Goal: Task Accomplishment & Management: Manage account settings

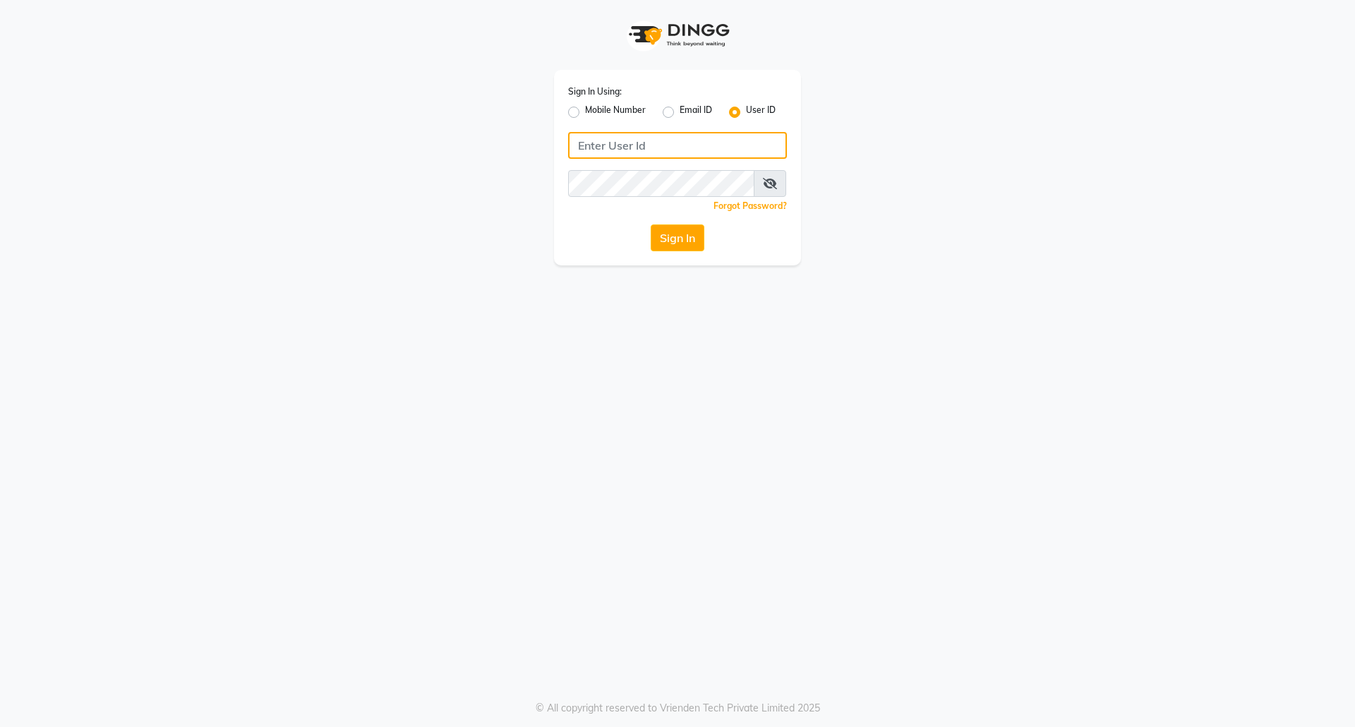
click at [752, 150] on input "Username" at bounding box center [677, 145] width 219 height 27
type input "euforic"
click at [651, 224] on button "Sign In" at bounding box center [678, 237] width 54 height 27
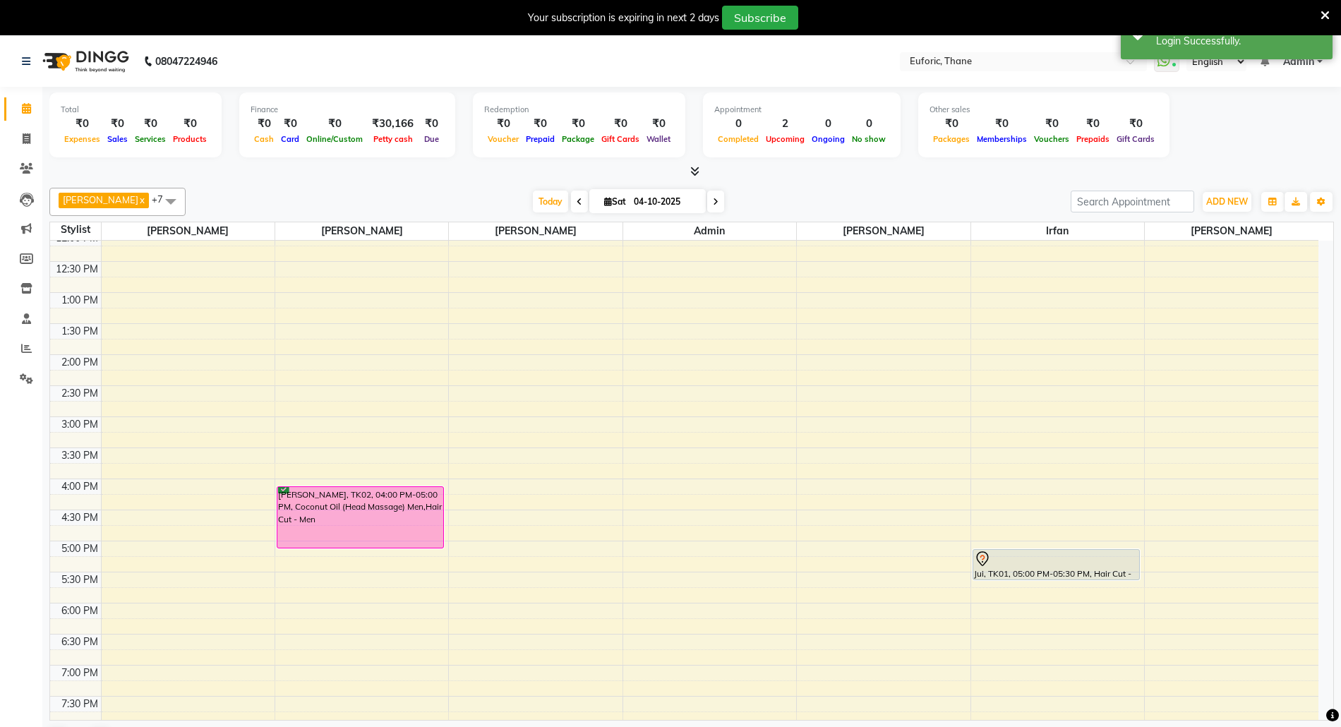
scroll to position [376, 0]
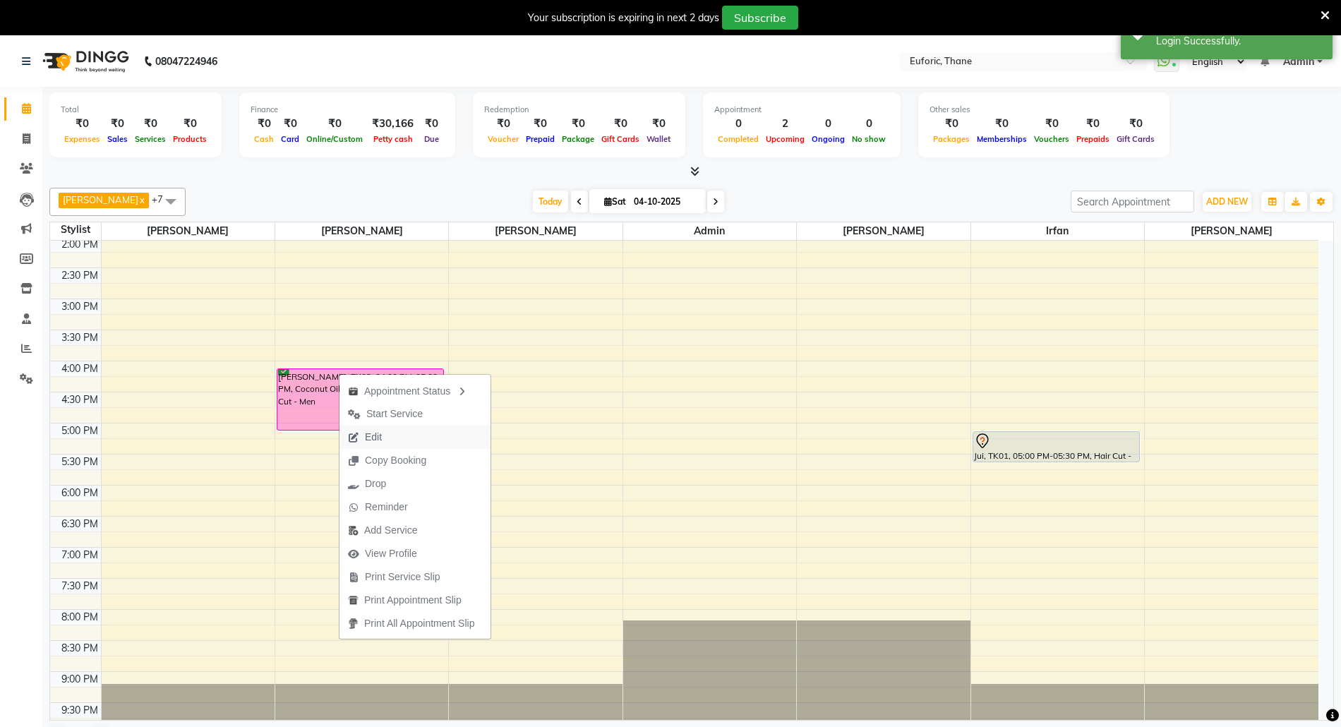
click at [371, 435] on span "Edit" at bounding box center [373, 437] width 17 height 15
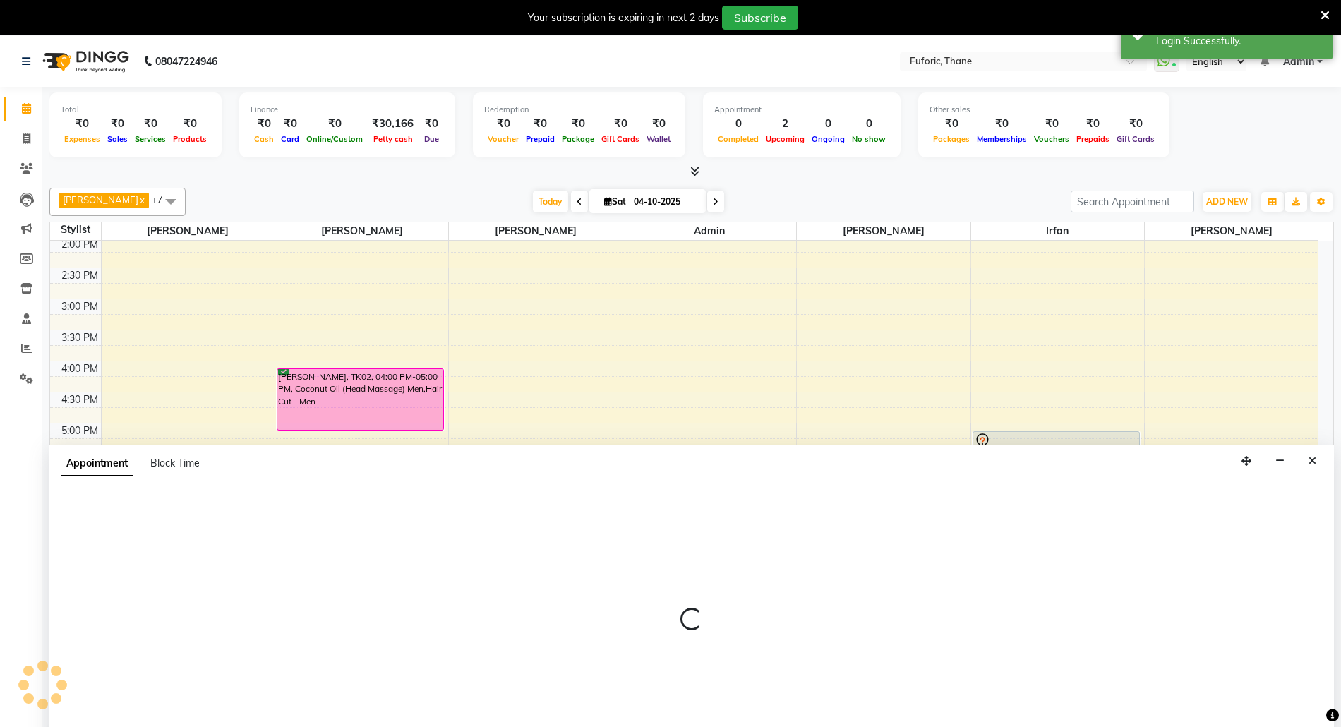
scroll to position [37, 0]
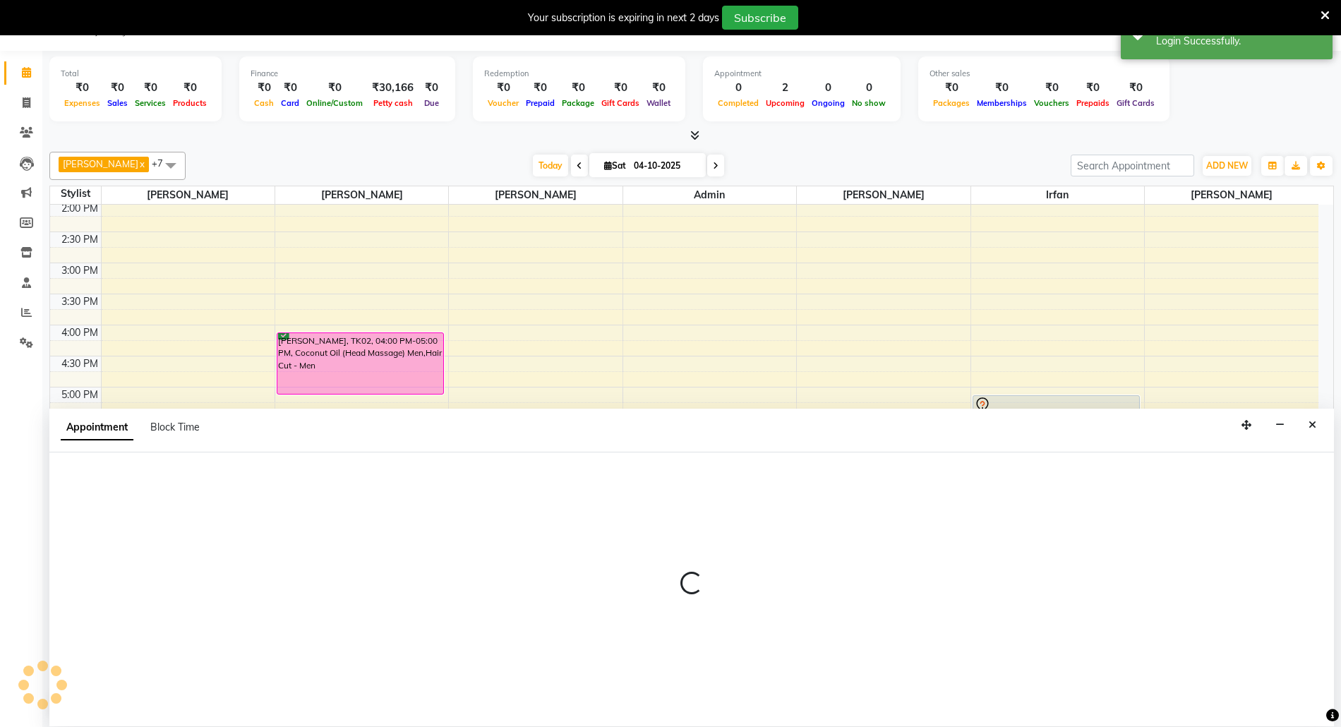
select select "confirm booking"
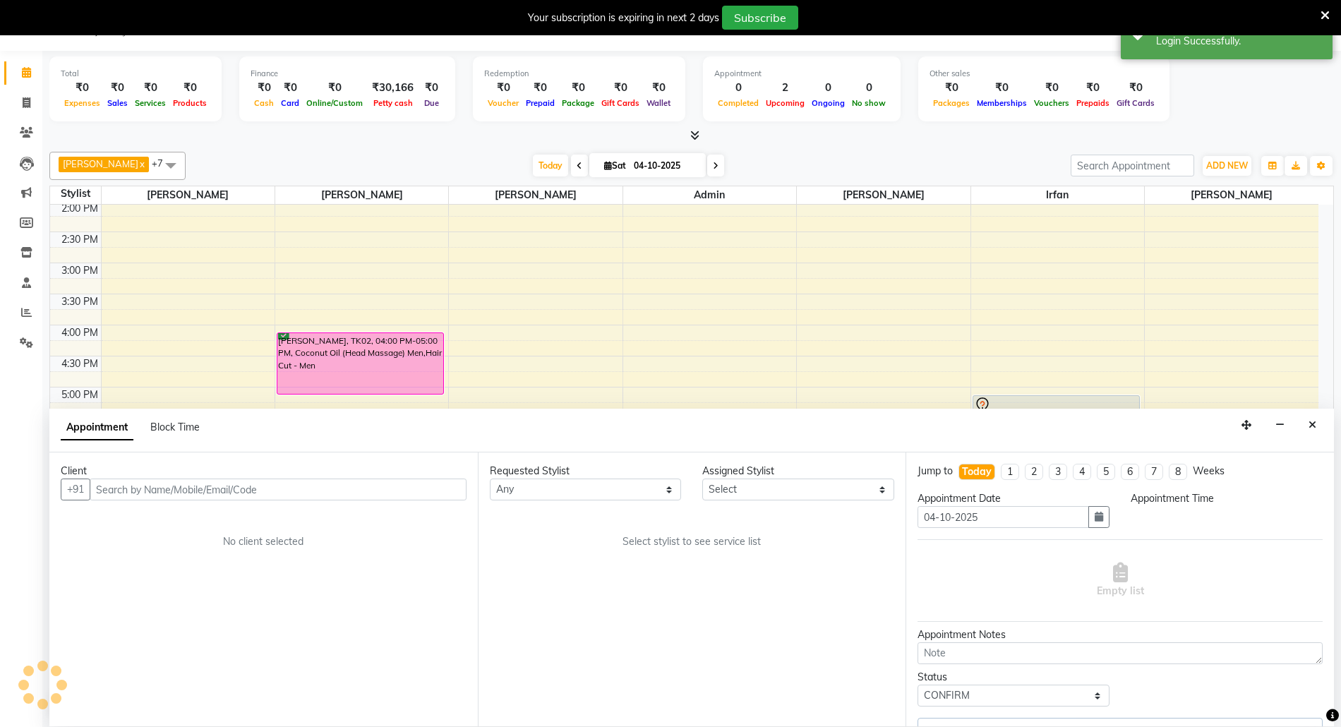
select select "31986"
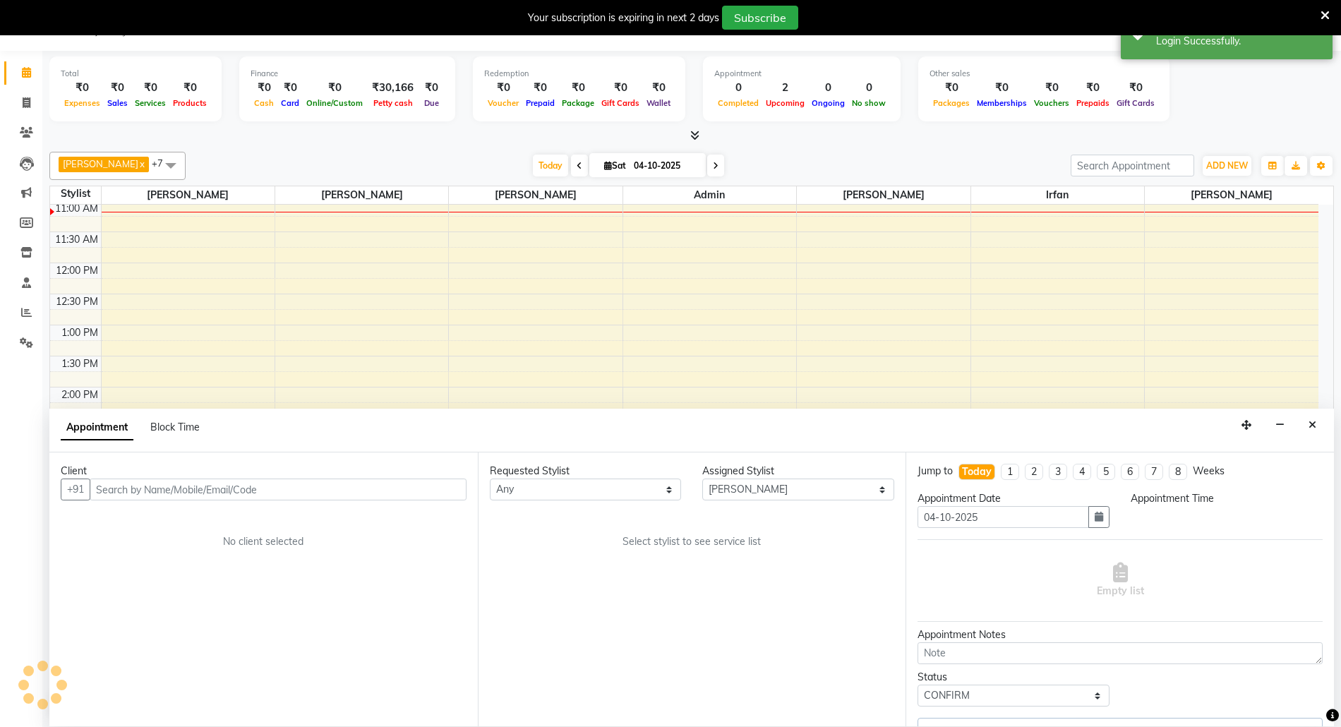
select select "960"
select select "2239"
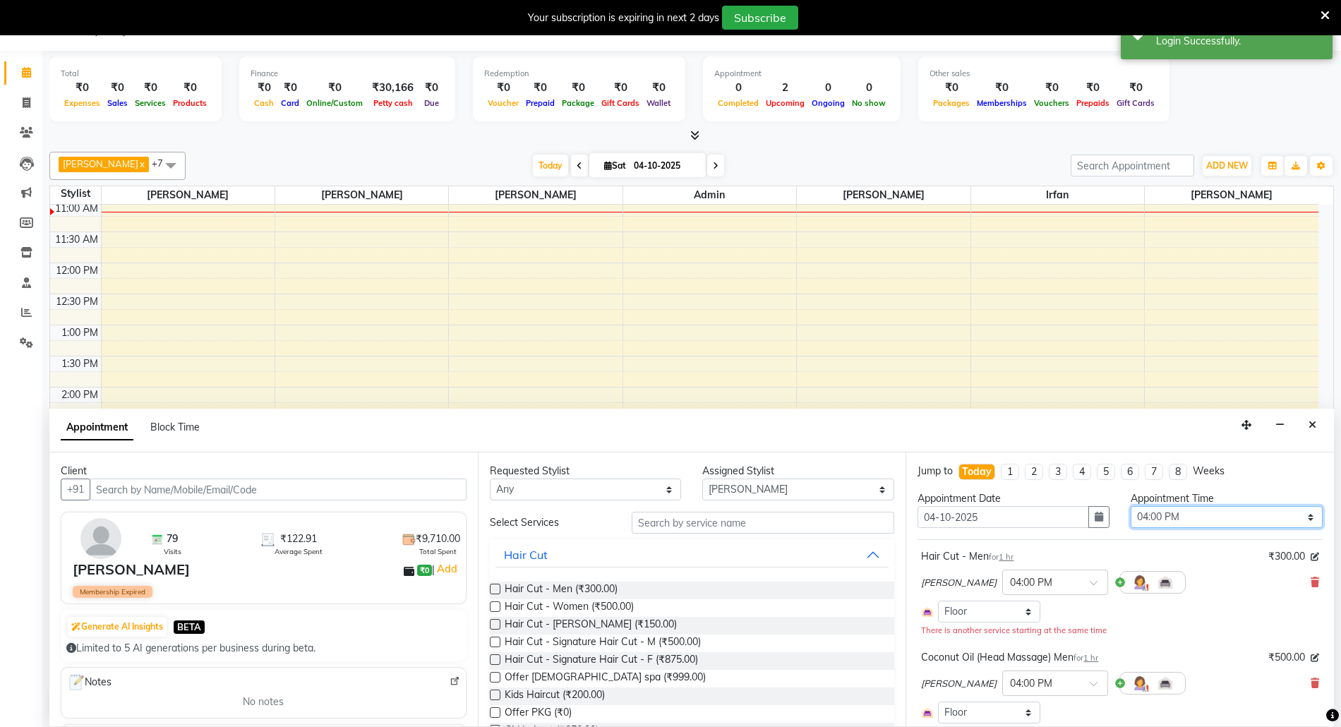
click at [1218, 514] on select "Select 09:00 AM 09:15 AM 09:30 AM 09:45 AM 10:00 AM 10:15 AM 10:30 AM 10:45 AM …" at bounding box center [1226, 517] width 192 height 22
select select "870"
click at [1130, 507] on select "Select 09:00 AM 09:15 AM 09:30 AM 09:45 AM 10:00 AM 10:15 AM 10:30 AM 10:45 AM …" at bounding box center [1226, 517] width 192 height 22
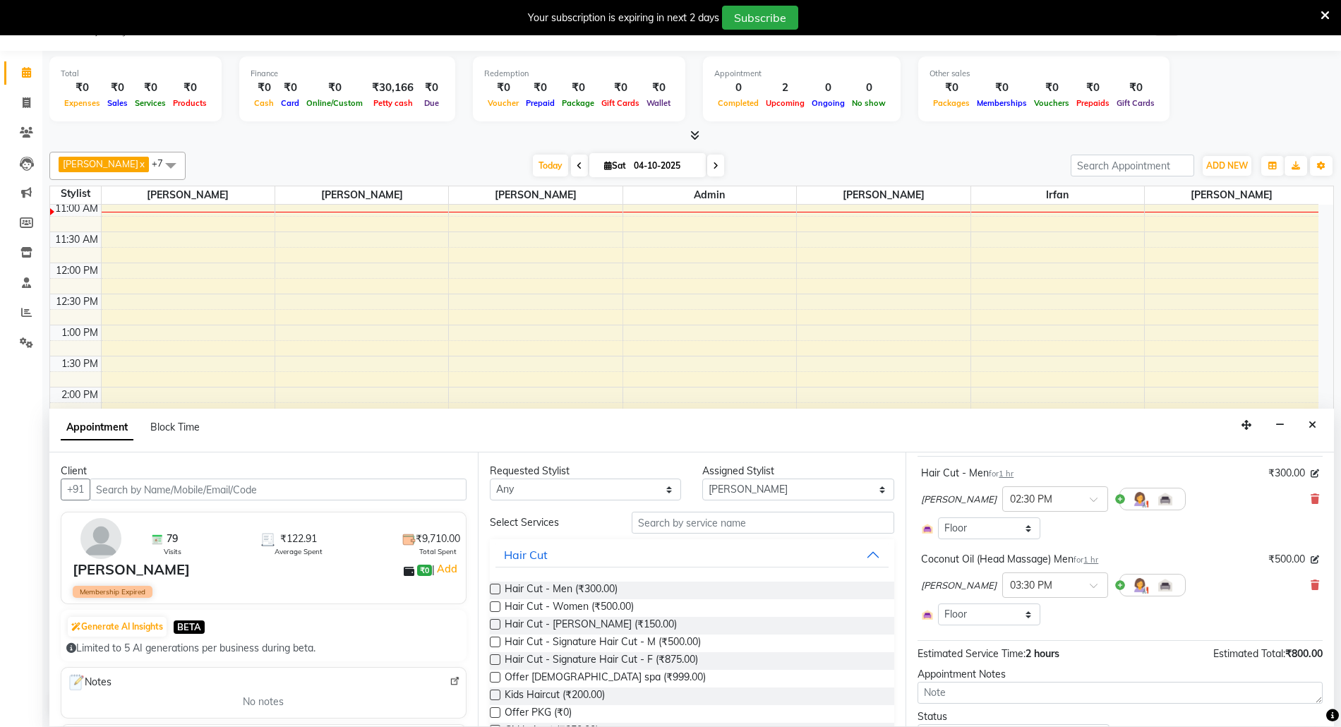
scroll to position [152, 0]
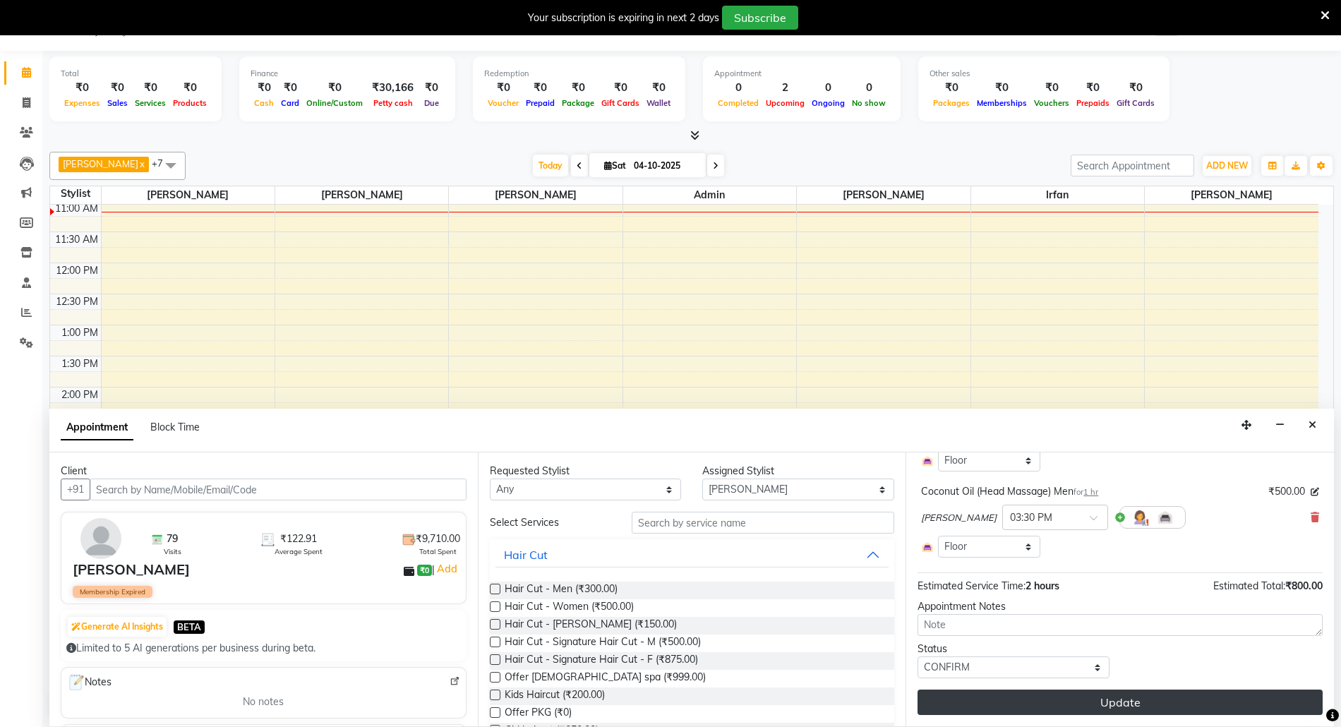
click at [1214, 704] on button "Update" at bounding box center [1119, 701] width 405 height 25
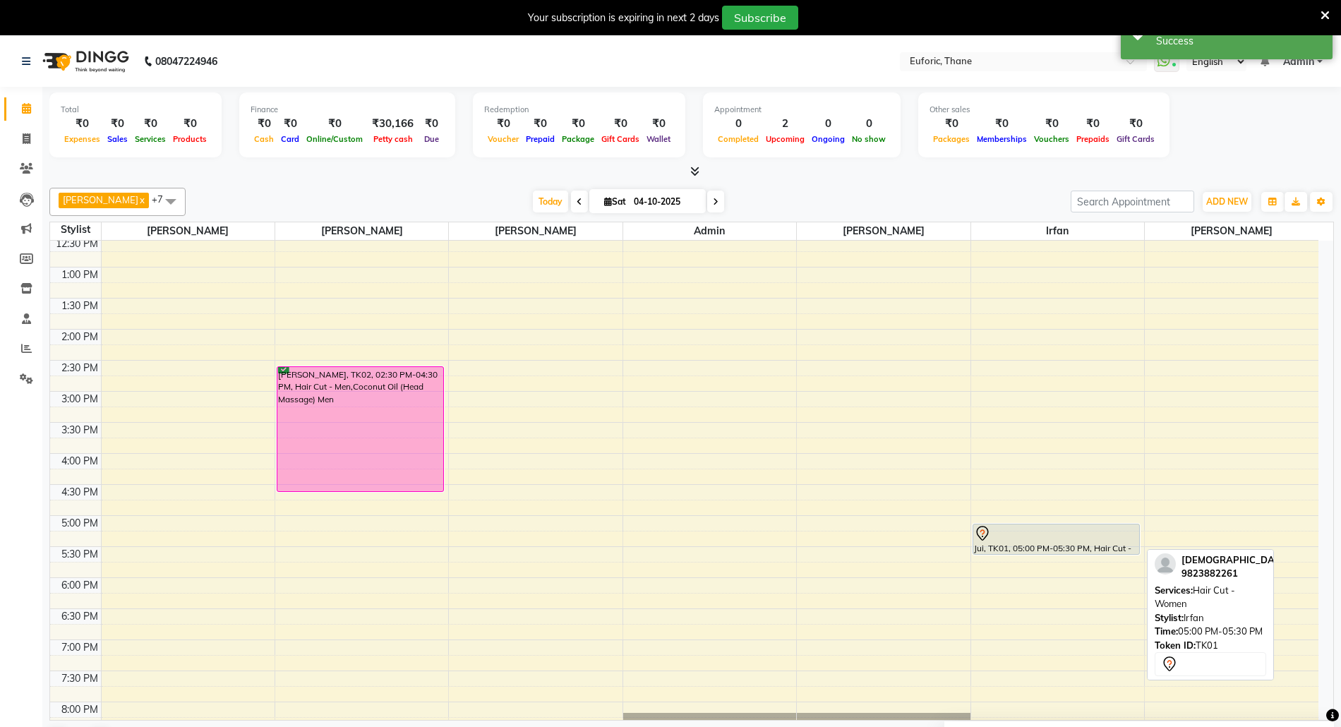
scroll to position [402, 0]
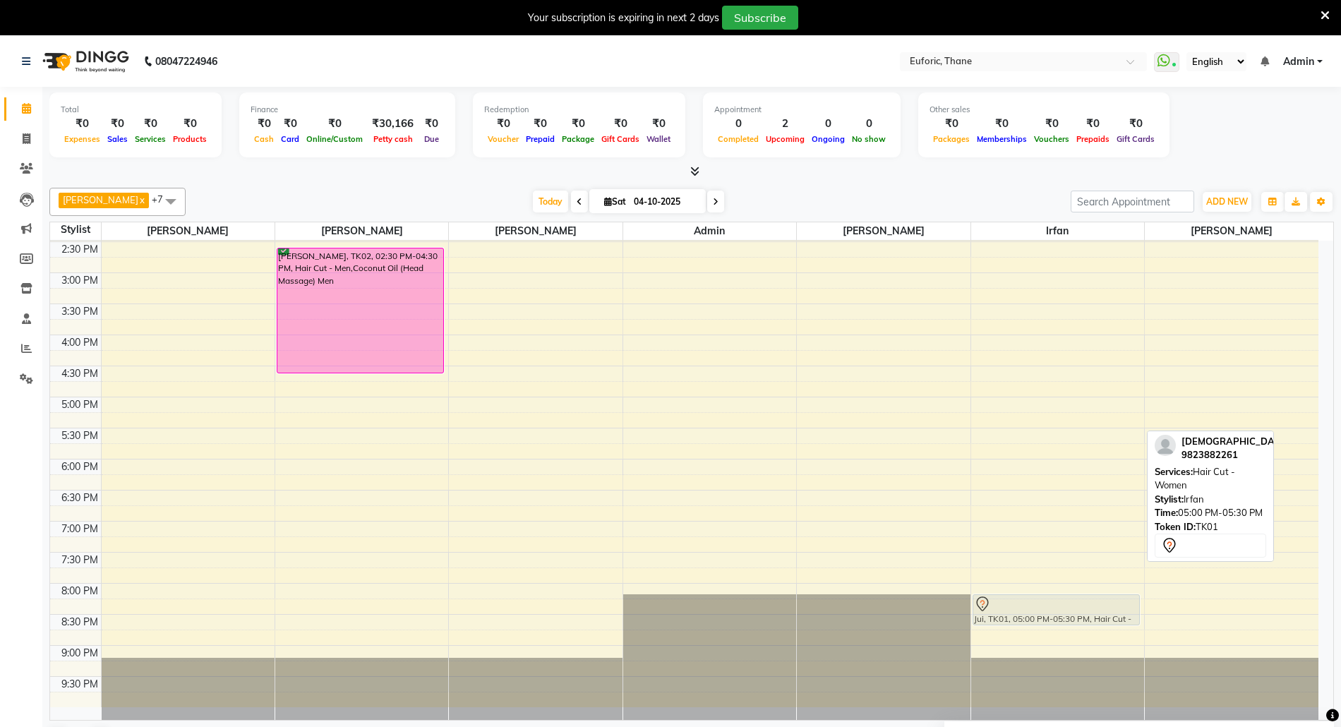
drag, startPoint x: 1047, startPoint y: 412, endPoint x: 1039, endPoint y: 596, distance: 184.3
click at [1039, 596] on div "Jui, TK01, 05:00 PM-05:30 PM, Hair Cut - Women Jui, TK01, 05:00 PM-05:30 PM, Ha…" at bounding box center [1057, 272] width 173 height 869
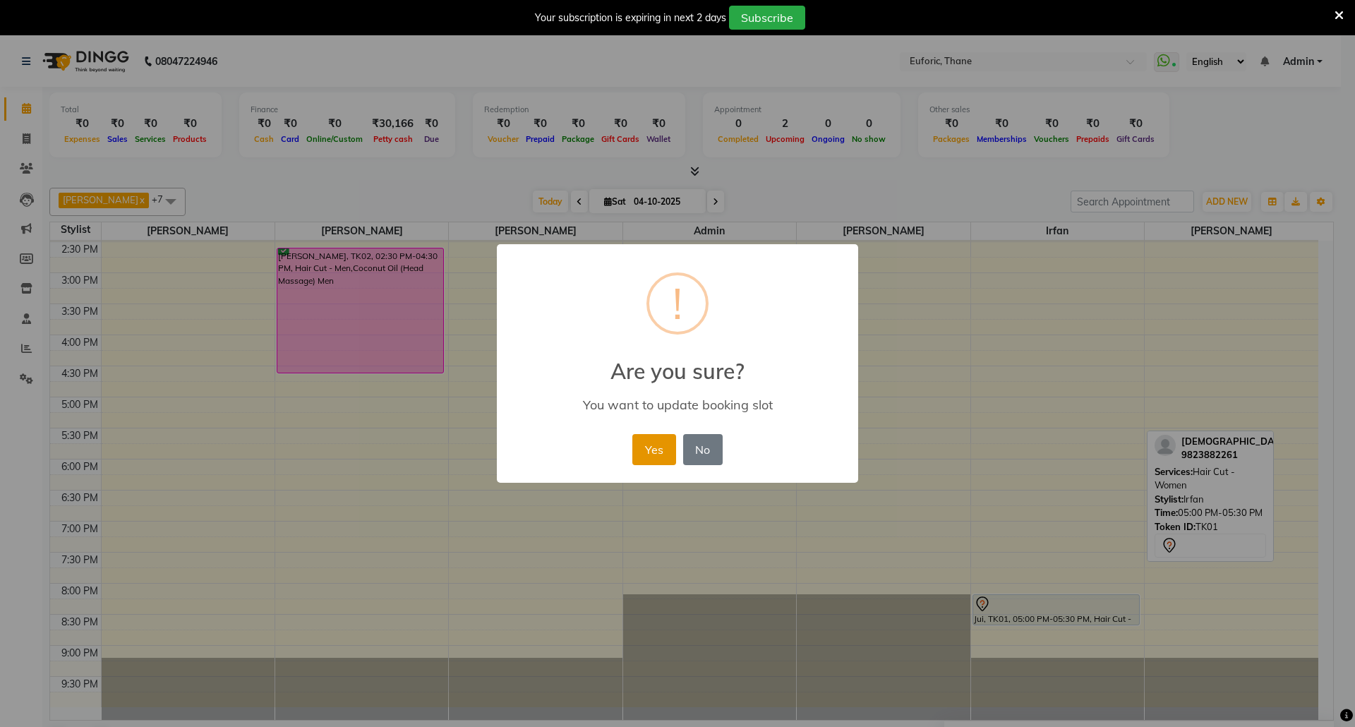
click at [647, 444] on button "Yes" at bounding box center [653, 449] width 43 height 31
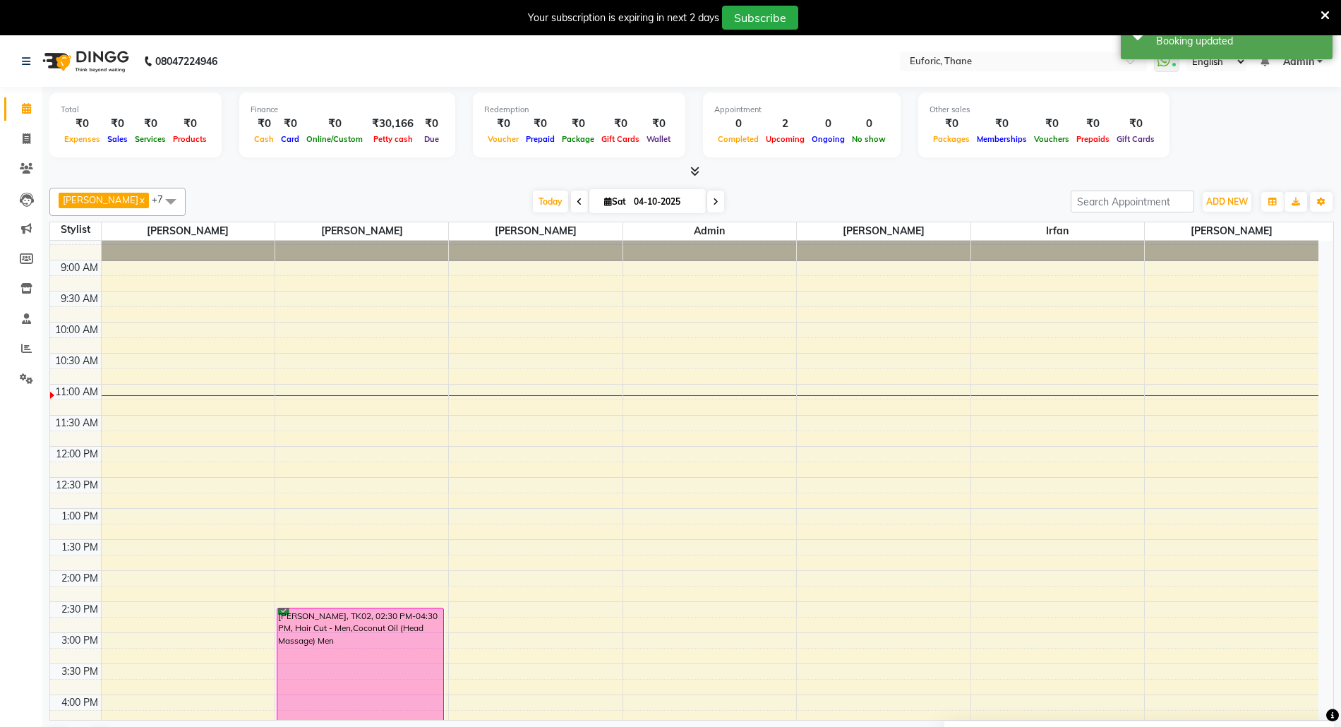
scroll to position [26, 0]
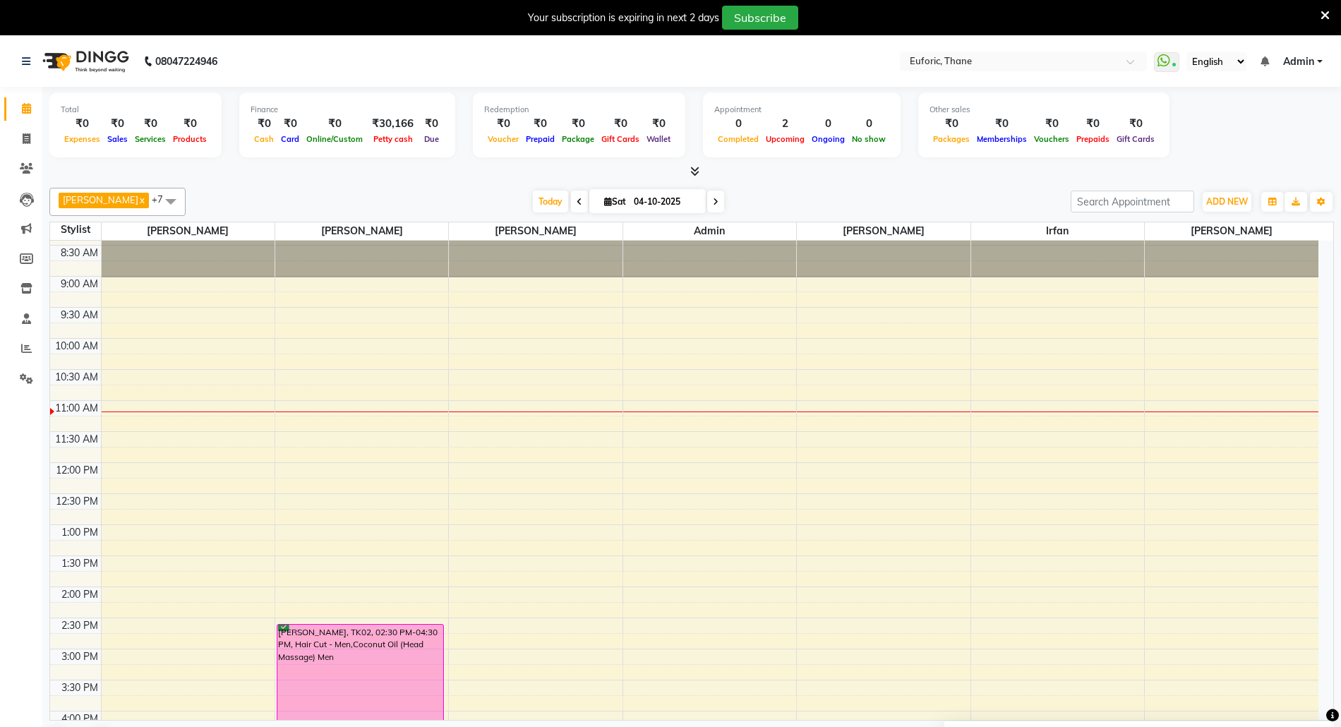
click at [1203, 472] on div "8:00 AM 8:30 AM 9:00 AM 9:30 AM 10:00 AM 10:30 AM 11:00 AM 11:30 AM 12:00 PM 12…" at bounding box center [684, 649] width 1268 height 869
select select "58800"
select select "tentative"
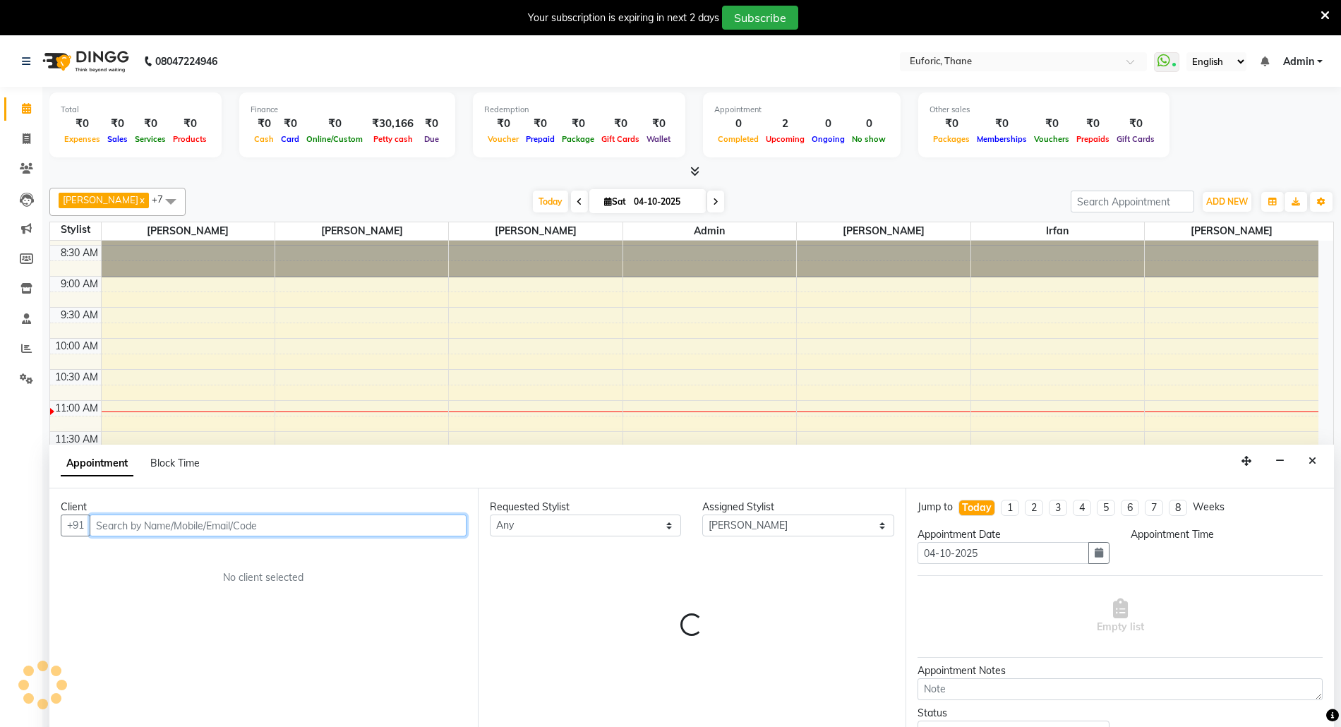
select select "720"
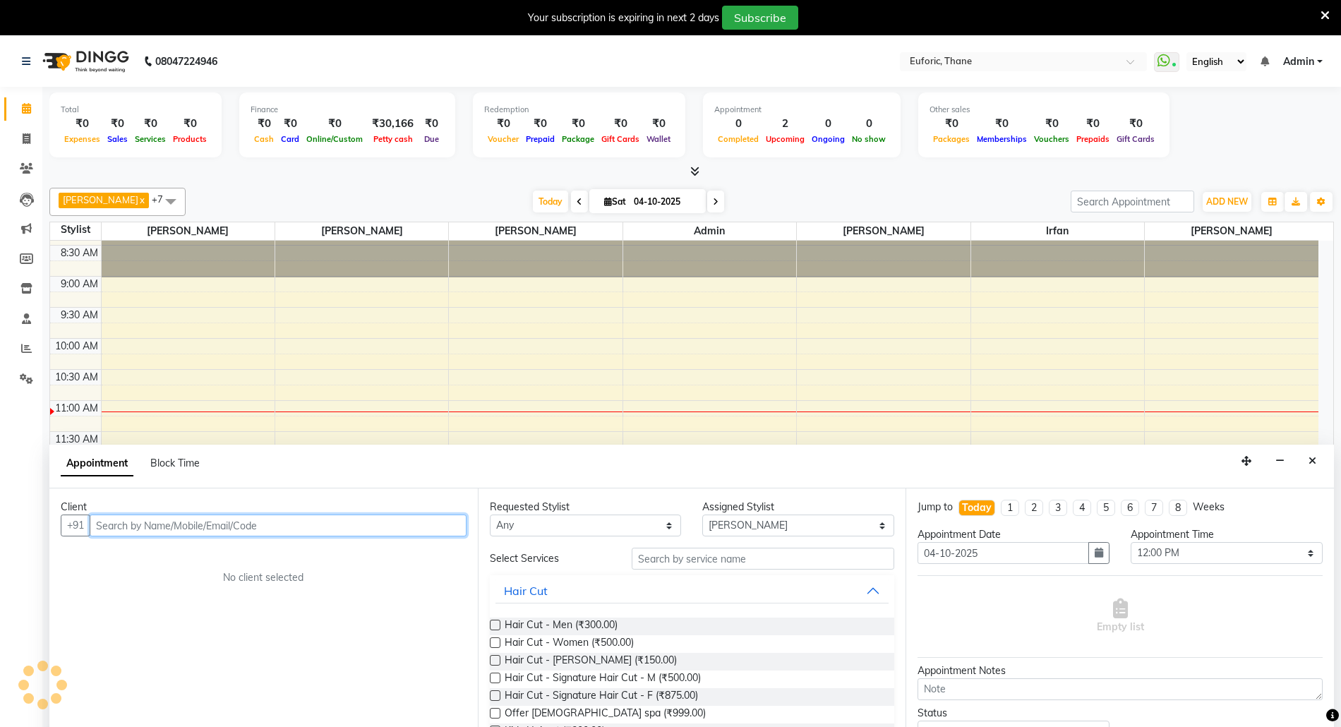
scroll to position [37, 0]
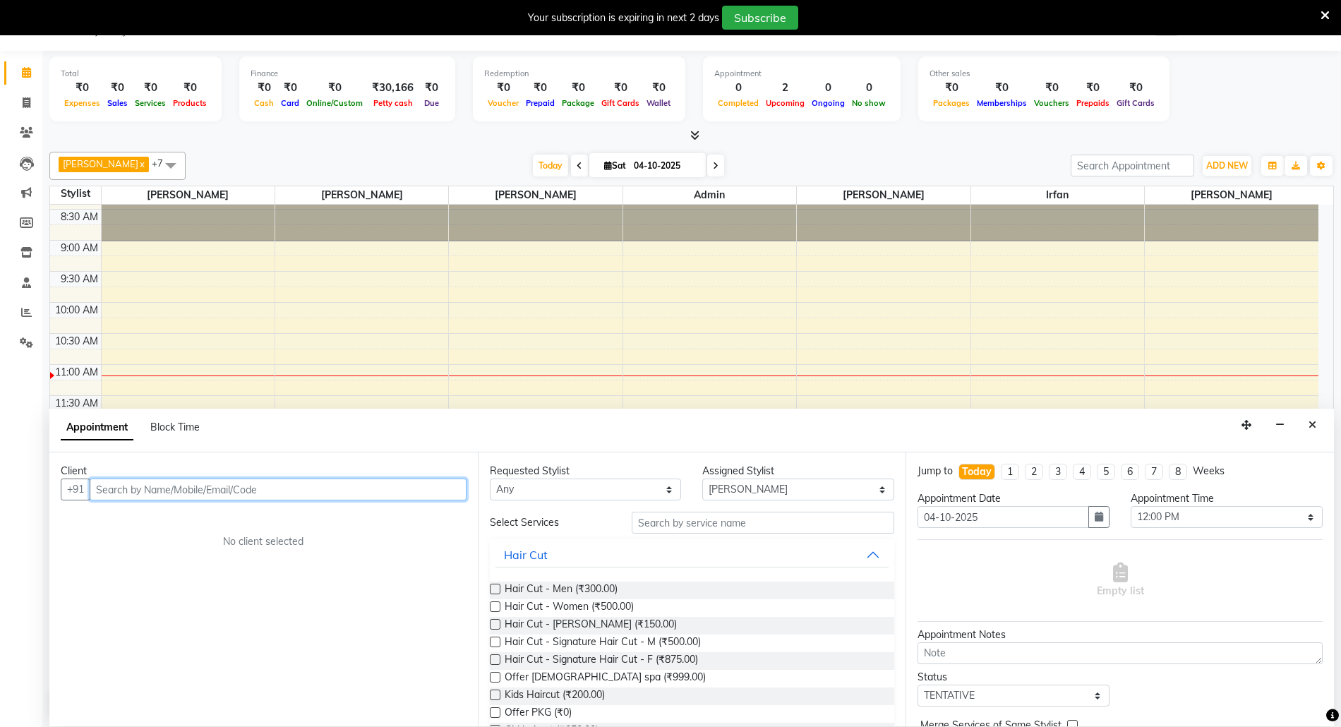
click at [255, 495] on input "text" at bounding box center [278, 489] width 377 height 22
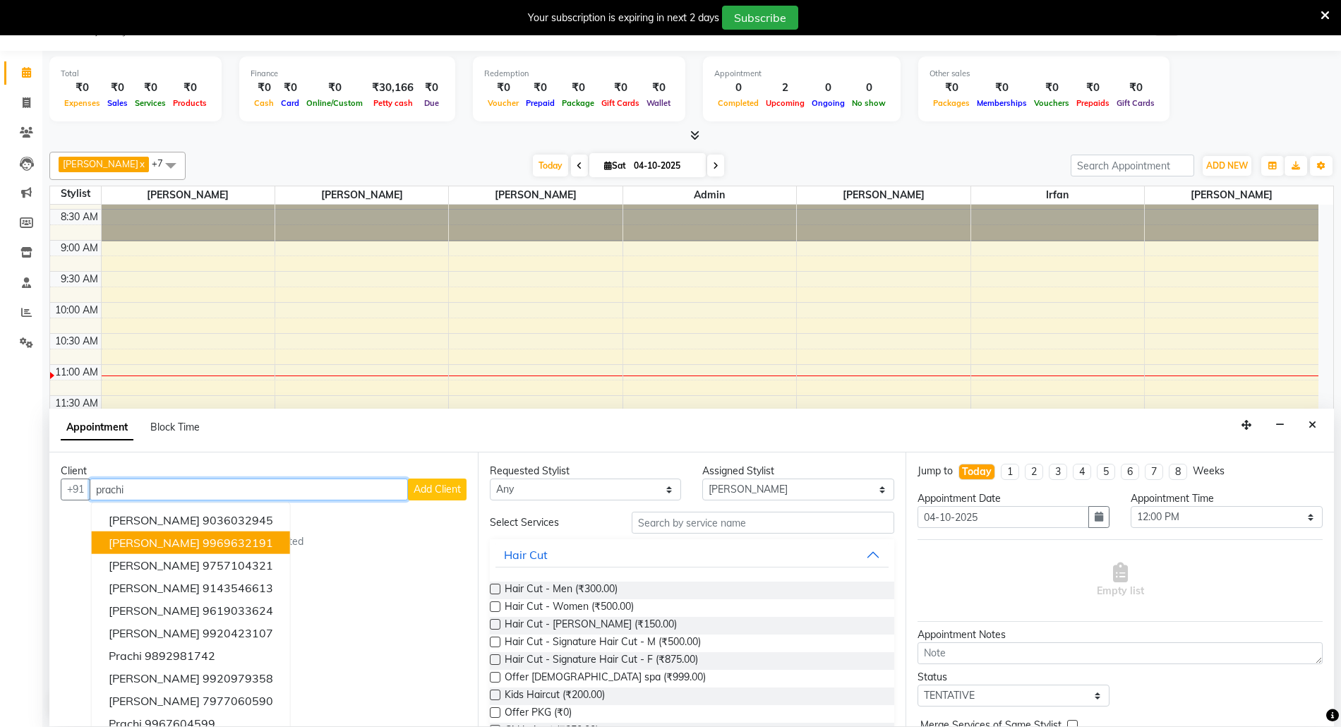
click at [175, 537] on span "[PERSON_NAME]" at bounding box center [154, 543] width 91 height 14
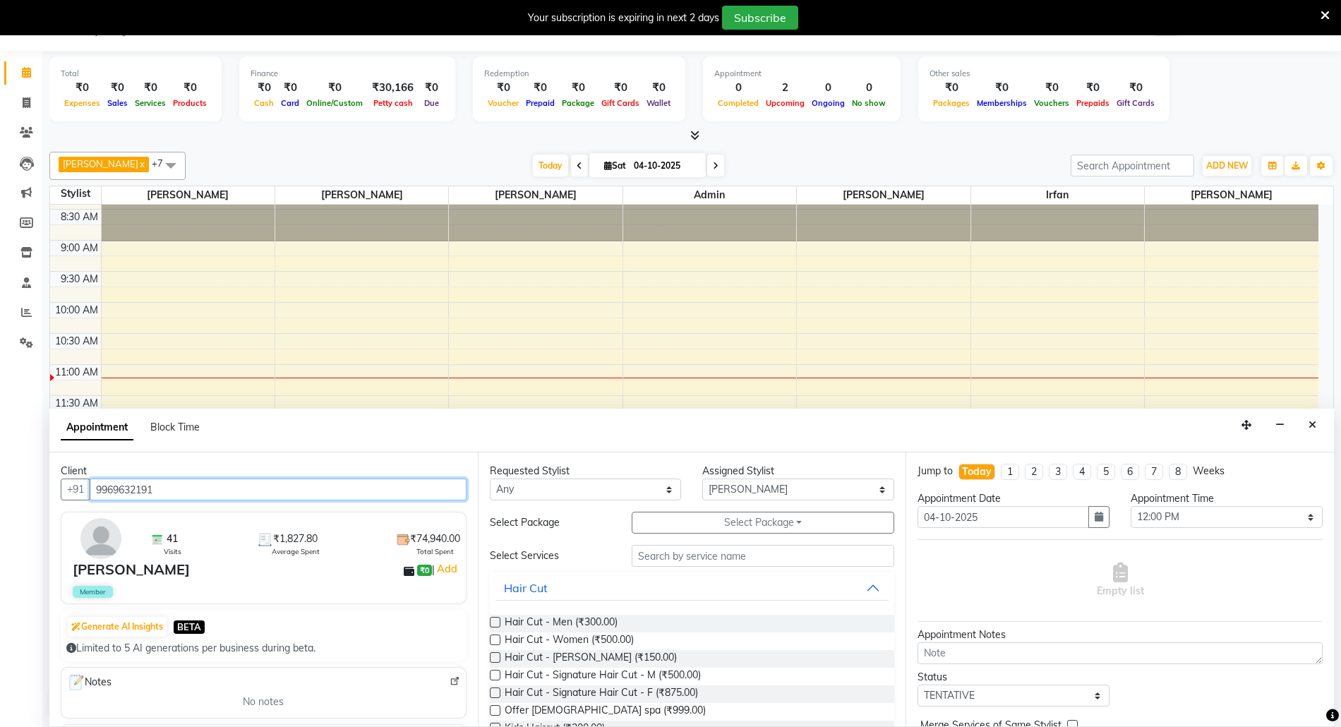
type input "9969632191"
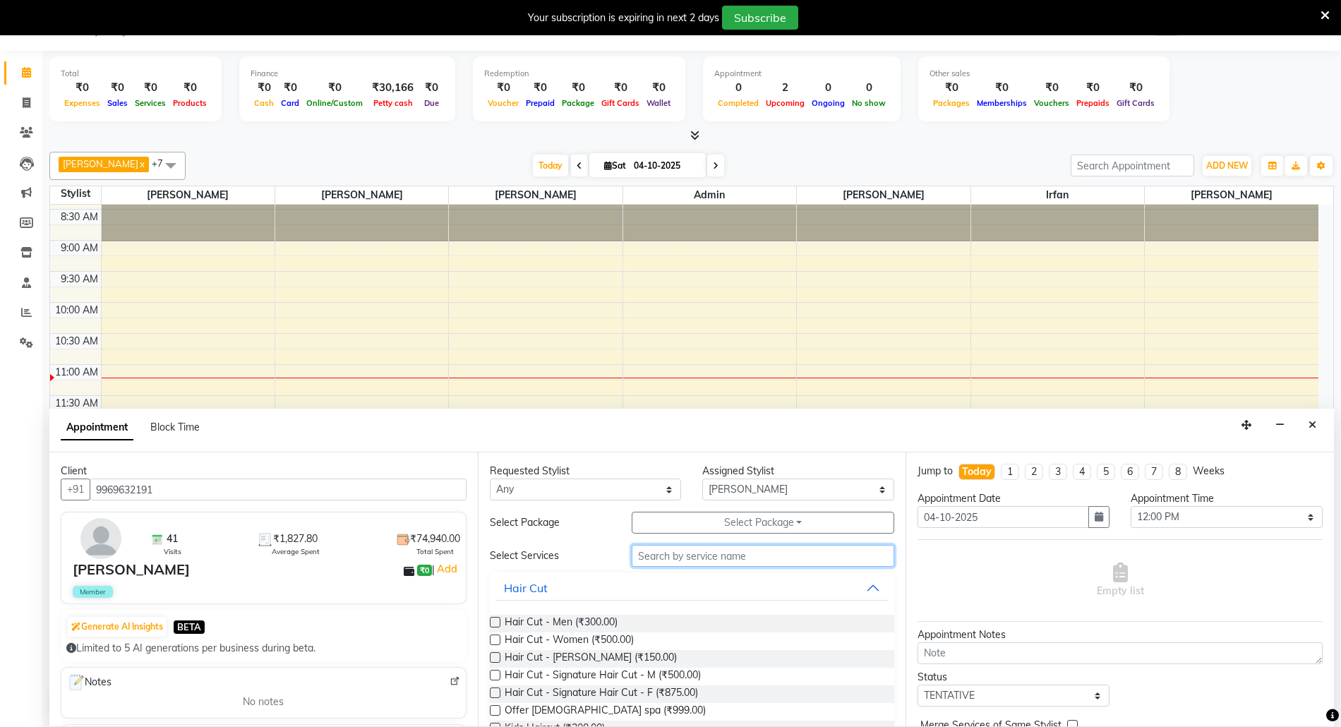
click at [740, 566] on input "text" at bounding box center [763, 556] width 263 height 22
type input "fac"
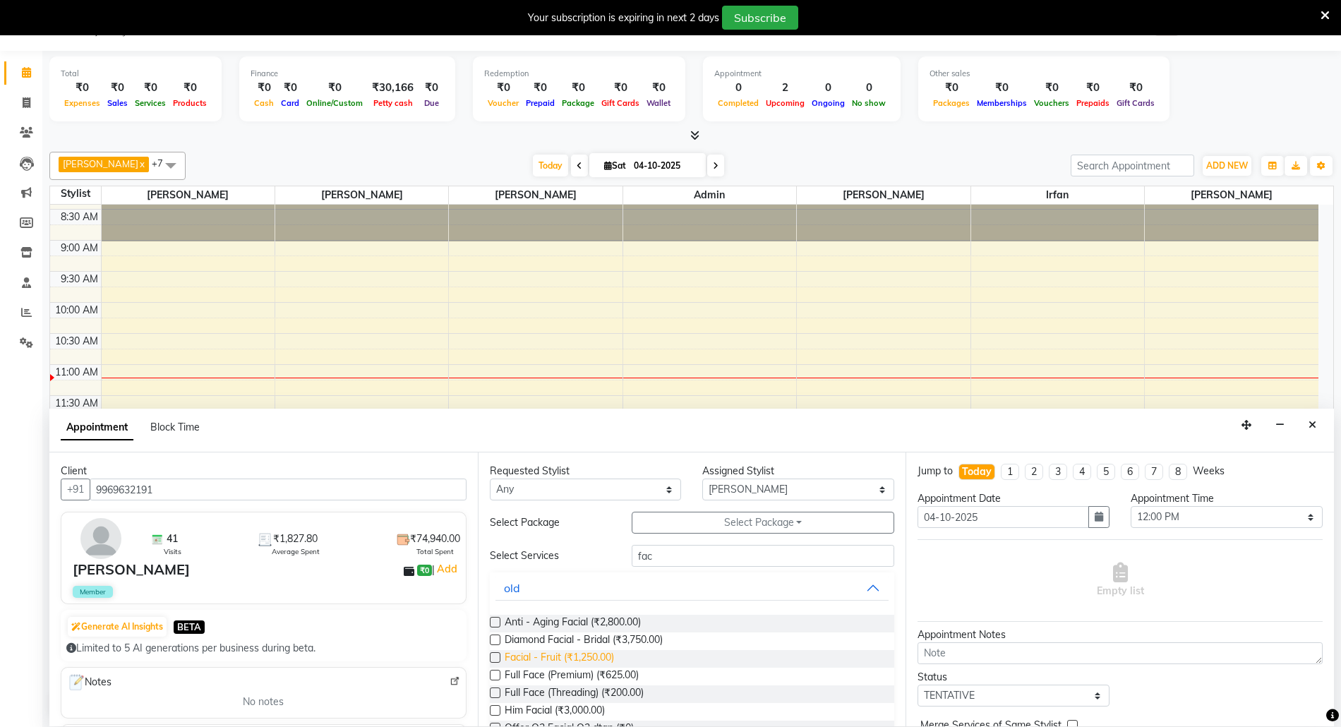
click at [539, 658] on span "Facial - Fruit (₹1,250.00)" at bounding box center [559, 659] width 109 height 18
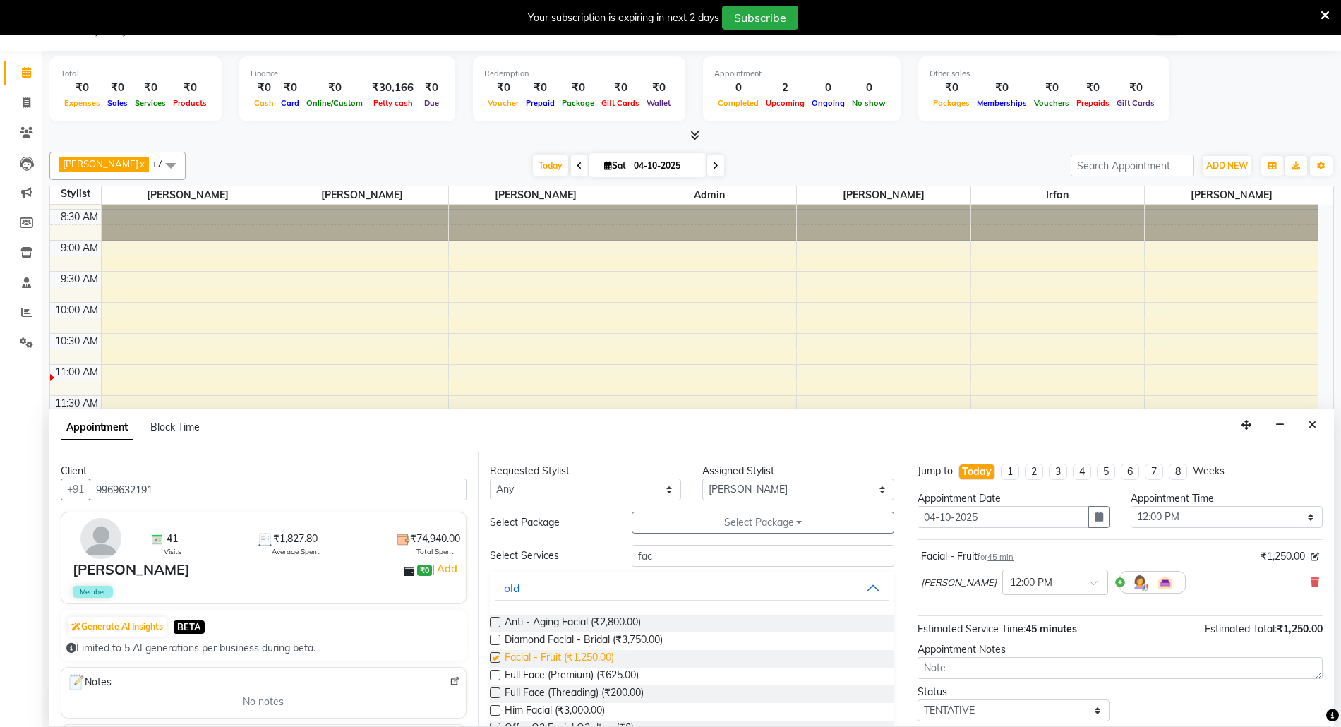
checkbox input "false"
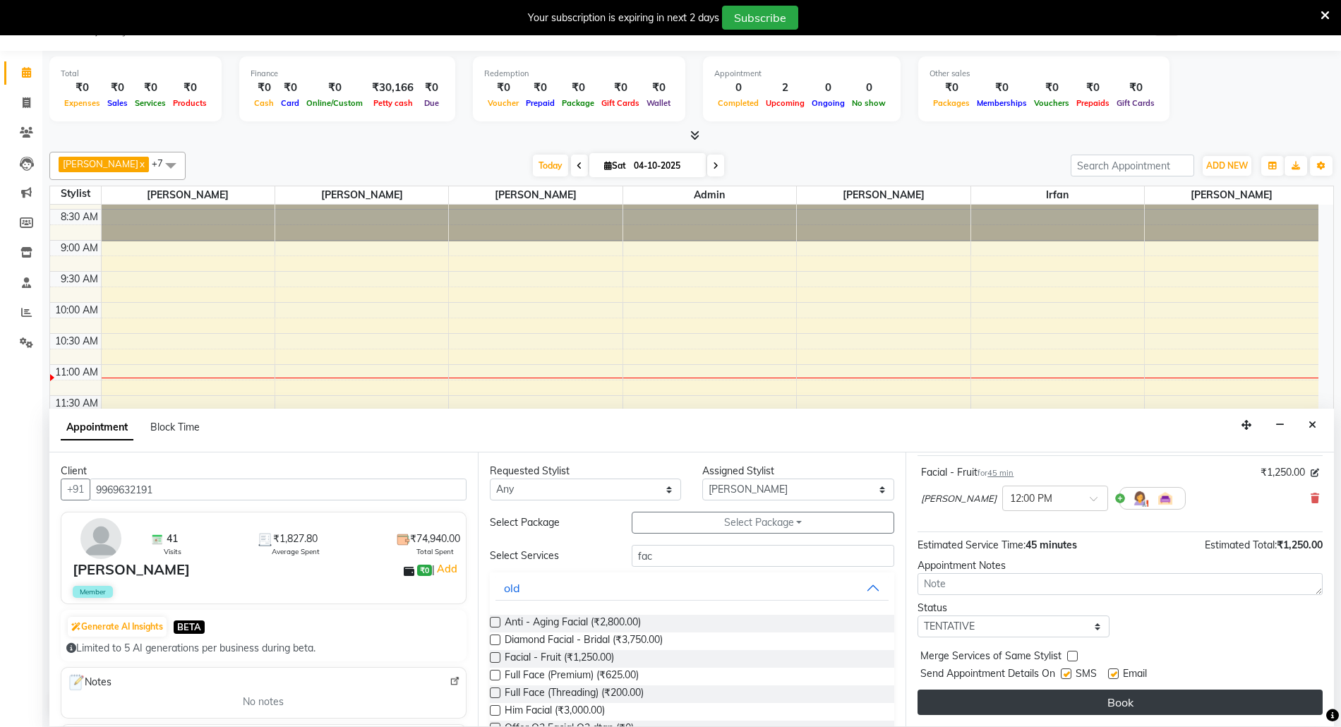
click at [1126, 701] on button "Book" at bounding box center [1119, 701] width 405 height 25
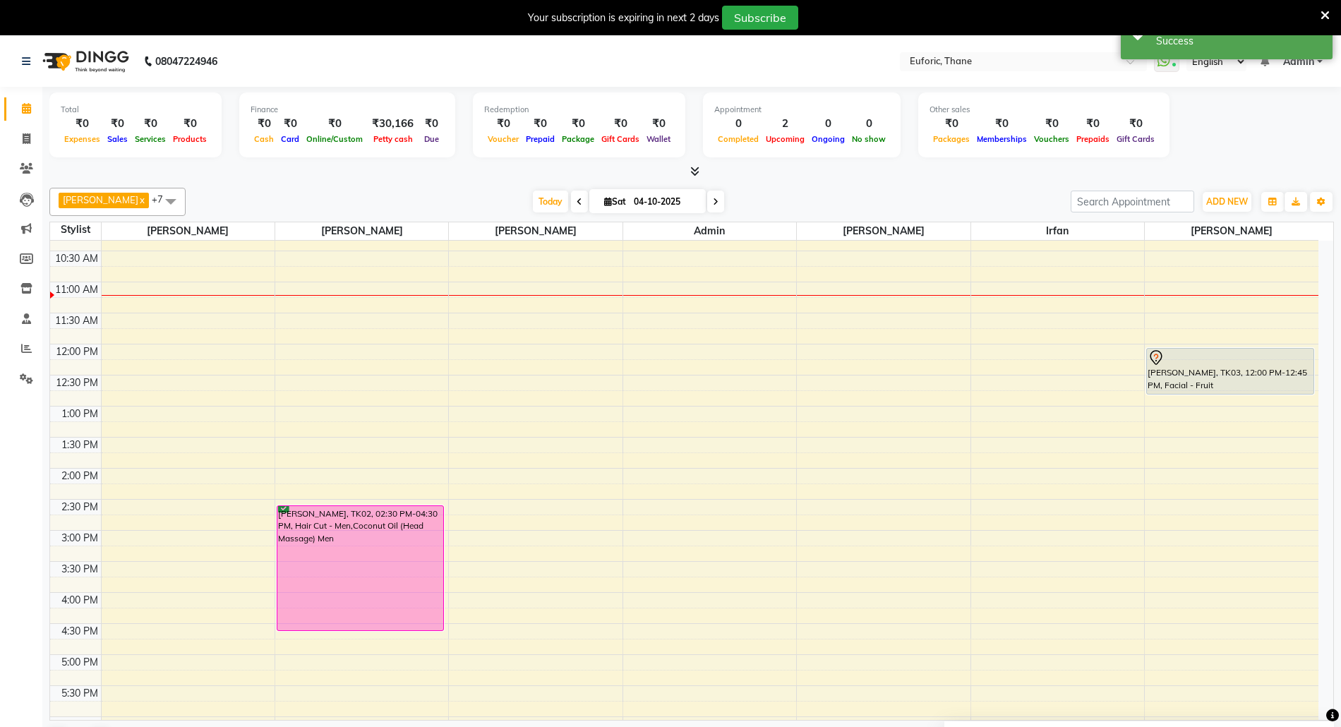
scroll to position [308, 0]
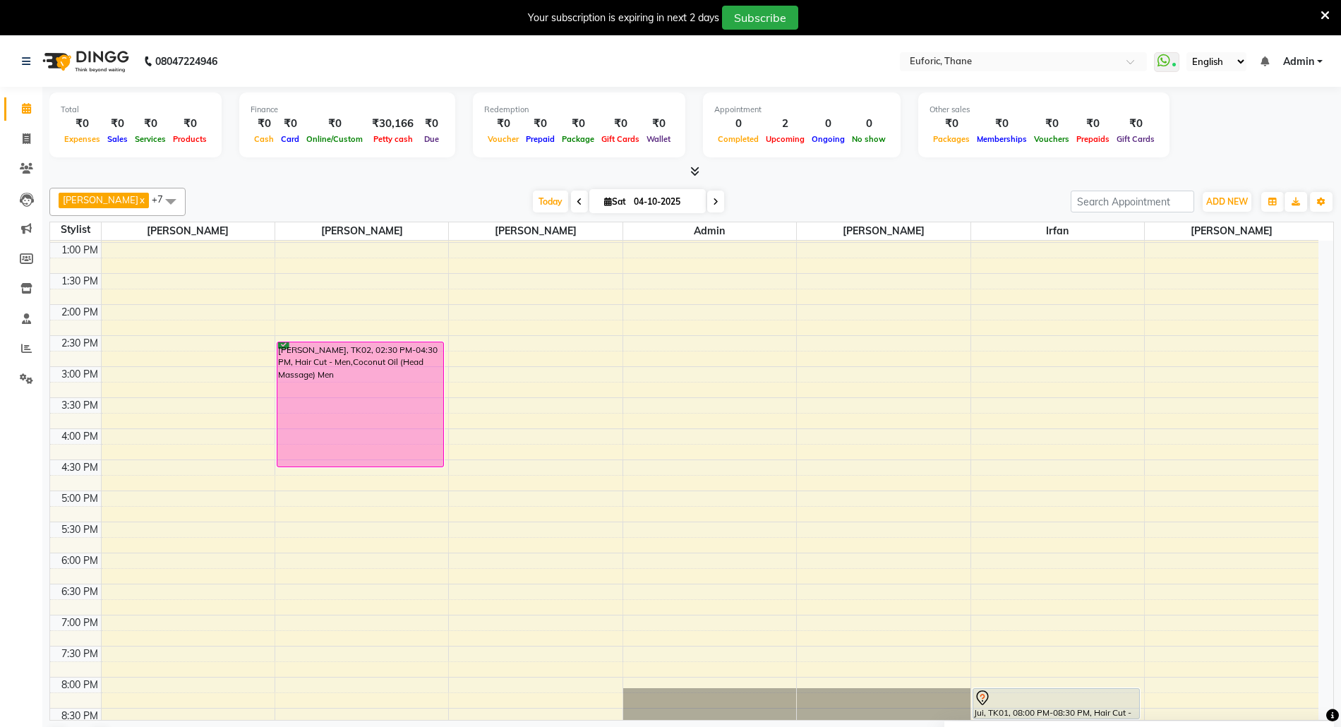
click at [1061, 546] on div "8:00 AM 8:30 AM 9:00 AM 9:30 AM 10:00 AM 10:30 AM 11:00 AM 11:30 AM 12:00 PM 12…" at bounding box center [684, 366] width 1268 height 869
select select "33147"
select select "tentative"
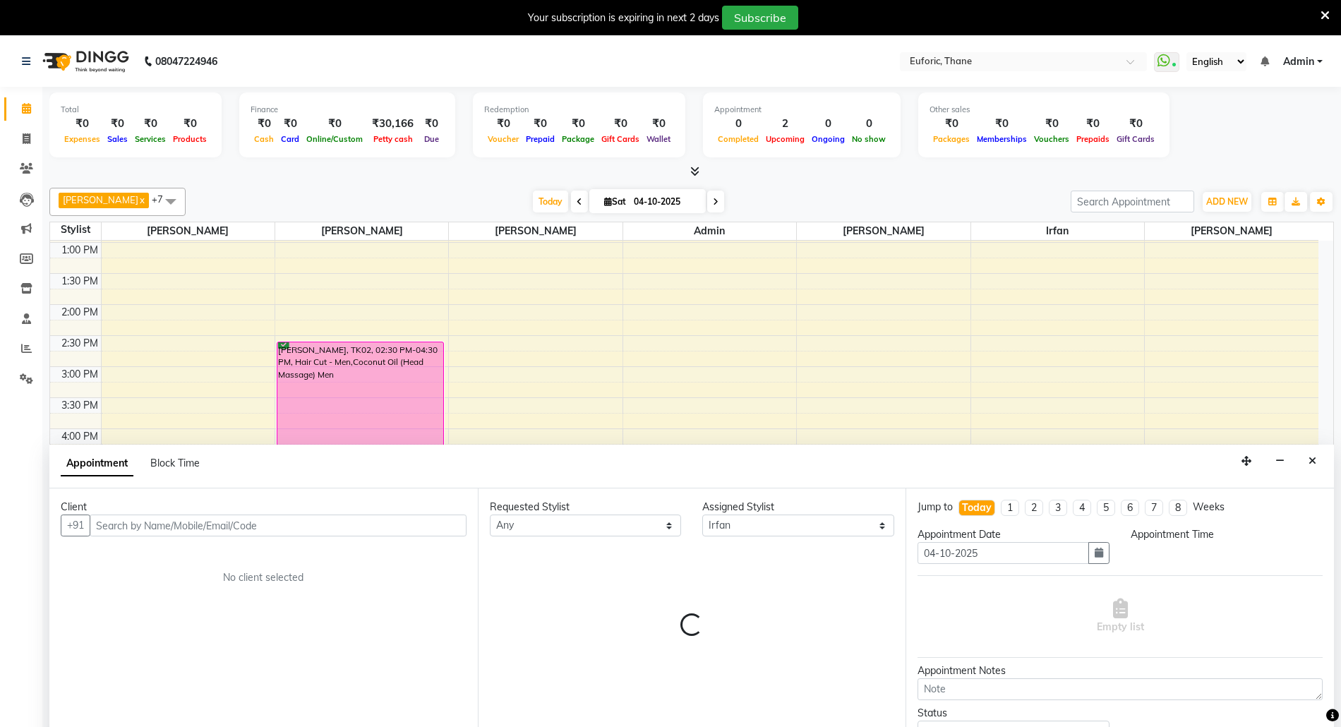
scroll to position [37, 0]
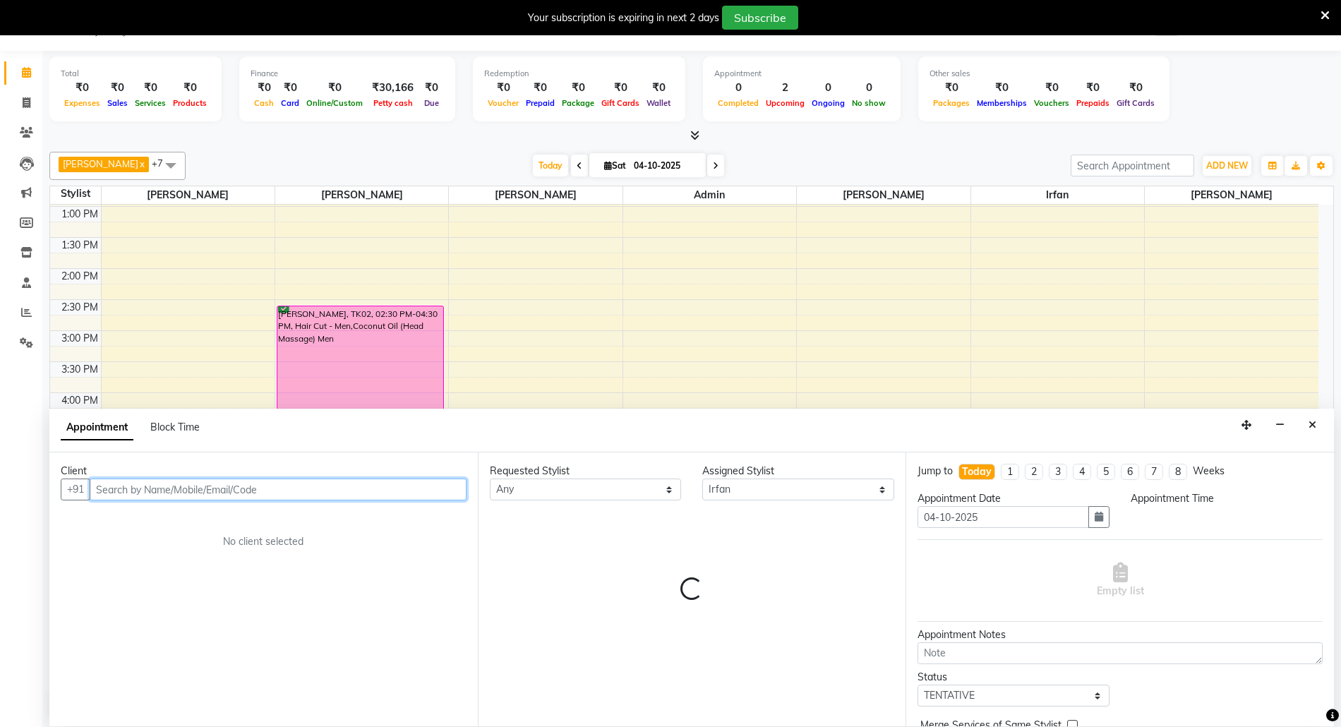
select select "1050"
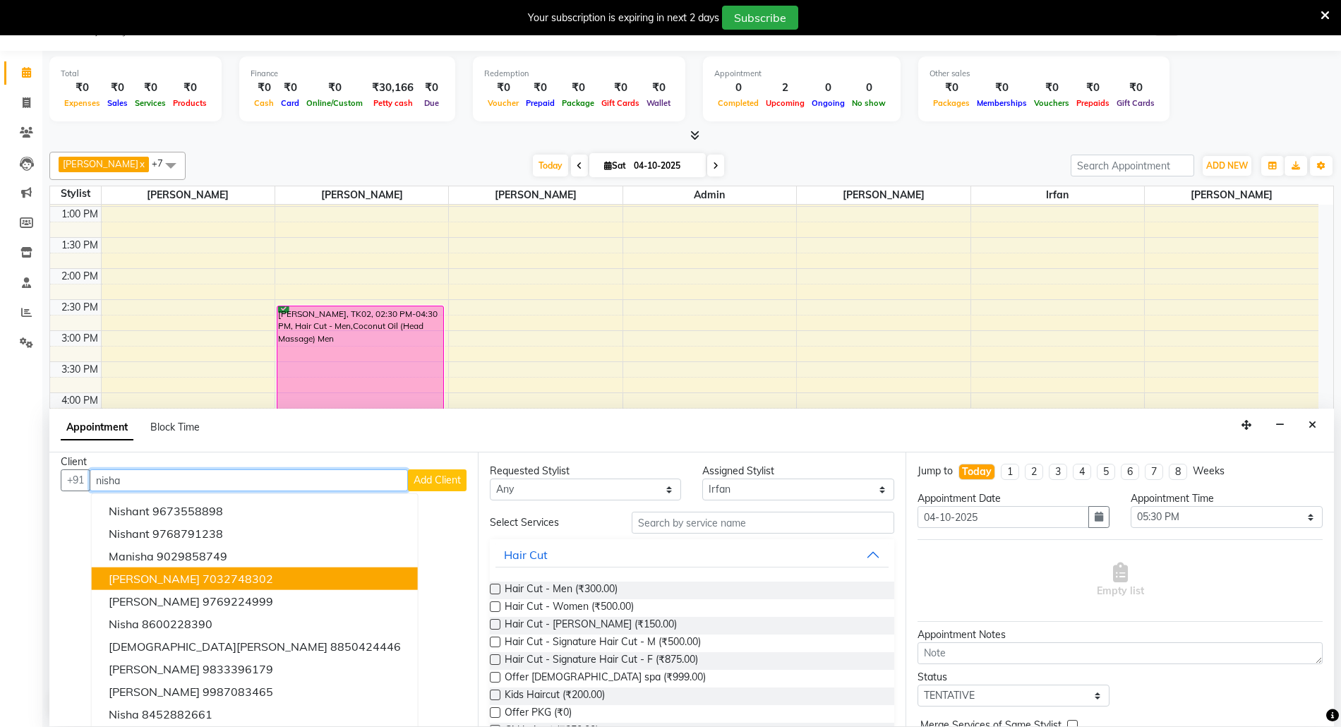
scroll to position [14, 0]
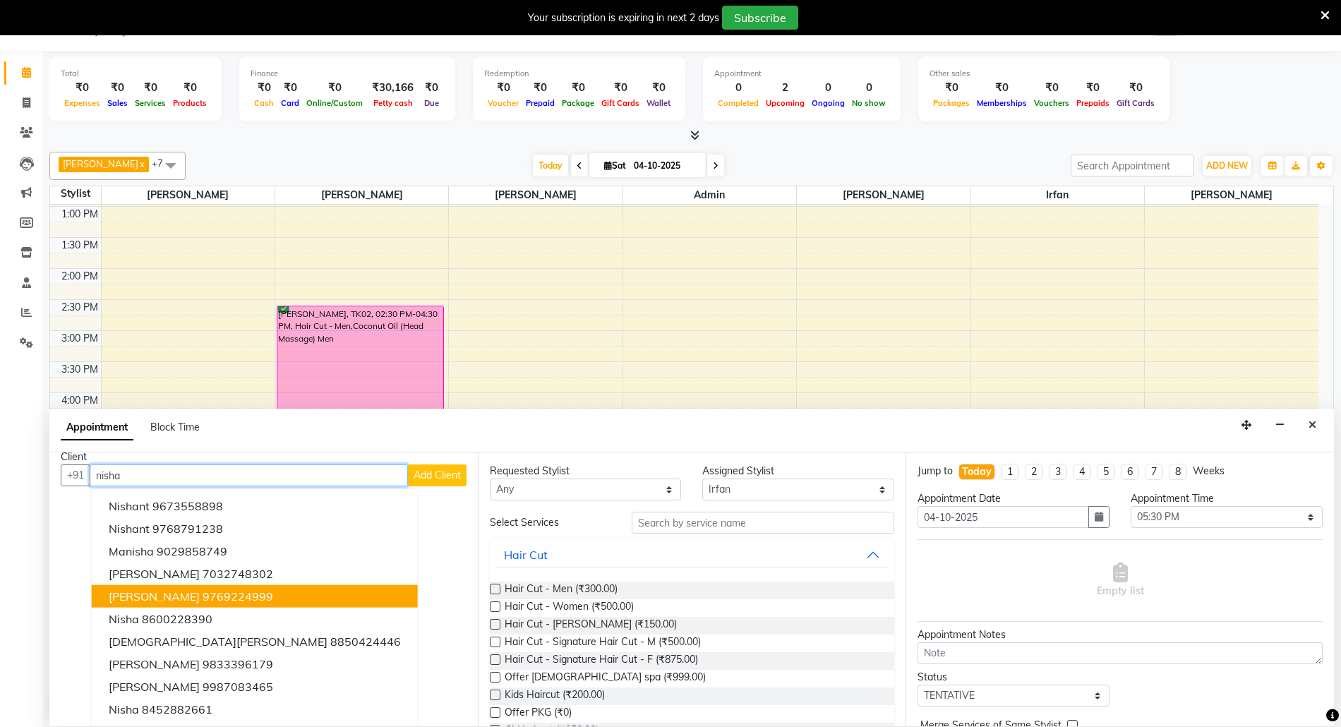
type input "nisha"
click at [632, 165] on input "04-10-2025" at bounding box center [664, 165] width 71 height 21
select select "10"
select select "2025"
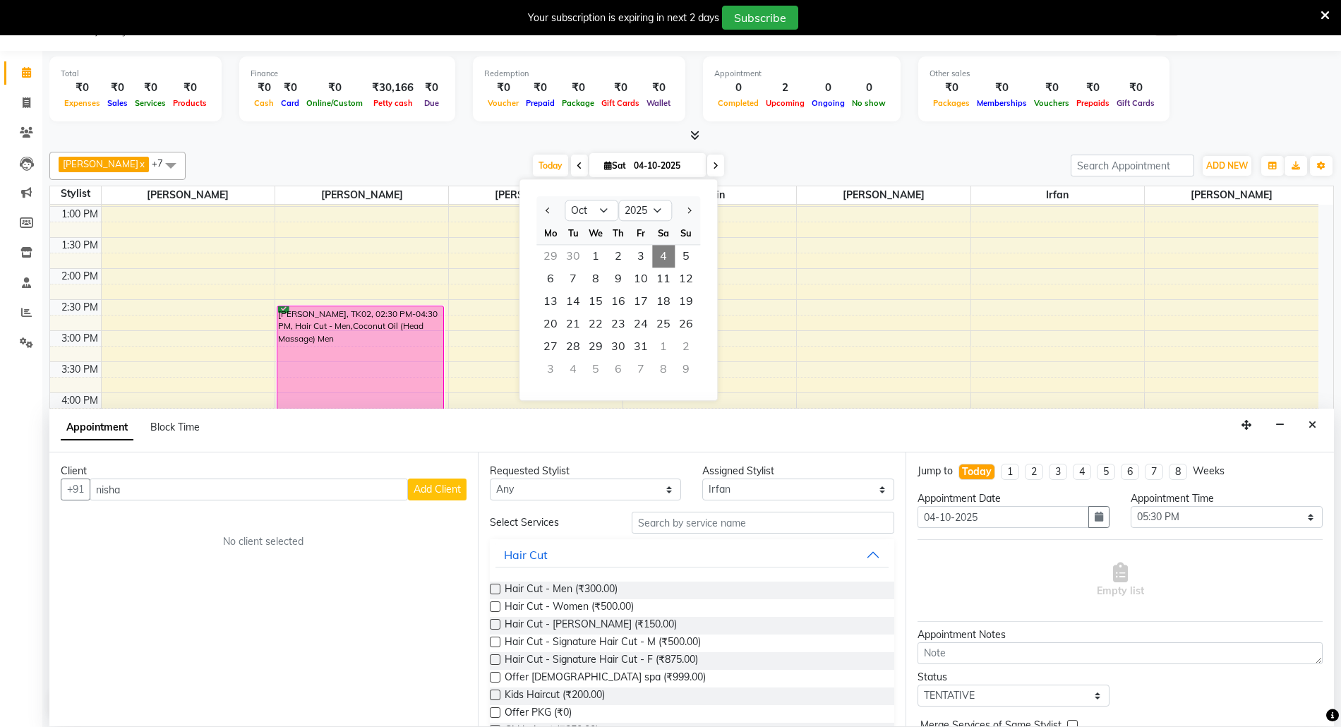
scroll to position [0, 0]
click at [615, 258] on span "2" at bounding box center [618, 256] width 23 height 23
type input "02-10-2025"
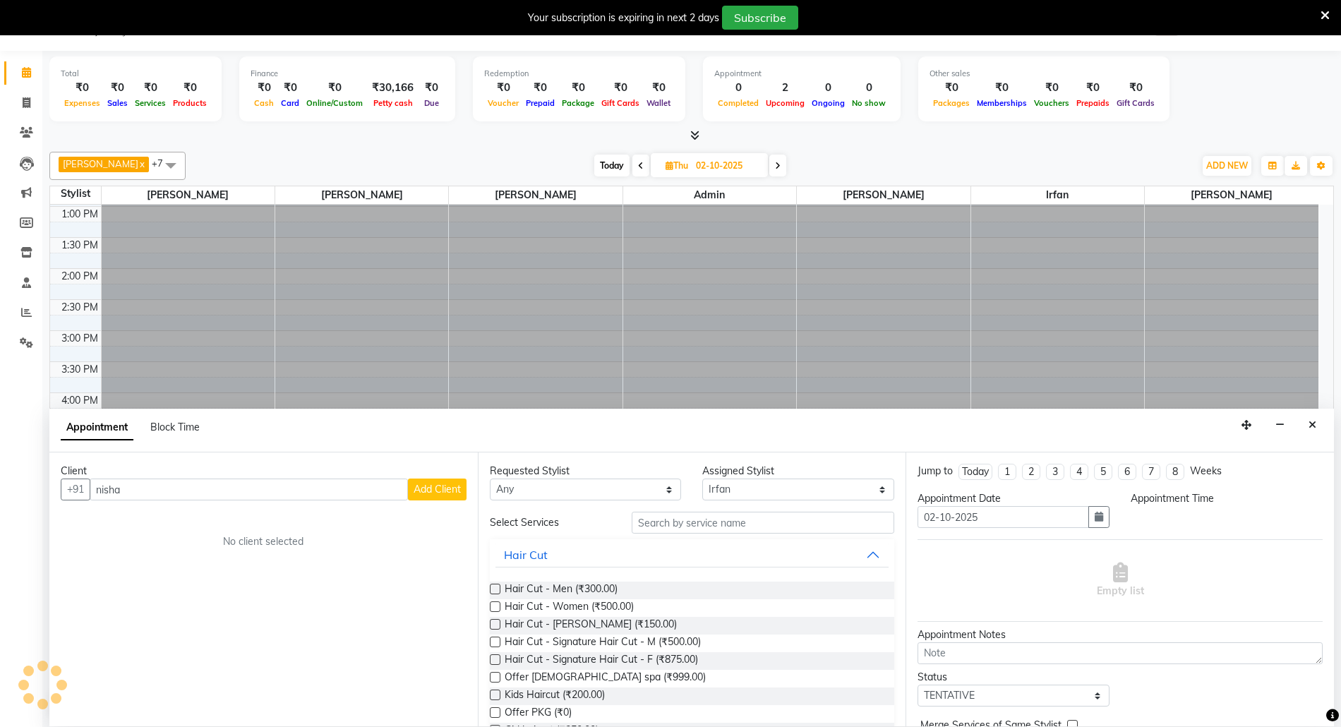
scroll to position [190, 0]
select select "1050"
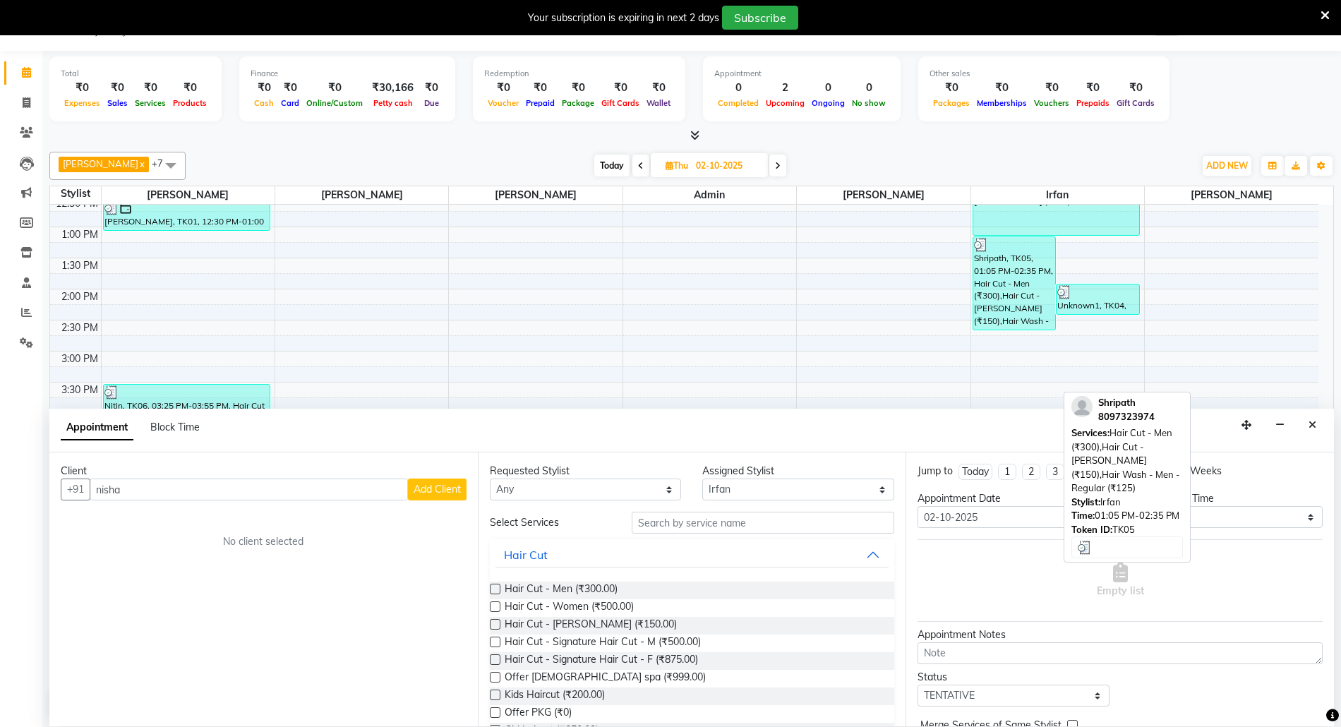
scroll to position [308, 0]
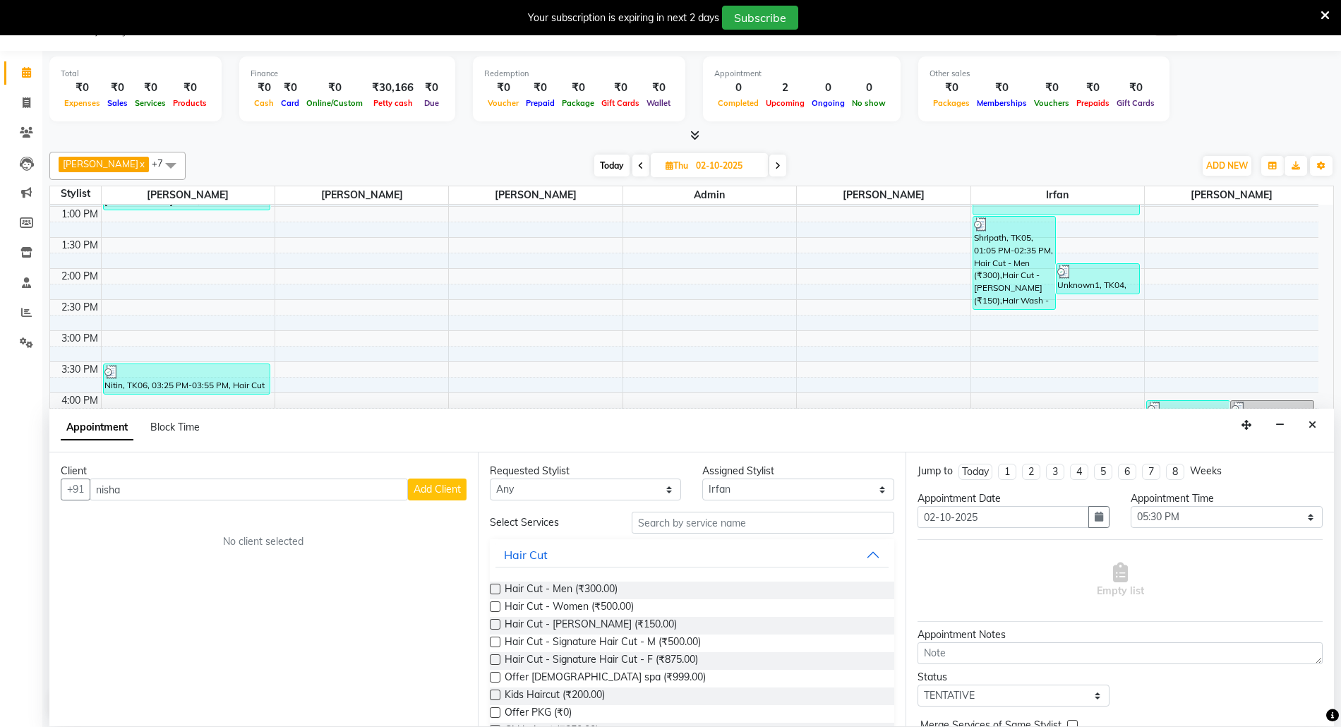
click at [692, 164] on input "02-10-2025" at bounding box center [727, 165] width 71 height 21
select select "10"
select select "2025"
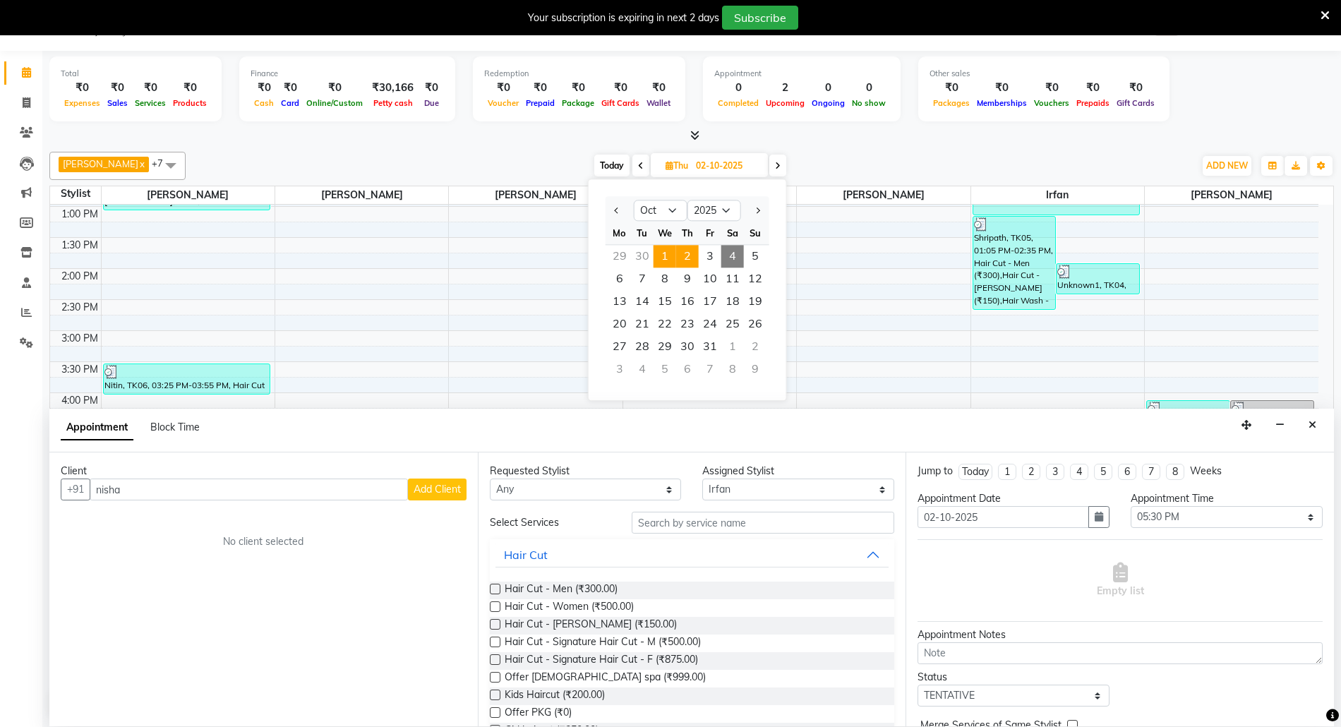
click at [670, 257] on span "1" at bounding box center [664, 256] width 23 height 23
type input "01-10-2025"
select select "1050"
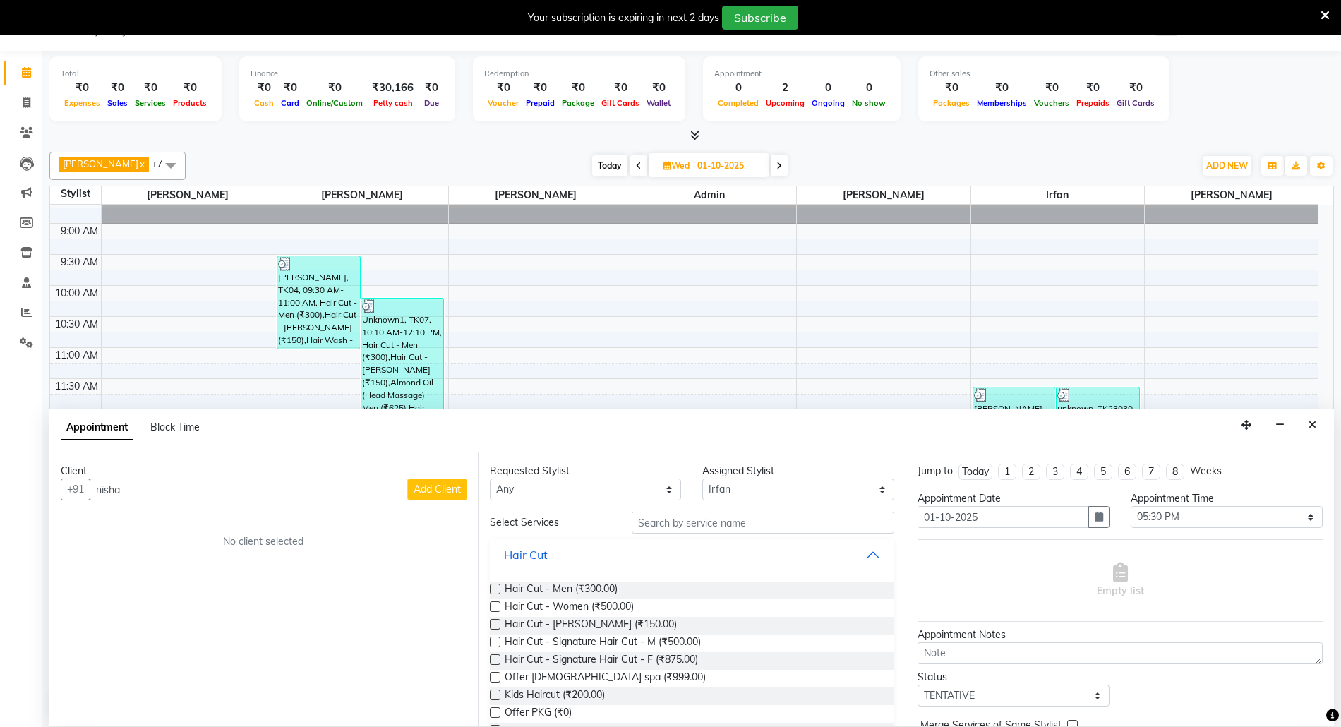
scroll to position [26, 0]
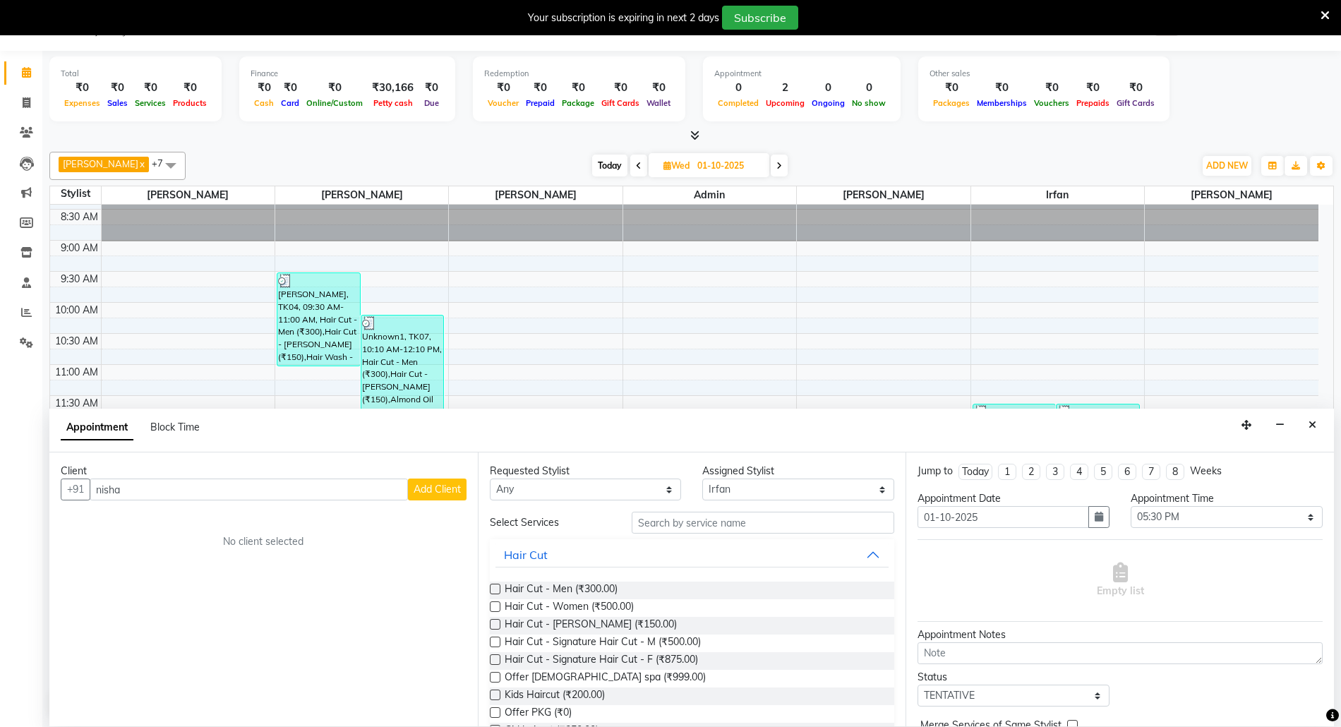
click at [701, 167] on input "01-10-2025" at bounding box center [728, 165] width 71 height 21
select select "10"
select select "2025"
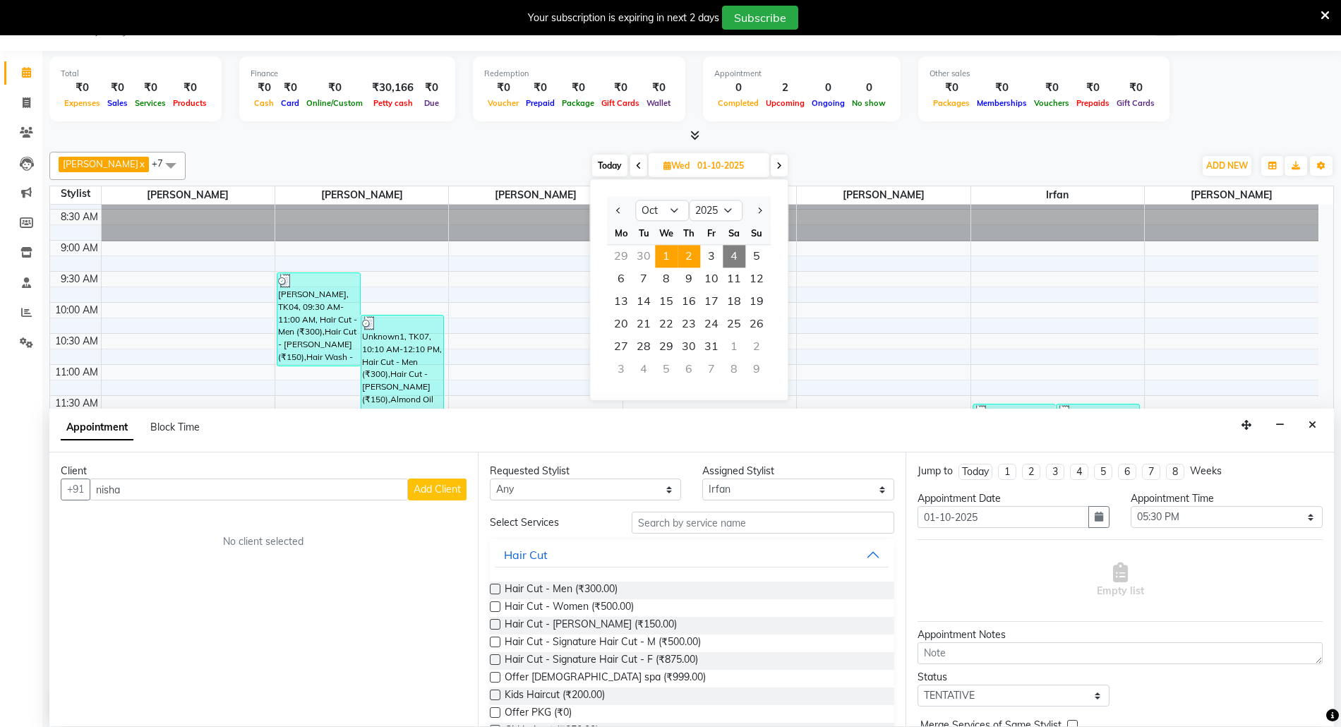
click at [689, 253] on span "2" at bounding box center [688, 256] width 23 height 23
type input "02-10-2025"
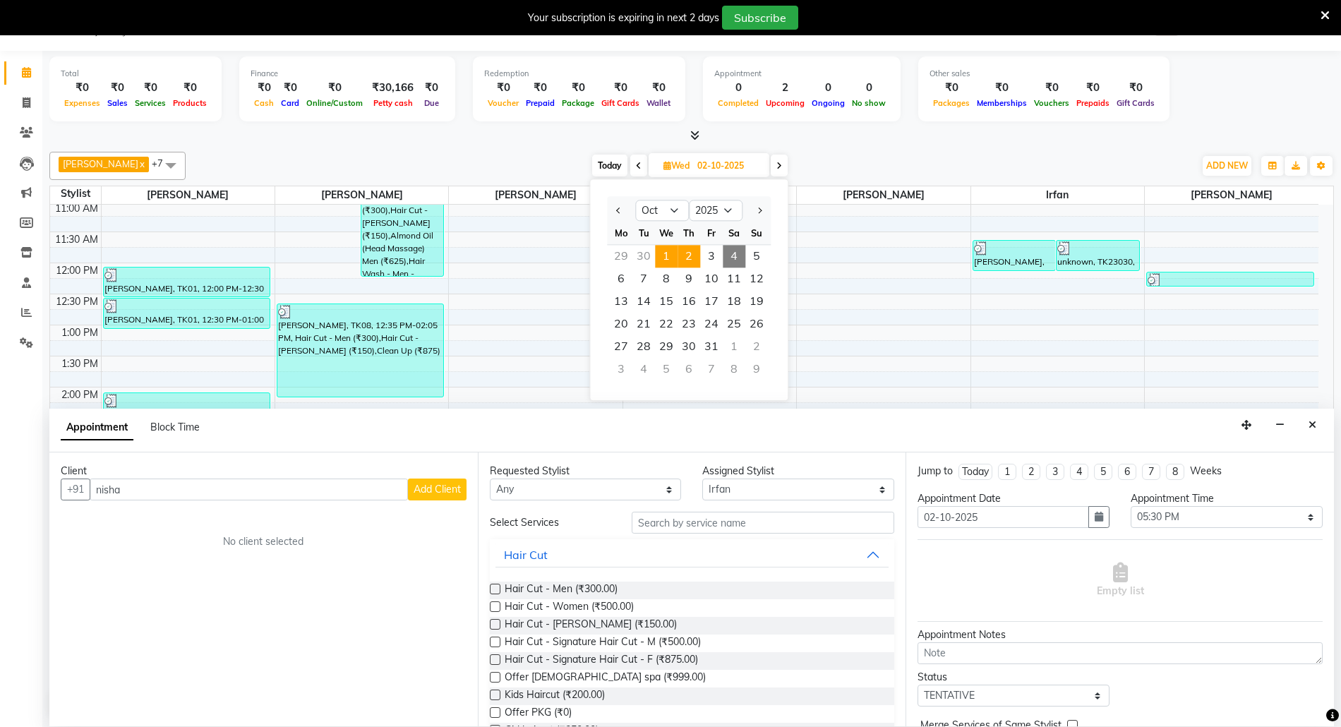
select select "1050"
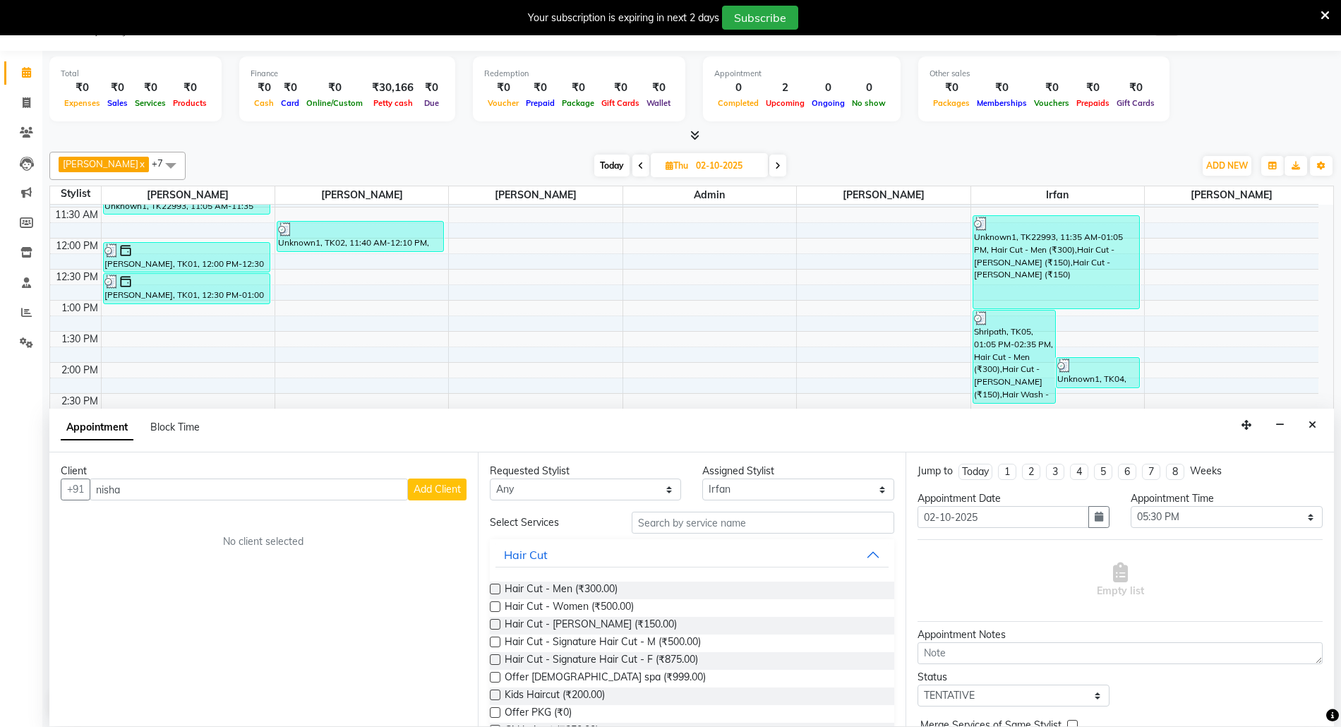
scroll to position [0, 0]
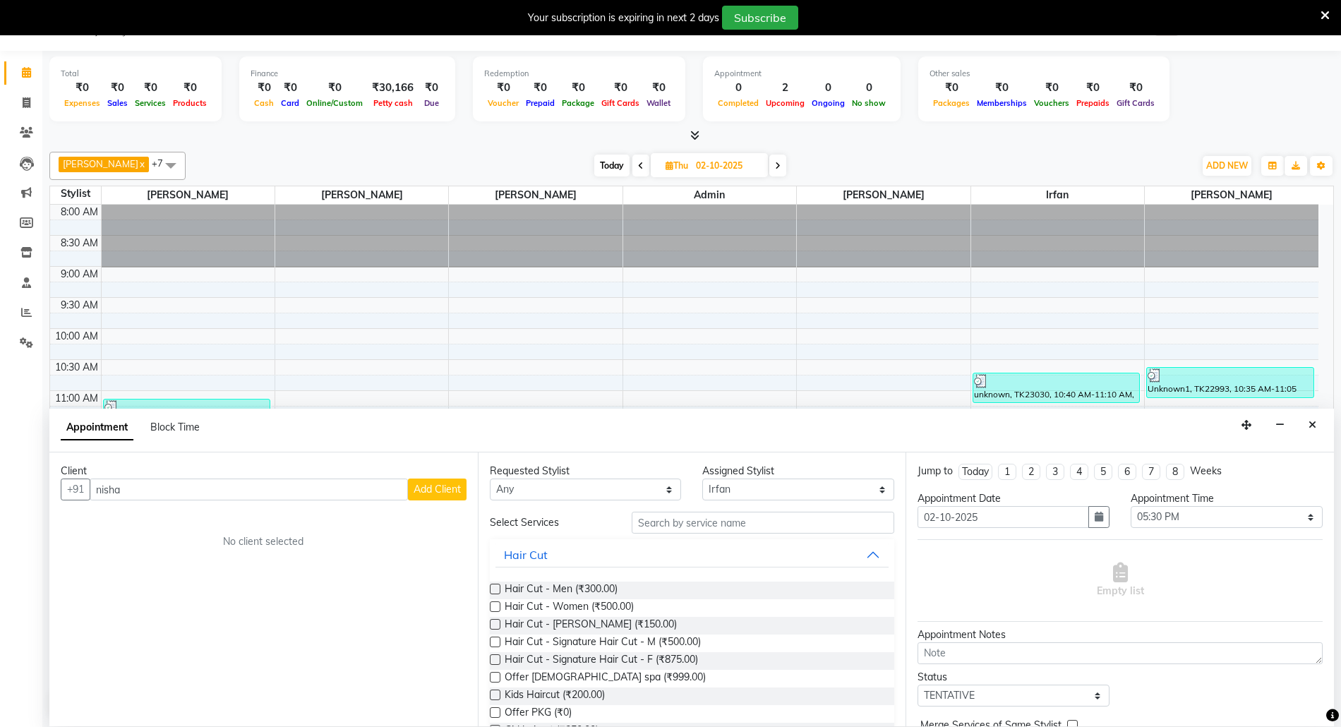
click at [700, 164] on input "02-10-2025" at bounding box center [727, 165] width 71 height 21
select select "10"
select select "2025"
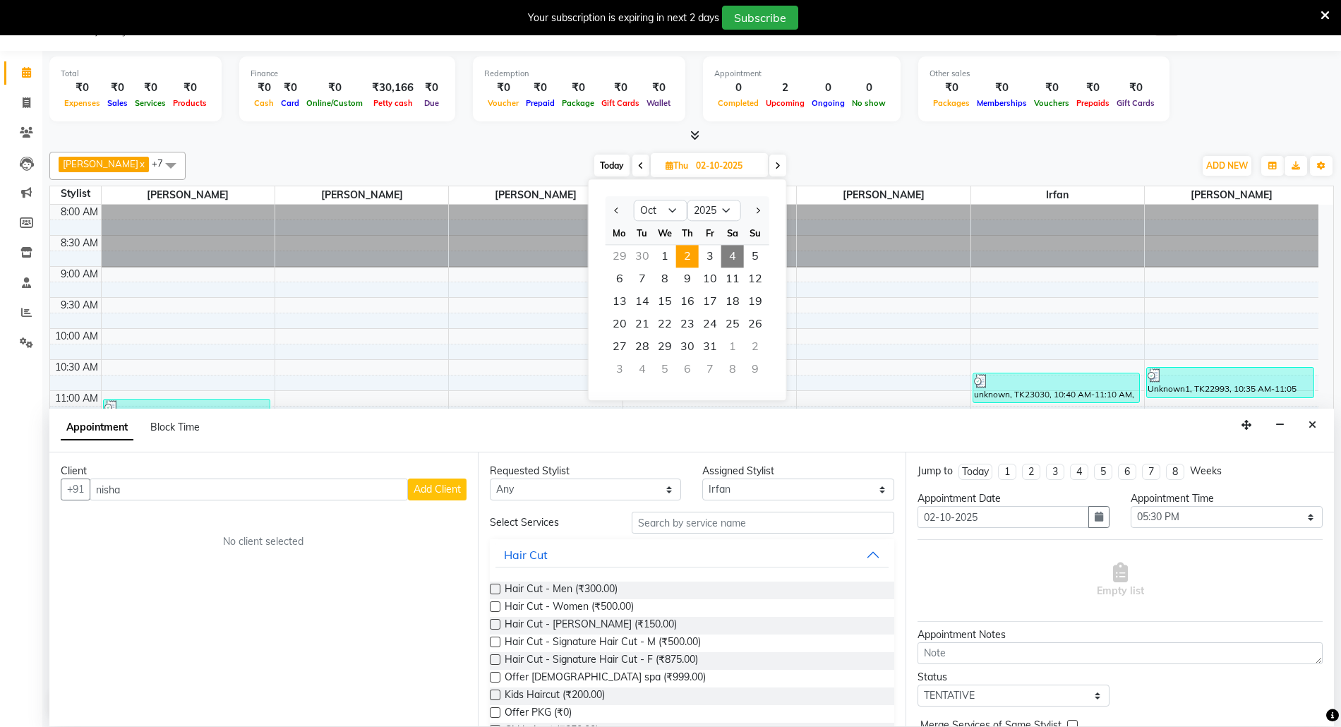
click at [620, 254] on div "29" at bounding box center [619, 256] width 23 height 23
type input "29-09-2025"
select select "1050"
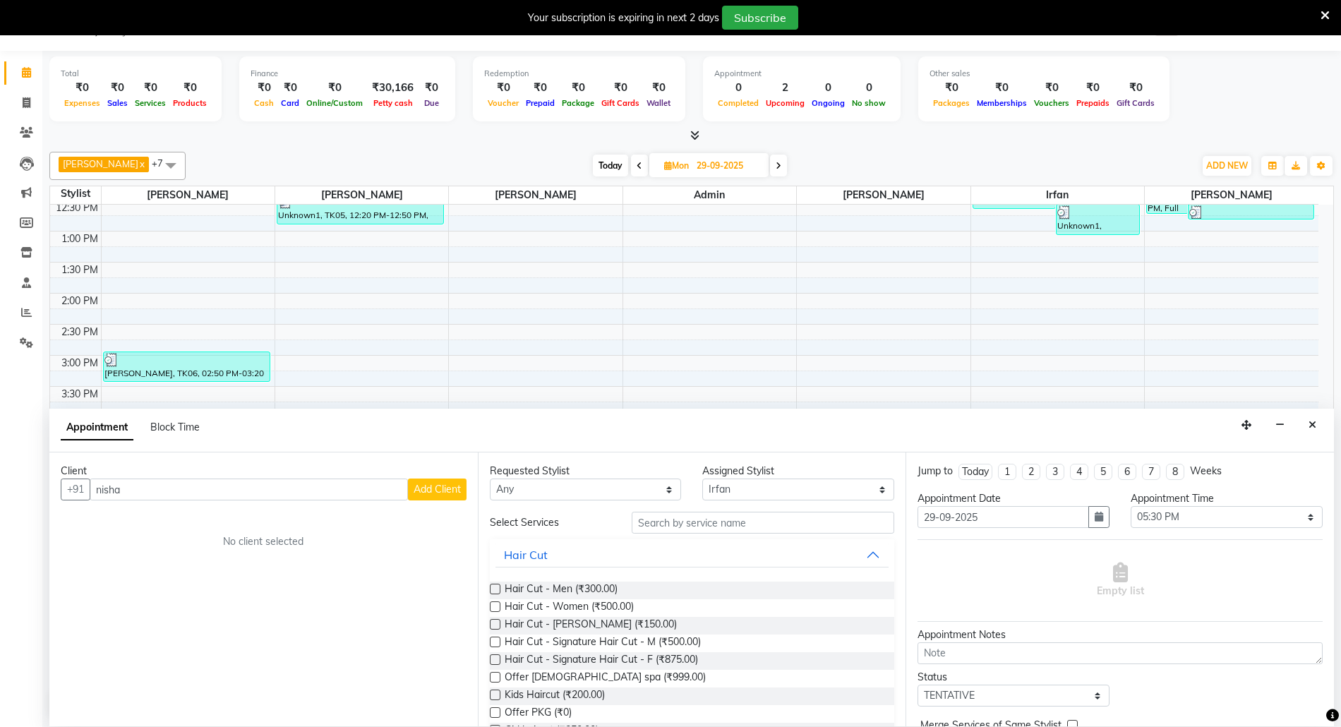
scroll to position [402, 0]
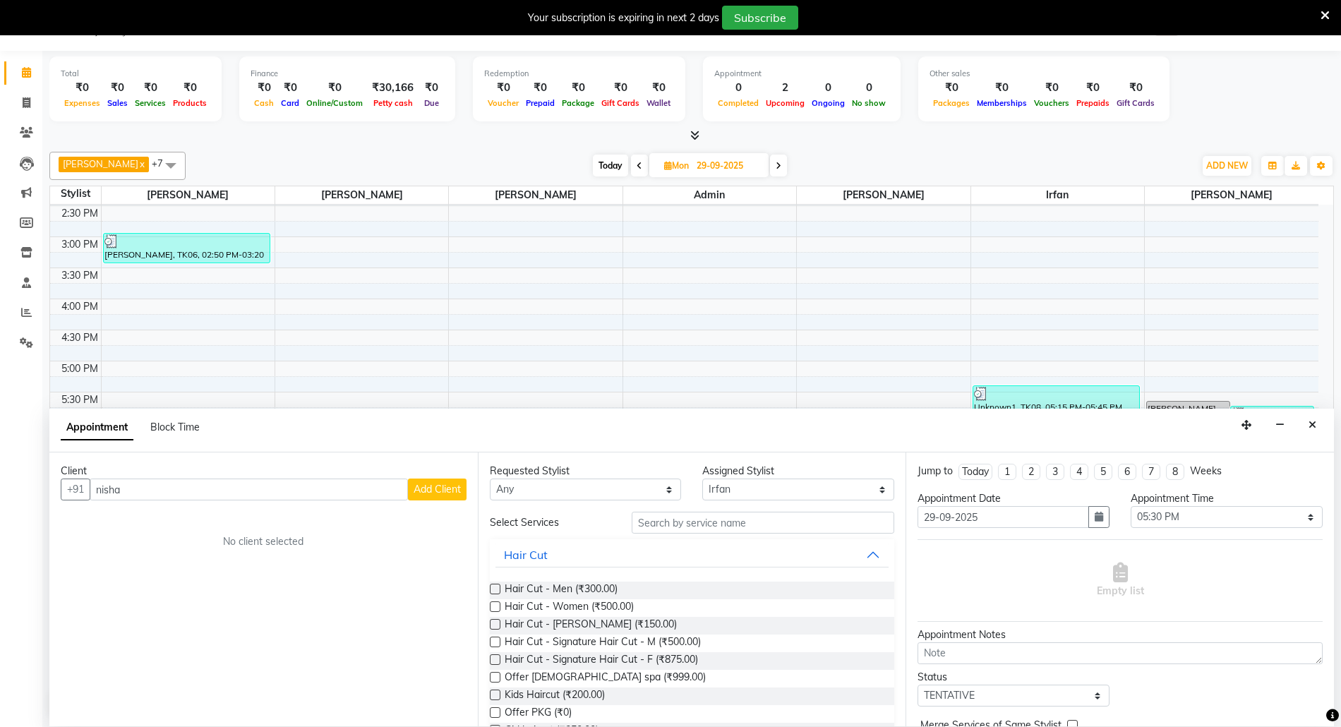
click at [700, 164] on input "29-09-2025" at bounding box center [727, 165] width 71 height 21
select select "9"
select select "2025"
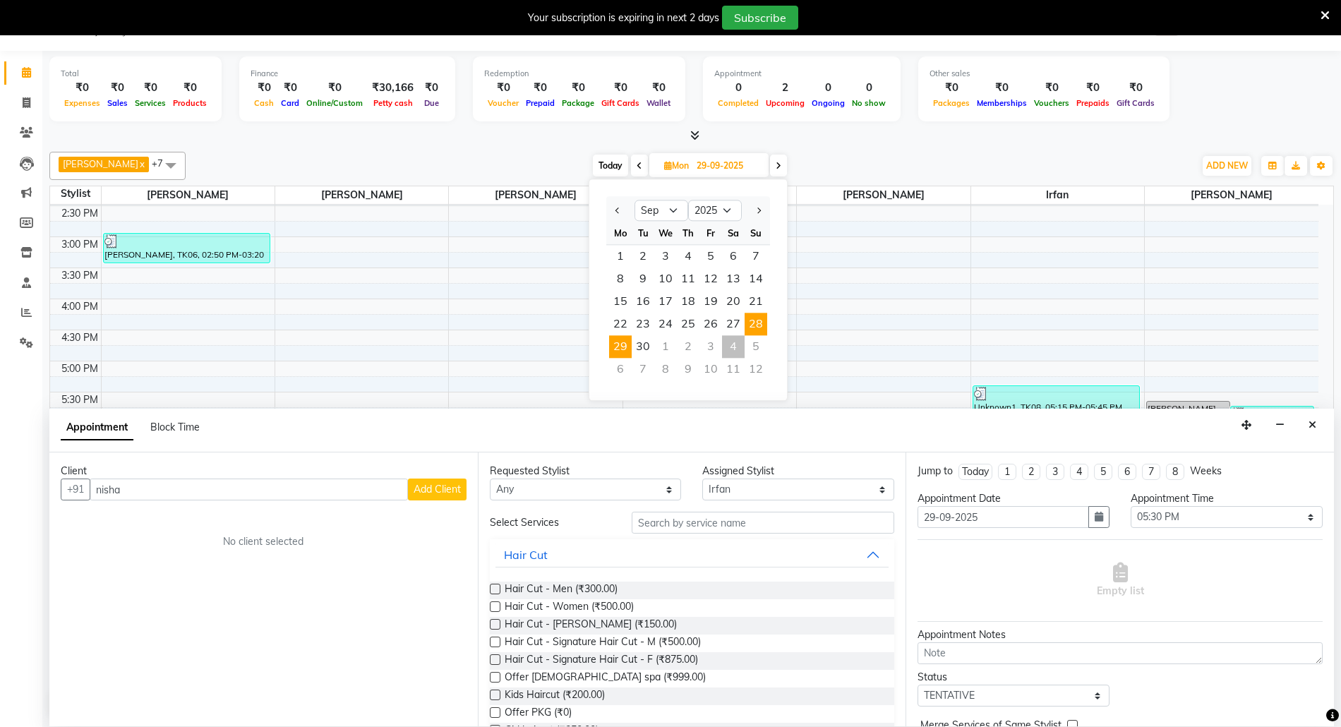
click at [755, 320] on span "28" at bounding box center [755, 324] width 23 height 23
type input "28-09-2025"
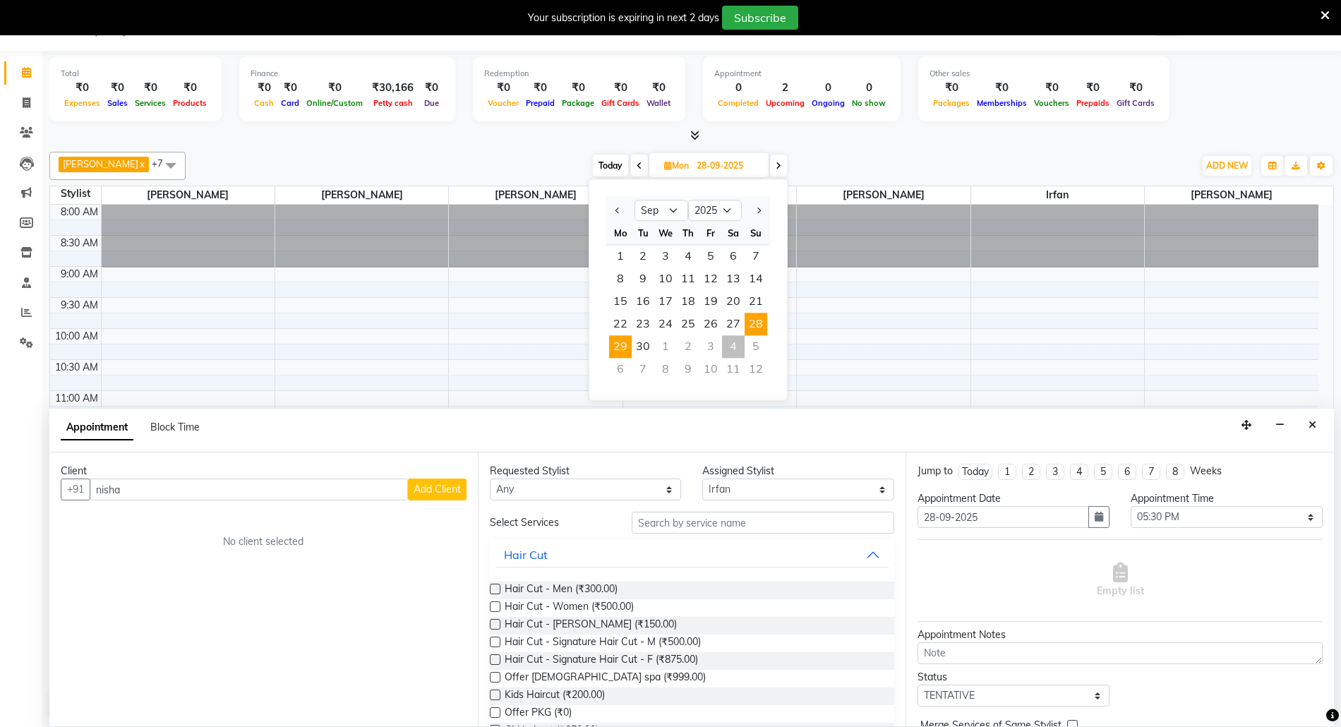
select select "1050"
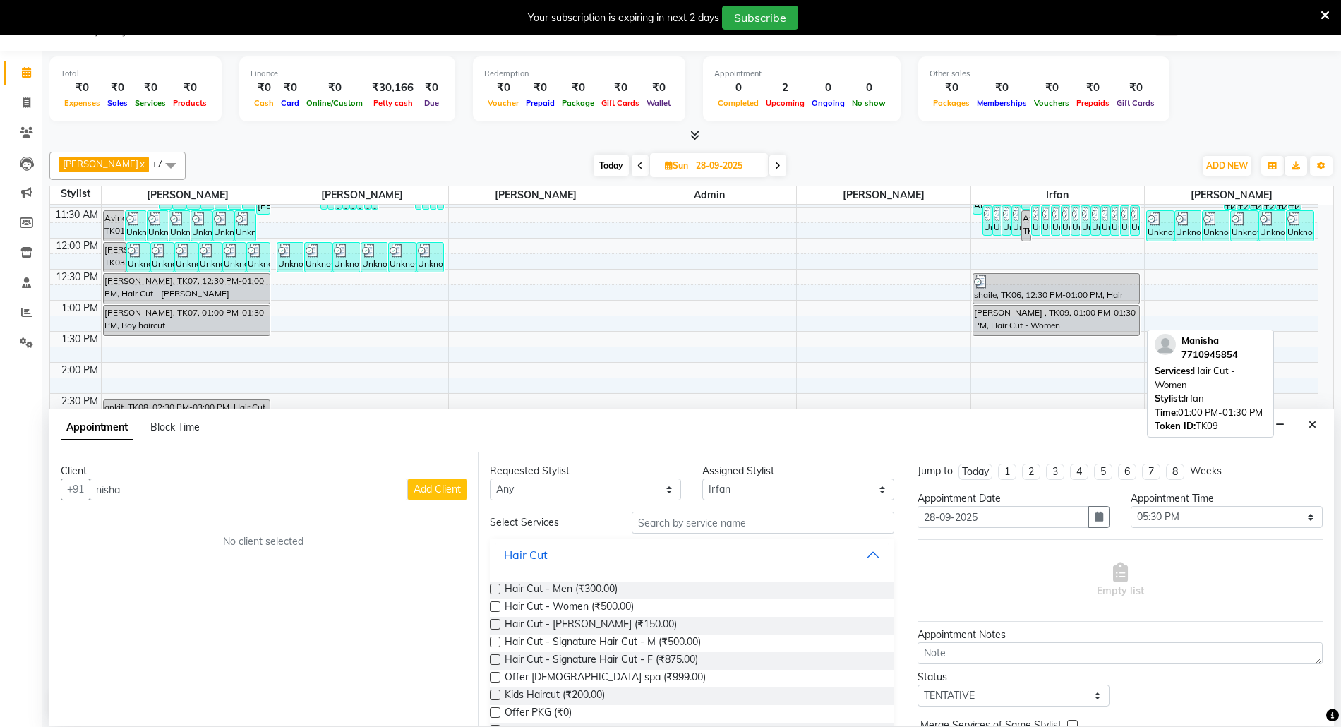
scroll to position [26, 0]
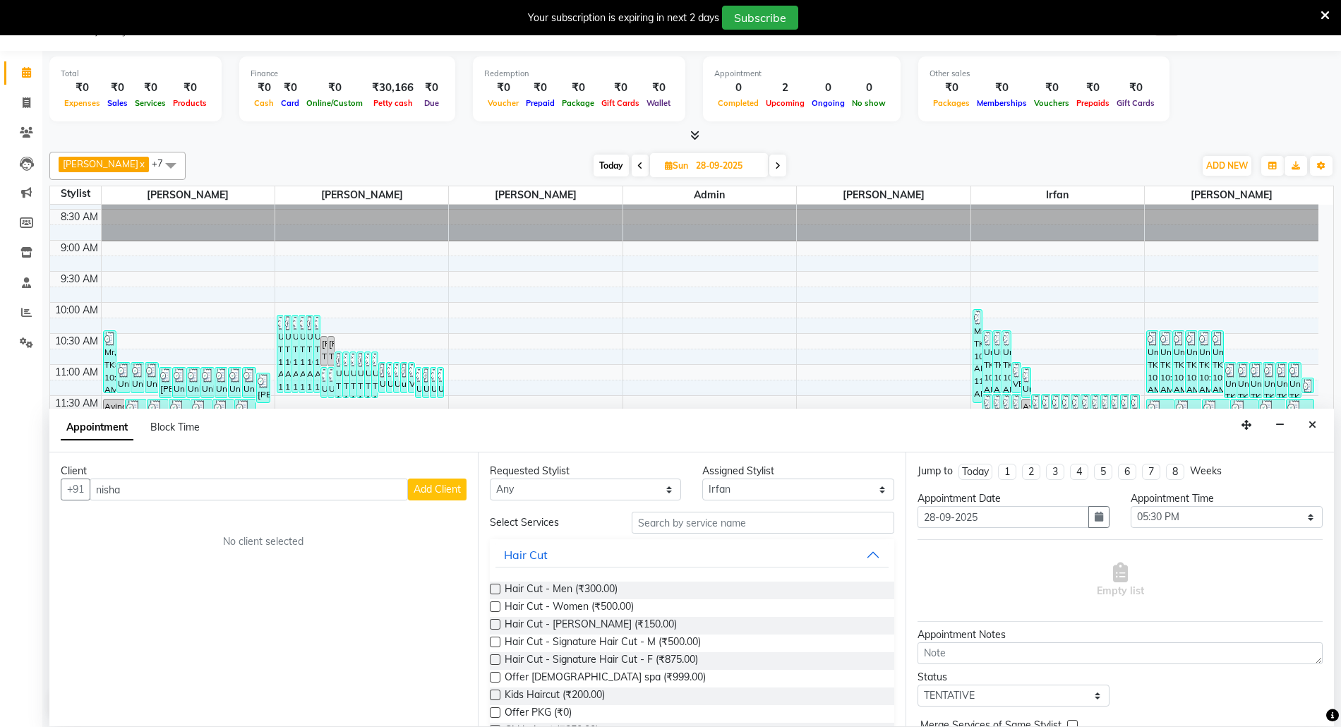
click at [697, 162] on input "28-09-2025" at bounding box center [727, 165] width 71 height 21
select select "9"
select select "2025"
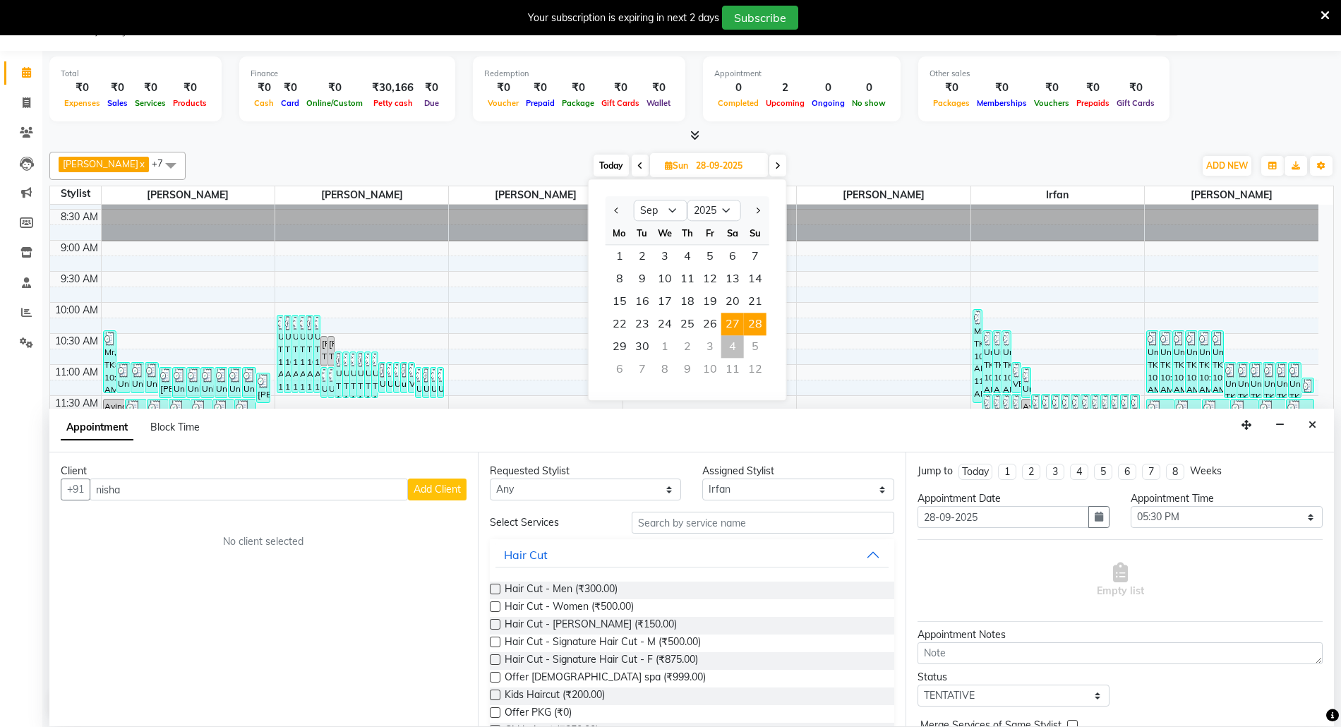
click at [734, 320] on span "27" at bounding box center [732, 324] width 23 height 23
type input "27-09-2025"
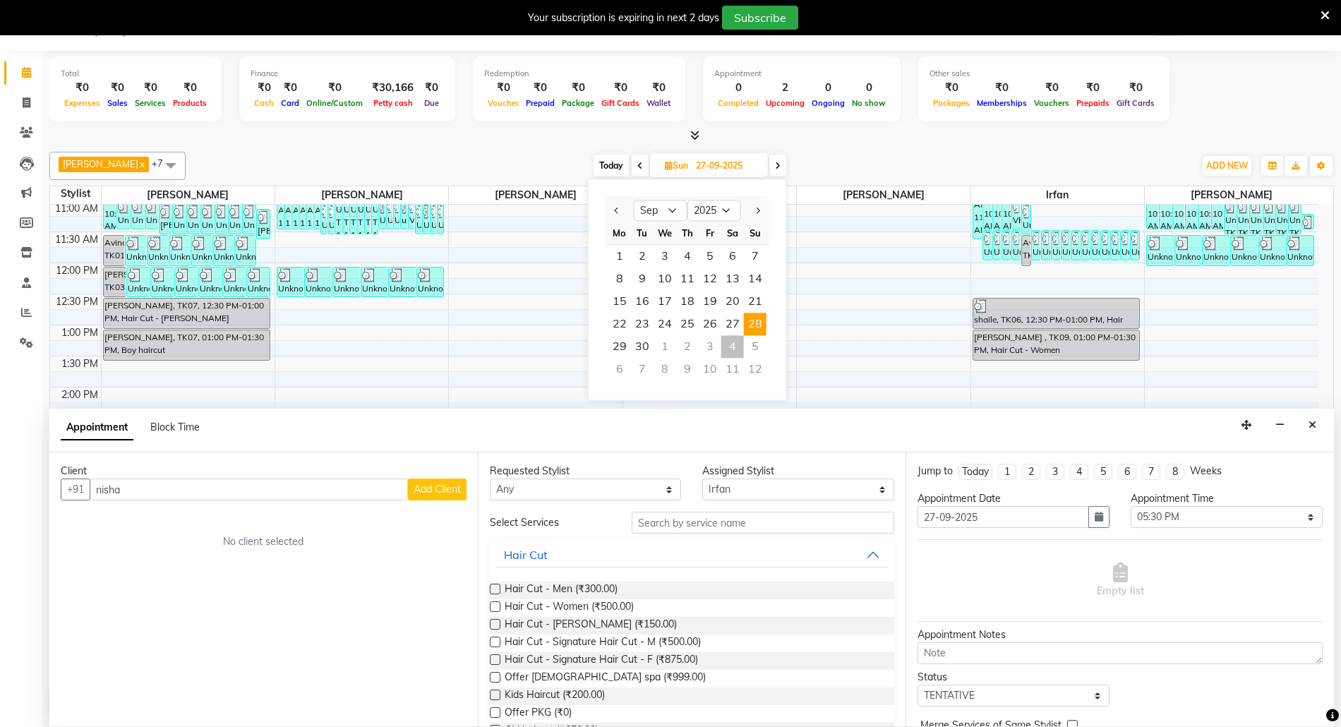
select select "1050"
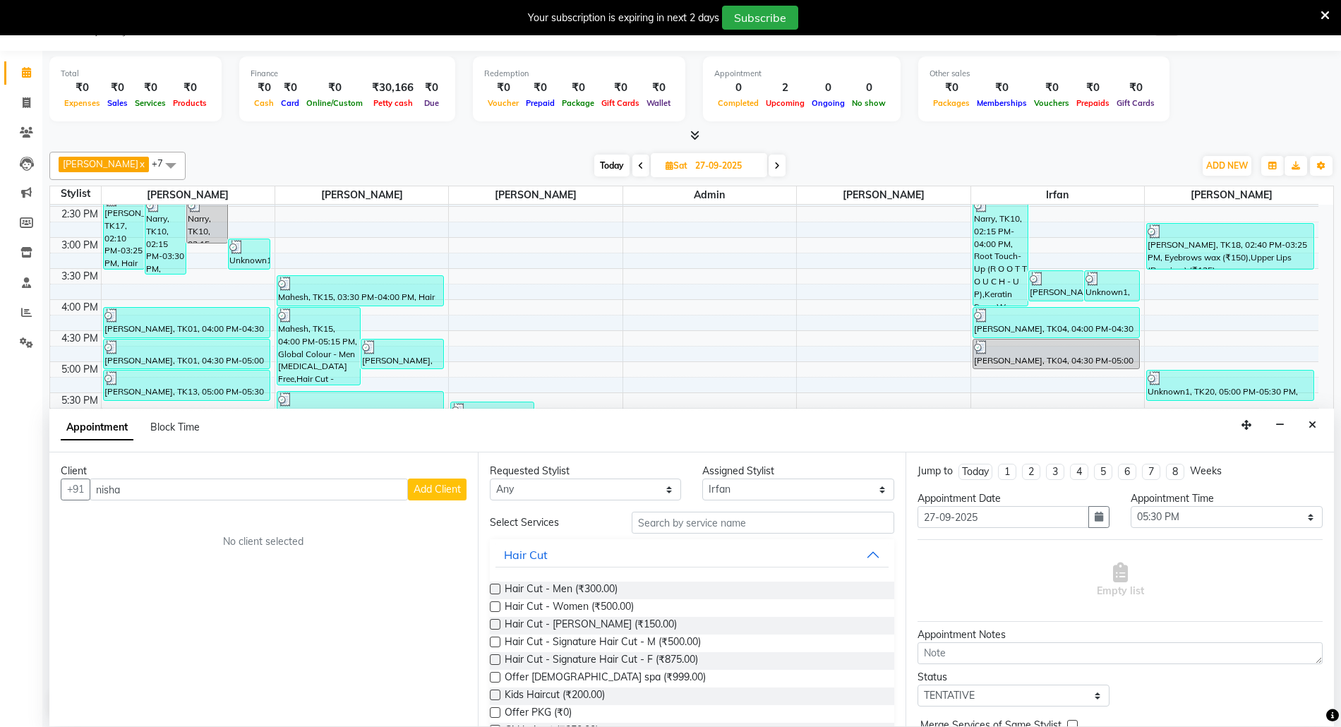
scroll to position [402, 0]
click at [673, 162] on span "Sat" at bounding box center [676, 165] width 29 height 11
select select "9"
select select "2025"
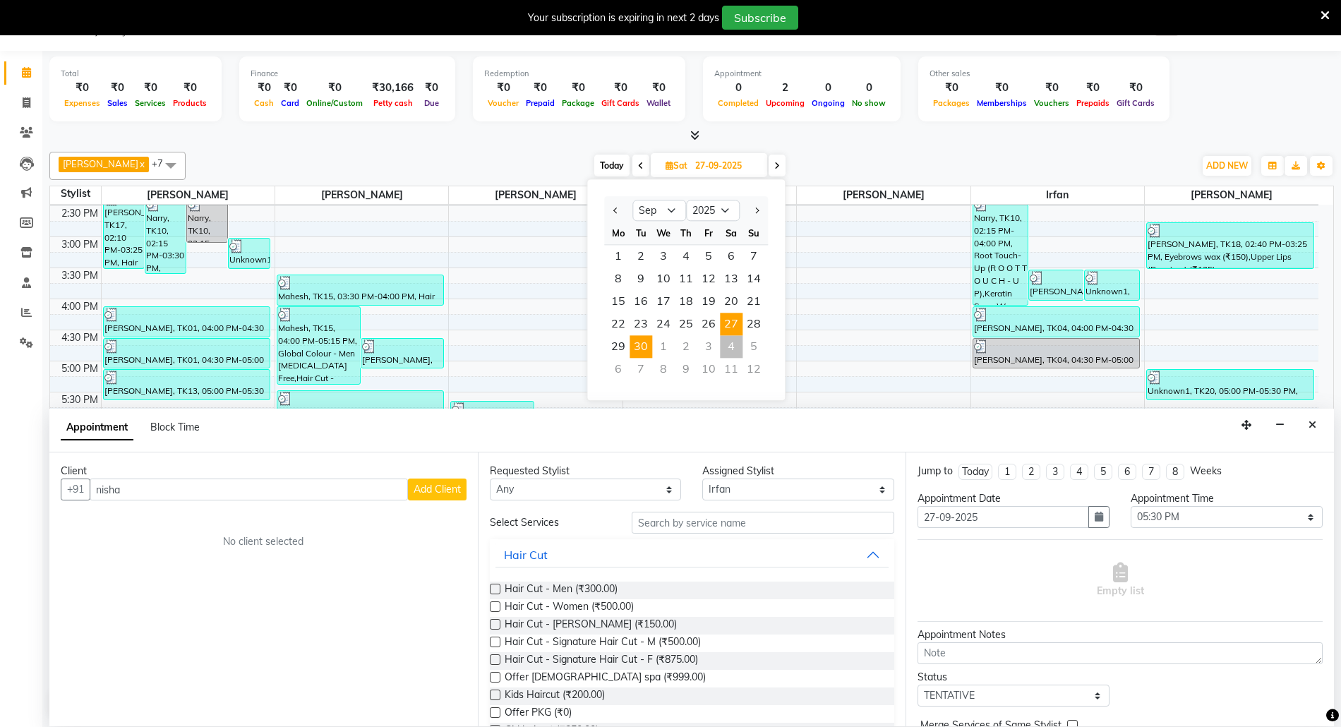
click at [642, 345] on span "30" at bounding box center [640, 346] width 23 height 23
type input "30-09-2025"
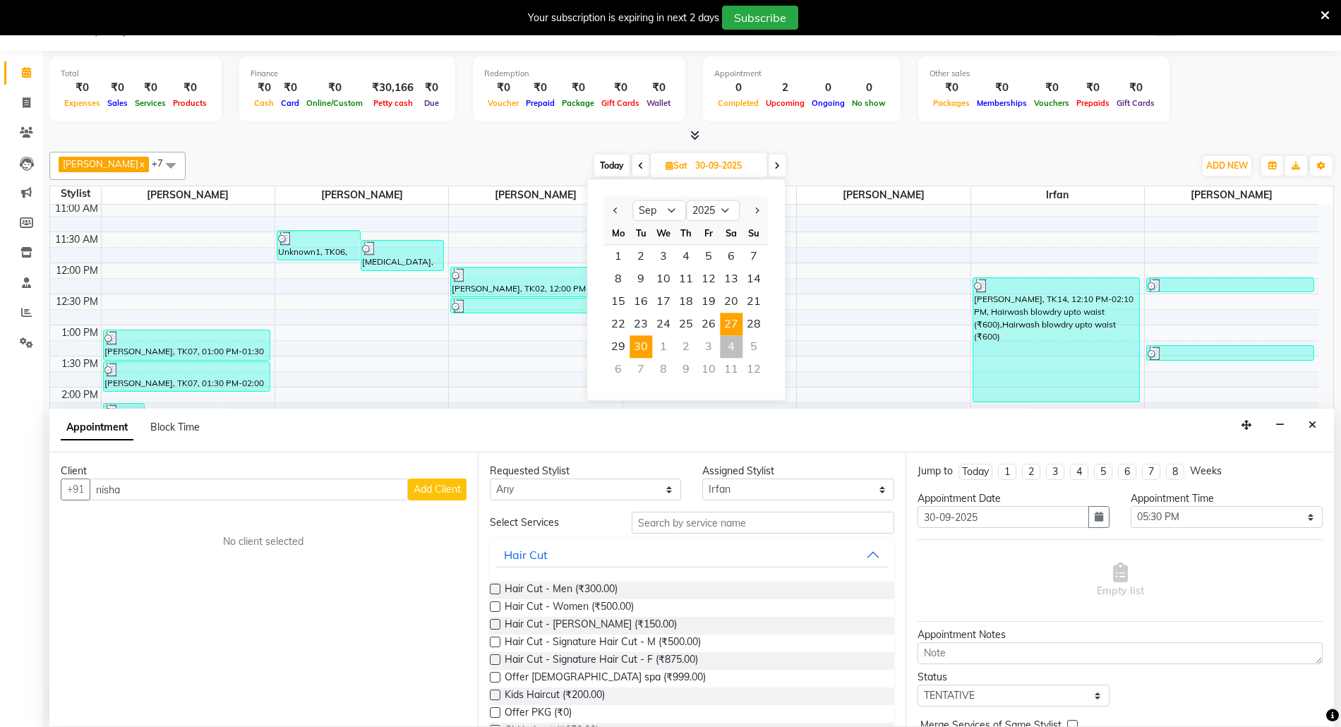
select select "1050"
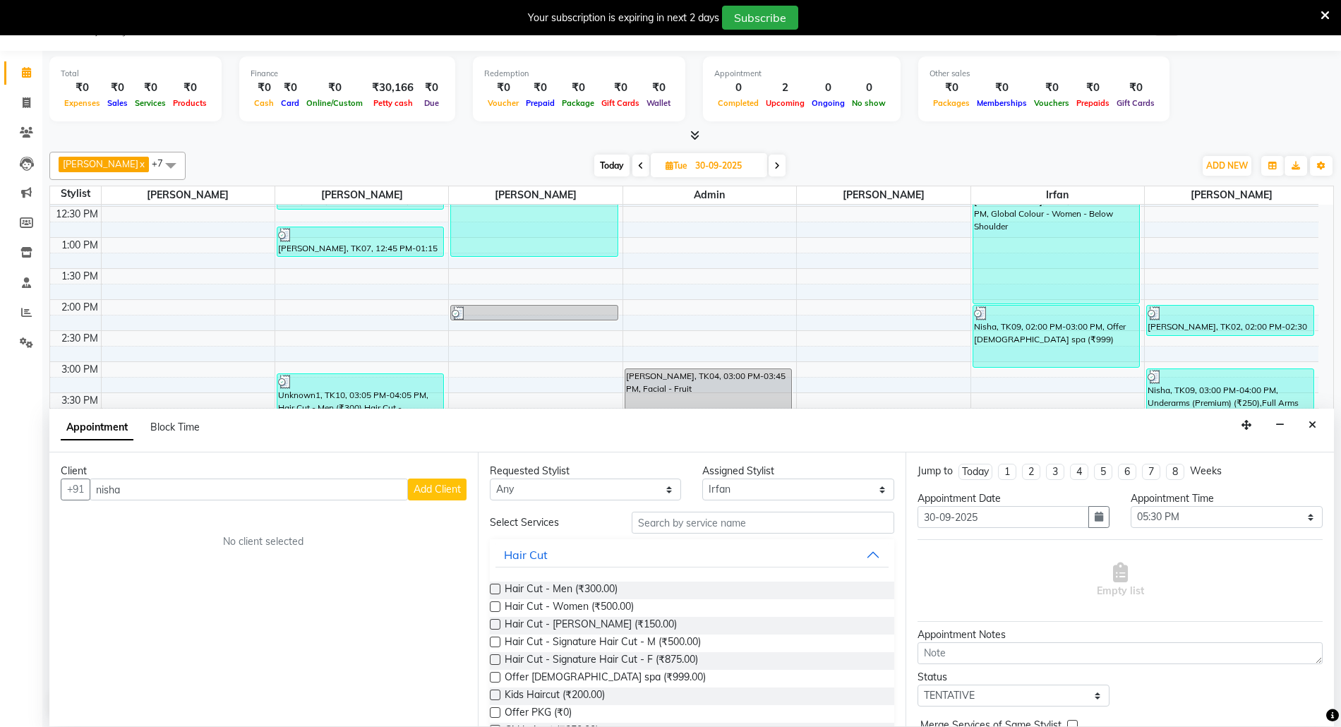
scroll to position [376, 0]
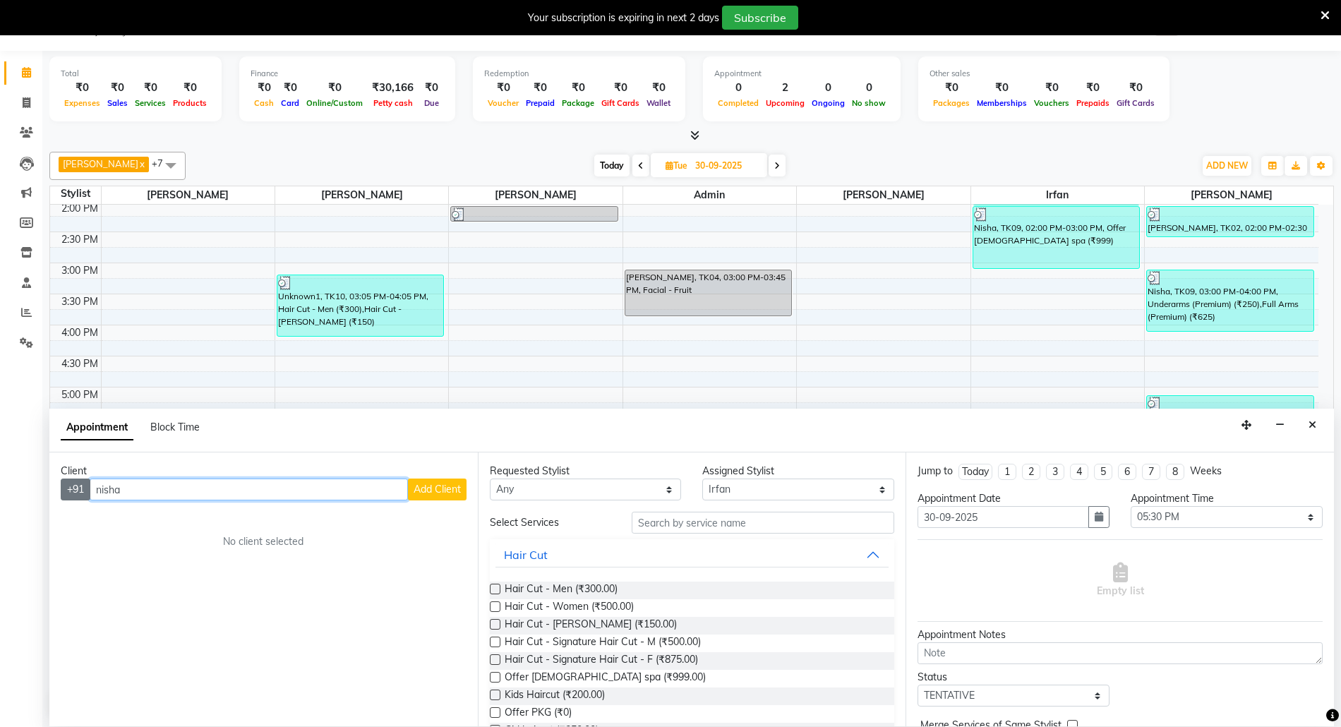
drag, startPoint x: 140, startPoint y: 492, endPoint x: 69, endPoint y: 492, distance: 70.6
click at [69, 492] on div "+91 nisha Add Client" at bounding box center [264, 489] width 406 height 22
click at [217, 523] on button "Nisha 8976227 250" at bounding box center [162, 520] width 140 height 23
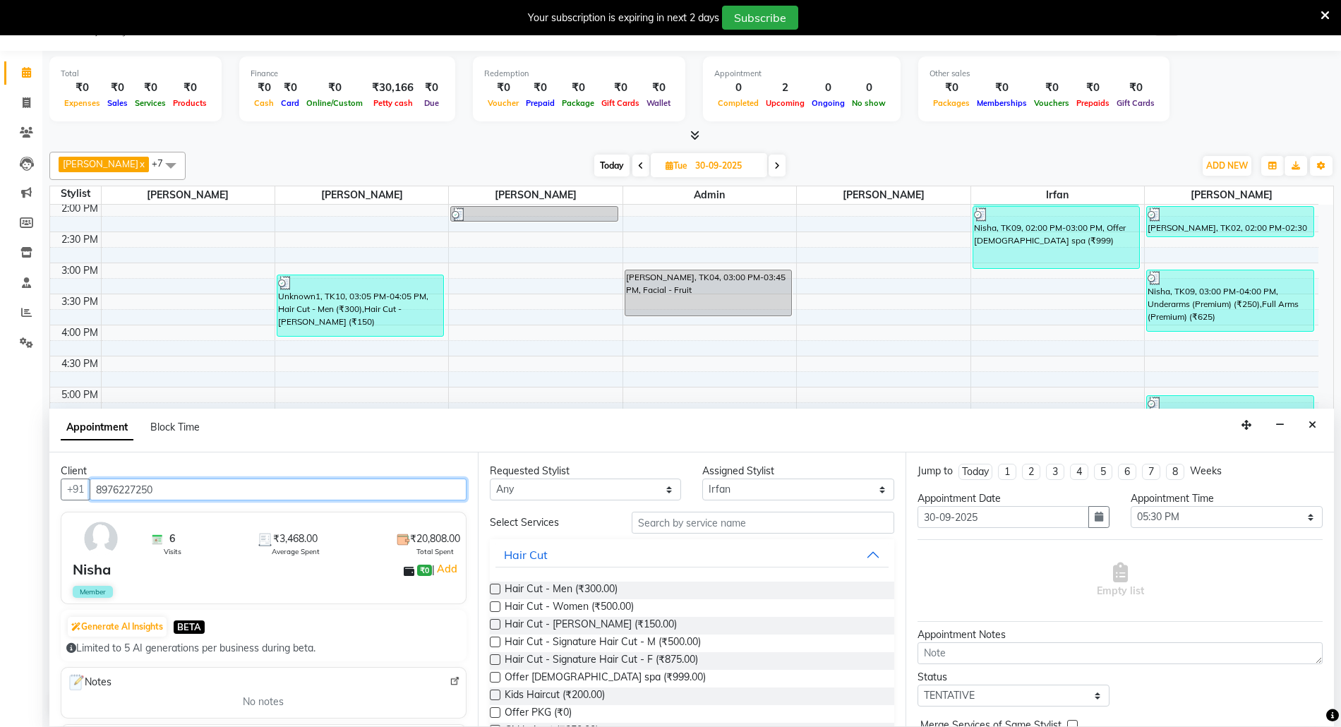
type input "8976227250"
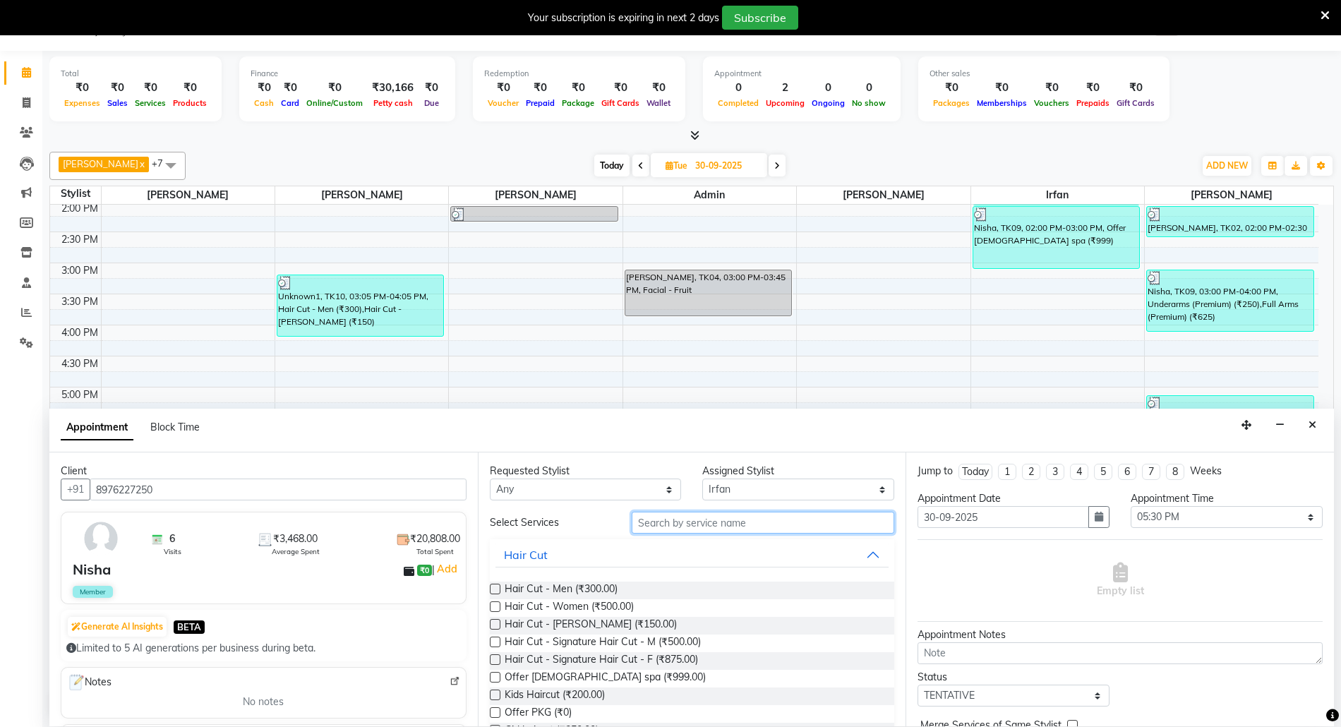
click at [672, 522] on input "text" at bounding box center [763, 523] width 263 height 22
click at [658, 523] on input "text" at bounding box center [763, 523] width 263 height 22
click at [570, 605] on span "Hair Cut - Women (₹500.00)" at bounding box center [569, 608] width 129 height 18
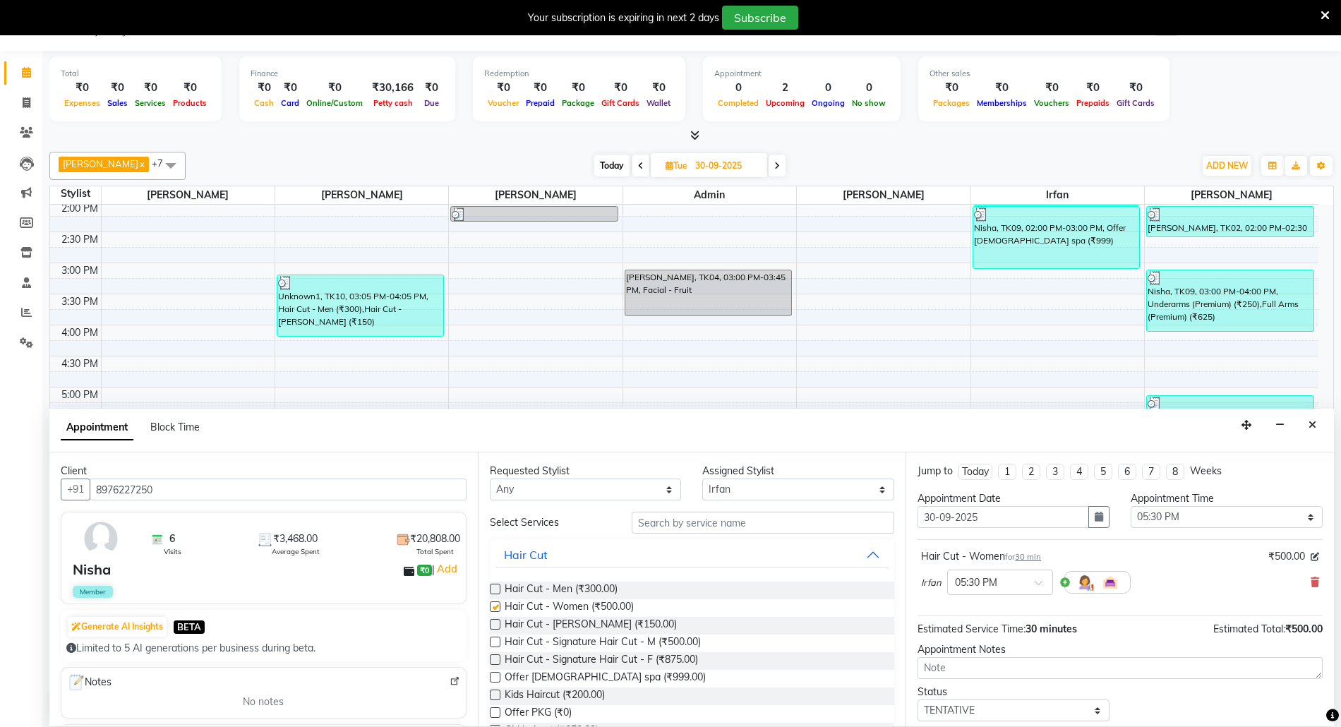
checkbox input "false"
click at [1094, 519] on icon "button" at bounding box center [1098, 517] width 8 height 10
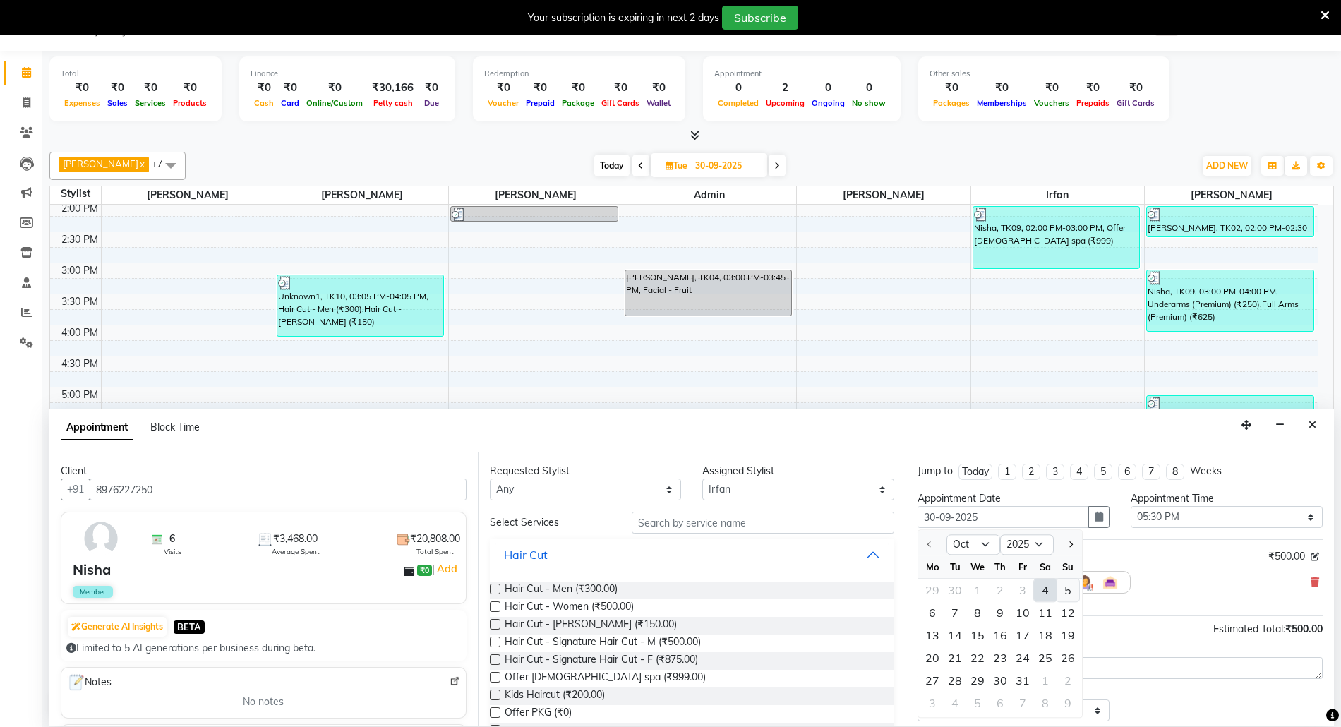
click at [1068, 590] on div "5" at bounding box center [1067, 590] width 23 height 23
type input "05-10-2025"
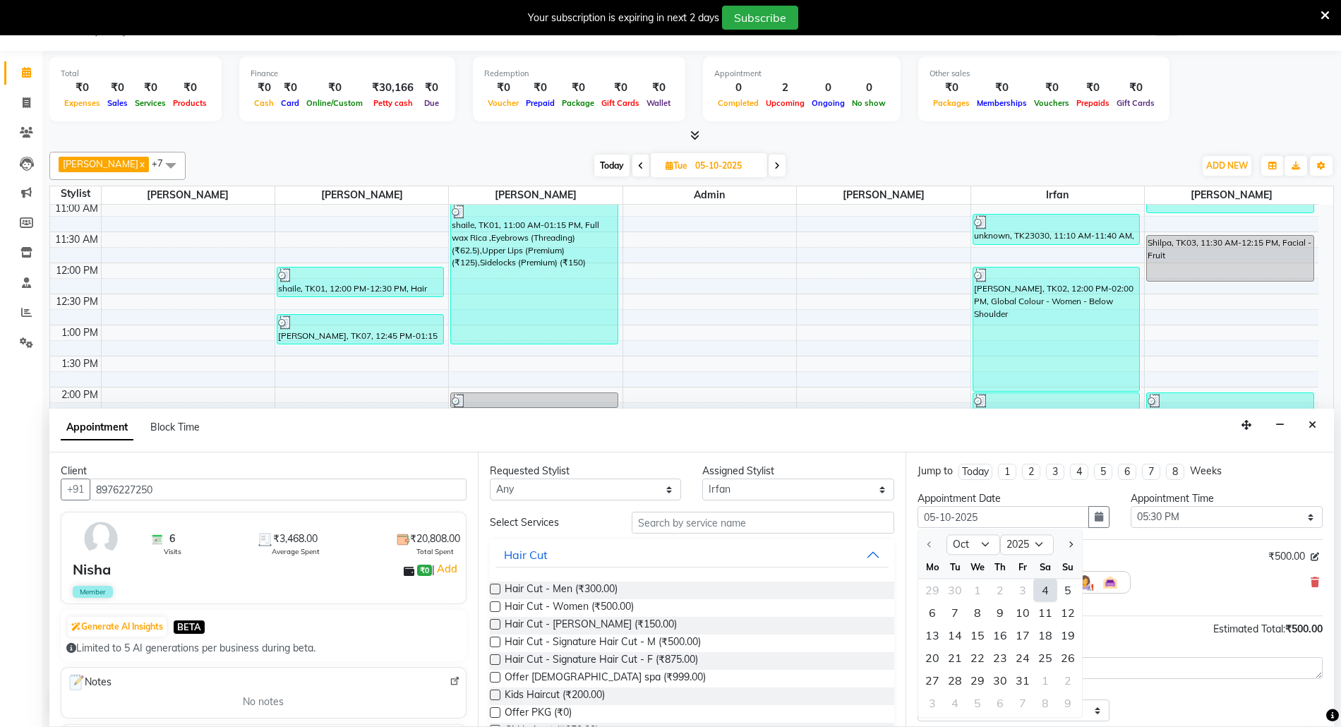
select select "1050"
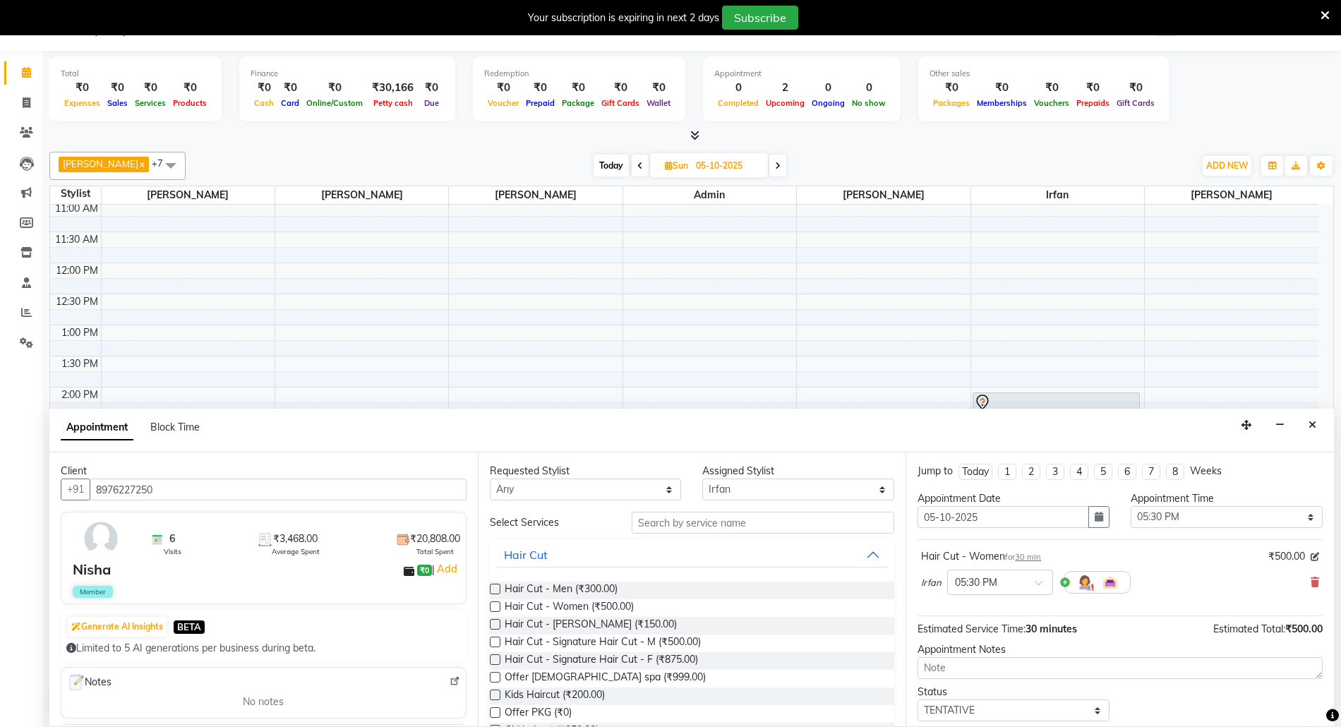
scroll to position [85, 0]
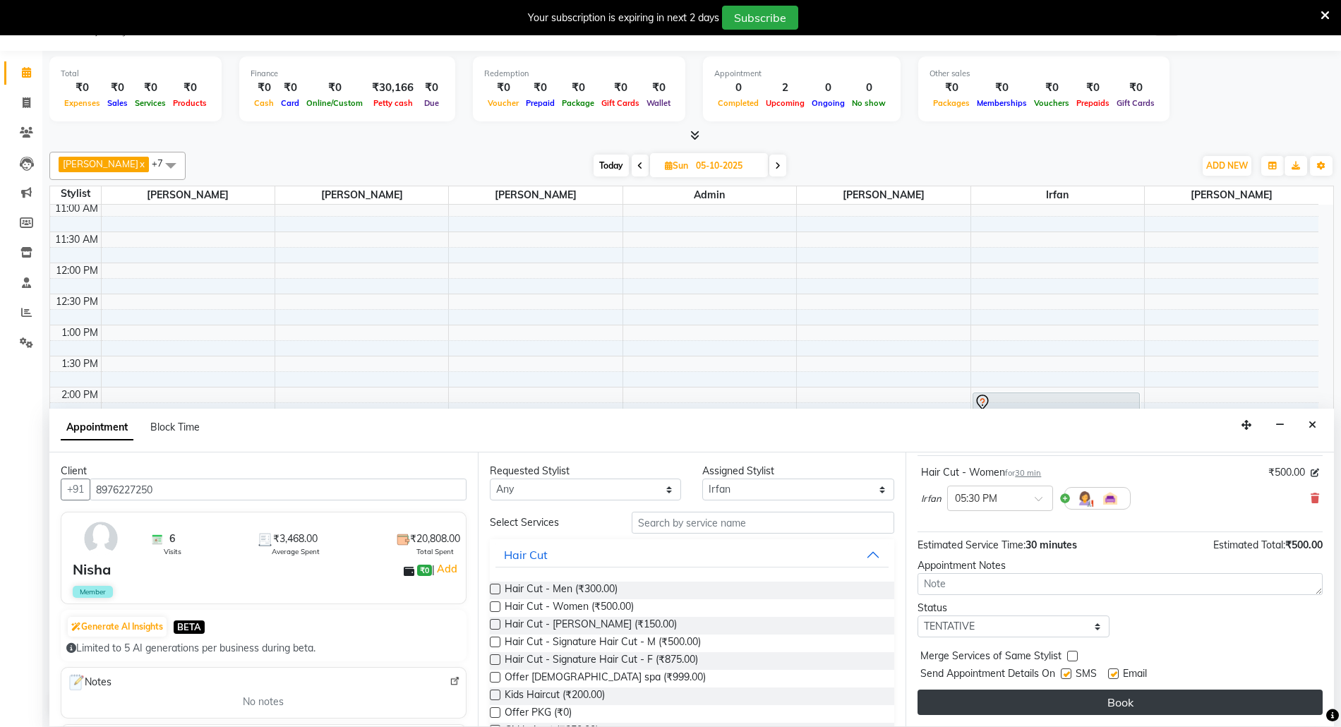
click at [1104, 707] on button "Book" at bounding box center [1119, 701] width 405 height 25
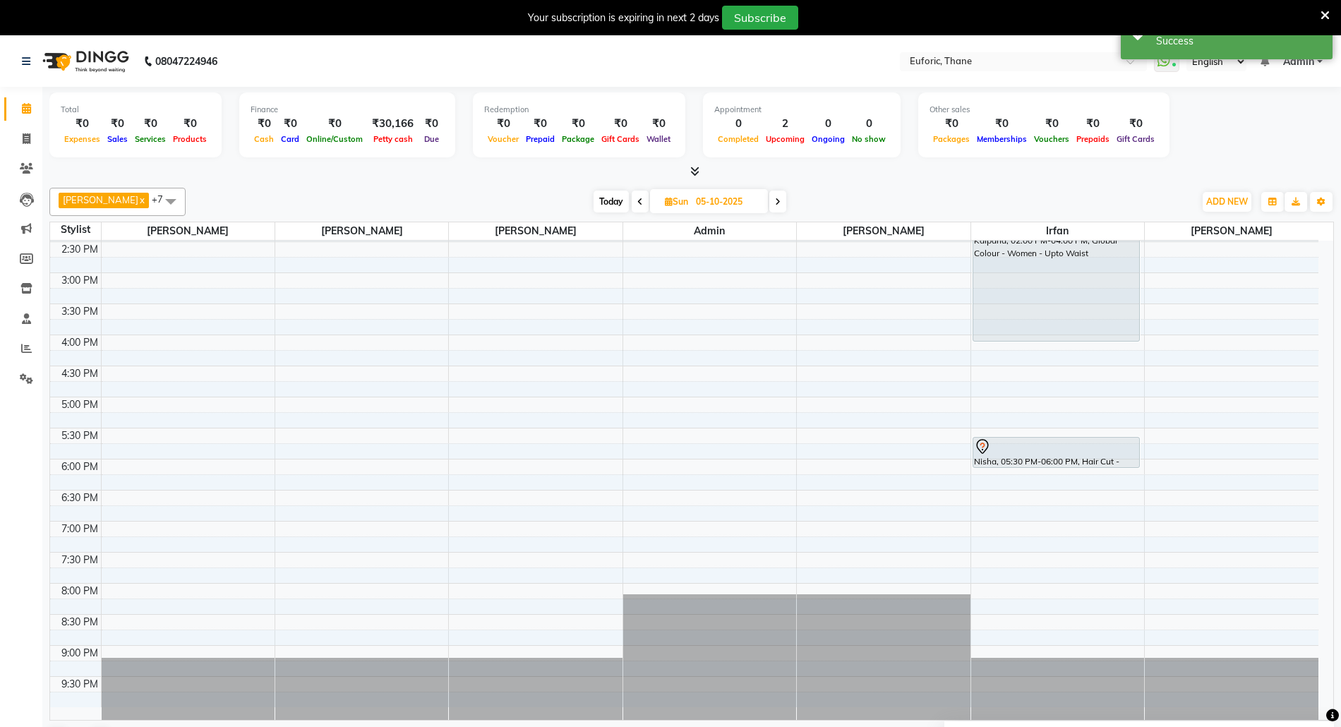
scroll to position [26, 0]
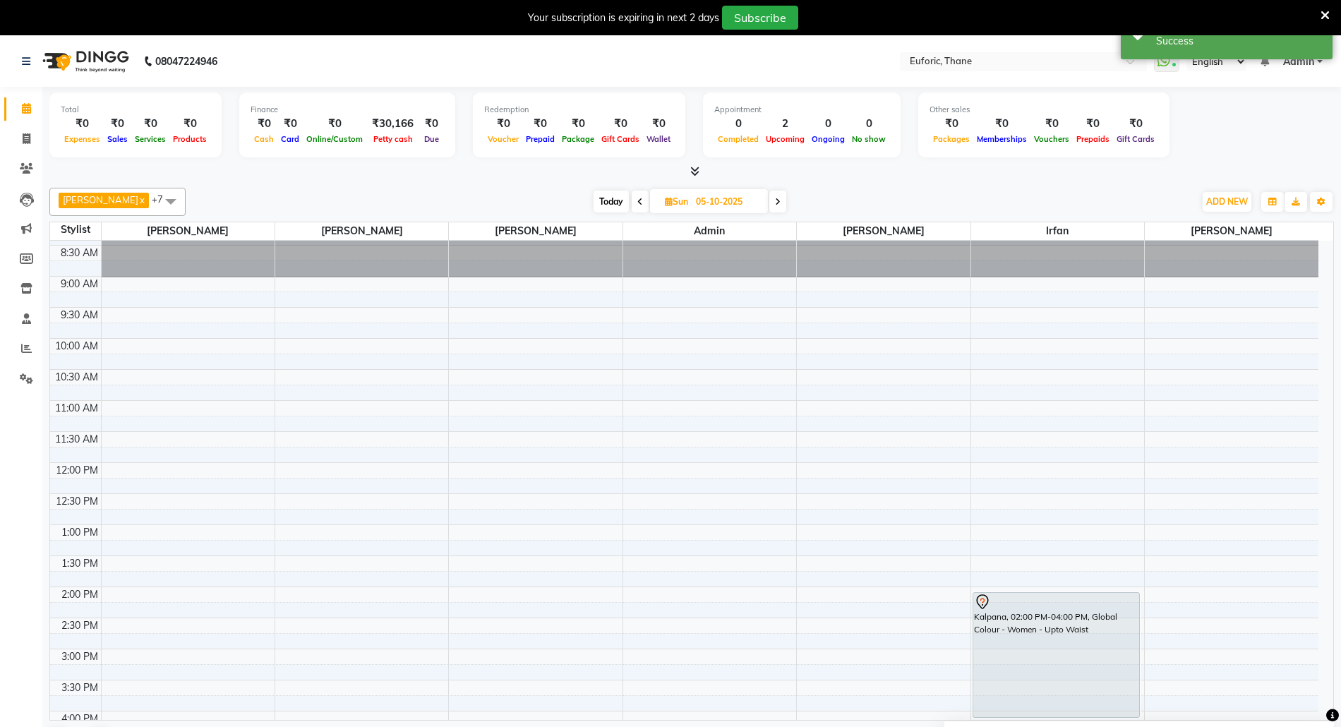
click at [703, 206] on input "05-10-2025" at bounding box center [727, 201] width 71 height 21
select select "10"
select select "2025"
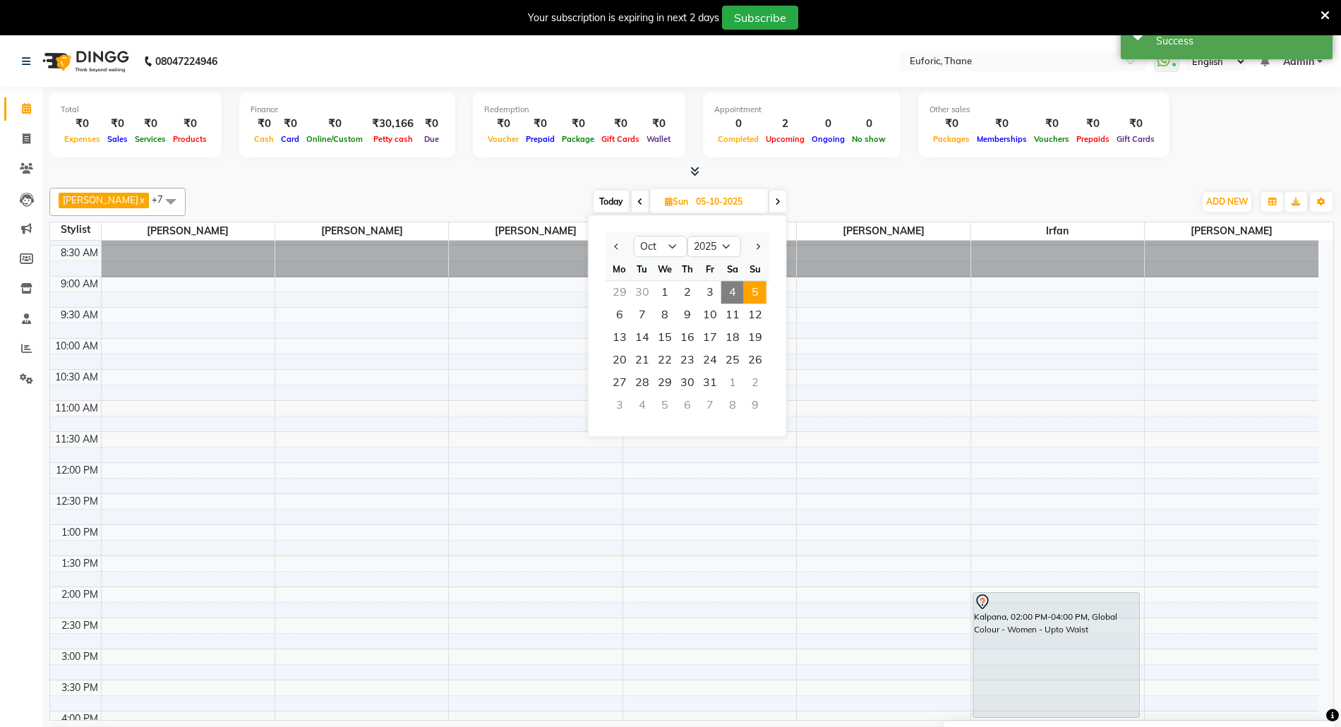
click at [737, 297] on span "4" at bounding box center [732, 292] width 23 height 23
type input "04-10-2025"
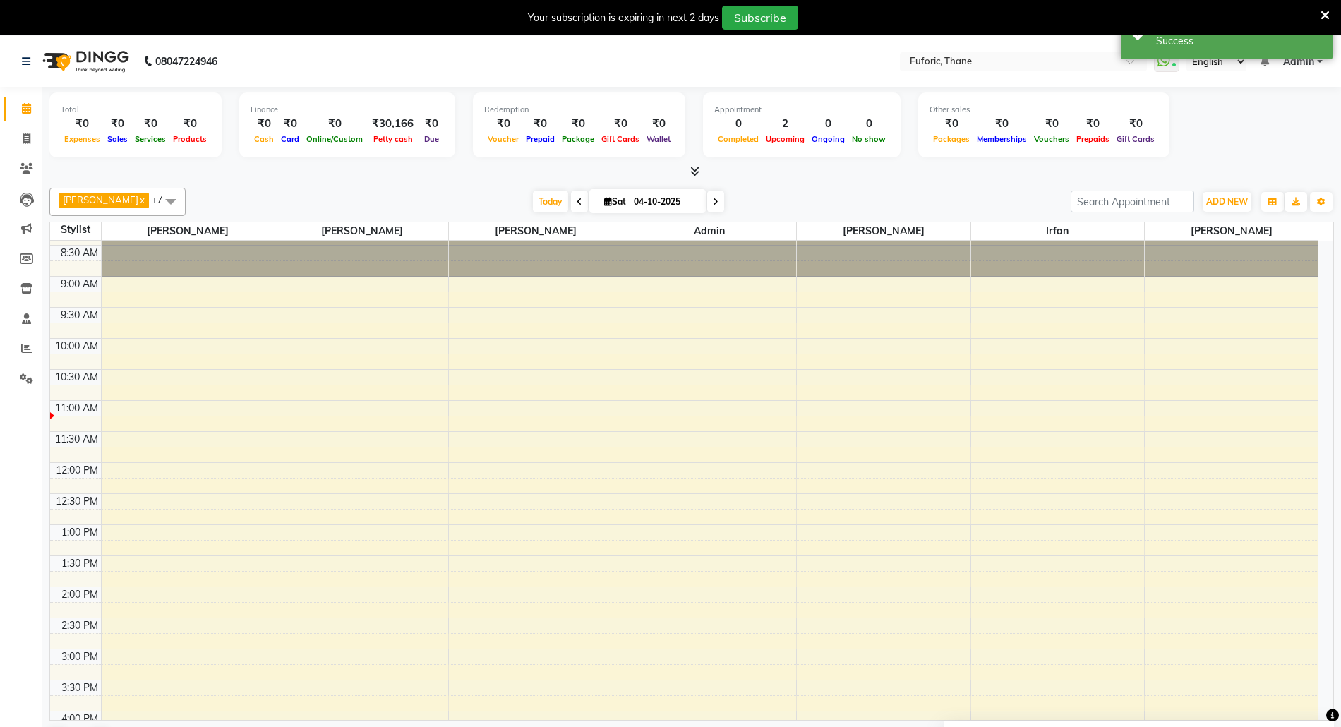
scroll to position [190, 0]
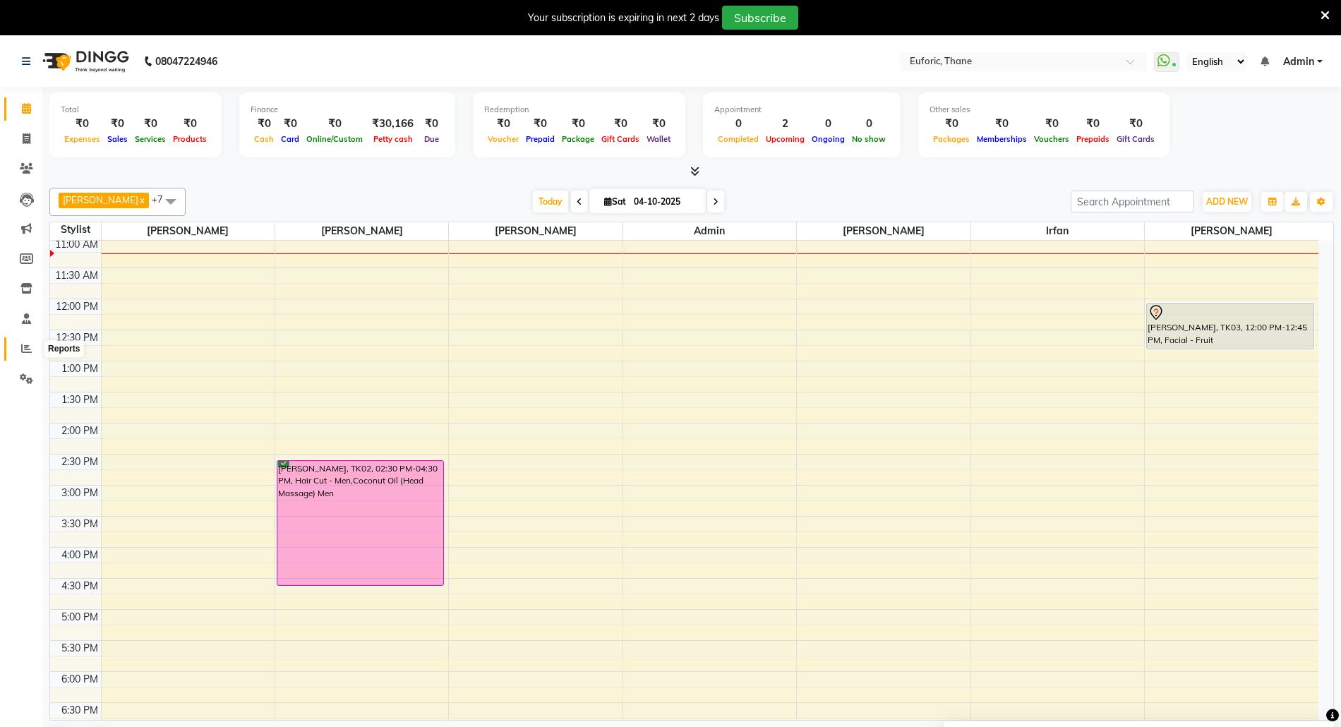
click at [25, 349] on icon at bounding box center [26, 348] width 11 height 11
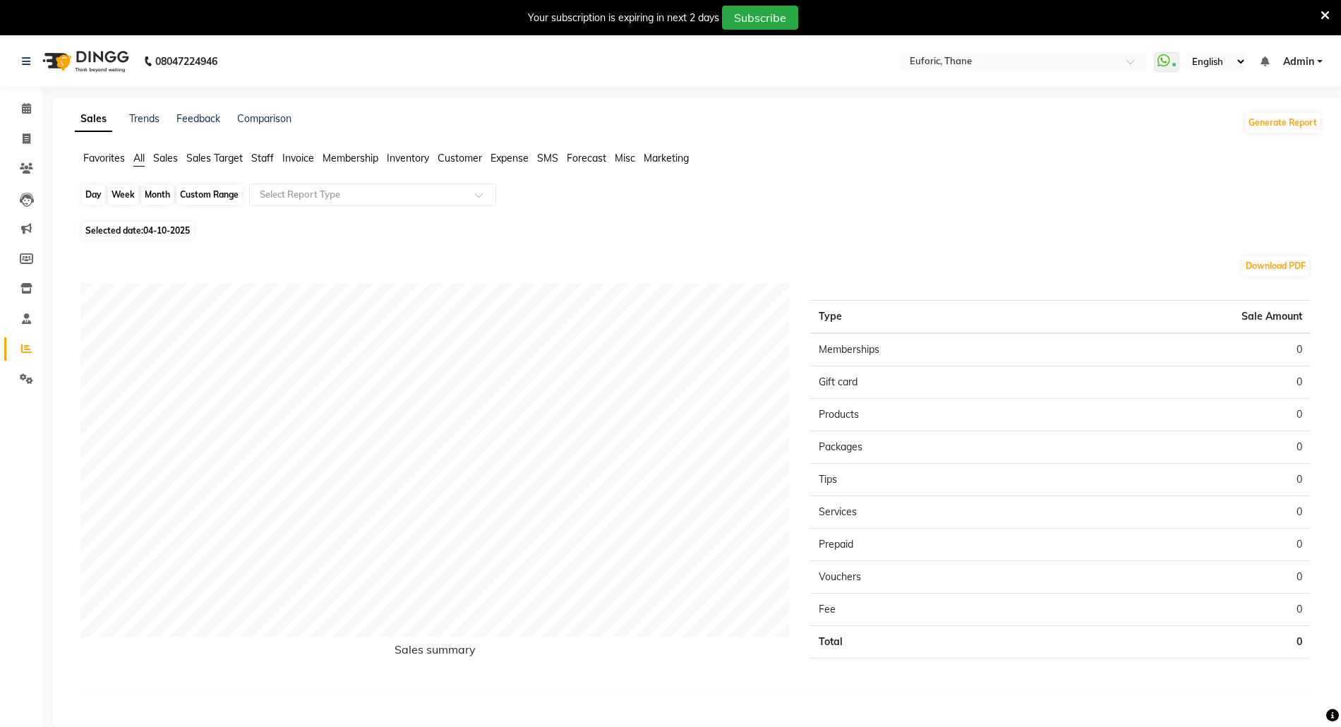
click at [89, 192] on div "Day" at bounding box center [93, 195] width 23 height 20
select select "10"
select select "2025"
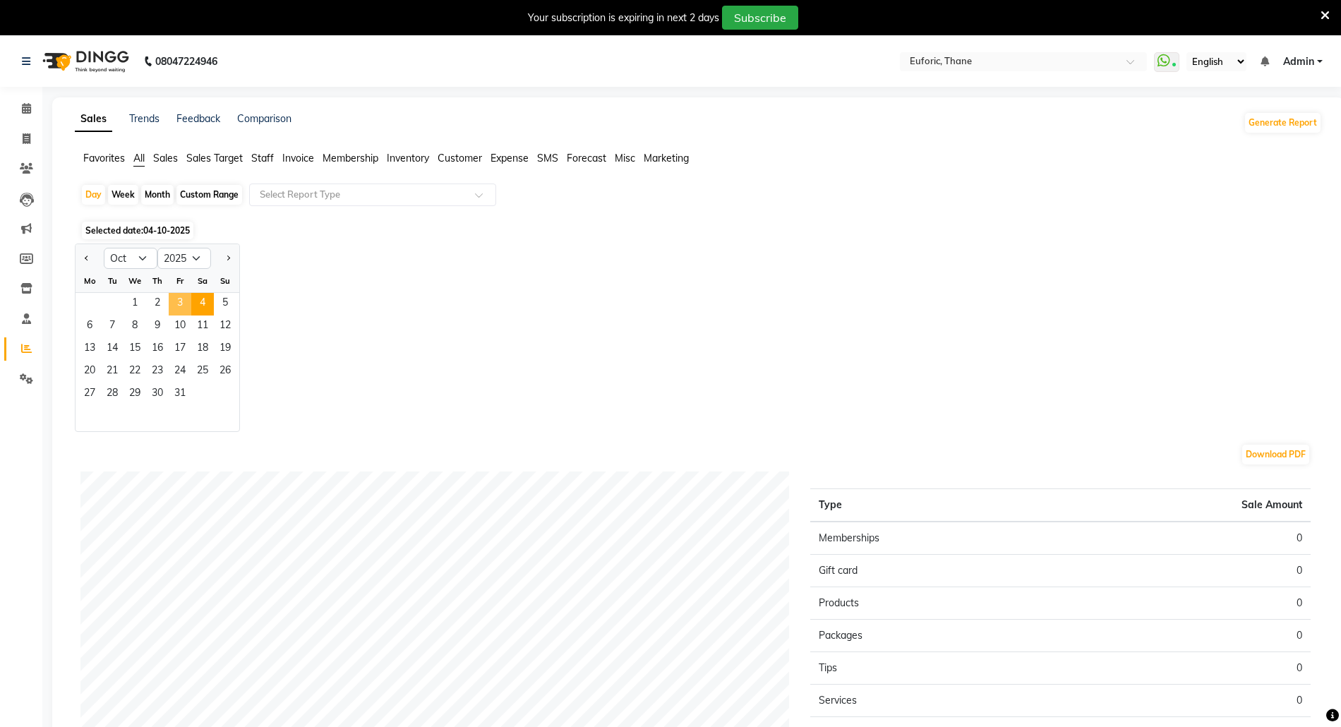
click at [179, 306] on span "3" at bounding box center [180, 304] width 23 height 23
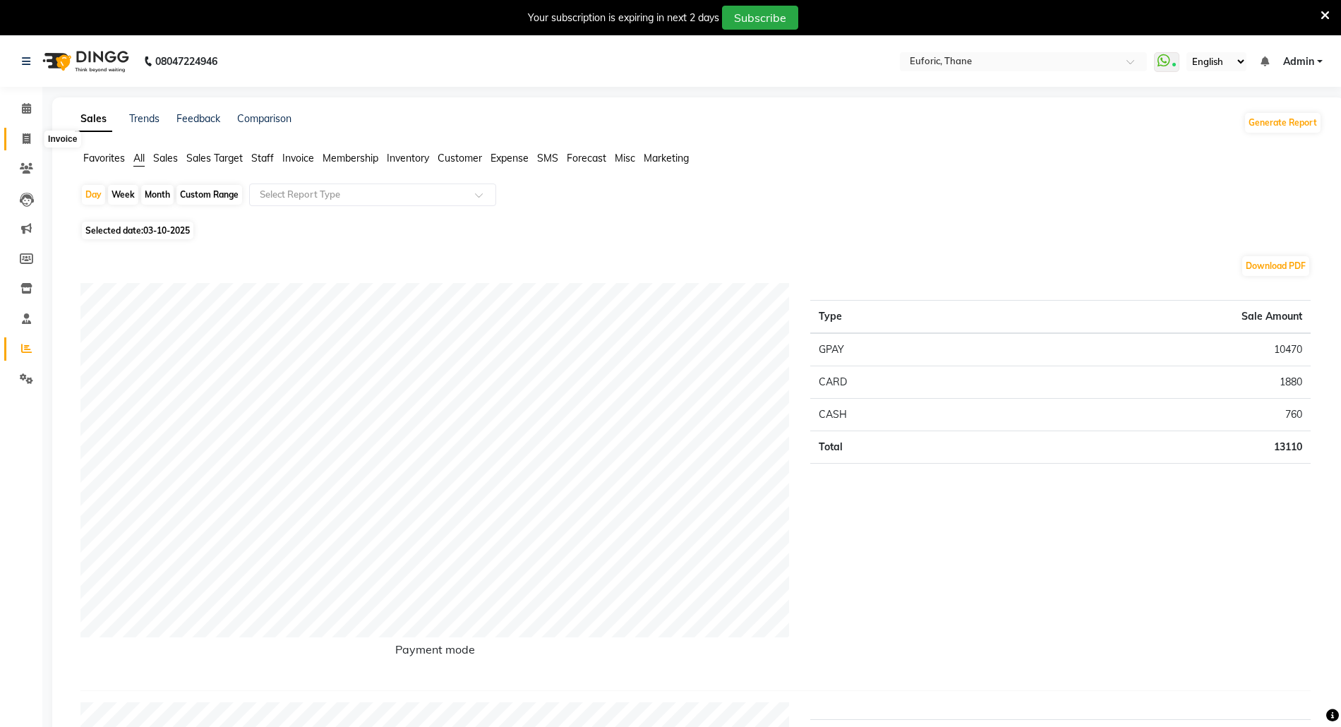
click at [20, 131] on span at bounding box center [26, 139] width 25 height 16
select select "5063"
select select "service"
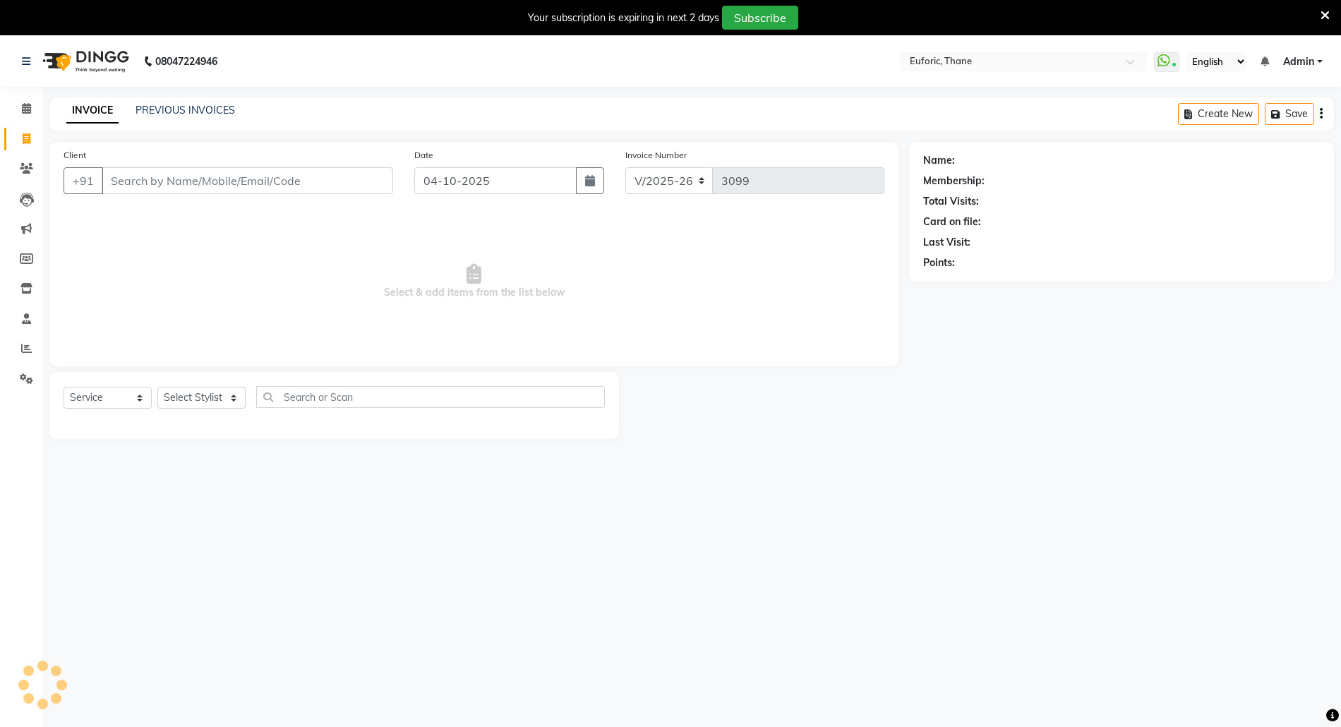
scroll to position [35, 0]
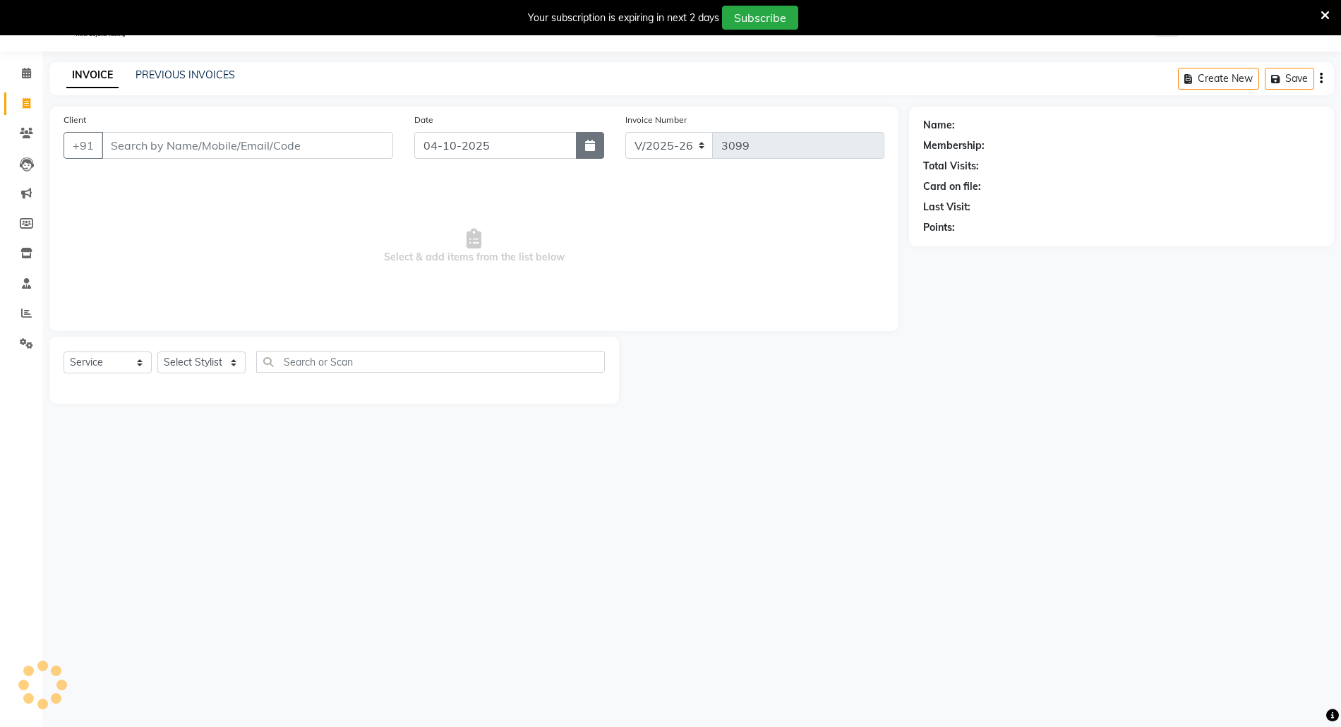
click at [594, 147] on button "button" at bounding box center [590, 145] width 28 height 27
select select "10"
select select "2025"
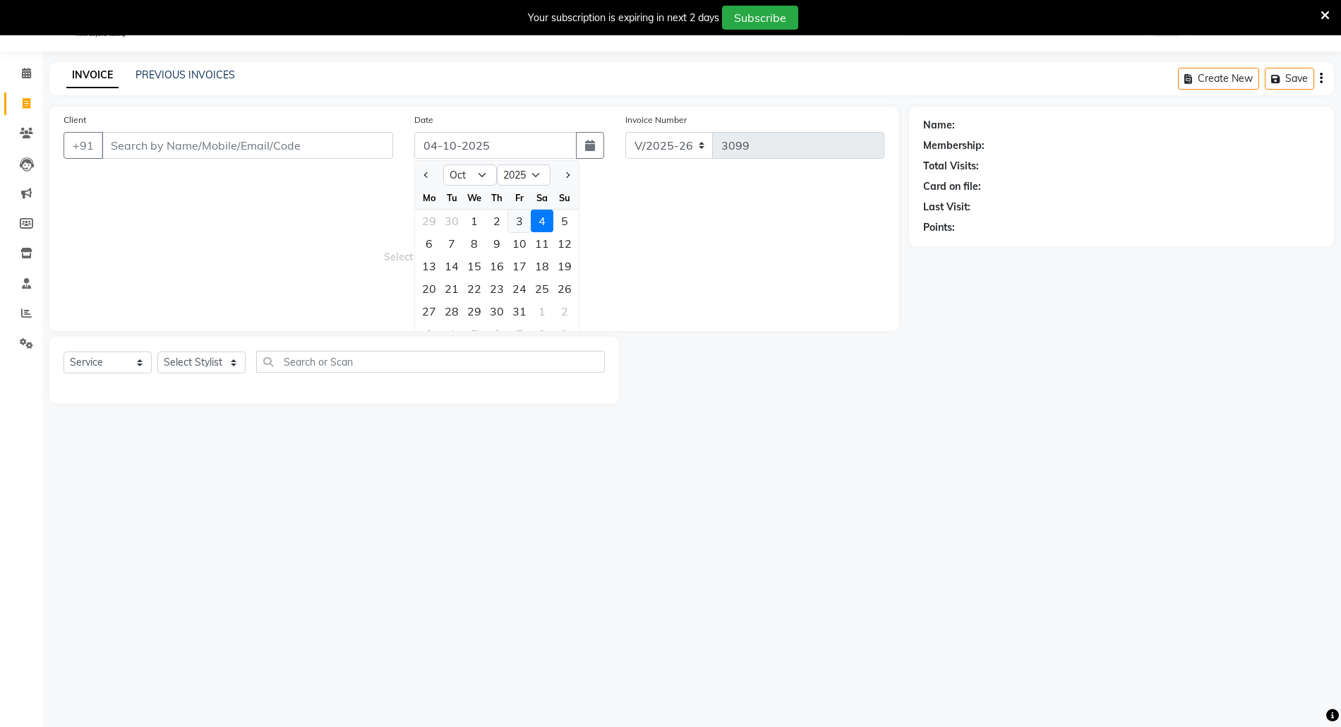
click at [523, 222] on div "3" at bounding box center [519, 221] width 23 height 23
type input "03-10-2025"
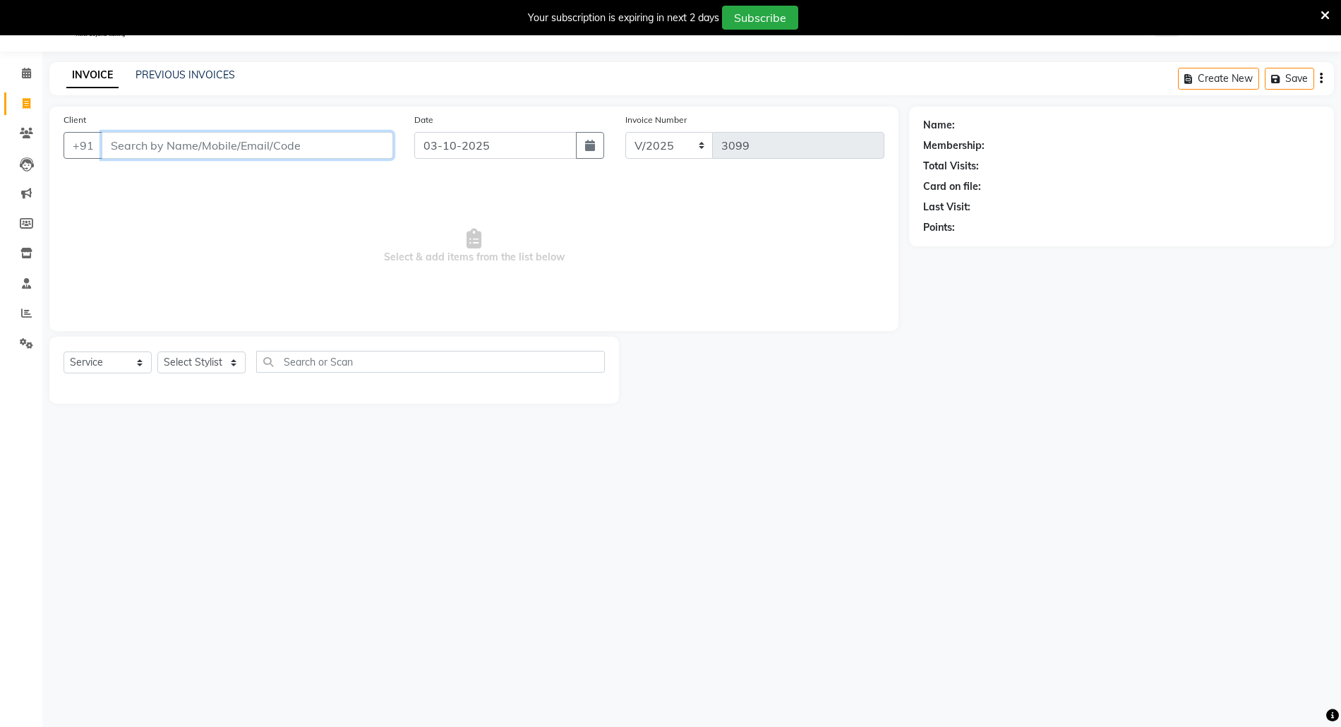
click at [250, 144] on input "Client" at bounding box center [247, 145] width 291 height 27
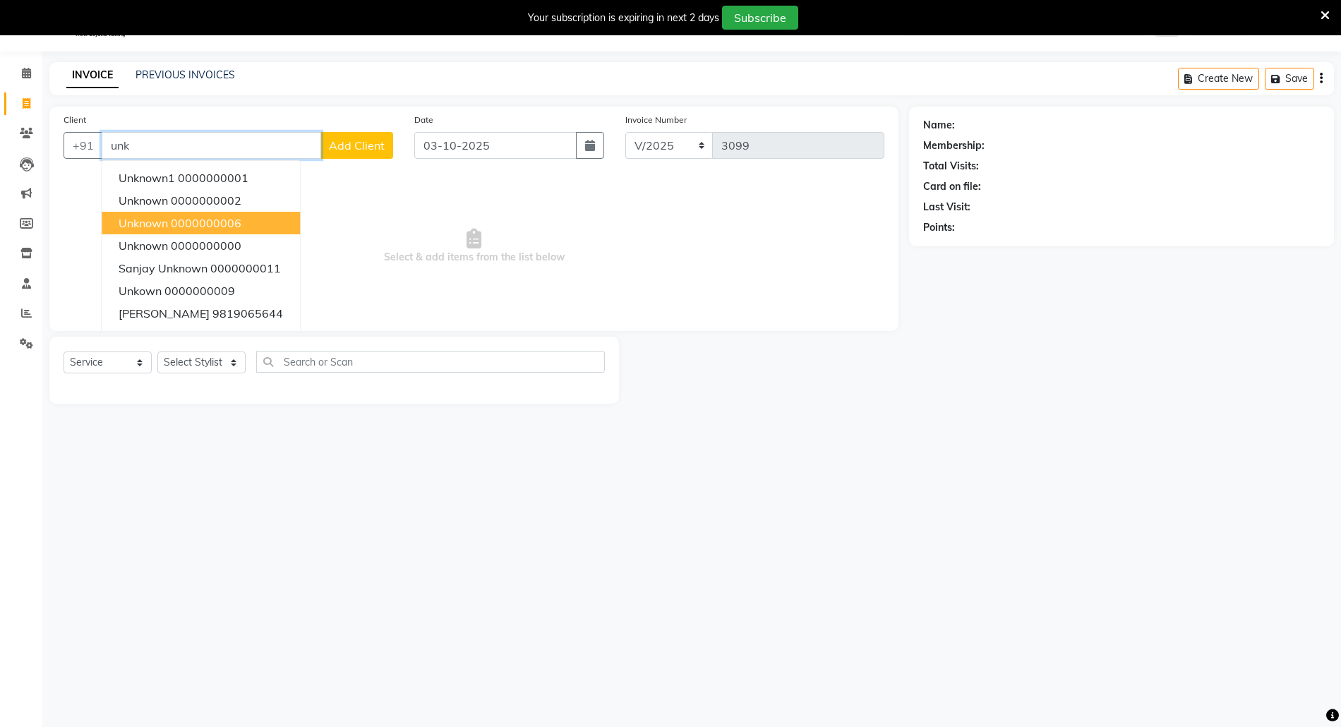
click at [230, 224] on ngb-highlight "0000000006" at bounding box center [206, 223] width 71 height 14
type input "0000000006"
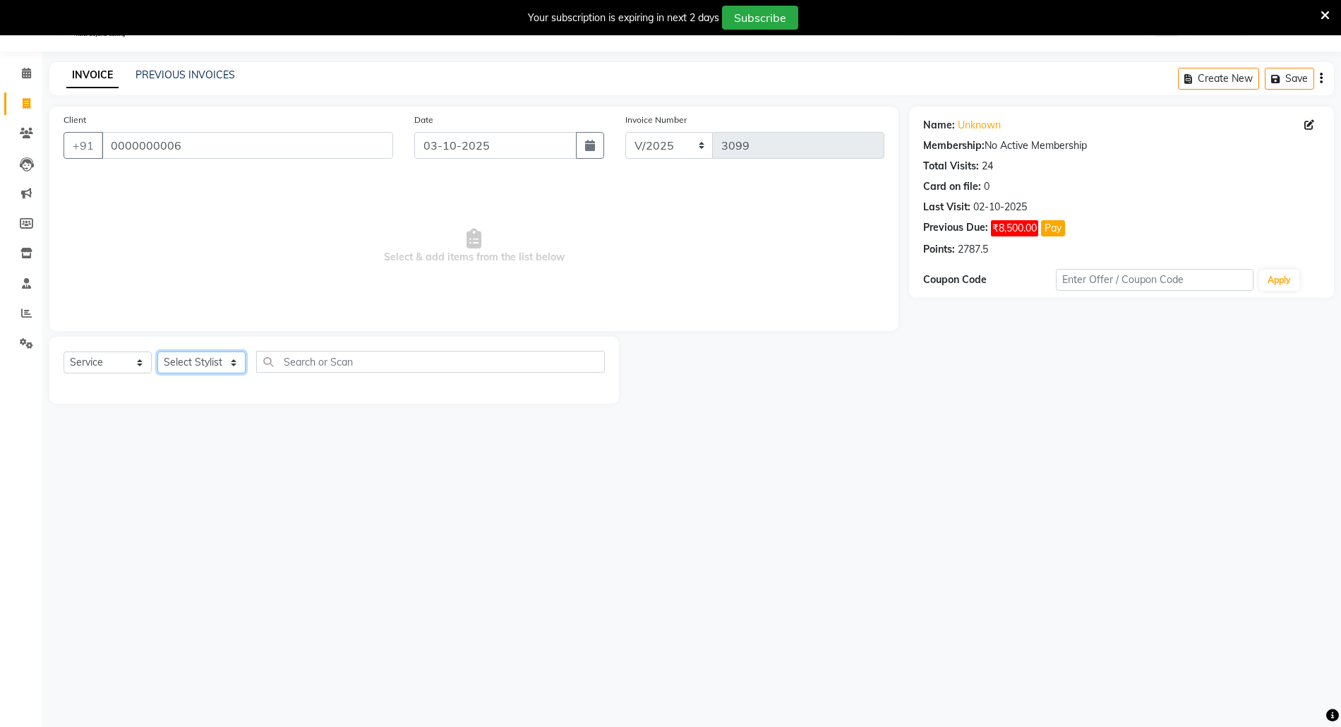
click at [207, 357] on select "Select Stylist [PERSON_NAME] Aatik Salmanai Admin [PERSON_NAME] [PERSON_NAME] […" at bounding box center [201, 362] width 88 height 22
select select "33147"
click at [157, 351] on select "Select Stylist [PERSON_NAME] Aatik Salmanai Admin [PERSON_NAME] [PERSON_NAME] […" at bounding box center [201, 362] width 88 height 22
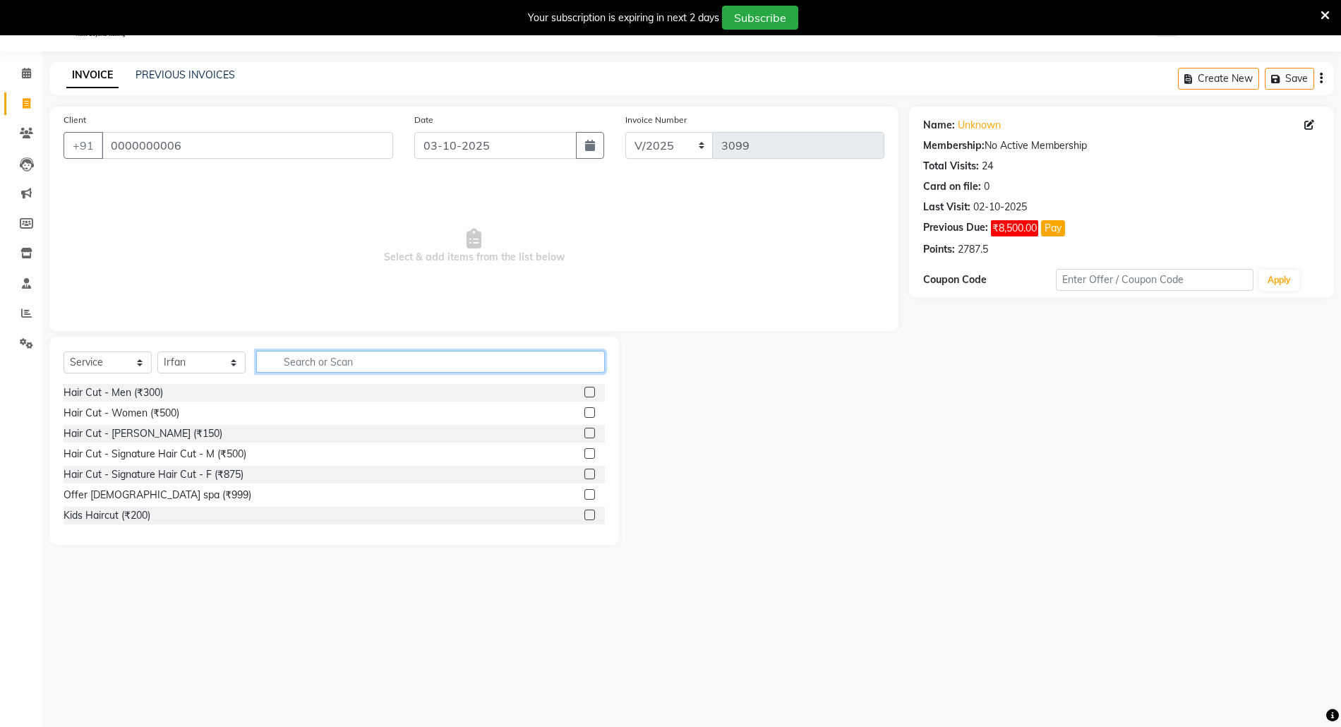
click at [375, 358] on input "text" at bounding box center [430, 362] width 349 height 22
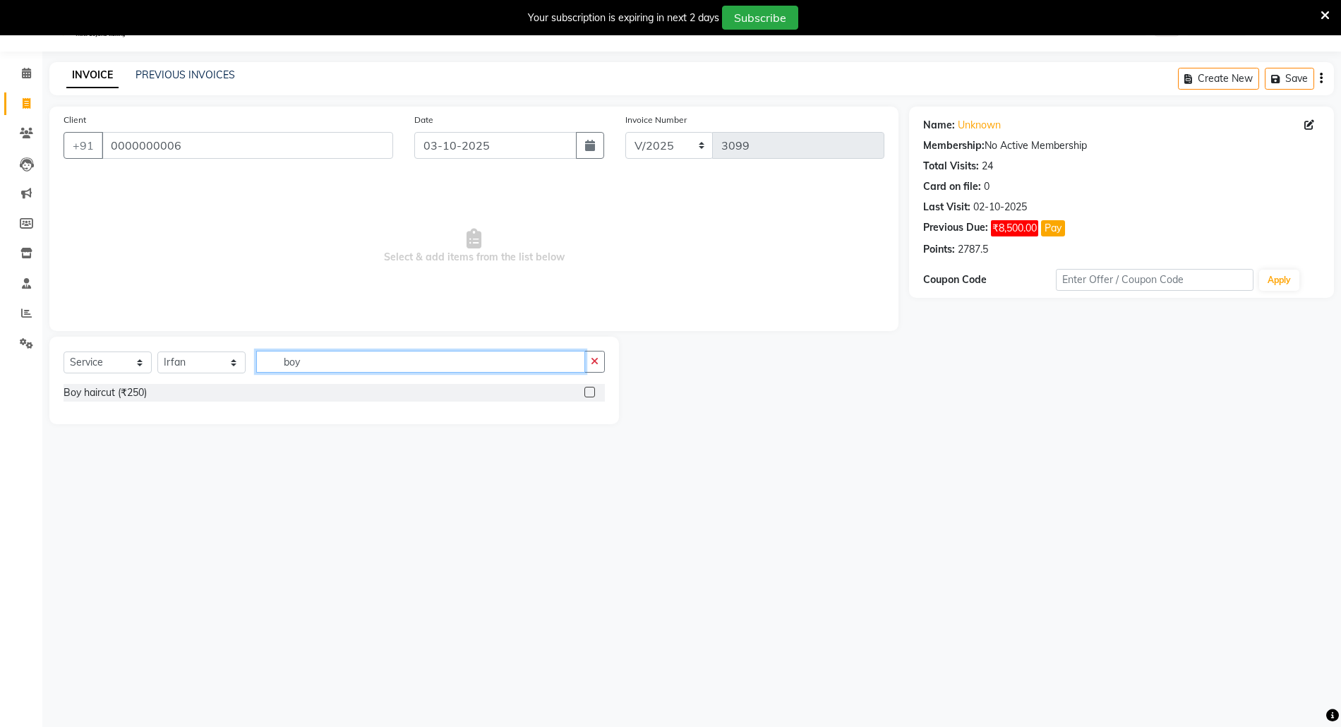
type input "boy"
click at [591, 395] on label at bounding box center [589, 392] width 11 height 11
click at [591, 395] on input "checkbox" at bounding box center [588, 392] width 9 height 9
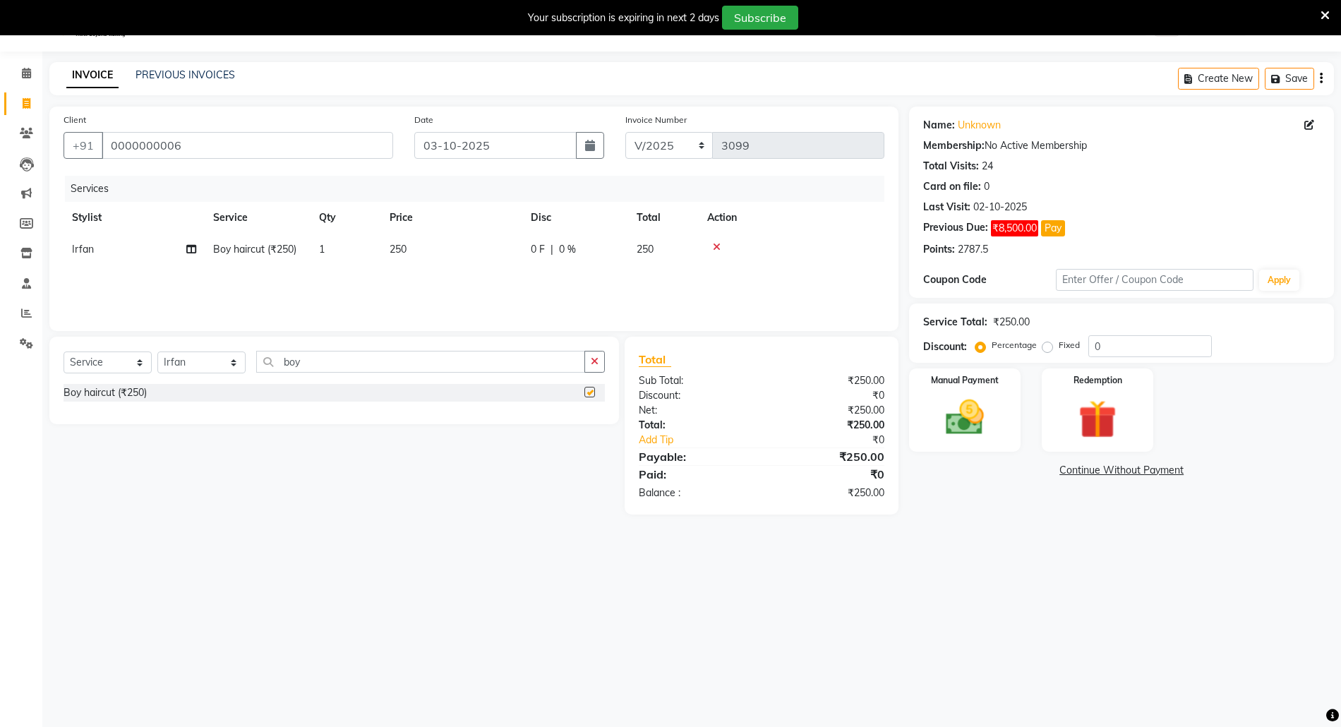
checkbox input "false"
click at [961, 425] on img at bounding box center [964, 417] width 65 height 46
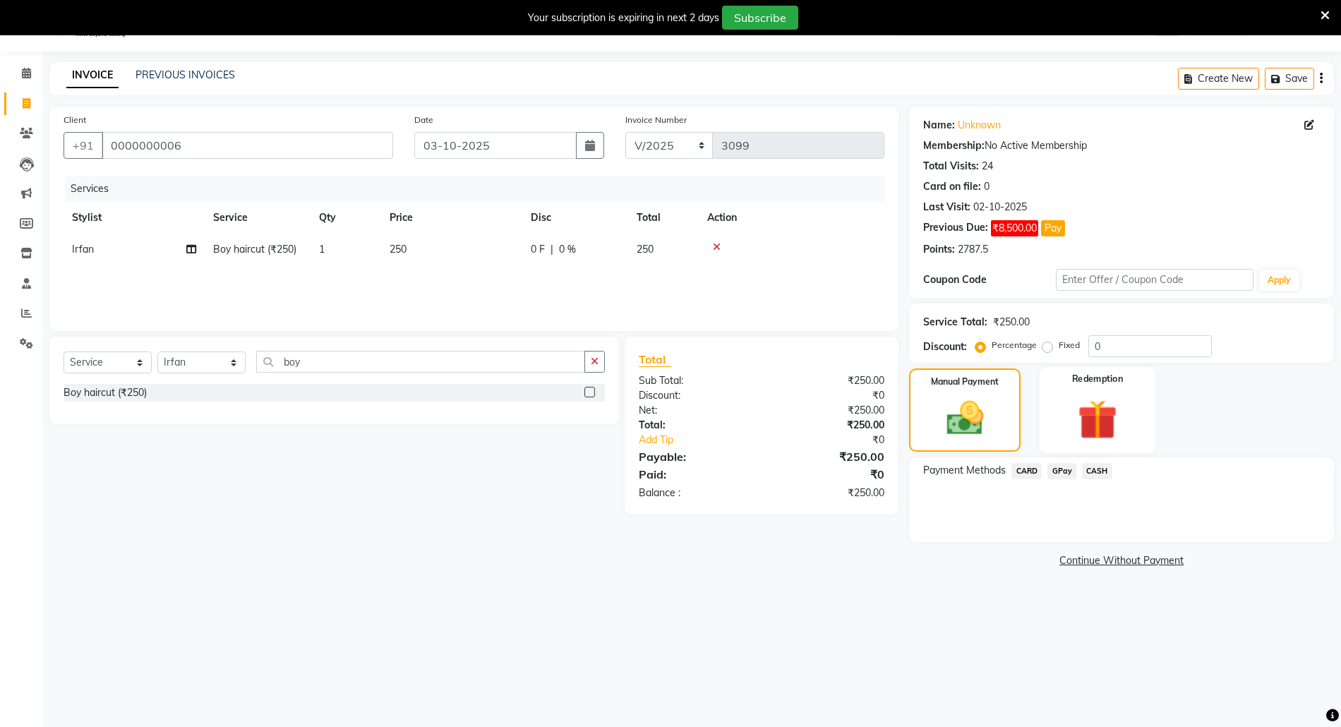
click at [1102, 429] on img at bounding box center [1097, 418] width 65 height 49
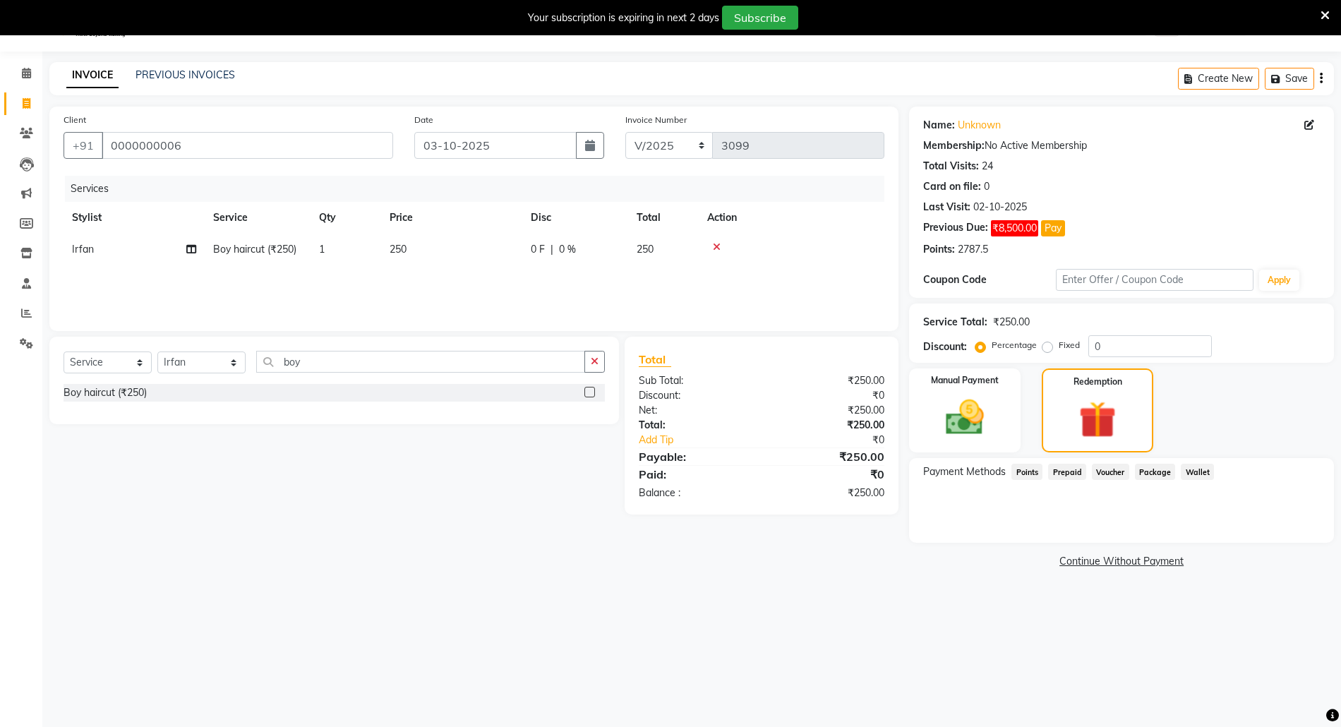
click at [1017, 473] on span "Points" at bounding box center [1026, 472] width 31 height 16
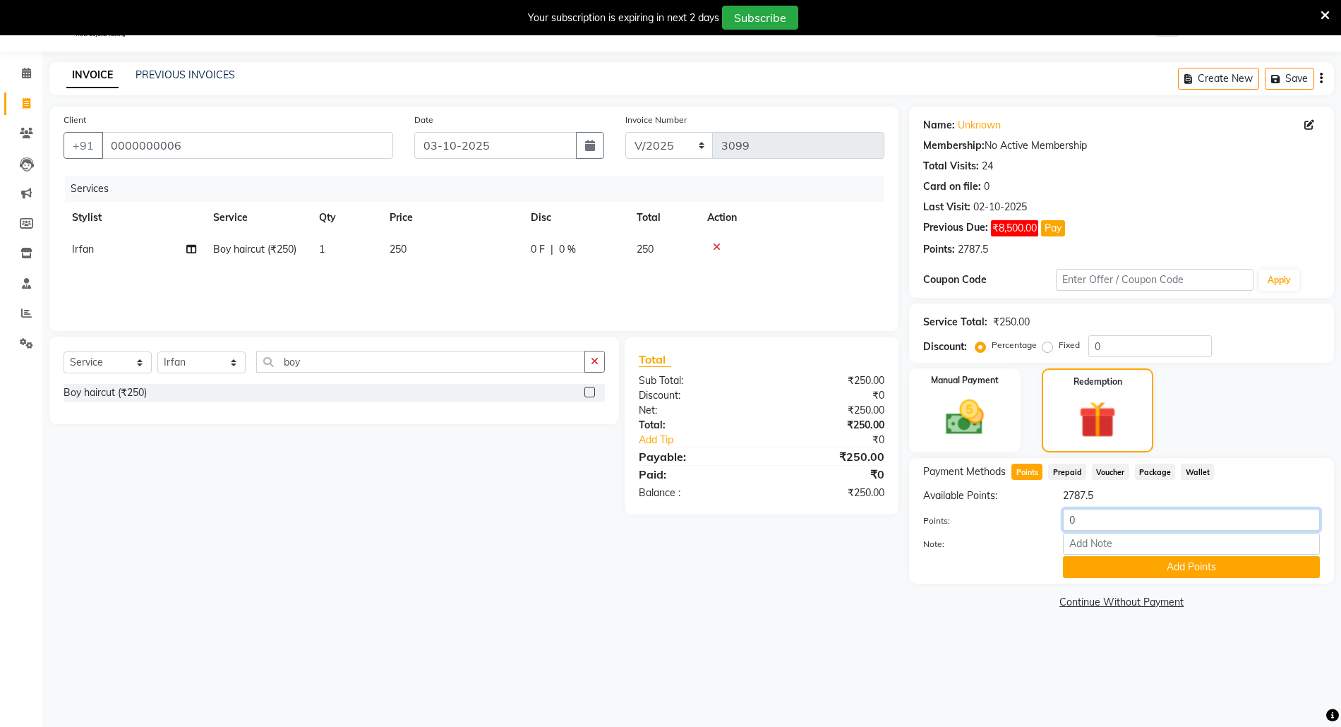
click at [1067, 524] on input "0" at bounding box center [1191, 520] width 257 height 22
type input "250"
click at [1135, 567] on button "Add Points" at bounding box center [1191, 567] width 257 height 22
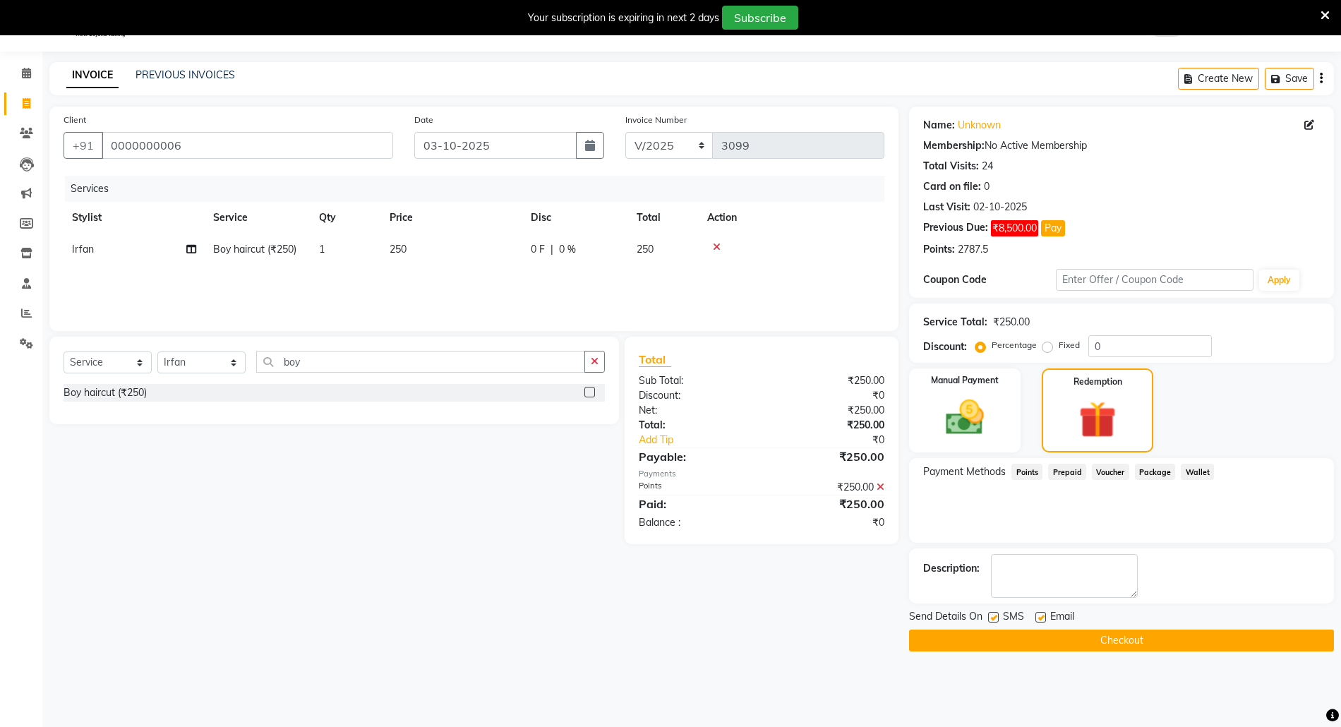
click at [1132, 641] on button "Checkout" at bounding box center [1121, 640] width 425 height 22
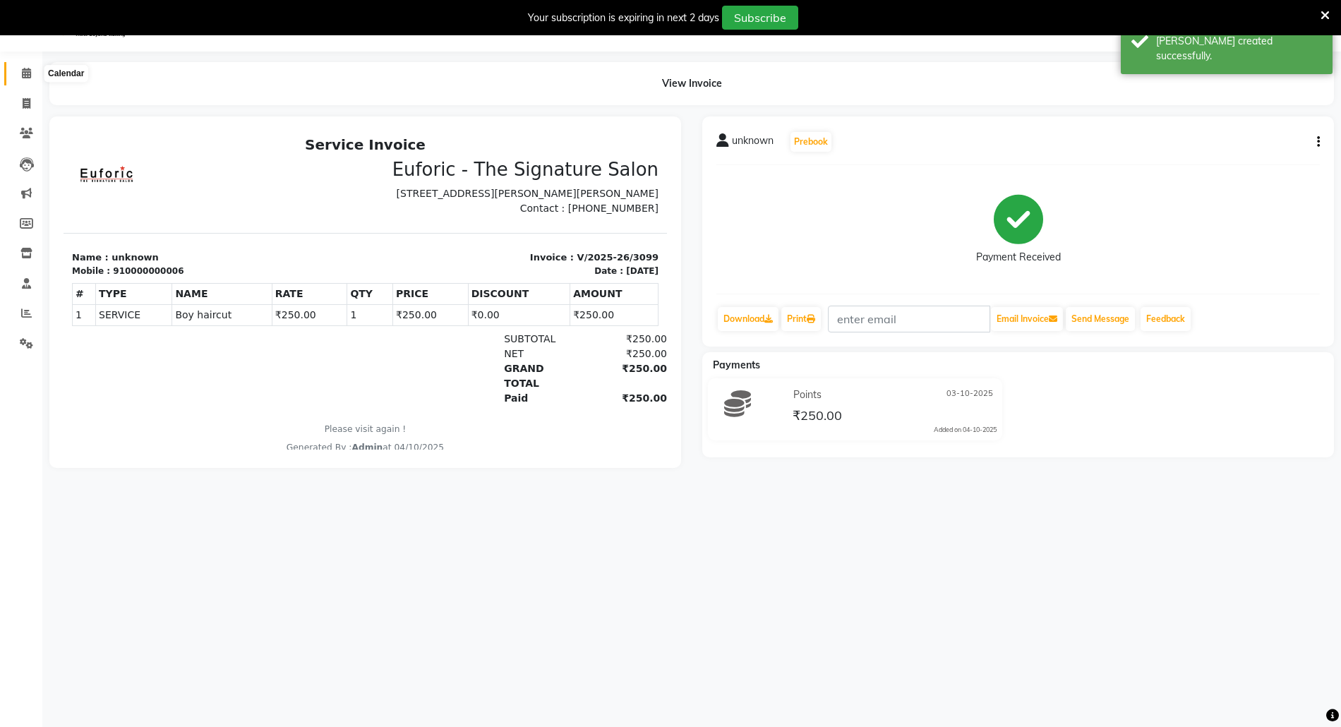
click at [28, 68] on icon at bounding box center [26, 73] width 9 height 11
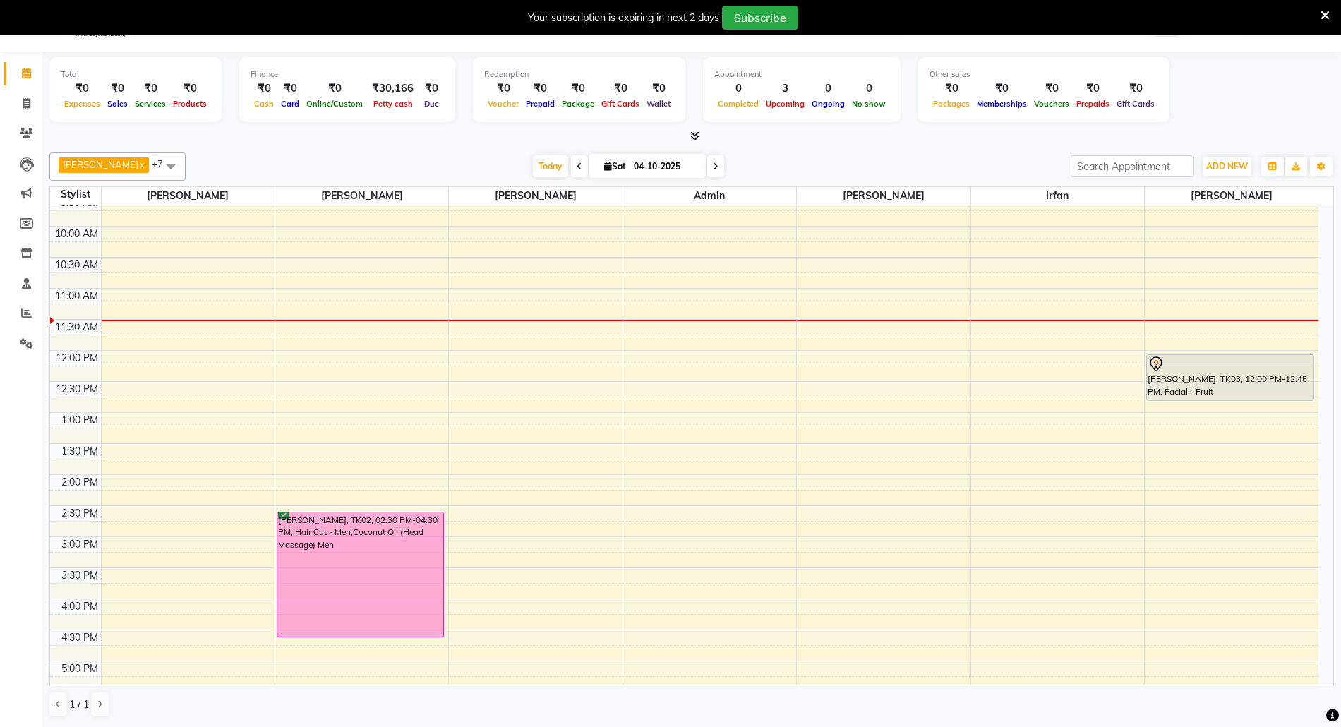
scroll to position [94, 0]
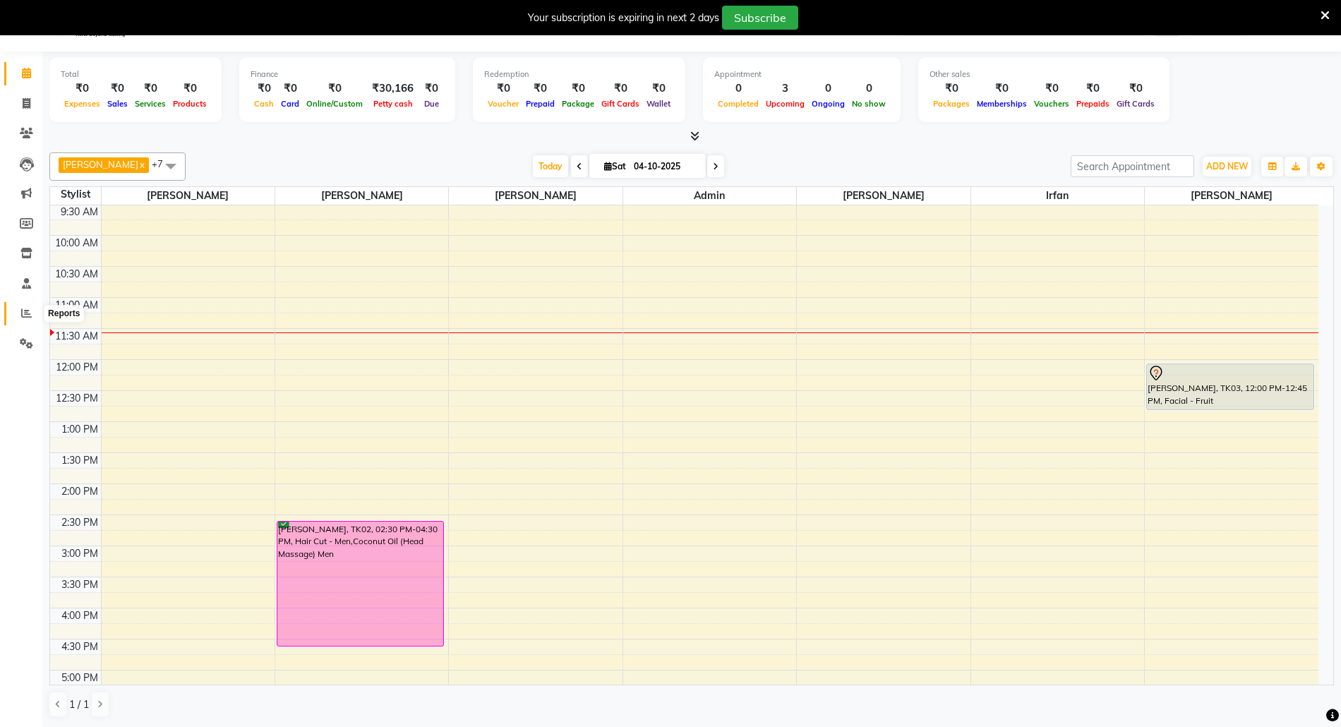
click at [18, 306] on span at bounding box center [26, 314] width 25 height 16
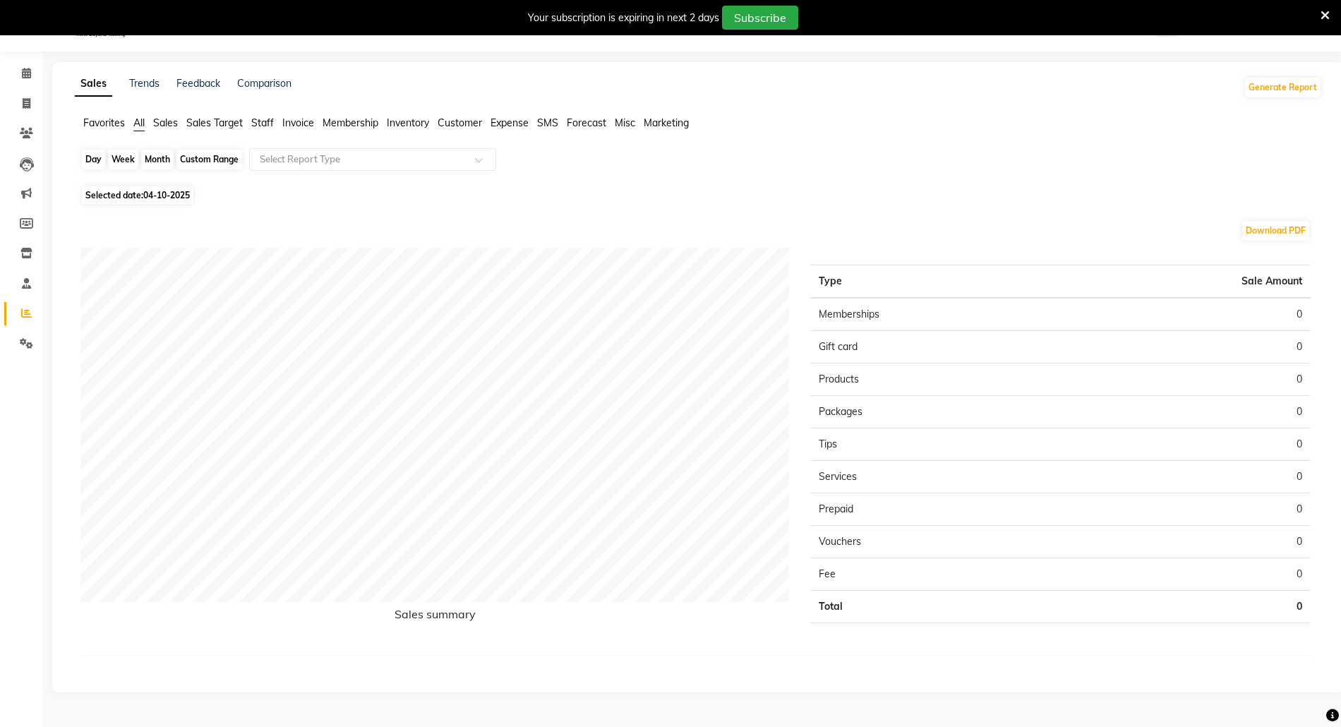
click at [91, 158] on div "Day" at bounding box center [93, 160] width 23 height 20
select select "10"
select select "2025"
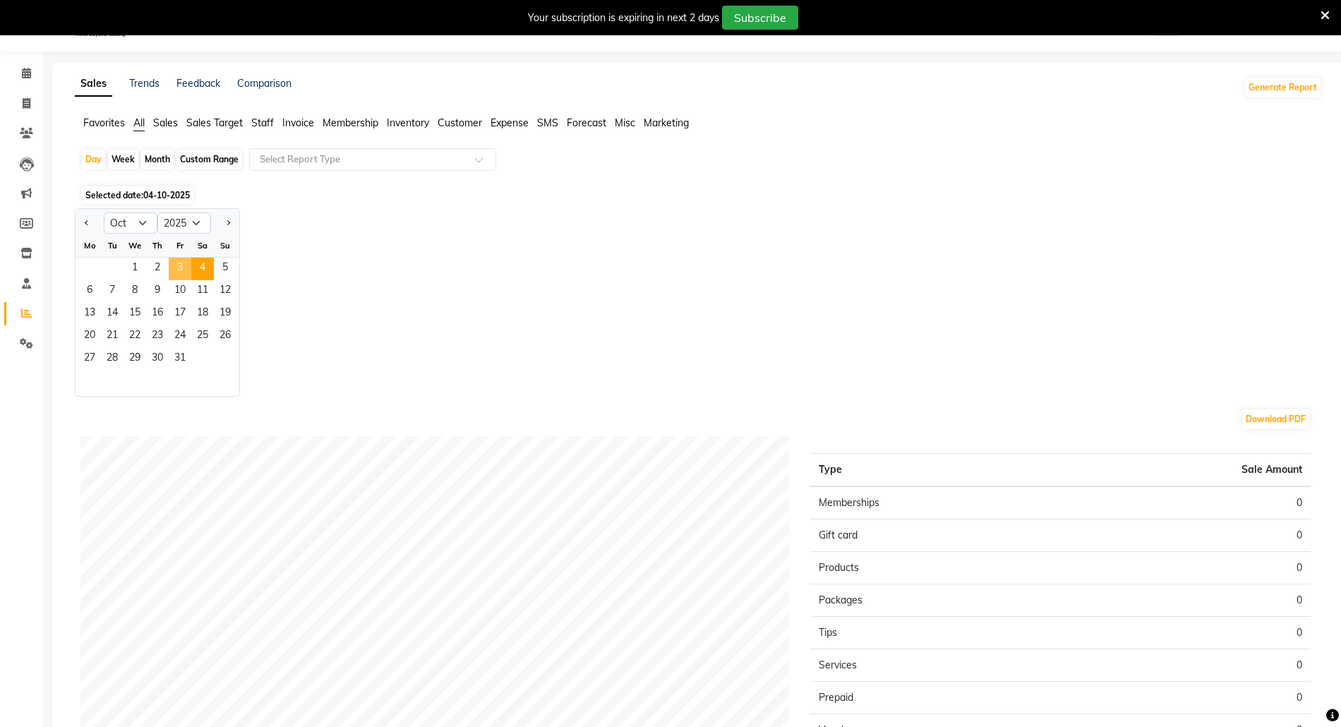
click at [182, 270] on span "3" at bounding box center [180, 269] width 23 height 23
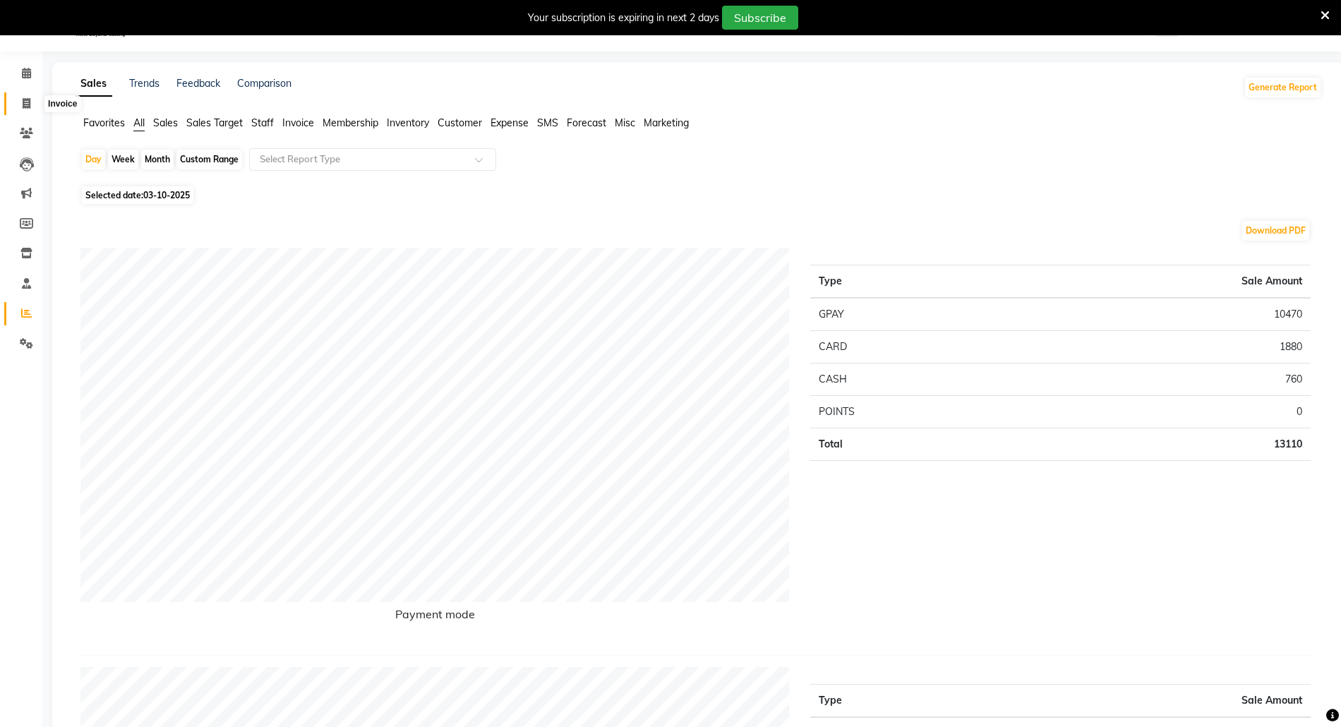
click at [23, 100] on icon at bounding box center [27, 103] width 8 height 11
select select "5063"
select select "service"
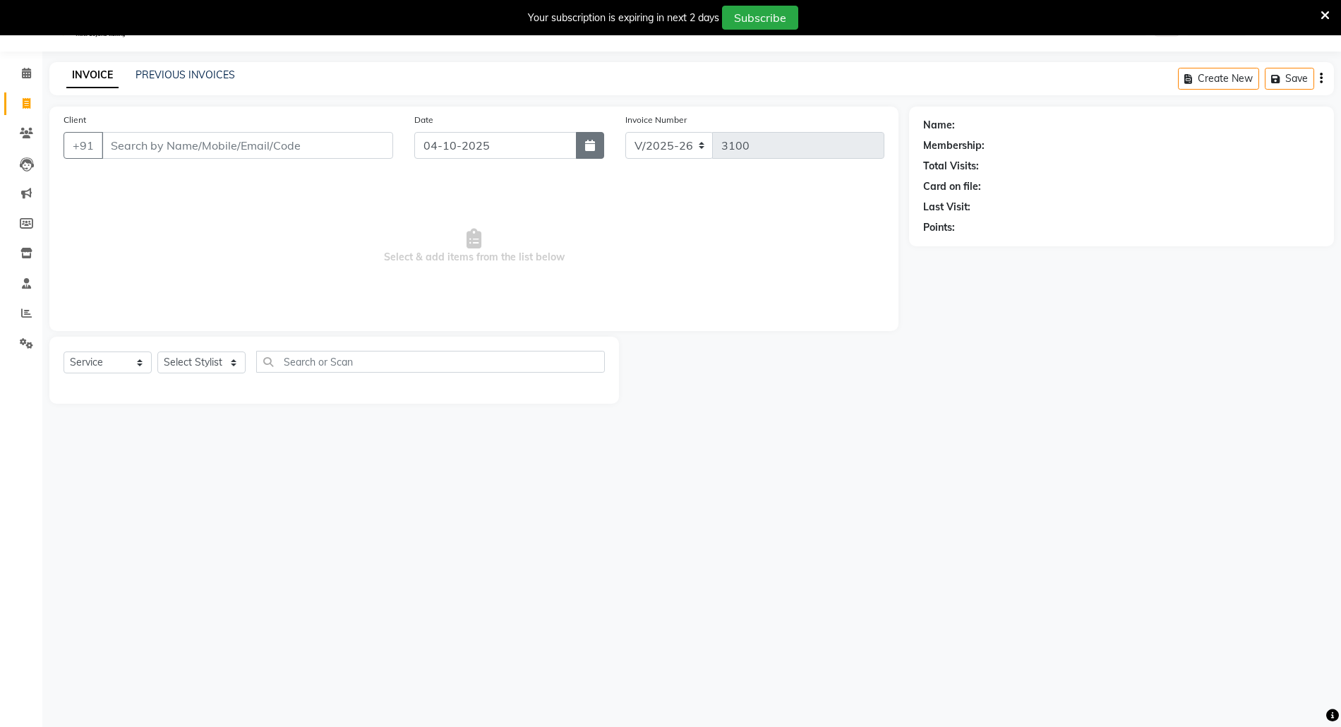
click at [591, 157] on button "button" at bounding box center [590, 145] width 28 height 27
select select "10"
select select "2025"
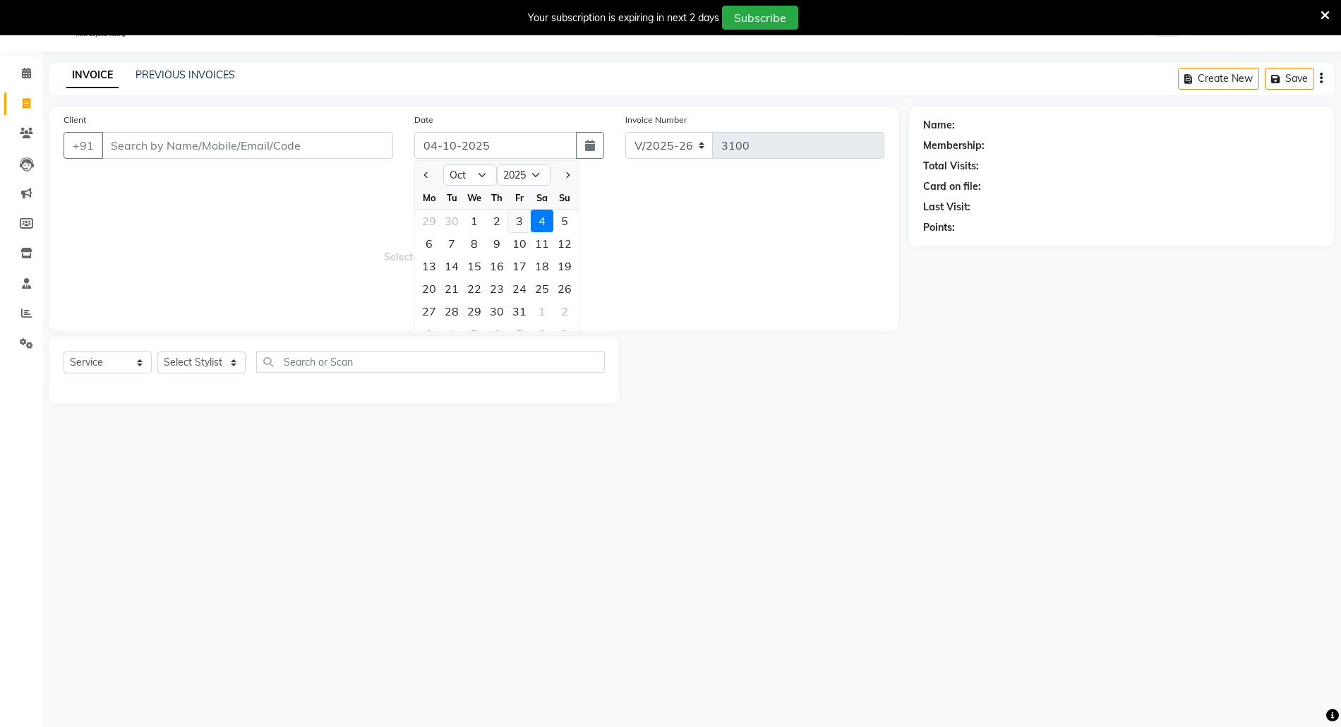
click at [514, 224] on div "3" at bounding box center [519, 221] width 23 height 23
type input "03-10-2025"
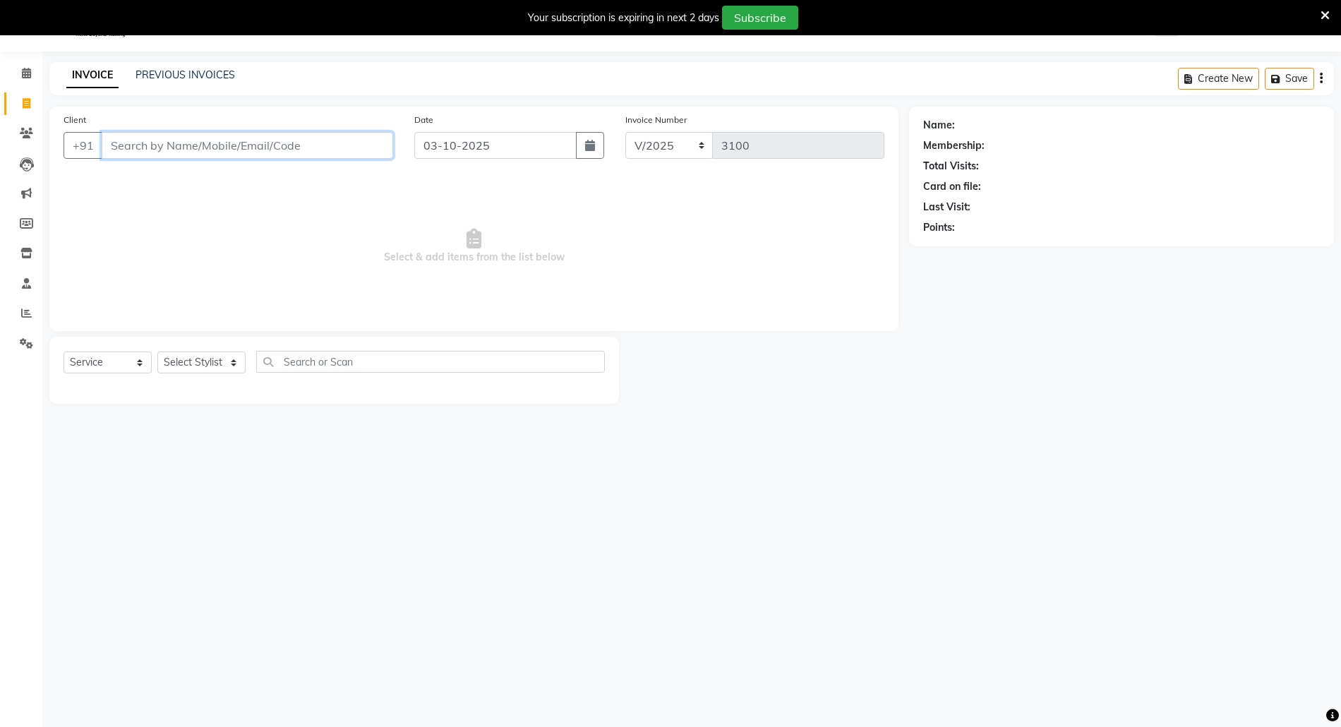
click at [315, 145] on input "Client" at bounding box center [247, 145] width 291 height 27
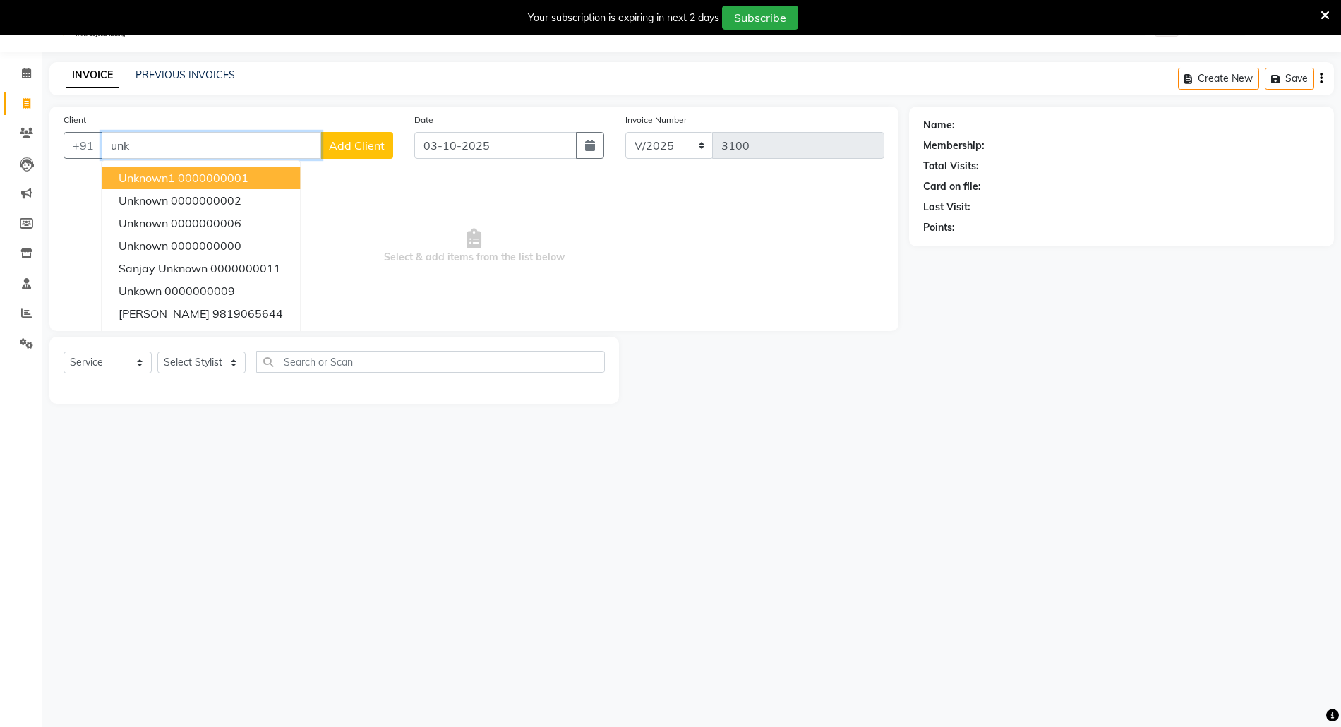
click at [173, 171] on span "Unknown1" at bounding box center [147, 178] width 56 height 14
type input "0000000001"
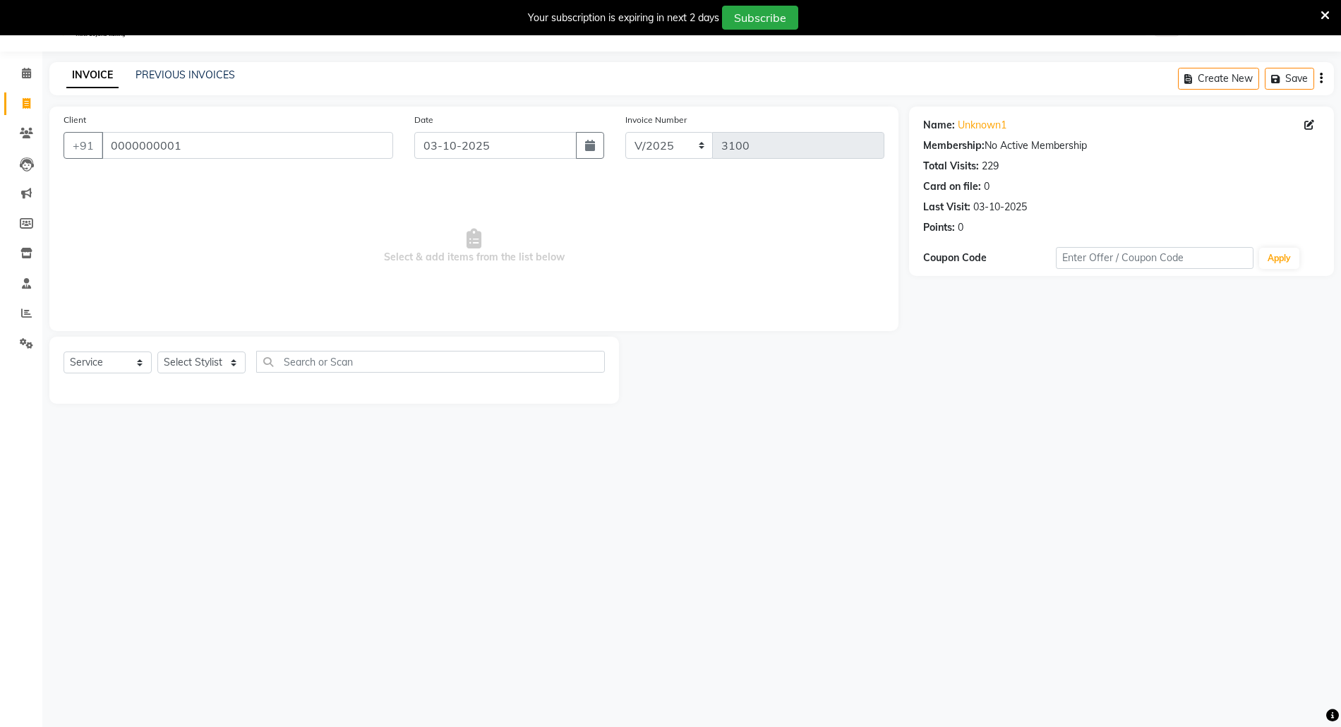
click at [205, 349] on div "Select Service Product Membership Package Voucher Prepaid Gift Card Select Styl…" at bounding box center [333, 370] width 569 height 67
click at [202, 373] on select "Select Stylist [PERSON_NAME] Aatik Salmanai Admin [PERSON_NAME] [PERSON_NAME] […" at bounding box center [201, 362] width 88 height 22
select select "31986"
click at [157, 351] on select "Select Stylist [PERSON_NAME] Aatik Salmanai Admin [PERSON_NAME] [PERSON_NAME] […" at bounding box center [201, 362] width 88 height 22
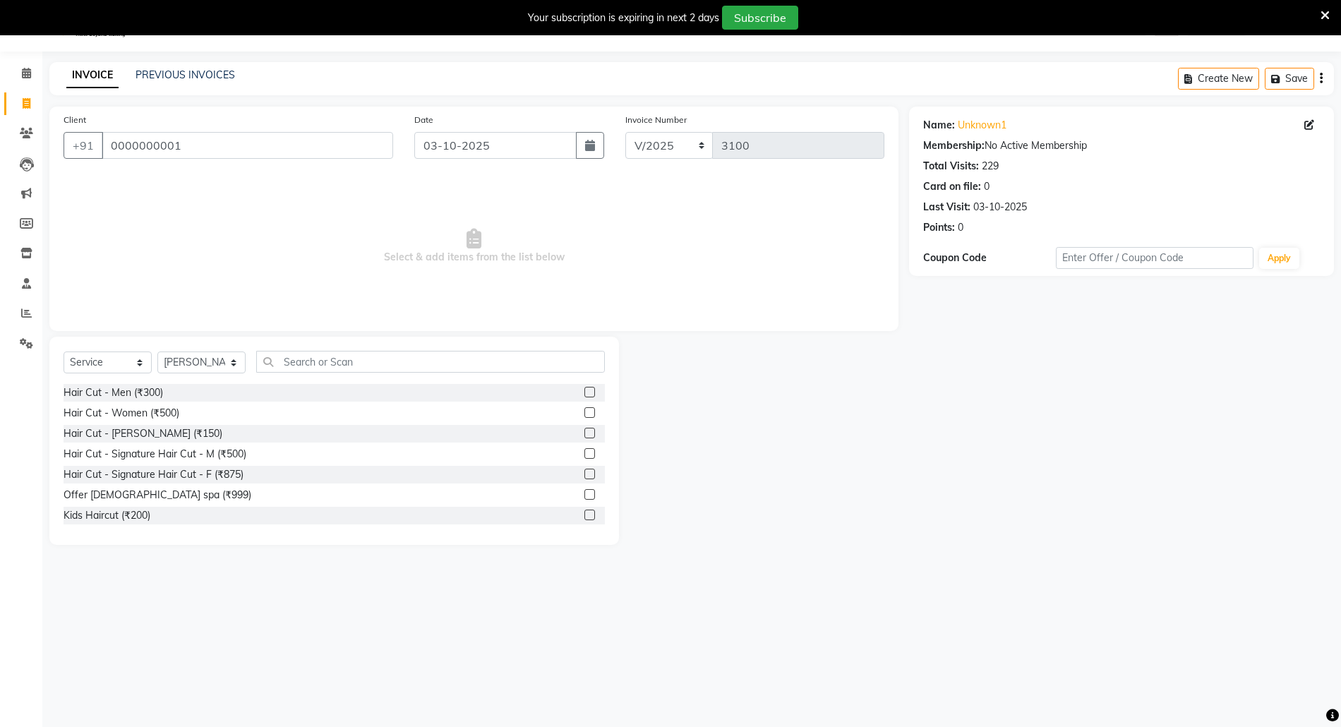
click at [569, 430] on div "Hair Cut - [PERSON_NAME] (₹150)" at bounding box center [334, 434] width 541 height 18
click at [584, 438] on label at bounding box center [589, 433] width 11 height 11
click at [584, 438] on input "checkbox" at bounding box center [588, 433] width 9 height 9
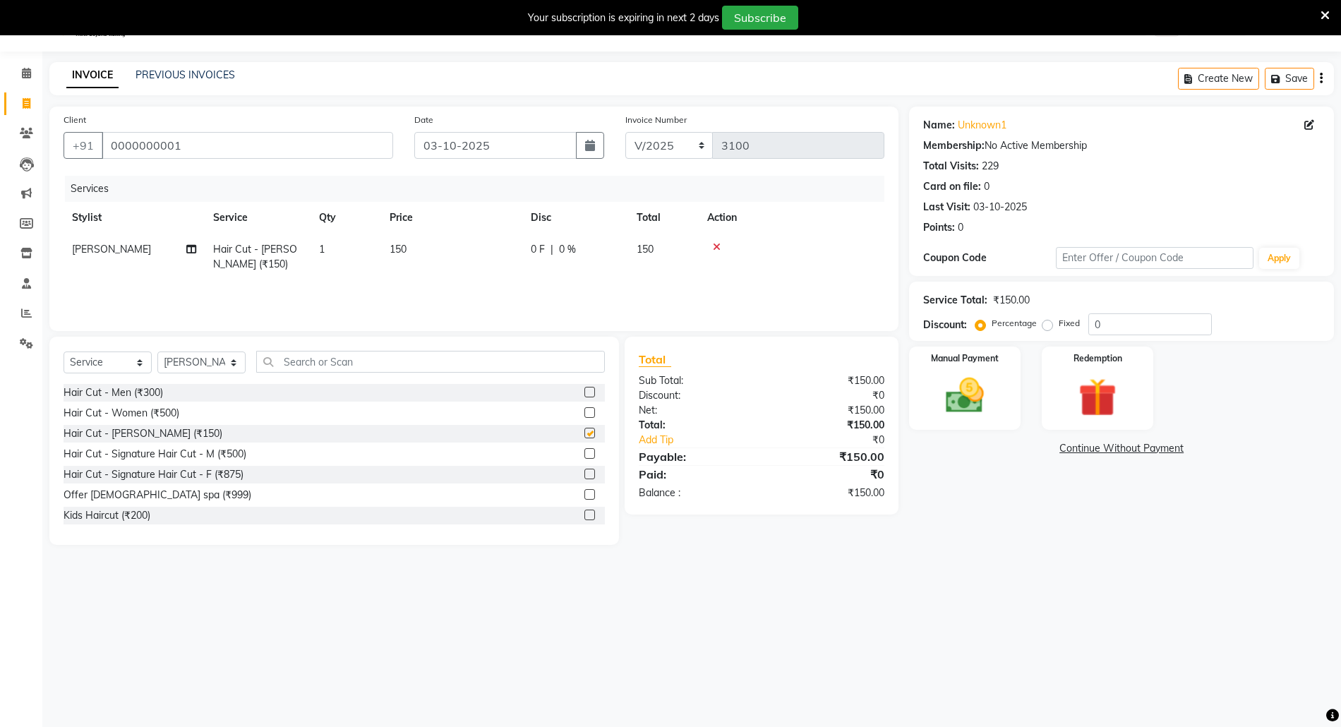
checkbox input "false"
click at [975, 387] on img at bounding box center [964, 396] width 65 height 46
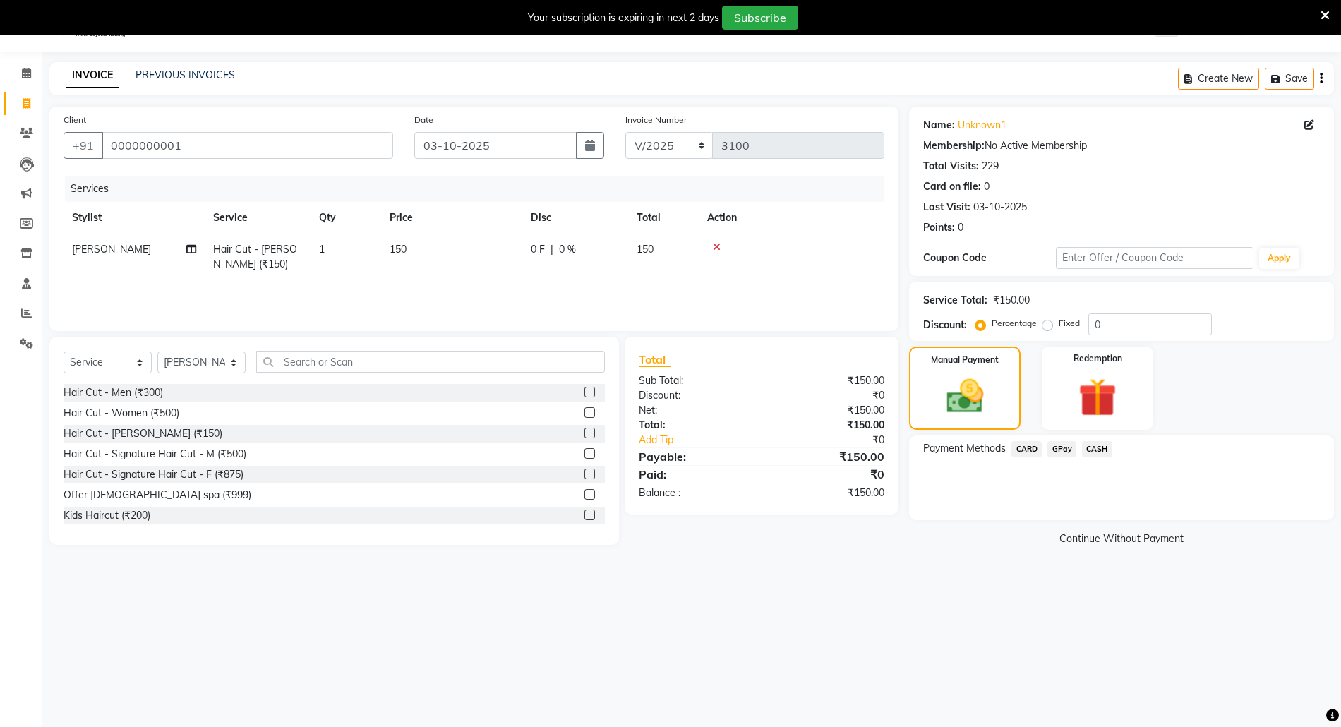
click at [1065, 450] on span "GPay" at bounding box center [1061, 449] width 29 height 16
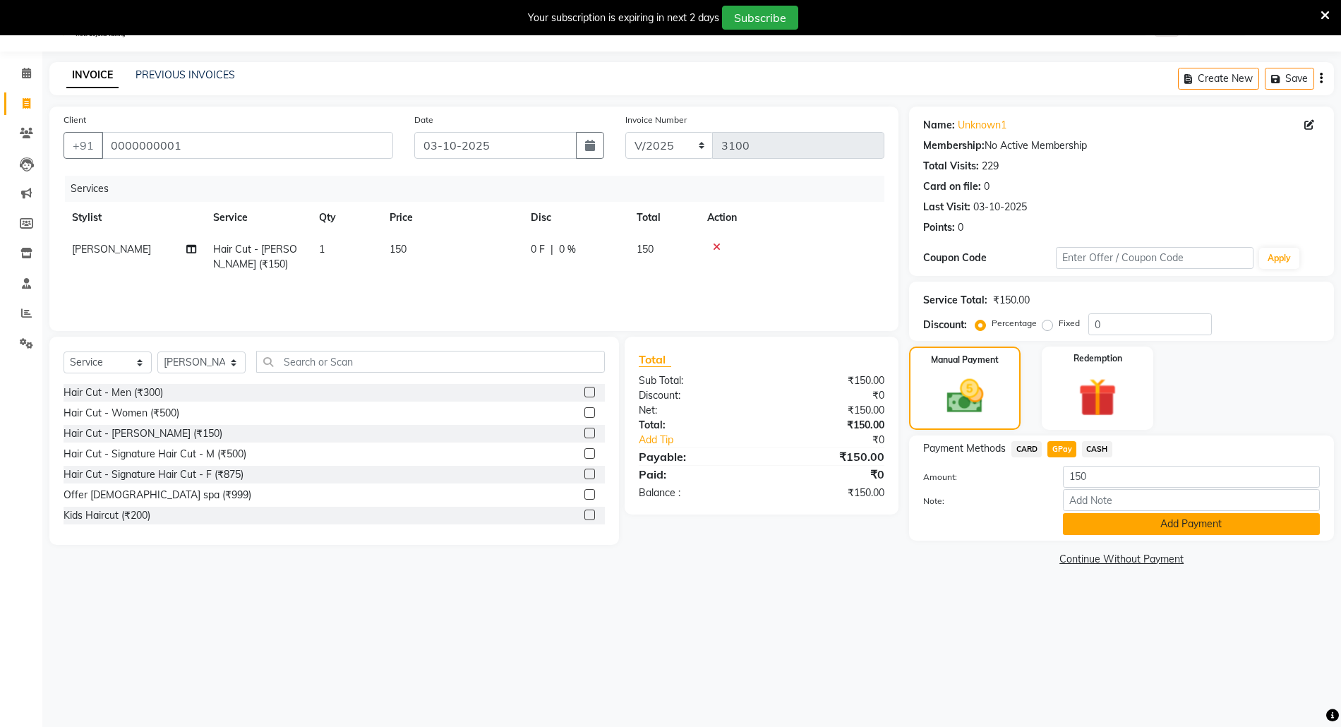
click at [1102, 528] on button "Add Payment" at bounding box center [1191, 524] width 257 height 22
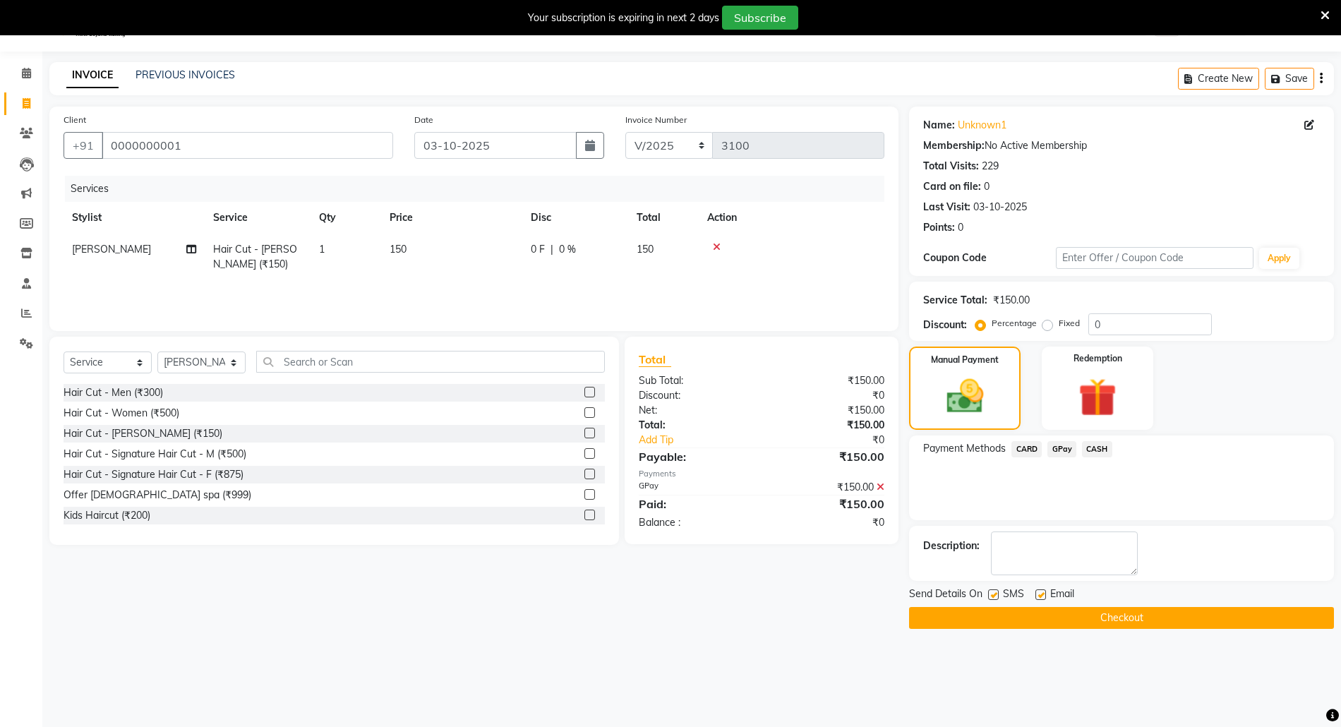
click at [1099, 629] on main "INVOICE PREVIOUS INVOICES Create New Save Client +91 0000000001 Date 03-10-2025…" at bounding box center [691, 356] width 1298 height 588
click at [1094, 611] on button "Checkout" at bounding box center [1121, 618] width 425 height 22
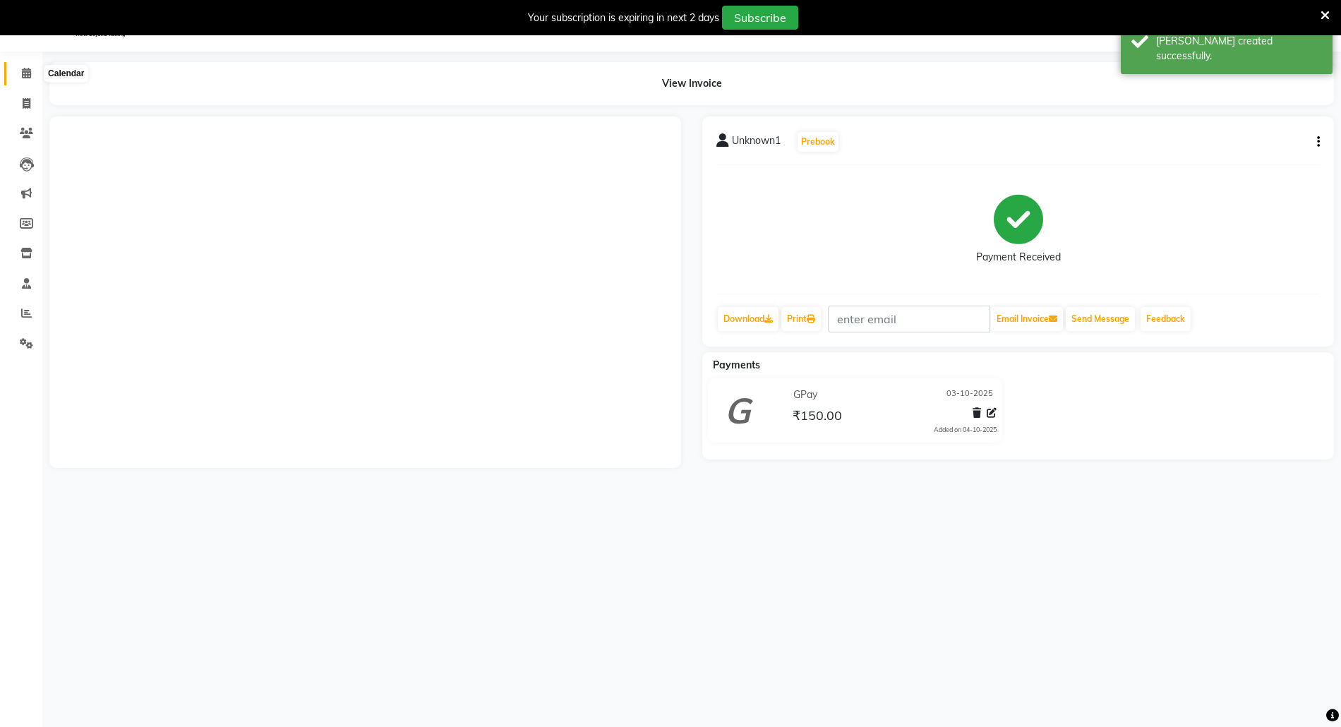
click at [14, 76] on span at bounding box center [26, 74] width 25 height 16
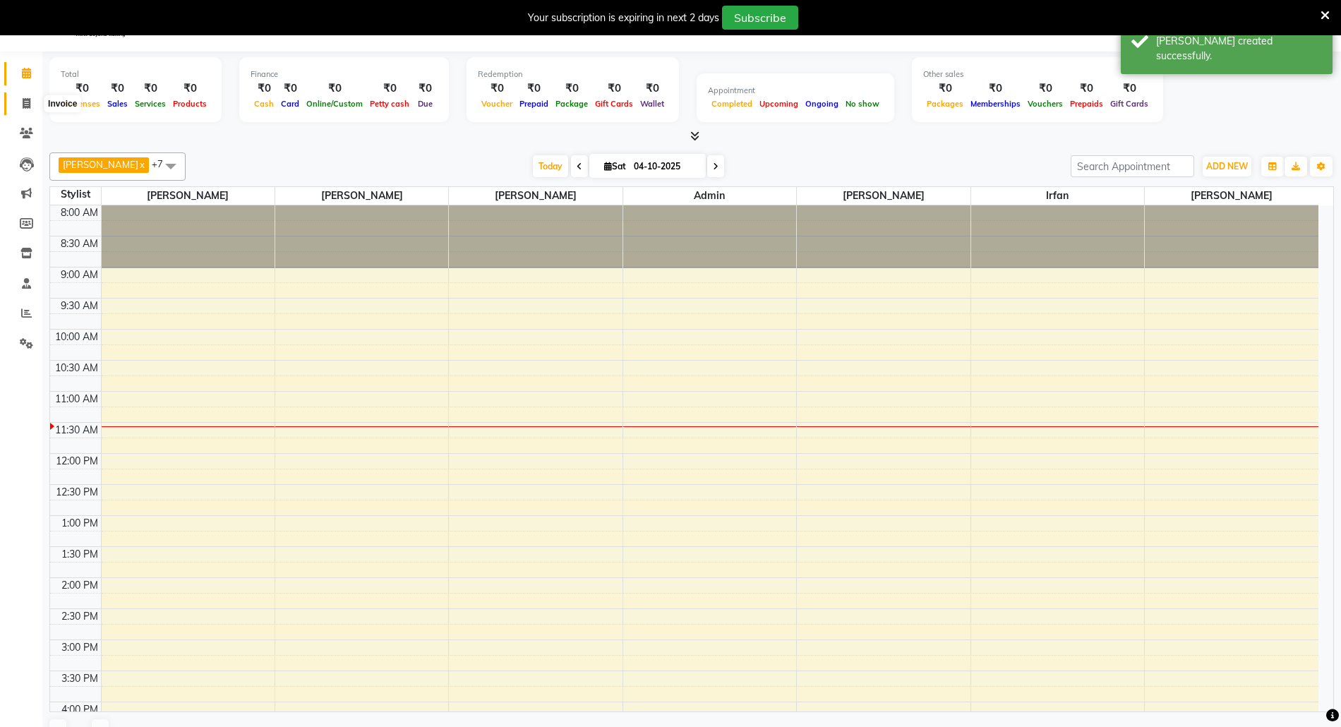
click at [24, 106] on icon at bounding box center [27, 103] width 8 height 11
select select "service"
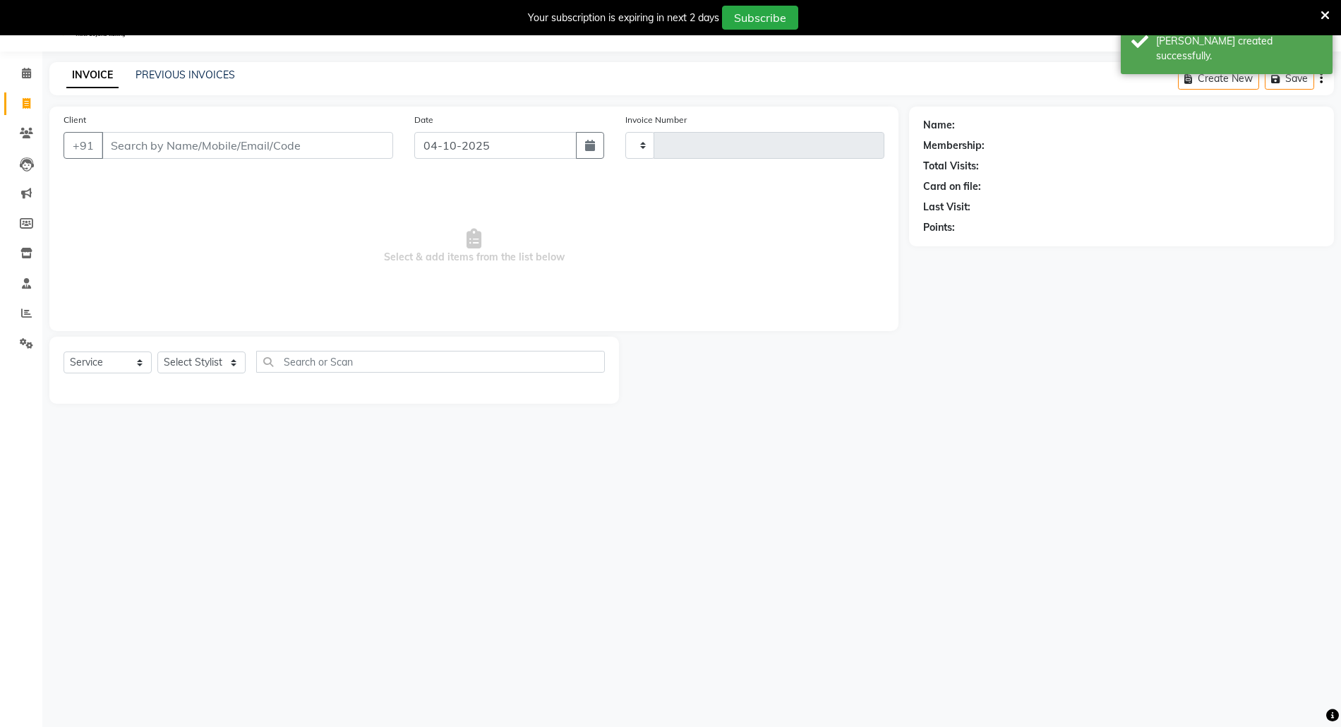
type input "3101"
select select "5063"
click at [596, 141] on button "button" at bounding box center [590, 145] width 28 height 27
select select "10"
select select "2025"
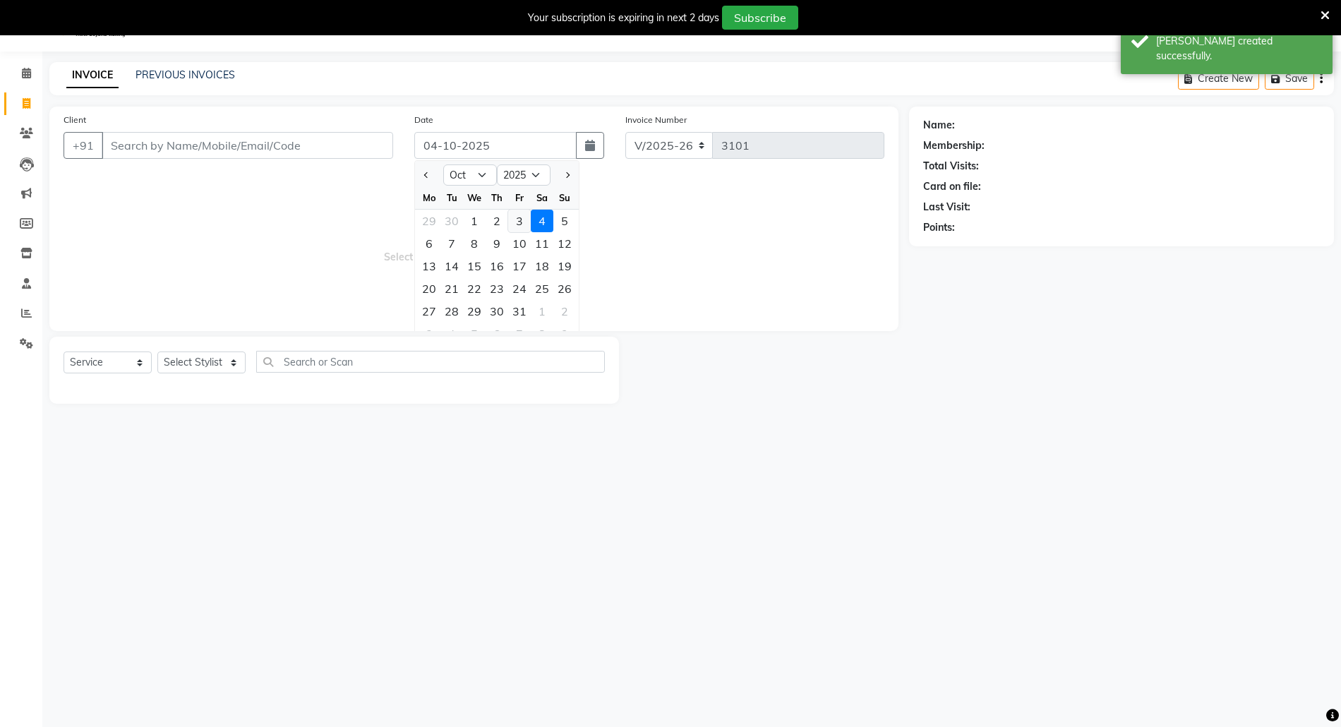
click at [525, 220] on div "3" at bounding box center [519, 221] width 23 height 23
type input "03-10-2025"
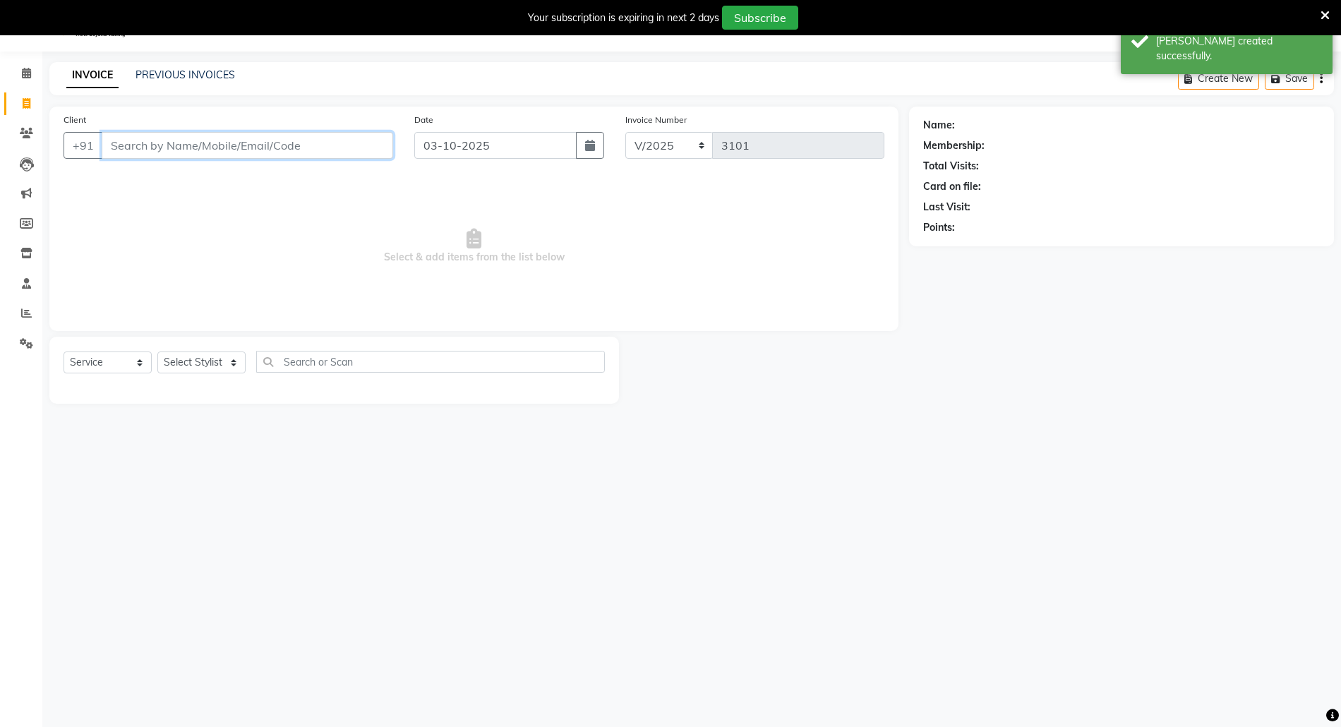
click at [229, 143] on input "Client" at bounding box center [247, 145] width 291 height 27
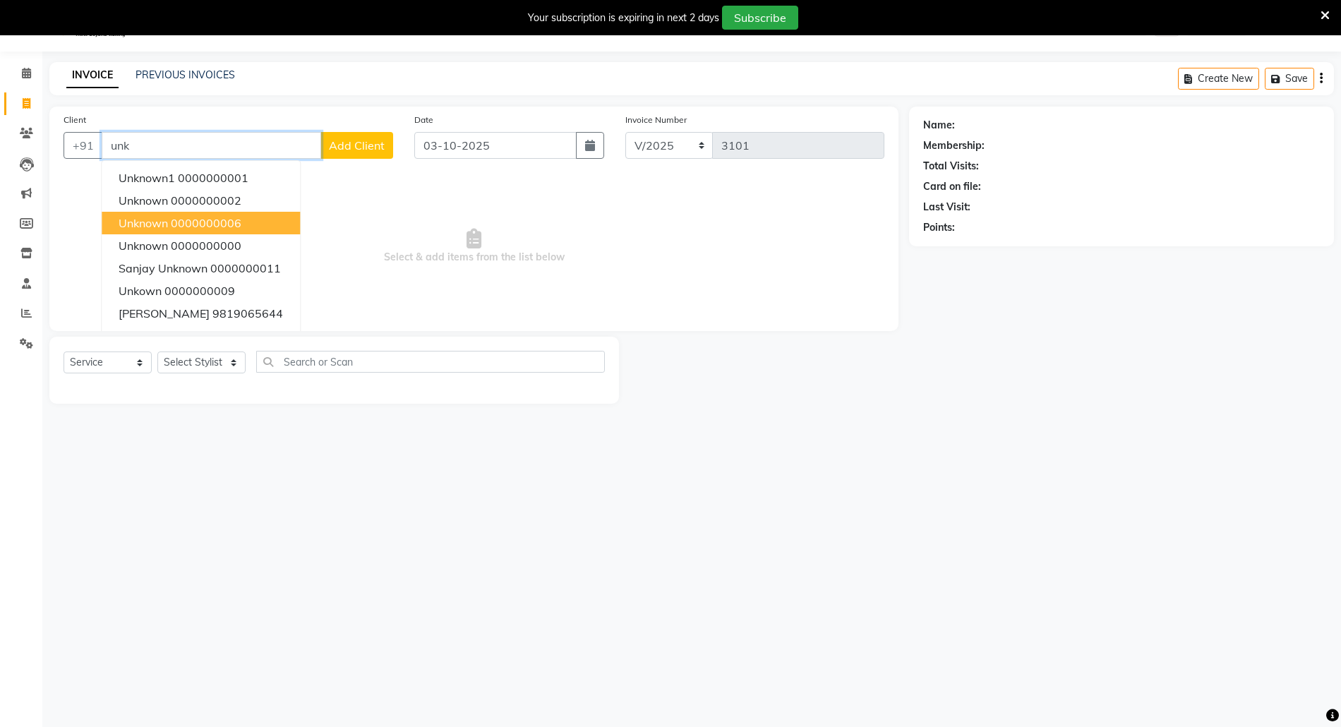
click at [220, 218] on ngb-highlight "0000000006" at bounding box center [206, 223] width 71 height 14
type input "0000000006"
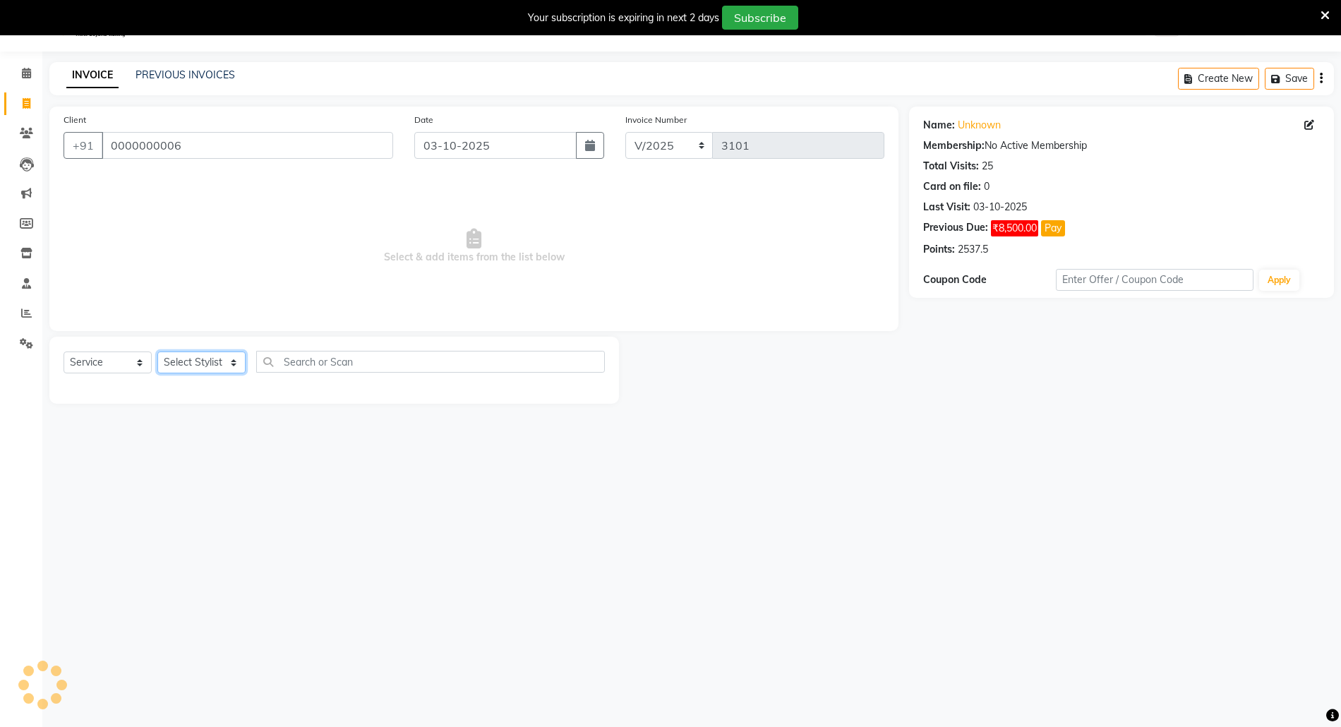
click at [223, 361] on select "Select Stylist [PERSON_NAME] Aatik Salmanai Admin [PERSON_NAME] [PERSON_NAME] […" at bounding box center [201, 362] width 88 height 22
select select "58800"
click at [157, 351] on select "Select Stylist [PERSON_NAME] Aatik Salmanai Admin [PERSON_NAME] [PERSON_NAME] […" at bounding box center [201, 362] width 88 height 22
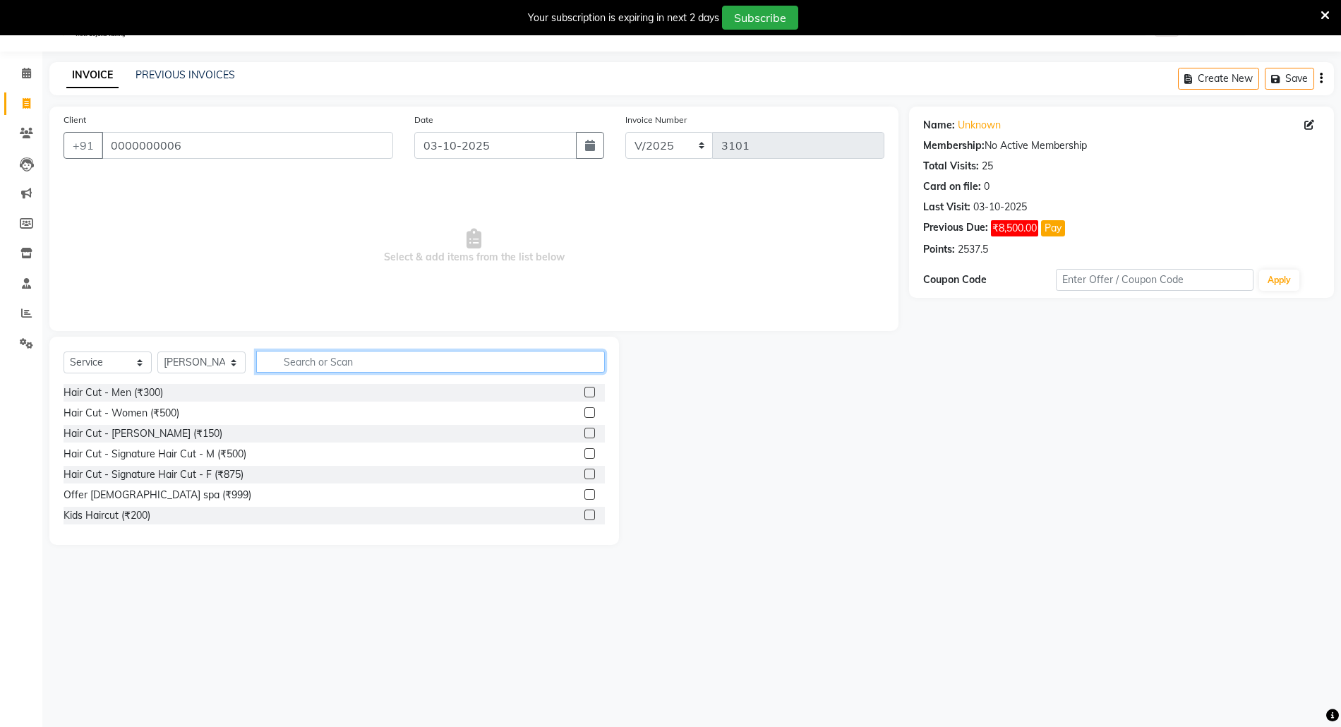
click at [306, 364] on input "text" at bounding box center [430, 362] width 349 height 22
type input "400"
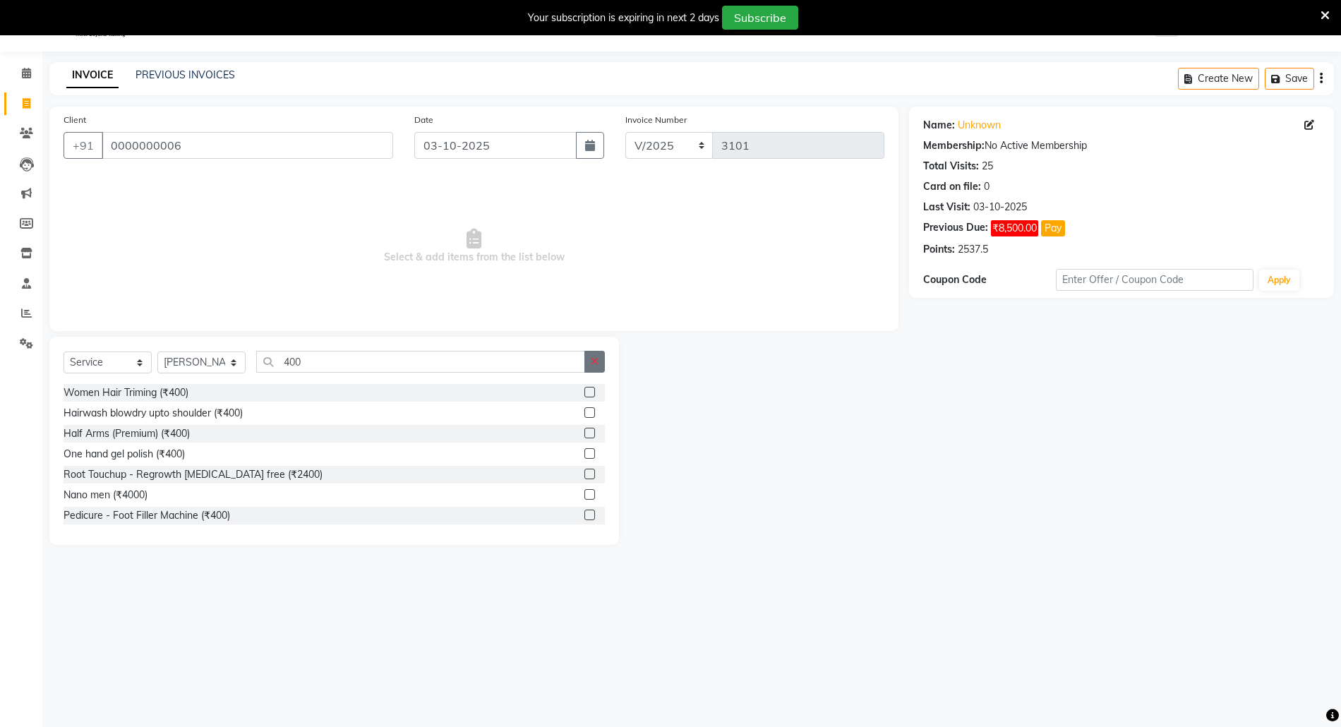
click at [602, 365] on button "button" at bounding box center [594, 362] width 20 height 22
type input "wax"
click at [584, 435] on label at bounding box center [589, 433] width 11 height 11
click at [584, 435] on input "checkbox" at bounding box center [588, 433] width 9 height 9
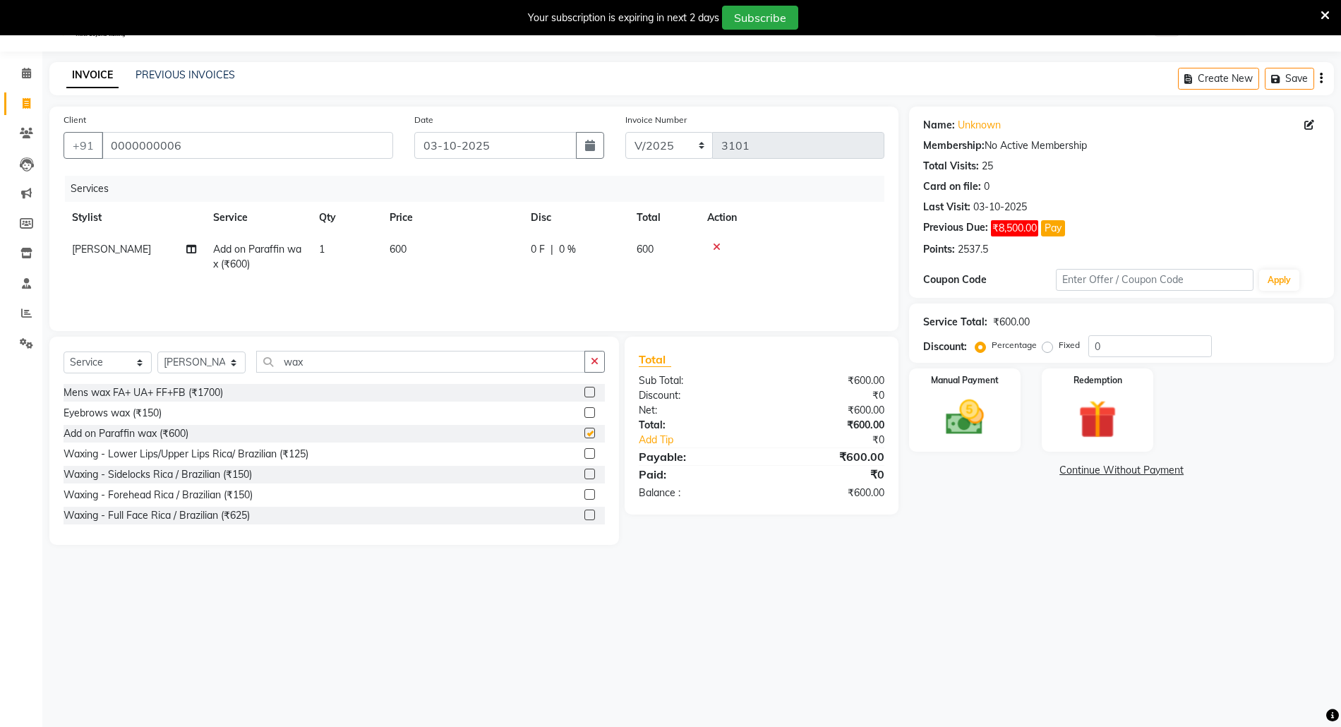
checkbox input "false"
click at [435, 251] on td "600" at bounding box center [451, 257] width 141 height 47
select select "58800"
drag, startPoint x: 456, startPoint y: 246, endPoint x: 531, endPoint y: 255, distance: 76.0
click at [531, 255] on input "600" at bounding box center [518, 253] width 124 height 22
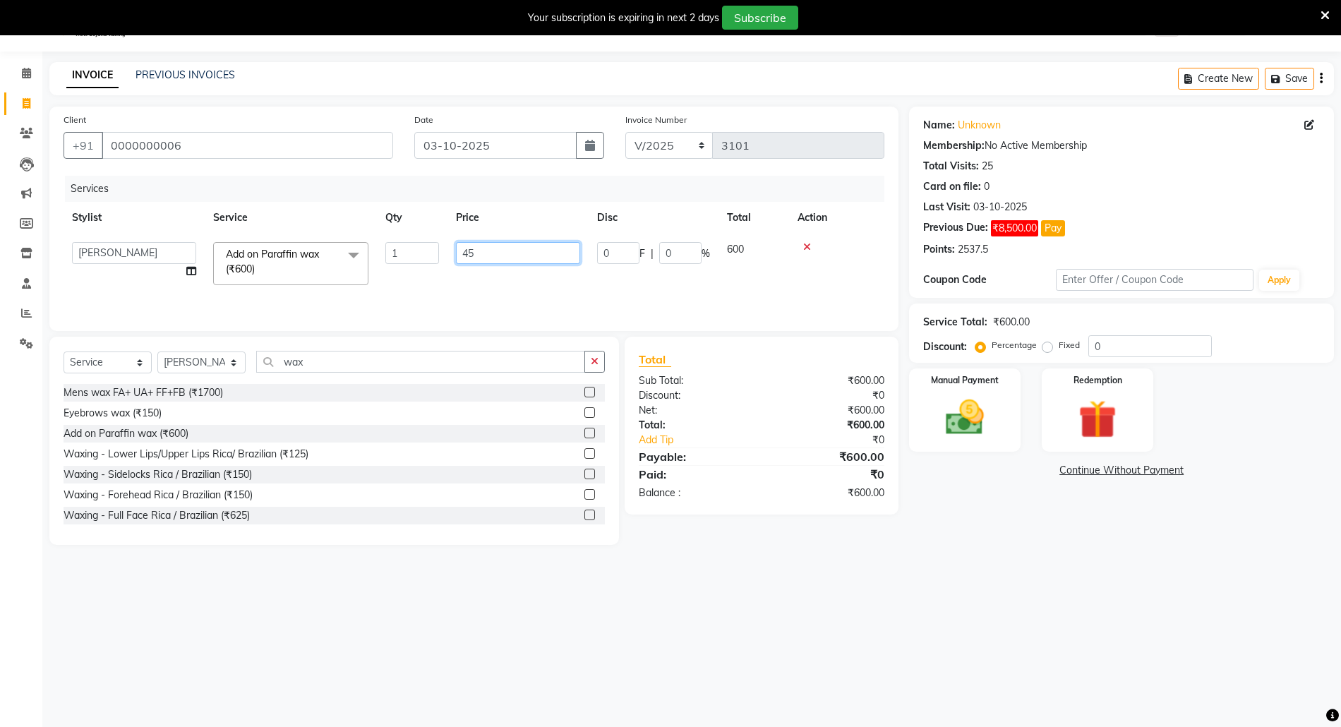
type input "450"
click at [1094, 418] on img at bounding box center [1097, 418] width 65 height 49
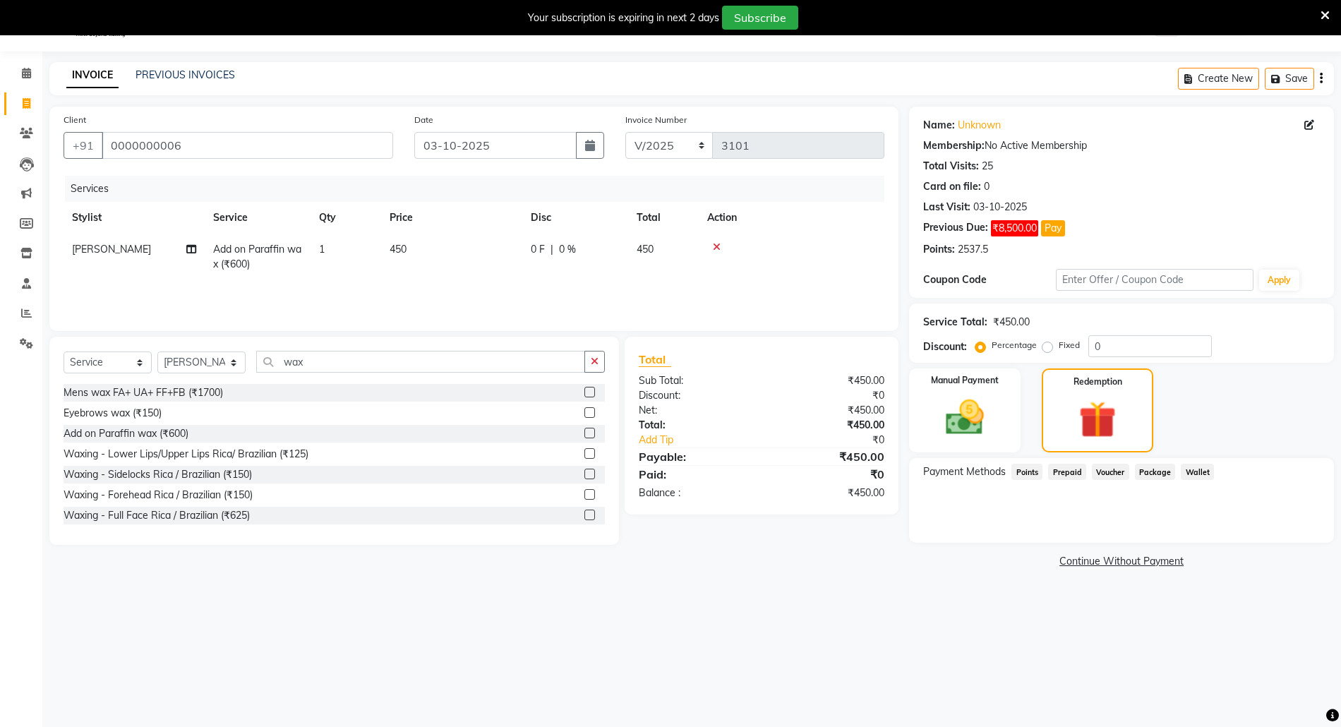
click at [1033, 467] on span "Points" at bounding box center [1026, 472] width 31 height 16
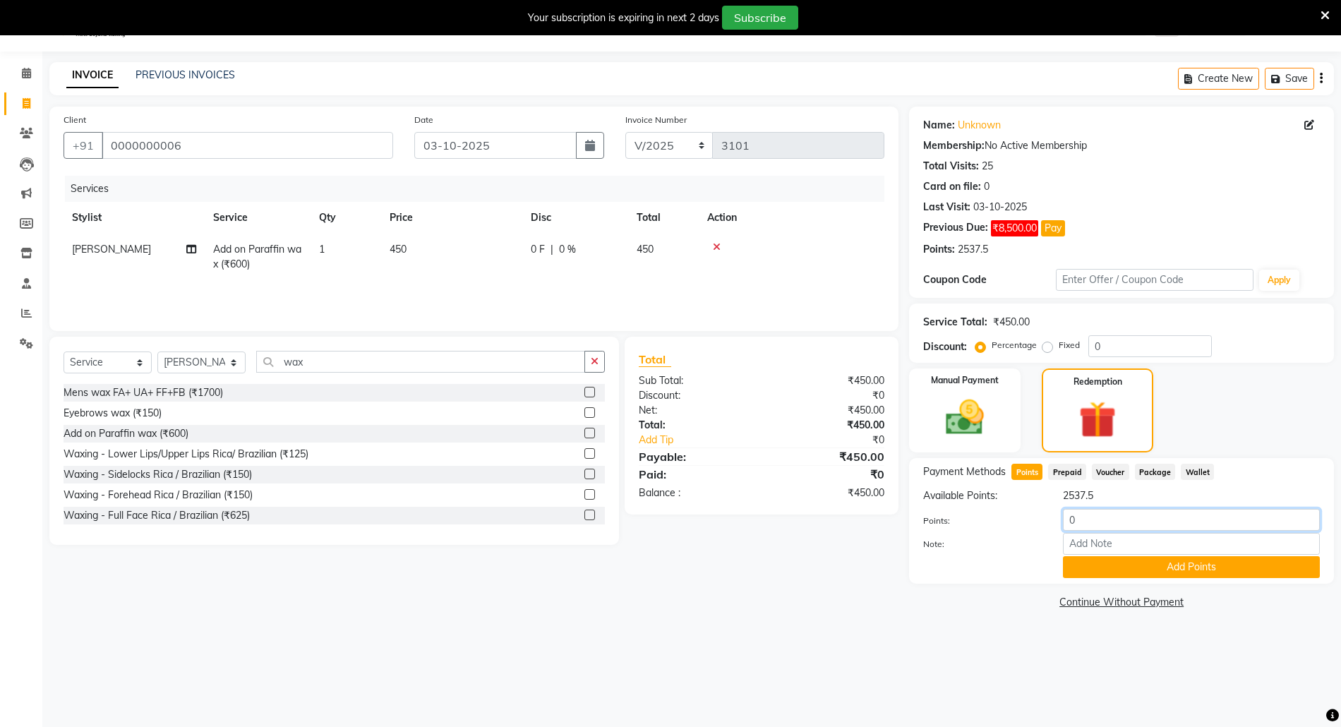
click at [1065, 522] on input "0" at bounding box center [1191, 520] width 257 height 22
type input "450"
click at [1104, 568] on button "Add Points" at bounding box center [1191, 567] width 257 height 22
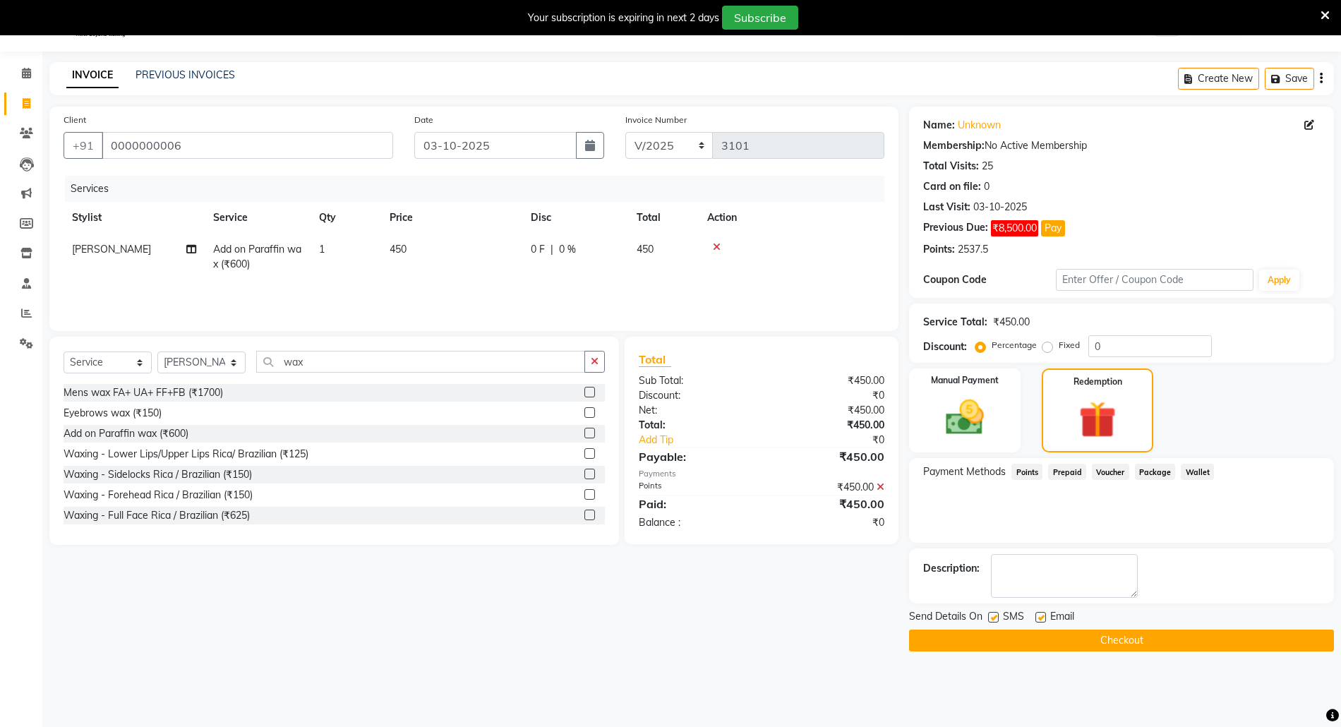
click at [1087, 639] on button "Checkout" at bounding box center [1121, 640] width 425 height 22
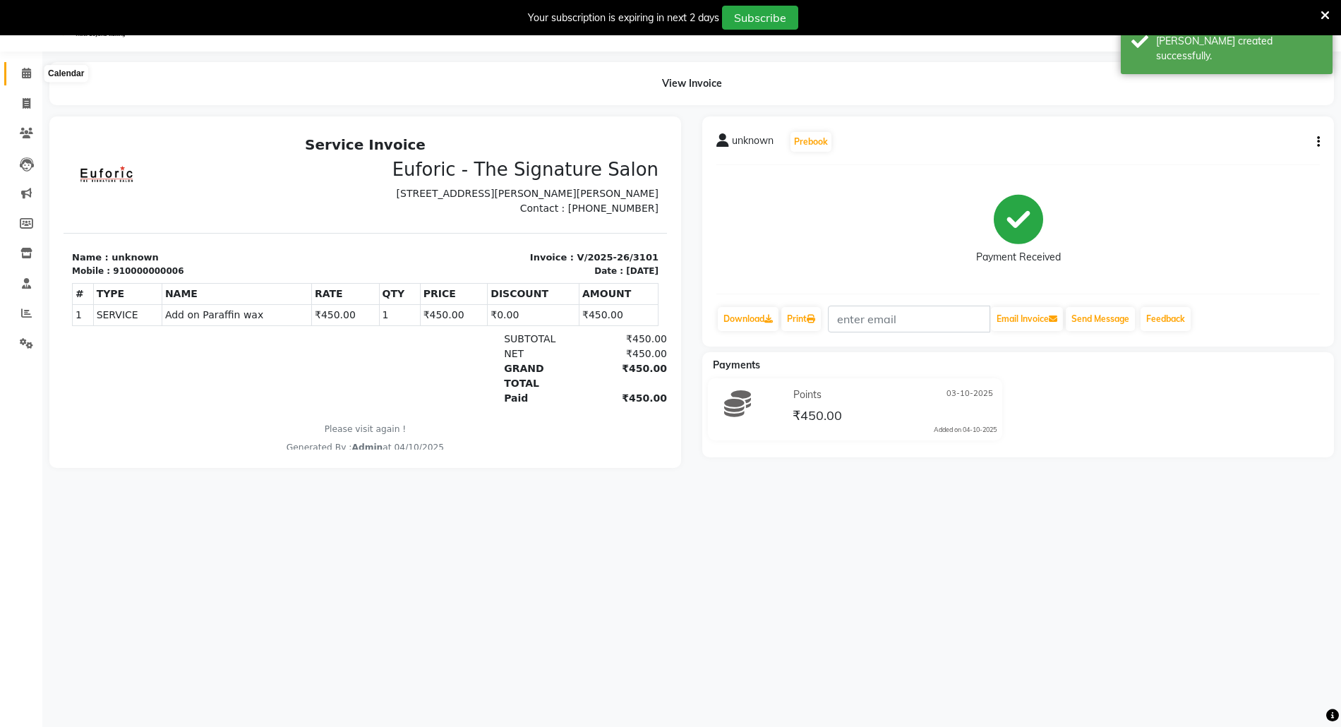
click at [23, 68] on icon at bounding box center [26, 73] width 9 height 11
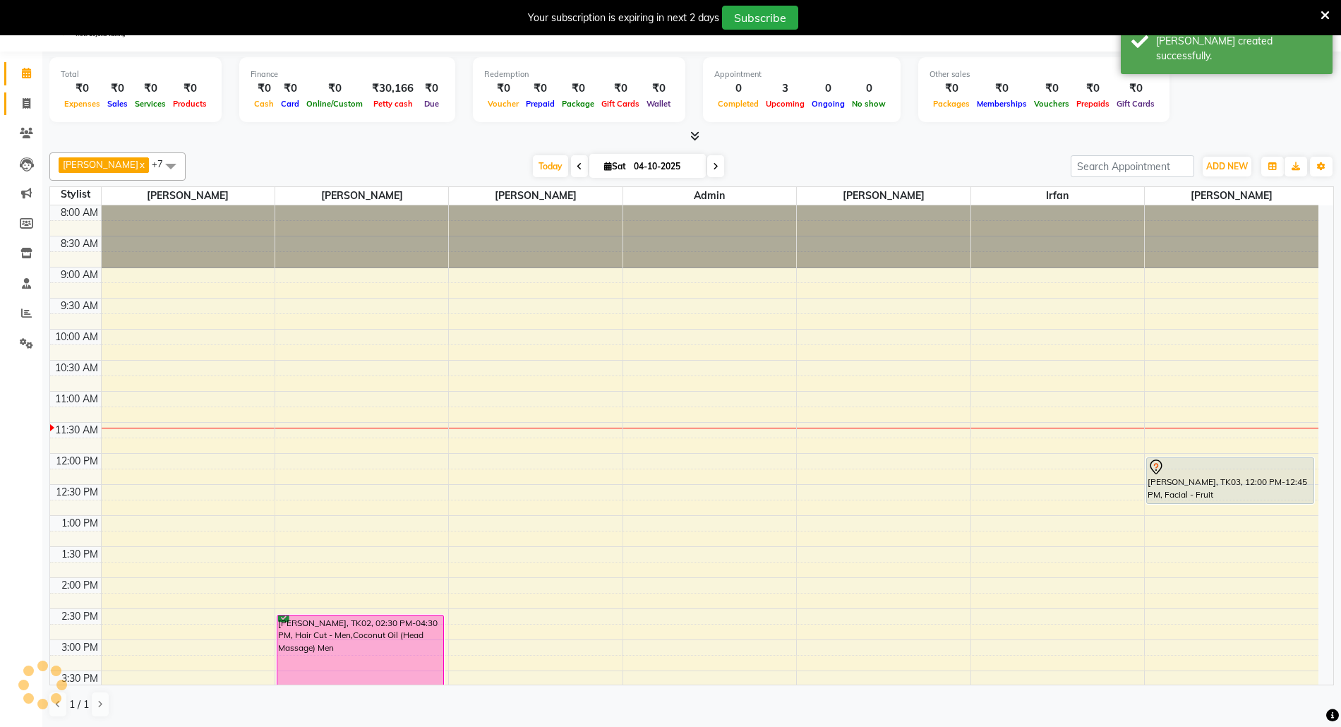
click at [18, 111] on link "Invoice" at bounding box center [21, 103] width 34 height 23
select select "service"
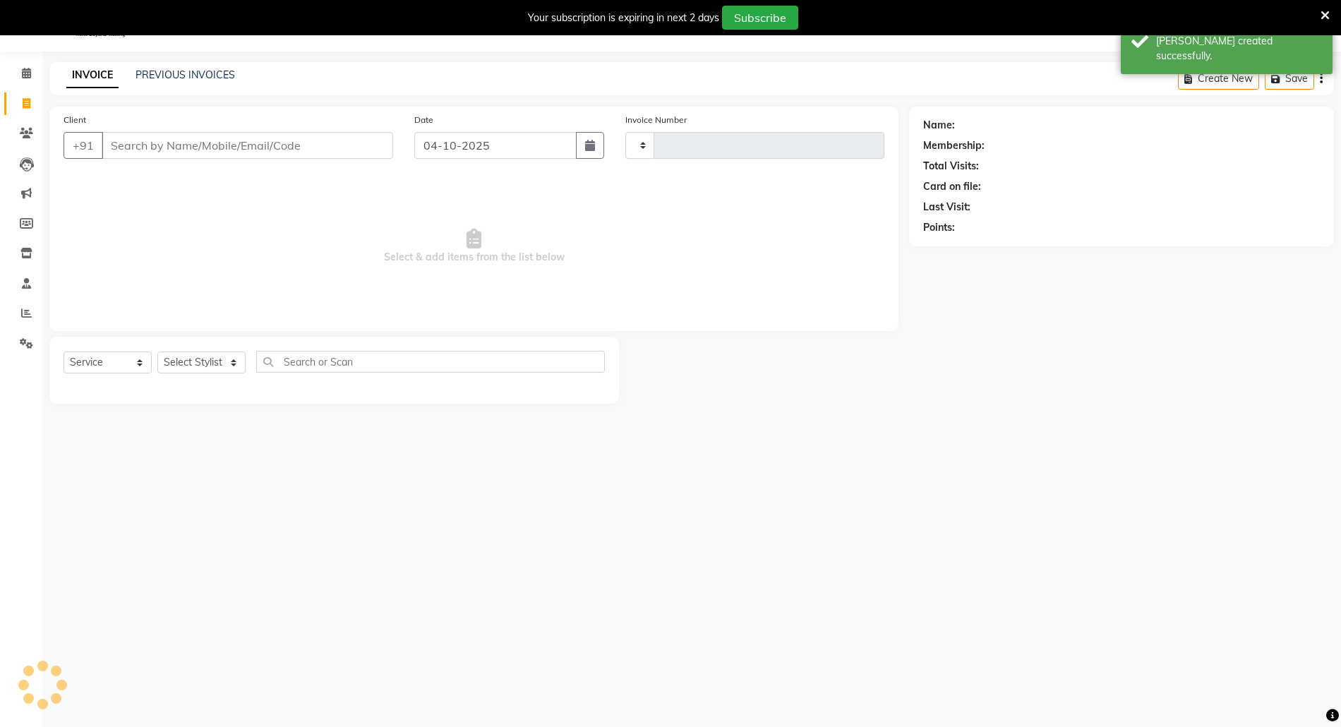
type input "3102"
select select "5063"
click at [605, 144] on div "Date 04-10-2025" at bounding box center [509, 141] width 210 height 58
click at [597, 145] on button "button" at bounding box center [590, 145] width 28 height 27
select select "10"
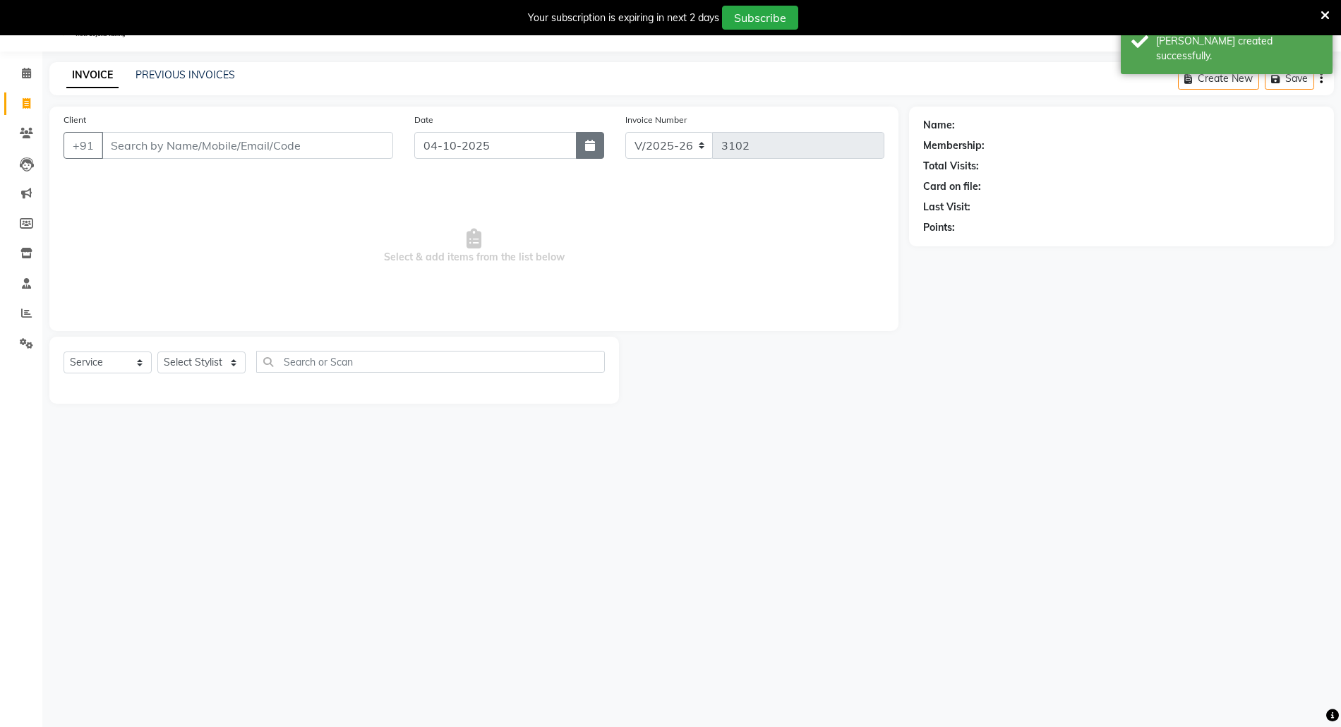
select select "2025"
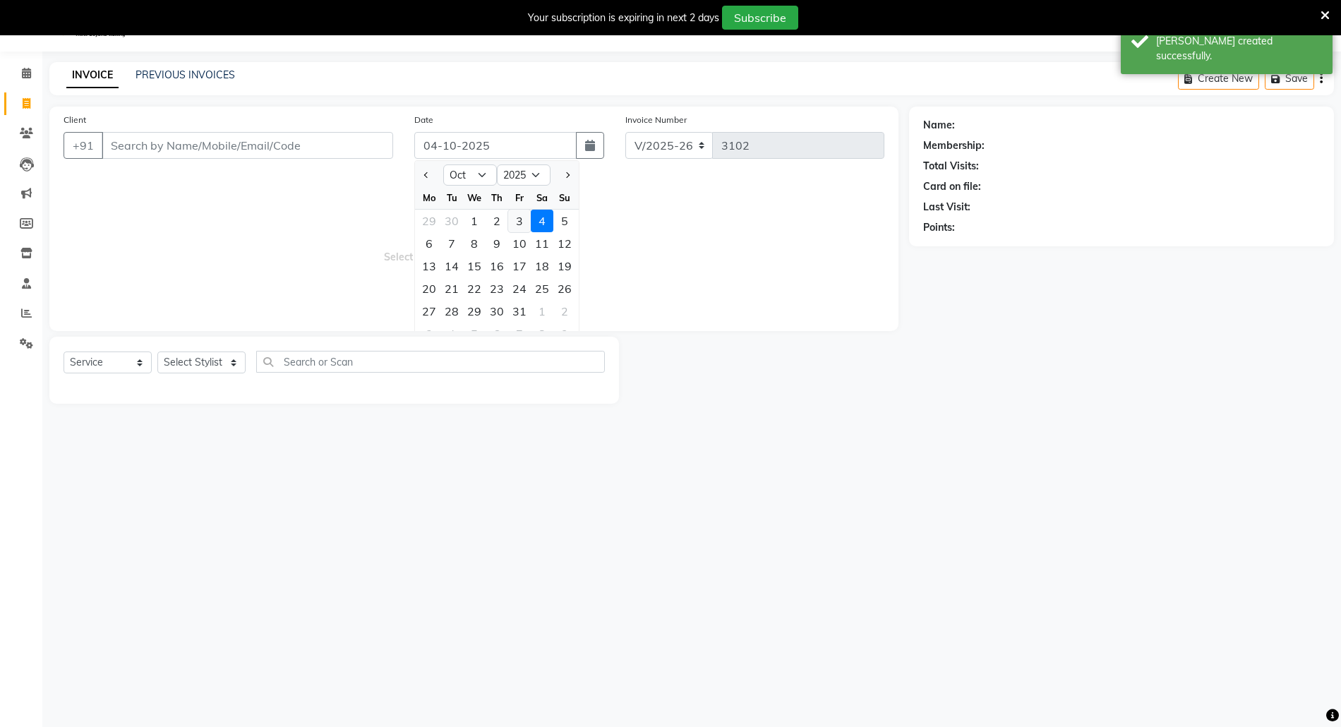
click at [523, 227] on div "3" at bounding box center [519, 221] width 23 height 23
type input "03-10-2025"
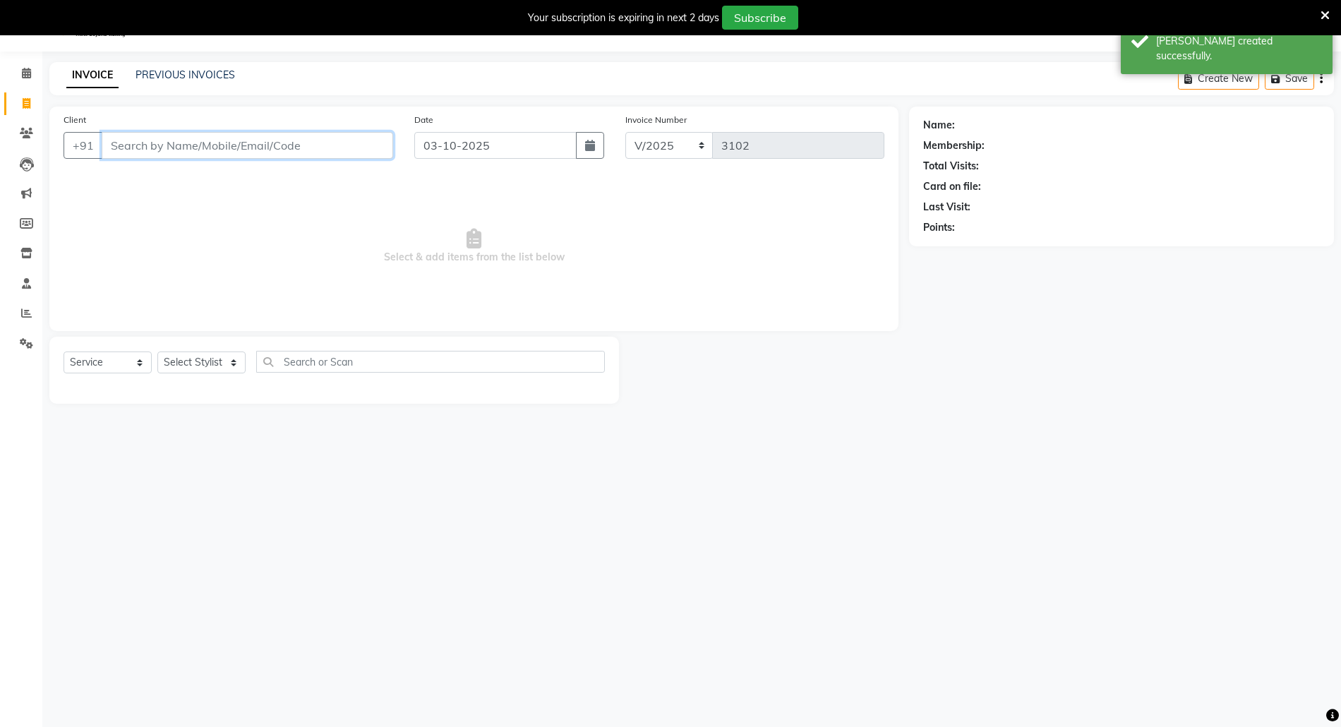
click at [325, 157] on input "Client" at bounding box center [247, 145] width 291 height 27
click at [200, 167] on button "Chetan 96655001 21" at bounding box center [176, 178] width 148 height 23
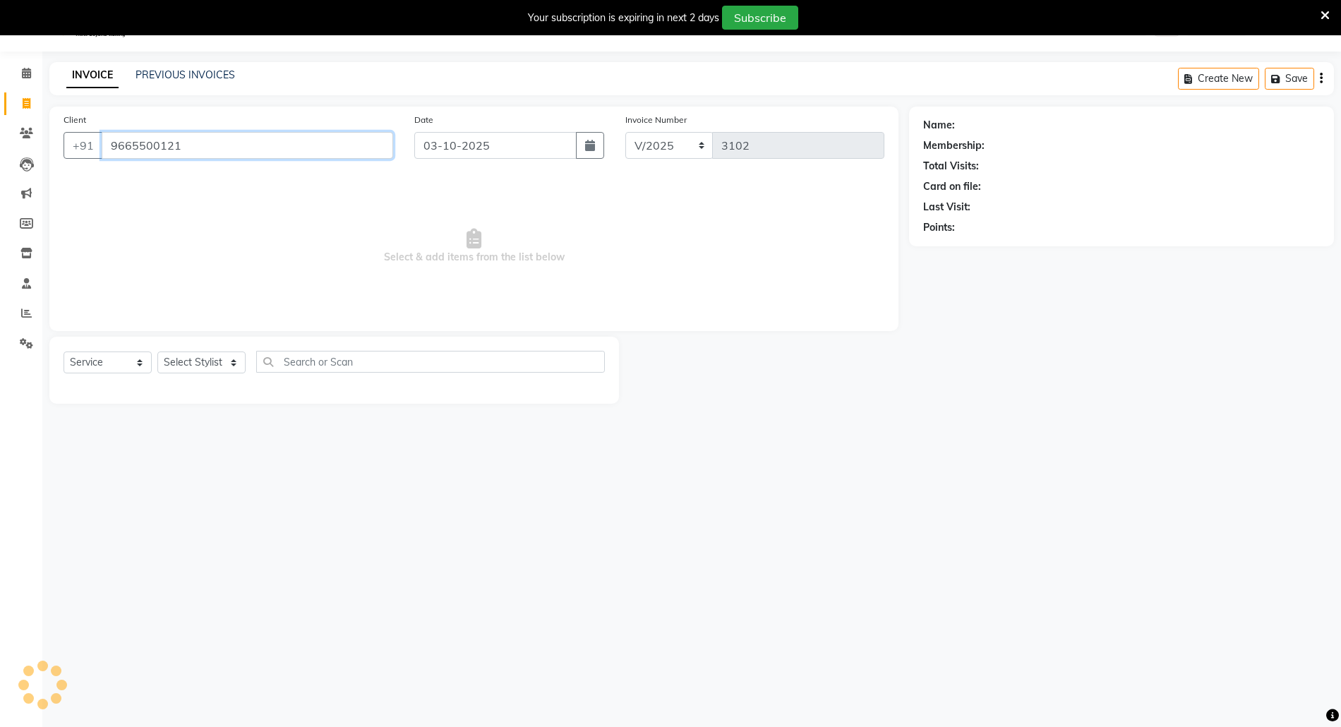
type input "9665500121"
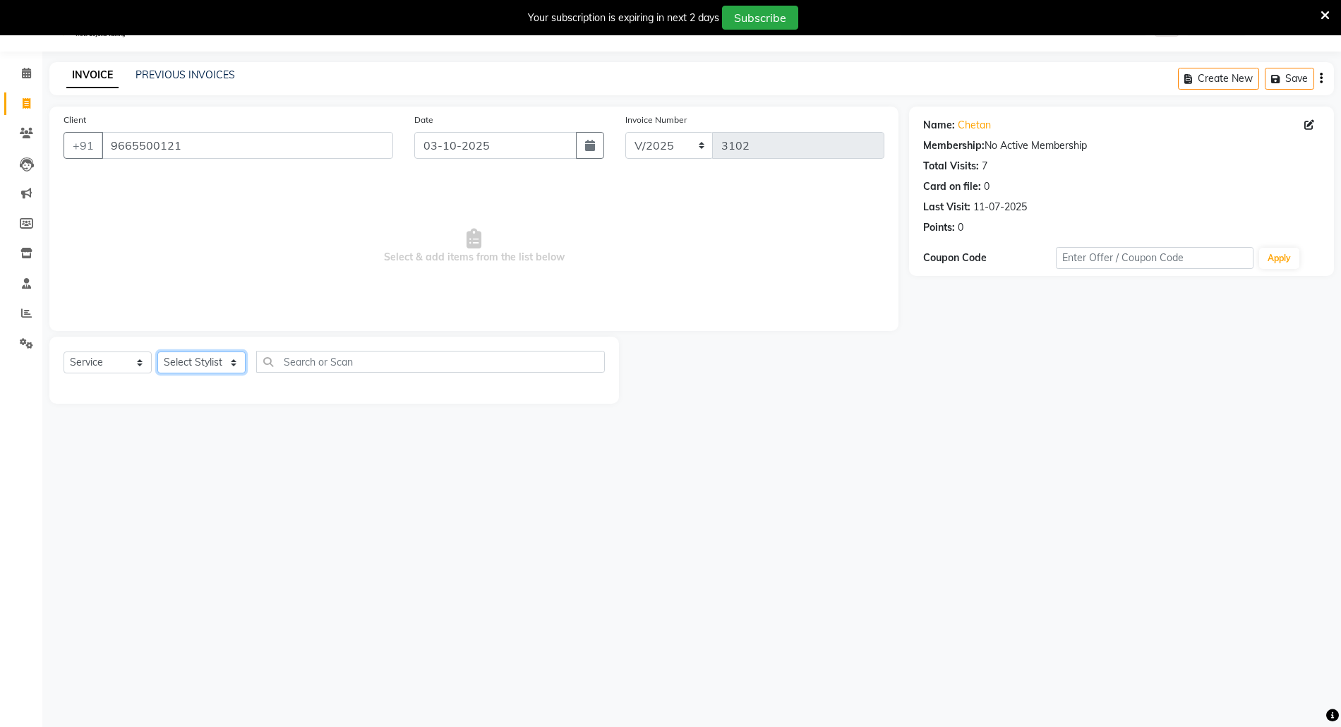
click at [185, 363] on select "Select Stylist [PERSON_NAME] Aatik Salmanai Admin [PERSON_NAME] [PERSON_NAME] […" at bounding box center [201, 362] width 88 height 22
select select "33147"
click at [157, 351] on select "Select Stylist [PERSON_NAME] Aatik Salmanai Admin [PERSON_NAME] [PERSON_NAME] […" at bounding box center [201, 362] width 88 height 22
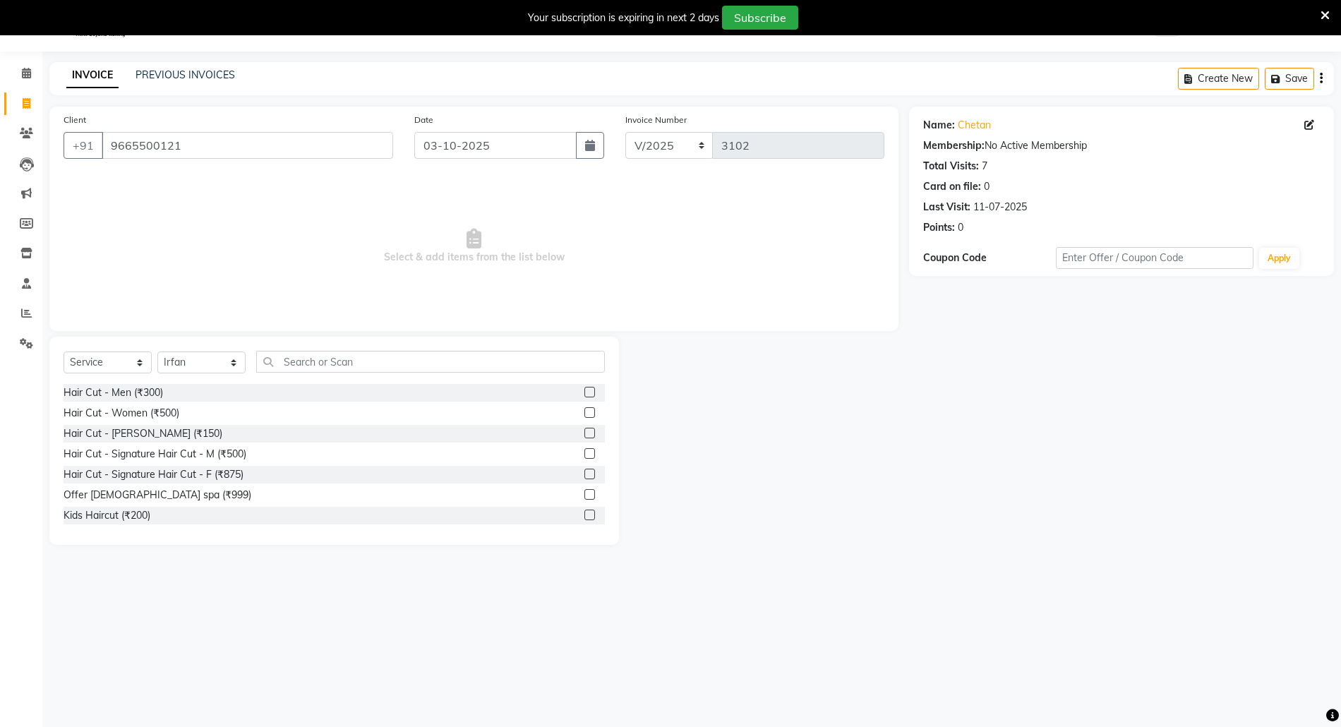
drag, startPoint x: 577, startPoint y: 393, endPoint x: 613, endPoint y: 394, distance: 36.7
click at [584, 393] on div at bounding box center [594, 393] width 20 height 18
click at [584, 392] on label at bounding box center [589, 392] width 11 height 11
click at [584, 392] on input "checkbox" at bounding box center [588, 392] width 9 height 9
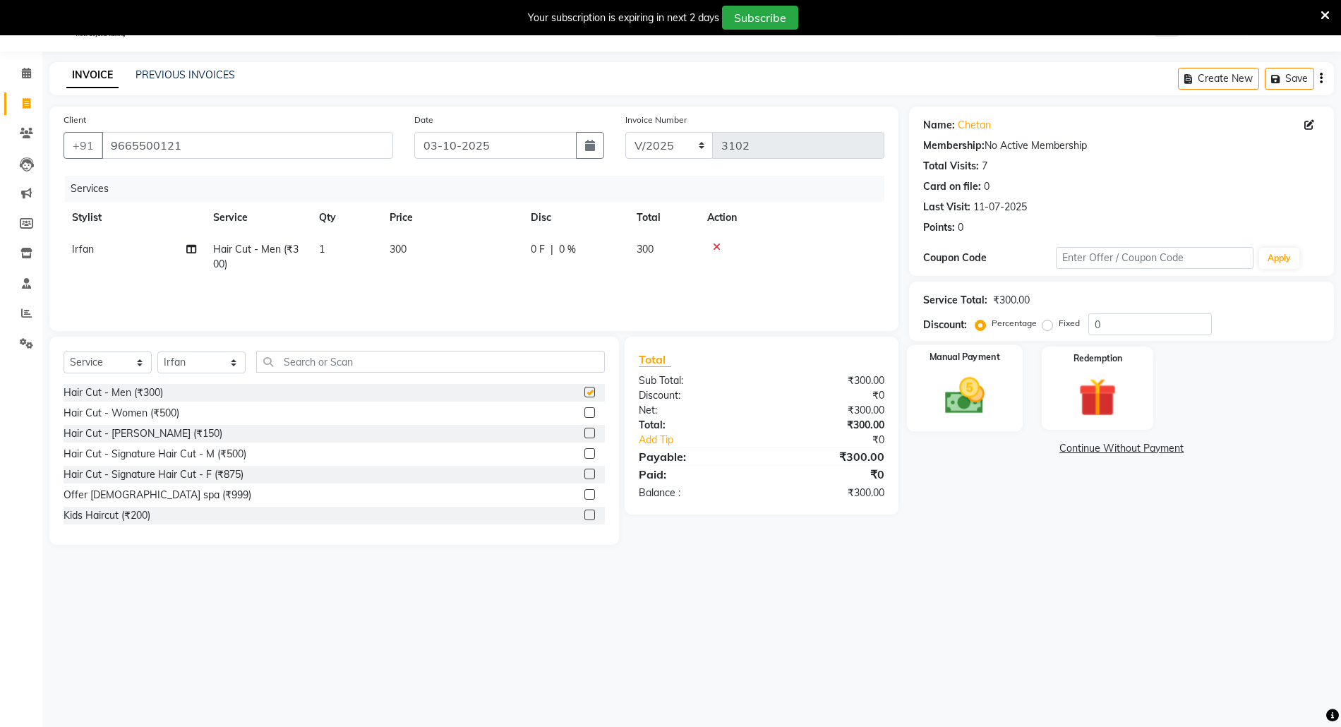
checkbox input "false"
click at [954, 394] on img at bounding box center [964, 396] width 65 height 46
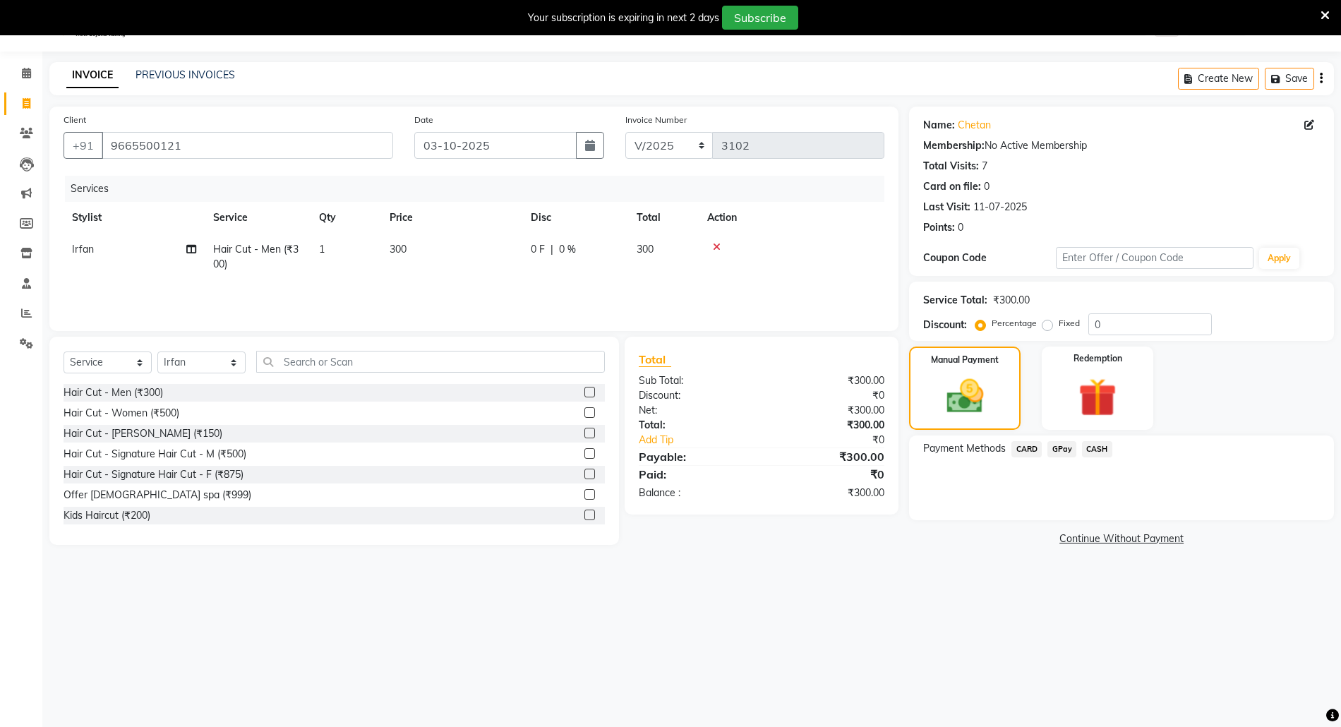
drag, startPoint x: 1015, startPoint y: 430, endPoint x: 1066, endPoint y: 461, distance: 59.9
click at [1062, 453] on span "GPay" at bounding box center [1061, 449] width 29 height 16
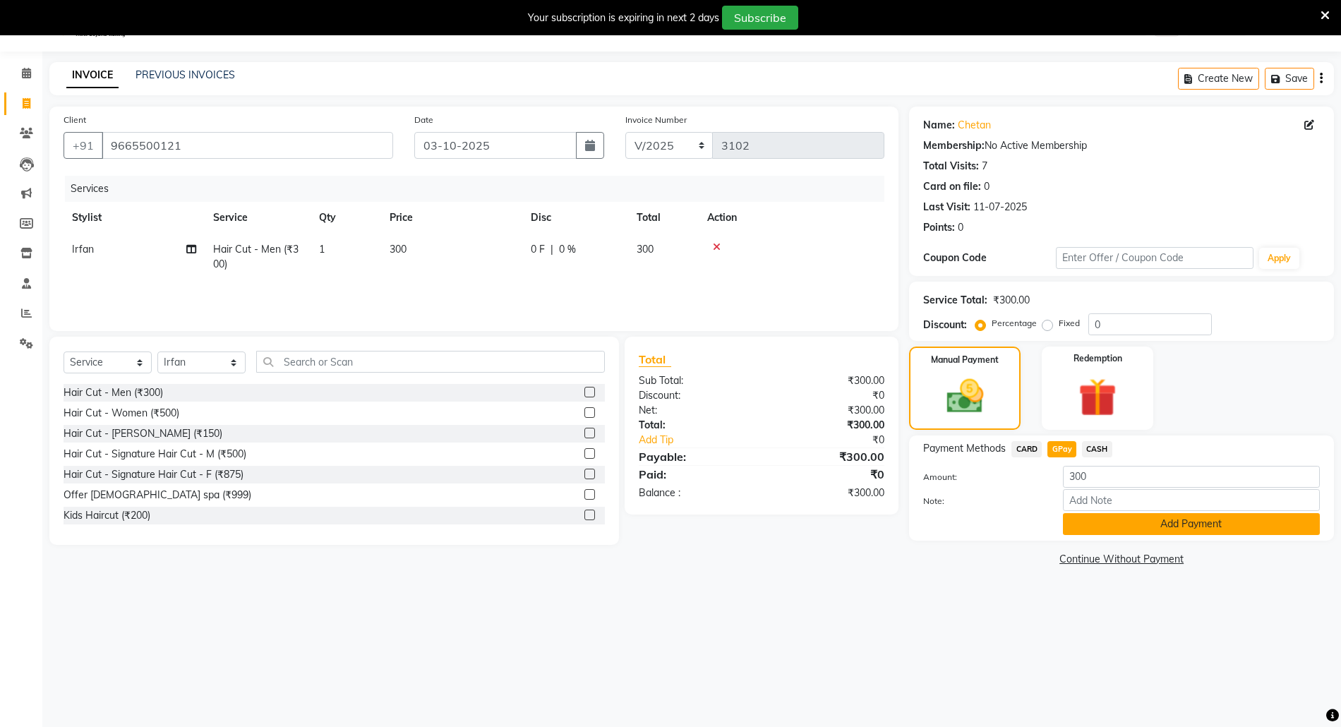
click at [1088, 526] on button "Add Payment" at bounding box center [1191, 524] width 257 height 22
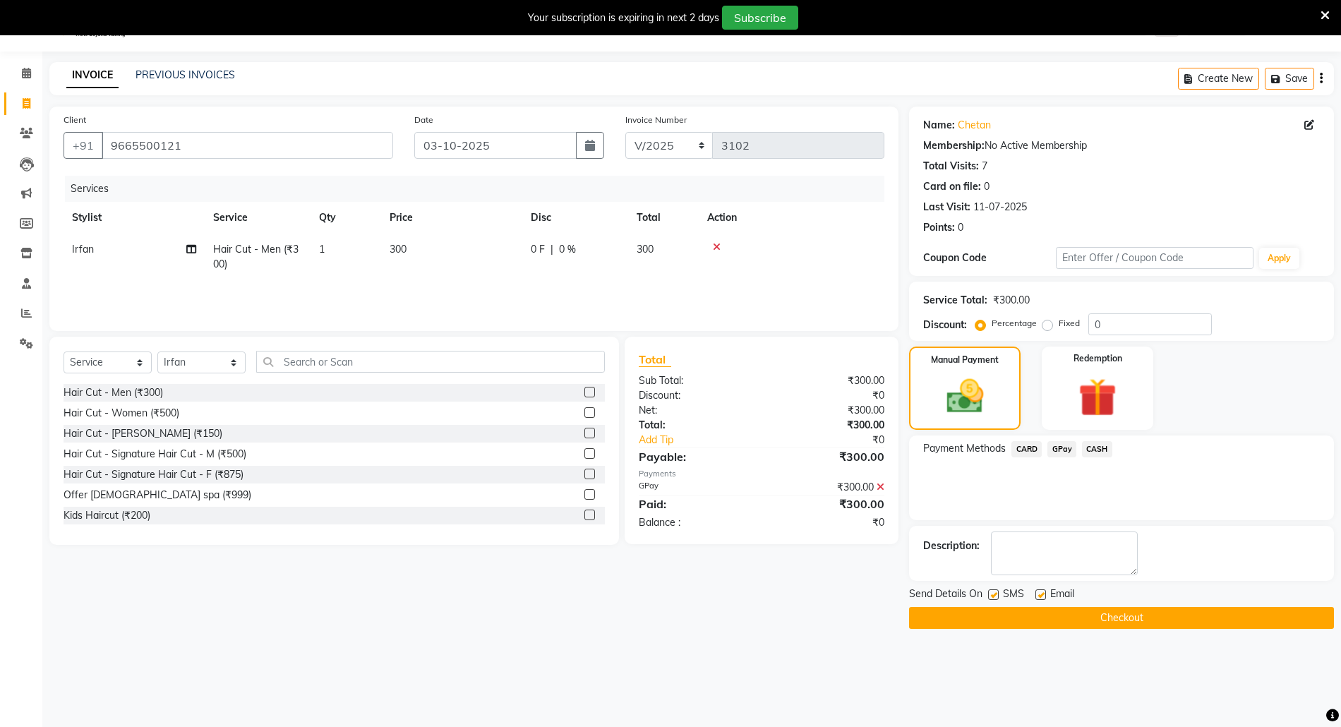
click at [1101, 615] on button "Checkout" at bounding box center [1121, 618] width 425 height 22
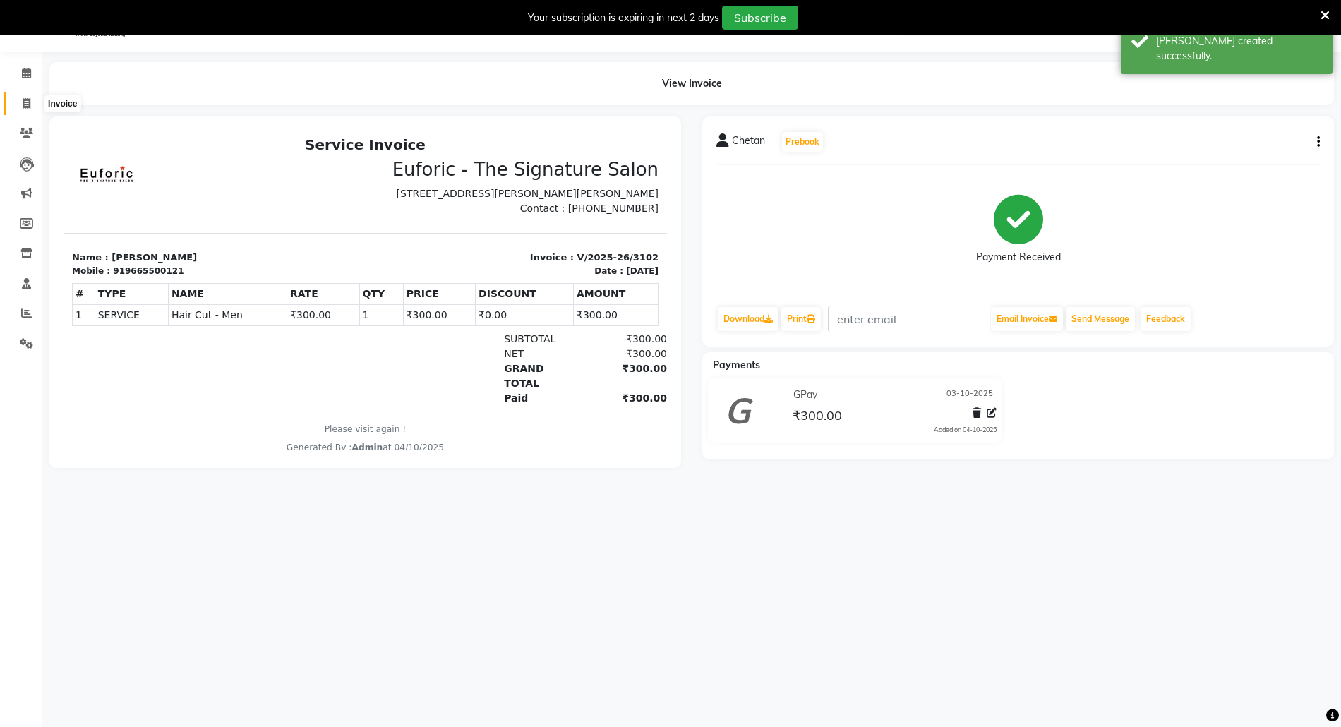
click at [34, 96] on span at bounding box center [26, 104] width 25 height 16
select select "5063"
select select "service"
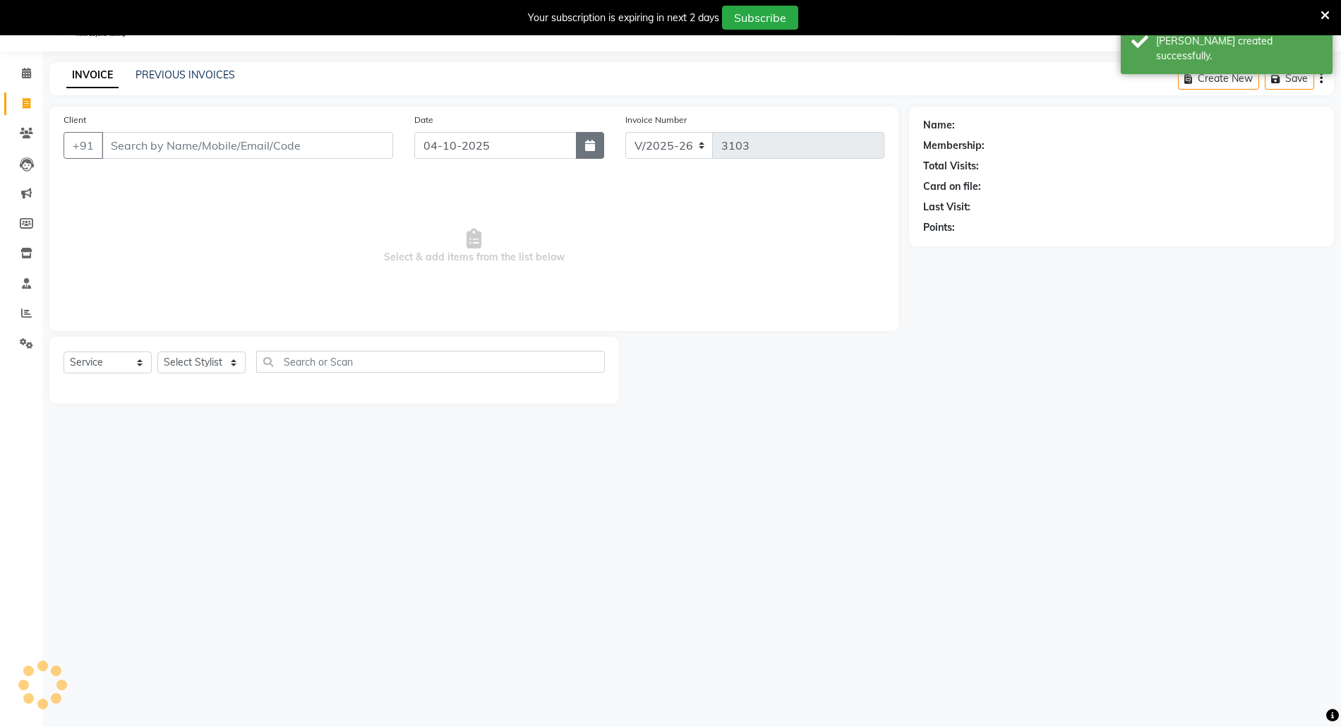
click at [585, 141] on icon "button" at bounding box center [590, 145] width 10 height 11
select select "10"
select select "2025"
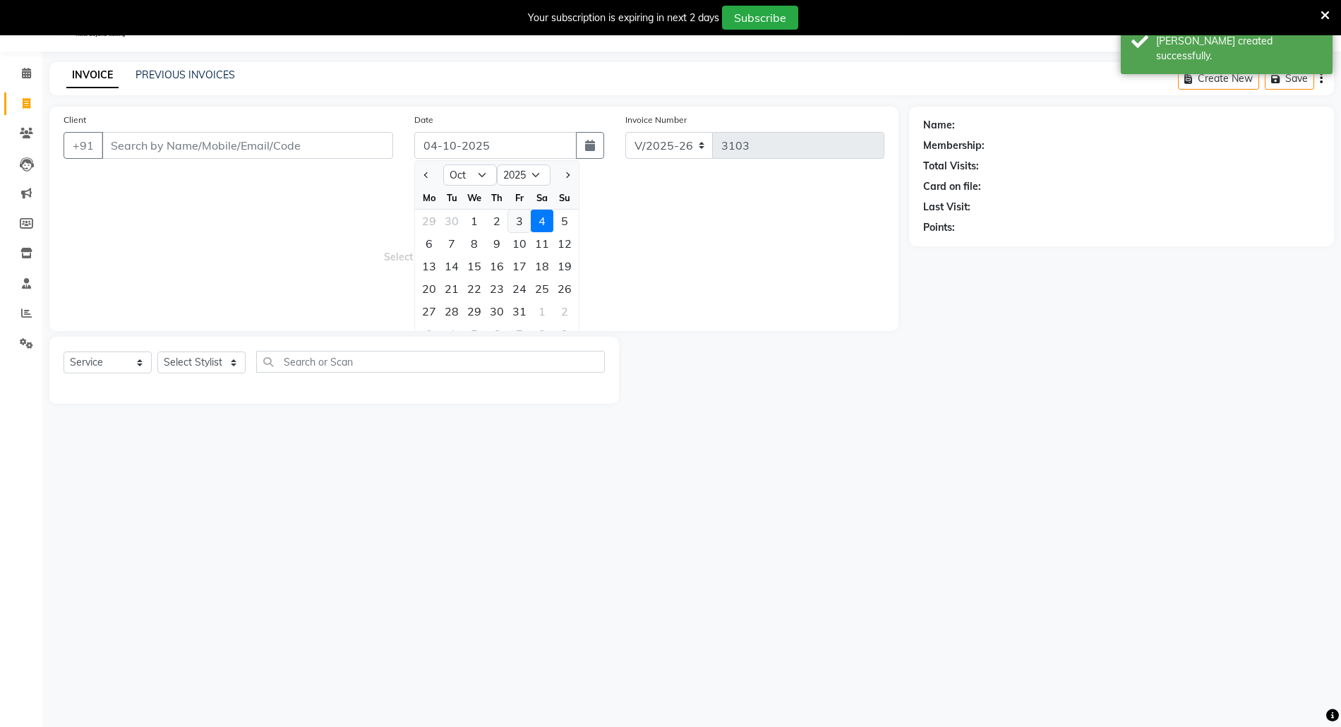
click at [522, 222] on div "3" at bounding box center [519, 221] width 23 height 23
type input "03-10-2025"
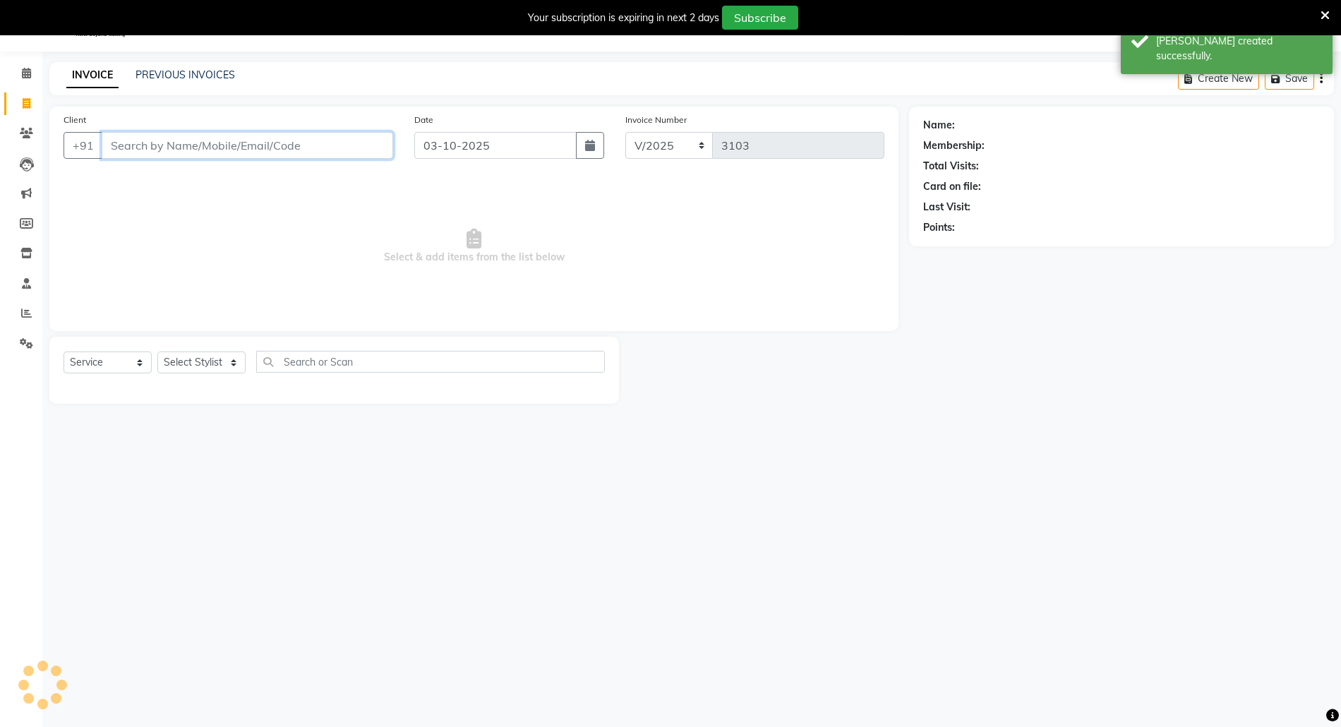
click at [339, 137] on input "Client" at bounding box center [247, 145] width 291 height 27
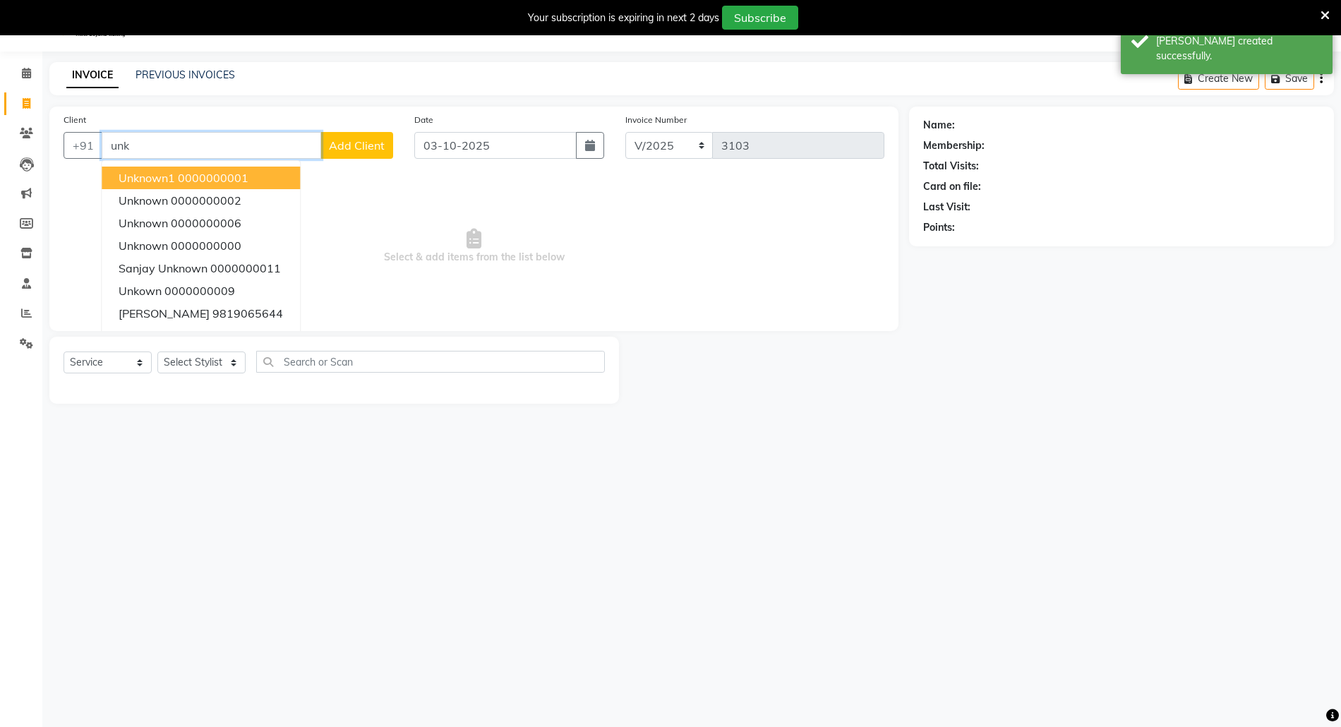
click at [176, 179] on button "Unknown1 0000000001" at bounding box center [201, 178] width 198 height 23
type input "0000000001"
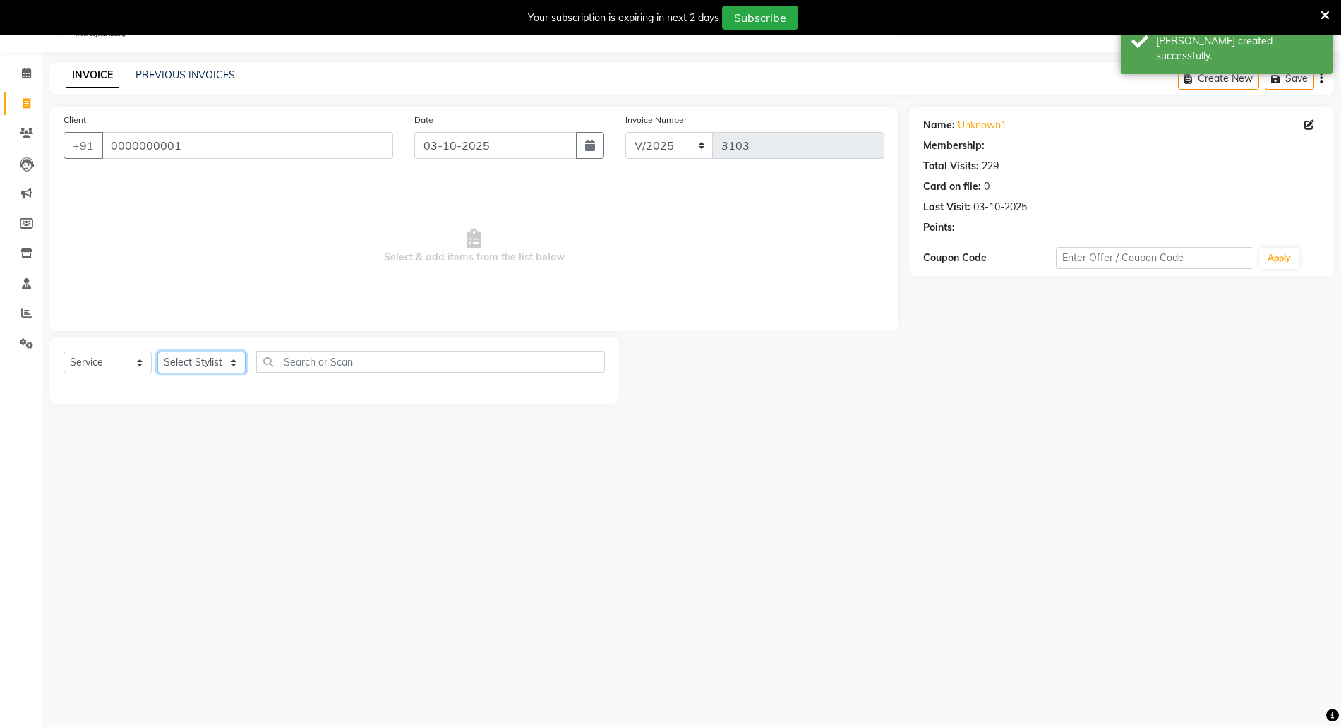
click at [207, 368] on select "Select Stylist Aaru Ahire Aatik Salmanai Admin Gauri Chilap Irfan Seraj Ahemad …" at bounding box center [201, 362] width 88 height 22
select select "33147"
click at [157, 351] on select "Select Stylist Aaru Ahire Aatik Salmanai Admin Gauri Chilap Irfan Seraj Ahemad …" at bounding box center [201, 362] width 88 height 22
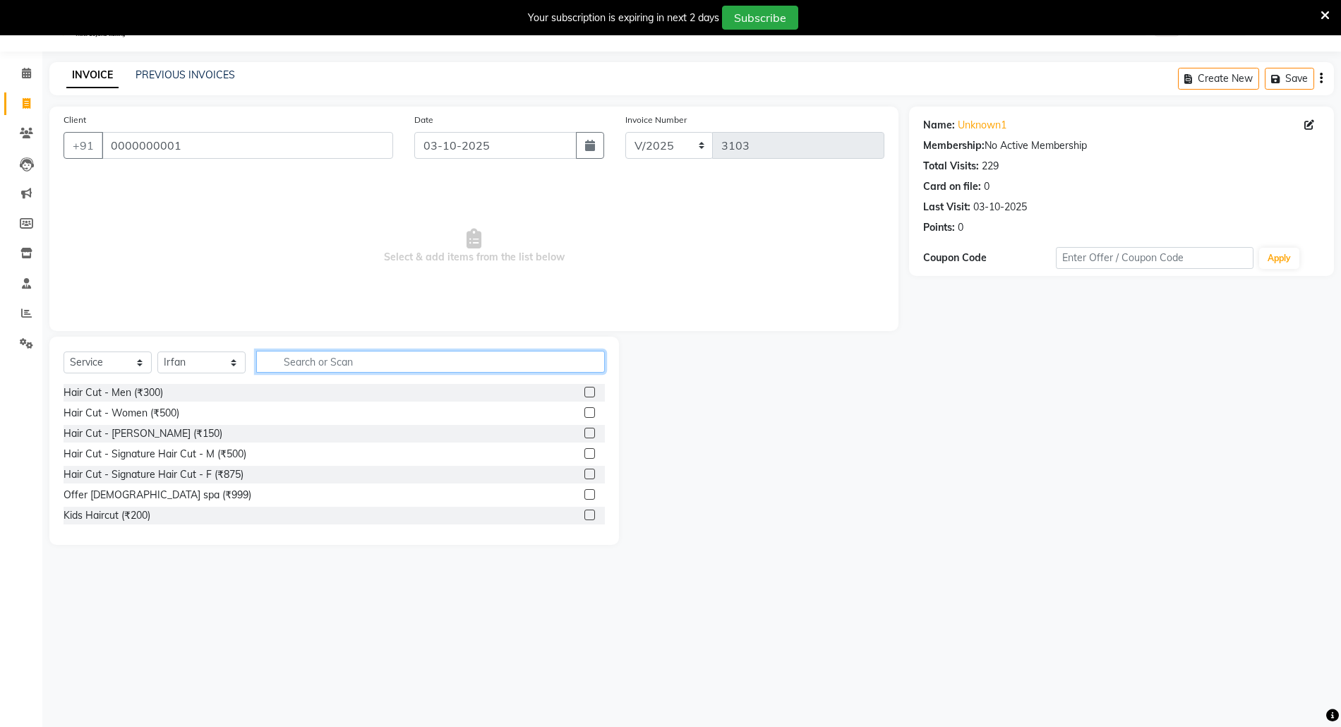
click at [523, 354] on input "text" at bounding box center [430, 362] width 349 height 22
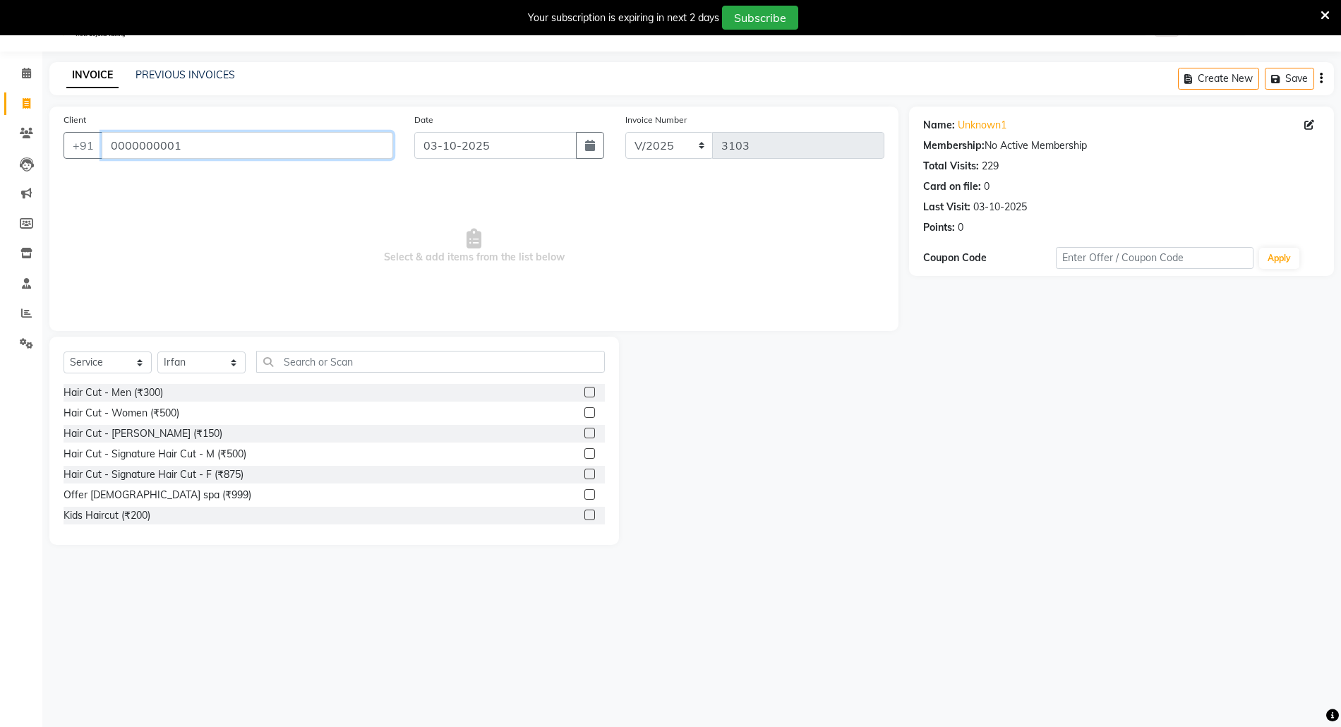
click at [162, 136] on input "0000000001" at bounding box center [247, 145] width 291 height 27
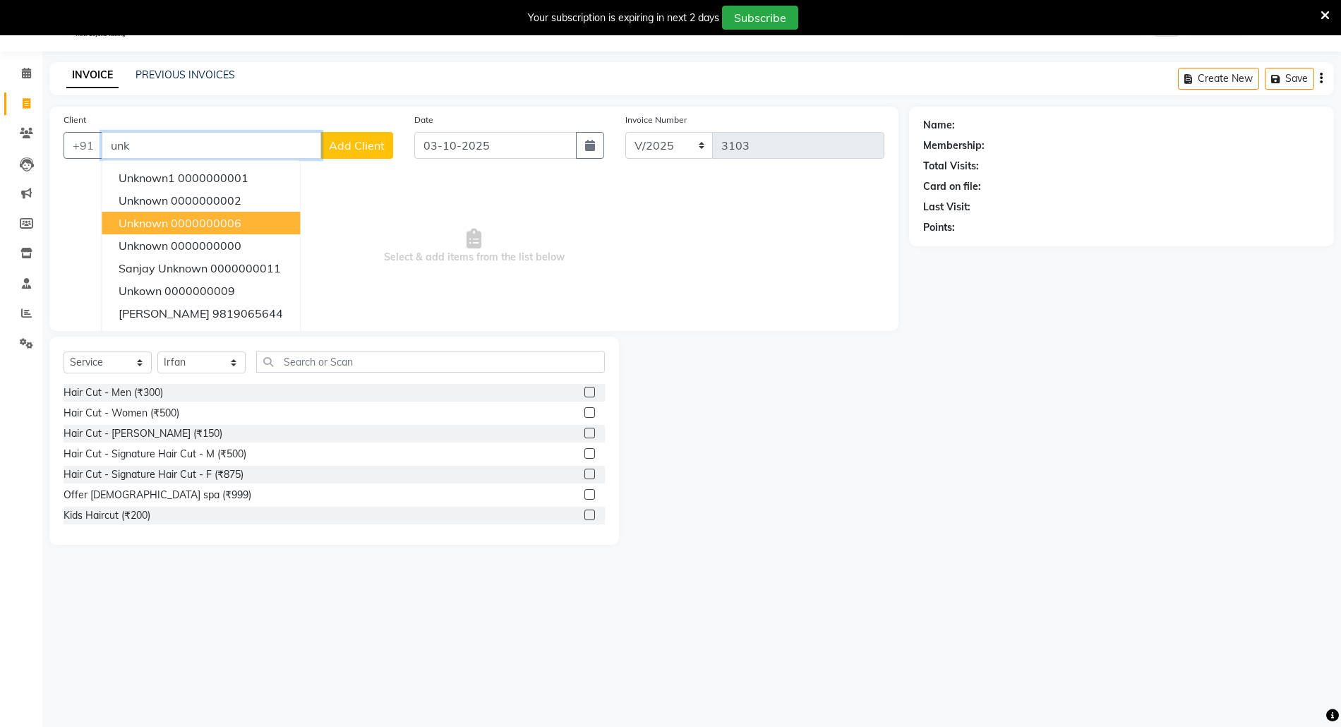
click at [195, 213] on button "unknown 0000000006" at bounding box center [201, 223] width 198 height 23
type input "0000000006"
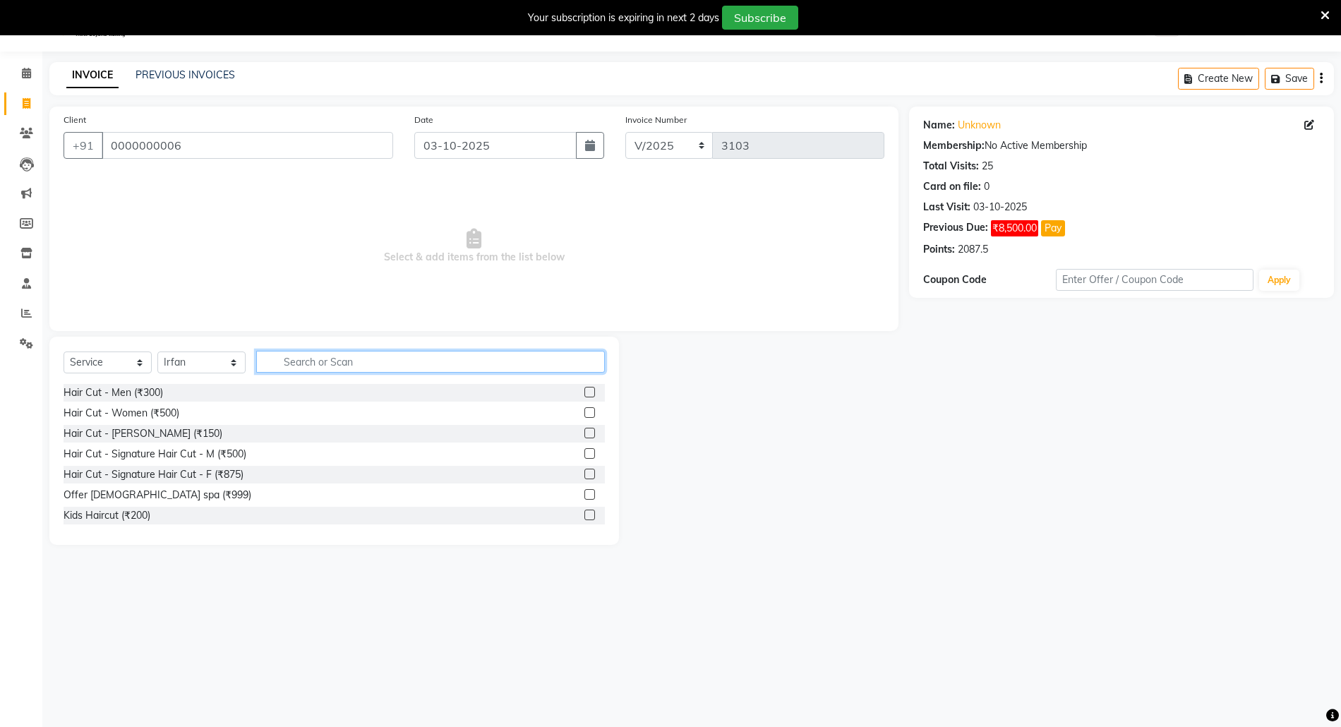
drag, startPoint x: 526, startPoint y: 351, endPoint x: 518, endPoint y: 361, distance: 12.6
click at [525, 351] on input "text" at bounding box center [430, 362] width 349 height 22
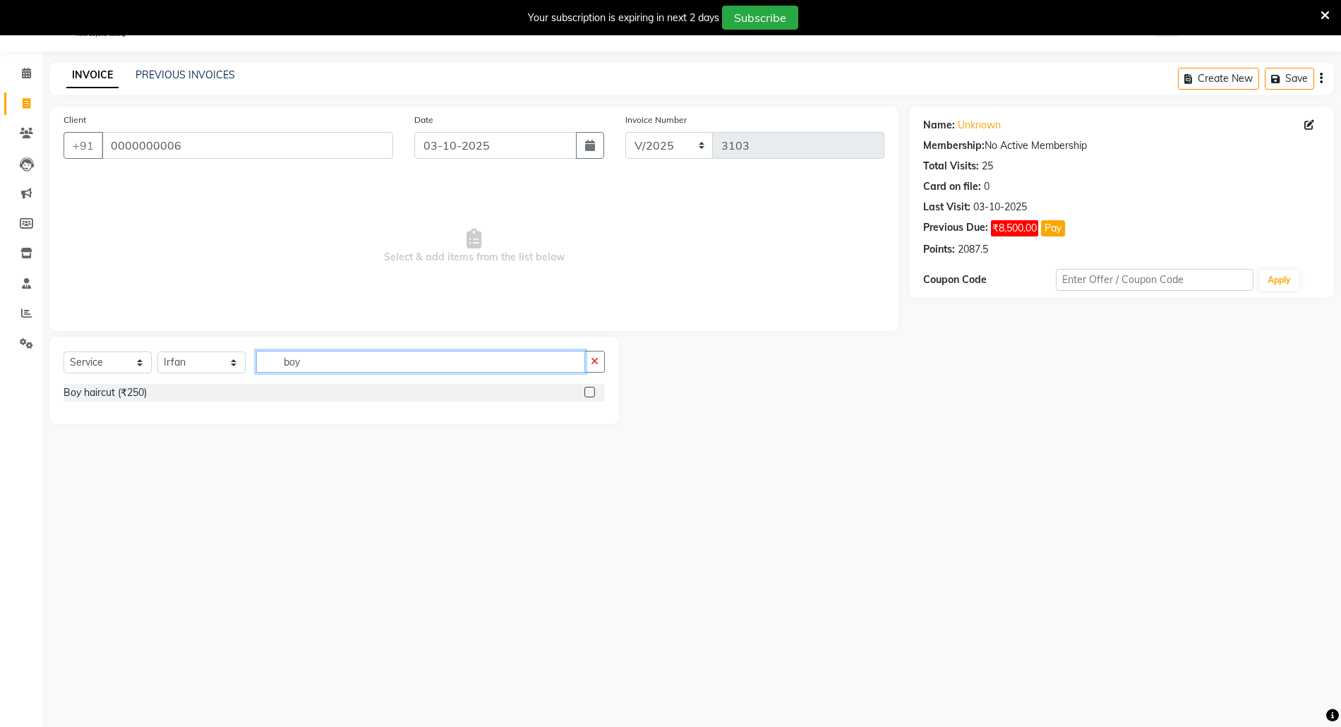
type input "boy"
click at [587, 392] on label at bounding box center [589, 392] width 11 height 11
click at [587, 392] on input "checkbox" at bounding box center [588, 392] width 9 height 9
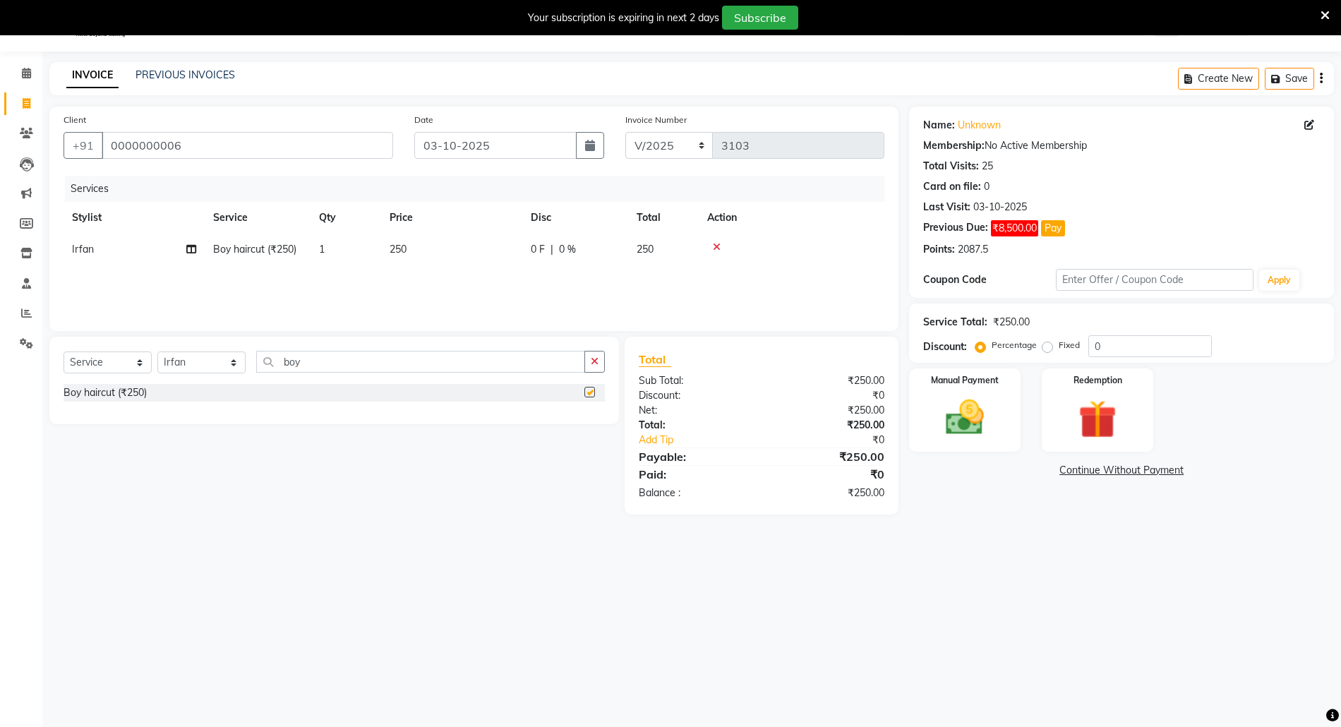
checkbox input "false"
click at [1091, 410] on img at bounding box center [1097, 418] width 65 height 49
click at [1028, 466] on span "Points" at bounding box center [1026, 472] width 31 height 16
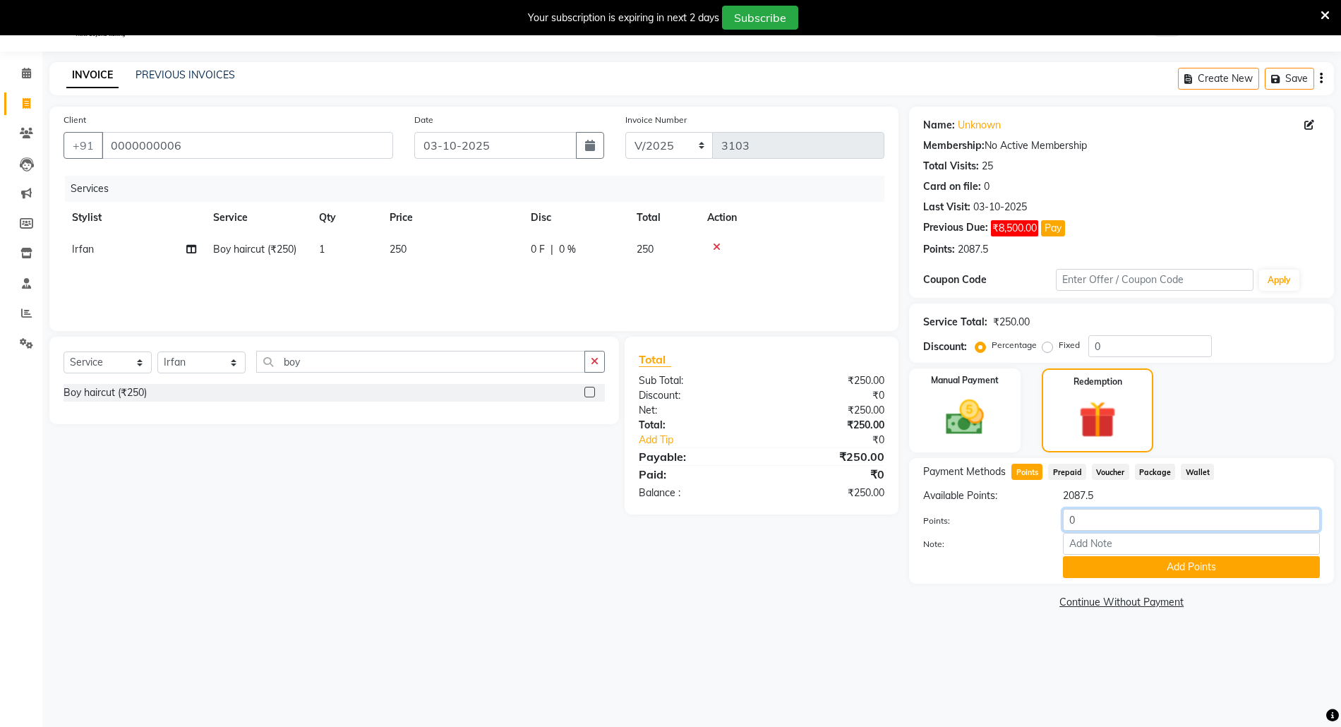
click at [1068, 521] on input "0" at bounding box center [1191, 520] width 257 height 22
type input "250"
click at [1130, 573] on button "Add Points" at bounding box center [1191, 567] width 257 height 22
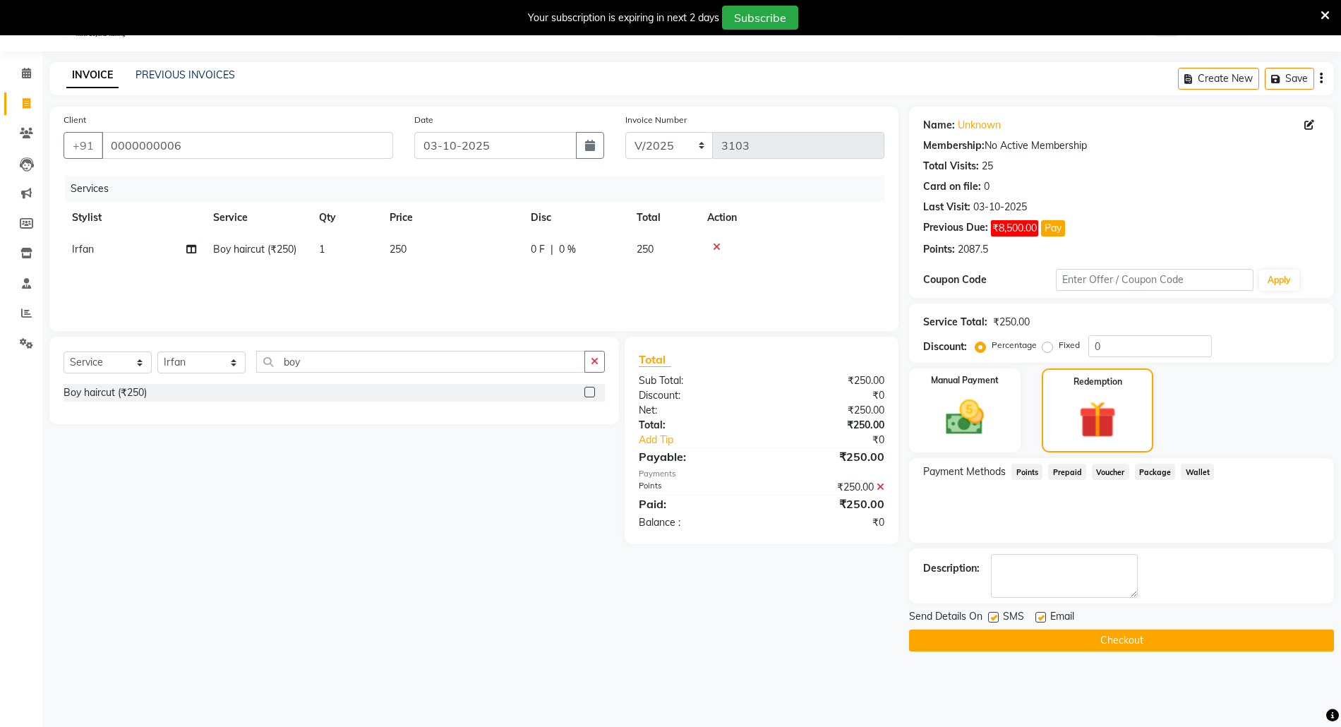
click at [1126, 653] on main "INVOICE PREVIOUS INVOICES Create New Save Client +91 0000000006 Date 03-10-2025…" at bounding box center [691, 367] width 1298 height 610
click at [1122, 644] on button "Checkout" at bounding box center [1121, 640] width 425 height 22
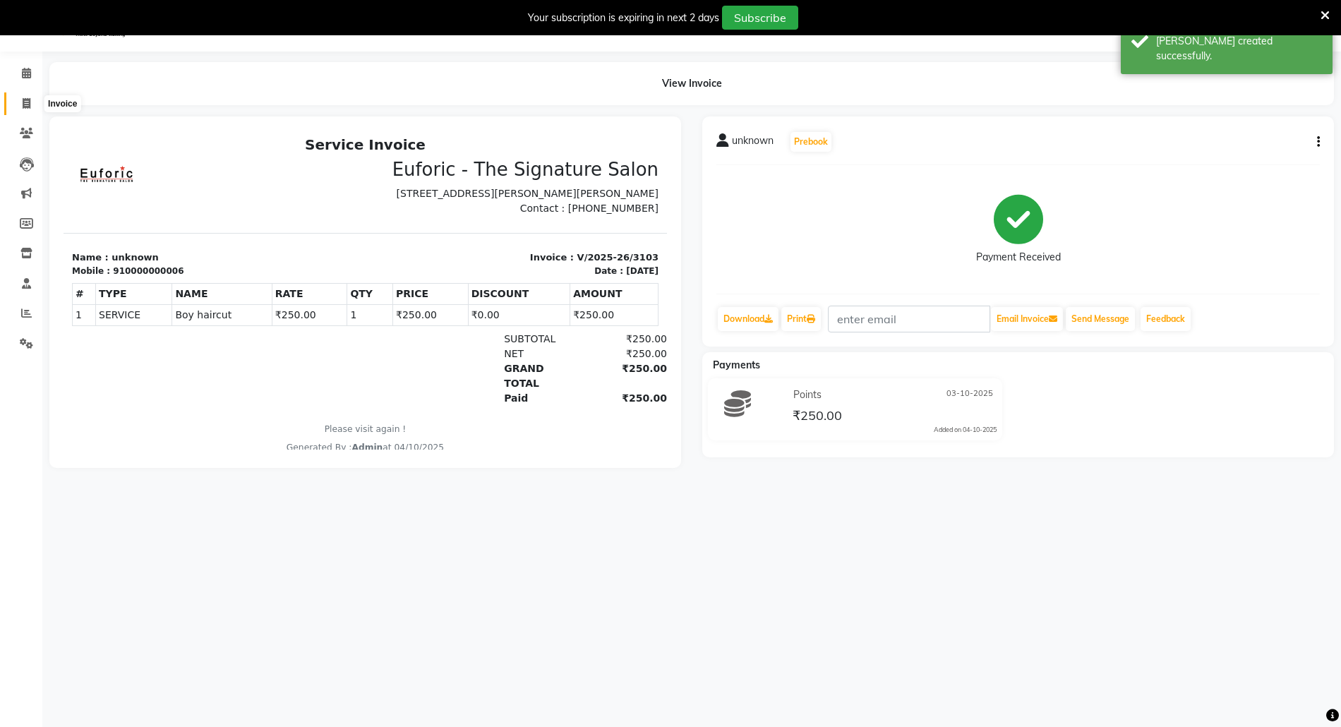
click at [23, 102] on icon at bounding box center [27, 103] width 8 height 11
select select "5063"
select select "service"
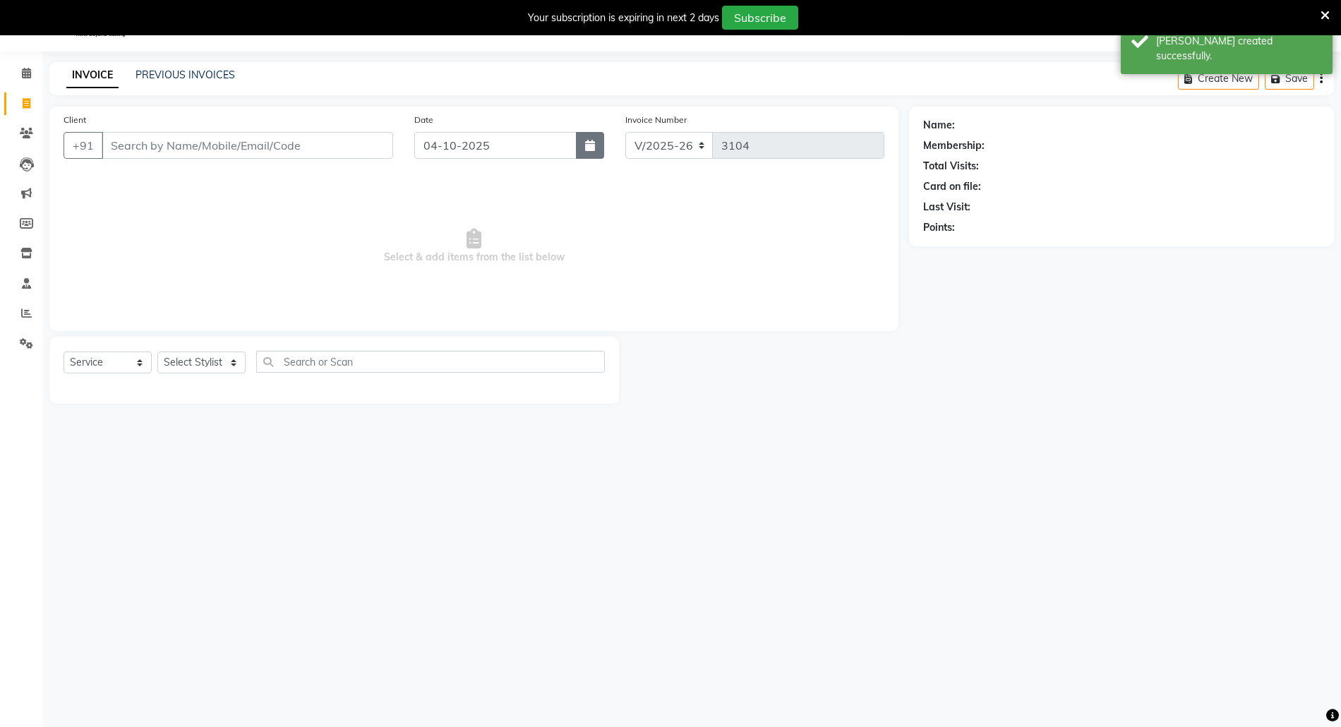
click at [580, 148] on button "button" at bounding box center [590, 145] width 28 height 27
select select "10"
select select "2025"
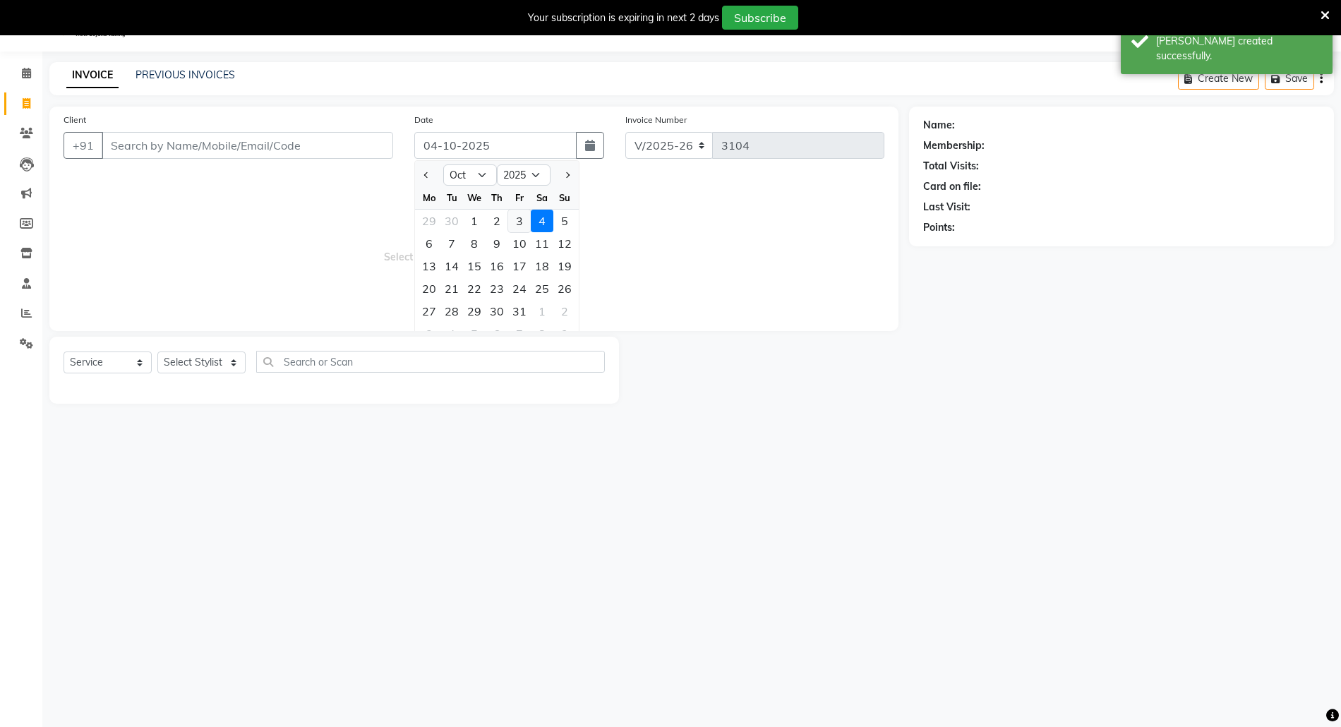
click at [521, 218] on div "3" at bounding box center [519, 221] width 23 height 23
type input "03-10-2025"
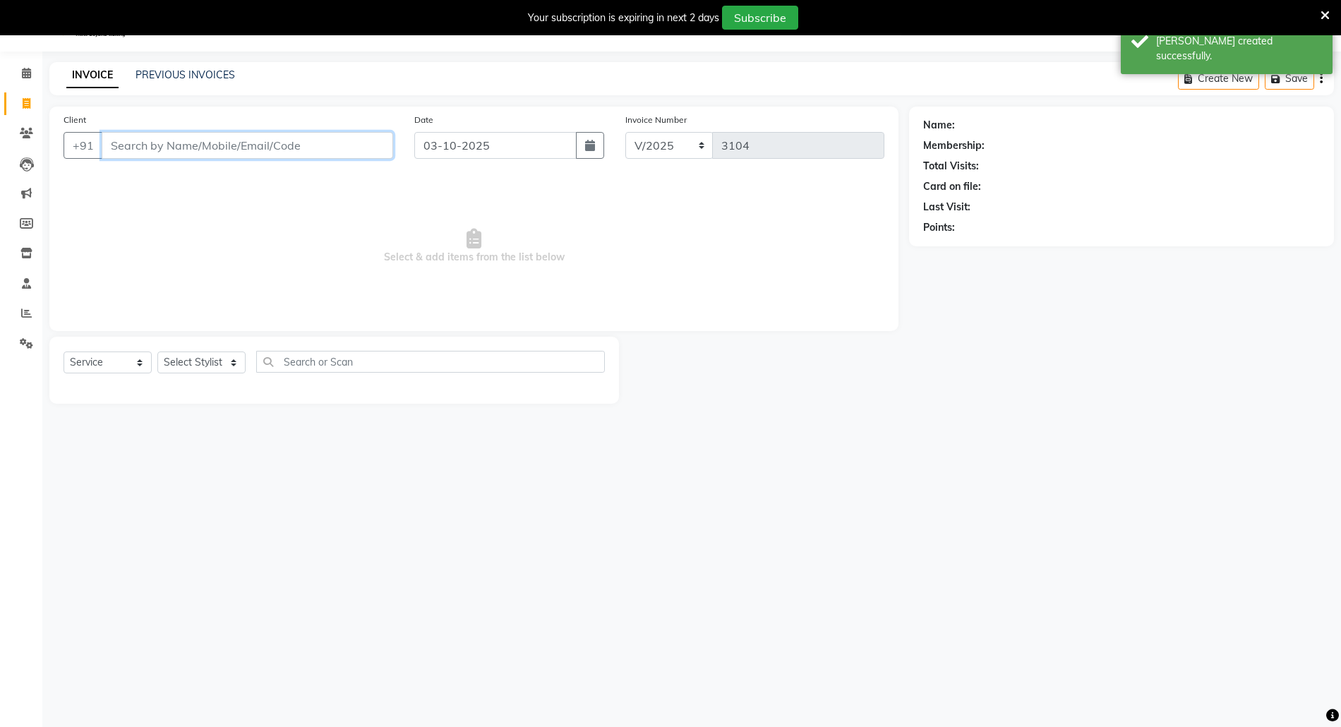
click at [334, 153] on input "Client" at bounding box center [247, 145] width 291 height 27
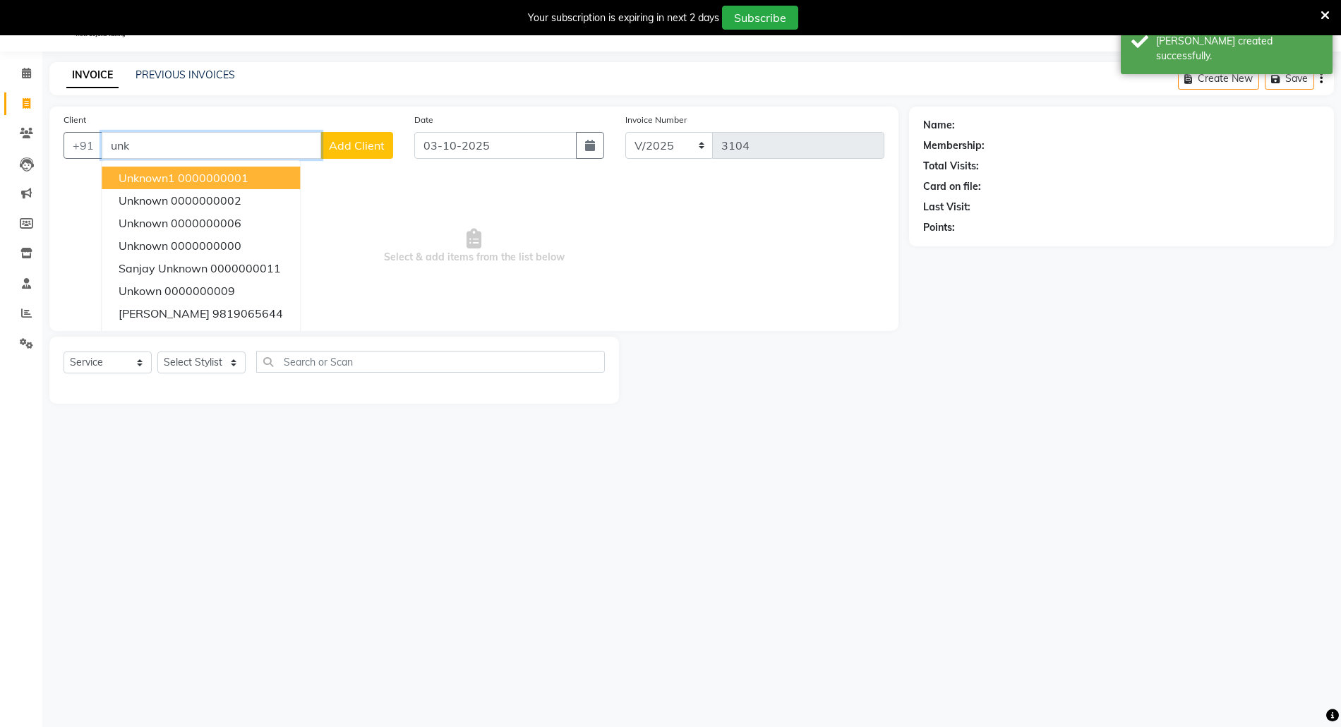
click at [270, 167] on button "Unknown1 0000000001" at bounding box center [201, 178] width 198 height 23
type input "0000000001"
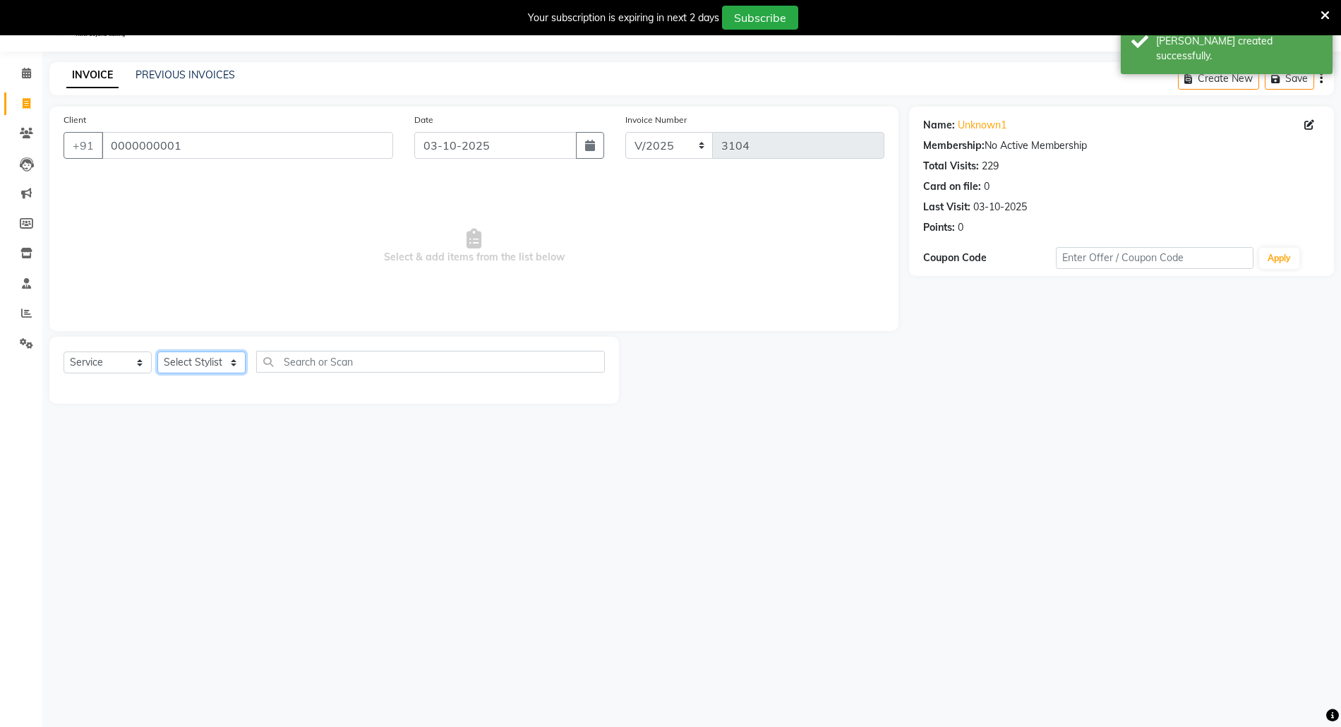
click at [192, 358] on select "Select Stylist [PERSON_NAME] Aatik Salmanai Admin [PERSON_NAME] [PERSON_NAME] […" at bounding box center [201, 362] width 88 height 22
select select "33147"
click at [157, 351] on select "Select Stylist [PERSON_NAME] Aatik Salmanai Admin [PERSON_NAME] [PERSON_NAME] […" at bounding box center [201, 362] width 88 height 22
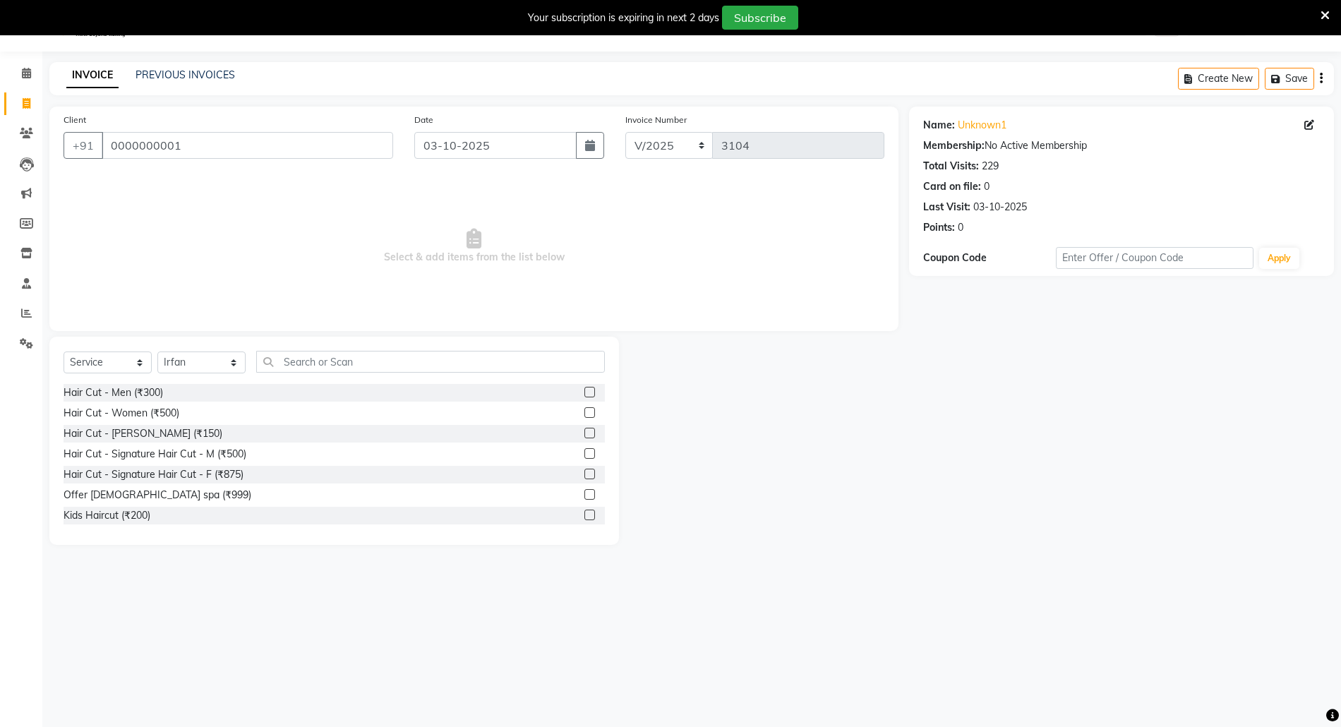
click at [584, 433] on label at bounding box center [589, 433] width 11 height 11
click at [584, 433] on input "checkbox" at bounding box center [588, 433] width 9 height 9
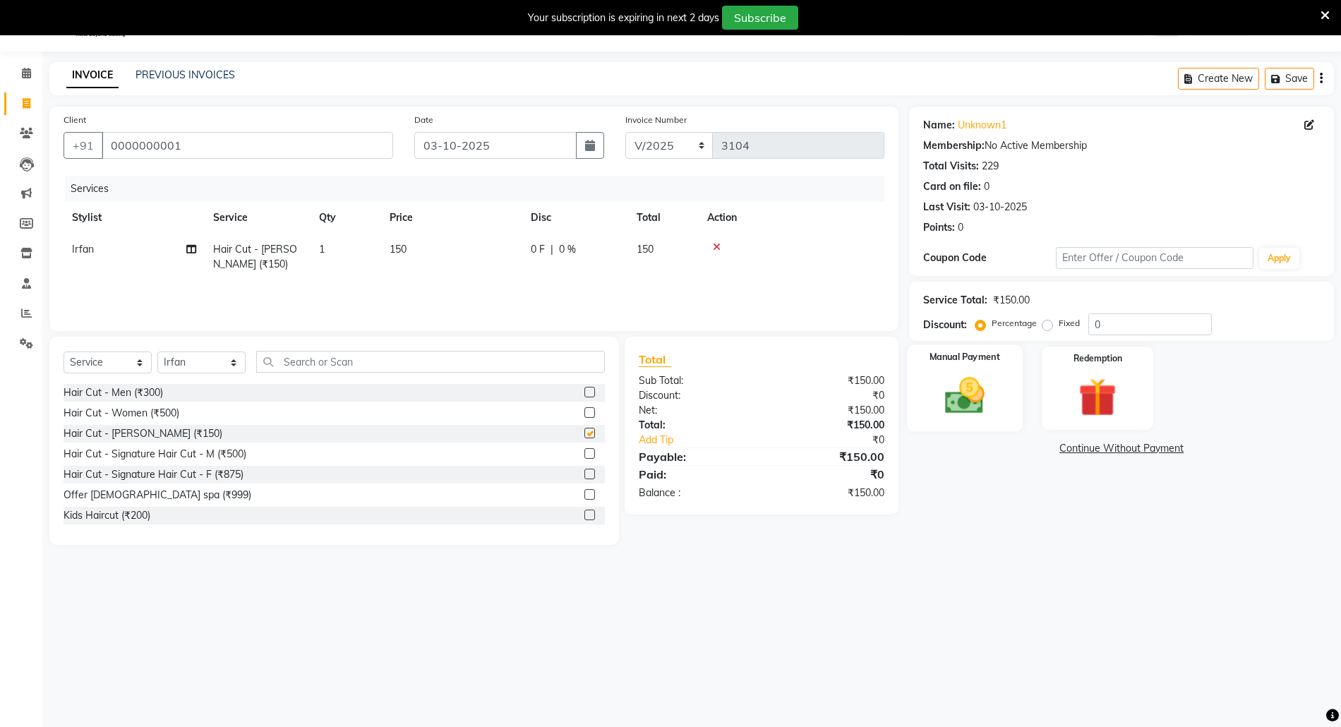
checkbox input "false"
click at [1000, 385] on div "Manual Payment" at bounding box center [965, 388] width 116 height 86
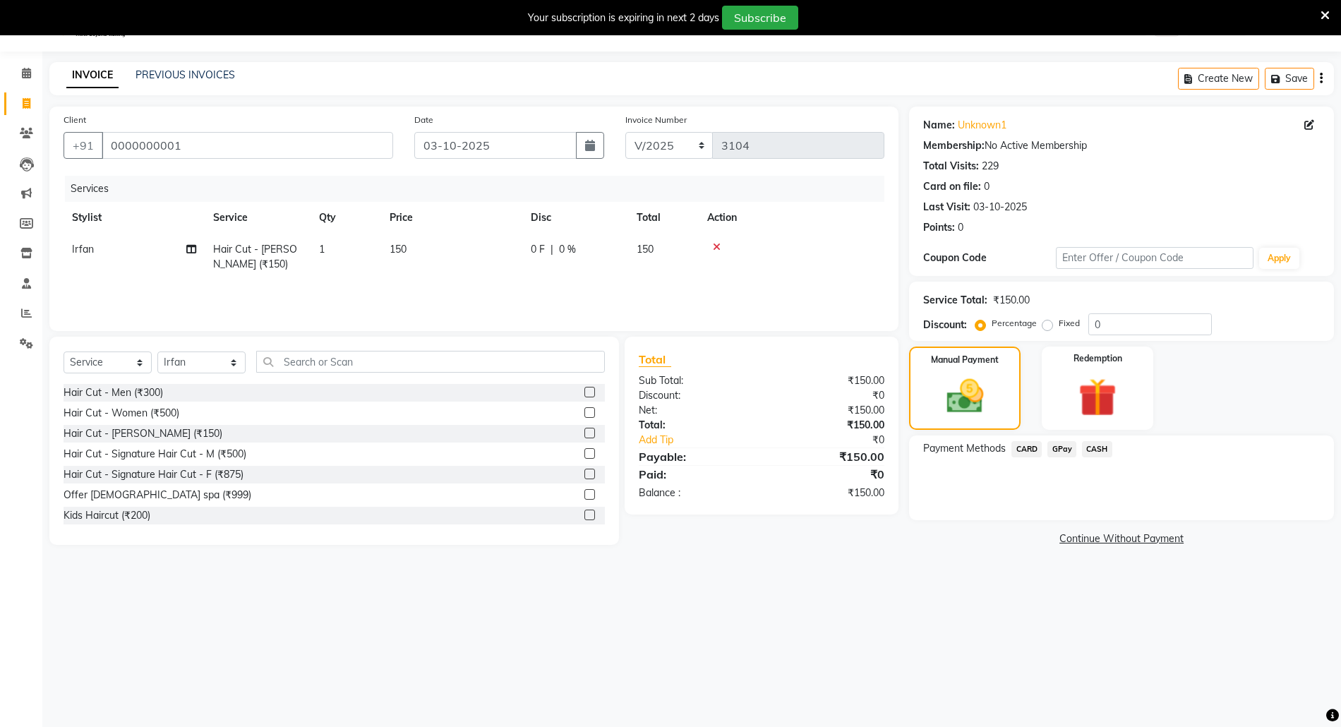
drag, startPoint x: 1061, startPoint y: 435, endPoint x: 1065, endPoint y: 443, distance: 9.2
click at [1065, 443] on div "Payment Methods CARD GPay CASH" at bounding box center [1121, 477] width 425 height 85
click at [1068, 446] on span "GPay" at bounding box center [1061, 449] width 29 height 16
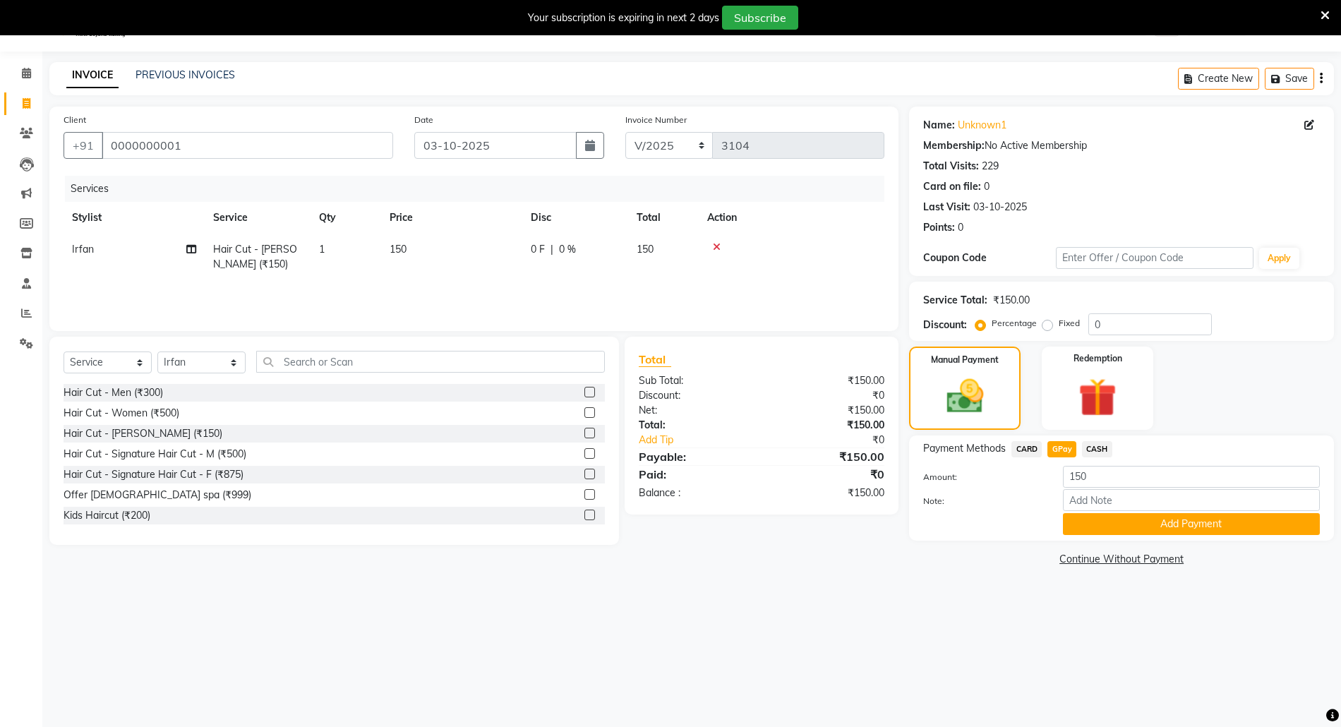
click at [1093, 538] on div "Payment Methods CARD GPay CASH Amount: 150 Note: Add Payment" at bounding box center [1121, 487] width 425 height 105
click at [1084, 524] on button "Add Payment" at bounding box center [1191, 524] width 257 height 22
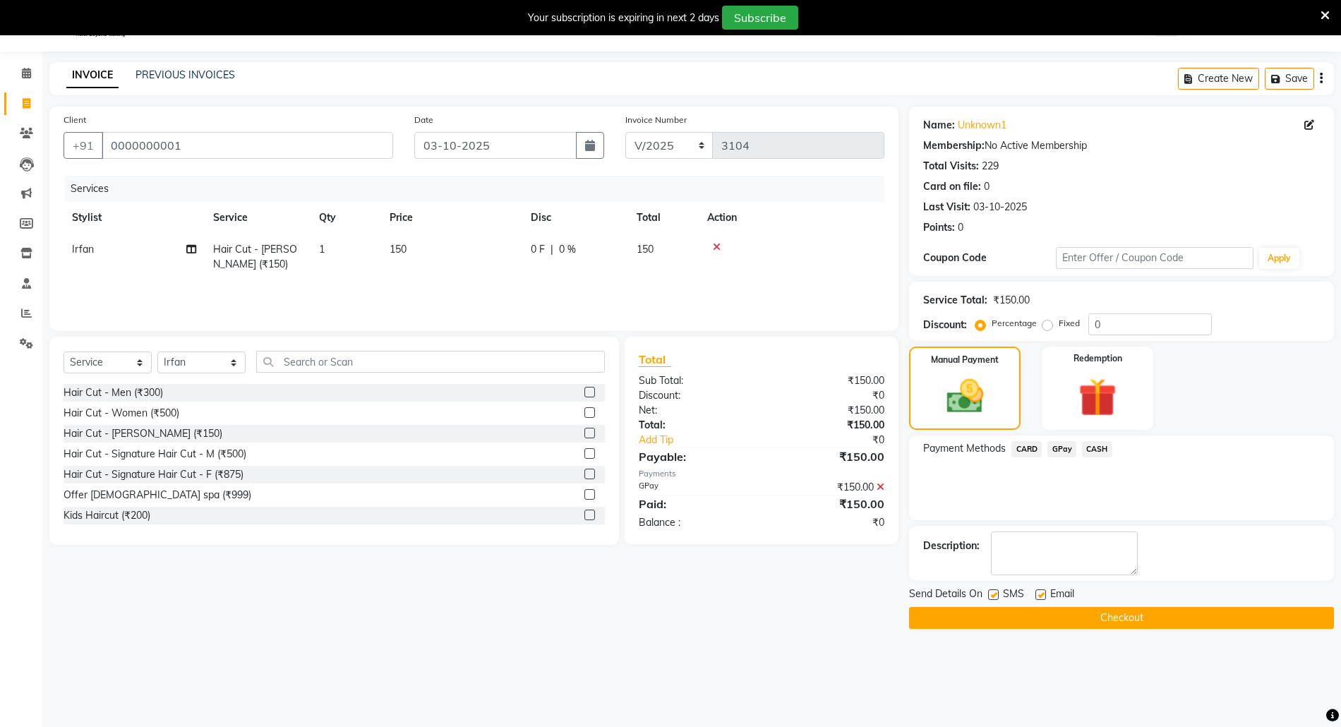
click at [1099, 617] on button "Checkout" at bounding box center [1121, 618] width 425 height 22
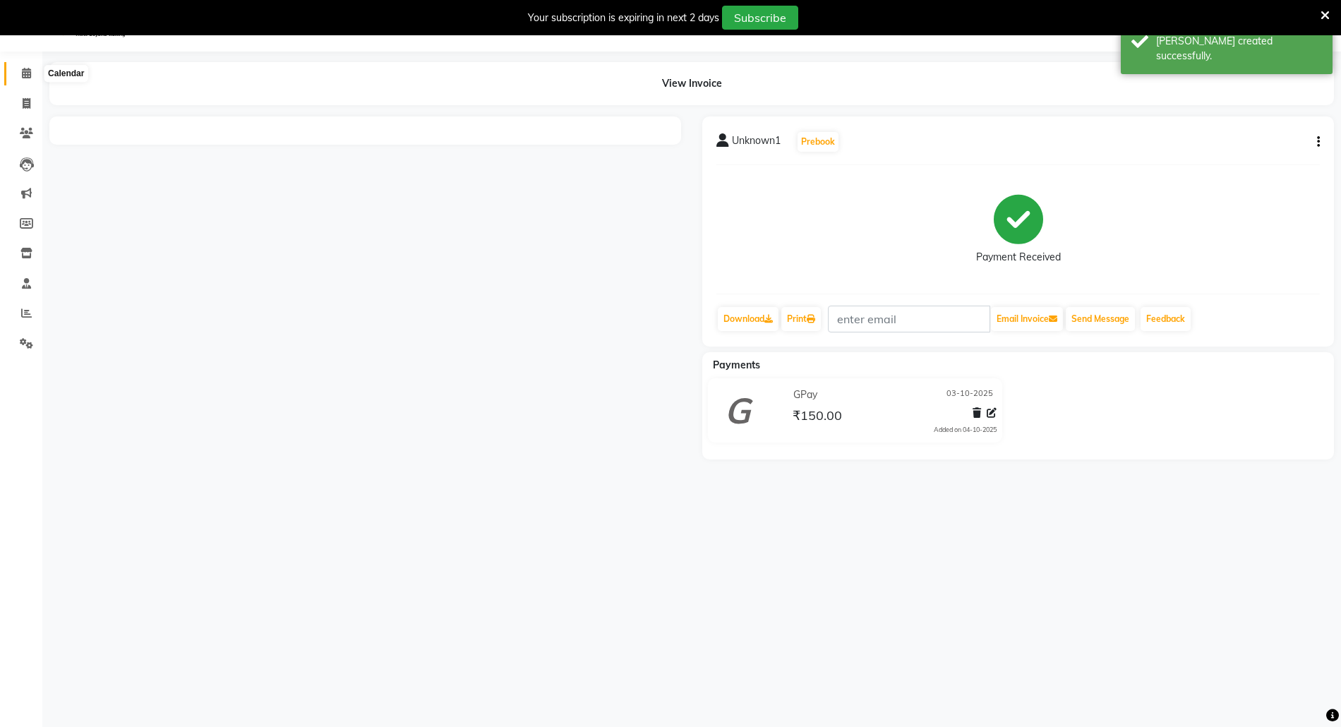
click at [18, 77] on span at bounding box center [26, 74] width 25 height 16
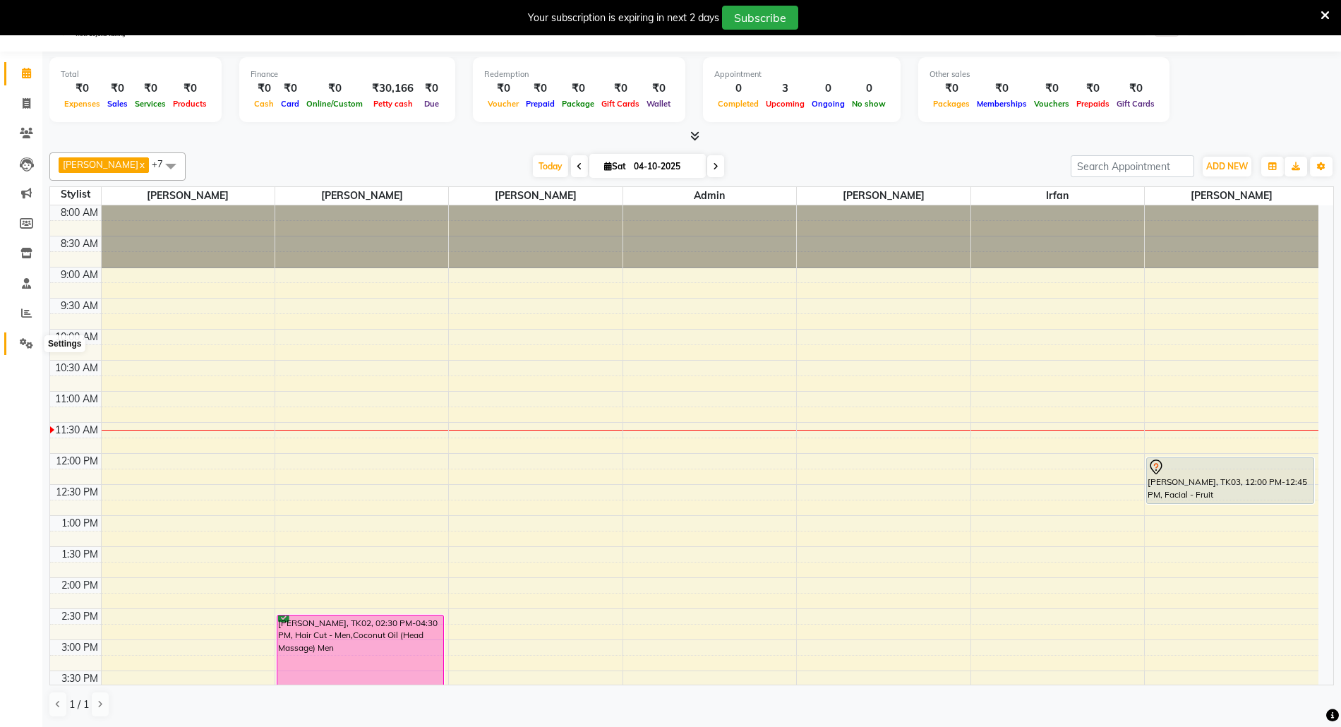
click at [30, 343] on icon at bounding box center [26, 343] width 13 height 11
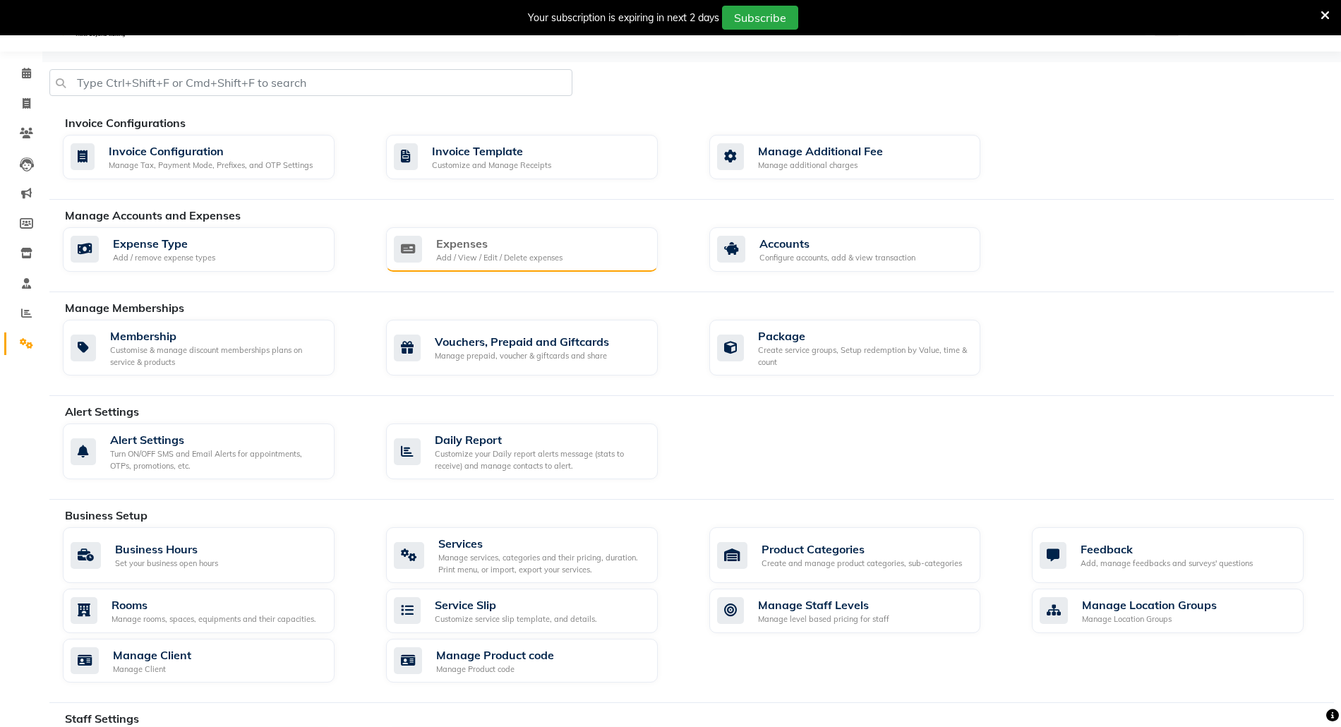
click at [486, 258] on div "Add / View / Edit / Delete expenses" at bounding box center [499, 258] width 126 height 12
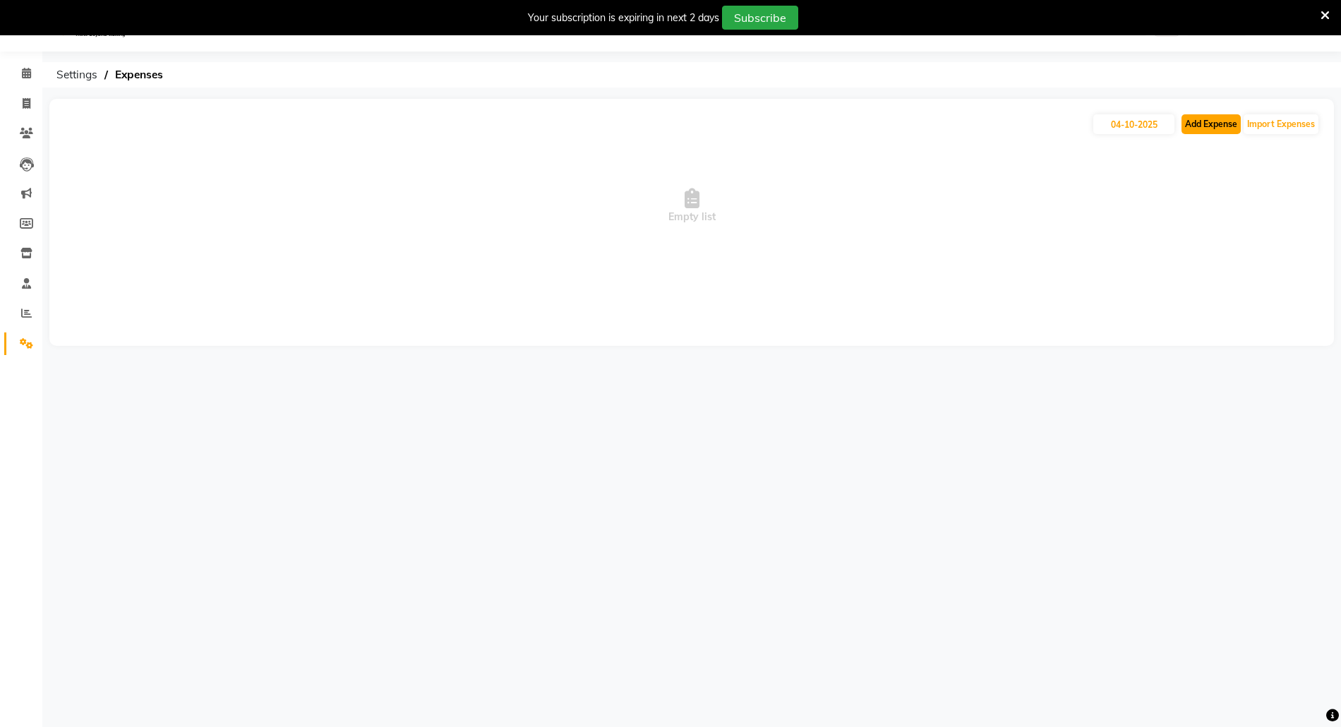
click at [1181, 130] on button "Add Expense" at bounding box center [1210, 124] width 59 height 20
select select "1"
select select "3965"
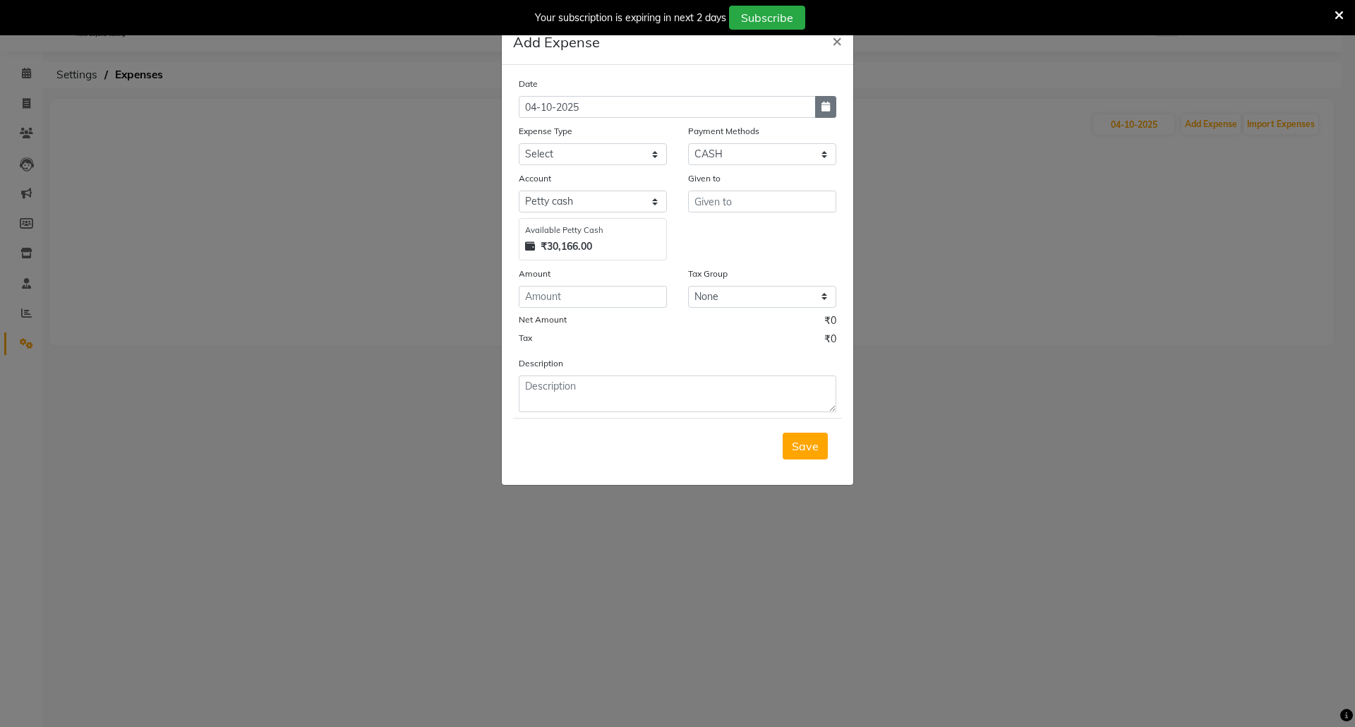
click at [821, 105] on icon "button" at bounding box center [825, 107] width 8 height 10
select select "10"
select select "2025"
click at [624, 179] on div "3" at bounding box center [624, 180] width 23 height 23
type input "03-10-2025"
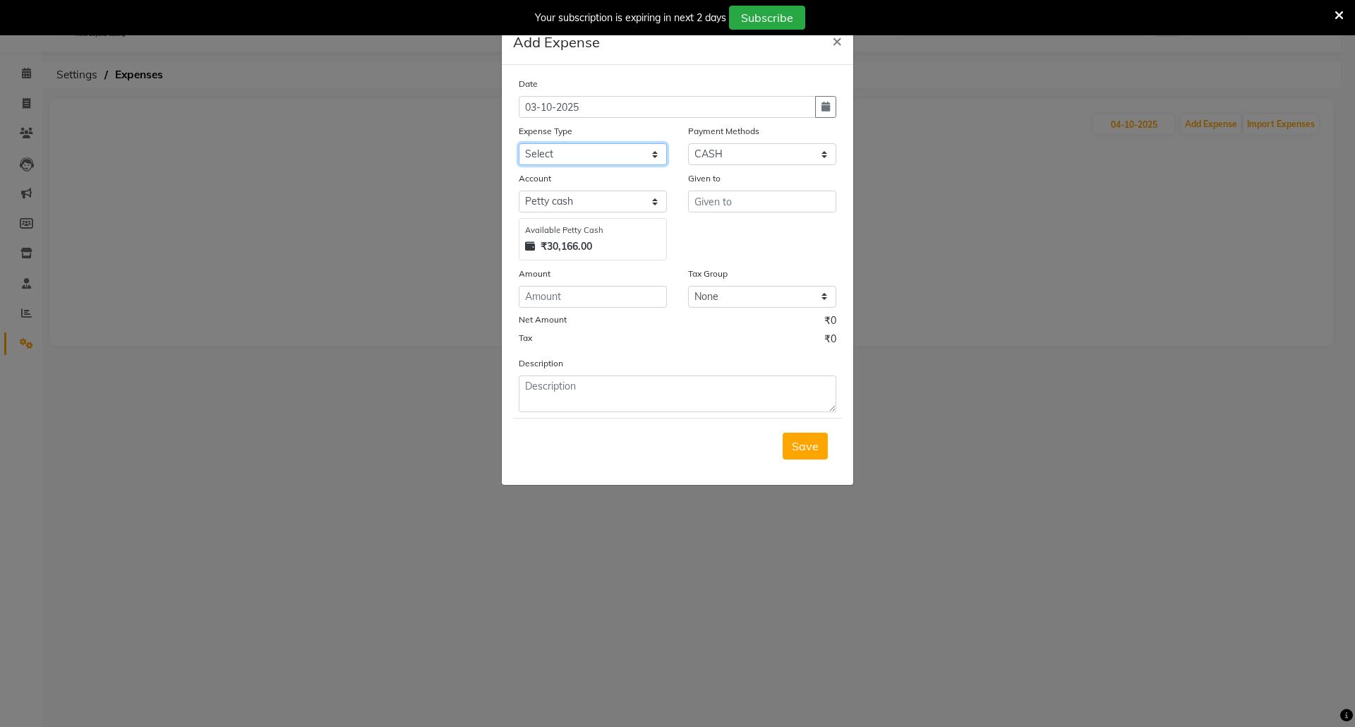
click at [613, 150] on select "Select Advance Salary Bank charges Car maintenance Cash transfer to bank Cash t…" at bounding box center [593, 154] width 148 height 22
select select "16008"
click at [613, 148] on select "Select Advance Salary Bank charges Car maintenance Cash transfer to bank Cash t…" at bounding box center [593, 154] width 148 height 22
click at [701, 191] on input "text" at bounding box center [762, 202] width 148 height 22
type input "Admin"
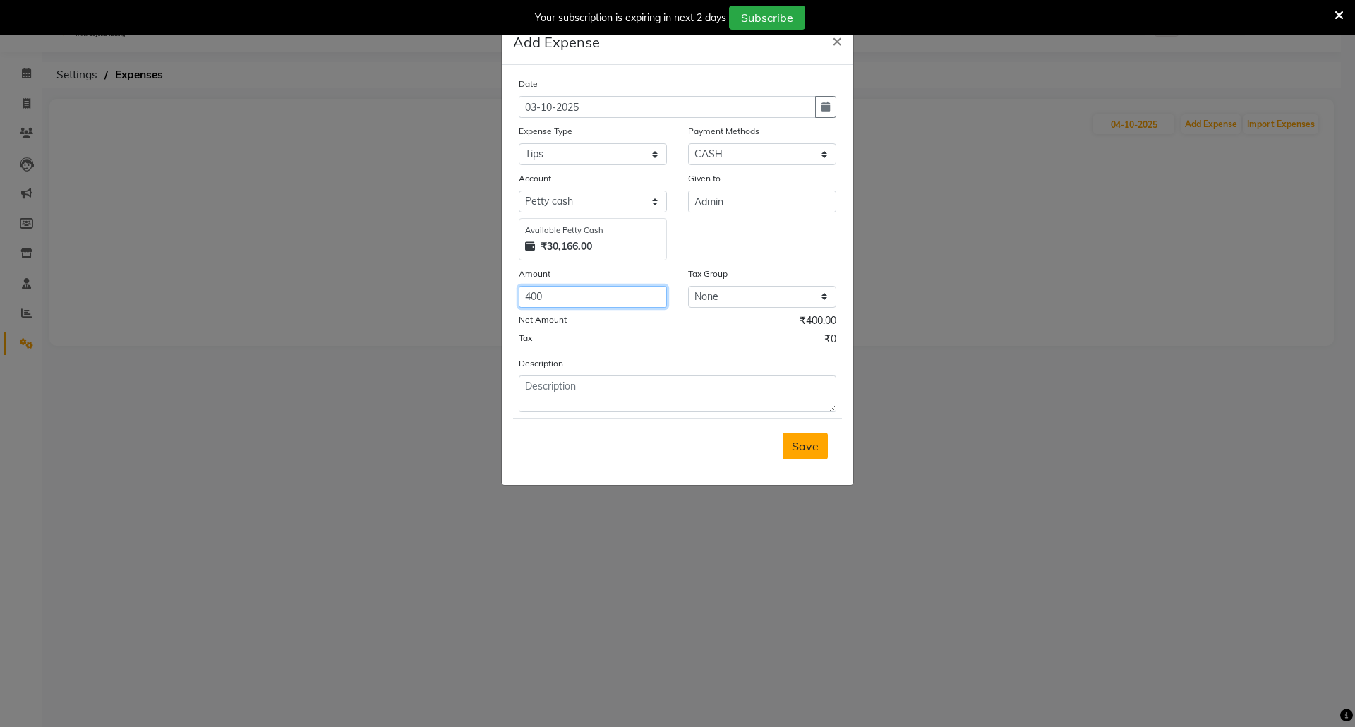
type input "400"
click at [795, 453] on button "Save" at bounding box center [805, 446] width 45 height 27
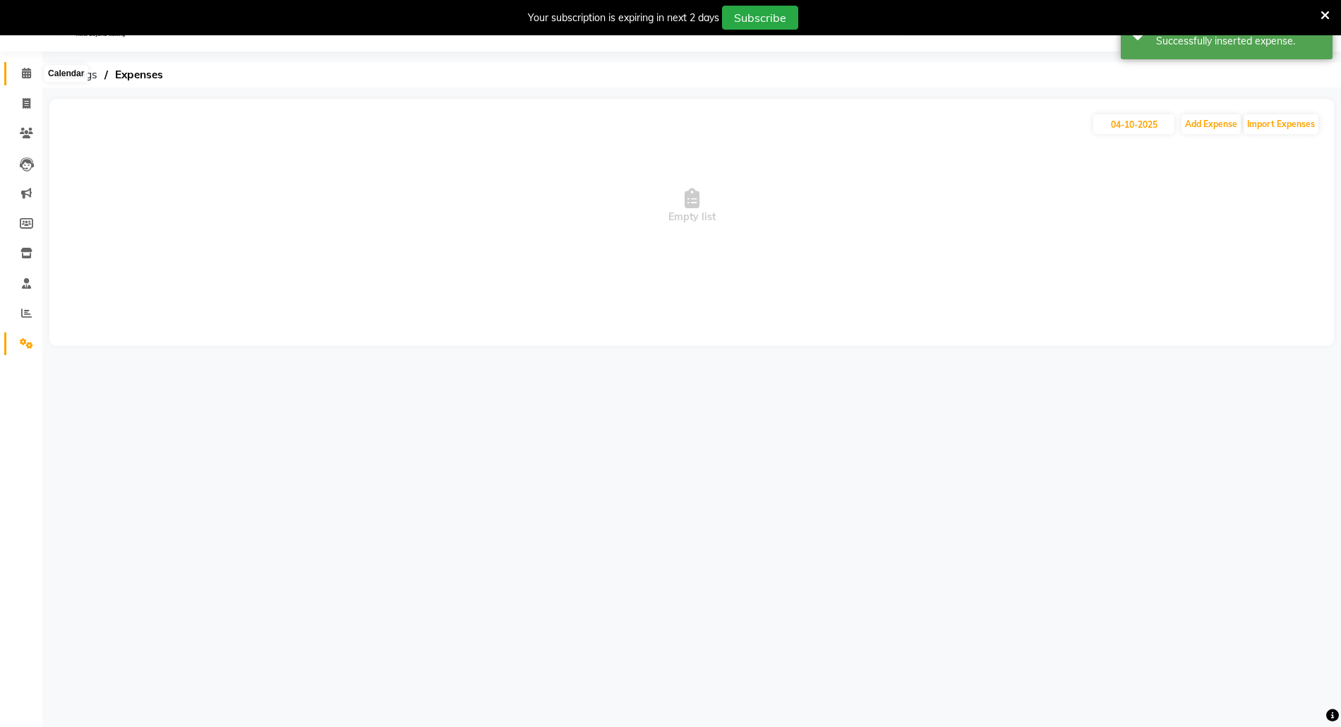
click at [16, 69] on span at bounding box center [26, 74] width 25 height 16
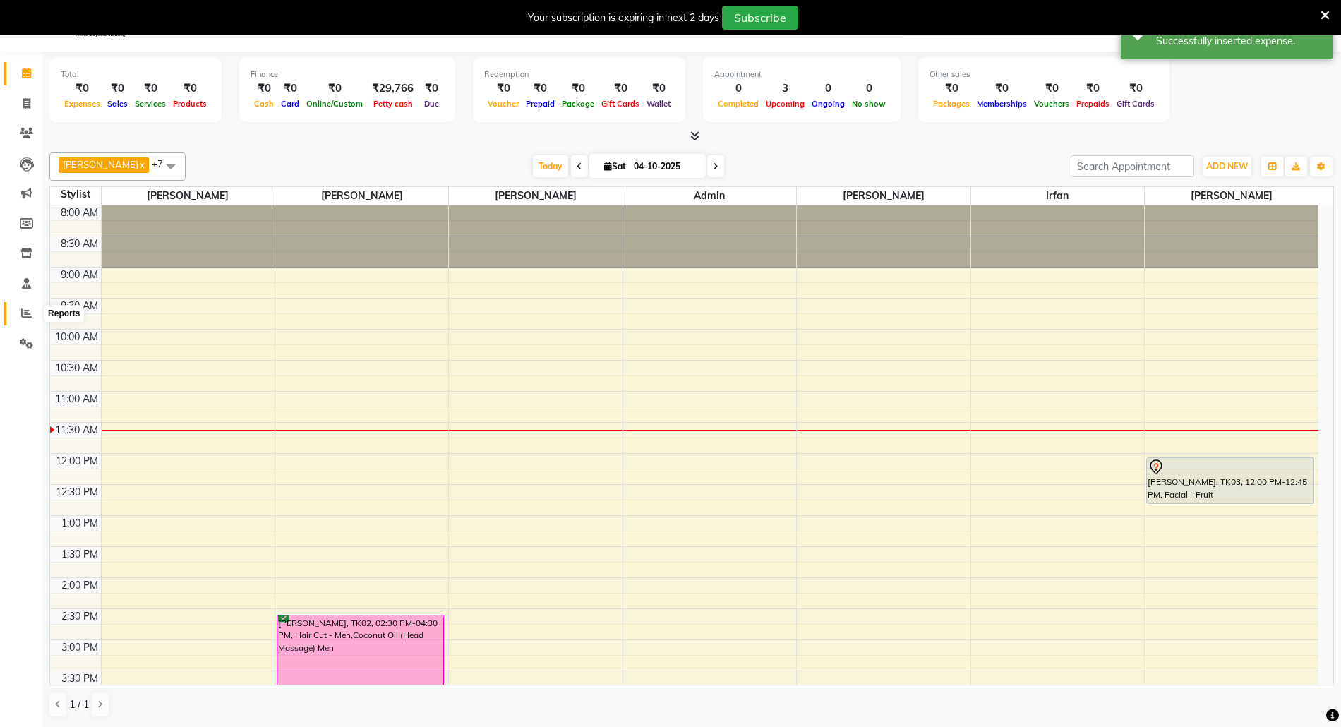
click at [17, 308] on span at bounding box center [26, 314] width 25 height 16
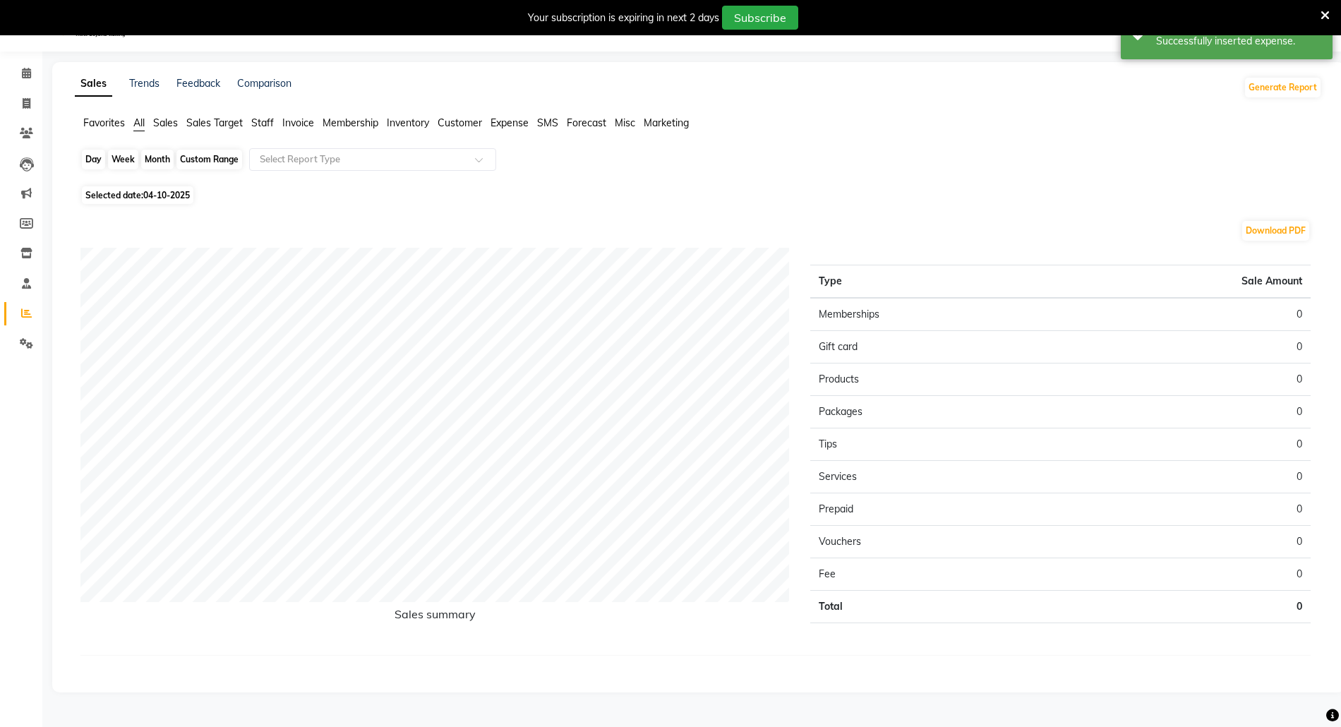
click at [94, 168] on div "Day" at bounding box center [93, 160] width 23 height 20
select select "10"
select select "2025"
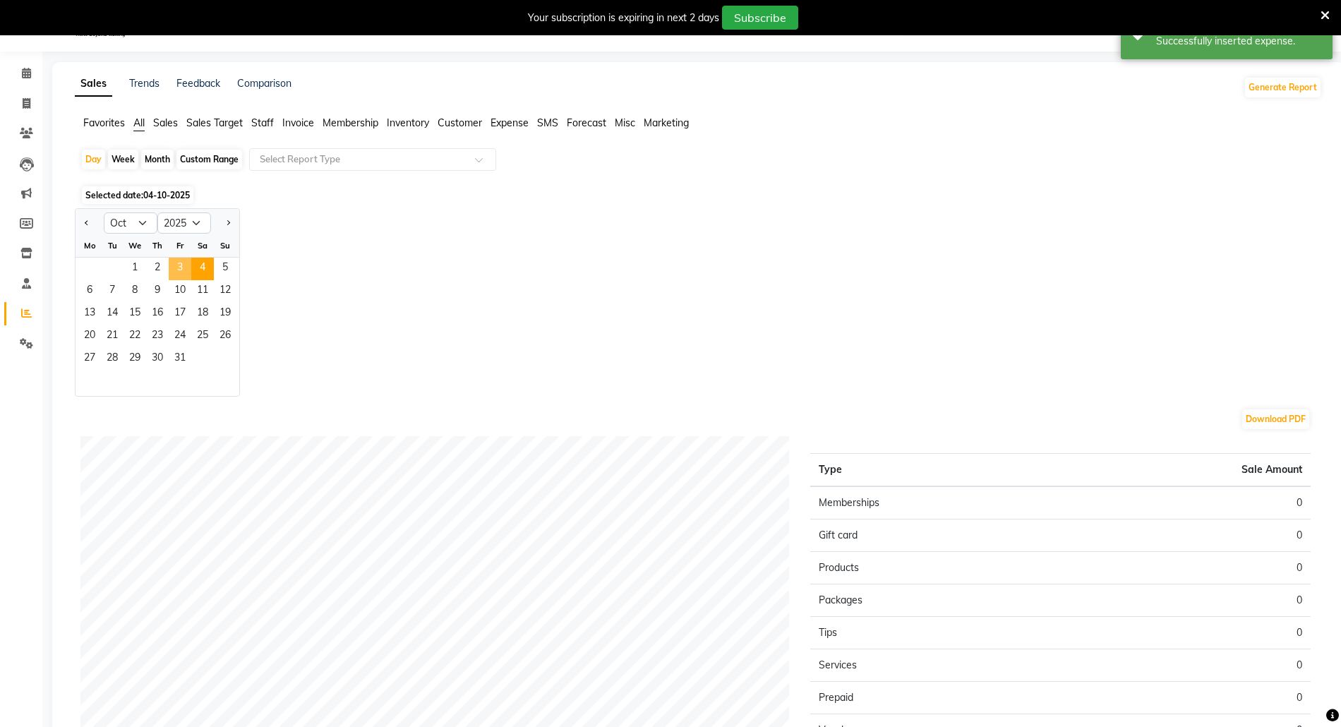
click at [181, 266] on span "3" at bounding box center [180, 269] width 23 height 23
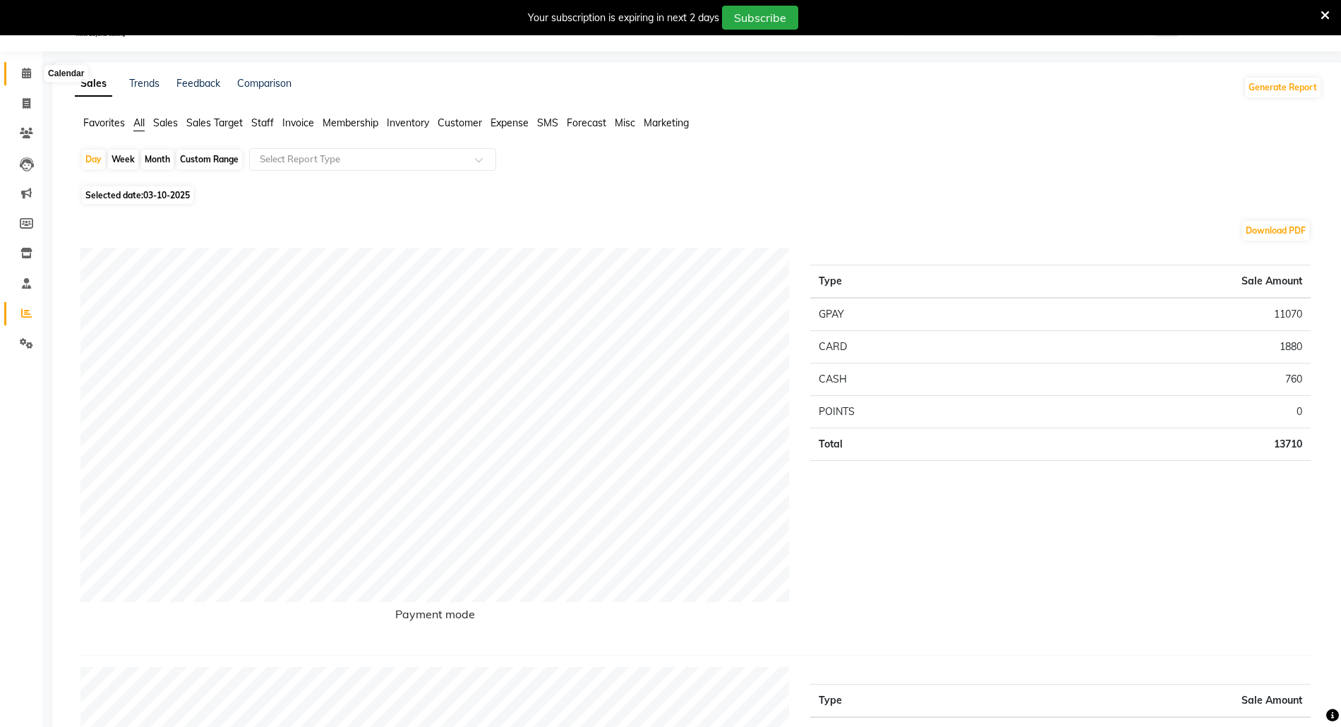
click at [28, 68] on icon at bounding box center [26, 73] width 9 height 11
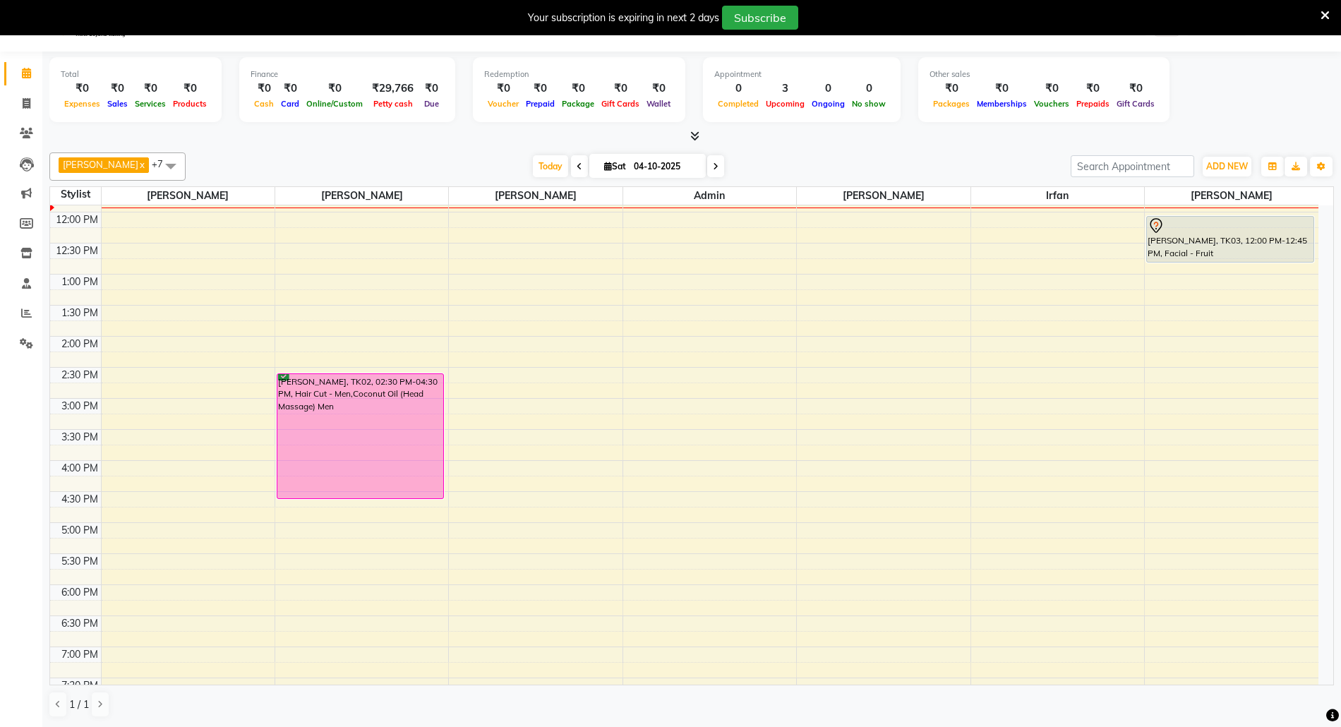
scroll to position [308, 0]
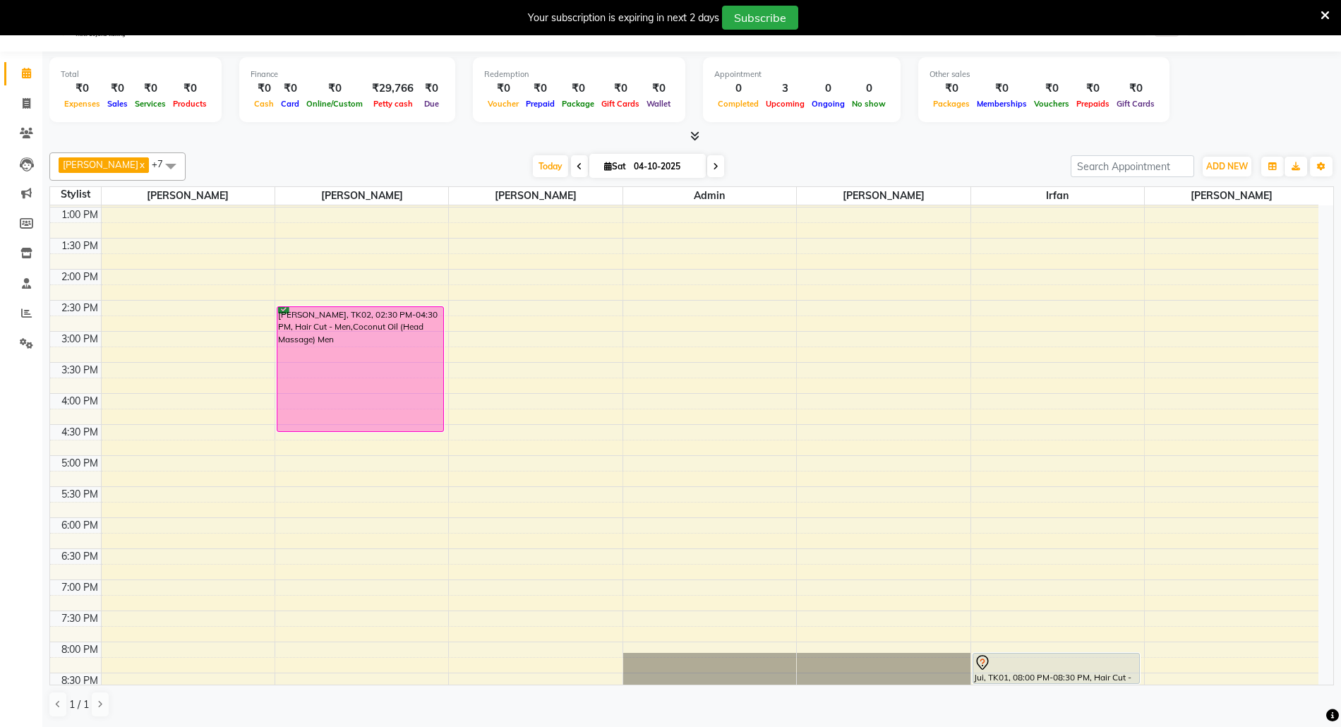
click at [133, 534] on div "8:00 AM 8:30 AM 9:00 AM 9:30 AM 10:00 AM 10:30 AM 11:00 AM 11:30 AM 12:00 PM 12…" at bounding box center [684, 331] width 1268 height 869
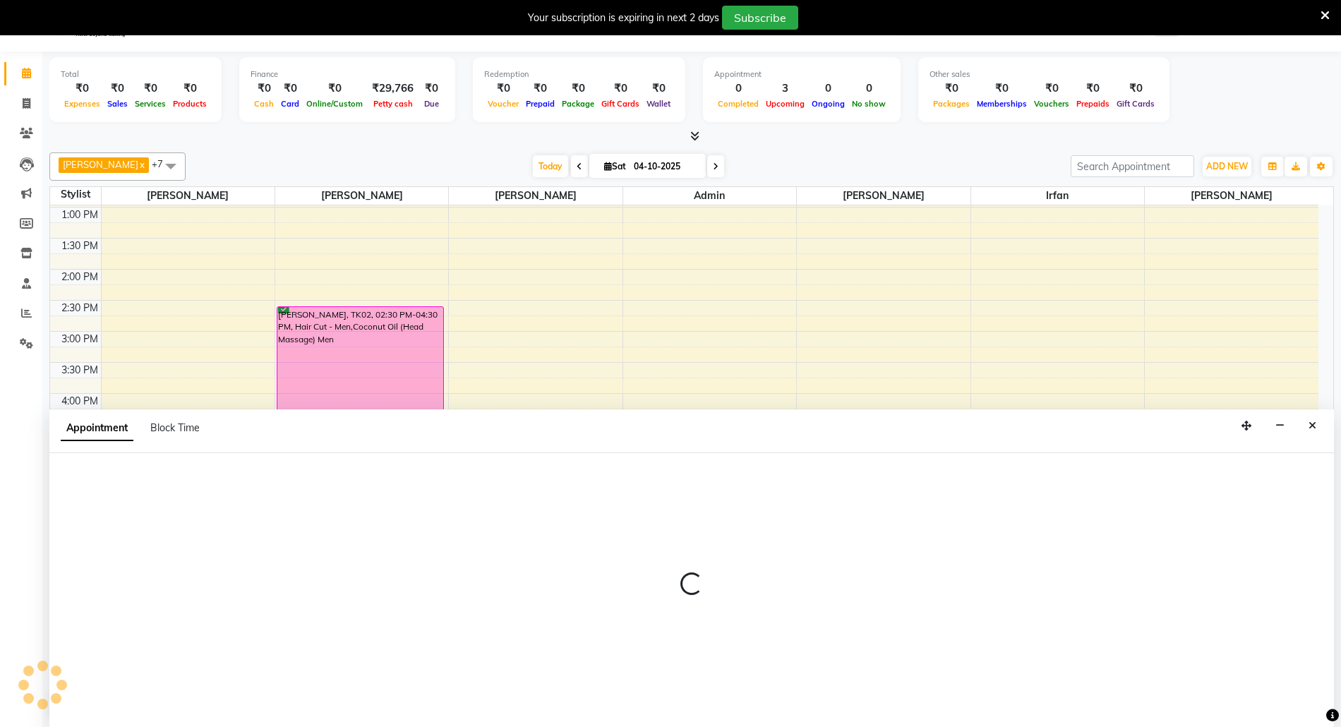
scroll to position [37, 0]
select select "31985"
select select "1080"
select select "tentative"
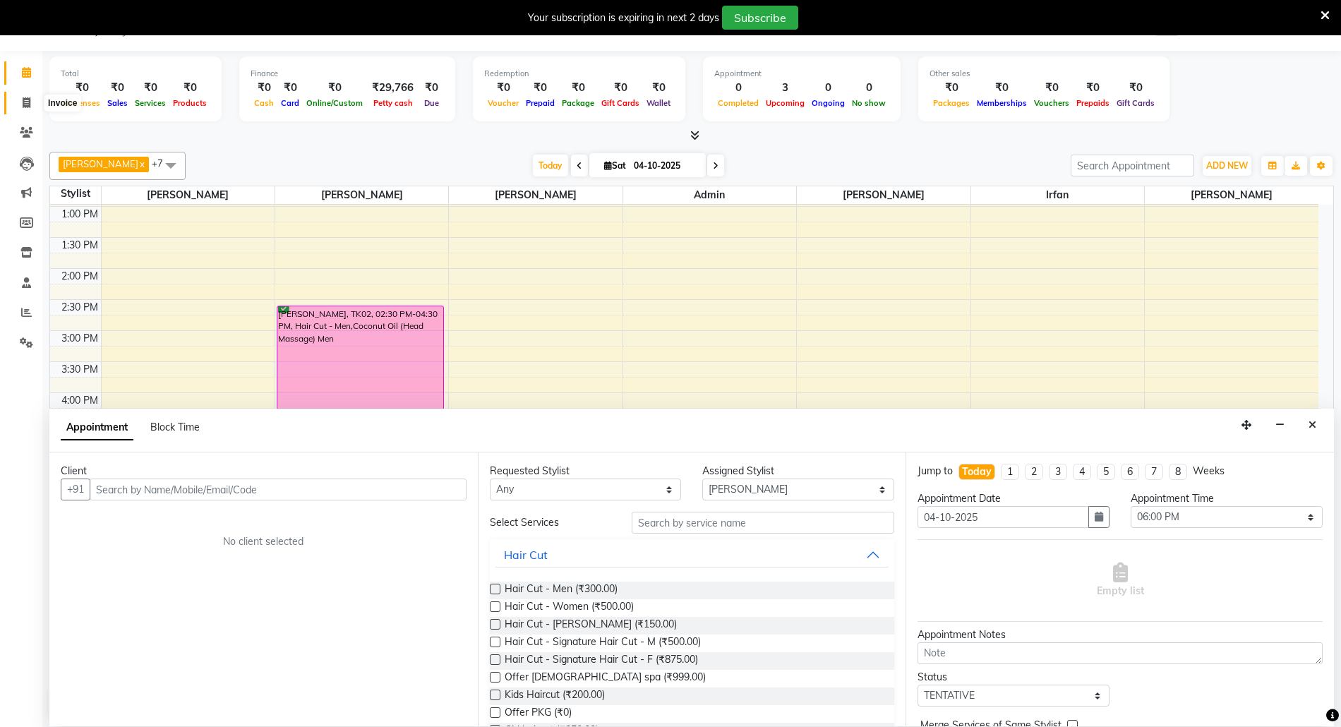
click at [27, 95] on span at bounding box center [26, 103] width 25 height 16
select select "service"
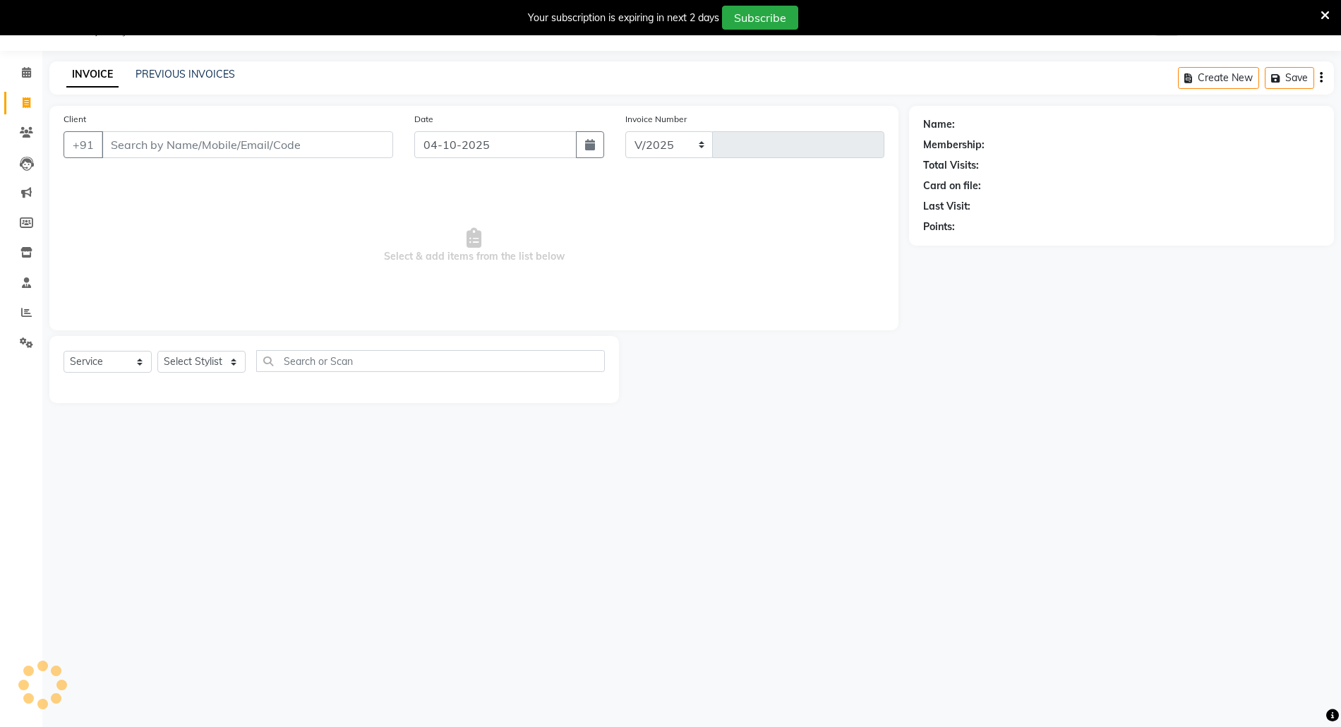
select select "5063"
type input "3105"
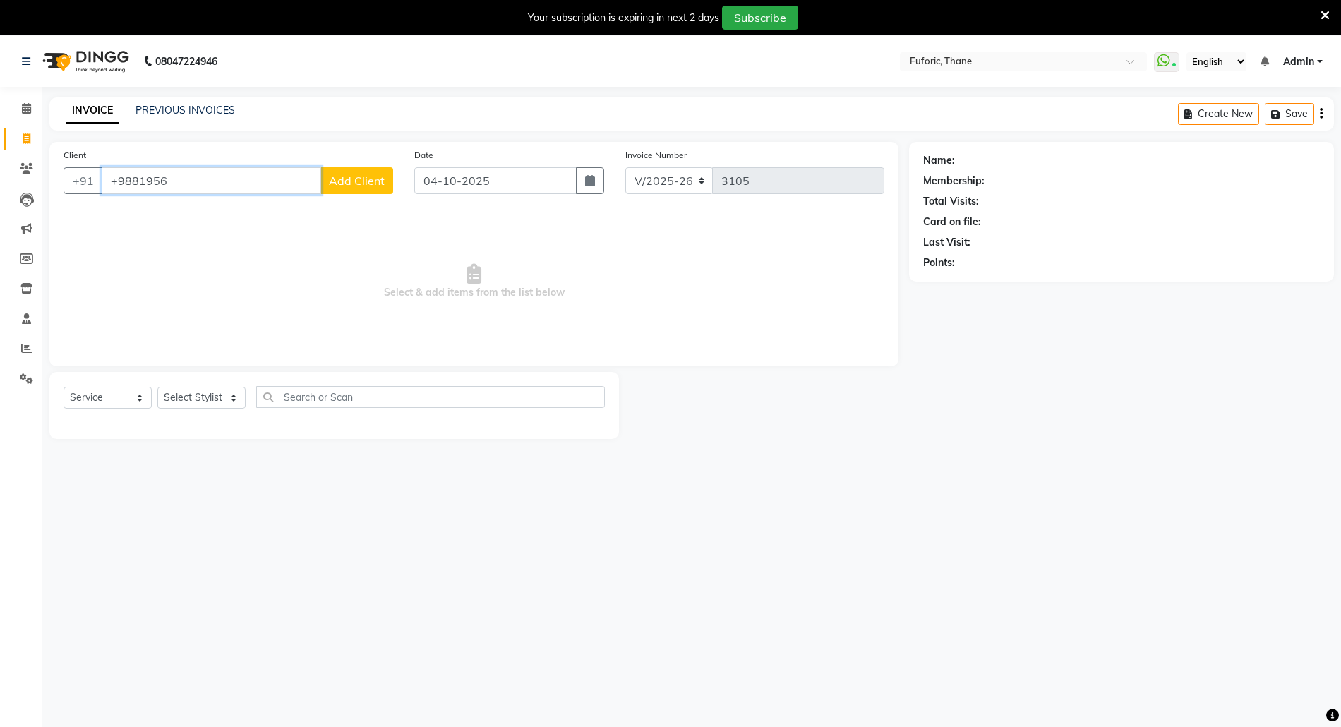
click at [120, 179] on input "+9881956" at bounding box center [211, 180] width 219 height 27
click at [128, 179] on input "9881956" at bounding box center [211, 180] width 219 height 27
click at [167, 255] on span "Virendra Kothari" at bounding box center [164, 258] width 91 height 14
type input "9819563610"
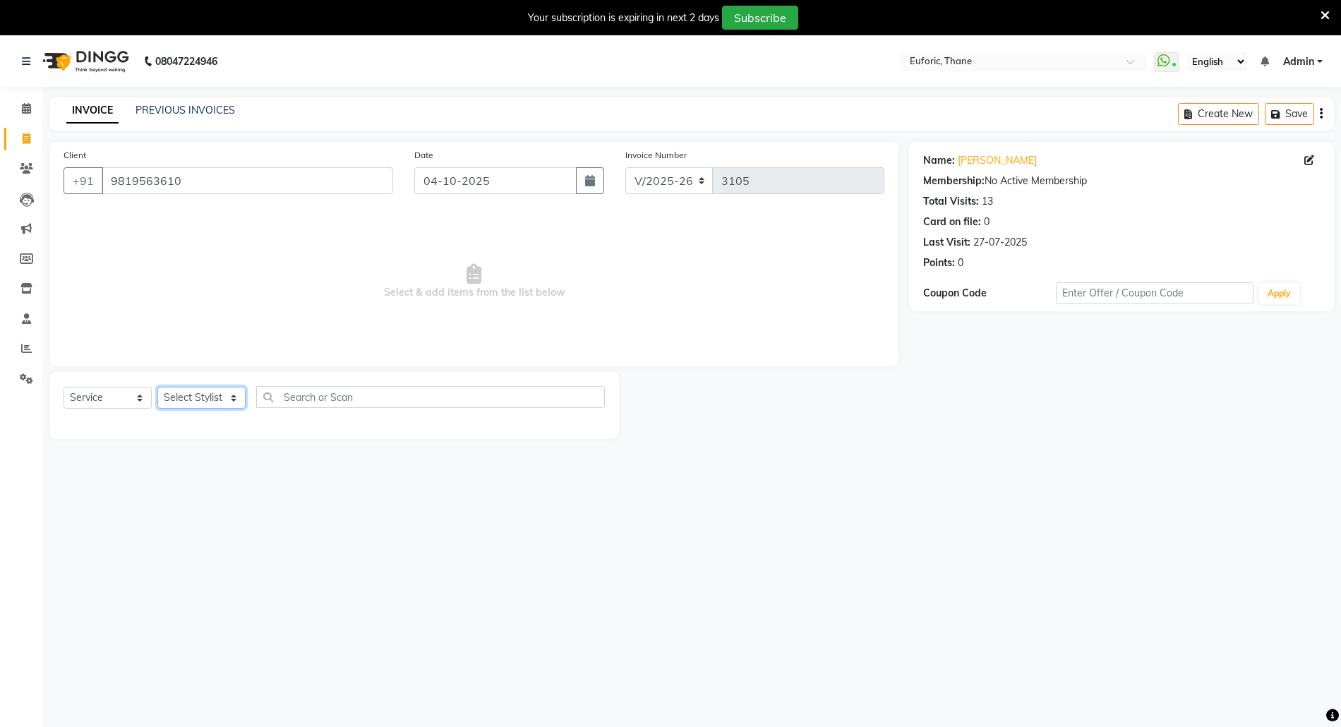
click at [209, 387] on select "Select Stylist Aaru Ahire Aatik Salmanai Admin Gauri Chilap Irfan Seraj Ahemad …" at bounding box center [201, 398] width 88 height 22
select select "31985"
click at [157, 387] on select "Select Stylist Aaru Ahire Aatik Salmanai Admin Gauri Chilap Irfan Seraj Ahemad …" at bounding box center [201, 398] width 88 height 22
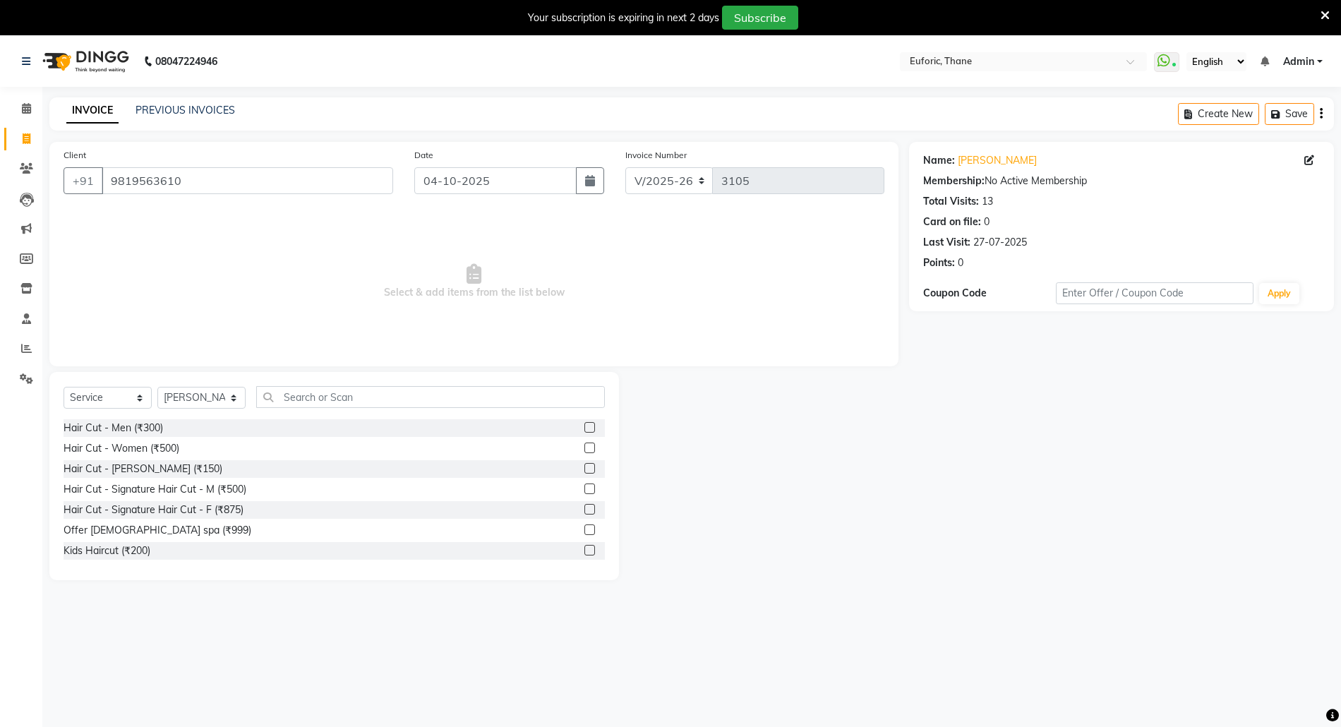
click at [584, 429] on label at bounding box center [589, 427] width 11 height 11
click at [584, 429] on input "checkbox" at bounding box center [588, 427] width 9 height 9
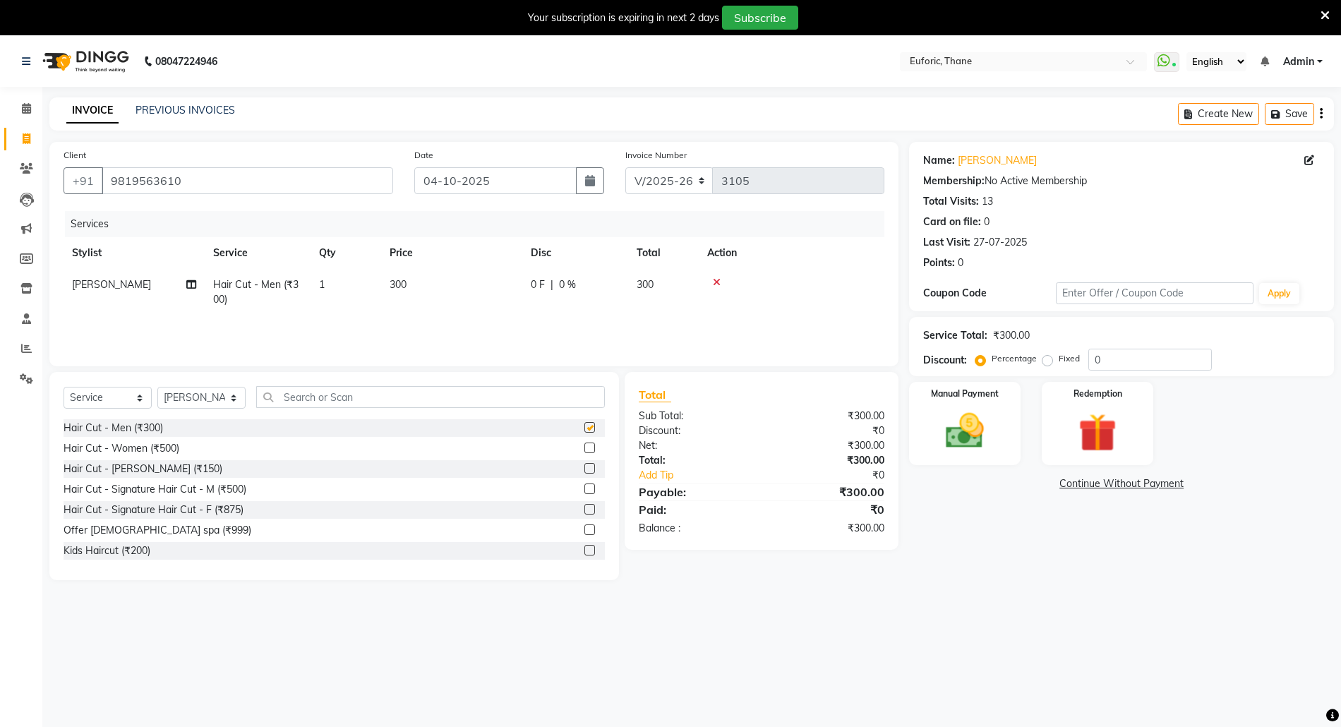
click at [508, 410] on div "Select Service Product Membership Package Voucher Prepaid Gift Card Select Styl…" at bounding box center [334, 402] width 541 height 33
checkbox input "false"
click at [504, 405] on input "text" at bounding box center [430, 397] width 349 height 22
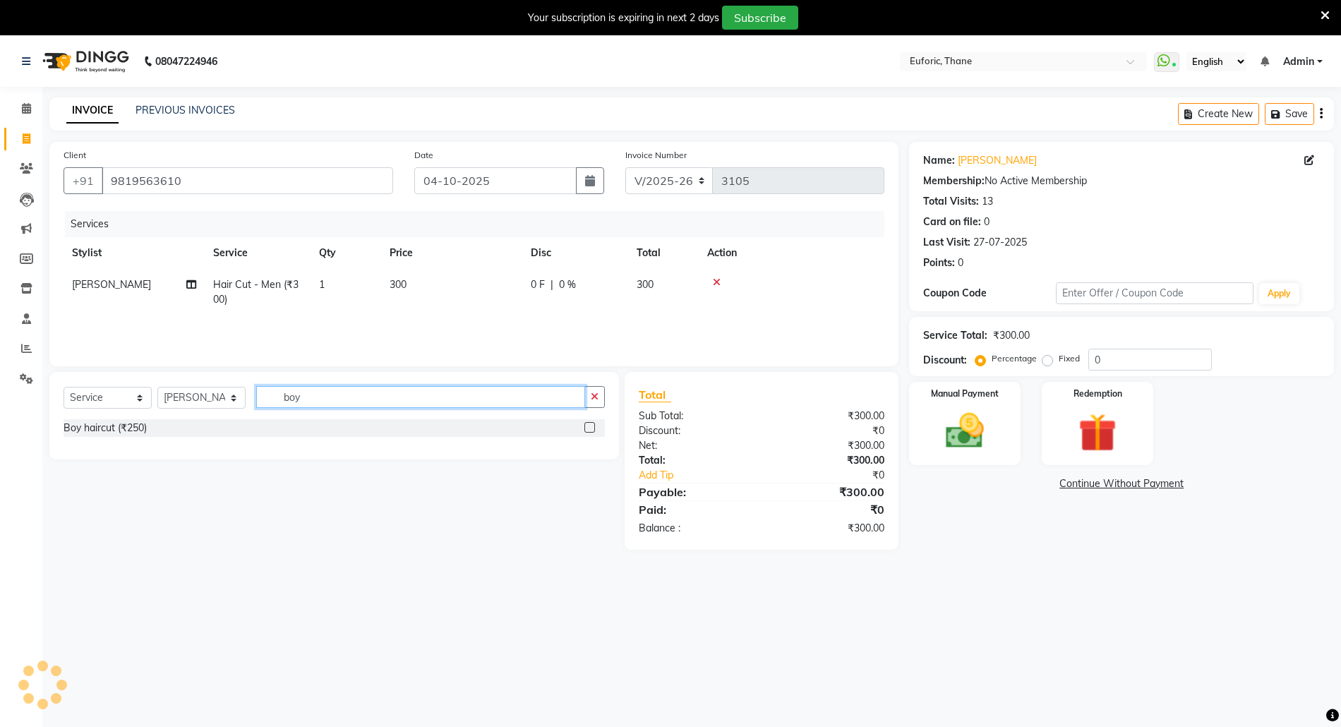
type input "boy"
click at [589, 427] on label at bounding box center [589, 427] width 11 height 11
click at [589, 427] on input "checkbox" at bounding box center [588, 427] width 9 height 9
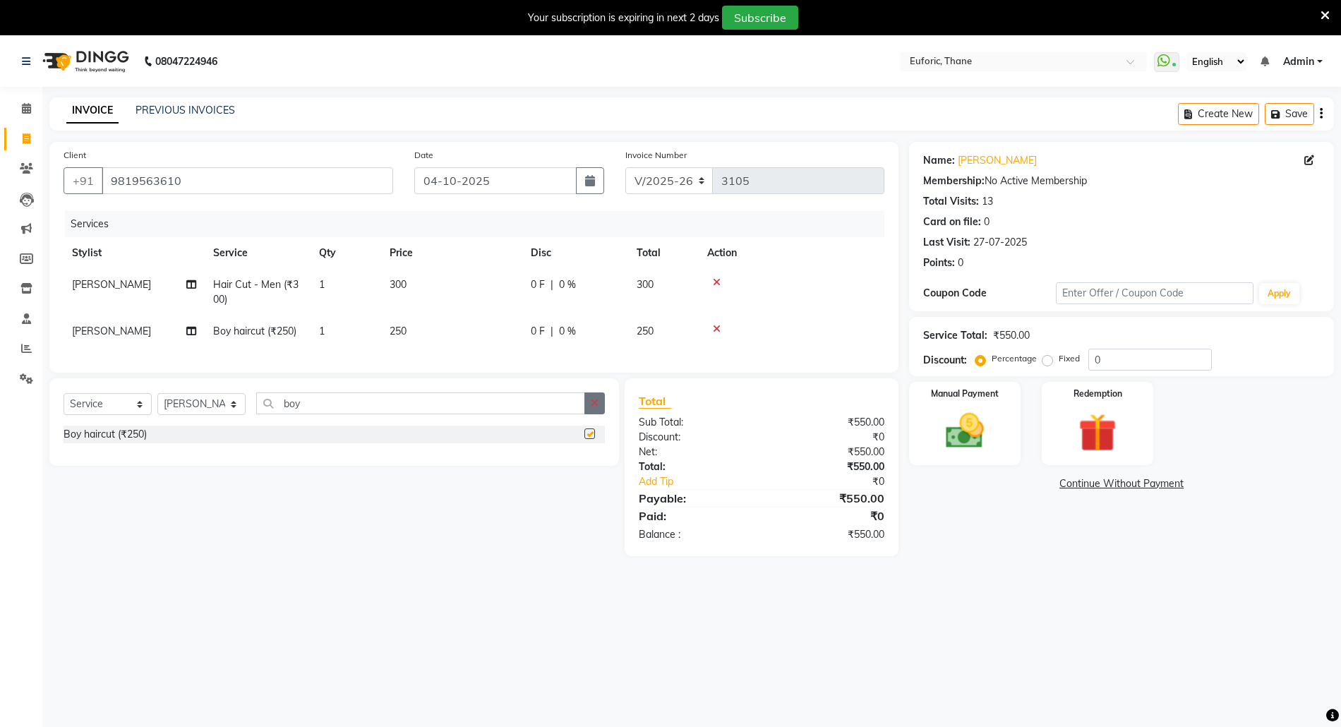
checkbox input "false"
click at [960, 422] on img at bounding box center [964, 431] width 65 height 46
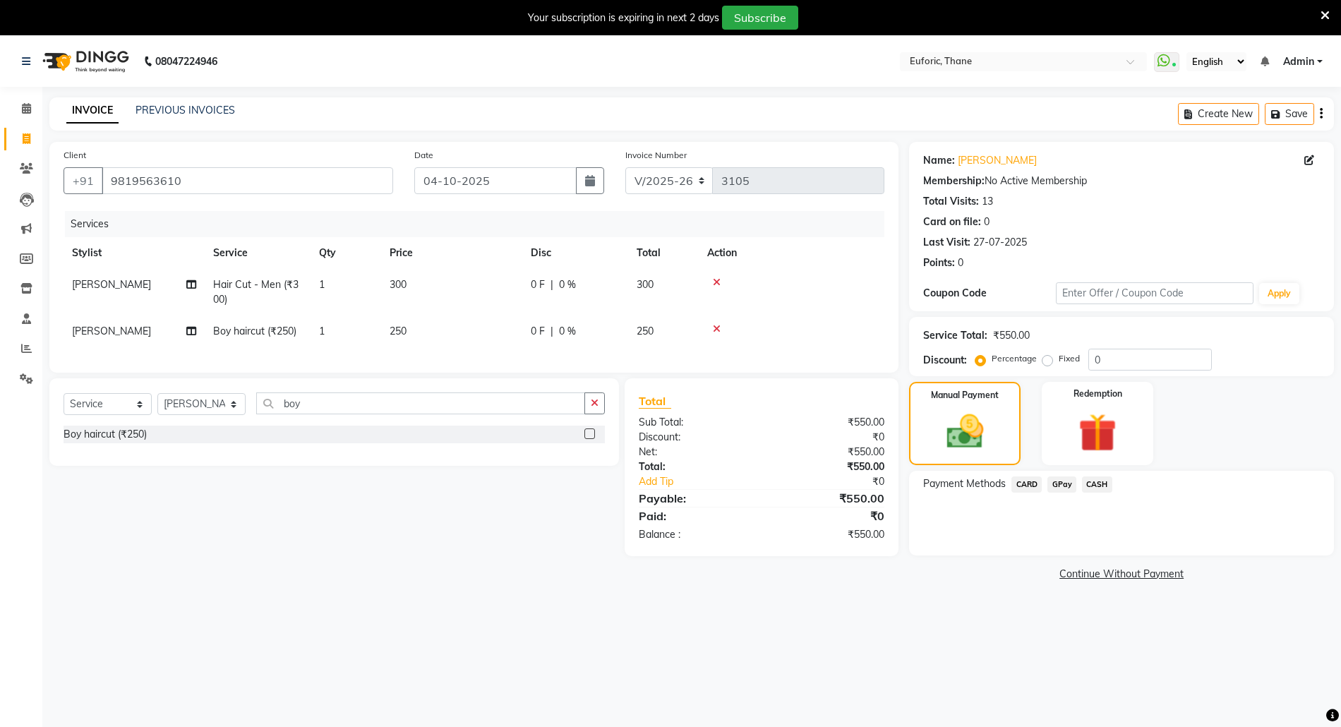
click at [1068, 483] on span "GPay" at bounding box center [1061, 484] width 29 height 16
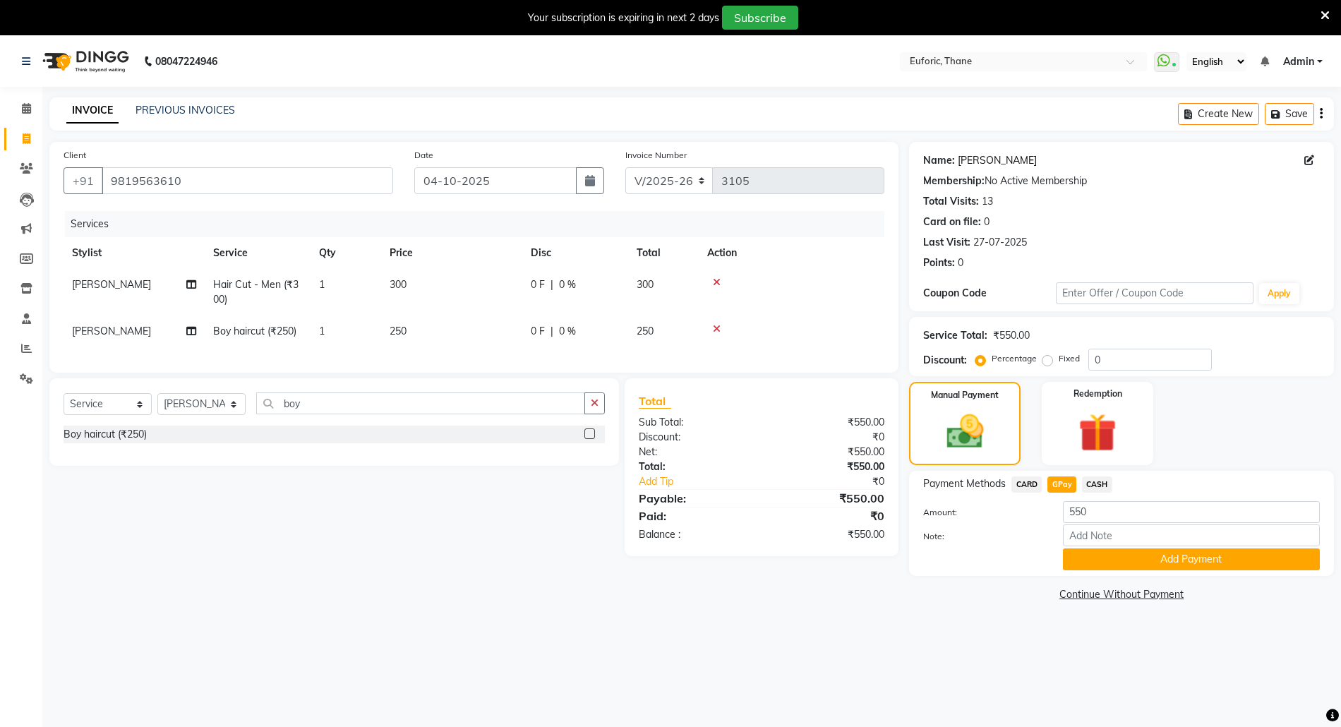
click at [1005, 162] on link "Virendra Kothari" at bounding box center [997, 160] width 79 height 15
click at [125, 409] on select "Select Service Product Membership Package Voucher Prepaid Gift Card" at bounding box center [108, 404] width 88 height 22
select select "membership"
click at [64, 407] on select "Select Service Product Membership Package Voucher Prepaid Gift Card" at bounding box center [108, 404] width 88 height 22
click at [191, 415] on select "Select Stylist Aaru Ahire Aatik Salmanai Admin Gauri Chilap Irfan Seraj Ahemad …" at bounding box center [201, 404] width 88 height 22
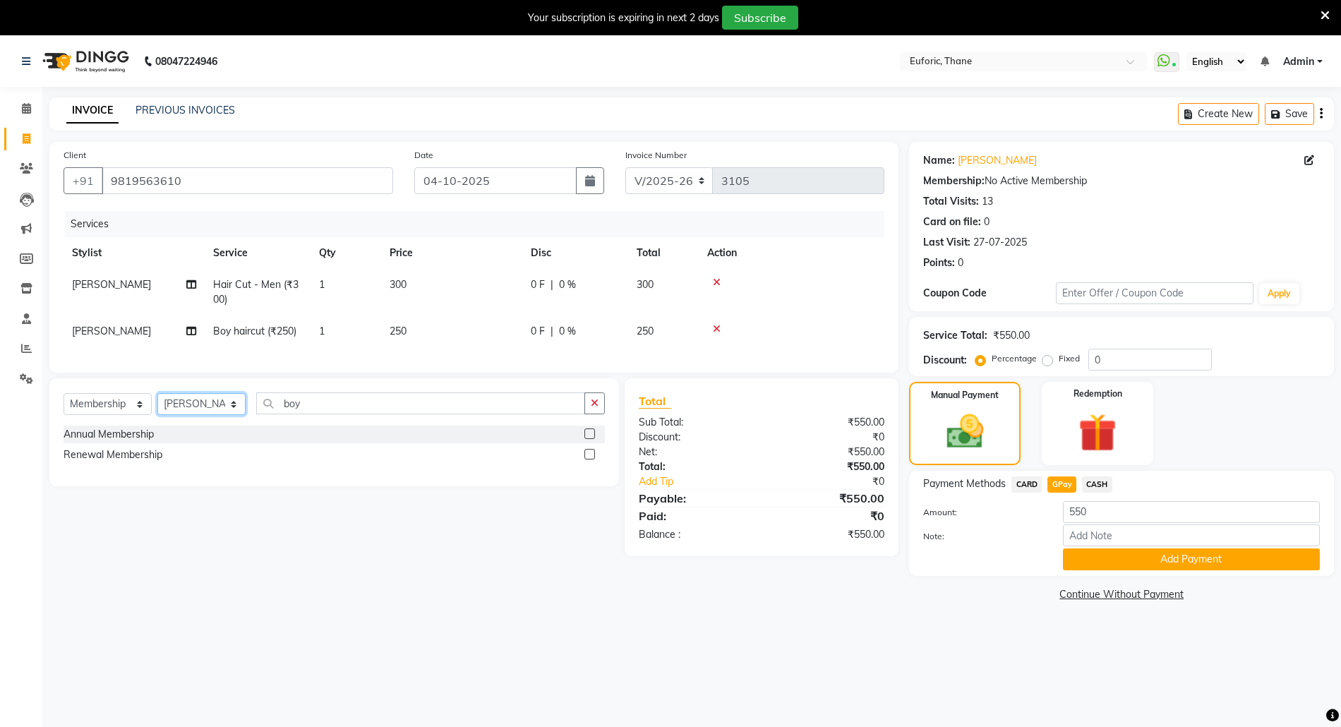
select select "31989"
click at [157, 407] on select "Select Stylist Aaru Ahire Aatik Salmanai Admin Gauri Chilap Irfan Seraj Ahemad …" at bounding box center [201, 404] width 88 height 22
click at [588, 439] on label at bounding box center [589, 433] width 11 height 11
click at [588, 439] on input "checkbox" at bounding box center [588, 434] width 9 height 9
select select "select"
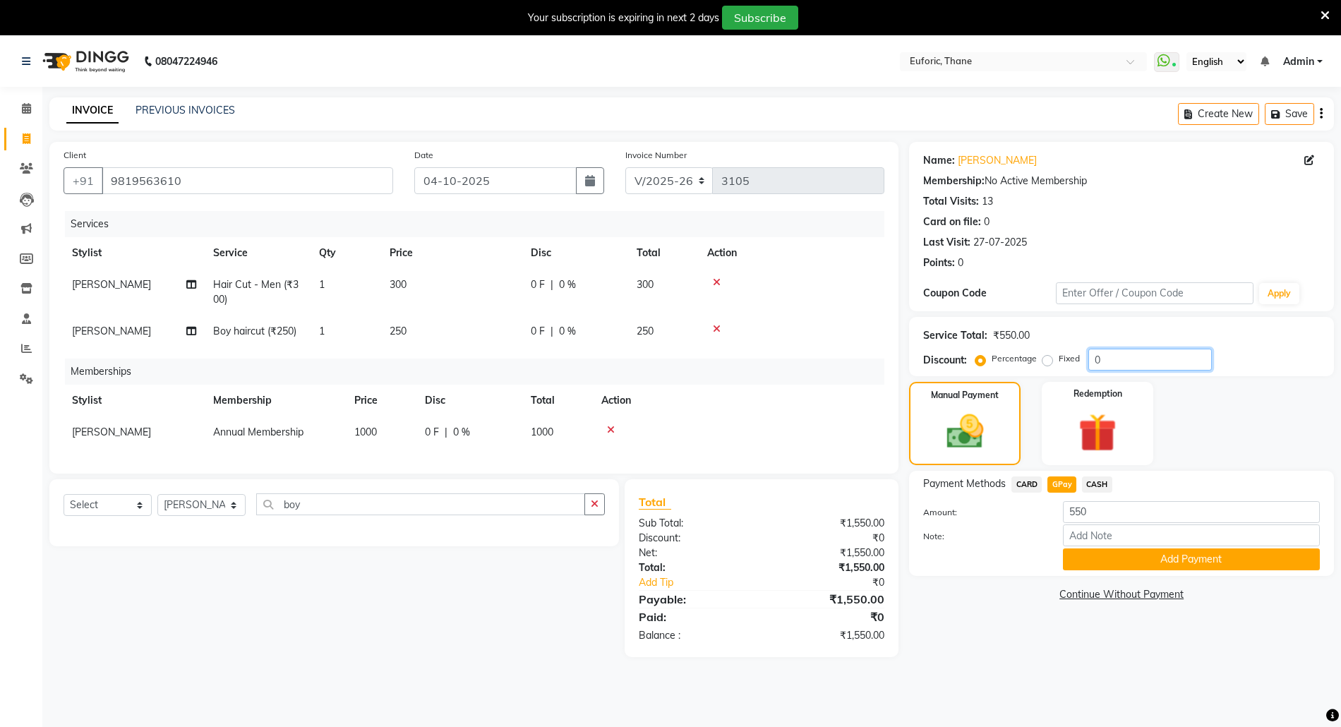
click at [1092, 358] on input "0" at bounding box center [1149, 360] width 123 height 22
type input "20"
click at [1016, 481] on span "CARD" at bounding box center [1026, 484] width 30 height 16
type input "1440"
click at [1056, 485] on span "GPay" at bounding box center [1061, 484] width 29 height 16
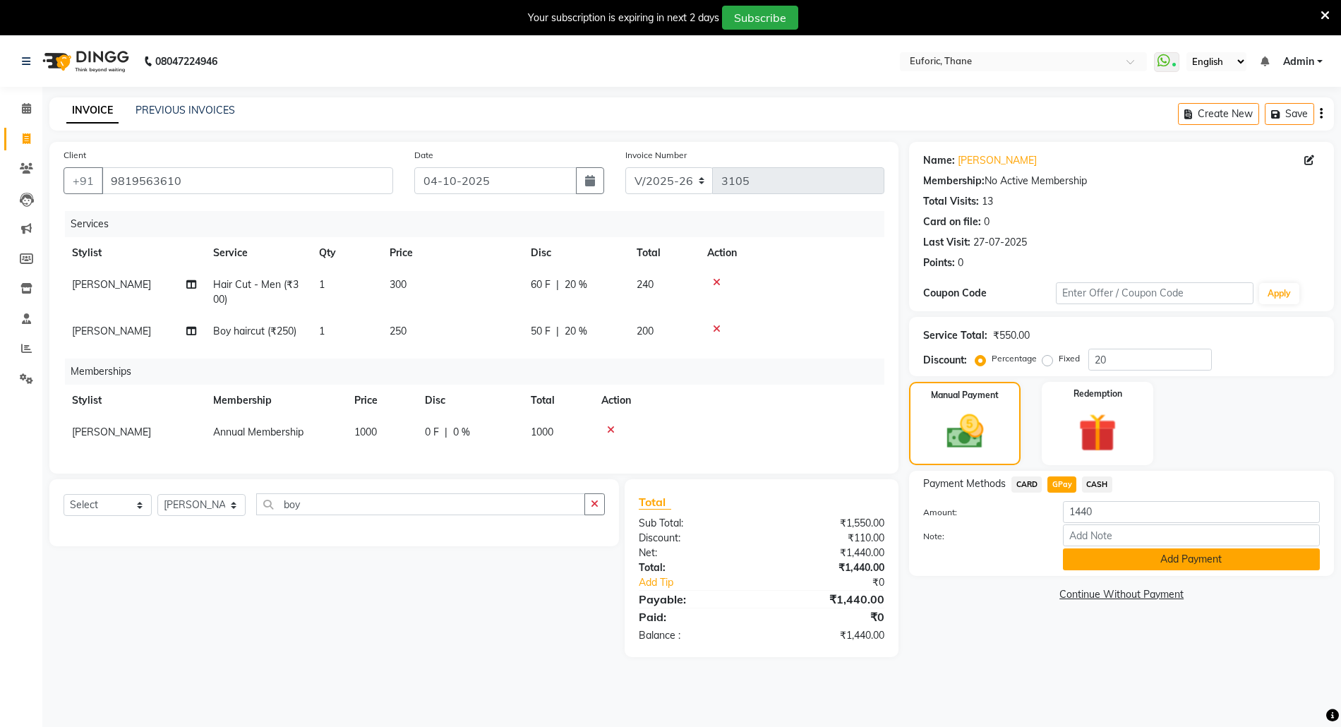
click at [1106, 554] on button "Add Payment" at bounding box center [1191, 559] width 257 height 22
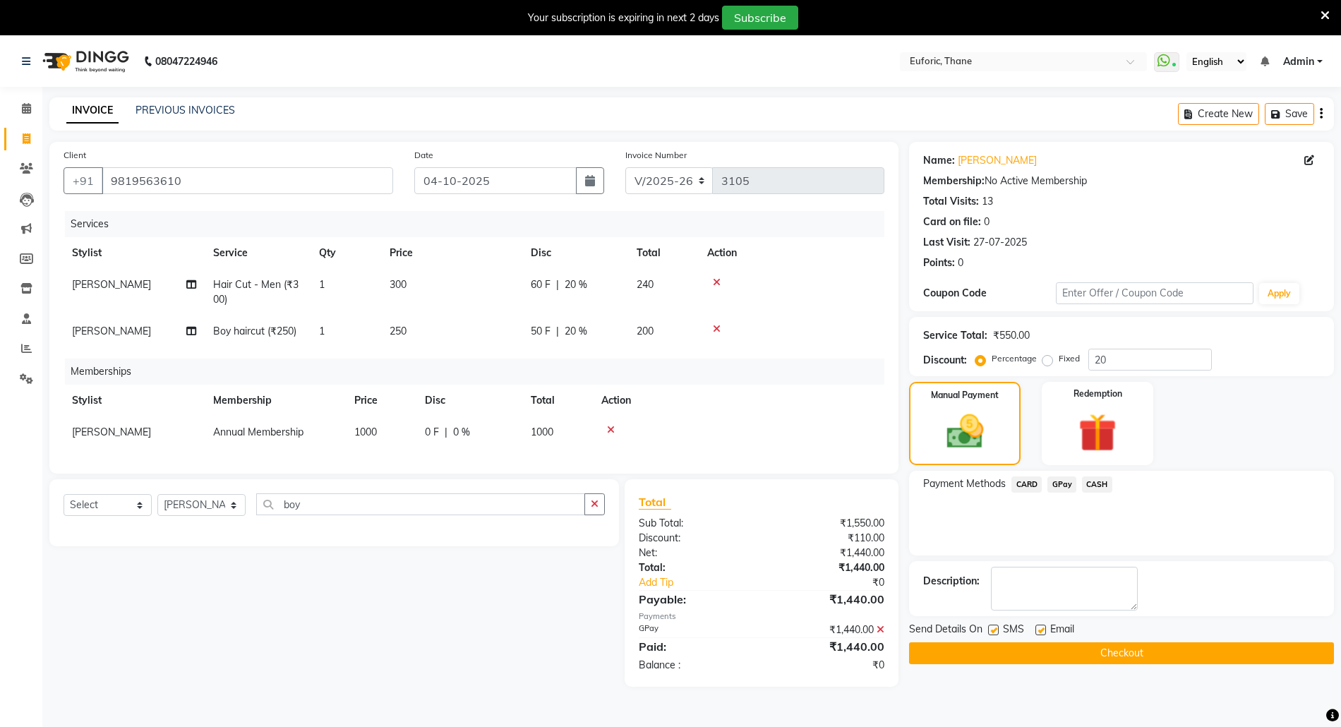
click at [1092, 645] on button "Checkout" at bounding box center [1121, 653] width 425 height 22
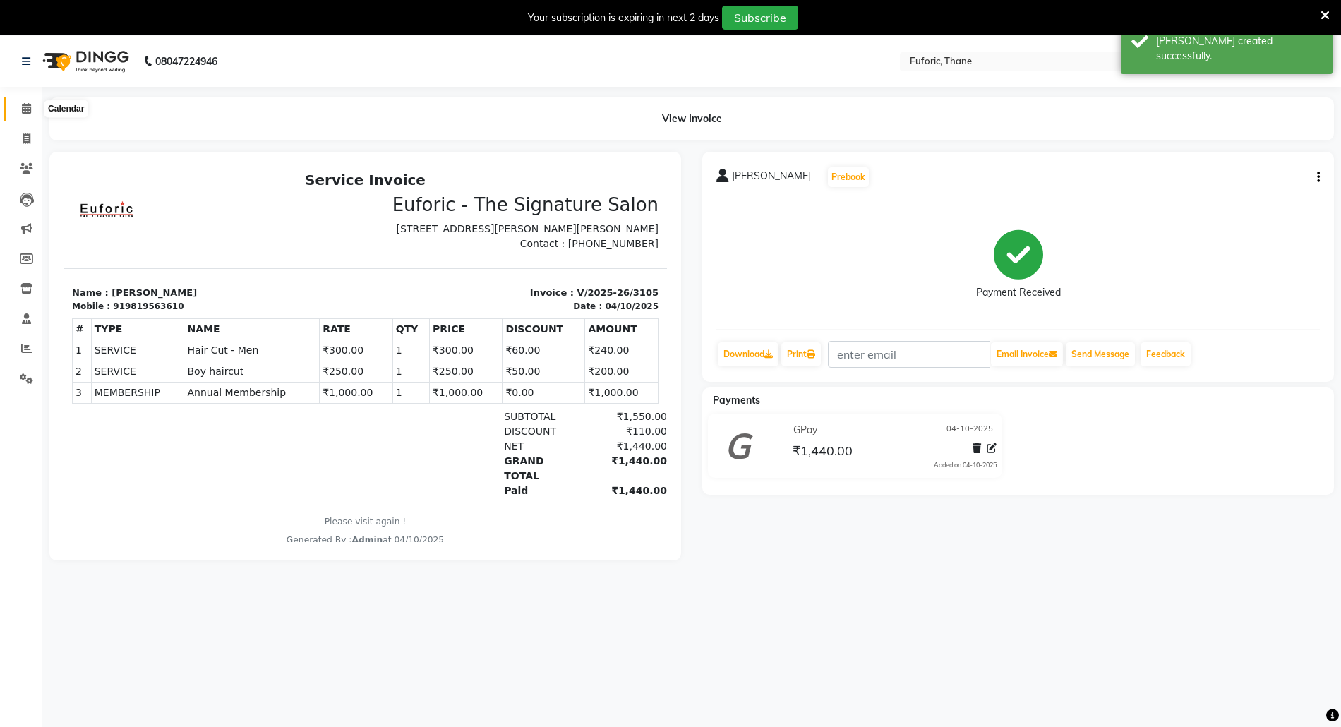
click at [16, 106] on span at bounding box center [26, 109] width 25 height 16
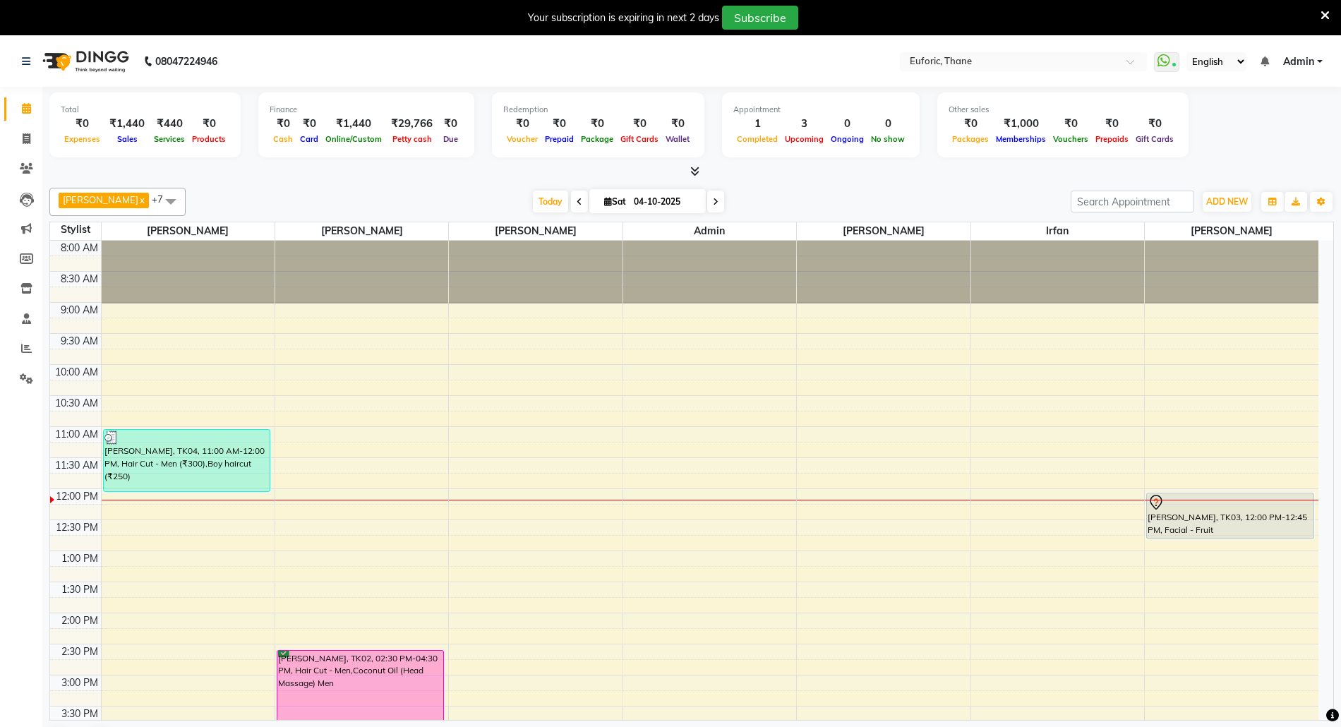
drag, startPoint x: 88, startPoint y: 150, endPoint x: 97, endPoint y: 147, distance: 8.7
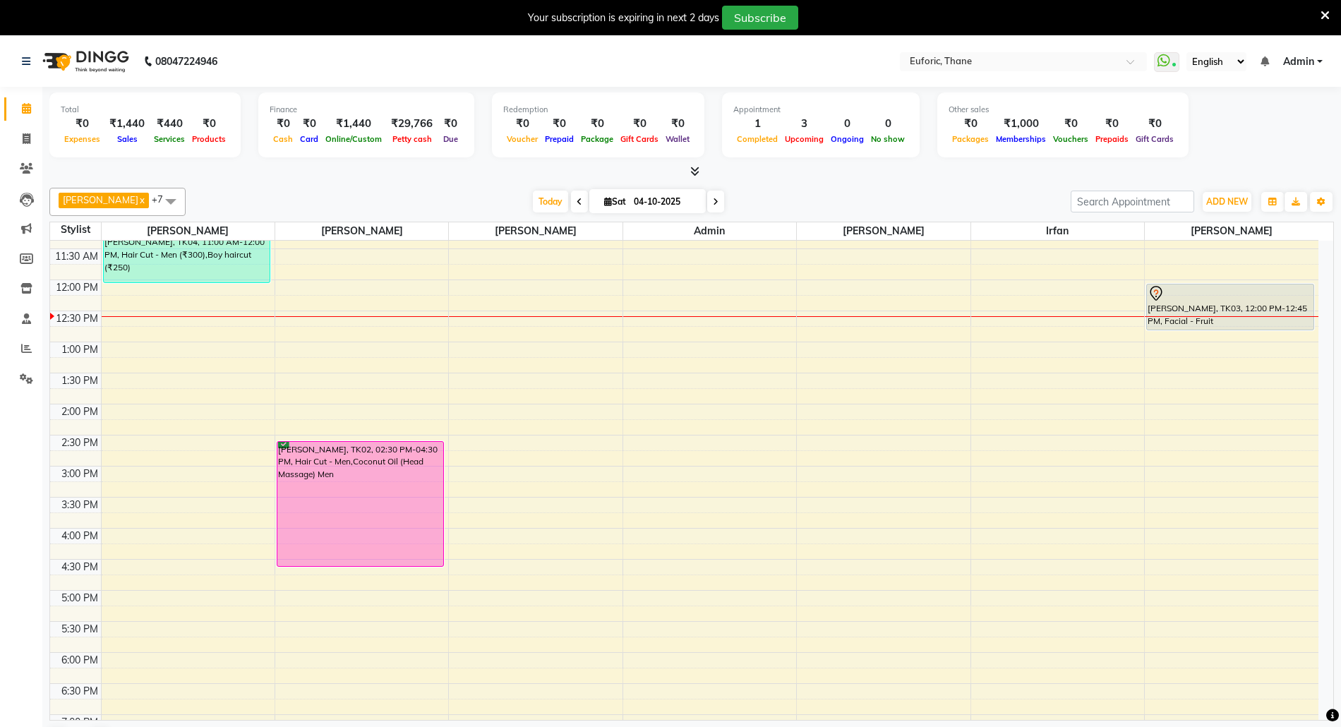
scroll to position [215, 0]
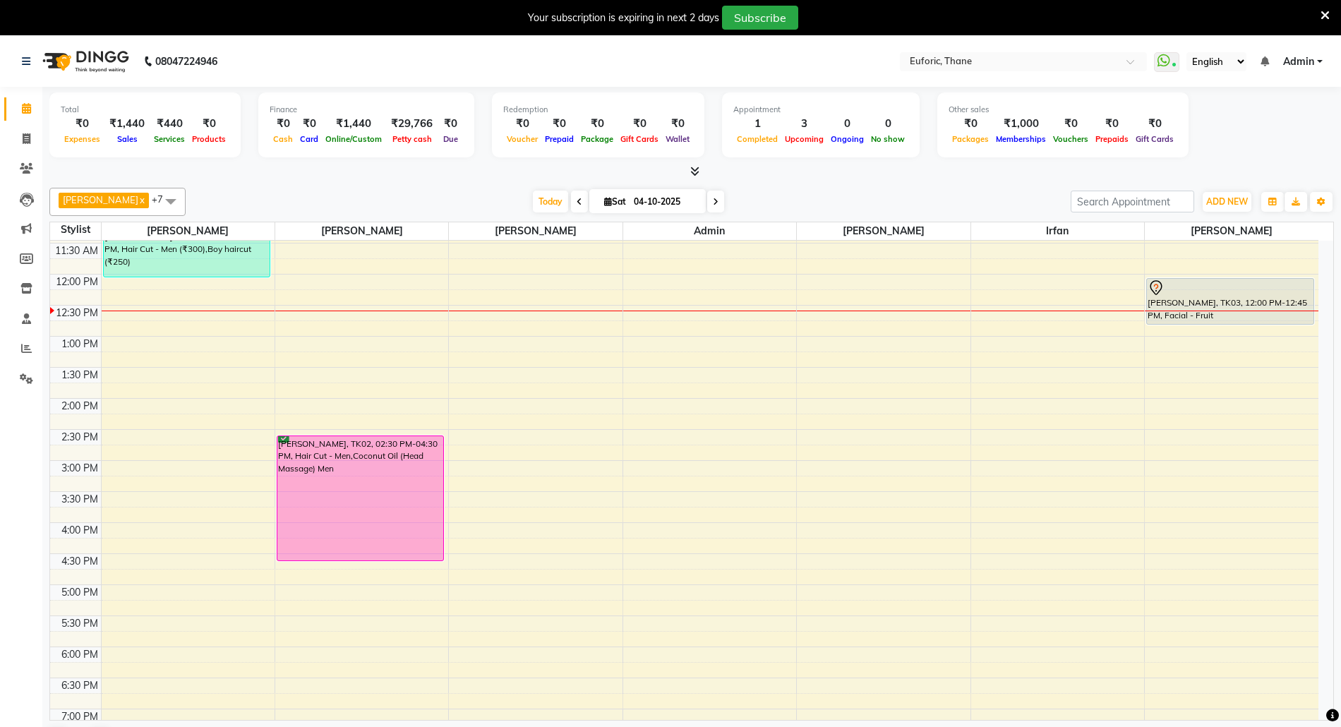
click at [140, 663] on div "8:00 AM 8:30 AM 9:00 AM 9:30 AM 10:00 AM 10:30 AM 11:00 AM 11:30 AM 12:00 PM 12…" at bounding box center [684, 460] width 1268 height 869
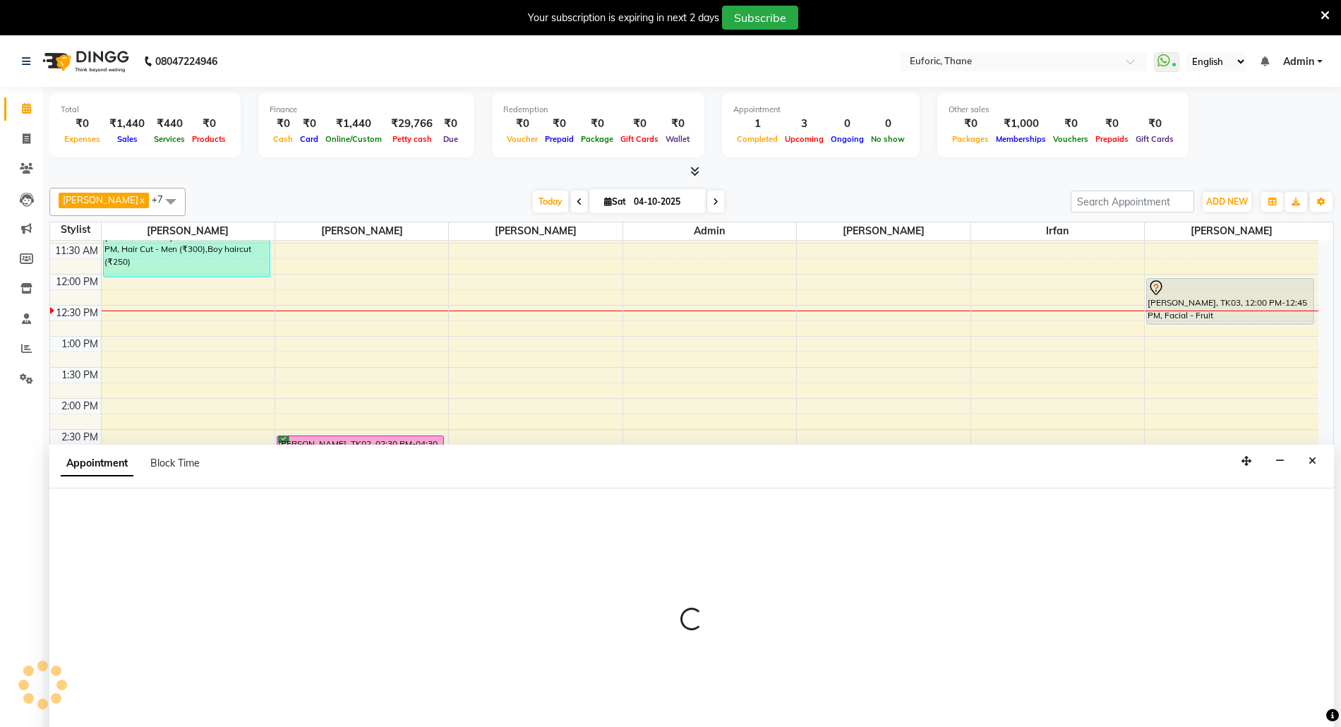
scroll to position [37, 0]
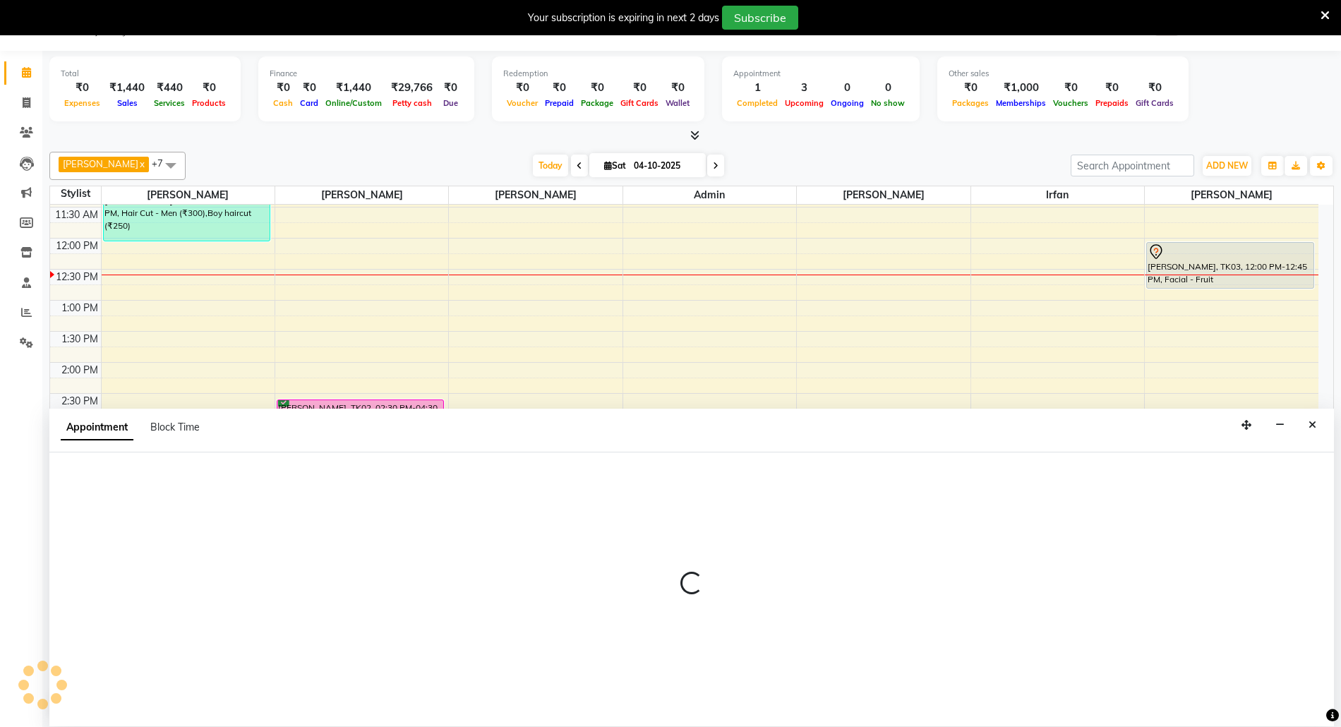
select select "31985"
select select "1080"
select select "tentative"
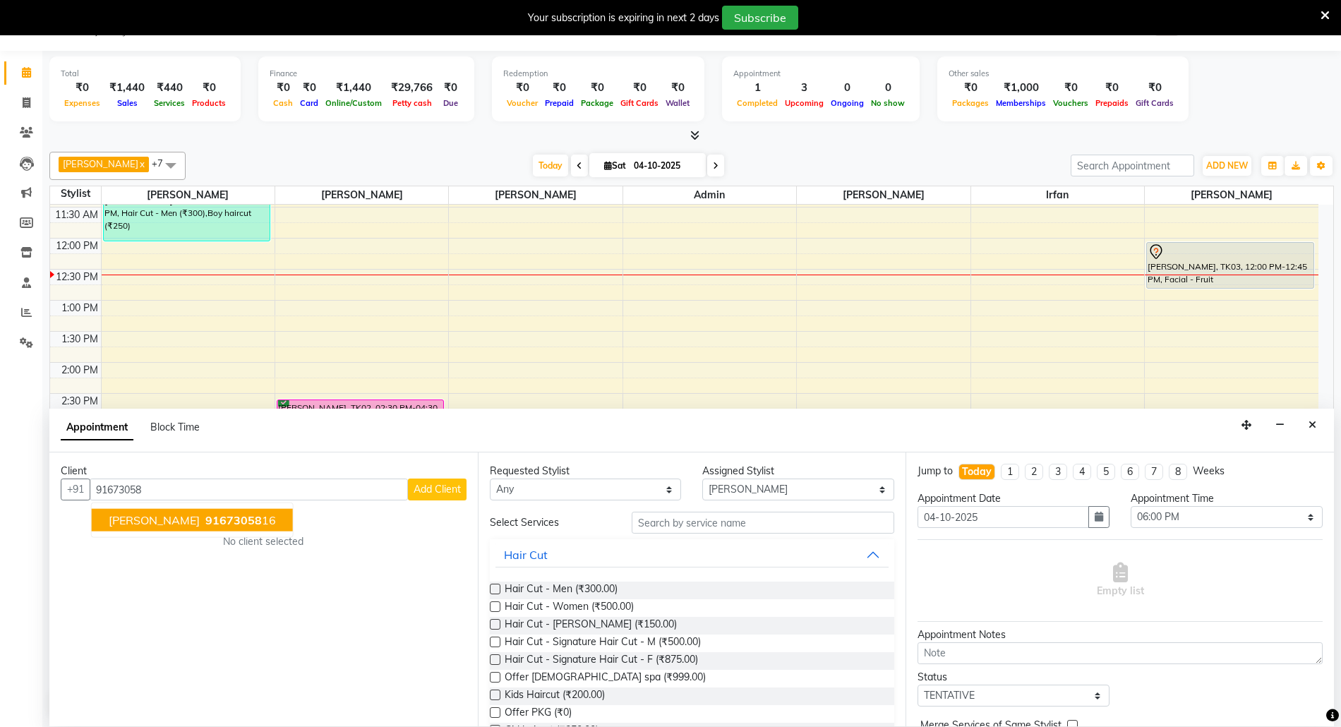
click at [241, 517] on span "91673058" at bounding box center [233, 520] width 56 height 14
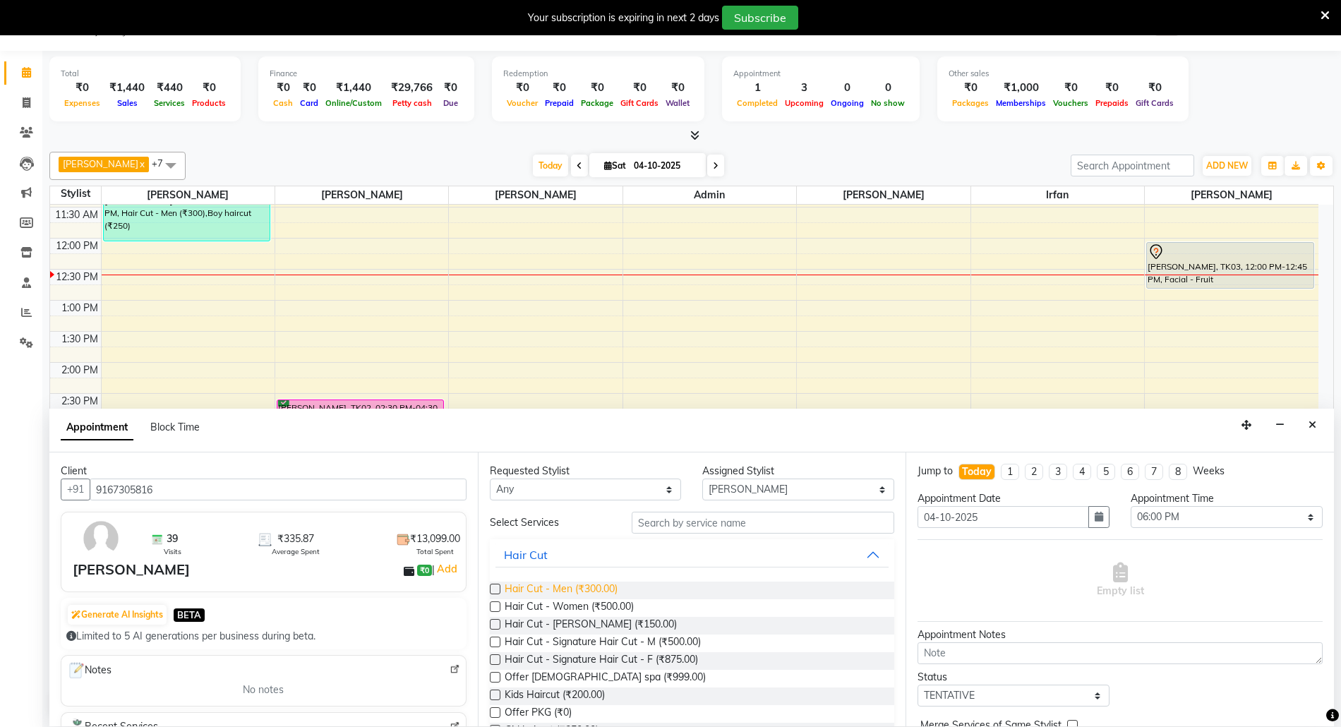
type input "9167305816"
click at [569, 593] on span "Hair Cut - Men (₹300.00)" at bounding box center [561, 590] width 113 height 18
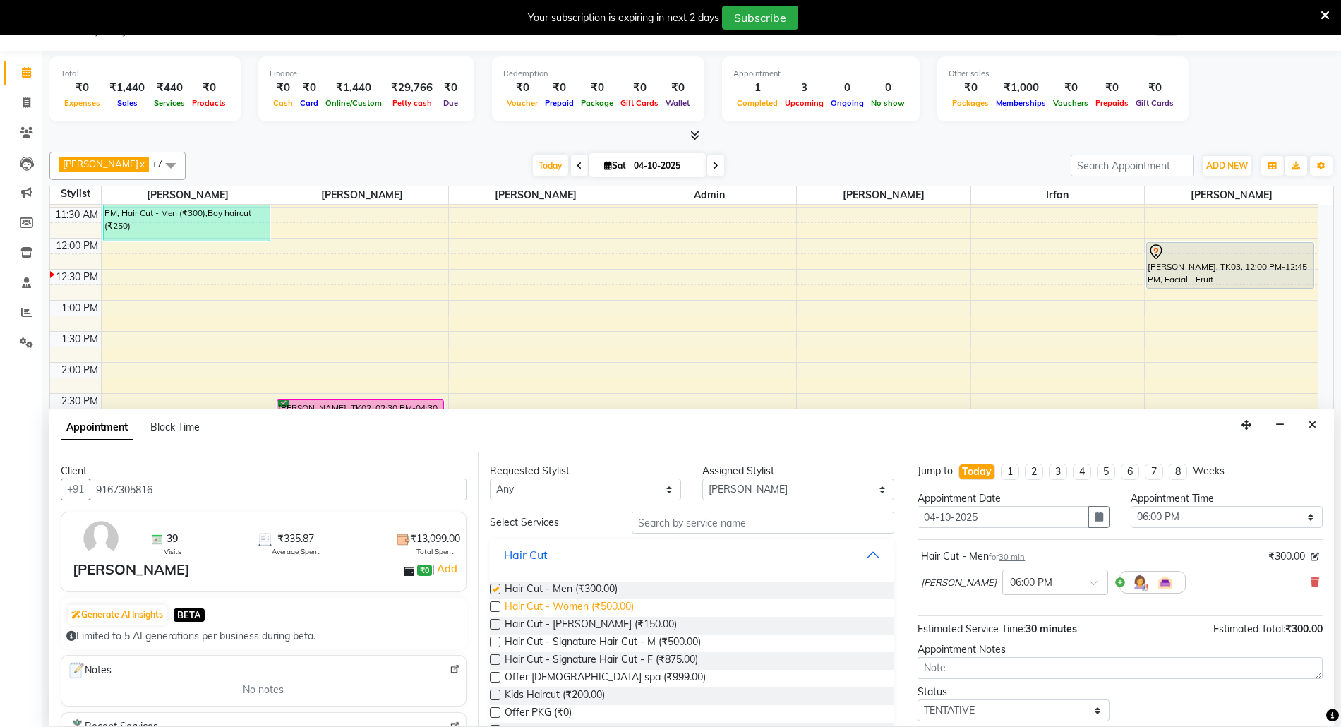
checkbox input "false"
click at [572, 616] on span "Hair Cut - Women (₹500.00)" at bounding box center [569, 608] width 129 height 18
checkbox input "false"
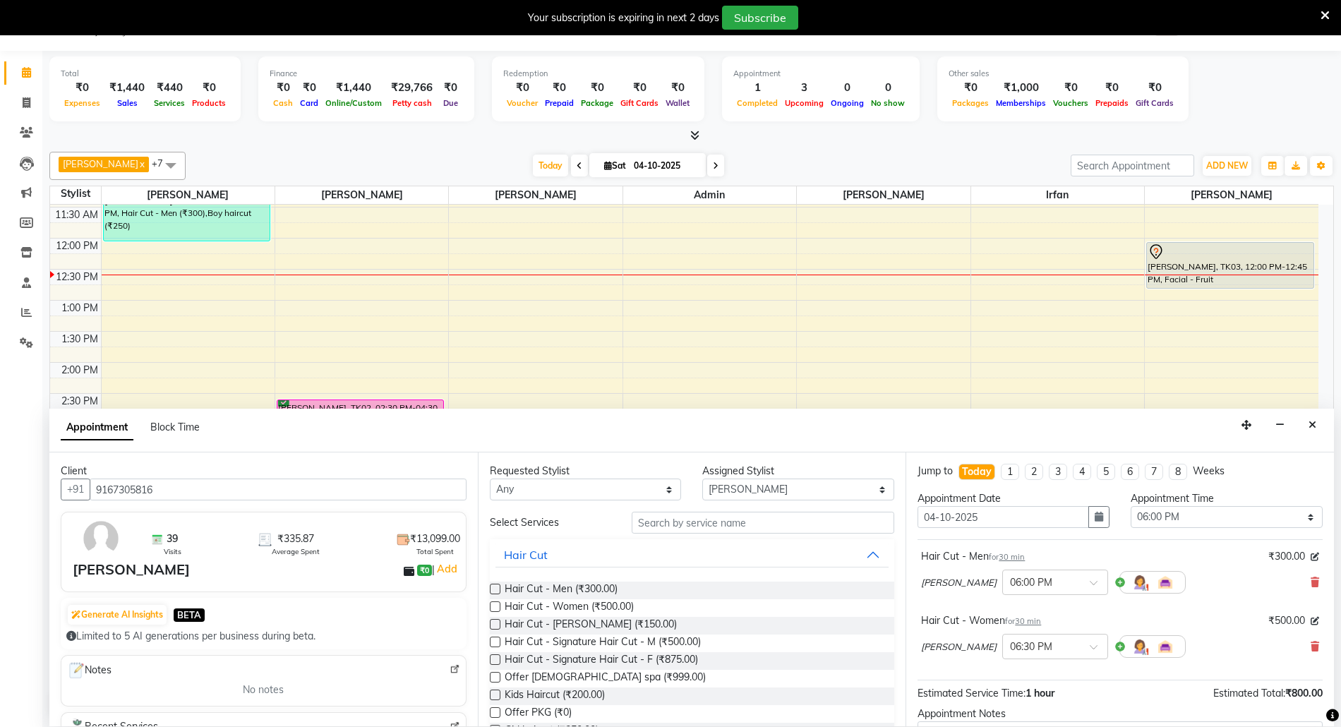
click at [1294, 646] on div "Seraj Ahemad × 06:30 PM" at bounding box center [1120, 646] width 398 height 37
click at [1310, 650] on icon at bounding box center [1314, 646] width 8 height 10
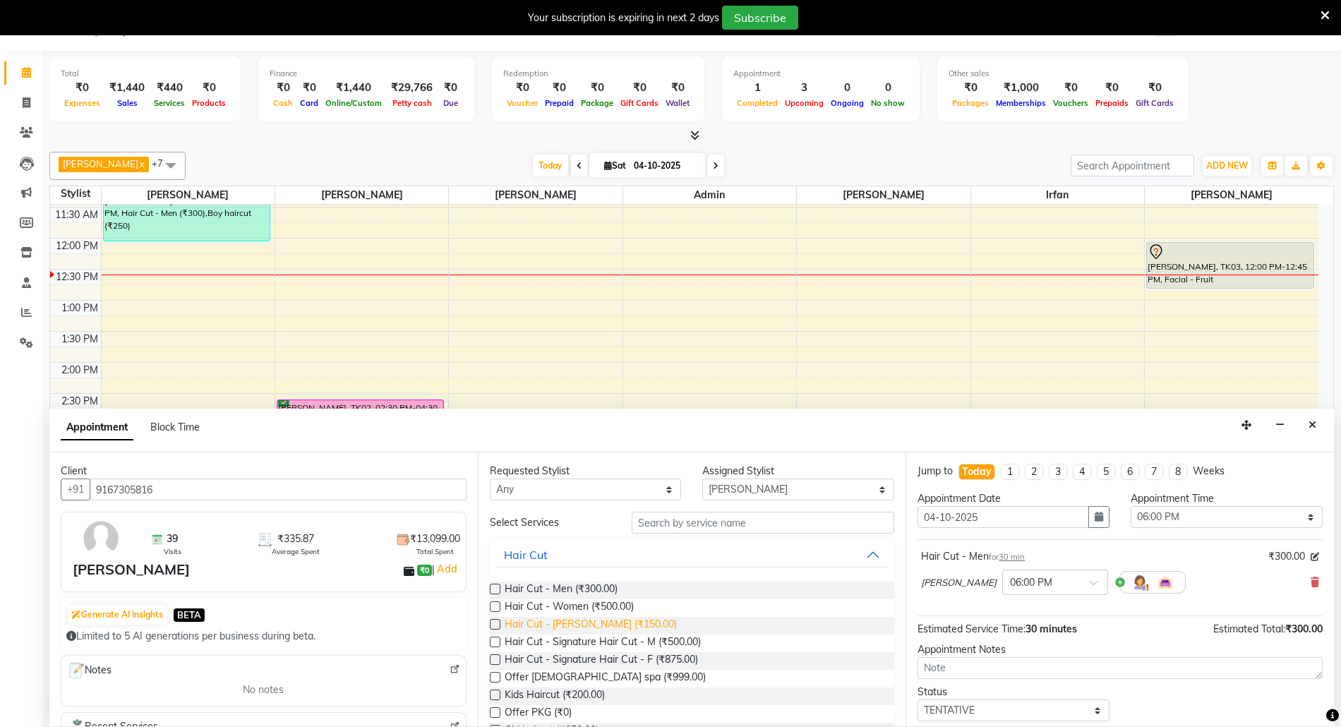
click at [593, 625] on span "Hair Cut - Beard (₹150.00)" at bounding box center [591, 626] width 172 height 18
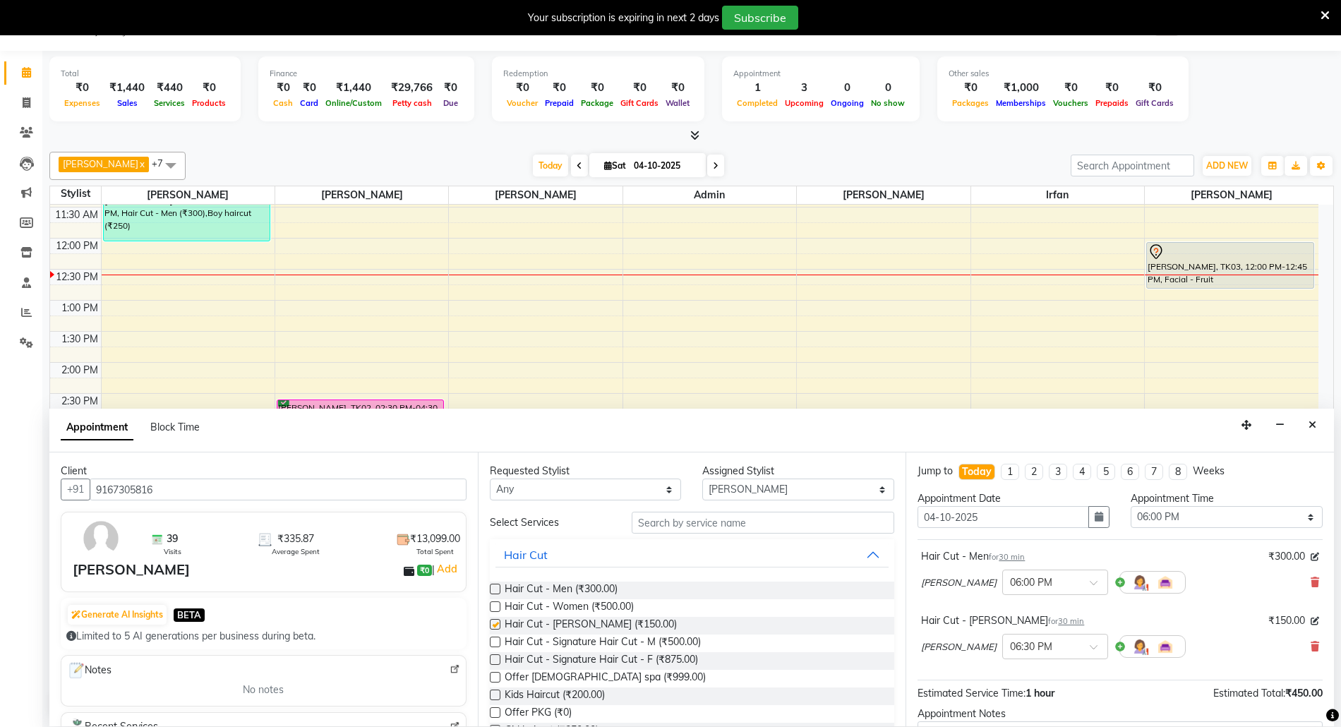
checkbox input "false"
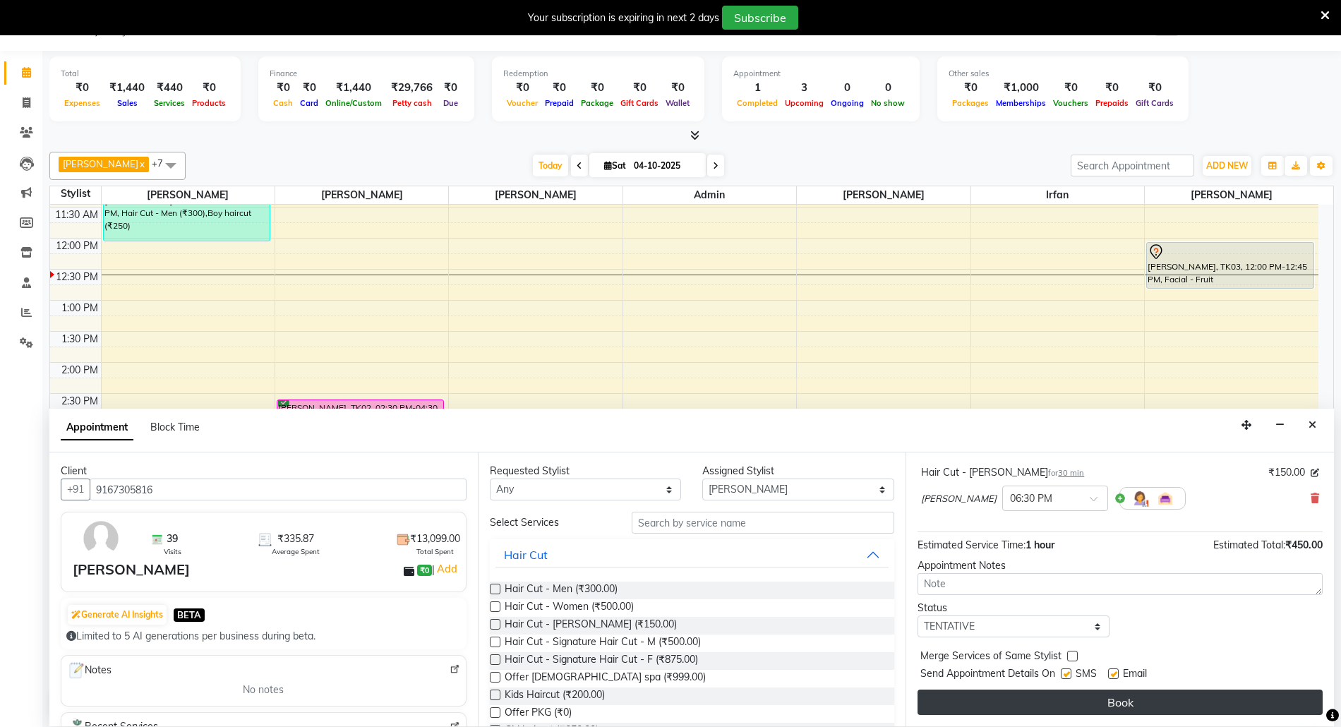
click at [1181, 704] on button "Book" at bounding box center [1119, 701] width 405 height 25
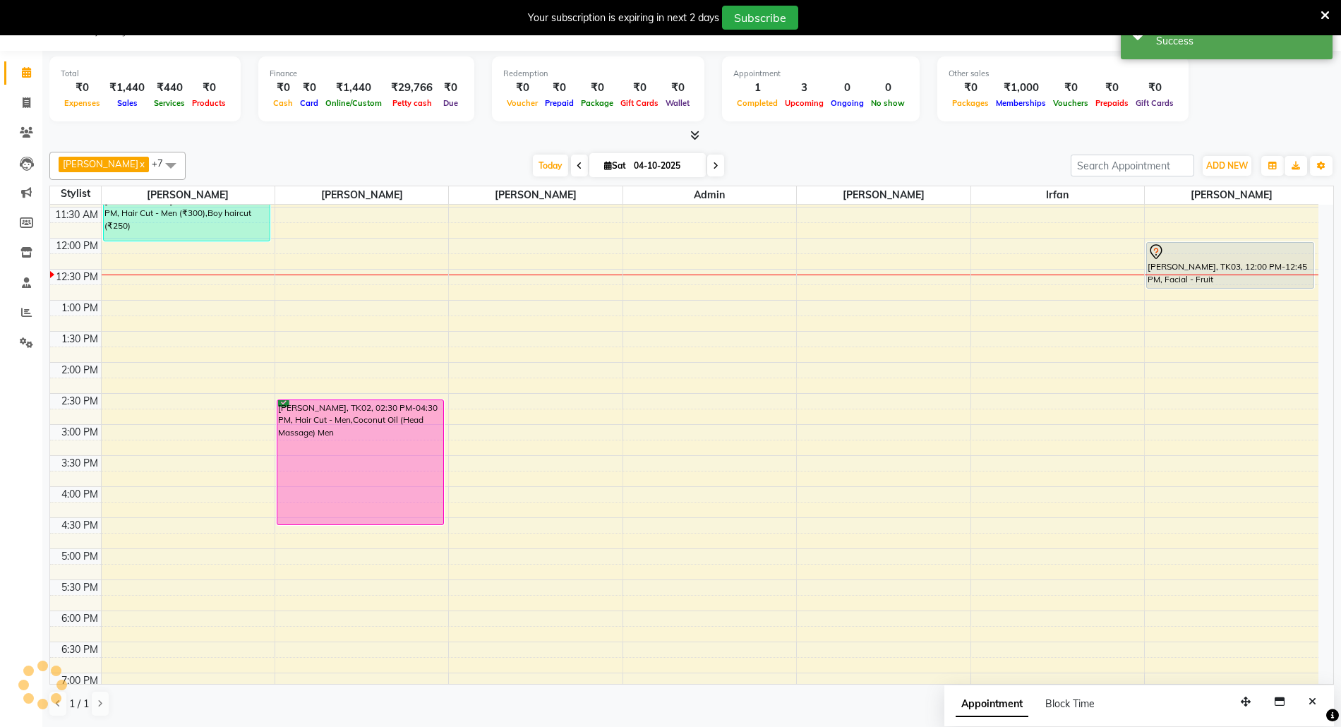
scroll to position [0, 0]
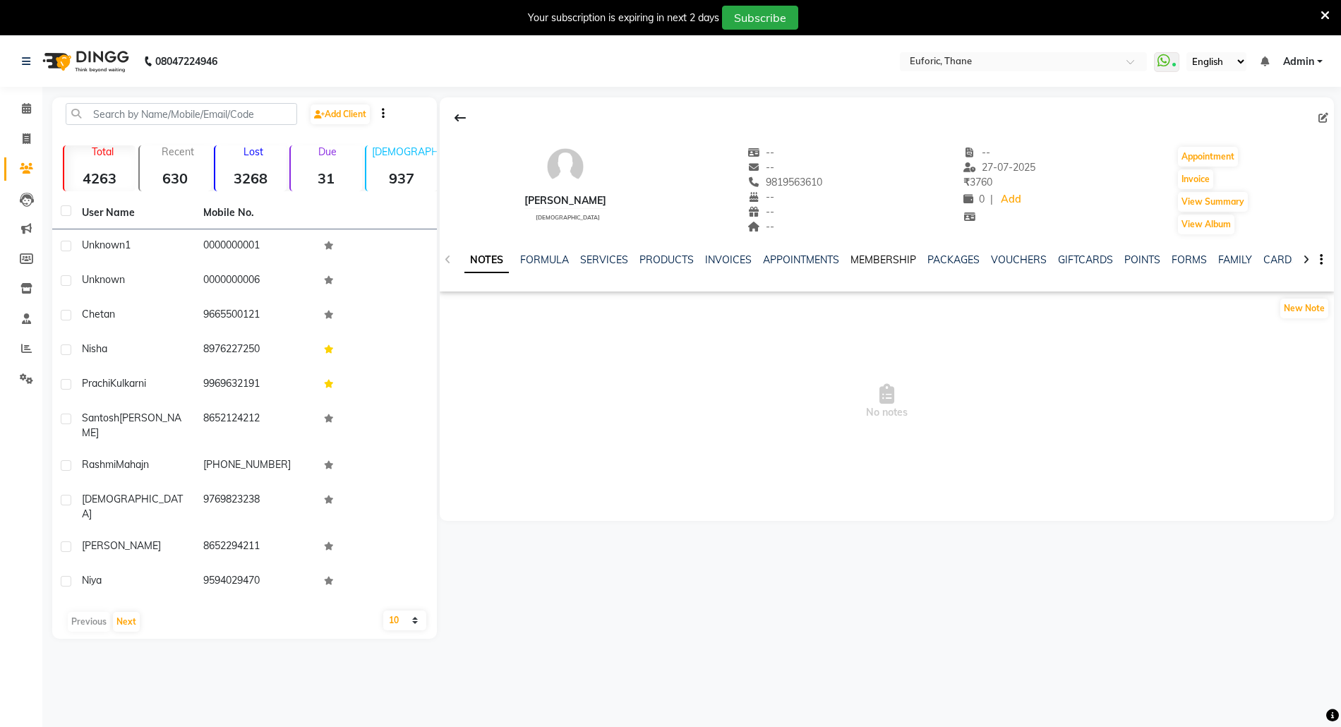
click at [887, 261] on link "MEMBERSHIP" at bounding box center [883, 259] width 66 height 13
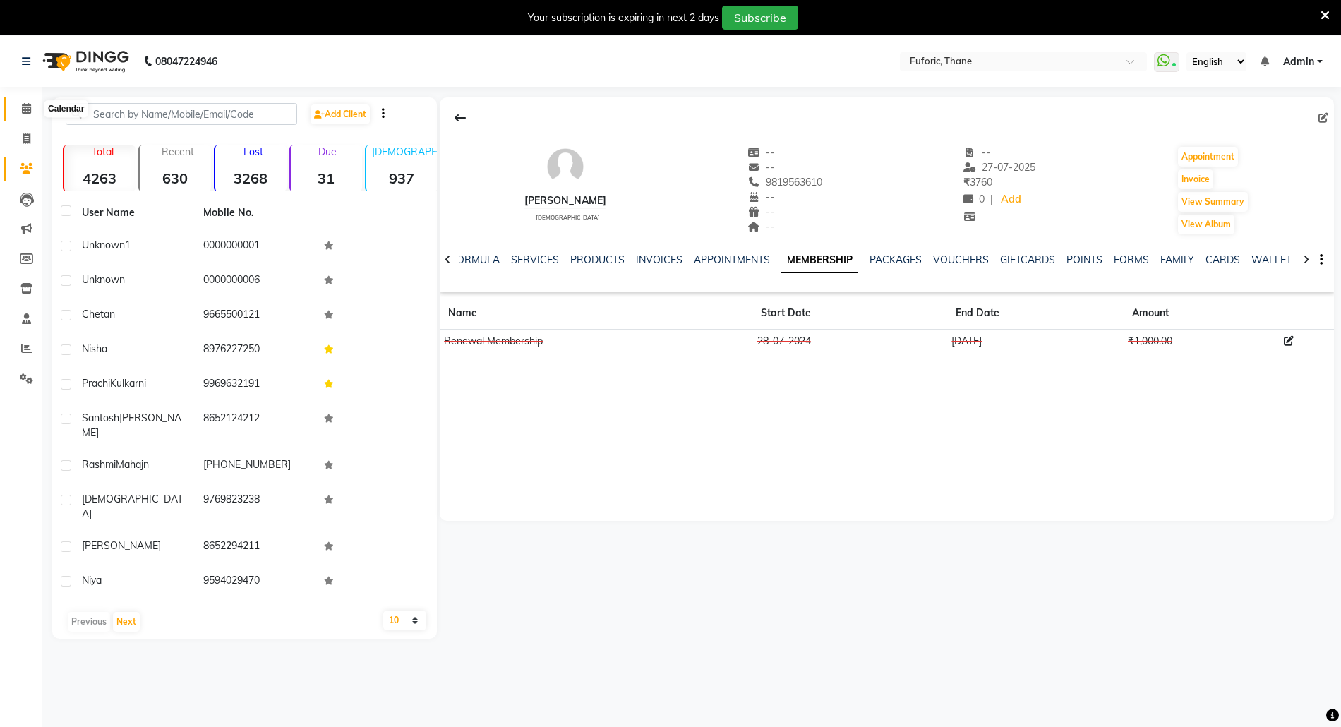
click at [23, 101] on span at bounding box center [26, 109] width 25 height 16
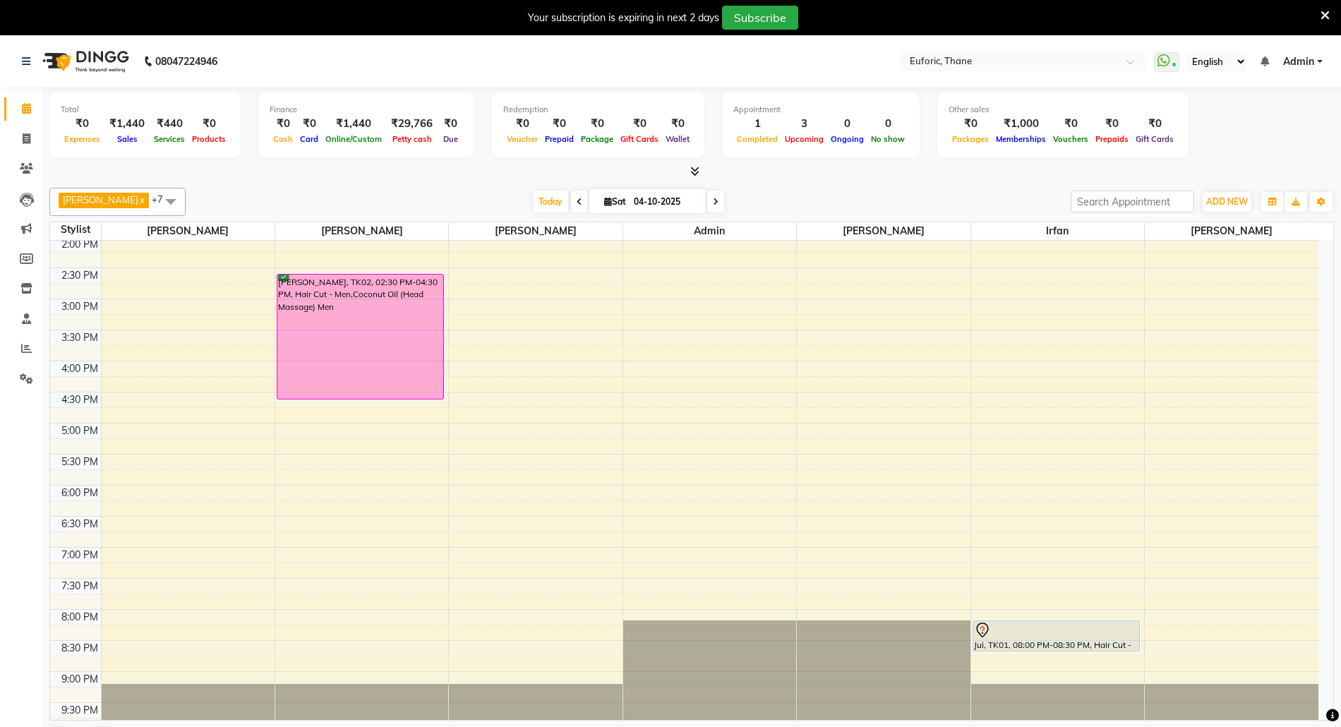
scroll to position [282, 0]
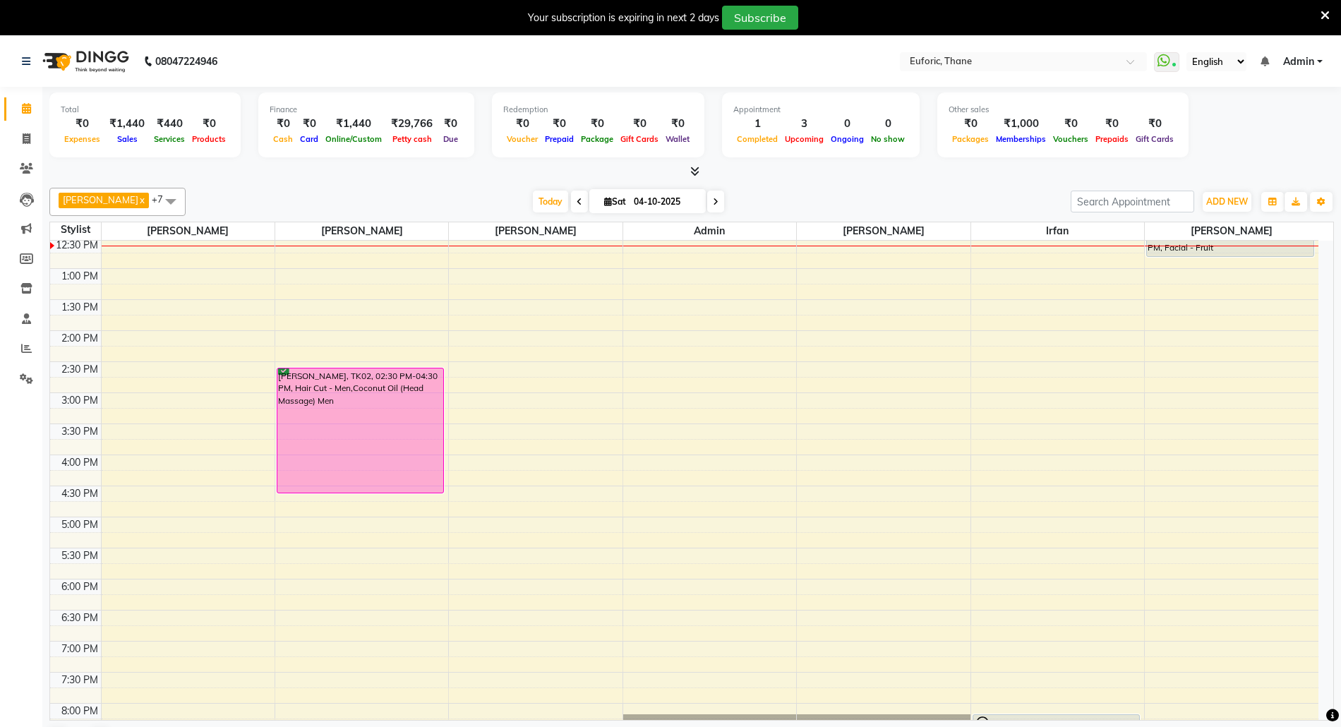
click at [1037, 407] on div "8:00 AM 8:30 AM 9:00 AM 9:30 AM 10:00 AM 10:30 AM 11:00 AM 11:30 AM 12:00 PM 12…" at bounding box center [684, 392] width 1268 height 869
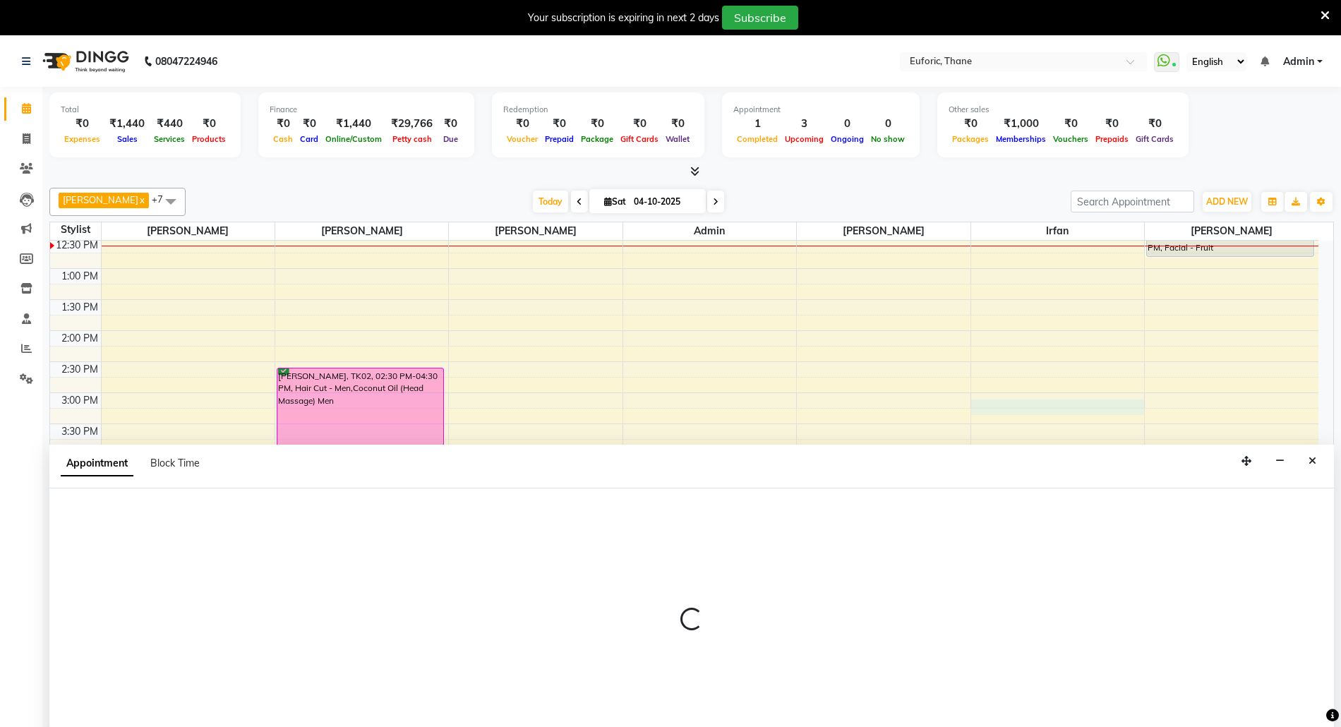
scroll to position [37, 0]
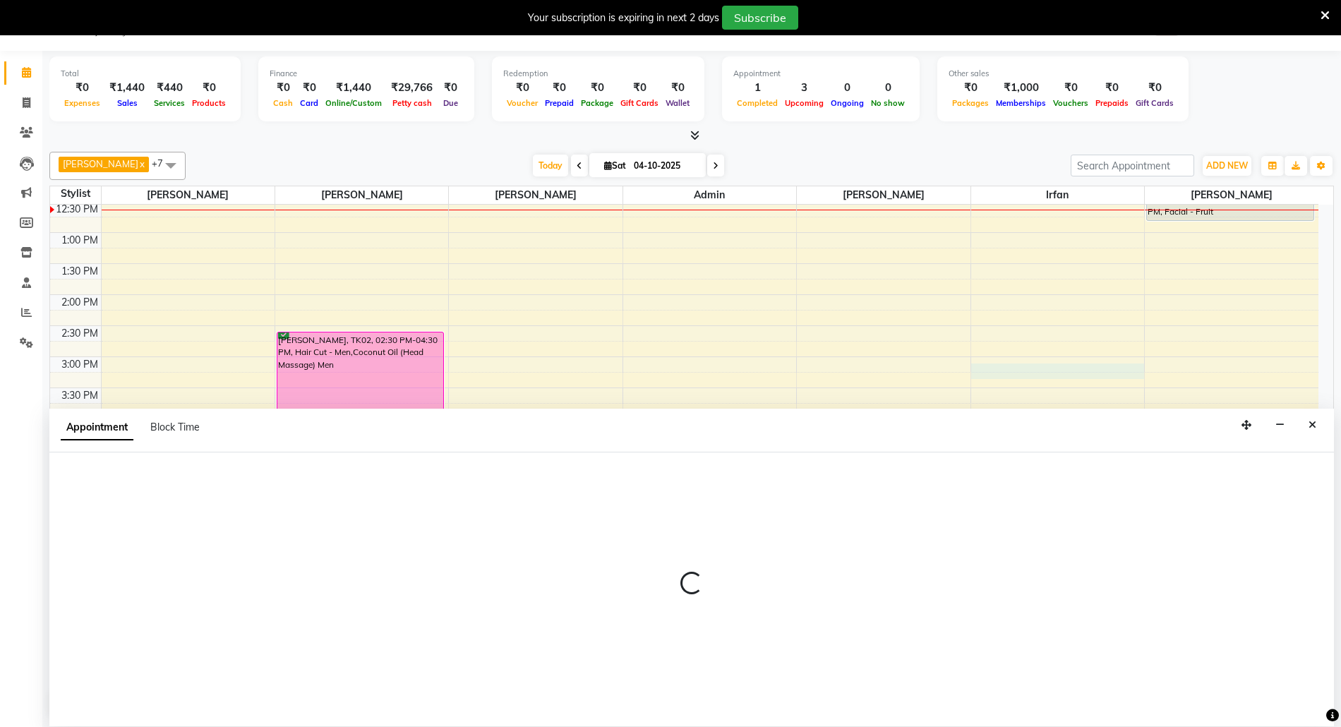
select select "33147"
select select "900"
select select "tentative"
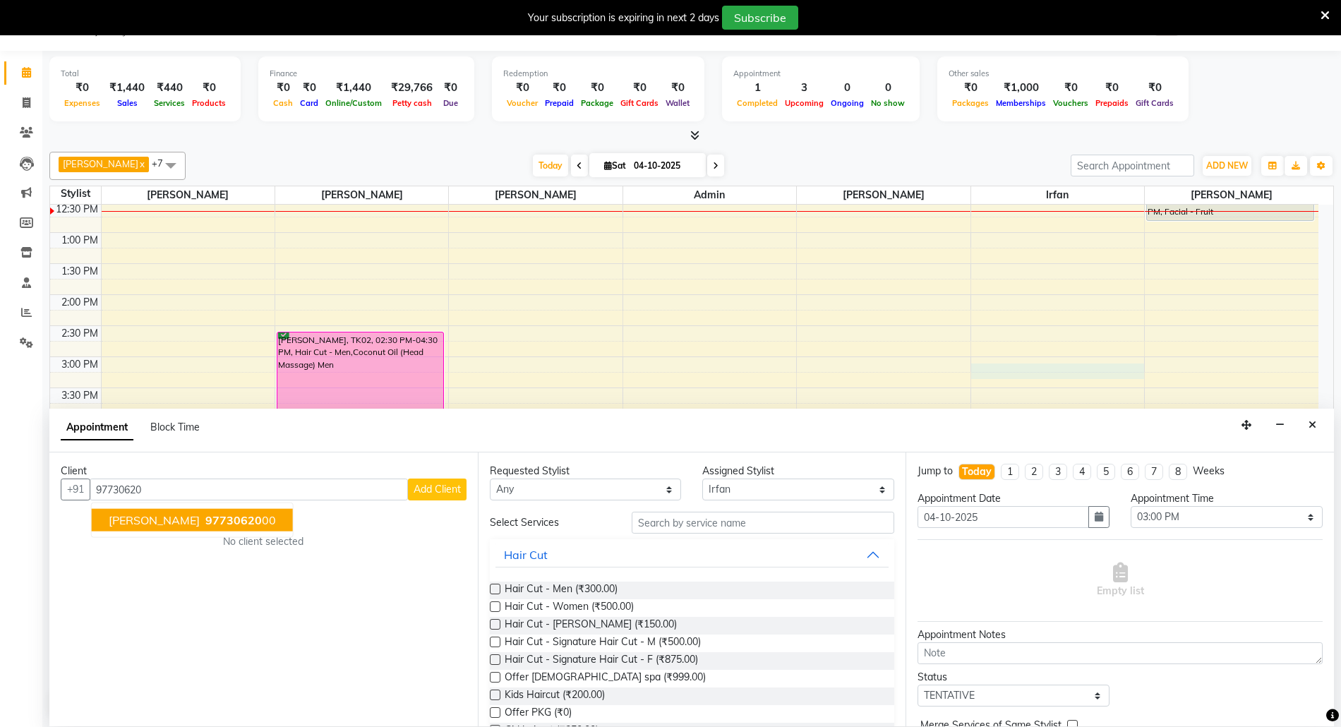
click at [205, 526] on span "97730620" at bounding box center [233, 520] width 56 height 14
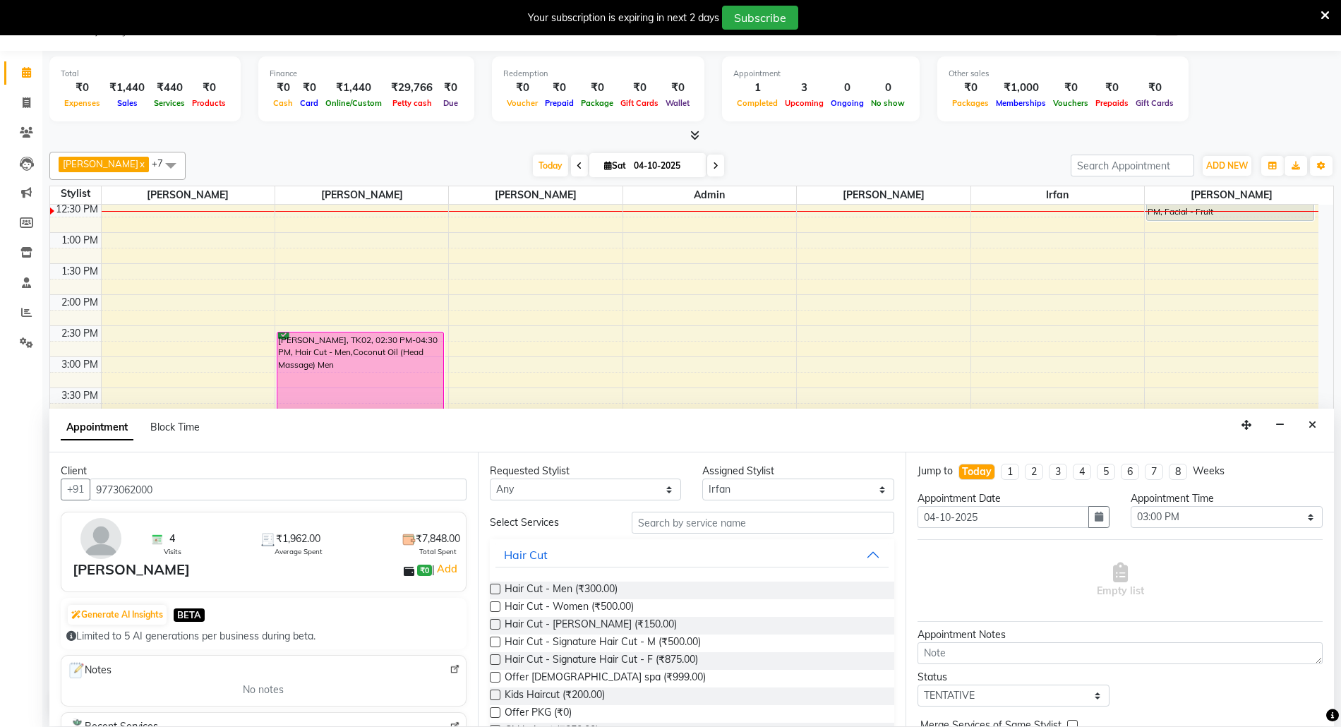
type input "9773062000"
click at [665, 531] on input "text" at bounding box center [763, 523] width 263 height 22
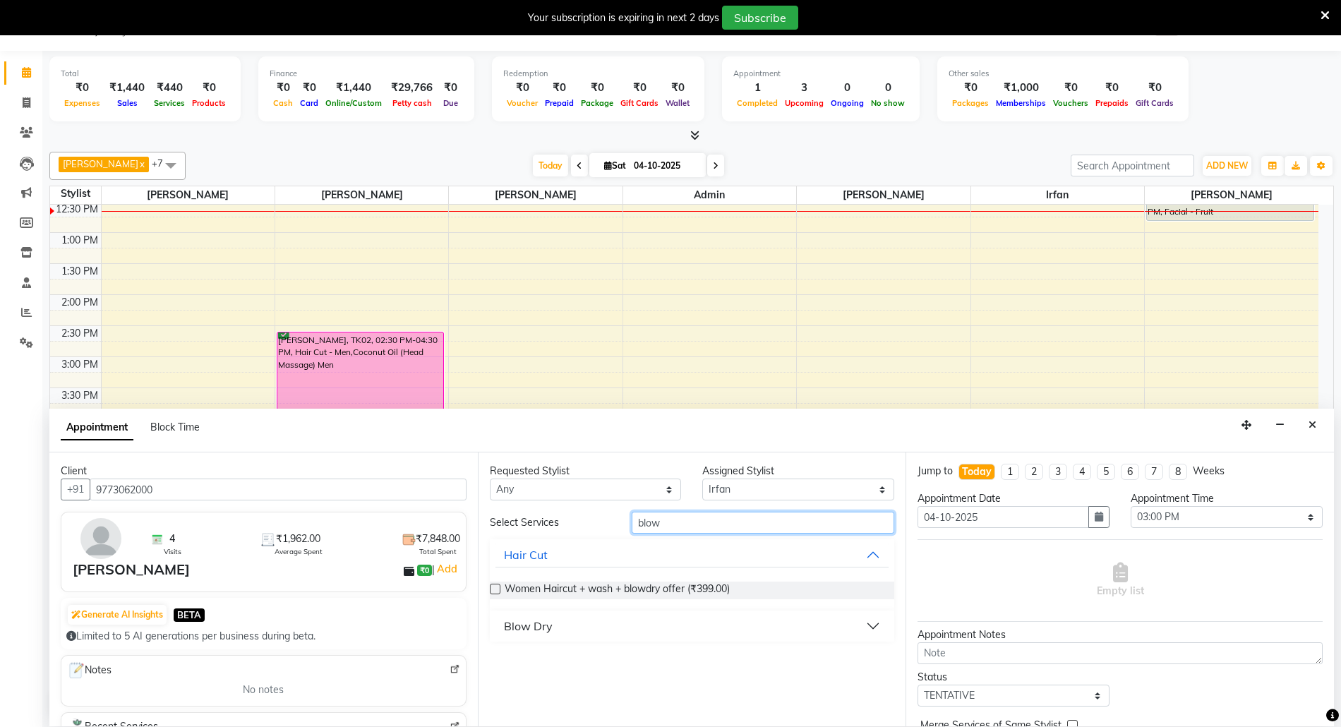
type input "blow"
click at [653, 627] on button "Blow Dry" at bounding box center [692, 625] width 394 height 25
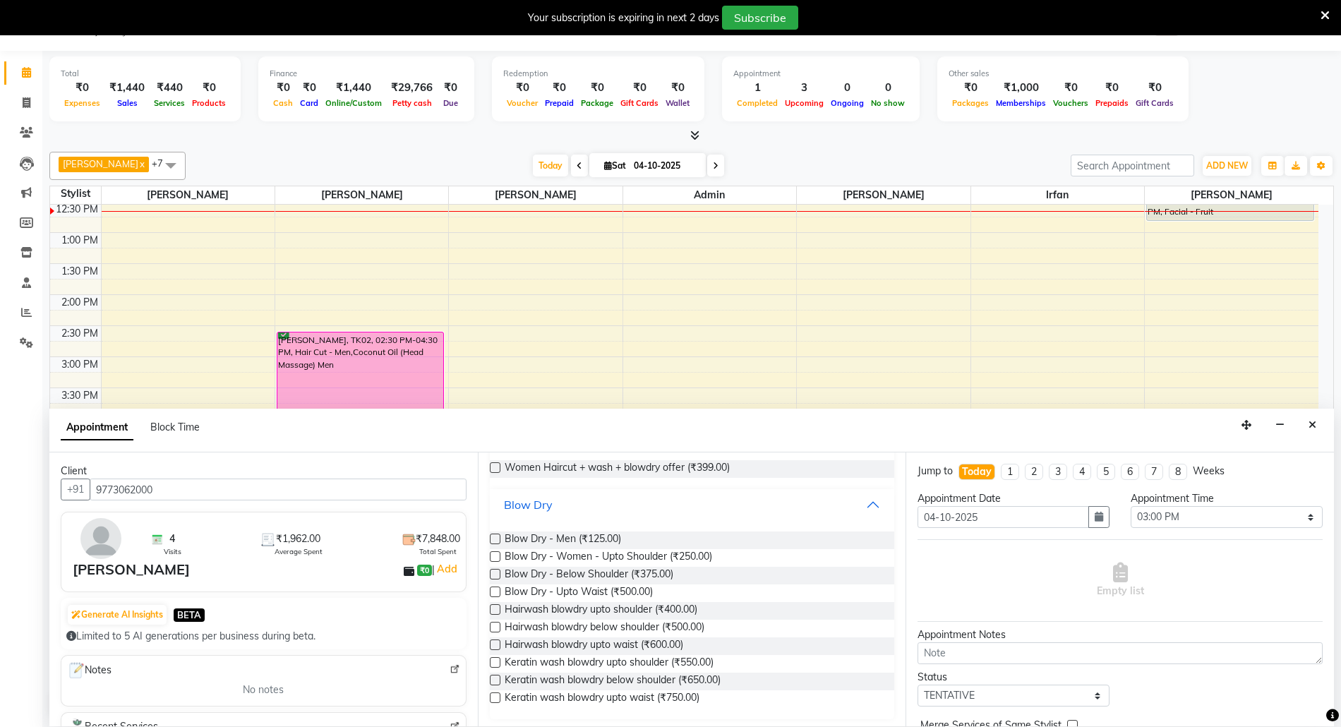
scroll to position [124, 0]
click at [625, 570] on span "Blow Dry - Below Shoulder (₹375.00)" at bounding box center [589, 573] width 169 height 18
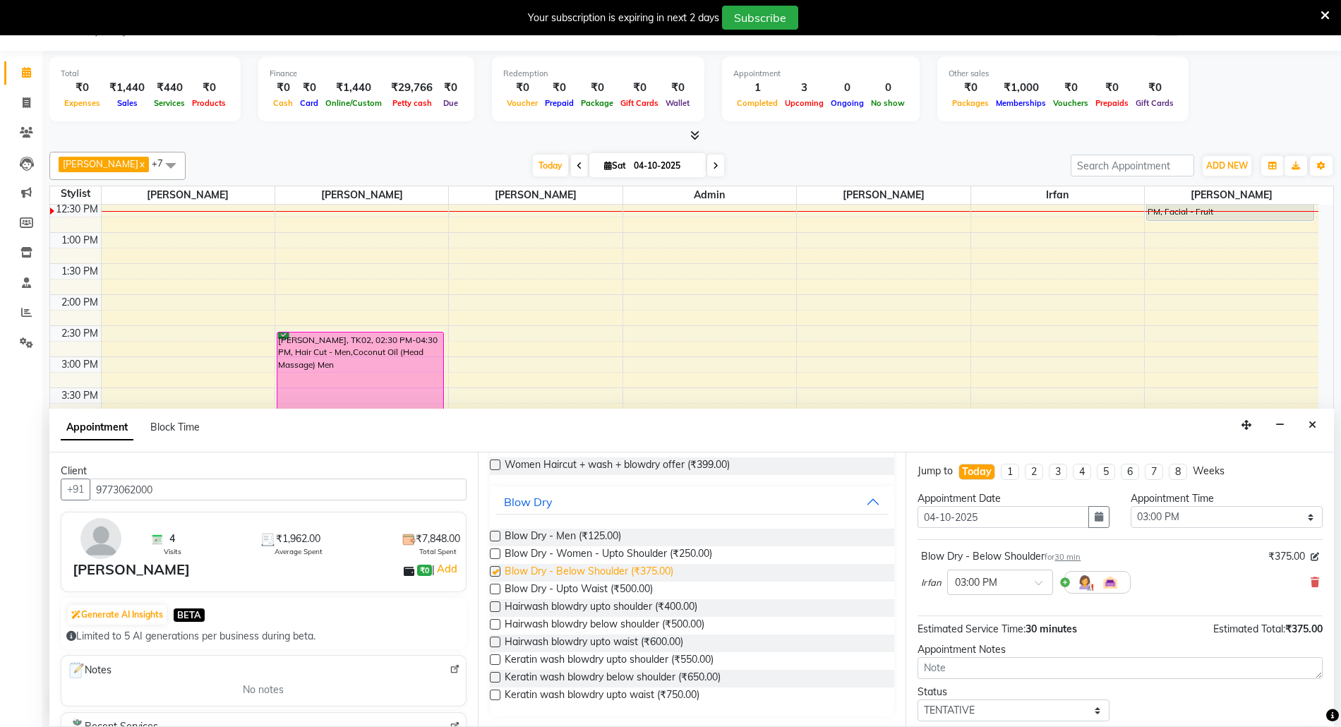
checkbox input "false"
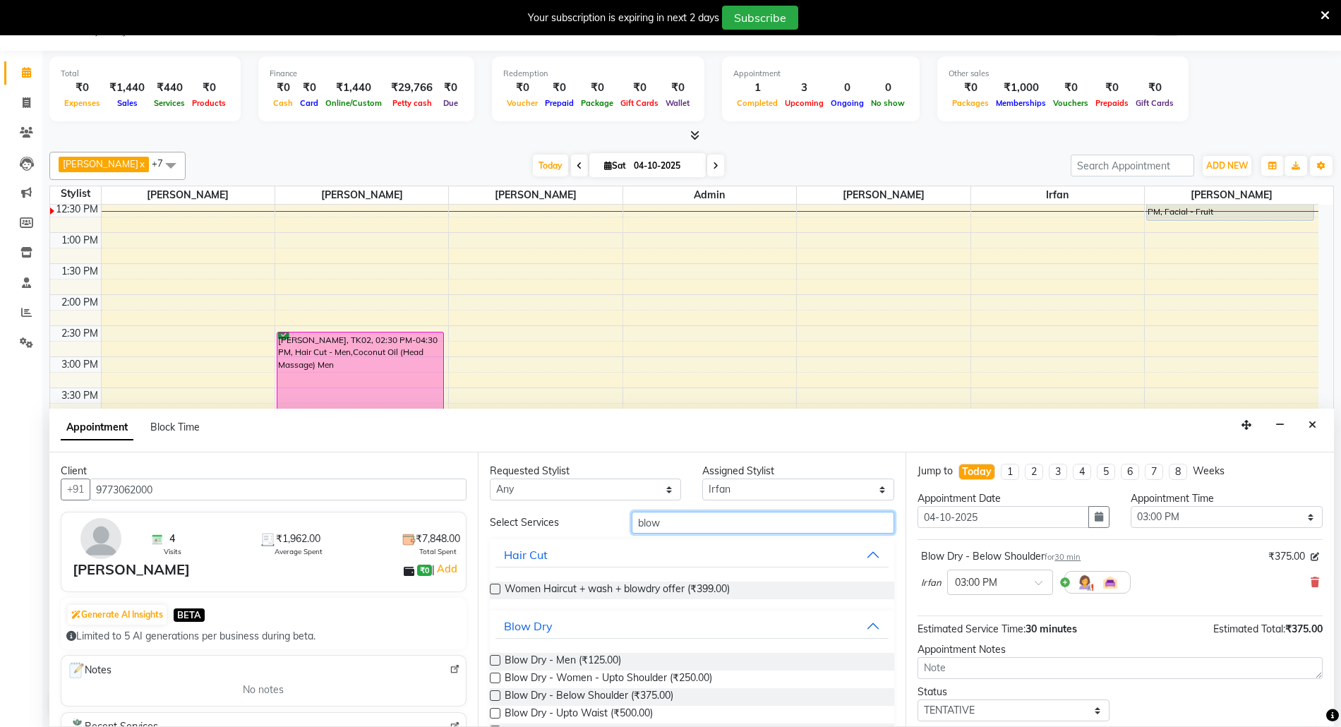
click at [466, 529] on div "Client +91 9773062000 4 Visits ₹1,962.00 Average Spent ₹7,848.00 Total Spent Ri…" at bounding box center [691, 589] width 1284 height 274
click at [760, 486] on select "Select Aaru Ahire Aatik Salmanai Admin Gauri Chilap Irfan Seraj Ahemad Shraddha…" at bounding box center [798, 489] width 192 height 22
select select "58800"
click at [702, 479] on select "Select Aaru Ahire Aatik Salmanai Admin Gauri Chilap Irfan Seraj Ahemad Shraddha…" at bounding box center [798, 489] width 192 height 22
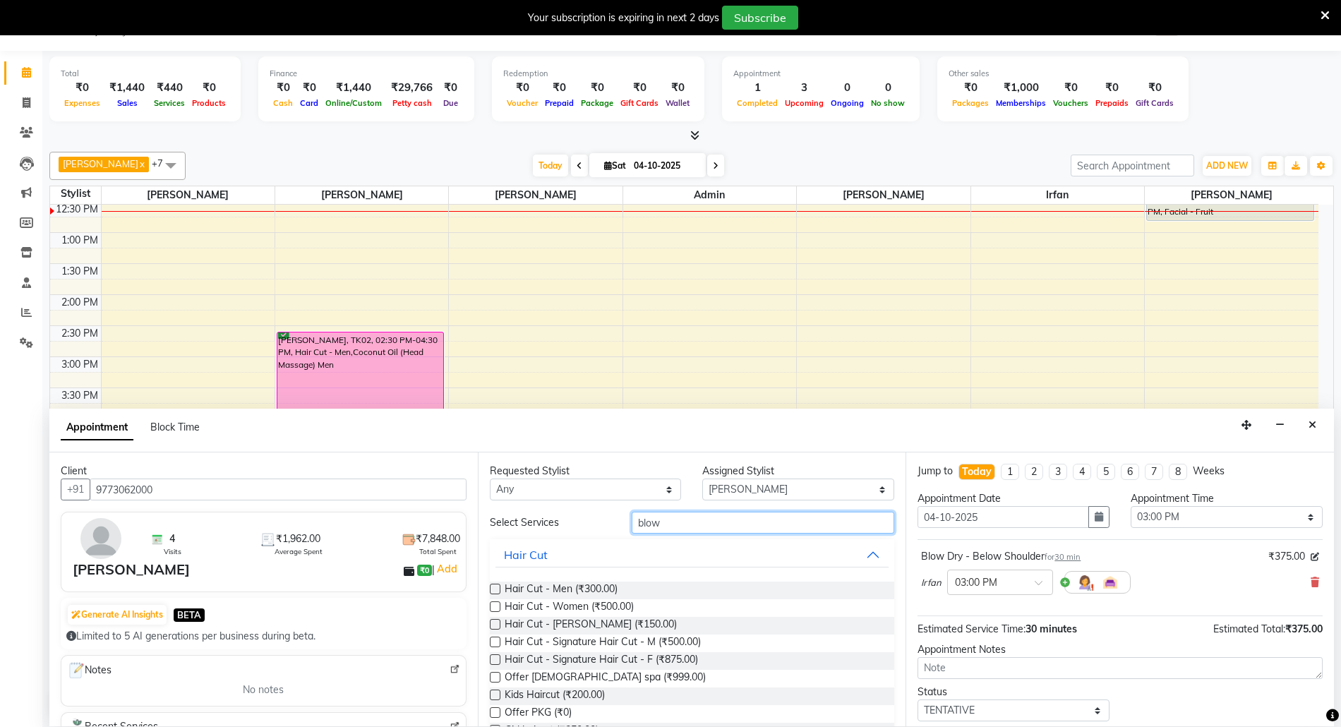
click at [632, 526] on input "blow" at bounding box center [763, 523] width 263 height 22
click at [647, 514] on input "blow" at bounding box center [763, 523] width 263 height 22
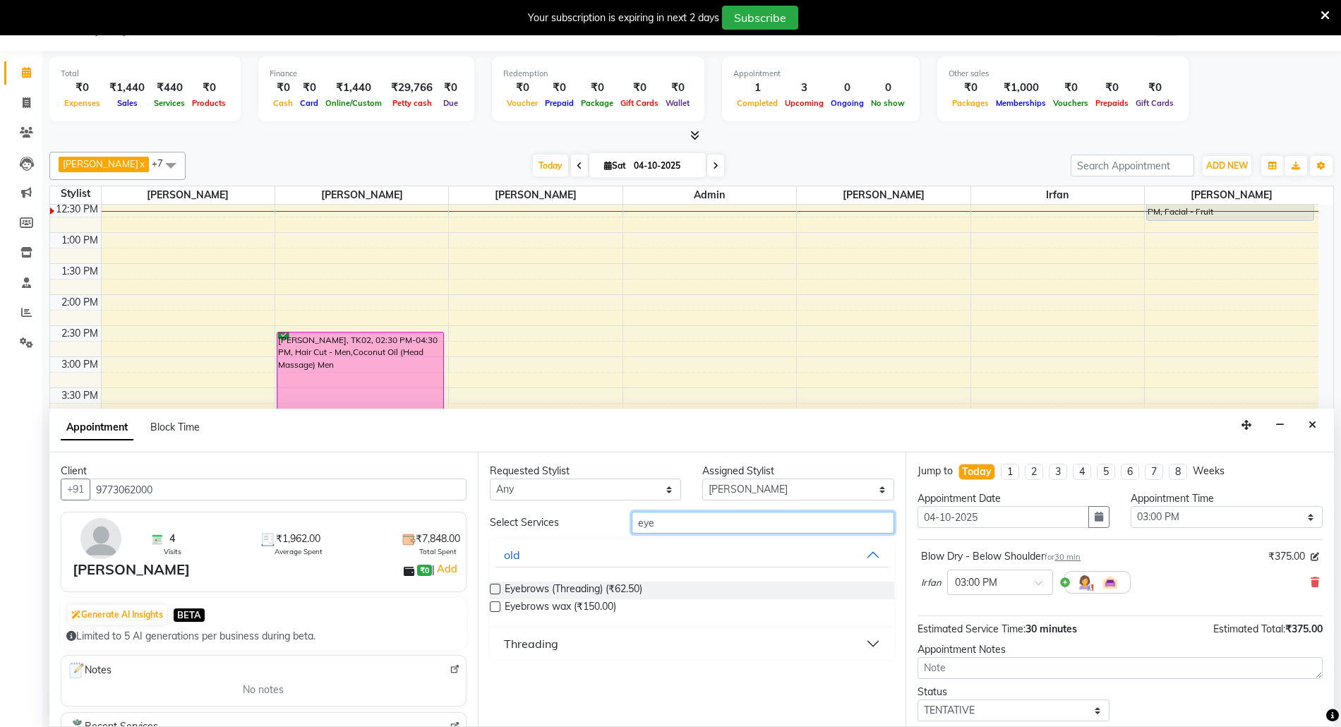
type input "eye"
click at [878, 655] on button "Threading" at bounding box center [692, 643] width 394 height 25
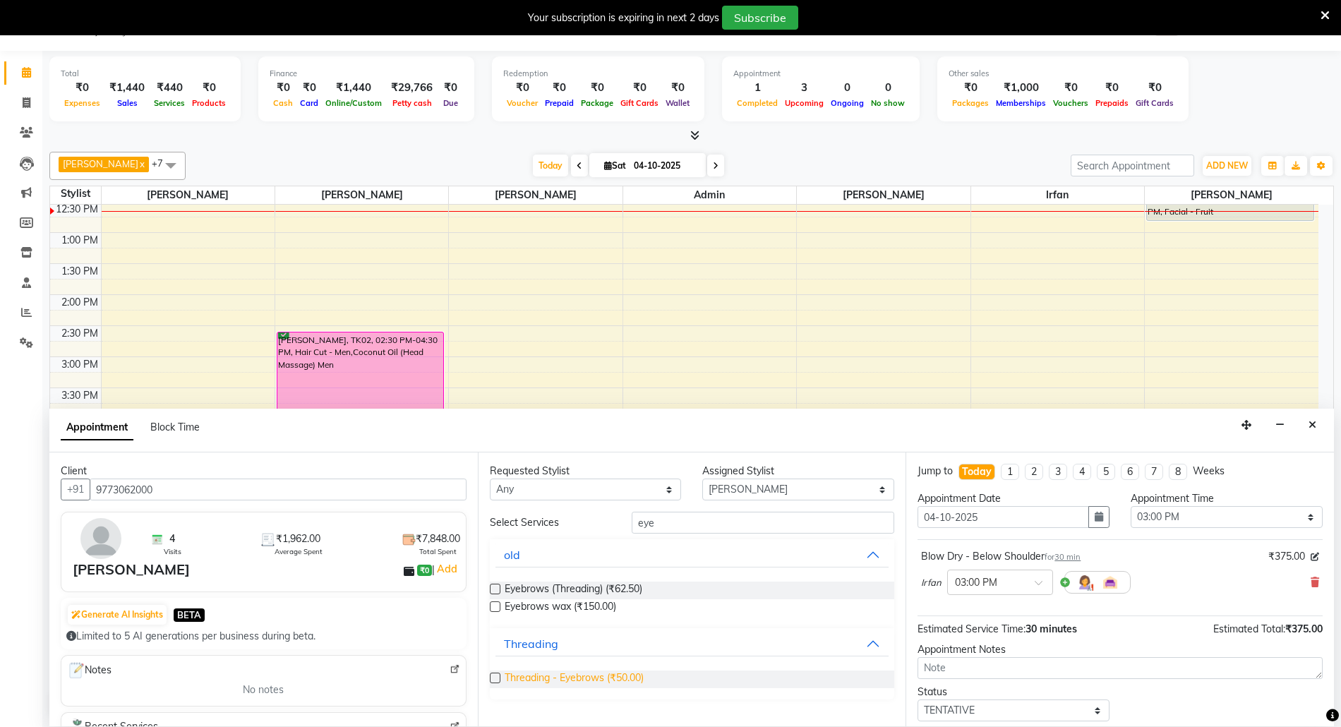
click at [534, 680] on span "Threading - Eyebrows (₹50.00)" at bounding box center [574, 679] width 139 height 18
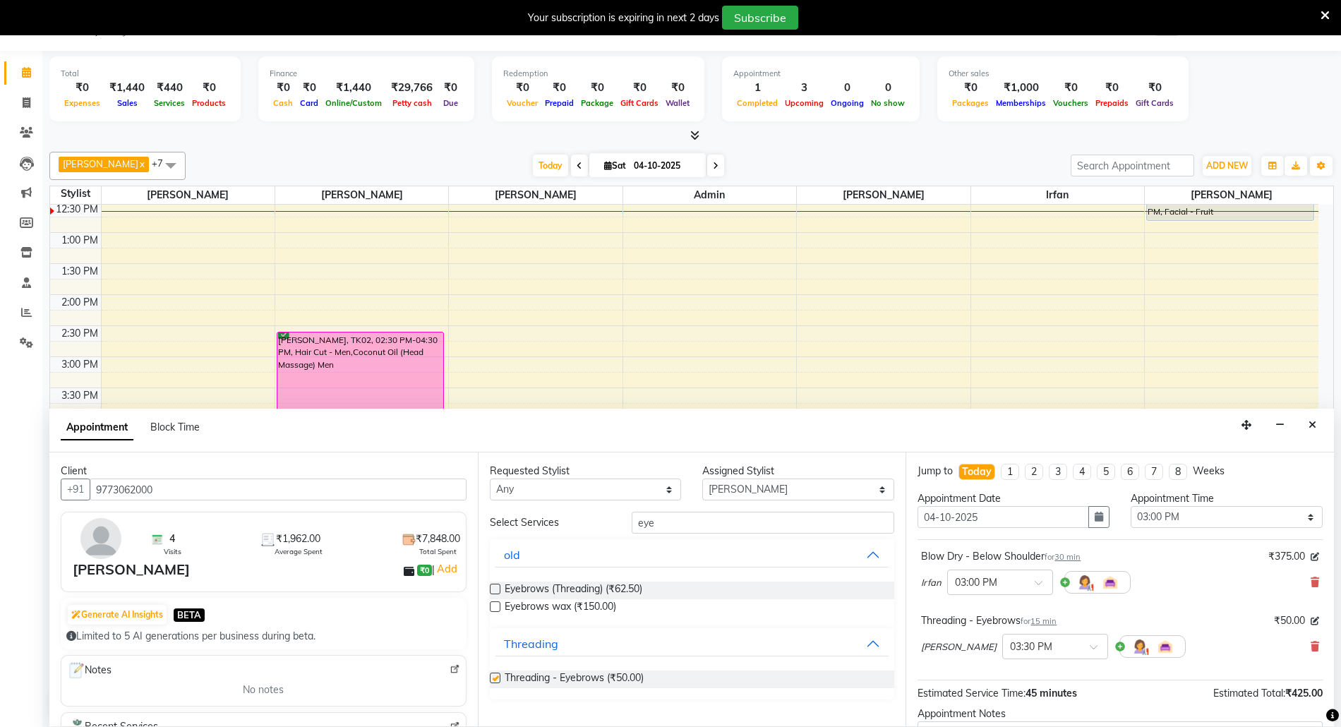
checkbox input "false"
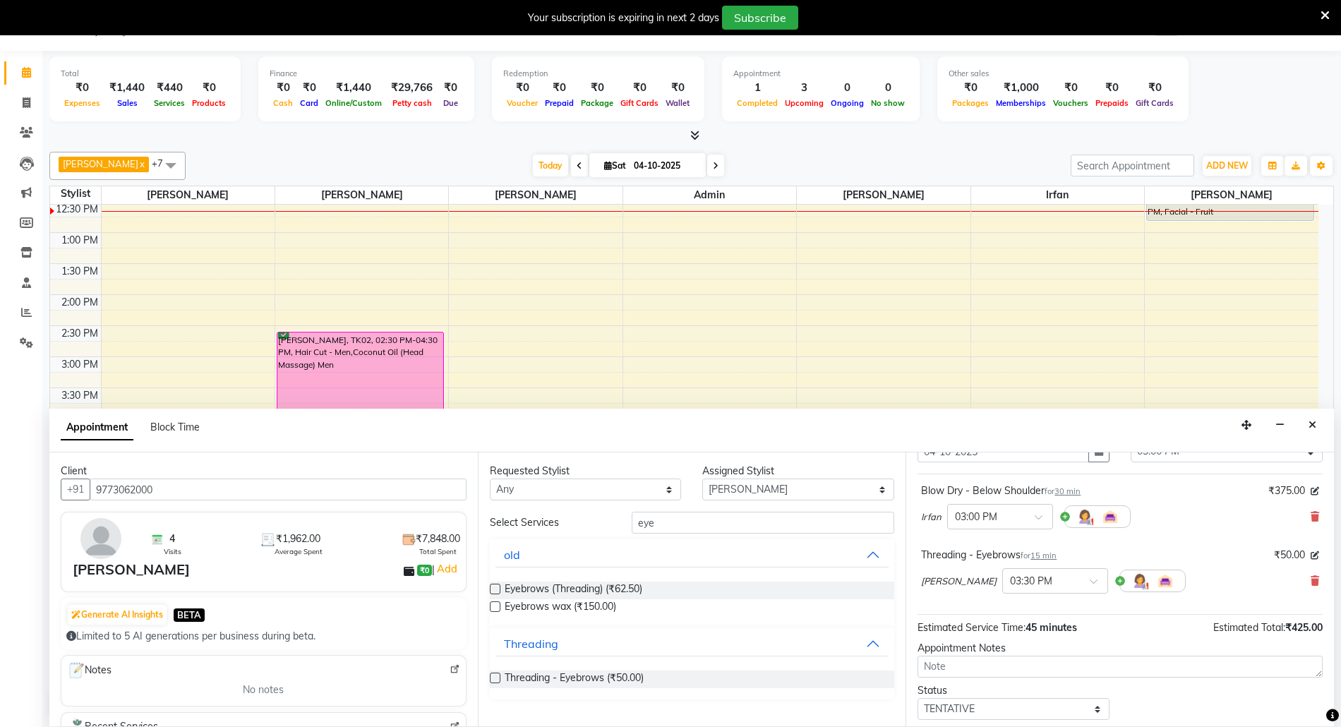
scroll to position [150, 0]
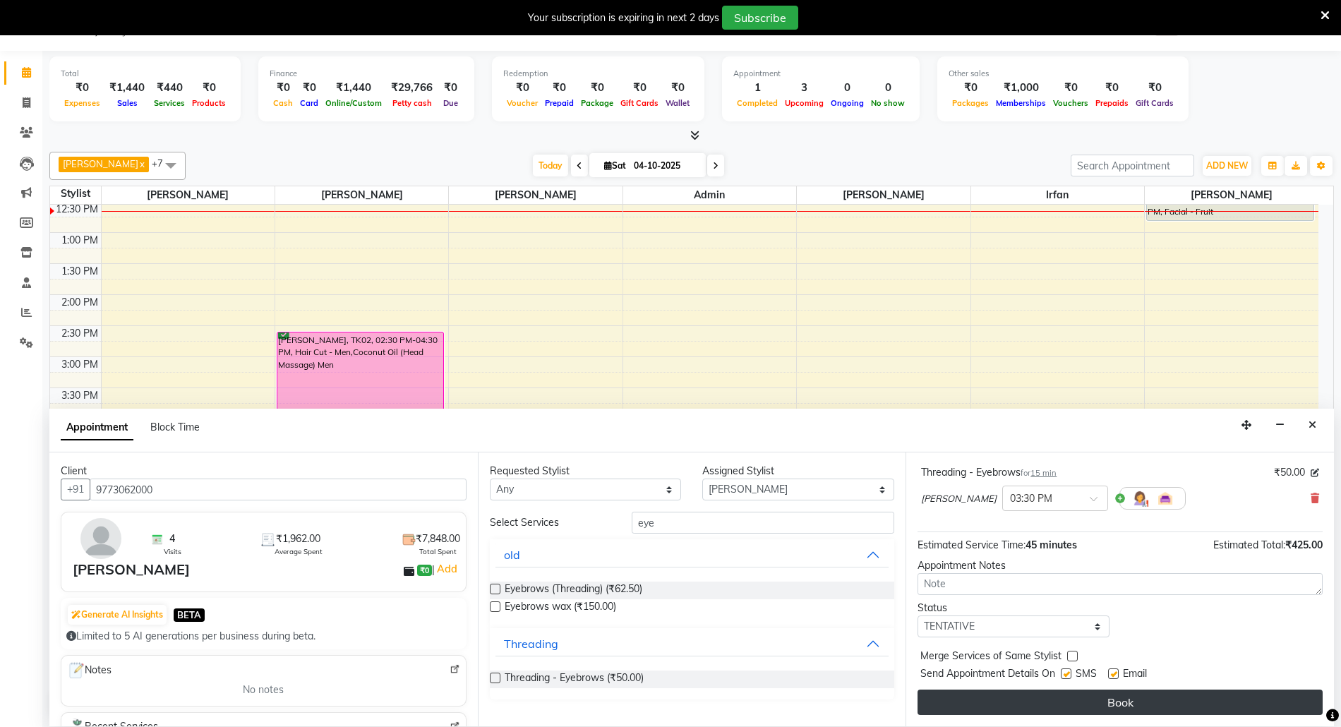
click at [1063, 701] on button "Book" at bounding box center [1119, 701] width 405 height 25
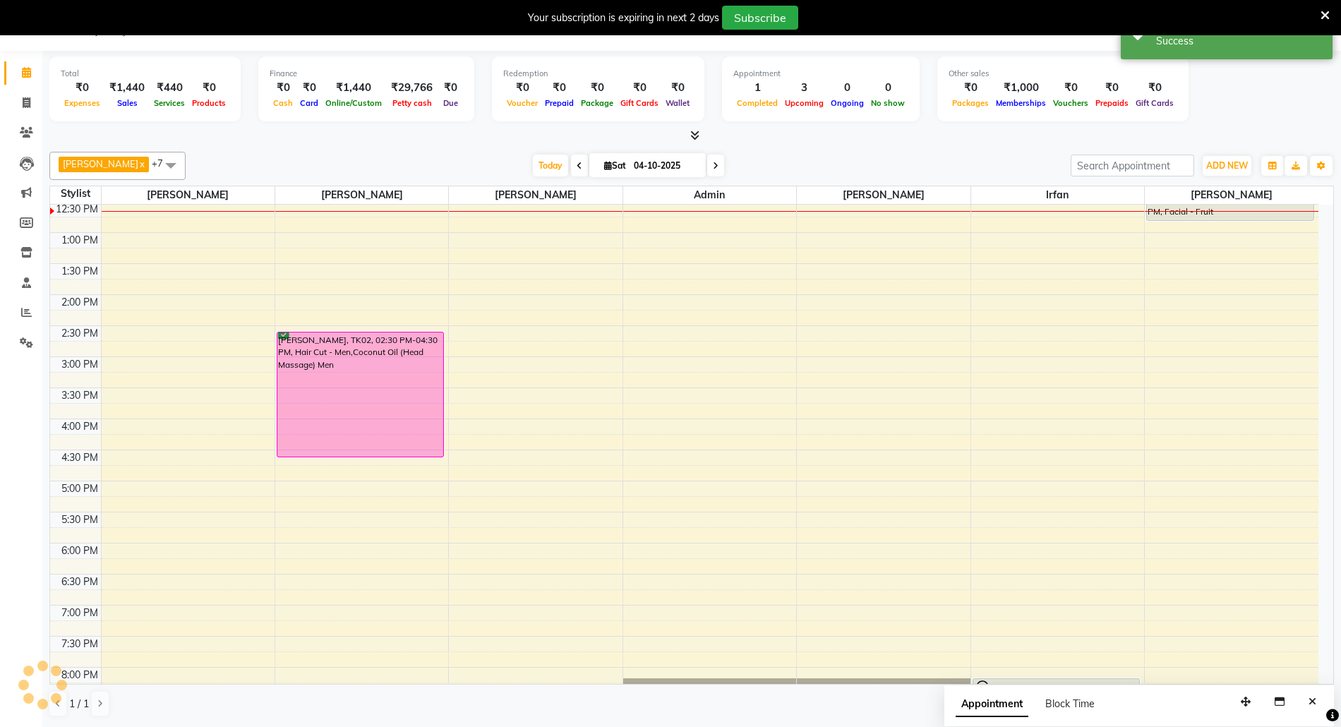
scroll to position [0, 0]
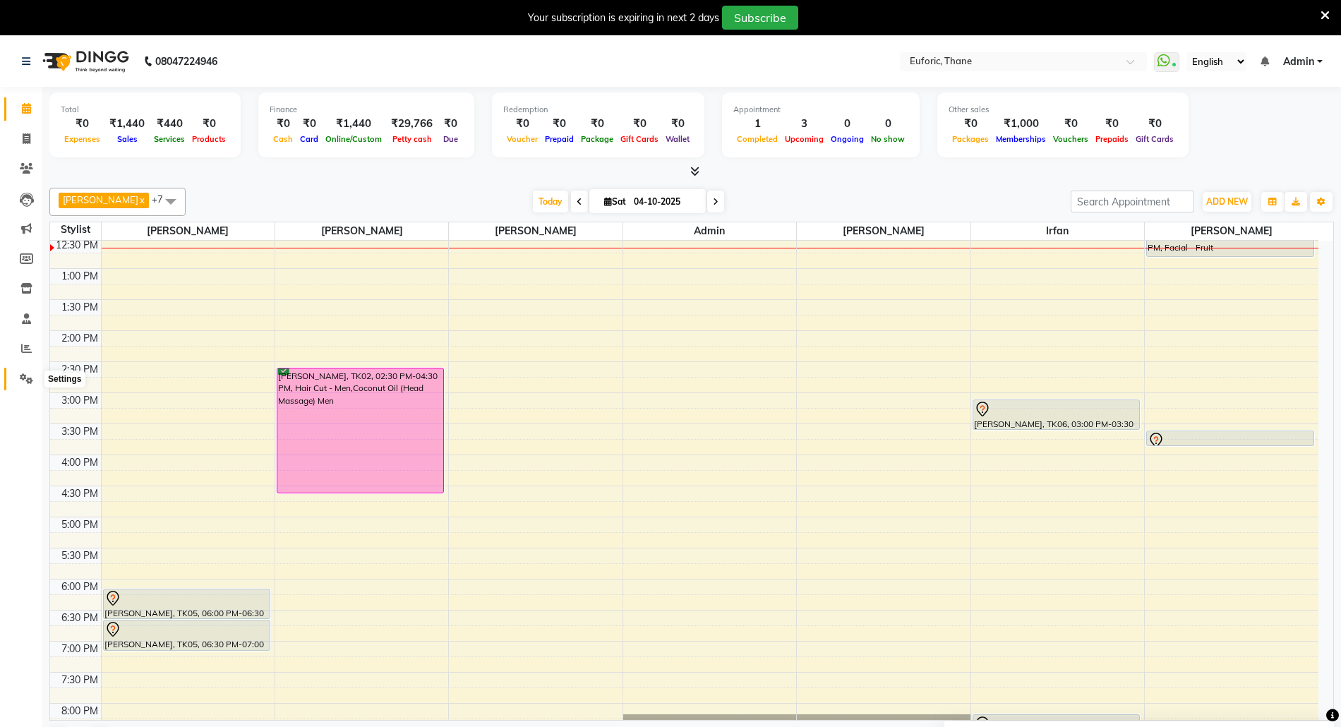
click at [24, 378] on icon at bounding box center [26, 378] width 13 height 11
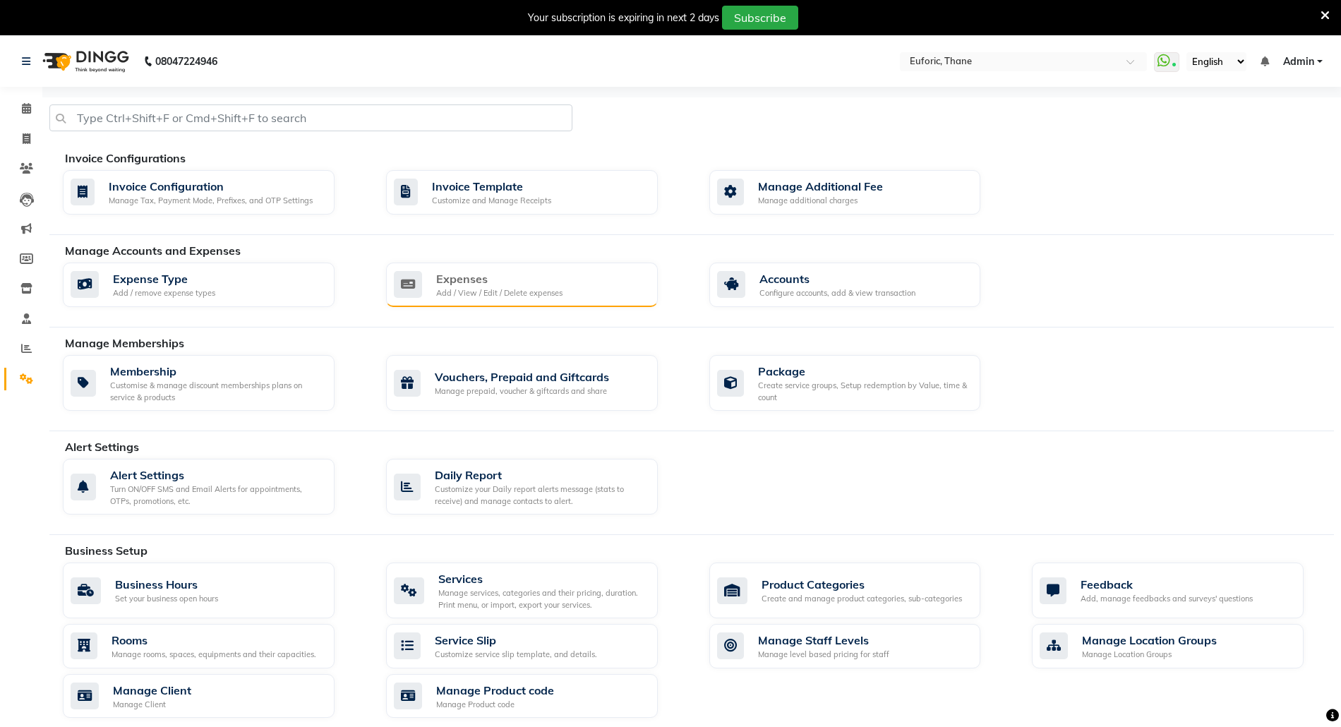
click at [507, 286] on div "Expenses" at bounding box center [499, 278] width 126 height 17
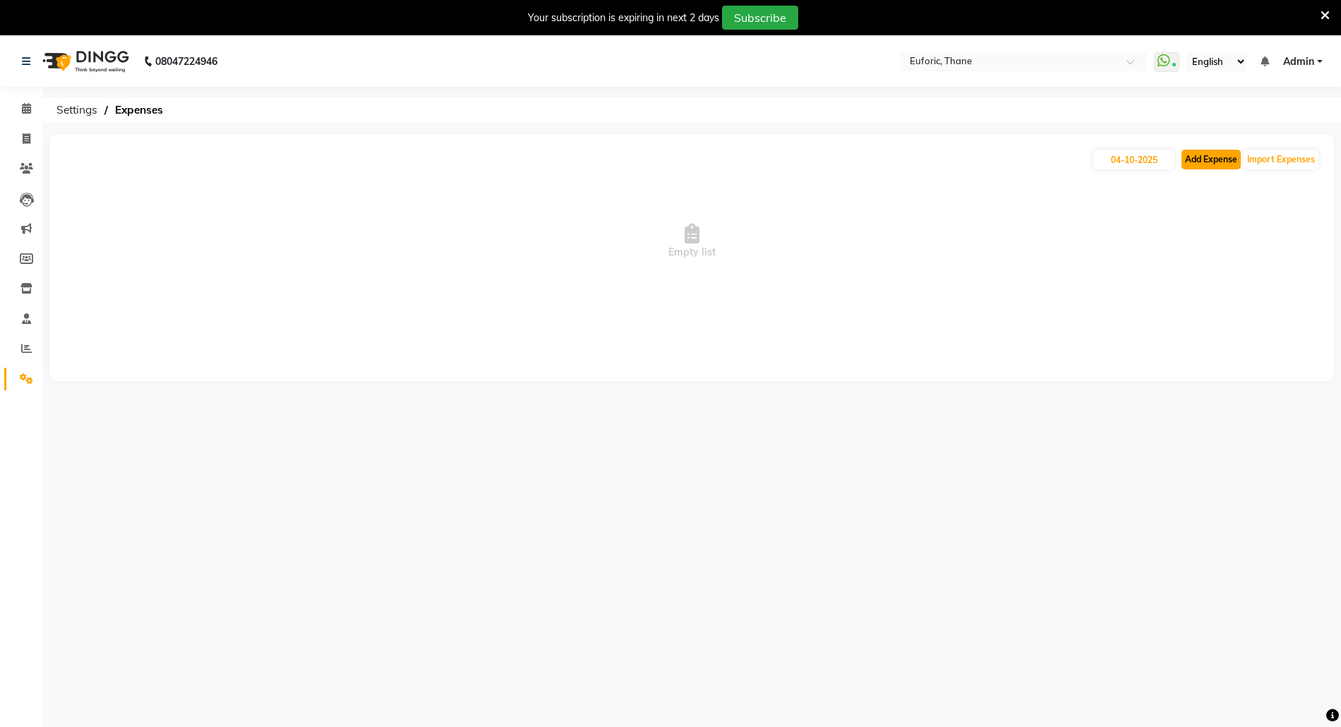
click at [1209, 165] on button "Add Expense" at bounding box center [1210, 160] width 59 height 20
select select "1"
select select "3965"
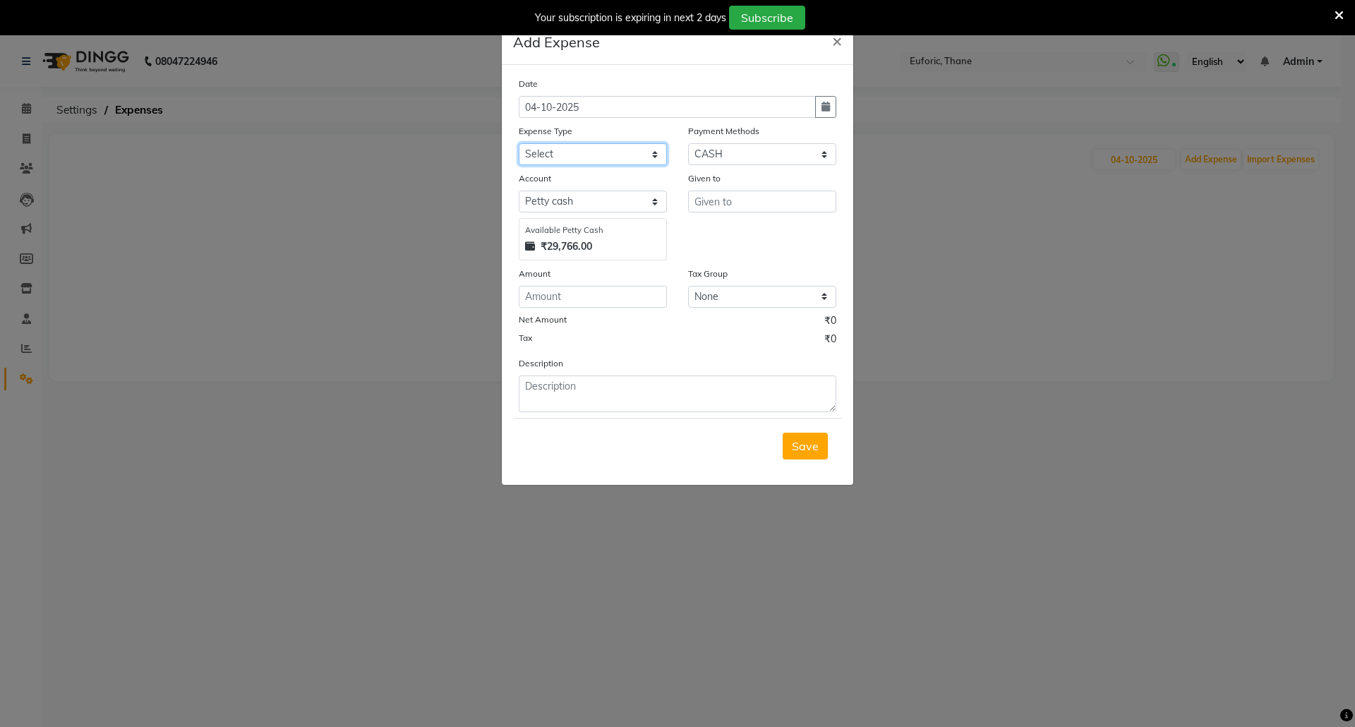
click at [573, 158] on select "Select Advance Salary Bank charges Car maintenance Cash transfer to bank Cash t…" at bounding box center [593, 154] width 148 height 22
select select "15989"
click at [519, 143] on select "Select Advance Salary Bank charges Car maintenance Cash transfer to bank Cash t…" at bounding box center [593, 154] width 148 height 22
click at [723, 199] on input "text" at bounding box center [762, 202] width 148 height 22
type input "Admin"
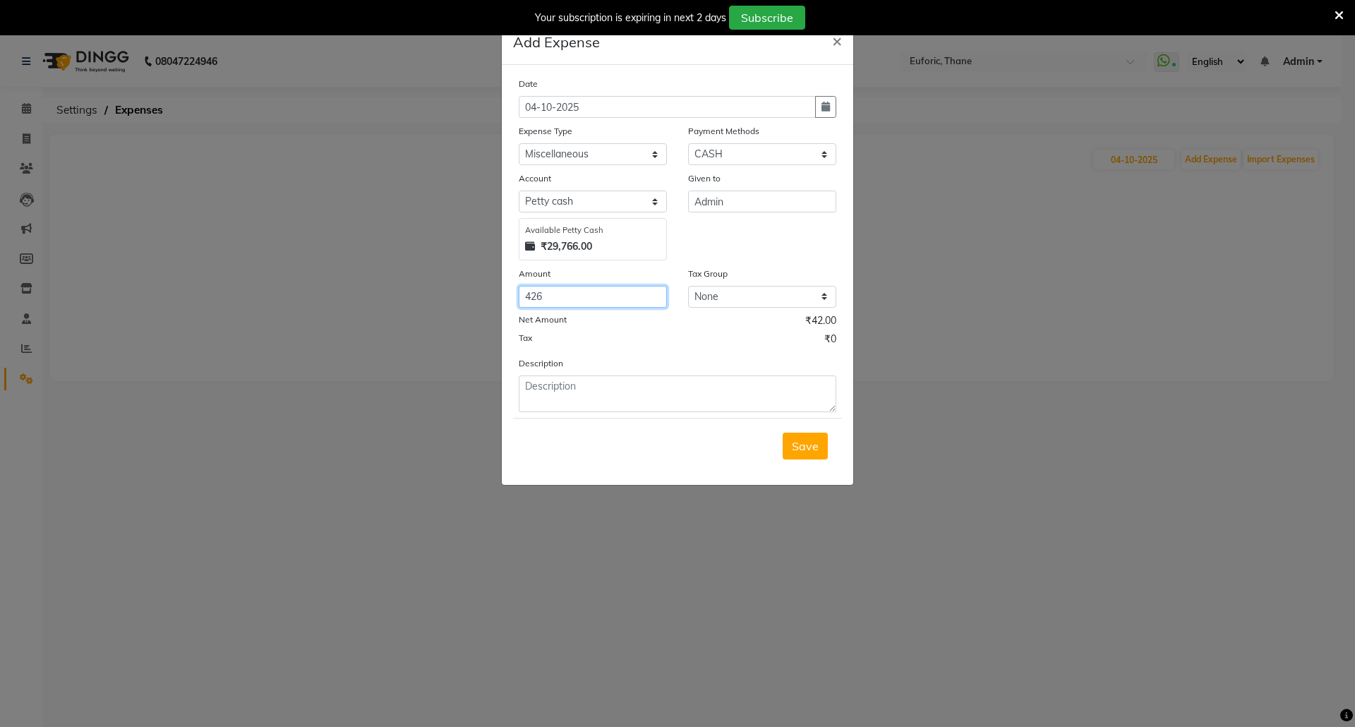
type input "426"
type textarea "comfort"
click at [807, 440] on span "Save" at bounding box center [805, 446] width 27 height 14
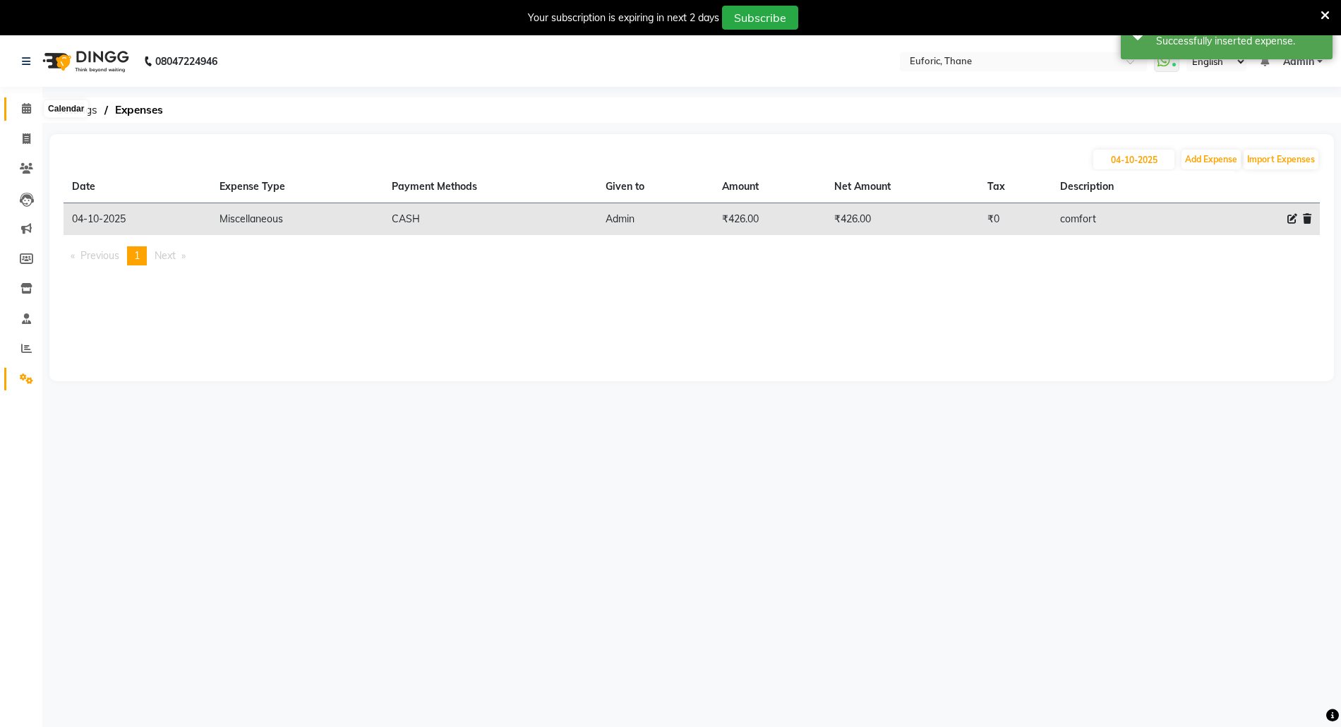
click at [25, 109] on icon at bounding box center [26, 108] width 9 height 11
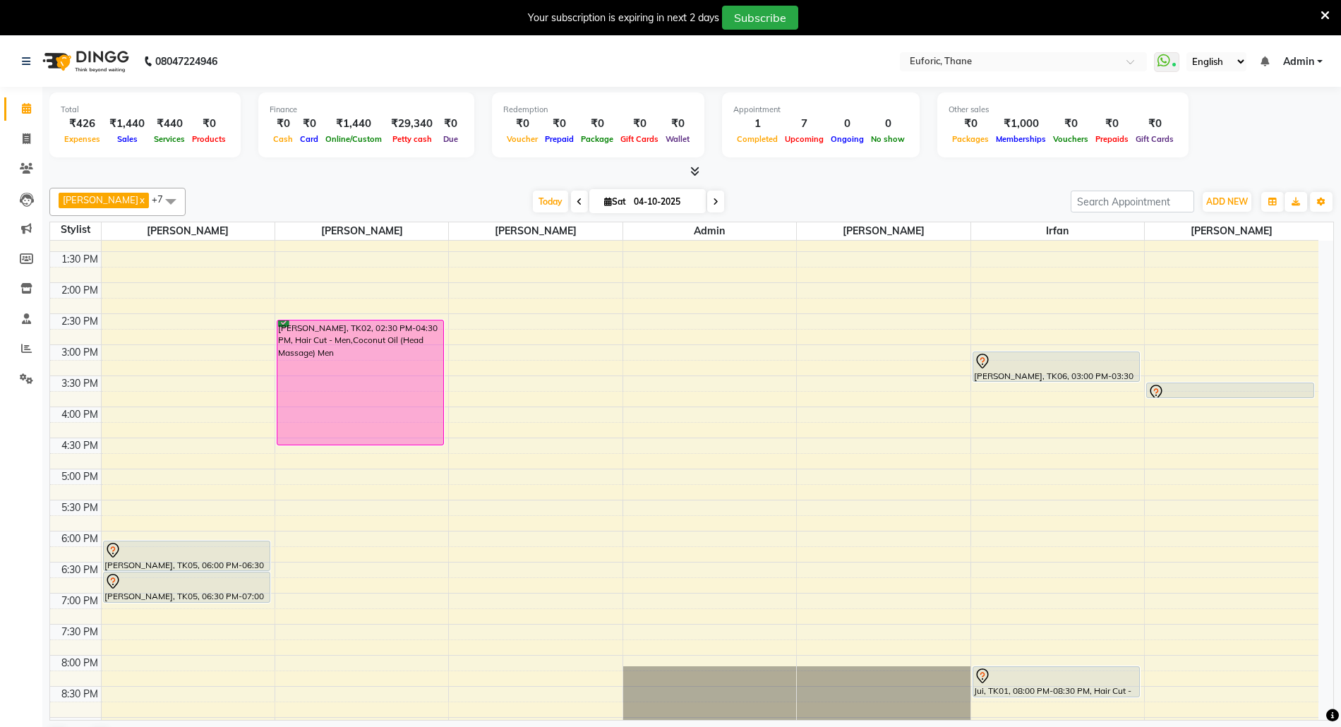
scroll to position [376, 0]
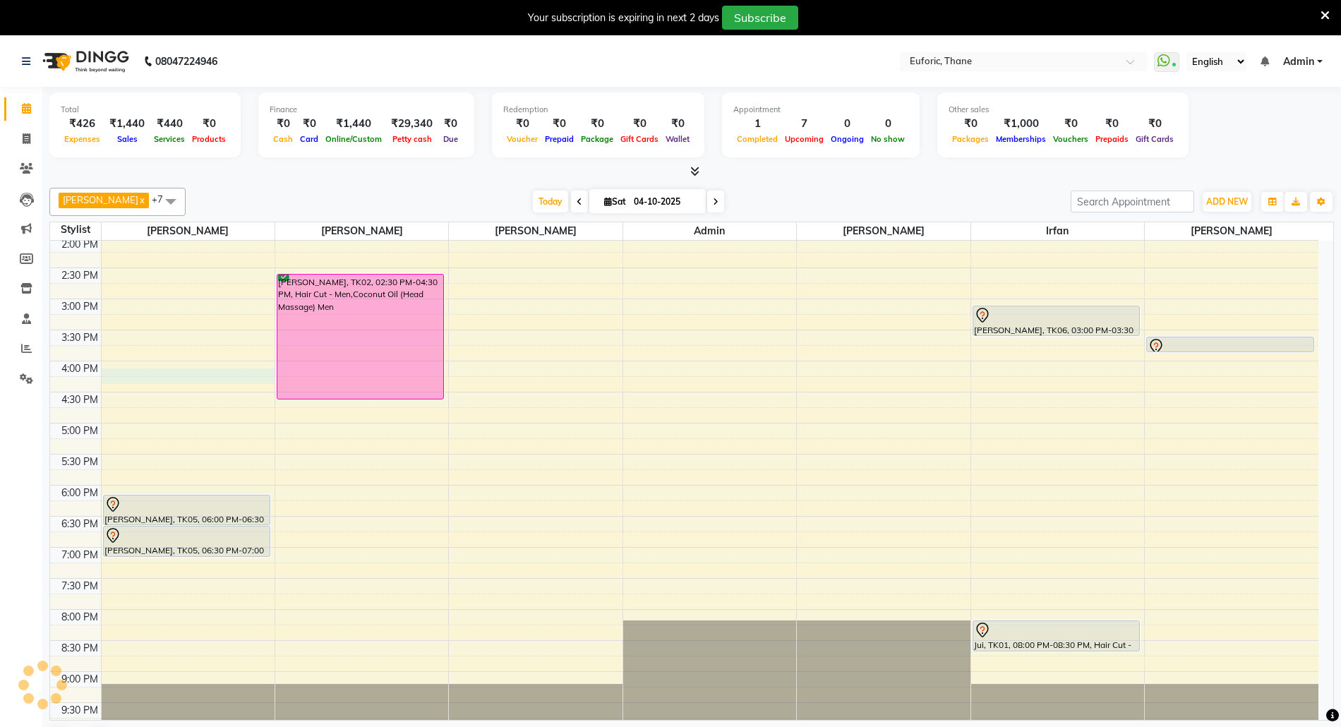
click at [157, 381] on div "8:00 AM 8:30 AM 9:00 AM 9:30 AM 10:00 AM 10:30 AM 11:00 AM 11:30 AM 12:00 PM 12…" at bounding box center [684, 299] width 1268 height 869
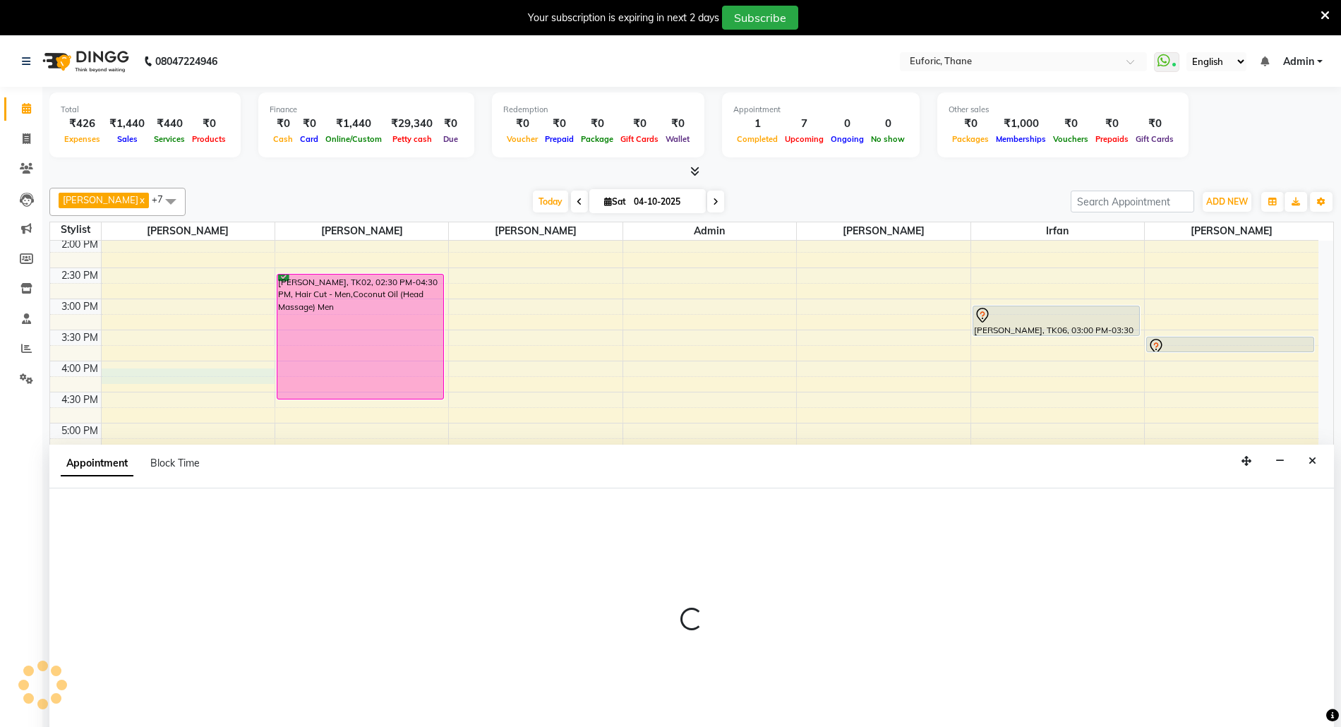
scroll to position [37, 0]
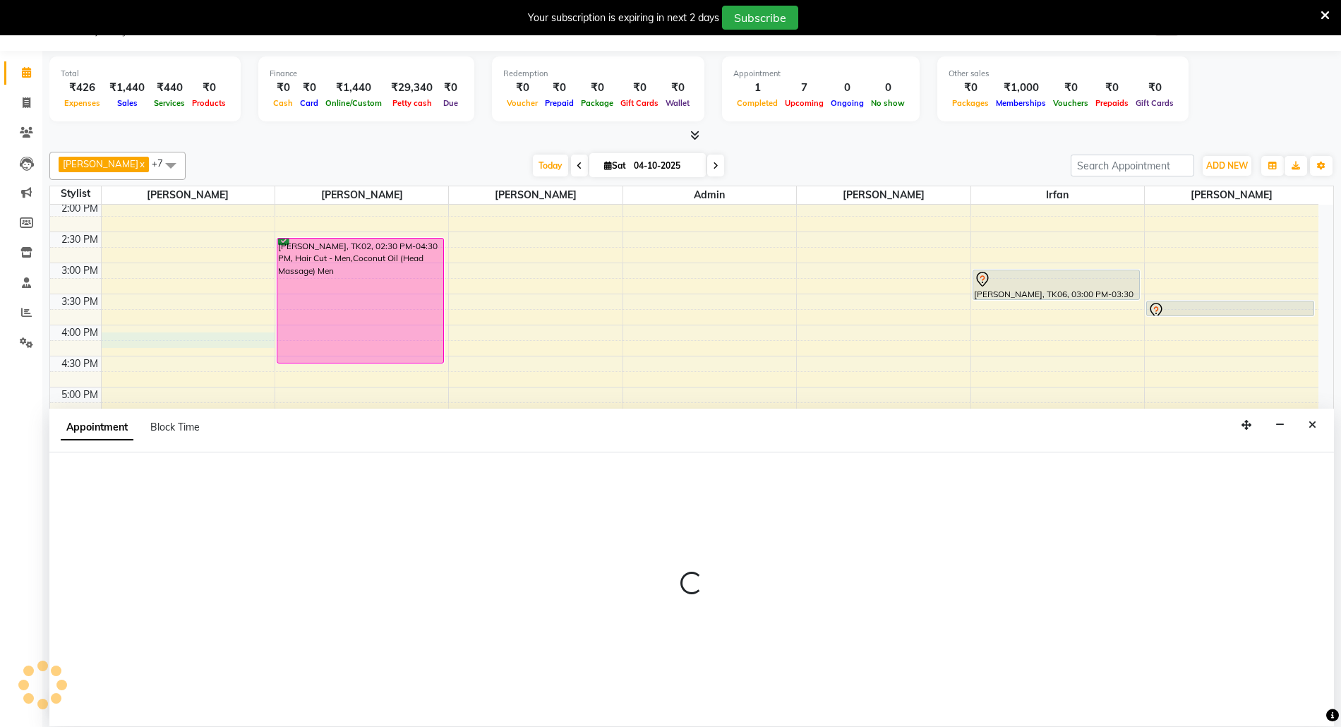
select select "31985"
select select "960"
select select "tentative"
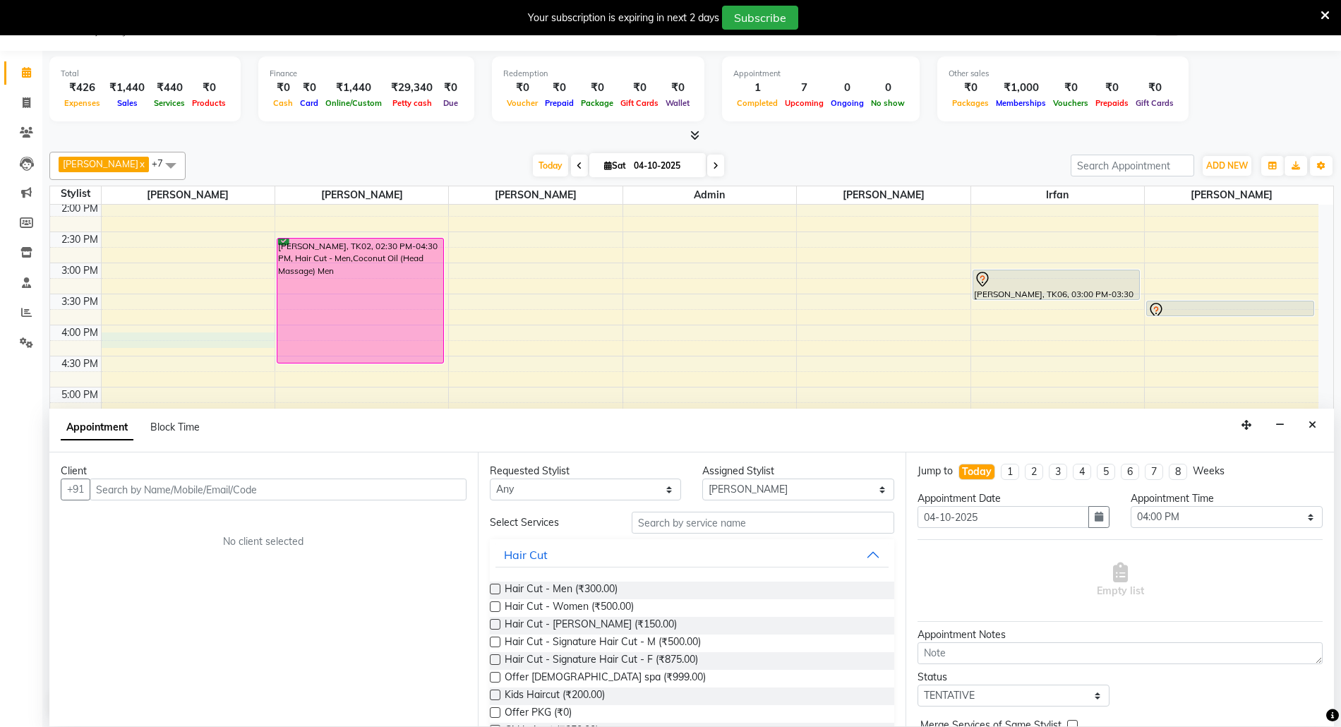
click at [144, 353] on div "8:00 AM 8:30 AM 9:00 AM 9:30 AM 10:00 AM 10:30 AM 11:00 AM 11:30 AM 12:00 PM 12…" at bounding box center [684, 263] width 1268 height 869
click at [138, 387] on div "8:00 AM 8:30 AM 9:00 AM 9:30 AM 10:00 AM 10:30 AM 11:00 AM 11:30 AM 12:00 PM 12…" at bounding box center [684, 263] width 1268 height 869
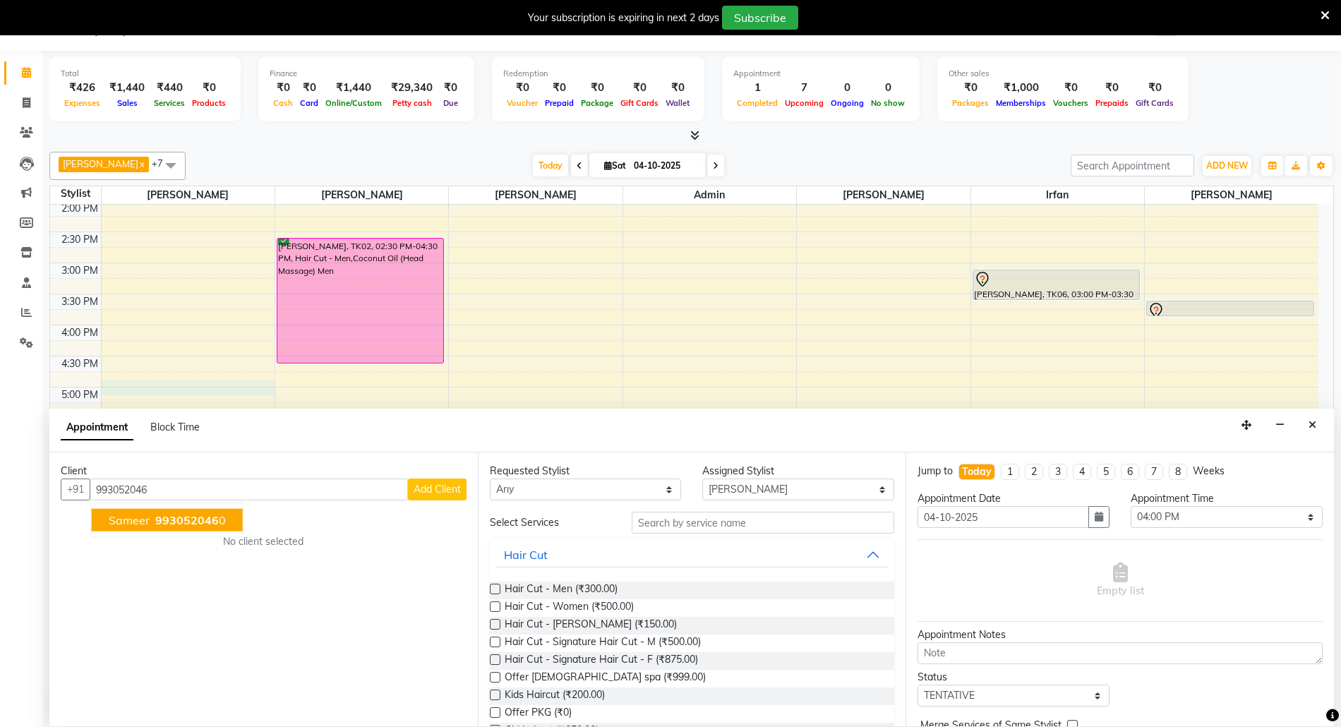
click at [164, 522] on span "993052046" at bounding box center [187, 520] width 64 height 14
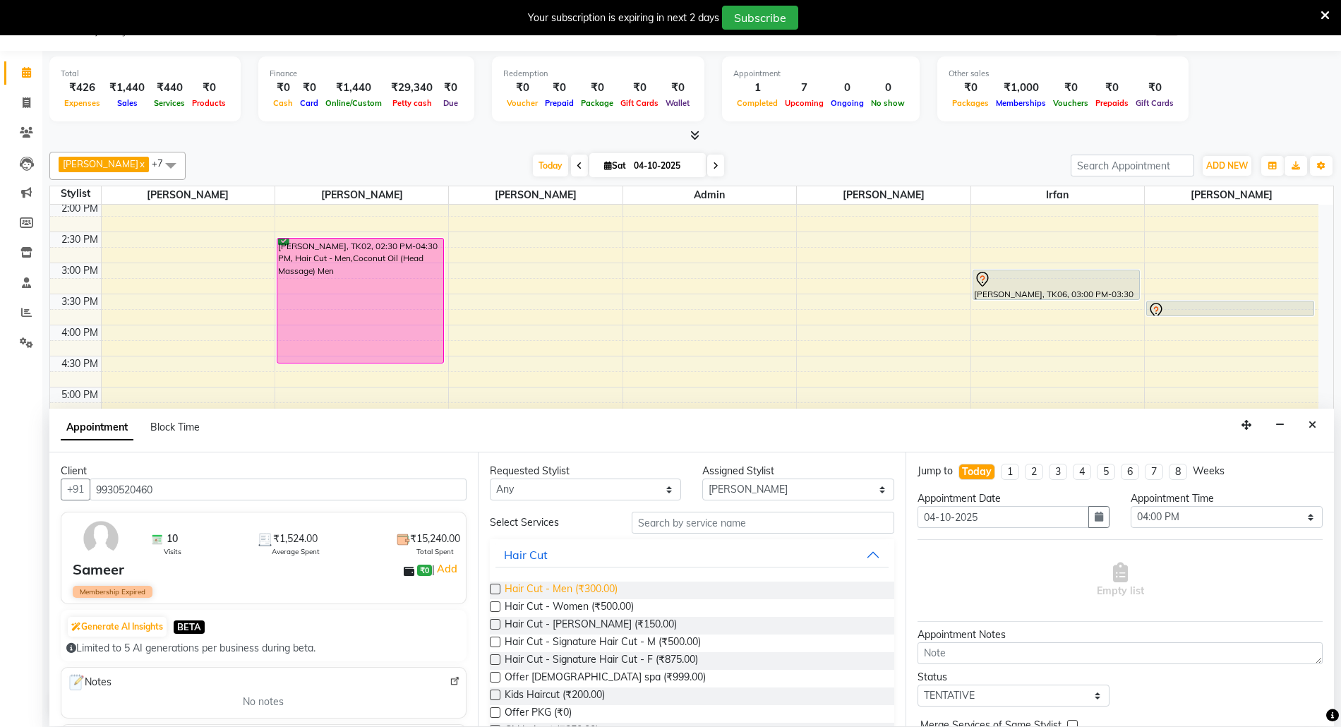
type input "9930520460"
click at [509, 593] on span "Hair Cut - Men (₹300.00)" at bounding box center [561, 590] width 113 height 18
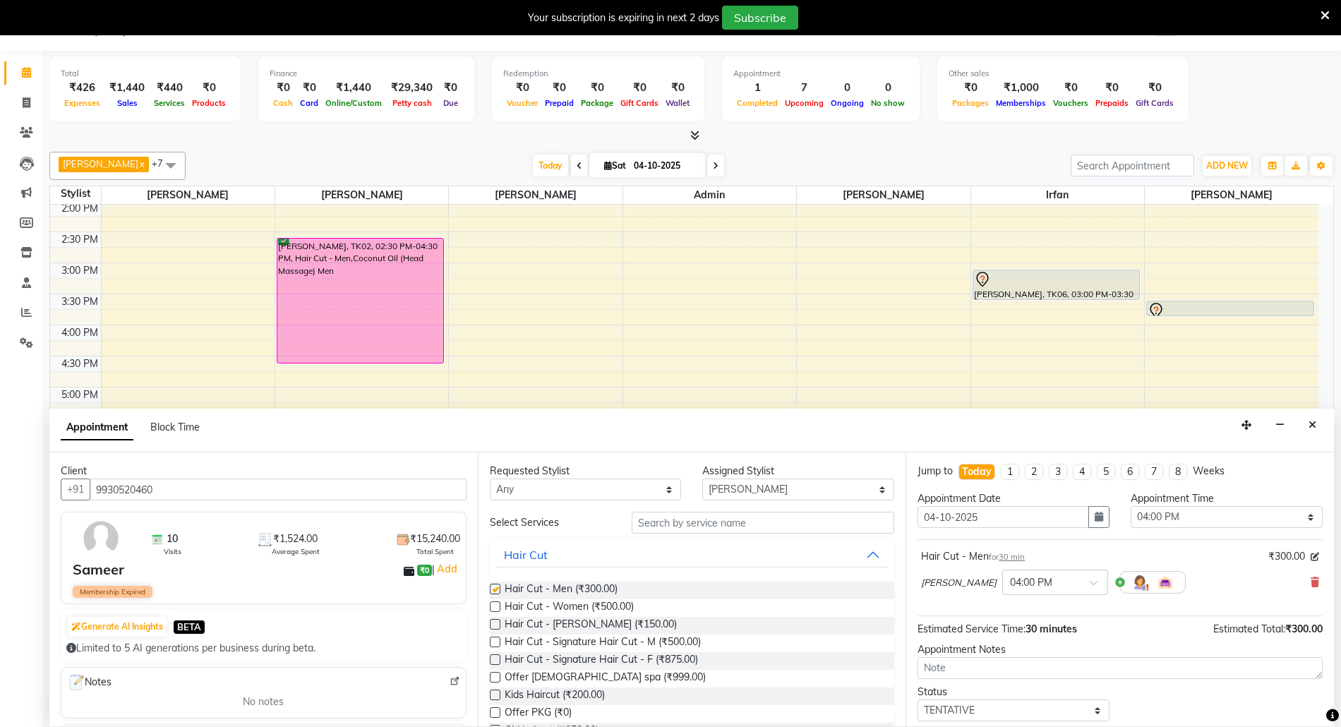
checkbox input "false"
click at [749, 488] on select "Select Aaru Ahire Aatik Salmanai Admin Gauri Chilap Irfan Seraj Ahemad Shraddha…" at bounding box center [798, 489] width 192 height 22
select select "33147"
click at [702, 479] on select "Select Aaru Ahire Aatik Salmanai Admin Gauri Chilap Irfan Seraj Ahemad Shraddha…" at bounding box center [798, 489] width 192 height 22
click at [695, 529] on input "text" at bounding box center [763, 523] width 263 height 22
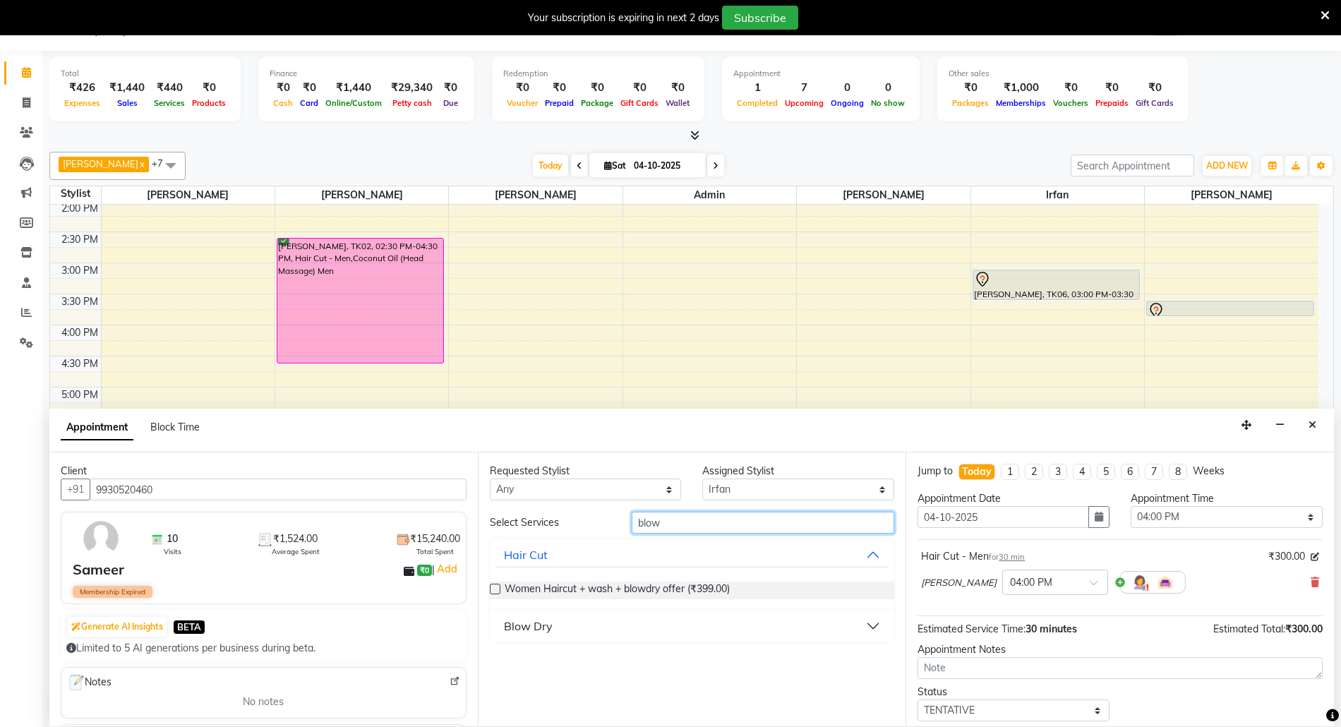
type input "blow"
click at [604, 630] on button "Blow Dry" at bounding box center [692, 625] width 394 height 25
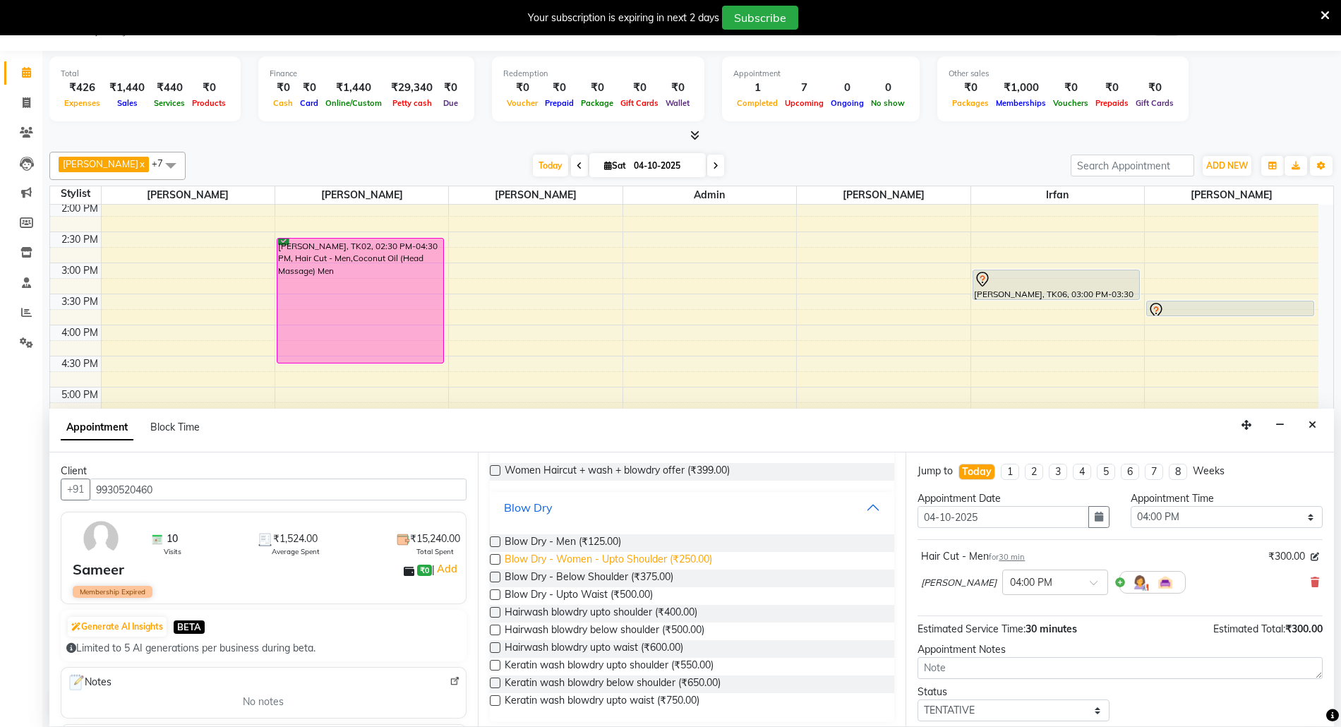
scroll to position [123, 0]
click at [634, 573] on span "Blow Dry - Below Shoulder (₹375.00)" at bounding box center [589, 574] width 169 height 18
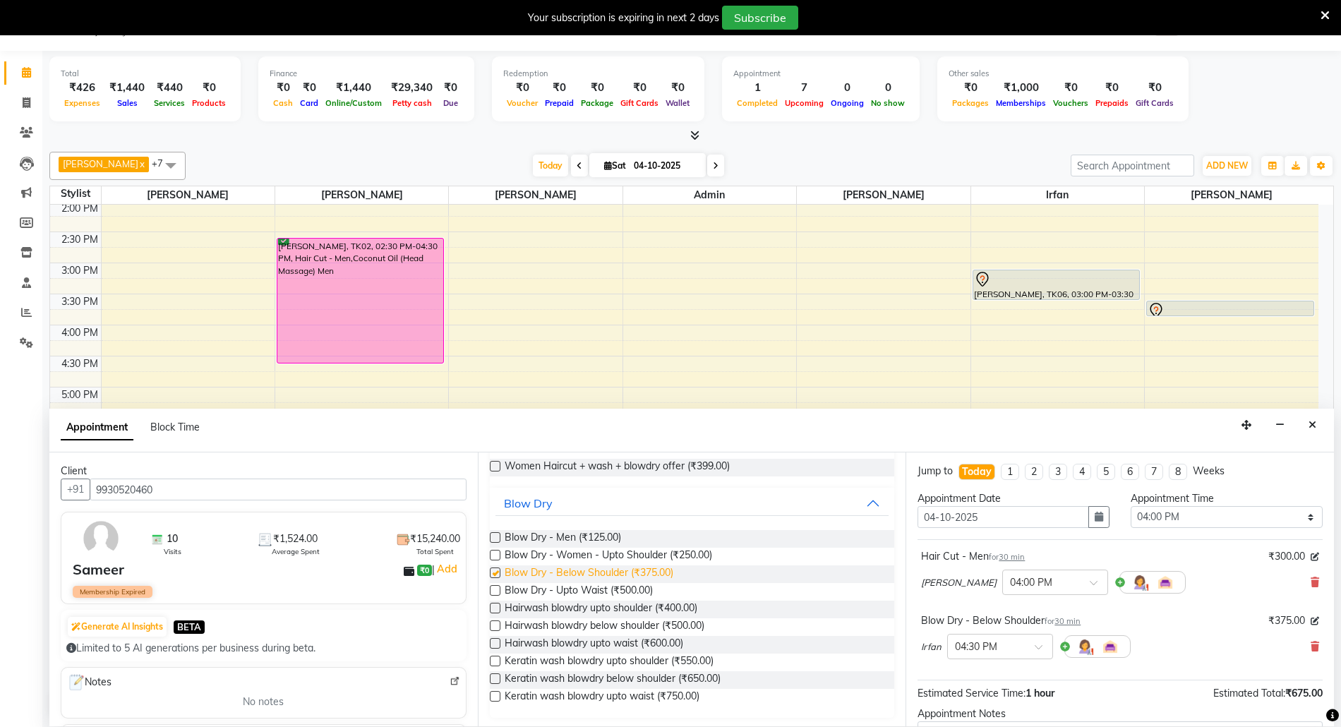
checkbox input "false"
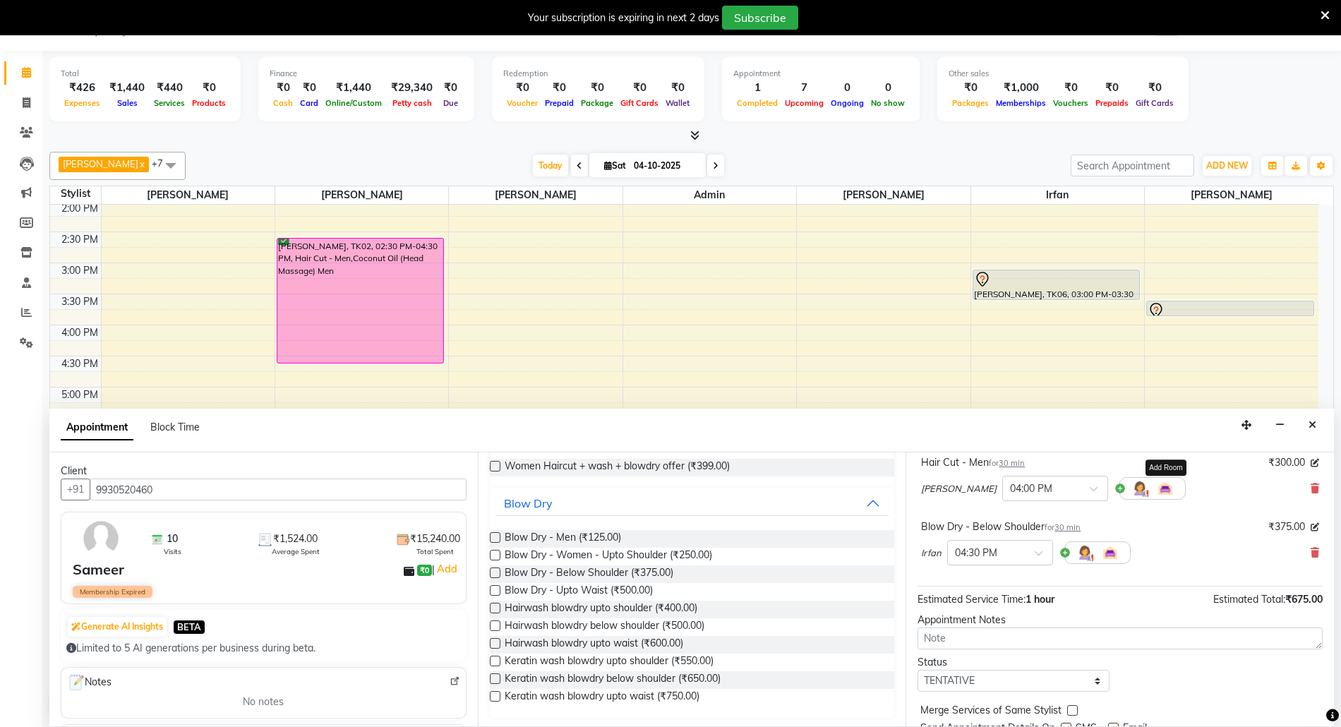
scroll to position [150, 0]
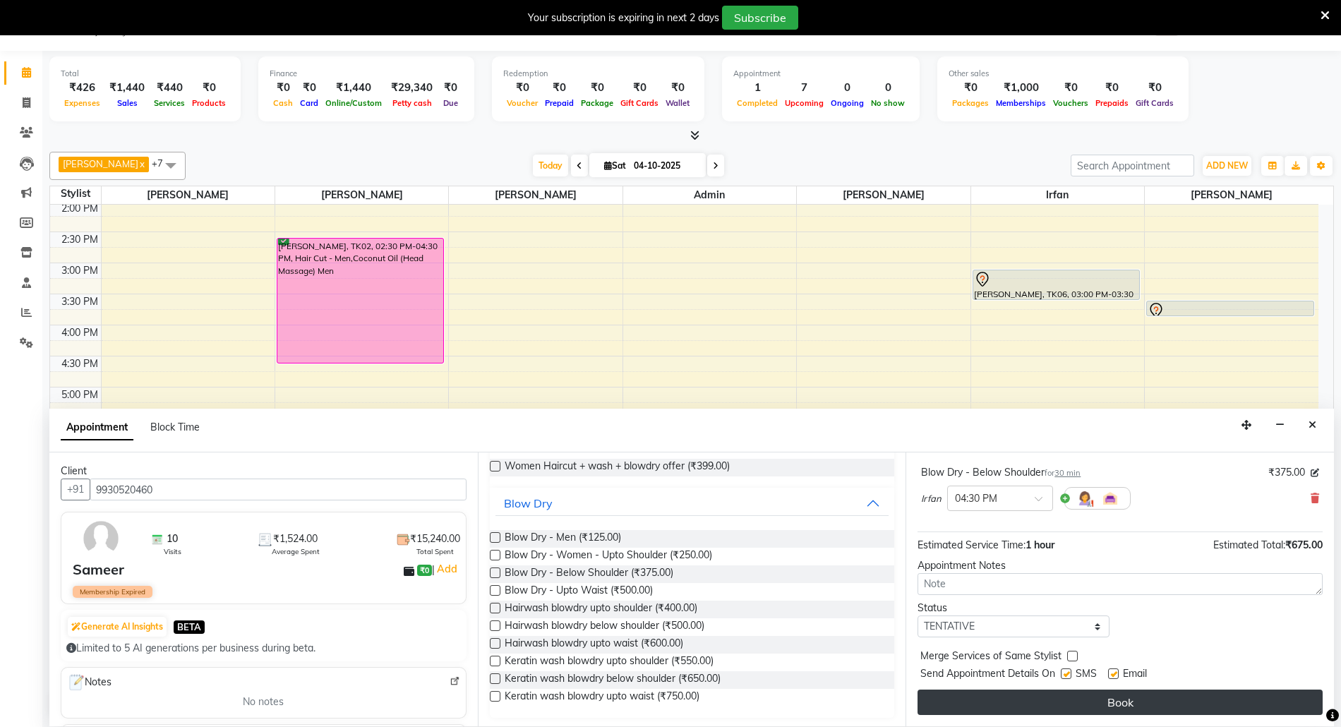
click at [1030, 697] on button "Book" at bounding box center [1119, 701] width 405 height 25
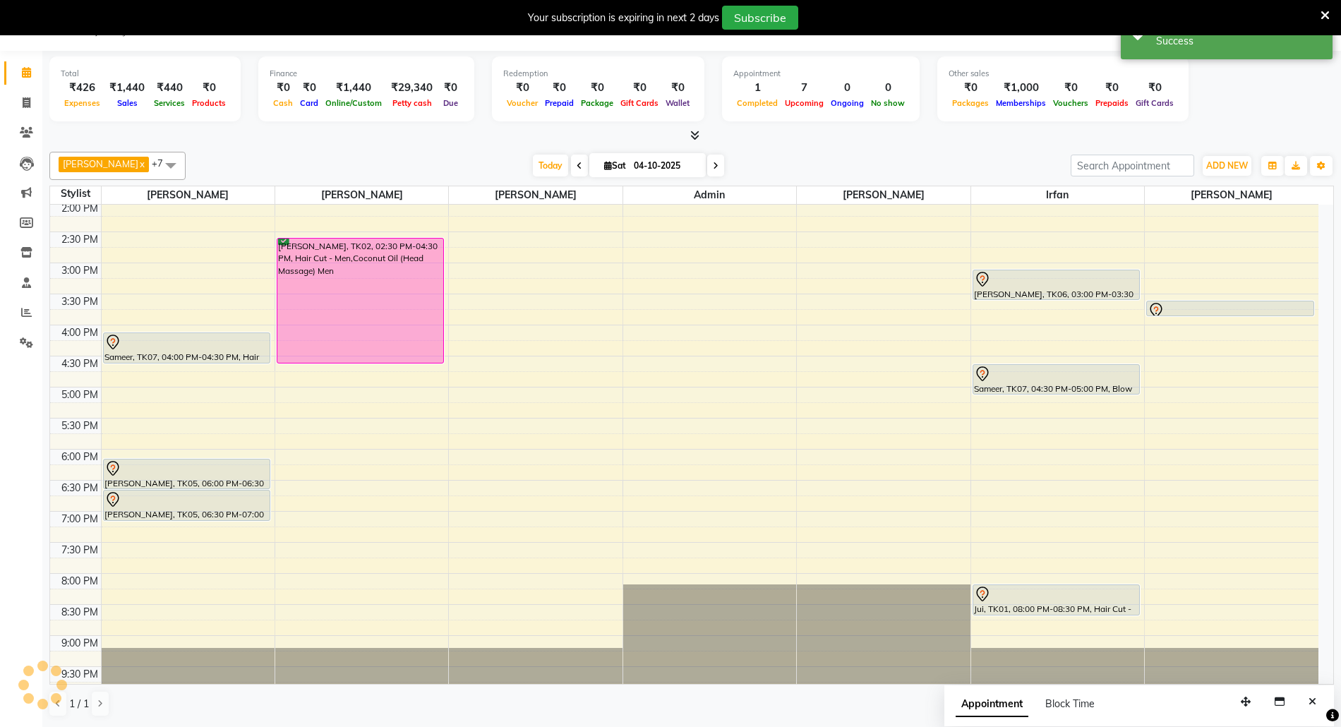
scroll to position [0, 0]
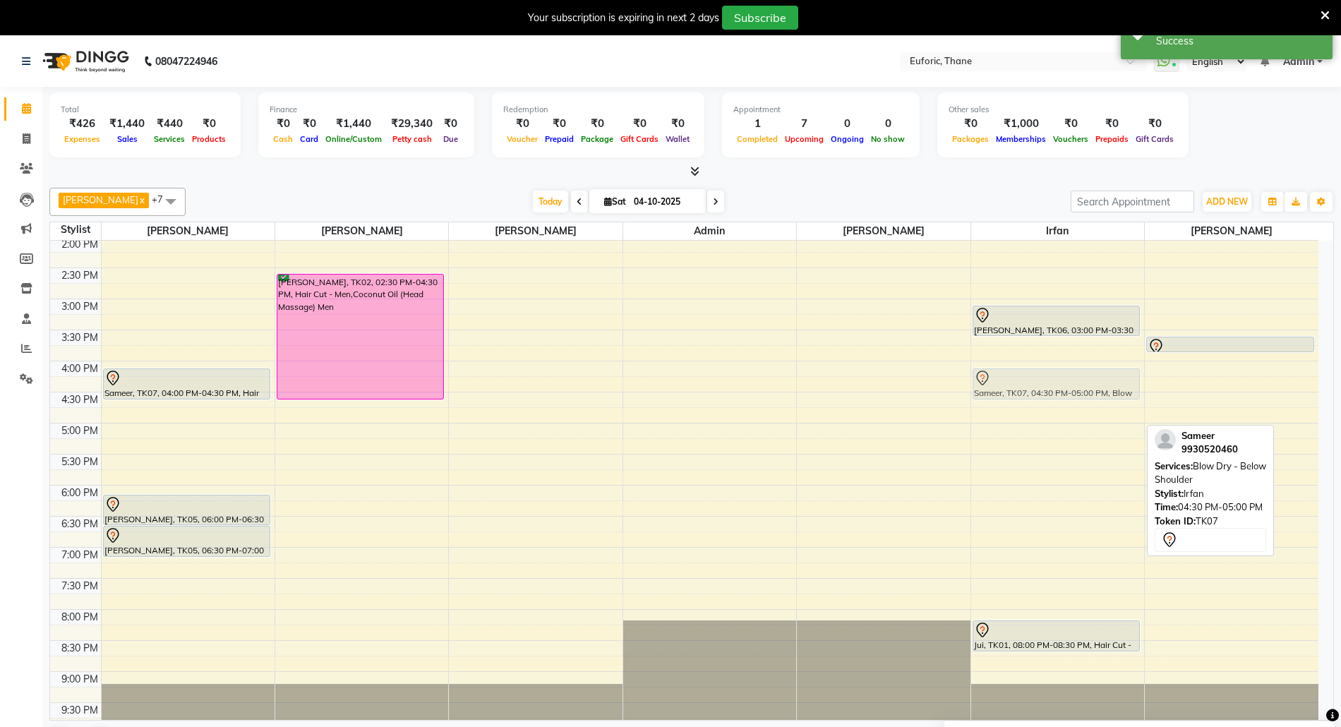
drag, startPoint x: 1067, startPoint y: 410, endPoint x: 1068, endPoint y: 381, distance: 28.9
click at [1068, 381] on div "Richa Jaiswal, TK06, 03:00 PM-03:30 PM, Blow Dry - Below Shoulder Sameer, TK07,…" at bounding box center [1057, 299] width 173 height 869
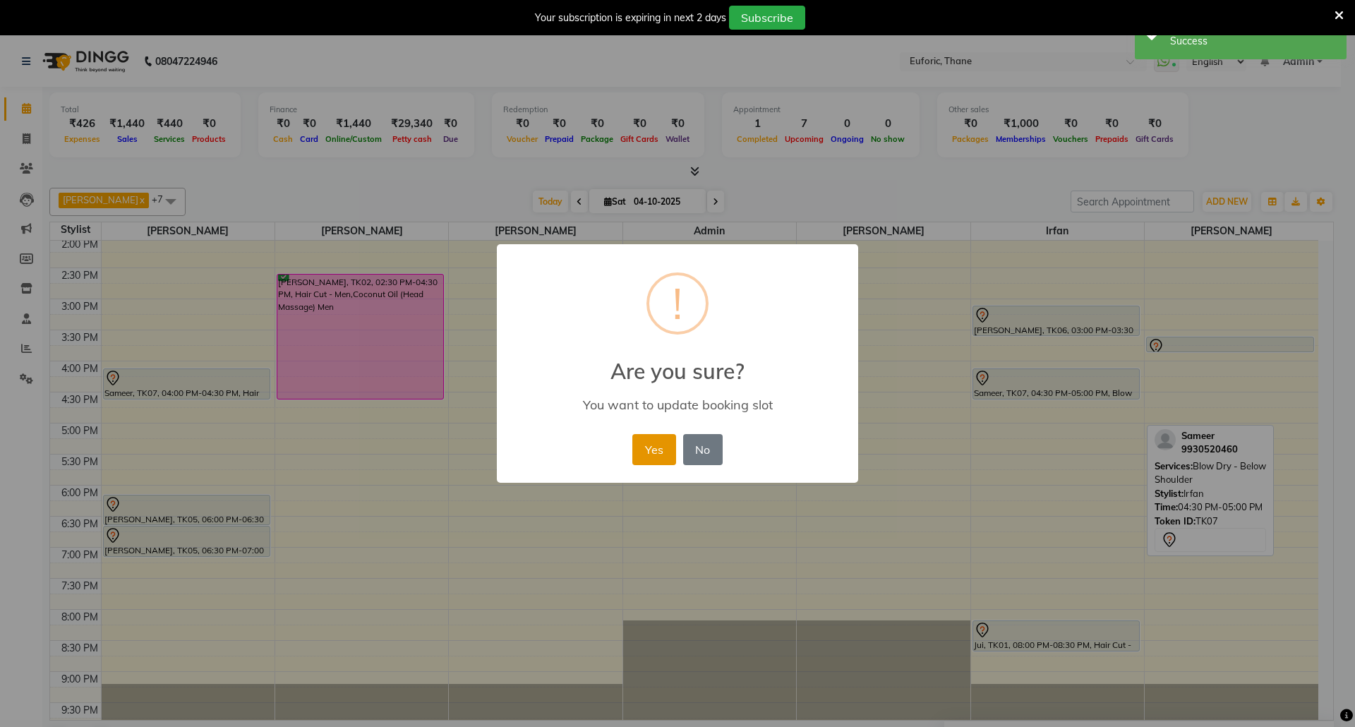
click at [658, 446] on button "Yes" at bounding box center [653, 449] width 43 height 31
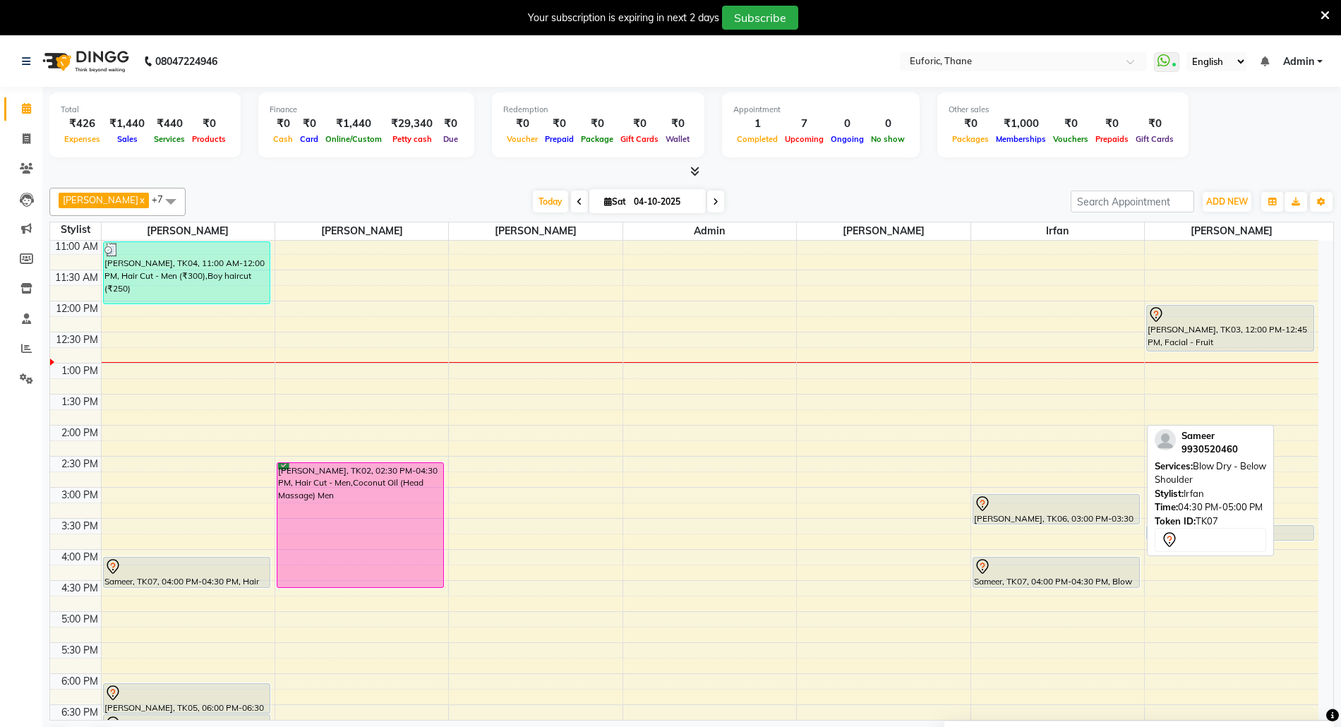
scroll to position [282, 0]
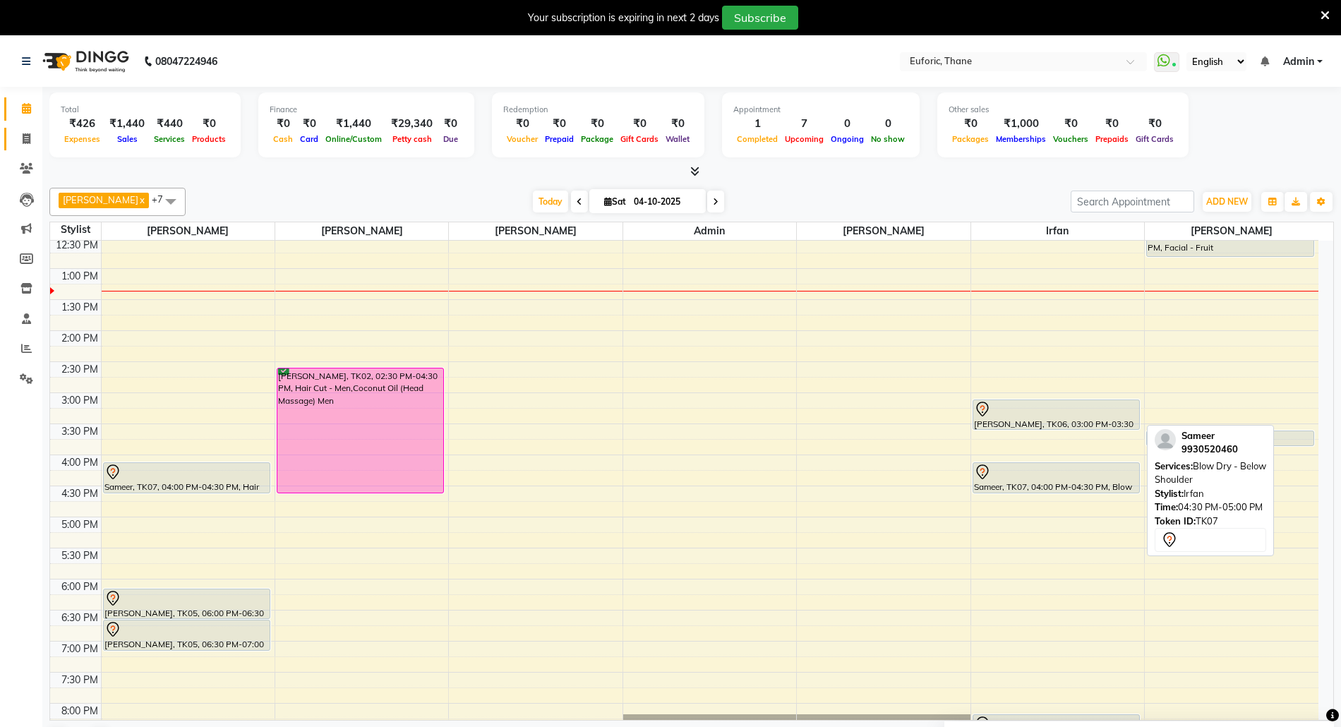
click at [8, 130] on link "Invoice" at bounding box center [21, 139] width 34 height 23
select select "service"
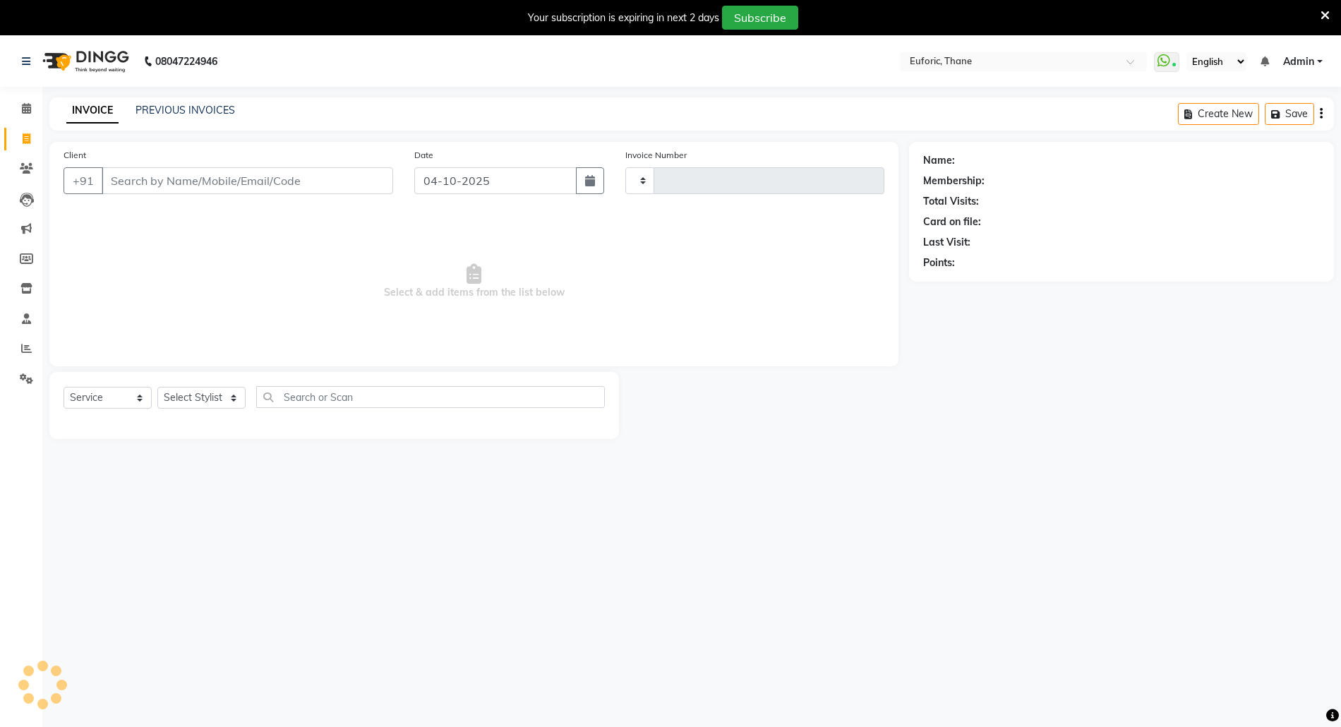
type input "3106"
type input "u"
select select "5063"
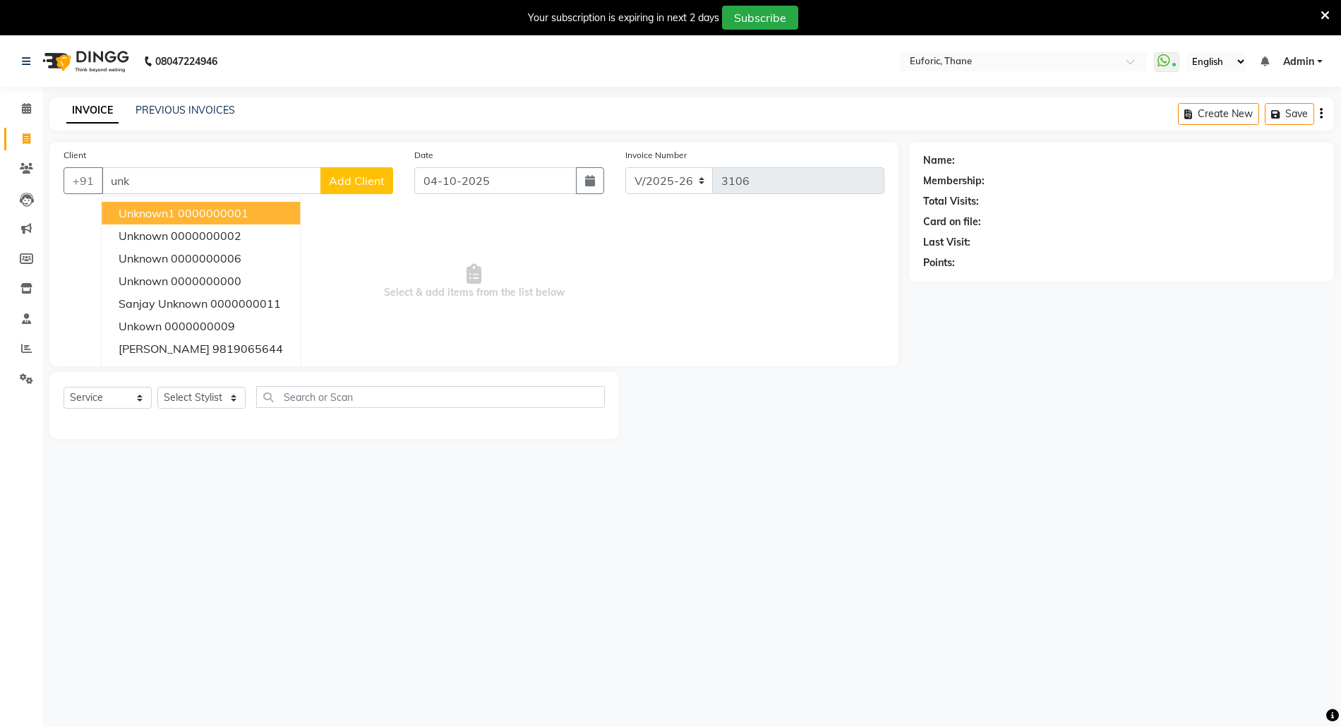
click at [145, 207] on span "Unknown1" at bounding box center [147, 213] width 56 height 14
type input "0000000001"
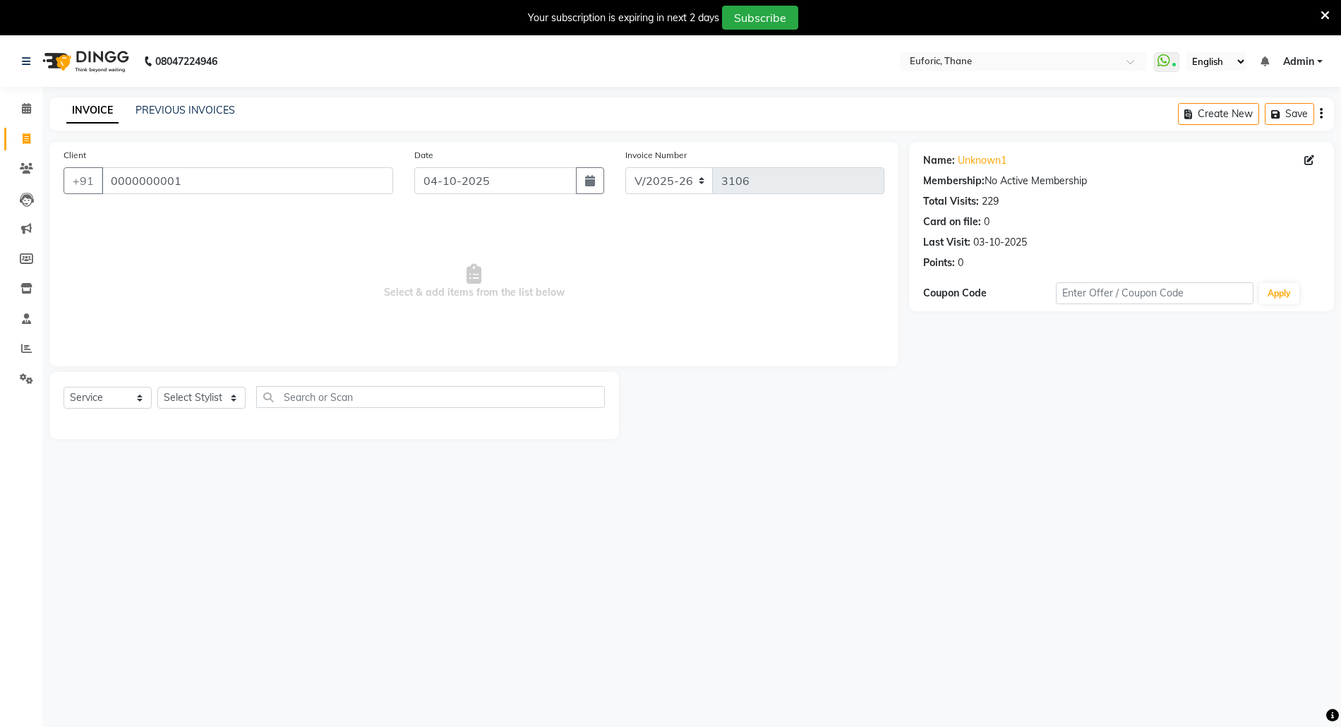
click at [196, 409] on div "Select Service Product Membership Package Voucher Prepaid Gift Card Select Styl…" at bounding box center [334, 402] width 541 height 33
click at [200, 402] on select "Select Stylist [PERSON_NAME] Aatik Salmanai Admin [PERSON_NAME] [PERSON_NAME] […" at bounding box center [201, 398] width 88 height 22
select select "31986"
click at [157, 387] on select "Select Stylist [PERSON_NAME] Aatik Salmanai Admin [PERSON_NAME] [PERSON_NAME] […" at bounding box center [201, 398] width 88 height 22
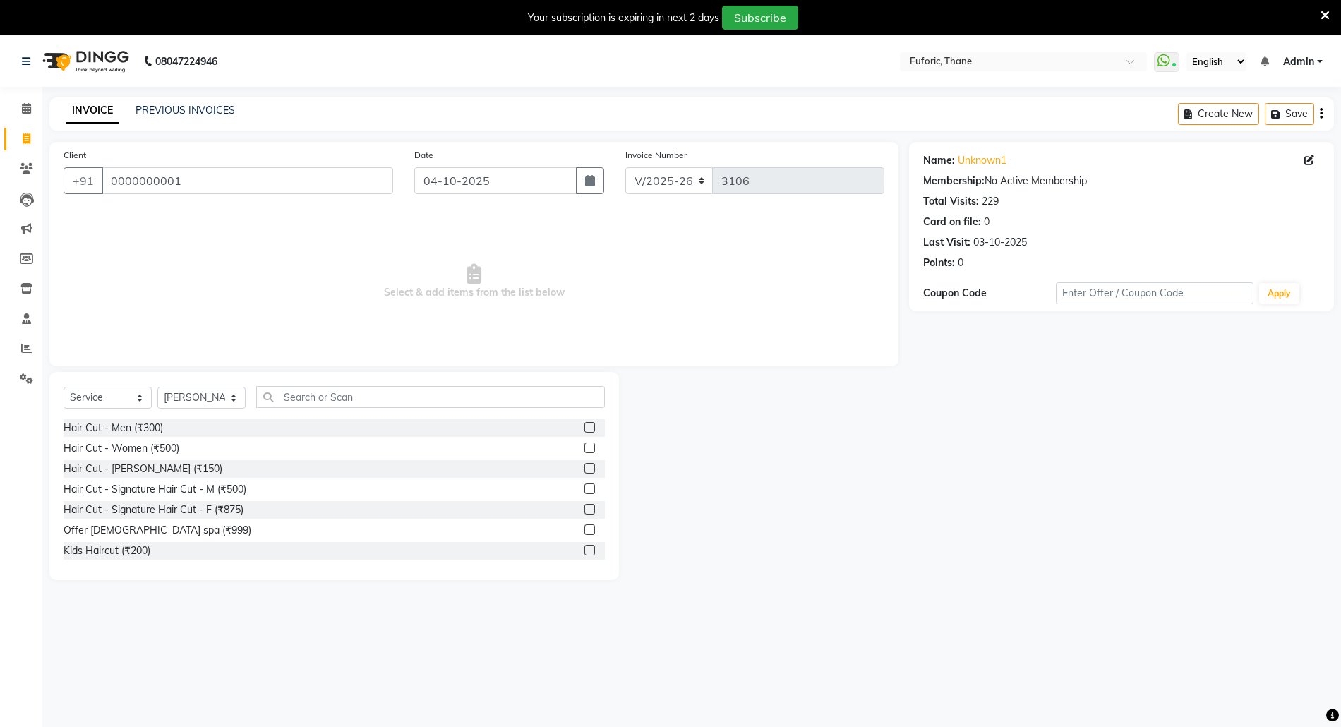
click at [584, 428] on label at bounding box center [589, 427] width 11 height 11
click at [584, 428] on input "checkbox" at bounding box center [588, 427] width 9 height 9
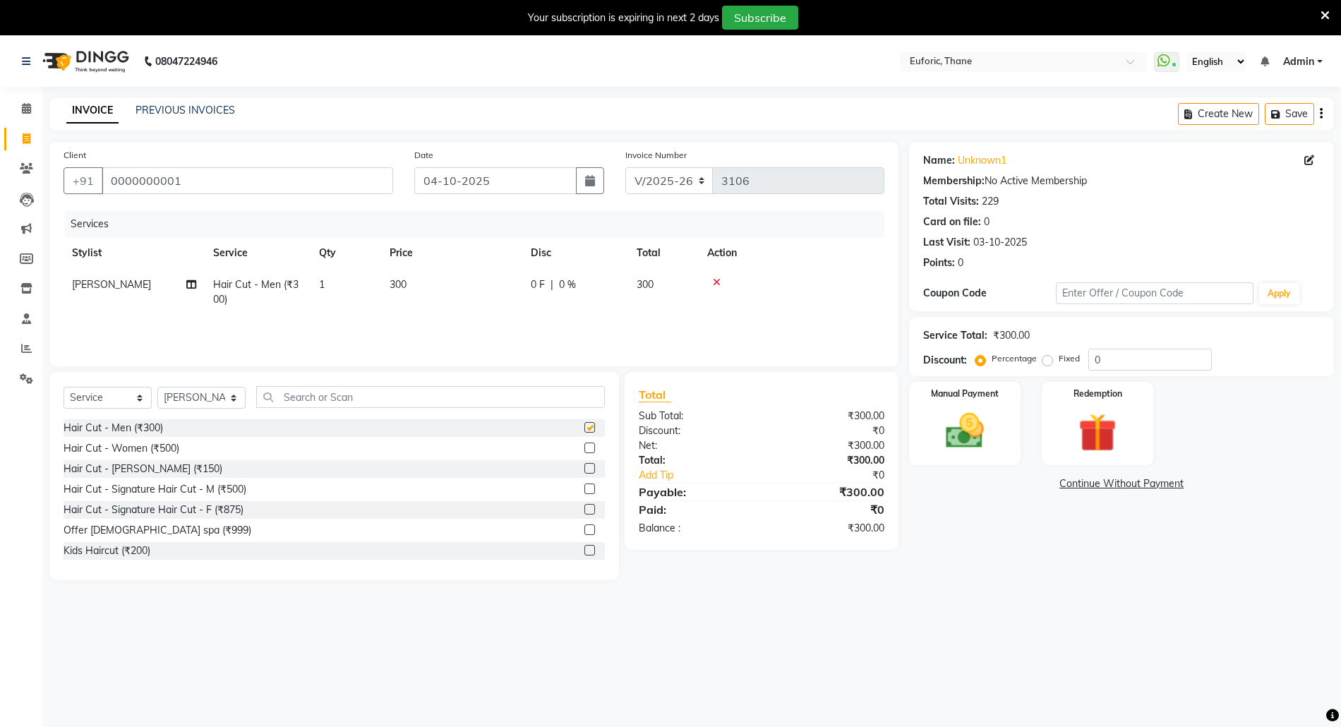
checkbox input "false"
click at [900, 445] on div "Manual Payment Redemption" at bounding box center [1121, 423] width 446 height 83
click at [903, 445] on div "Manual Payment Redemption" at bounding box center [1121, 423] width 446 height 83
click at [940, 444] on img at bounding box center [964, 431] width 65 height 46
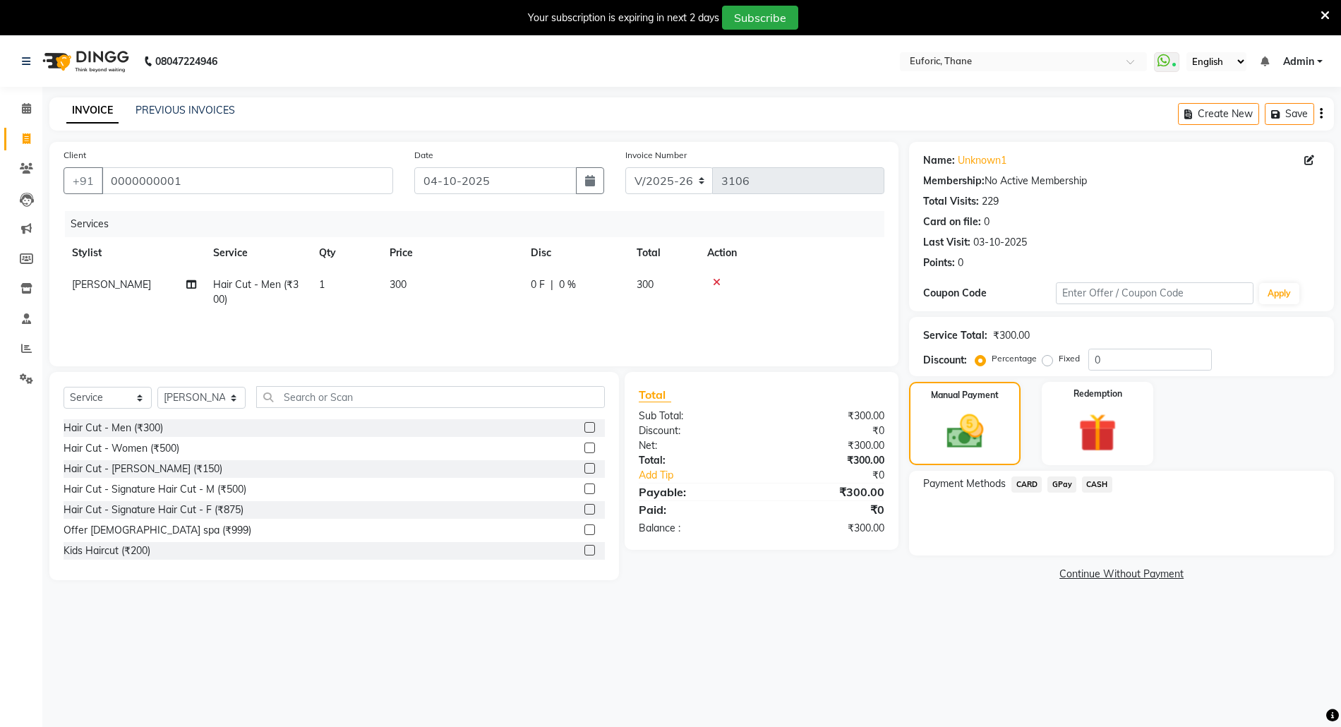
click at [1096, 483] on span "CASH" at bounding box center [1097, 484] width 30 height 16
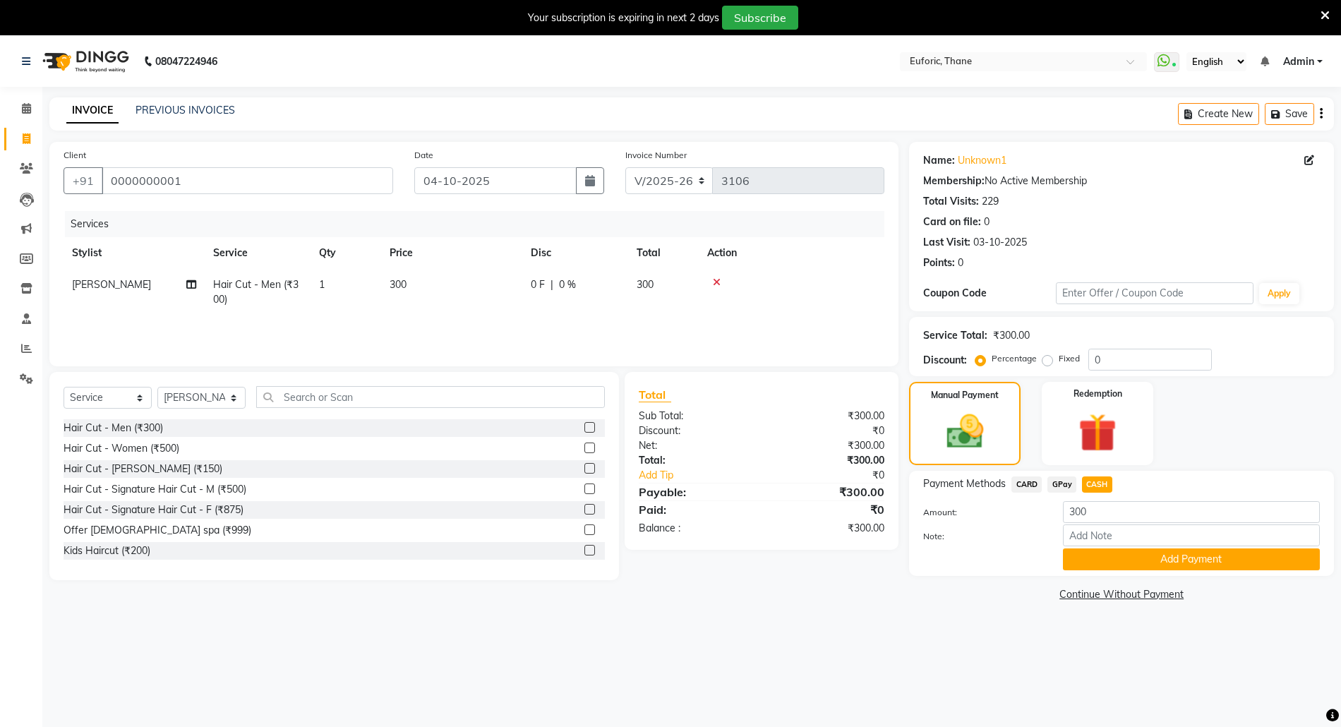
click at [1064, 480] on span "GPay" at bounding box center [1061, 484] width 29 height 16
click at [1093, 562] on button "Add Payment" at bounding box center [1191, 559] width 257 height 22
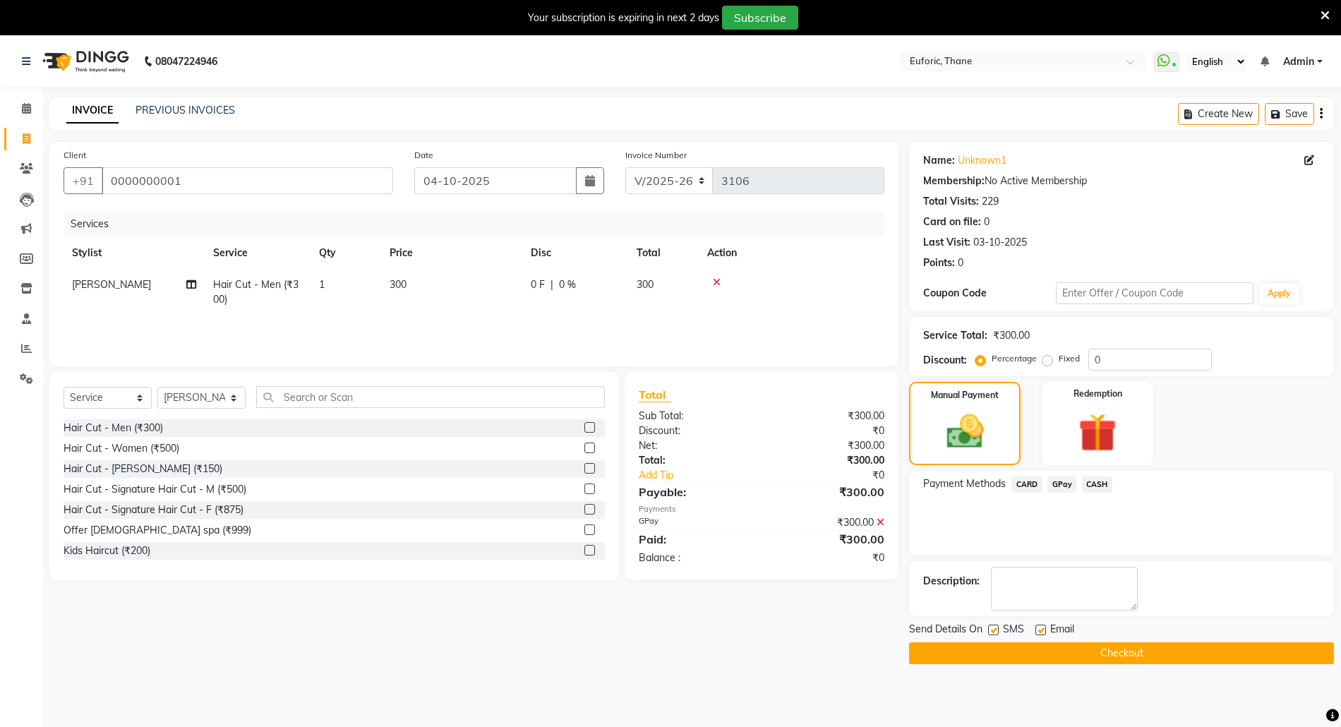
click at [1066, 669] on main "INVOICE PREVIOUS INVOICES Create New Save Client +91 0000000001 Date 04-10-2025…" at bounding box center [691, 391] width 1298 height 588
click at [1068, 656] on button "Checkout" at bounding box center [1121, 653] width 425 height 22
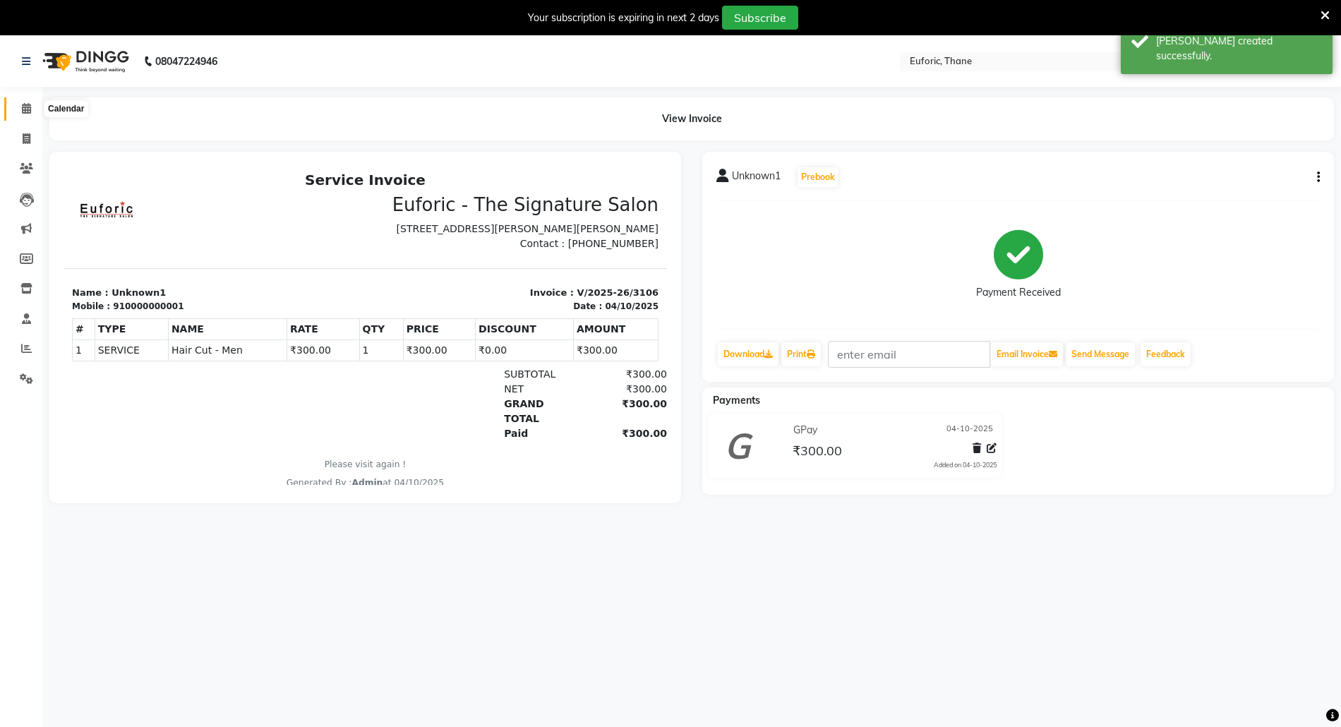
click at [28, 110] on icon at bounding box center [26, 108] width 9 height 11
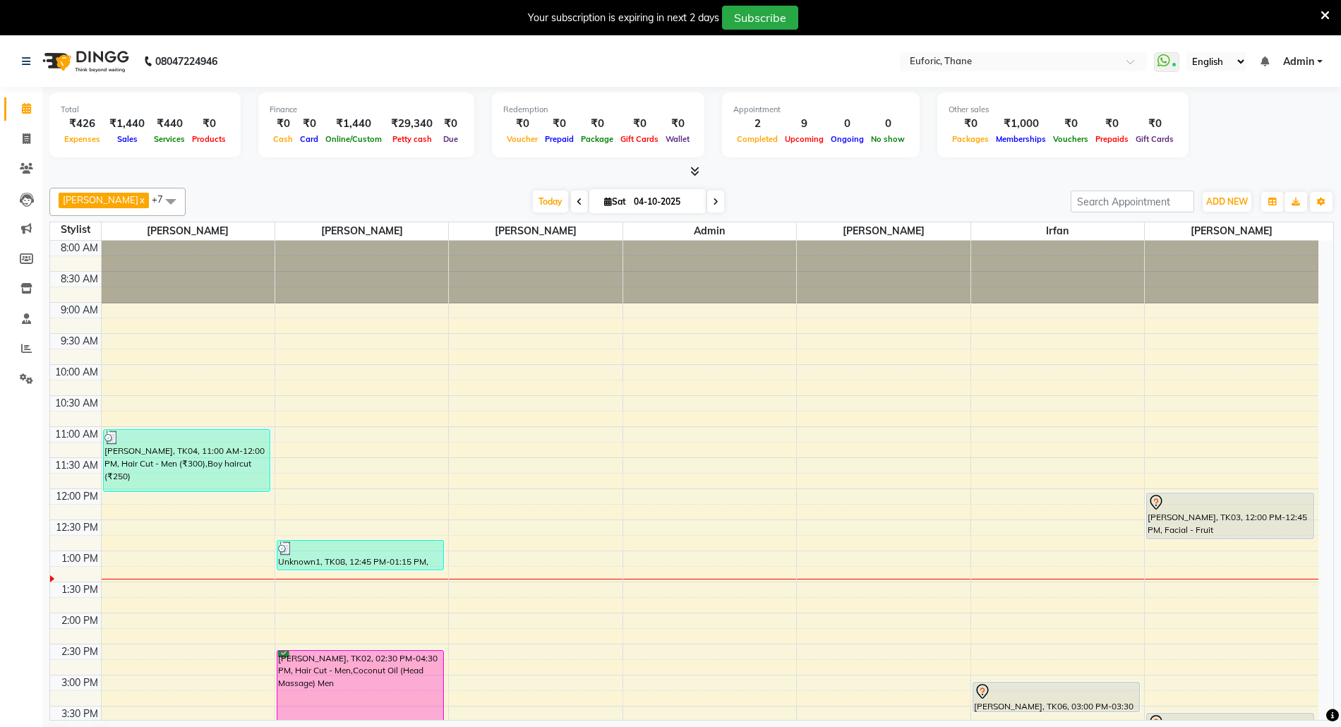
click at [630, 200] on input "04-10-2025" at bounding box center [664, 201] width 71 height 21
select select "10"
select select "2025"
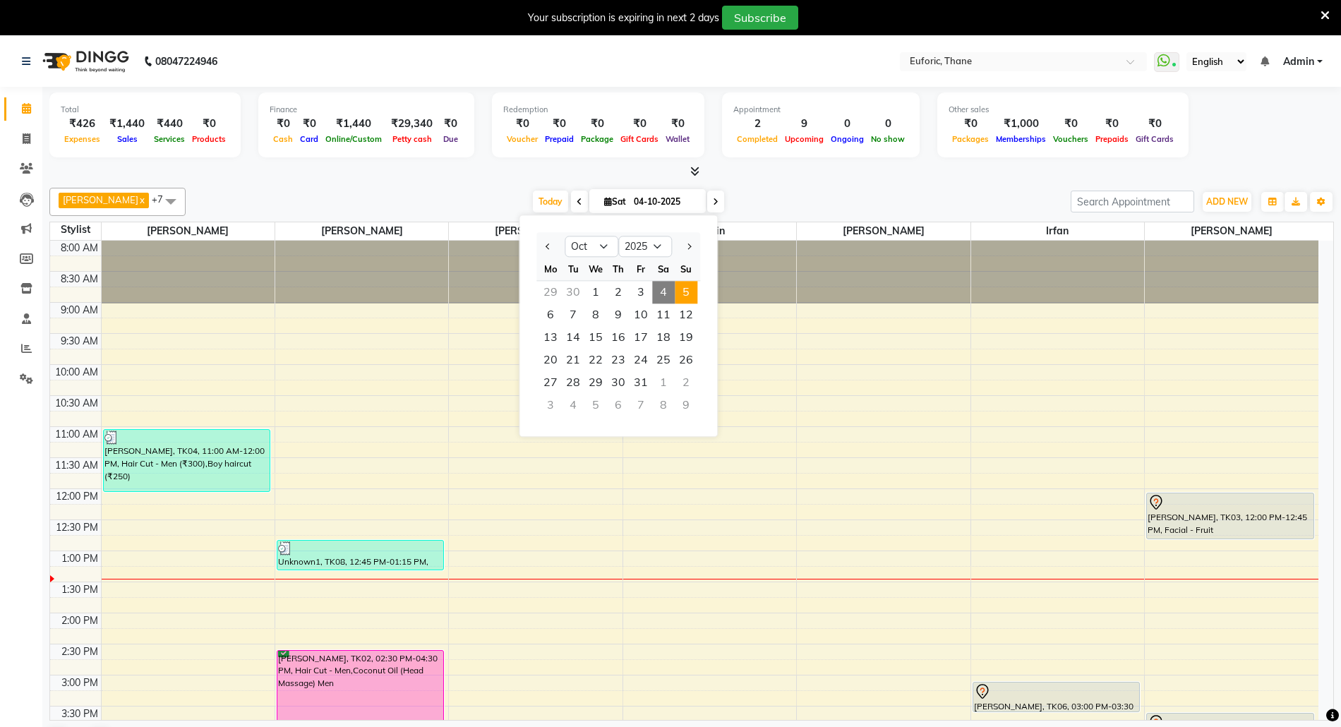
click at [694, 295] on span "5" at bounding box center [686, 292] width 23 height 23
type input "05-10-2025"
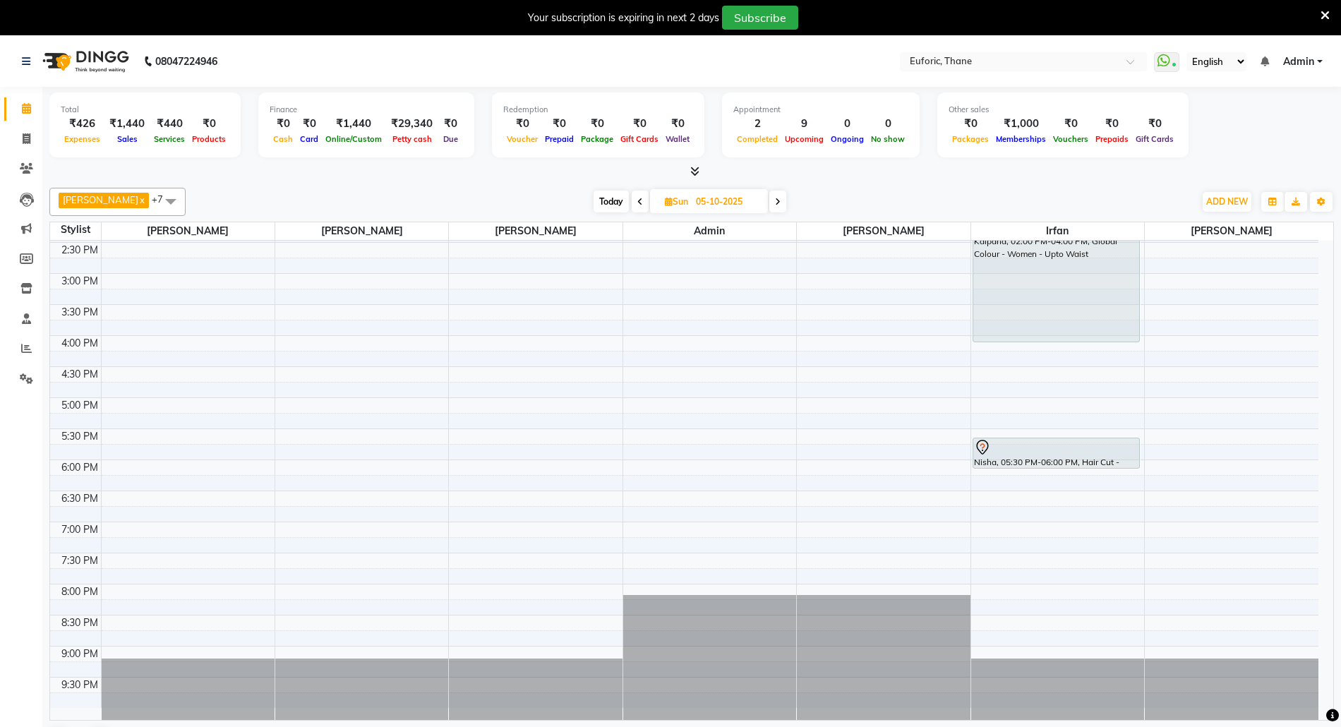
scroll to position [402, 0]
click at [145, 604] on div "8:00 AM 8:30 AM 9:00 AM 9:30 AM 10:00 AM 10:30 AM 11:00 AM 11:30 AM 12:00 PM 12…" at bounding box center [684, 272] width 1268 height 869
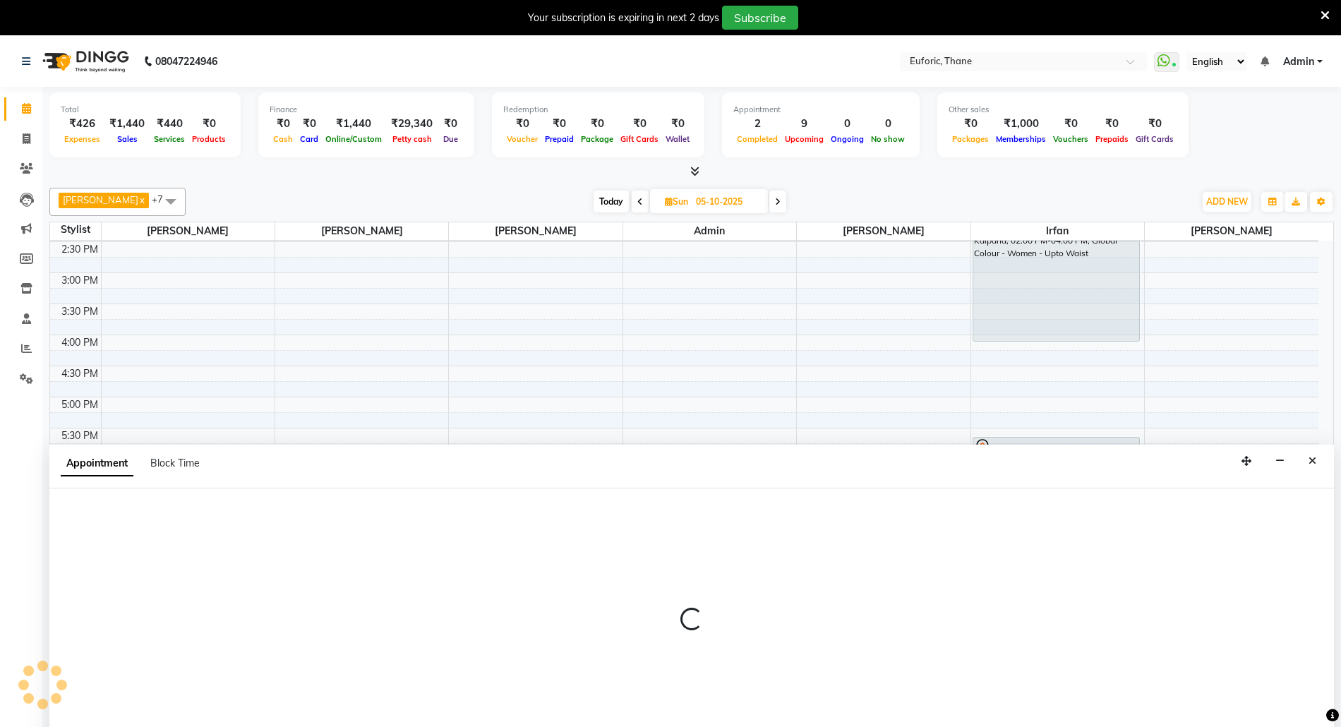
scroll to position [37, 0]
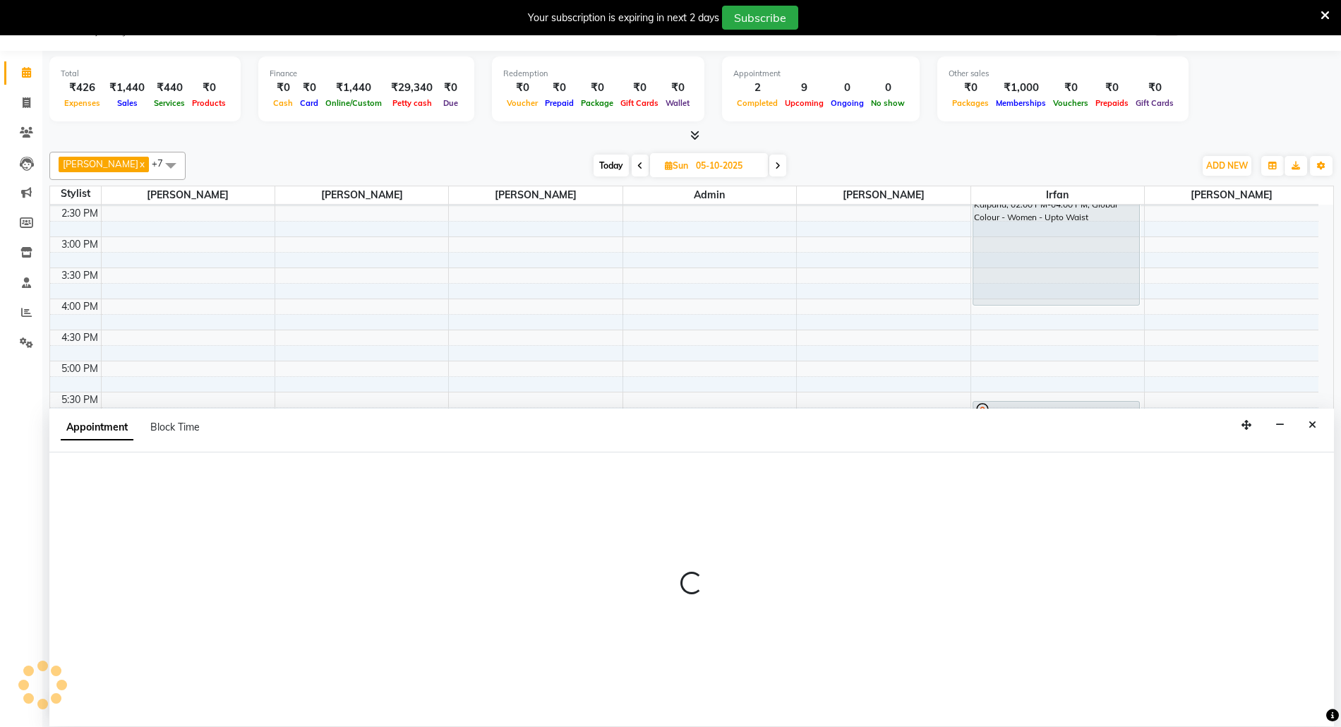
select select "31985"
select select "tentative"
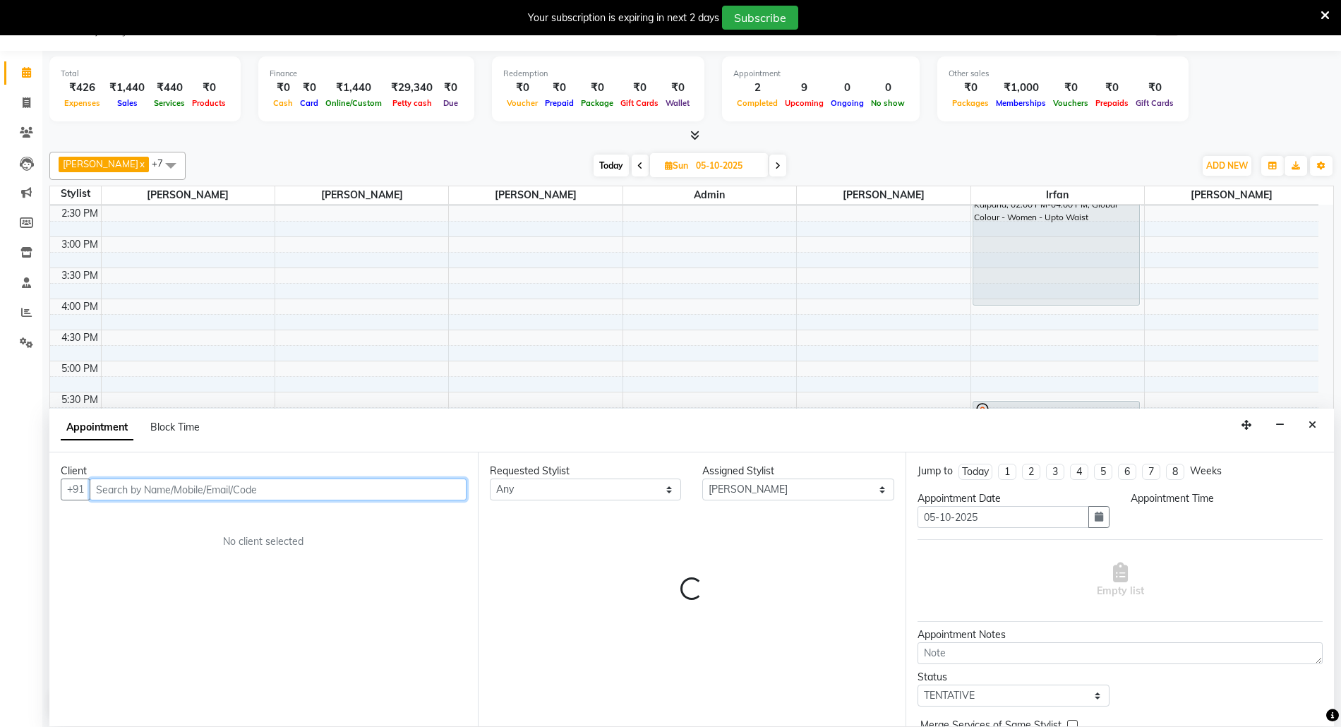
select select "1200"
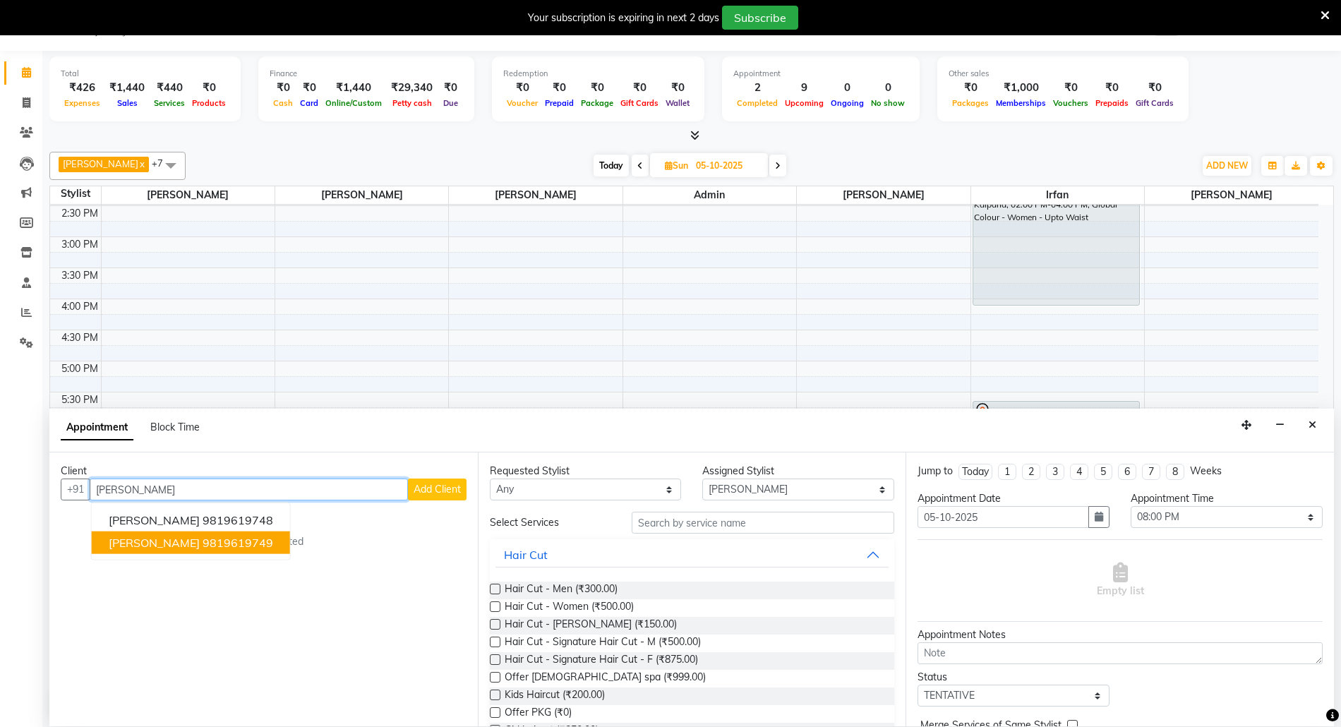
click at [203, 543] on ngb-highlight "9819619749" at bounding box center [238, 543] width 71 height 14
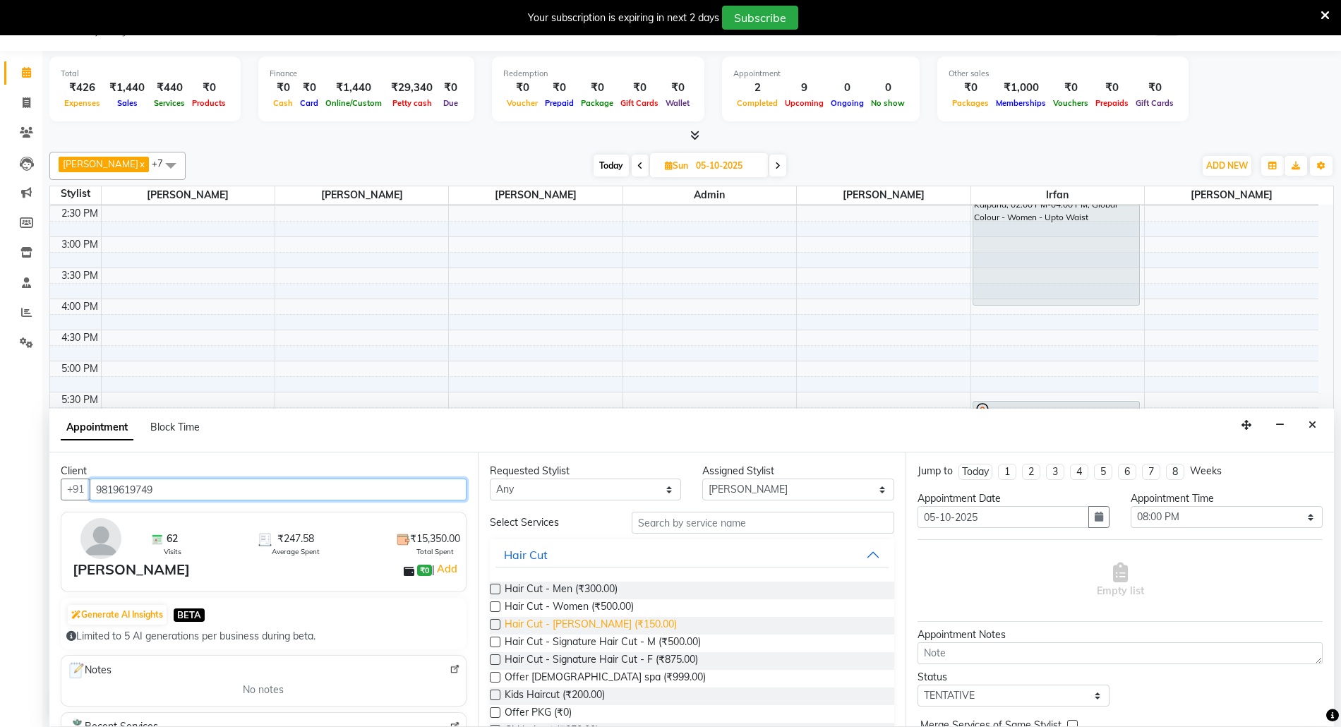
type input "9819619749"
click at [567, 625] on span "Hair Cut - [PERSON_NAME] (₹150.00)" at bounding box center [591, 626] width 172 height 18
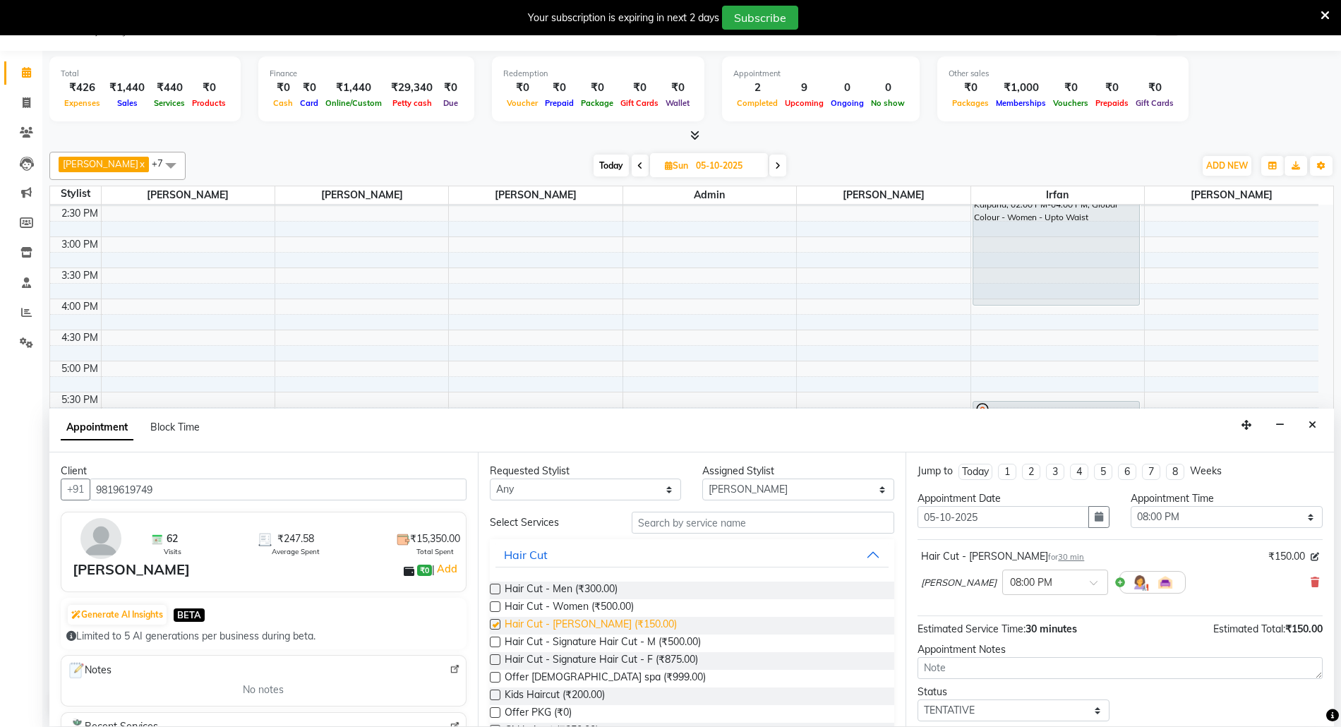
checkbox input "false"
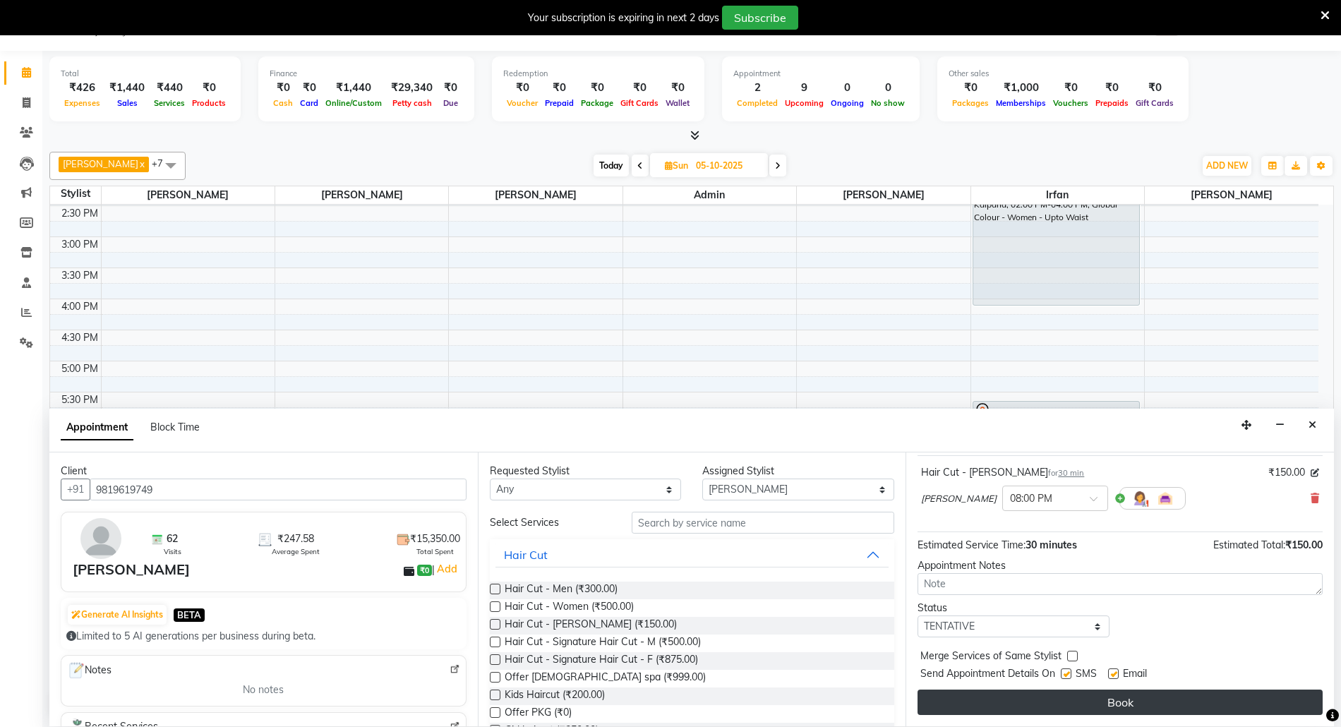
click at [1098, 701] on button "Book" at bounding box center [1119, 701] width 405 height 25
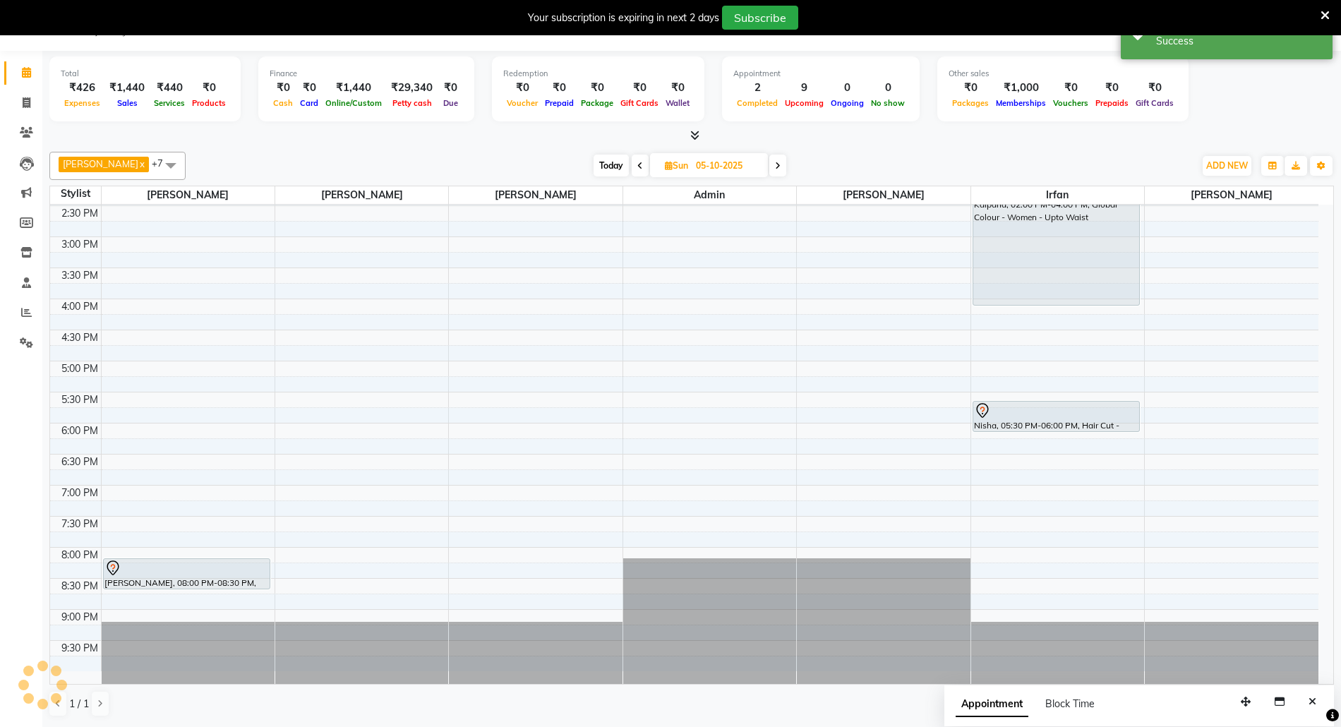
scroll to position [0, 0]
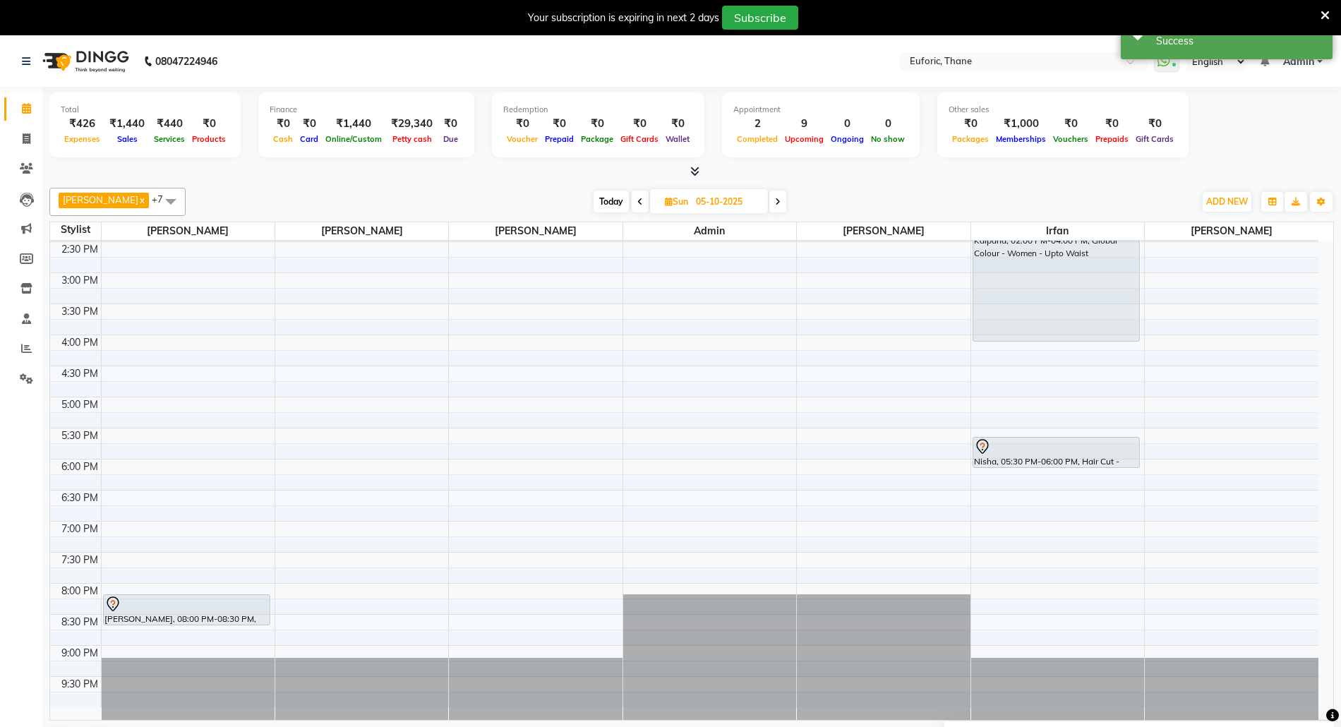
click at [713, 196] on input "05-10-2025" at bounding box center [727, 201] width 71 height 21
select select "10"
select select "2025"
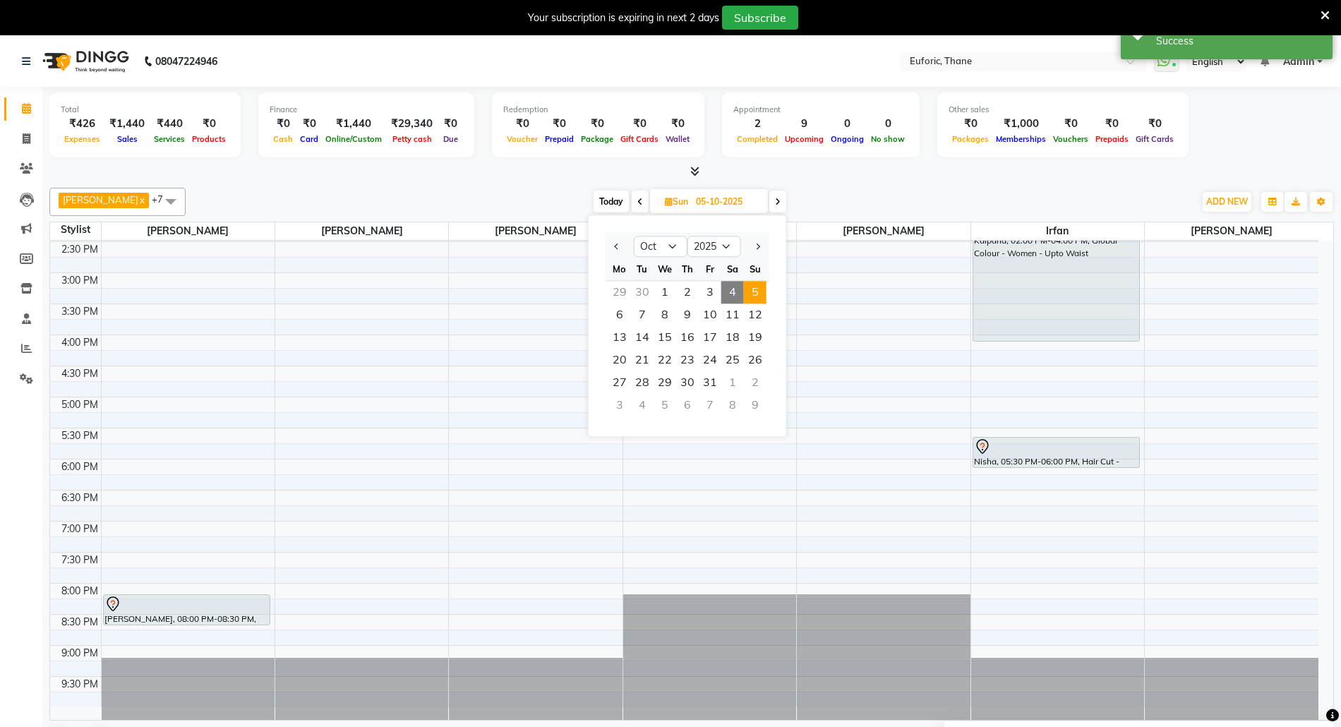
click at [729, 289] on span "4" at bounding box center [732, 292] width 23 height 23
type input "04-10-2025"
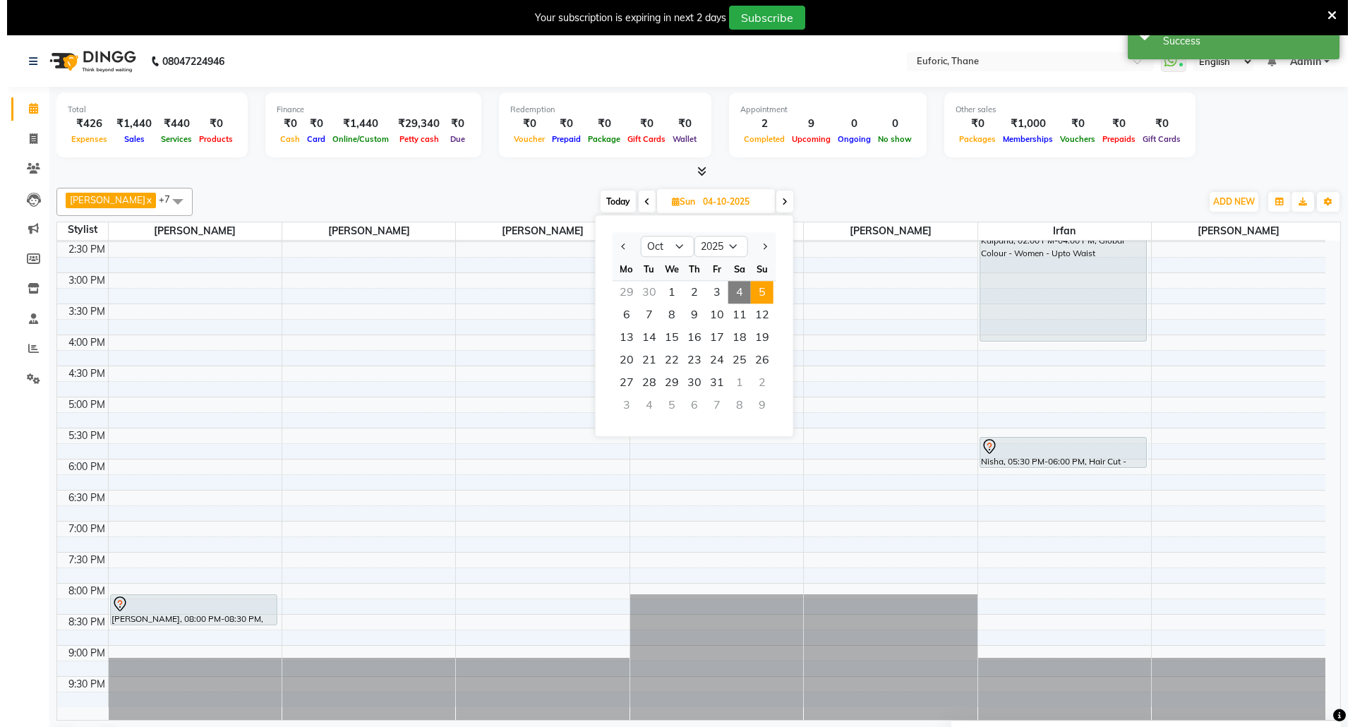
scroll to position [316, 0]
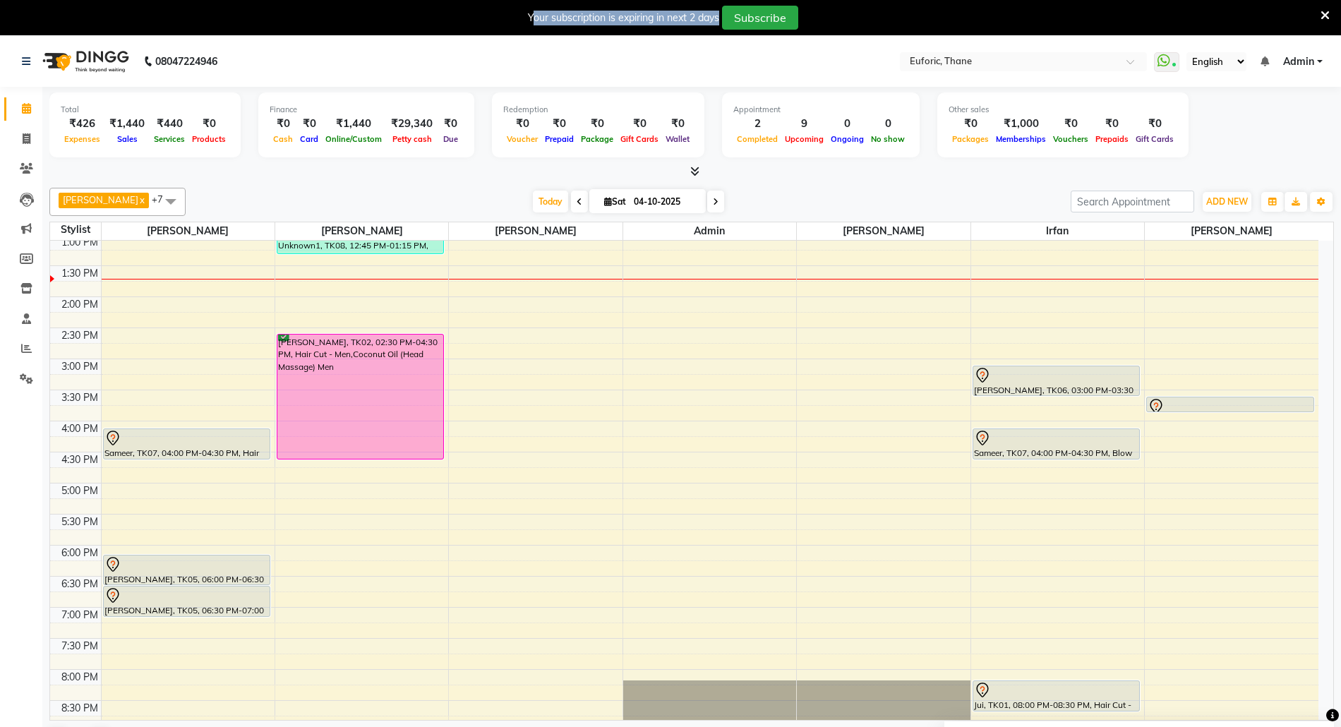
drag, startPoint x: 583, startPoint y: 12, endPoint x: 718, endPoint y: 20, distance: 135.0
click at [718, 20] on div "Your subscription is expiring in next 2 days" at bounding box center [623, 18] width 191 height 15
click at [455, 18] on div "Your subscription is expiring in next 2 days Subscribe" at bounding box center [663, 18] width 1315 height 24
click at [1325, 10] on icon at bounding box center [1324, 15] width 9 height 13
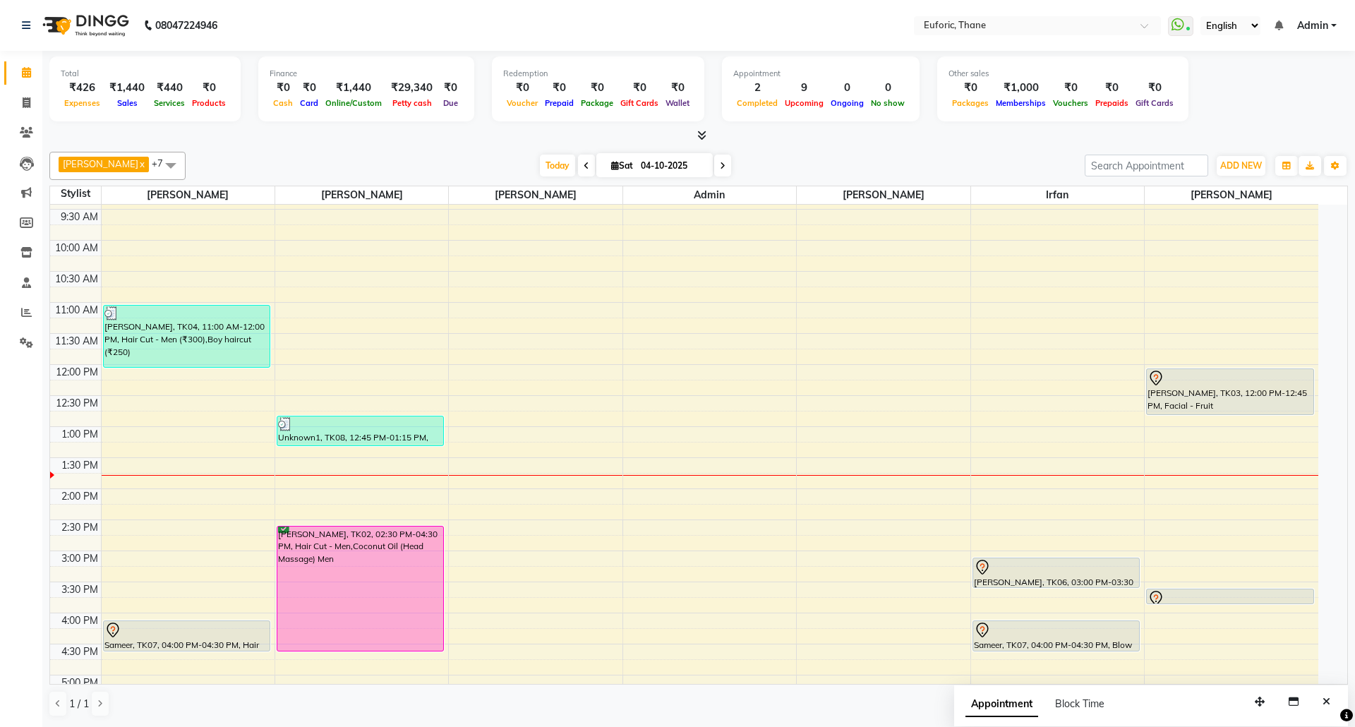
scroll to position [0, 0]
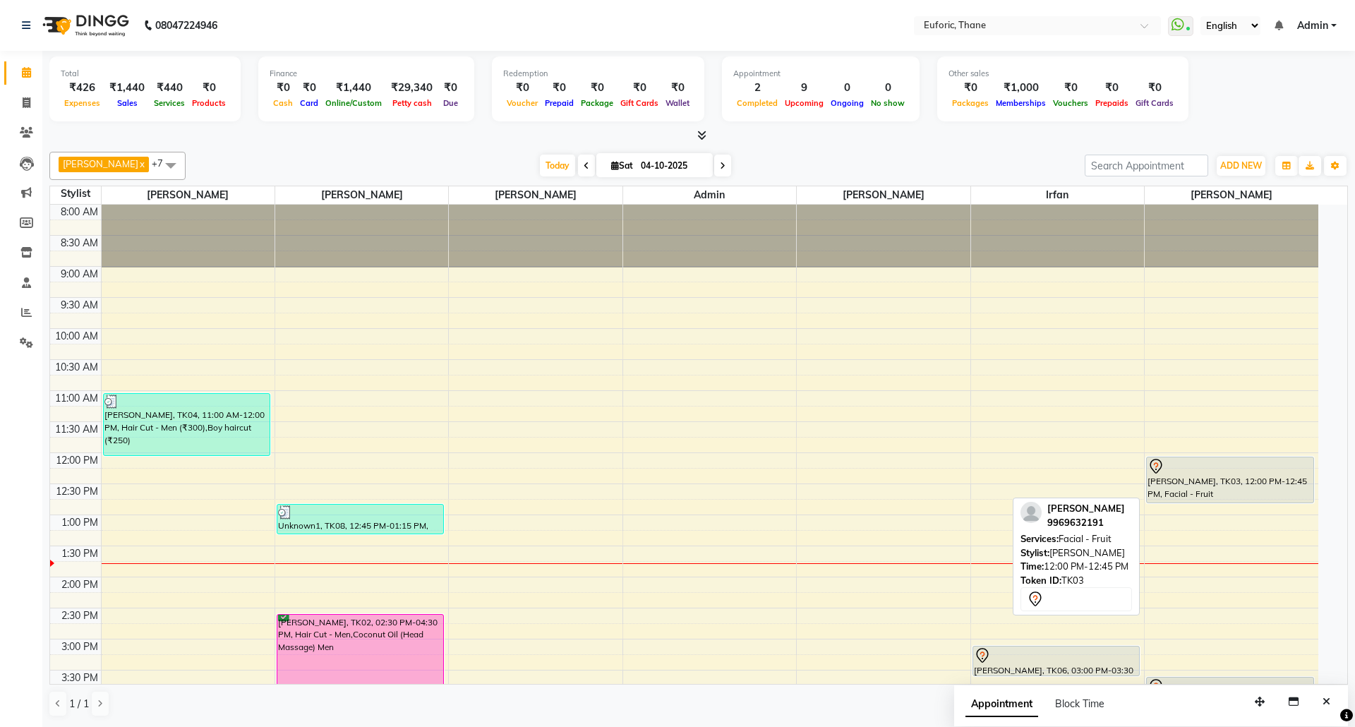
click at [1248, 476] on div "Prachi Kulkarni, TK03, 12:00 PM-12:45 PM, Facial - Fruit" at bounding box center [1230, 479] width 167 height 45
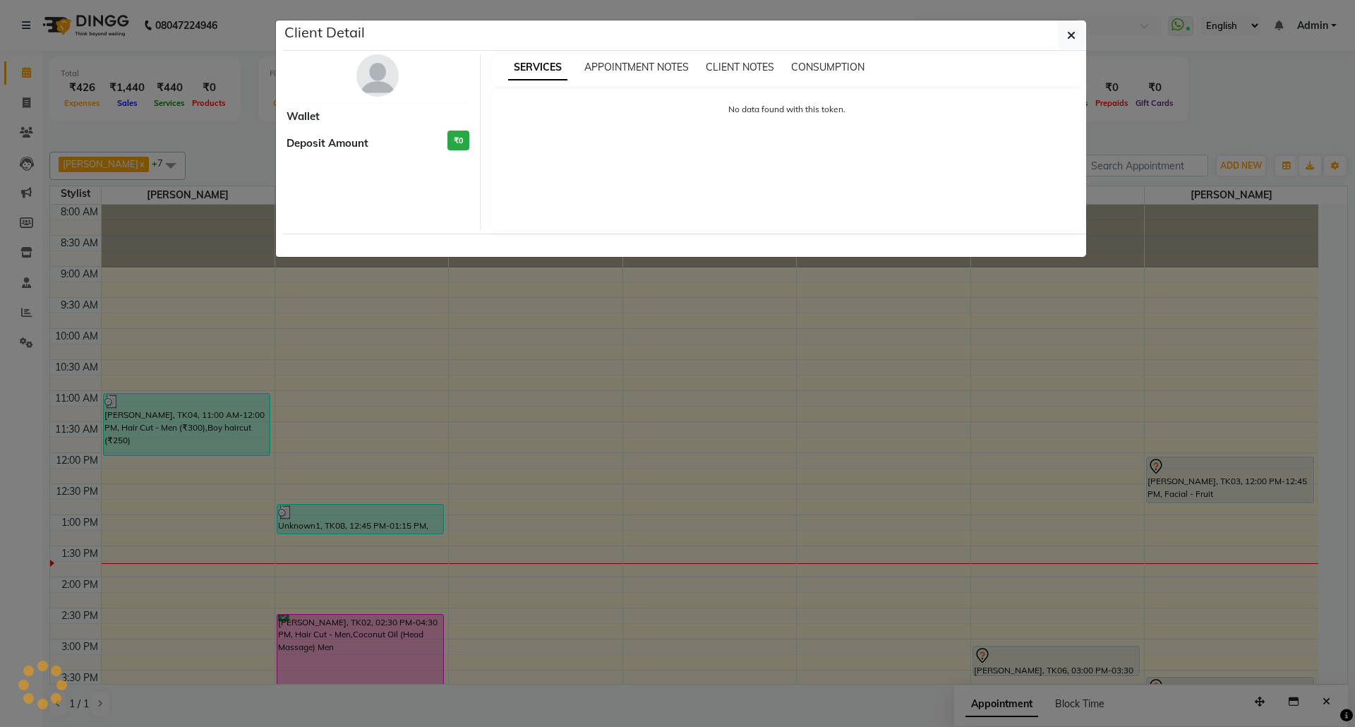
select select "7"
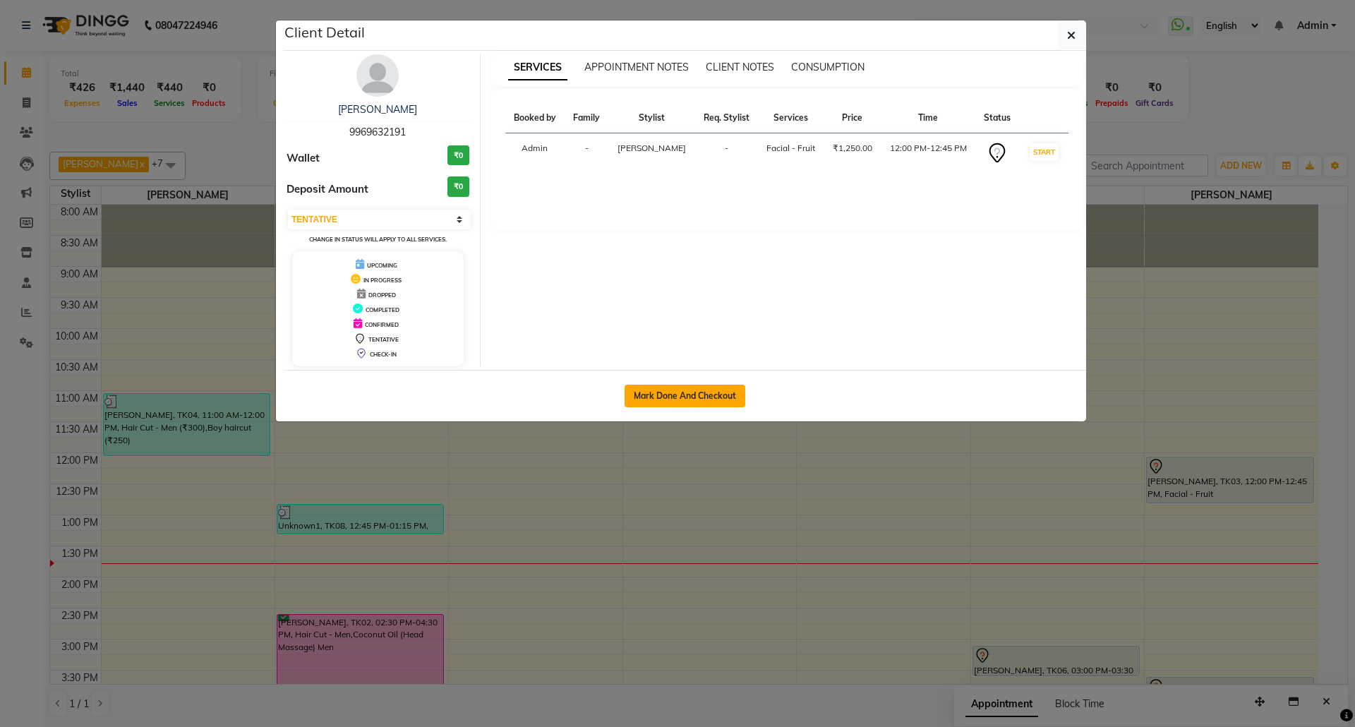
click at [711, 398] on button "Mark Done And Checkout" at bounding box center [684, 396] width 121 height 23
select select "5063"
select select "service"
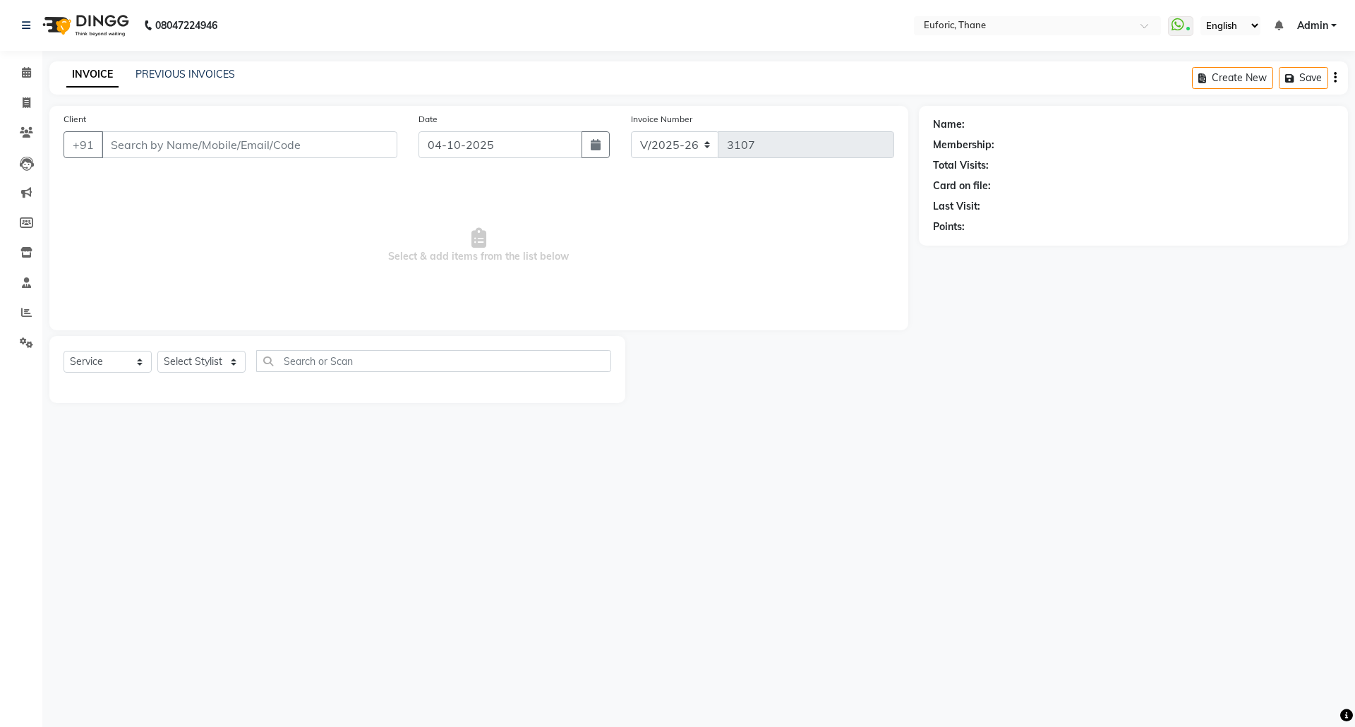
type input "9969632191"
select select "58800"
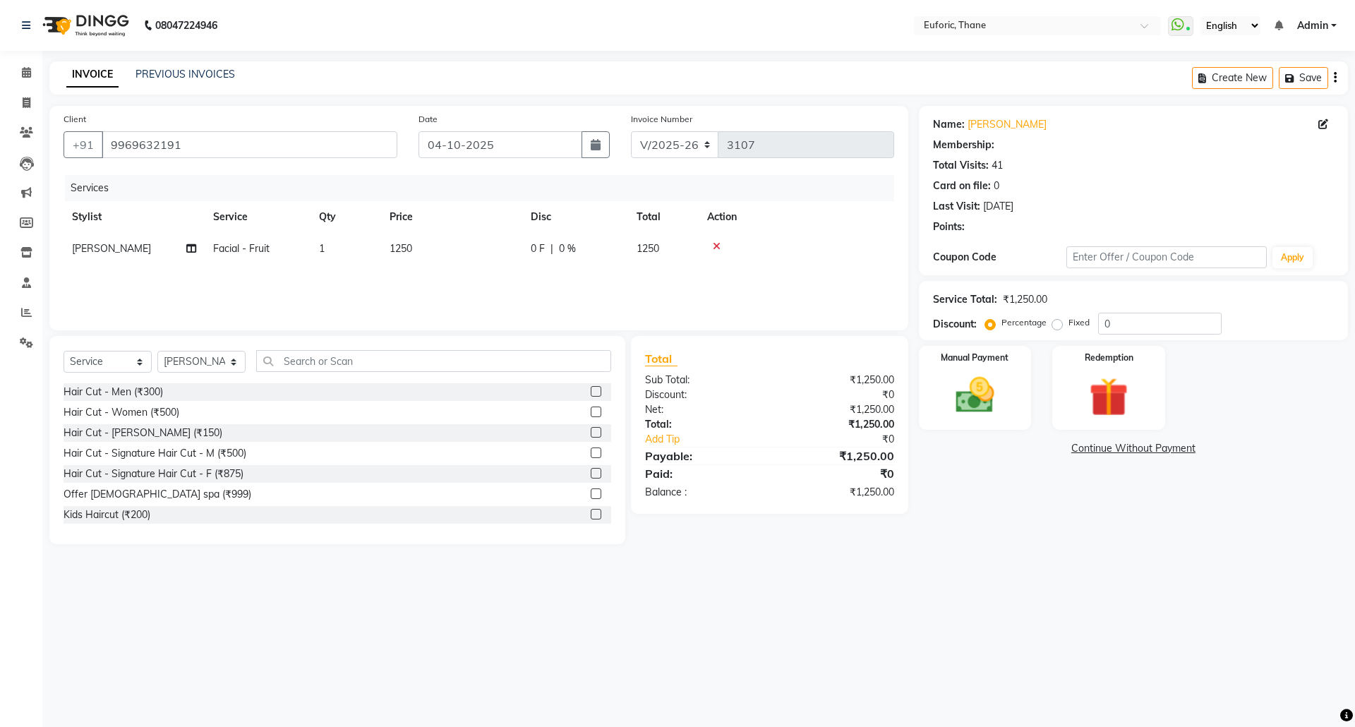
select select "1: Object"
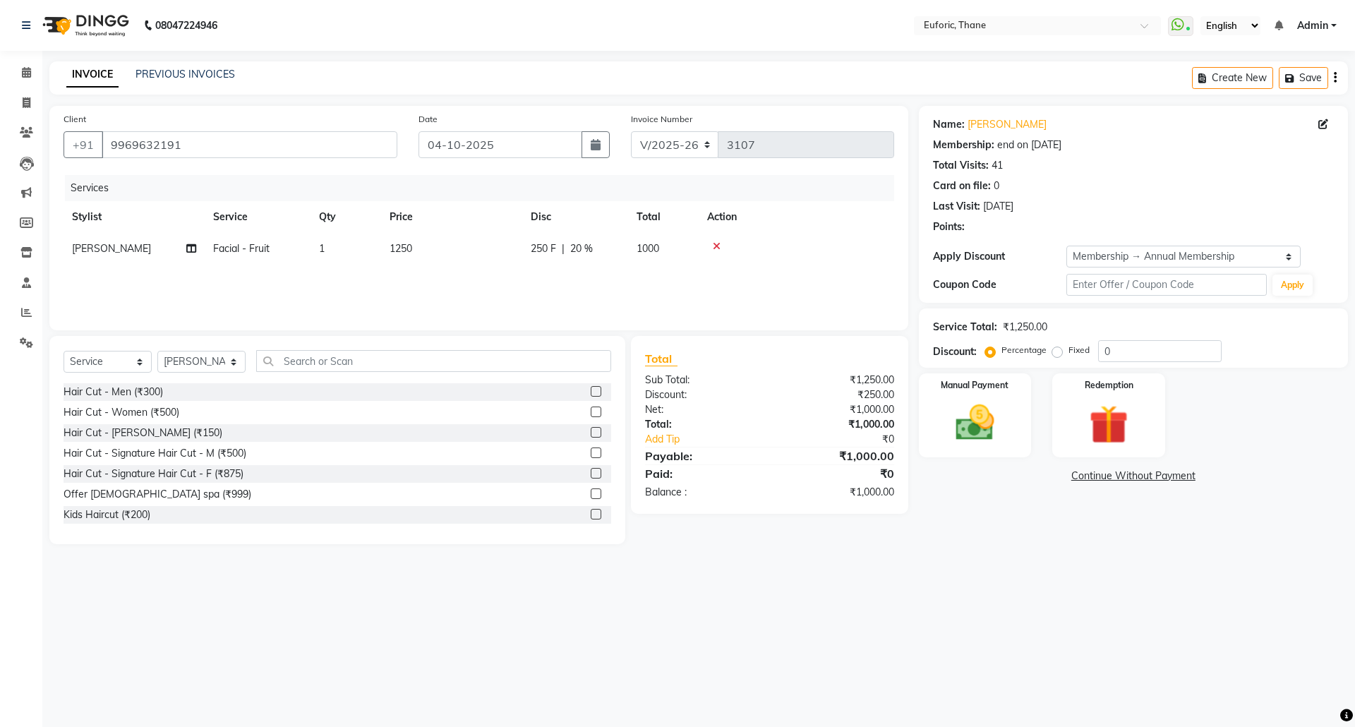
type input "20"
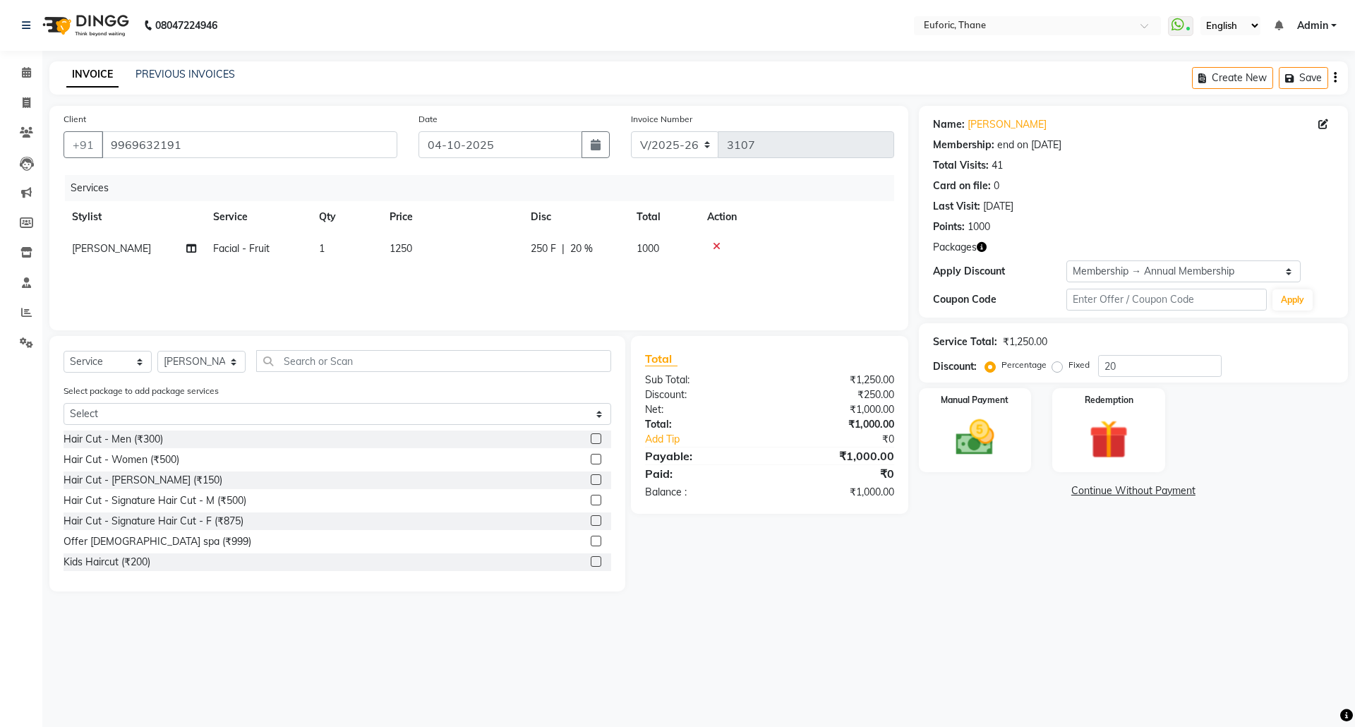
click at [715, 241] on icon at bounding box center [717, 246] width 8 height 10
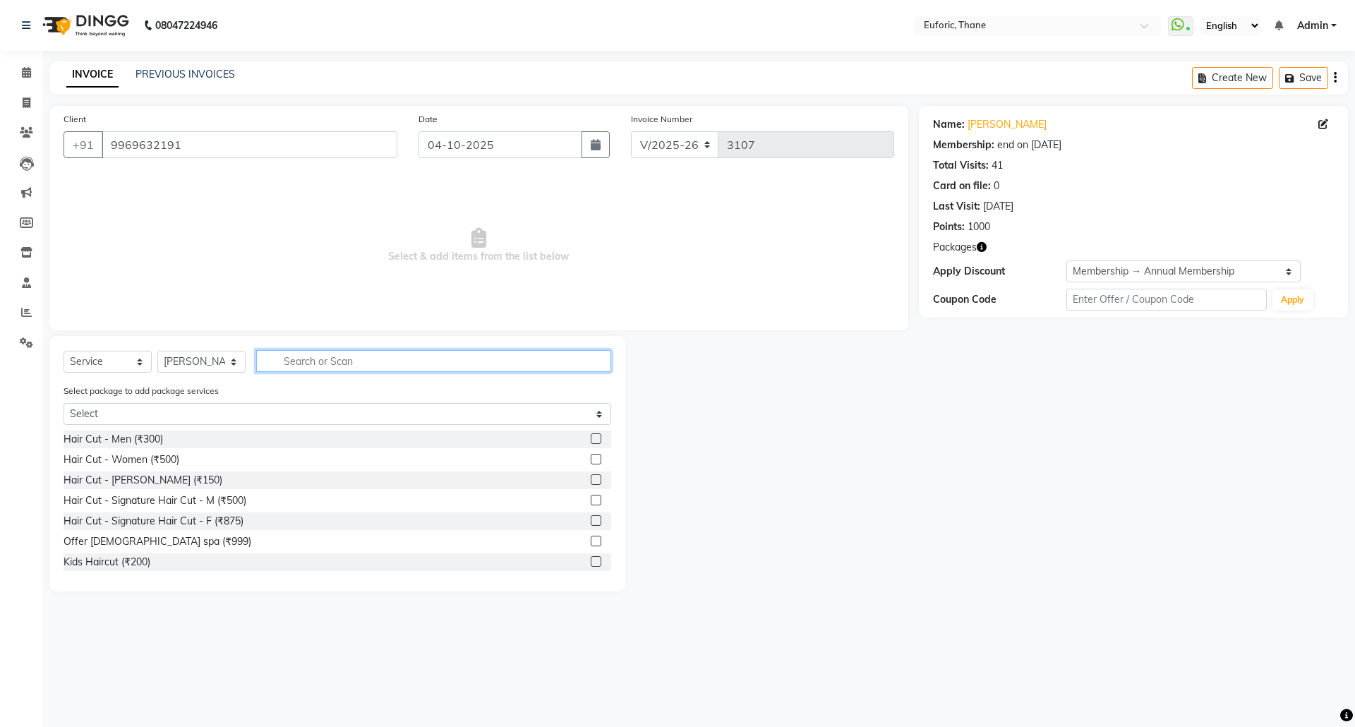
click at [435, 362] on input "text" at bounding box center [433, 361] width 355 height 22
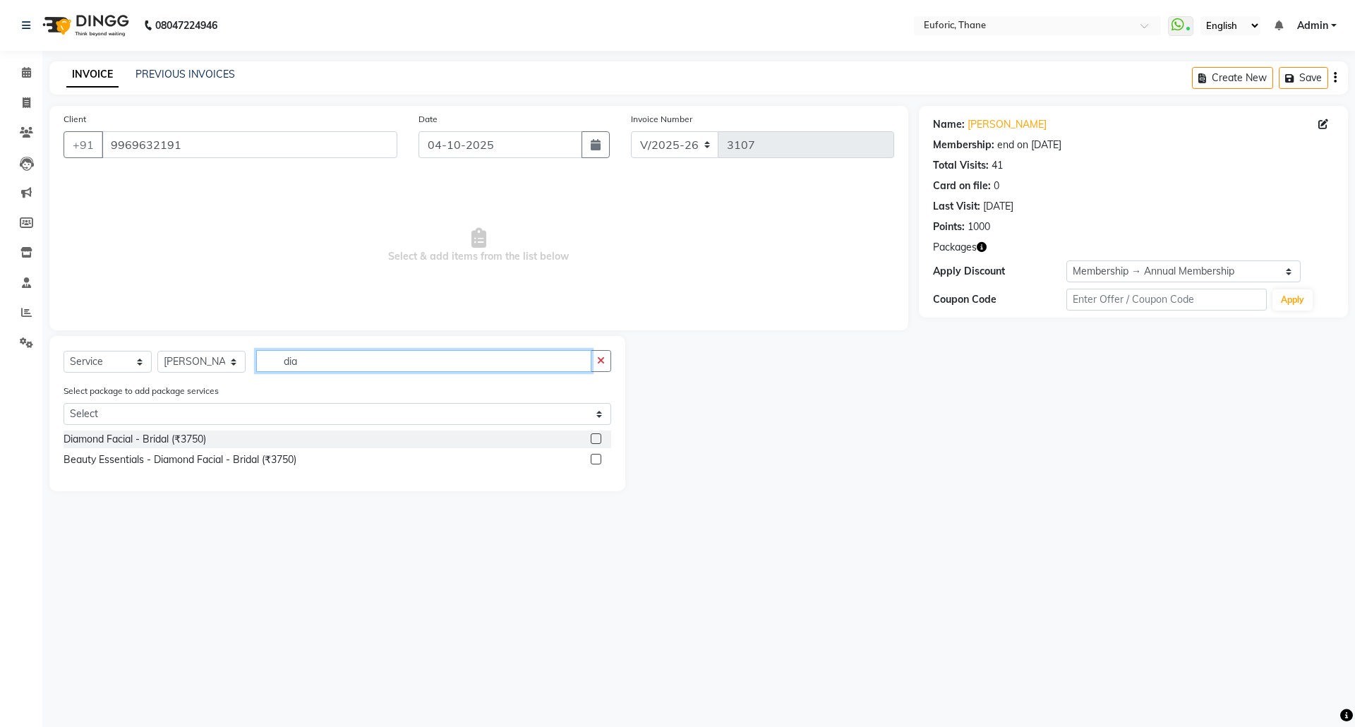
type input "dia"
click at [591, 439] on label at bounding box center [596, 438] width 11 height 11
click at [591, 439] on input "checkbox" at bounding box center [595, 439] width 9 height 9
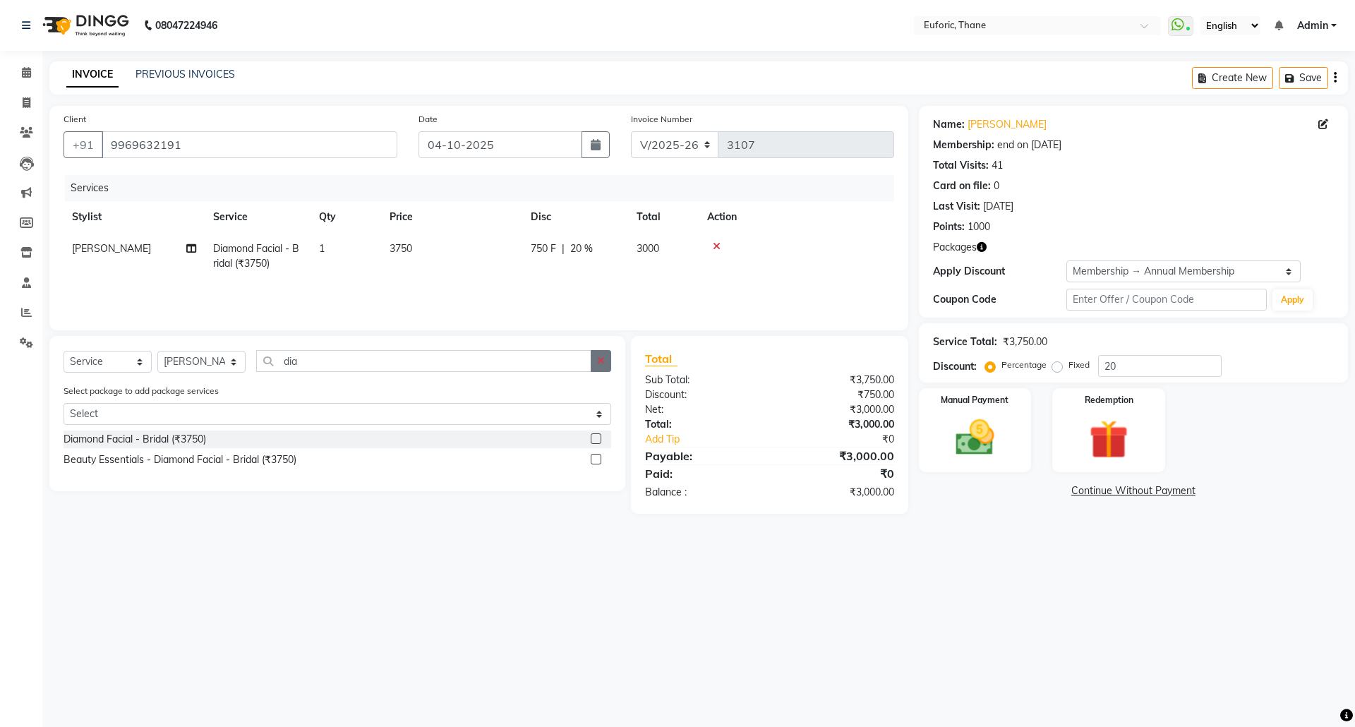
checkbox input "false"
click at [593, 358] on button "button" at bounding box center [601, 361] width 20 height 22
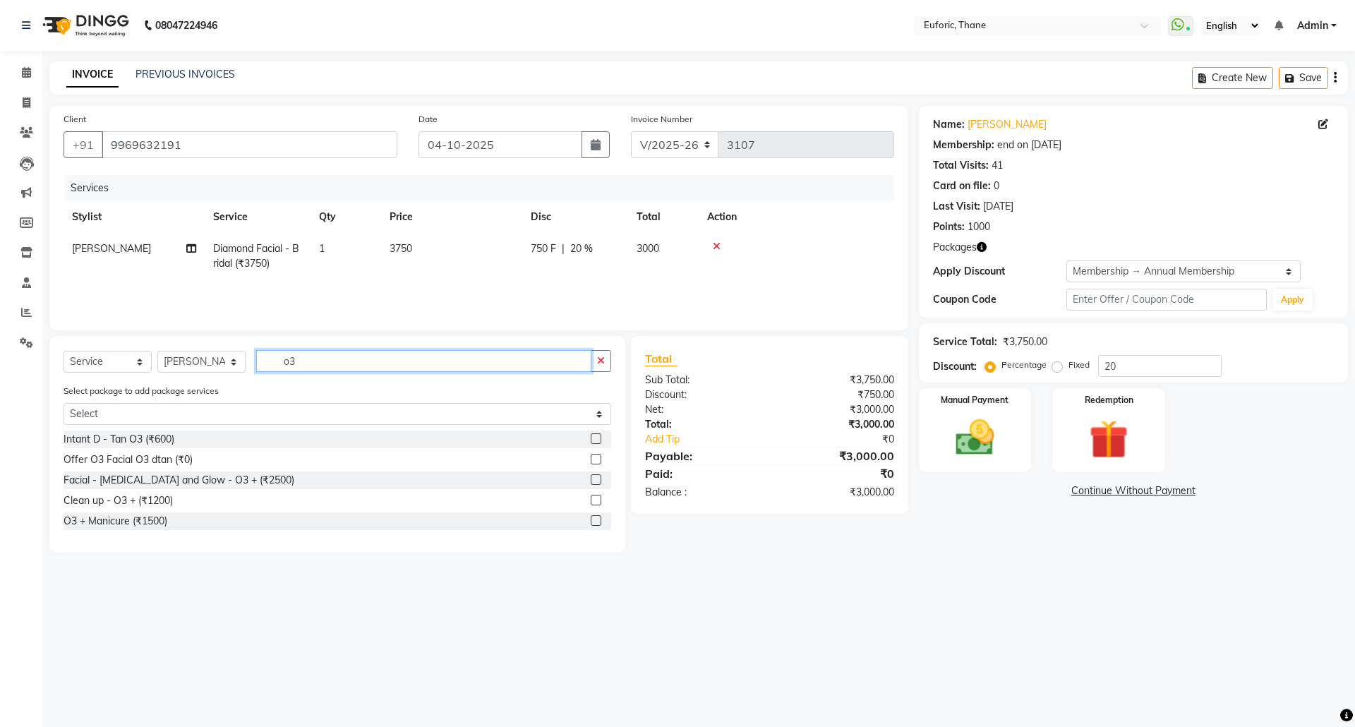
type input "o3"
click at [597, 441] on label at bounding box center [596, 438] width 11 height 11
click at [597, 441] on input "checkbox" at bounding box center [595, 439] width 9 height 9
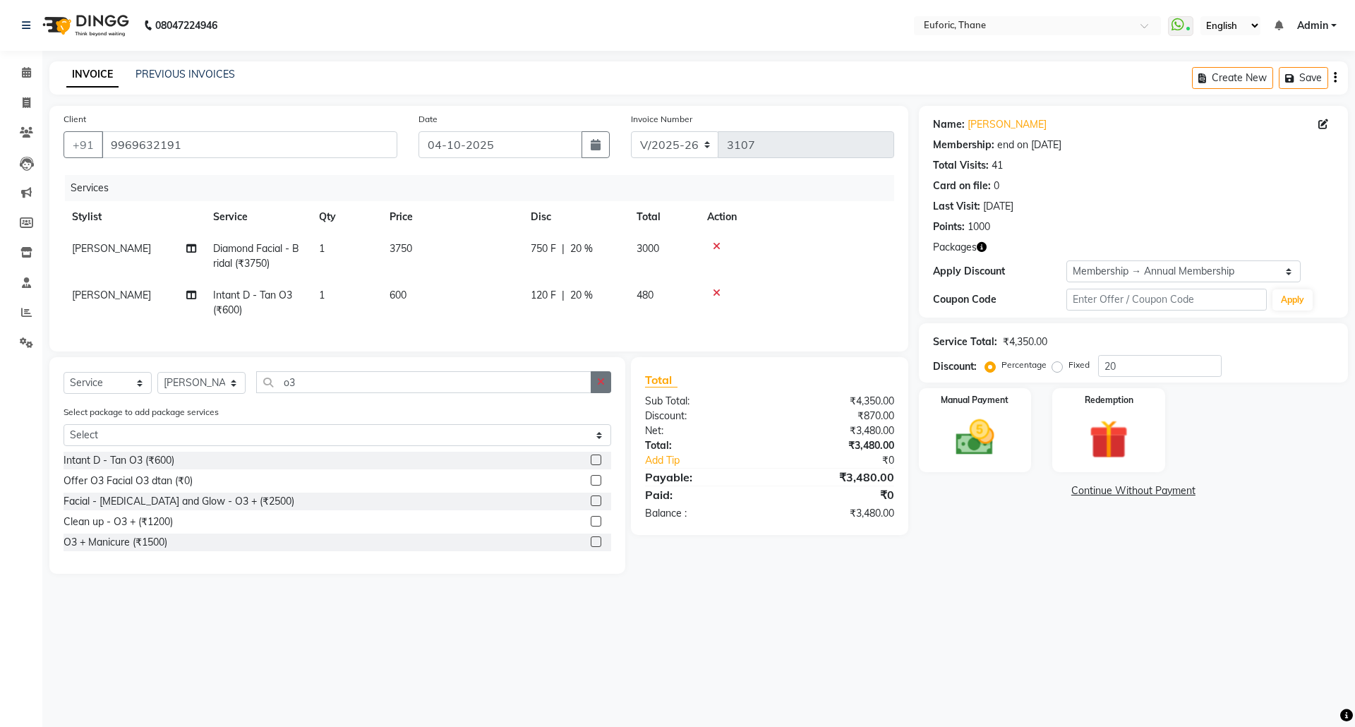
checkbox input "false"
click at [602, 387] on icon "button" at bounding box center [601, 382] width 8 height 10
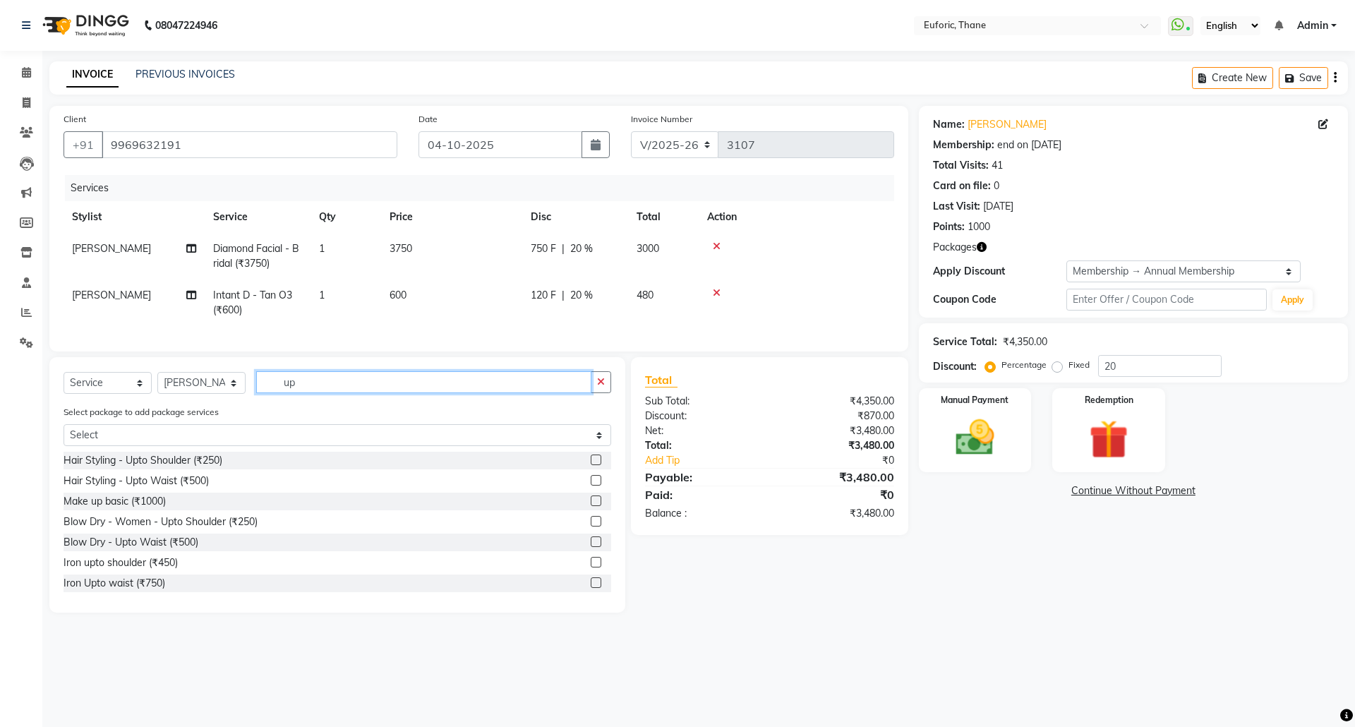
type input "up"
click at [602, 387] on icon "button" at bounding box center [601, 382] width 8 height 10
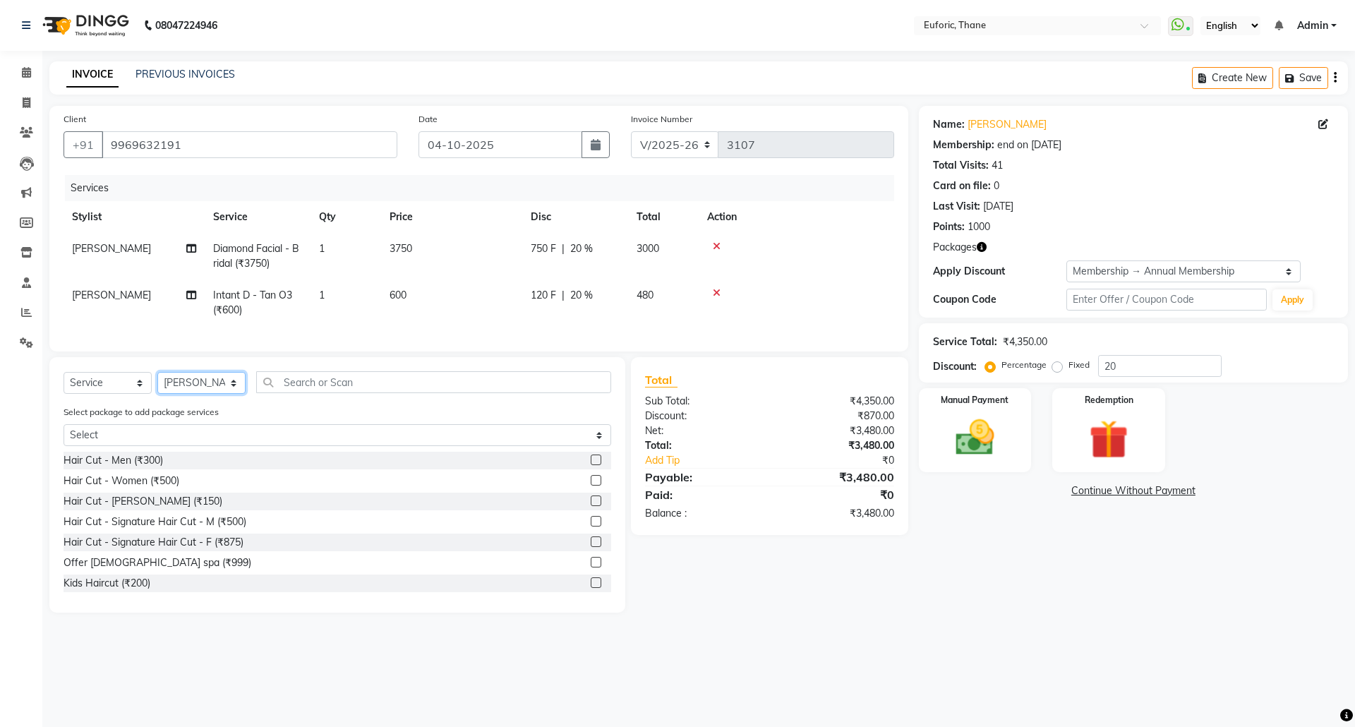
click at [216, 392] on select "Select Stylist [PERSON_NAME] Aatik Salmanai Admin [PERSON_NAME] [PERSON_NAME] […" at bounding box center [201, 383] width 88 height 22
click at [119, 394] on select "Select Service Product Membership Package Voucher Prepaid Gift Card" at bounding box center [108, 383] width 88 height 22
click at [64, 386] on select "Select Service Product Membership Package Voucher Prepaid Gift Card" at bounding box center [108, 383] width 88 height 22
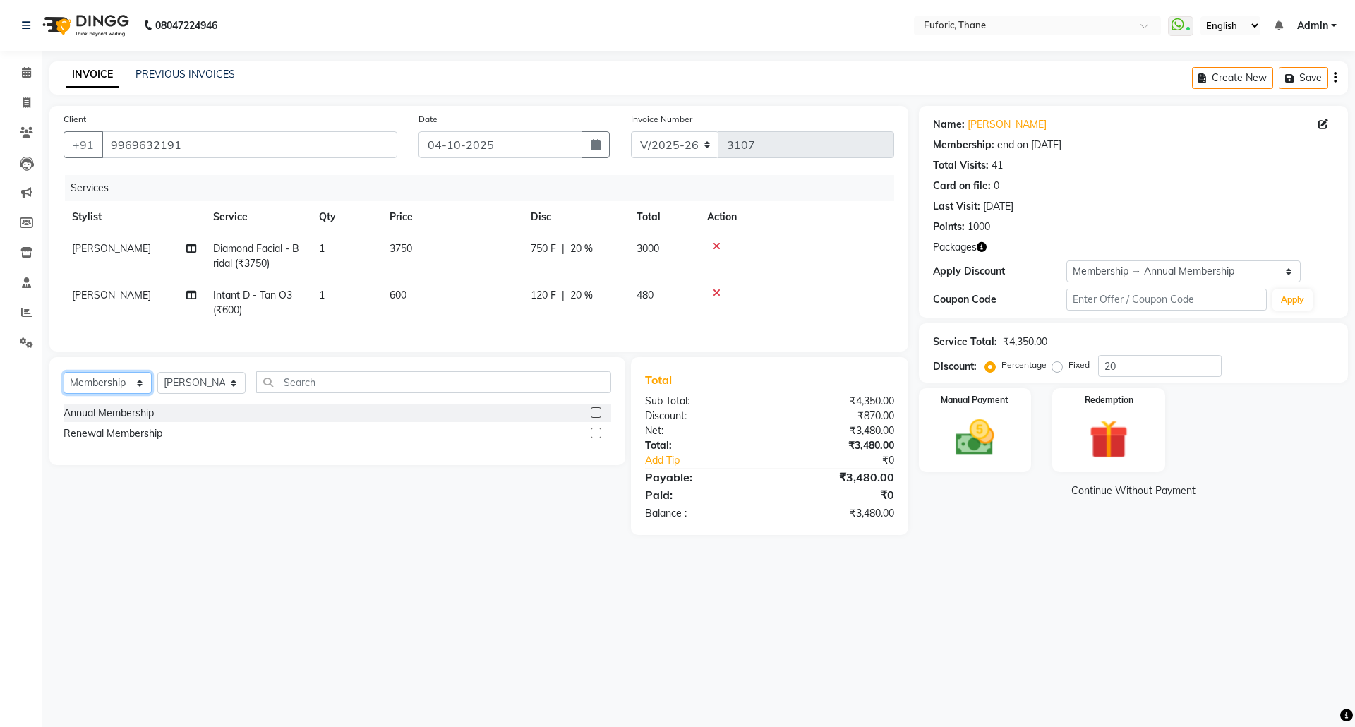
click at [114, 390] on select "Select Service Product Membership Package Voucher Prepaid Gift Card" at bounding box center [108, 383] width 88 height 22
select select "service"
click at [64, 386] on select "Select Service Product Membership Package Voucher Prepaid Gift Card" at bounding box center [108, 383] width 88 height 22
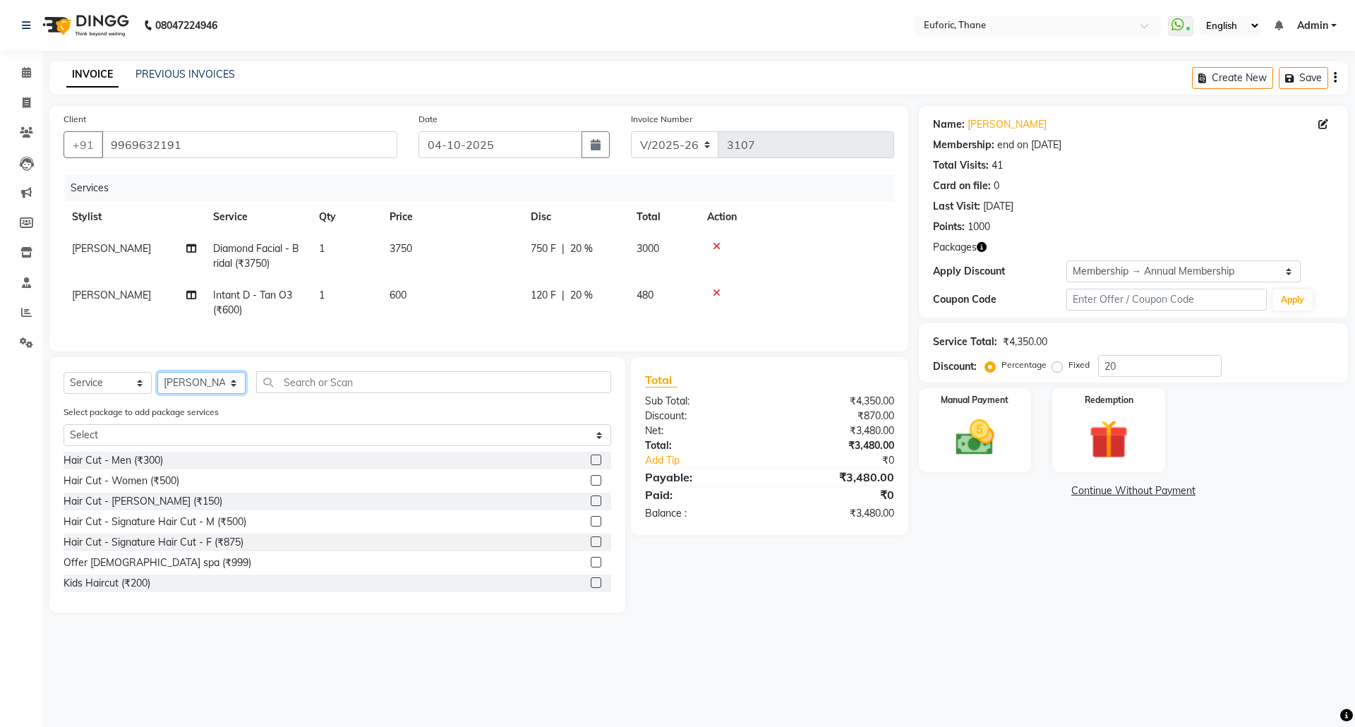
click at [167, 394] on select "Select Stylist [PERSON_NAME] Aatik Salmanai Admin [PERSON_NAME] [PERSON_NAME] […" at bounding box center [201, 383] width 88 height 22
click at [361, 390] on input "text" at bounding box center [433, 382] width 355 height 22
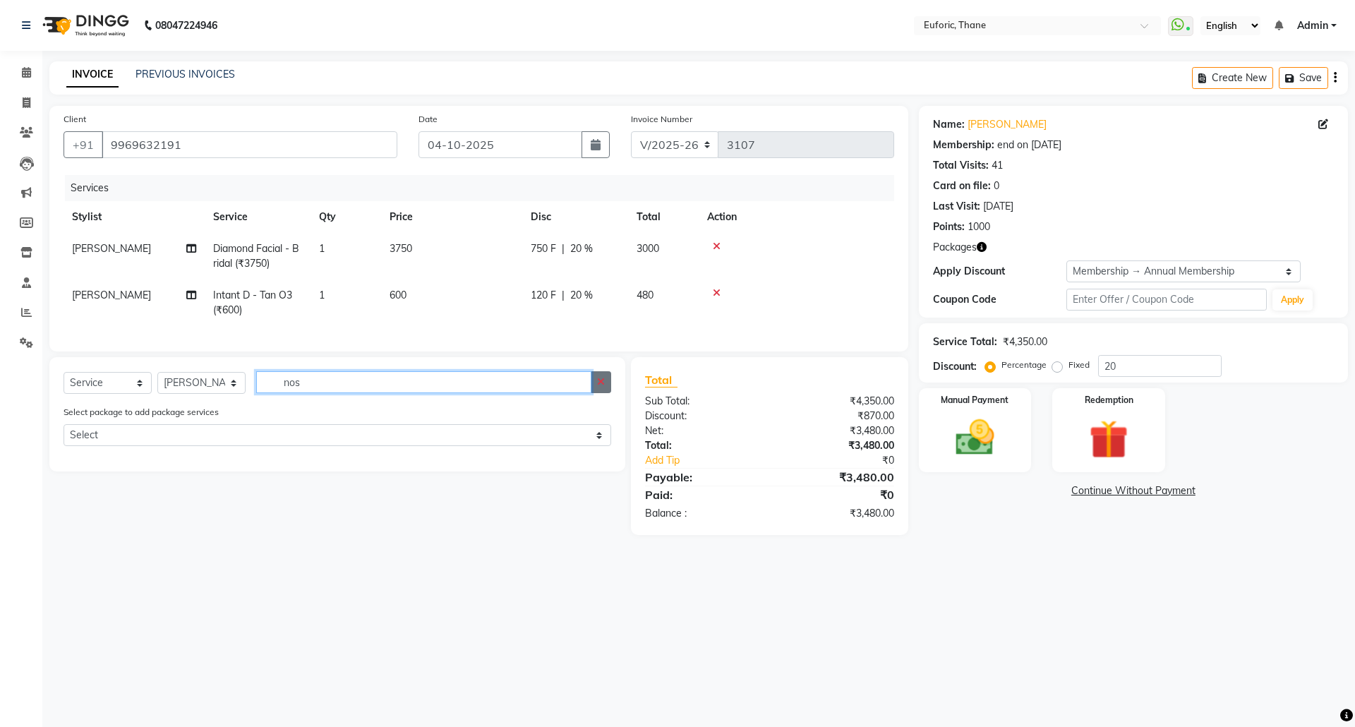
type input "nos"
click at [610, 393] on button "button" at bounding box center [601, 382] width 20 height 22
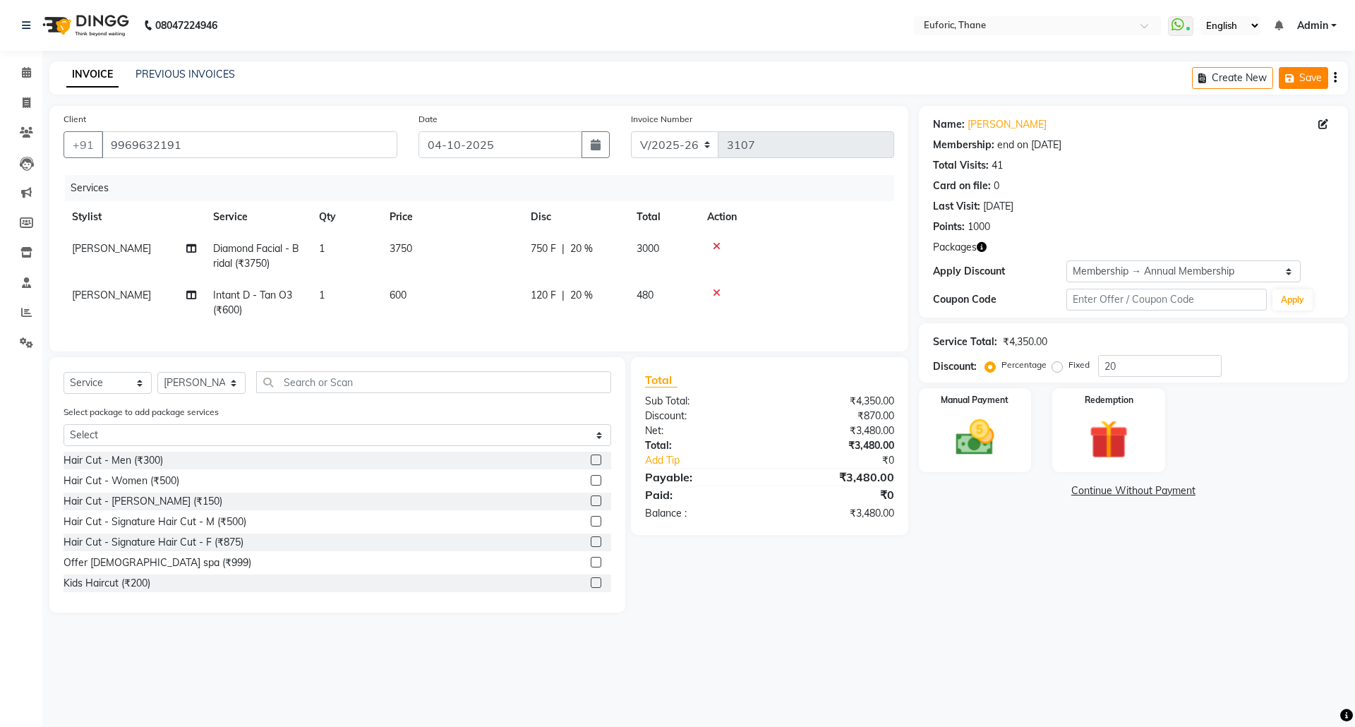
click at [1305, 82] on button "Save" at bounding box center [1303, 78] width 49 height 22
click at [18, 74] on span at bounding box center [26, 73] width 25 height 16
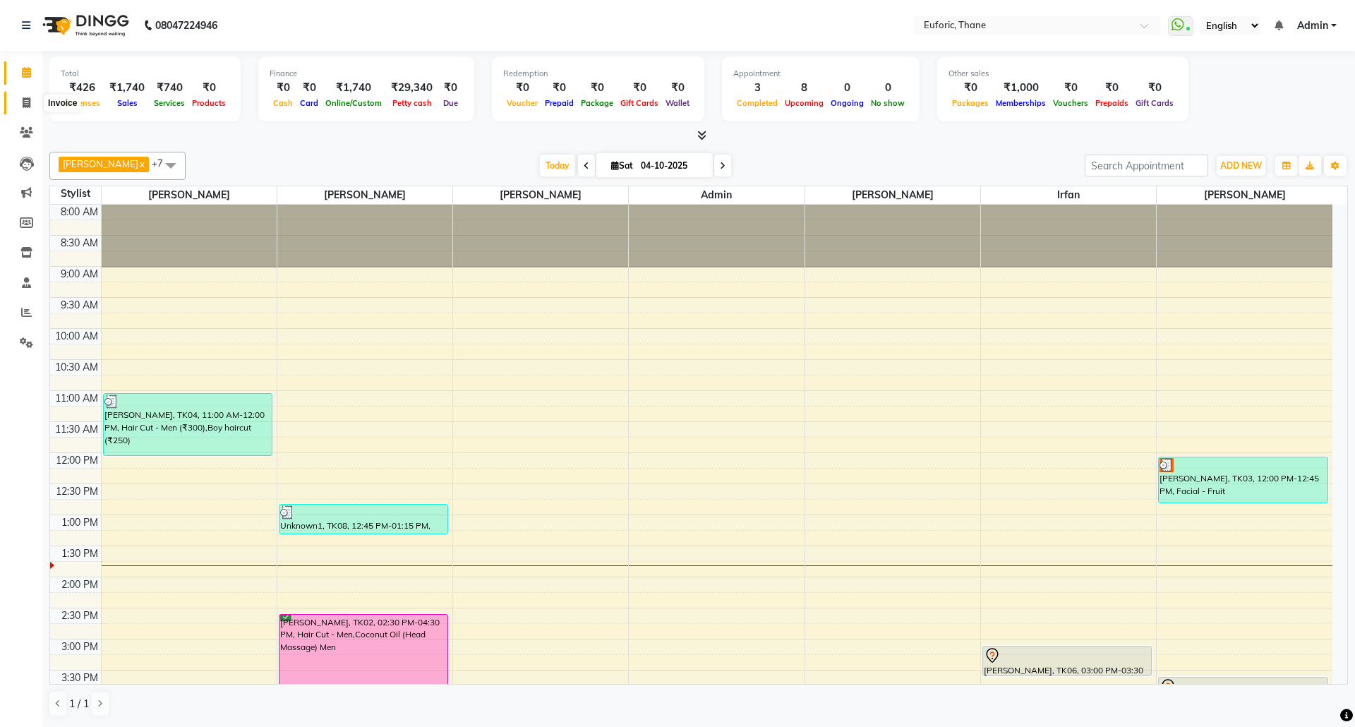
click at [27, 95] on span at bounding box center [26, 103] width 25 height 16
select select "5063"
select select "service"
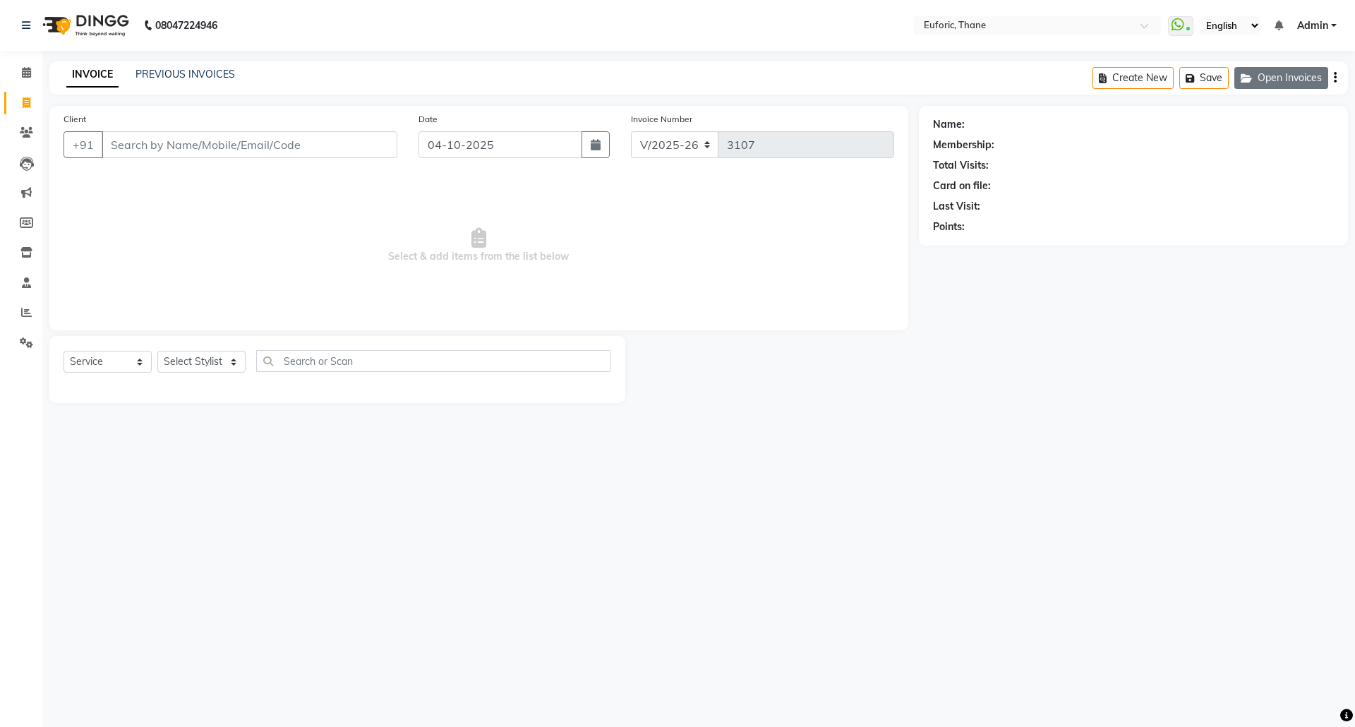
click at [1303, 83] on button "Open Invoices" at bounding box center [1281, 78] width 94 height 22
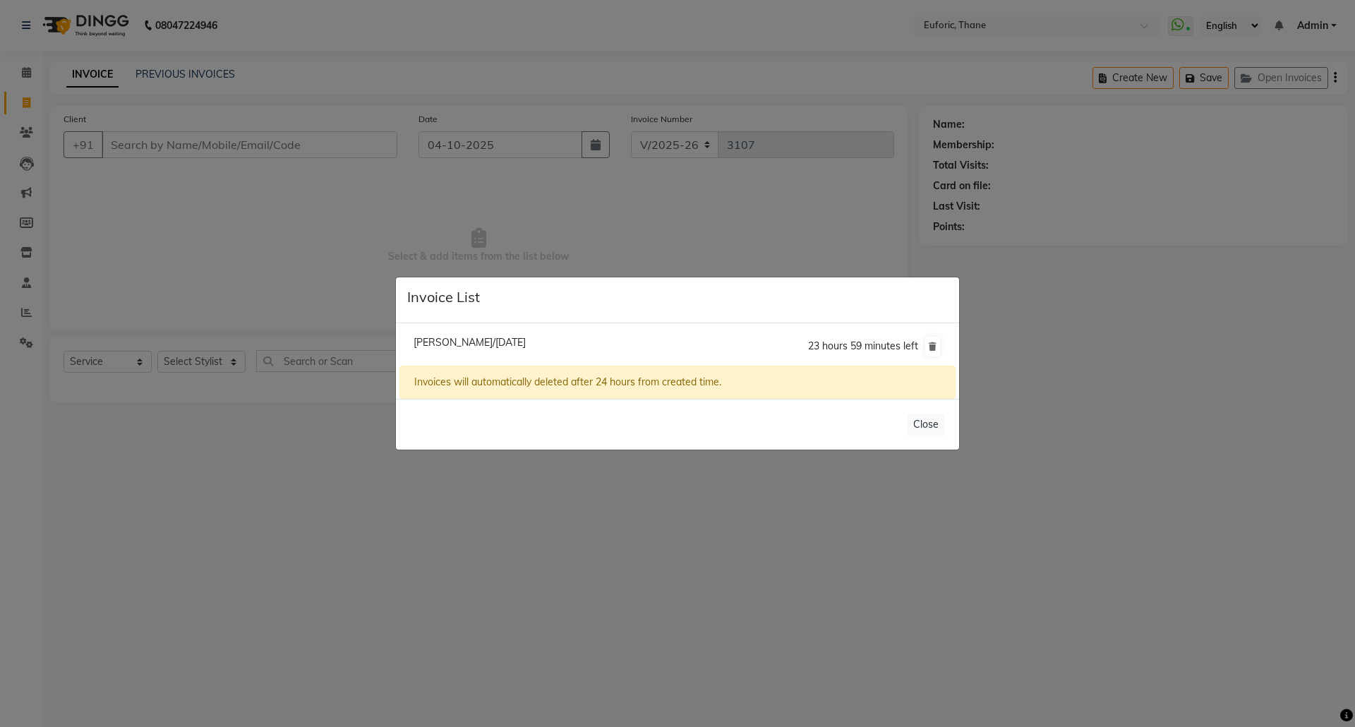
click at [475, 336] on span "Prachi Kulkarni/04 October 2025" at bounding box center [470, 342] width 112 height 13
type input "9969632191"
select select "1: Object"
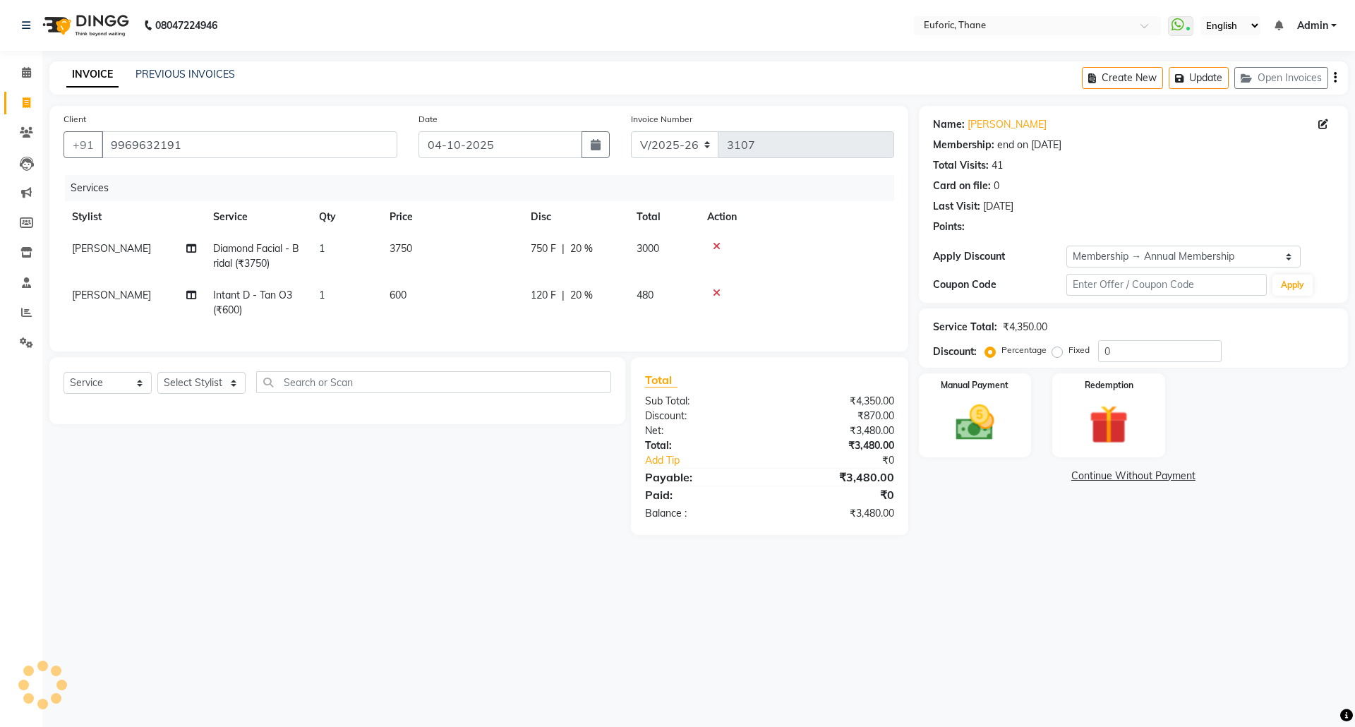
type input "20"
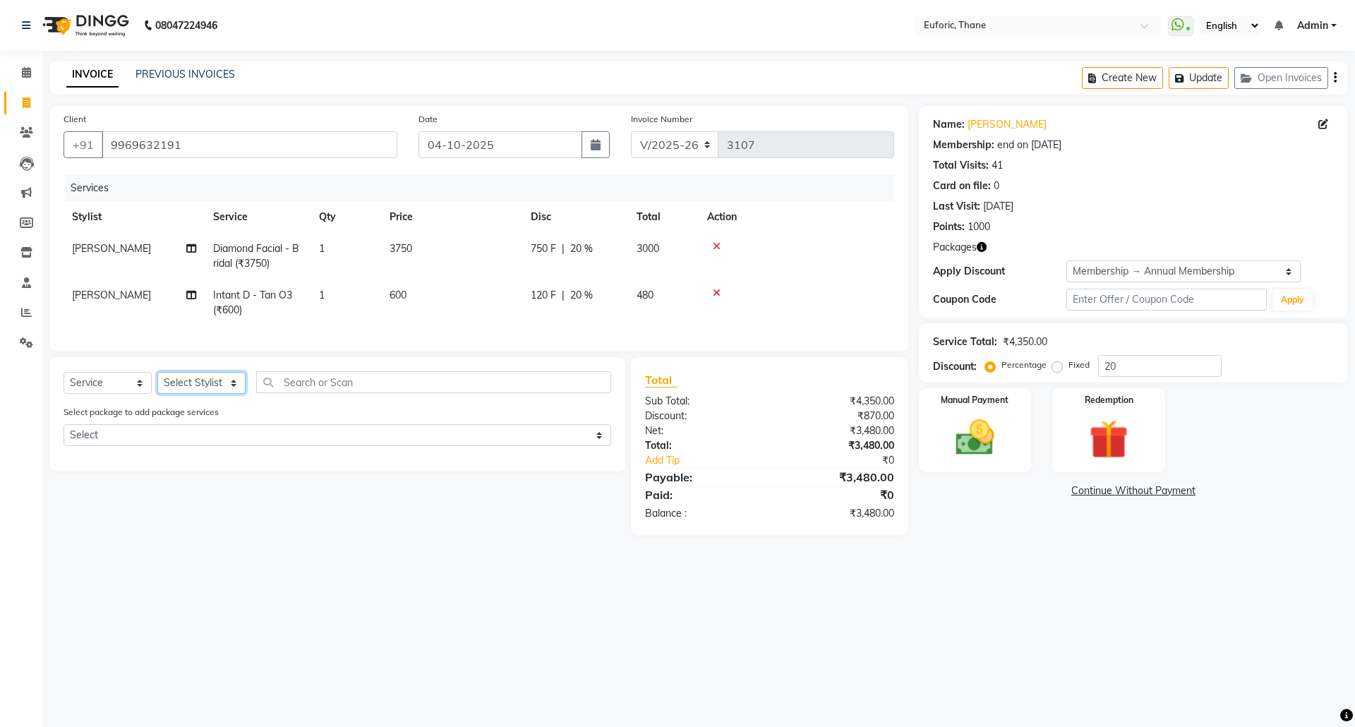
click at [167, 394] on select "Select Stylist [PERSON_NAME] Aatik Salmanai Admin [PERSON_NAME] [PERSON_NAME] […" at bounding box center [201, 383] width 88 height 22
select select "58800"
click at [157, 386] on select "Select Stylist [PERSON_NAME] Aatik Salmanai Admin [PERSON_NAME] [PERSON_NAME] […" at bounding box center [201, 383] width 88 height 22
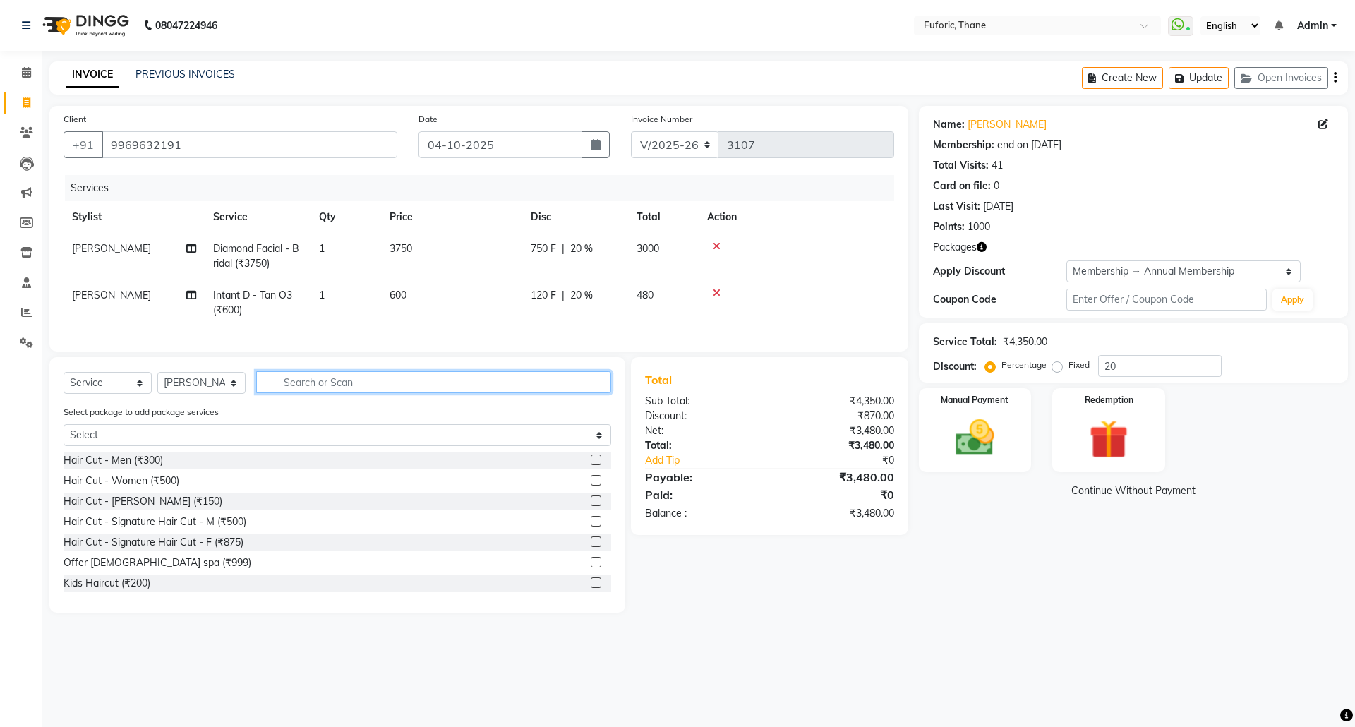
click at [340, 393] on input "text" at bounding box center [433, 382] width 355 height 22
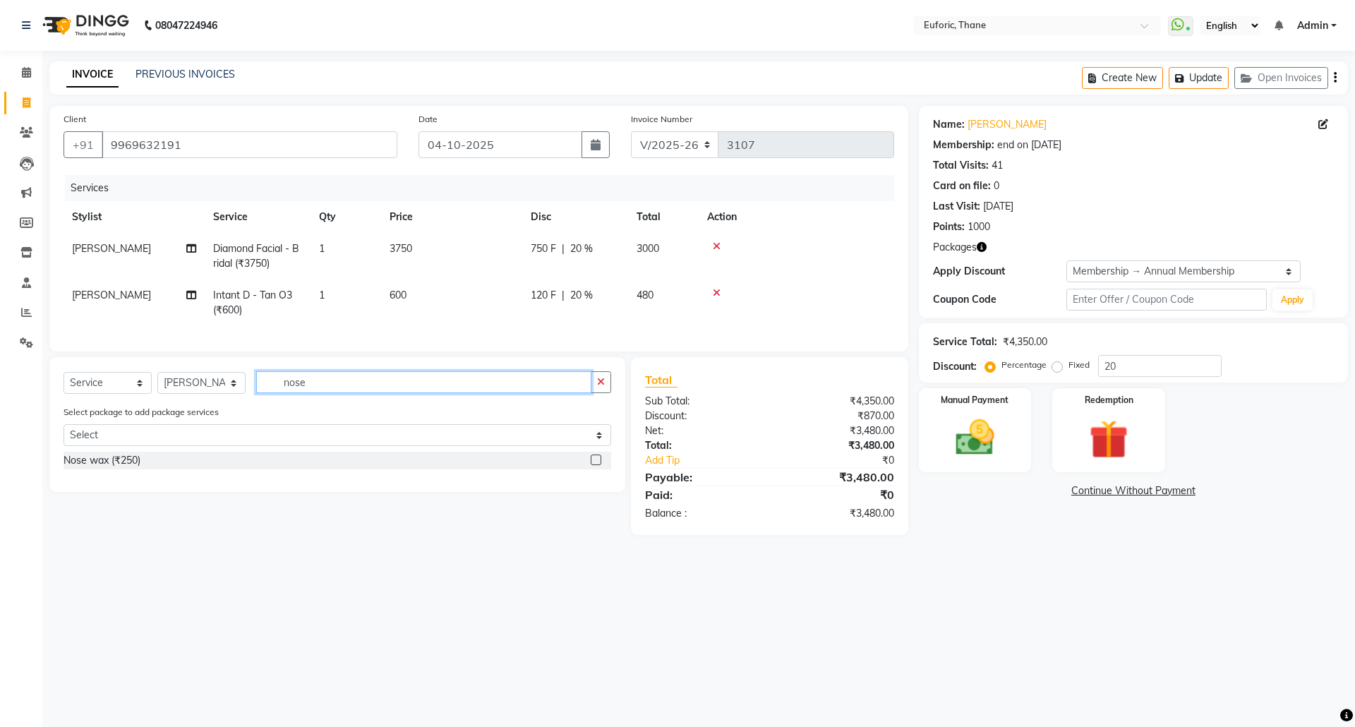
type input "nose"
click at [598, 465] on label at bounding box center [596, 459] width 11 height 11
click at [598, 465] on input "checkbox" at bounding box center [595, 460] width 9 height 9
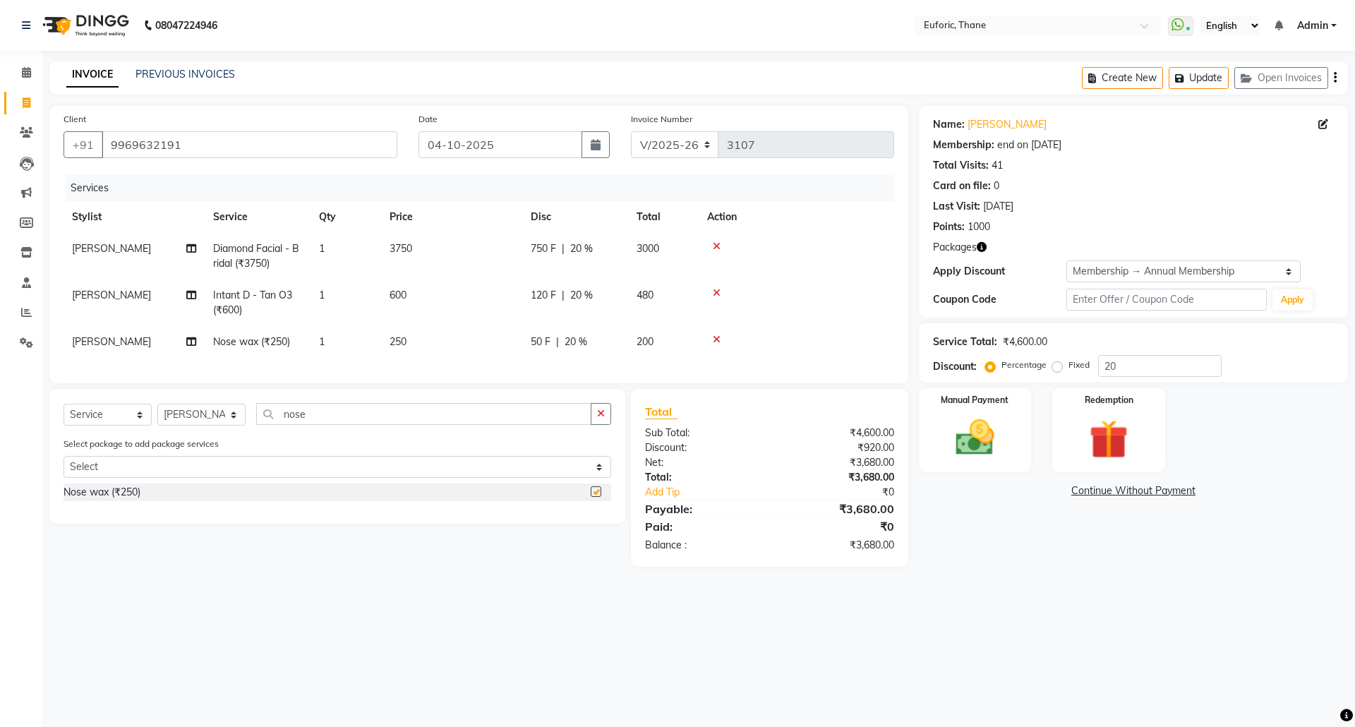
checkbox input "false"
click at [972, 421] on img at bounding box center [975, 437] width 66 height 47
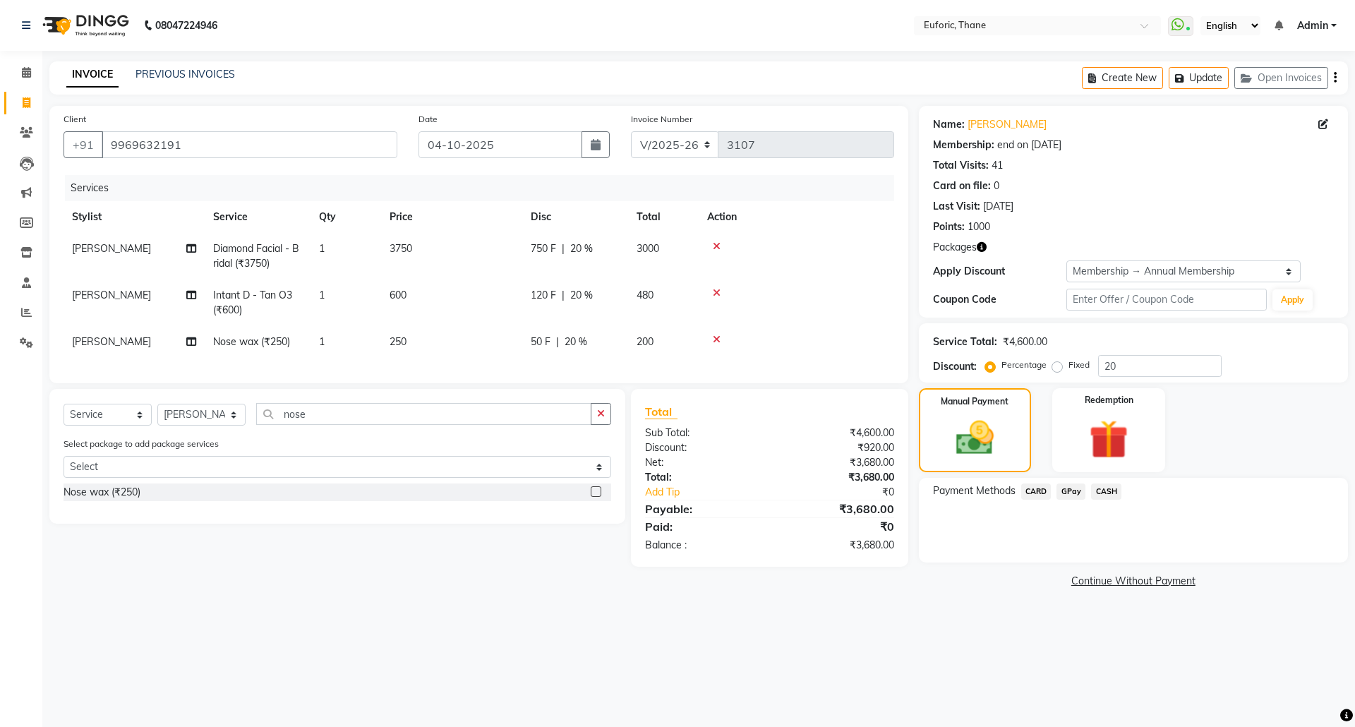
click at [1033, 488] on span "CARD" at bounding box center [1036, 491] width 30 height 16
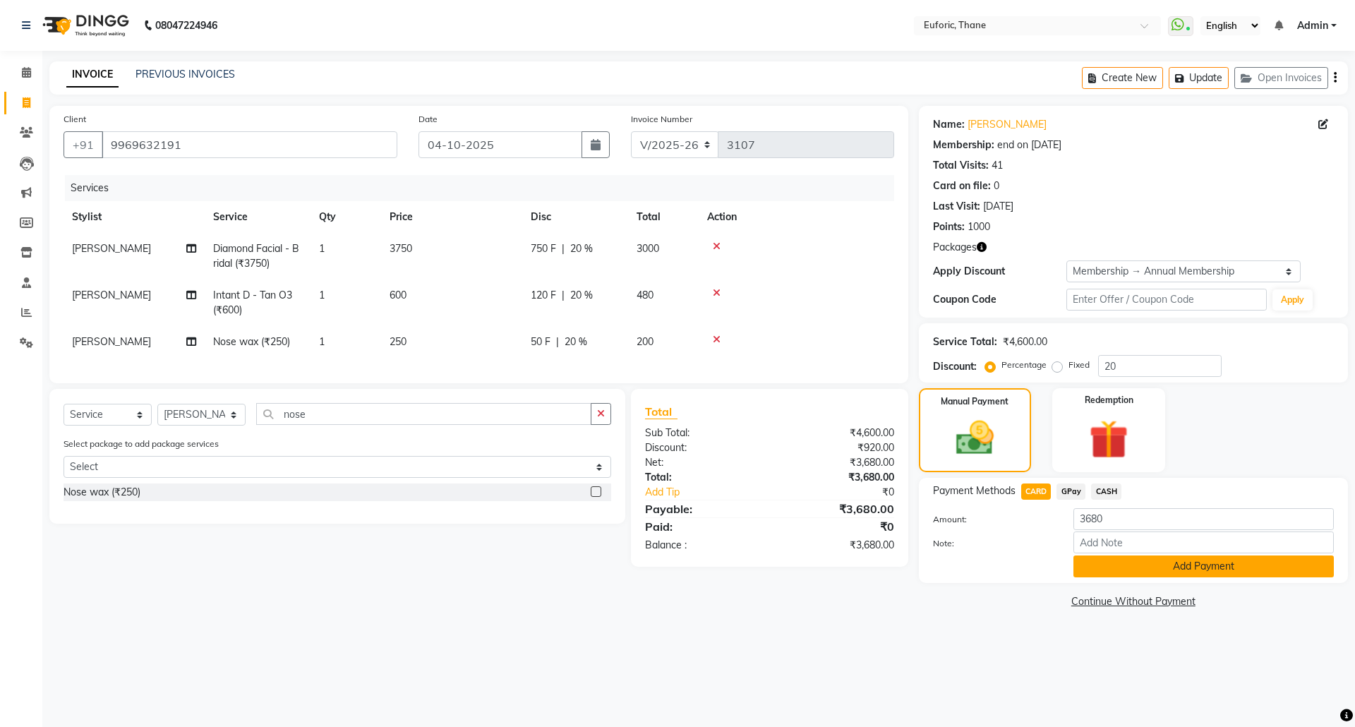
click at [1097, 560] on button "Add Payment" at bounding box center [1203, 566] width 260 height 22
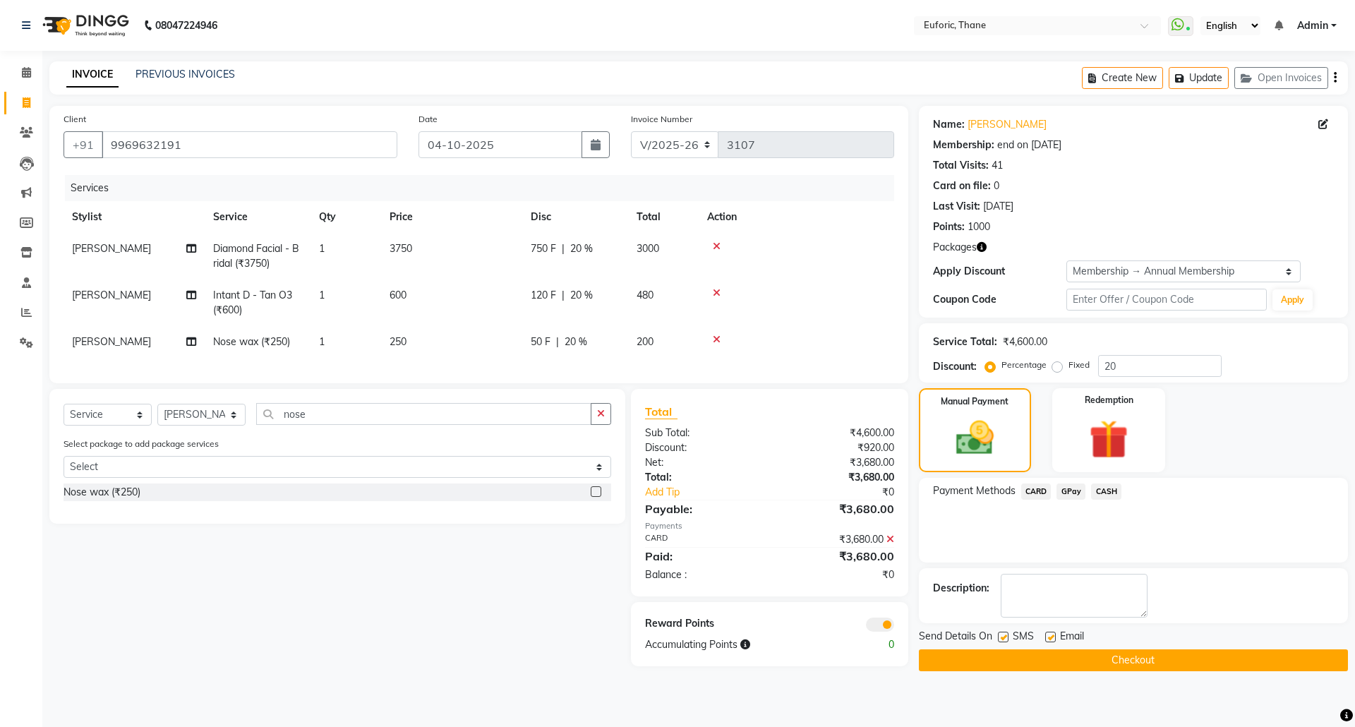
click at [1087, 653] on button "Checkout" at bounding box center [1133, 660] width 429 height 22
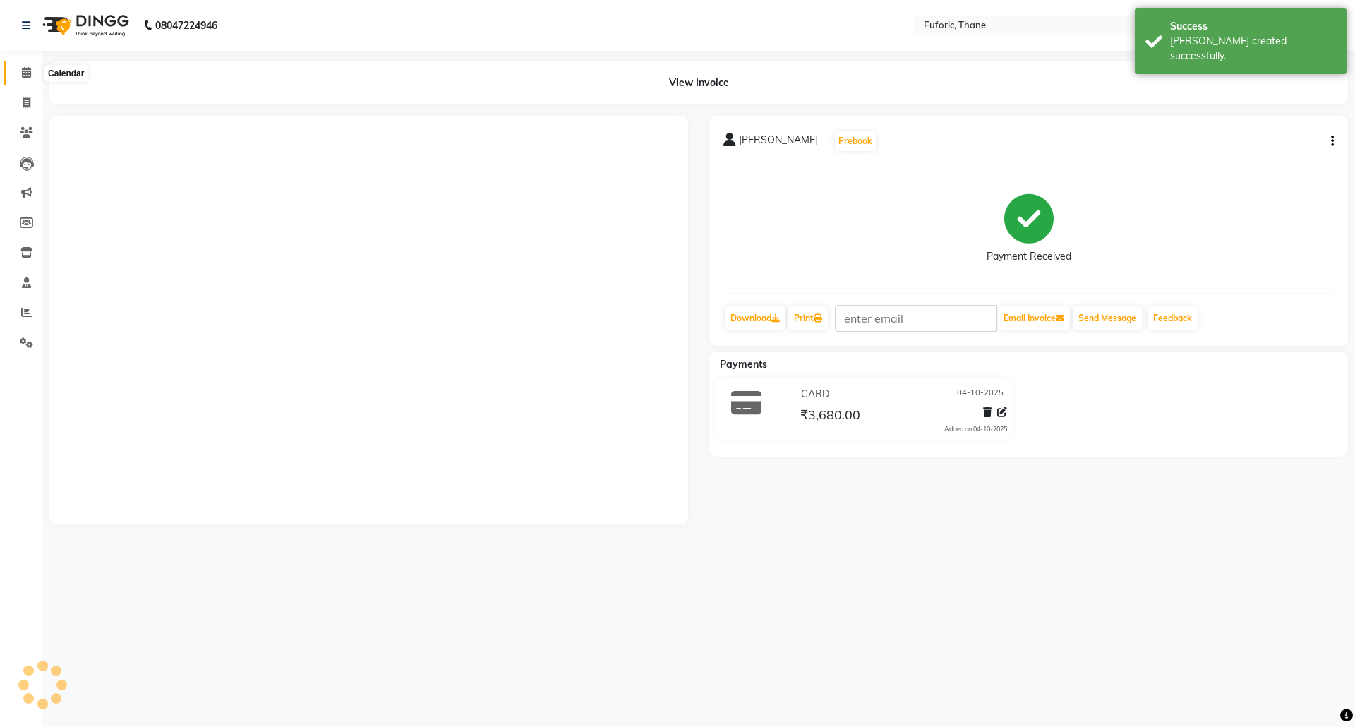
click at [18, 72] on span at bounding box center [26, 73] width 25 height 16
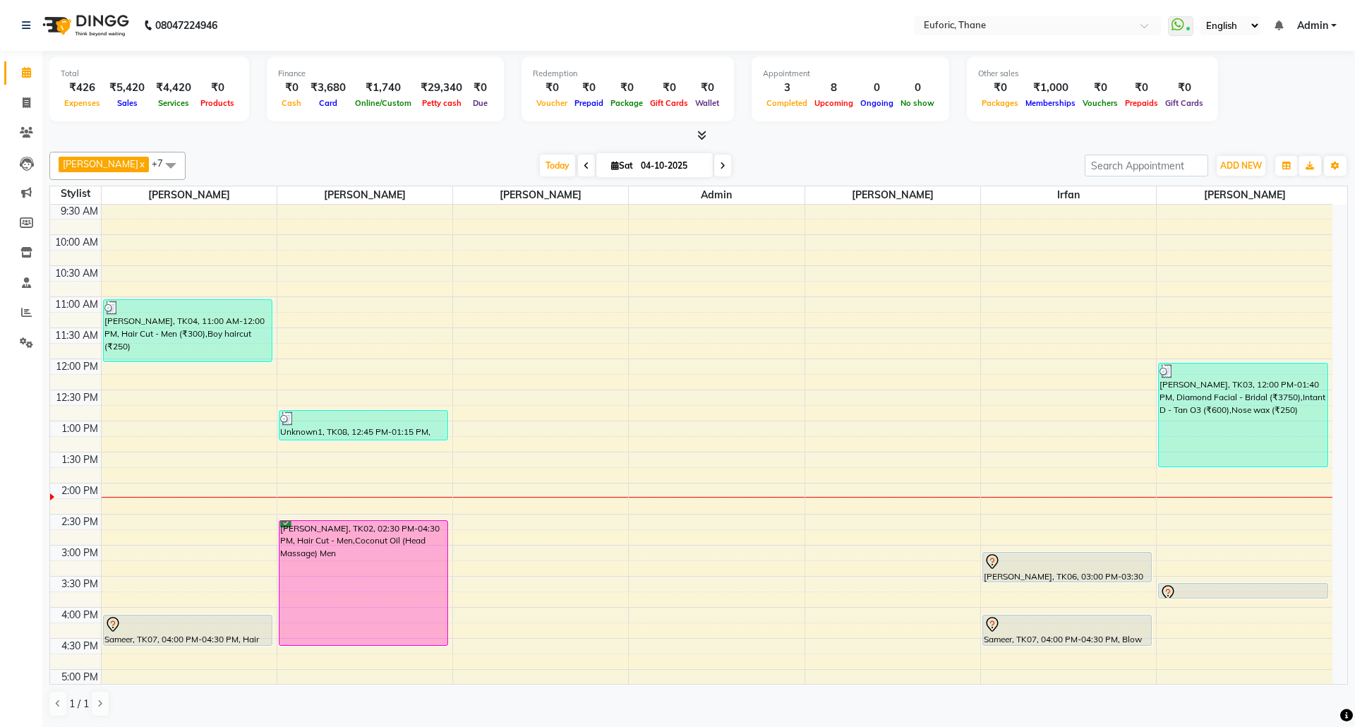
scroll to position [282, 0]
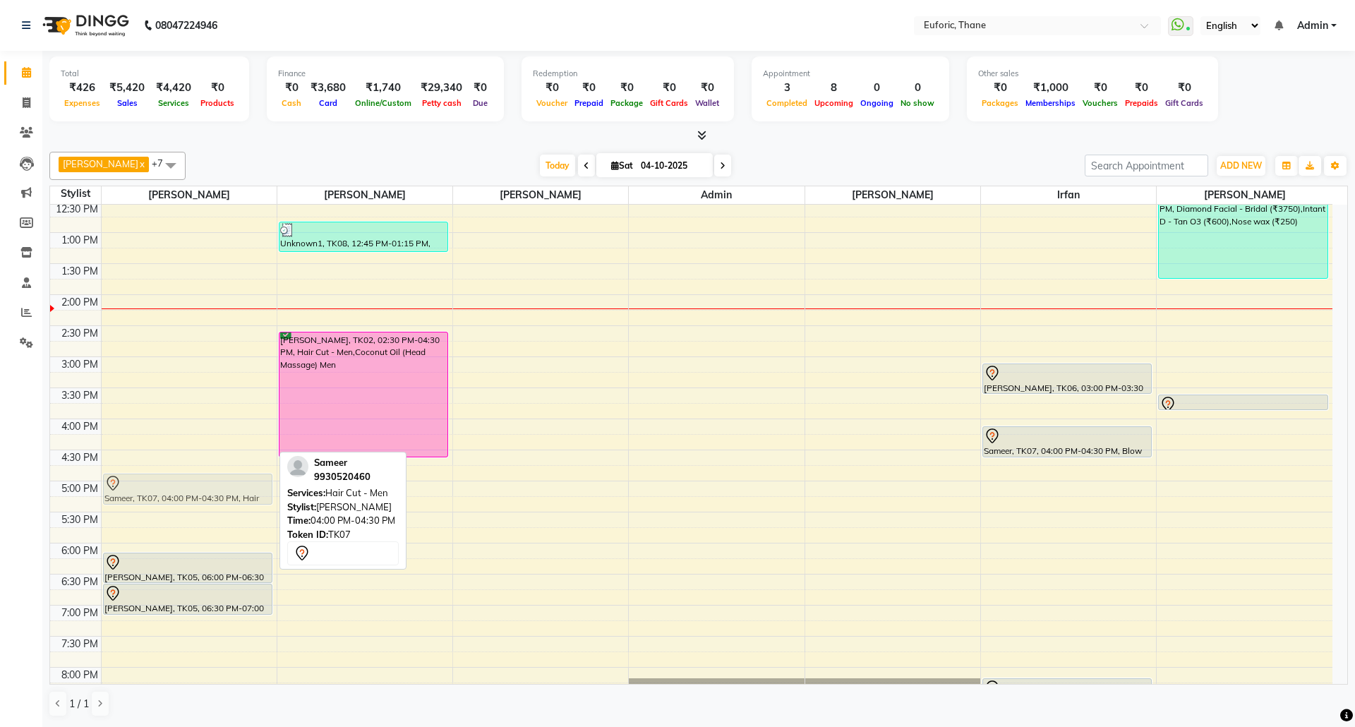
drag, startPoint x: 193, startPoint y: 440, endPoint x: 184, endPoint y: 487, distance: 47.3
click at [184, 487] on div "Virendra Kothari, TK04, 11:00 AM-12:00 PM, Hair Cut - Men (₹300),Boy haircut (₹…" at bounding box center [189, 356] width 175 height 869
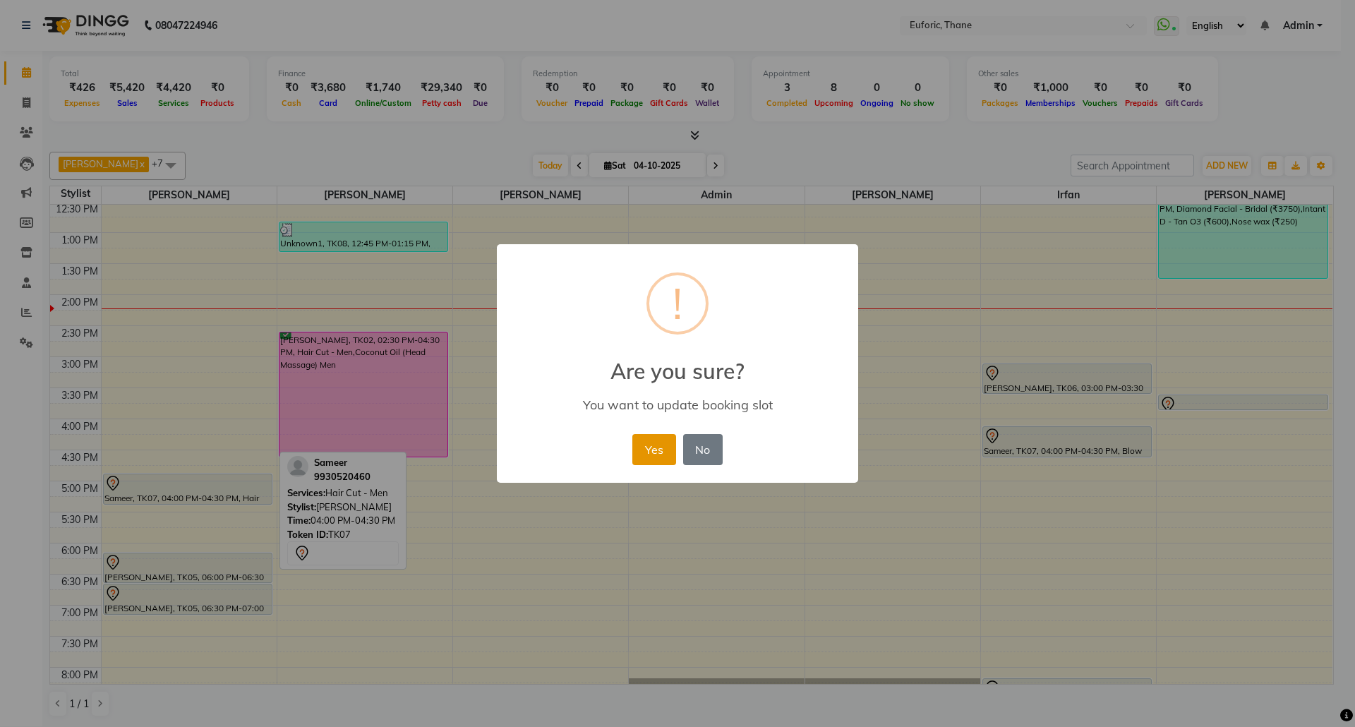
click at [658, 442] on button "Yes" at bounding box center [653, 449] width 43 height 31
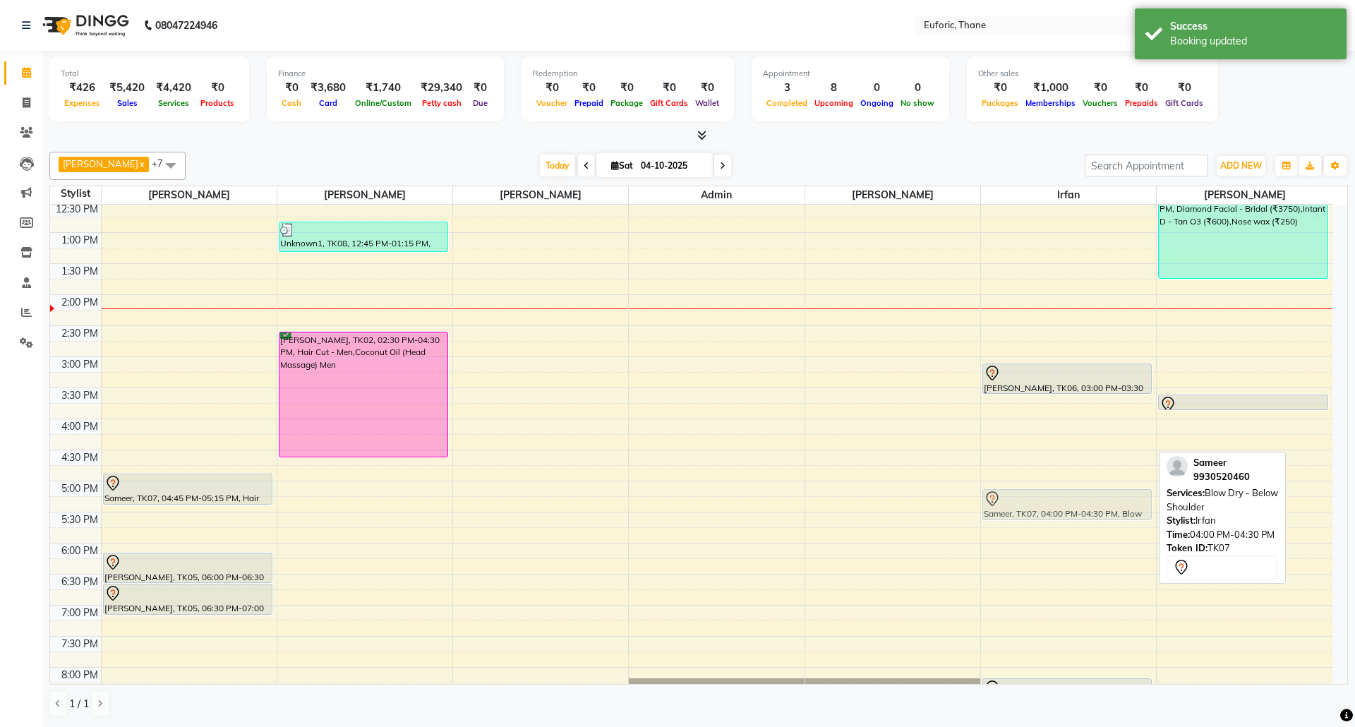
drag, startPoint x: 1022, startPoint y: 447, endPoint x: 1022, endPoint y: 502, distance: 55.7
click at [1022, 502] on div "Richa Jaiswal, TK06, 03:00 PM-03:30 PM, Blow Dry - Below Shoulder Sameer, TK07,…" at bounding box center [1068, 356] width 175 height 869
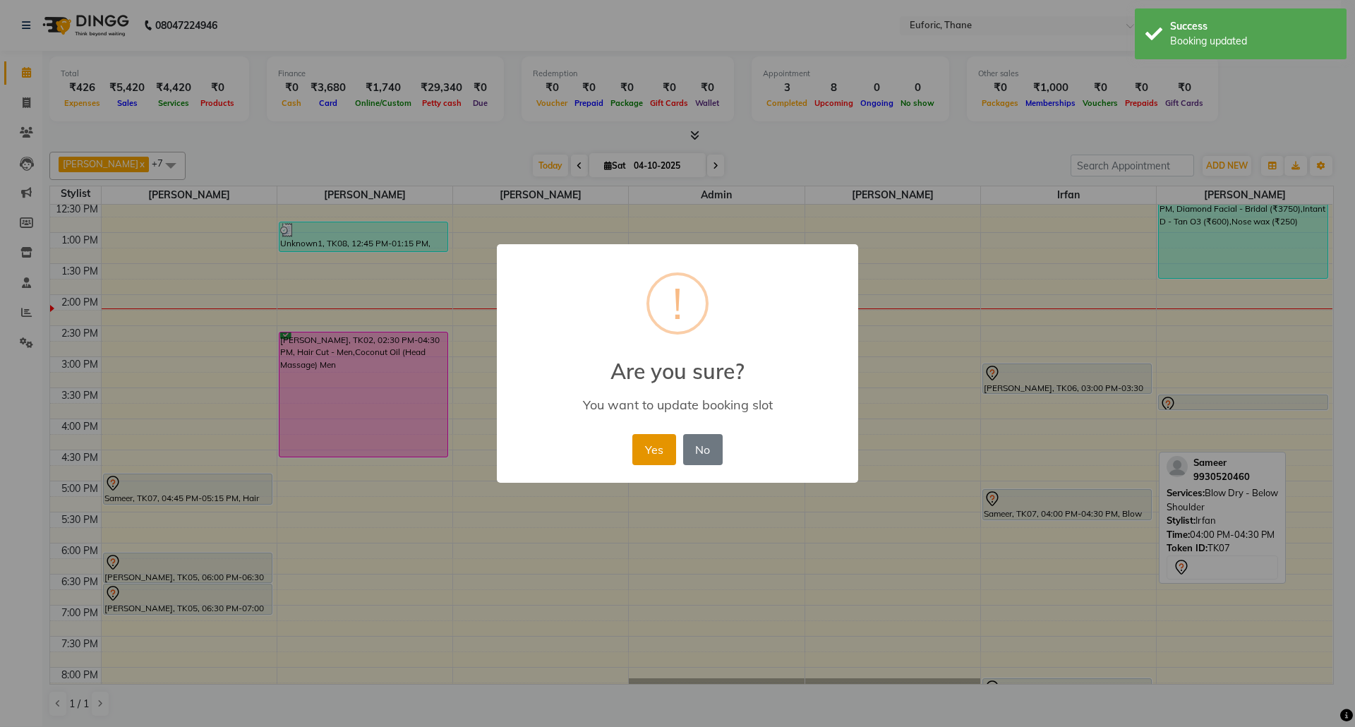
click at [645, 446] on button "Yes" at bounding box center [653, 449] width 43 height 31
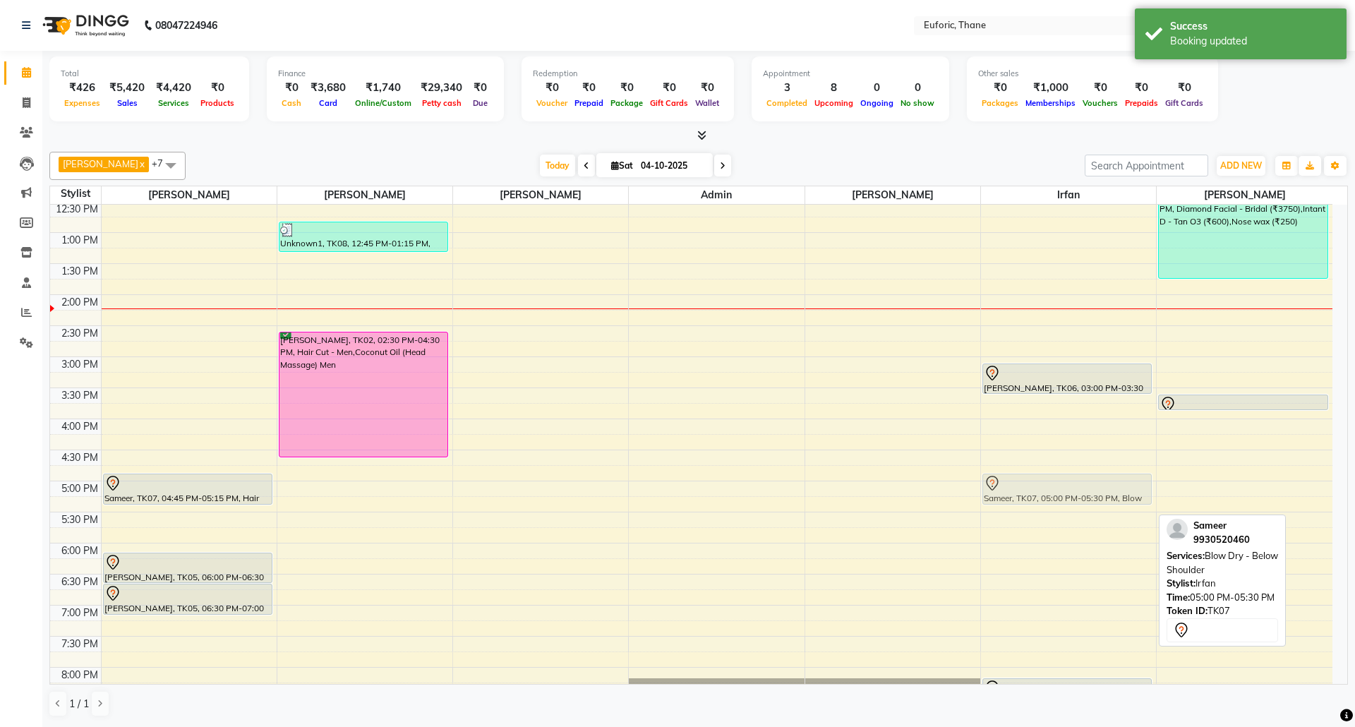
drag, startPoint x: 1036, startPoint y: 497, endPoint x: 1037, endPoint y: 483, distance: 14.1
click at [1037, 483] on div "Richa Jaiswal, TK06, 03:00 PM-03:30 PM, Blow Dry - Below Shoulder Sameer, TK07,…" at bounding box center [1068, 356] width 175 height 869
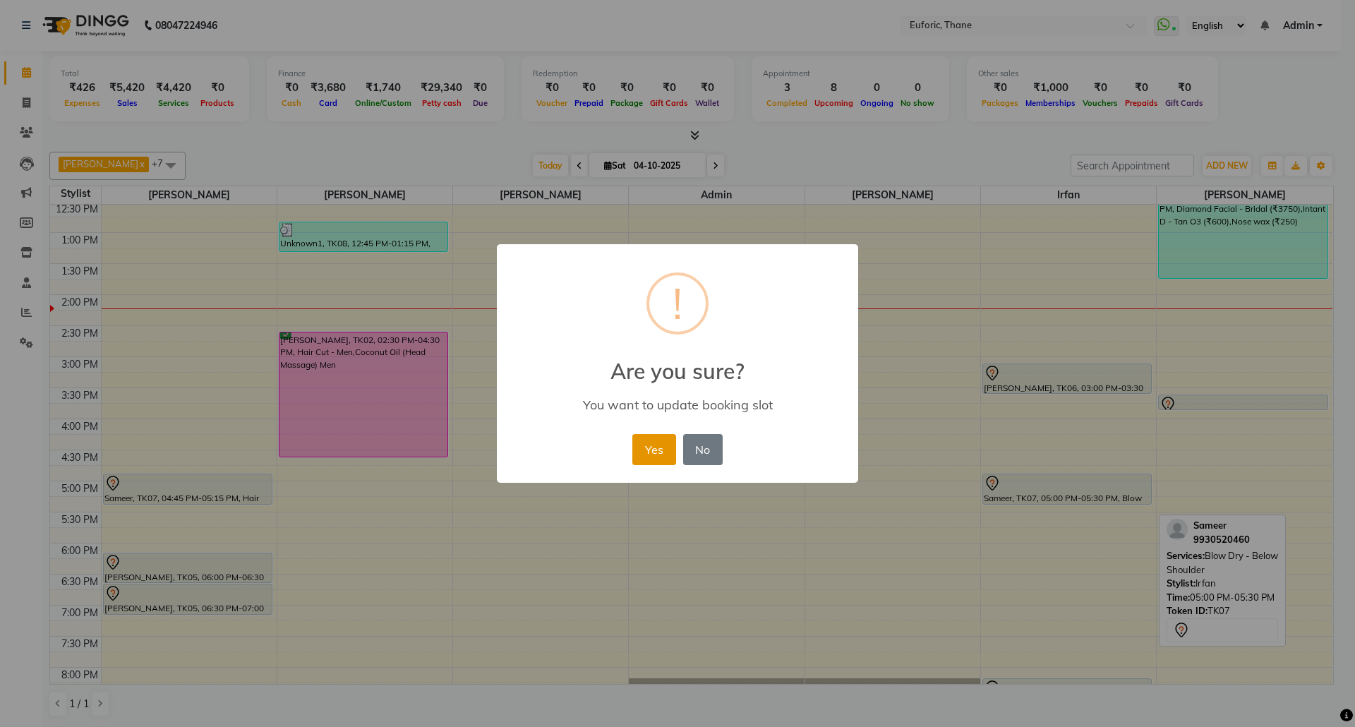
click at [656, 441] on button "Yes" at bounding box center [653, 449] width 43 height 31
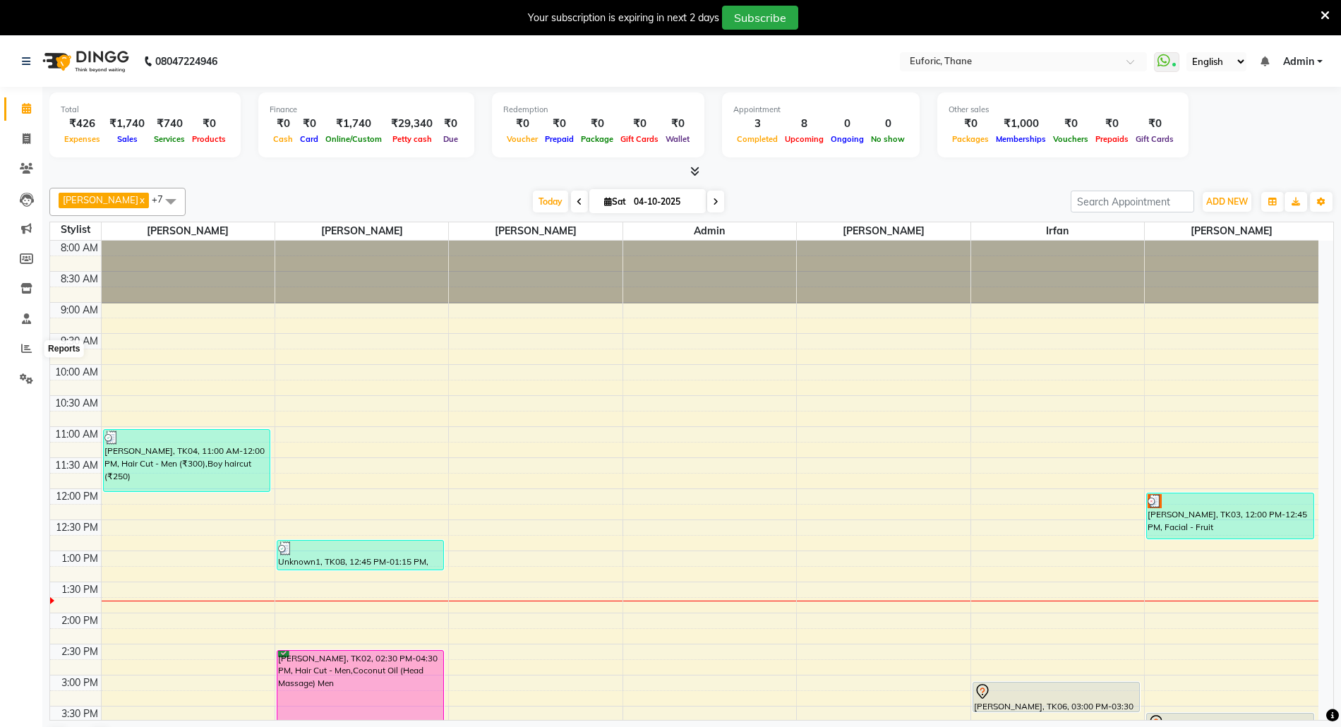
click at [21, 344] on icon at bounding box center [26, 348] width 11 height 11
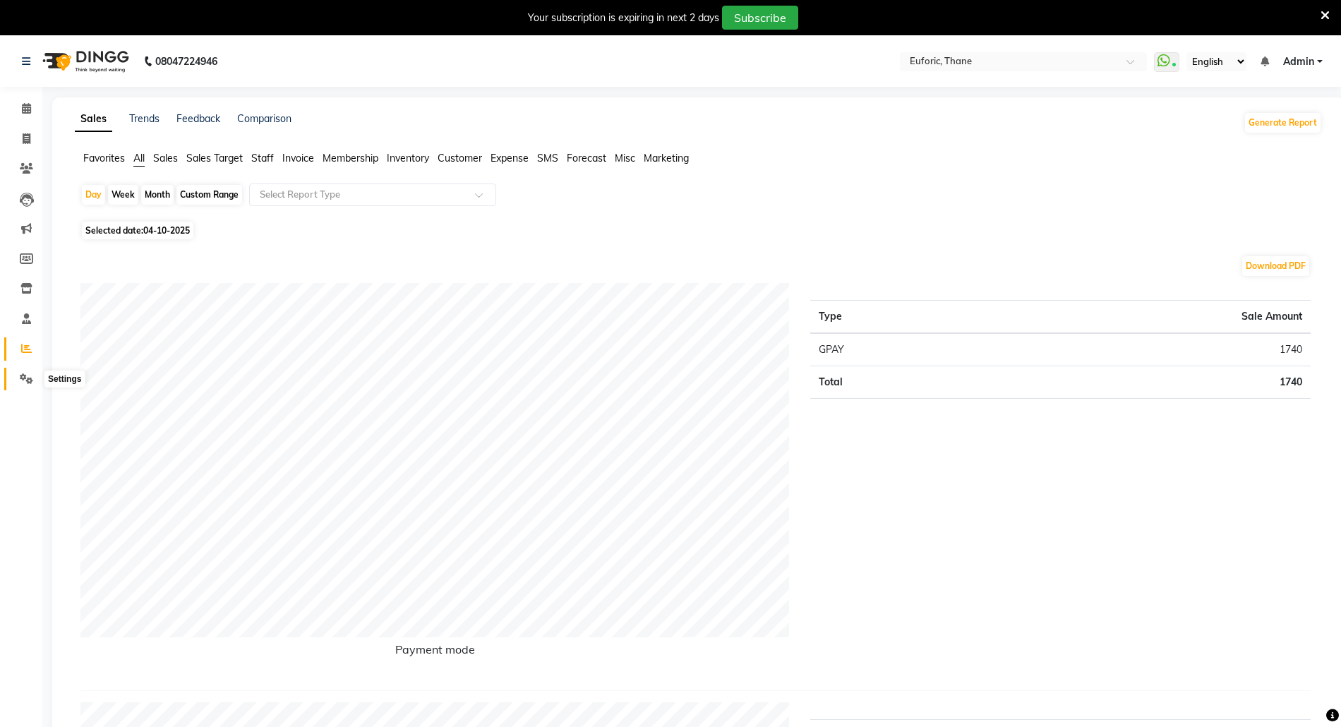
click at [26, 371] on span at bounding box center [26, 379] width 25 height 16
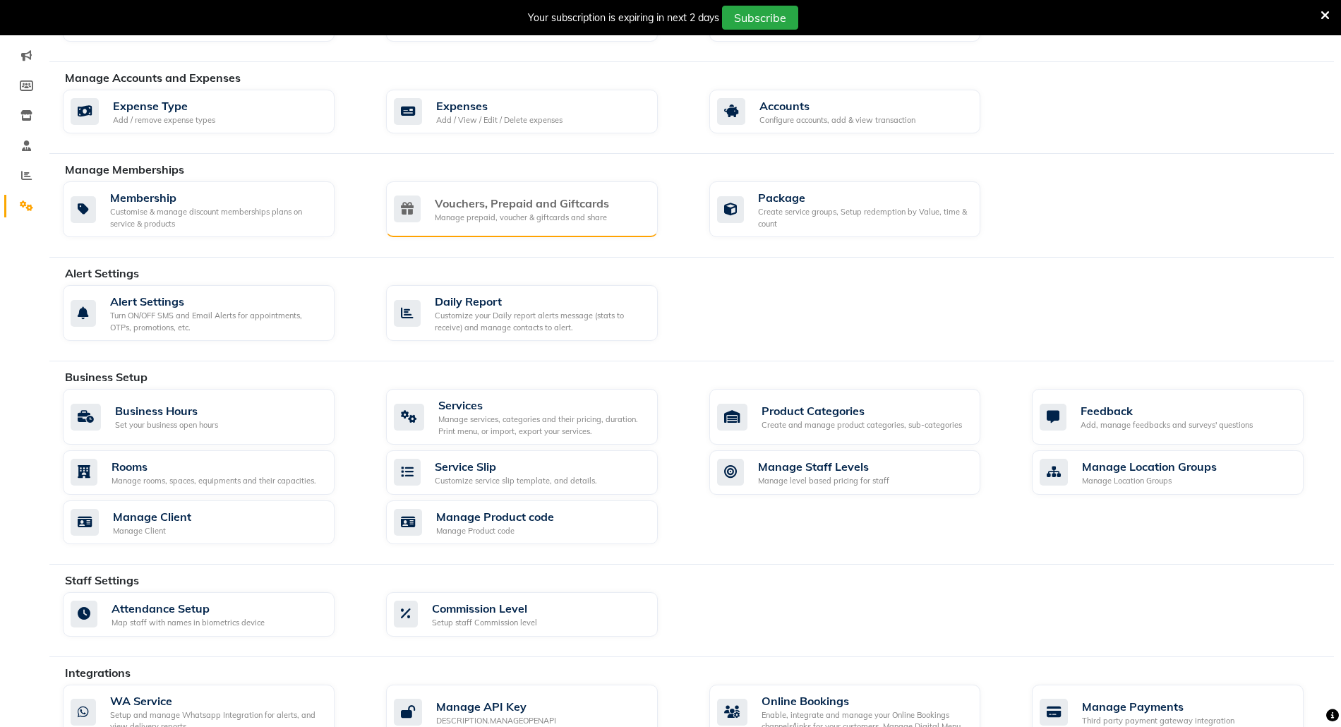
scroll to position [188, 0]
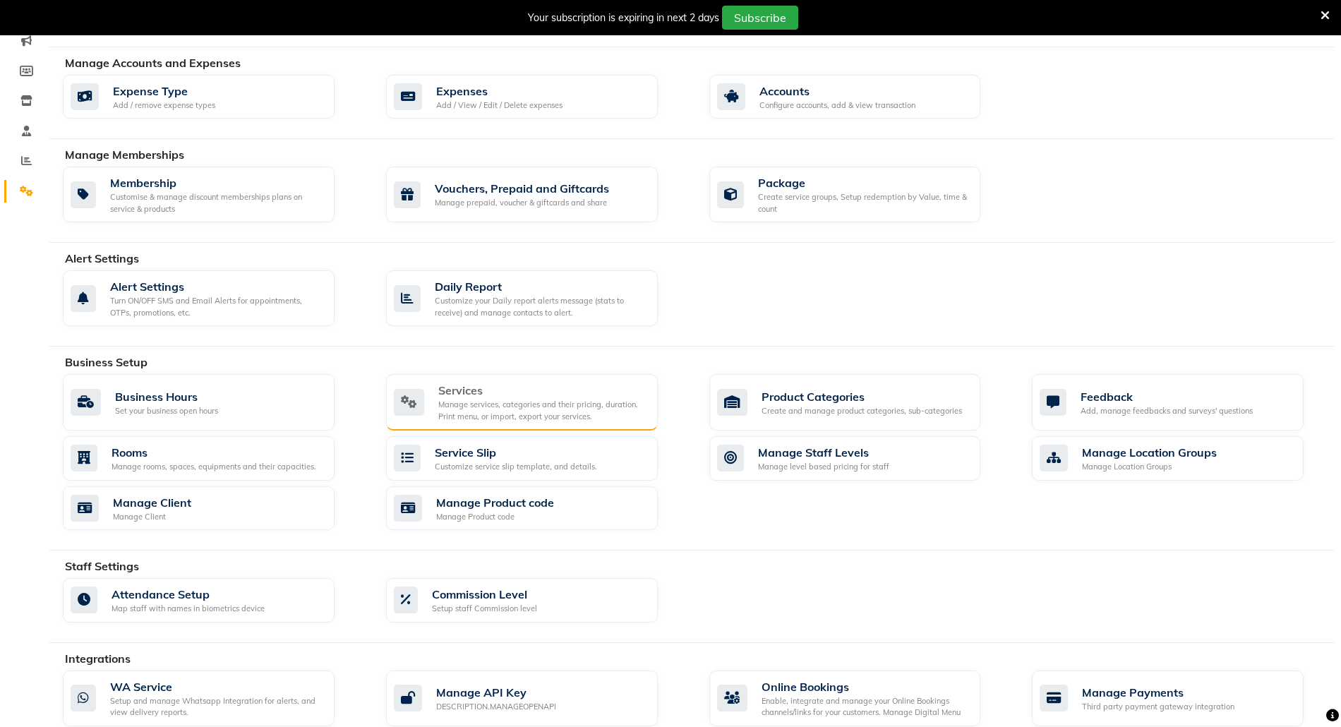
drag, startPoint x: 600, startPoint y: 370, endPoint x: 576, endPoint y: 409, distance: 46.2
click at [593, 379] on div "Business Setup Business Hours Set your business open hours Services Manage serv…" at bounding box center [691, 452] width 1284 height 197
click at [556, 409] on div "Manage services, categories and their pricing, duration. Print menu, or import,…" at bounding box center [542, 410] width 208 height 23
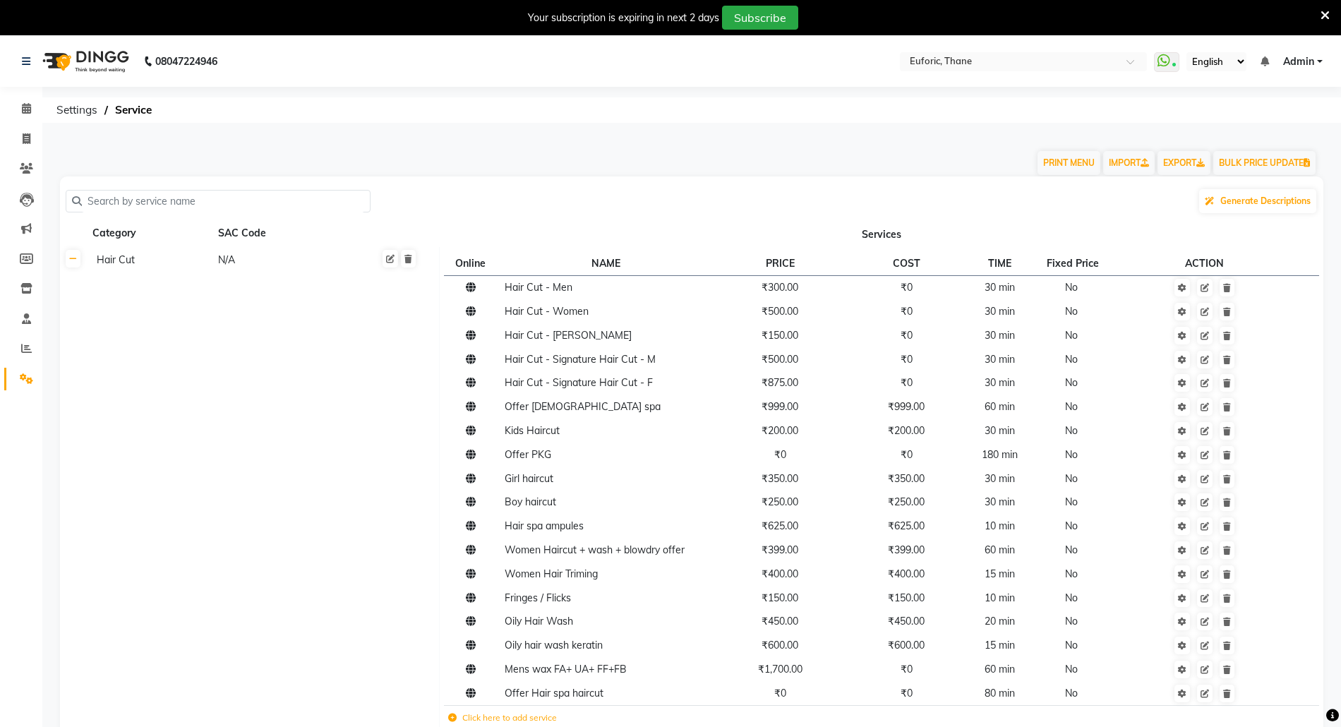
click at [1042, 202] on div "Generate Descriptions" at bounding box center [692, 201] width 1252 height 27
click at [215, 196] on input "text" at bounding box center [223, 202] width 282 height 22
type input "wax"
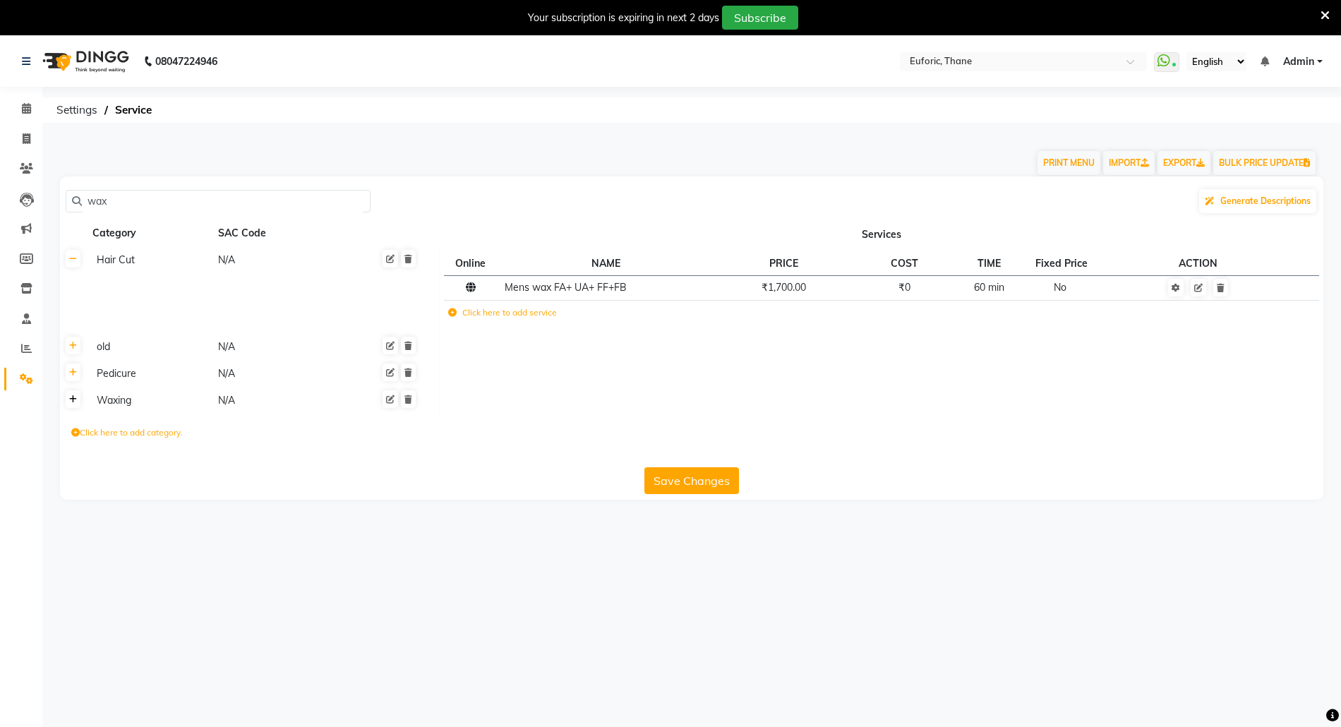
click at [74, 404] on link at bounding box center [73, 399] width 15 height 18
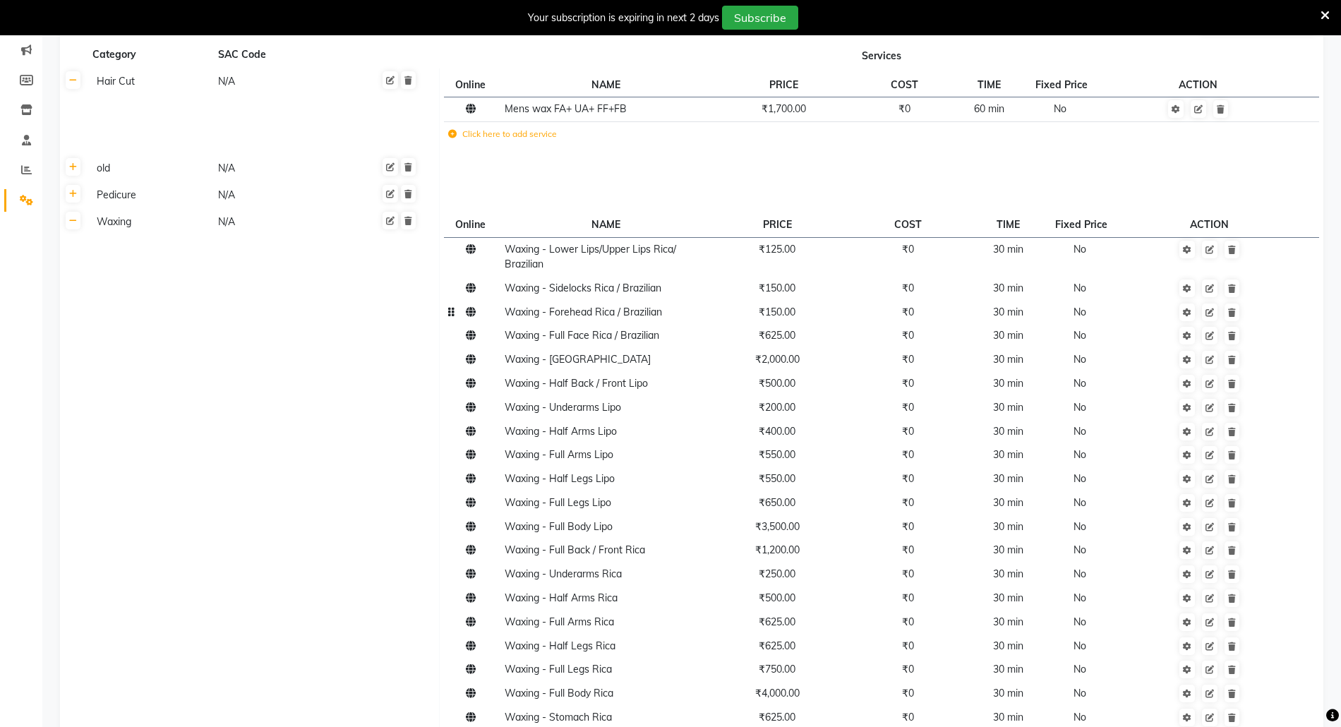
scroll to position [464, 0]
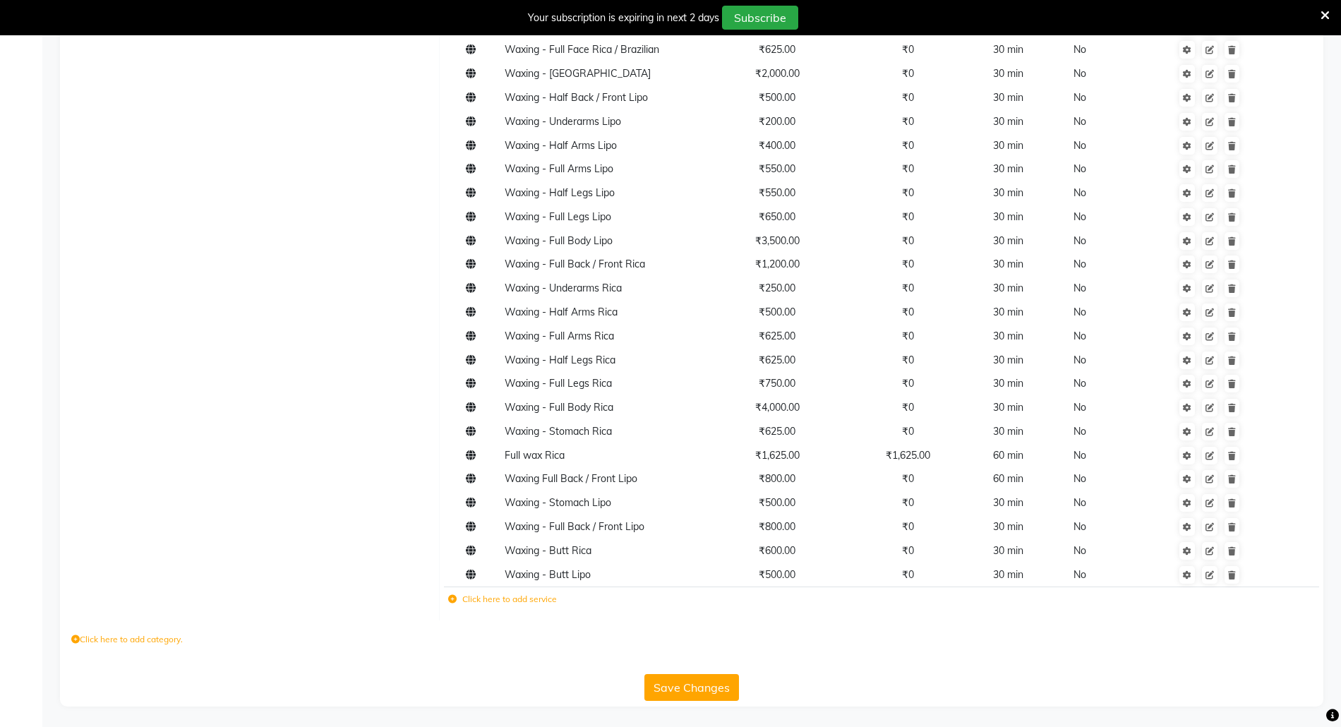
click at [500, 601] on label "Click here to add service" at bounding box center [502, 599] width 109 height 13
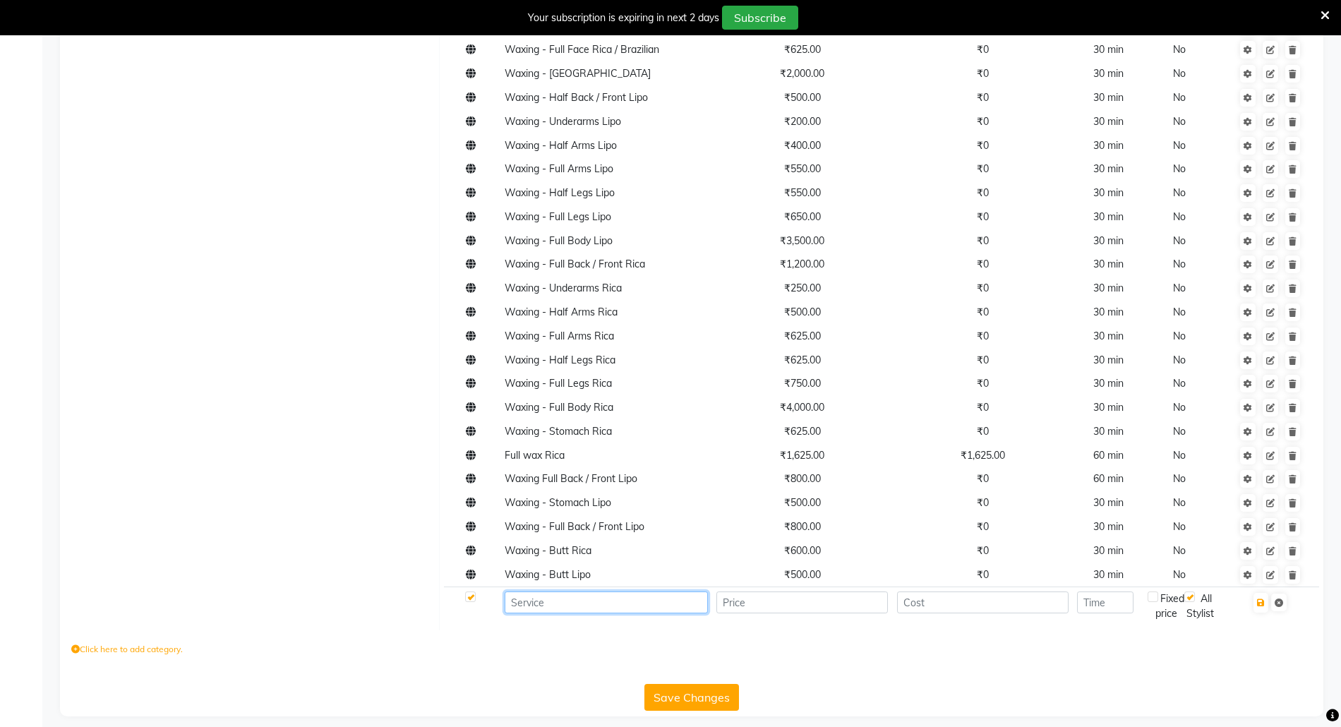
click at [559, 605] on input at bounding box center [606, 602] width 203 height 22
type input "Nose wax"
type input "250"
type input "10"
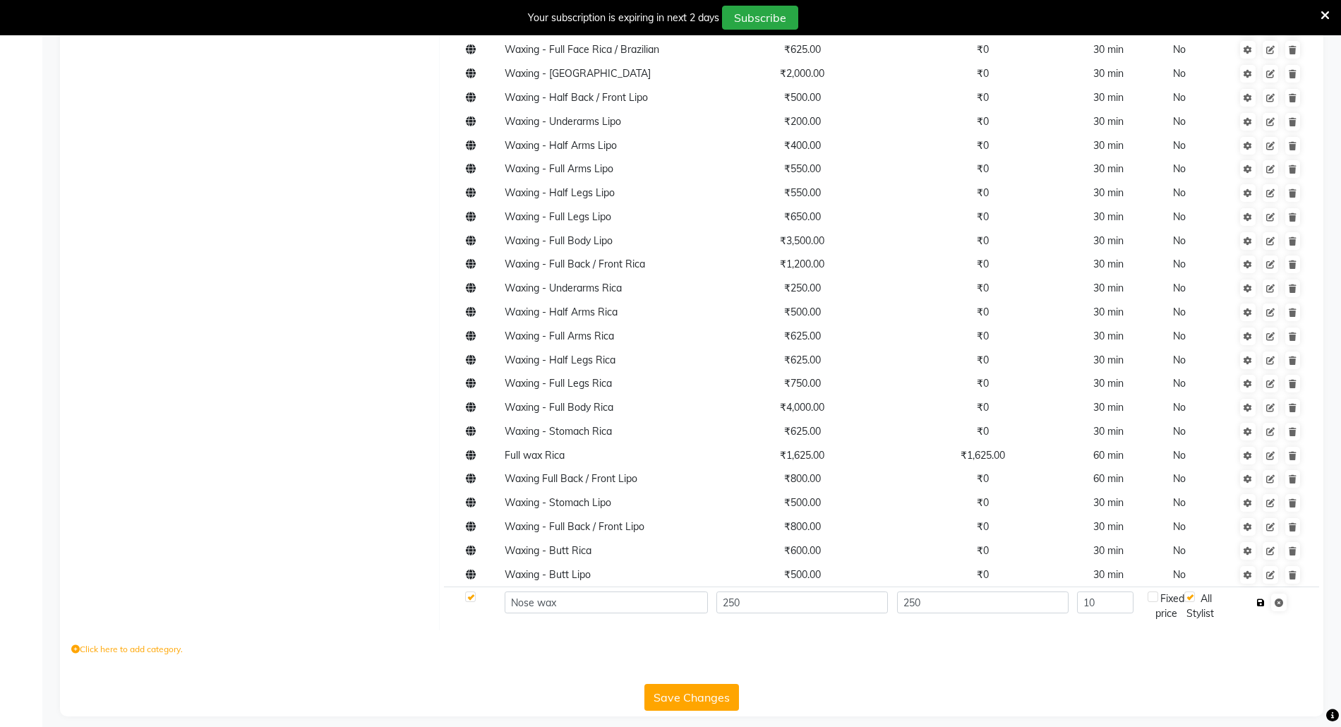
click at [1265, 602] on icon "button" at bounding box center [1261, 602] width 8 height 8
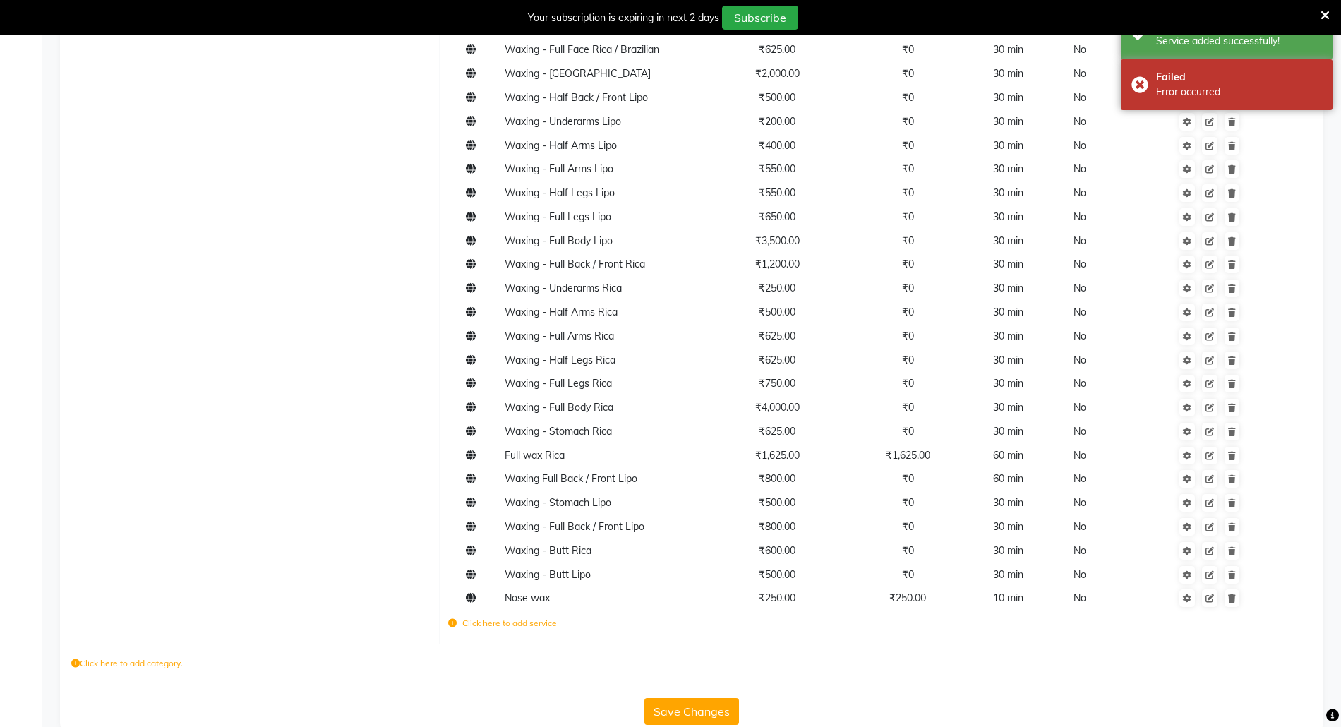
click at [667, 699] on button "Save Changes" at bounding box center [691, 711] width 95 height 27
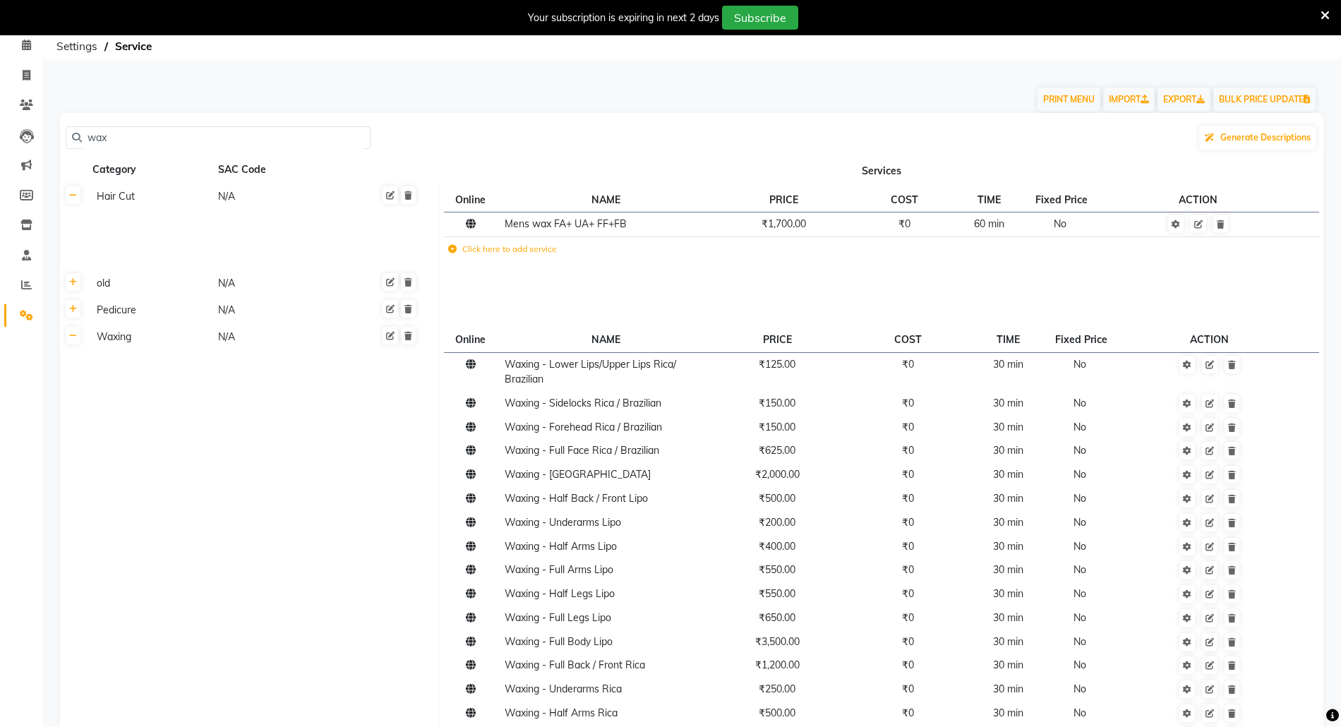
scroll to position [0, 0]
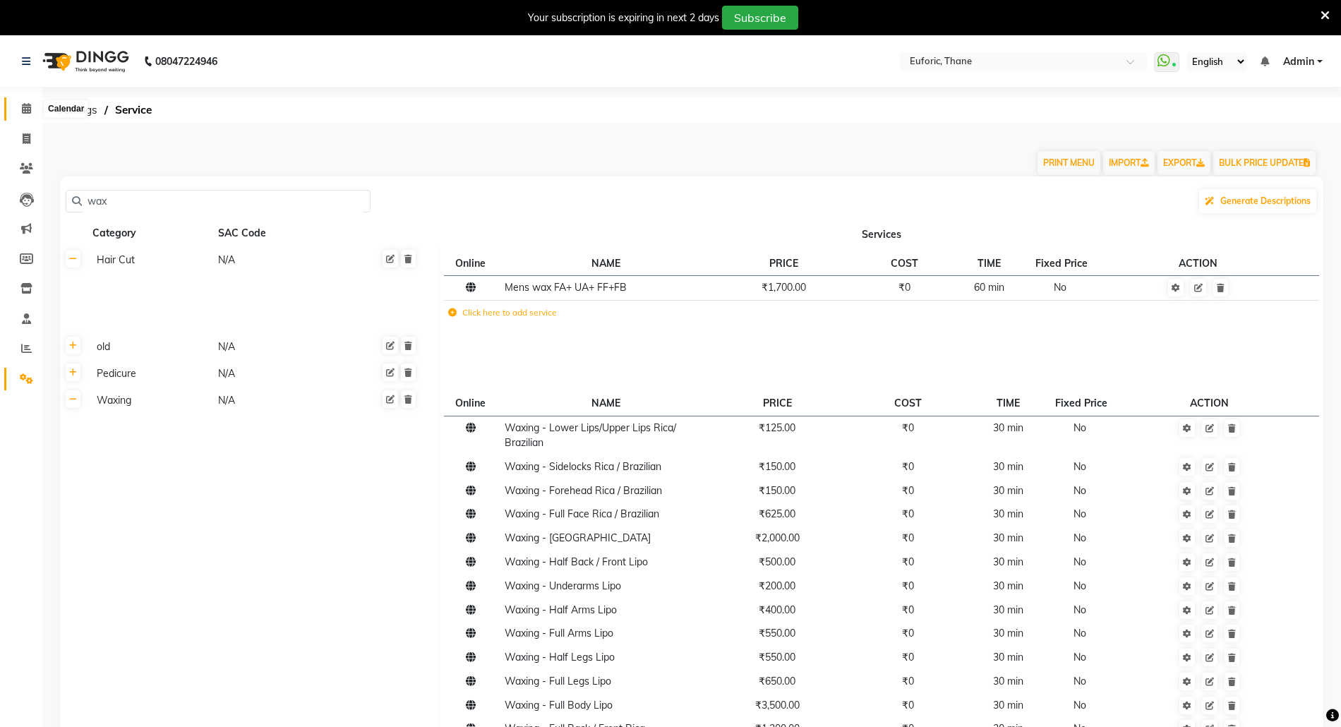
click at [23, 111] on icon at bounding box center [26, 108] width 9 height 11
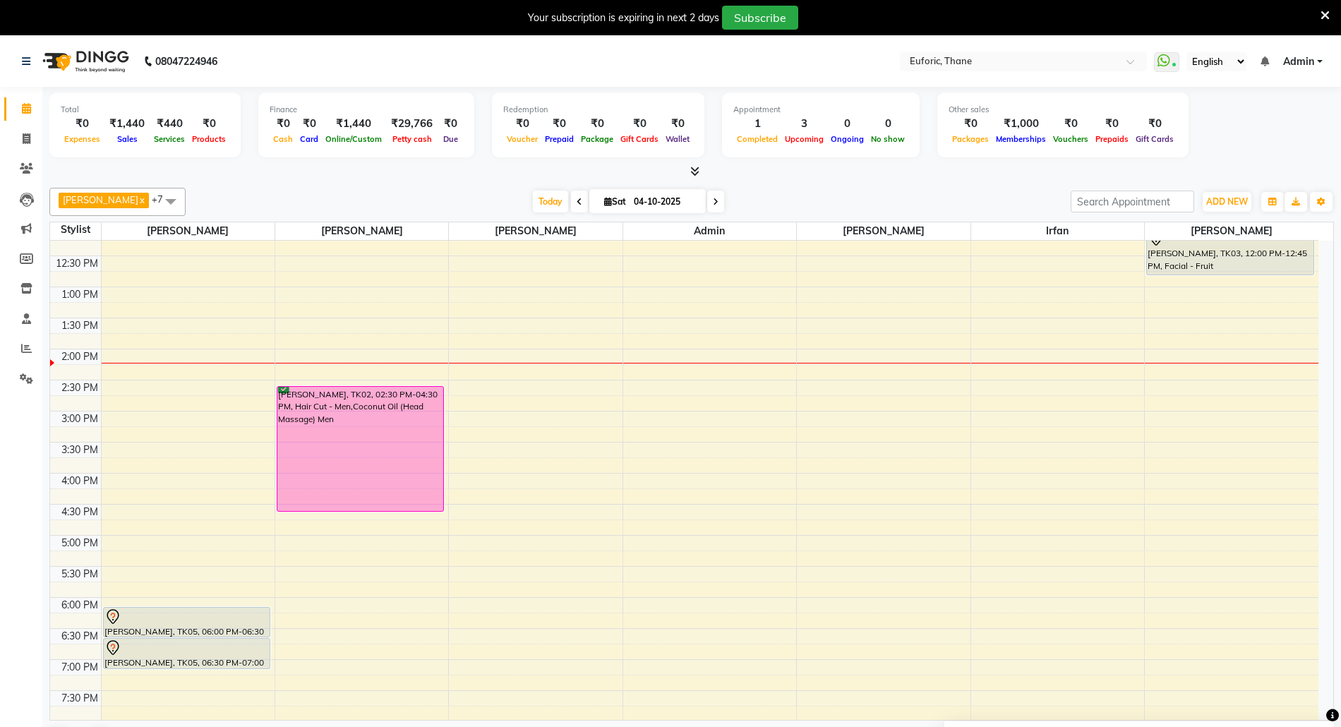
scroll to position [308, 0]
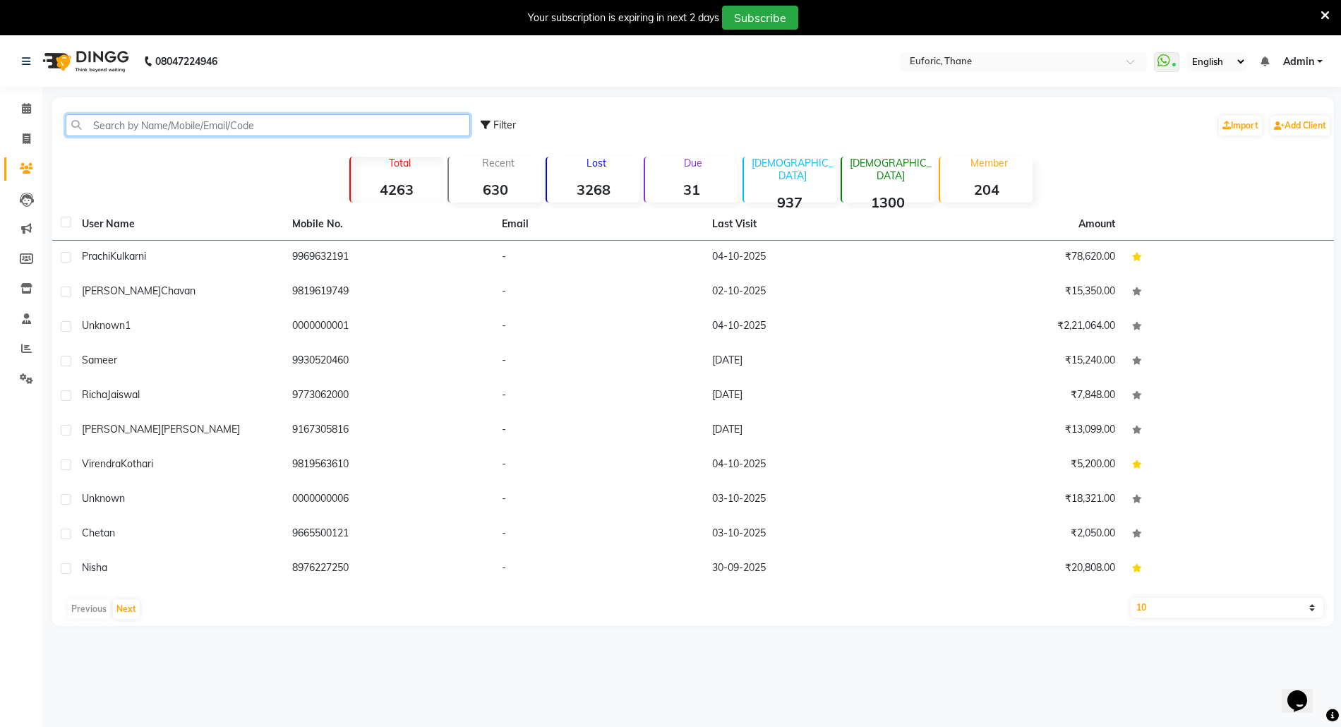
click at [179, 130] on input "text" at bounding box center [268, 125] width 404 height 22
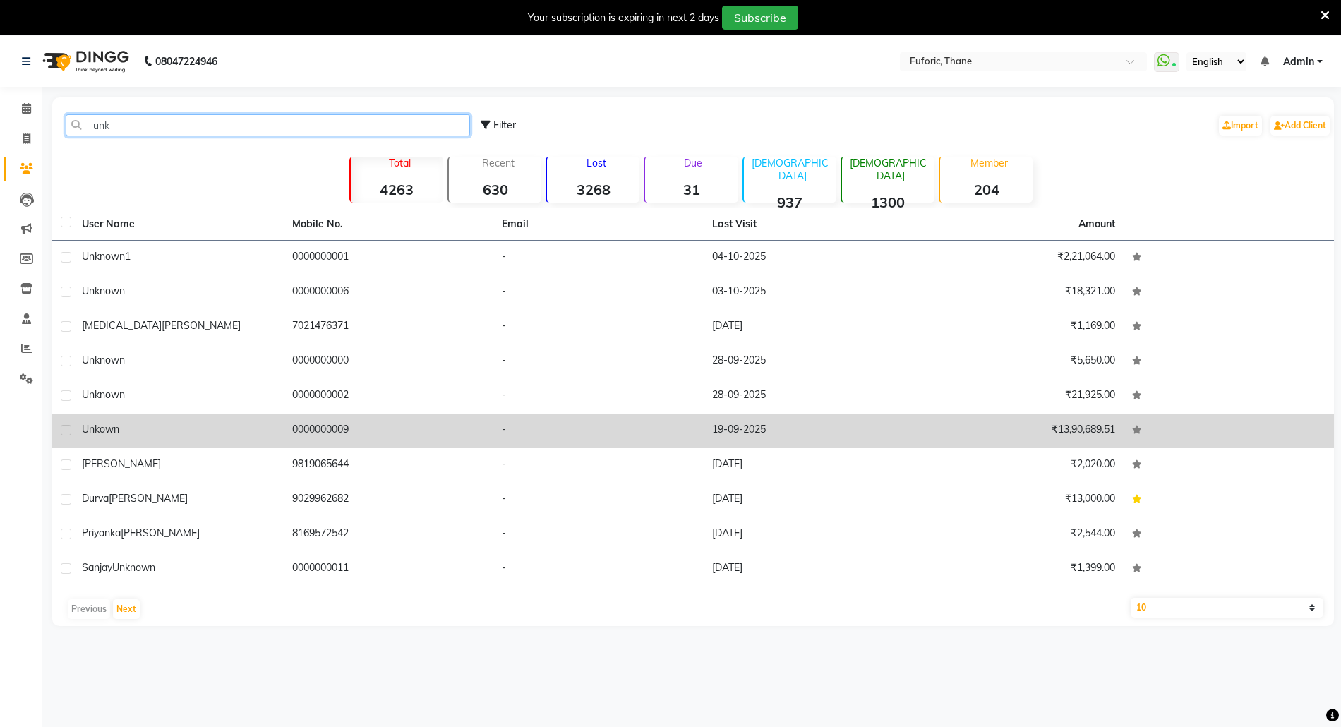
type input "unk"
click at [97, 438] on td "Unkown" at bounding box center [178, 431] width 210 height 35
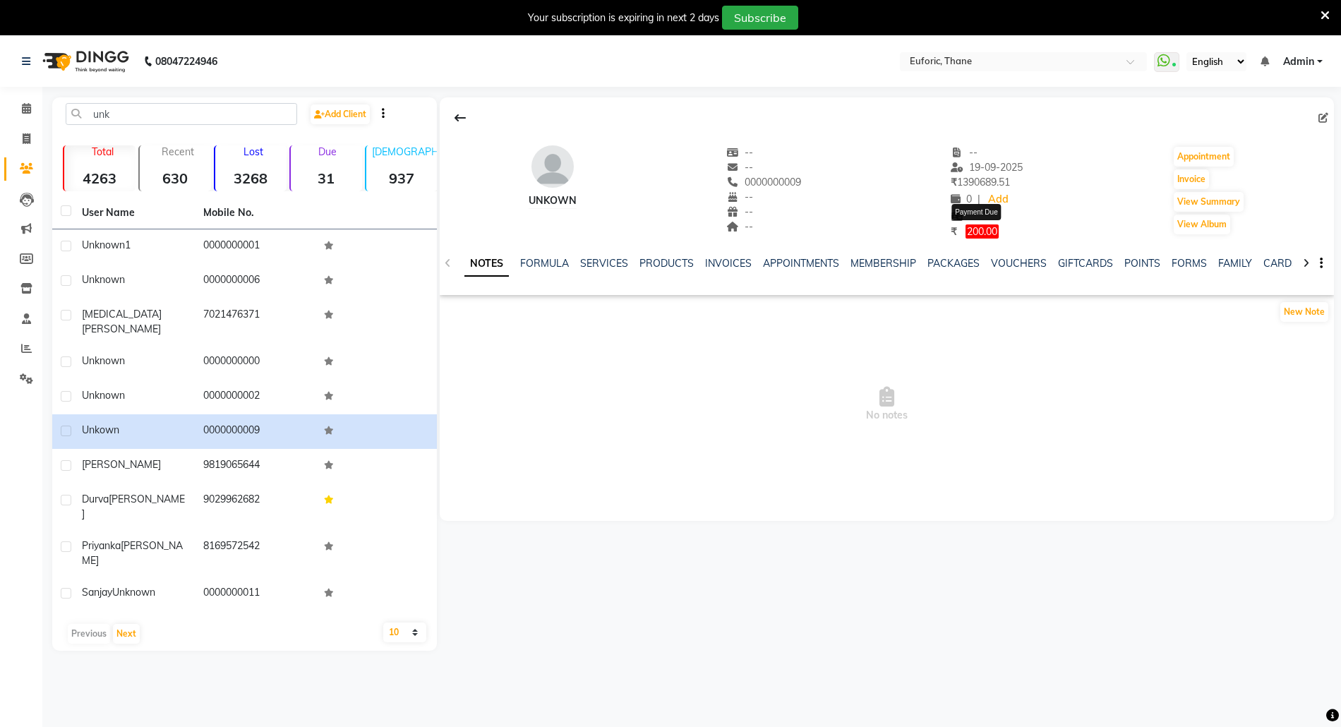
click at [975, 229] on span "200.00" at bounding box center [981, 231] width 33 height 14
select select "1"
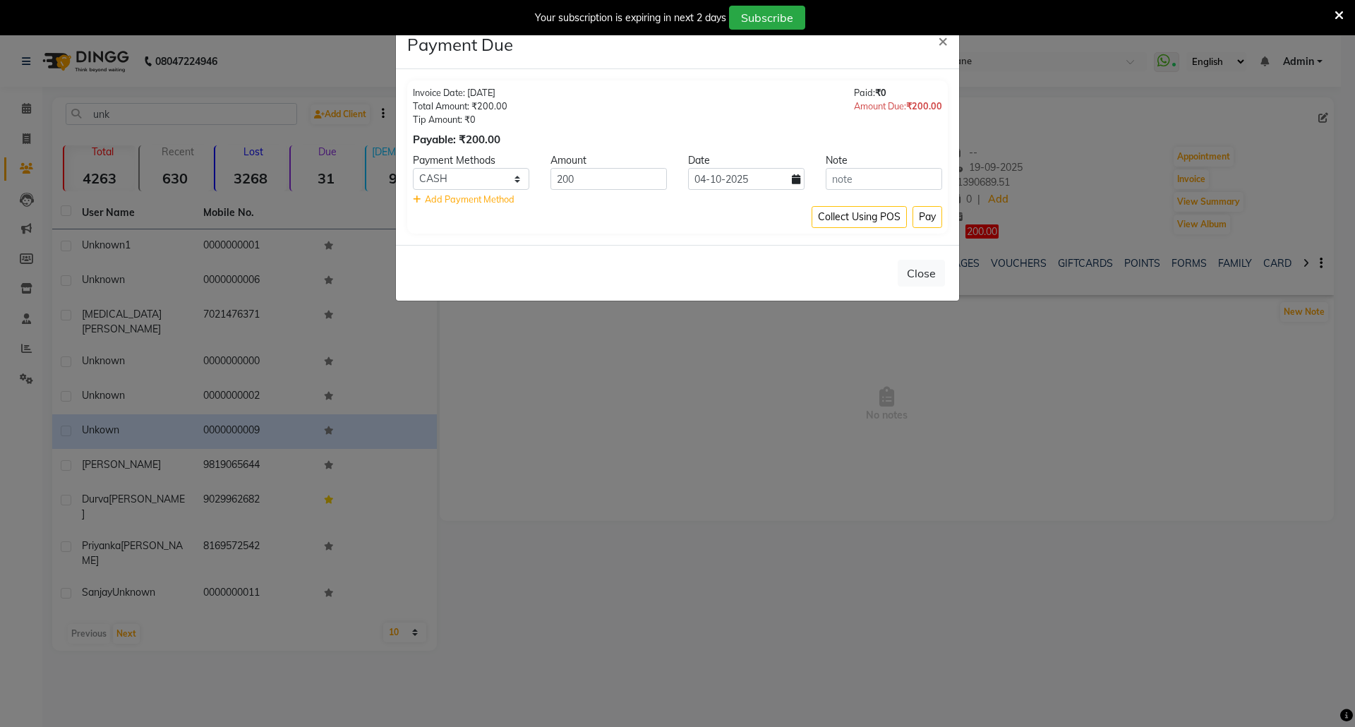
click at [975, 229] on ngb-modal-window "Payment Due × Invoice Date: [DATE] Total Amount: ₹200.00 Tip Amount: ₹0 Payable…" at bounding box center [677, 363] width 1355 height 727
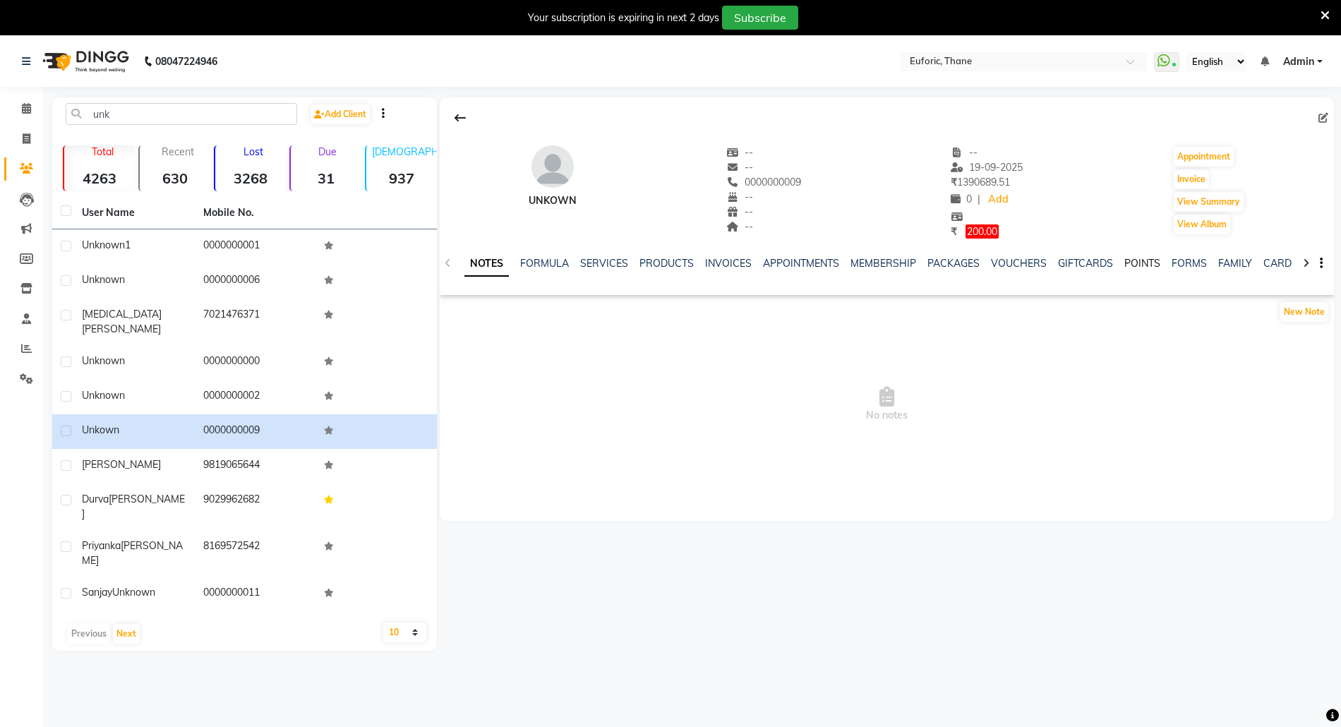
click at [1135, 260] on link "POINTS" at bounding box center [1142, 263] width 36 height 13
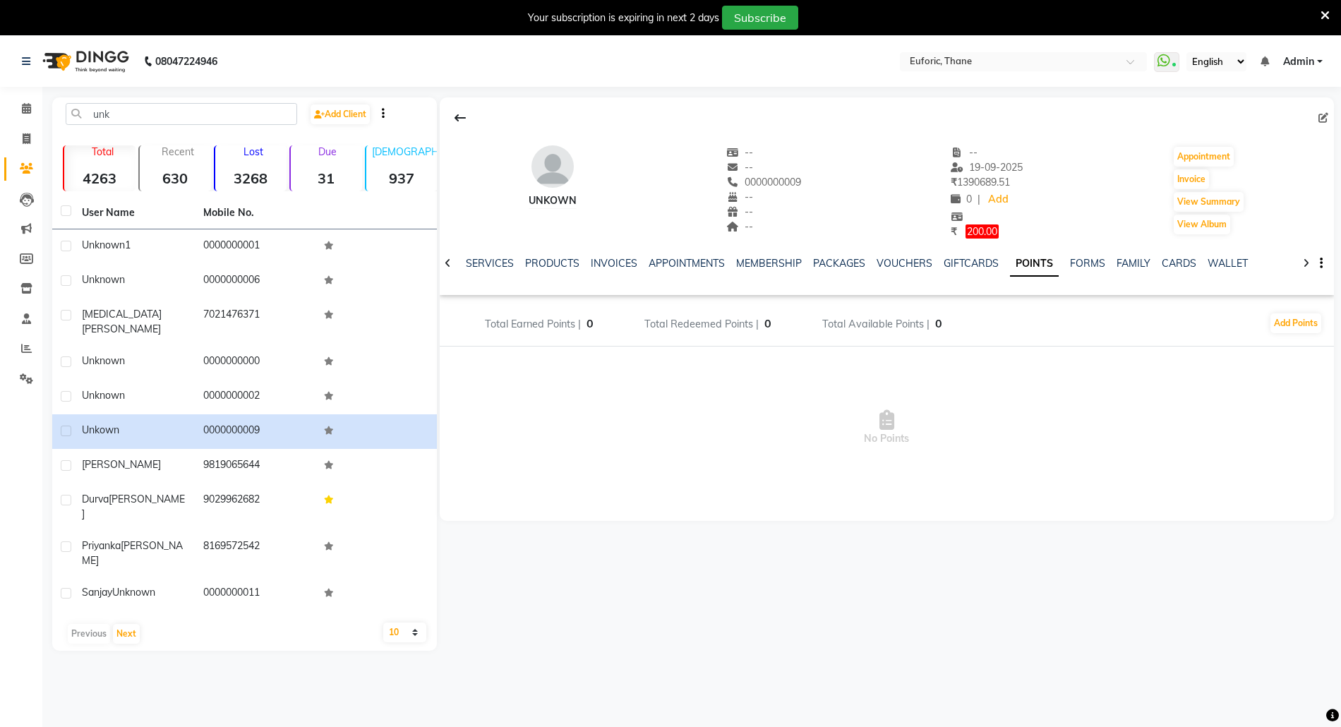
drag, startPoint x: 1268, startPoint y: 319, endPoint x: 1298, endPoint y: 334, distance: 34.1
click at [1296, 334] on div "Add Points" at bounding box center [1296, 323] width 54 height 23
click at [1296, 330] on button "Add Points" at bounding box center [1295, 323] width 51 height 20
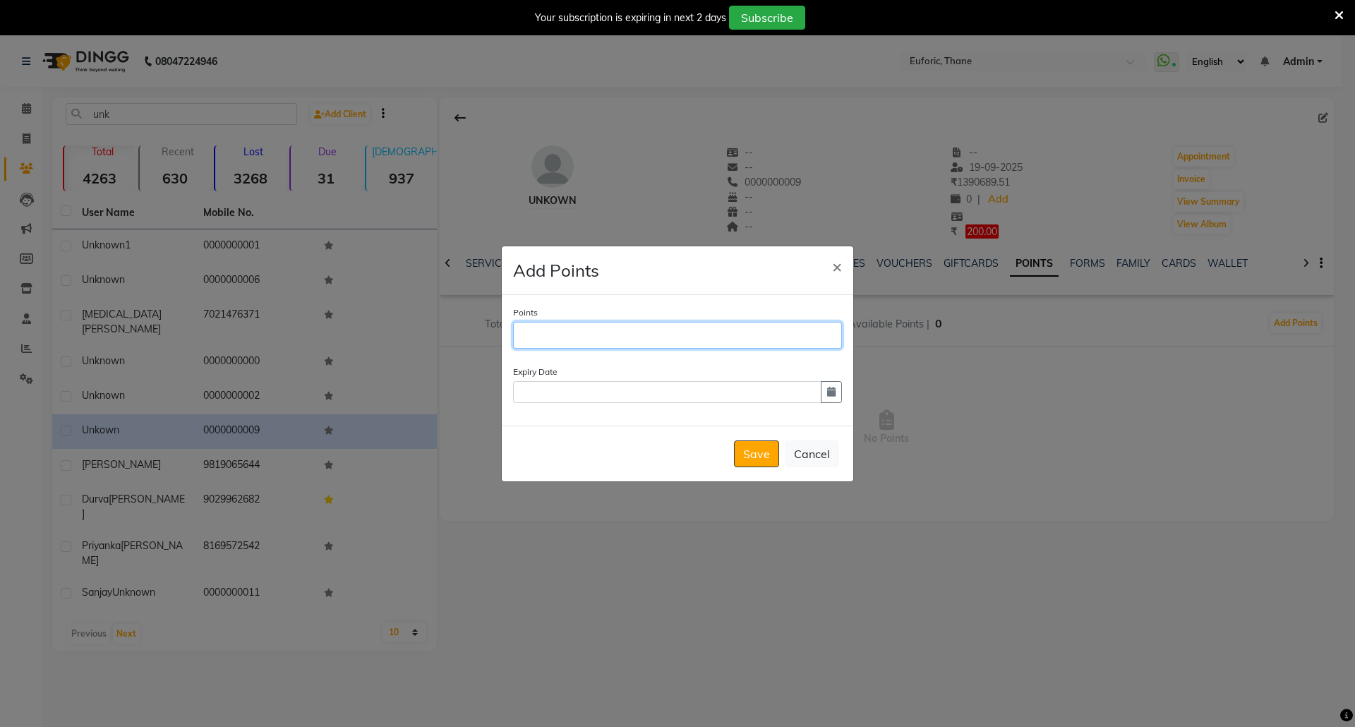
click at [537, 334] on input "Points" at bounding box center [677, 335] width 329 height 27
type input "1000"
click at [834, 390] on icon "button" at bounding box center [831, 392] width 8 height 10
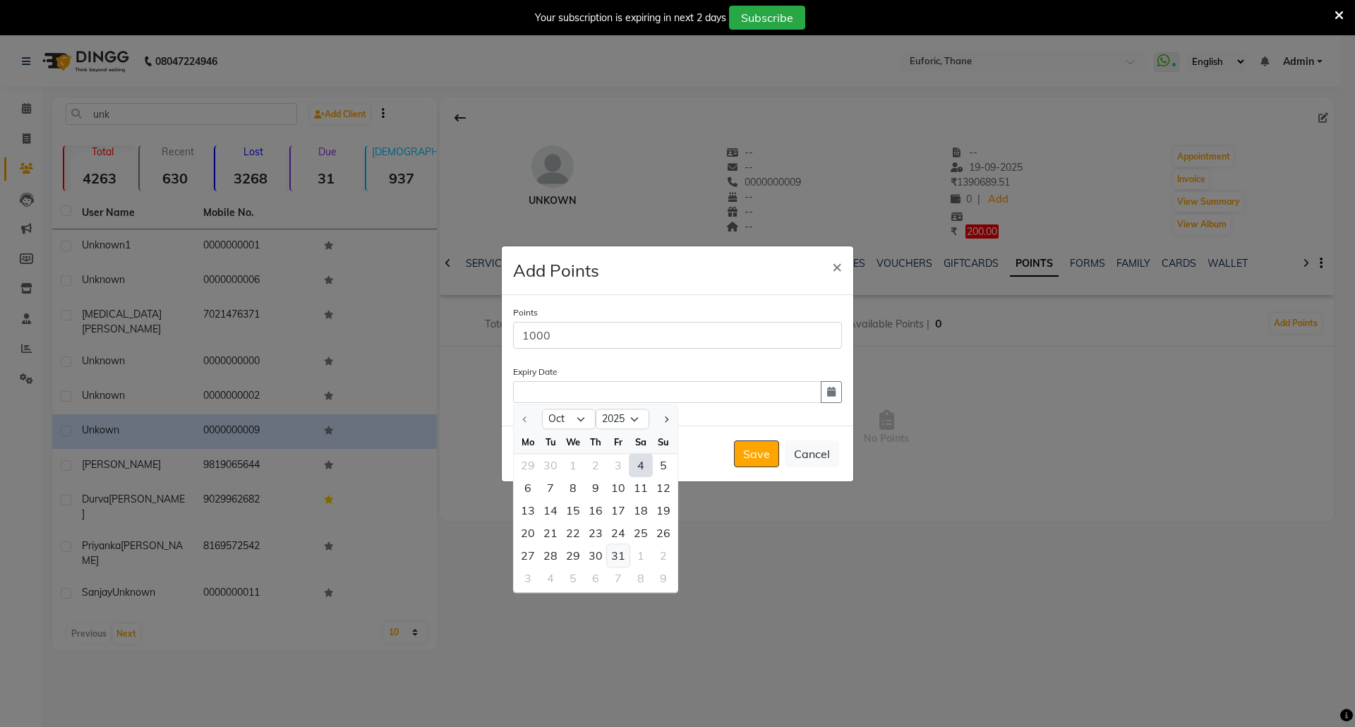
click at [613, 551] on div "31" at bounding box center [618, 555] width 23 height 23
type input "[DATE]"
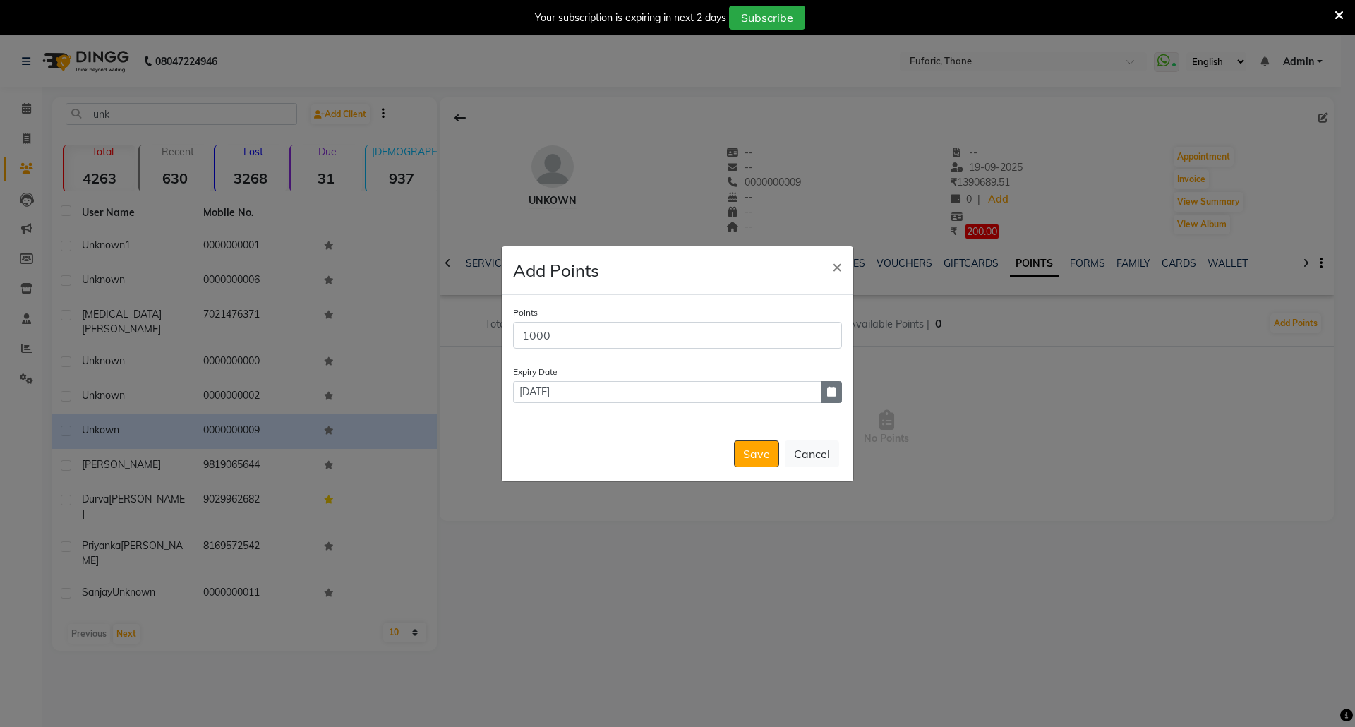
click at [827, 387] on icon "button" at bounding box center [831, 392] width 8 height 10
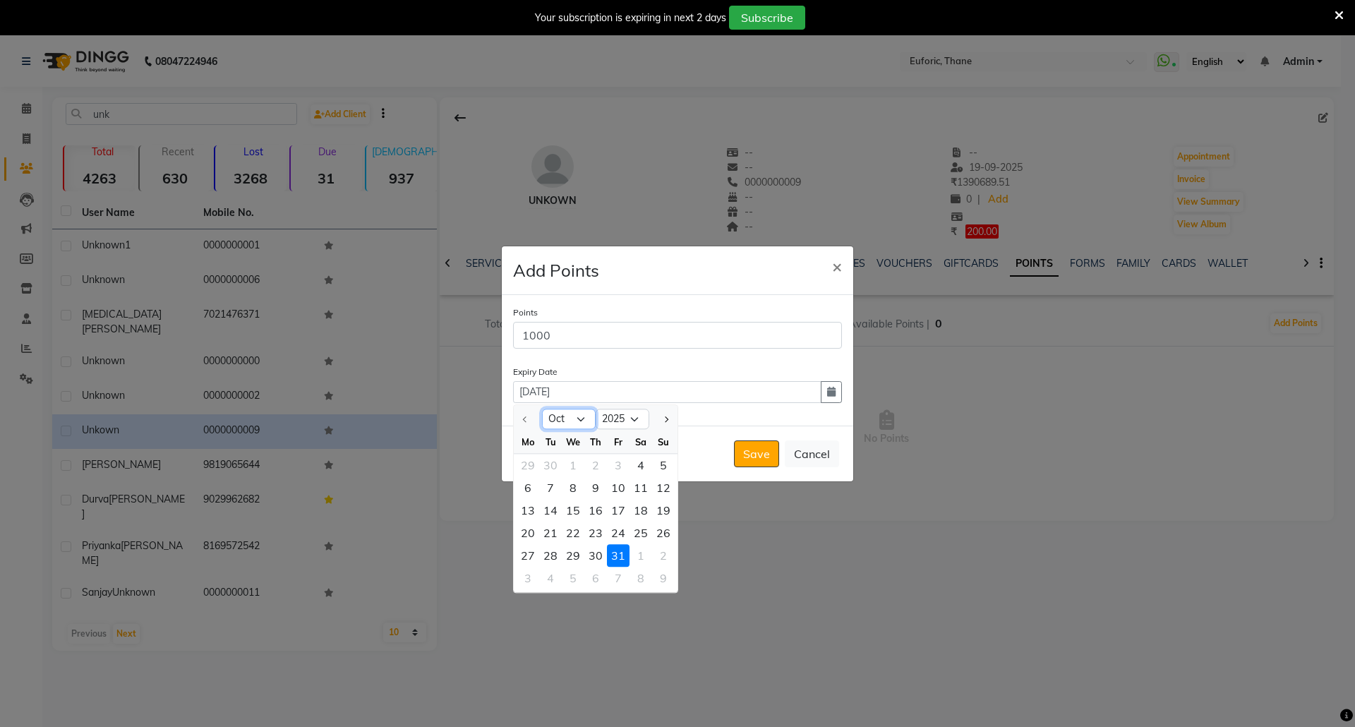
click at [577, 418] on select "Oct Nov Dec" at bounding box center [569, 419] width 54 height 21
select select "12"
click at [542, 409] on select "Oct Nov Dec" at bounding box center [569, 419] width 54 height 21
click at [613, 556] on div "2" at bounding box center [618, 555] width 23 height 23
type input "02-01-2026"
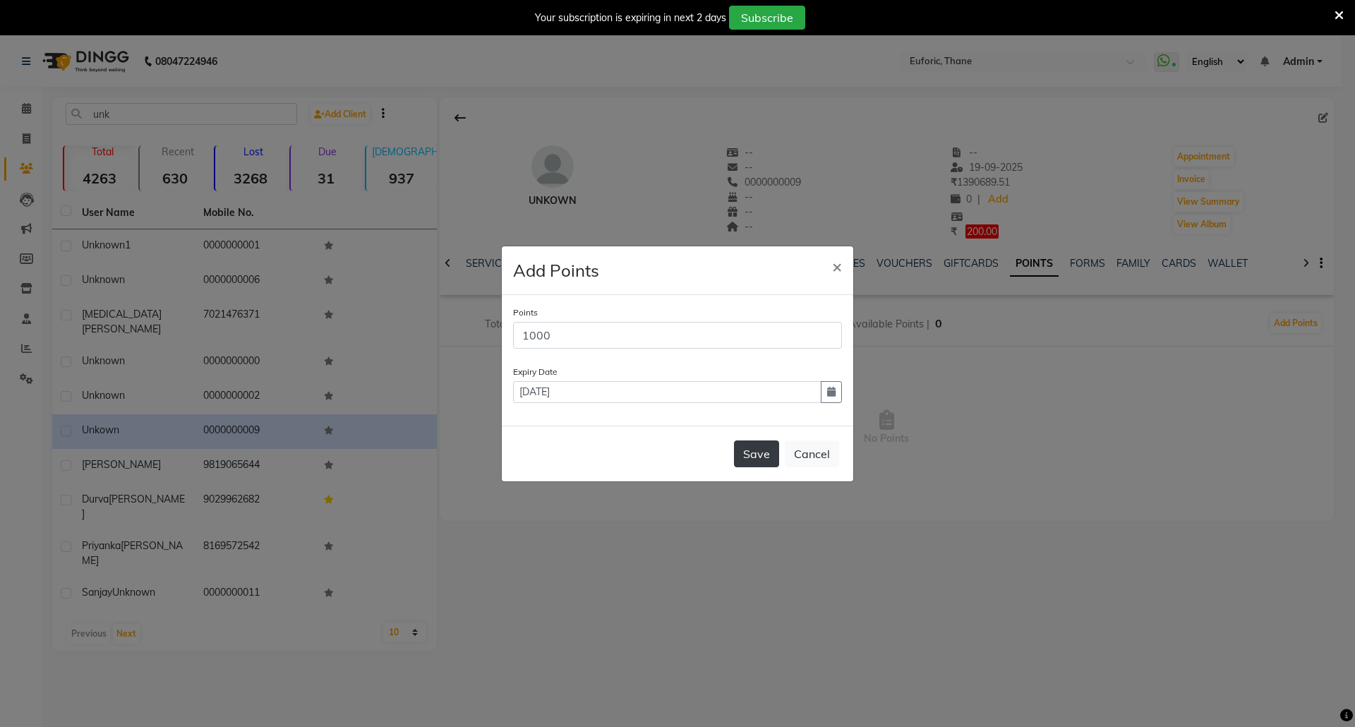
click at [747, 452] on button "Save" at bounding box center [756, 453] width 45 height 27
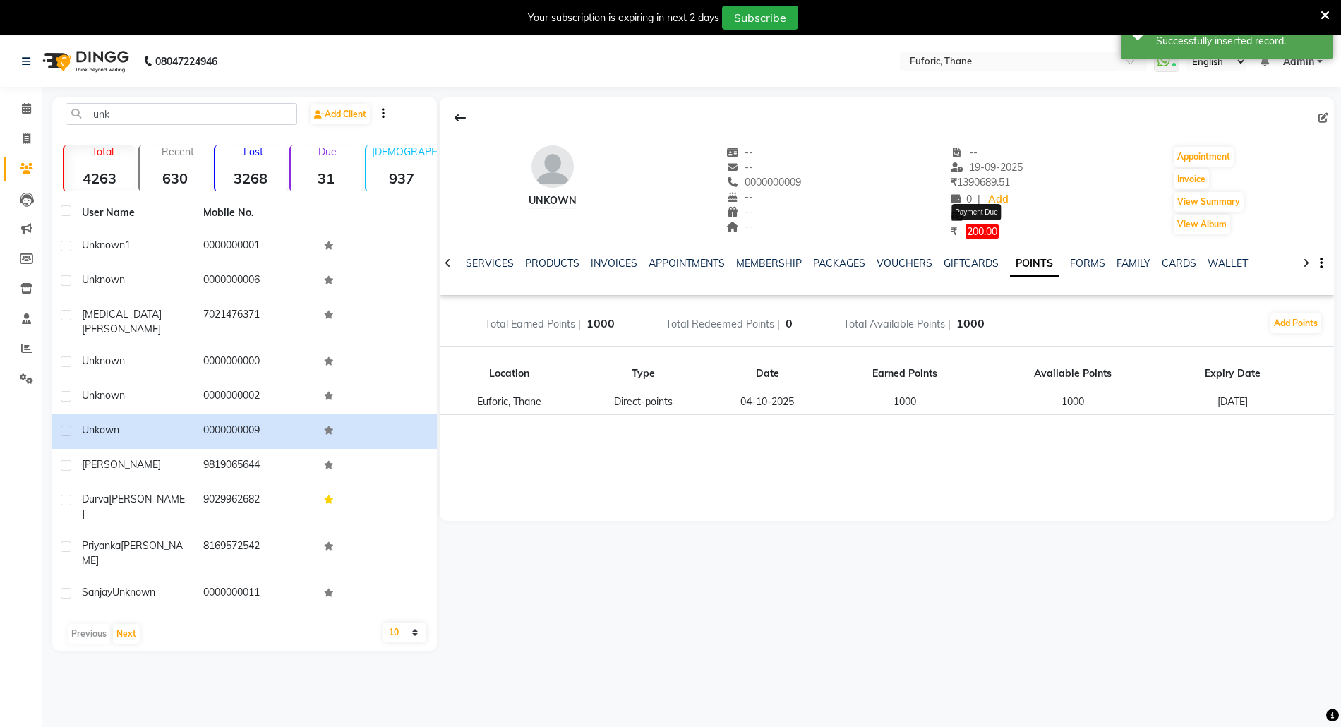
click at [980, 229] on span "200.00" at bounding box center [981, 231] width 33 height 14
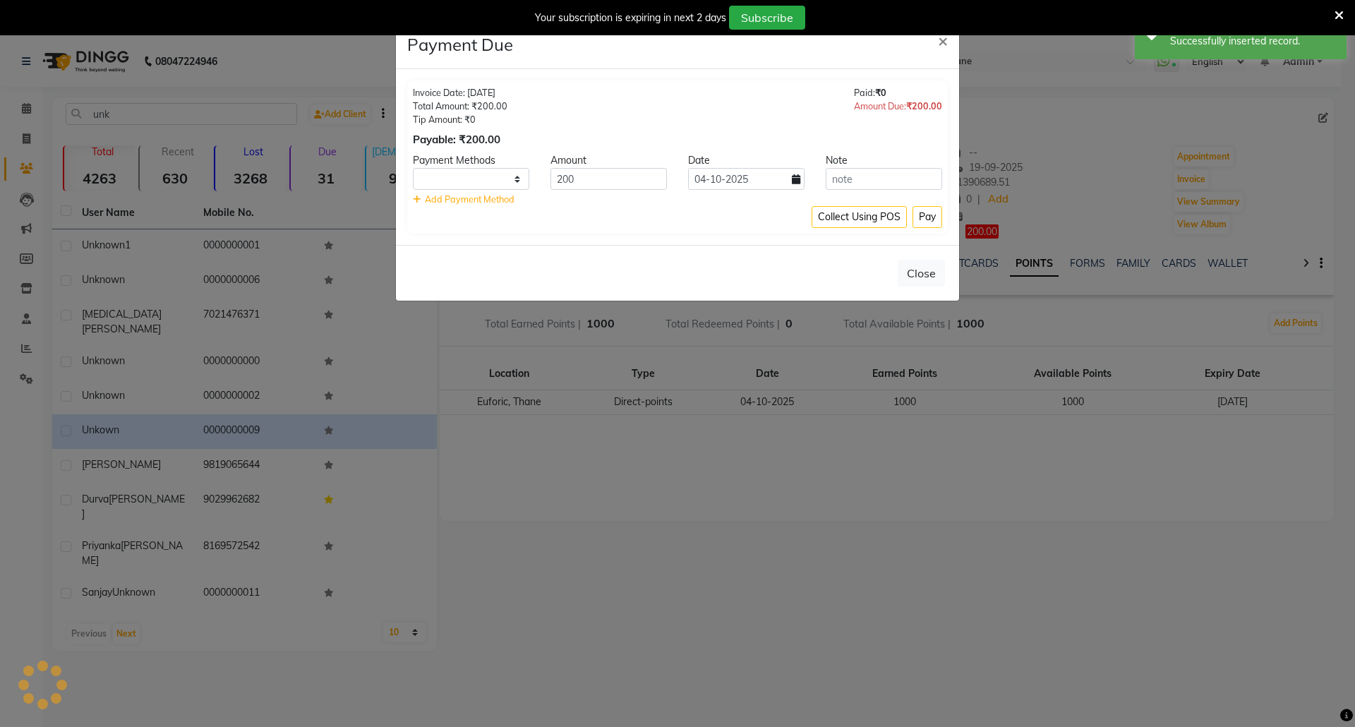
select select "1"
click at [946, 34] on div "Your subscription is expiring in next 2 days Subscribe" at bounding box center [677, 17] width 1355 height 35
click at [943, 38] on span "×" at bounding box center [943, 40] width 10 height 21
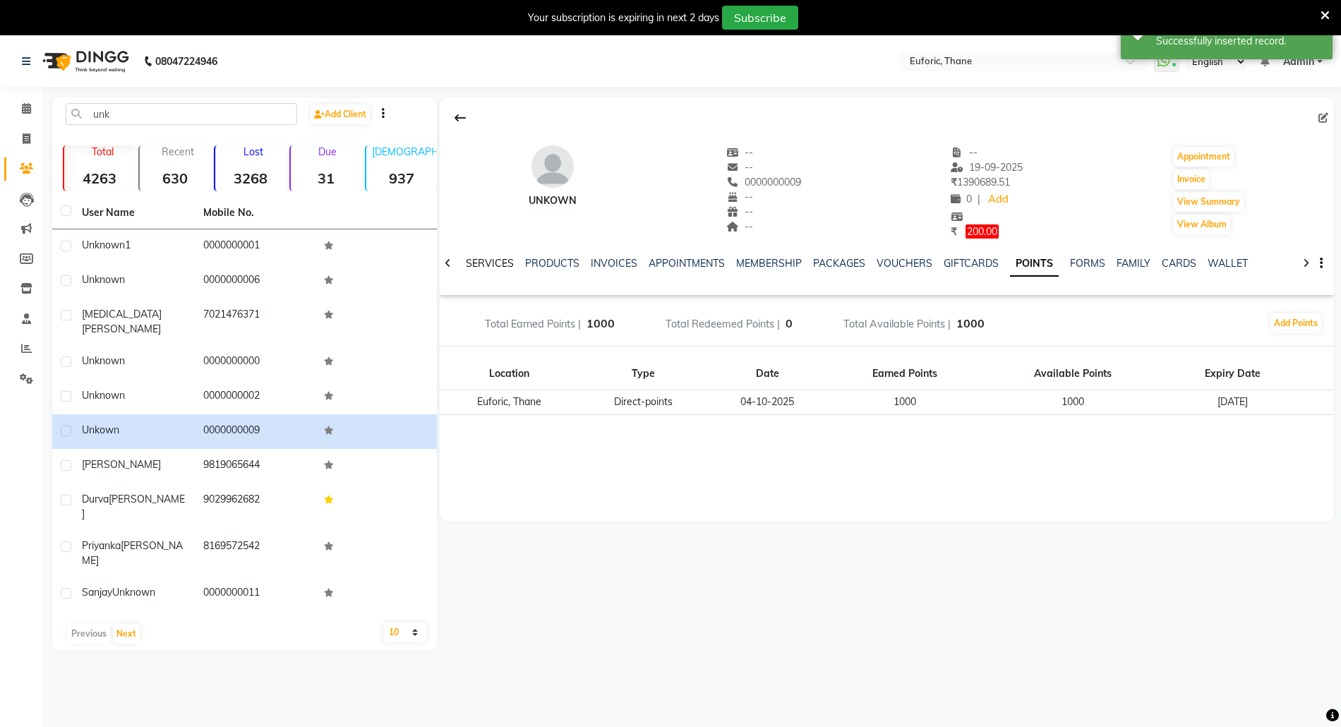
click at [506, 258] on link "SERVICES" at bounding box center [490, 263] width 48 height 13
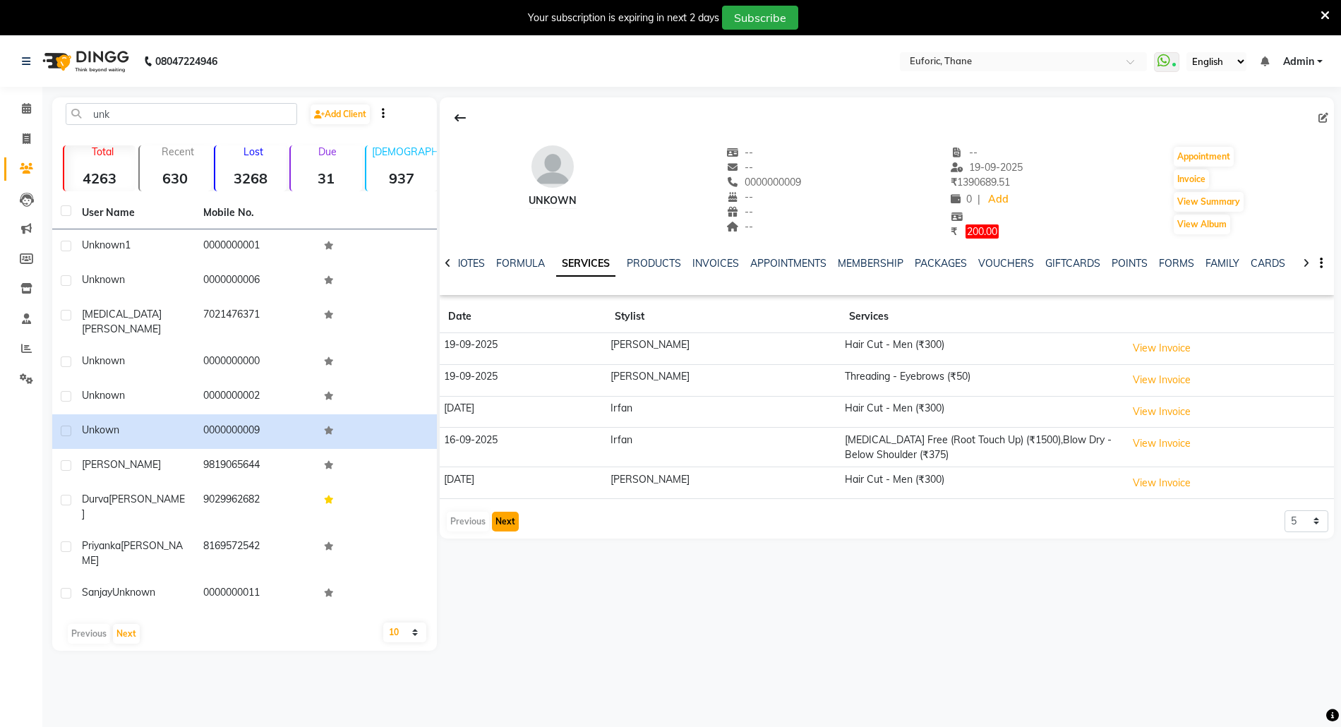
click at [505, 515] on button "Next" at bounding box center [505, 522] width 27 height 20
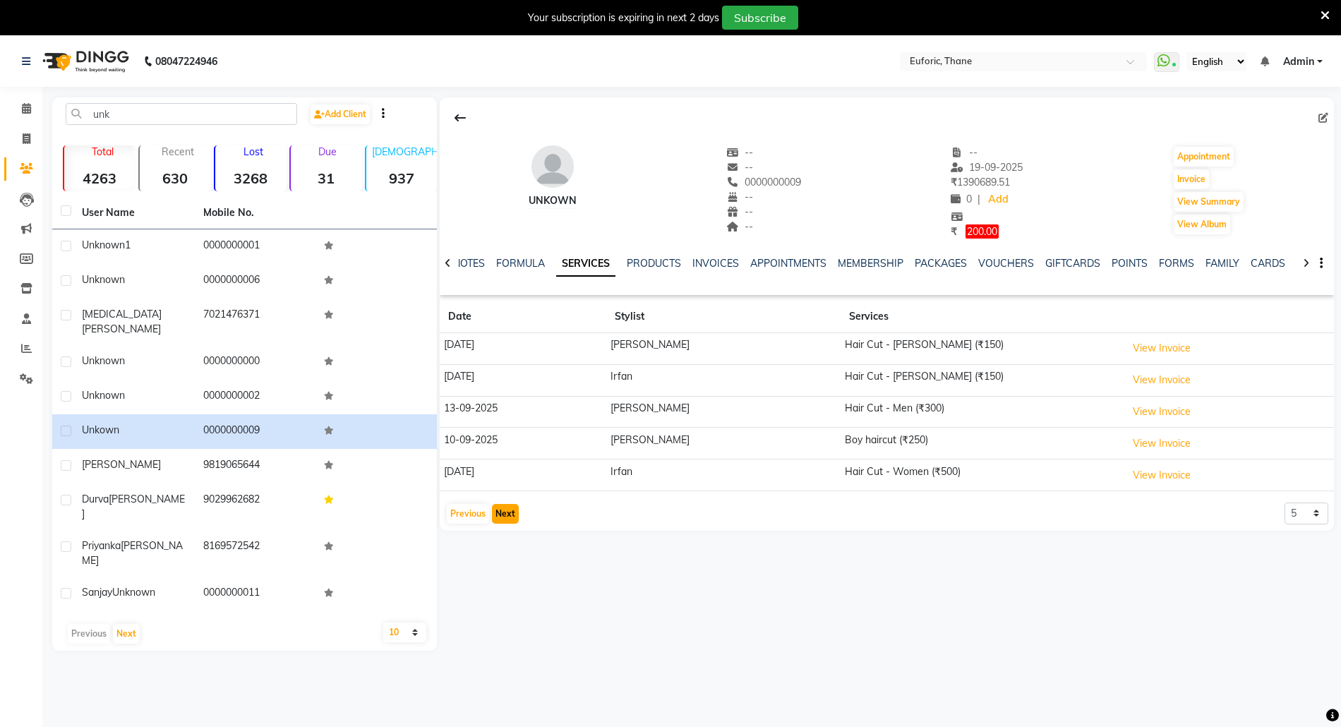
click at [505, 515] on button "Next" at bounding box center [505, 514] width 27 height 20
click at [505, 512] on button "Next" at bounding box center [505, 514] width 27 height 20
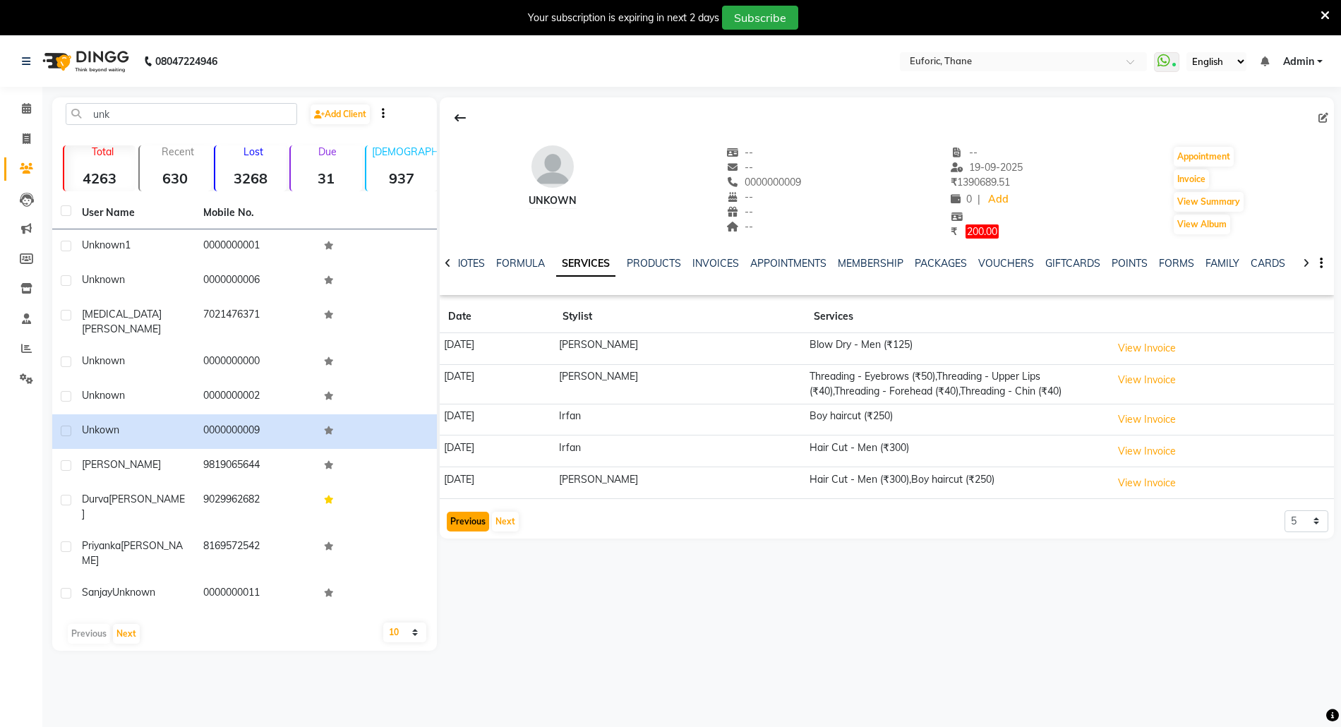
click at [452, 524] on button "Previous" at bounding box center [468, 522] width 42 height 20
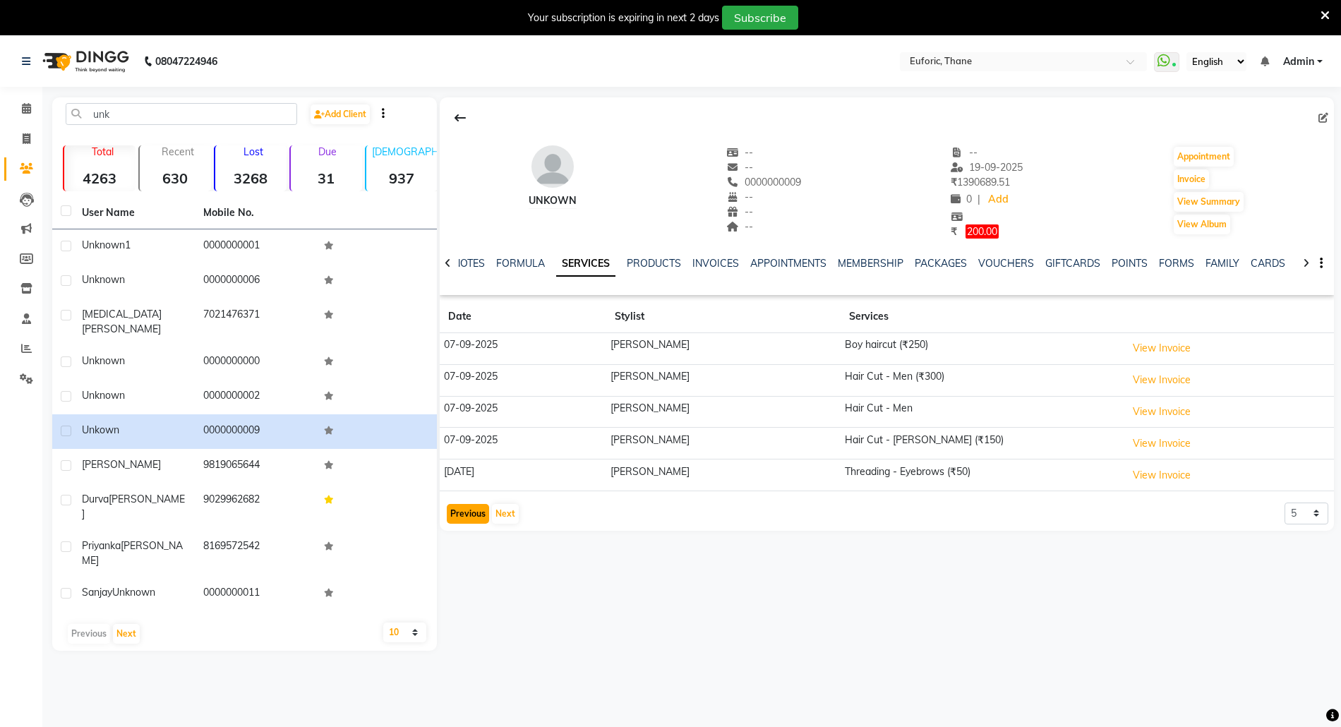
click at [452, 524] on button "Previous" at bounding box center [468, 514] width 42 height 20
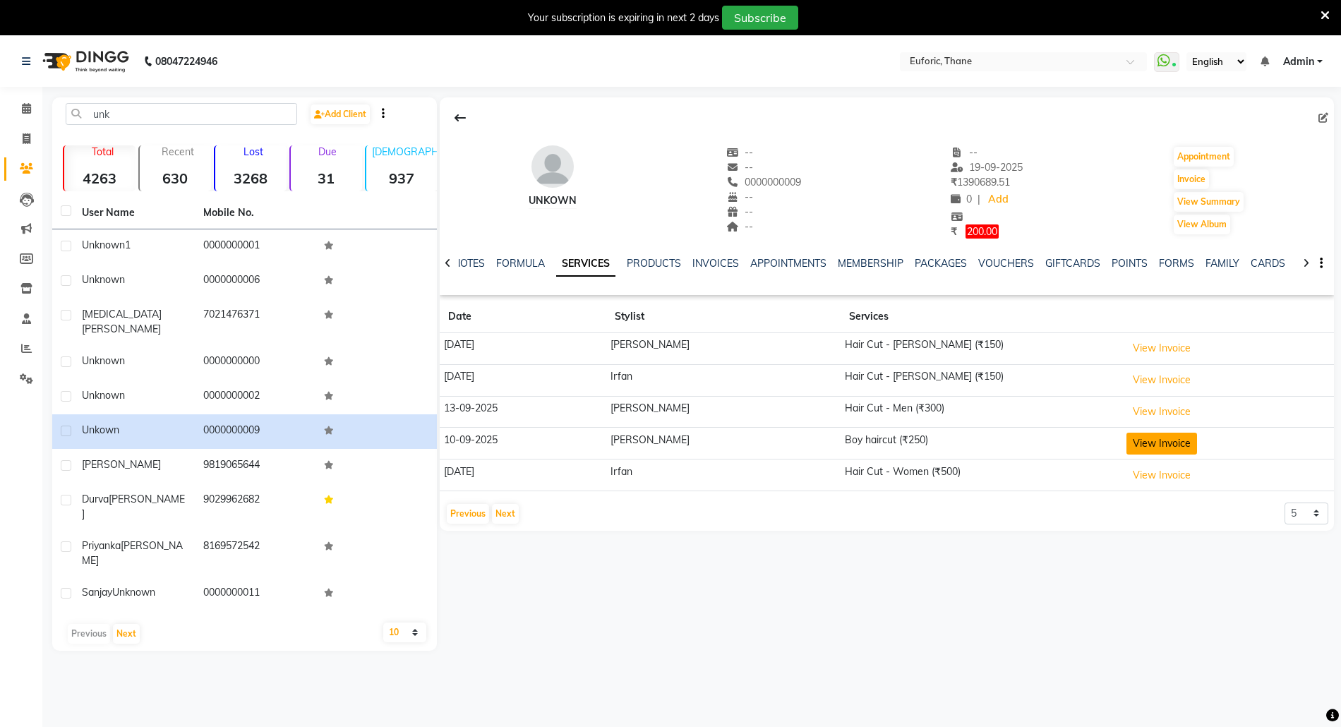
click at [1139, 438] on button "View Invoice" at bounding box center [1161, 444] width 71 height 22
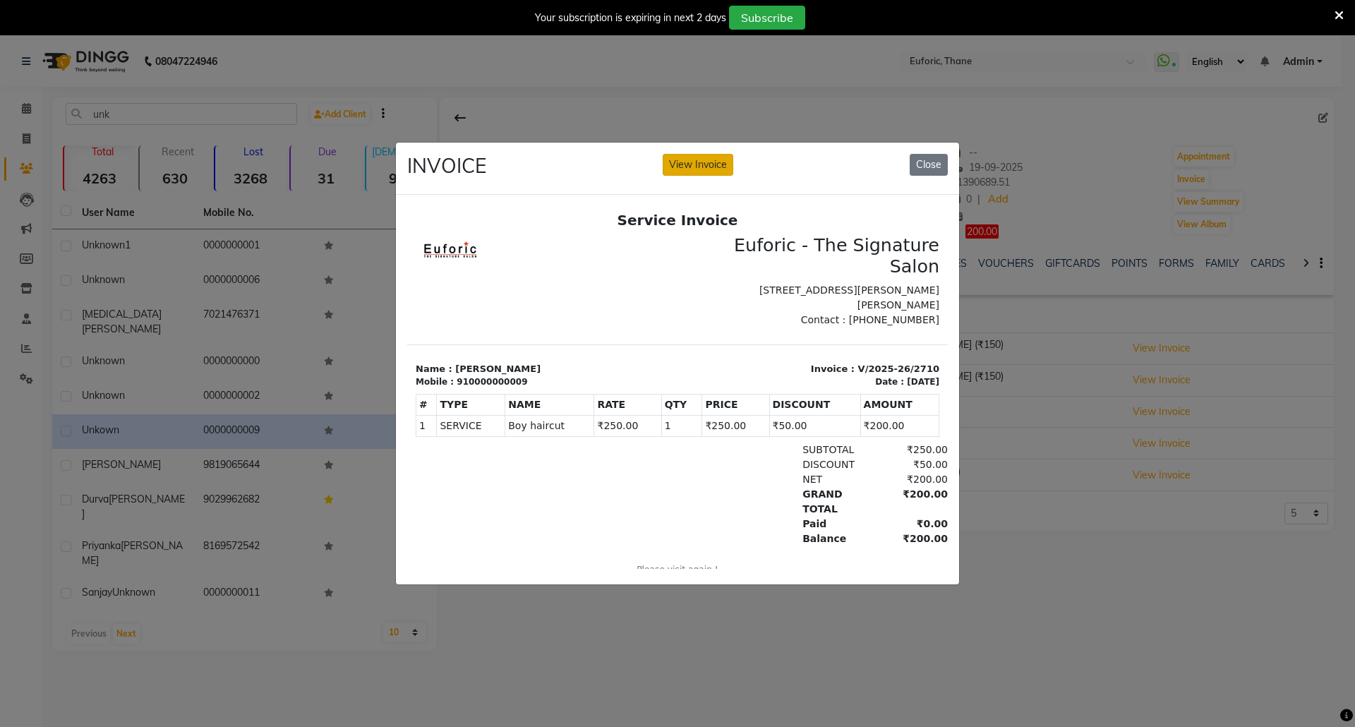
click at [666, 154] on button "View Invoice" at bounding box center [698, 165] width 71 height 22
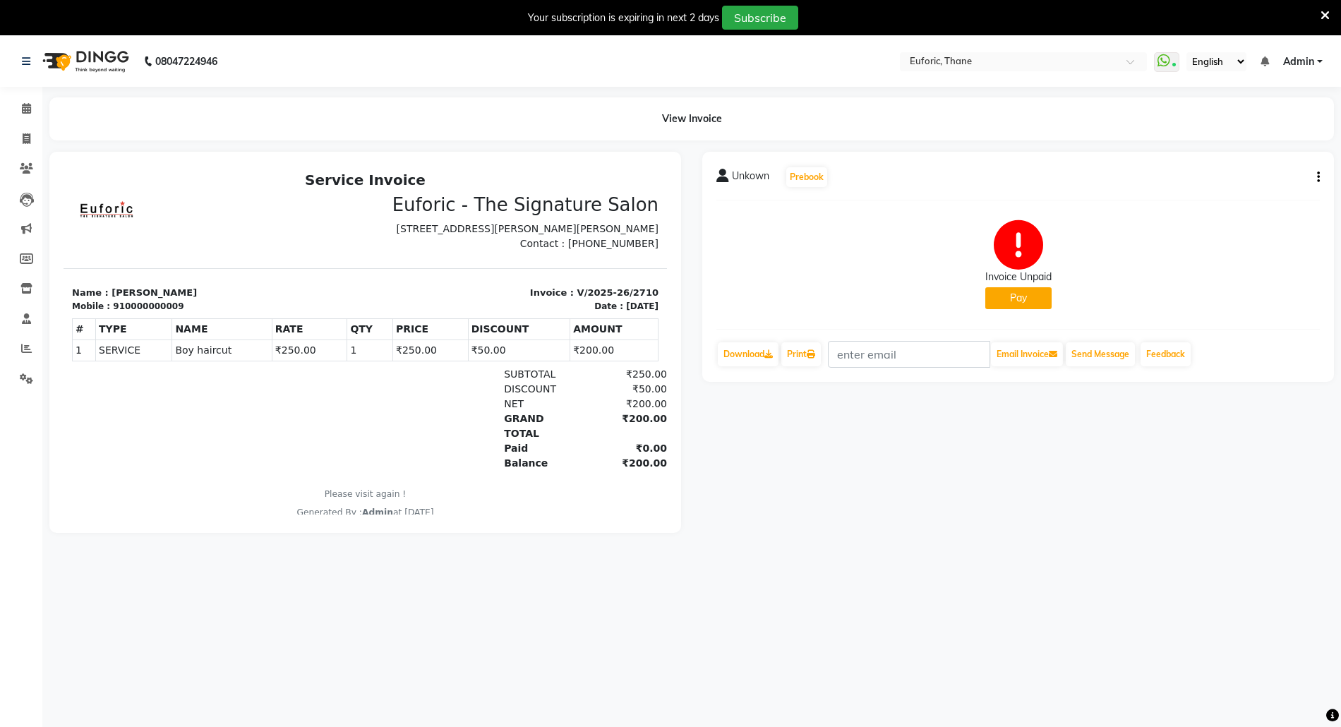
click at [1317, 177] on icon "button" at bounding box center [1318, 177] width 3 height 1
click at [1219, 193] on div "Edit Invoice" at bounding box center [1247, 195] width 97 height 18
select select "service"
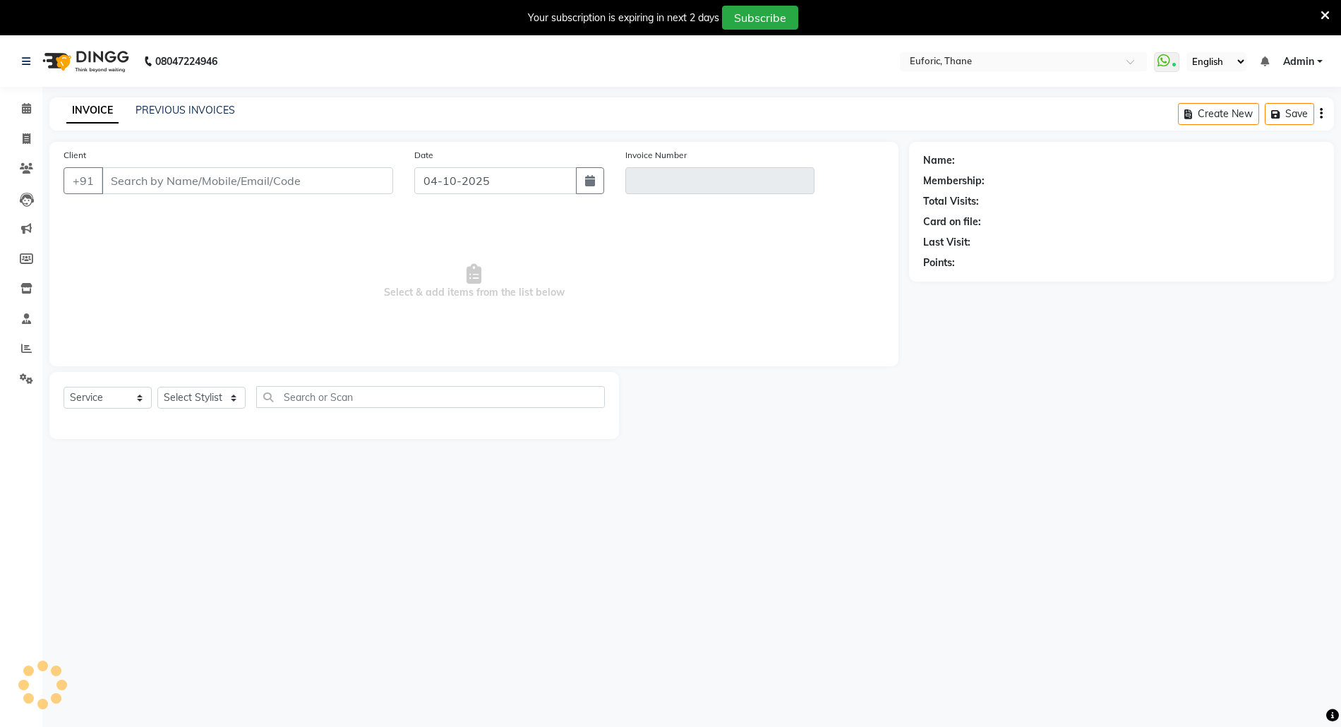
type input "0000000009"
type input "V/2025-26/2710"
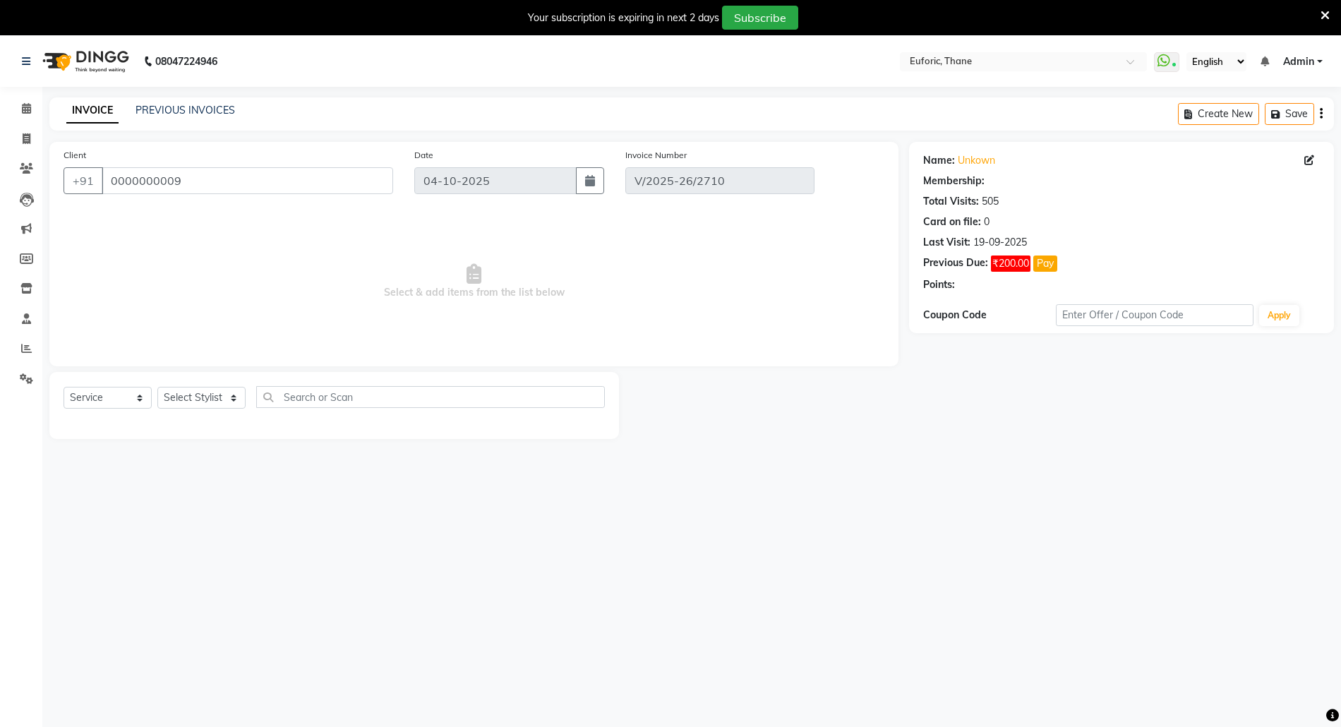
type input "10-09-2025"
select select "select"
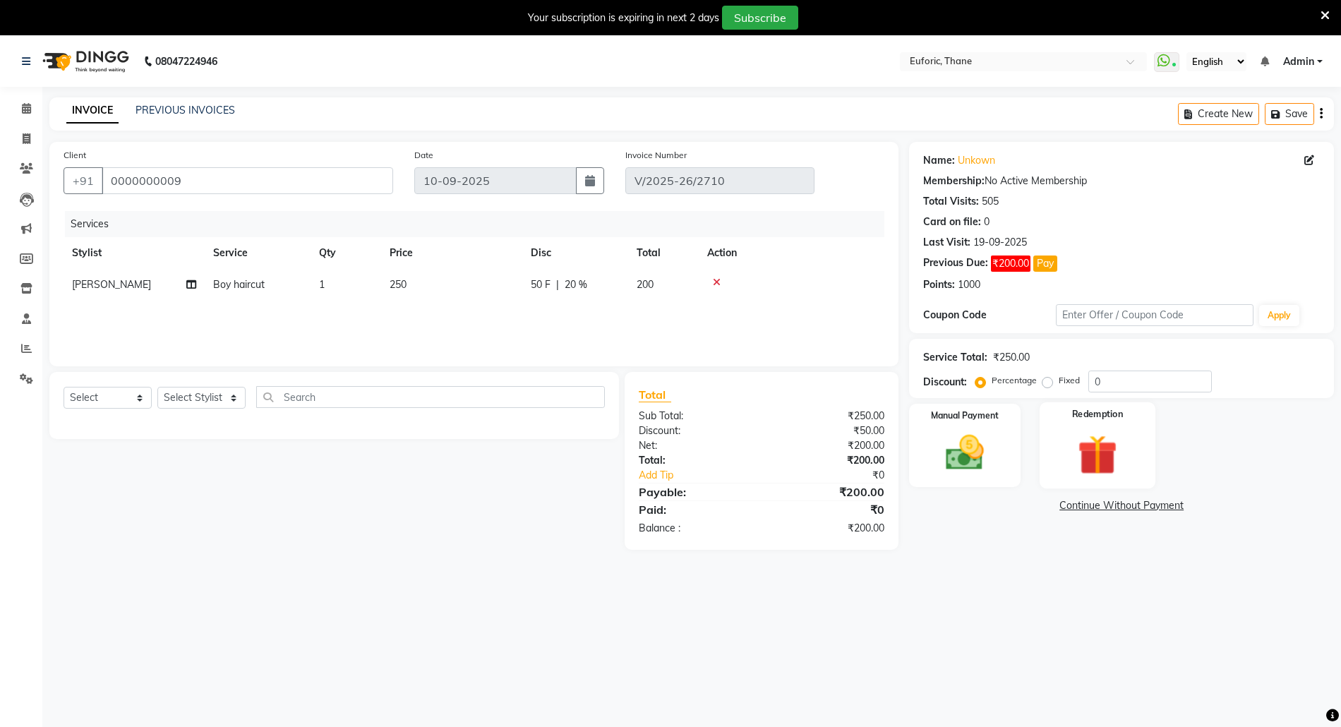
click at [1073, 447] on img at bounding box center [1097, 454] width 65 height 49
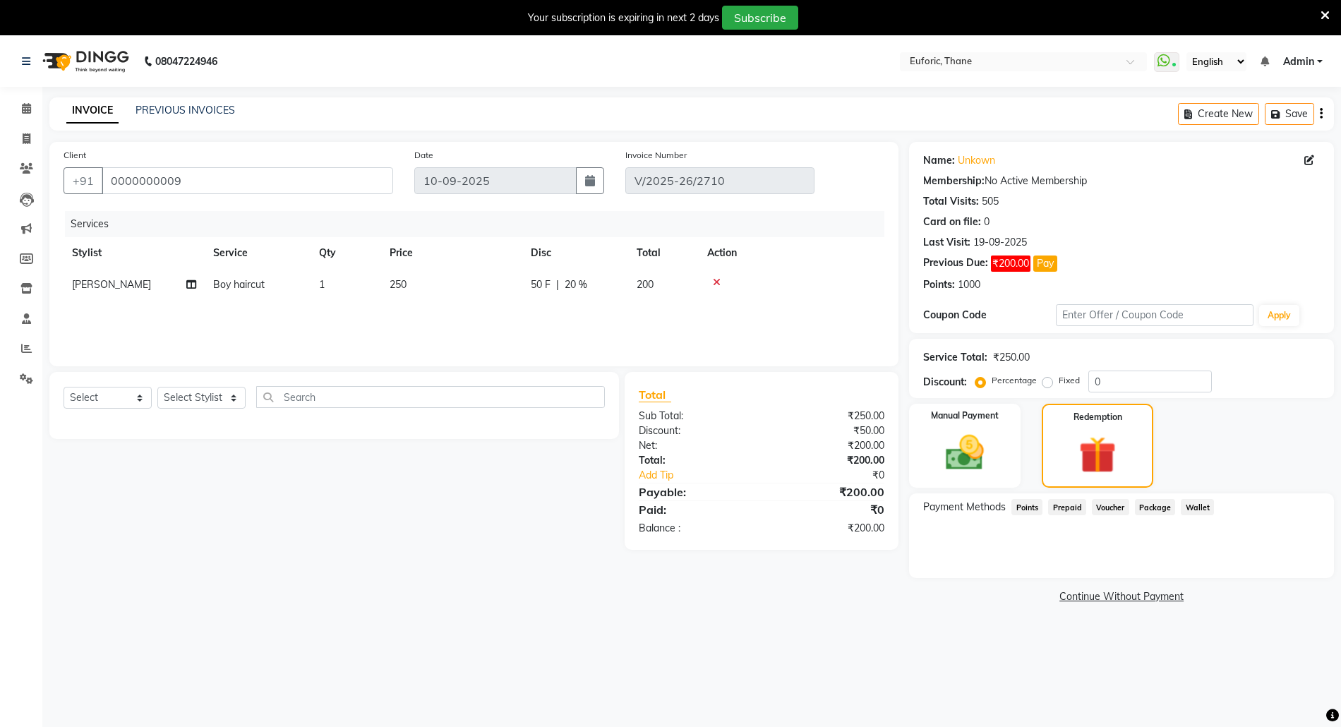
click at [1022, 501] on span "Points" at bounding box center [1026, 507] width 31 height 16
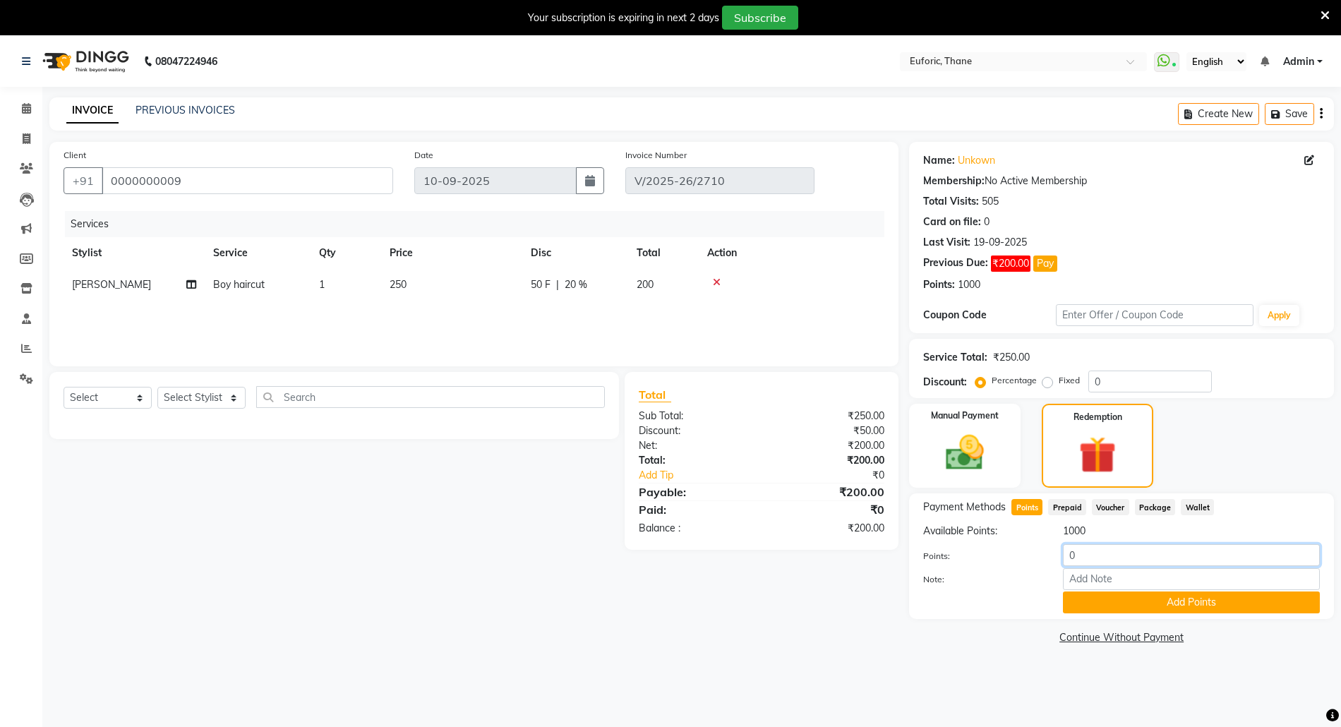
click at [1068, 553] on input "0" at bounding box center [1191, 555] width 257 height 22
type input "200"
click at [1093, 608] on button "Add Points" at bounding box center [1191, 602] width 257 height 22
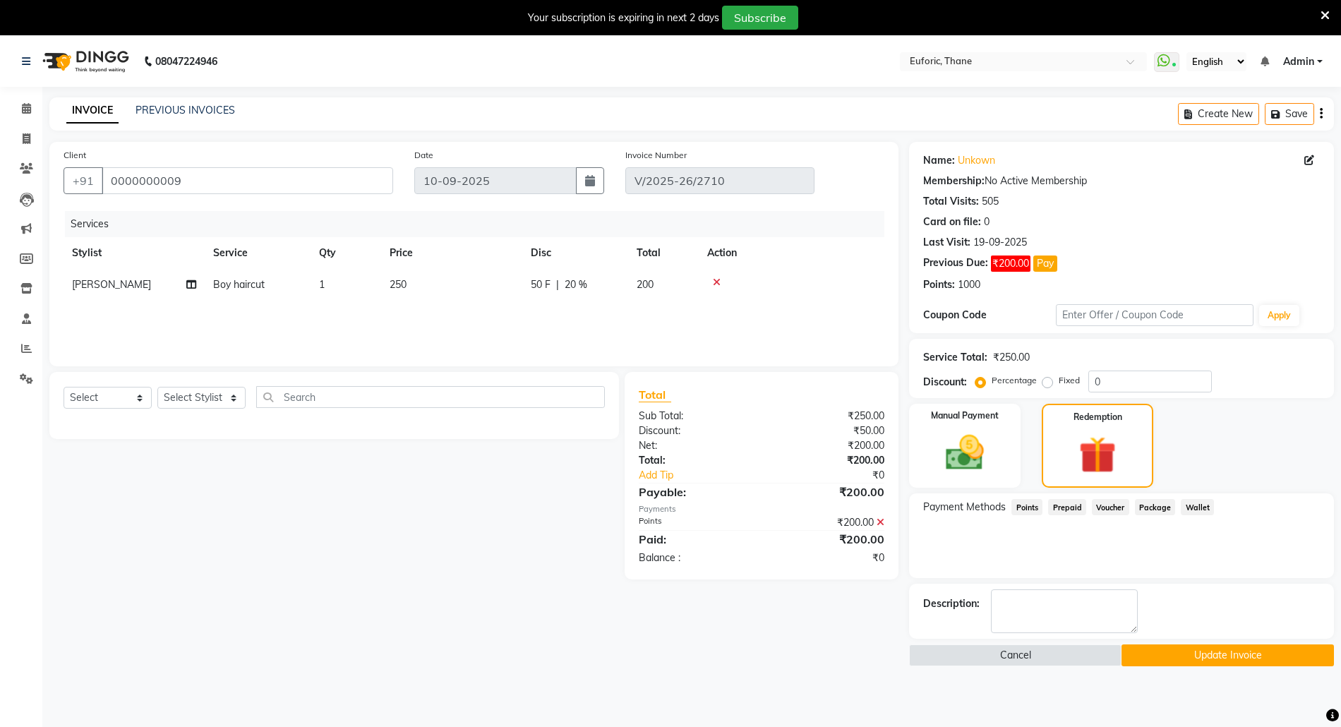
click at [1211, 658] on button "Update Invoice" at bounding box center [1227, 655] width 212 height 22
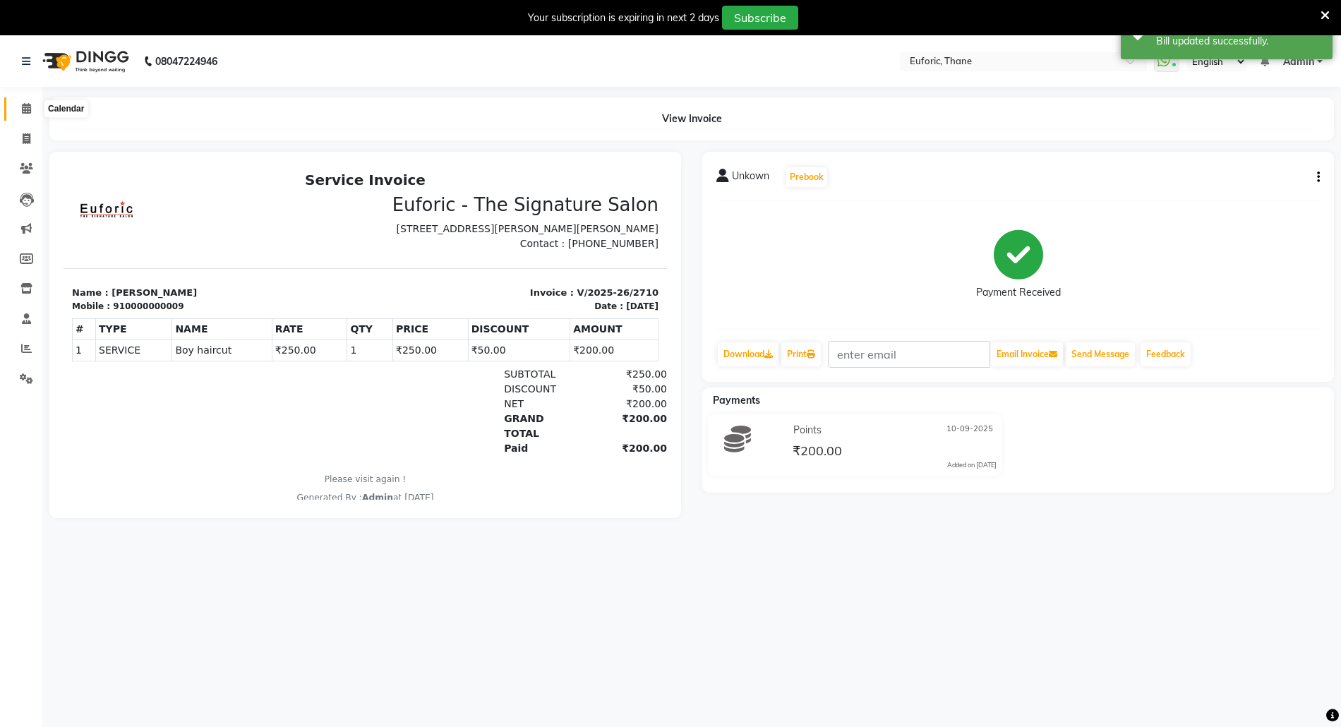
click at [26, 102] on span at bounding box center [26, 109] width 25 height 16
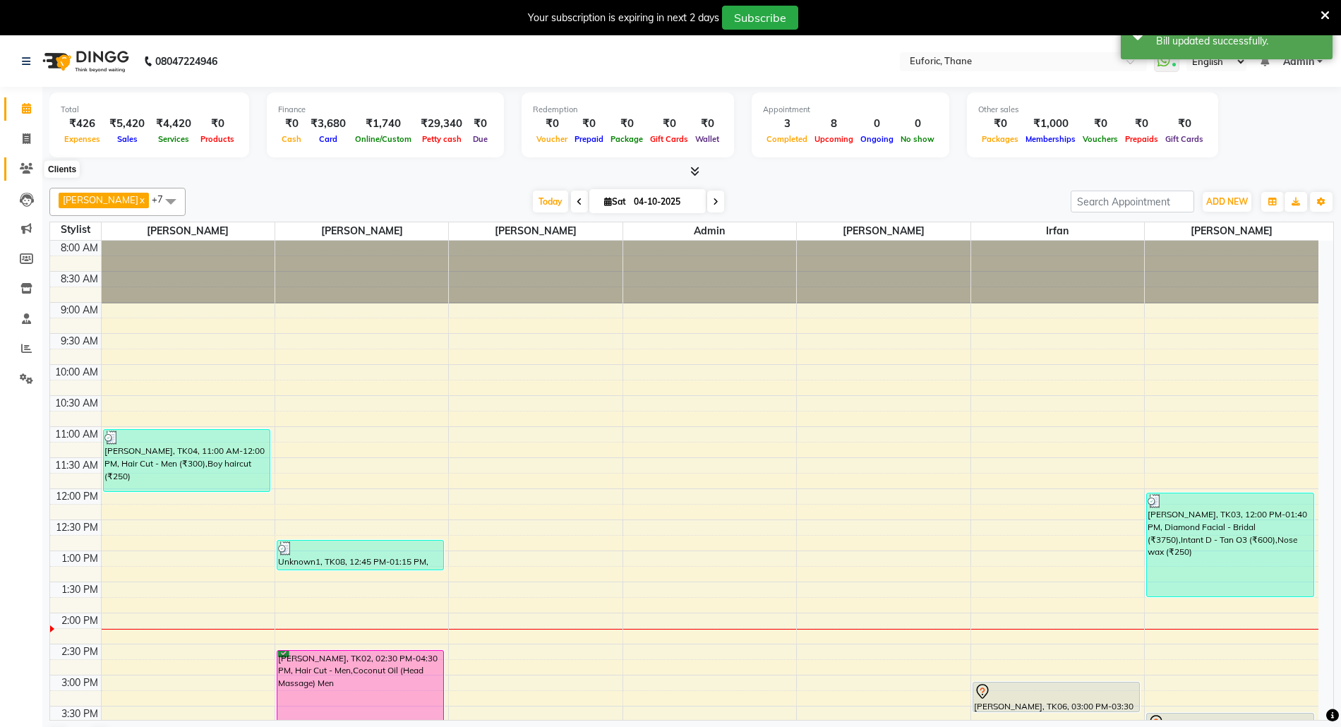
click at [15, 161] on span at bounding box center [26, 169] width 25 height 16
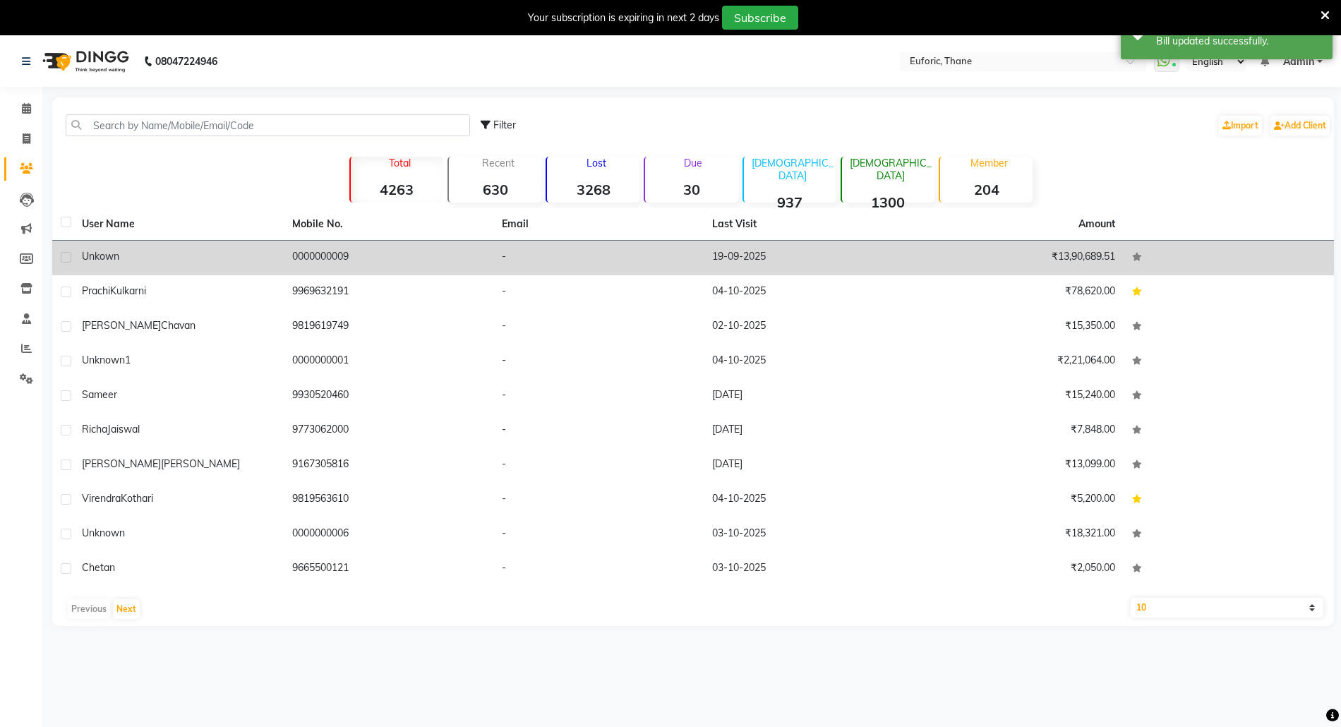
click at [100, 250] on span "Unkown" at bounding box center [100, 256] width 37 height 13
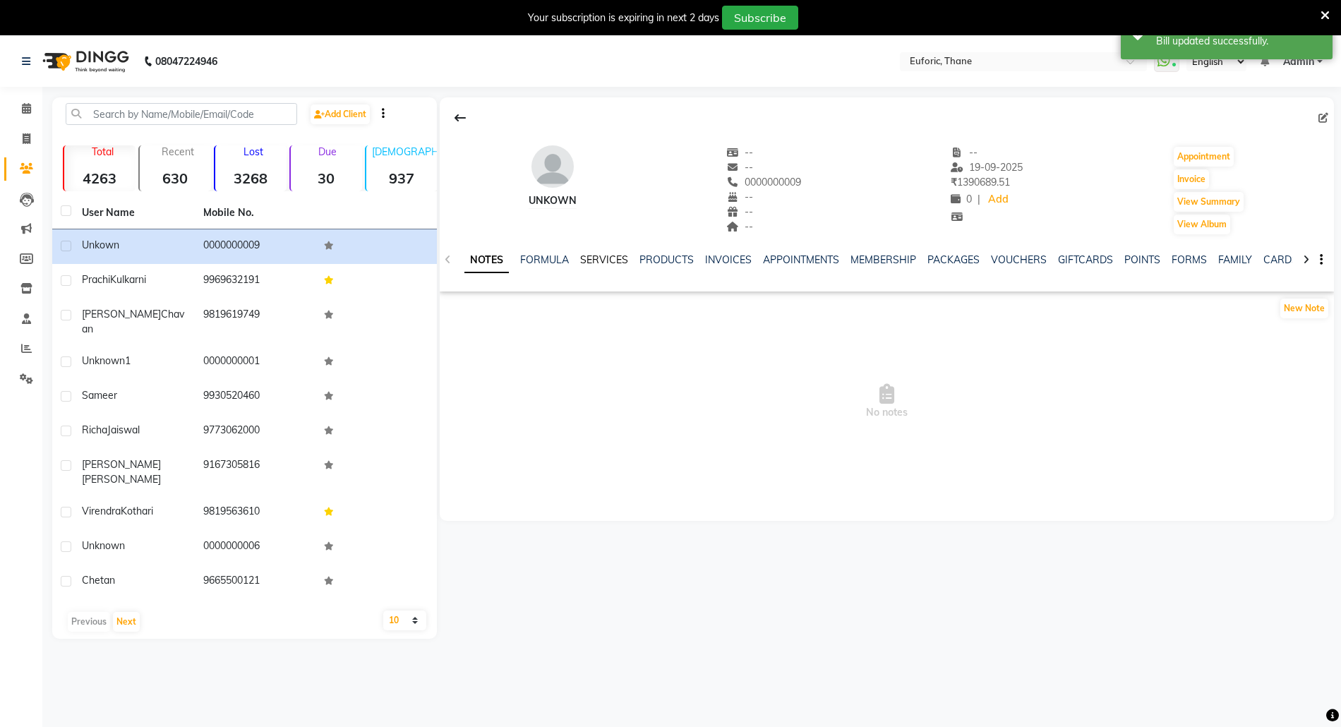
click at [580, 260] on link "SERVICES" at bounding box center [604, 259] width 48 height 13
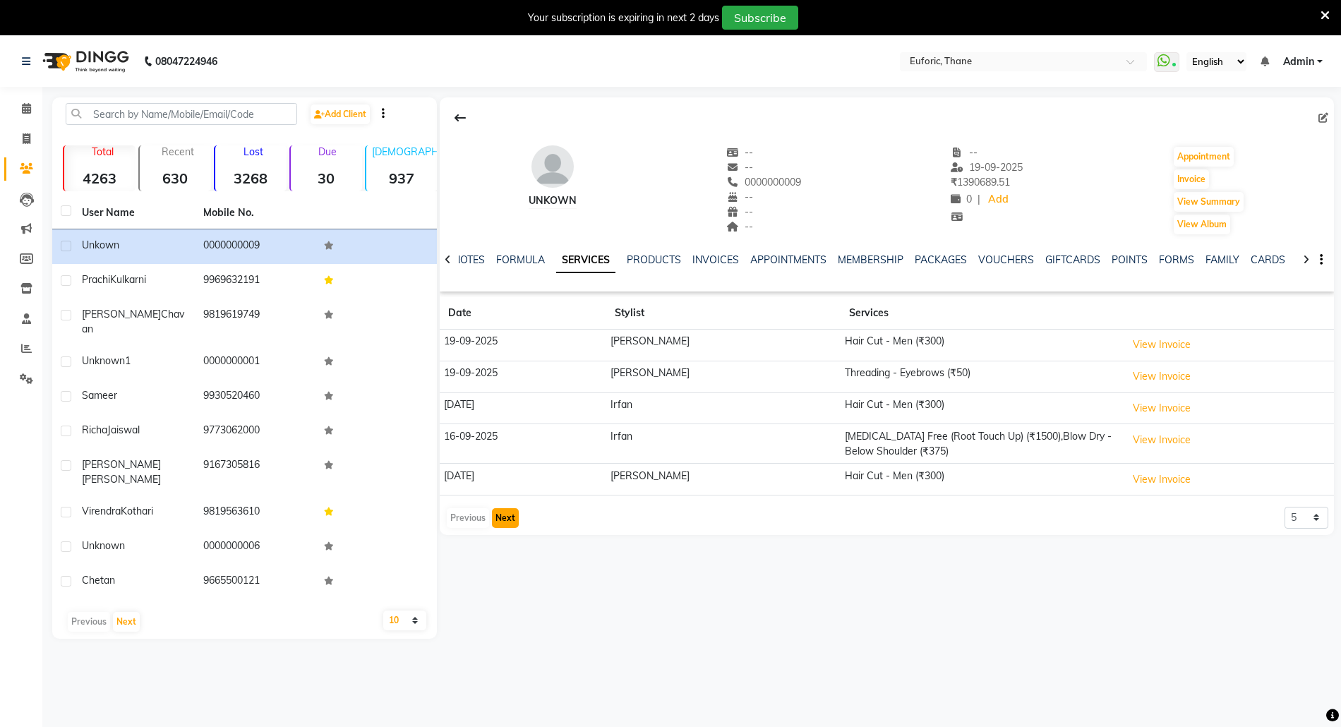
click at [501, 523] on button "Next" at bounding box center [505, 518] width 27 height 20
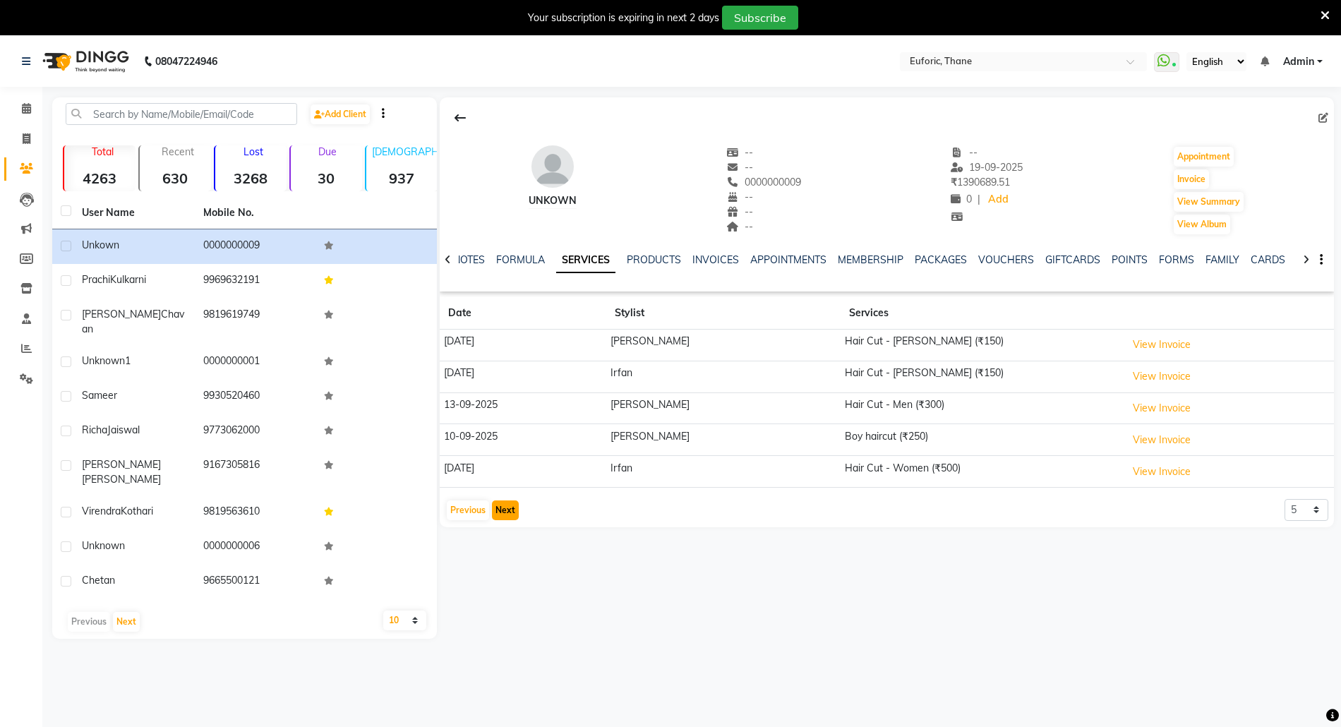
click at [501, 517] on button "Next" at bounding box center [505, 510] width 27 height 20
click at [460, 509] on button "Previous" at bounding box center [468, 510] width 42 height 20
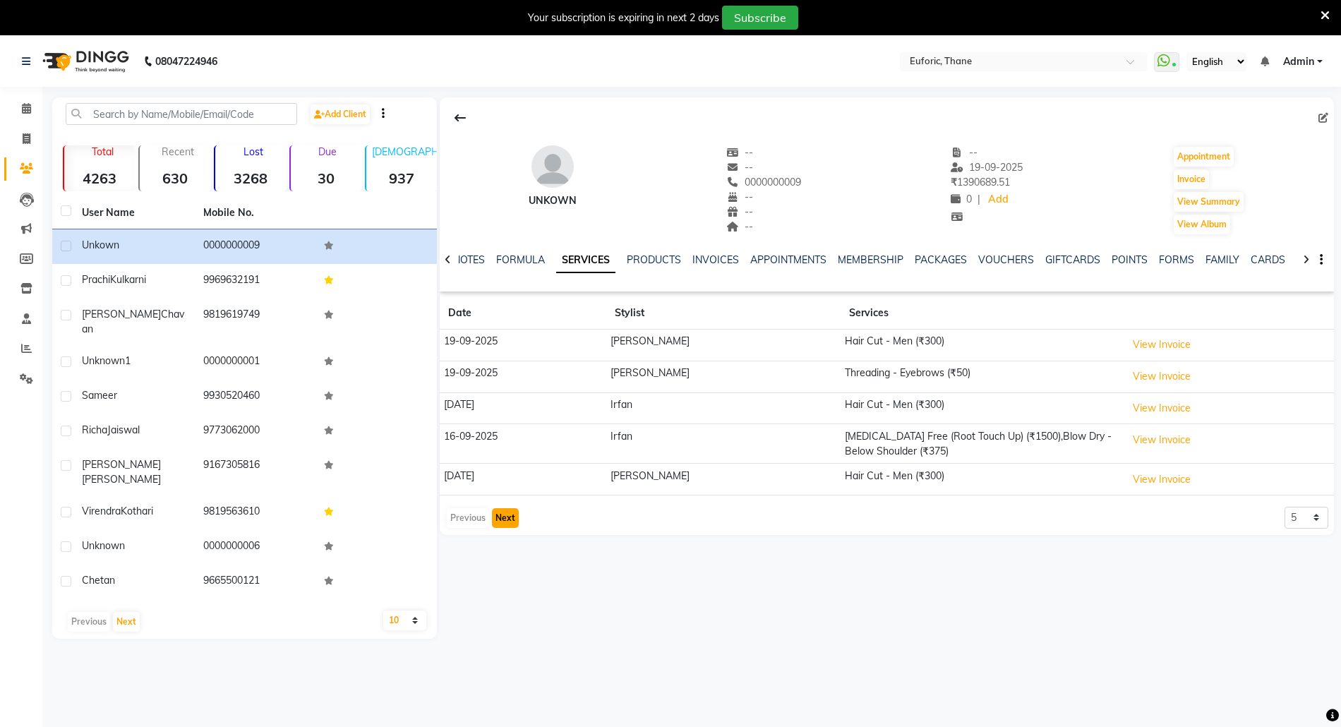
click at [503, 512] on button "Next" at bounding box center [505, 518] width 27 height 20
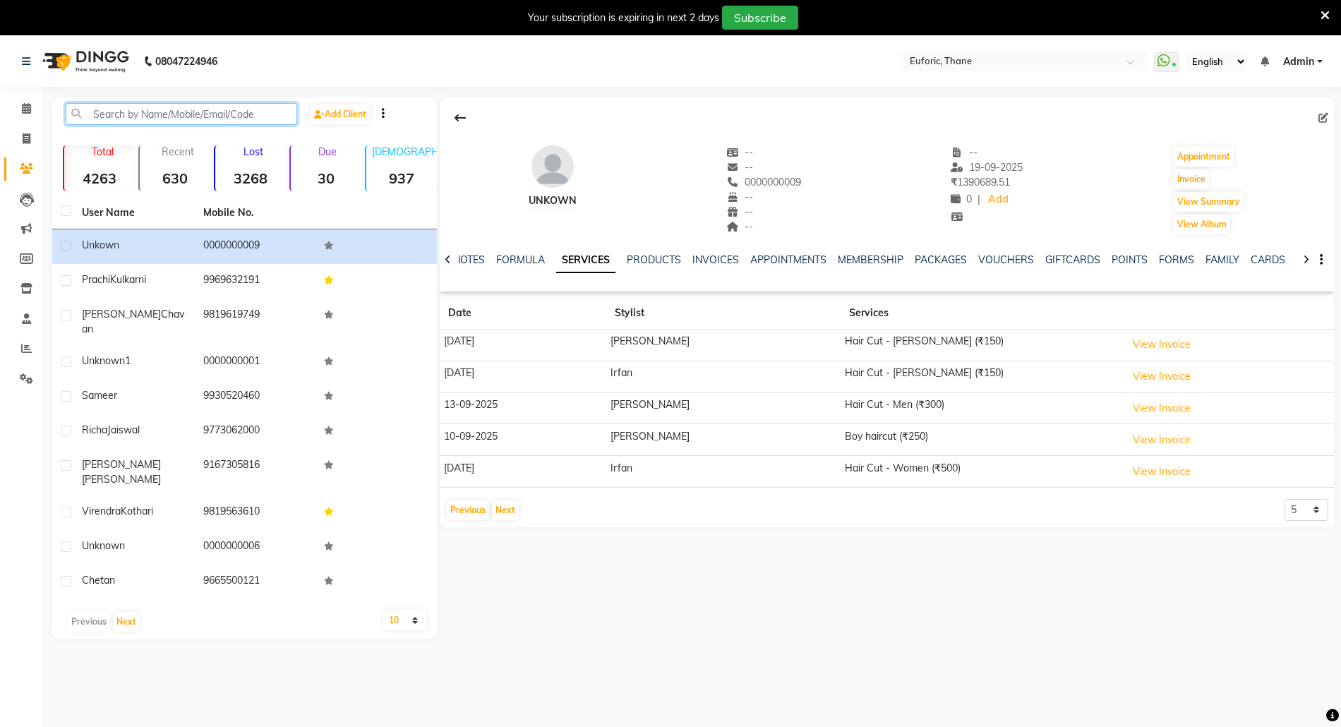
click at [119, 119] on input "text" at bounding box center [181, 114] width 231 height 22
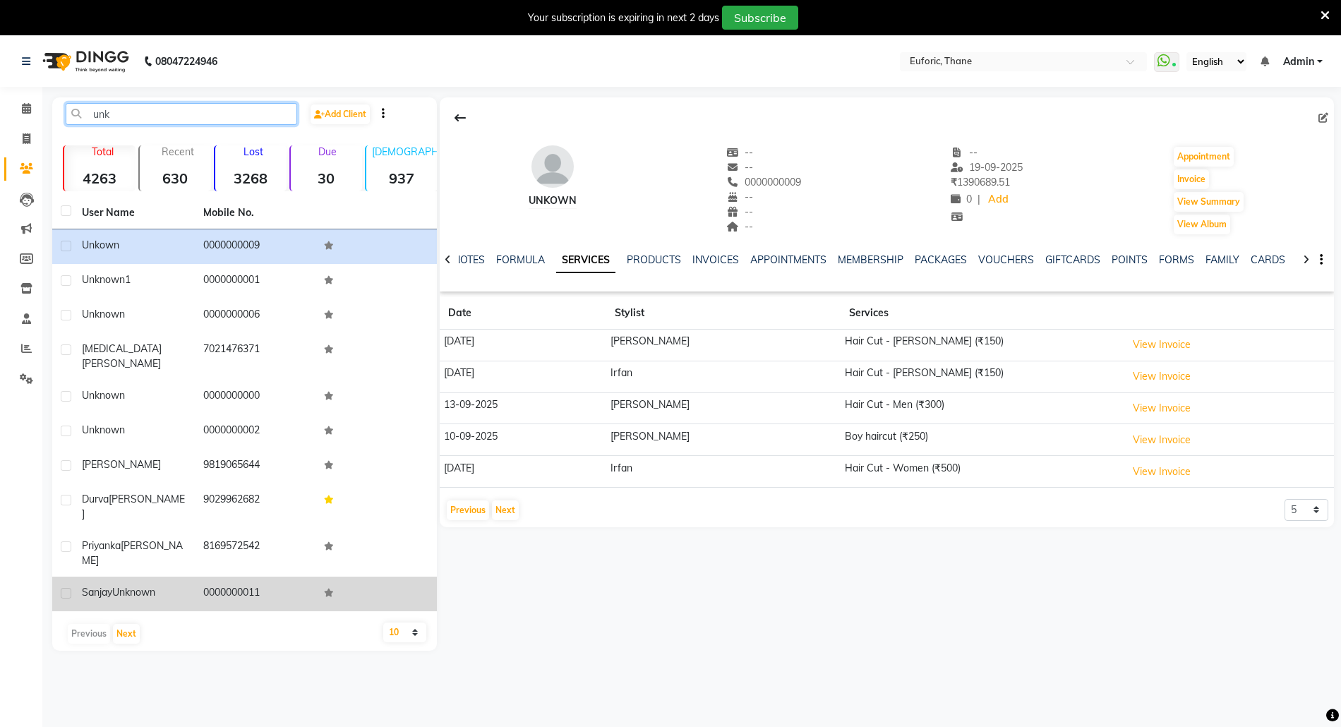
type input "unk"
click at [143, 586] on span "Unknown" at bounding box center [133, 592] width 43 height 13
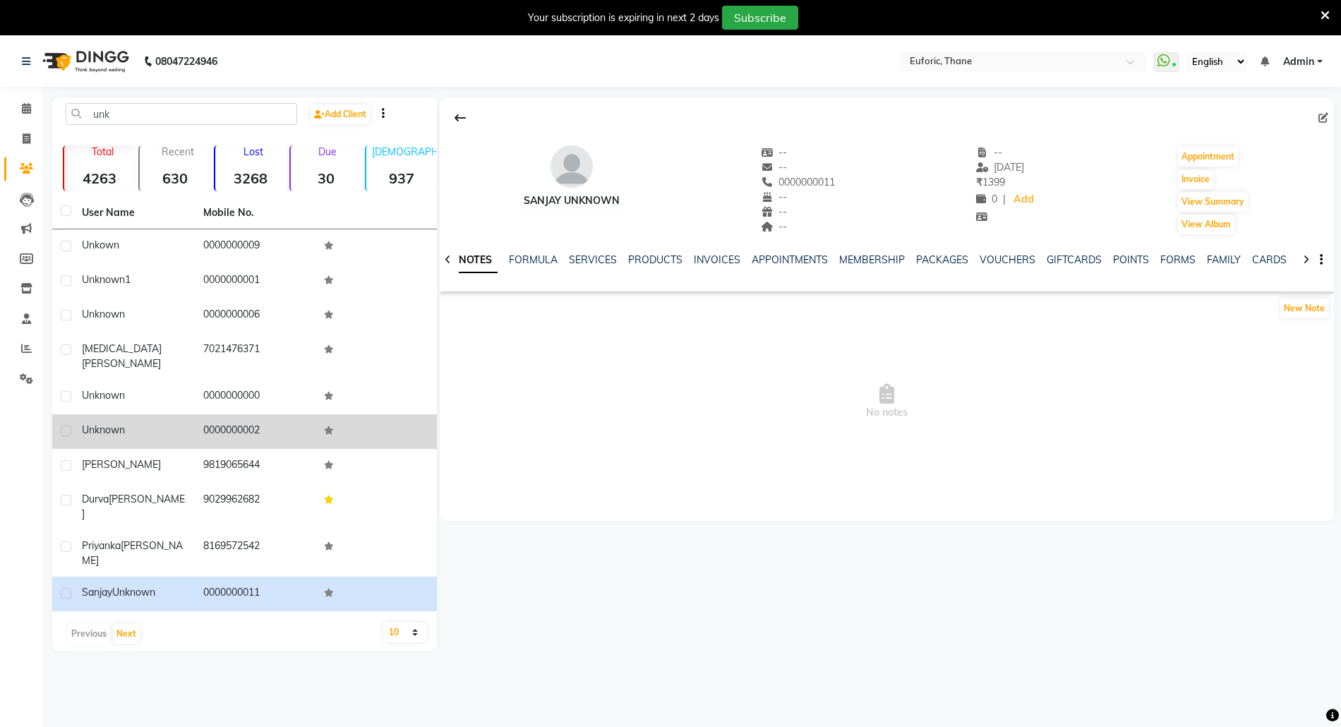
click at [96, 423] on span "Unknown" at bounding box center [103, 429] width 43 height 13
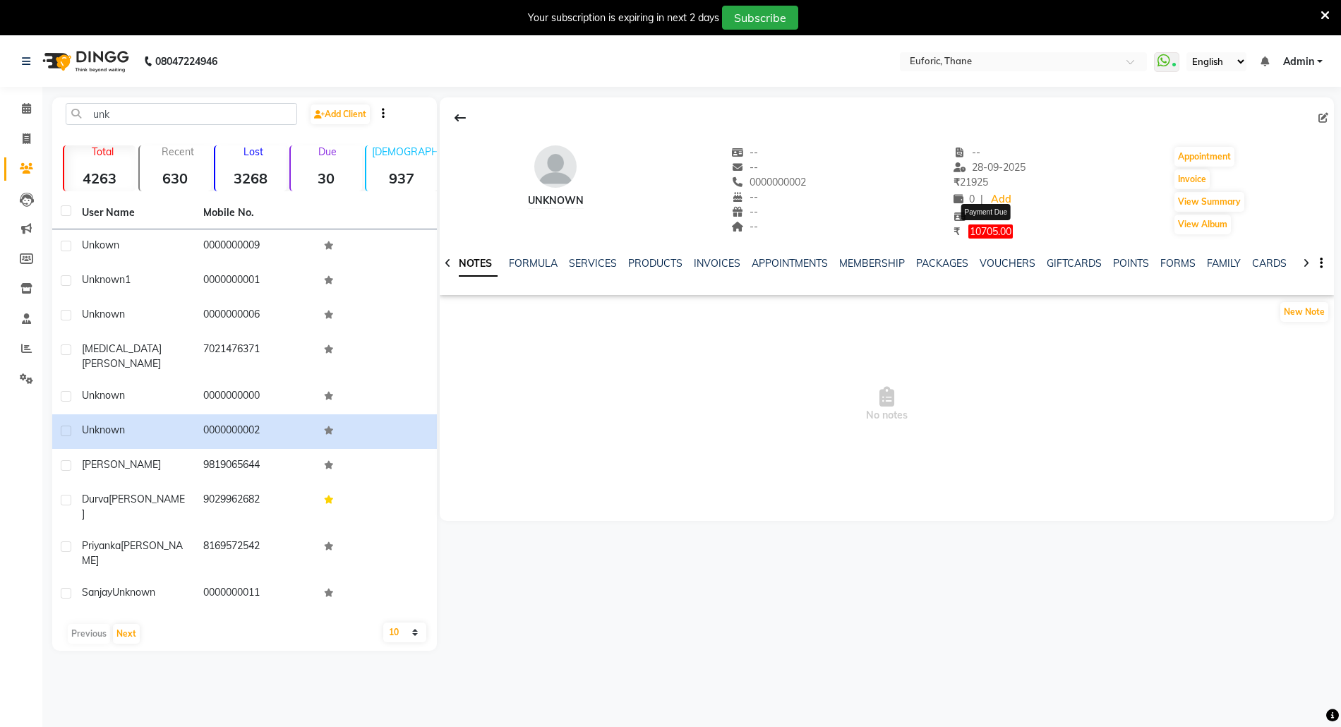
click at [991, 227] on span "10705.00" at bounding box center [990, 231] width 44 height 14
select select "1"
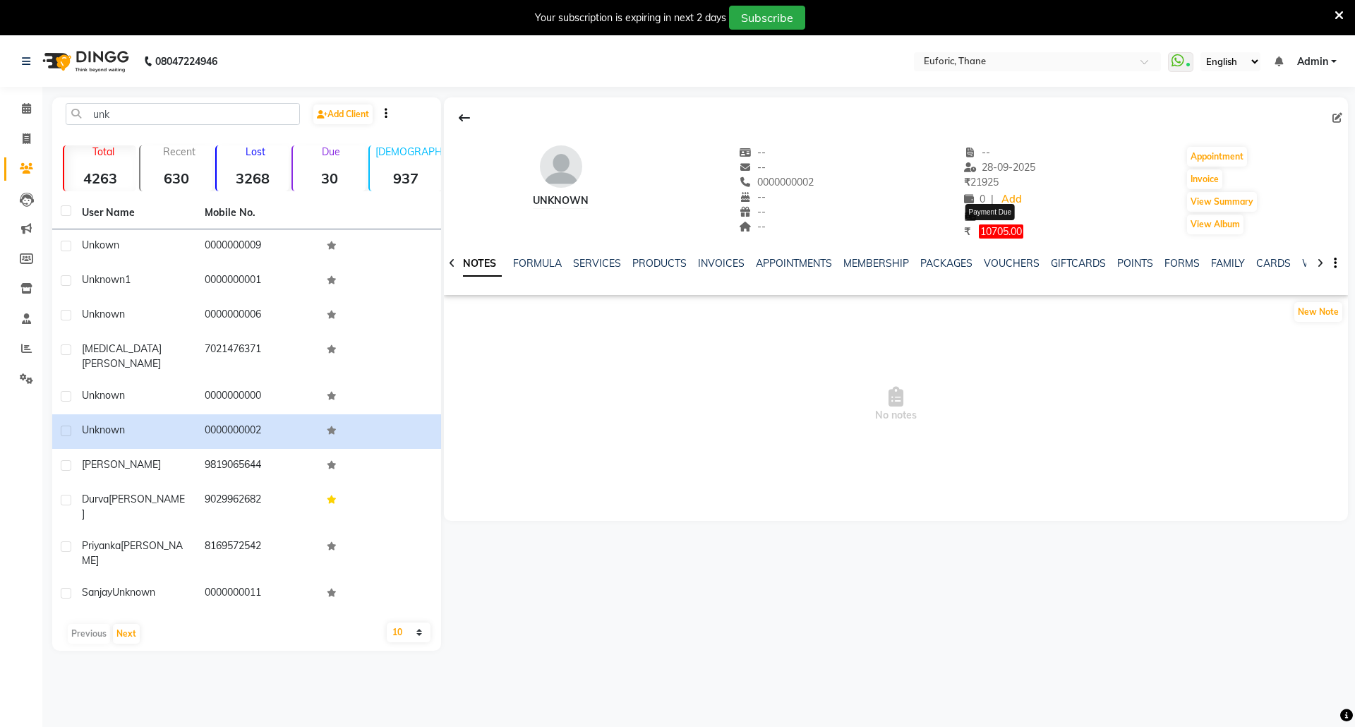
select select "1"
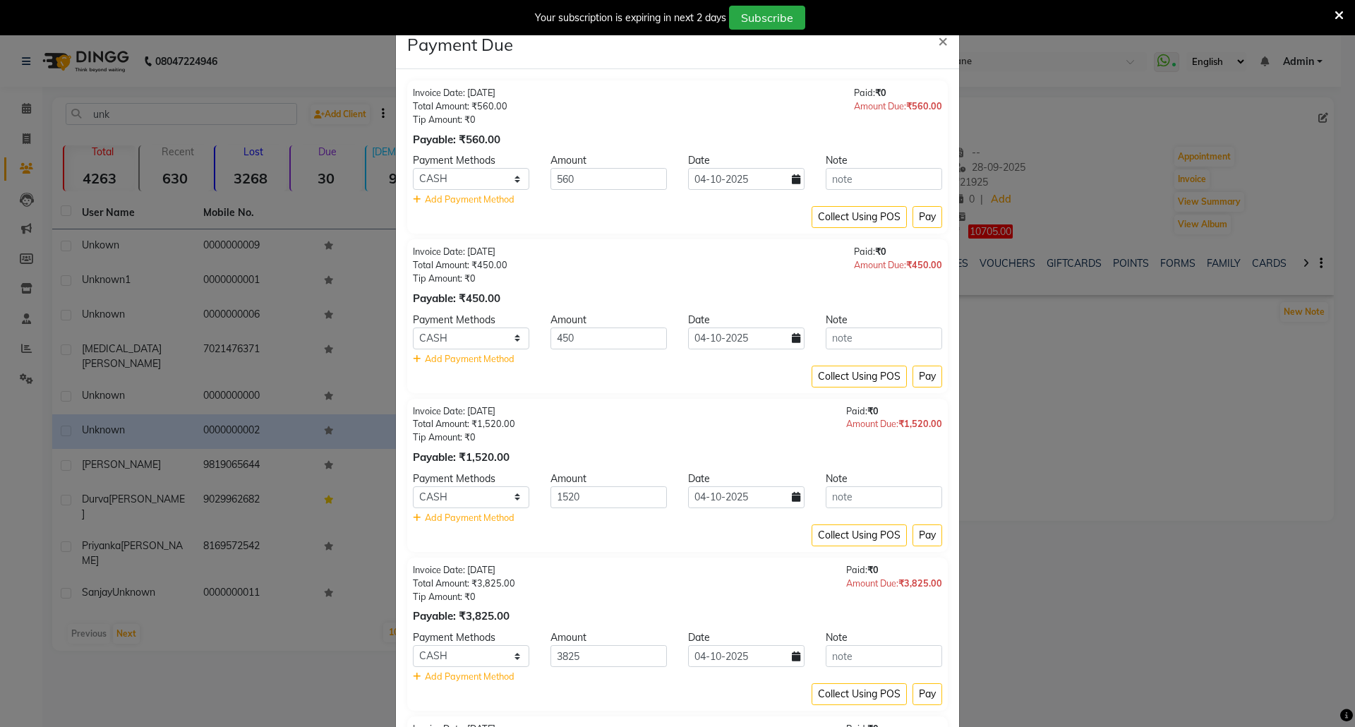
click at [1155, 406] on ngb-modal-window "Payment Due × Invoice Date: 28-09-2025 Total Amount: ₹560.00 Tip Amount: ₹0 Pay…" at bounding box center [677, 363] width 1355 height 727
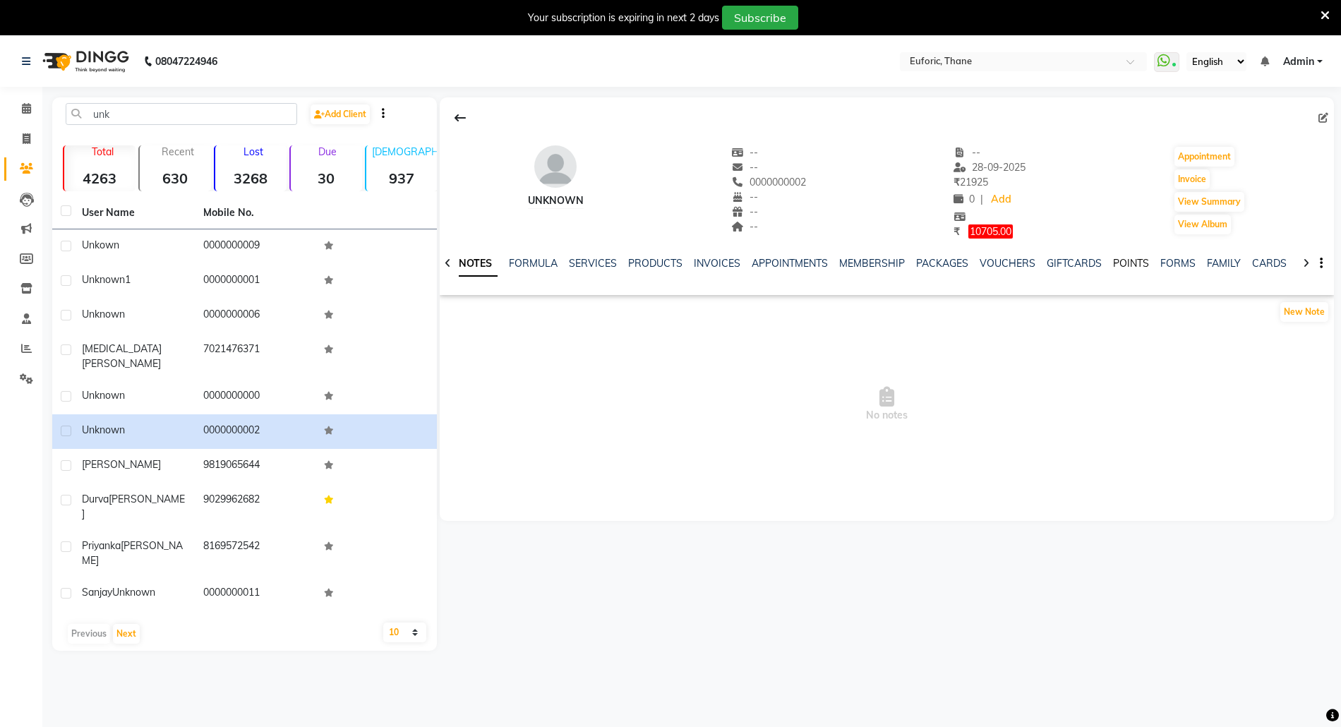
click at [1122, 263] on link "POINTS" at bounding box center [1131, 263] width 36 height 13
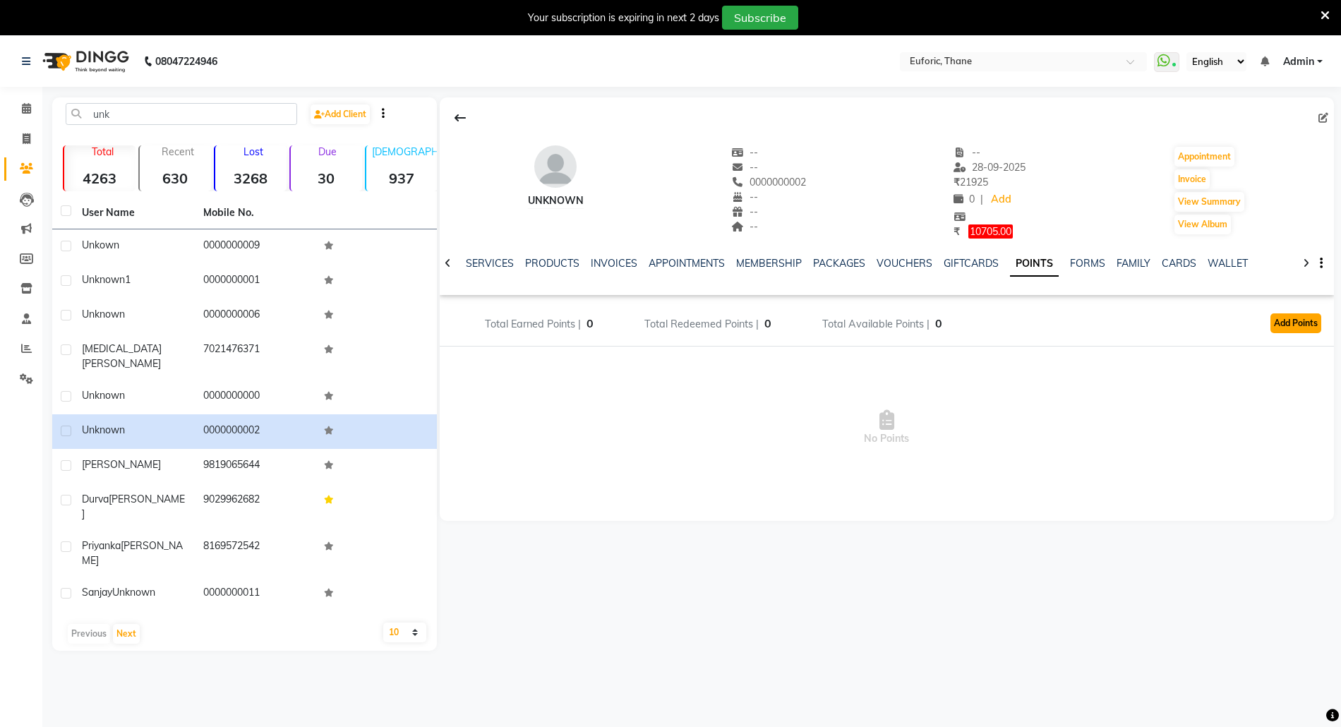
click at [1283, 319] on button "Add Points" at bounding box center [1295, 323] width 51 height 20
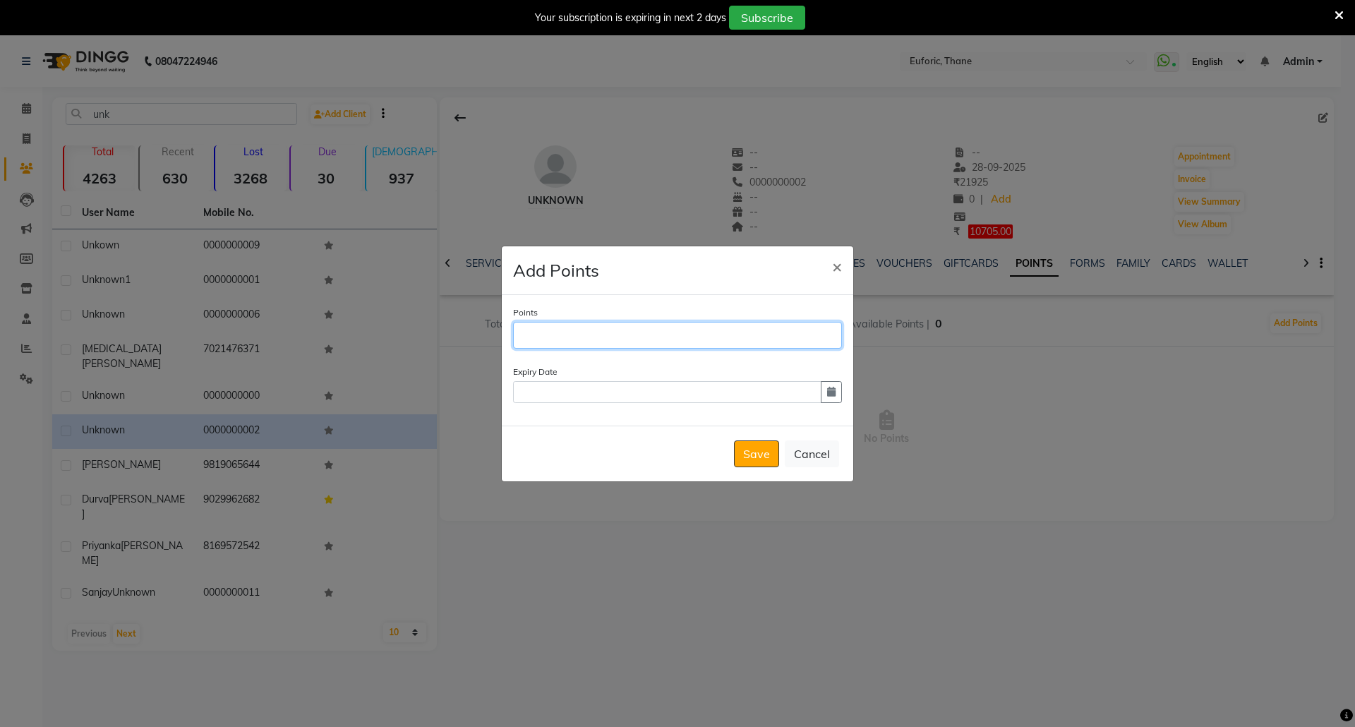
click at [552, 342] on input "Points" at bounding box center [677, 335] width 329 height 27
type input "5000"
click at [830, 394] on icon "button" at bounding box center [831, 392] width 8 height 10
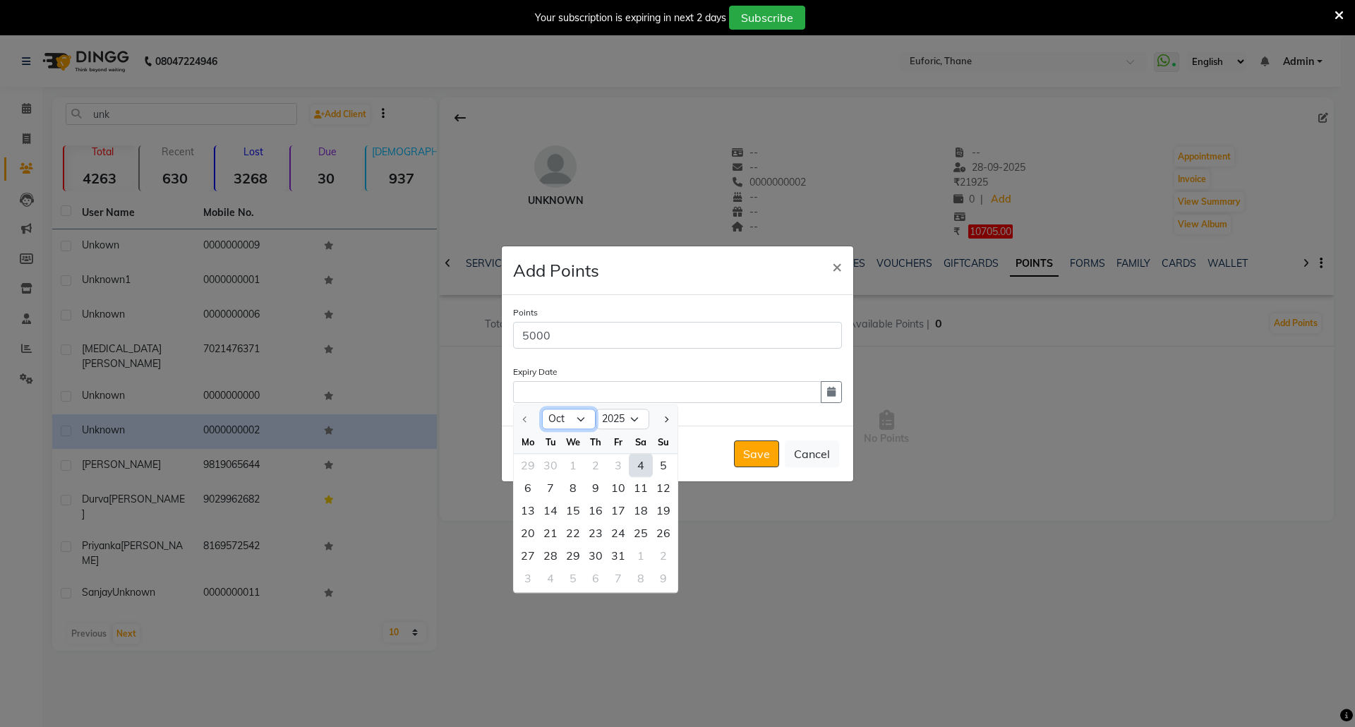
click at [579, 412] on select "Oct Nov Dec" at bounding box center [569, 419] width 54 height 21
select select "12"
click at [542, 409] on select "Oct Nov Dec" at bounding box center [569, 419] width 54 height 21
click at [574, 545] on div "31" at bounding box center [573, 555] width 23 height 23
type input "31-12-2025"
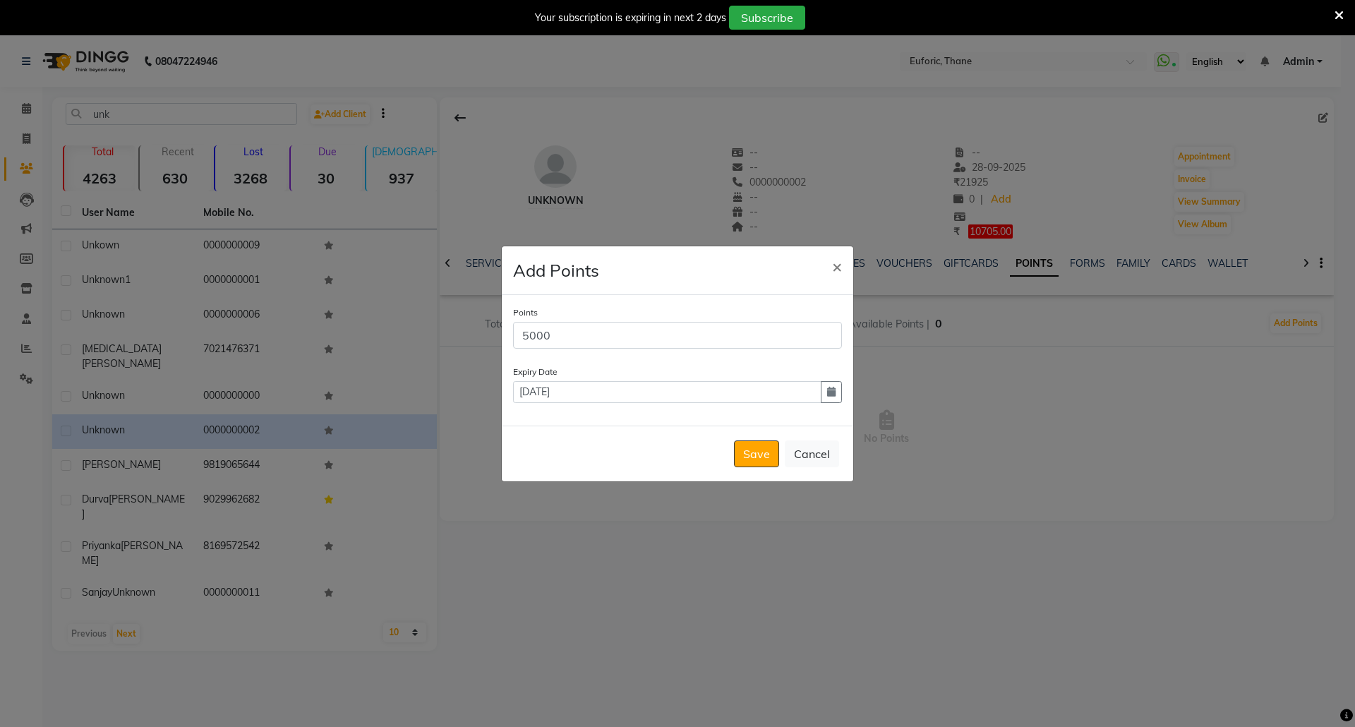
click at [737, 439] on div "Save Cancel" at bounding box center [677, 454] width 351 height 56
click at [747, 453] on button "Save" at bounding box center [756, 453] width 45 height 27
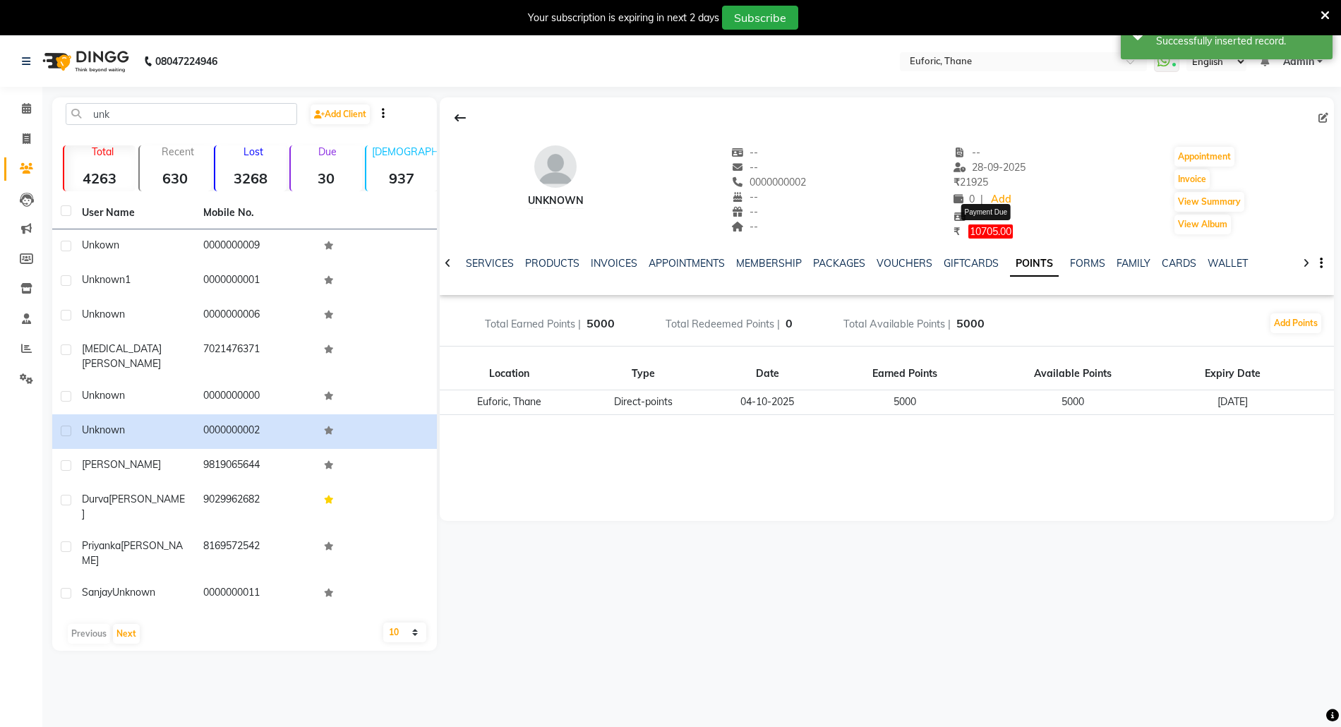
click at [982, 232] on span "10705.00" at bounding box center [990, 231] width 44 height 14
select select "1"
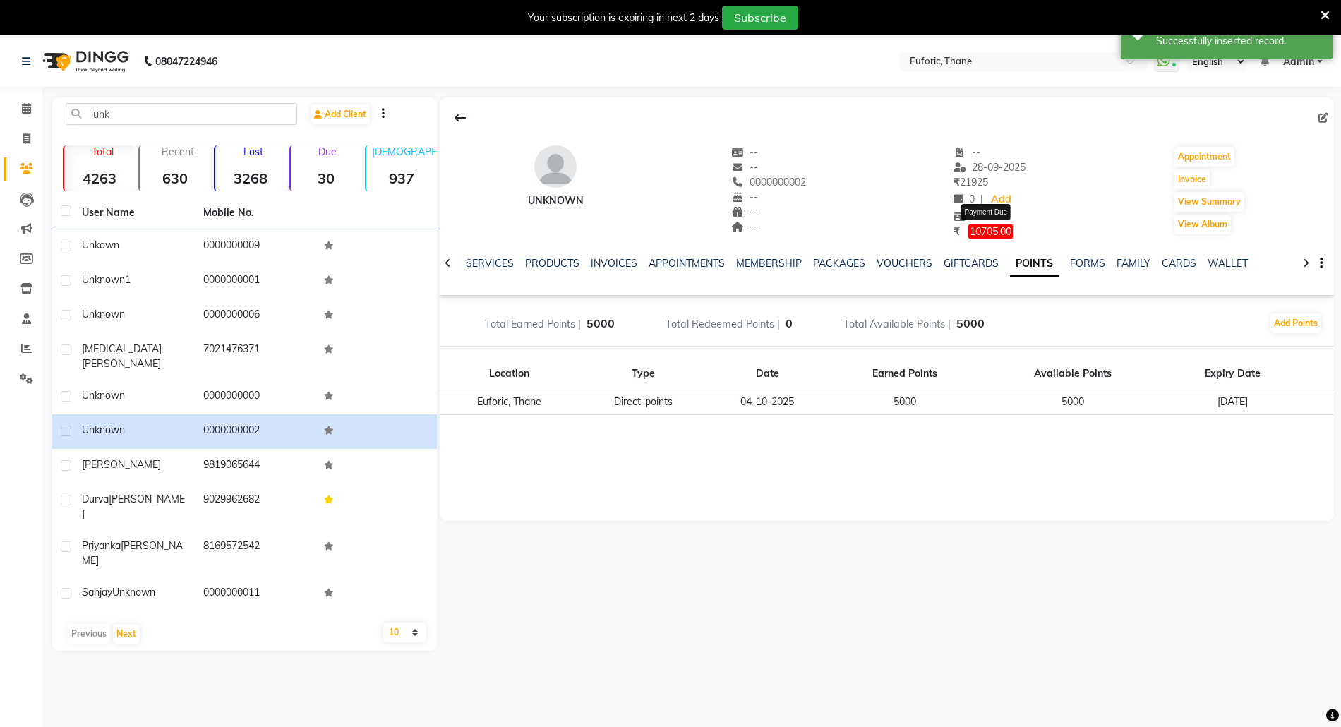
select select "1"
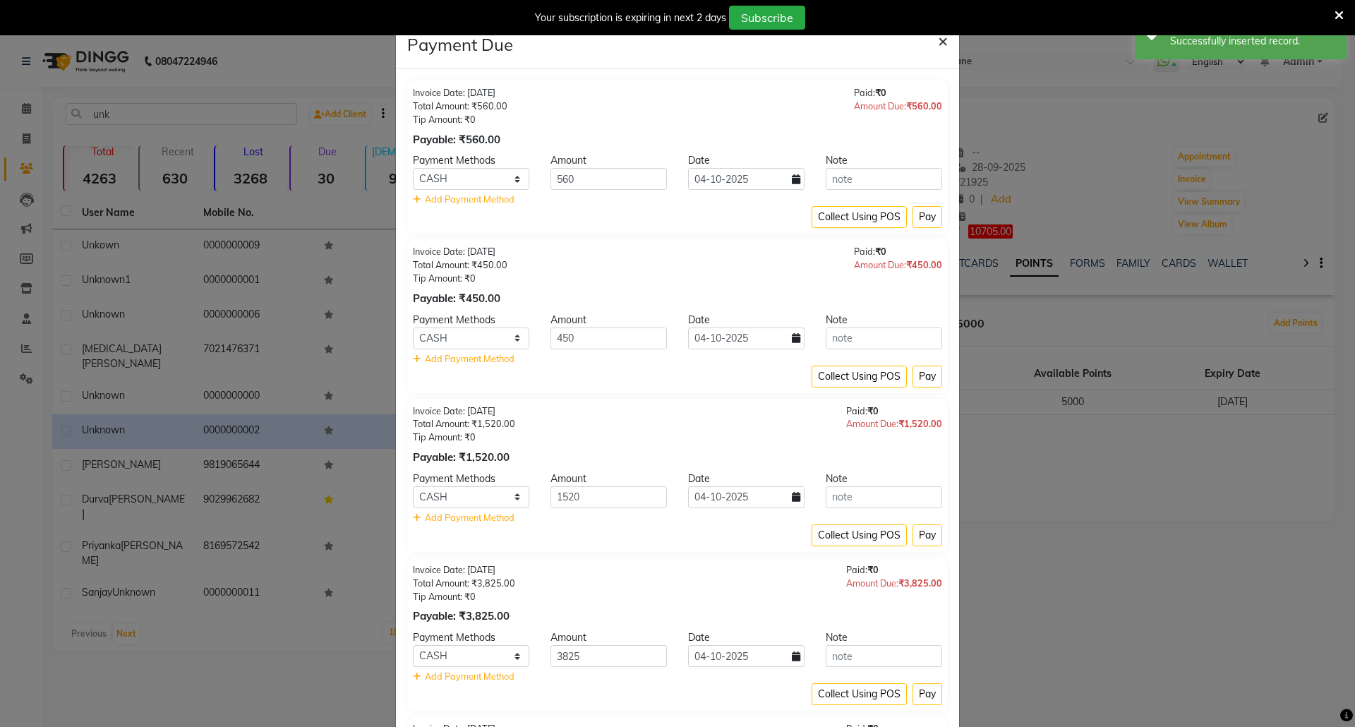
click at [938, 40] on span "×" at bounding box center [943, 40] width 10 height 21
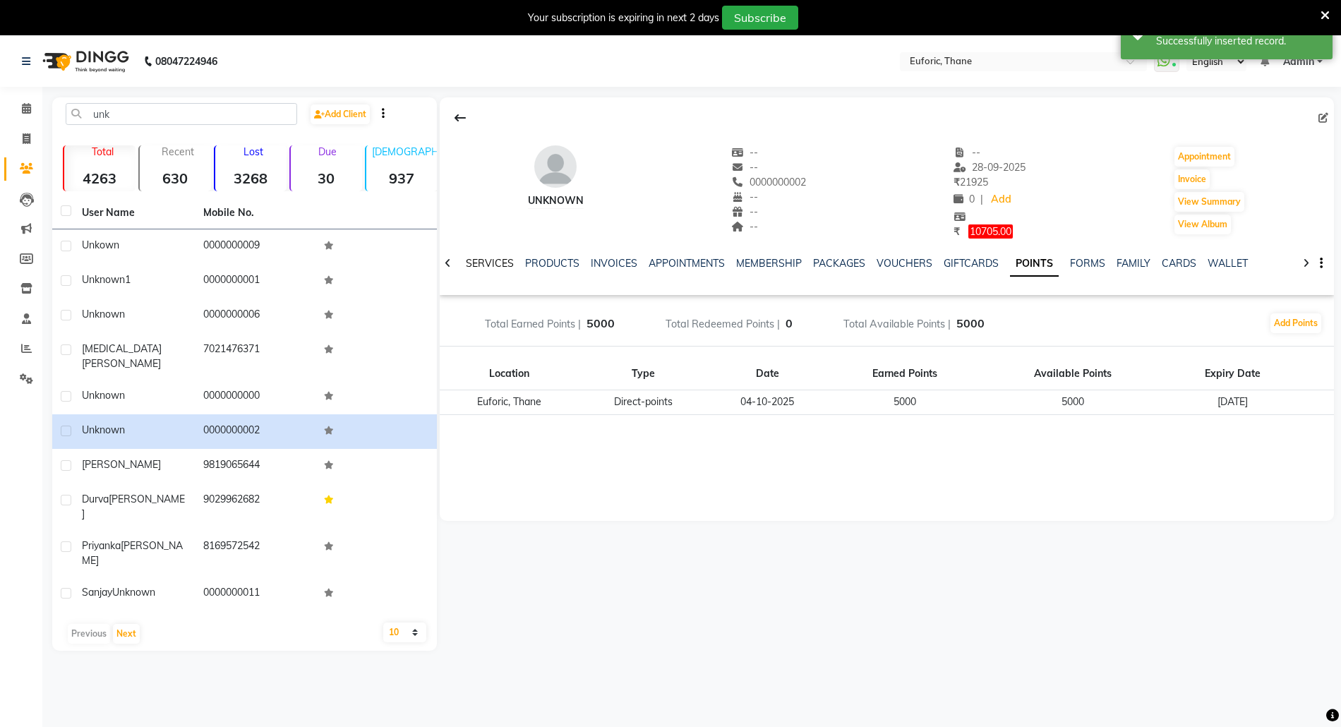
click at [476, 263] on link "SERVICES" at bounding box center [490, 263] width 48 height 13
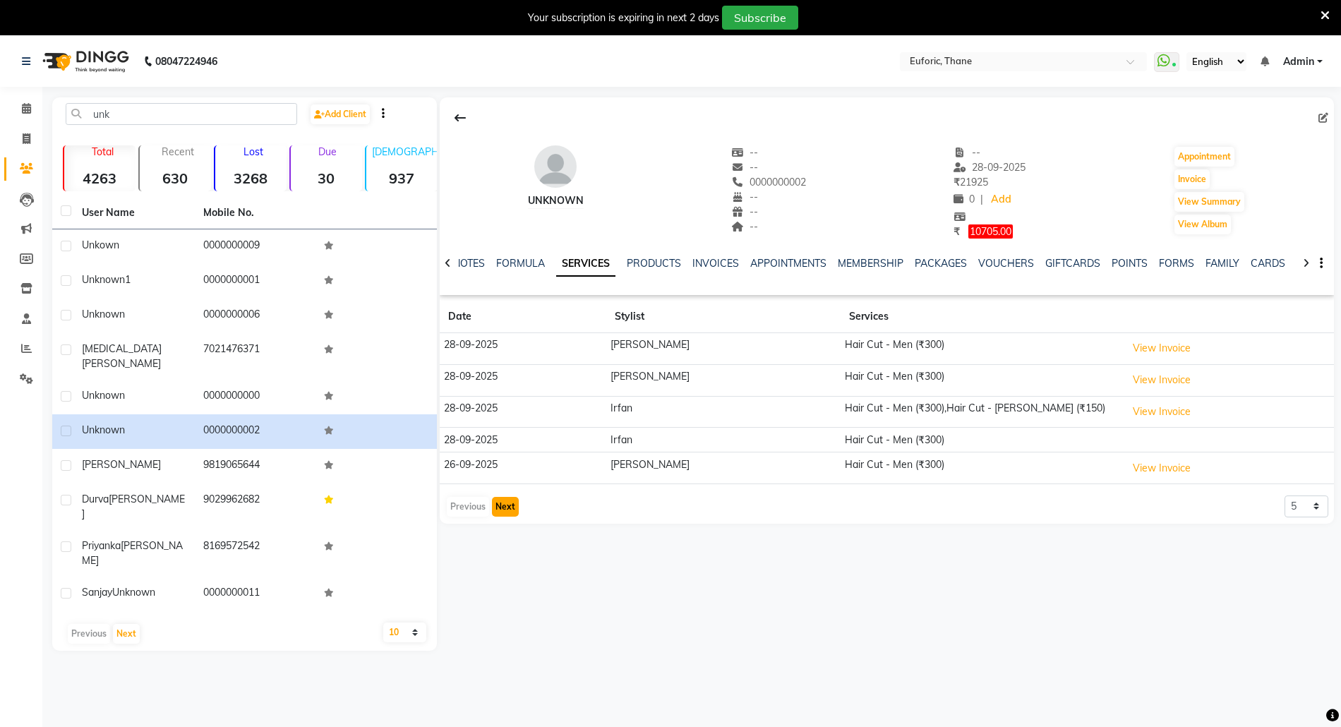
click at [502, 511] on button "Next" at bounding box center [505, 507] width 27 height 20
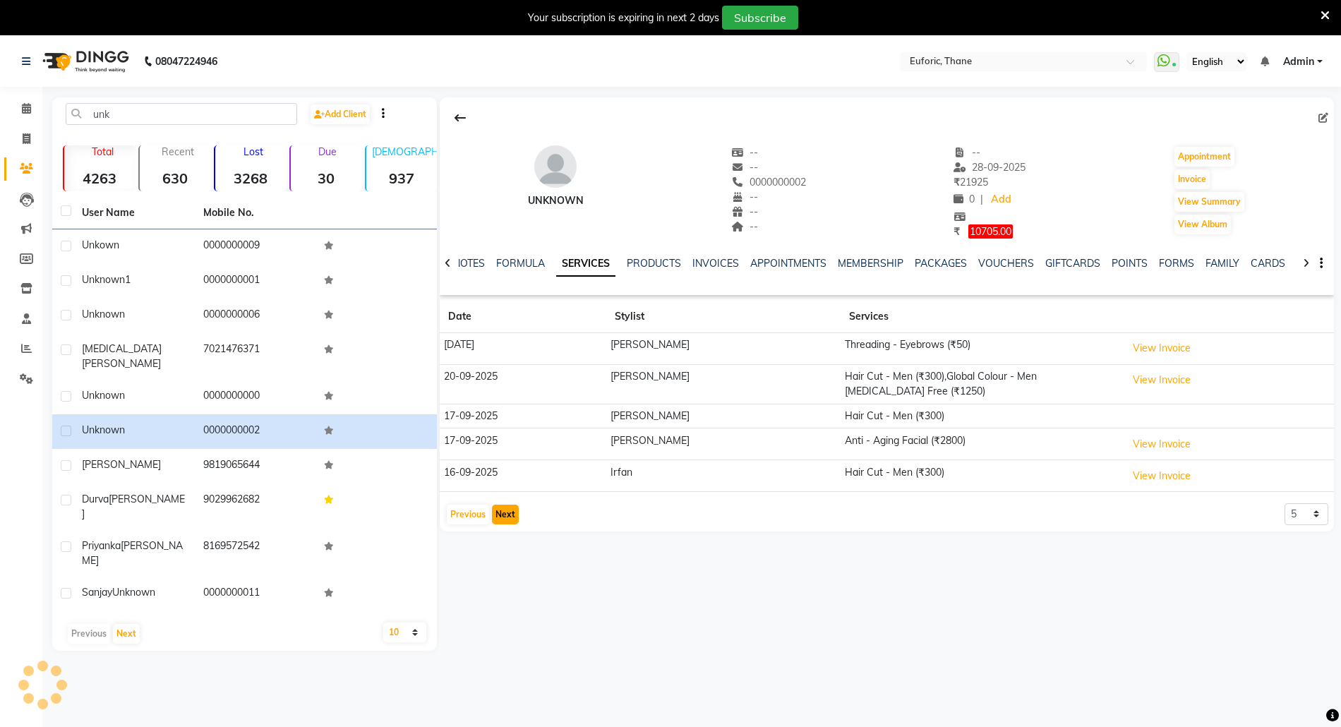
click at [502, 511] on button "Next" at bounding box center [505, 515] width 27 height 20
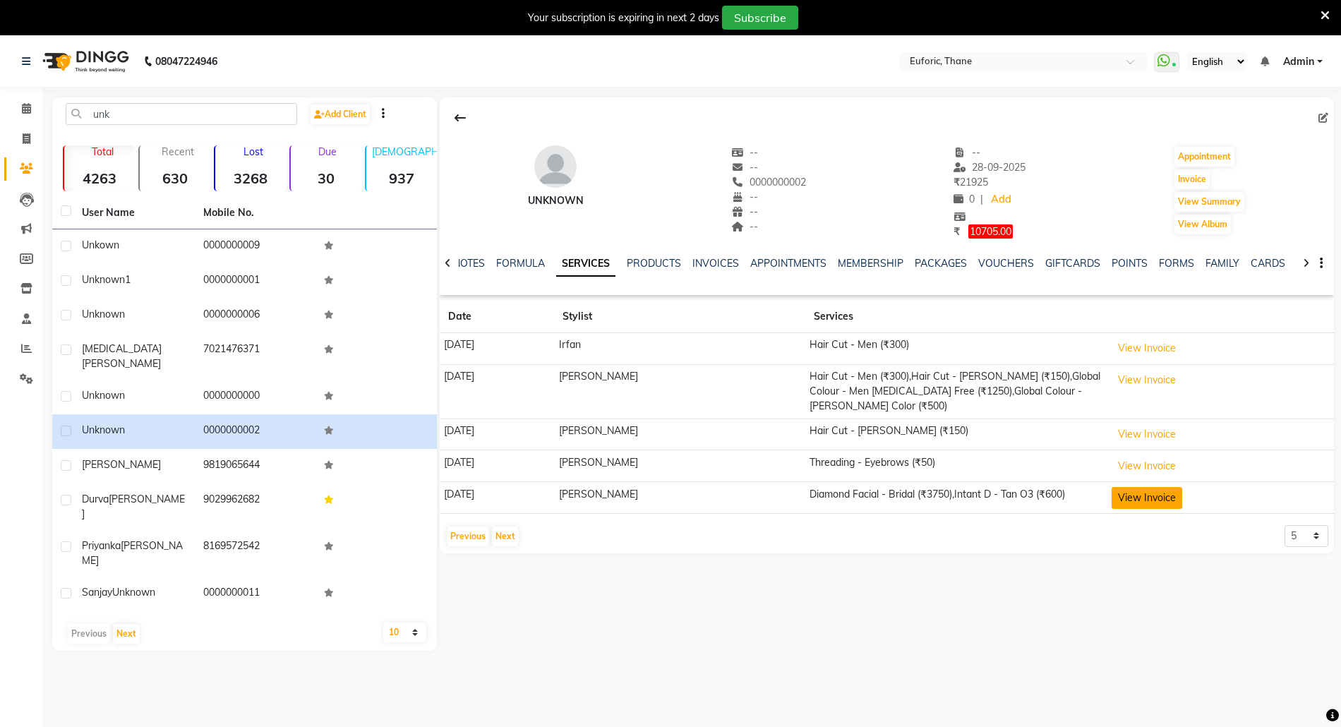
click at [1175, 498] on button "View Invoice" at bounding box center [1146, 498] width 71 height 22
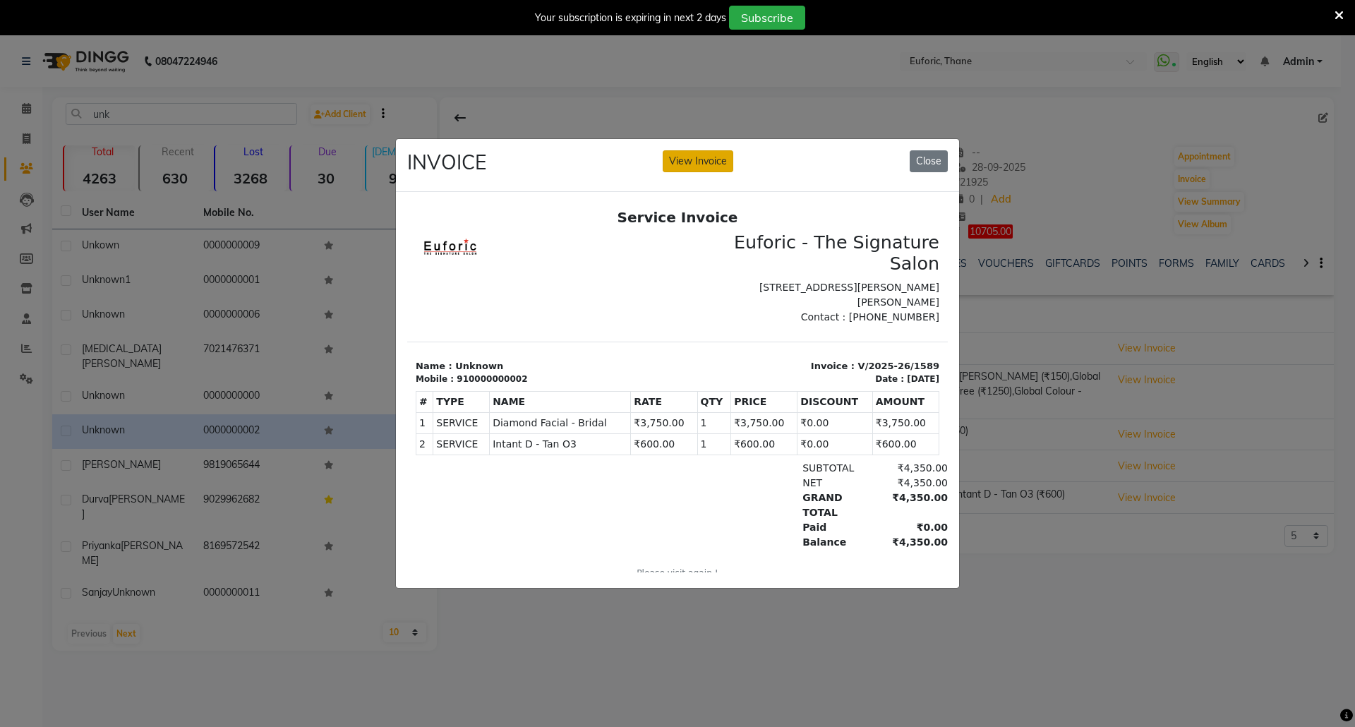
click at [693, 150] on button "View Invoice" at bounding box center [698, 161] width 71 height 22
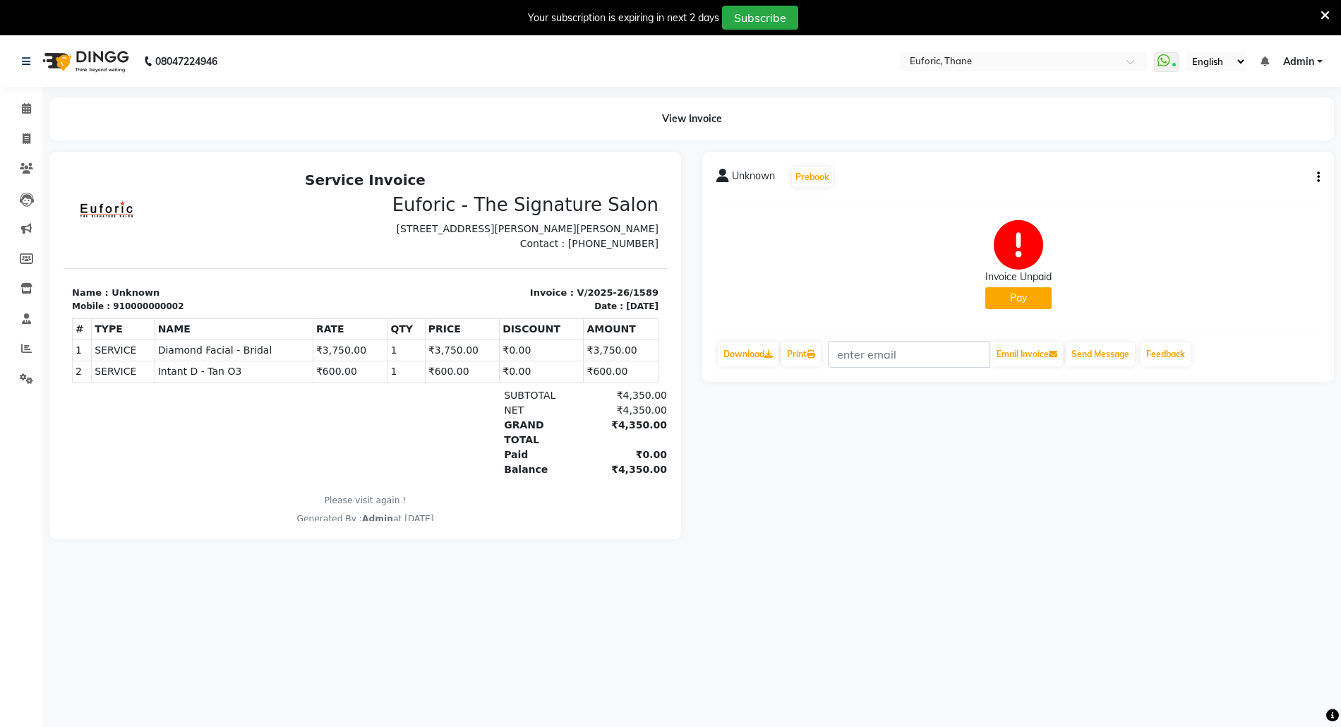
click at [1311, 173] on button "button" at bounding box center [1315, 177] width 8 height 15
click at [1237, 193] on div "Edit Invoice" at bounding box center [1247, 195] width 97 height 18
select select "service"
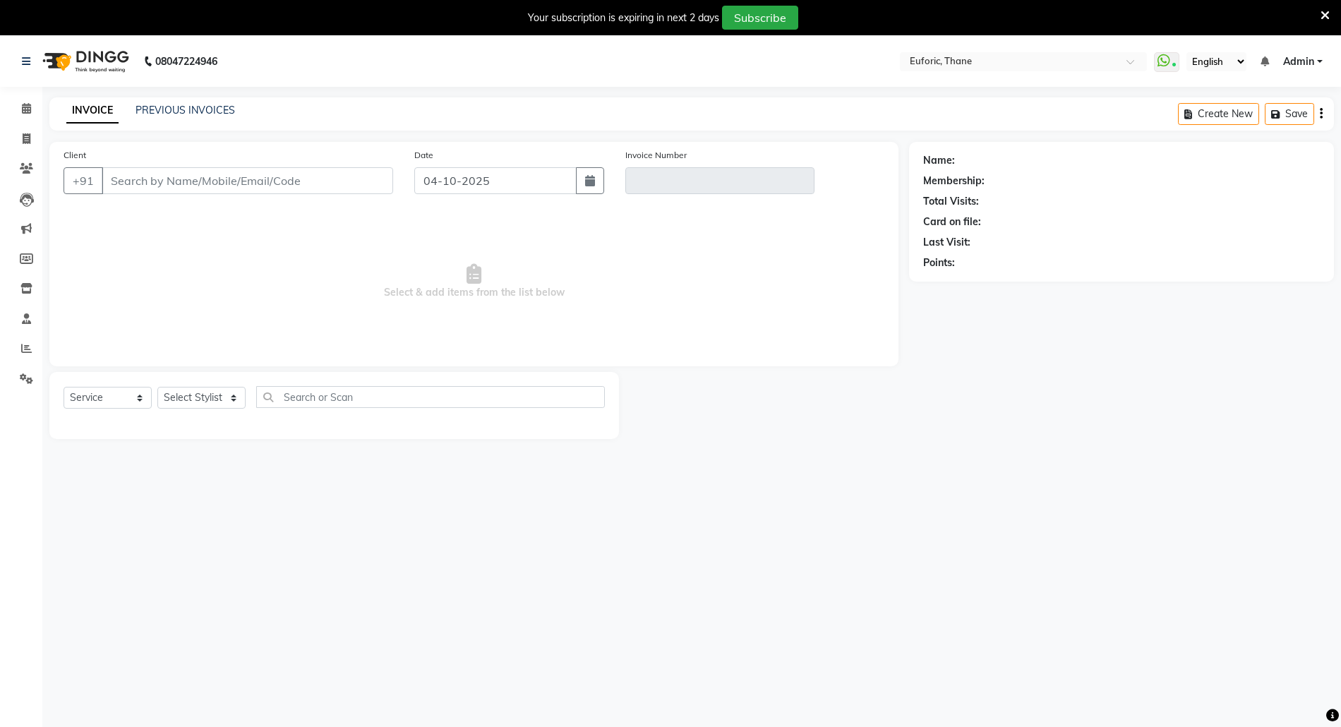
type input "0000000002"
type input "V/2025-26/1589"
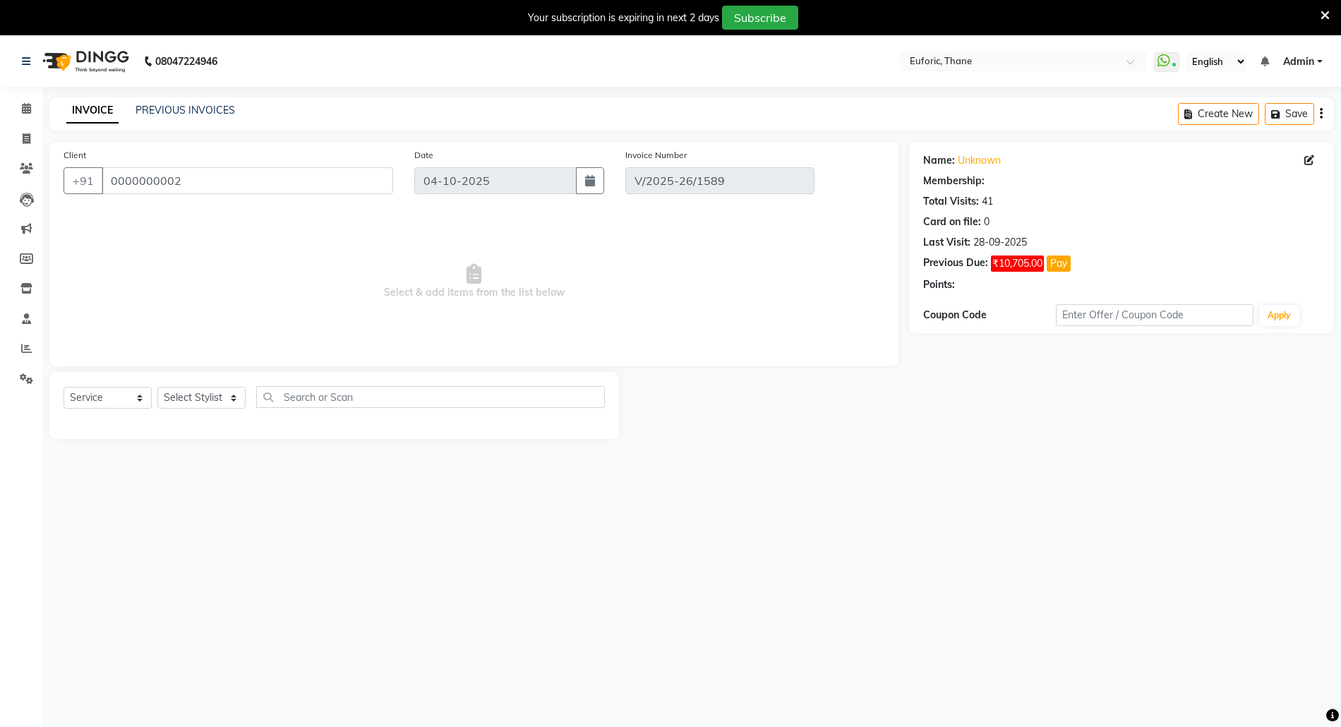
type input "06-07-2025"
select select "select"
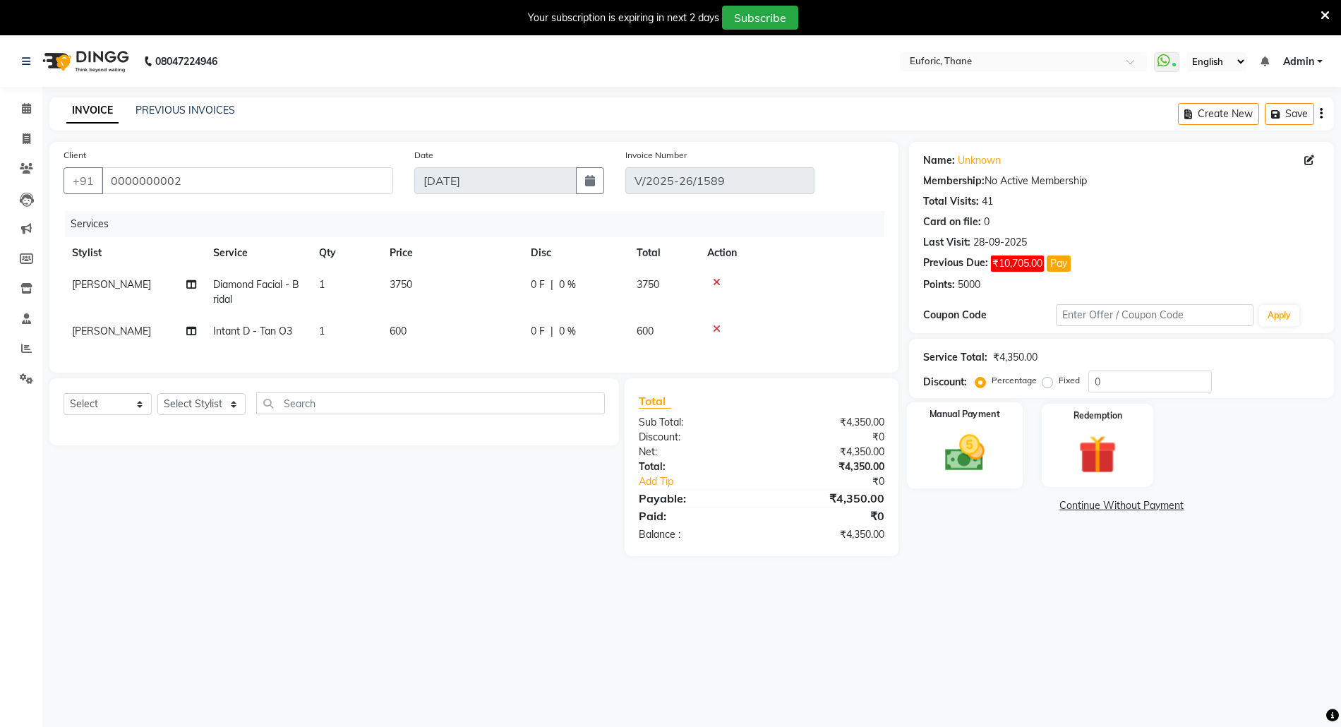
click at [958, 480] on div "Manual Payment" at bounding box center [965, 445] width 116 height 86
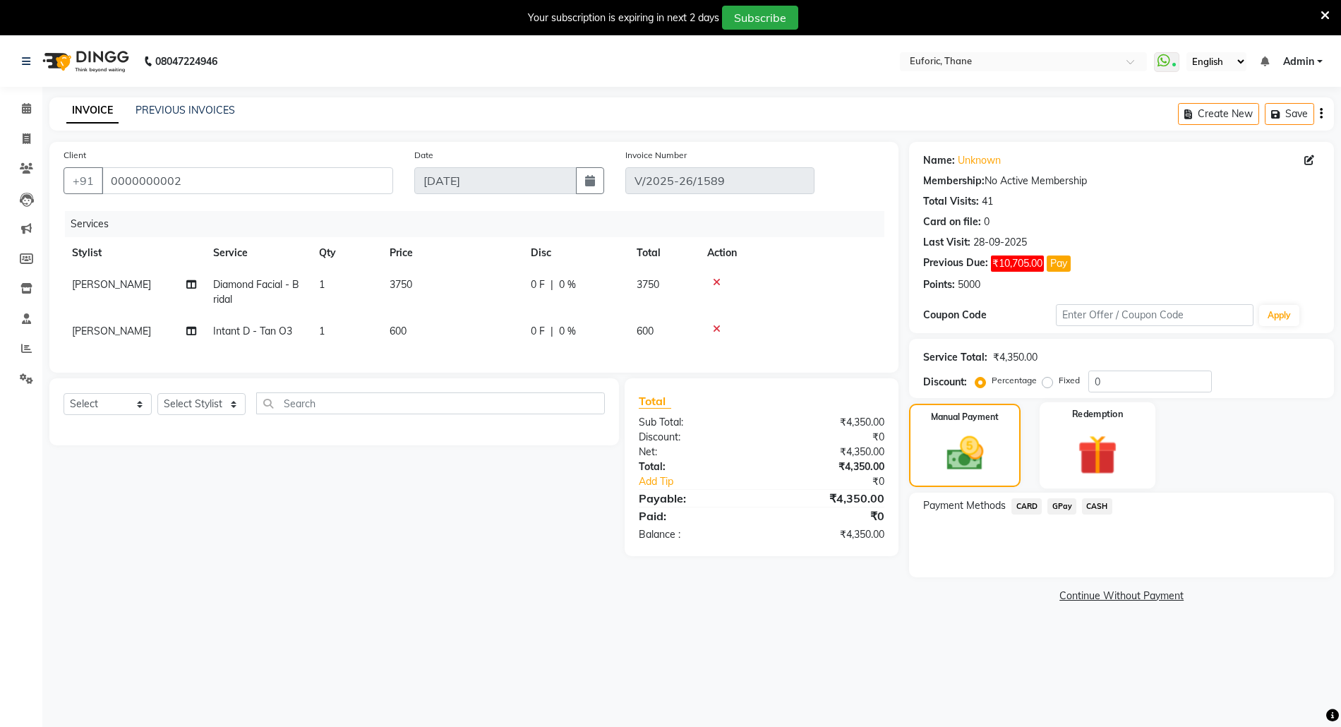
click at [1095, 441] on img at bounding box center [1097, 454] width 65 height 49
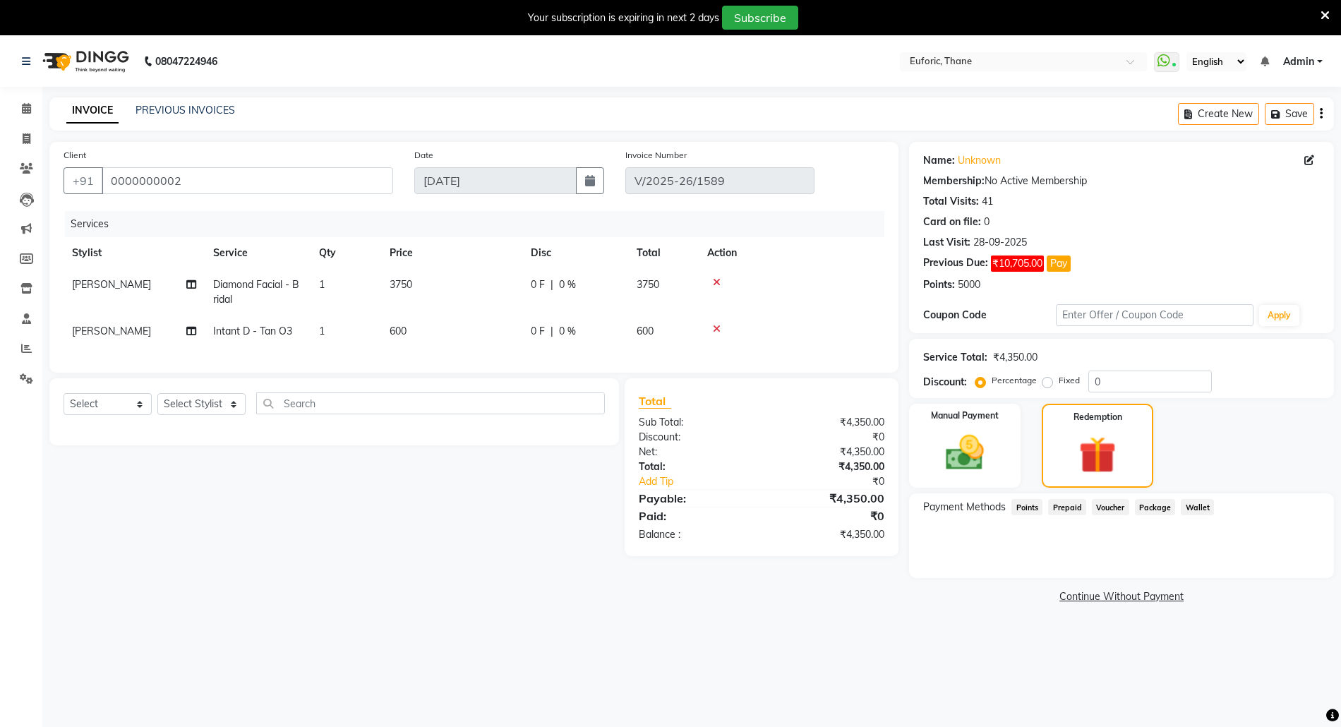
click at [1025, 506] on span "Points" at bounding box center [1026, 507] width 31 height 16
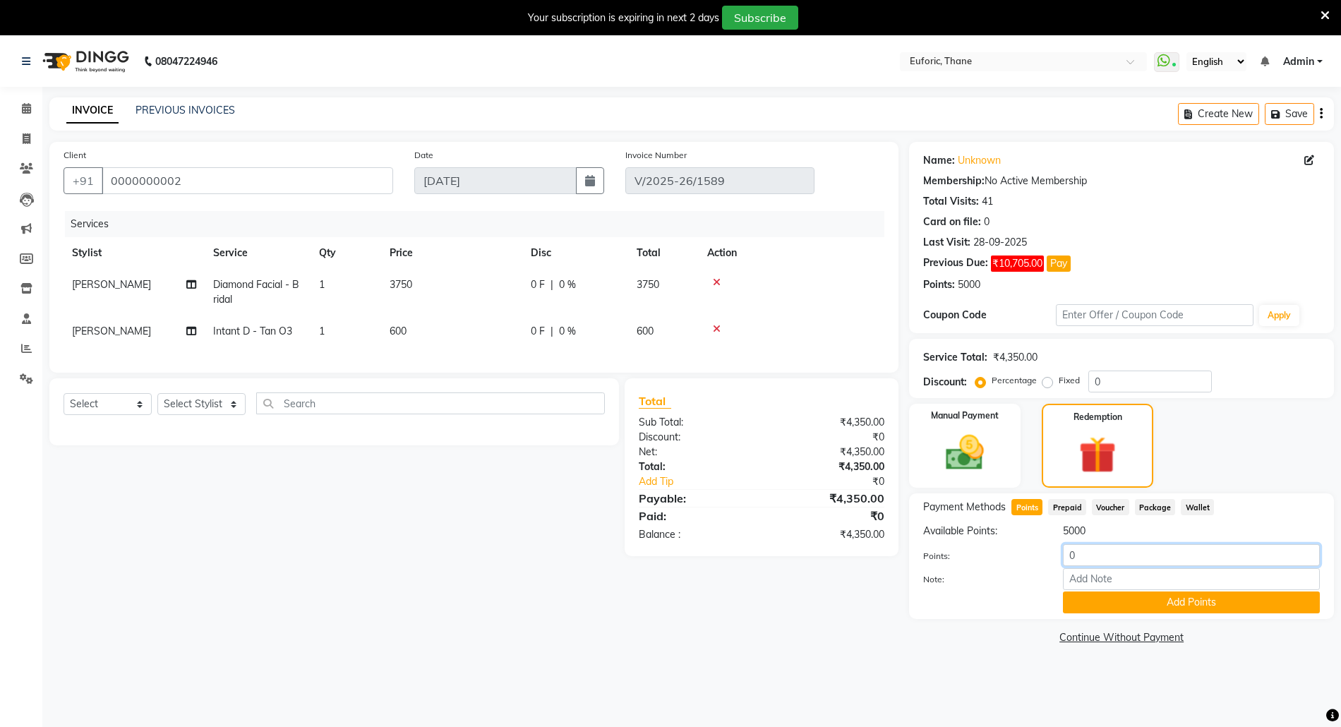
drag, startPoint x: 1068, startPoint y: 559, endPoint x: 1142, endPoint y: 579, distance: 76.7
click at [1142, 579] on div "Points: 0 Note: Add Points" at bounding box center [1121, 578] width 397 height 69
type input "4350"
click at [1141, 605] on button "Add Points" at bounding box center [1191, 602] width 257 height 22
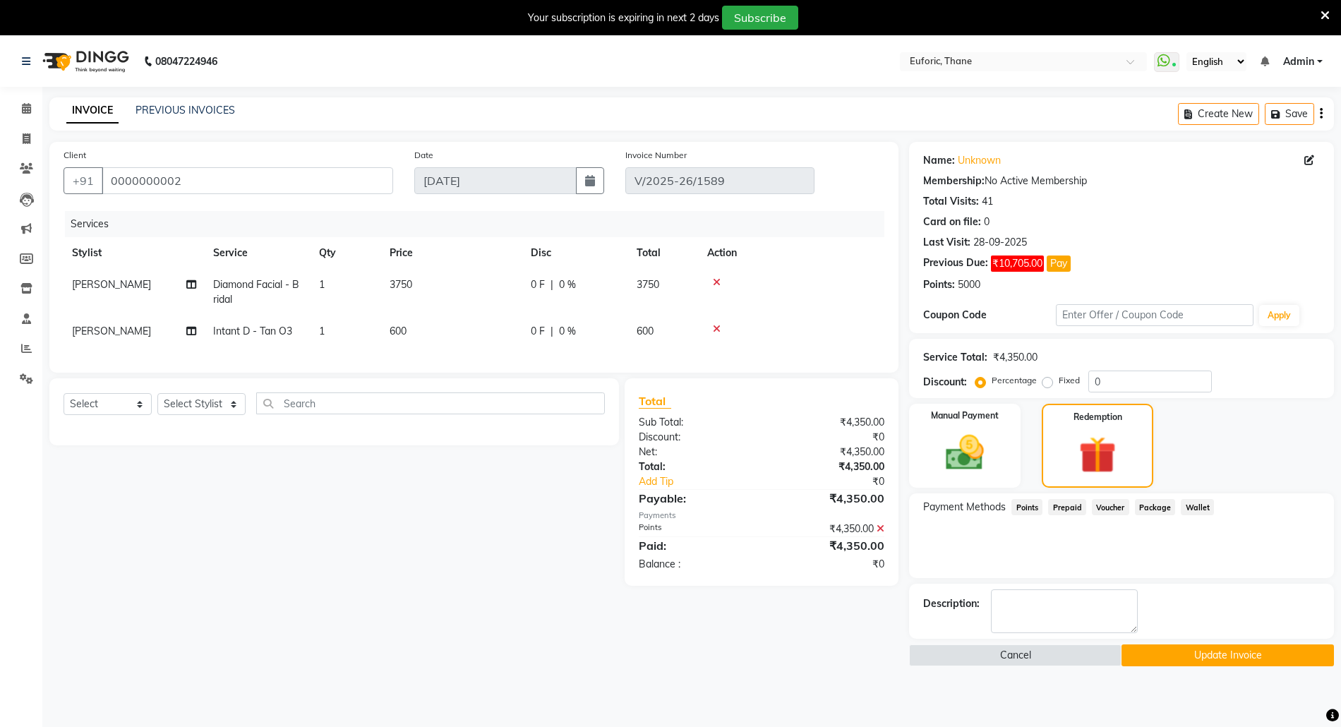
click at [1190, 656] on button "Update Invoice" at bounding box center [1227, 655] width 212 height 22
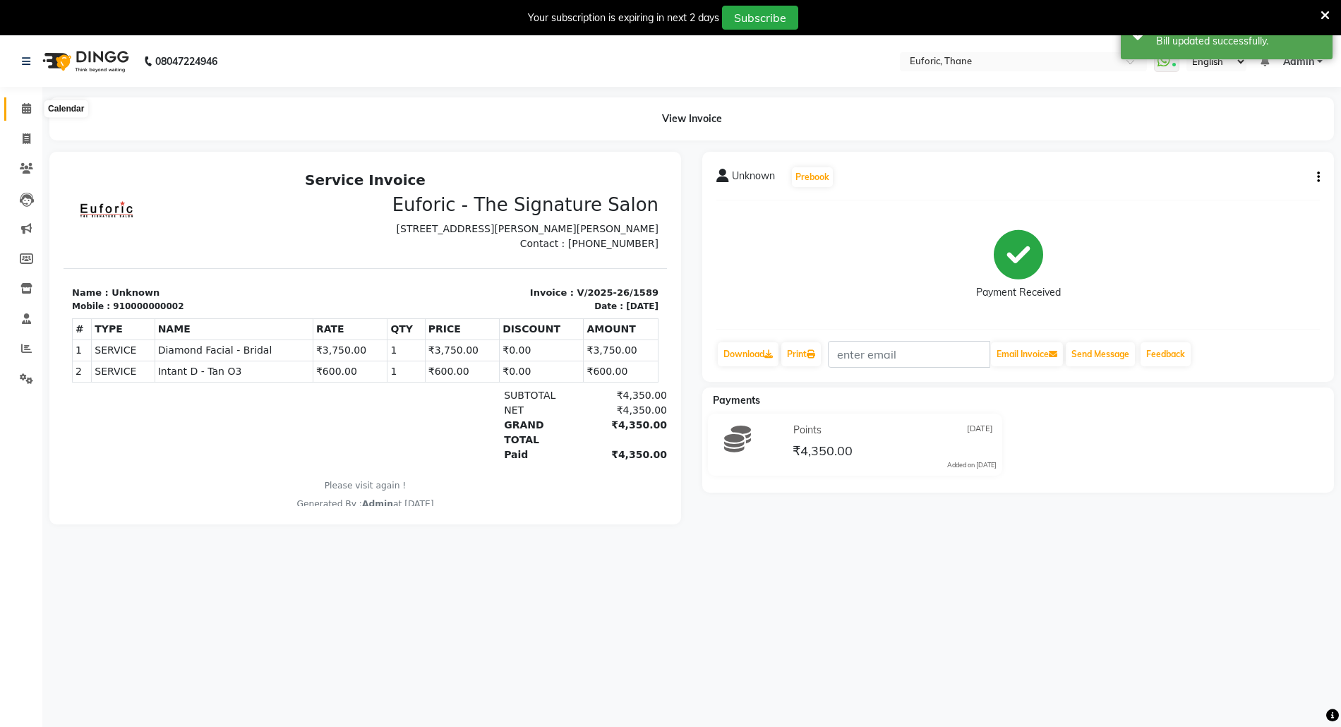
click at [18, 105] on span at bounding box center [26, 109] width 25 height 16
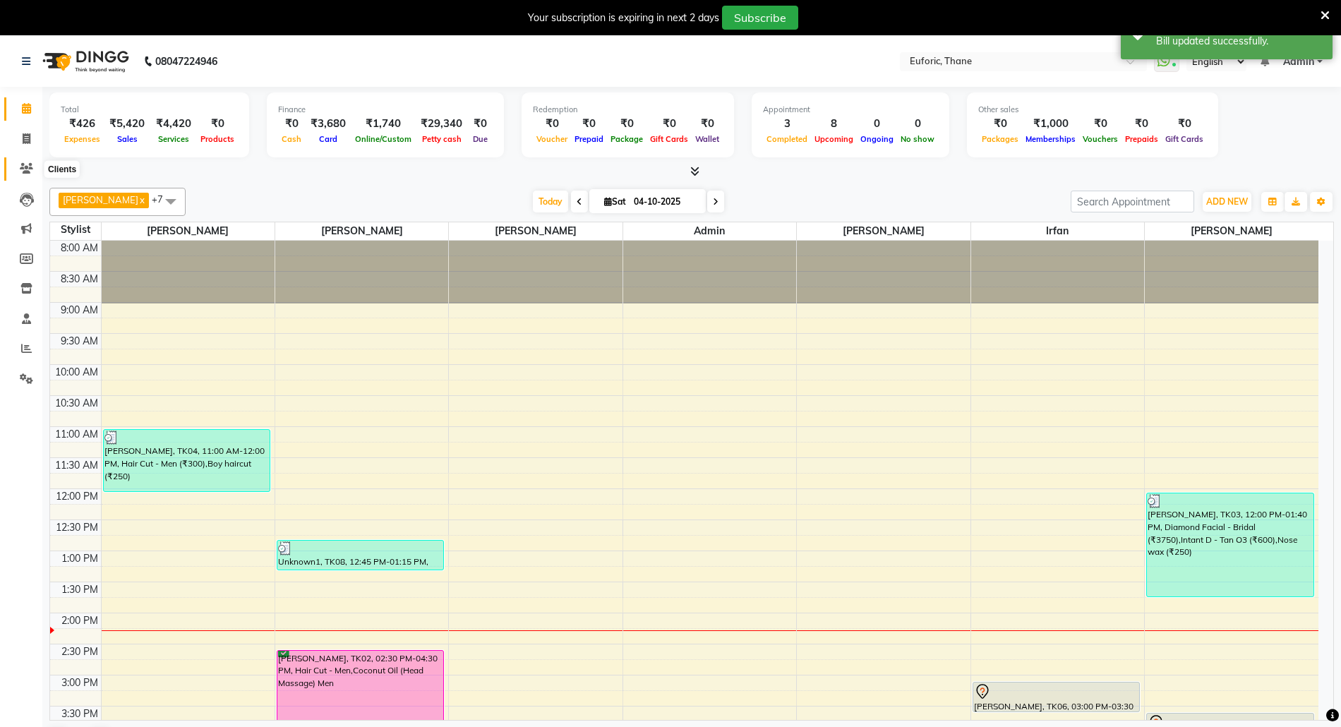
click at [20, 164] on icon at bounding box center [26, 168] width 13 height 11
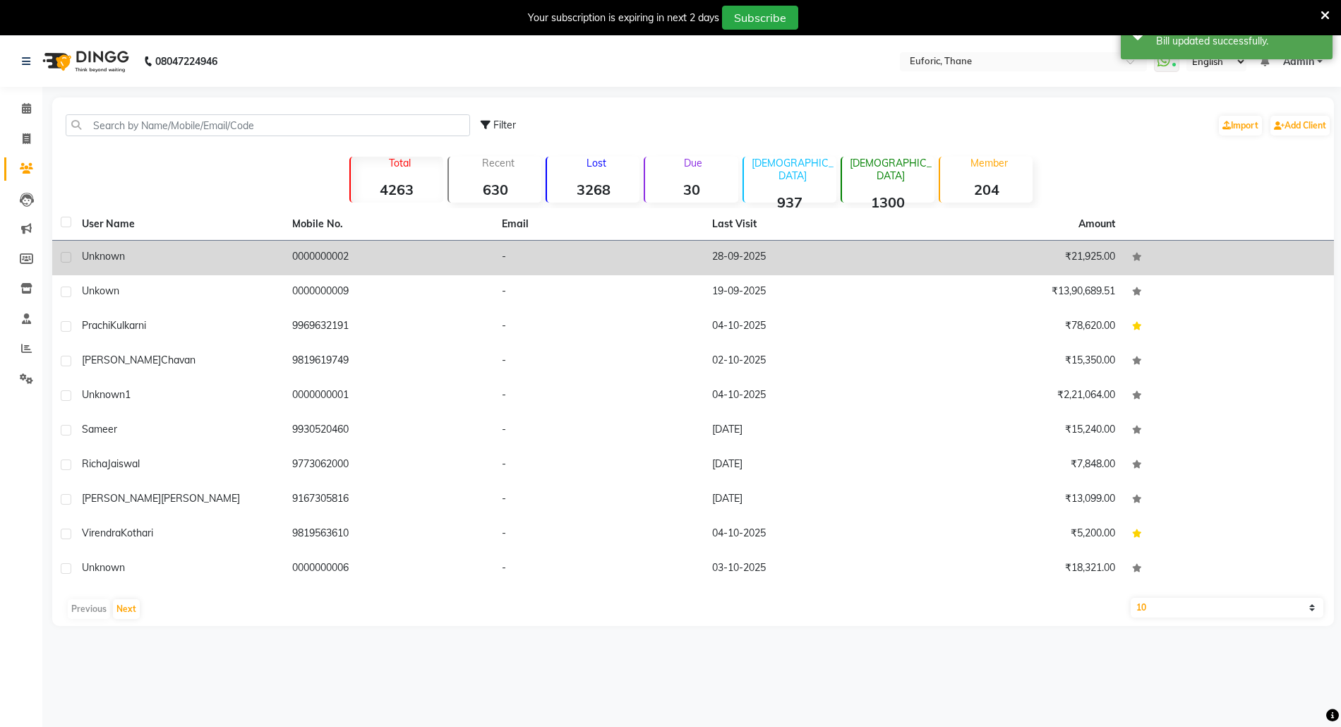
click at [95, 255] on span "Unknown" at bounding box center [103, 256] width 43 height 13
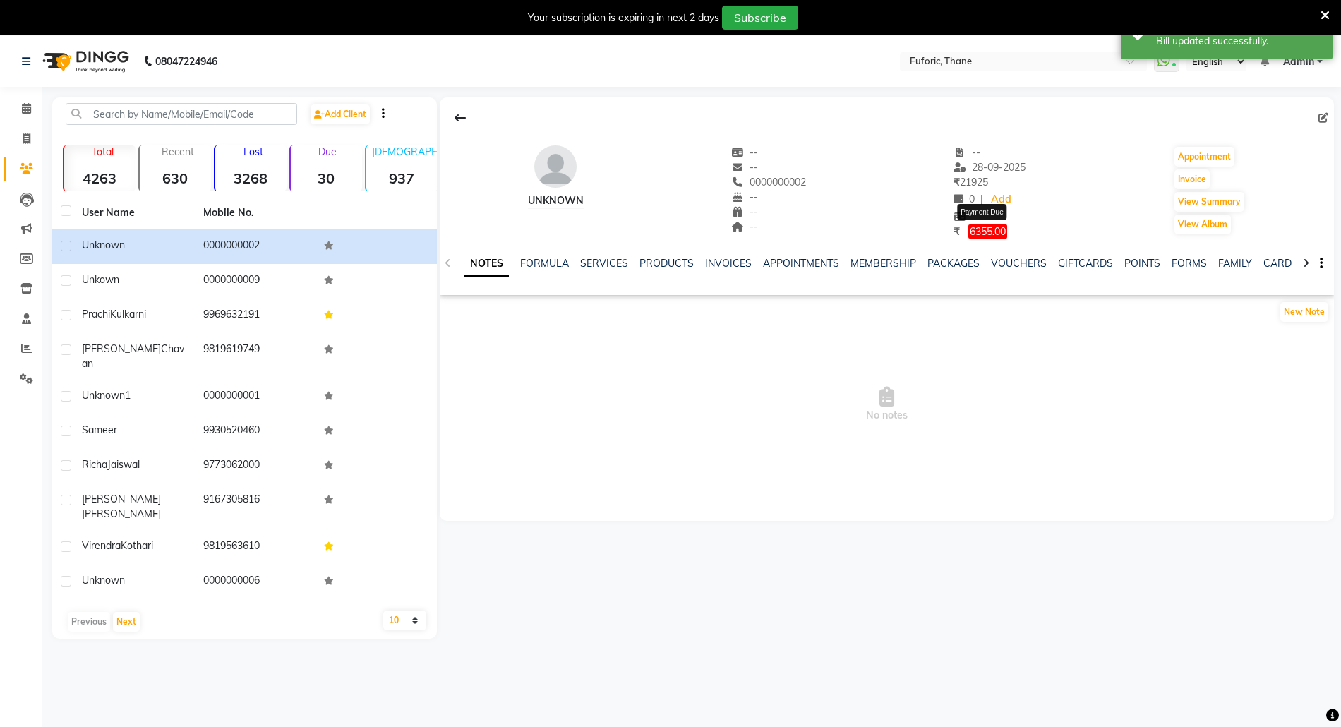
click at [986, 230] on span "6355.00" at bounding box center [987, 231] width 39 height 14
select select "1"
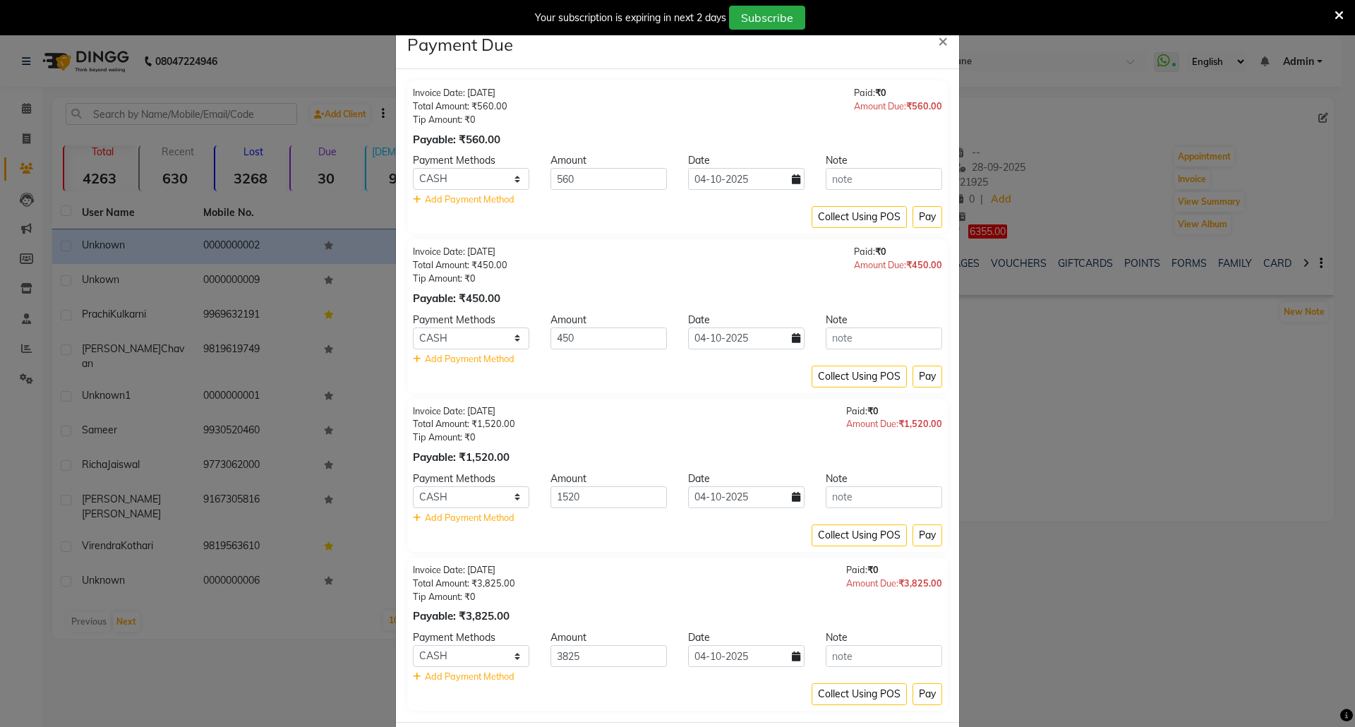
click at [1113, 524] on ngb-modal-window "Payment Due × Invoice Date: 28-09-2025 Total Amount: ₹560.00 Tip Amount: ₹0 Pay…" at bounding box center [677, 363] width 1355 height 727
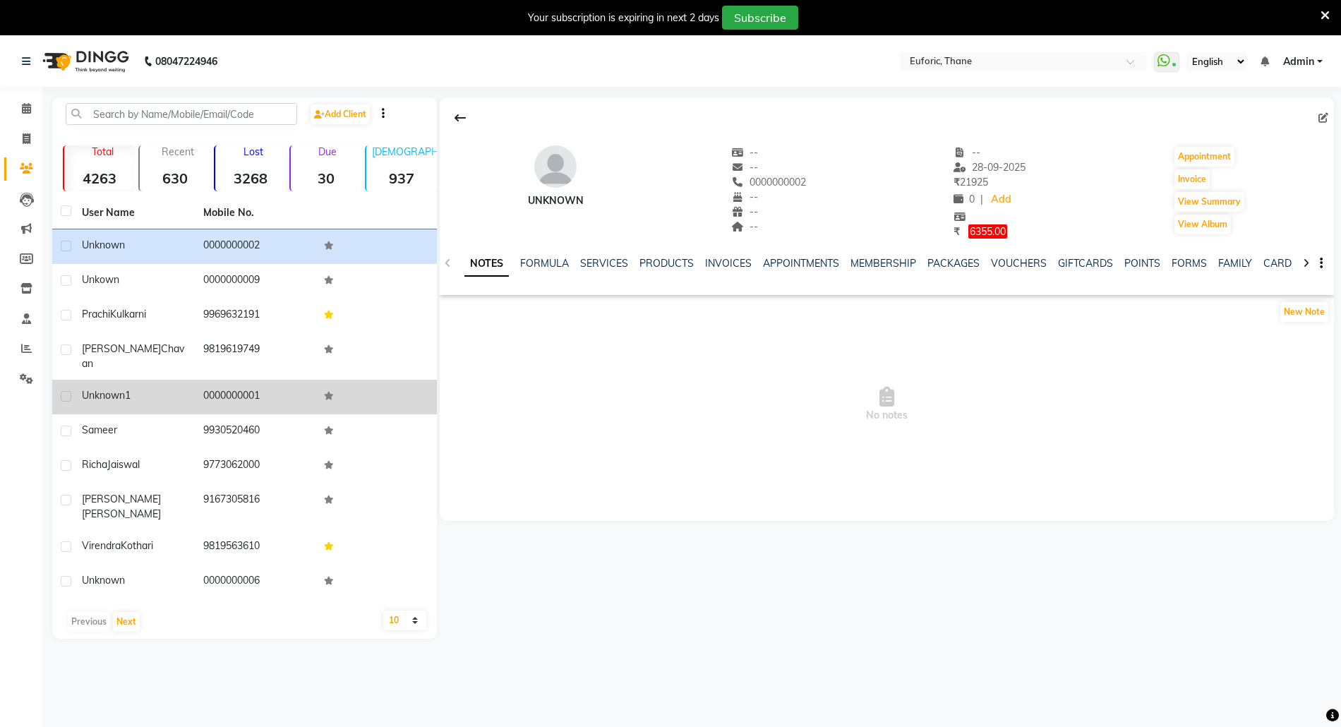
click at [110, 389] on span "Unknown1" at bounding box center [106, 395] width 49 height 13
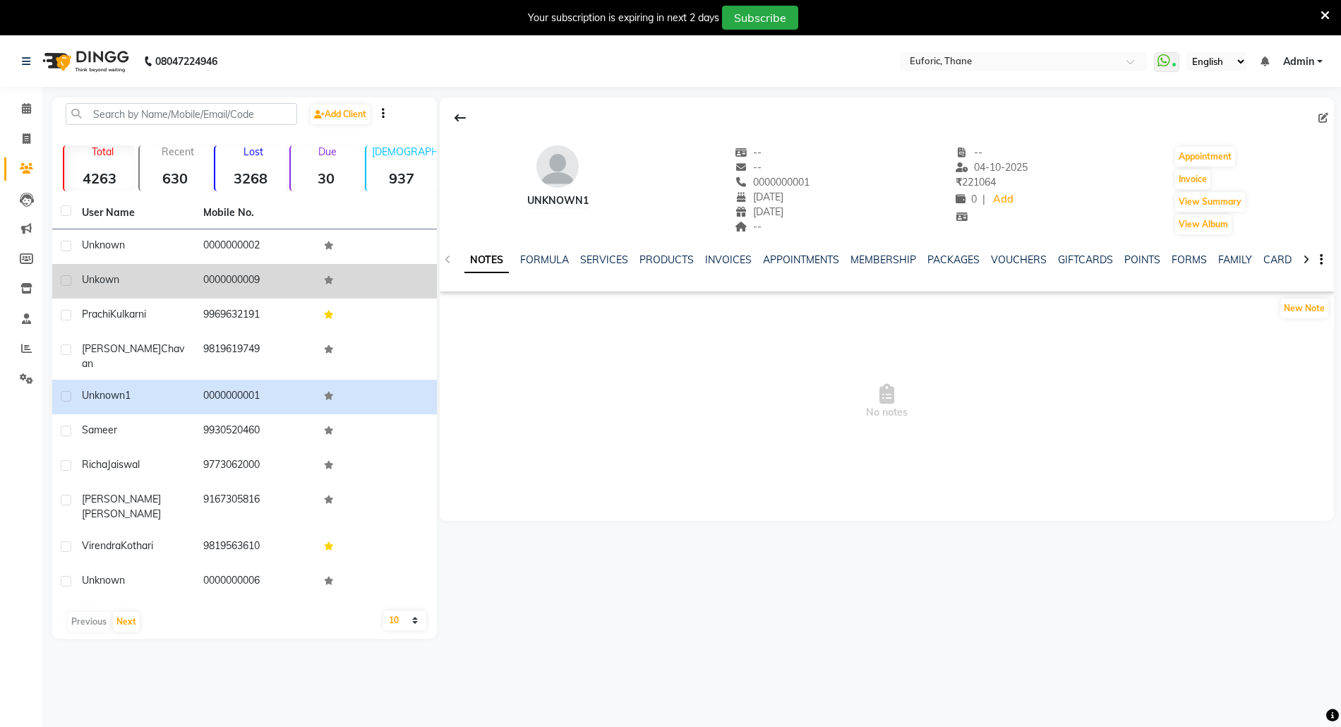
click at [110, 280] on span "Unkown" at bounding box center [100, 279] width 37 height 13
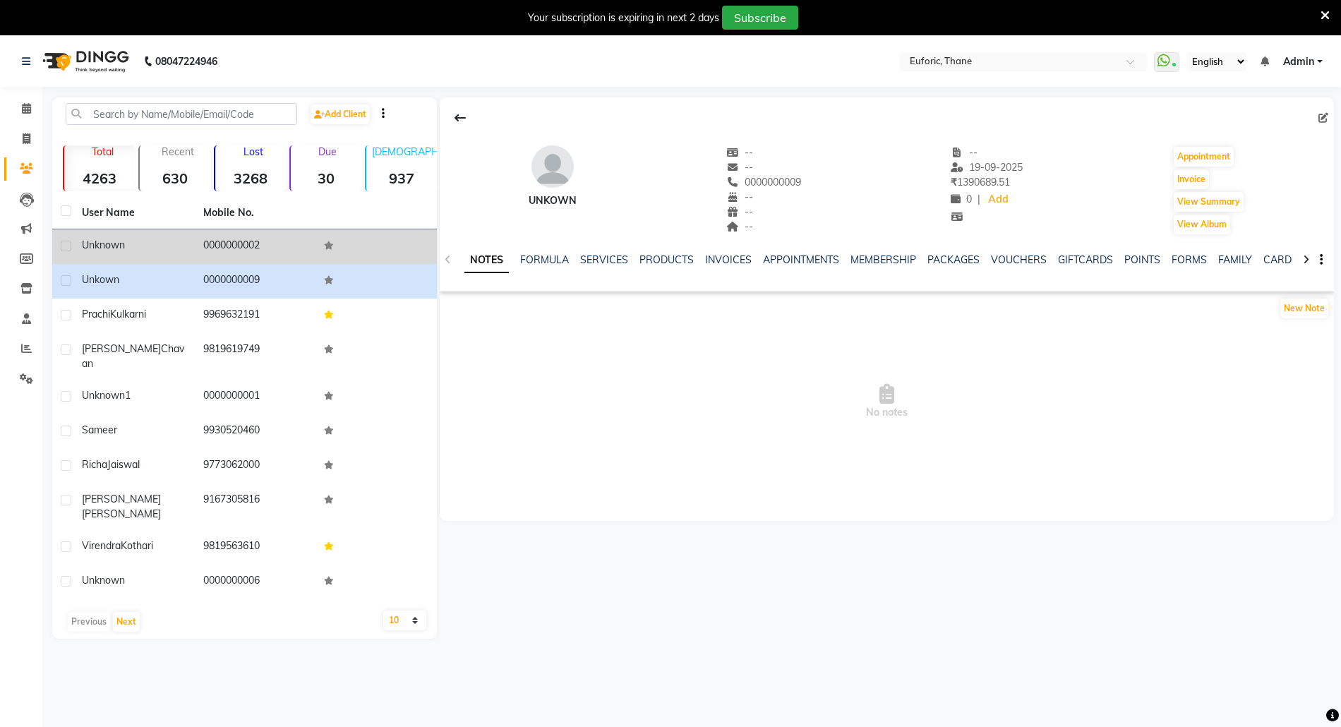
click at [110, 247] on span "Unknown" at bounding box center [103, 245] width 43 height 13
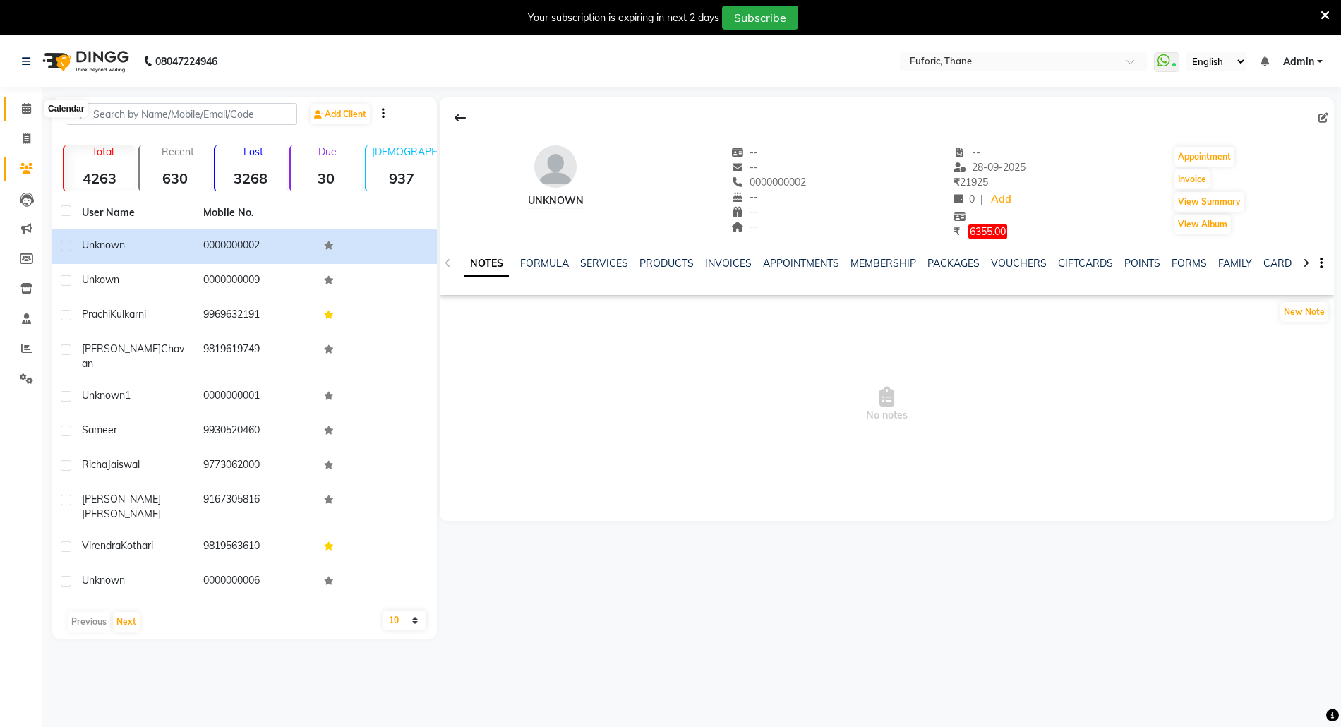
click at [17, 111] on span at bounding box center [26, 109] width 25 height 16
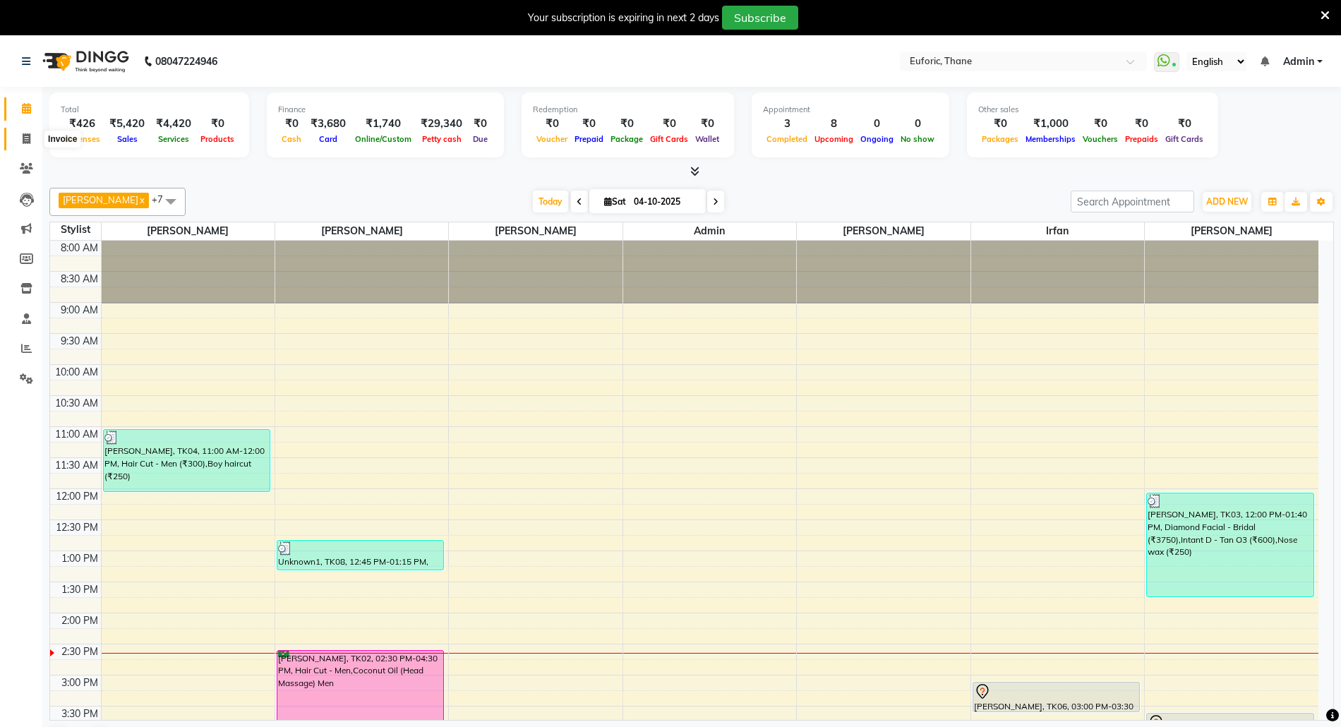
click at [30, 138] on icon at bounding box center [27, 138] width 8 height 11
select select "5063"
select select "service"
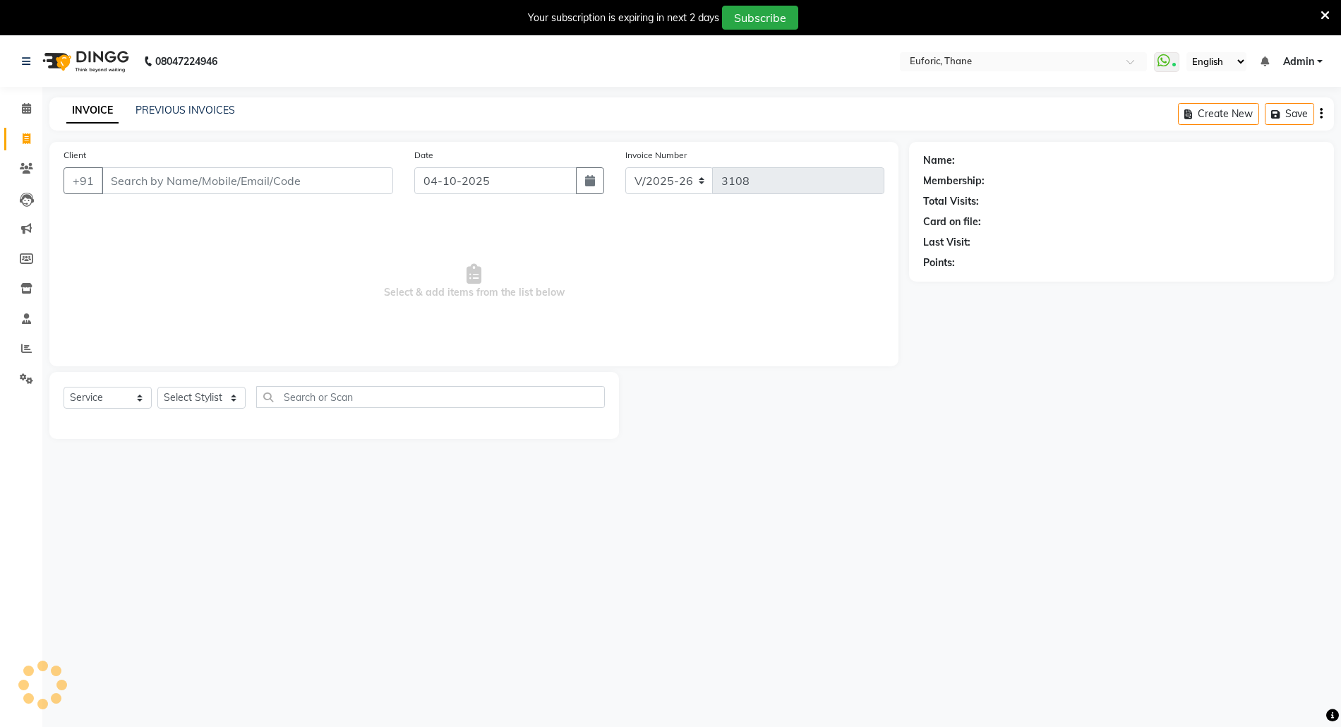
click at [216, 382] on div "Select Service Product Membership Package Voucher Prepaid Gift Card Select Styl…" at bounding box center [333, 405] width 569 height 67
click at [210, 399] on select "Select Stylist [PERSON_NAME] Aatik Salmanai Admin [PERSON_NAME] [PERSON_NAME] […" at bounding box center [201, 398] width 88 height 22
select select "31985"
click at [157, 387] on select "Select Stylist [PERSON_NAME] Aatik Salmanai Admin [PERSON_NAME] [PERSON_NAME] […" at bounding box center [201, 398] width 88 height 22
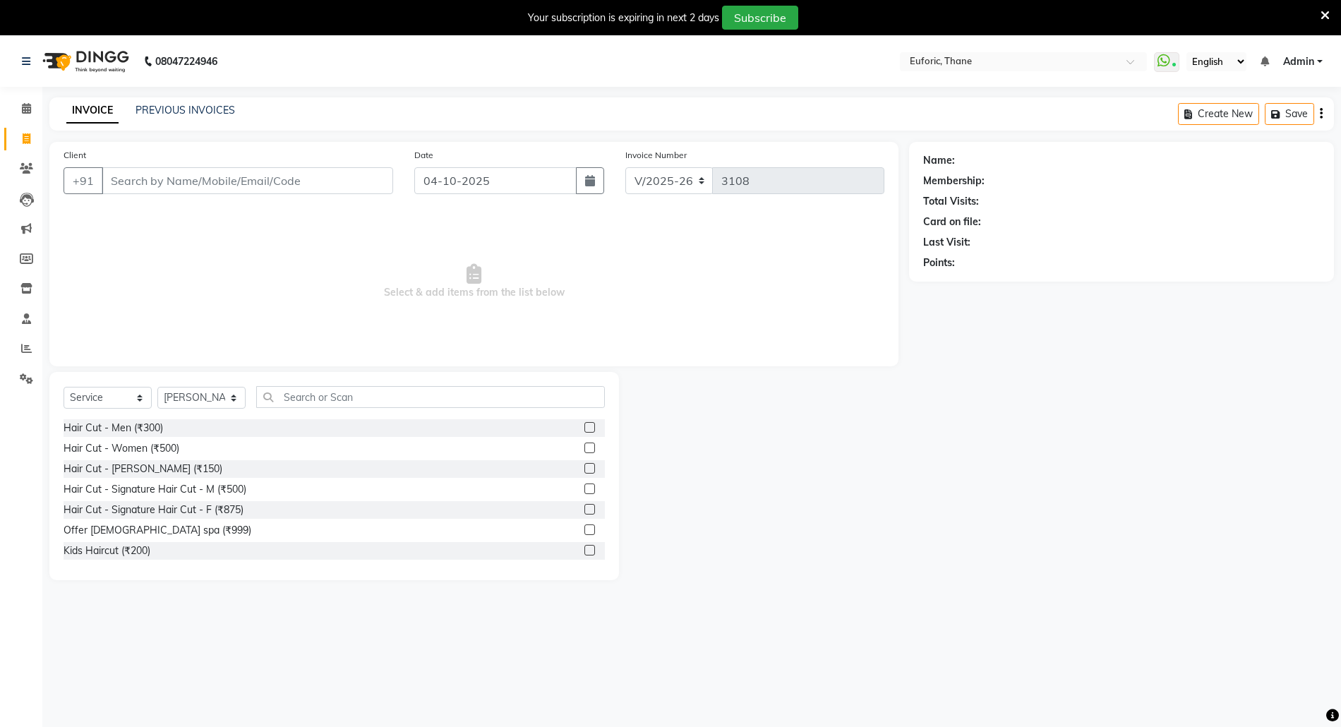
click at [584, 427] on label at bounding box center [589, 427] width 11 height 11
click at [584, 427] on input "checkbox" at bounding box center [588, 427] width 9 height 9
checkbox input "true"
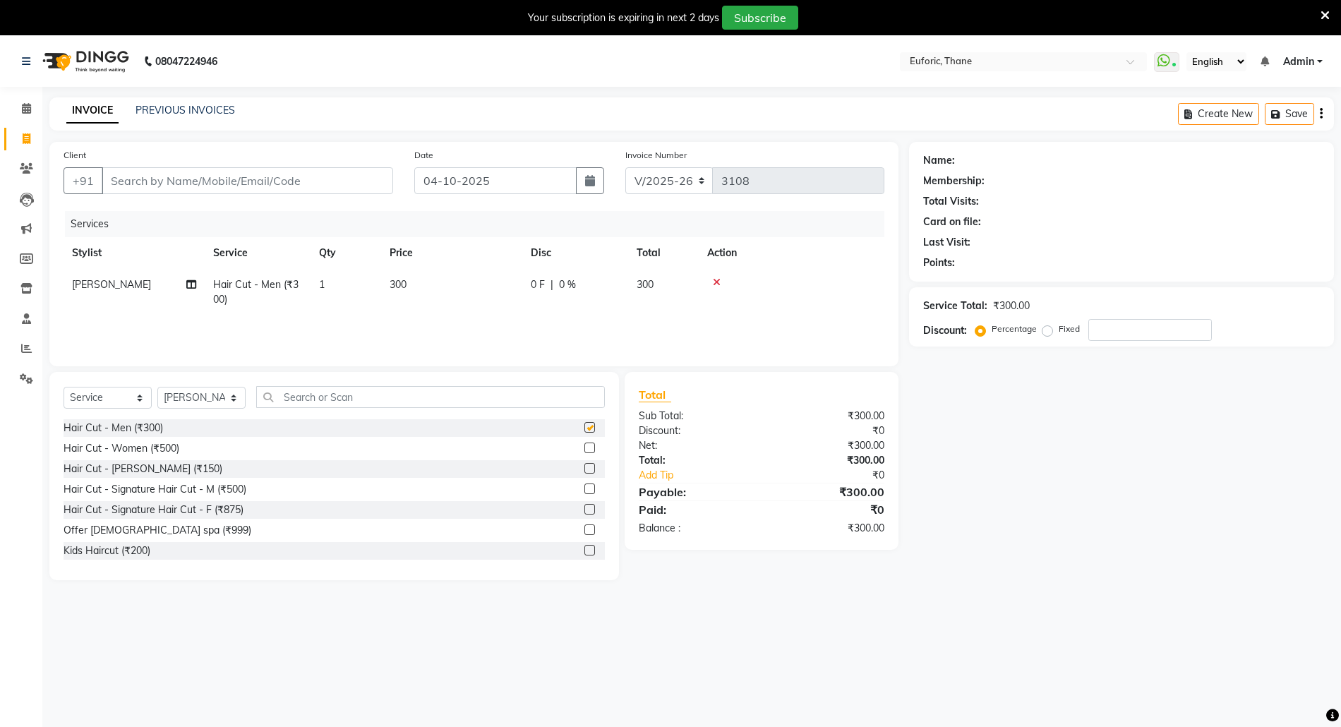
click at [584, 472] on label at bounding box center [589, 468] width 11 height 11
click at [584, 472] on input "checkbox" at bounding box center [588, 468] width 9 height 9
checkbox input "true"
checkbox input "false"
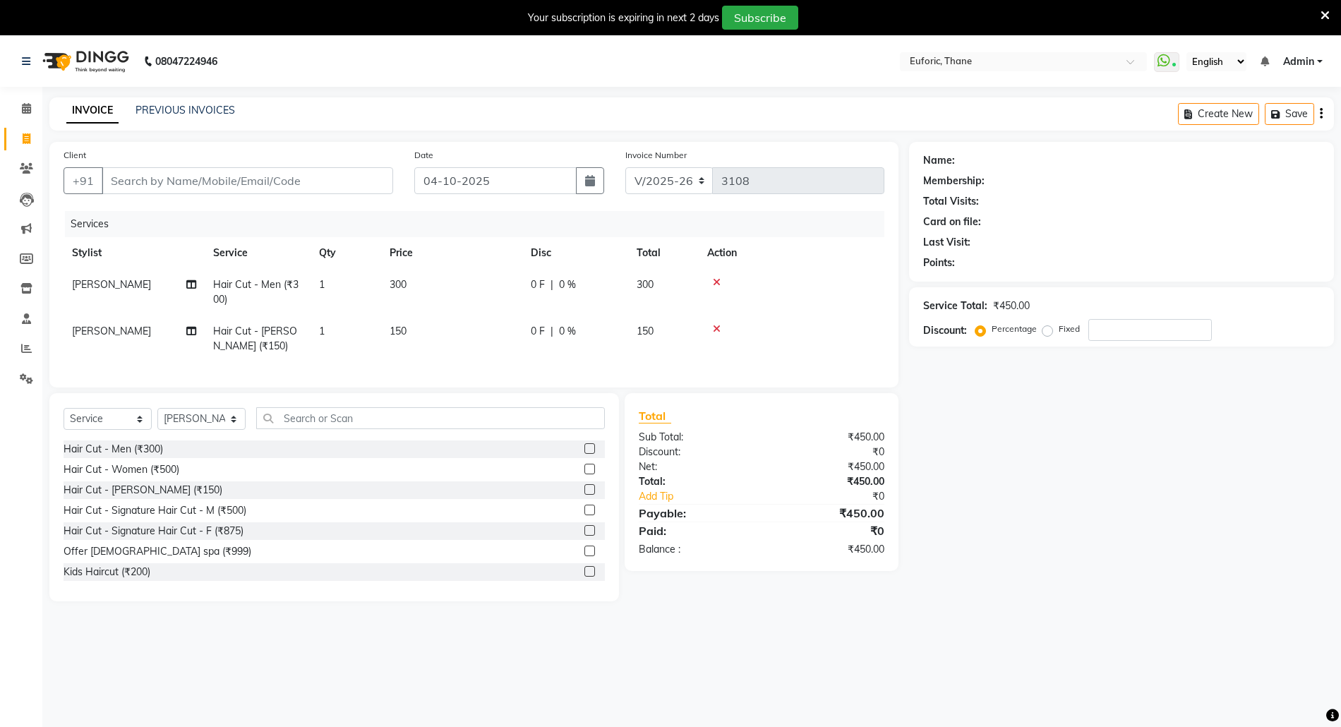
checkbox input "false"
click at [210, 430] on select "Select Stylist [PERSON_NAME] Aatik Salmanai Admin [PERSON_NAME] [PERSON_NAME] […" at bounding box center [201, 419] width 88 height 22
select select "58800"
click at [157, 422] on select "Select Stylist [PERSON_NAME] Aatik Salmanai Admin [PERSON_NAME] [PERSON_NAME] […" at bounding box center [201, 419] width 88 height 22
drag, startPoint x: 395, startPoint y: 427, endPoint x: 387, endPoint y: 444, distance: 18.9
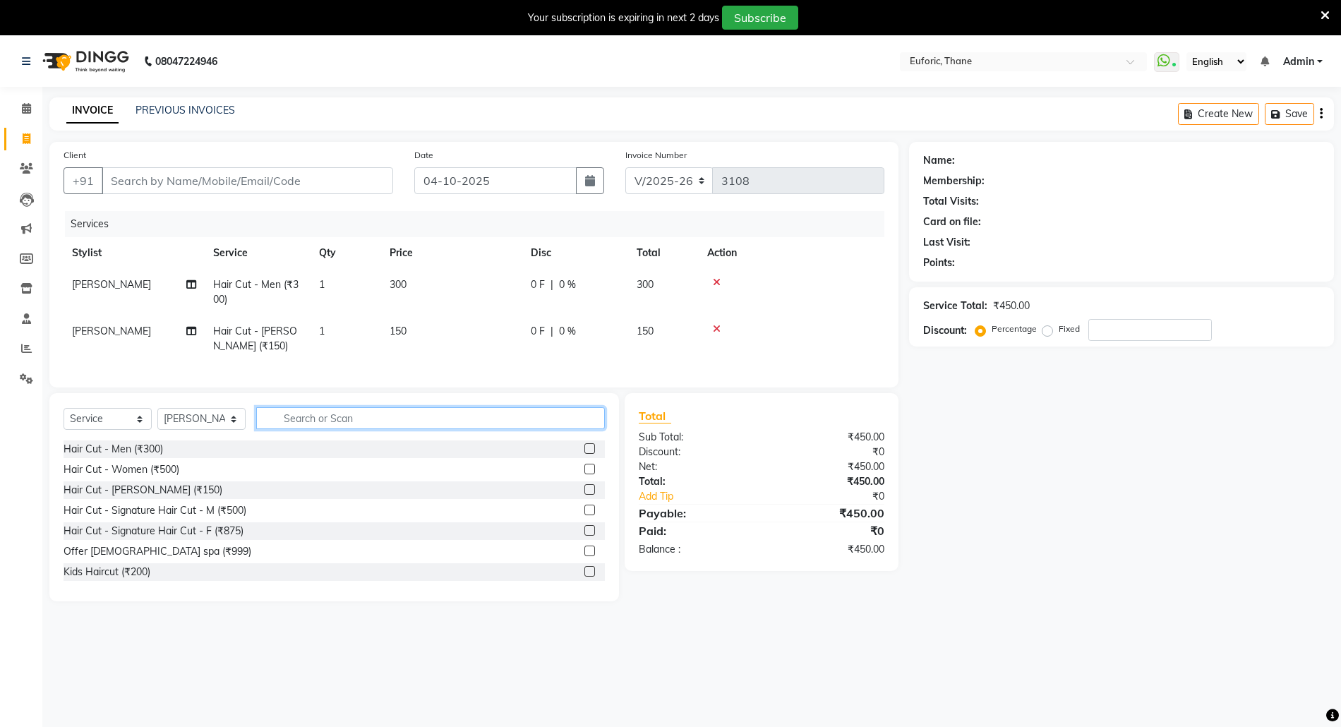
click at [392, 429] on input "text" at bounding box center [430, 418] width 349 height 22
type input "o3"
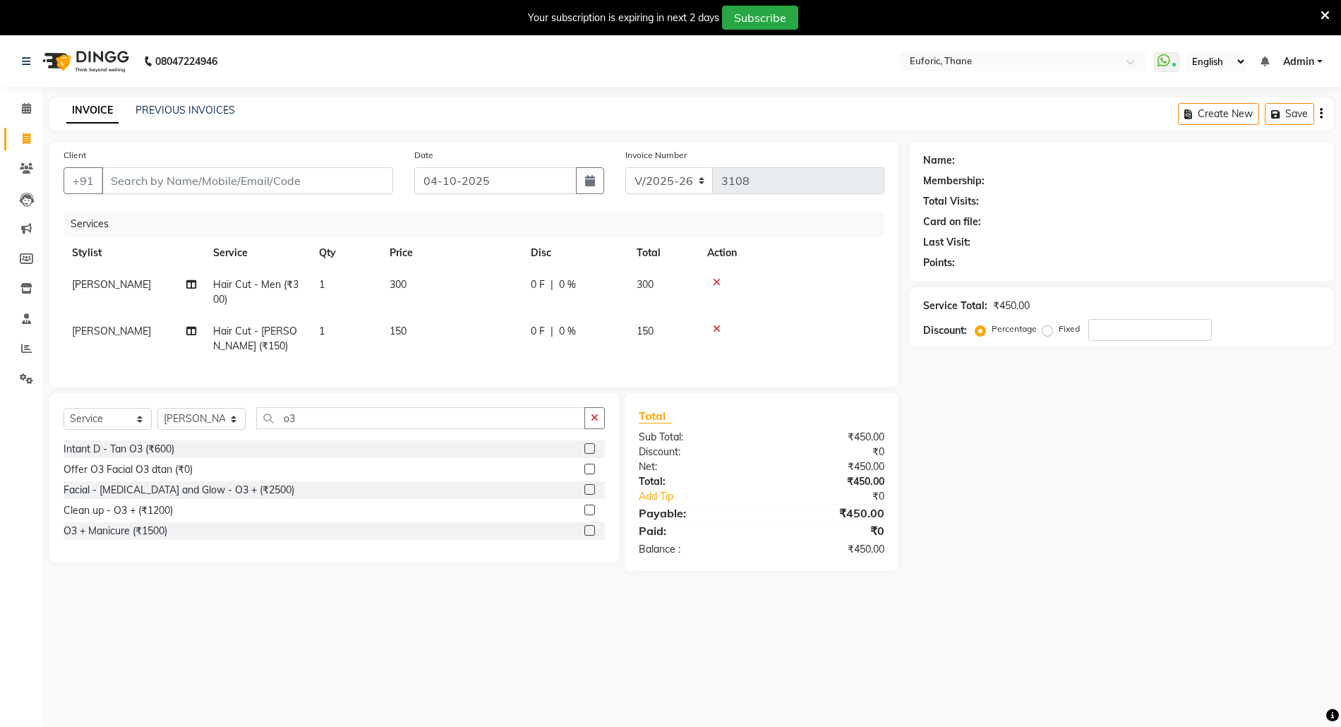
click at [584, 454] on label at bounding box center [589, 448] width 11 height 11
click at [584, 454] on input "checkbox" at bounding box center [588, 449] width 9 height 9
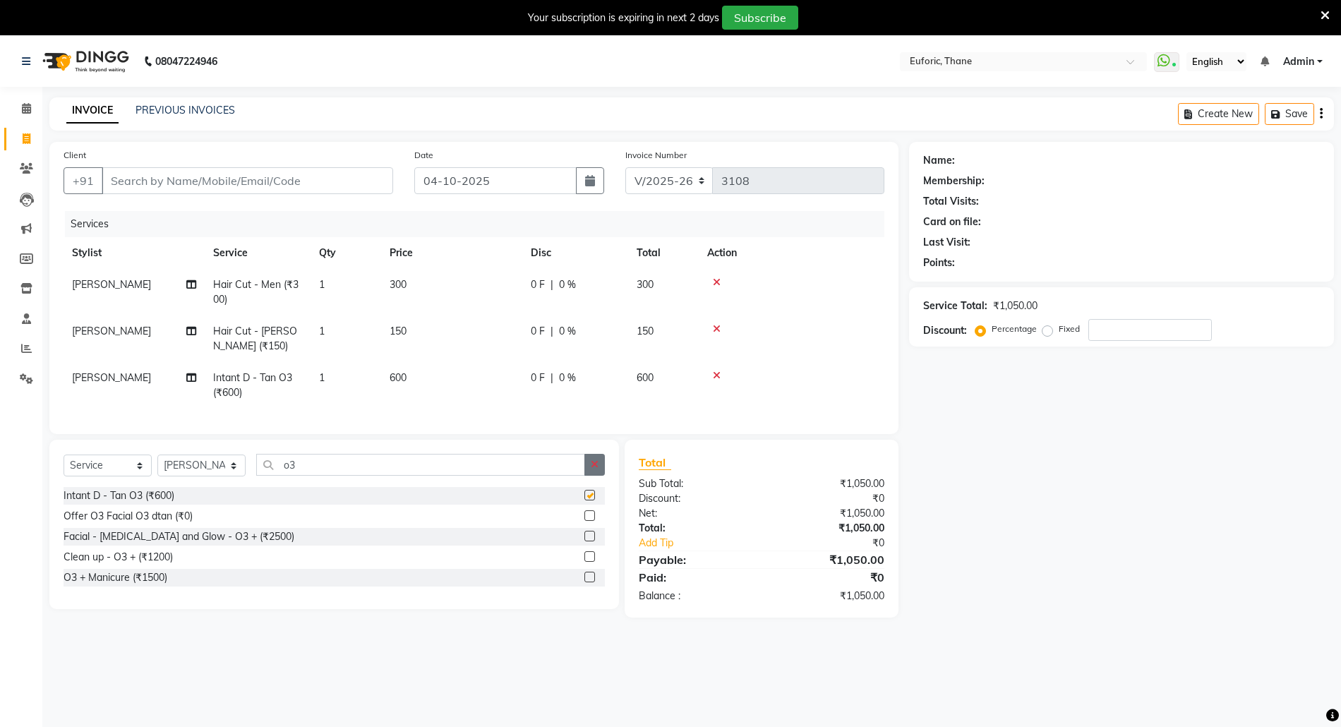
checkbox input "false"
click at [594, 471] on button "button" at bounding box center [594, 465] width 20 height 22
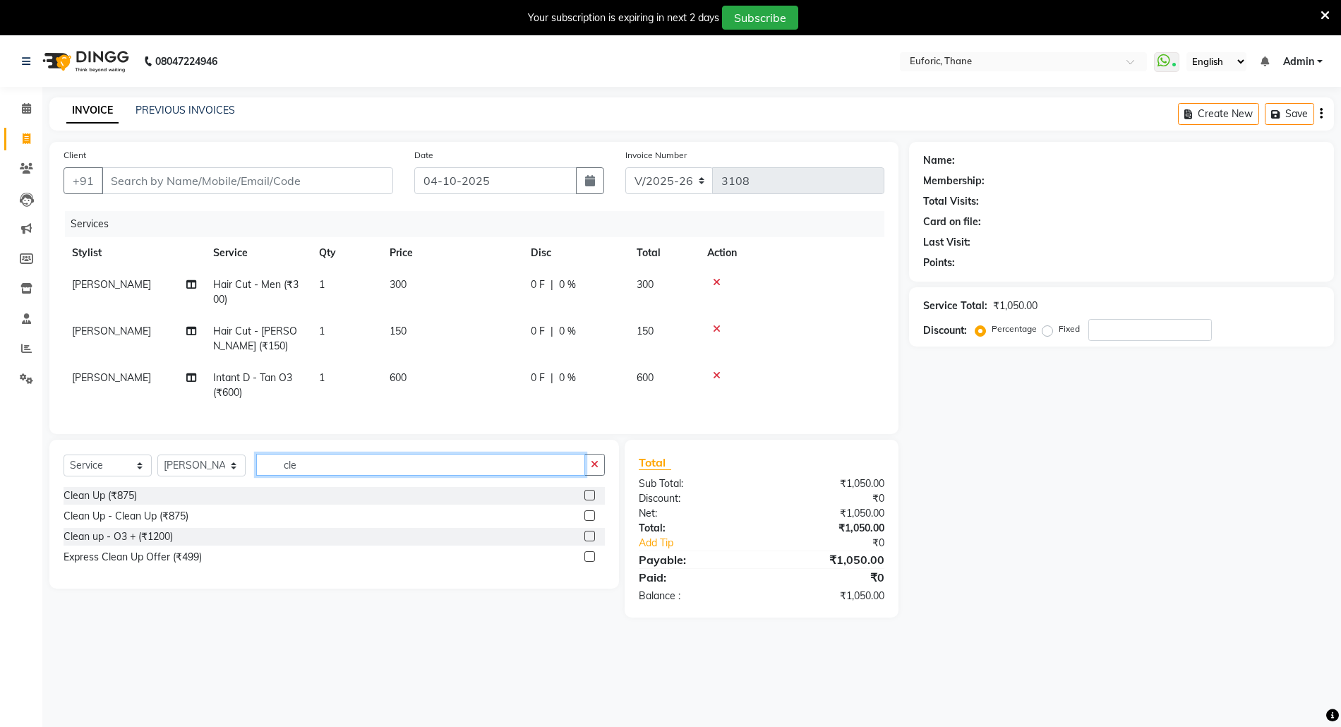
type input "cle"
click at [591, 500] on label at bounding box center [589, 495] width 11 height 11
click at [591, 500] on input "checkbox" at bounding box center [588, 495] width 9 height 9
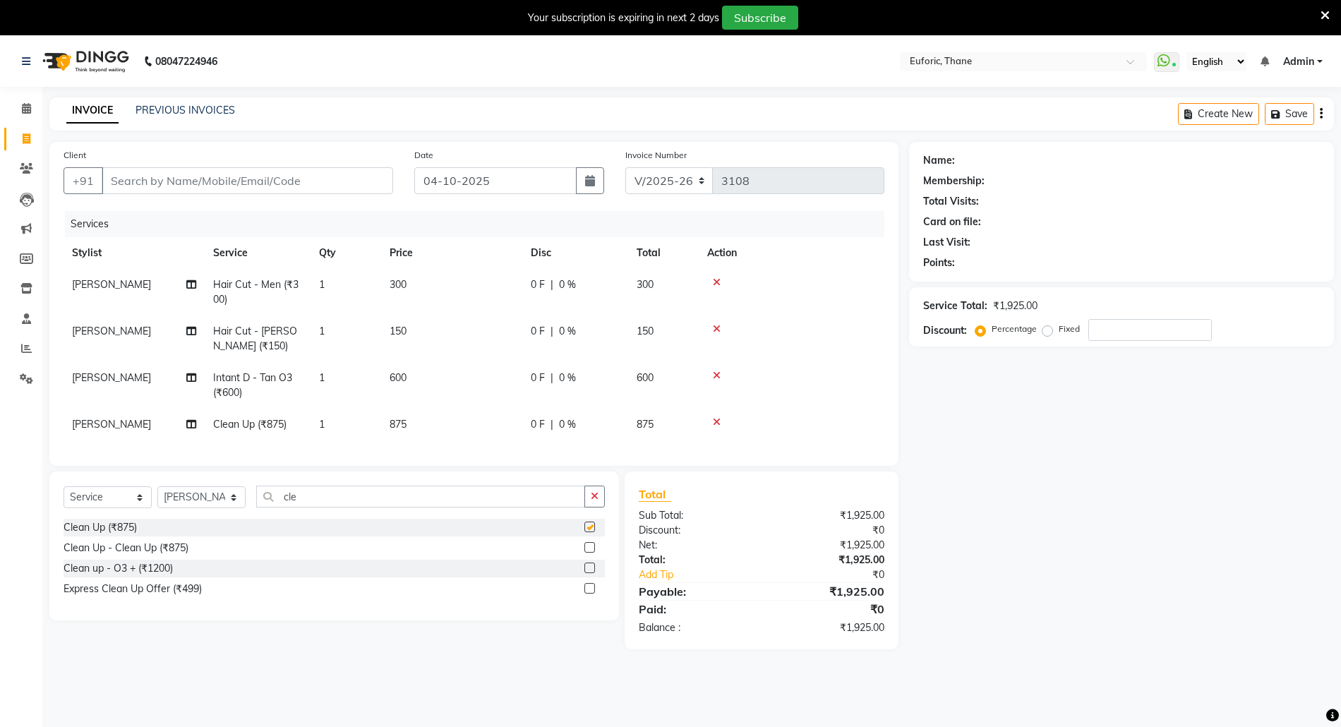
checkbox input "false"
click at [292, 176] on input "Client" at bounding box center [247, 180] width 291 height 27
click at [202, 186] on input "Client" at bounding box center [247, 180] width 291 height 27
click at [114, 374] on span "[PERSON_NAME]" at bounding box center [111, 377] width 79 height 13
select select "58800"
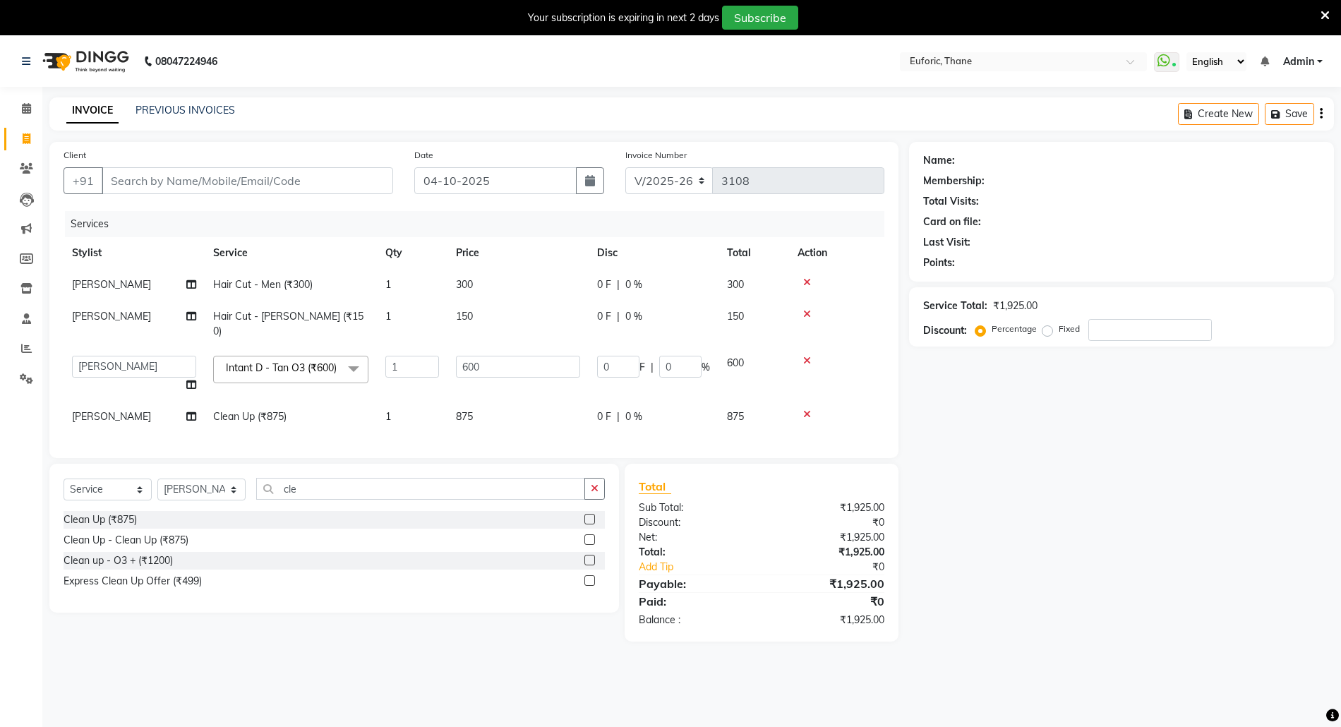
click at [114, 374] on td "Aaru Ahire Aatik Salmanai Admin Gauri Chilap Irfan Seraj Ahemad Shraddha Kumbhar" at bounding box center [134, 374] width 141 height 54
click at [111, 366] on td "Aaru Ahire Aatik Salmanai Admin Gauri Chilap Irfan Seraj Ahemad Shraddha Kumbhar" at bounding box center [134, 374] width 141 height 54
click at [111, 356] on select "Aaru Ahire Aatik Salmanai Admin Gauri Chilap Irfan Seraj Ahemad Shraddha Kumbhar" at bounding box center [134, 367] width 124 height 22
select select "31986"
click at [113, 410] on span "[PERSON_NAME]" at bounding box center [111, 416] width 79 height 13
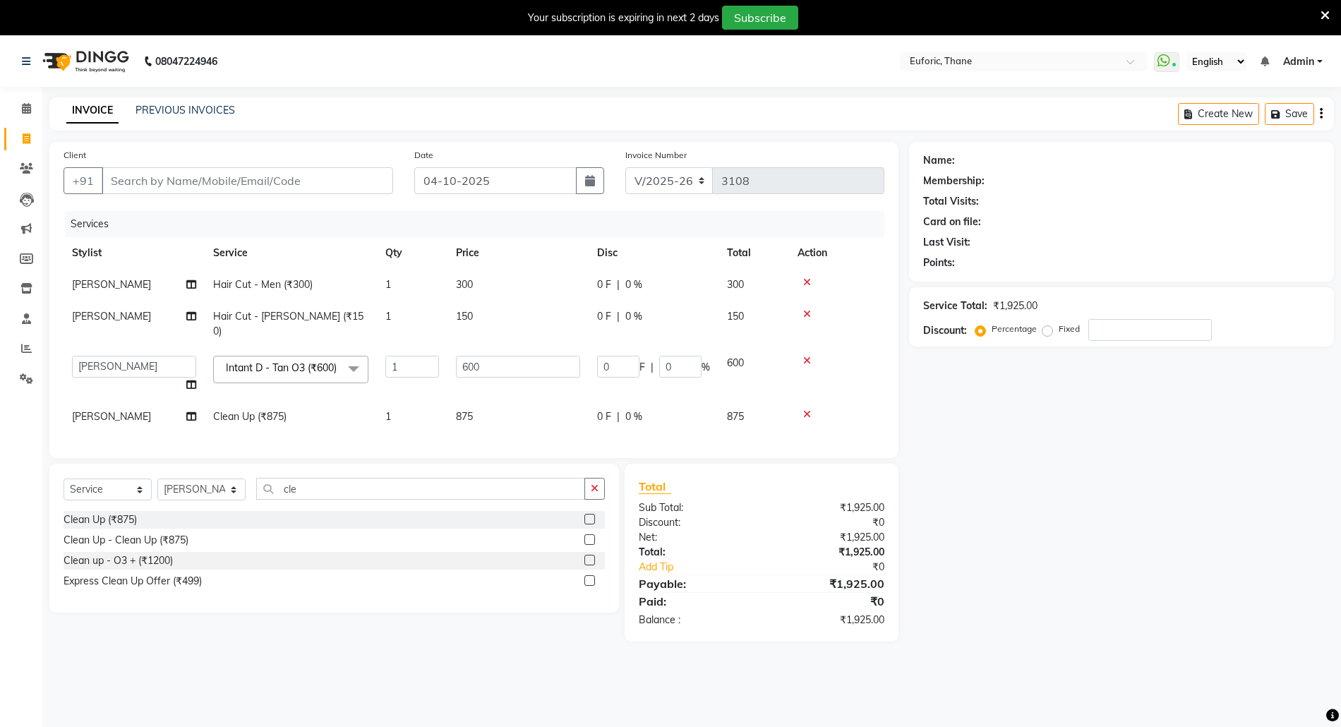
select select "58800"
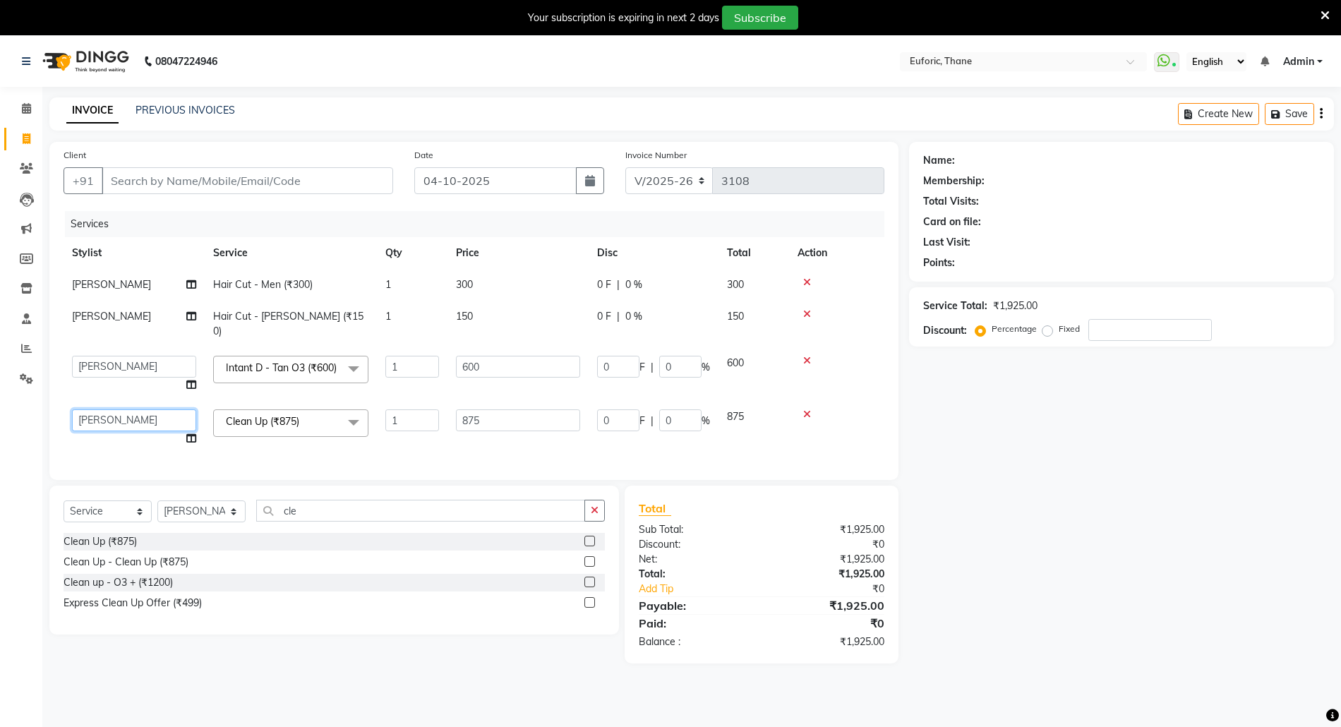
click at [113, 410] on select "Aaru Ahire Aatik Salmanai Admin Gauri Chilap Irfan Seraj Ahemad Shraddha Kumbhar" at bounding box center [134, 420] width 124 height 22
select select "31986"
click at [167, 176] on input "Client" at bounding box center [247, 180] width 291 height 27
type input "9"
type input "0"
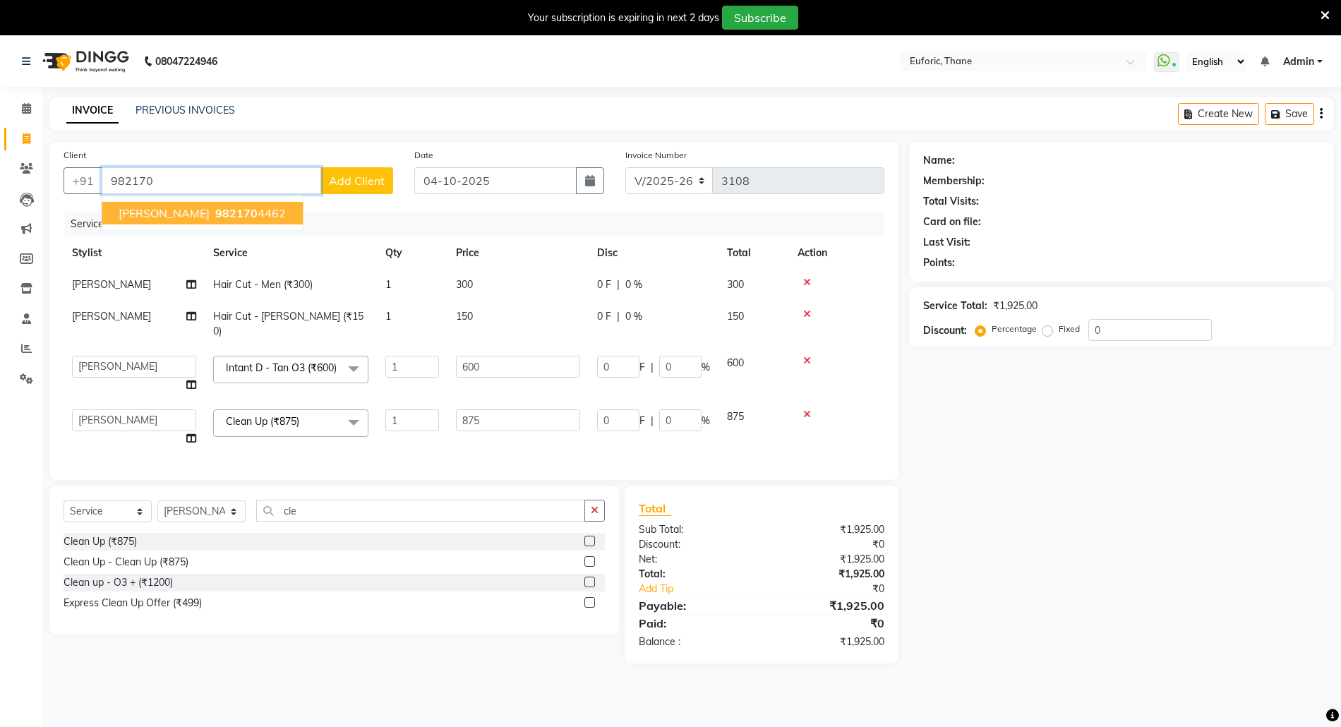
click at [171, 206] on span "Rahul Mhaskar" at bounding box center [164, 213] width 91 height 14
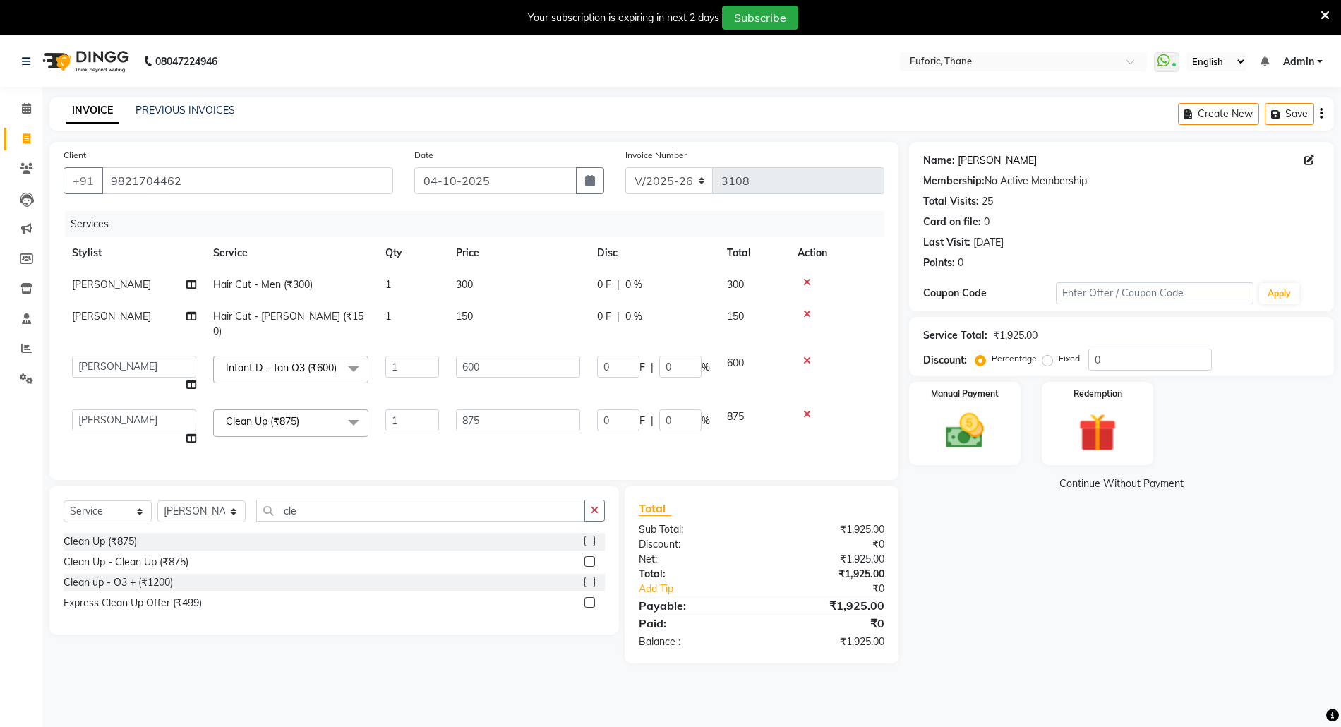
click at [988, 153] on link "Rahul Mhaskar" at bounding box center [997, 160] width 79 height 15
click at [130, 176] on input "9821704462" at bounding box center [247, 180] width 291 height 27
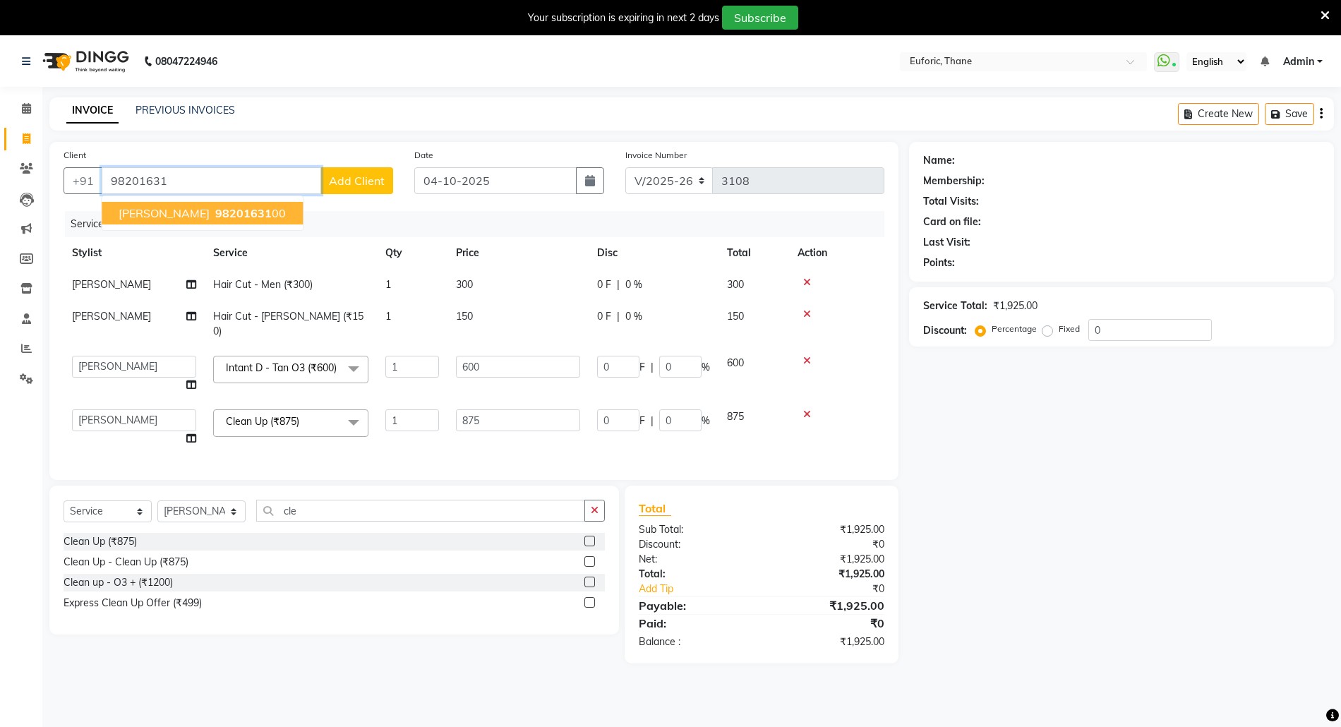
click at [173, 209] on span "Mahamulkar" at bounding box center [164, 213] width 91 height 14
type input "9820163100"
type input "120"
type input "20"
type input "175"
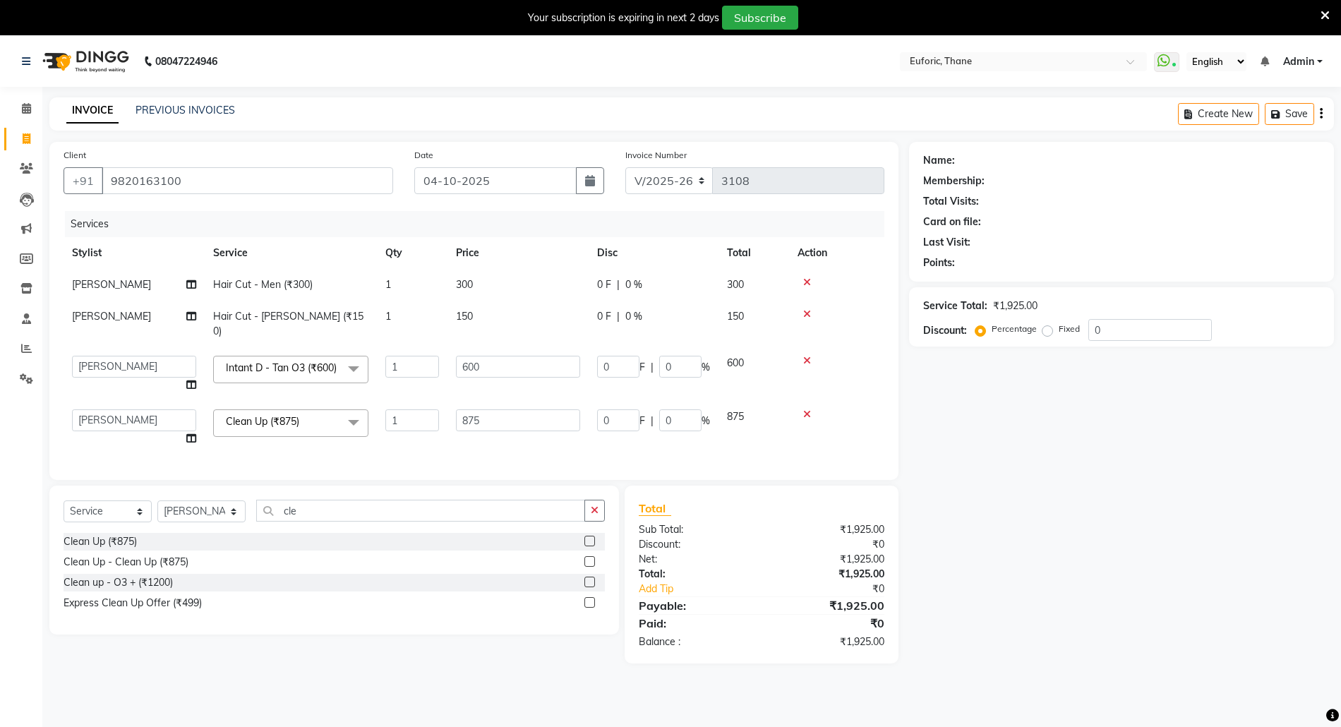
type input "20"
select select "1: Object"
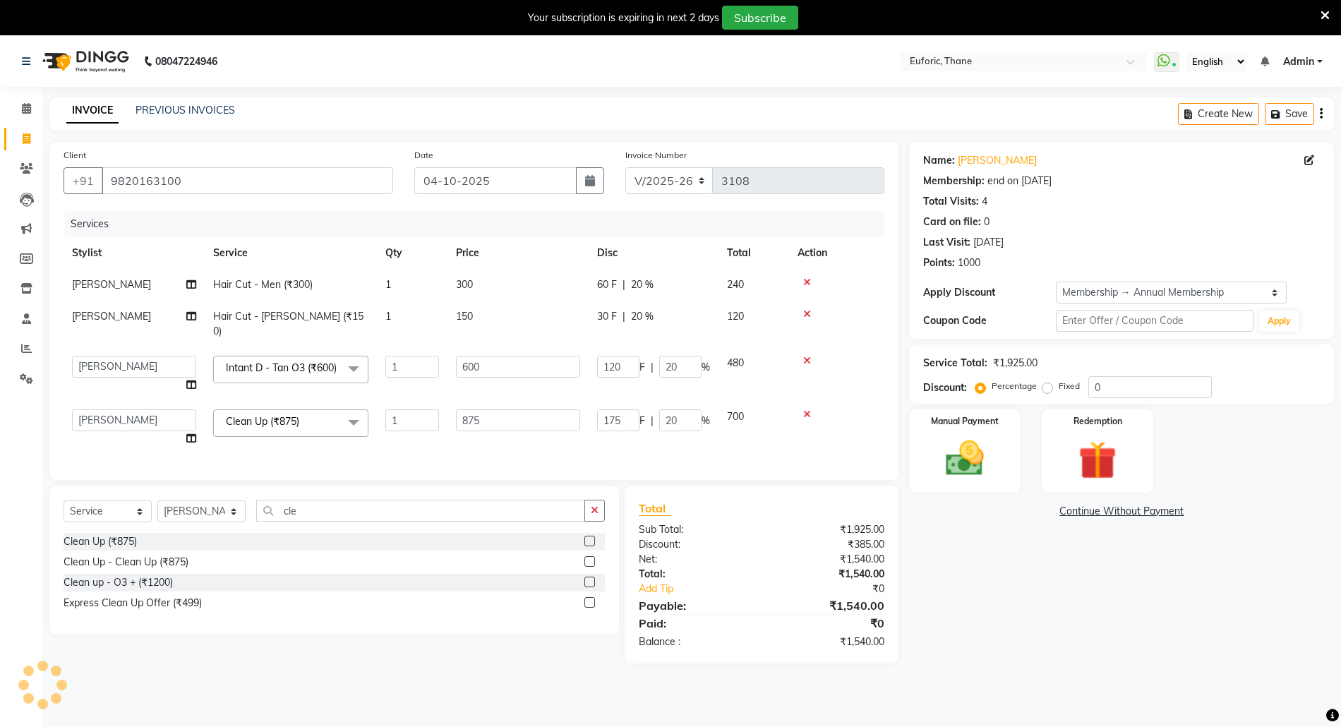
type input "20"
click at [968, 457] on img at bounding box center [964, 458] width 65 height 46
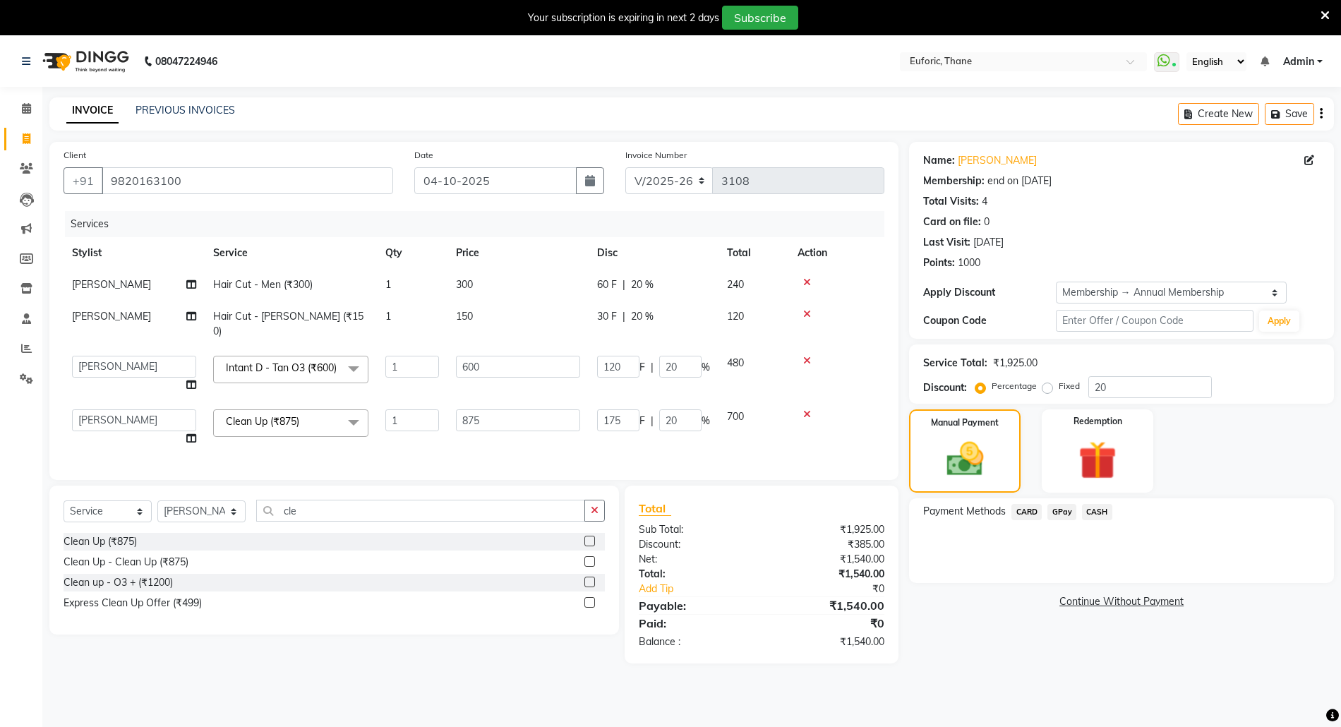
click at [1066, 508] on span "GPay" at bounding box center [1061, 512] width 29 height 16
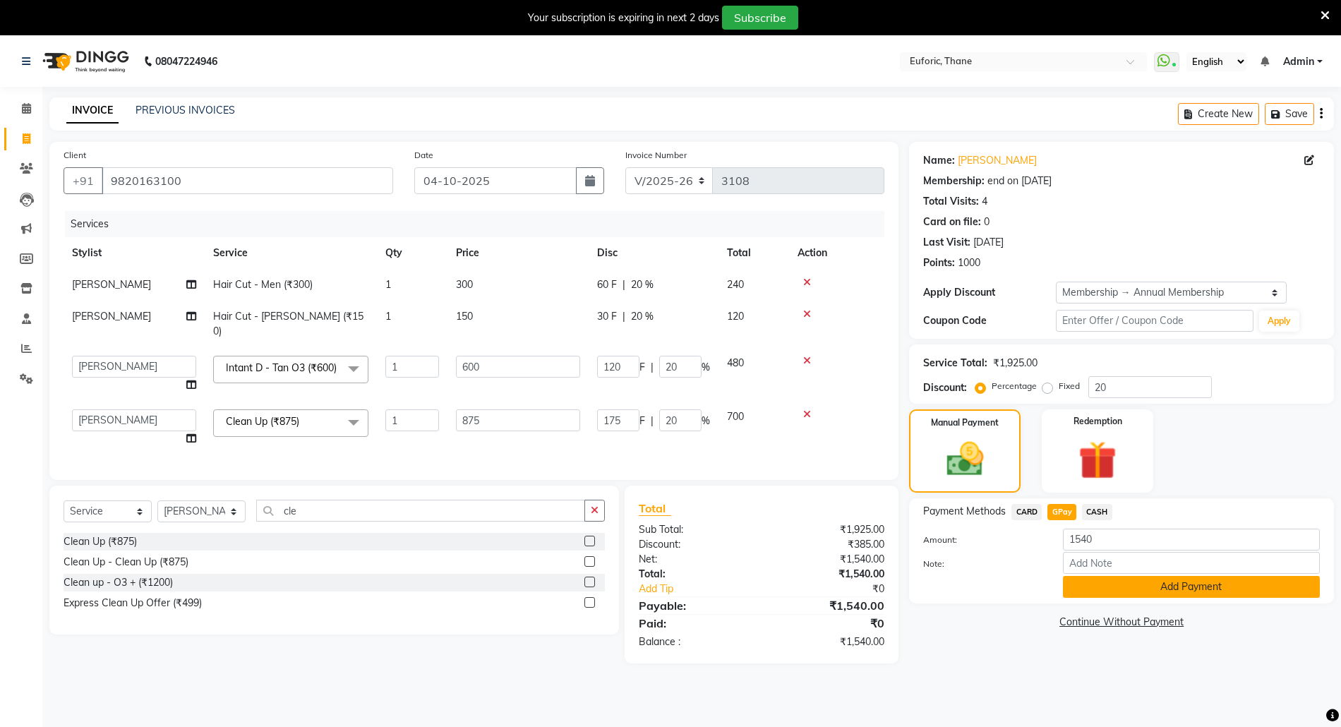
click at [1091, 588] on button "Add Payment" at bounding box center [1191, 587] width 257 height 22
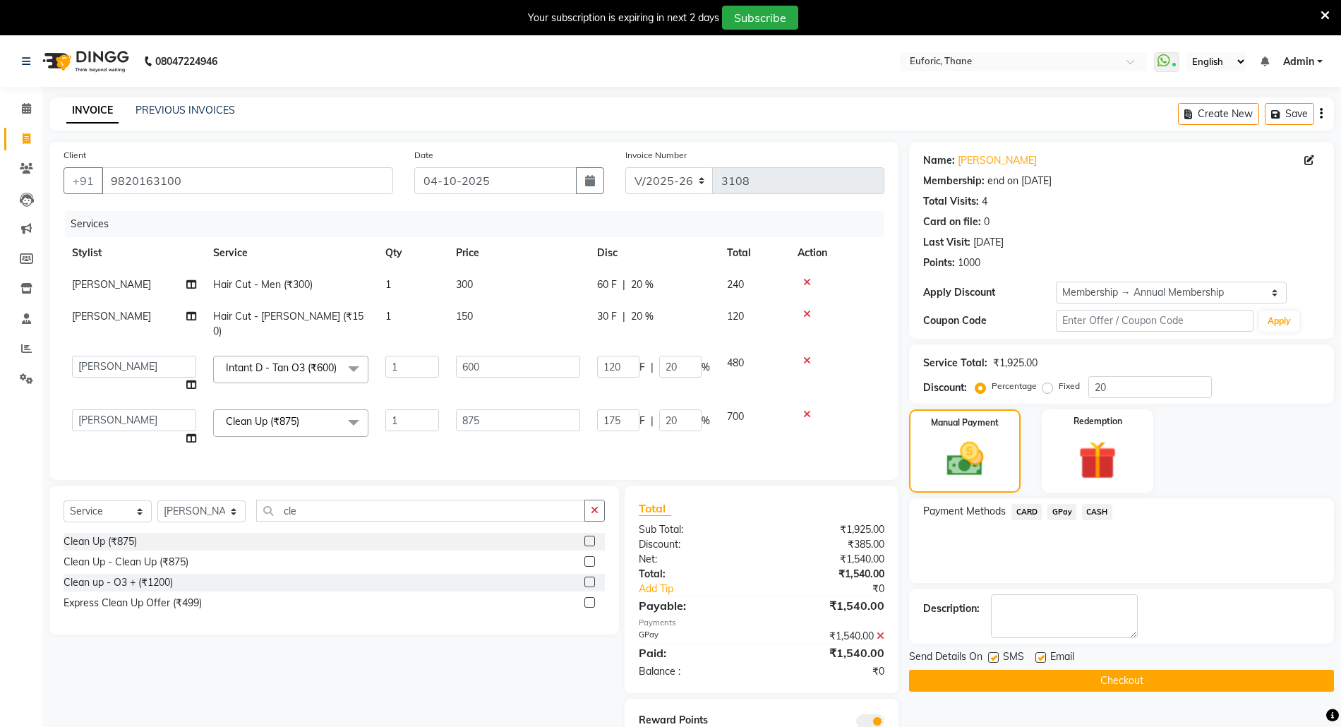
click at [1091, 681] on button "Checkout" at bounding box center [1121, 681] width 425 height 22
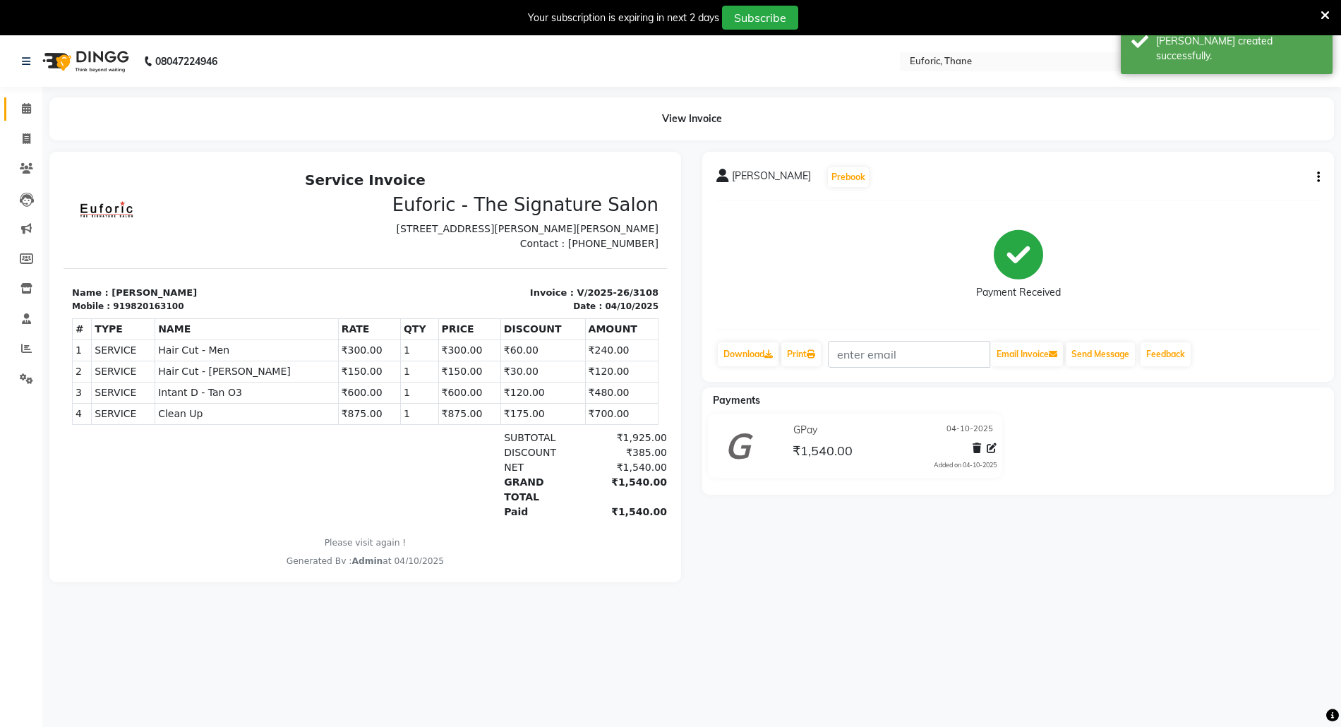
click at [9, 109] on link "Calendar" at bounding box center [21, 108] width 34 height 23
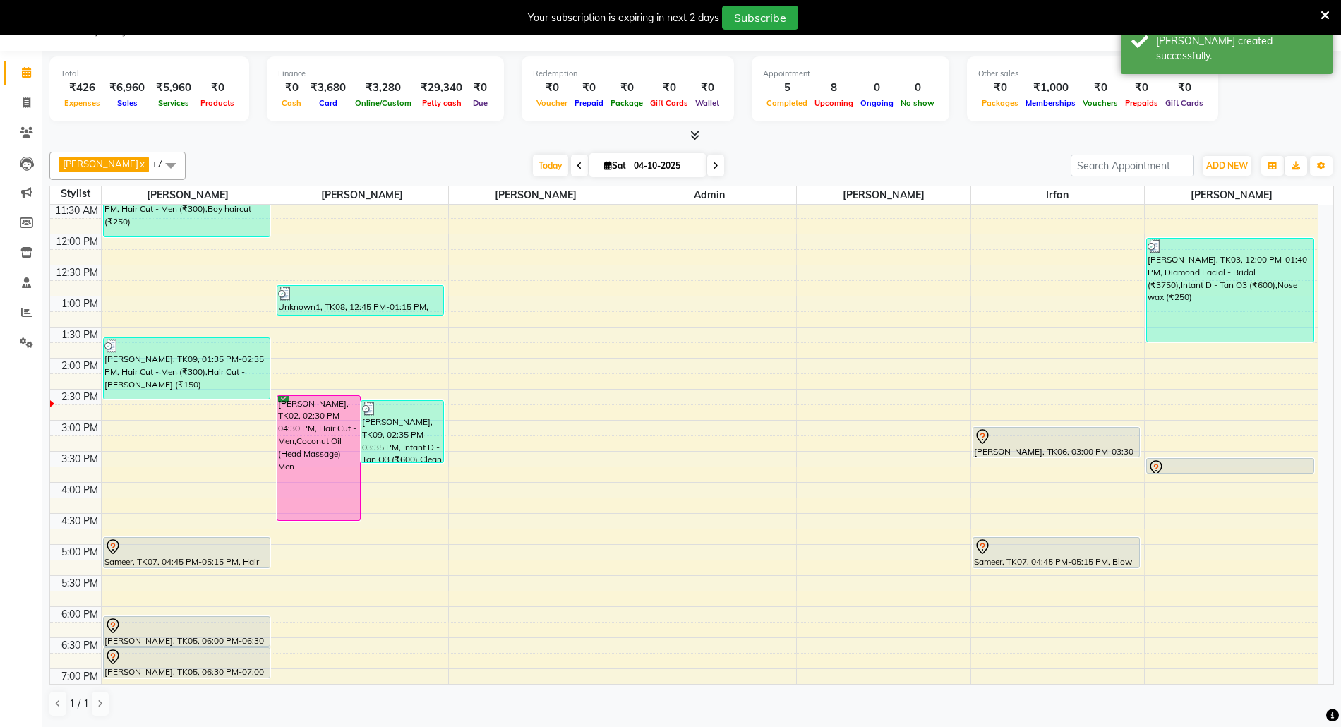
scroll to position [282, 0]
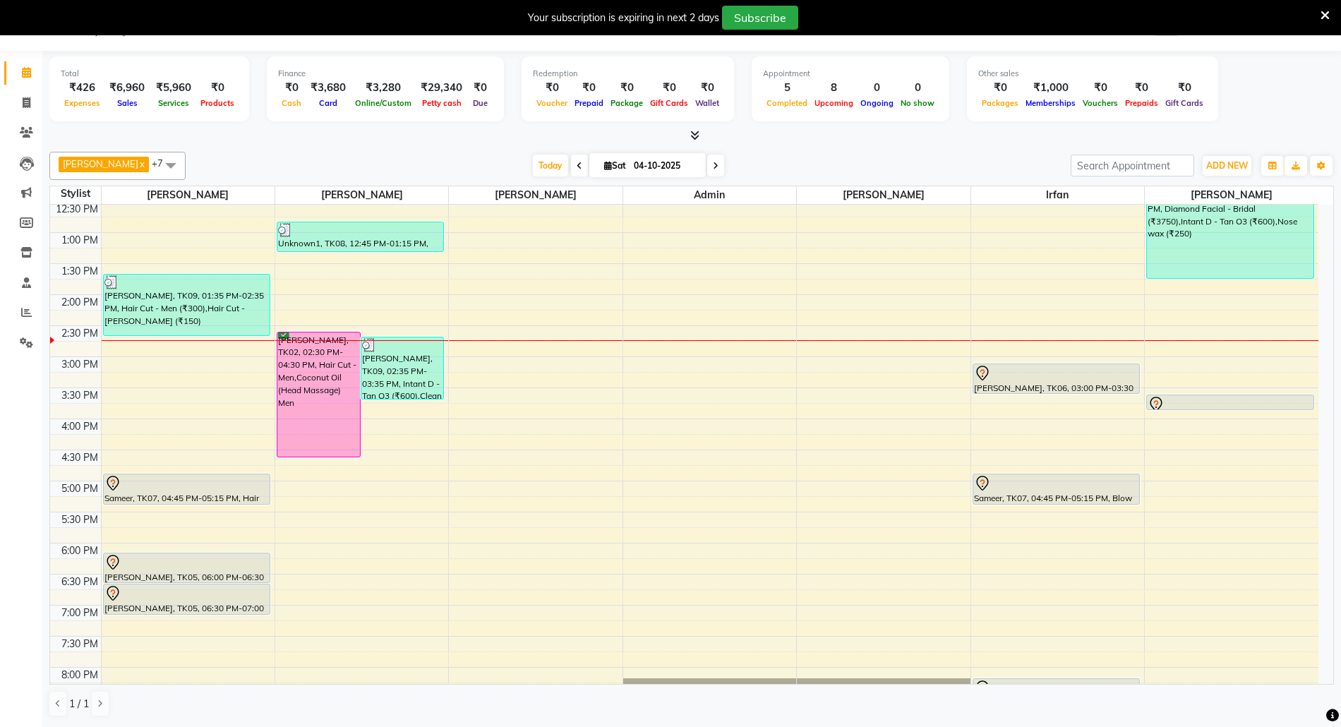
click at [179, 428] on div "8:00 AM 8:30 AM 9:00 AM 9:30 AM 10:00 AM 10:30 AM 11:00 AM 11:30 AM 12:00 PM 12…" at bounding box center [684, 356] width 1268 height 869
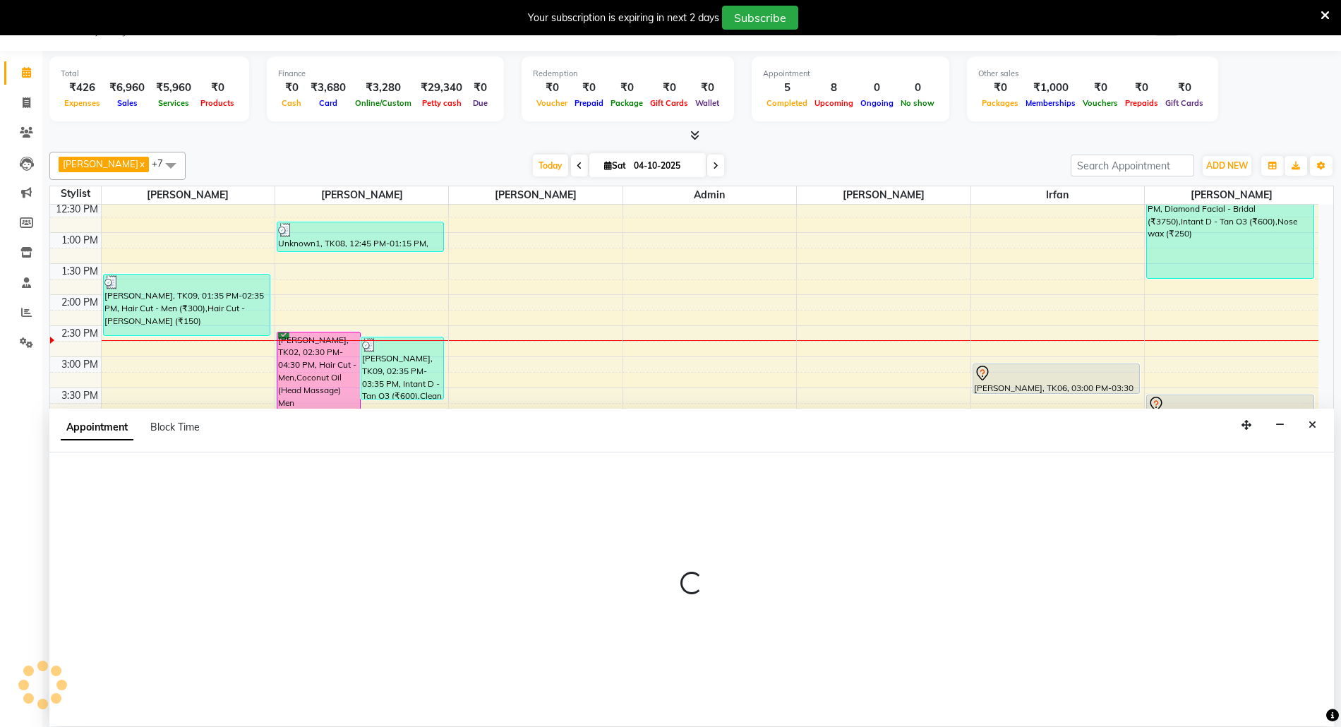
select select "31985"
select select "tentative"
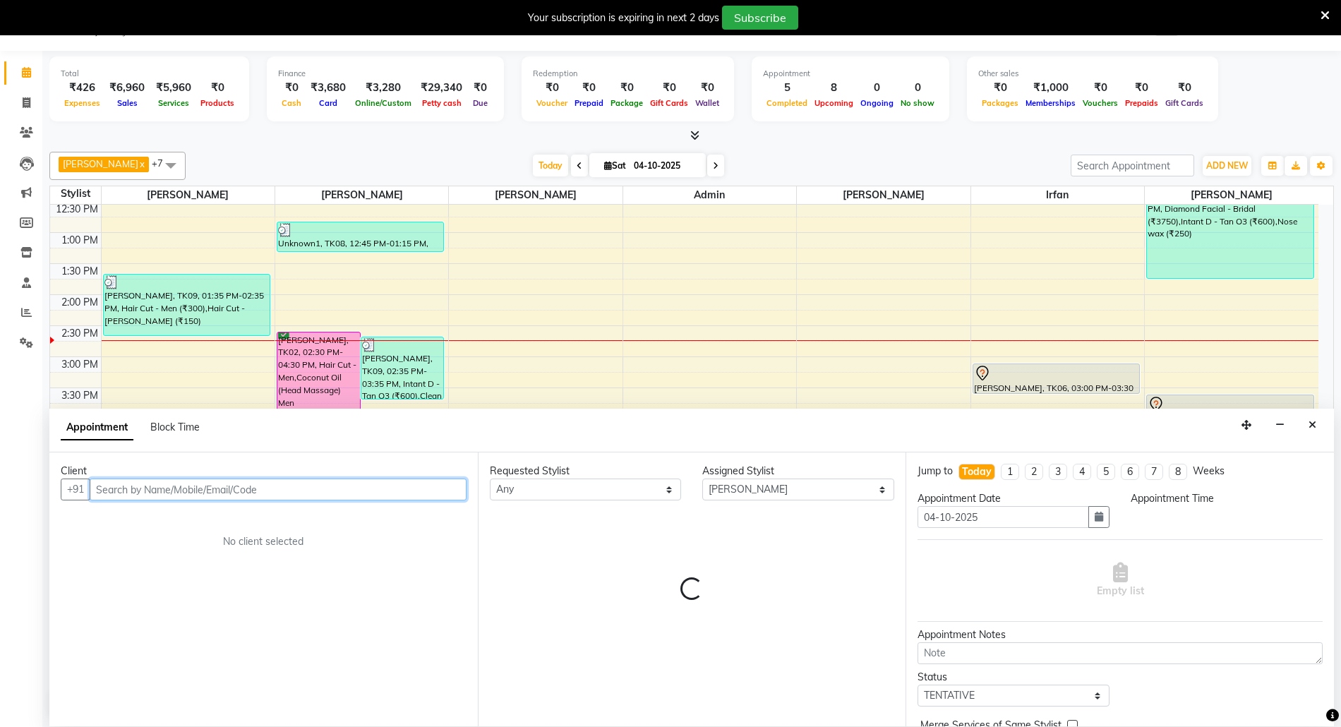
select select "960"
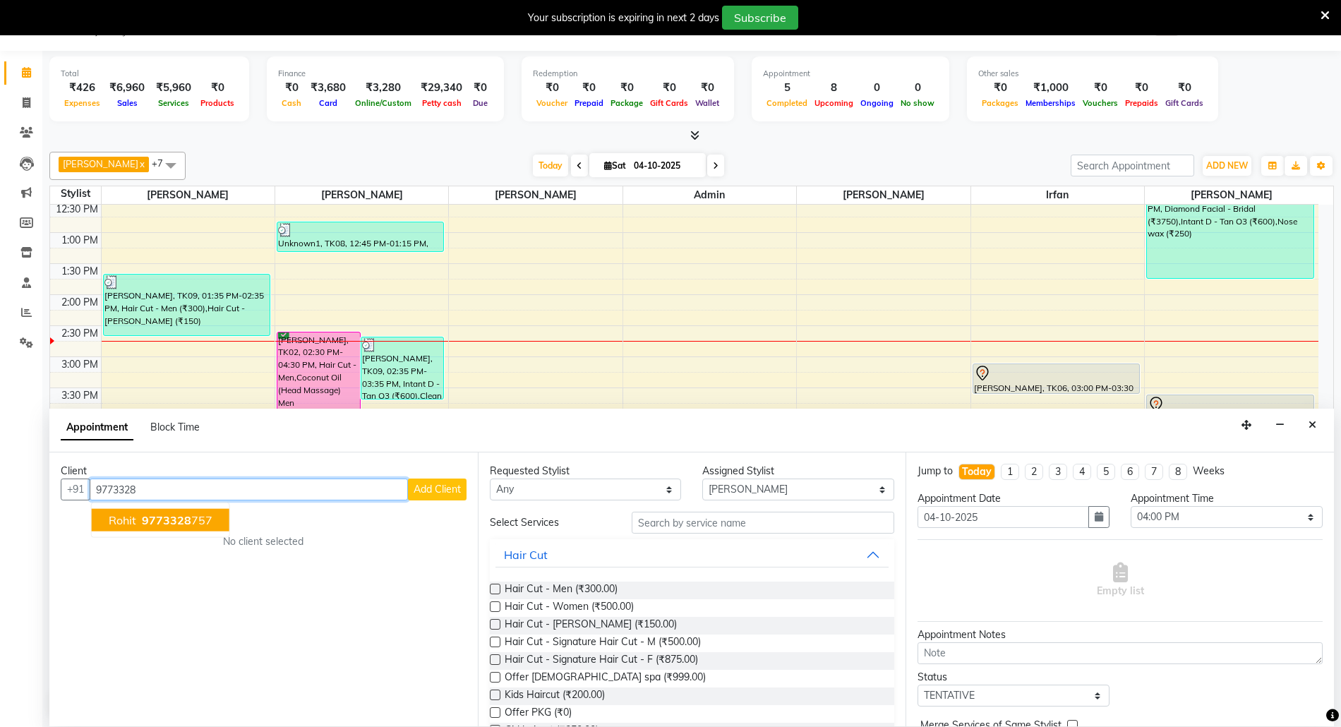
click at [159, 521] on span "9773328" at bounding box center [166, 520] width 49 height 14
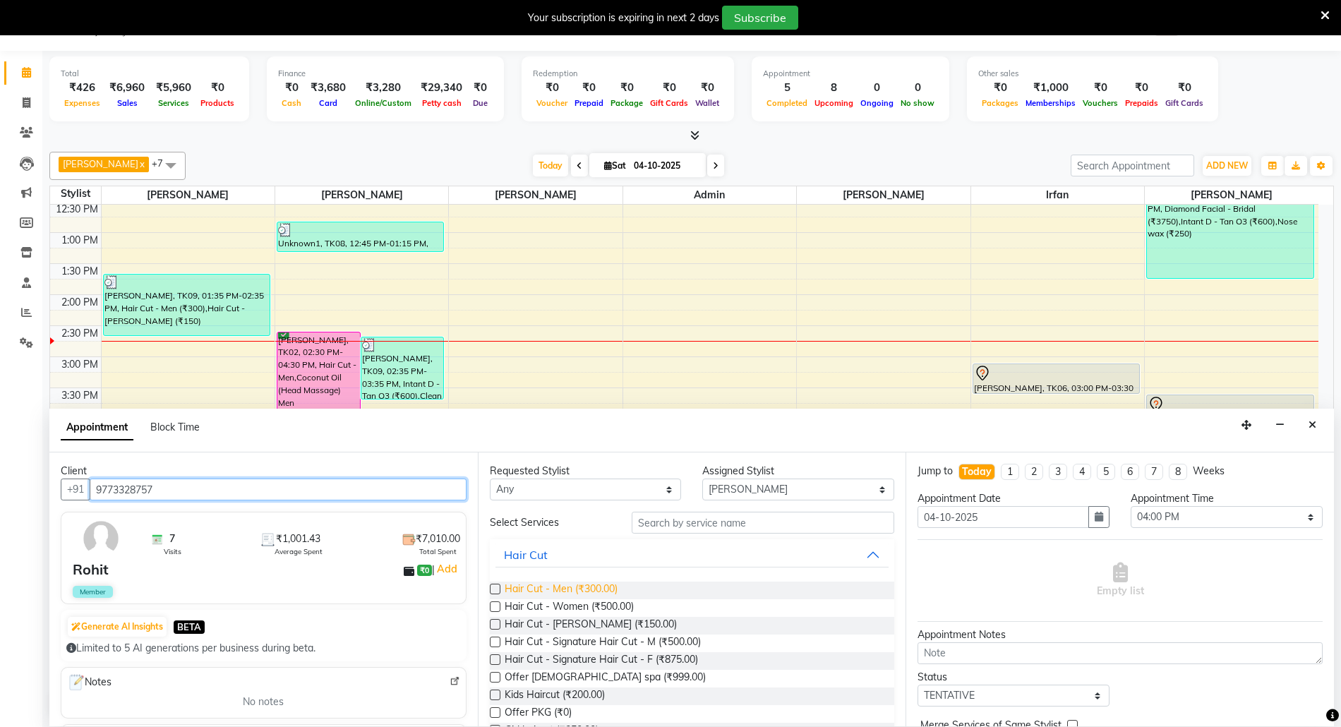
type input "9773328757"
click at [583, 585] on span "Hair Cut - Men (₹300.00)" at bounding box center [561, 590] width 113 height 18
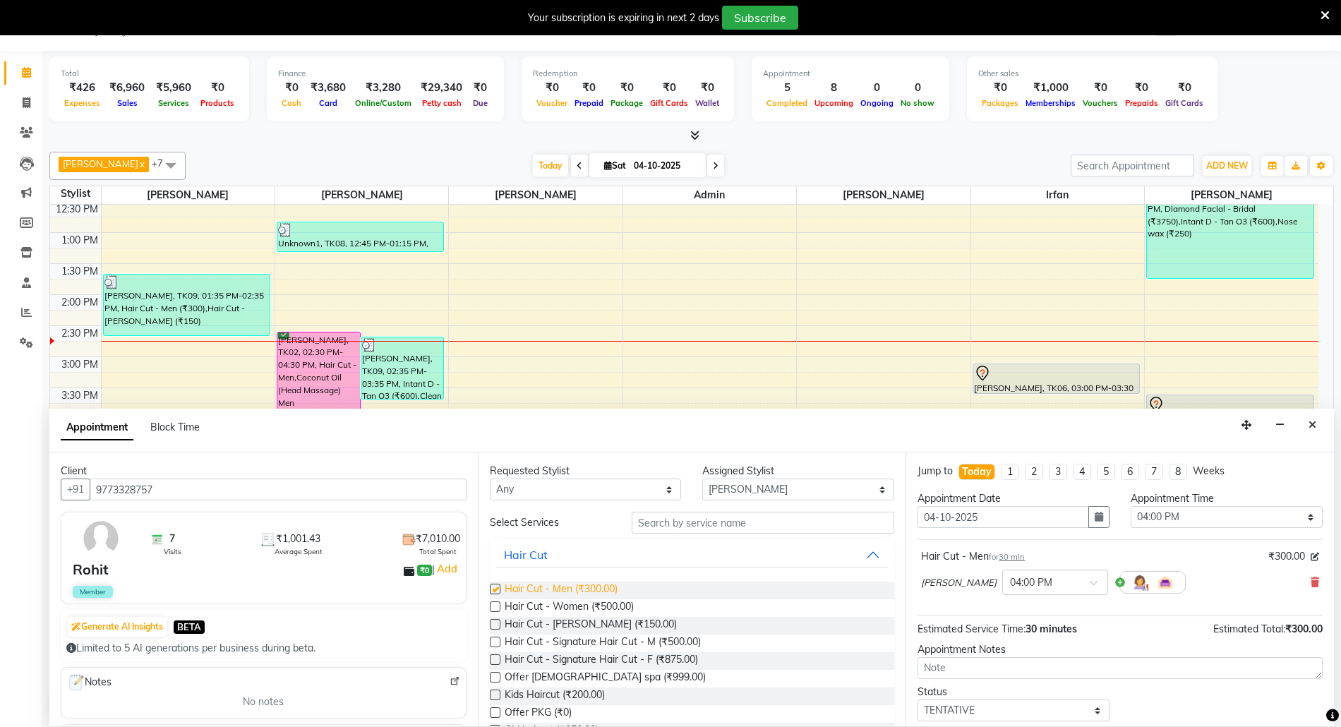
checkbox input "false"
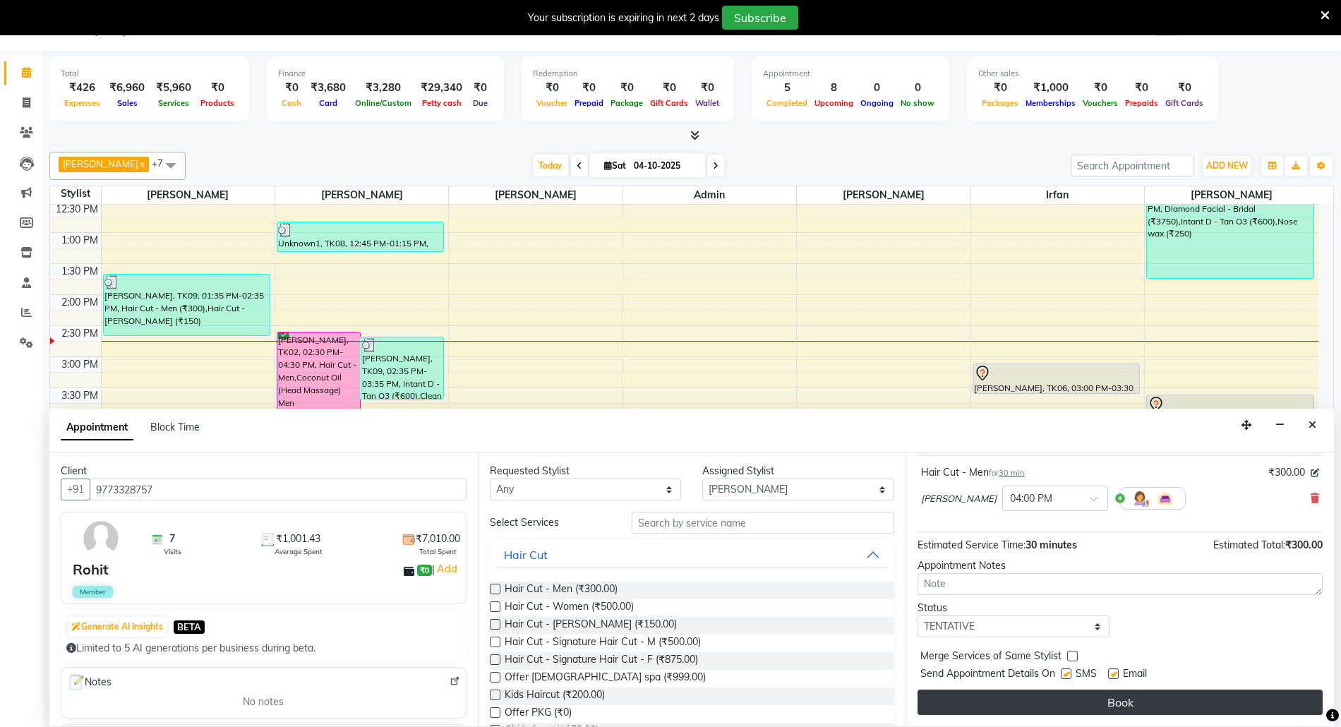
click at [1071, 699] on button "Book" at bounding box center [1119, 701] width 405 height 25
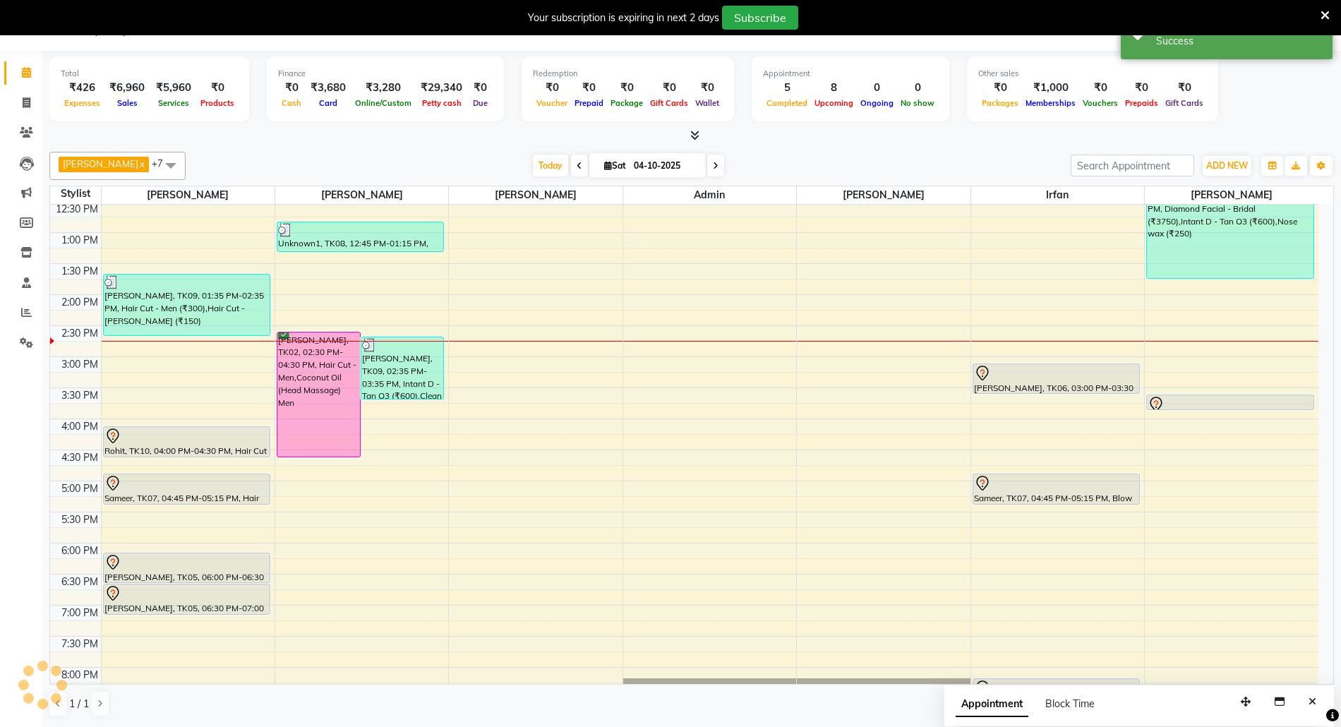
scroll to position [0, 0]
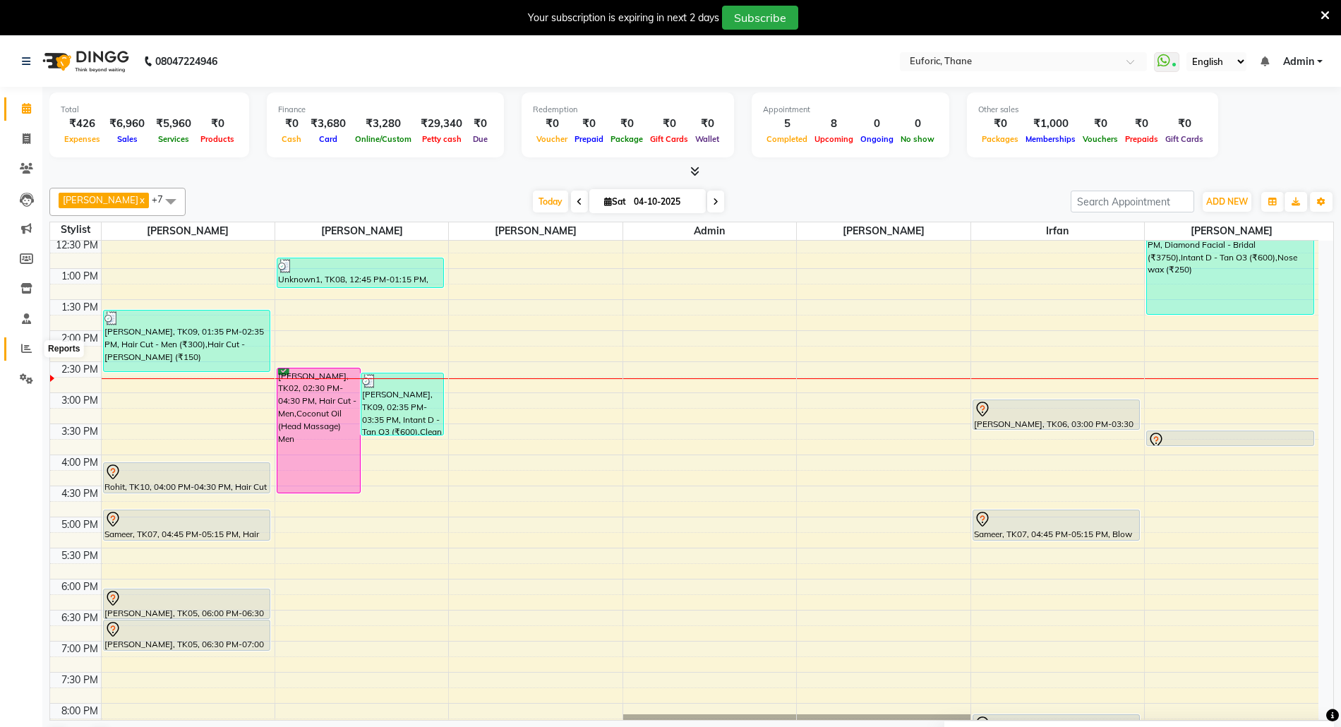
click at [18, 343] on span at bounding box center [26, 349] width 25 height 16
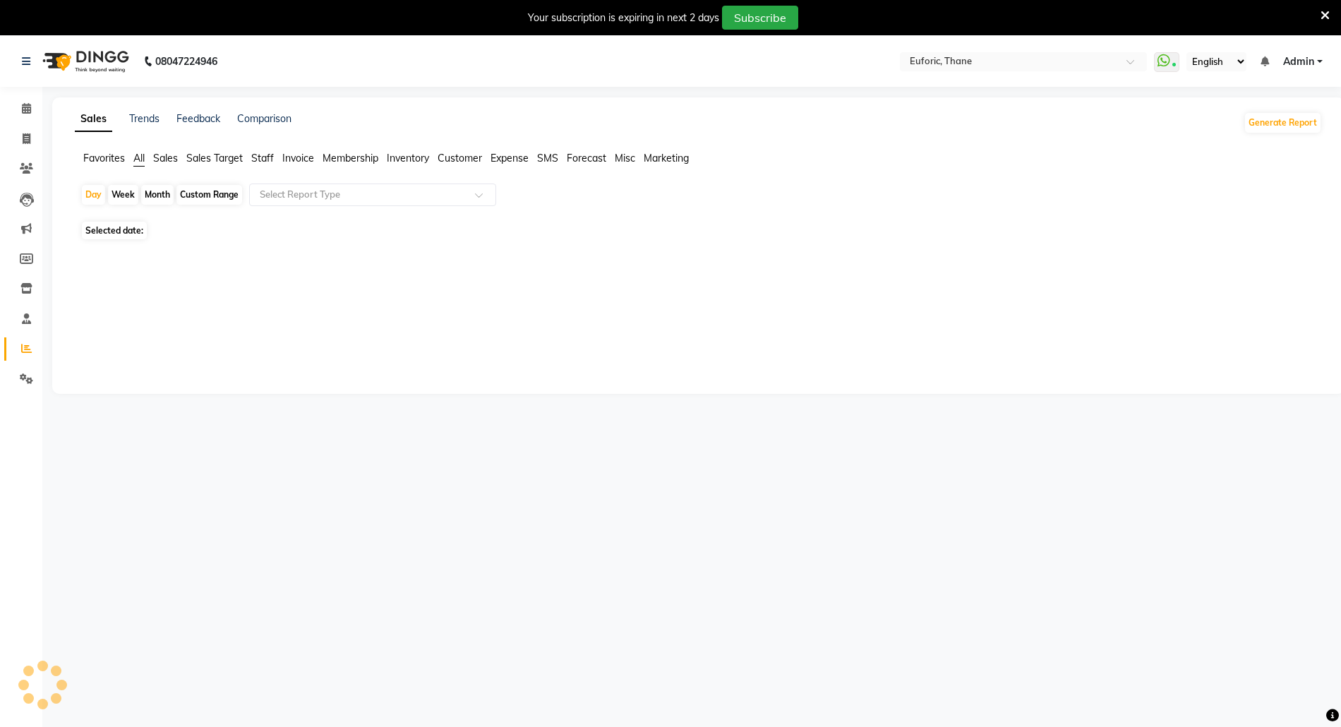
click at [151, 193] on div "Month" at bounding box center [157, 195] width 32 height 20
select select "10"
select select "2025"
click at [167, 198] on div "Month" at bounding box center [157, 195] width 32 height 20
select select "10"
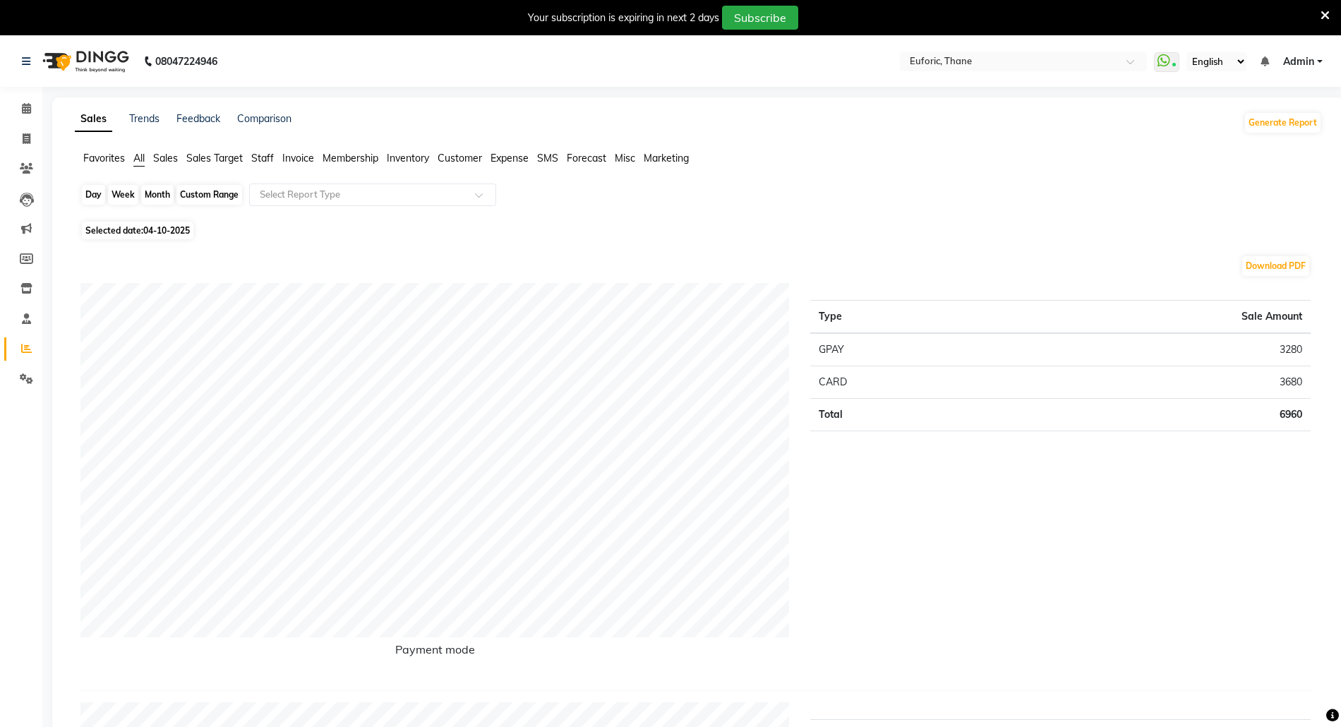
select select "2025"
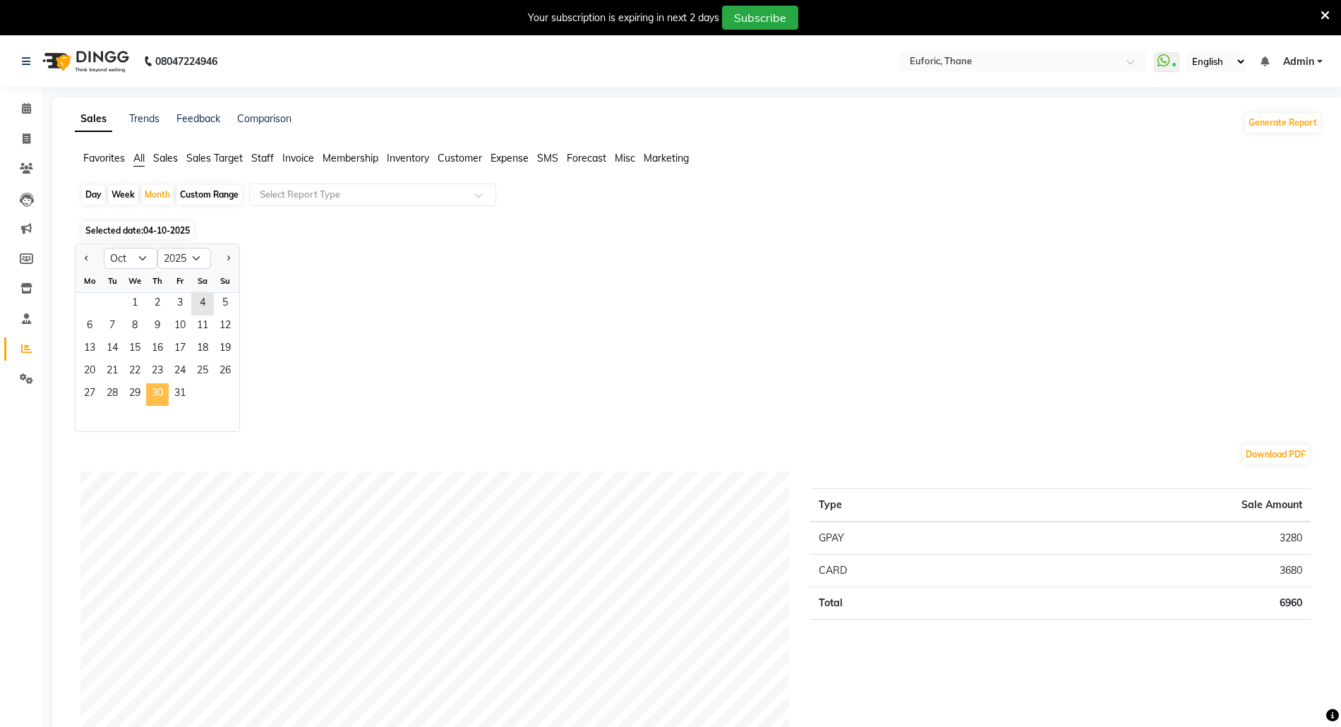
click at [147, 384] on span "30" at bounding box center [157, 394] width 23 height 23
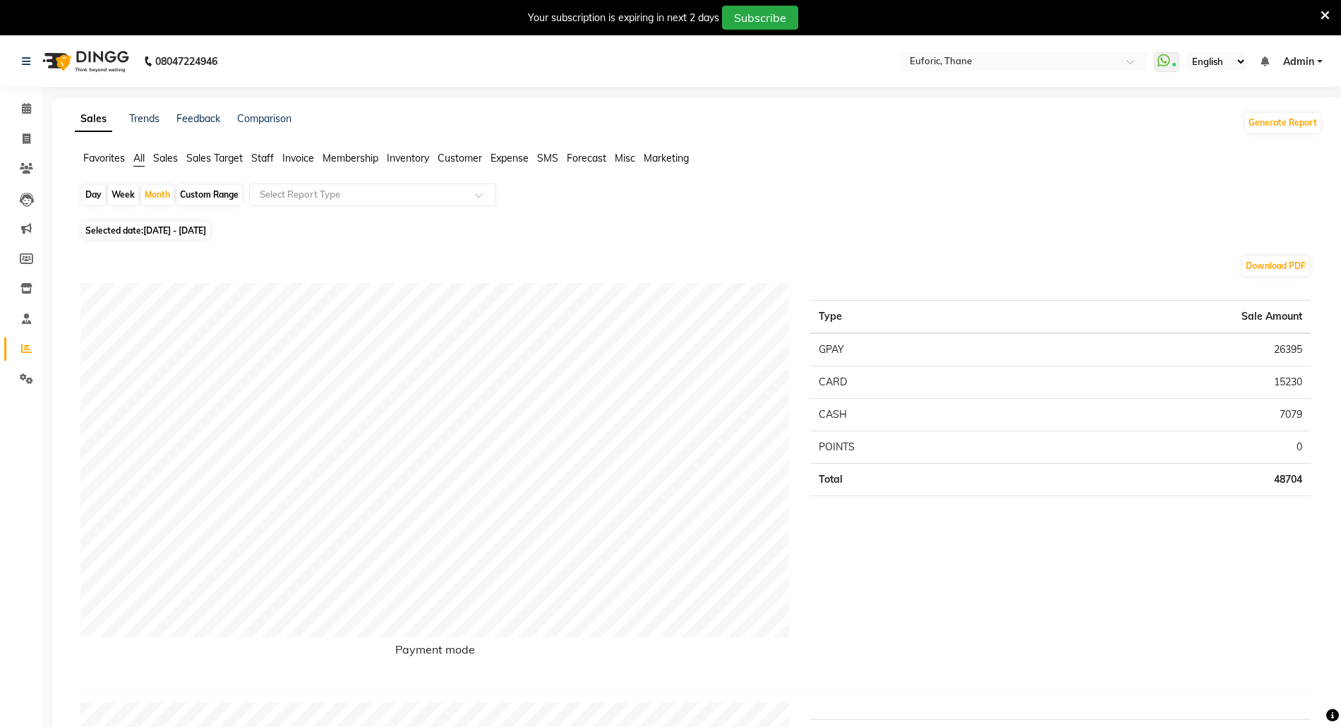
click at [265, 162] on span "Staff" at bounding box center [262, 158] width 23 height 13
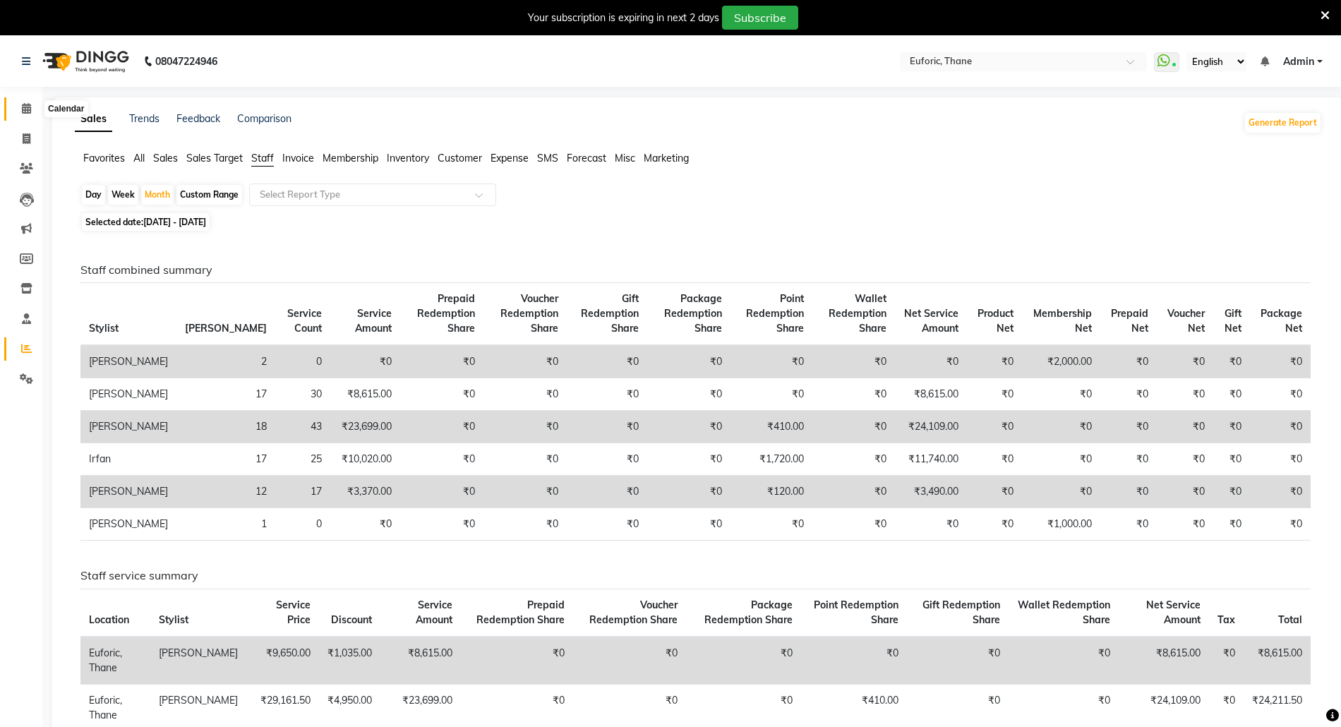
click at [15, 101] on span at bounding box center [26, 109] width 25 height 16
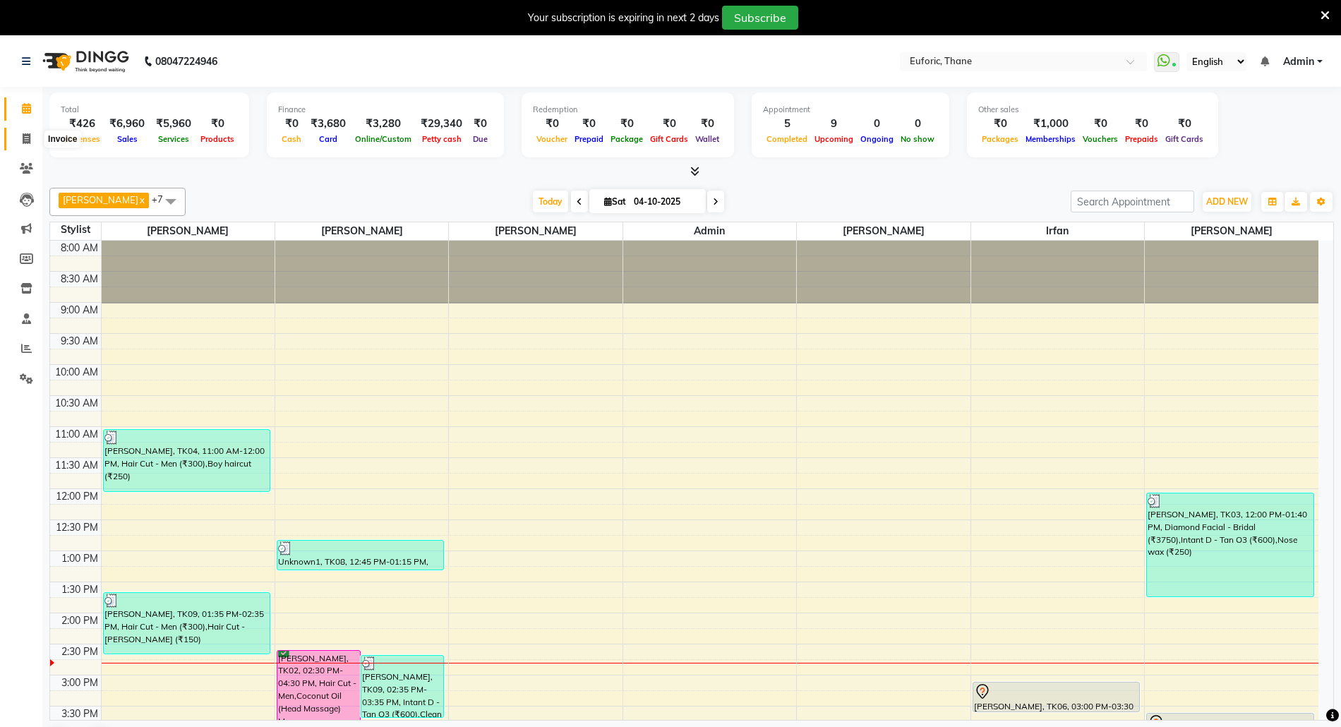
click at [21, 145] on span at bounding box center [26, 139] width 25 height 16
select select "service"
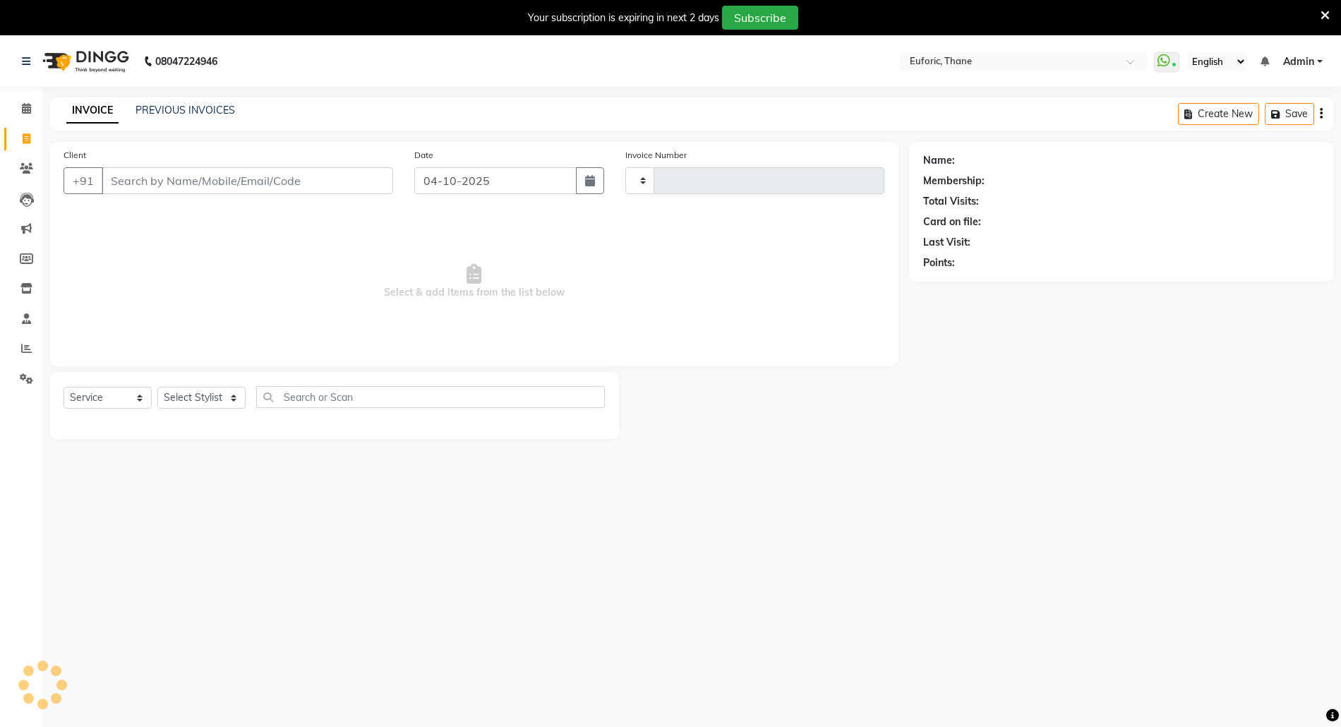
type input "3109"
select select "5063"
click at [219, 399] on select "Select Stylist [PERSON_NAME] Aatik Salmanai Admin [PERSON_NAME] [PERSON_NAME] […" at bounding box center [201, 398] width 88 height 22
select select "33147"
click at [157, 387] on select "Select Stylist [PERSON_NAME] Aatik Salmanai Admin [PERSON_NAME] [PERSON_NAME] […" at bounding box center [201, 398] width 88 height 22
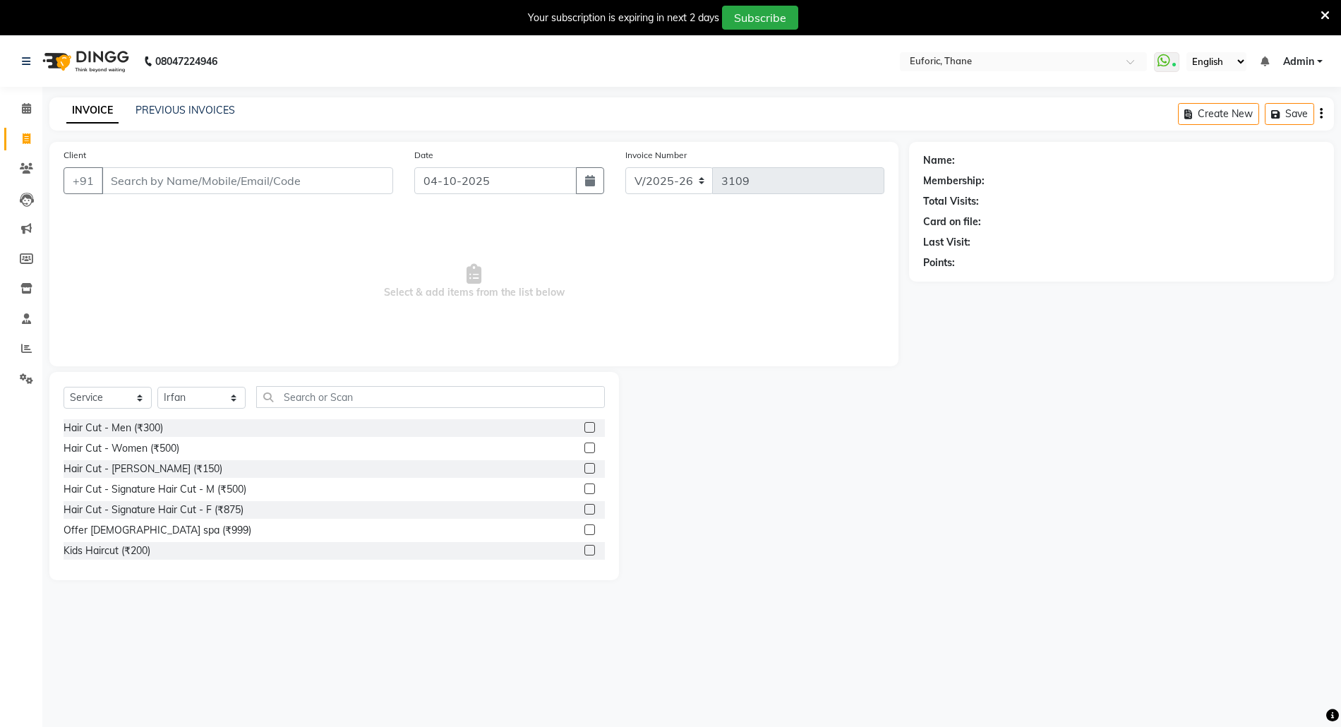
click at [584, 427] on label at bounding box center [589, 427] width 11 height 11
click at [584, 427] on input "checkbox" at bounding box center [588, 427] width 9 height 9
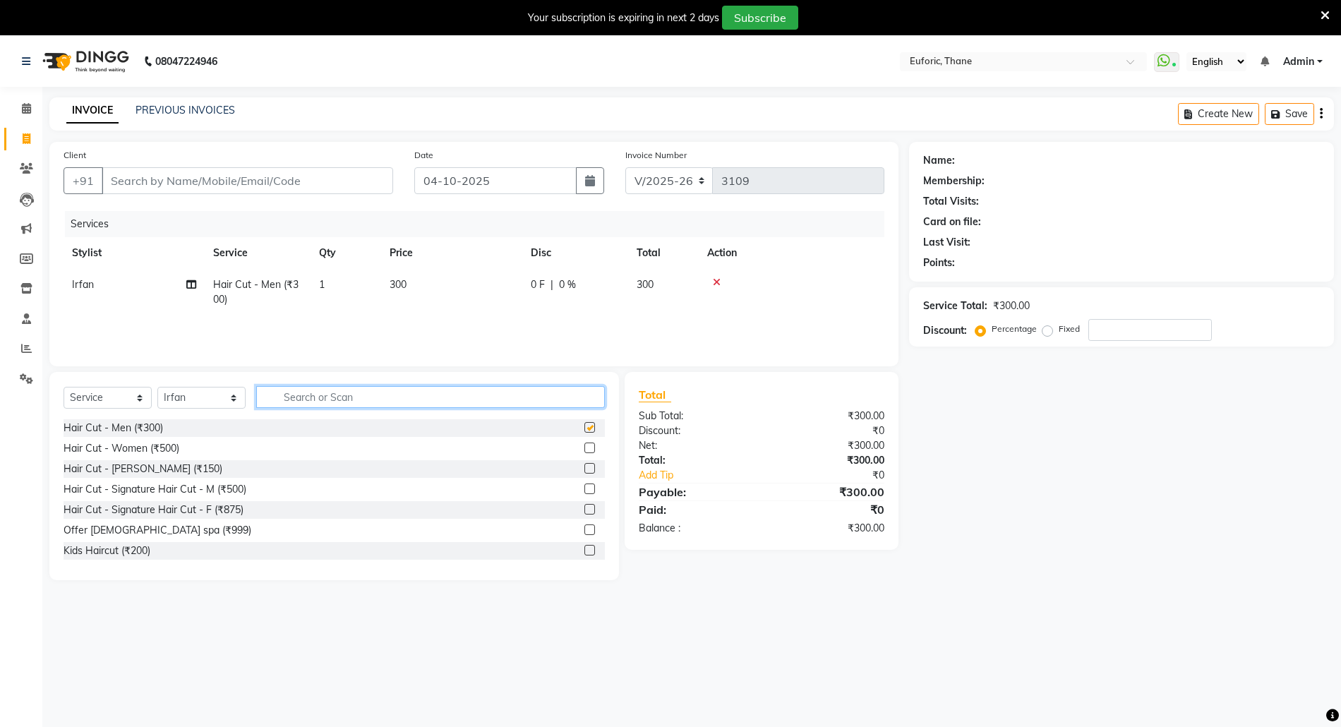
click at [507, 405] on input "text" at bounding box center [430, 397] width 349 height 22
checkbox input "false"
type input "head"
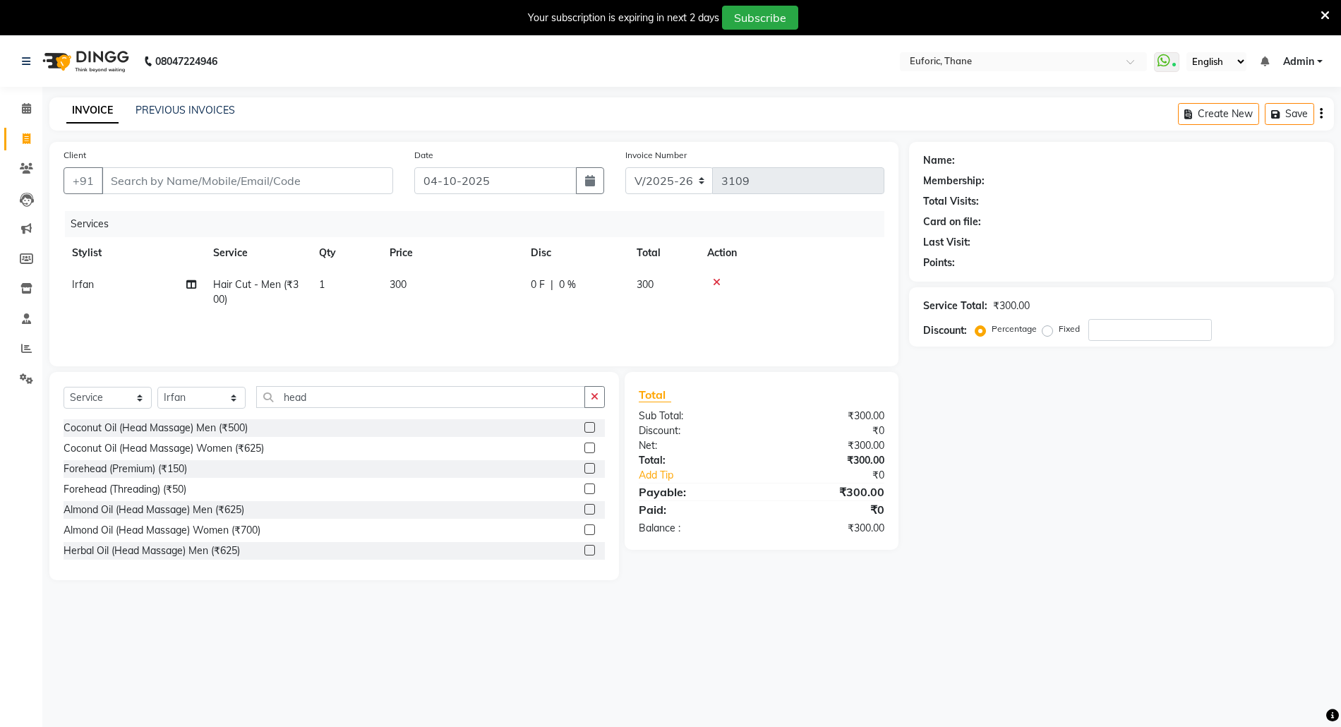
click at [270, 433] on div "Coconut Oil (Head Massage) Men (₹500)" at bounding box center [334, 428] width 541 height 18
click at [584, 428] on label at bounding box center [589, 427] width 11 height 11
click at [584, 428] on input "checkbox" at bounding box center [588, 427] width 9 height 9
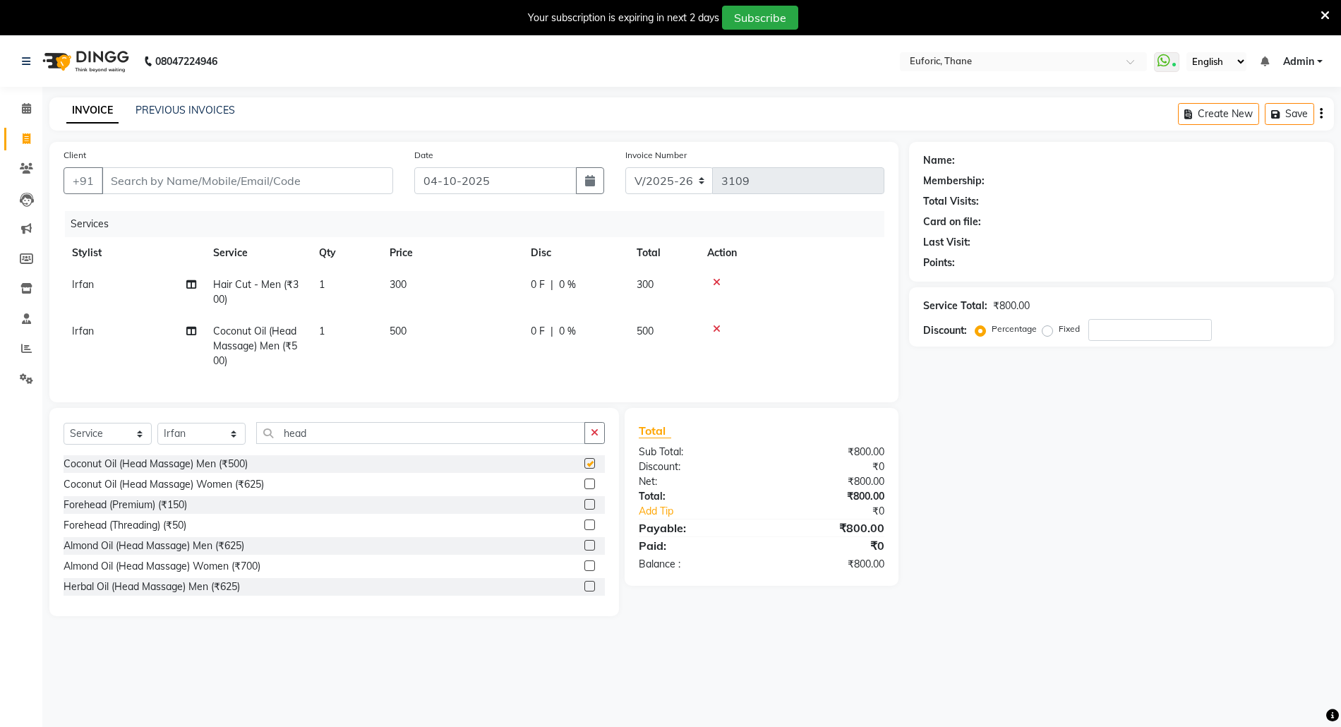
checkbox input "false"
click at [289, 181] on input "Client" at bounding box center [247, 180] width 291 height 27
type input "9"
type input "0"
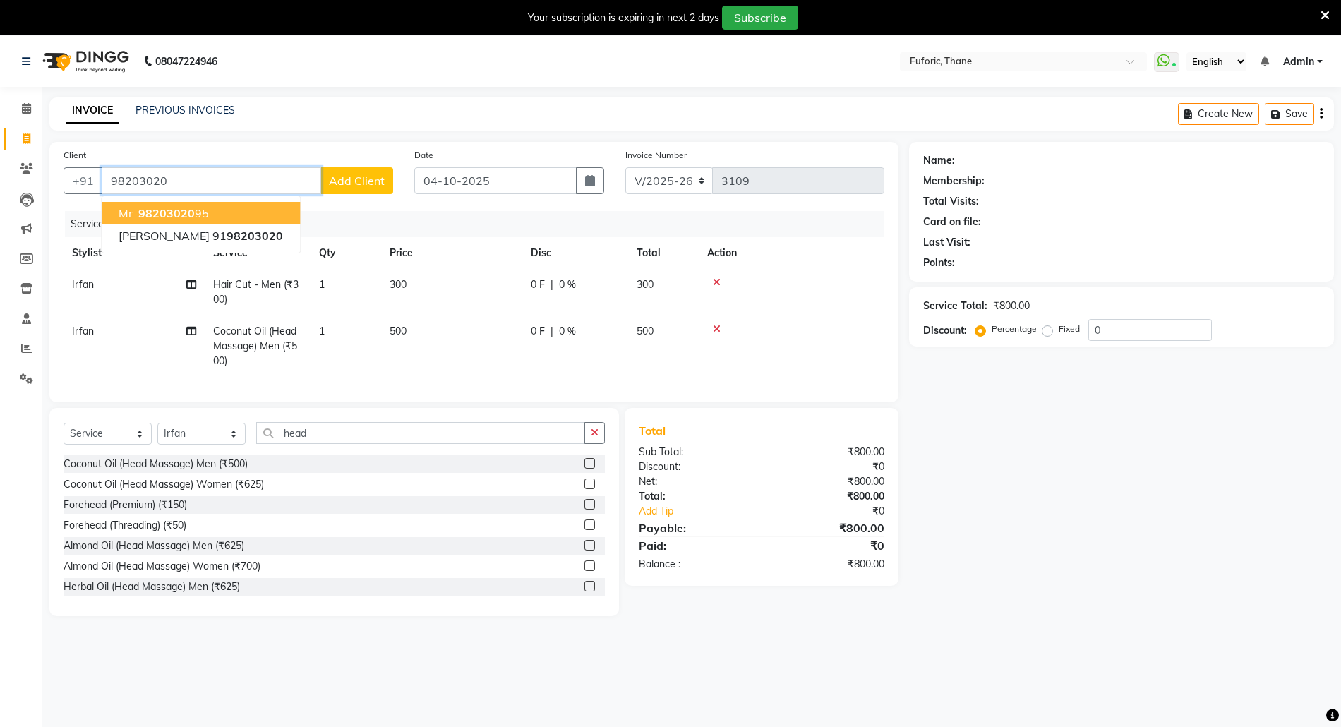
click at [168, 210] on span "98203020" at bounding box center [166, 213] width 56 height 14
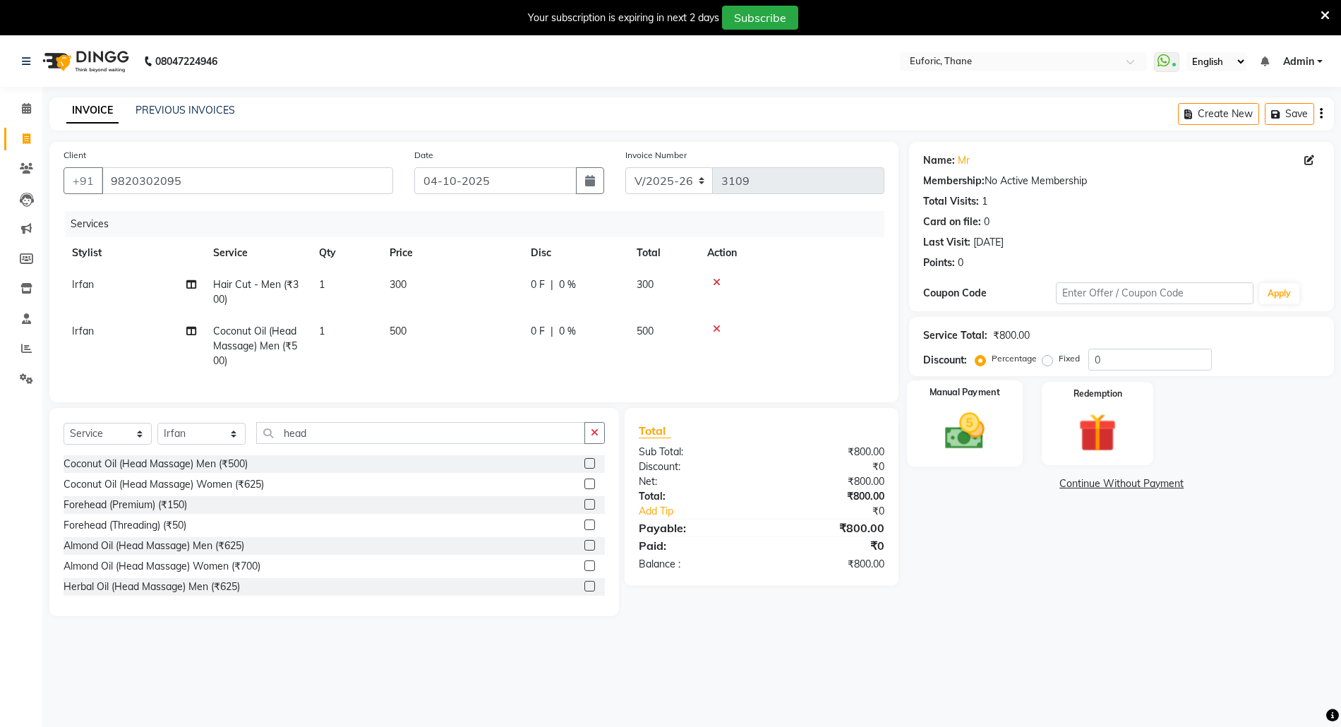
click at [970, 449] on img at bounding box center [964, 431] width 65 height 46
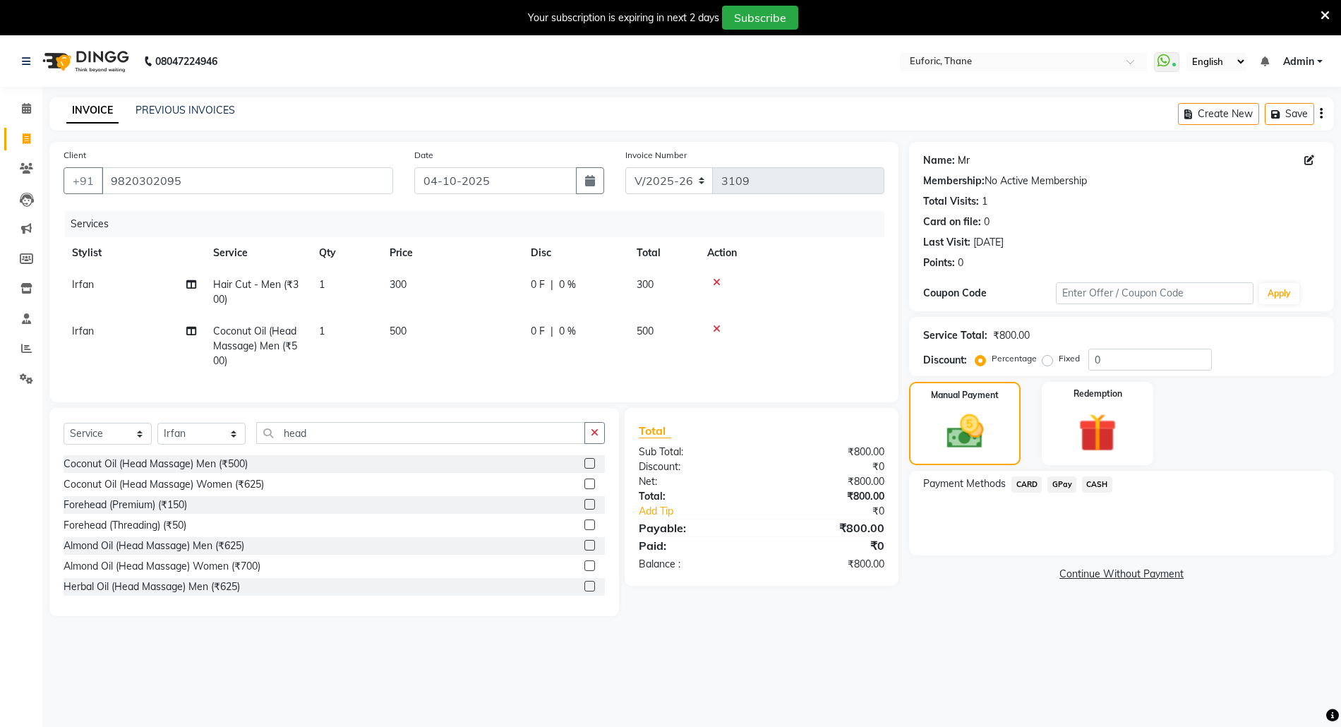
click at [961, 157] on link "Mr" at bounding box center [964, 160] width 12 height 15
click at [215, 176] on input "9820302095" at bounding box center [247, 180] width 291 height 27
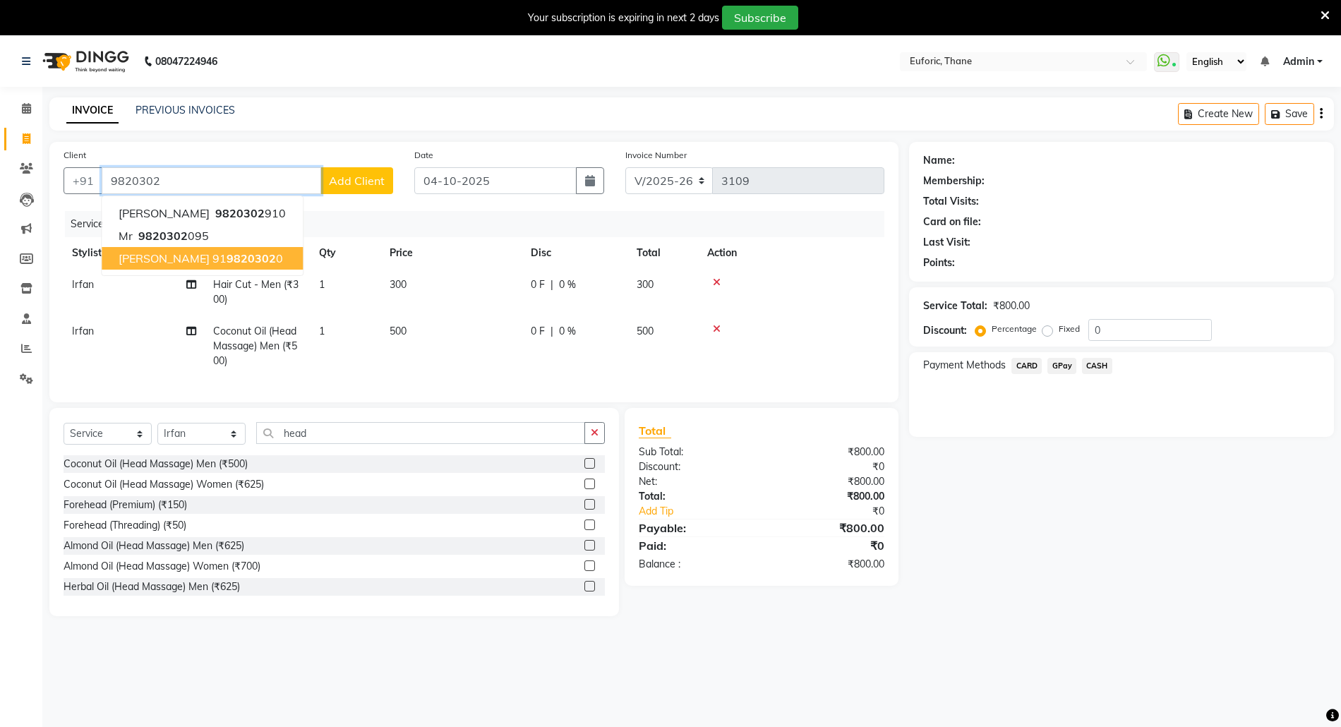
click at [161, 258] on span "Jaydeep" at bounding box center [164, 258] width 91 height 14
type input "9198203020"
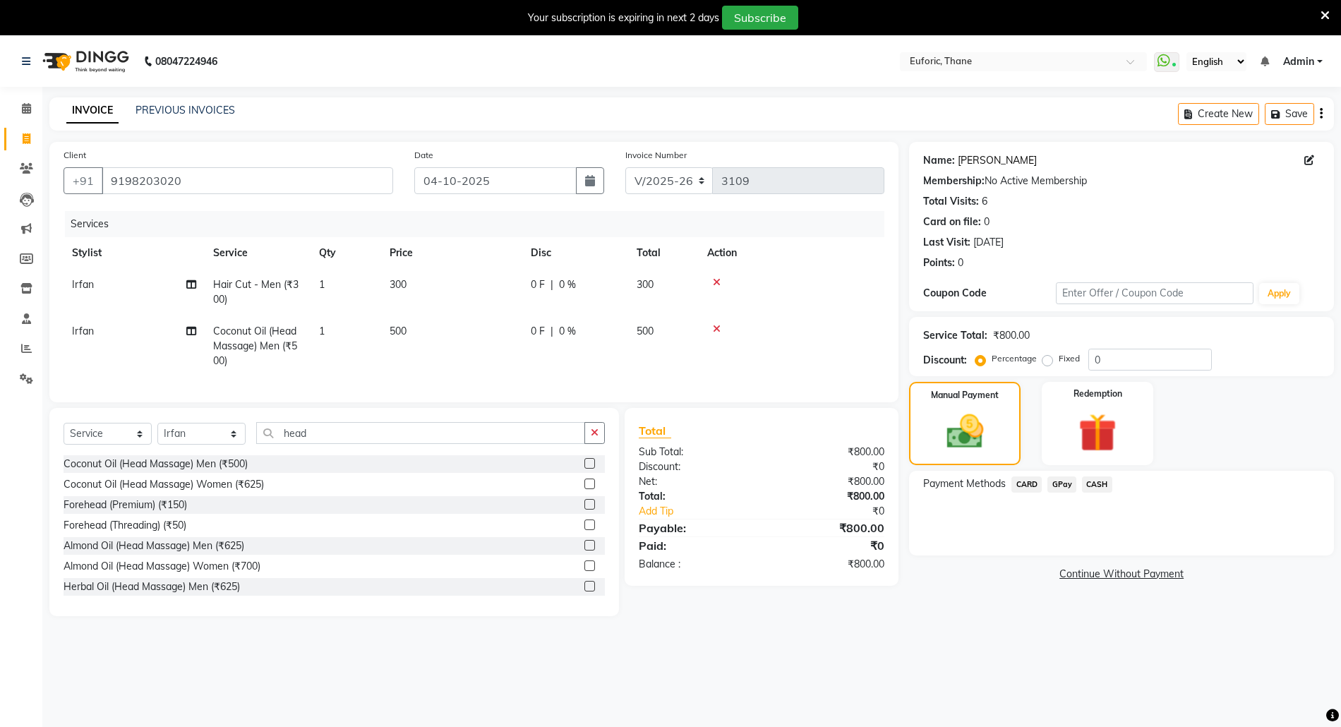
click at [975, 164] on link "Jaydeep" at bounding box center [997, 160] width 79 height 15
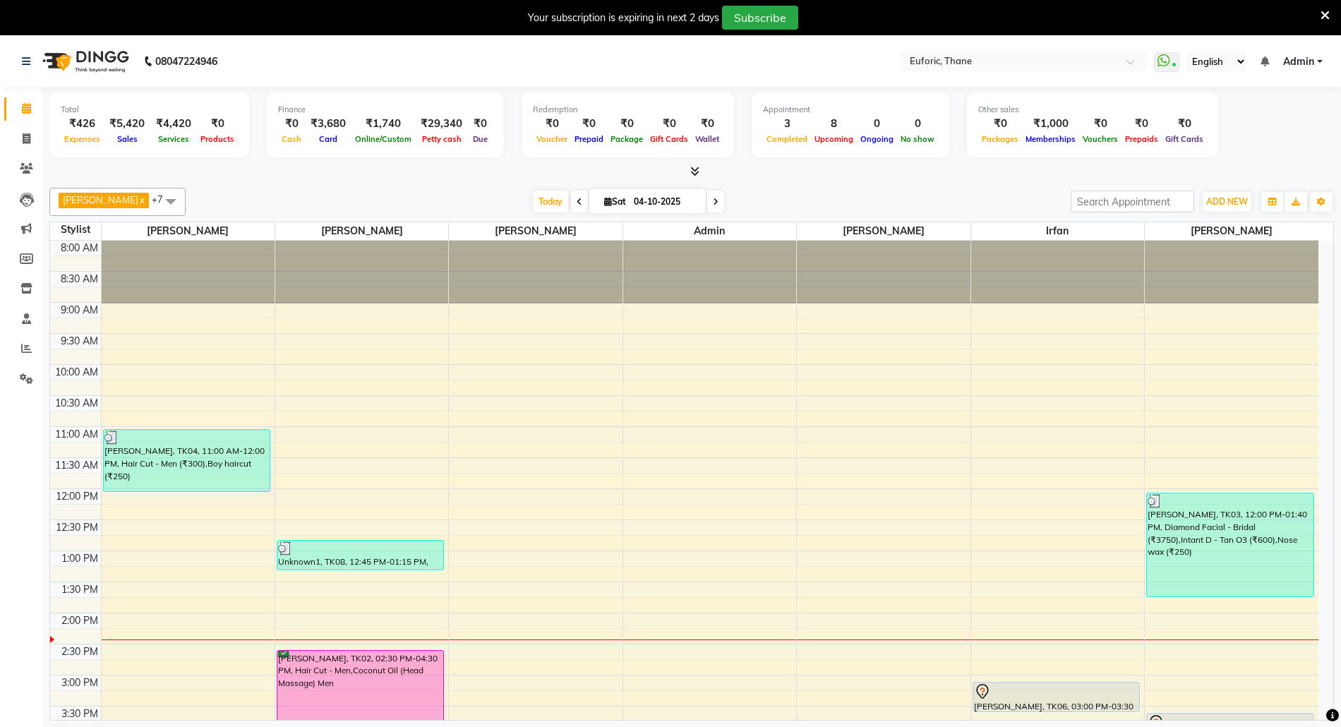
scroll to position [188, 0]
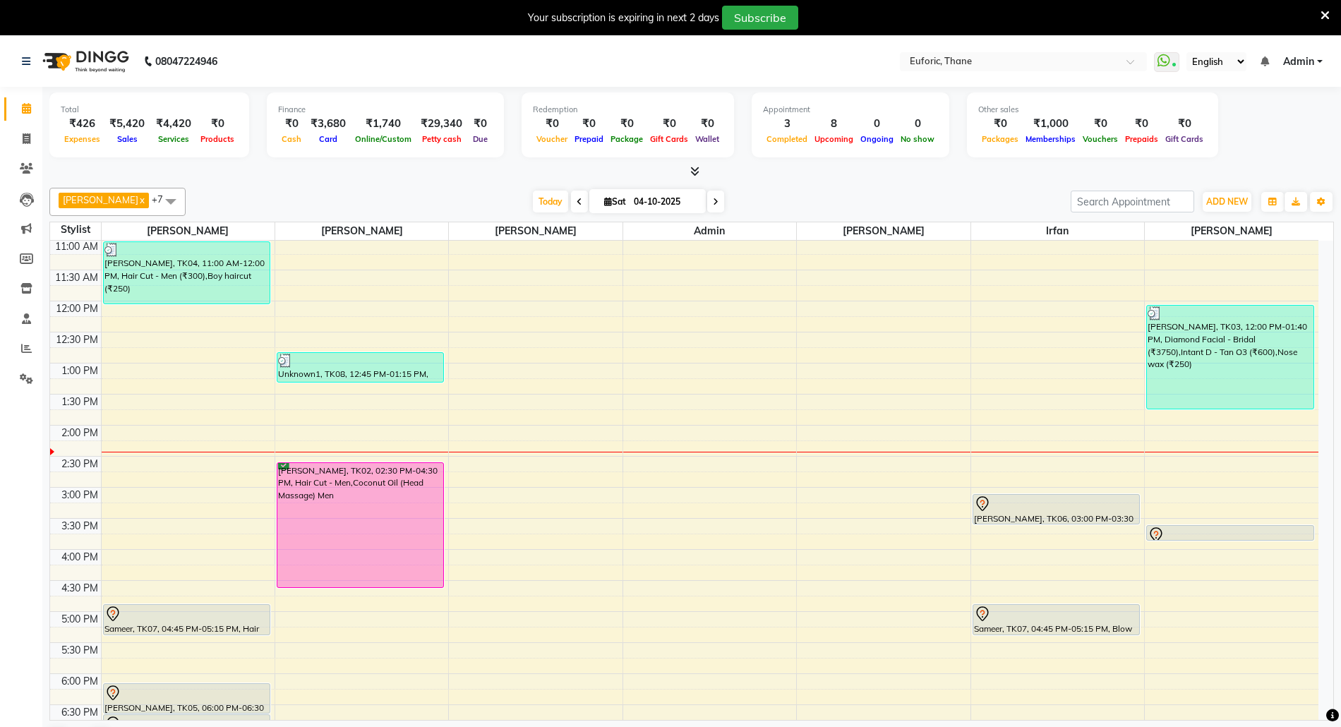
click at [639, 196] on input "04-10-2025" at bounding box center [664, 201] width 71 height 21
select select "10"
select select "2025"
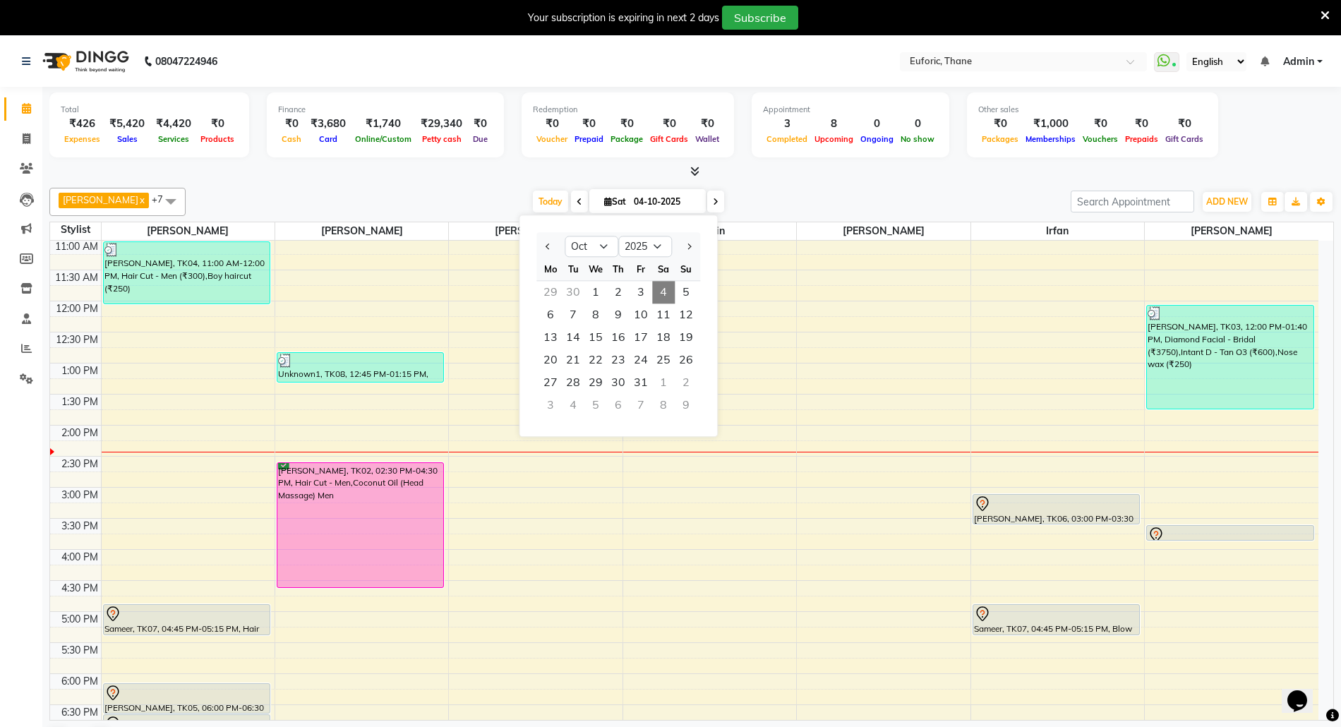
scroll to position [0, 0]
click at [680, 285] on span "5" at bounding box center [686, 292] width 23 height 23
type input "05-10-2025"
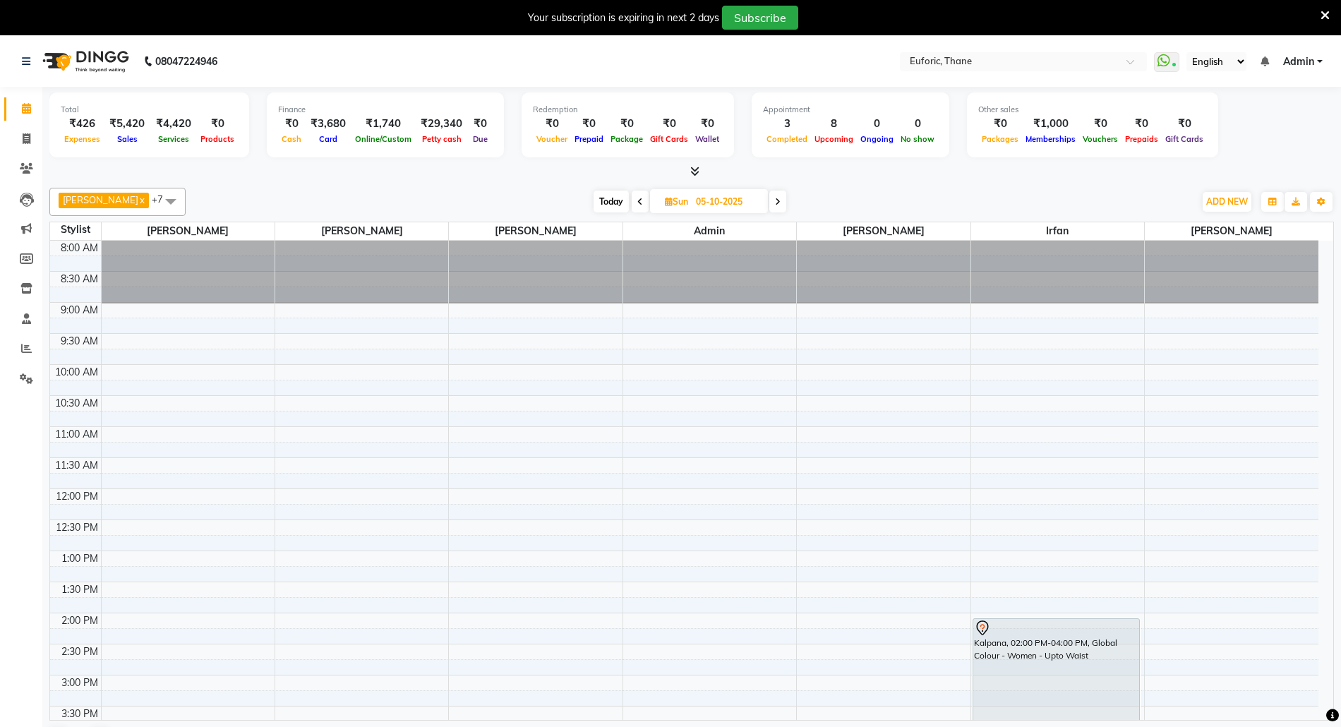
click at [1017, 471] on div "8:00 AM 8:30 AM 9:00 AM 9:30 AM 10:00 AM 10:30 AM 11:00 AM 11:30 AM 12:00 PM 12…" at bounding box center [684, 675] width 1268 height 869
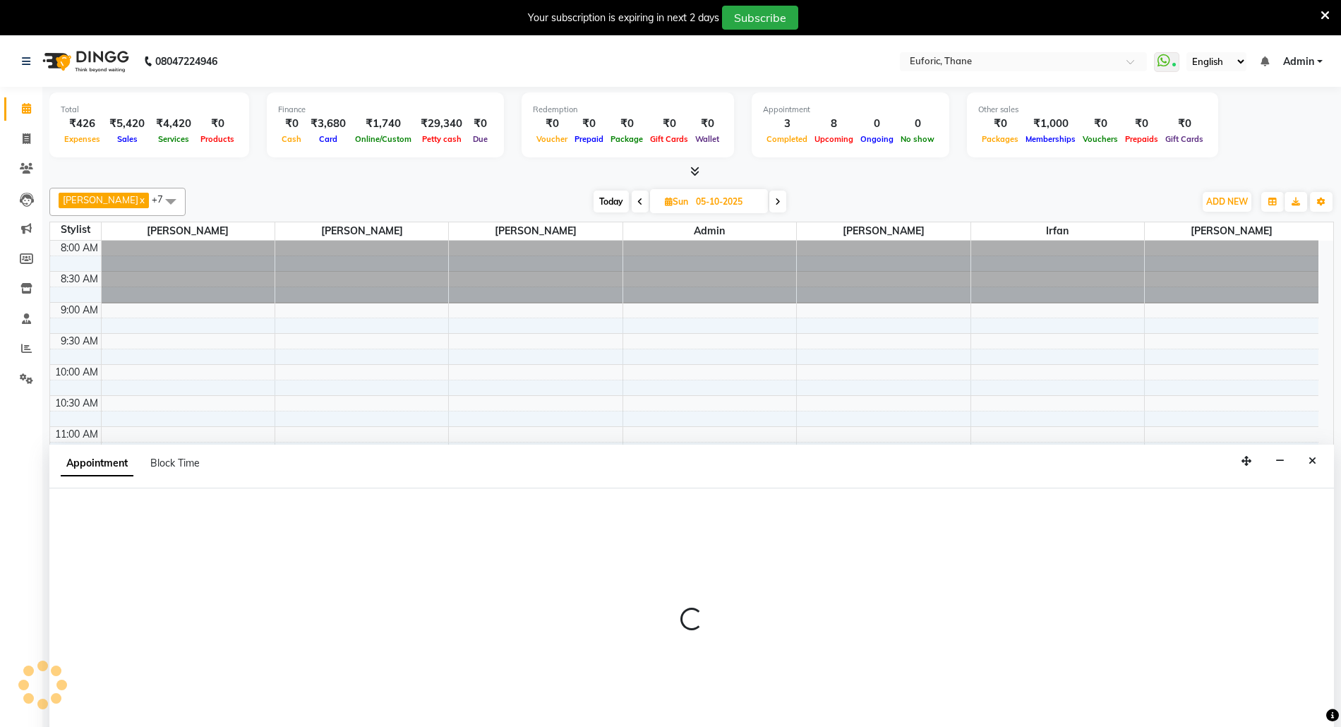
scroll to position [37, 0]
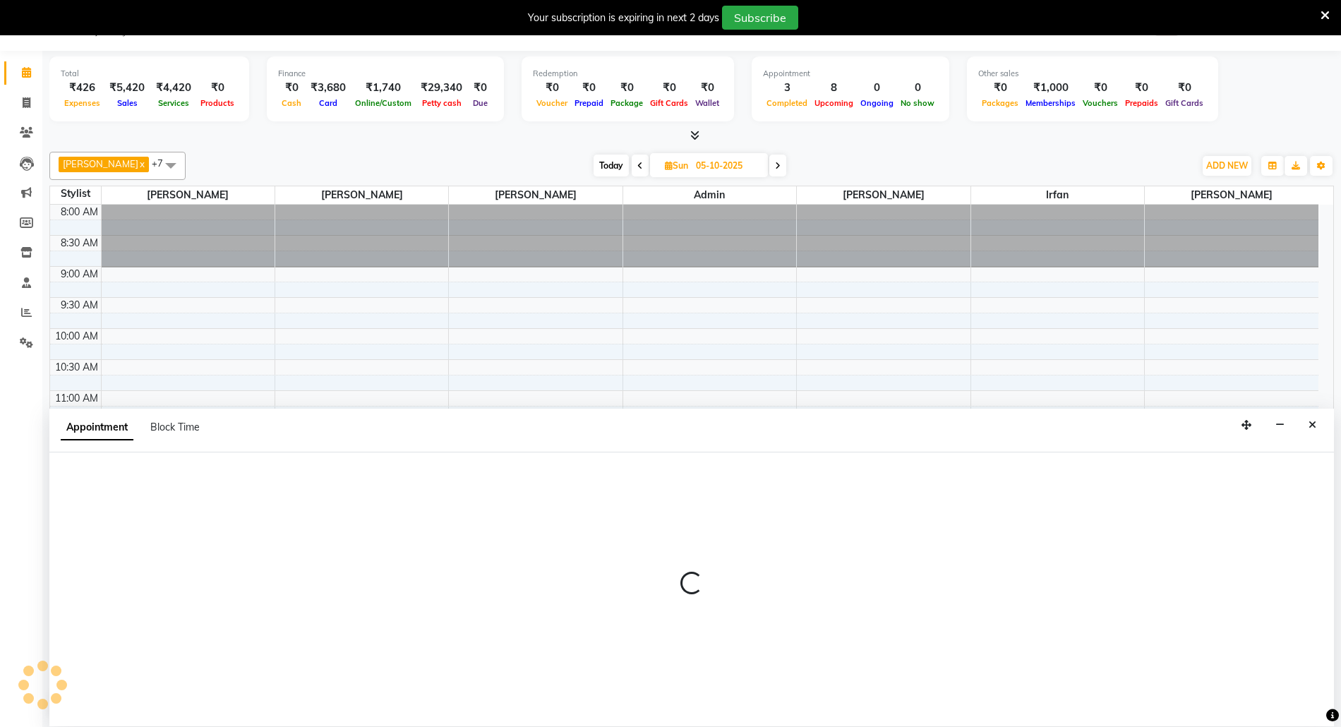
select select "33147"
select select "tentative"
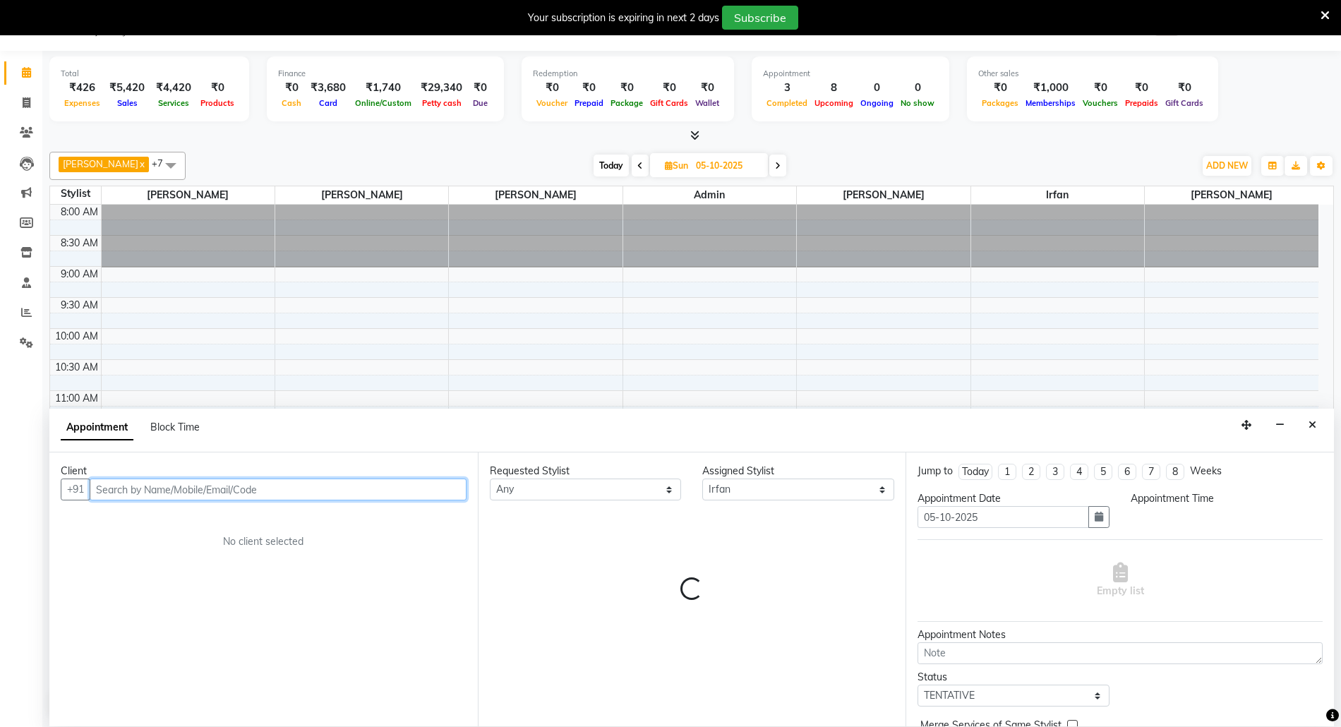
select select "690"
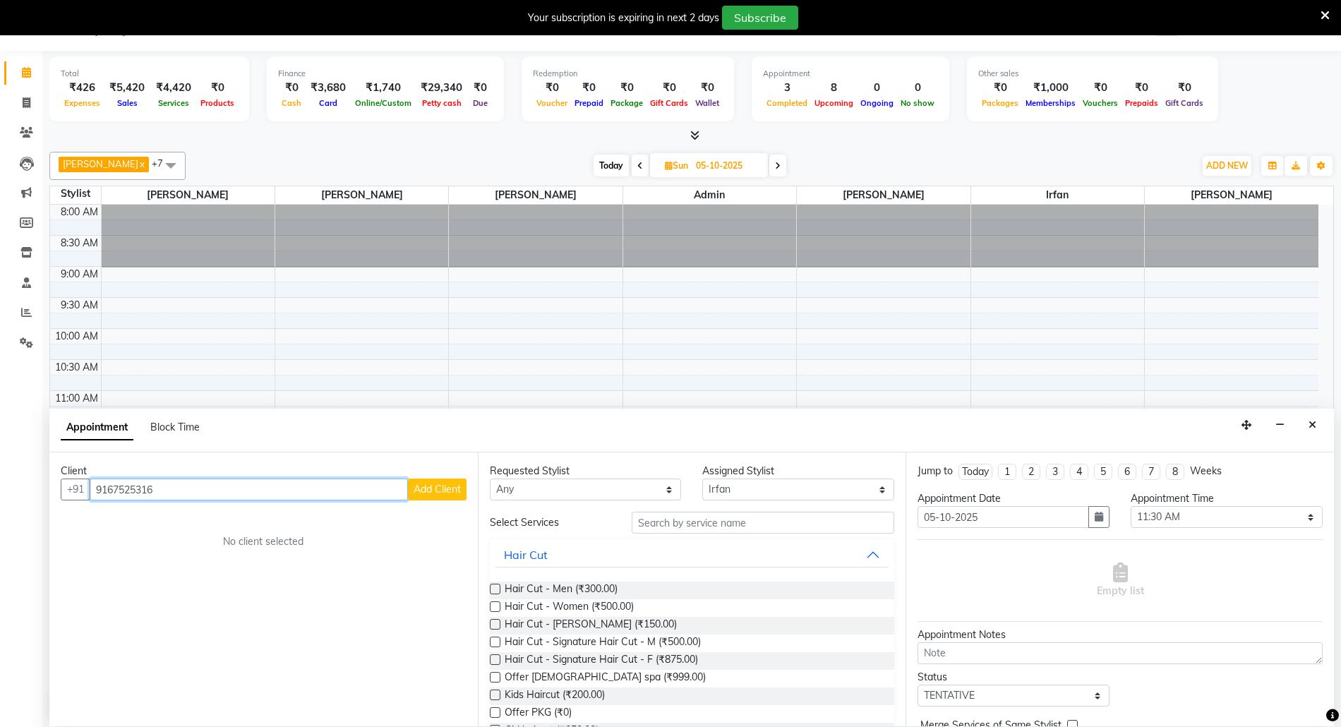
type input "9167525316"
click at [460, 497] on button "Add Client" at bounding box center [437, 489] width 59 height 22
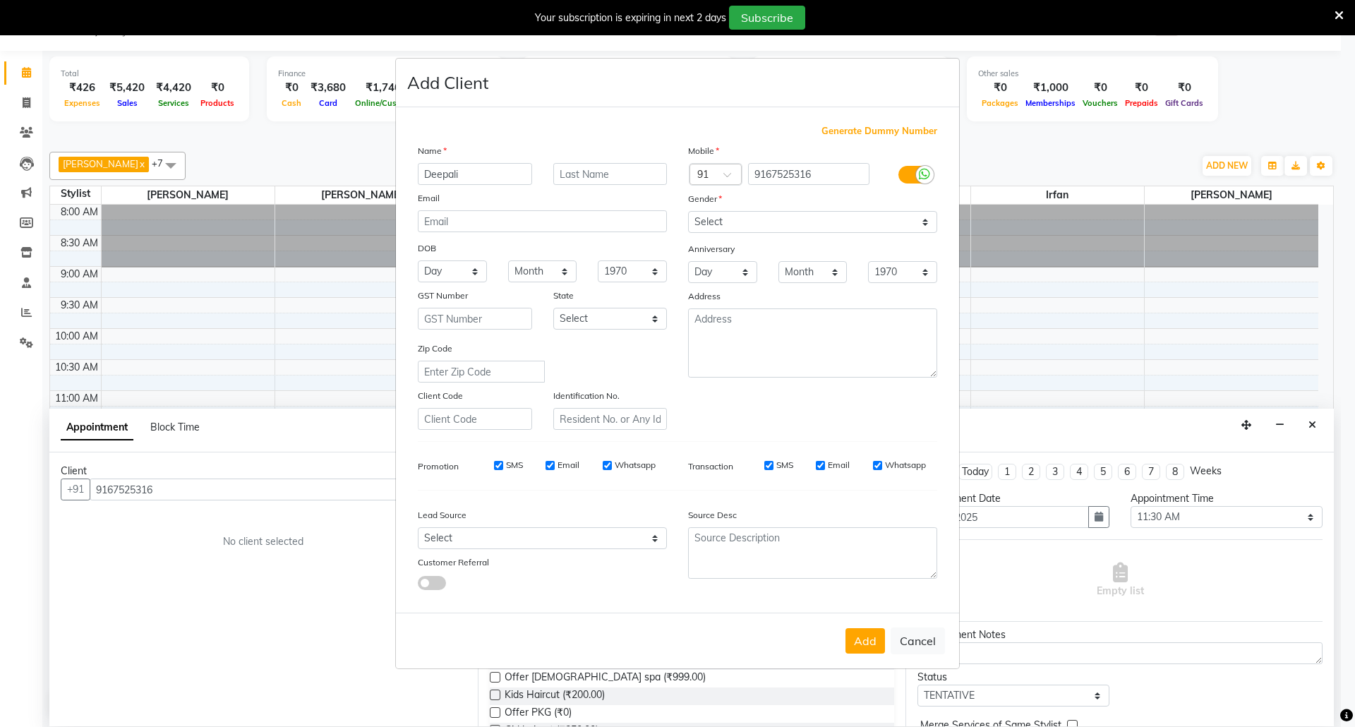
type input "Deepali"
click at [715, 224] on select "Select [DEMOGRAPHIC_DATA] [DEMOGRAPHIC_DATA] Other Prefer Not To Say" at bounding box center [812, 222] width 249 height 22
select select "[DEMOGRAPHIC_DATA]"
click at [688, 212] on select "Select [DEMOGRAPHIC_DATA] [DEMOGRAPHIC_DATA] Other Prefer Not To Say" at bounding box center [812, 222] width 249 height 22
click at [850, 641] on button "Add" at bounding box center [865, 640] width 40 height 25
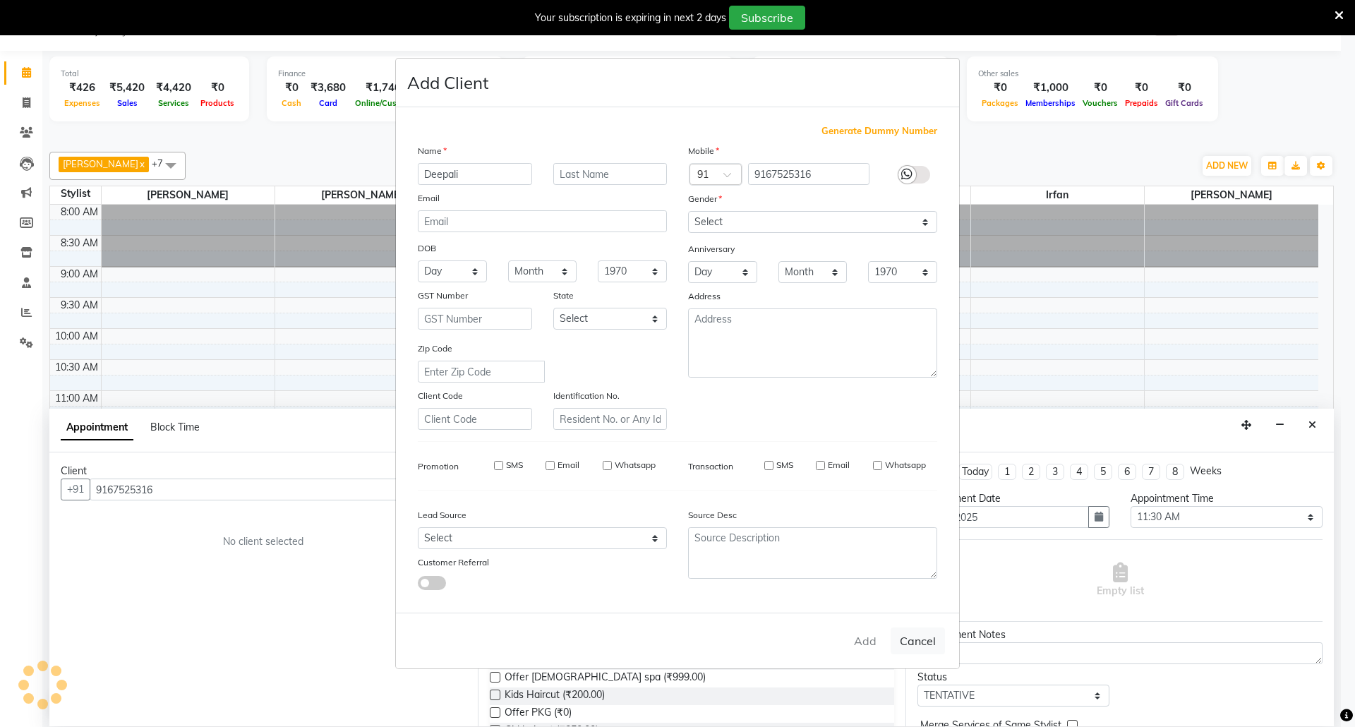
select select
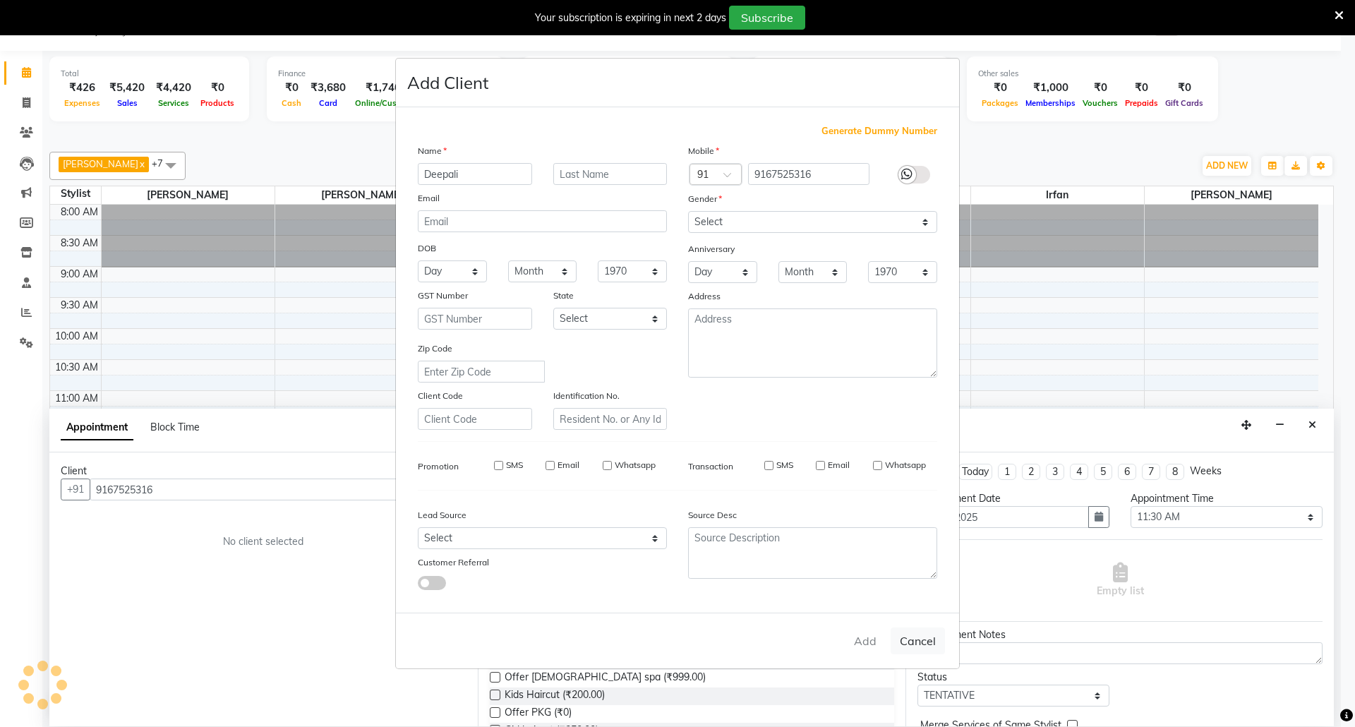
select select
checkbox input "false"
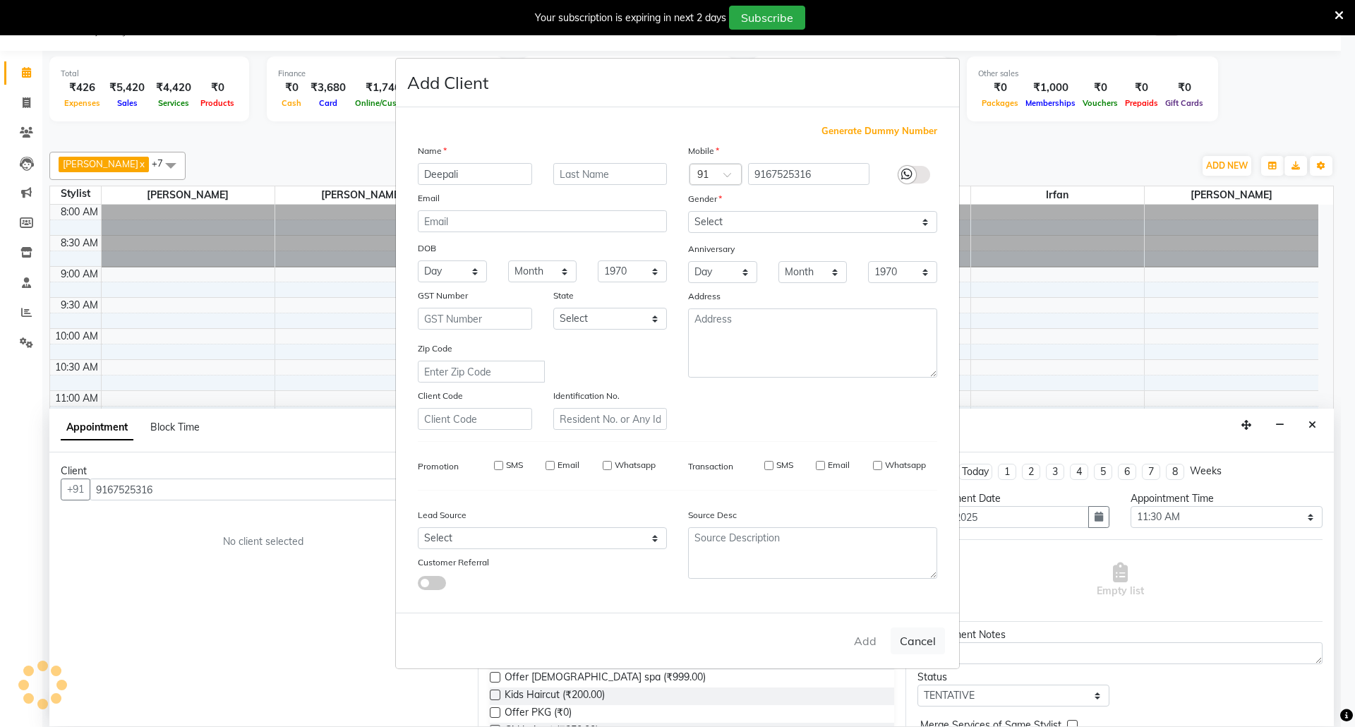
checkbox input "false"
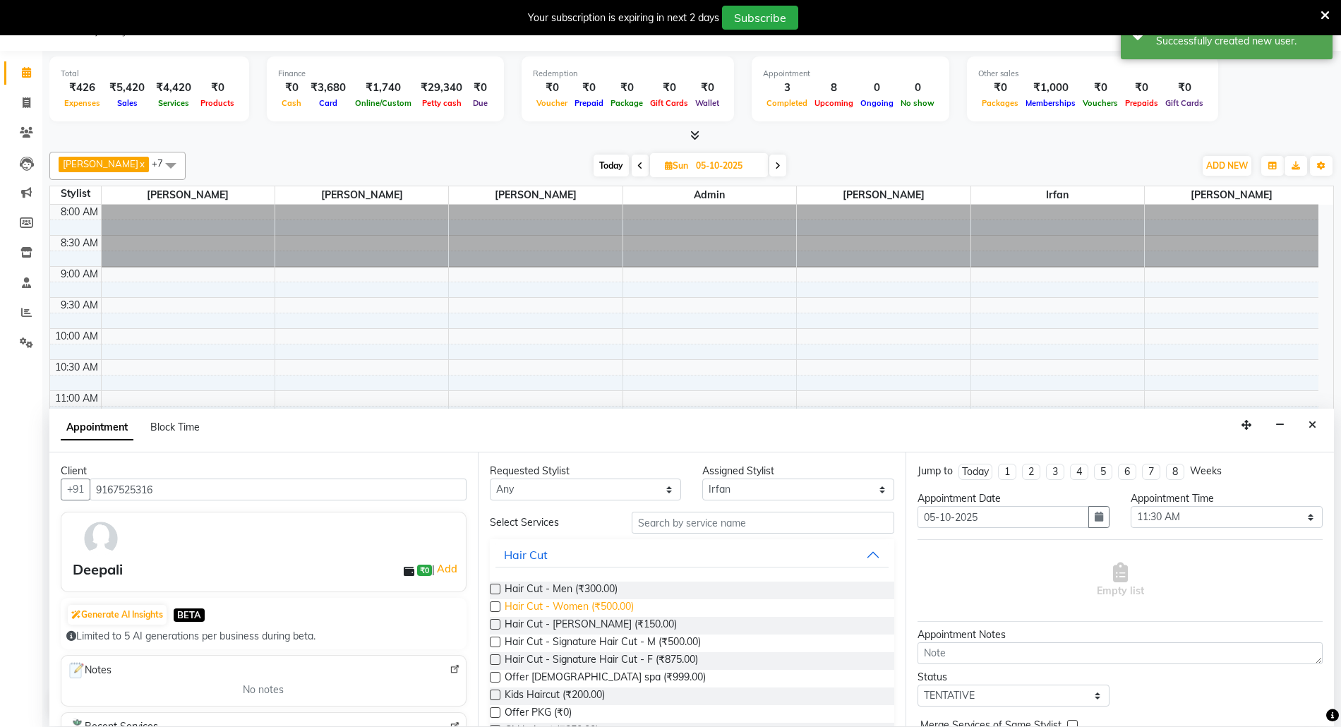
click at [614, 607] on span "Hair Cut - Women (₹500.00)" at bounding box center [569, 608] width 129 height 18
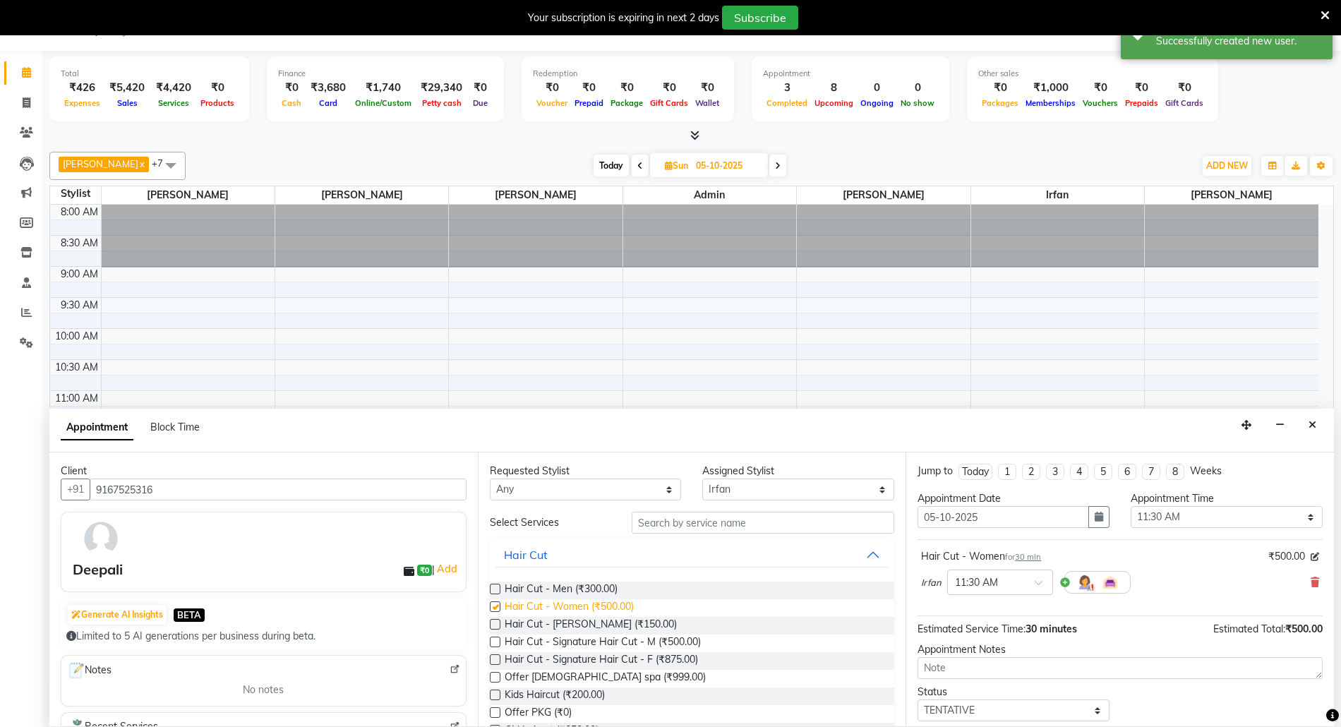
checkbox input "false"
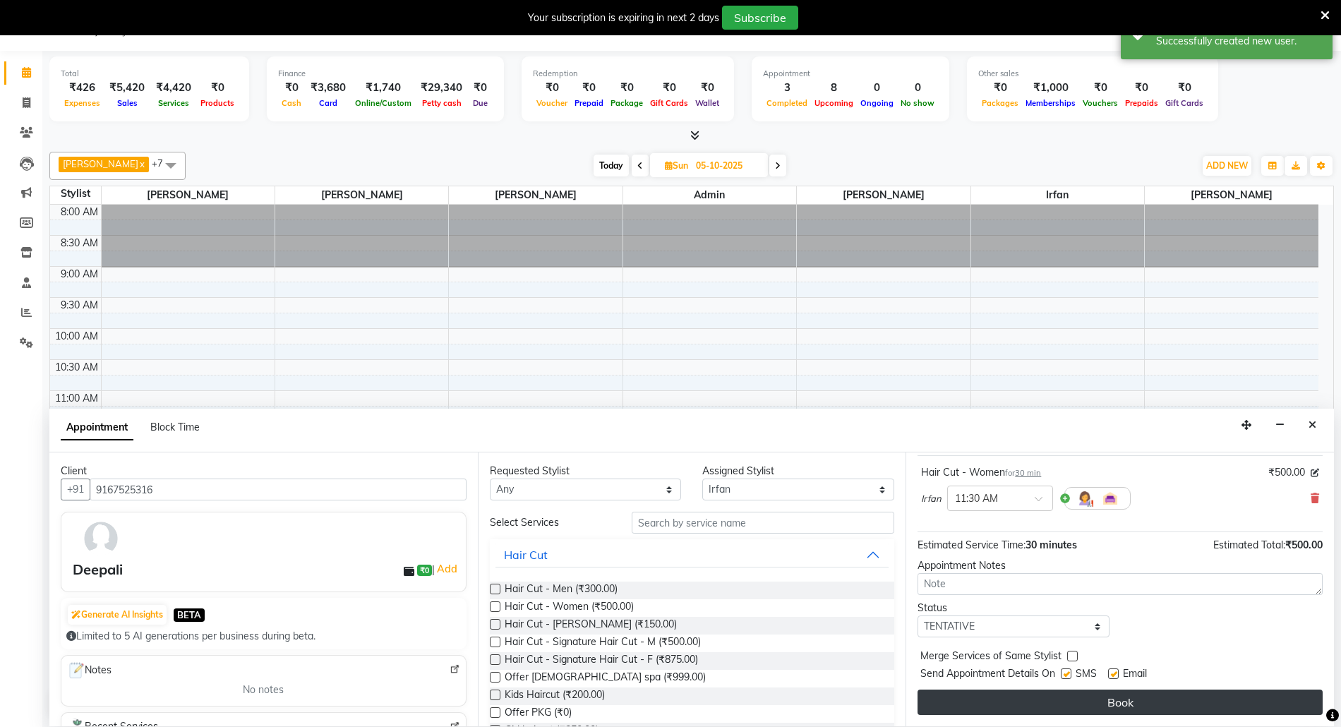
click at [1187, 706] on button "Book" at bounding box center [1119, 701] width 405 height 25
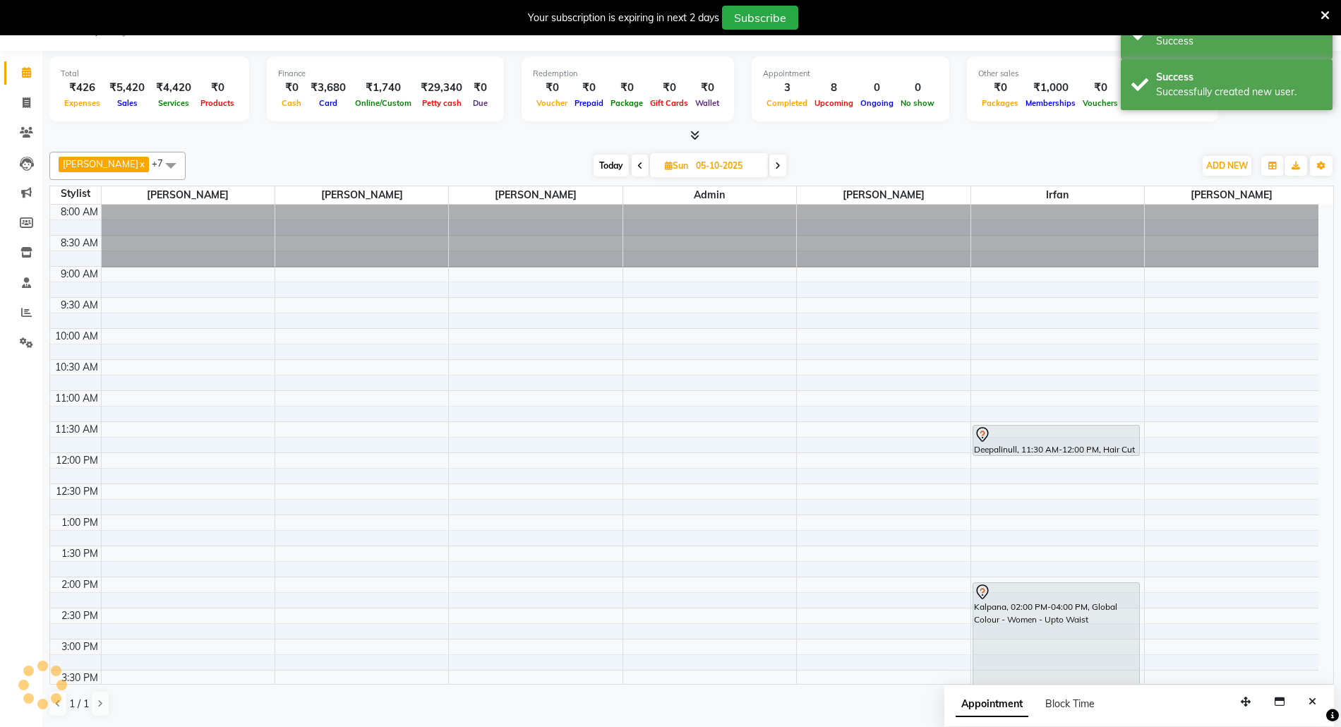
scroll to position [0, 0]
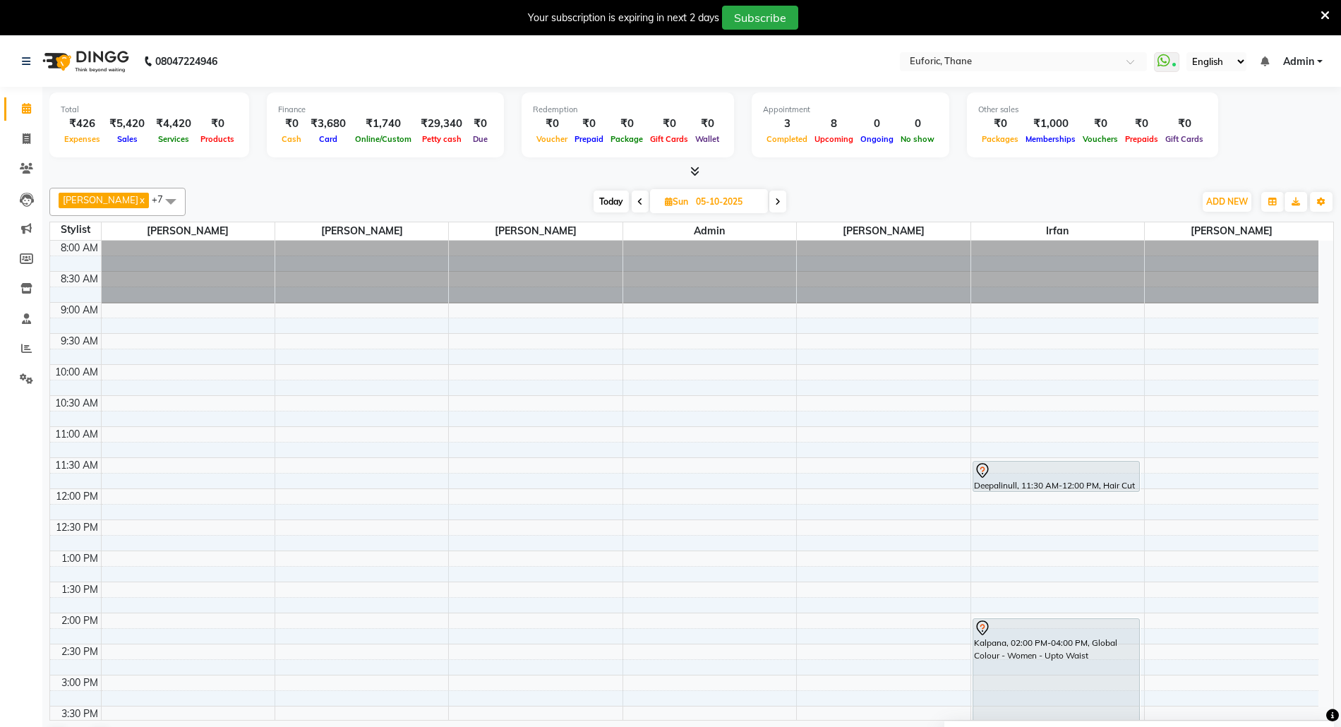
click at [715, 204] on input "05-10-2025" at bounding box center [727, 201] width 71 height 21
select select "10"
select select "2025"
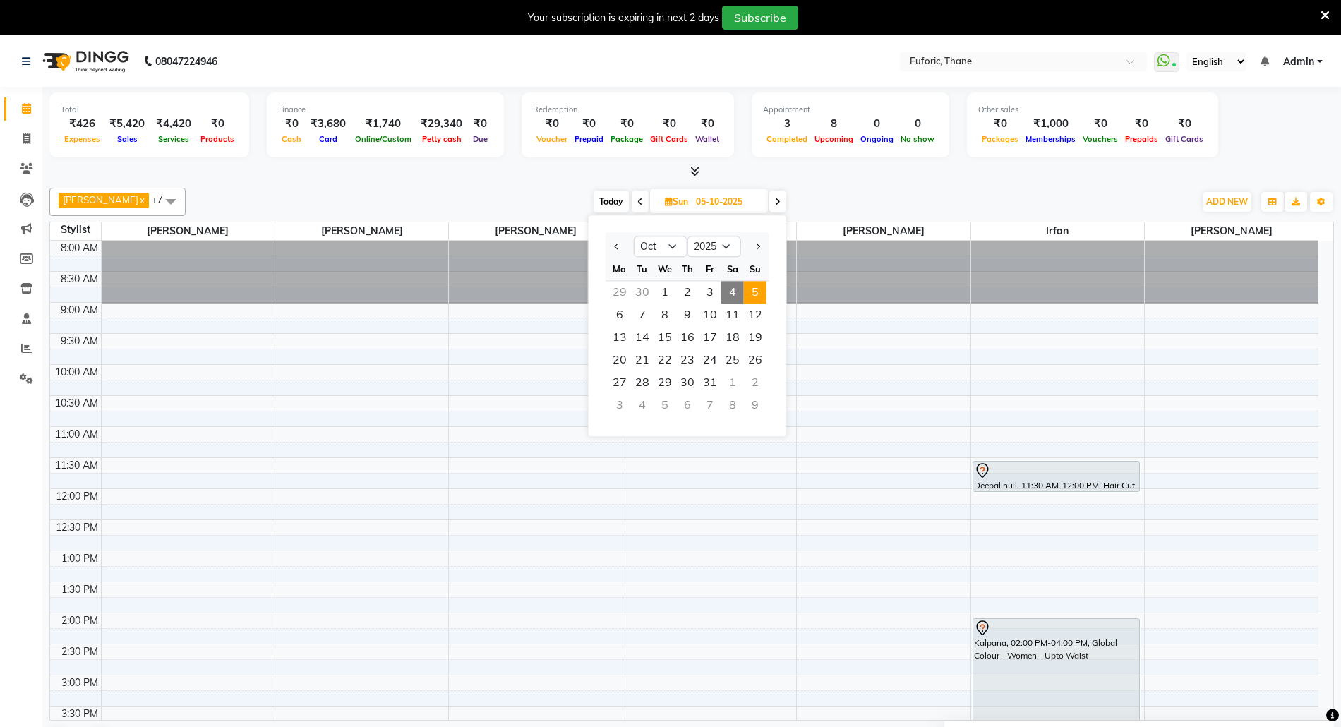
click at [735, 295] on span "4" at bounding box center [732, 292] width 23 height 23
type input "04-10-2025"
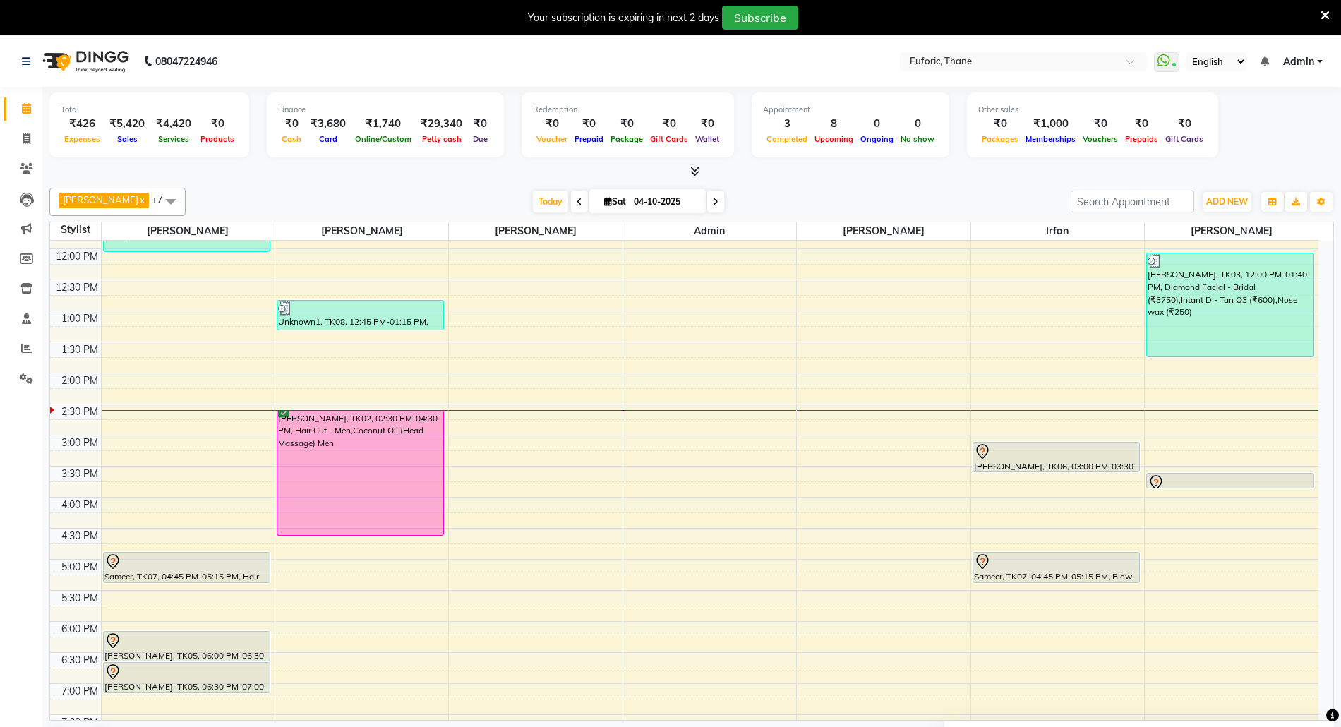
scroll to position [191, 0]
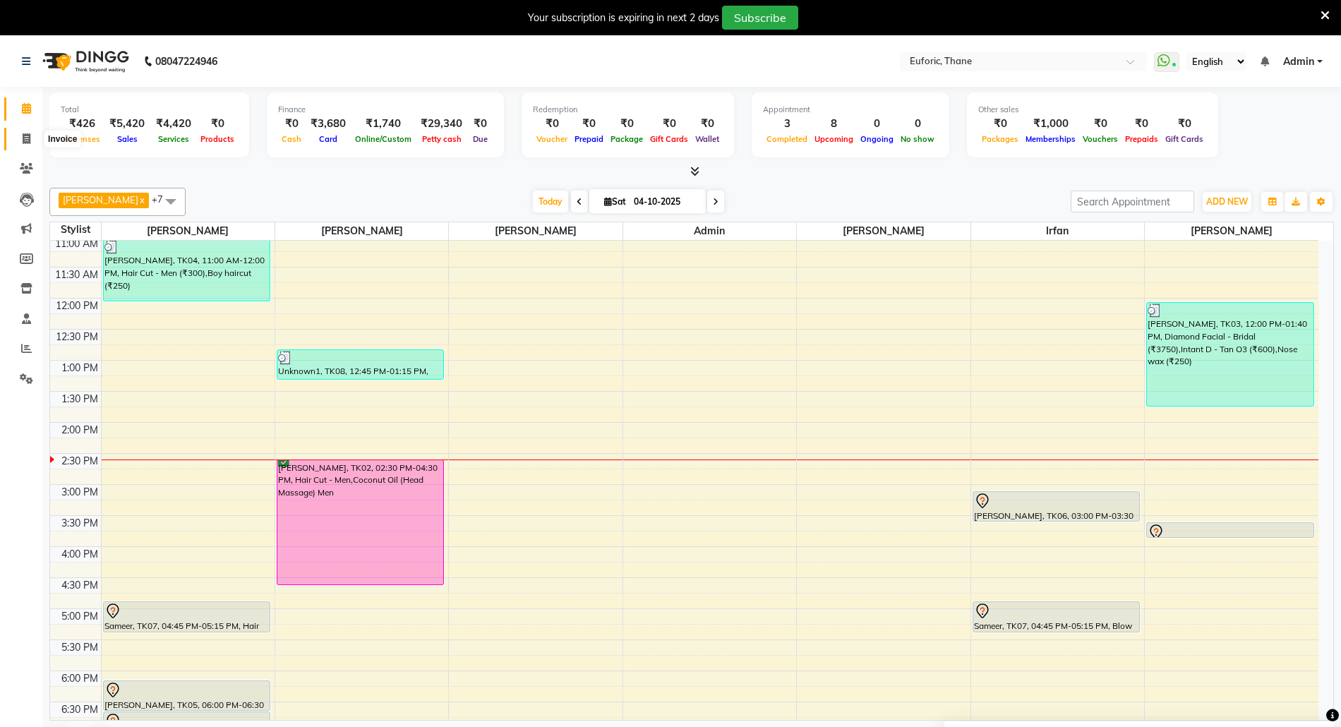
click at [29, 131] on span at bounding box center [26, 139] width 25 height 16
select select "service"
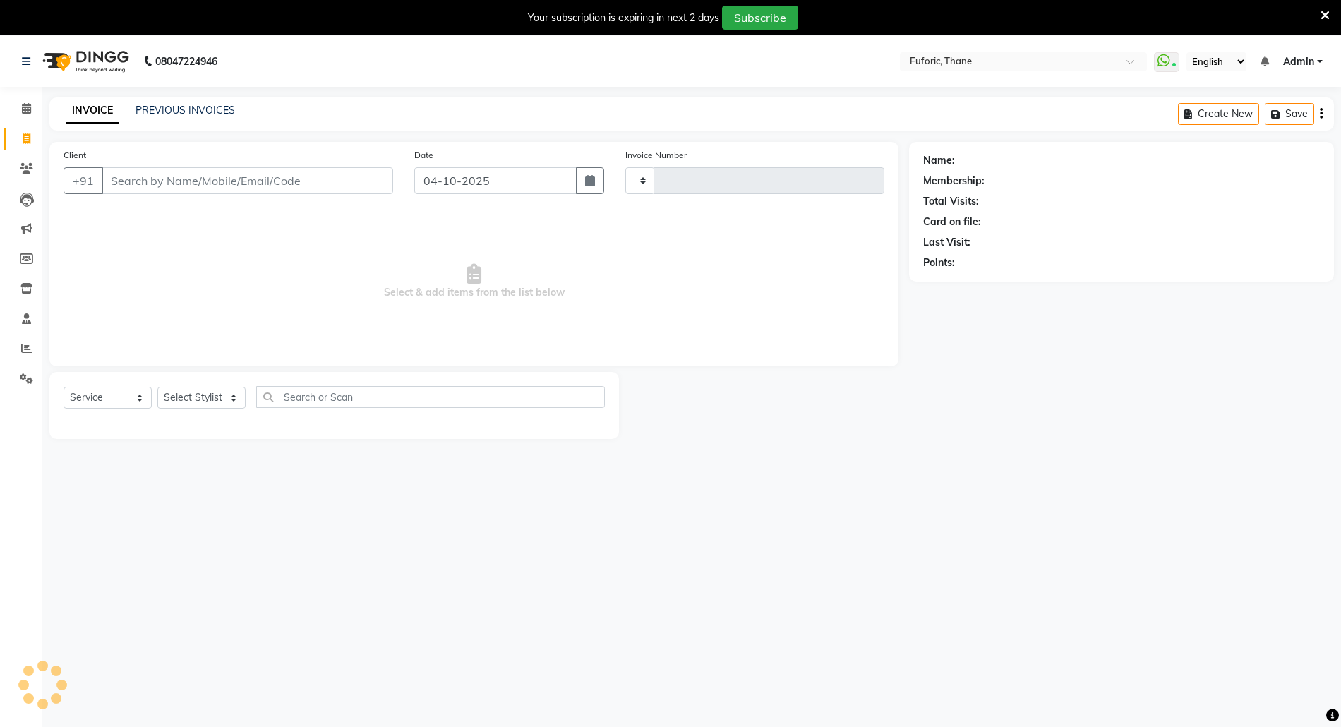
type input "3108"
select select "5063"
click at [185, 393] on select "Select Stylist" at bounding box center [201, 398] width 88 height 22
click at [181, 387] on select "Select Stylist [PERSON_NAME] Aatik Salmanai Admin [PERSON_NAME] [PERSON_NAME] […" at bounding box center [201, 398] width 88 height 22
click at [179, 394] on select "Select Stylist [PERSON_NAME] Aatik Salmanai Admin [PERSON_NAME] [PERSON_NAME] […" at bounding box center [201, 398] width 88 height 22
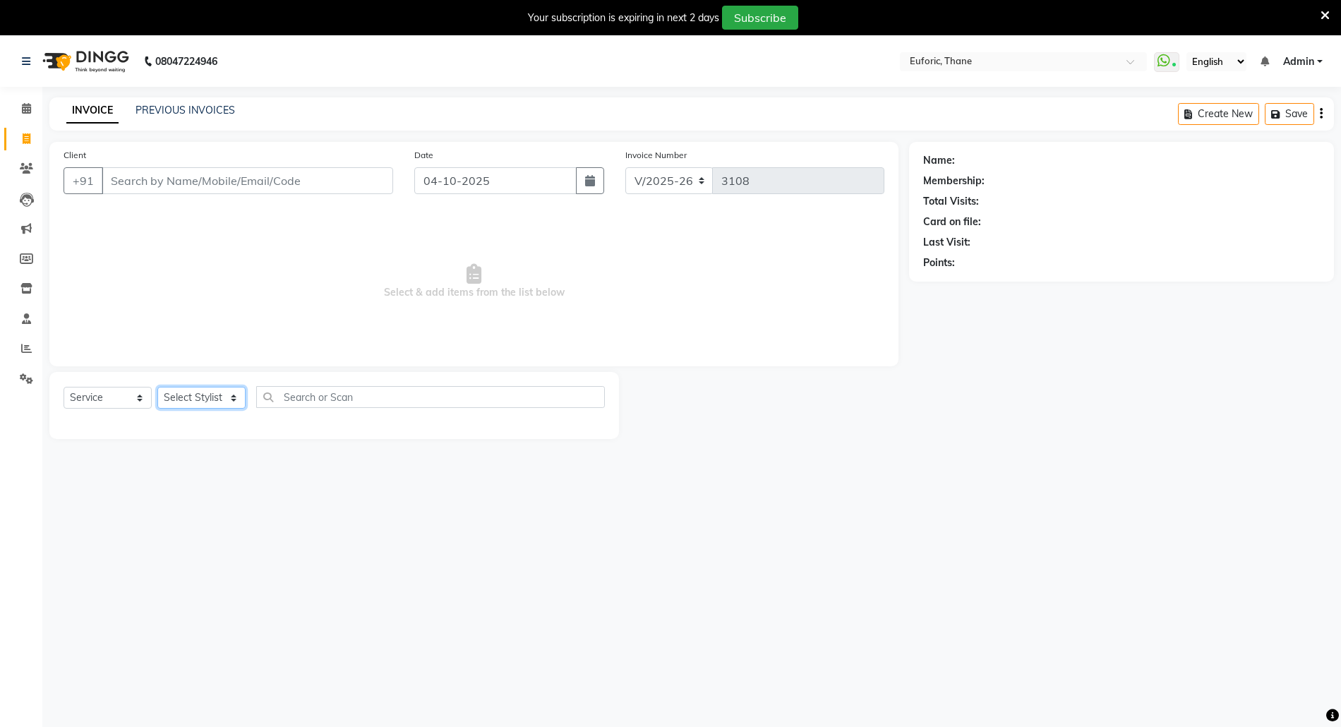
select select "58800"
click at [157, 387] on select "Select Stylist [PERSON_NAME] Aatik Salmanai Admin [PERSON_NAME] [PERSON_NAME] […" at bounding box center [201, 398] width 88 height 22
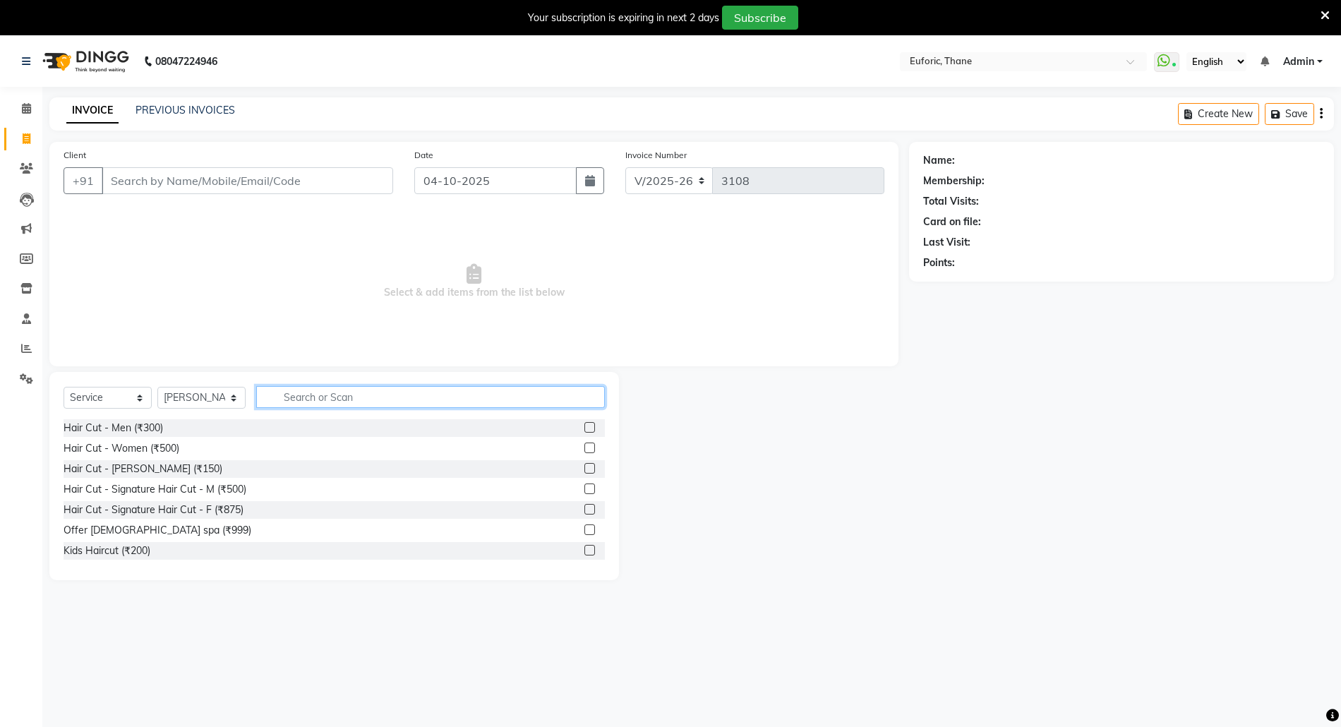
click at [289, 398] on input "text" at bounding box center [430, 397] width 349 height 22
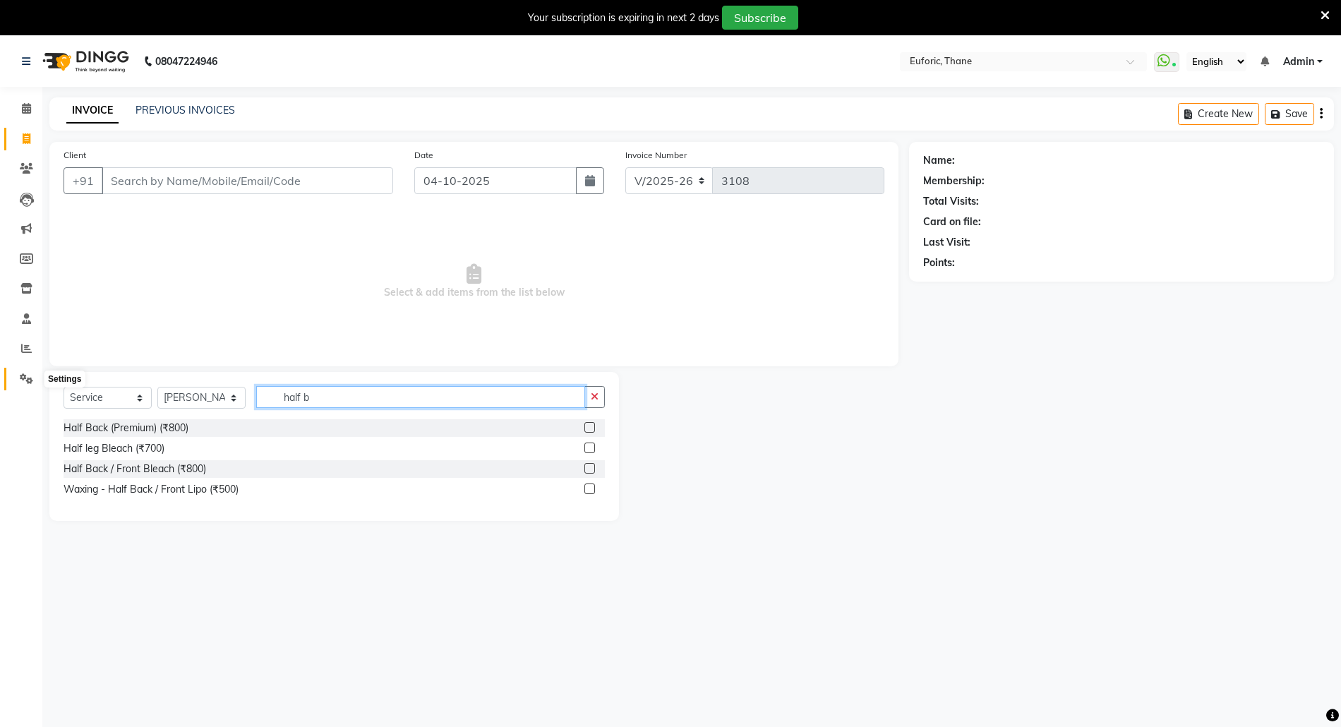
type input "half b"
click at [31, 378] on icon at bounding box center [26, 378] width 13 height 11
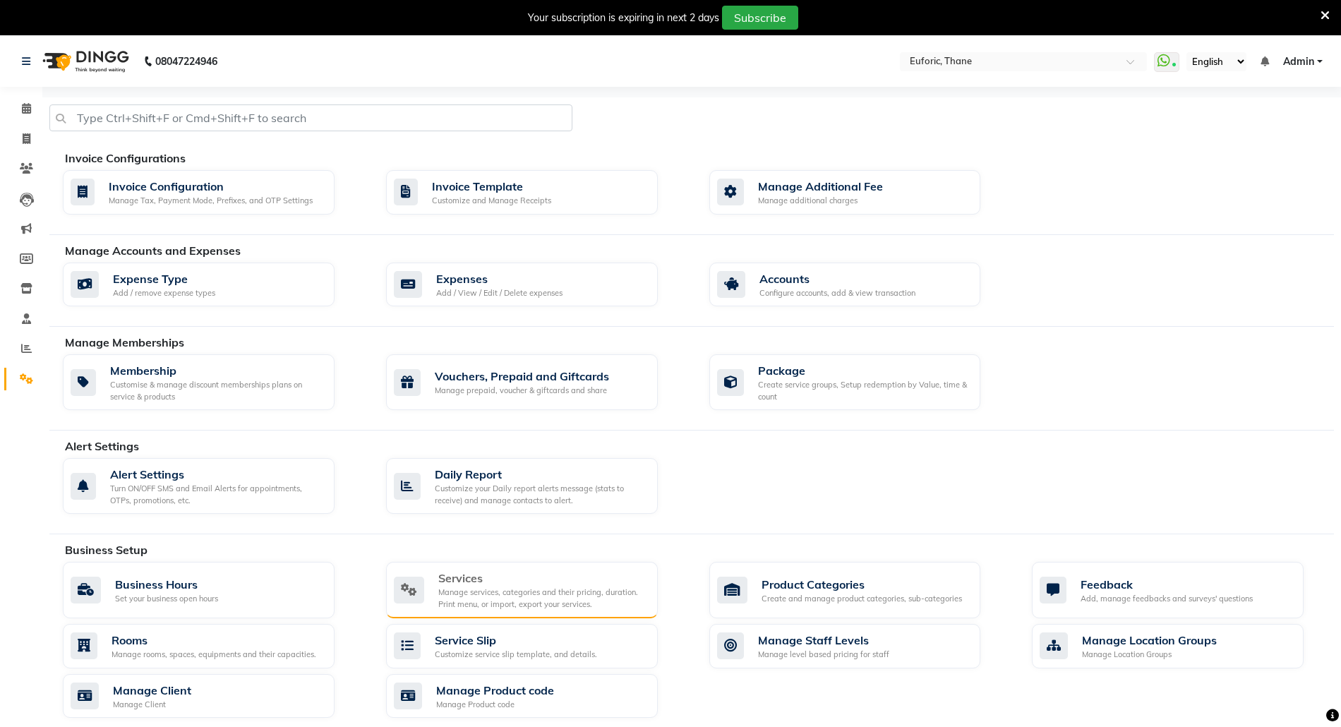
click at [563, 589] on div "Manage services, categories and their pricing, duration. Print menu, or import,…" at bounding box center [542, 597] width 208 height 23
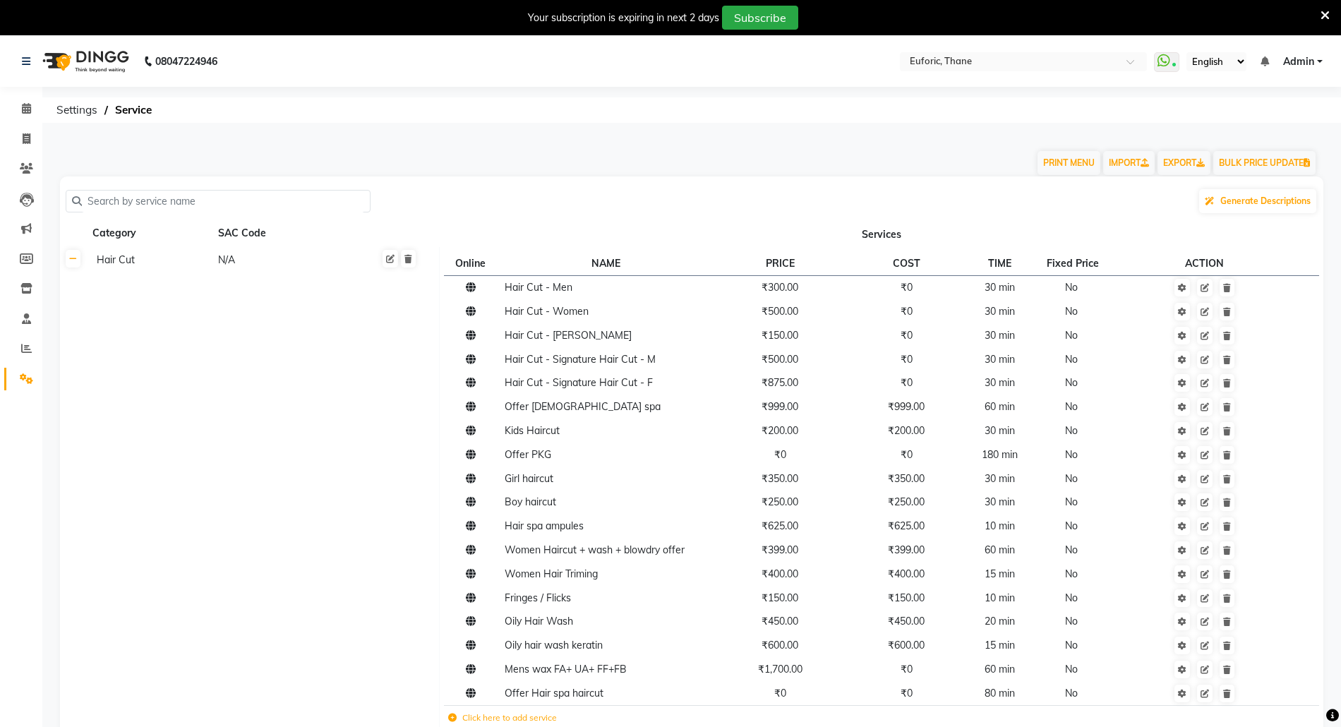
click at [168, 191] on input "text" at bounding box center [223, 202] width 282 height 22
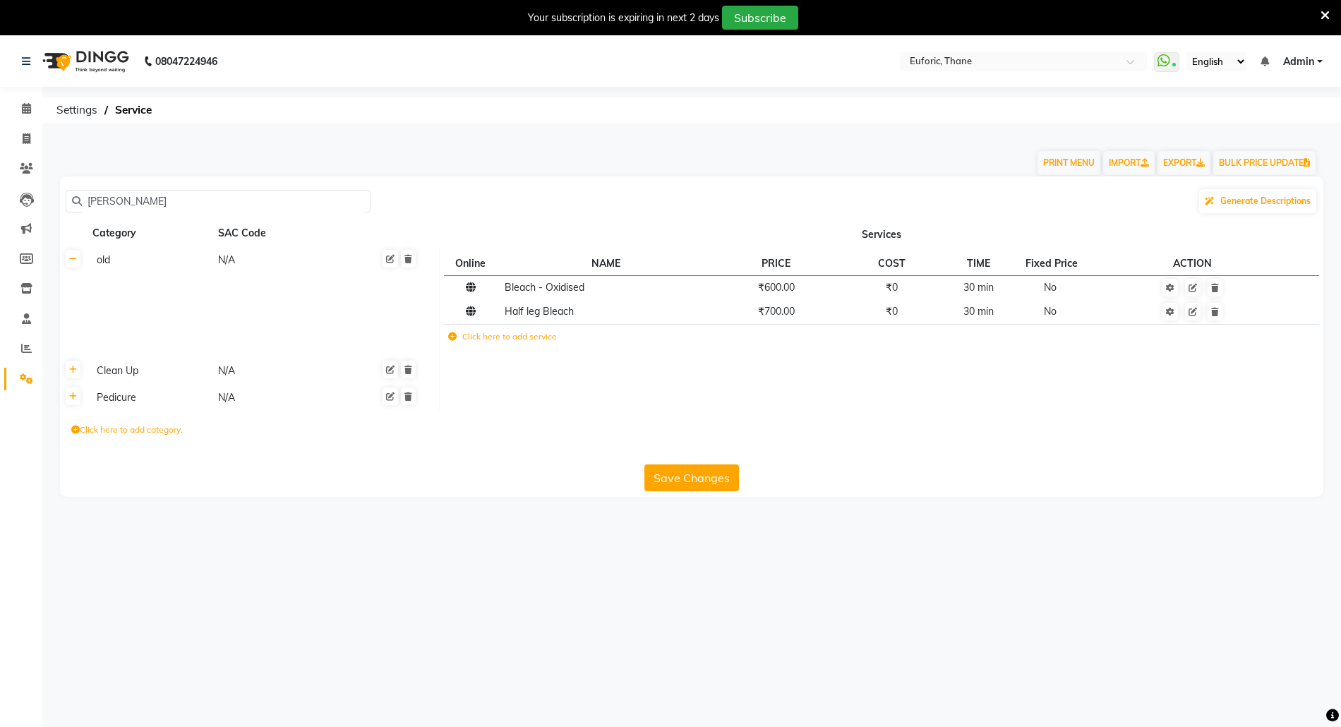
drag, startPoint x: 156, startPoint y: 206, endPoint x: 44, endPoint y: 202, distance: 112.3
click at [44, 202] on main "PRINT MENU IMPORT EXPORT BULK PRICE UPDATE [PERSON_NAME] Generate Descriptions …" at bounding box center [691, 326] width 1298 height 384
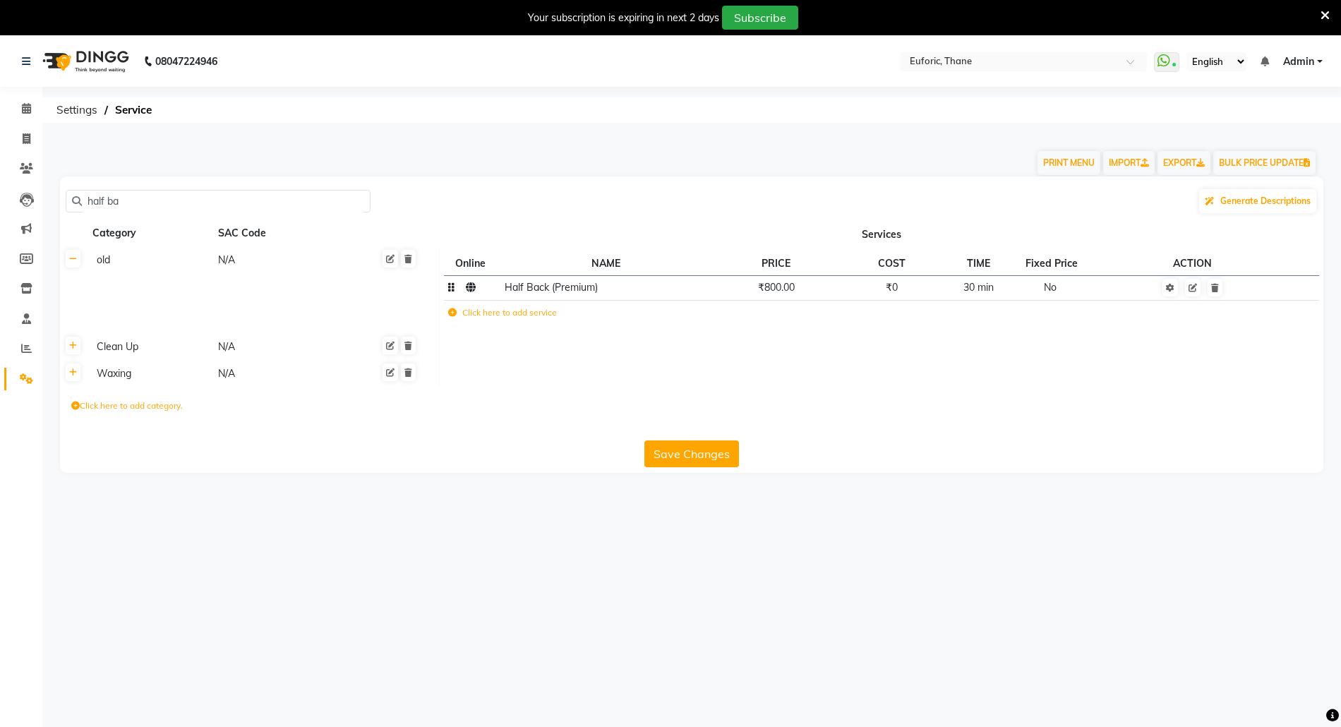
type input "half ba"
click at [1197, 296] on td at bounding box center [1193, 287] width 202 height 25
click at [1194, 285] on icon at bounding box center [1192, 288] width 8 height 8
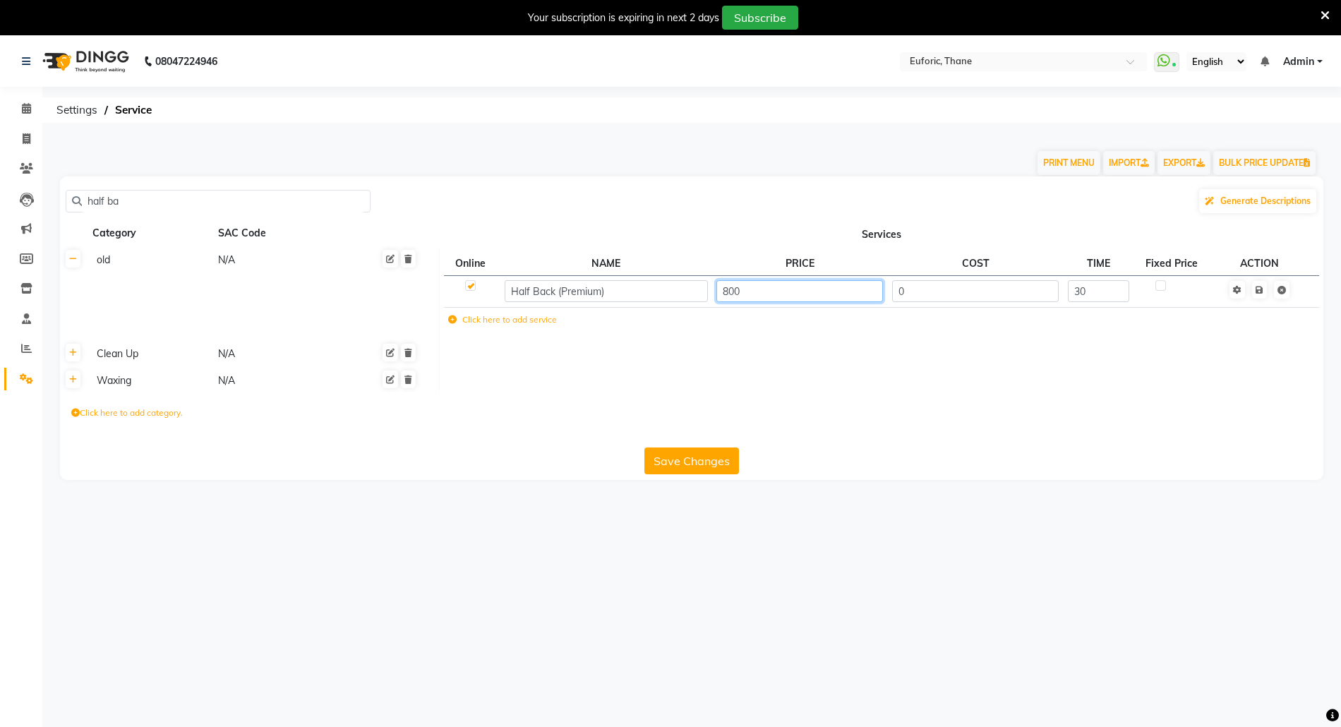
click at [732, 300] on input "800" at bounding box center [799, 291] width 167 height 22
type input "1000"
click at [689, 473] on div "half ba Generate Descriptions Category SAC Code Services old N/A Online NAME PR…" at bounding box center [691, 327] width 1263 height 303
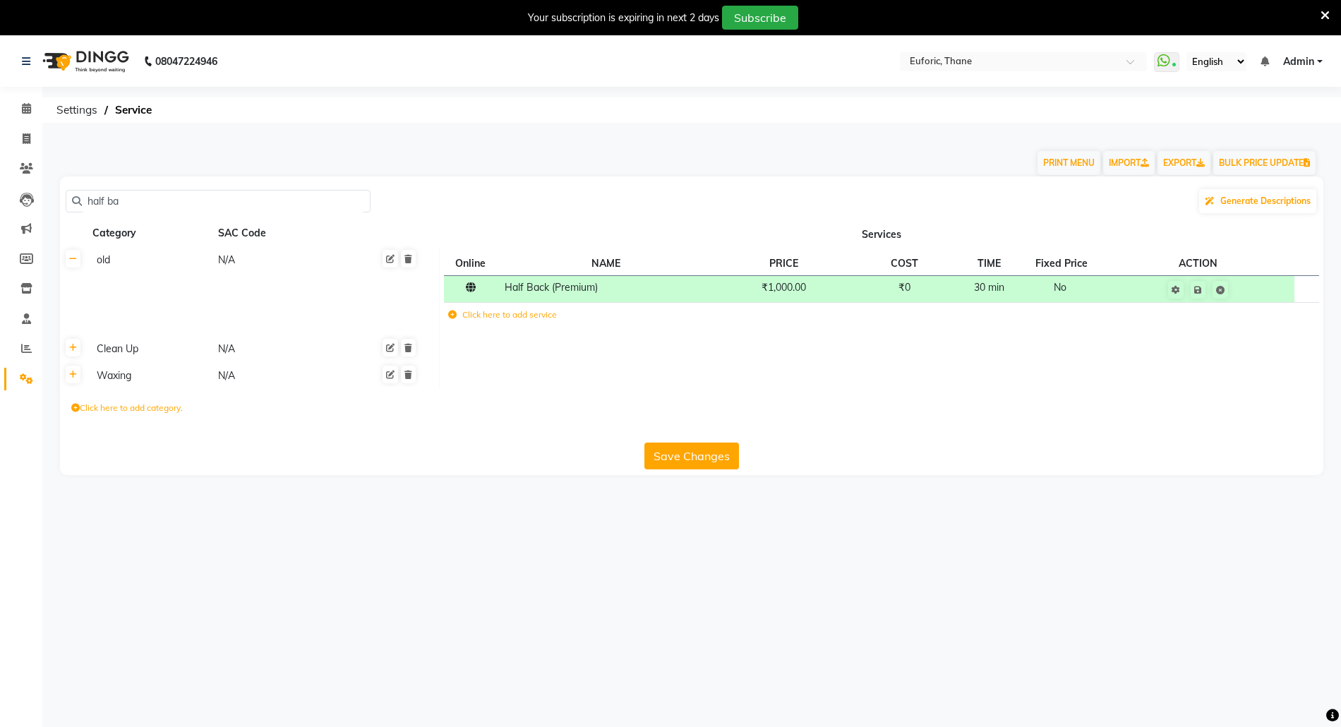
click at [689, 464] on button "Save Changes" at bounding box center [691, 455] width 95 height 27
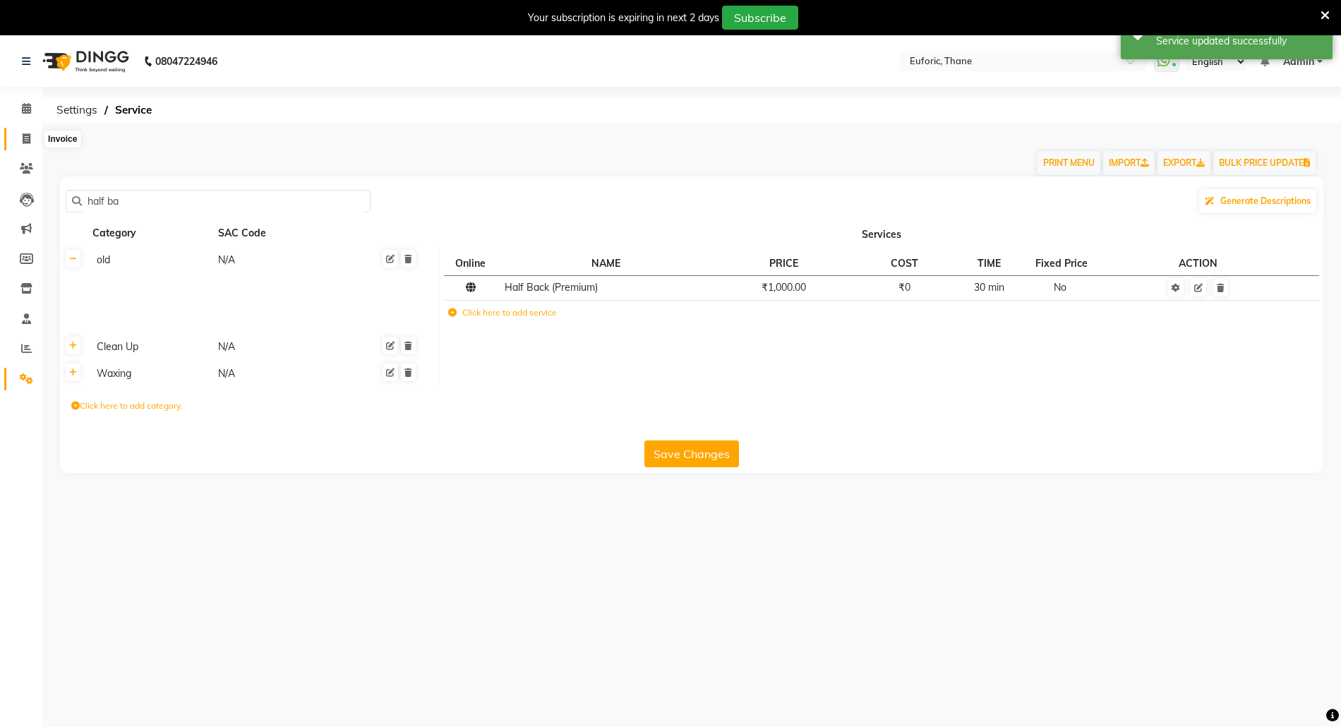
click at [24, 139] on icon at bounding box center [27, 138] width 8 height 11
select select "5063"
select select "service"
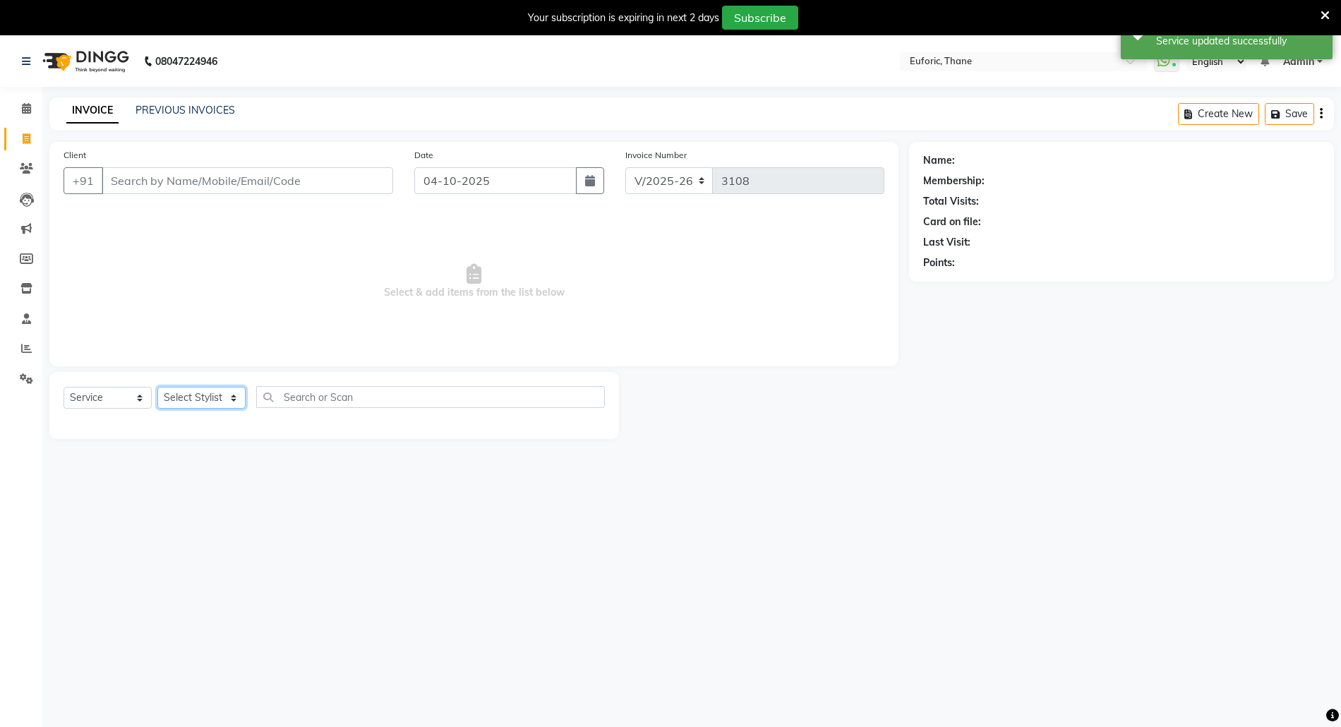
click at [185, 394] on select "Select Stylist [PERSON_NAME] Aatik Salmanai Admin [PERSON_NAME] [PERSON_NAME] […" at bounding box center [201, 398] width 88 height 22
select select "58800"
click at [157, 387] on select "Select Stylist [PERSON_NAME] Aatik Salmanai Admin [PERSON_NAME] [PERSON_NAME] […" at bounding box center [201, 398] width 88 height 22
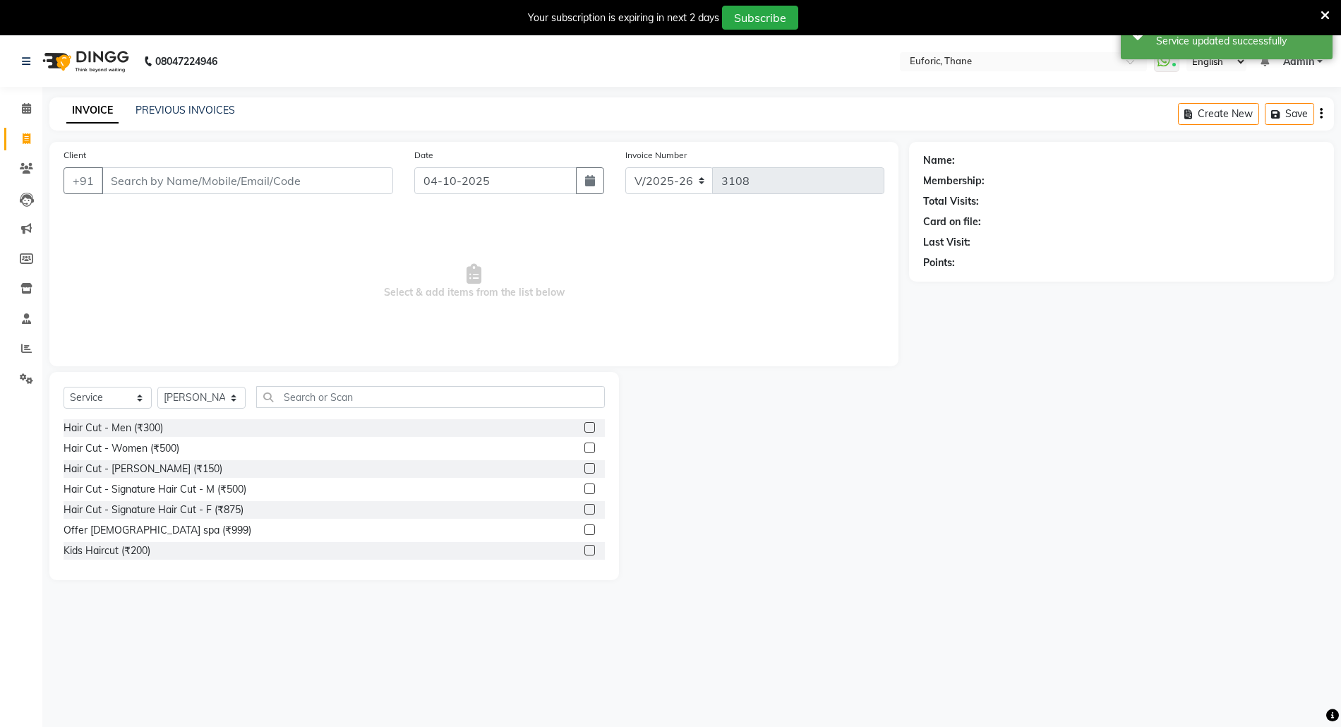
click at [323, 381] on div "Select Service Product Membership Package Voucher Prepaid Gift Card Select Styl…" at bounding box center [333, 476] width 569 height 208
click at [323, 391] on input "text" at bounding box center [430, 397] width 349 height 22
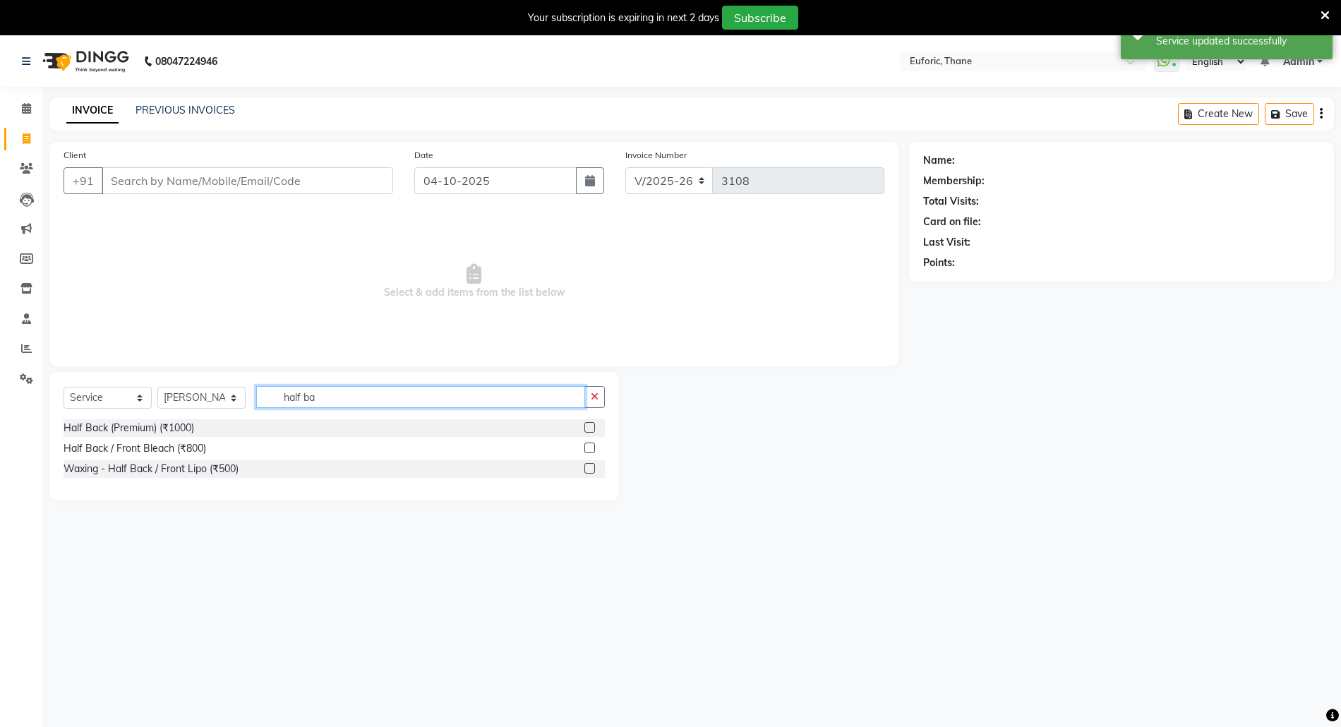
type input "half ba"
click at [591, 432] on label at bounding box center [589, 427] width 11 height 11
click at [591, 432] on input "checkbox" at bounding box center [588, 427] width 9 height 9
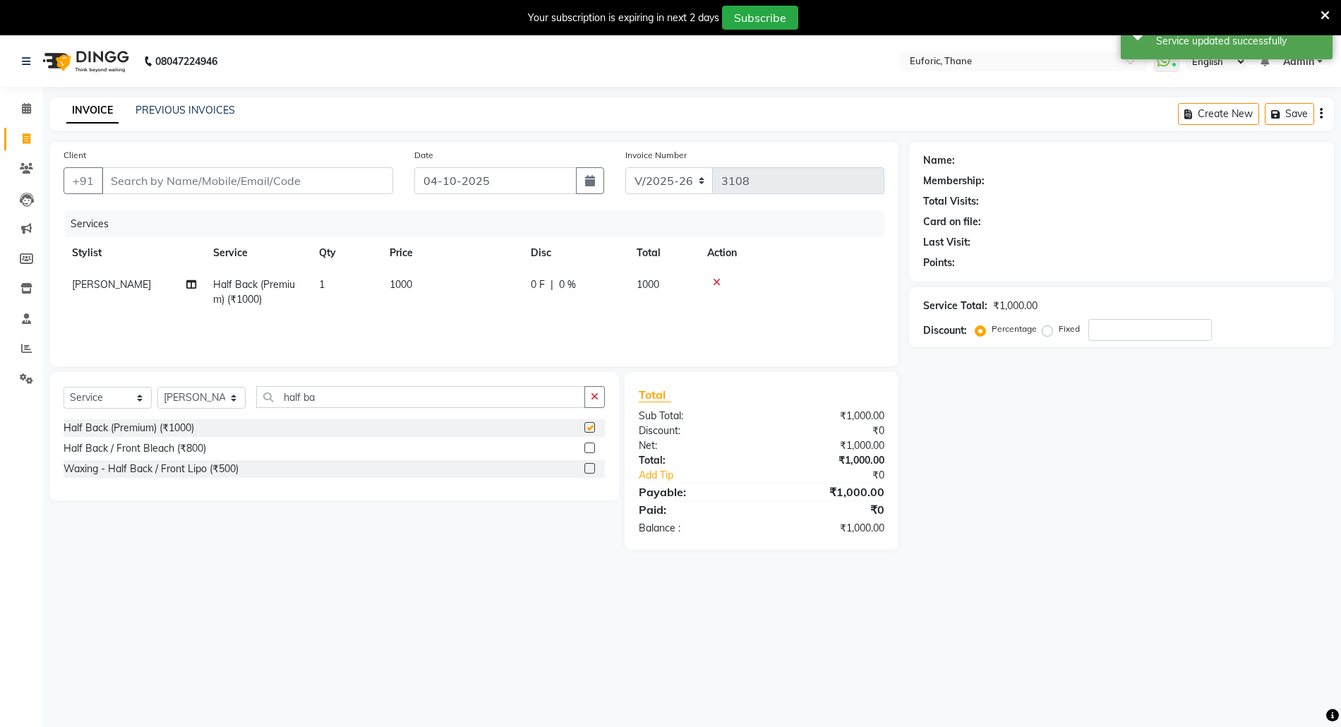
checkbox input "false"
click at [436, 295] on td "1000" at bounding box center [451, 292] width 141 height 47
select select "58800"
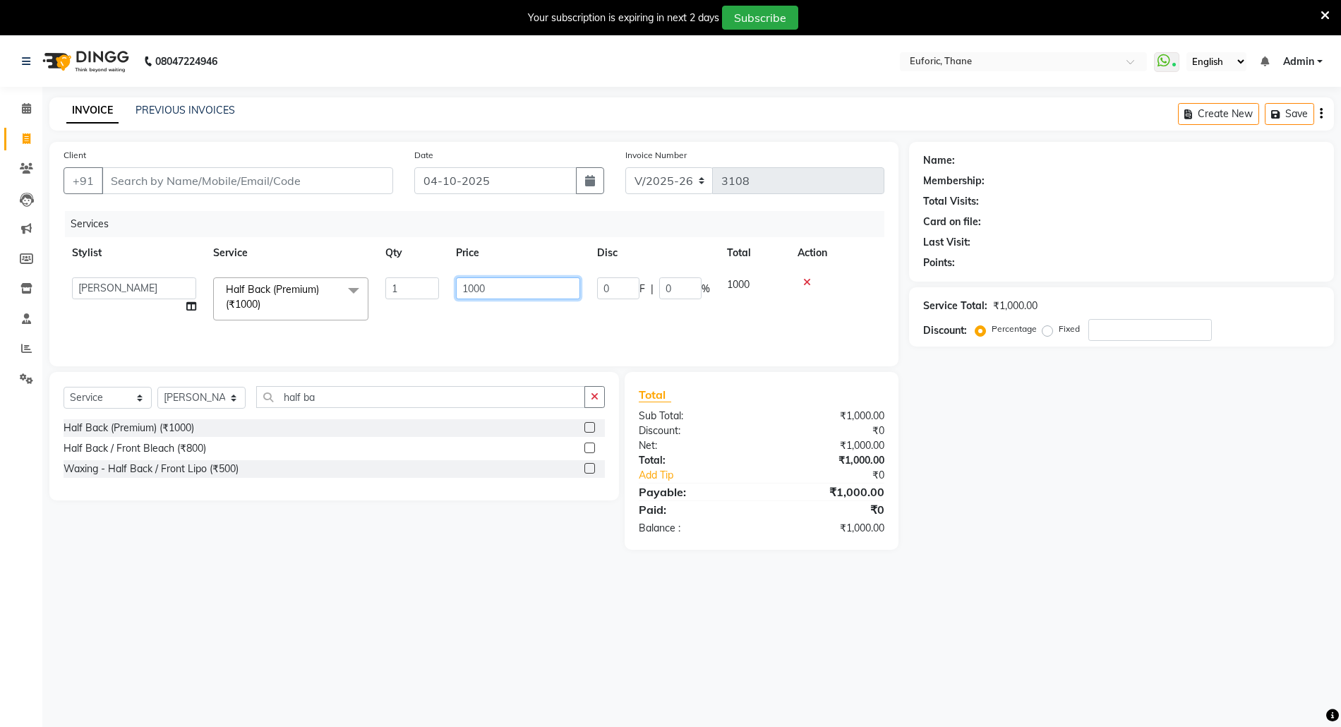
drag, startPoint x: 469, startPoint y: 289, endPoint x: 477, endPoint y: 289, distance: 7.8
click at [477, 289] on input "1000" at bounding box center [518, 288] width 124 height 22
type input "1200"
click at [1008, 467] on div "Name: Membership: Total Visits: Card on file: Last Visit: Points: Service Total…" at bounding box center [1126, 346] width 435 height 408
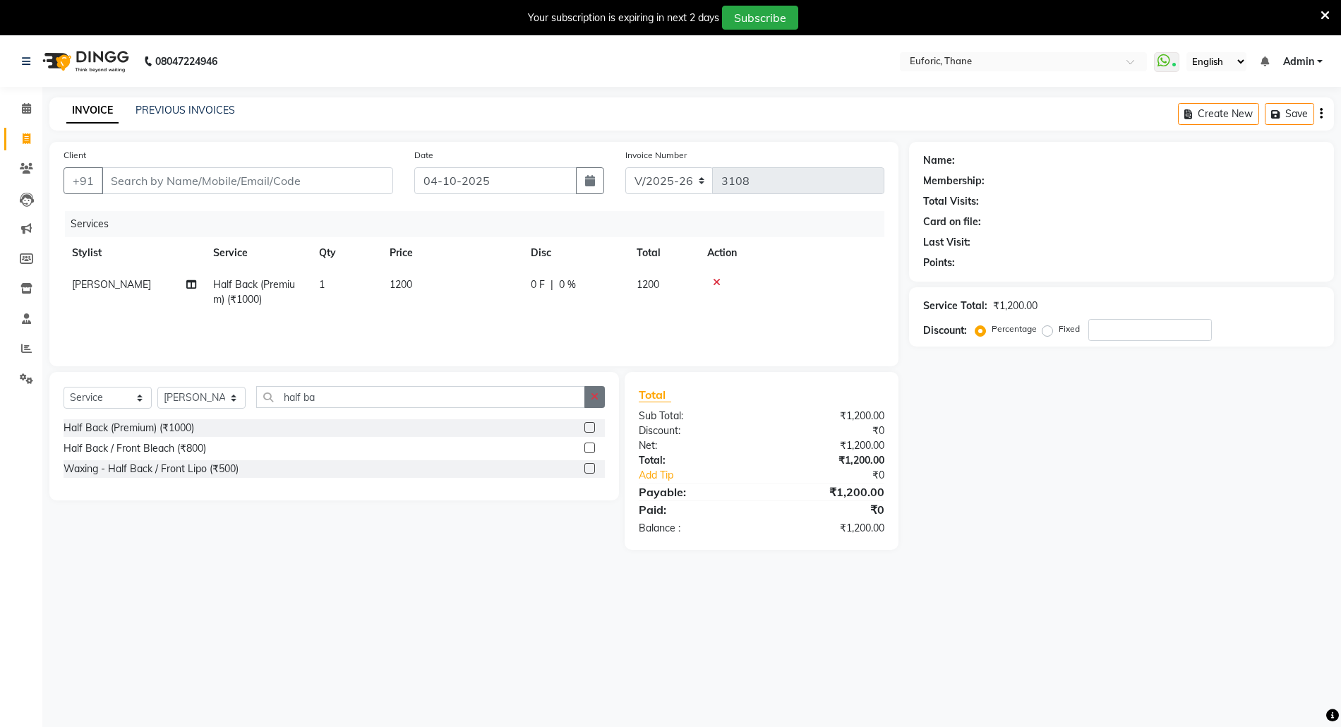
click at [593, 394] on icon "button" at bounding box center [595, 397] width 8 height 10
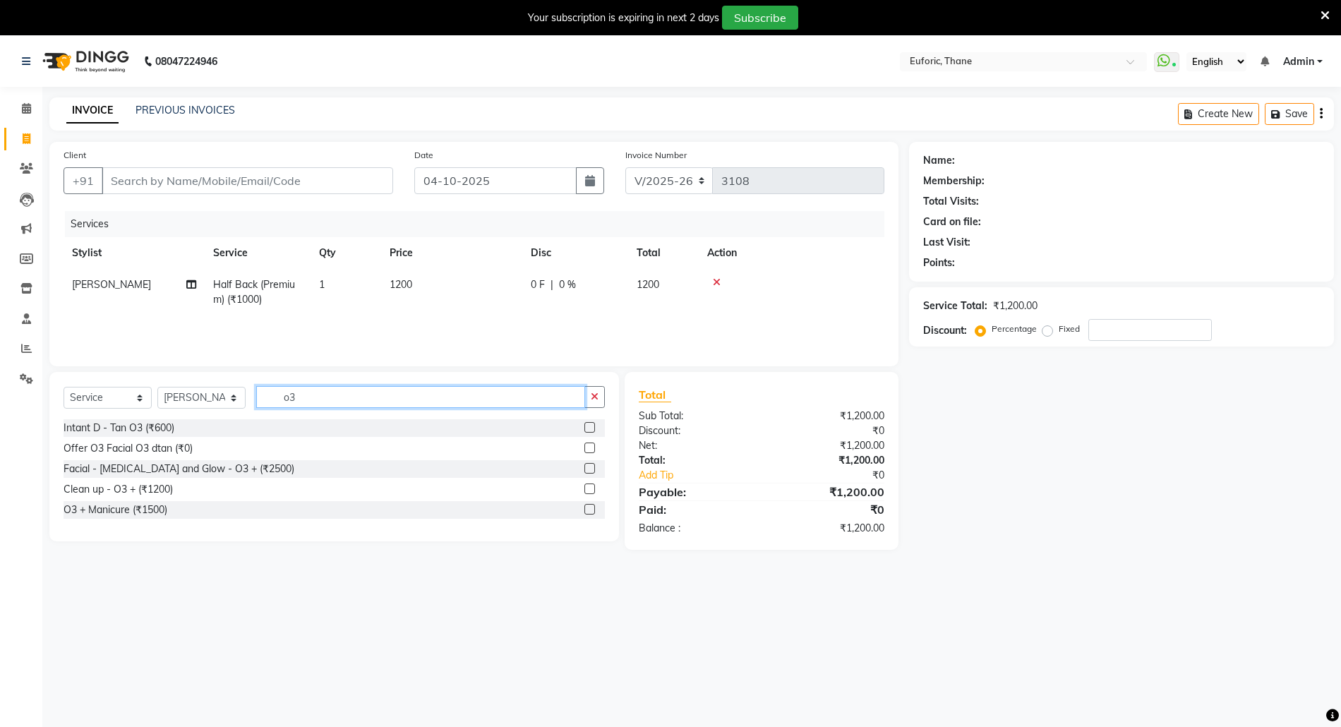
type input "o3"
drag, startPoint x: 583, startPoint y: 427, endPoint x: 591, endPoint y: 427, distance: 7.8
click at [591, 427] on div "Intant D - Tan O3 (₹600)" at bounding box center [334, 428] width 541 height 18
click at [591, 427] on label at bounding box center [589, 427] width 11 height 11
click at [591, 427] on input "checkbox" at bounding box center [588, 427] width 9 height 9
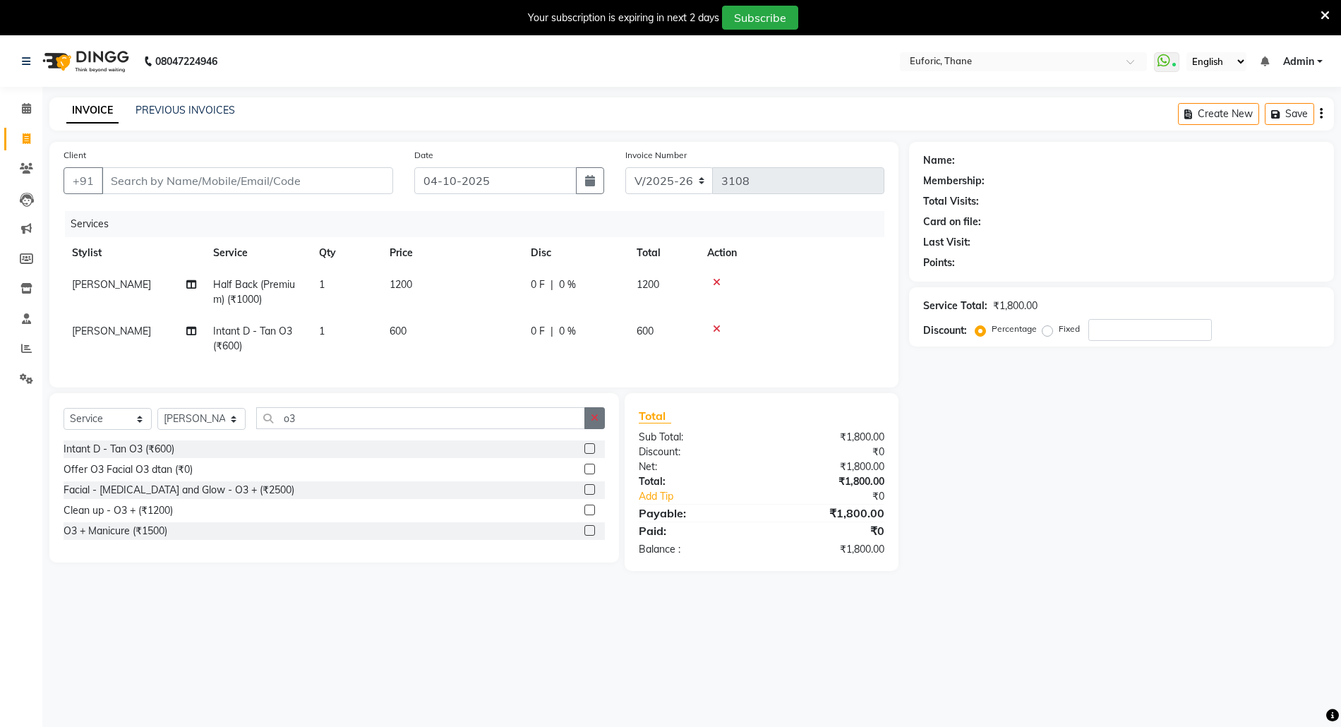
checkbox input "false"
click at [591, 423] on icon "button" at bounding box center [595, 418] width 8 height 10
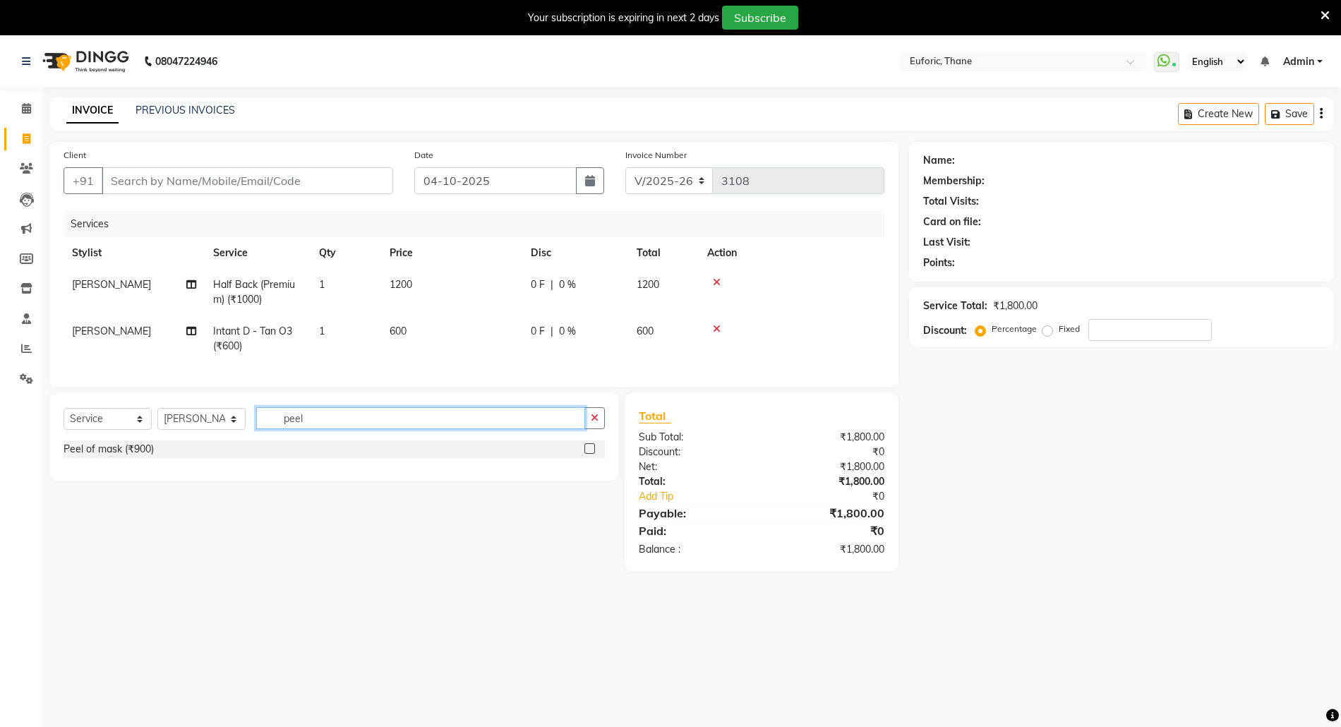
type input "peel"
click at [587, 454] on label at bounding box center [589, 448] width 11 height 11
click at [587, 454] on input "checkbox" at bounding box center [588, 449] width 9 height 9
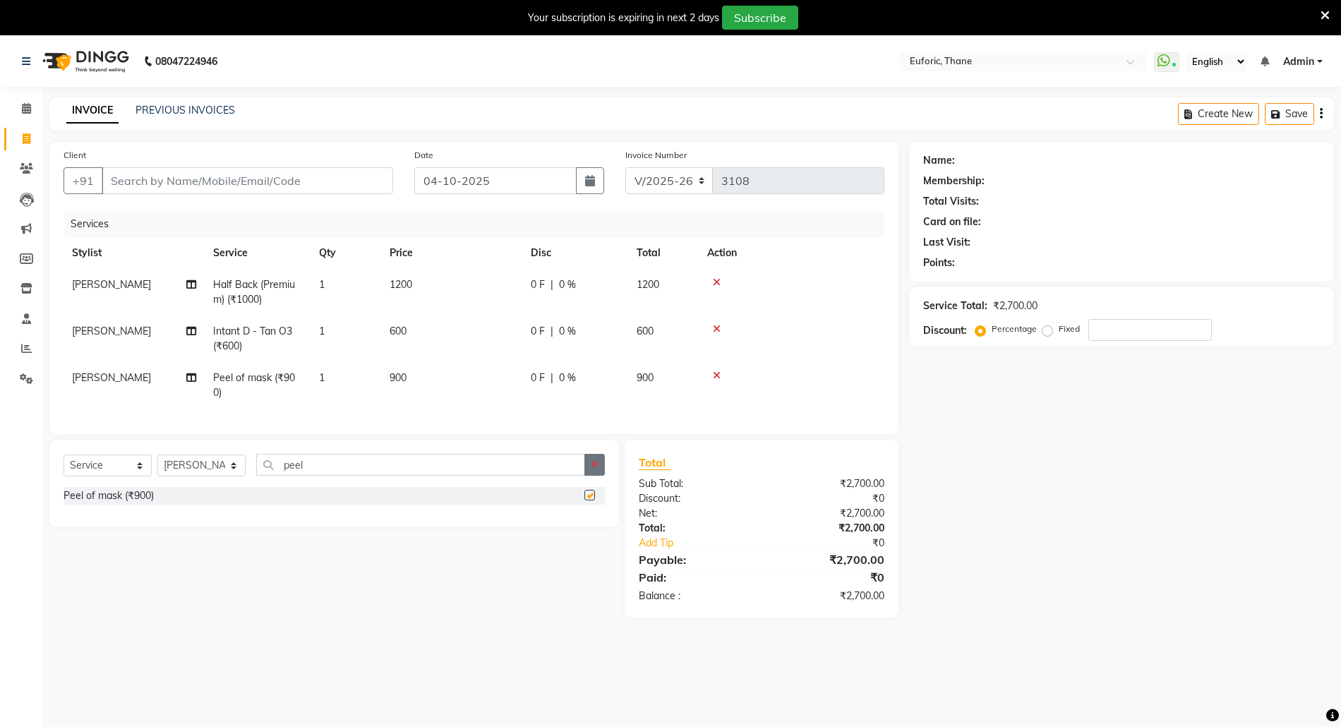
checkbox input "false"
click at [596, 469] on icon "button" at bounding box center [595, 464] width 8 height 10
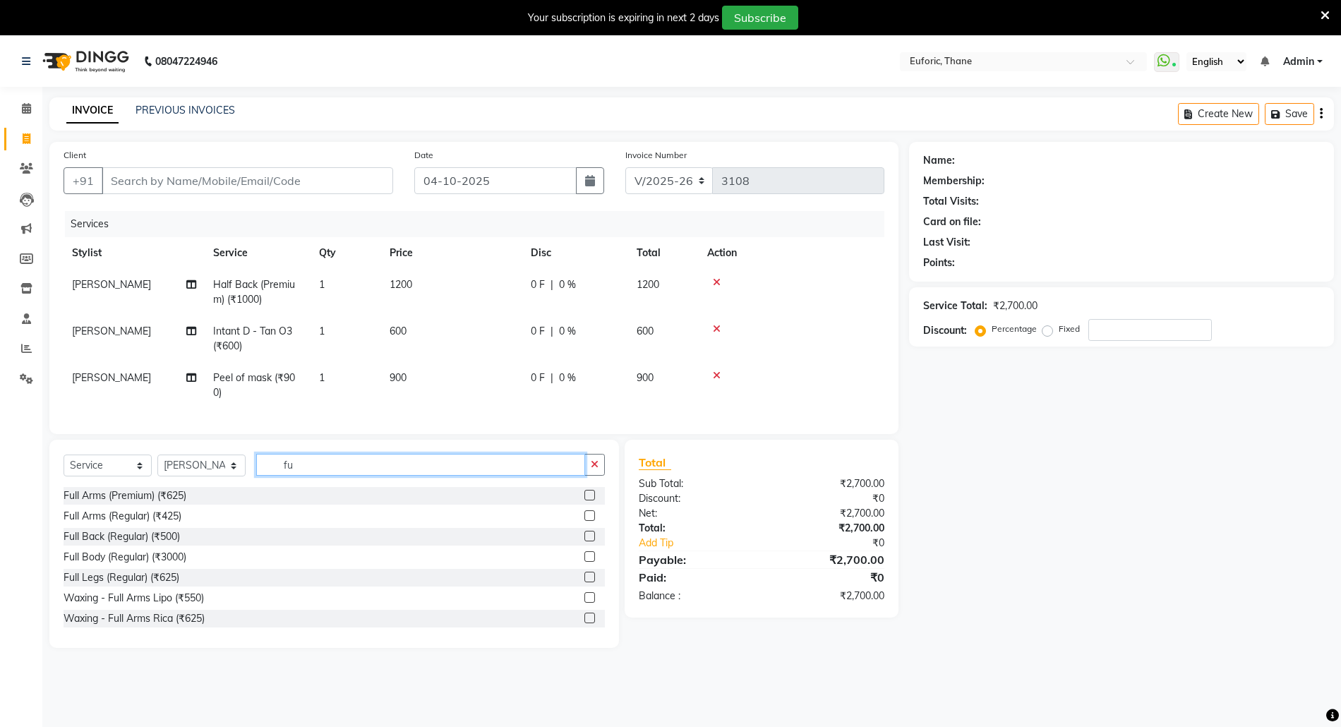
type input "f"
type input "1500"
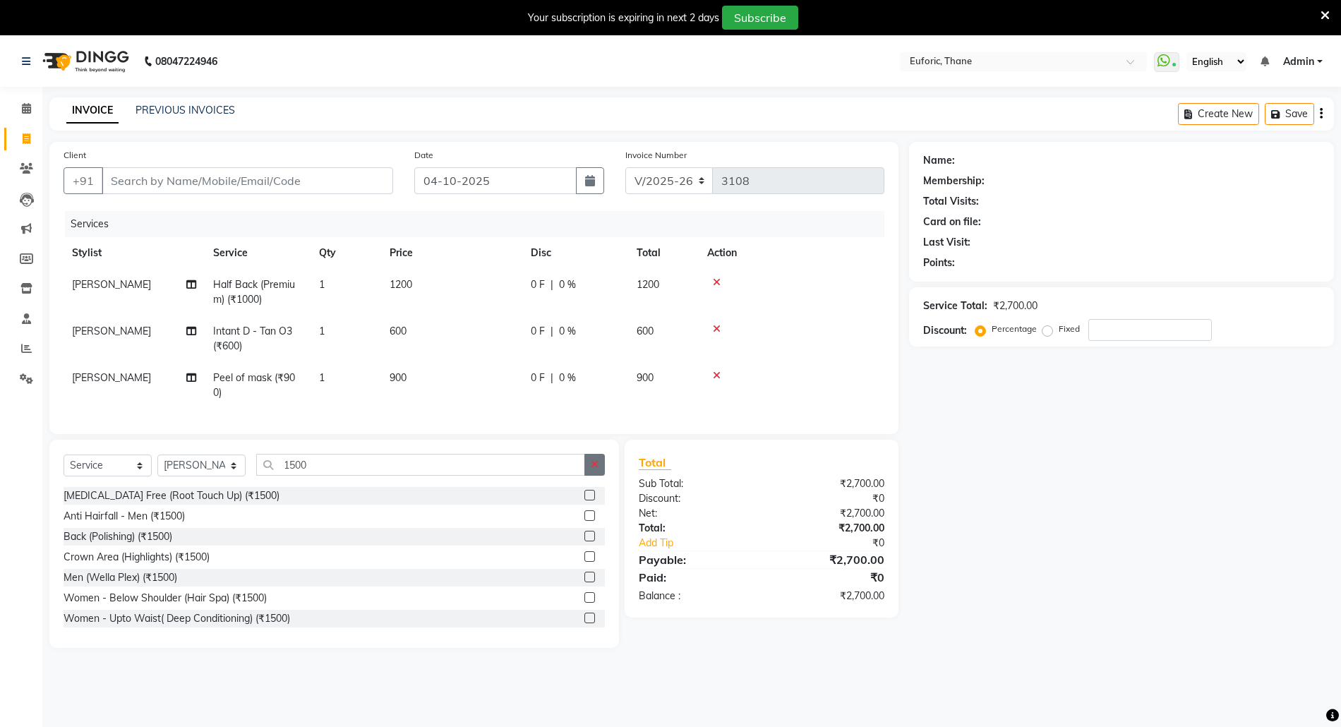
click at [593, 469] on icon "button" at bounding box center [595, 464] width 8 height 10
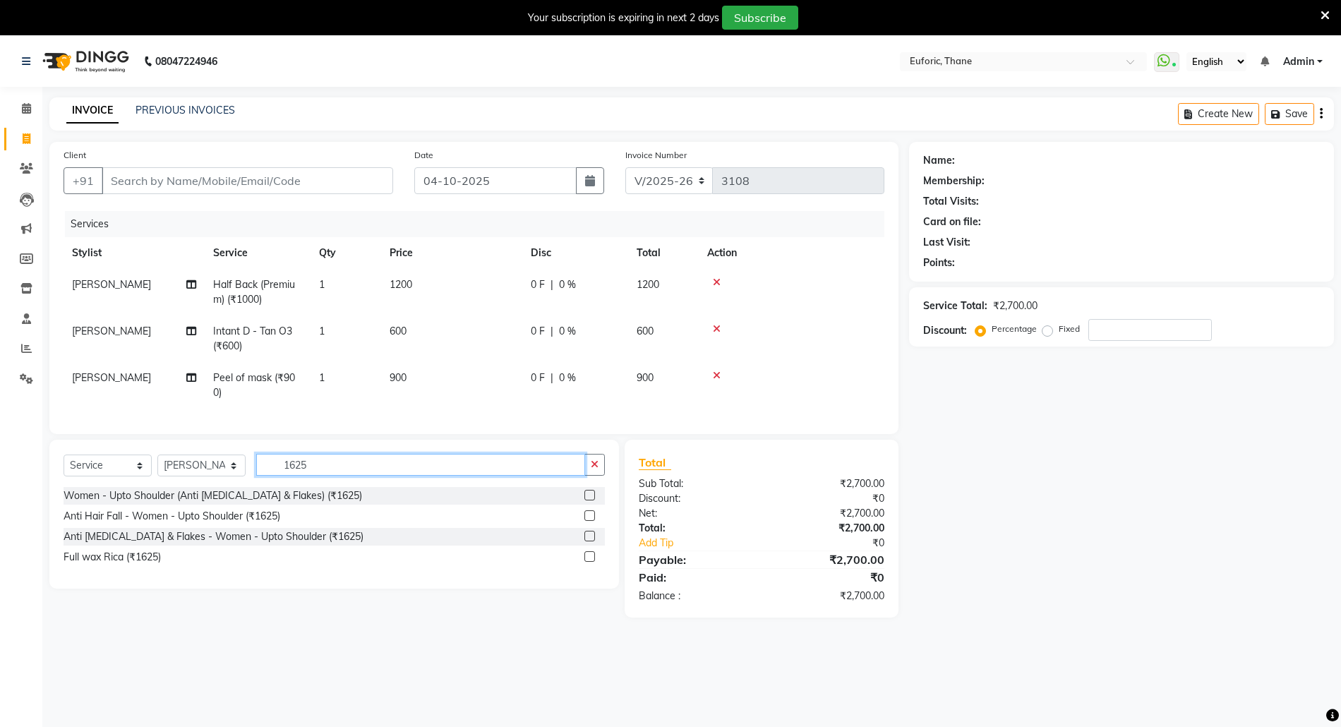
type input "1625"
click at [585, 562] on label at bounding box center [589, 556] width 11 height 11
click at [585, 562] on input "checkbox" at bounding box center [588, 557] width 9 height 9
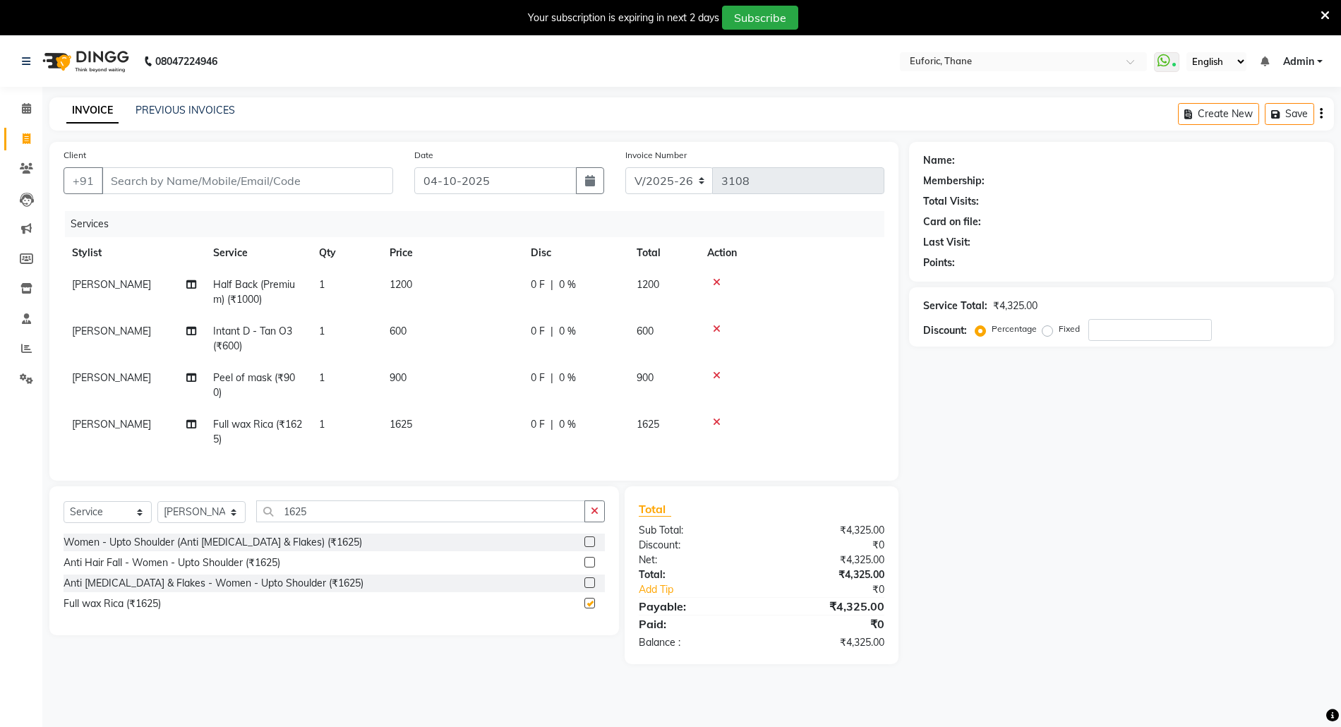
checkbox input "false"
click at [421, 432] on td "1625" at bounding box center [451, 432] width 141 height 47
select select "58800"
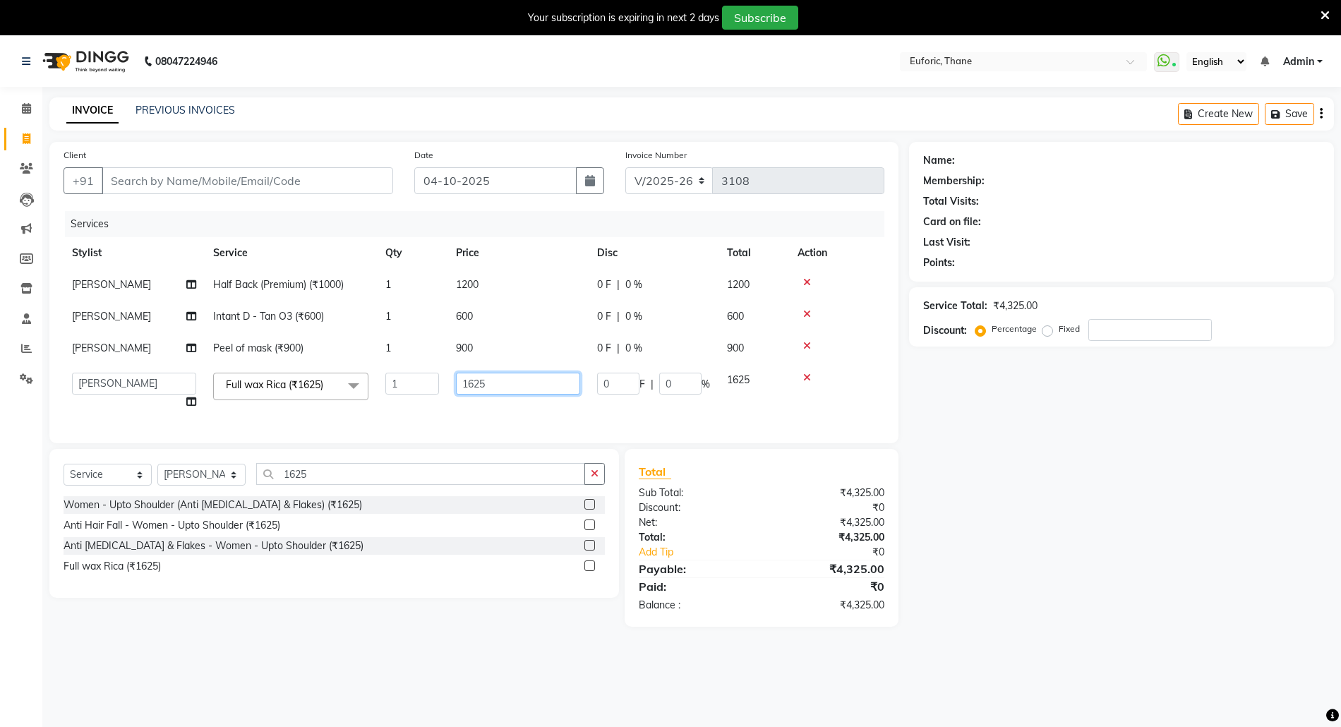
drag, startPoint x: 519, startPoint y: 391, endPoint x: 529, endPoint y: 393, distance: 9.4
click at [529, 393] on input "1625" at bounding box center [518, 384] width 124 height 22
type input "1500"
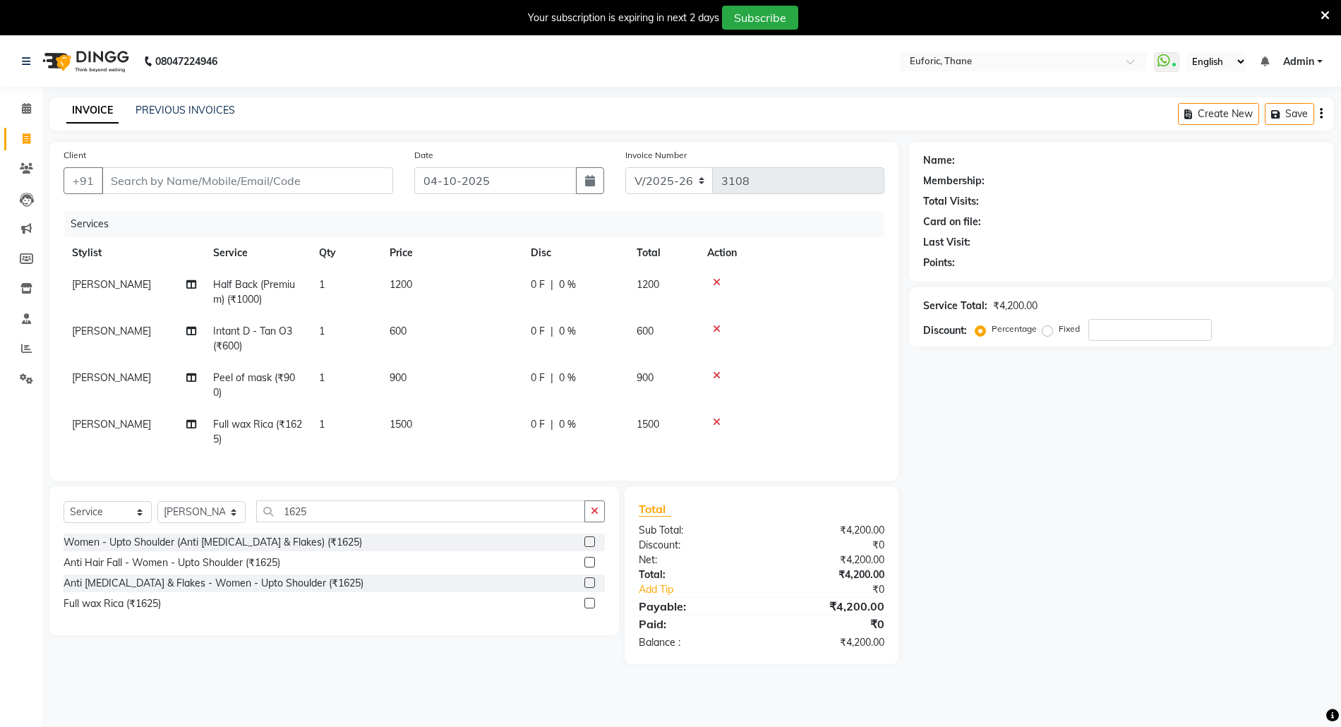
click at [1006, 511] on div "Name: Membership: Total Visits: Card on file: Last Visit: Points: Service Total…" at bounding box center [1126, 403] width 435 height 522
click at [593, 516] on icon "button" at bounding box center [595, 511] width 8 height 10
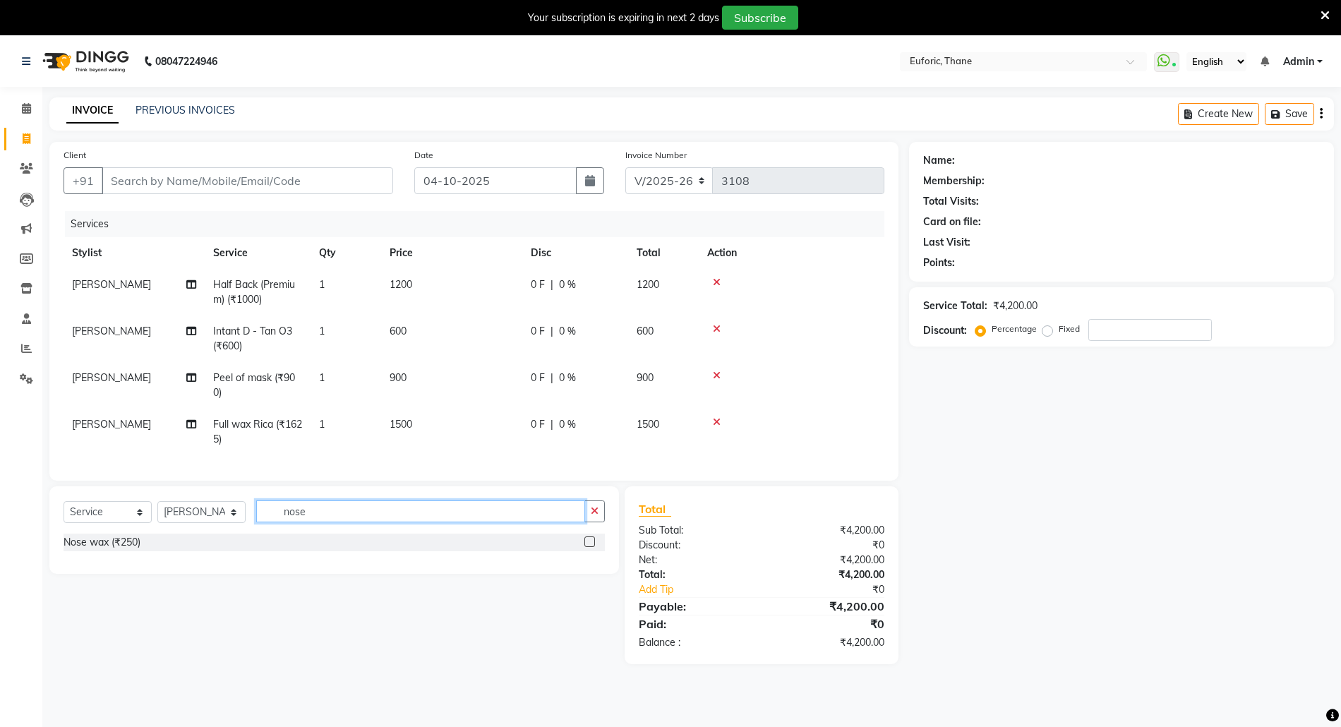
type input "nose"
click at [587, 547] on label at bounding box center [589, 541] width 11 height 11
click at [587, 547] on input "checkbox" at bounding box center [588, 542] width 9 height 9
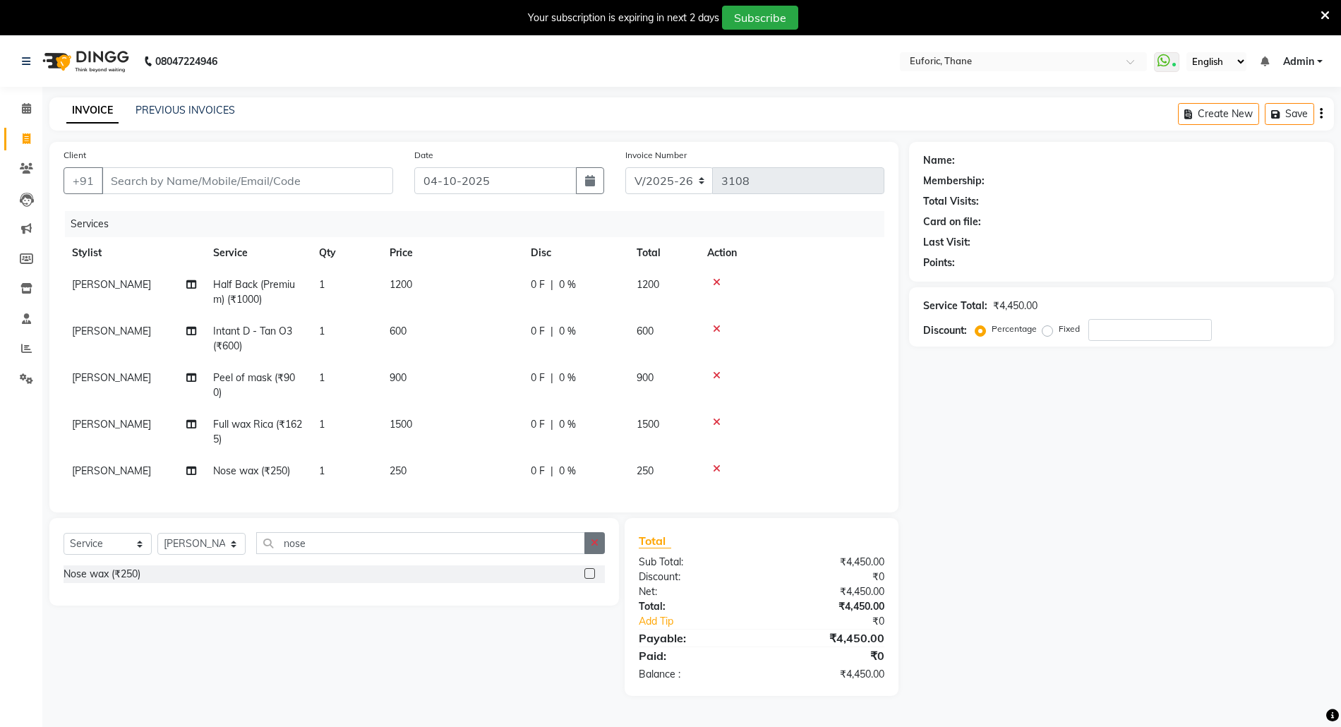
checkbox input "false"
click at [591, 548] on icon "button" at bounding box center [595, 543] width 8 height 10
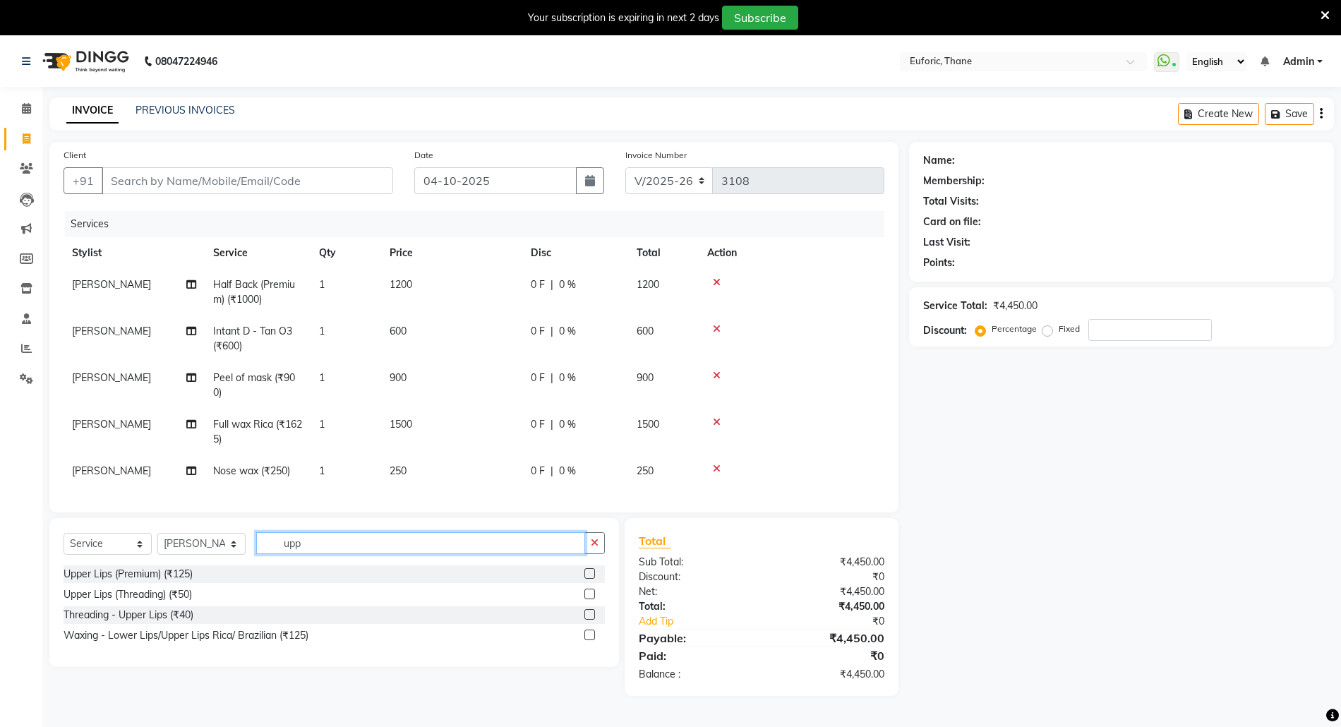
type input "upp"
click at [593, 579] on label at bounding box center [589, 573] width 11 height 11
click at [593, 579] on input "checkbox" at bounding box center [588, 573] width 9 height 9
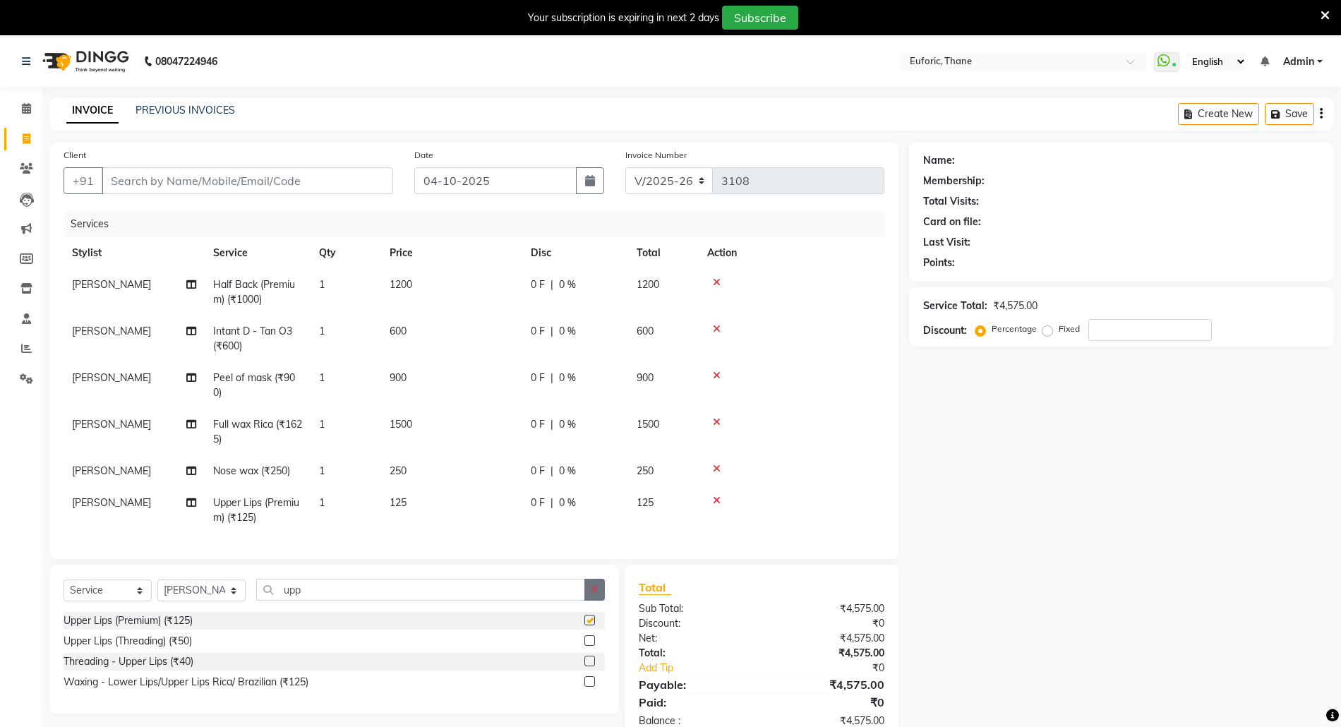
checkbox input "false"
click at [593, 597] on button "button" at bounding box center [594, 590] width 20 height 22
type input "[PERSON_NAME]"
click at [589, 625] on label at bounding box center [589, 620] width 11 height 11
click at [589, 625] on input "checkbox" at bounding box center [588, 620] width 9 height 9
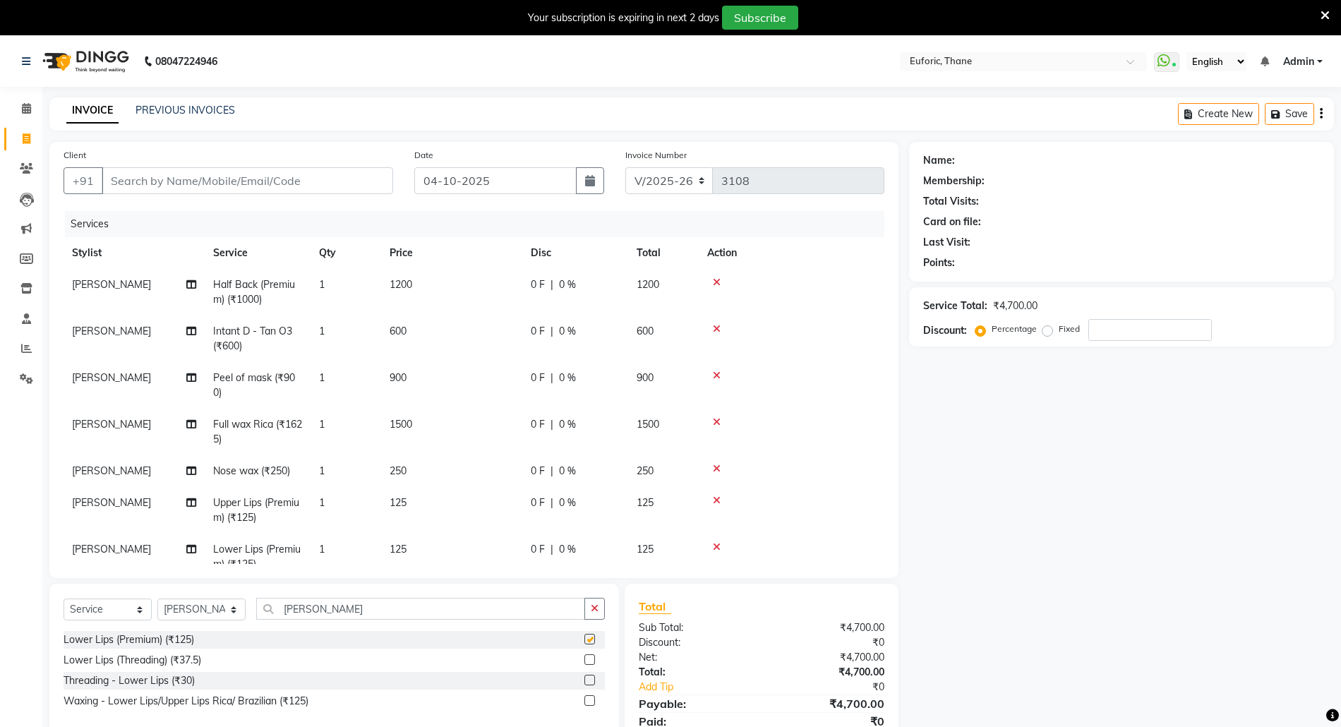
checkbox input "false"
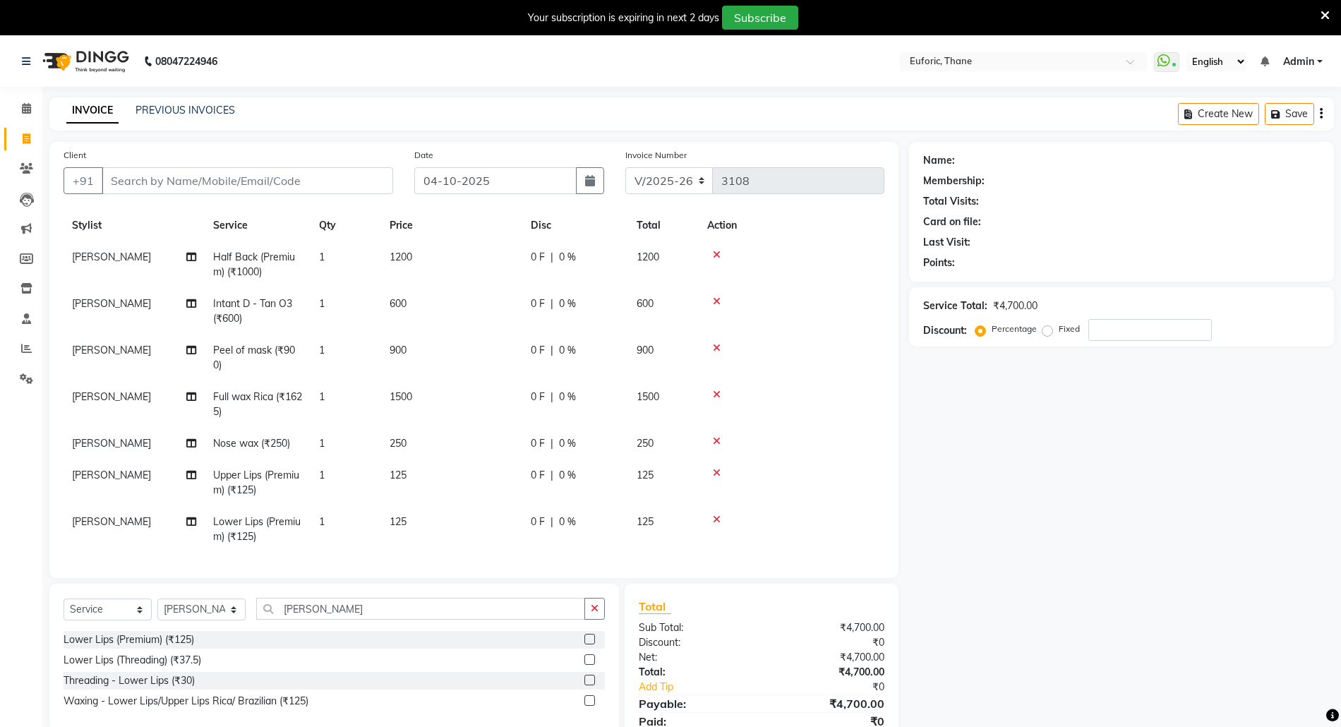
scroll to position [55, 0]
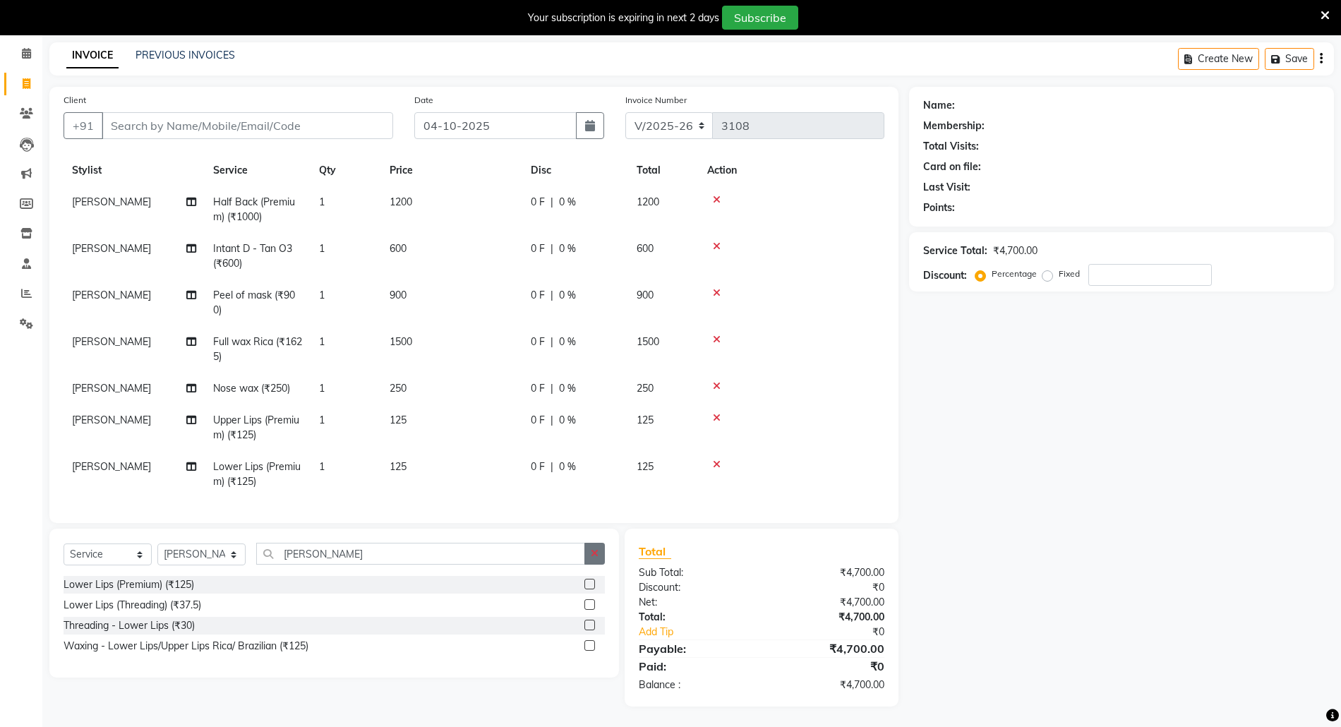
click at [596, 555] on icon "button" at bounding box center [595, 553] width 8 height 10
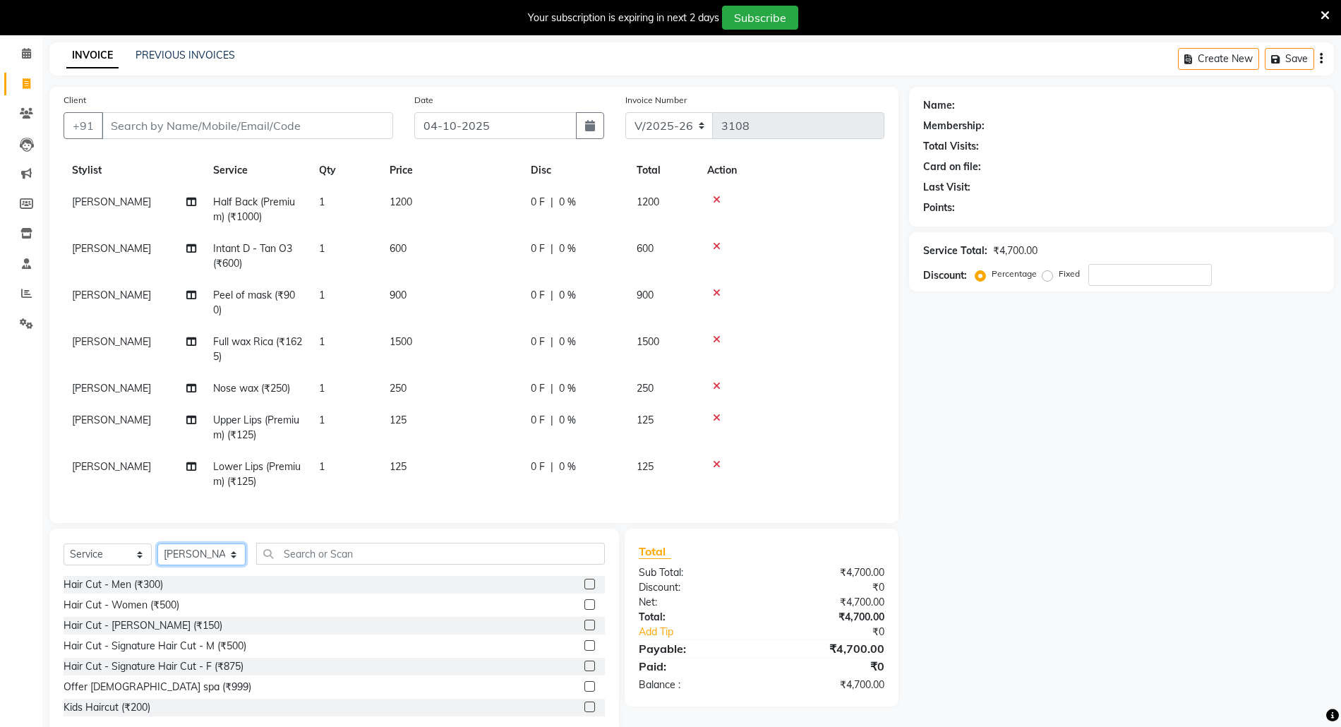
click at [224, 555] on select "Select Stylist [PERSON_NAME] Aatik Salmanai Admin [PERSON_NAME] [PERSON_NAME] […" at bounding box center [201, 554] width 88 height 22
select select "31986"
click at [157, 543] on select "Select Stylist [PERSON_NAME] Aatik Salmanai Admin [PERSON_NAME] [PERSON_NAME] […" at bounding box center [201, 554] width 88 height 22
click at [370, 552] on input "text" at bounding box center [430, 554] width 349 height 22
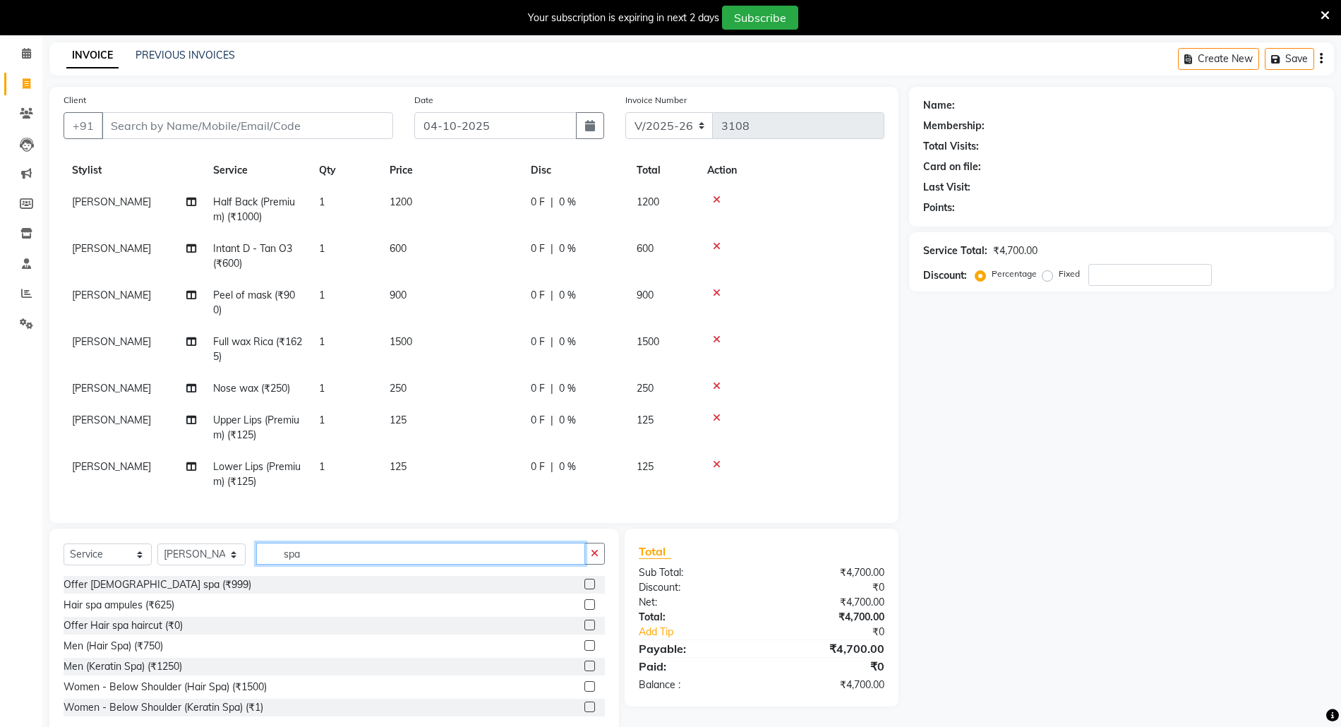
type input "spa"
click at [584, 689] on label at bounding box center [589, 686] width 11 height 11
click at [584, 689] on input "checkbox" at bounding box center [588, 686] width 9 height 9
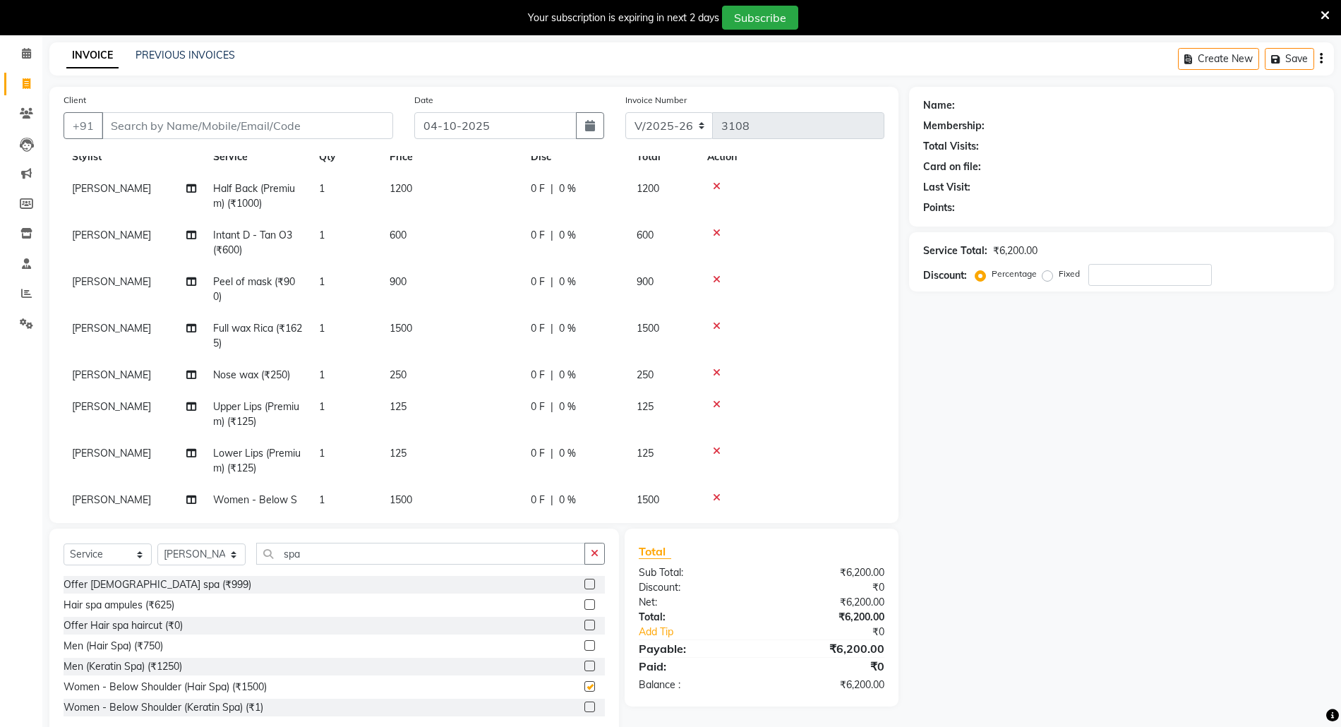
checkbox input "false"
click at [209, 556] on select "Select Stylist [PERSON_NAME] Aatik Salmanai Admin [PERSON_NAME] [PERSON_NAME] […" at bounding box center [201, 554] width 88 height 22
select select "33147"
click at [157, 543] on select "Select Stylist [PERSON_NAME] Aatik Salmanai Admin [PERSON_NAME] [PERSON_NAME] […" at bounding box center [201, 554] width 88 height 22
click at [584, 605] on label at bounding box center [589, 604] width 11 height 11
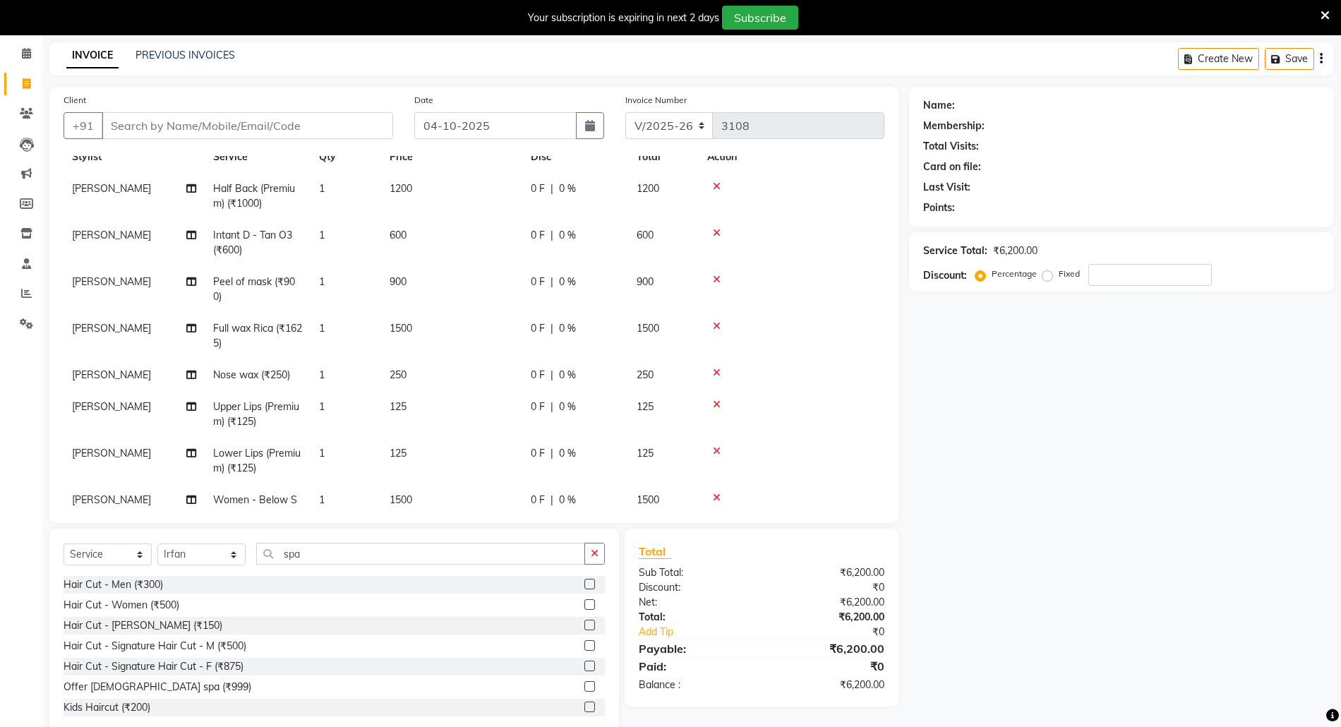
click at [584, 605] on input "checkbox" at bounding box center [588, 605] width 9 height 9
checkbox input "false"
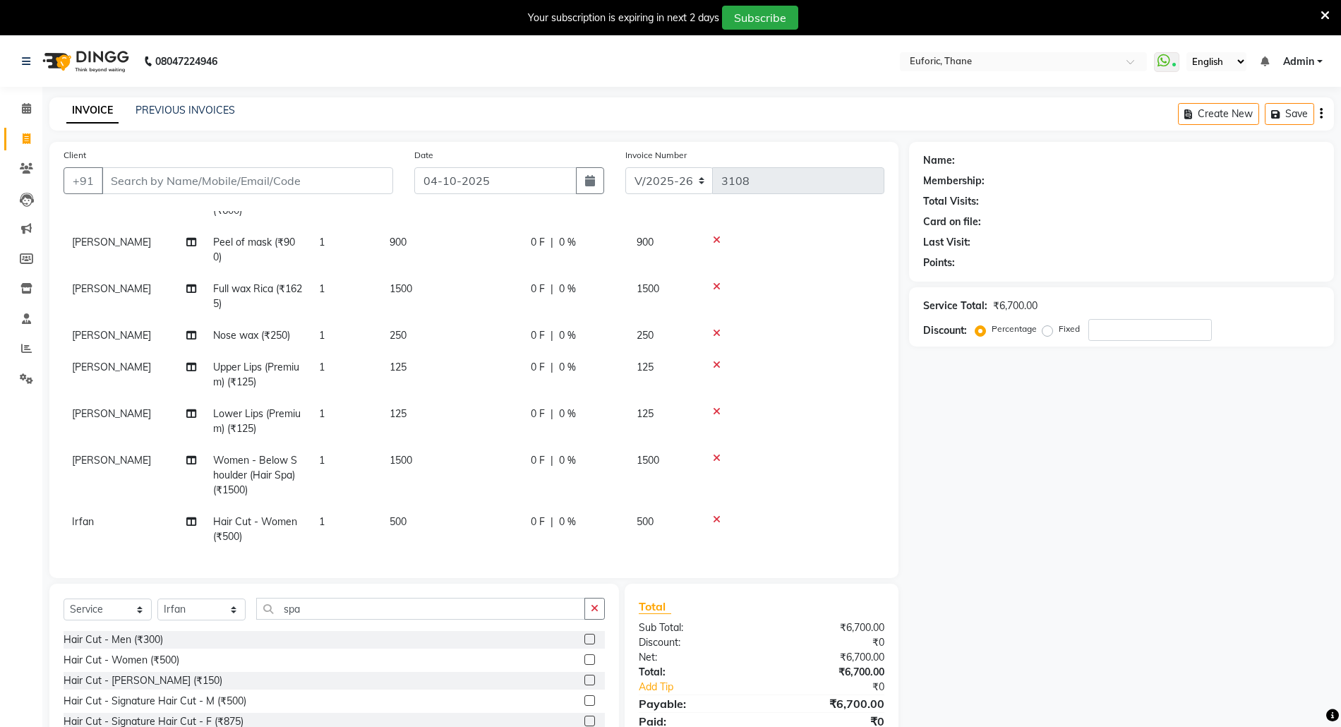
scroll to position [150, 0]
click at [265, 174] on input "Client" at bounding box center [247, 180] width 291 height 27
type input "89"
type input "0"
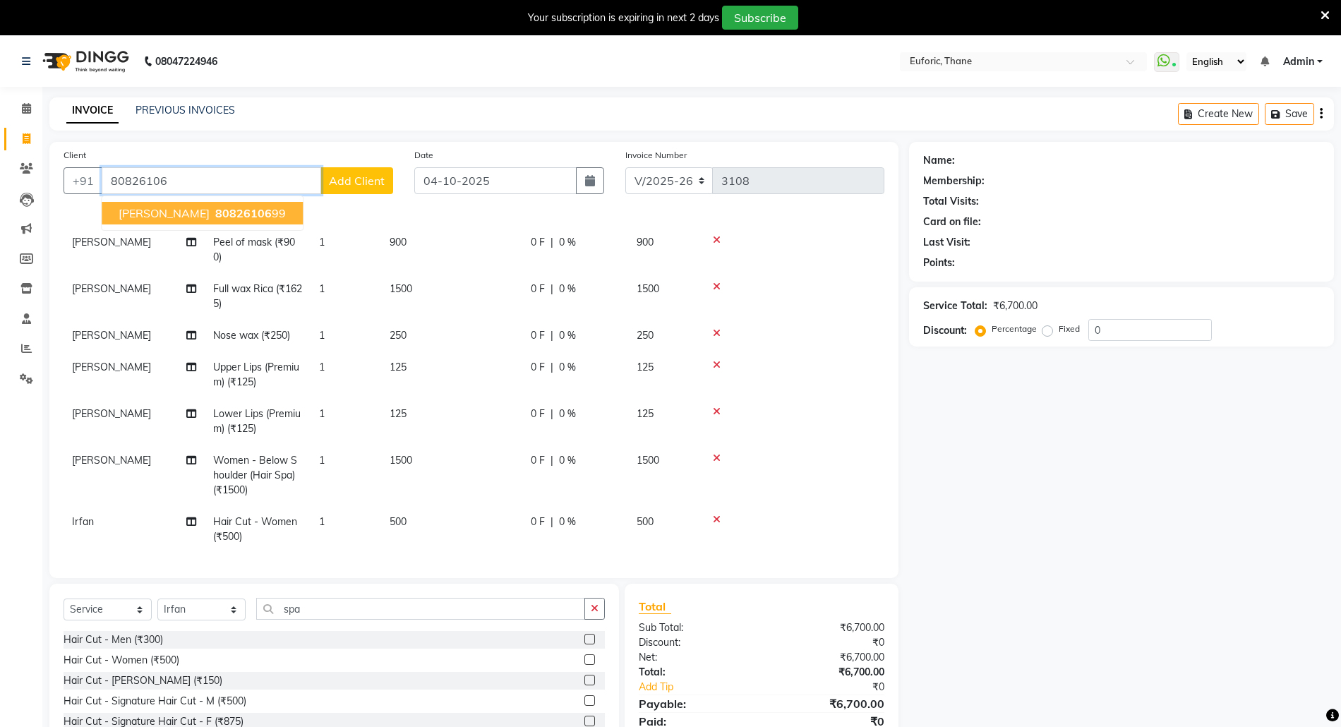
click at [181, 216] on span "[PERSON_NAME]" at bounding box center [164, 213] width 91 height 14
type input "8082610699"
select select "1: Object"
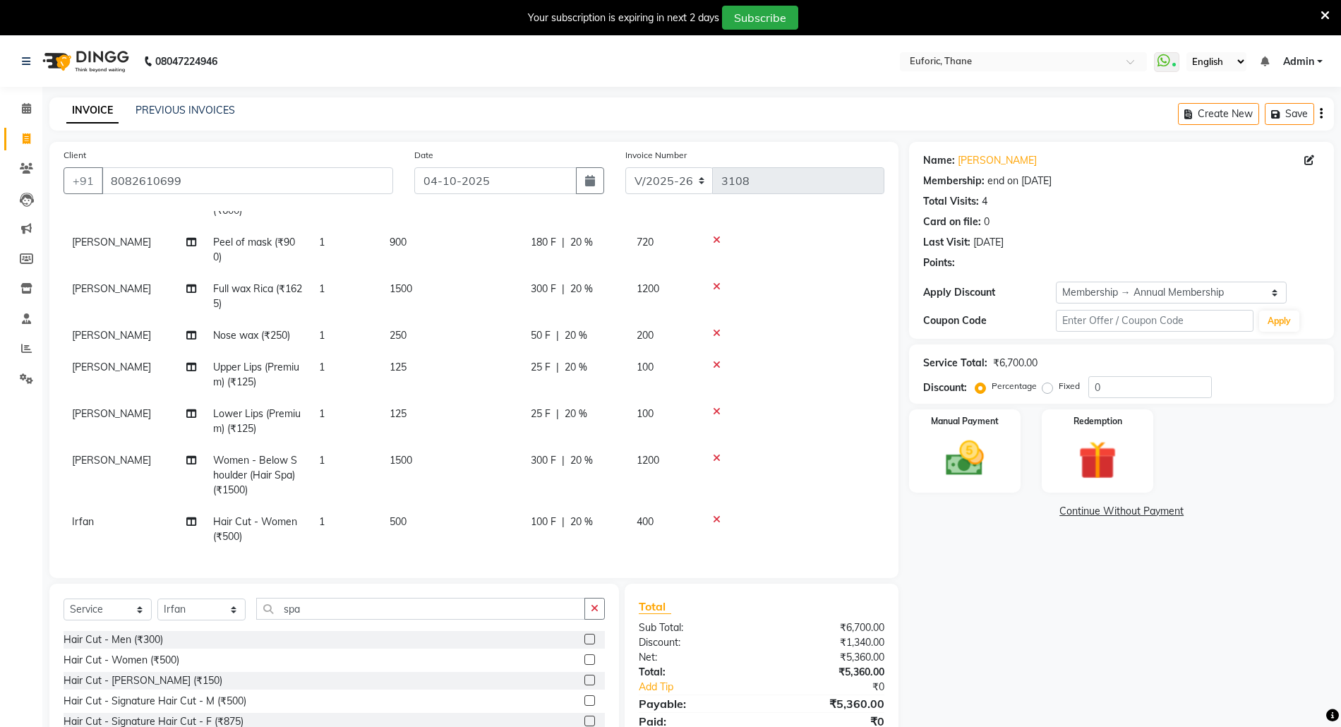
type input "20"
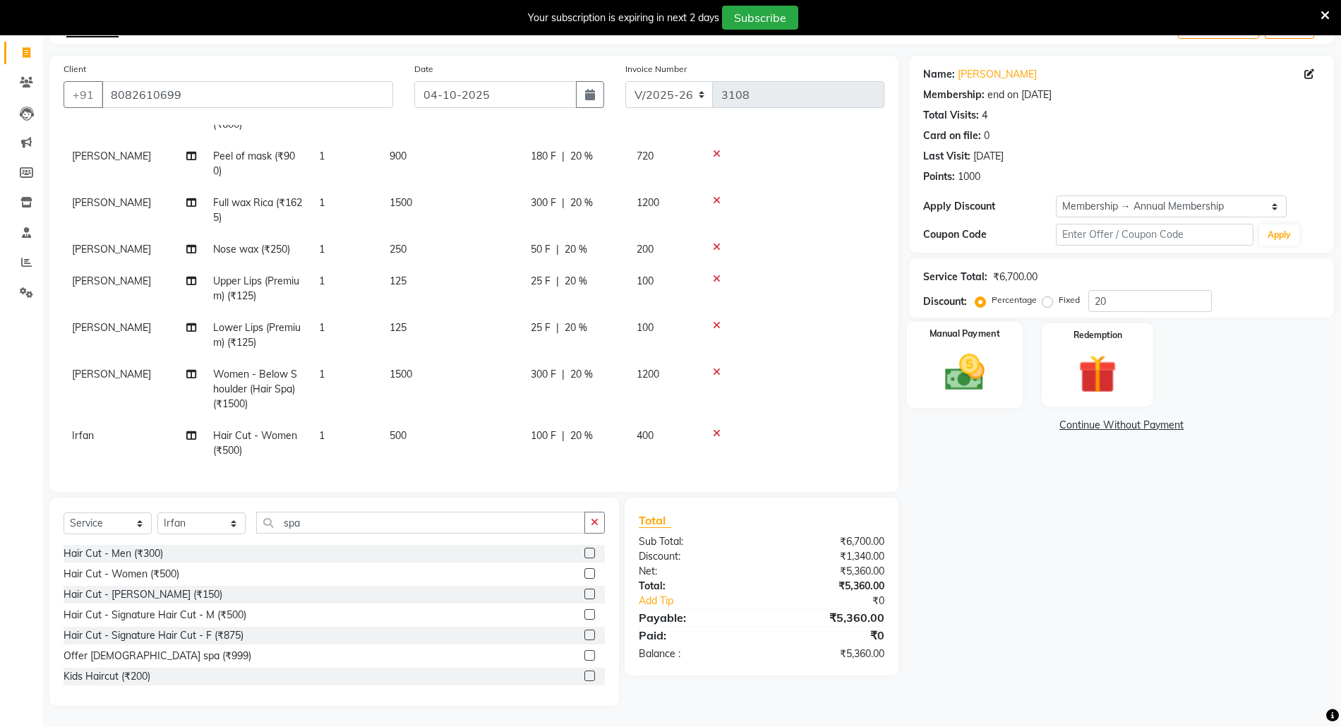
click at [983, 368] on img at bounding box center [964, 372] width 65 height 46
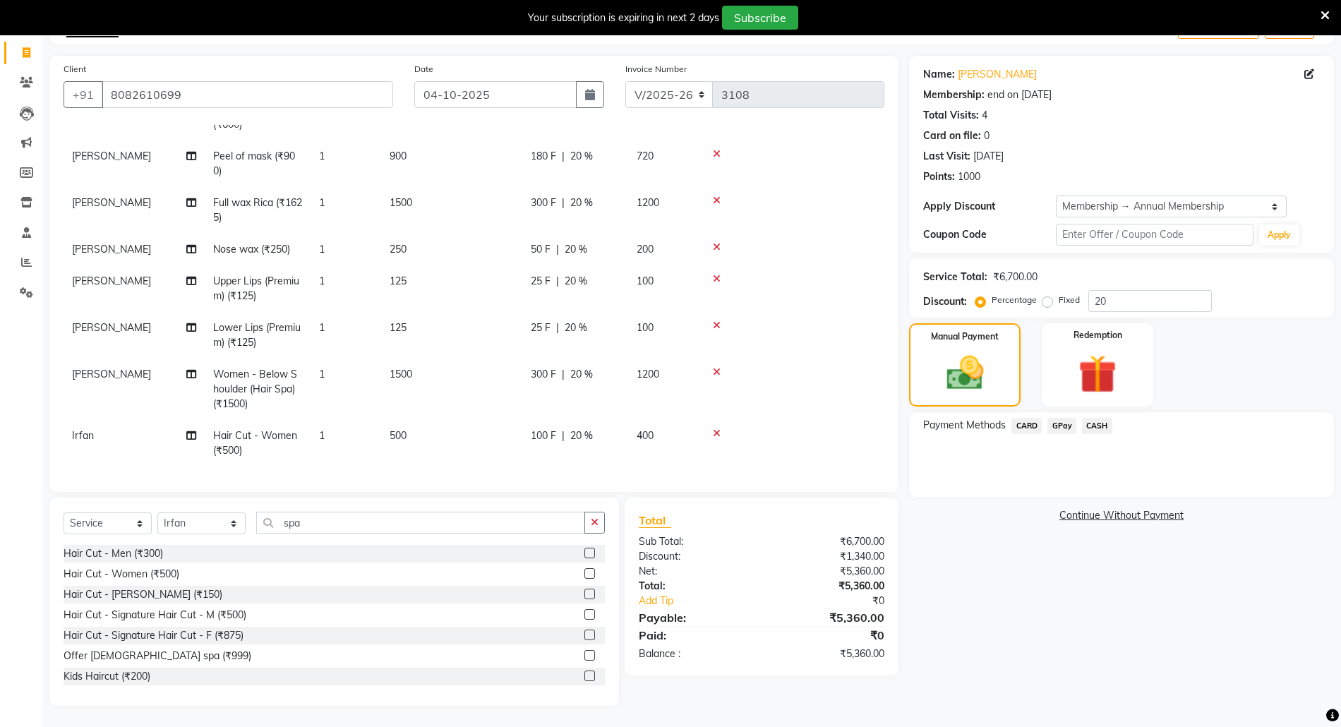
click at [1029, 422] on span "CARD" at bounding box center [1026, 426] width 30 height 16
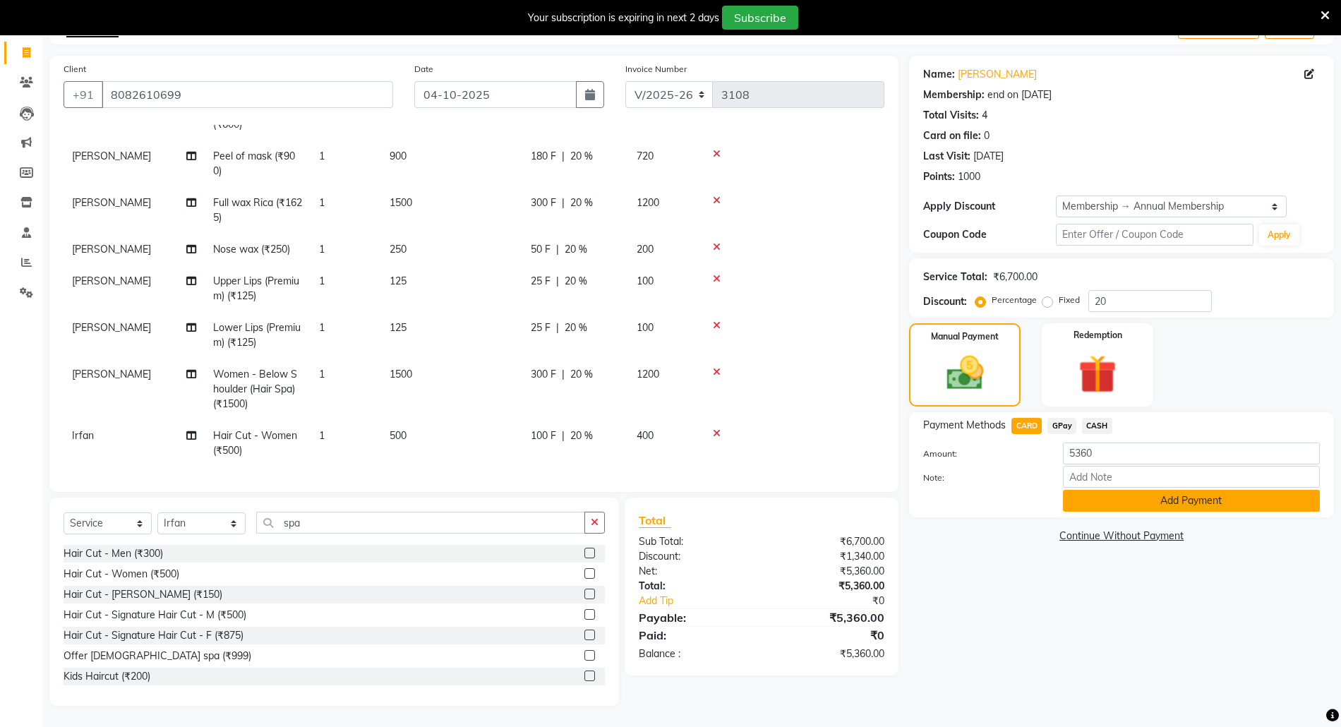
click at [1132, 497] on button "Add Payment" at bounding box center [1191, 501] width 257 height 22
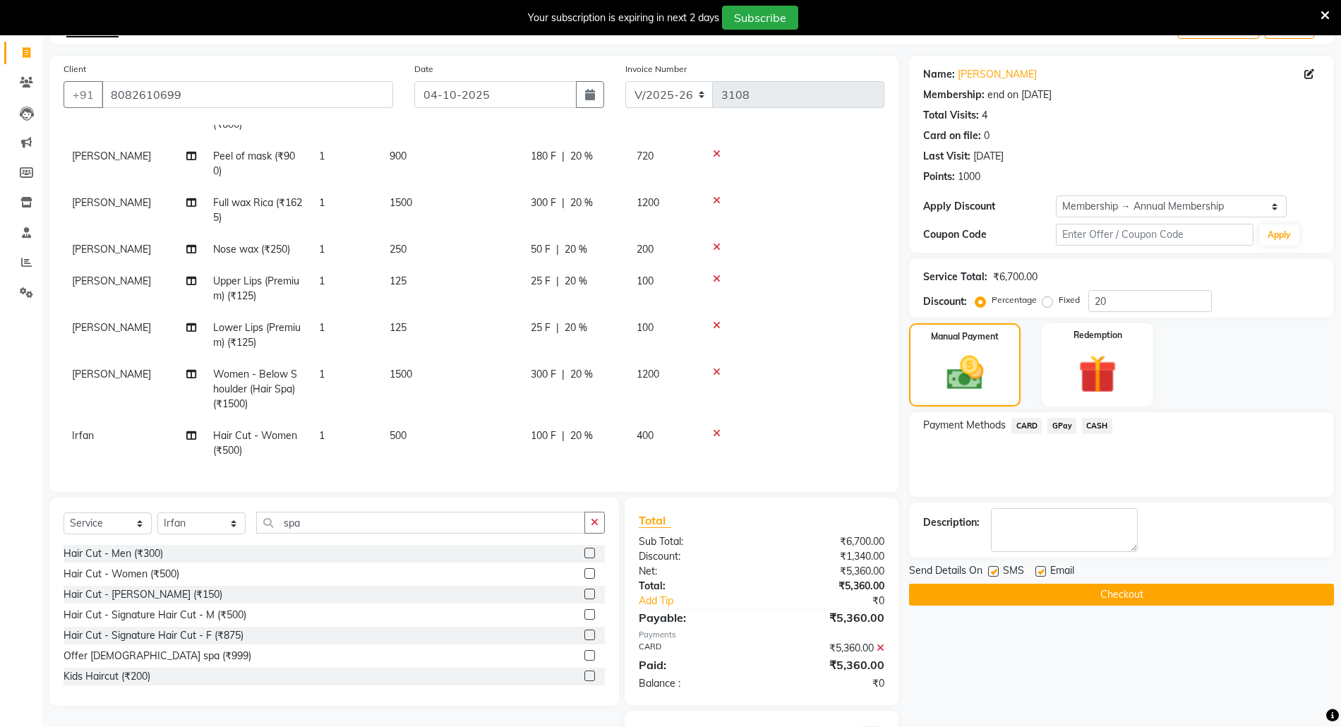
click at [1138, 591] on button "Checkout" at bounding box center [1121, 595] width 425 height 22
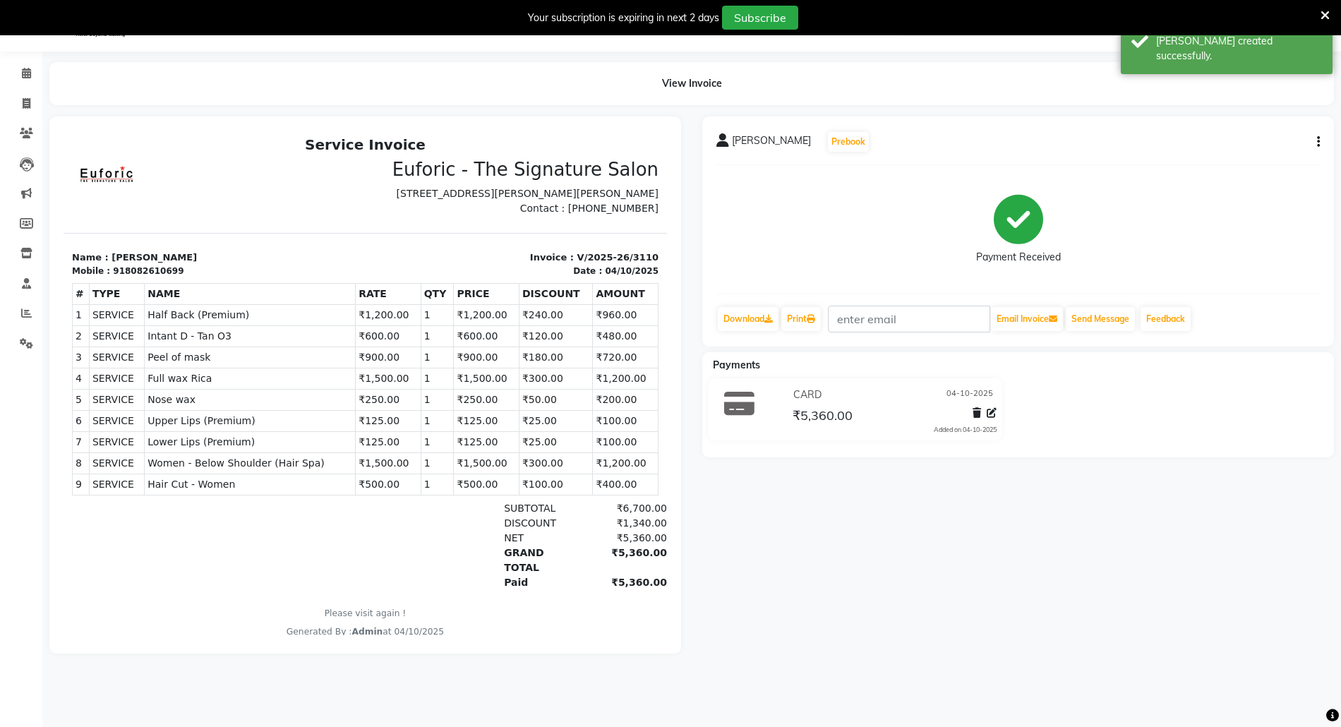
click at [23, 59] on li "Calendar" at bounding box center [21, 74] width 42 height 30
click at [23, 68] on icon at bounding box center [26, 73] width 9 height 11
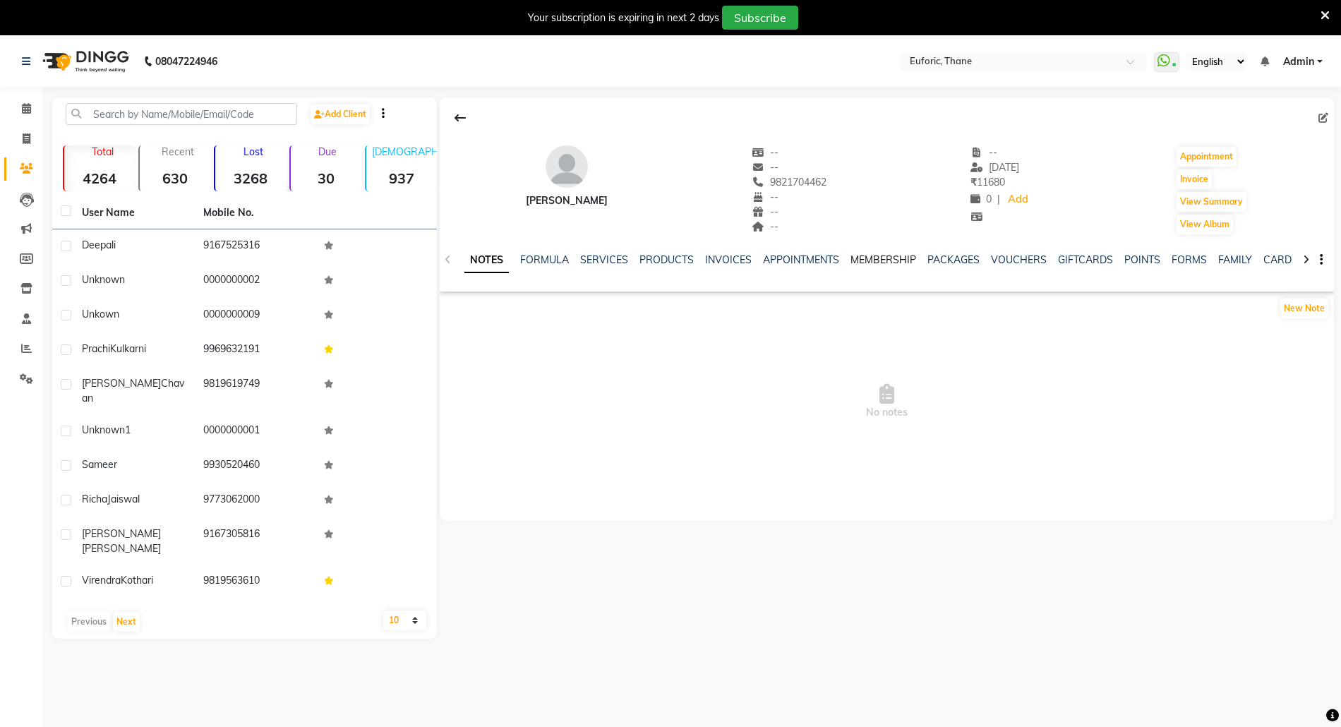
click at [887, 258] on link "MEMBERSHIP" at bounding box center [883, 259] width 66 height 13
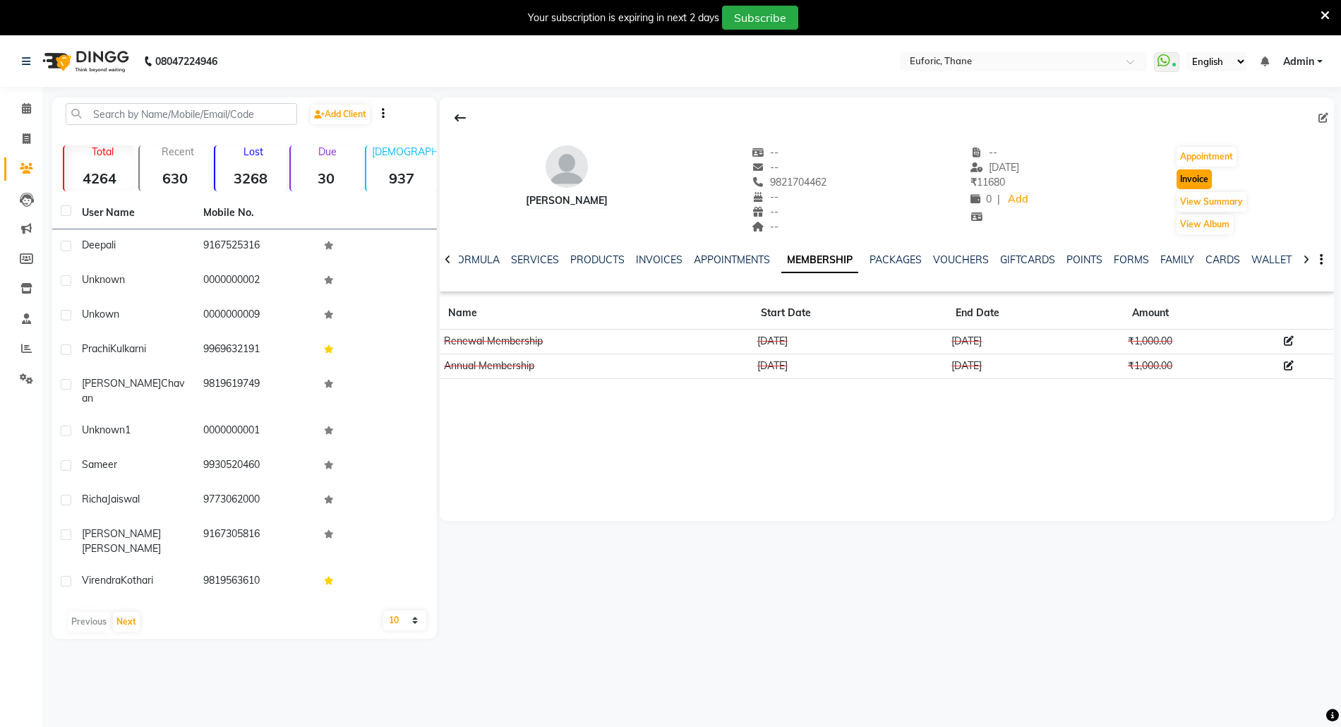
click at [1195, 183] on button "Invoice" at bounding box center [1193, 179] width 35 height 20
select select "5063"
select select "service"
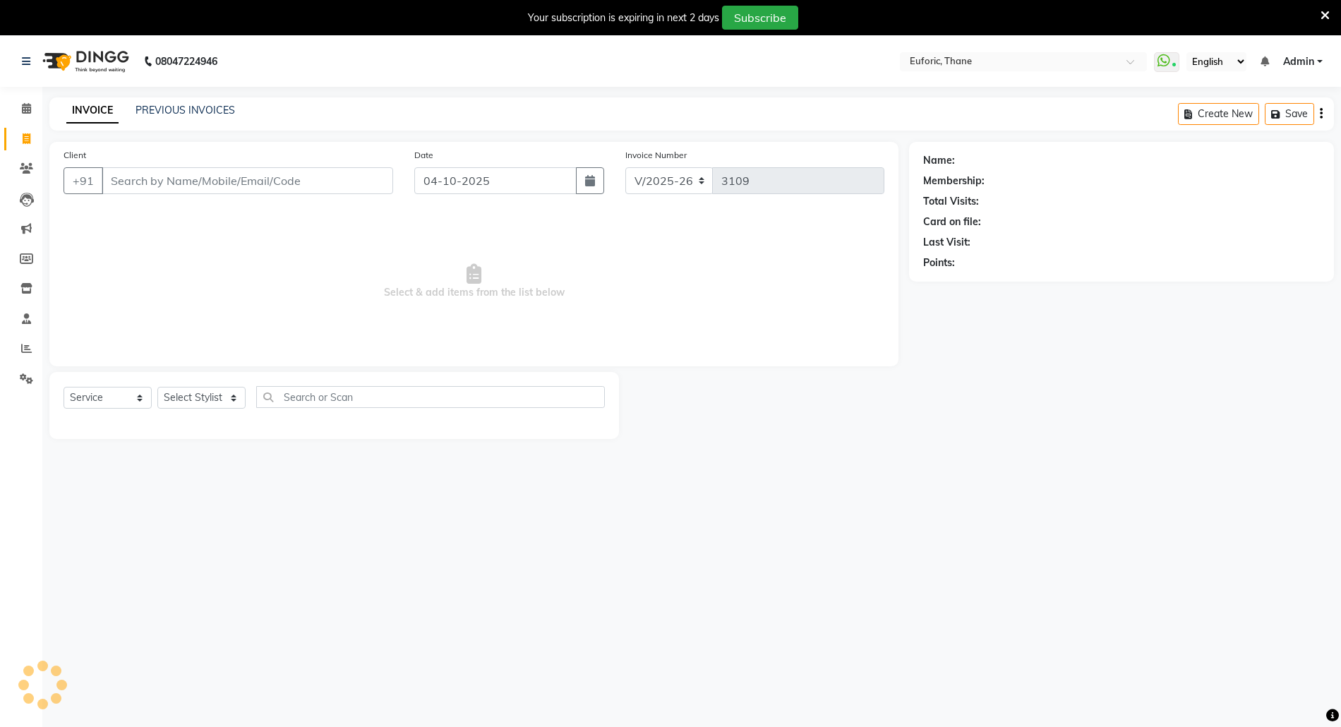
scroll to position [9, 0]
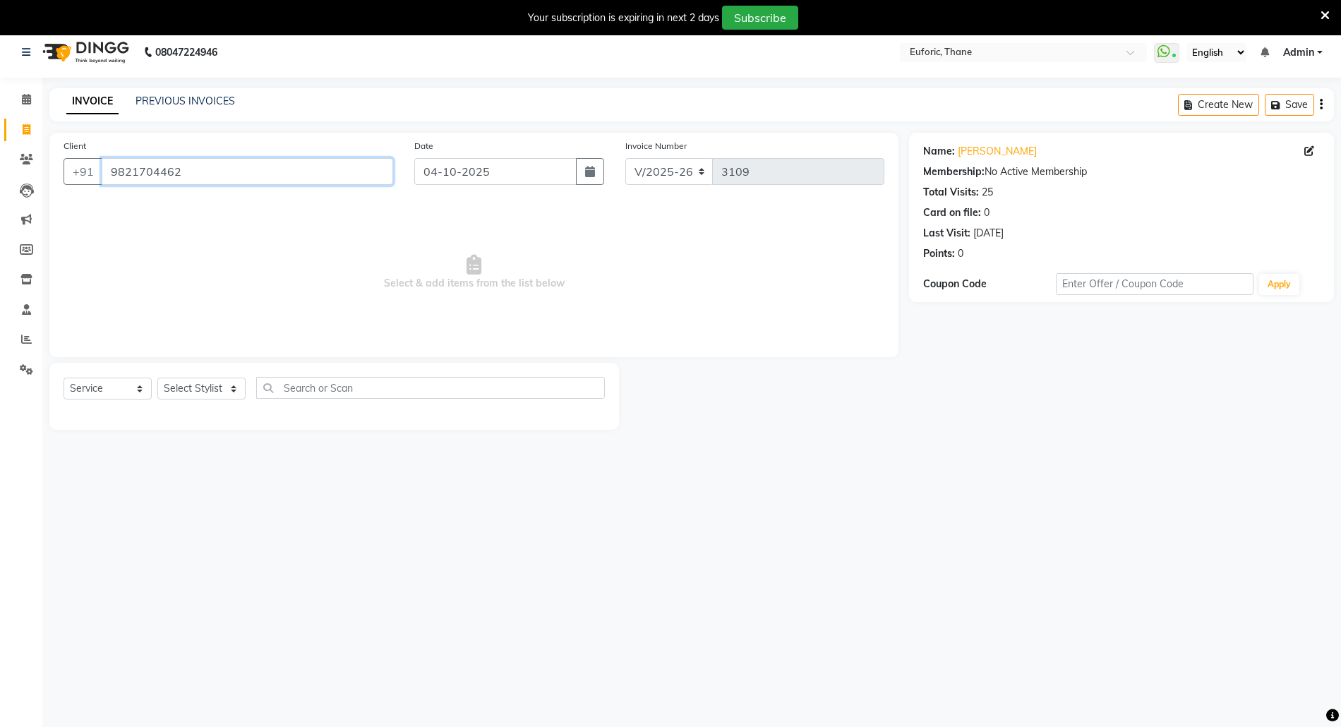
click at [156, 176] on input "9821704462" at bounding box center [247, 171] width 291 height 27
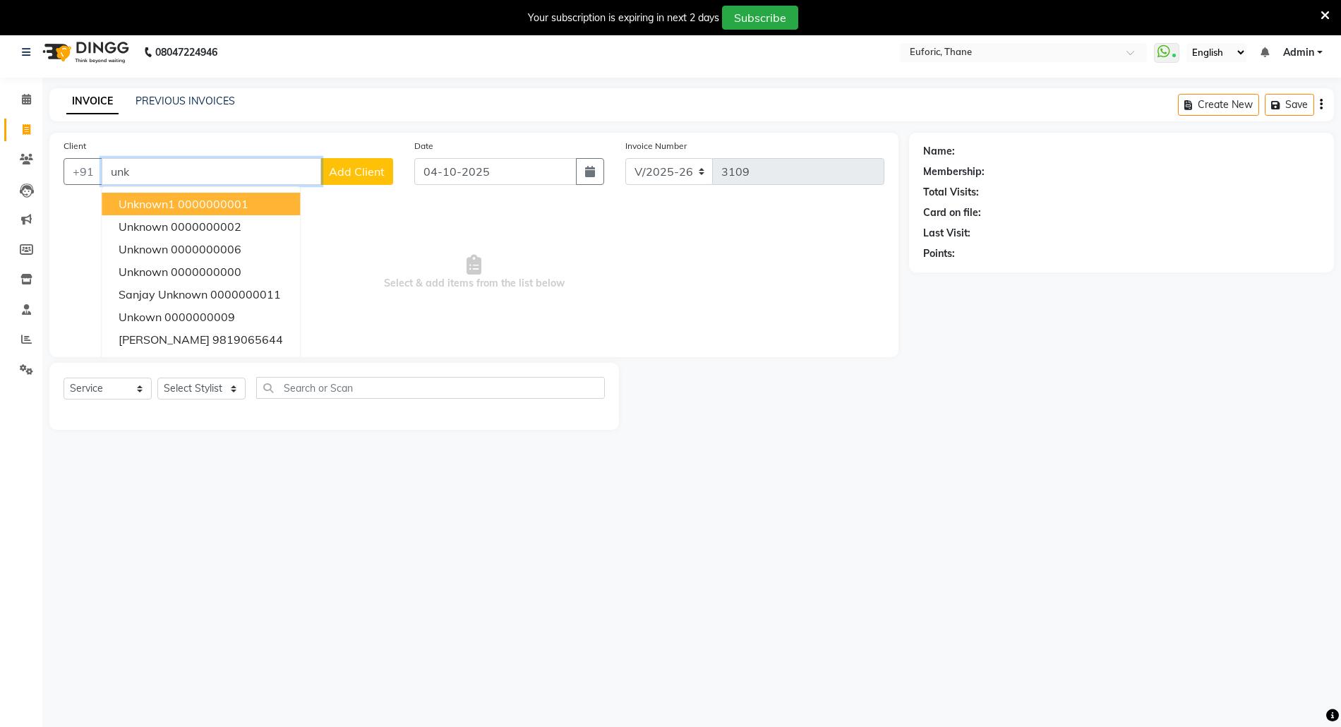
click at [165, 202] on span "Unknown1" at bounding box center [147, 204] width 56 height 14
type input "0000000001"
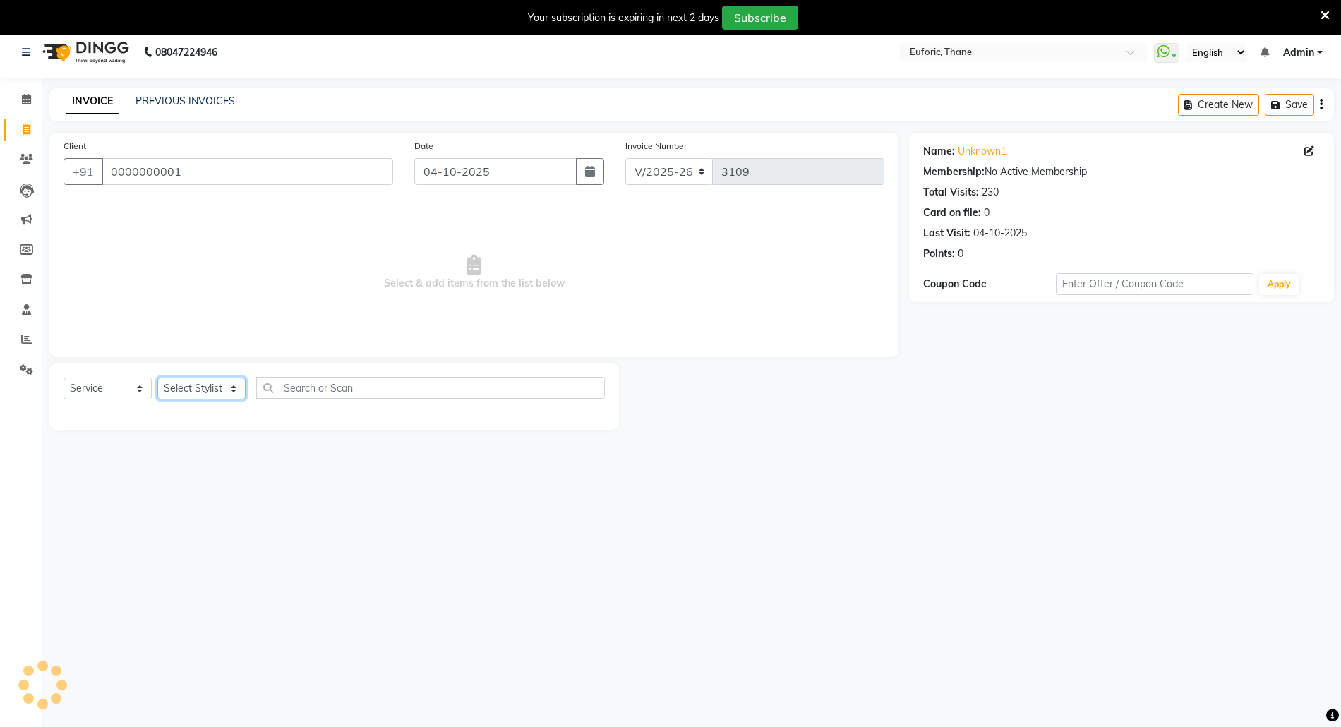
click at [200, 382] on select "Select Stylist [PERSON_NAME] Aatik Salmanai Admin [PERSON_NAME] [PERSON_NAME] […" at bounding box center [201, 389] width 88 height 22
select select "31985"
click at [157, 378] on select "Select Stylist [PERSON_NAME] Aatik Salmanai Admin [PERSON_NAME] [PERSON_NAME] […" at bounding box center [201, 389] width 88 height 22
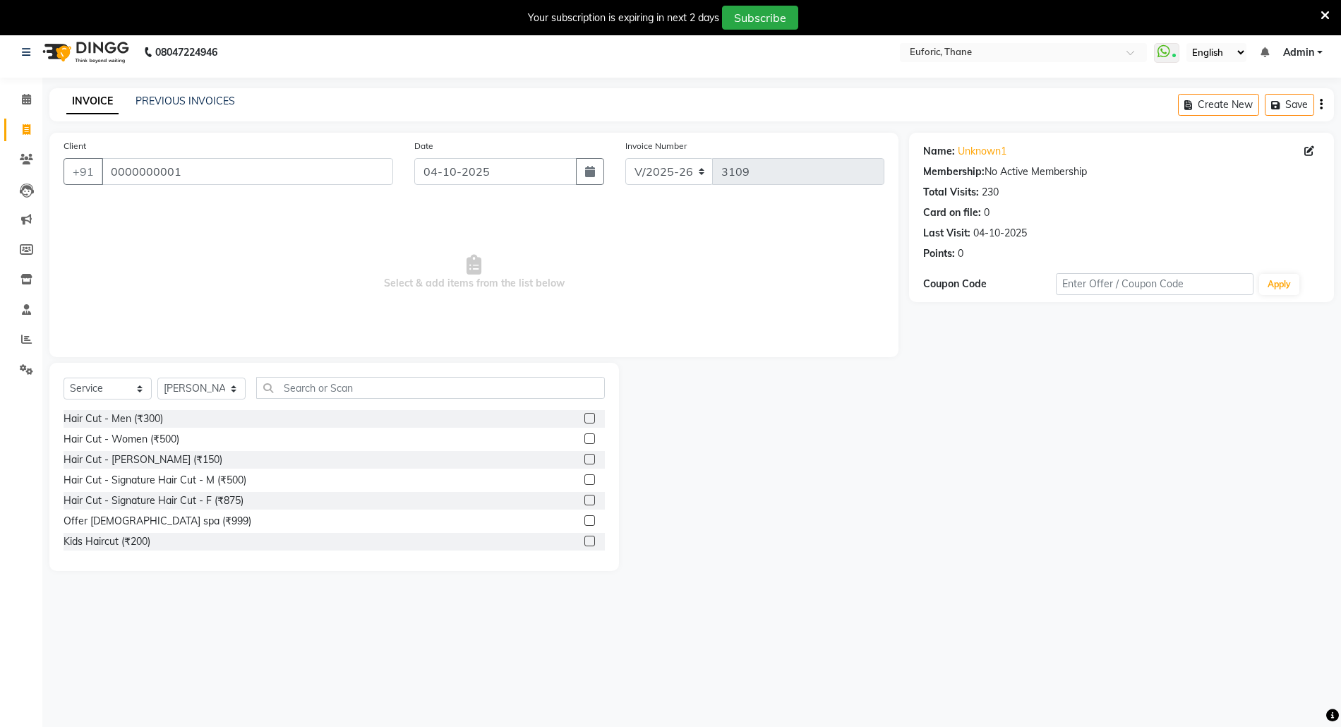
click at [584, 416] on label at bounding box center [589, 418] width 11 height 11
click at [584, 416] on input "checkbox" at bounding box center [588, 418] width 9 height 9
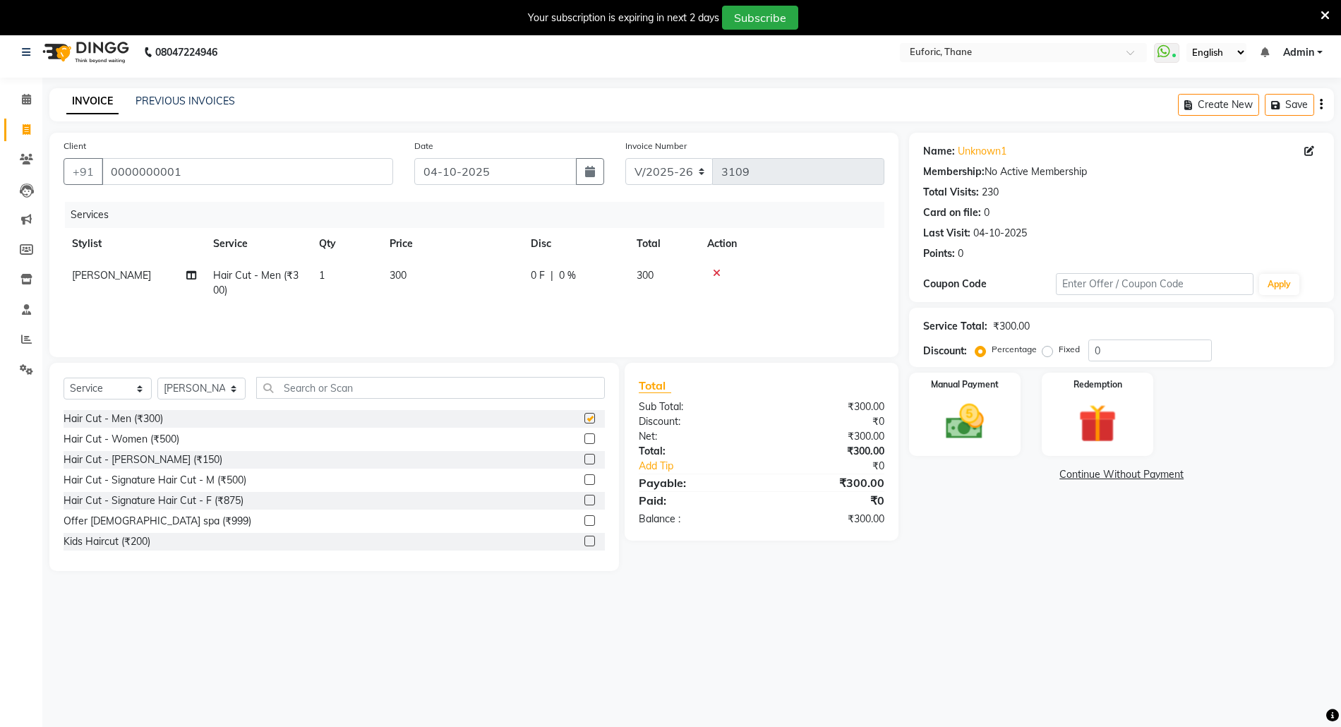
checkbox input "false"
click at [975, 401] on img at bounding box center [964, 422] width 65 height 46
click at [1056, 475] on span "GPay" at bounding box center [1061, 475] width 29 height 16
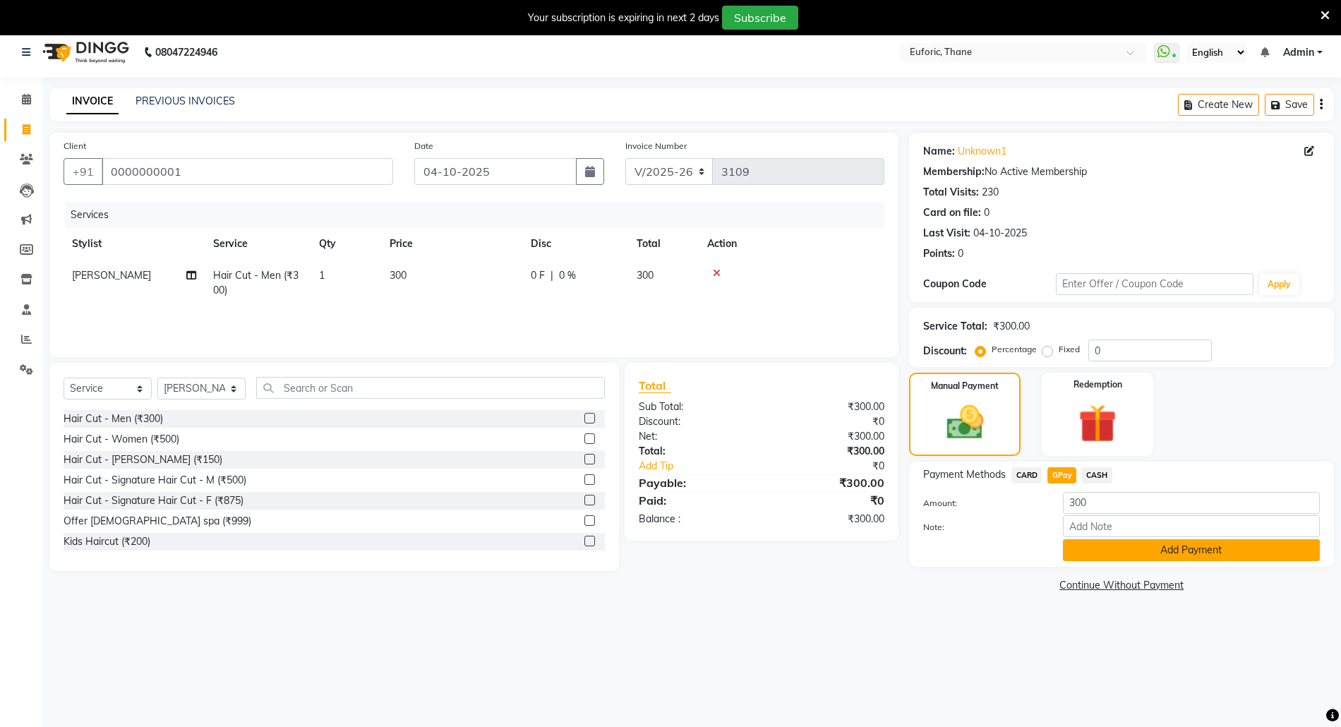
click at [1099, 559] on button "Add Payment" at bounding box center [1191, 550] width 257 height 22
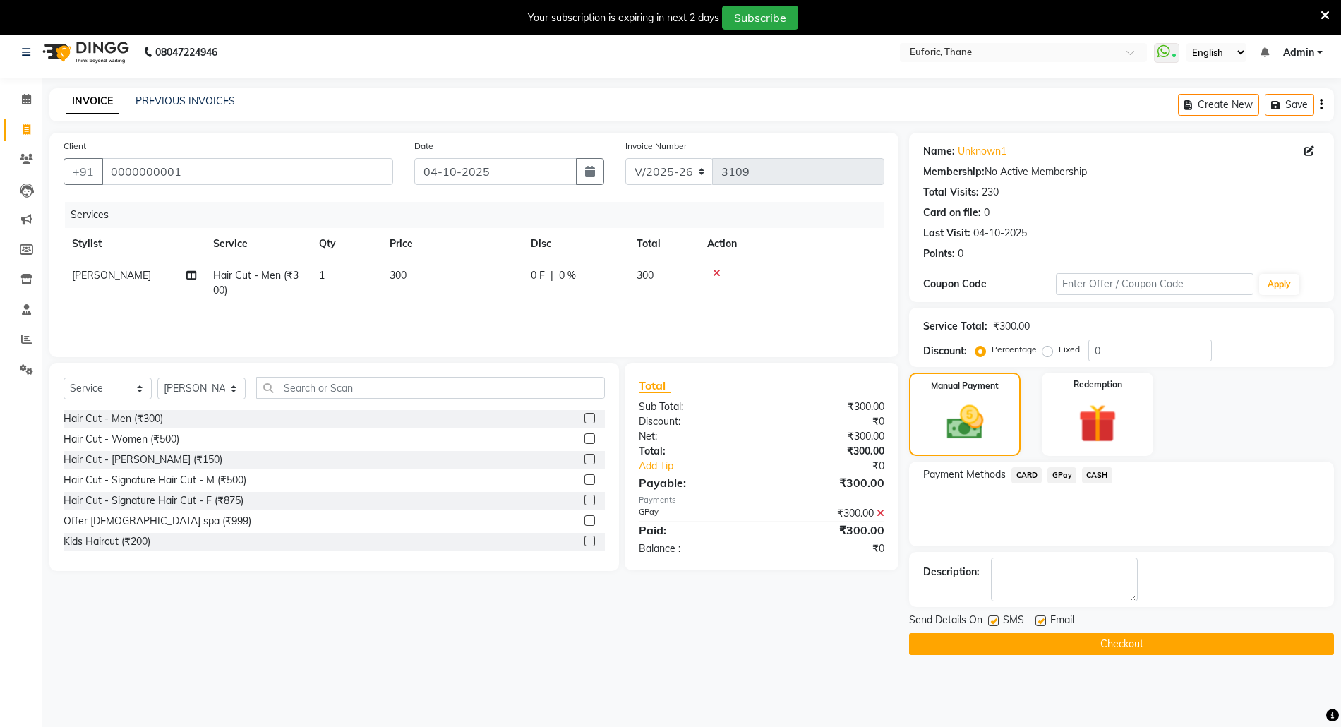
drag, startPoint x: 1099, startPoint y: 559, endPoint x: 1104, endPoint y: 649, distance: 90.5
click at [1102, 638] on div "Send Details On SMS Email Checkout" at bounding box center [1121, 634] width 425 height 42
click at [1104, 649] on button "Checkout" at bounding box center [1121, 644] width 425 height 22
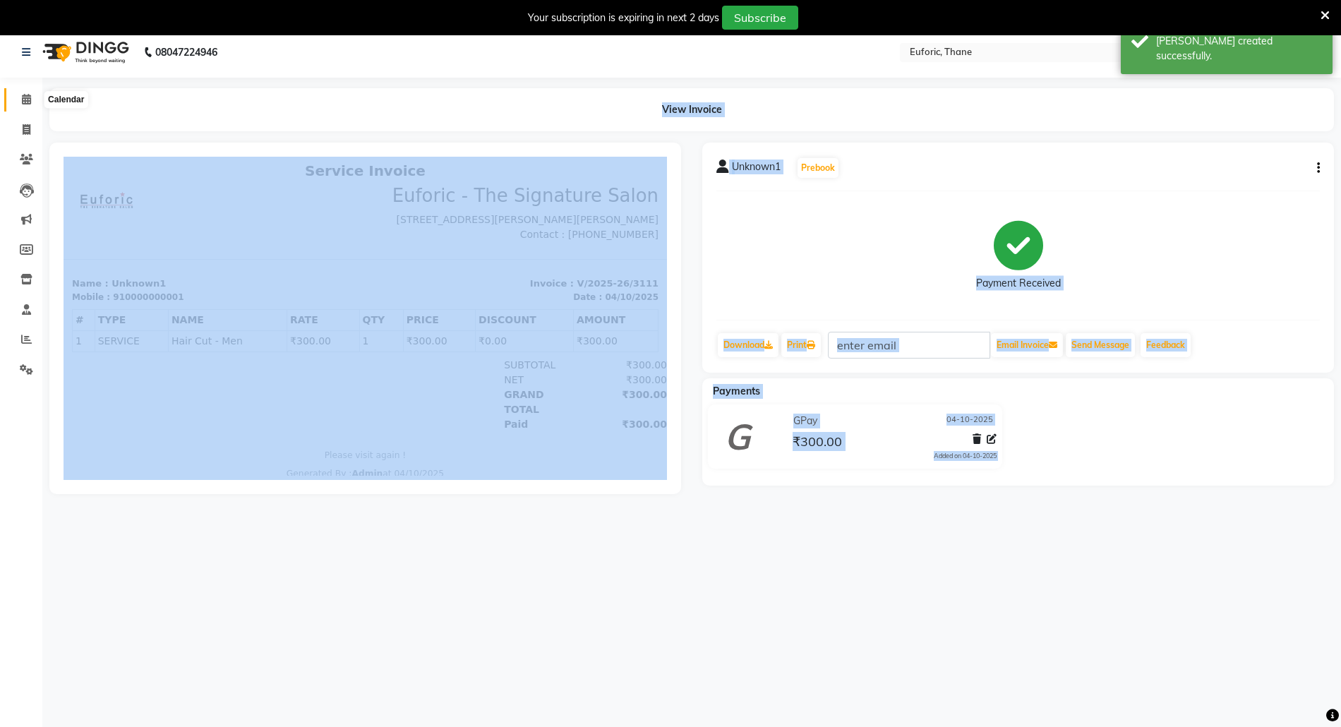
drag, startPoint x: 30, startPoint y: 99, endPoint x: 161, endPoint y: 12, distance: 157.7
click at [29, 99] on icon at bounding box center [26, 99] width 9 height 11
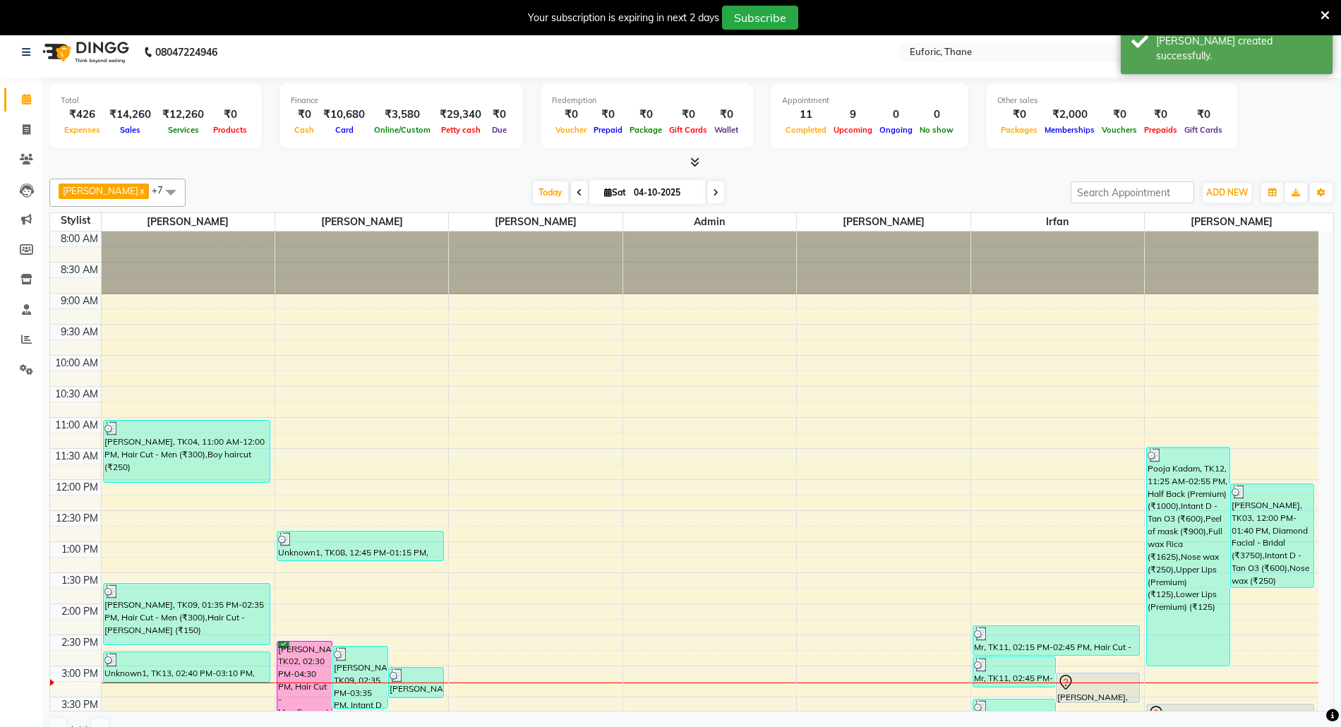
click at [25, 427] on div "Calendar Invoice Clients Leads Marketing Members Inventory Staff Reports Settin…" at bounding box center [95, 399] width 191 height 665
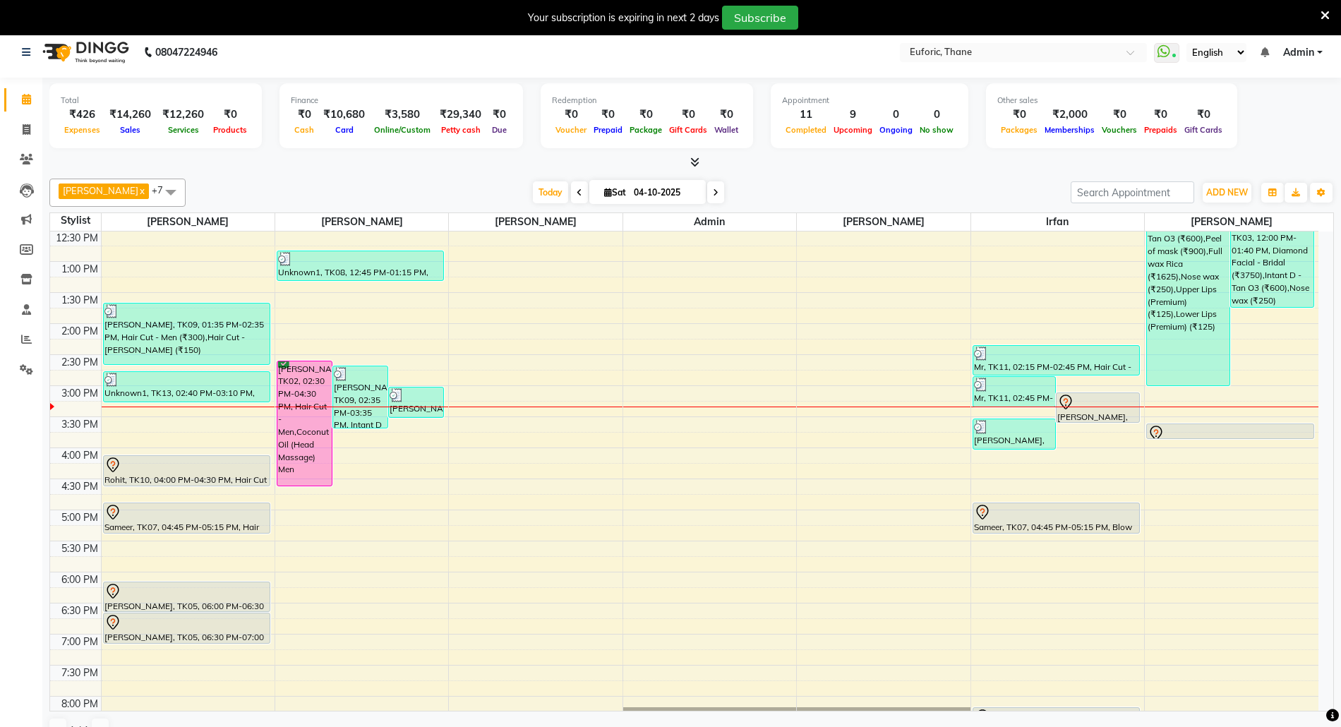
scroll to position [282, 0]
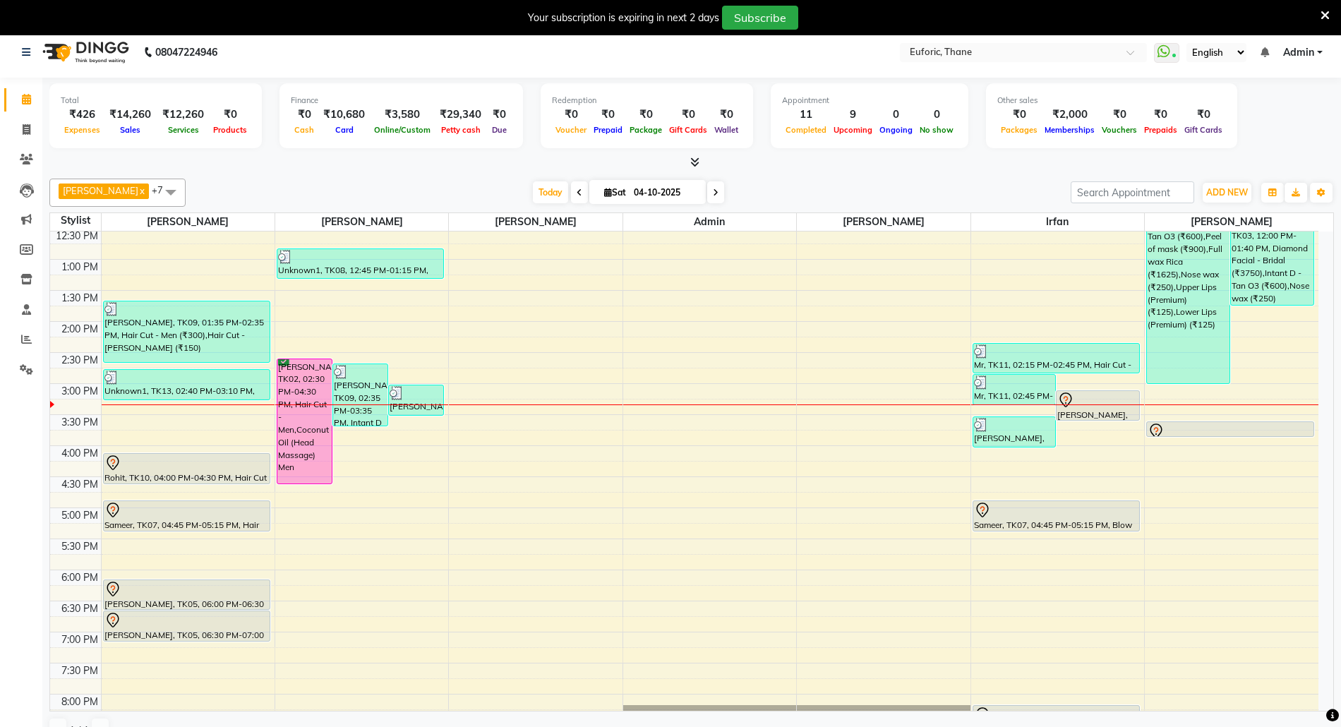
click at [639, 195] on input "04-10-2025" at bounding box center [664, 192] width 71 height 21
select select "10"
select select "2025"
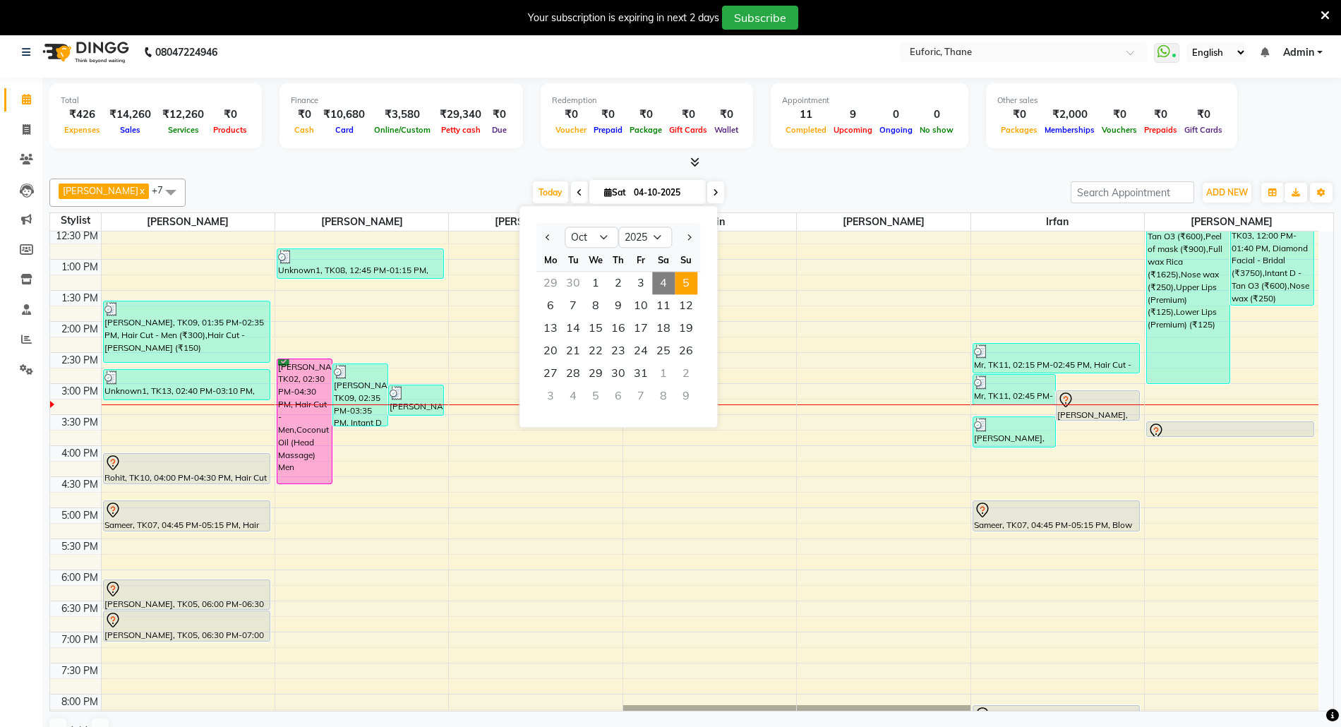
click at [687, 289] on span "5" at bounding box center [686, 283] width 23 height 23
type input "05-10-2025"
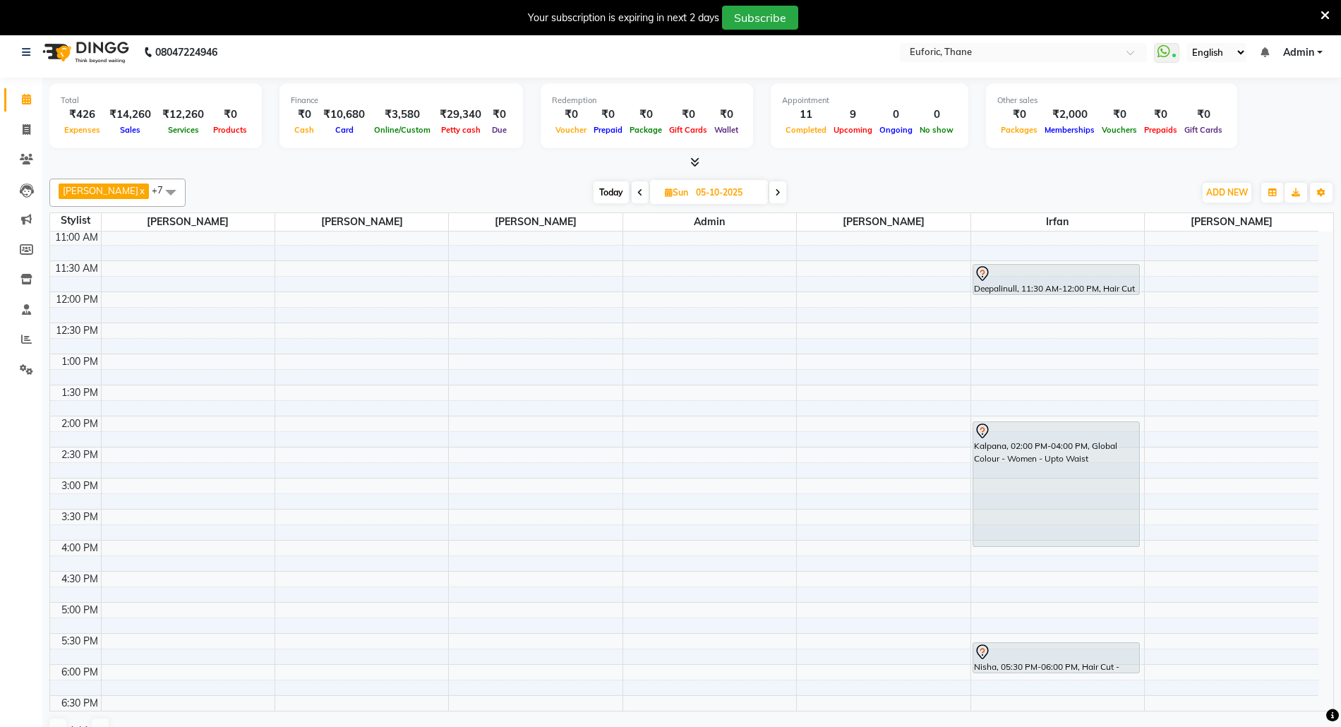
scroll to position [0, 0]
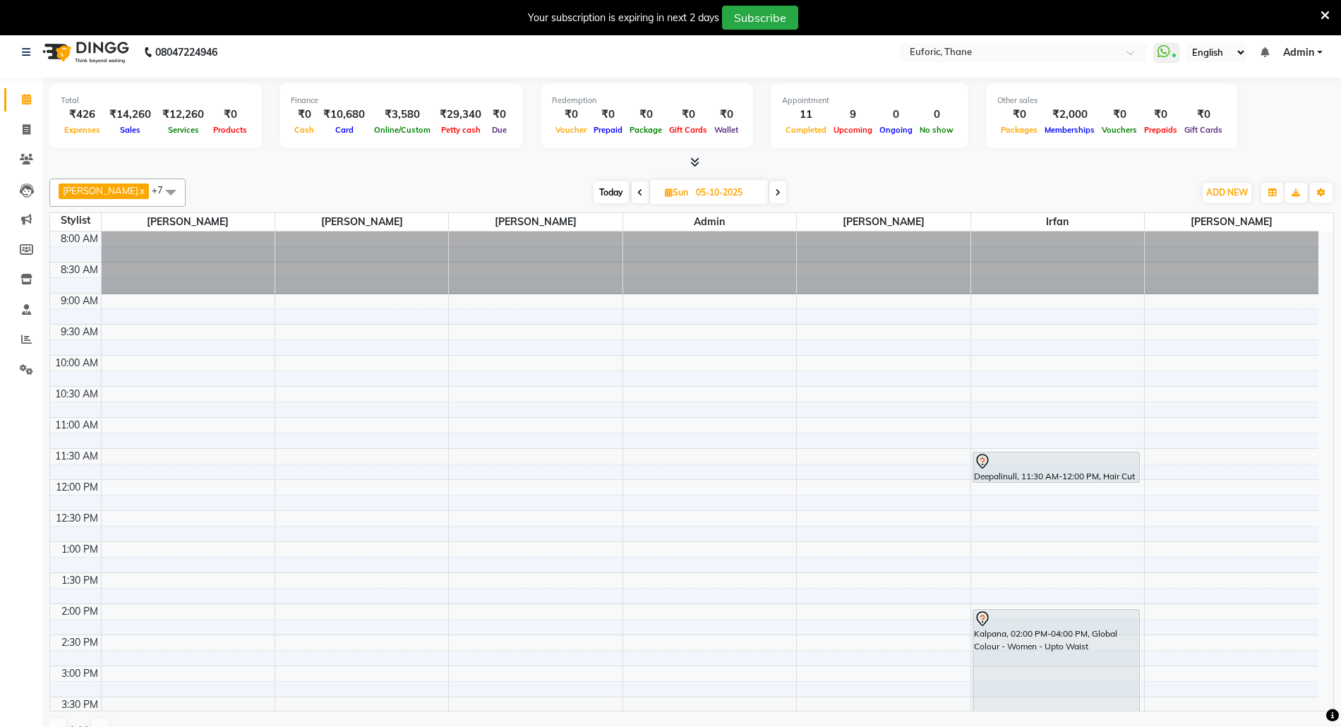
click at [701, 185] on input "05-10-2025" at bounding box center [727, 192] width 71 height 21
select select "10"
select select "2025"
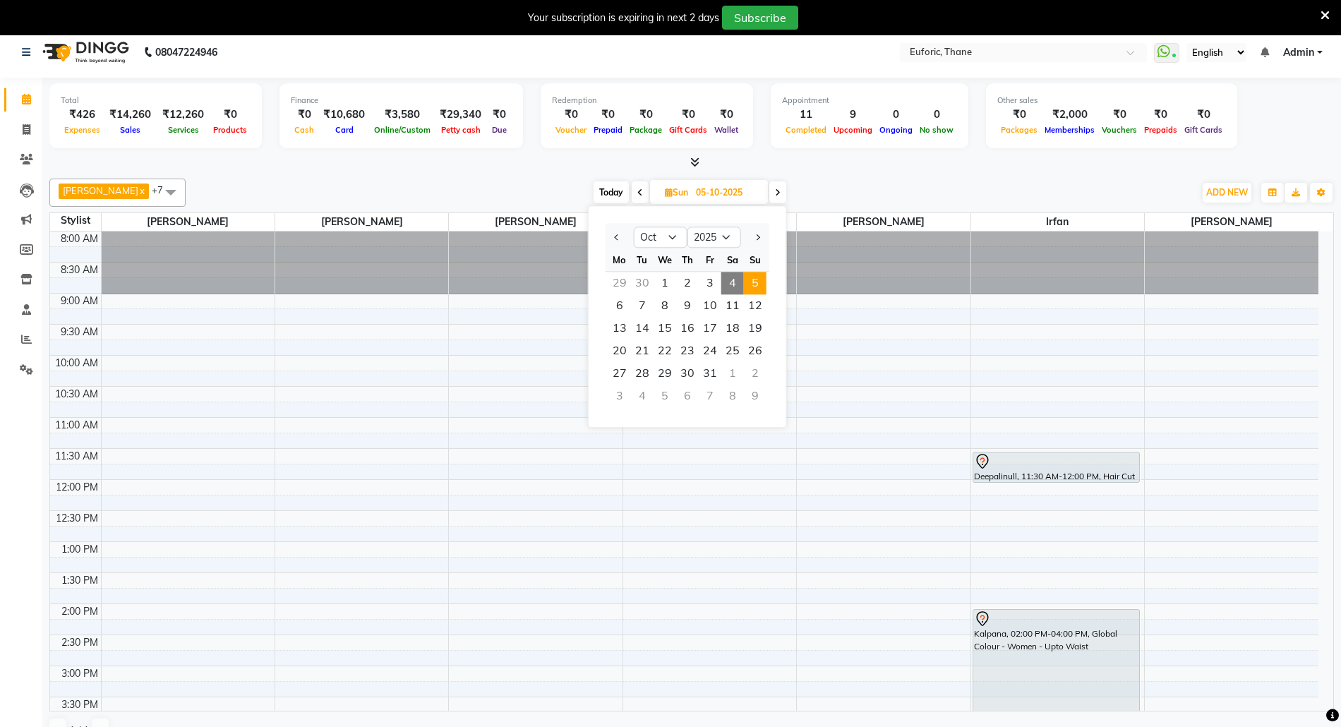
click at [731, 281] on span "4" at bounding box center [732, 283] width 23 height 23
type input "04-10-2025"
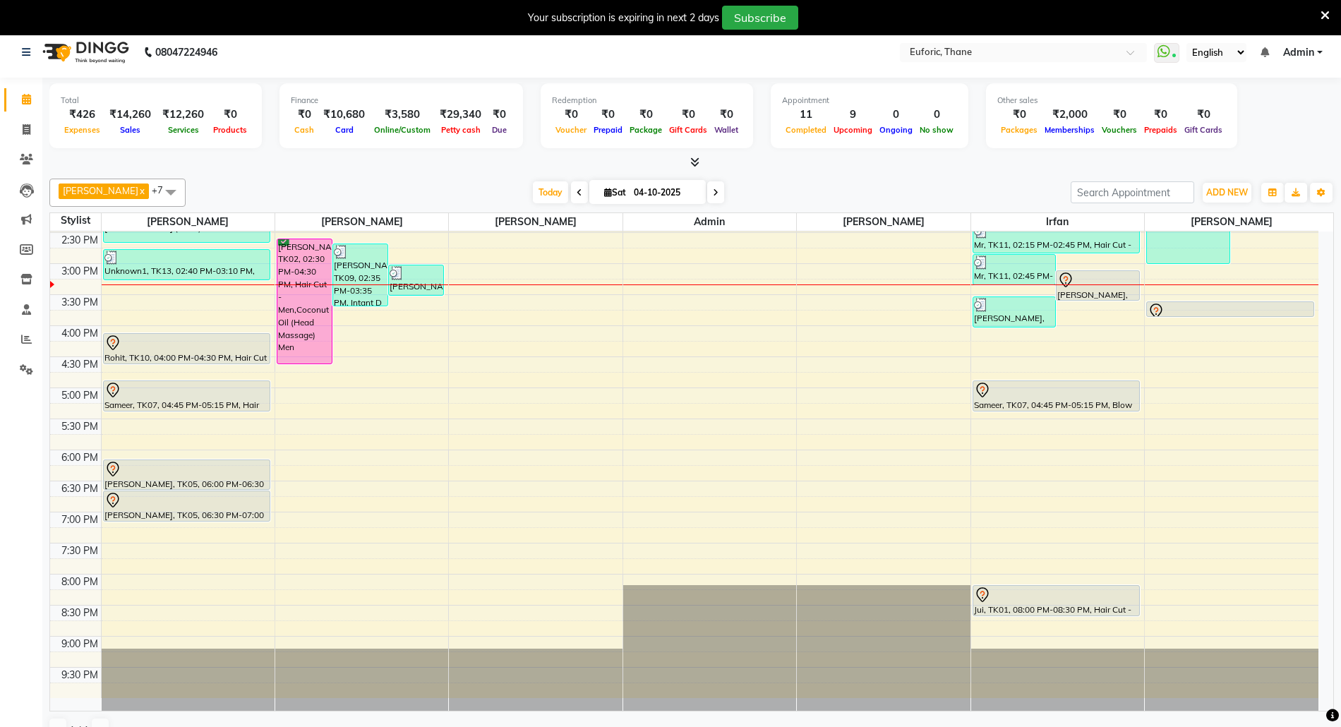
scroll to position [308, 0]
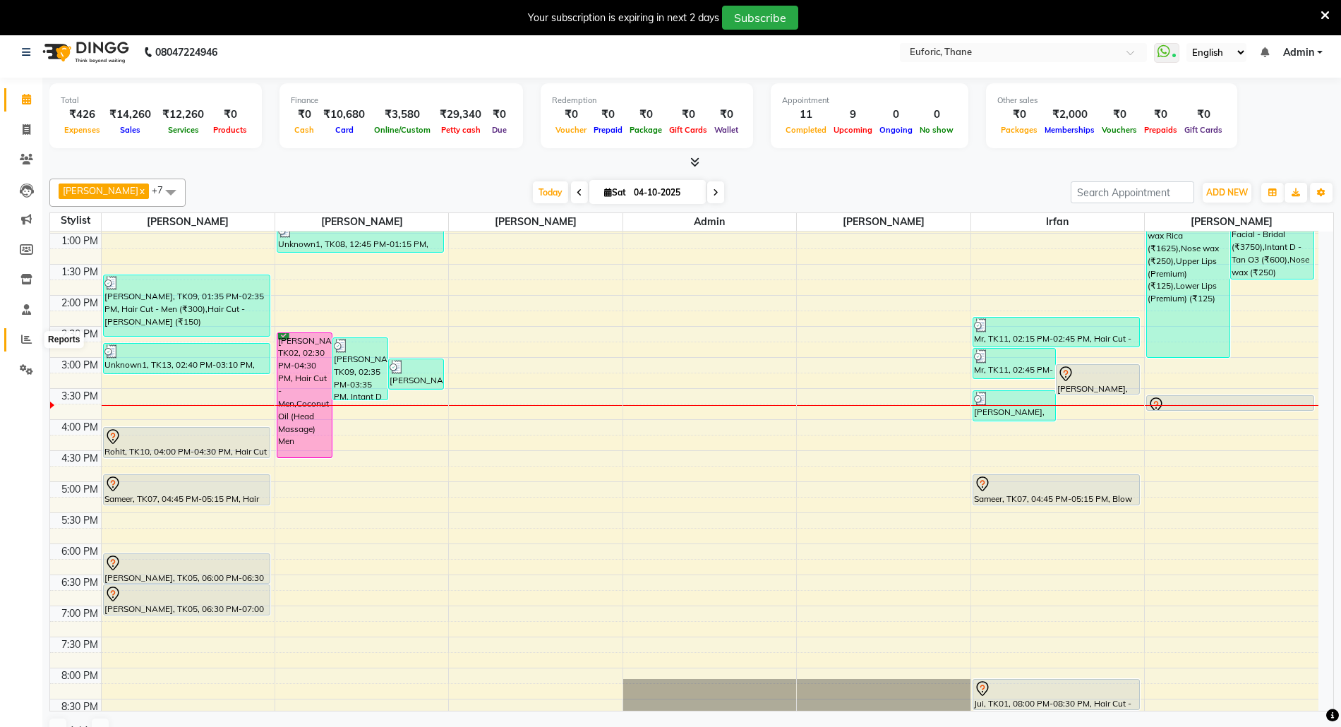
click at [25, 336] on icon at bounding box center [26, 339] width 11 height 11
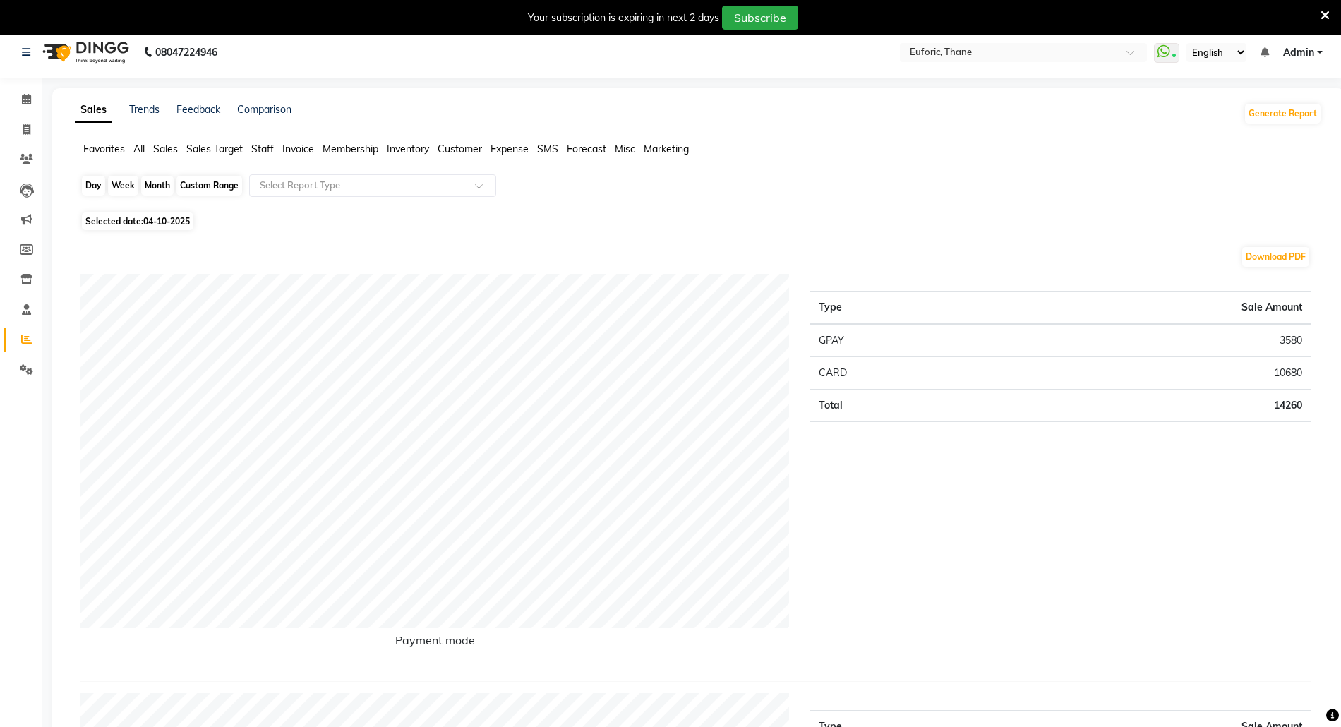
click at [97, 187] on div "Day" at bounding box center [93, 186] width 23 height 20
select select "10"
select select "2025"
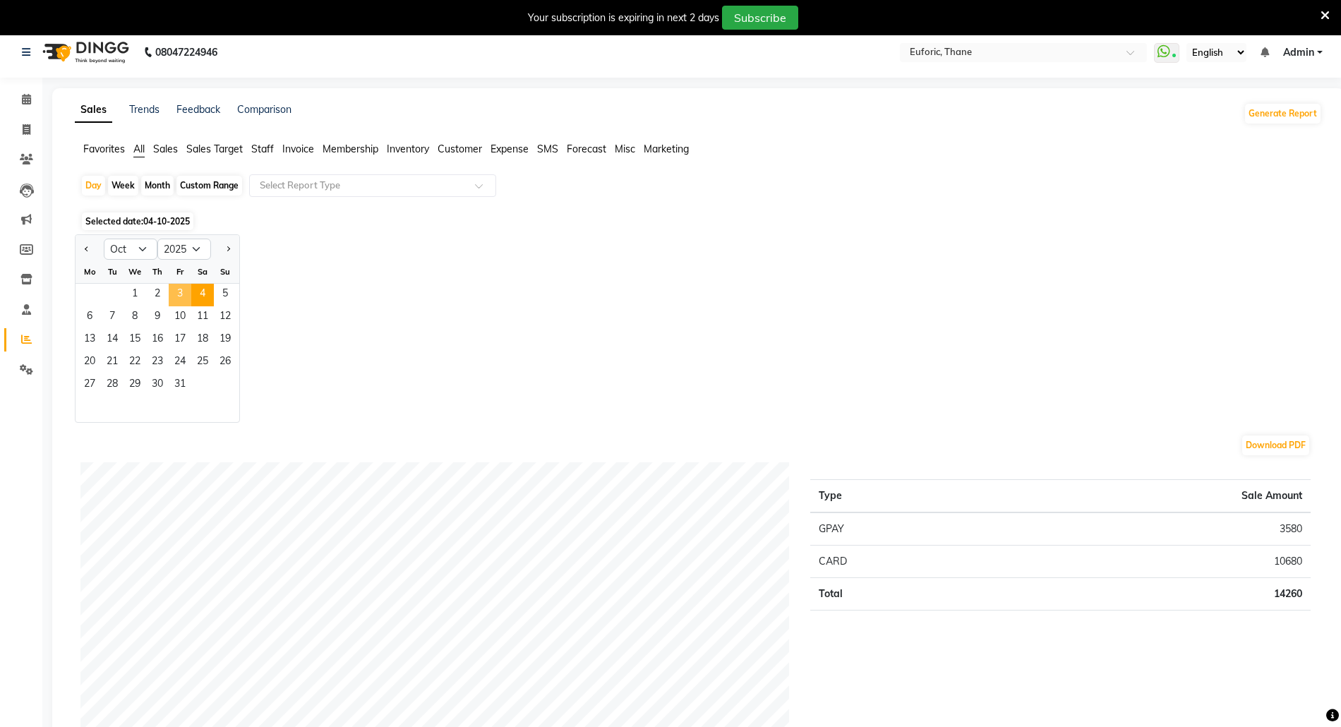
click at [187, 294] on span "3" at bounding box center [180, 295] width 23 height 23
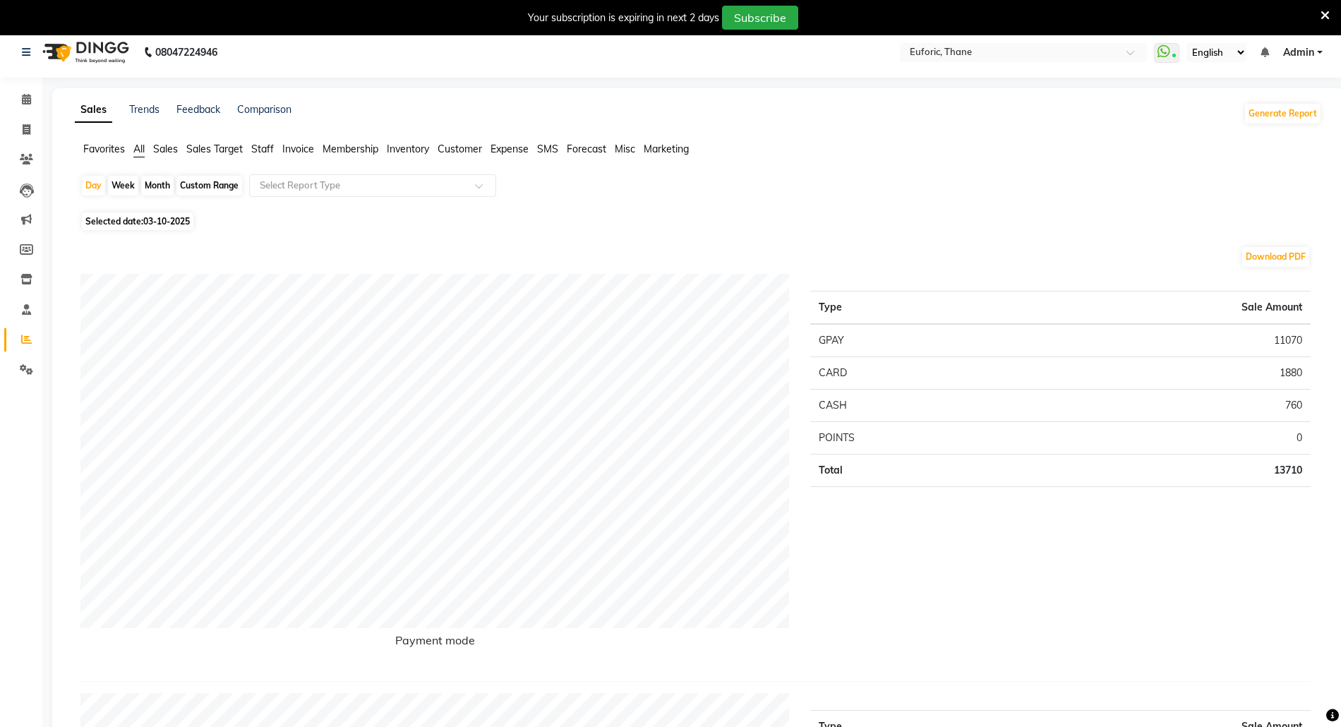
click at [265, 150] on span "Staff" at bounding box center [262, 149] width 23 height 13
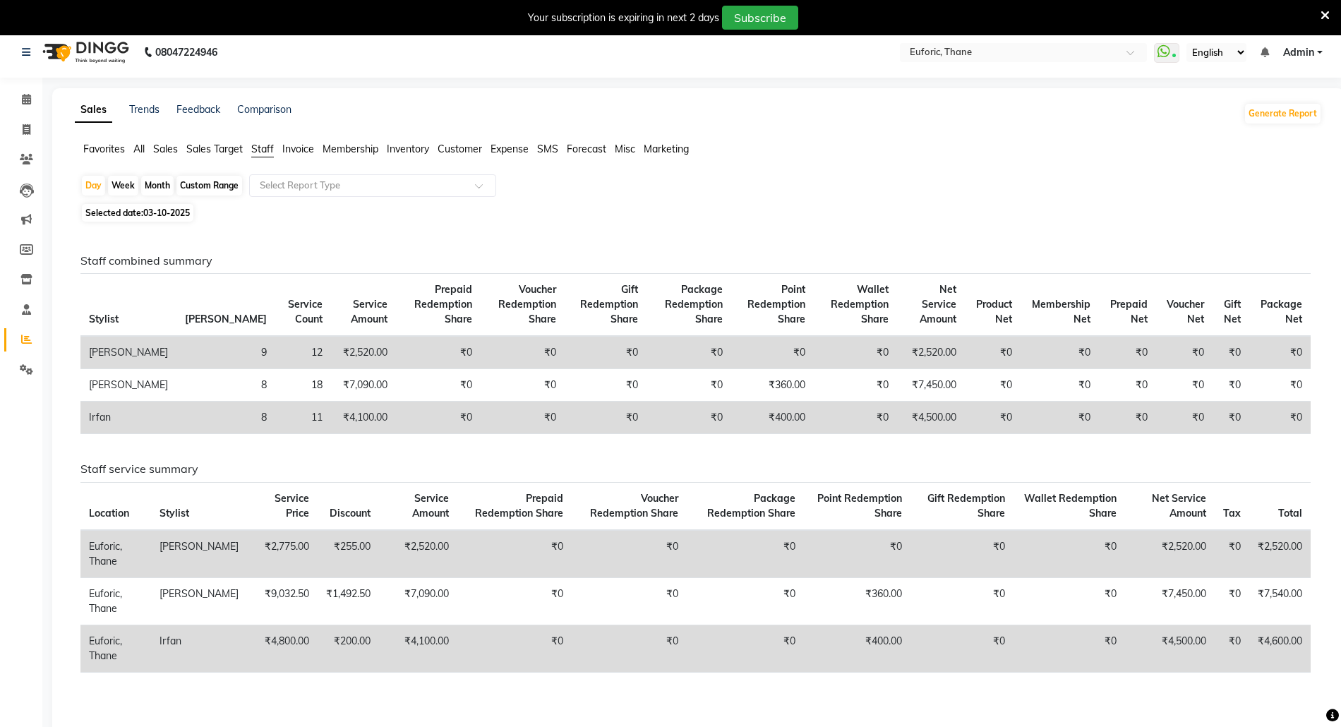
click at [156, 186] on div "Month" at bounding box center [157, 186] width 32 height 20
select select "10"
select select "2025"
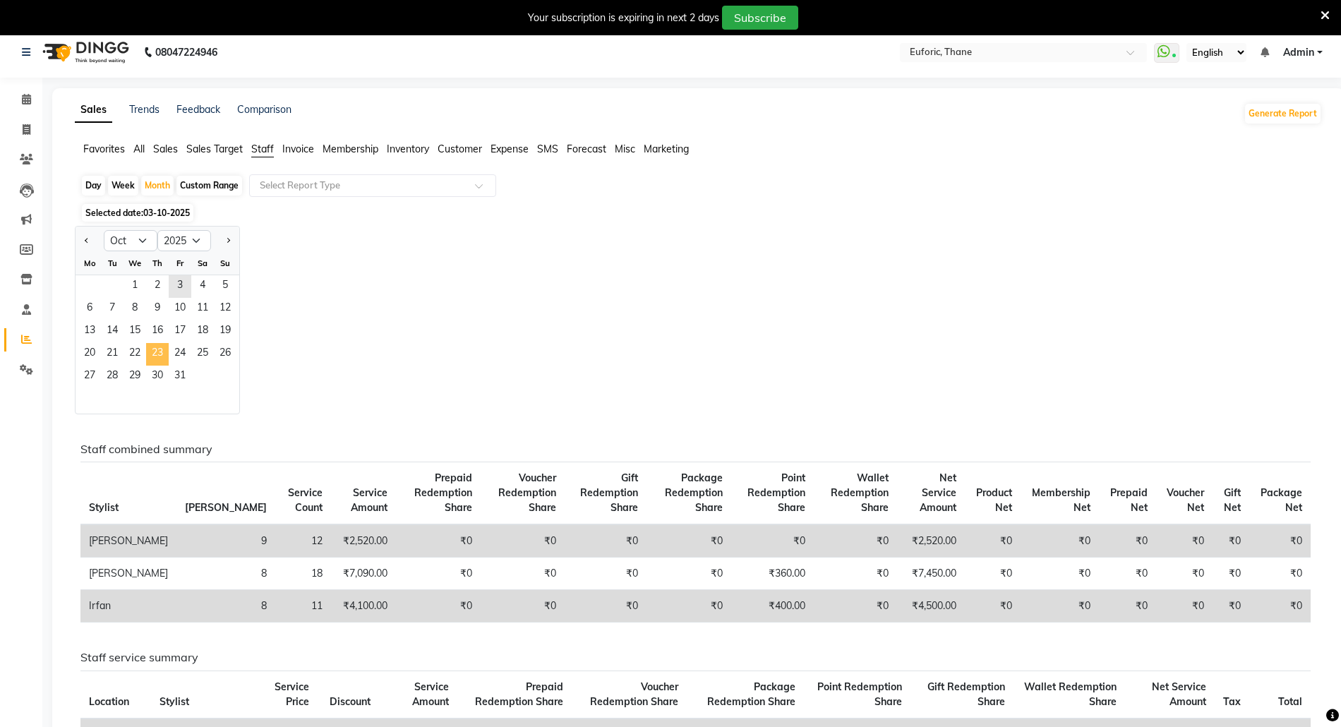
click at [167, 359] on span "23" at bounding box center [157, 354] width 23 height 23
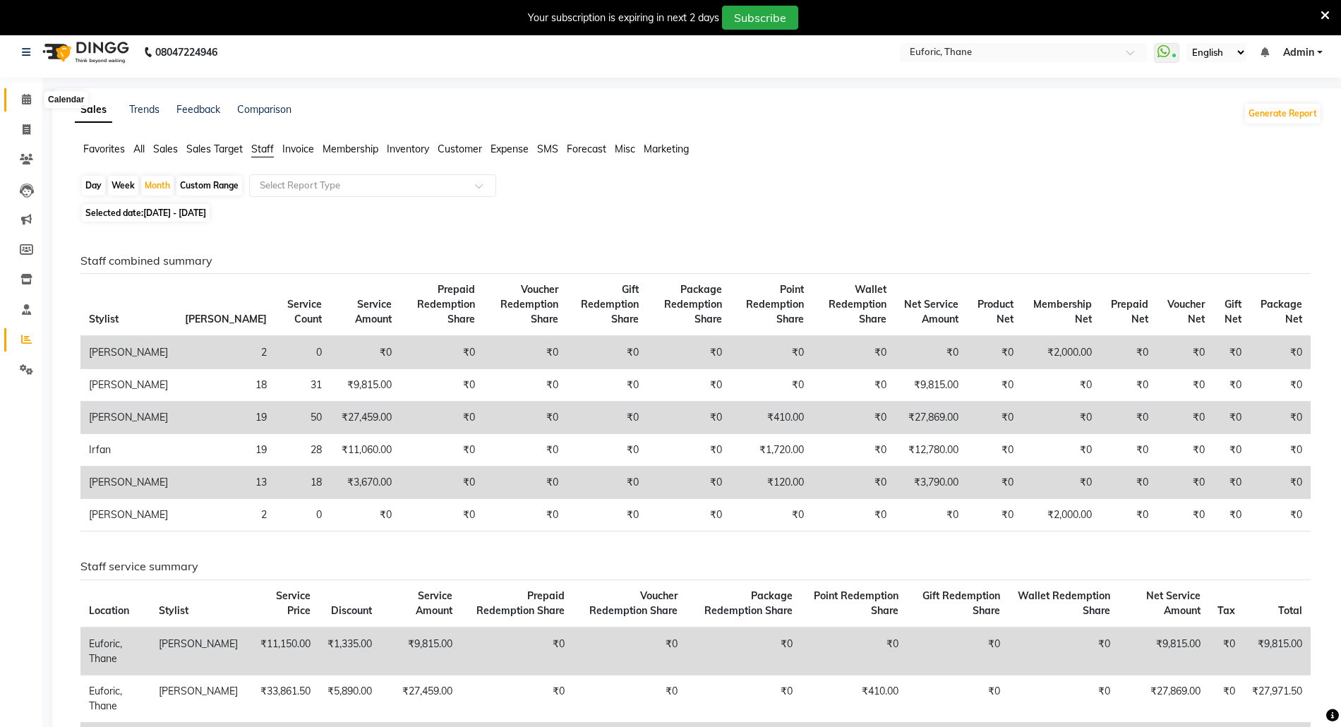
click at [22, 94] on icon at bounding box center [26, 99] width 9 height 11
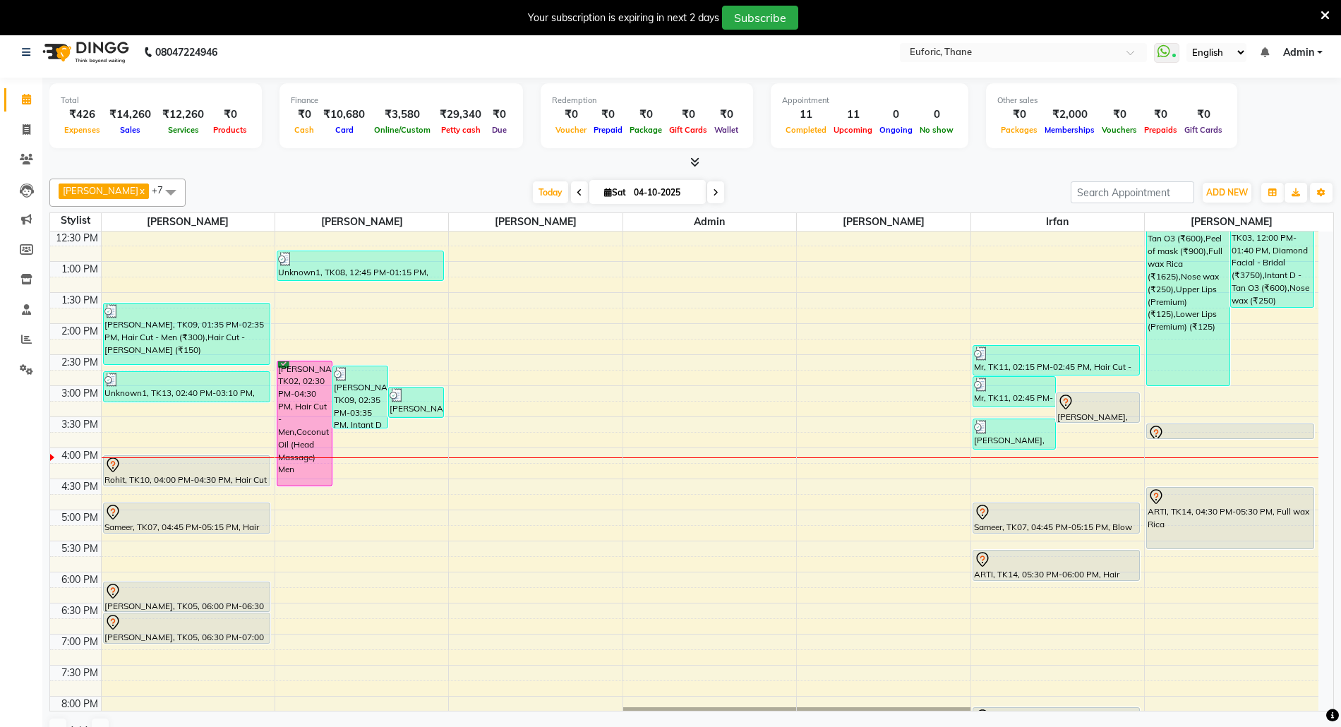
scroll to position [282, 0]
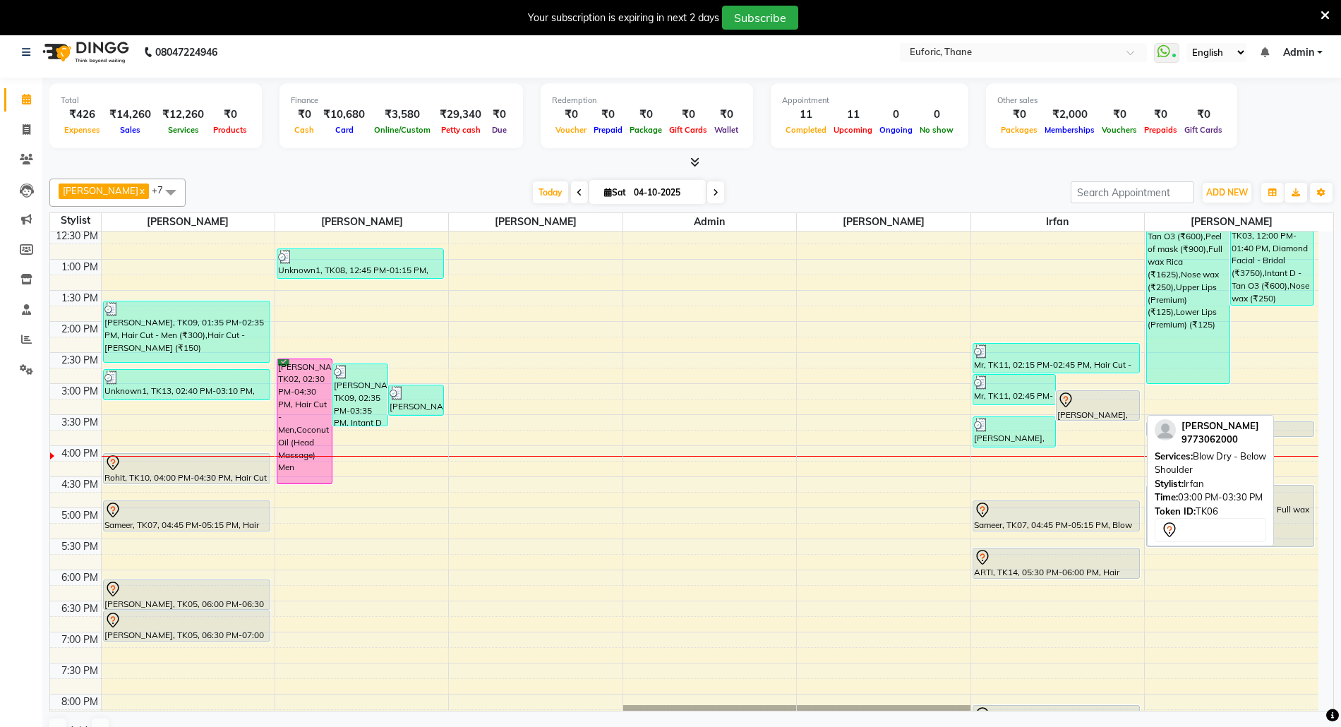
click at [1101, 411] on div "[PERSON_NAME], TK06, 03:00 PM-03:30 PM, Blow Dry - Below Shoulder" at bounding box center [1097, 405] width 83 height 29
select select "7"
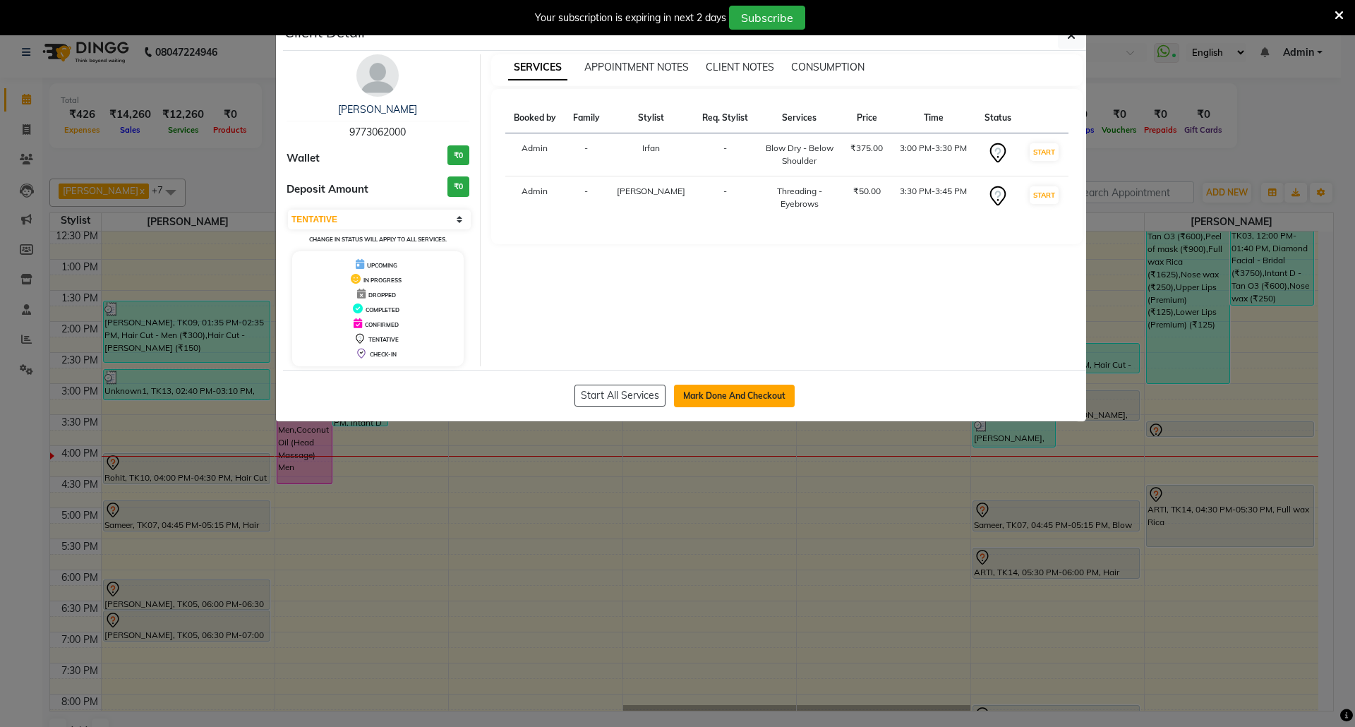
click at [713, 395] on button "Mark Done And Checkout" at bounding box center [734, 396] width 121 height 23
select select "service"
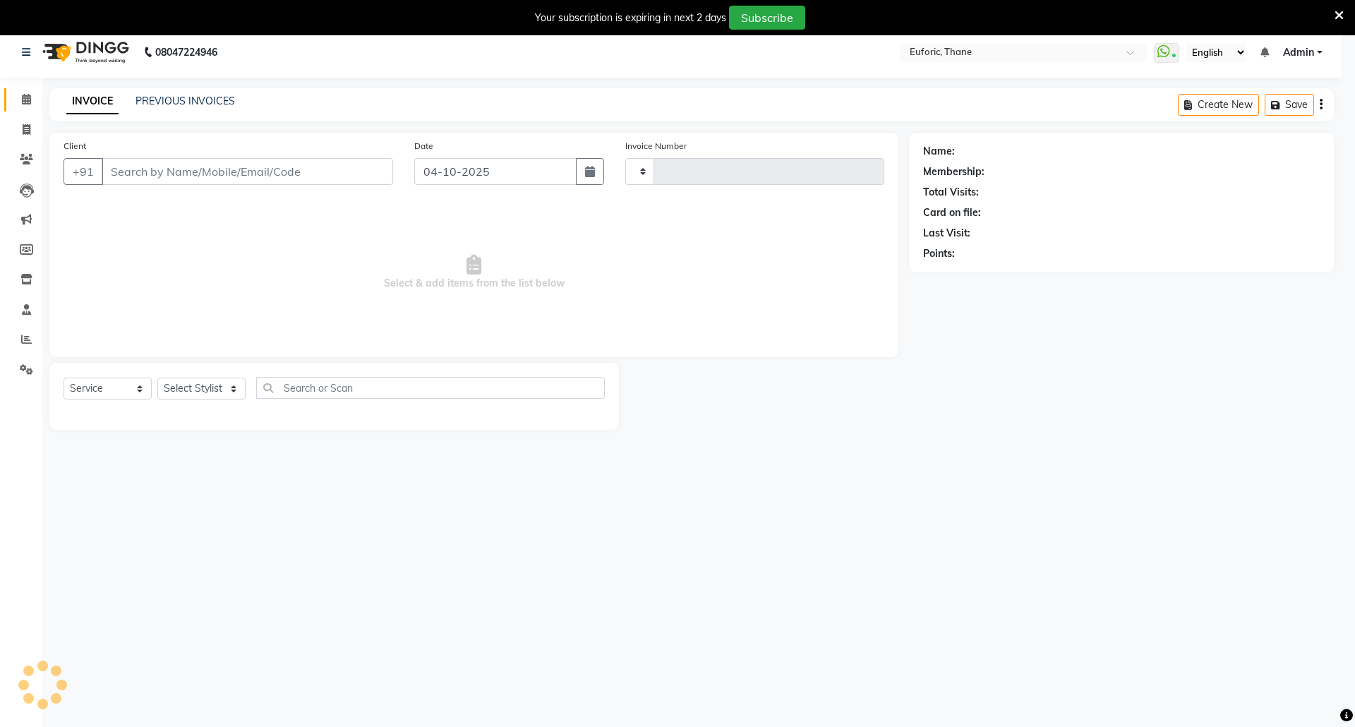
type input "3112"
select select "5063"
type input "9773062000"
select select "58800"
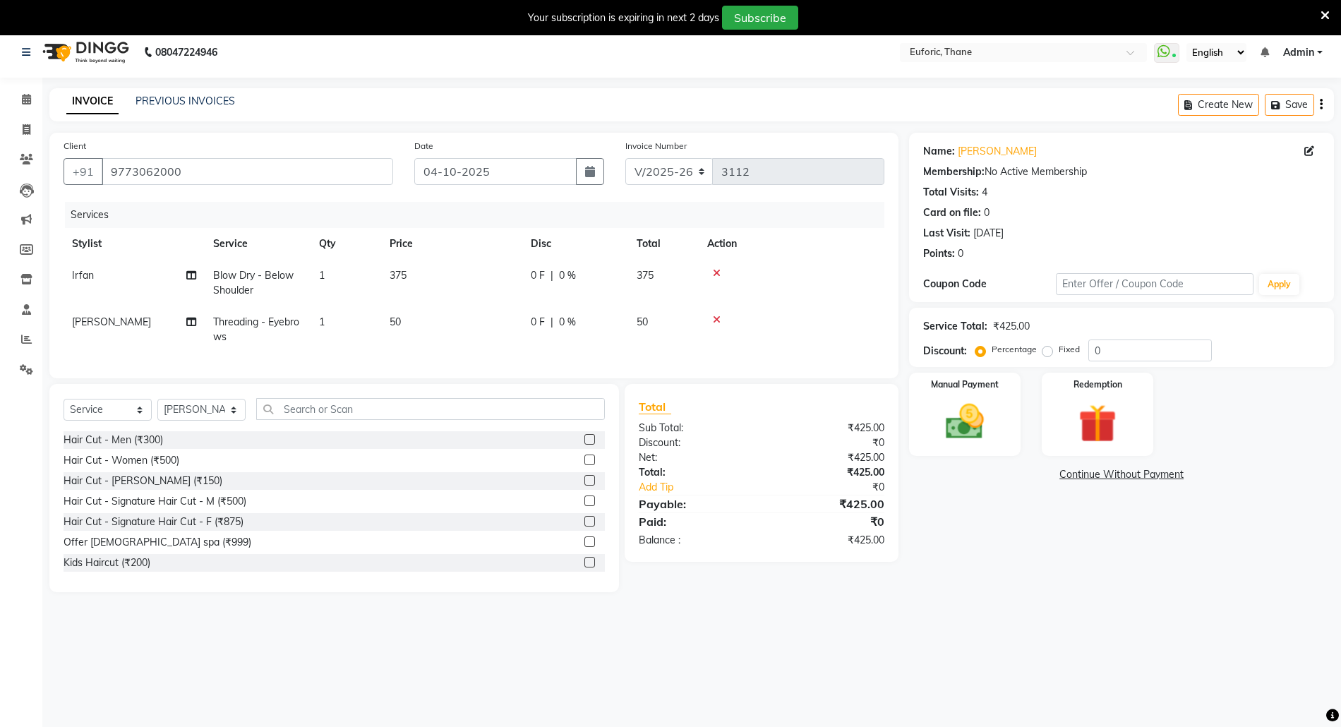
click at [397, 272] on span "375" at bounding box center [398, 275] width 17 height 13
select select "33147"
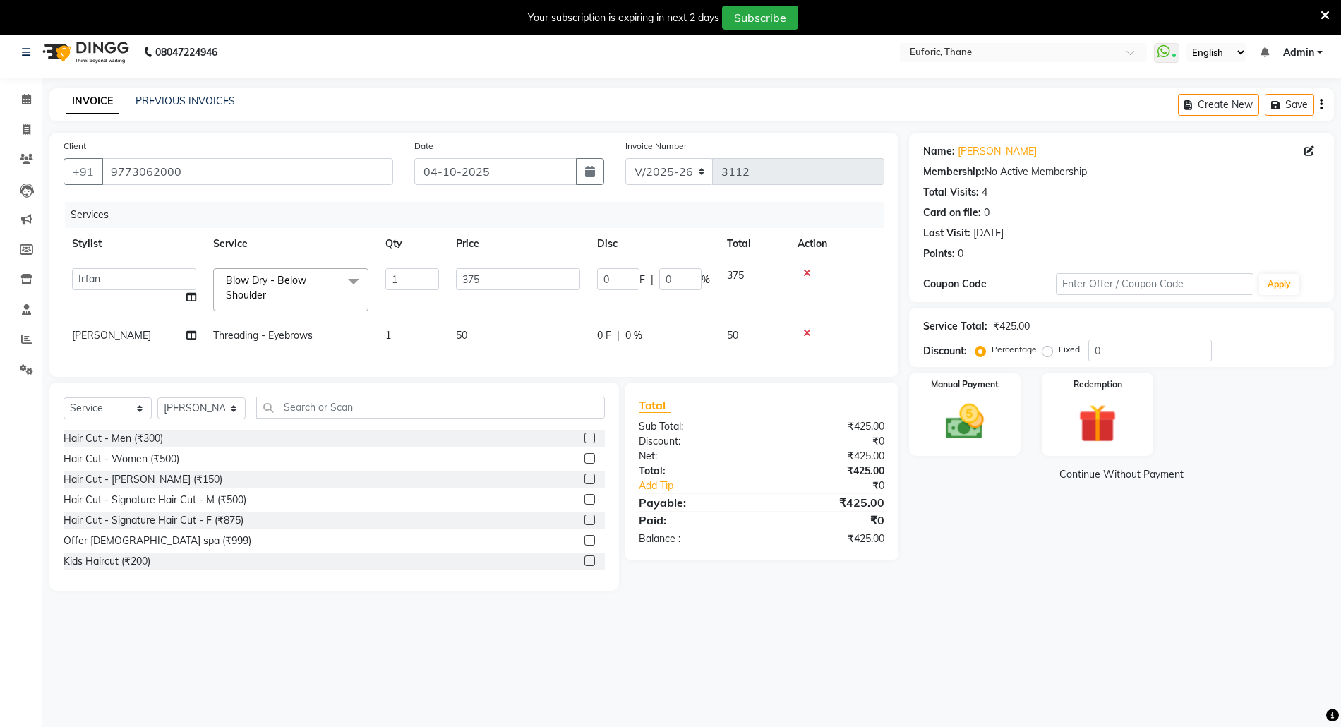
click at [983, 543] on div "Name: Richa Jaiswal Membership: No Active Membership Total Visits: 4 Card on fi…" at bounding box center [1126, 362] width 435 height 458
click at [963, 426] on img at bounding box center [964, 422] width 65 height 46
click at [1061, 476] on span "GPay" at bounding box center [1061, 475] width 29 height 16
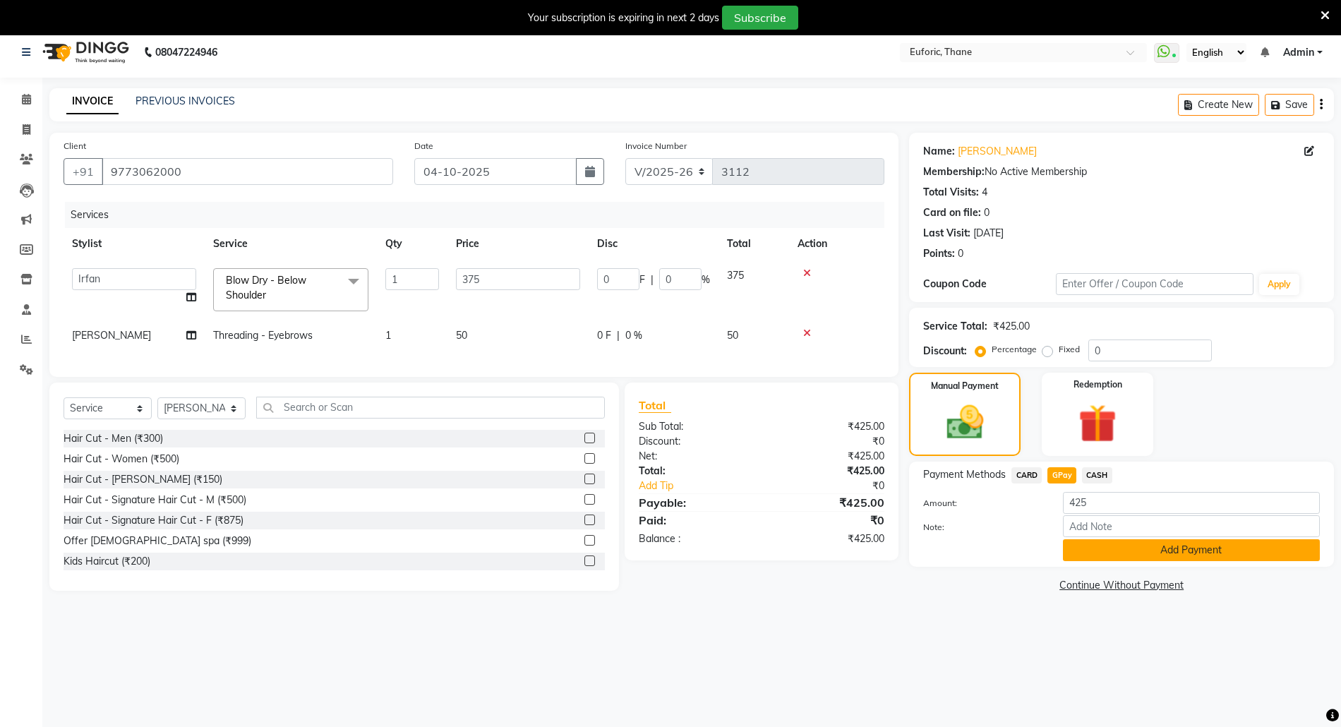
click at [1110, 554] on button "Add Payment" at bounding box center [1191, 550] width 257 height 22
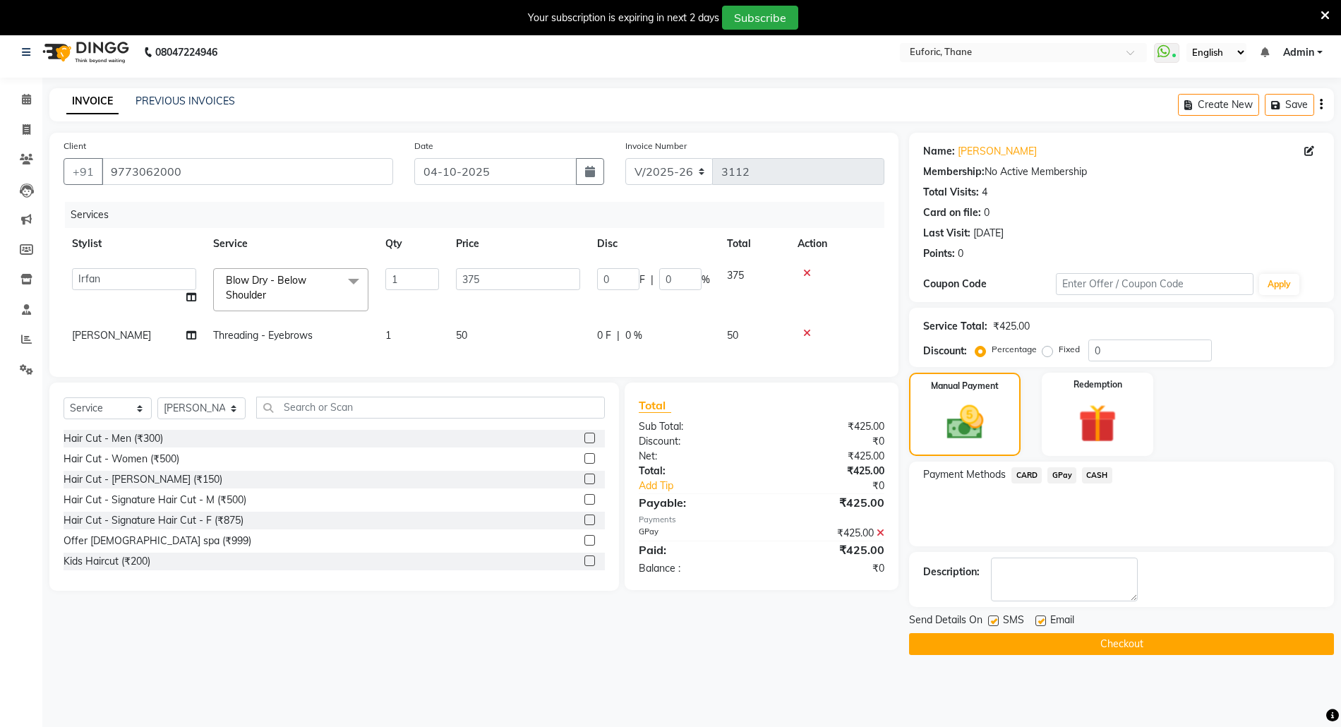
click at [1102, 644] on button "Checkout" at bounding box center [1121, 644] width 425 height 22
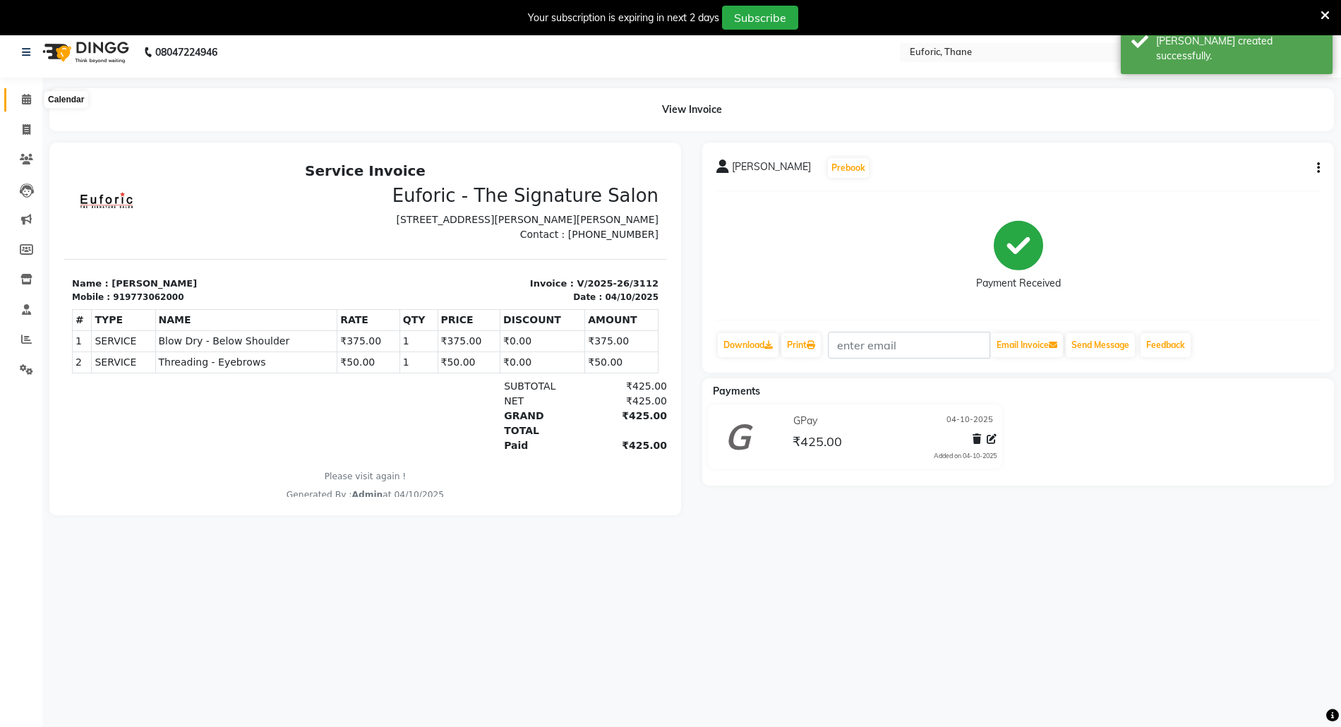
click at [30, 100] on icon at bounding box center [26, 99] width 9 height 11
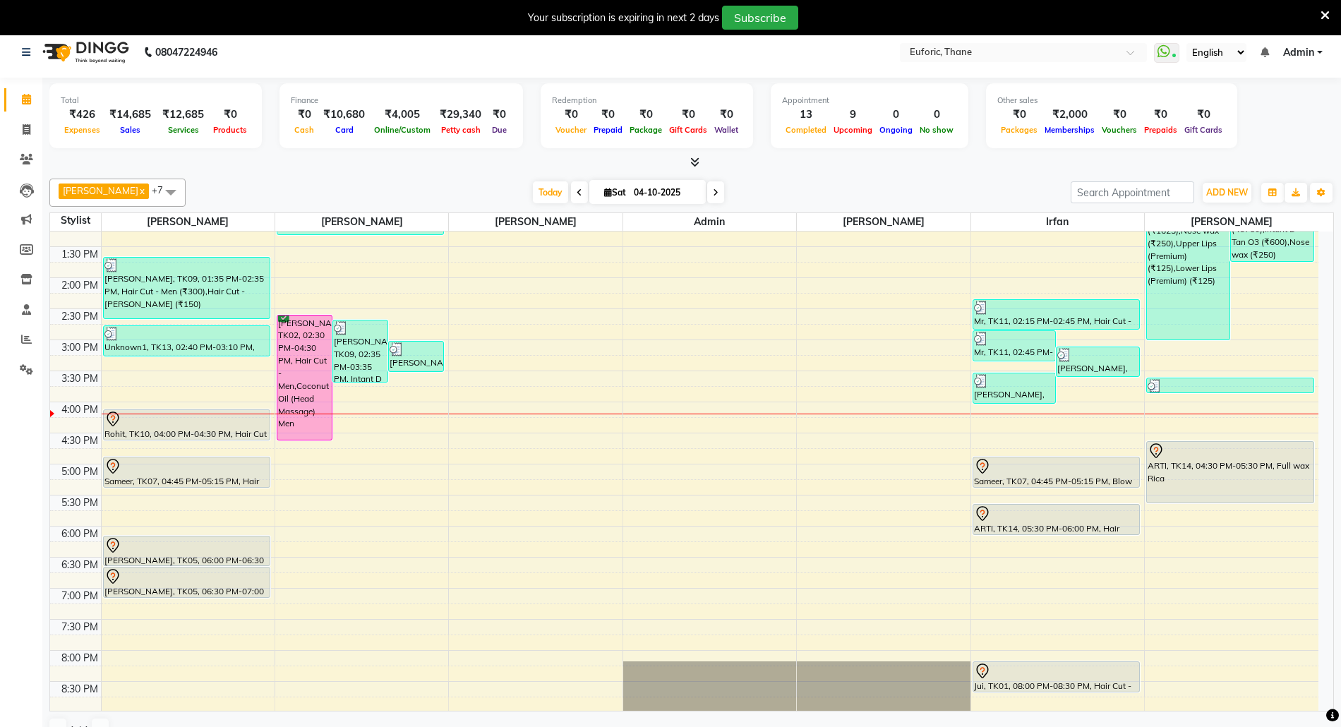
scroll to position [402, 0]
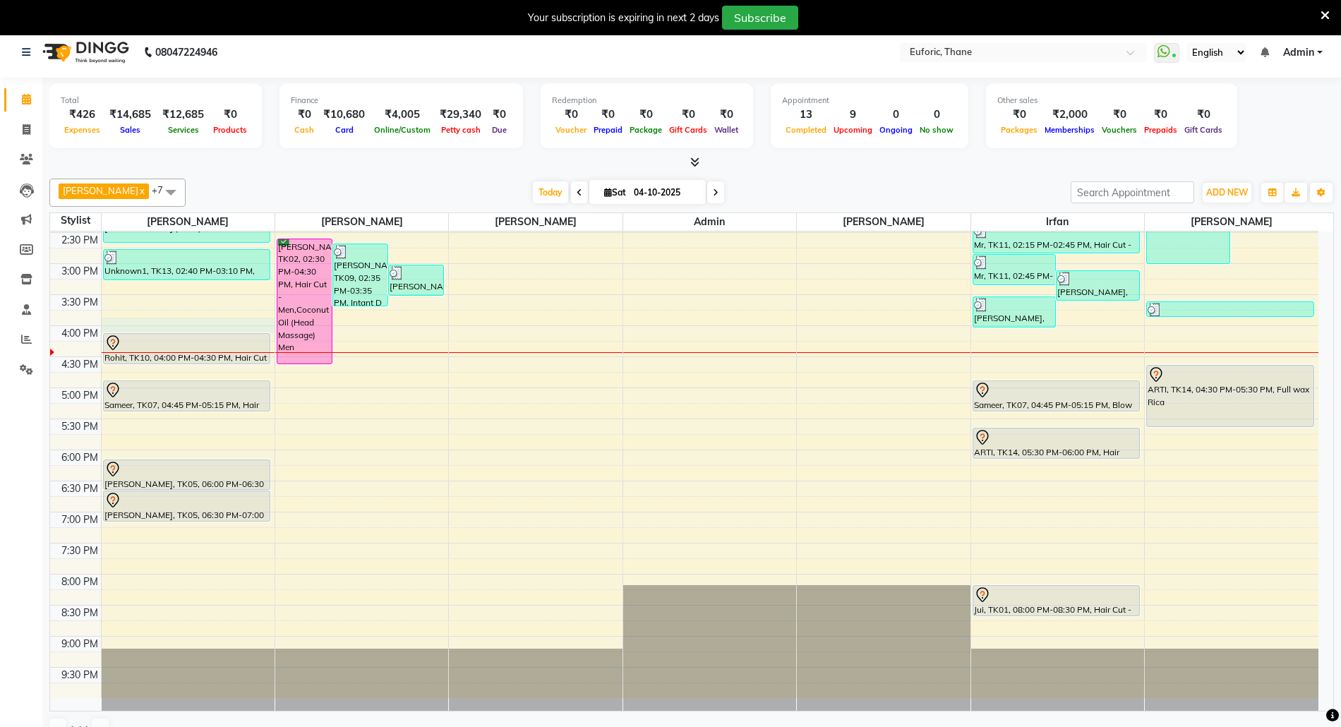
click at [157, 332] on div "8:00 AM 8:30 AM 9:00 AM 9:30 AM 10:00 AM 10:30 AM 11:00 AM 11:30 AM 12:00 PM 12…" at bounding box center [684, 263] width 1268 height 869
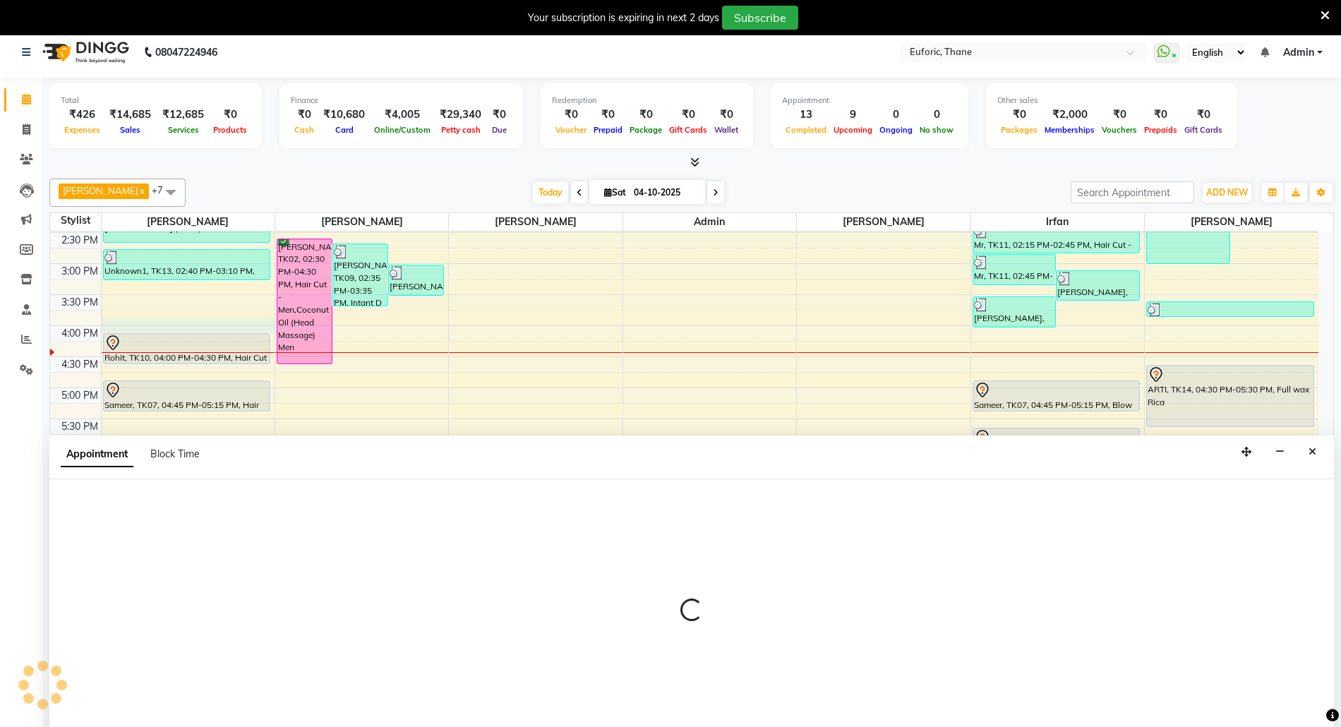
select select "31985"
select select "945"
select select "tentative"
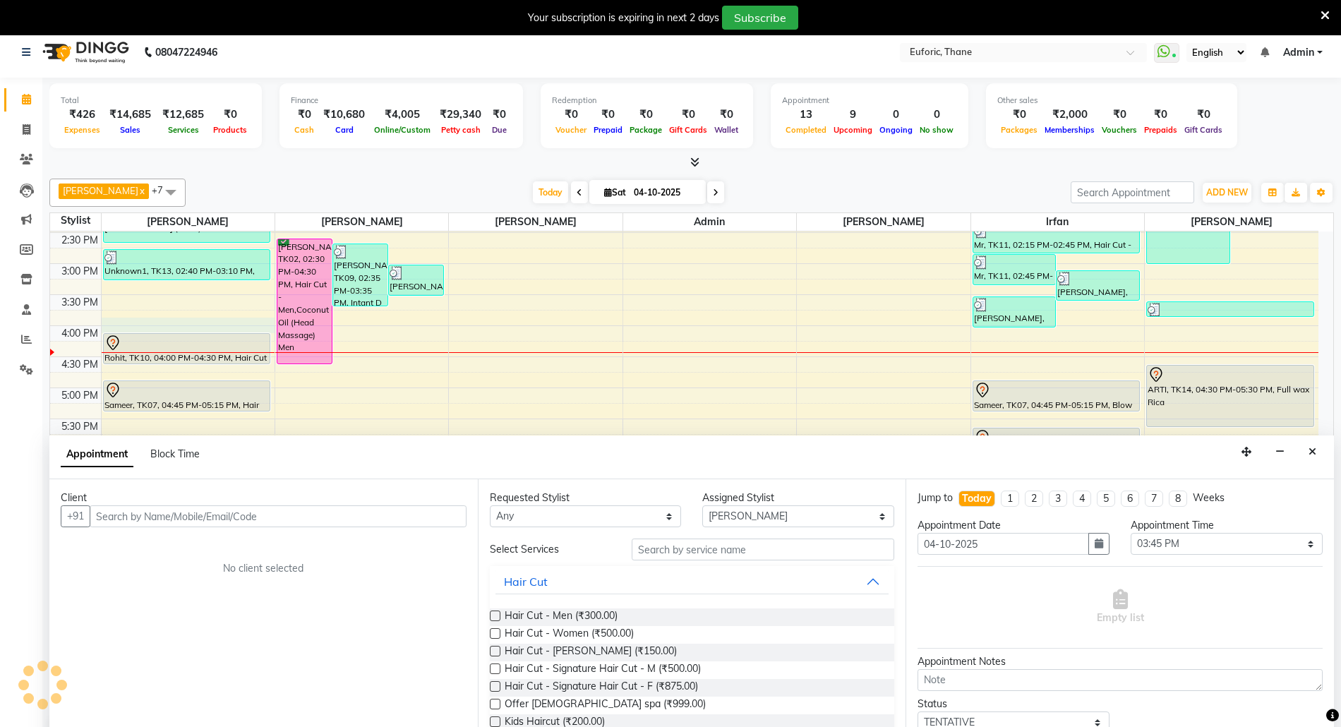
scroll to position [37, 0]
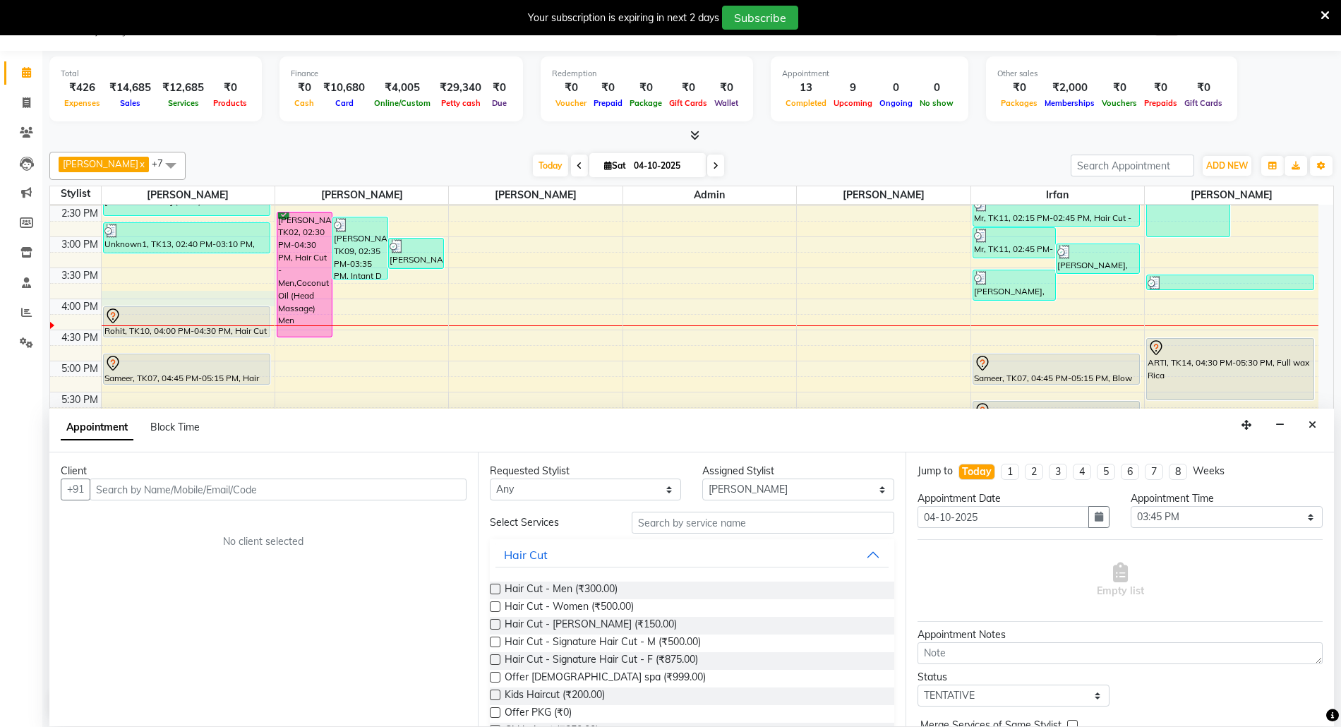
click at [0, 391] on div "Calendar Invoice Clients Leads Marketing Members Inventory Staff Reports Settin…" at bounding box center [95, 372] width 191 height 665
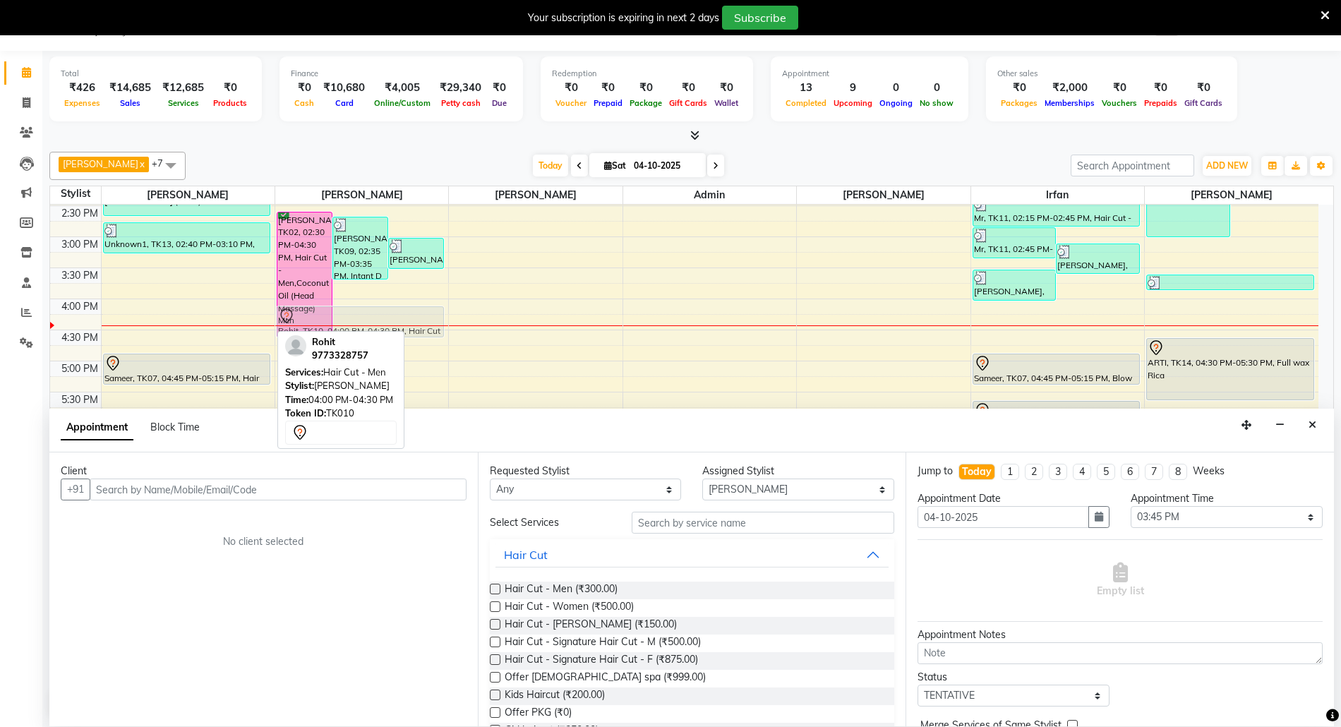
drag, startPoint x: 202, startPoint y: 312, endPoint x: 344, endPoint y: 314, distance: 142.6
click at [344, 314] on tr "Virendra Kothari, TK04, 11:00 AM-12:00 PM, Hair Cut - Men (₹300),Boy haircut (₹…" at bounding box center [684, 236] width 1268 height 869
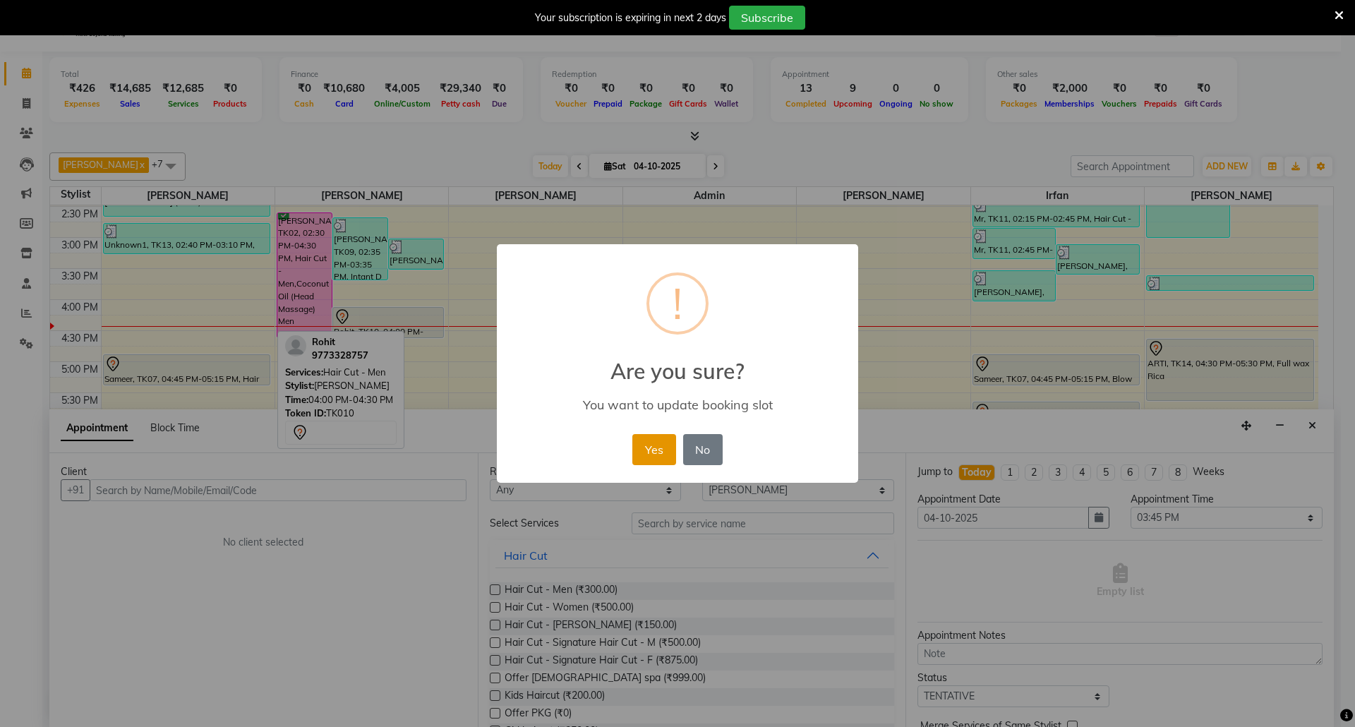
click at [655, 447] on button "Yes" at bounding box center [653, 449] width 43 height 31
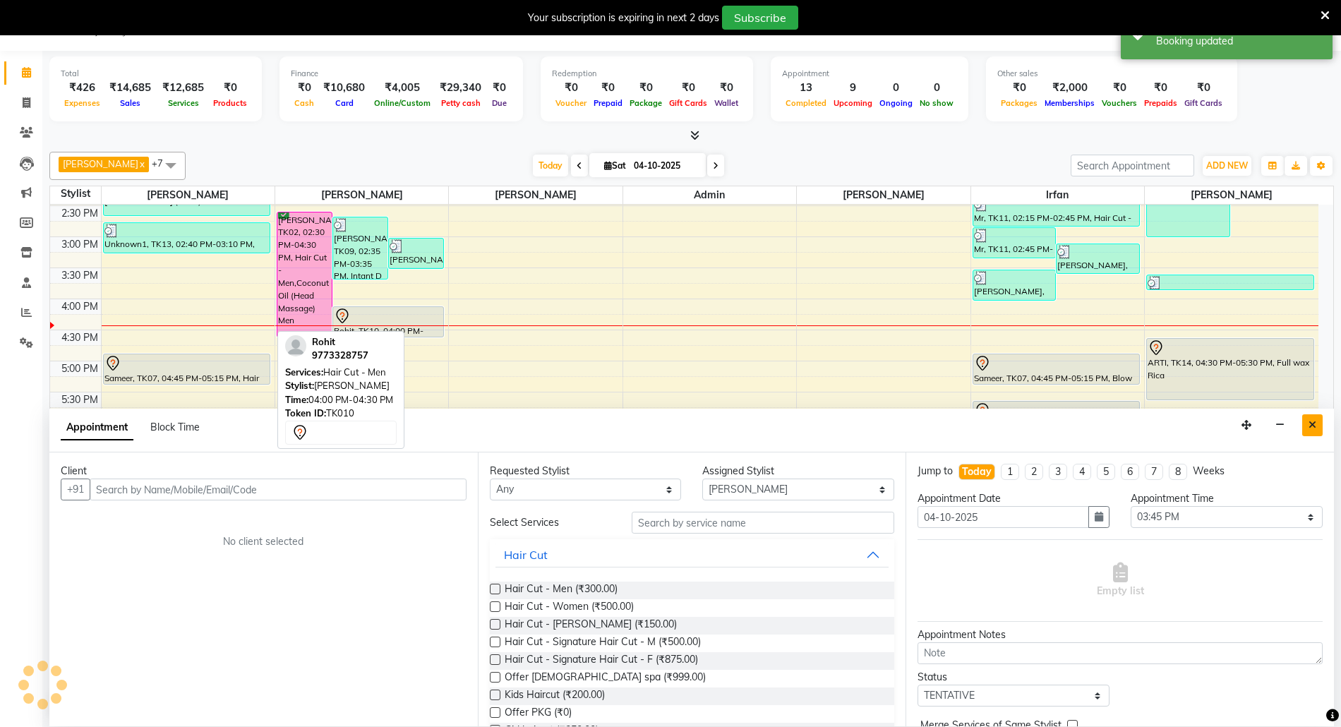
click at [1310, 419] on button "Close" at bounding box center [1312, 425] width 20 height 22
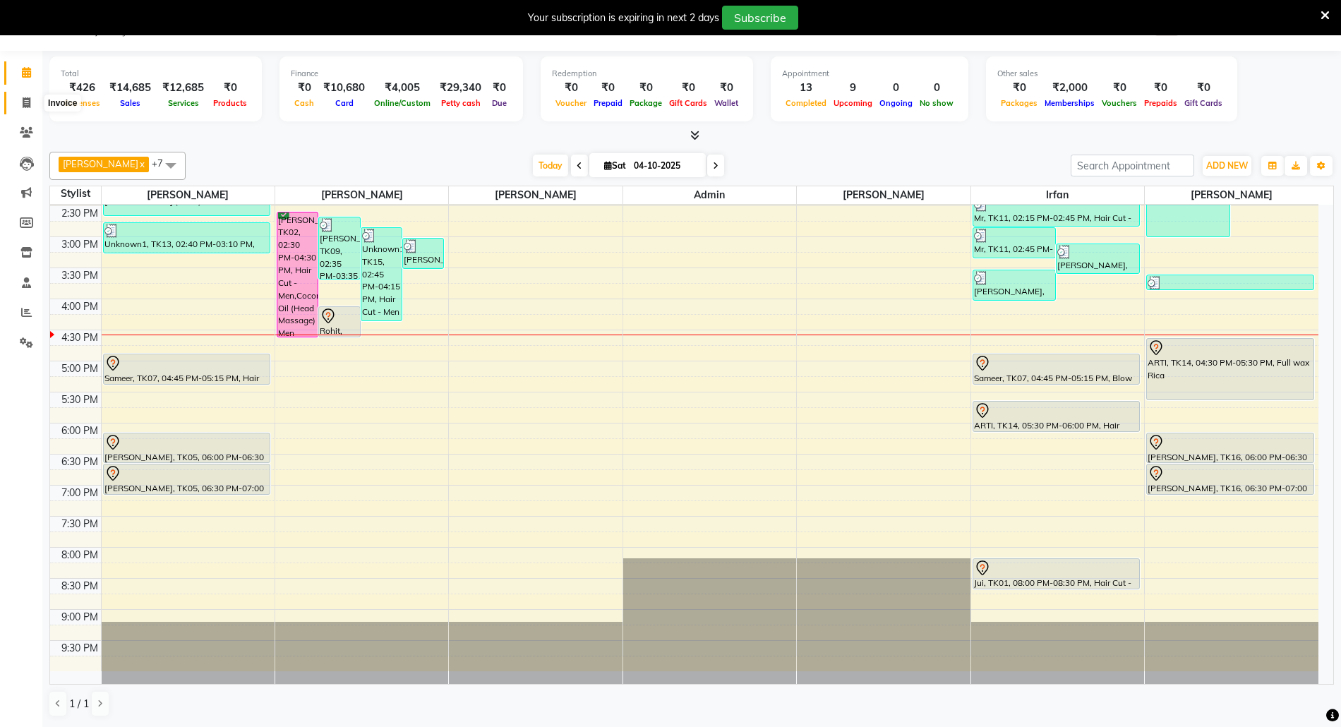
click at [25, 99] on icon at bounding box center [27, 102] width 8 height 11
select select "service"
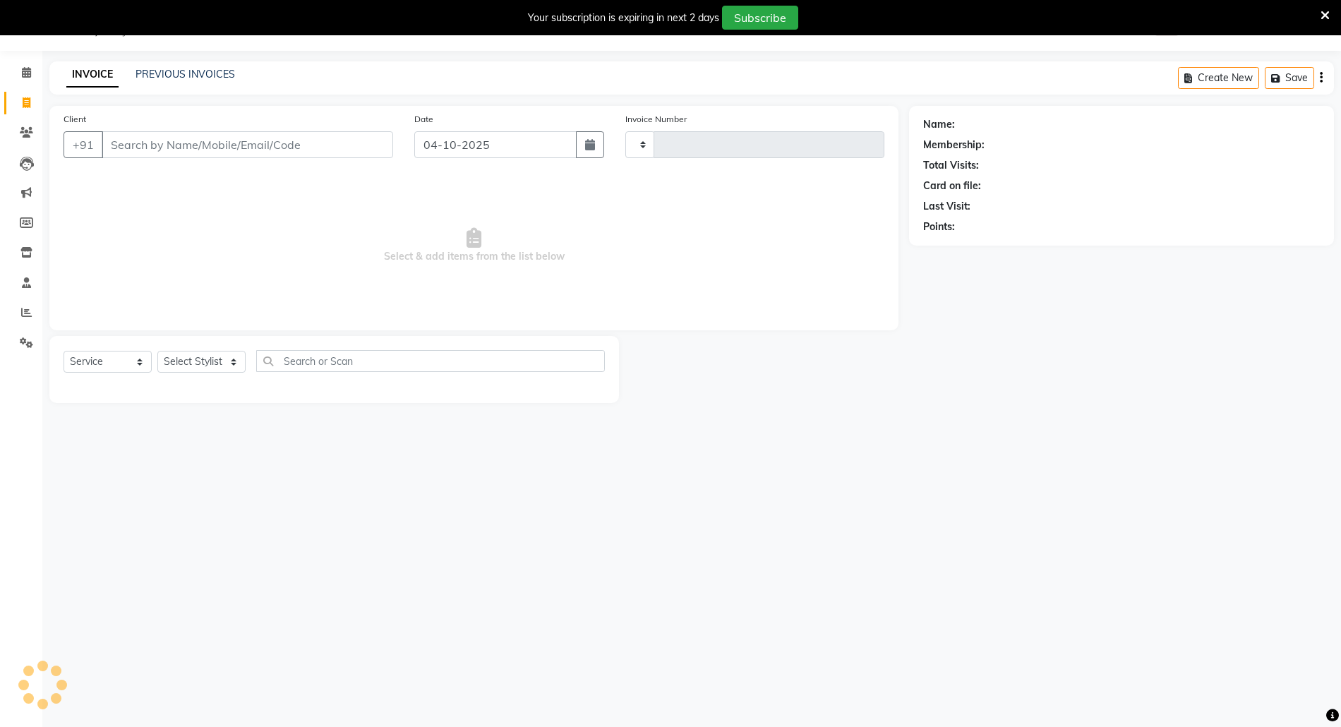
scroll to position [35, 0]
type input "3114"
select select "5063"
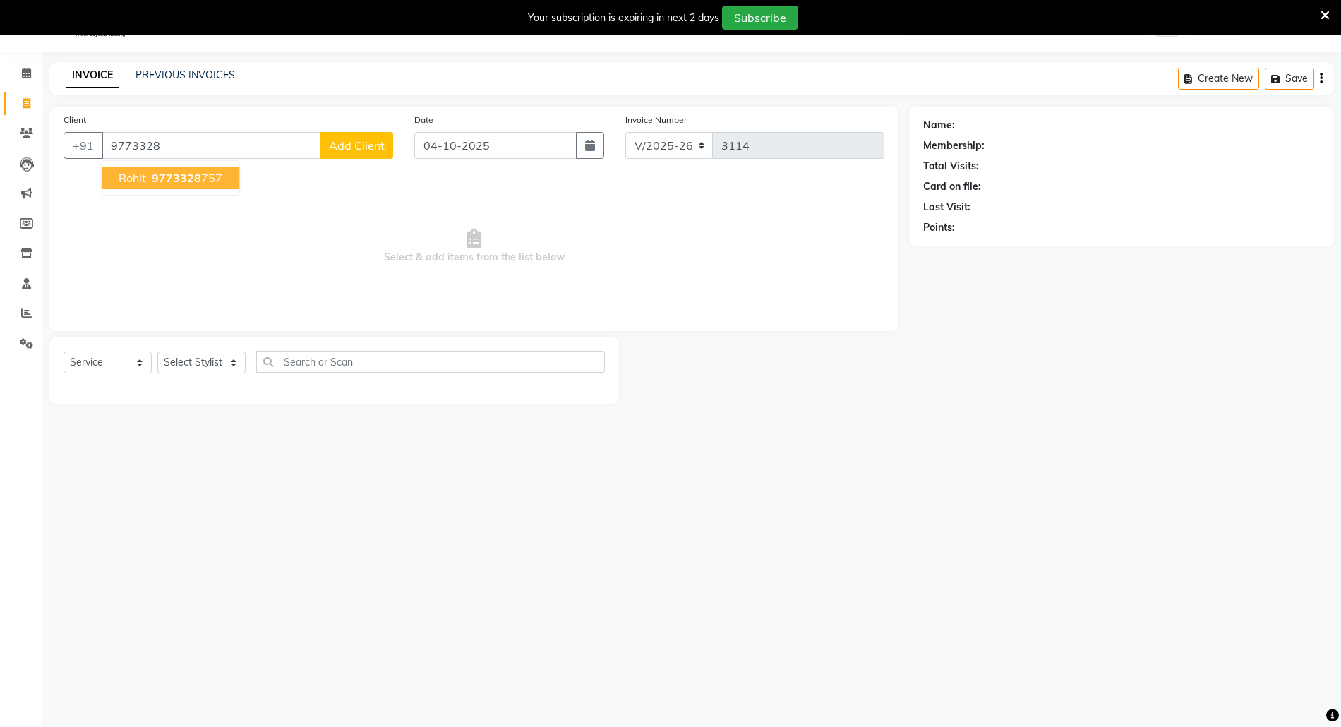
click at [174, 171] on span "9773328" at bounding box center [176, 178] width 49 height 14
type input "9773328757"
select select "1: Object"
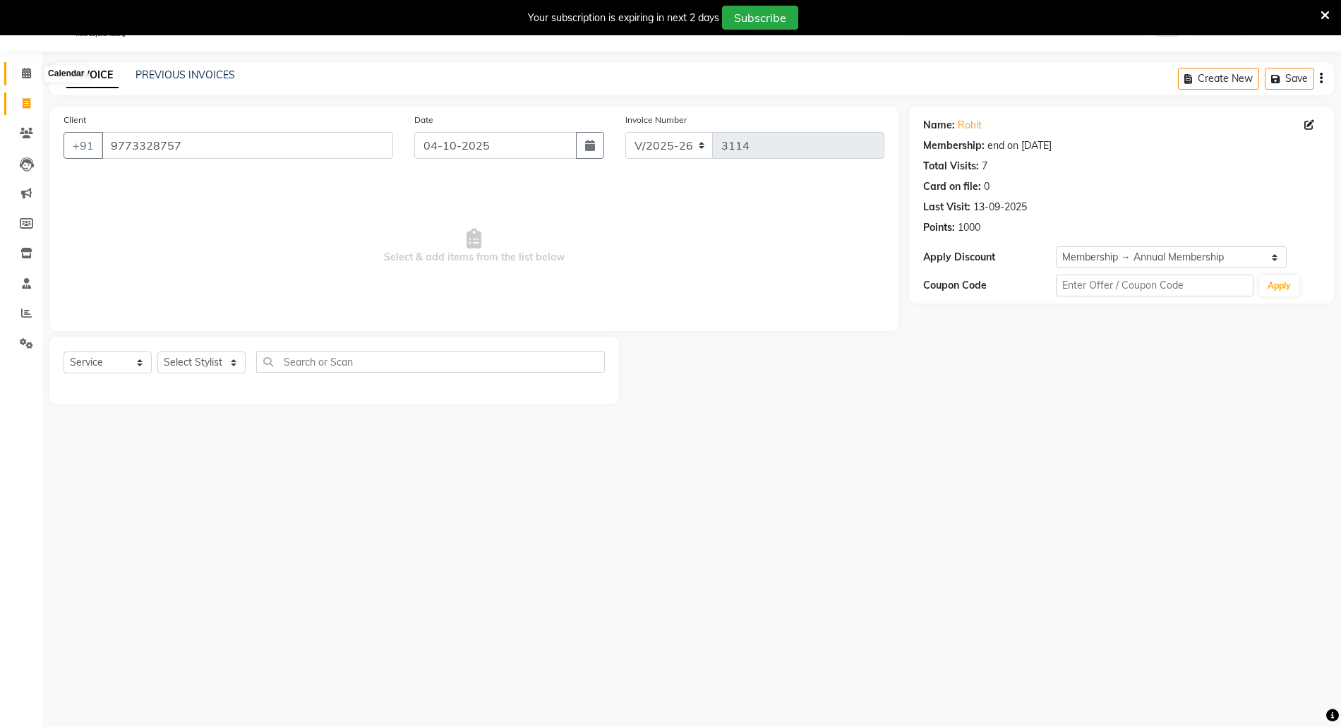
click at [14, 74] on span at bounding box center [26, 74] width 25 height 16
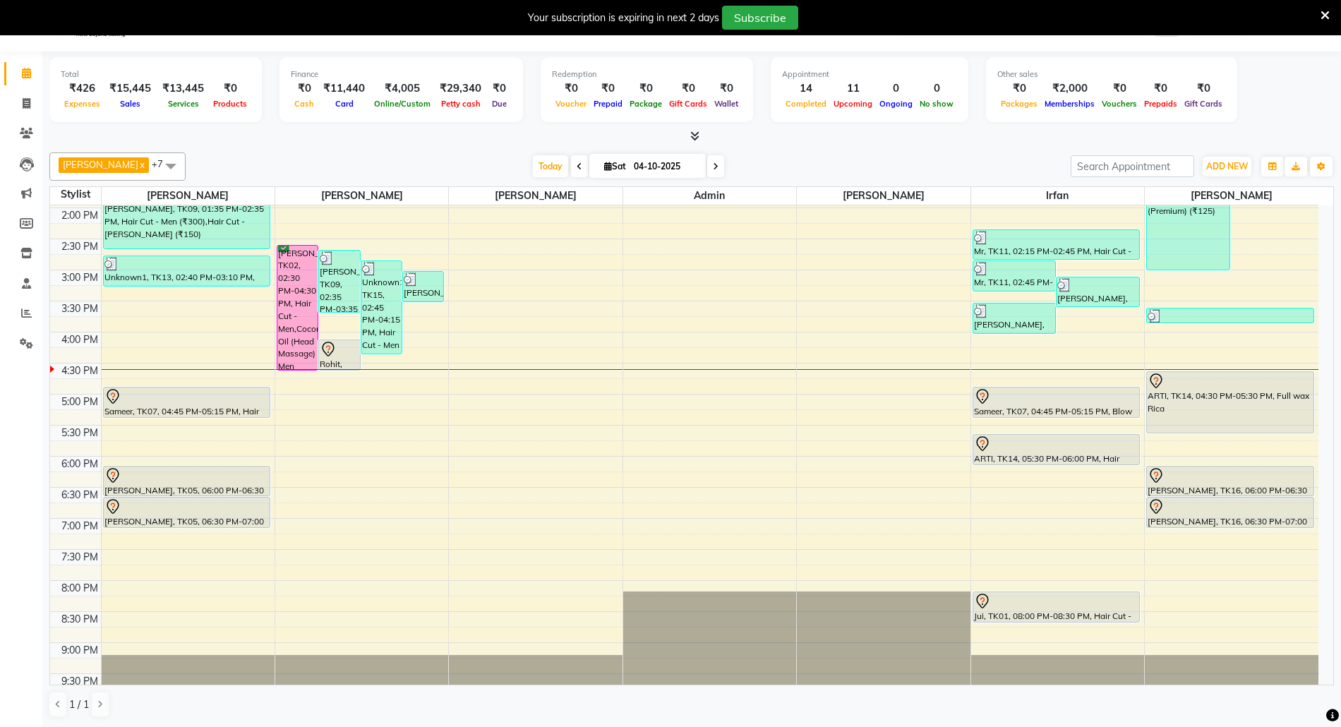
scroll to position [376, 0]
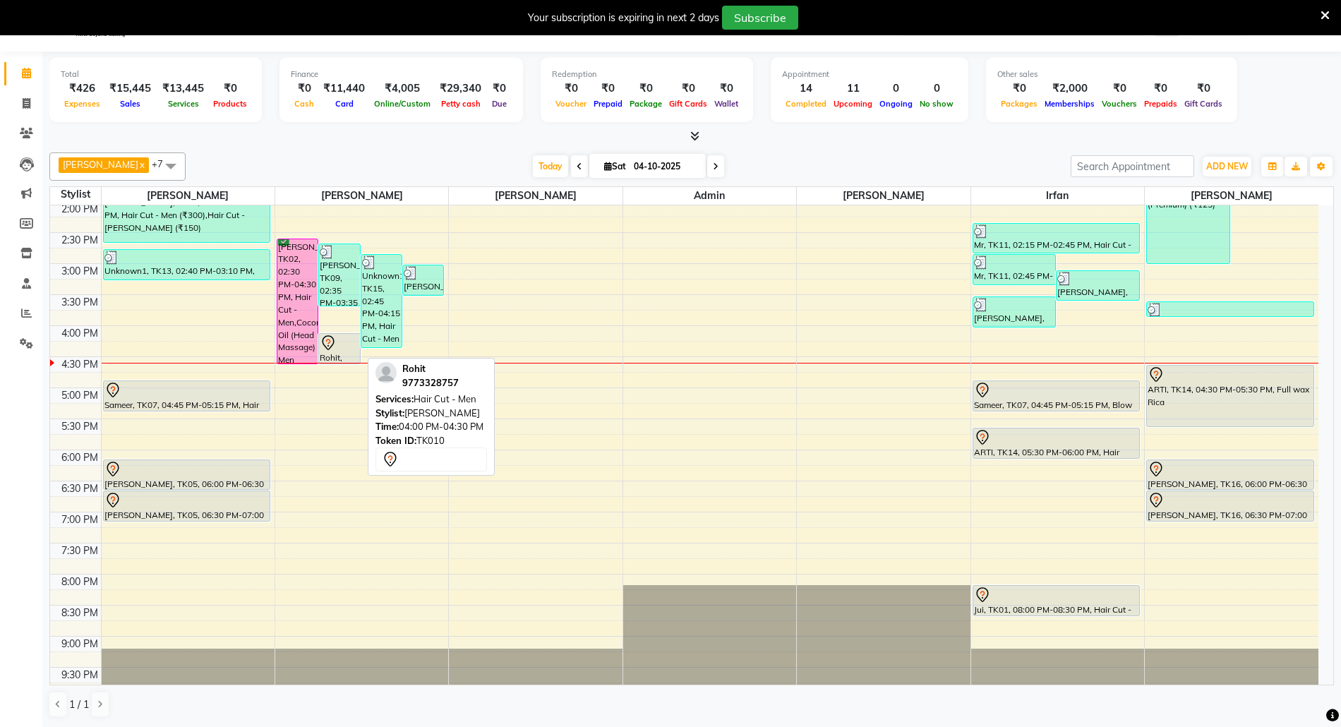
click at [337, 339] on div at bounding box center [339, 342] width 39 height 17
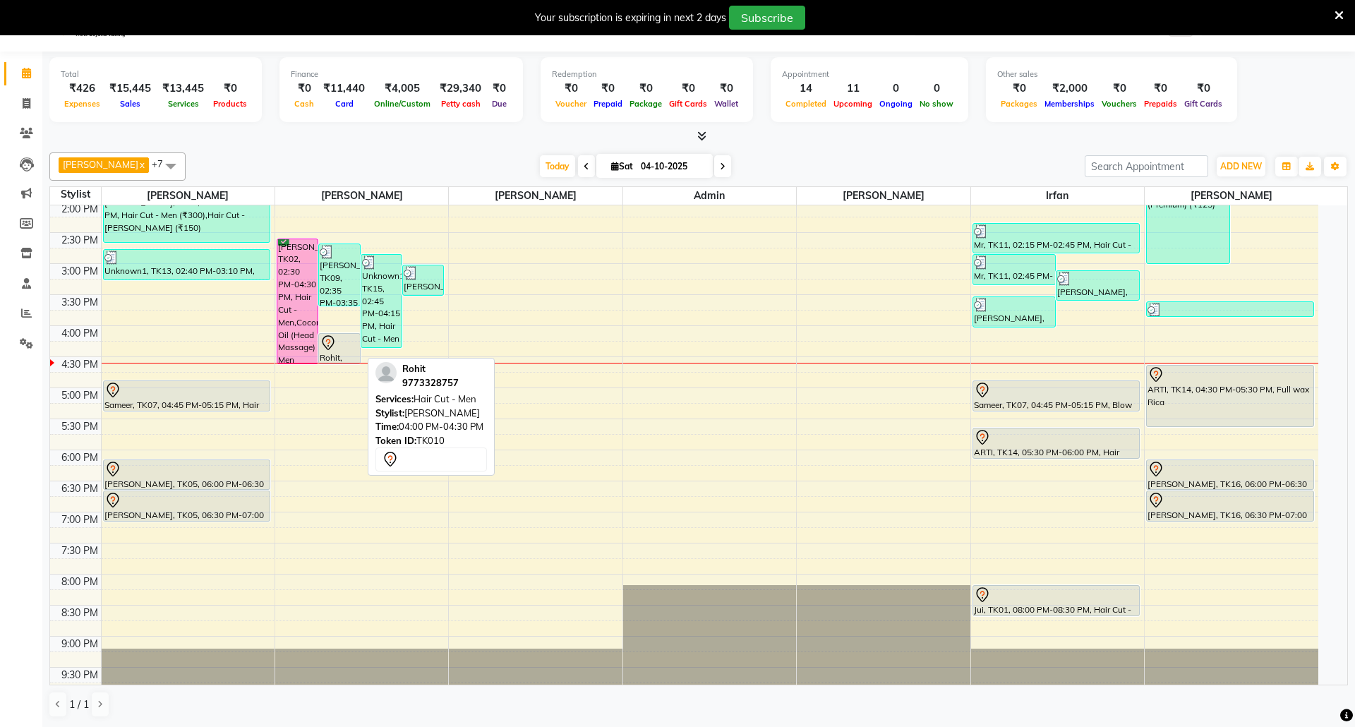
select select "7"
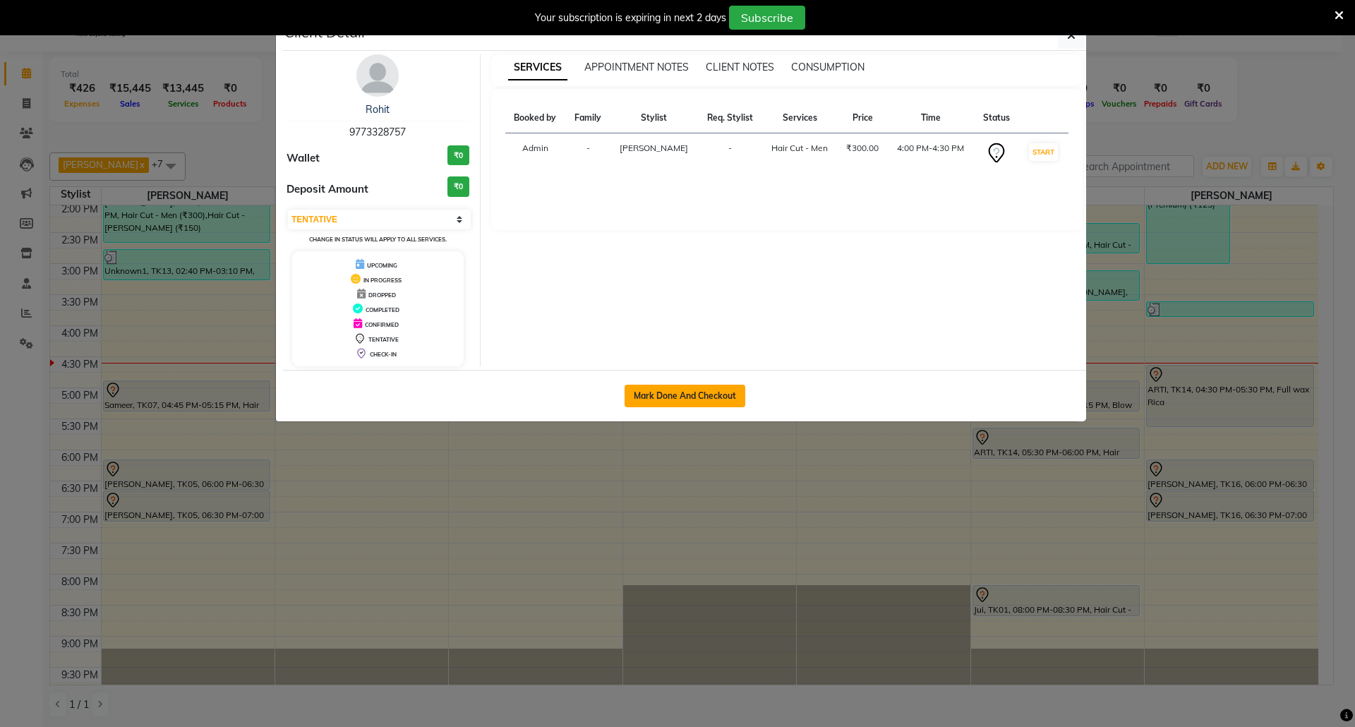
click at [724, 397] on button "Mark Done And Checkout" at bounding box center [684, 396] width 121 height 23
select select "5063"
select select "service"
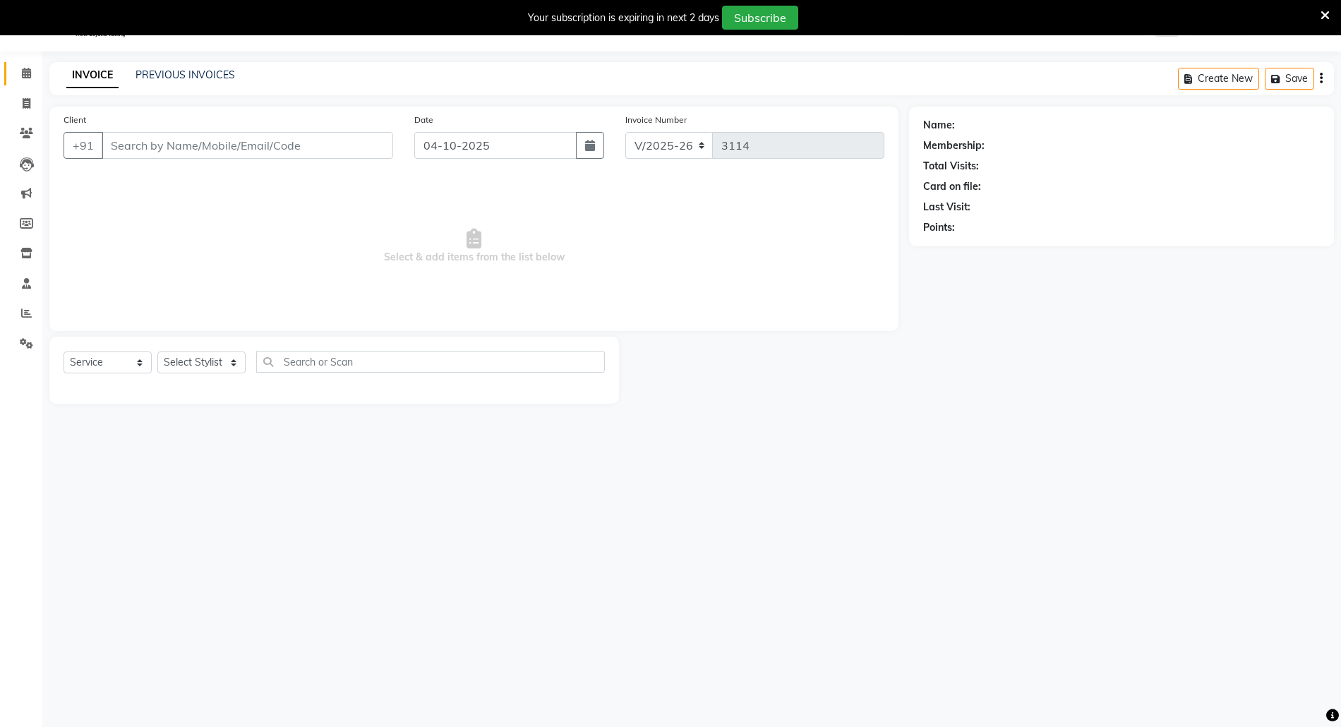
type input "9773328757"
select select "31986"
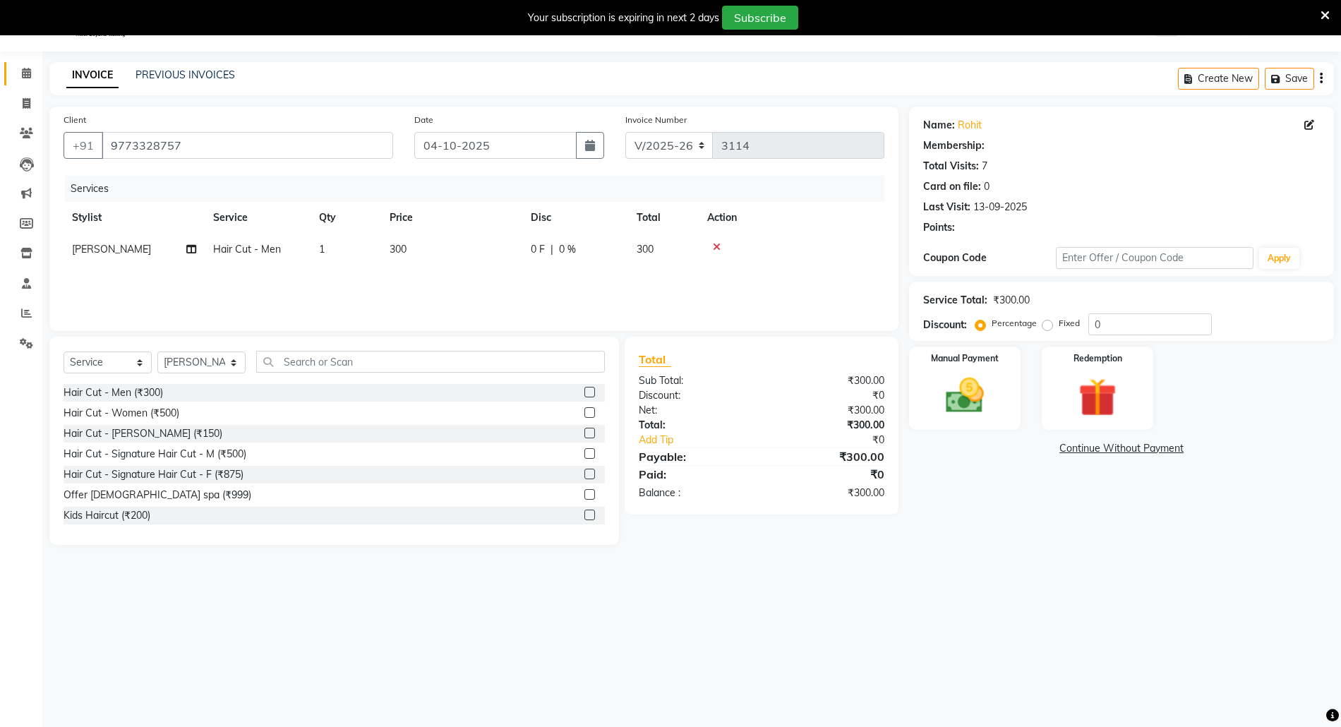
type input "20"
select select "1: Object"
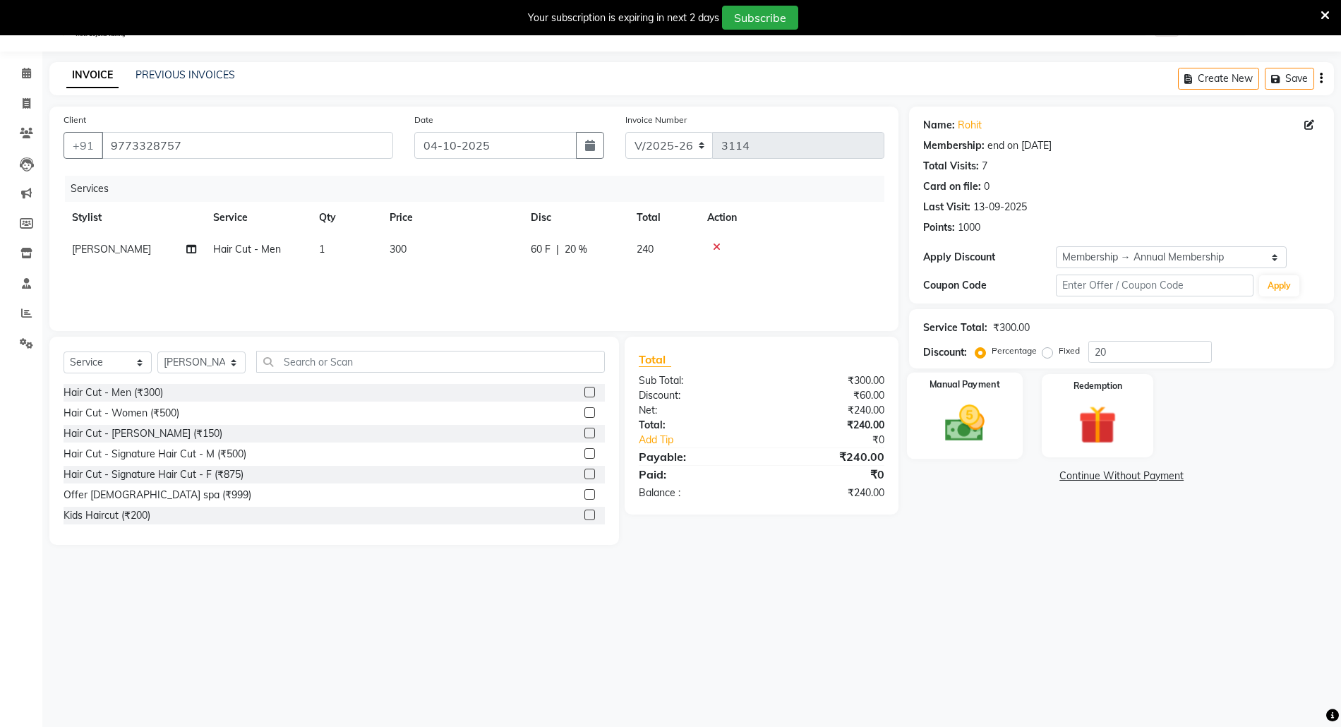
click at [975, 405] on img at bounding box center [964, 423] width 65 height 46
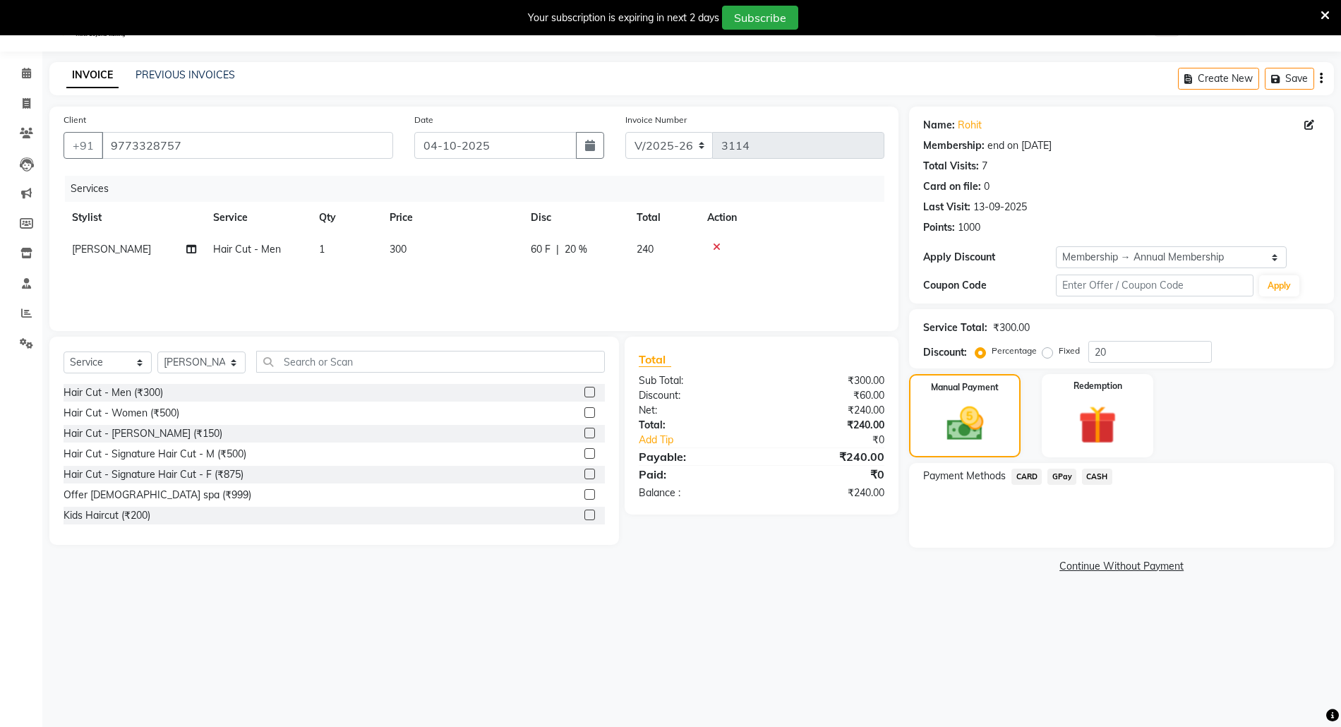
click at [1027, 473] on span "CARD" at bounding box center [1026, 477] width 30 height 16
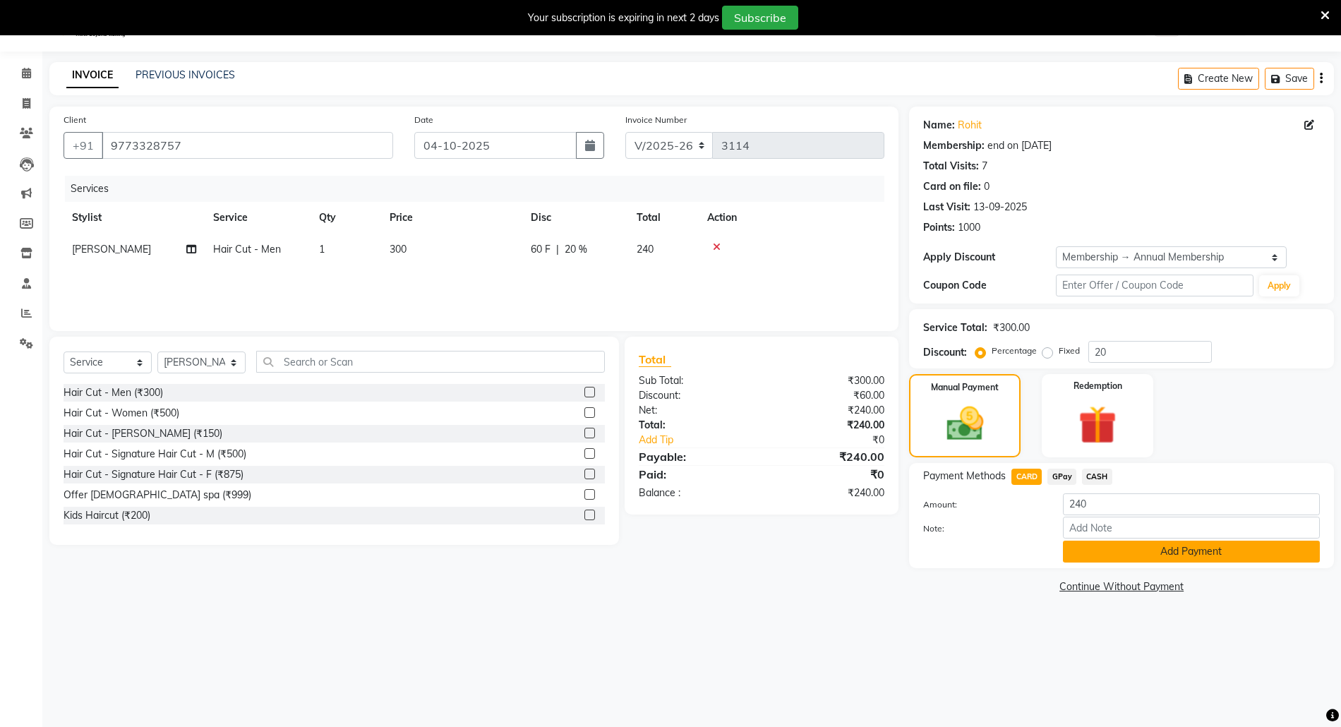
click at [1126, 554] on button "Add Payment" at bounding box center [1191, 552] width 257 height 22
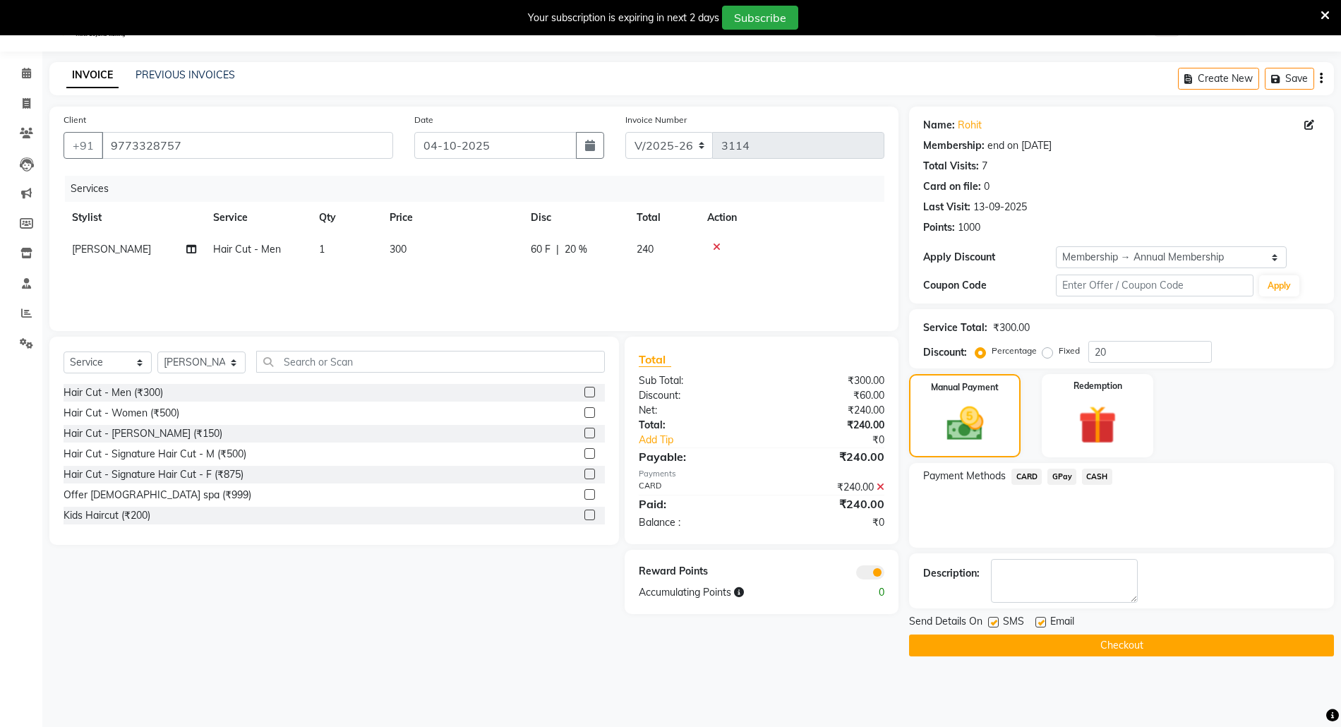
click at [1142, 636] on button "Checkout" at bounding box center [1121, 645] width 425 height 22
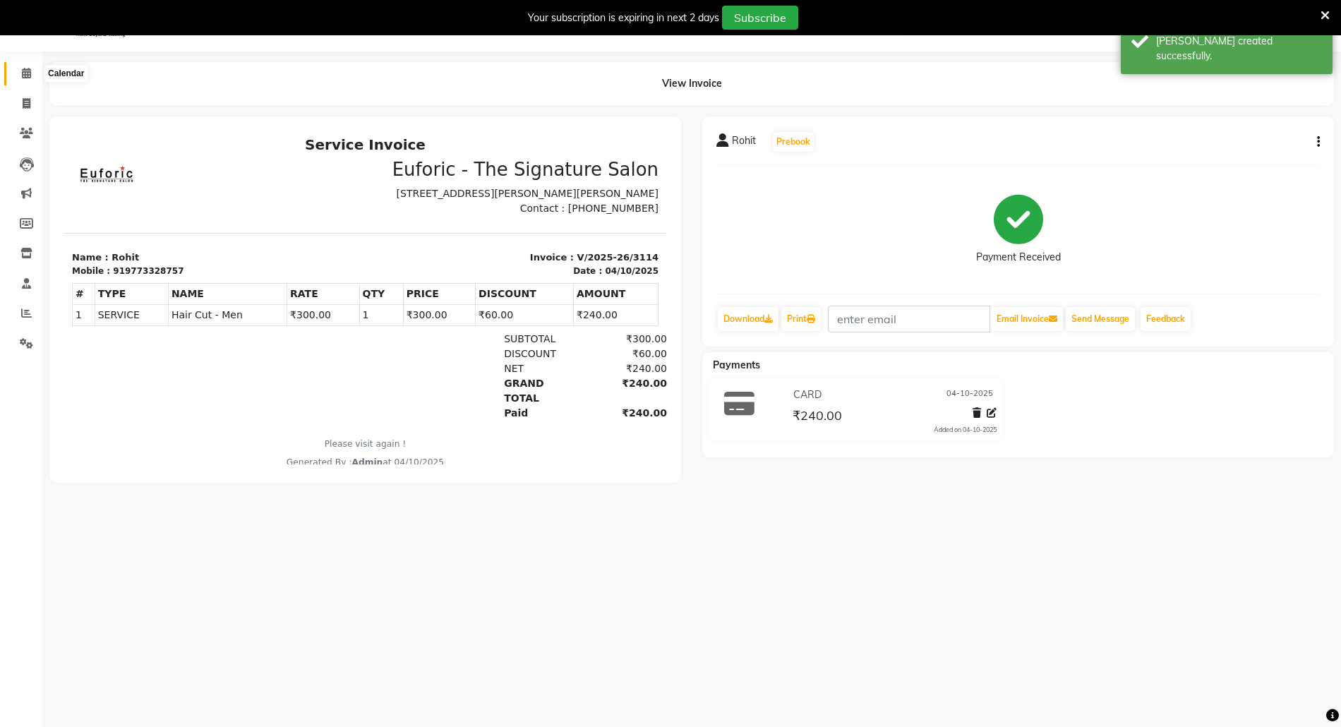
click at [20, 68] on span at bounding box center [26, 74] width 25 height 16
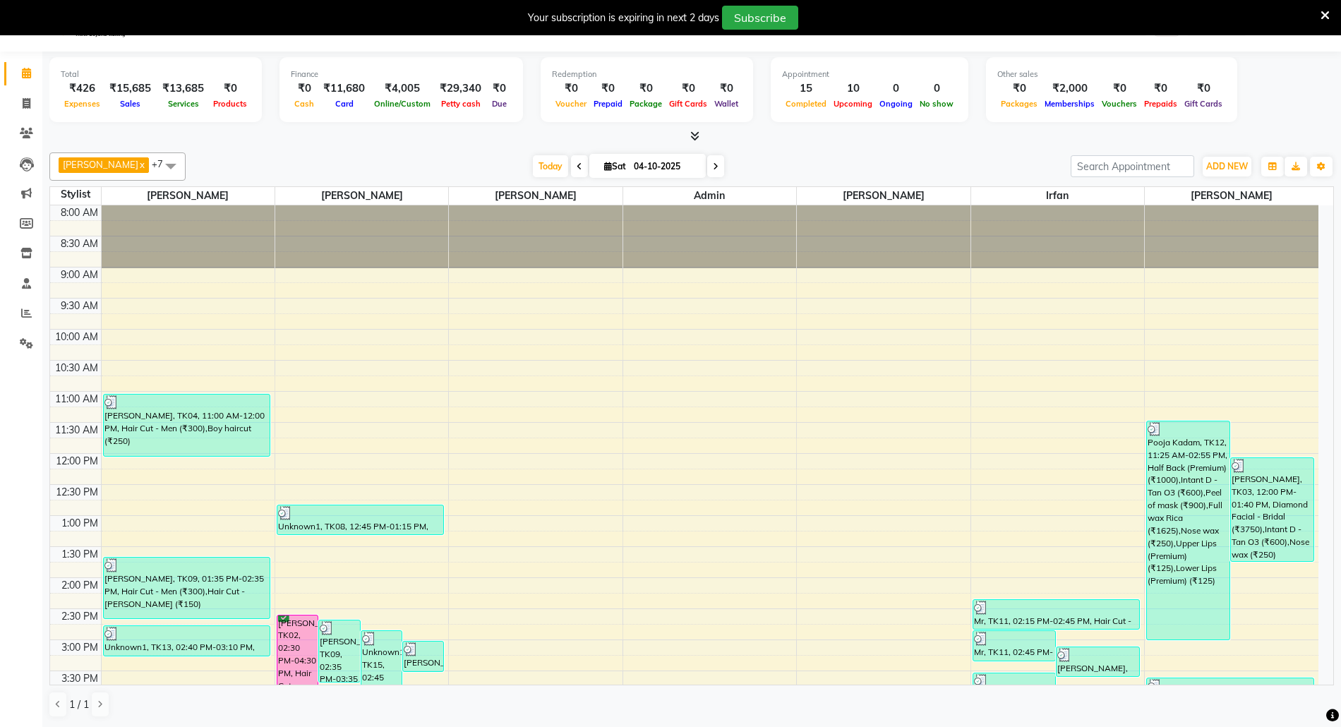
scroll to position [282, 0]
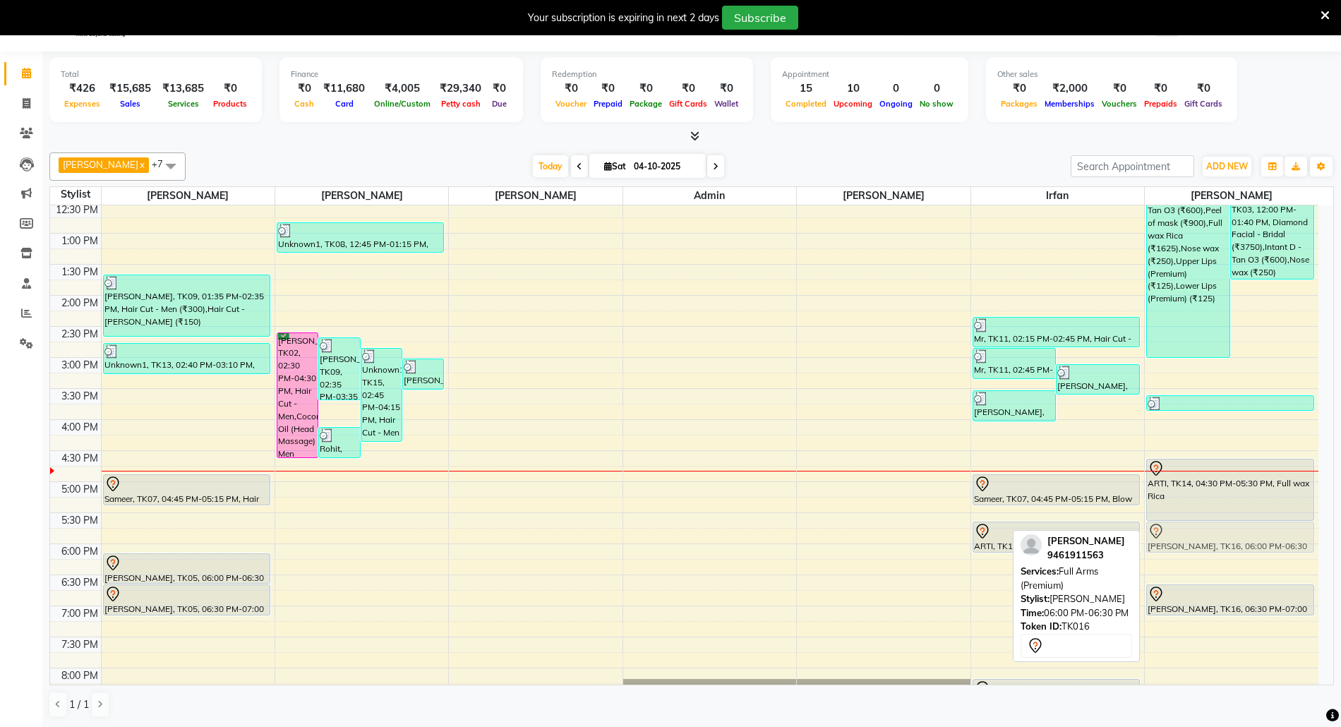
drag, startPoint x: 1236, startPoint y: 568, endPoint x: 1241, endPoint y: 533, distance: 34.8
click at [1241, 533] on div "Pooja Kadam, TK12, 11:25 AM-02:55 PM, Half Back (Premium) (₹1000),Intant D - Ta…" at bounding box center [1232, 357] width 174 height 869
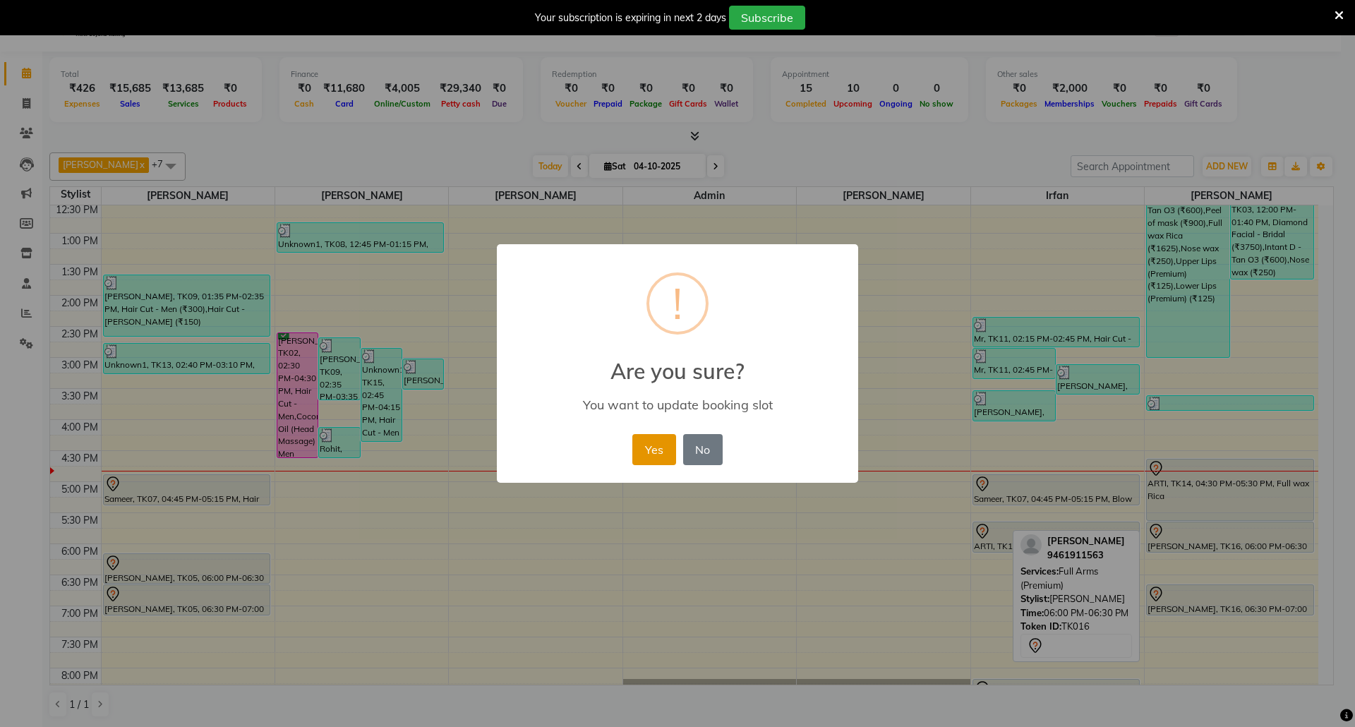
click at [635, 435] on button "Yes" at bounding box center [653, 449] width 43 height 31
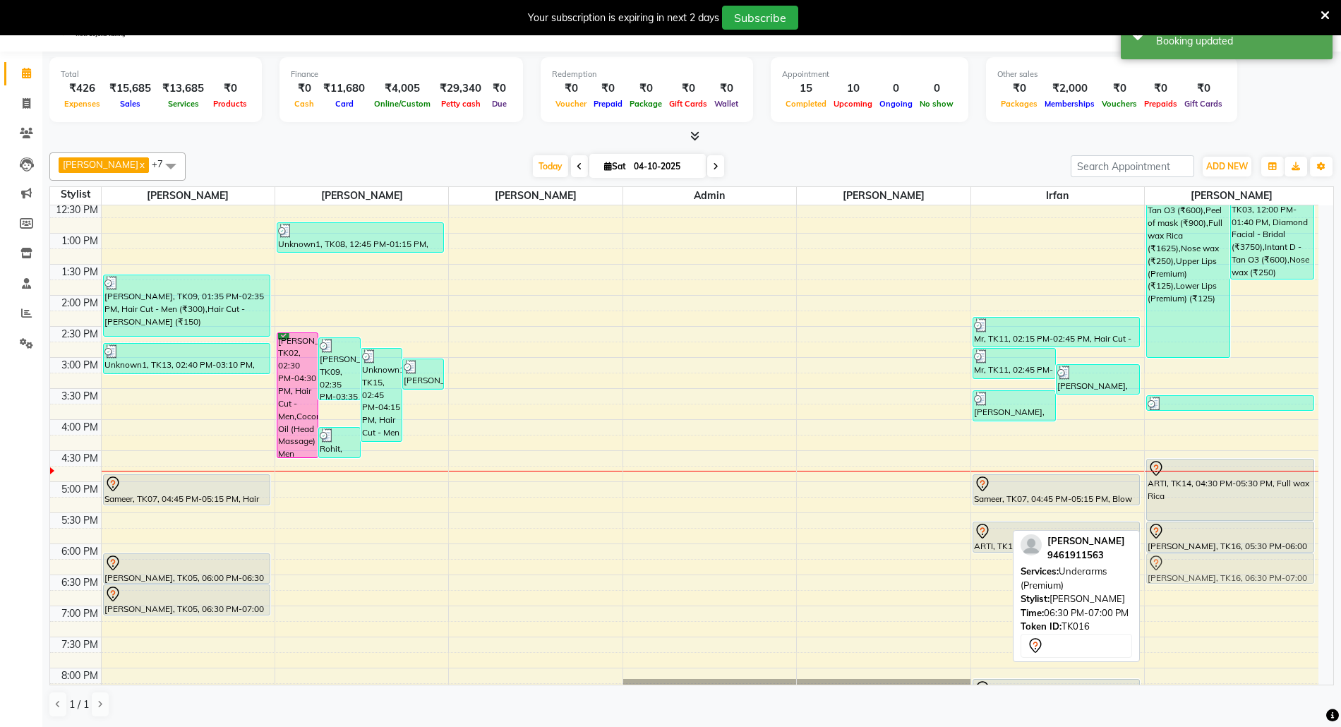
drag, startPoint x: 1211, startPoint y: 593, endPoint x: 1212, endPoint y: 563, distance: 29.7
click at [1212, 563] on div "Pooja Kadam, TK12, 11:25 AM-02:55 PM, Half Back (Premium) (₹1000),Intant D - Ta…" at bounding box center [1232, 357] width 174 height 869
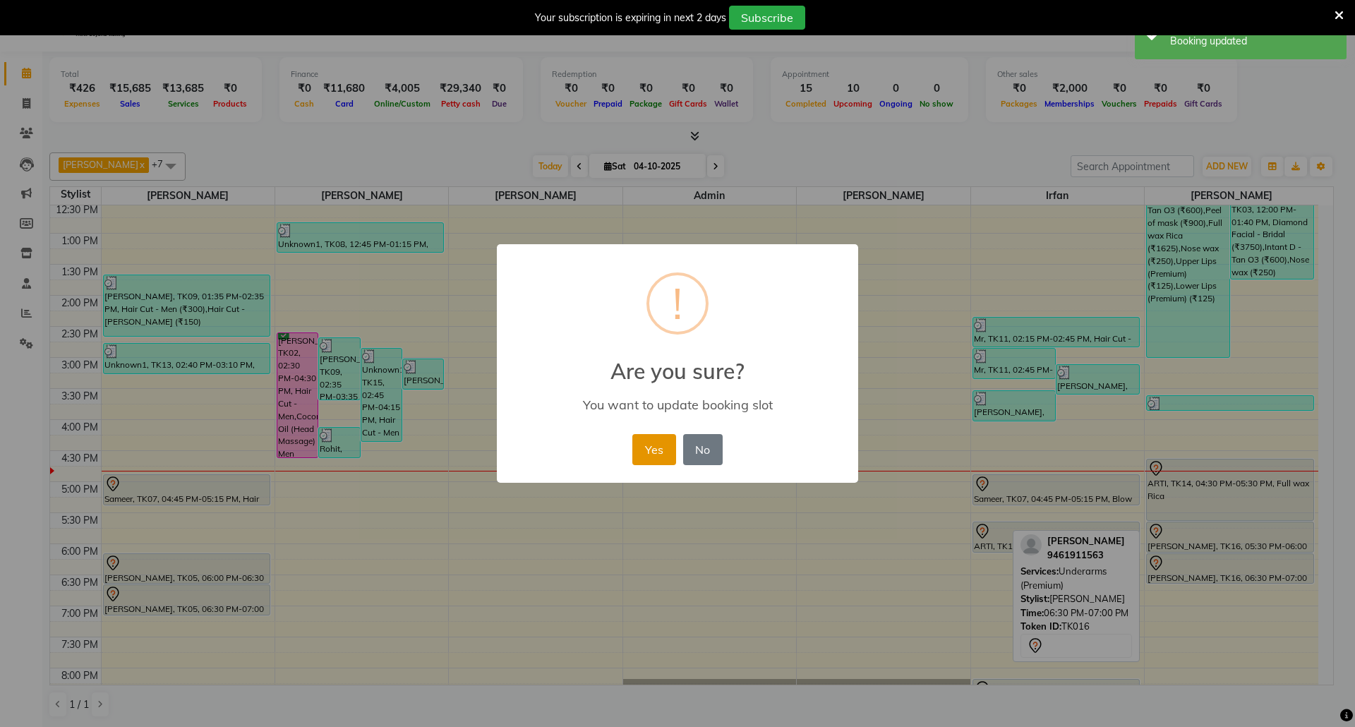
click at [649, 445] on button "Yes" at bounding box center [653, 449] width 43 height 31
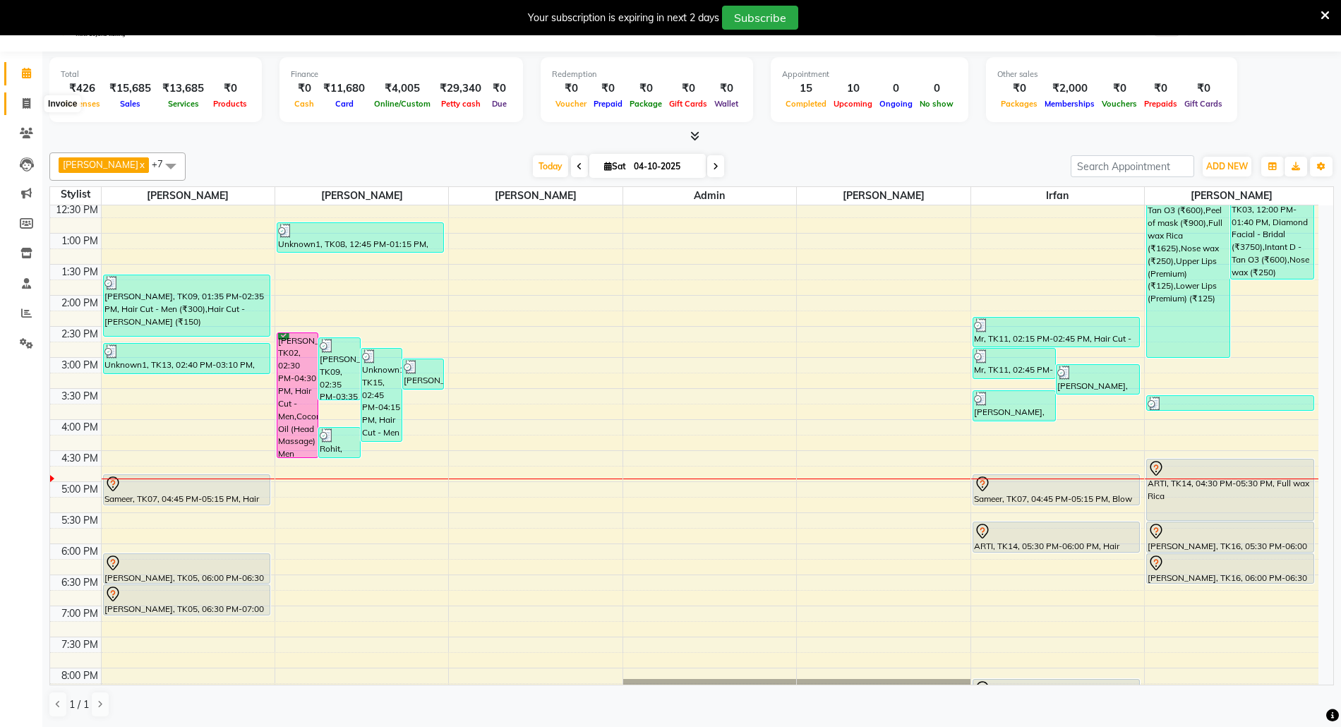
click at [18, 105] on span at bounding box center [26, 104] width 25 height 16
select select "service"
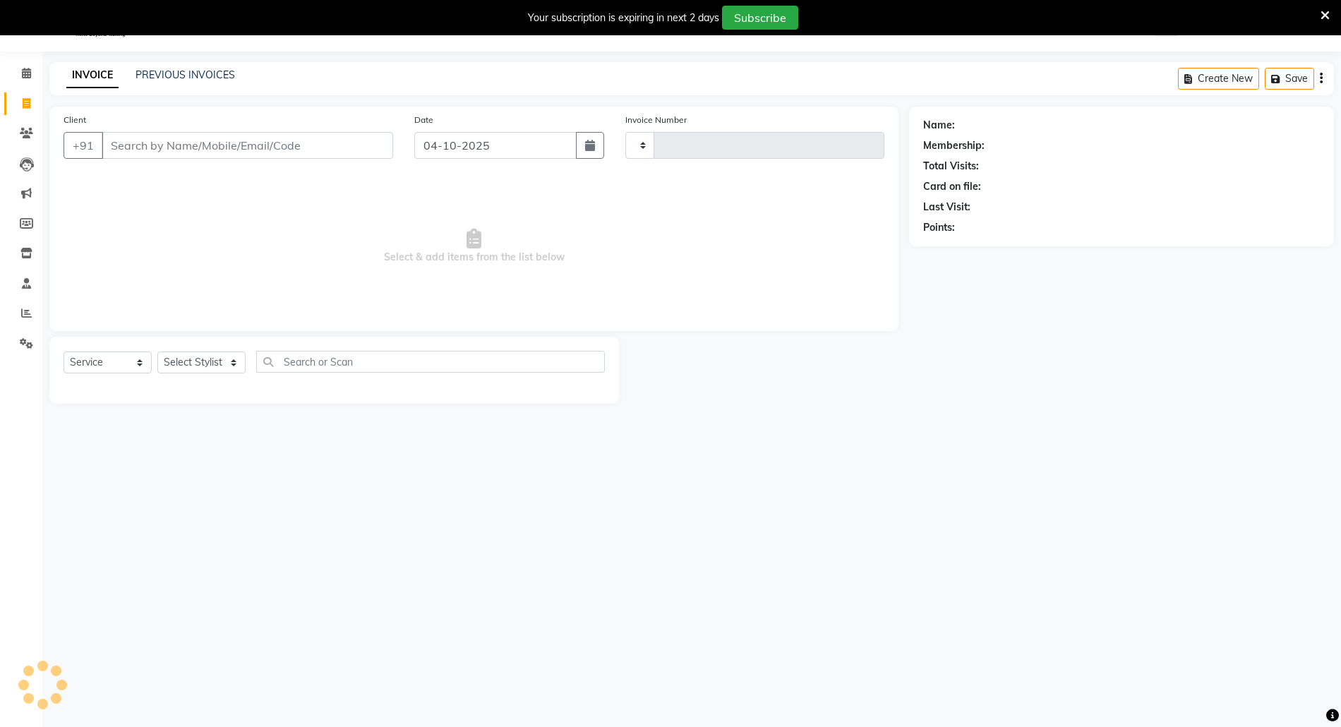
type input "3115"
select select "5063"
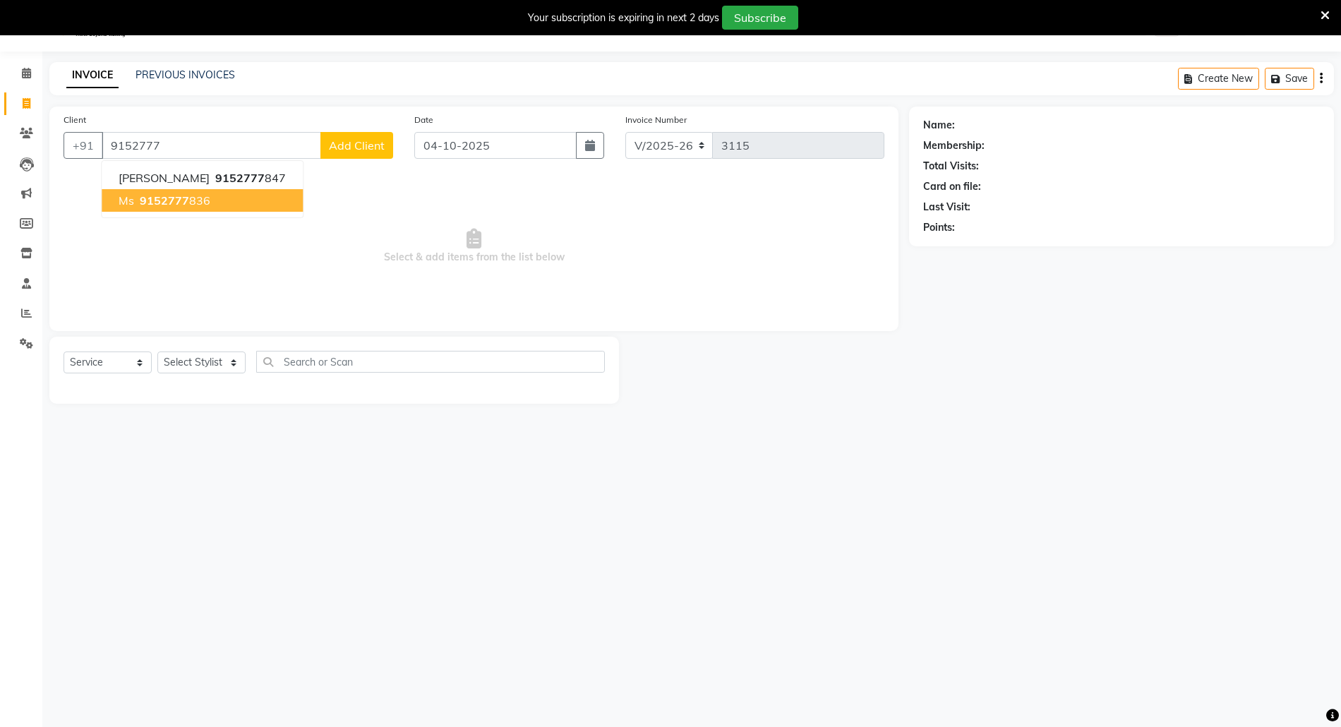
click at [178, 196] on span "9152777" at bounding box center [164, 200] width 49 height 14
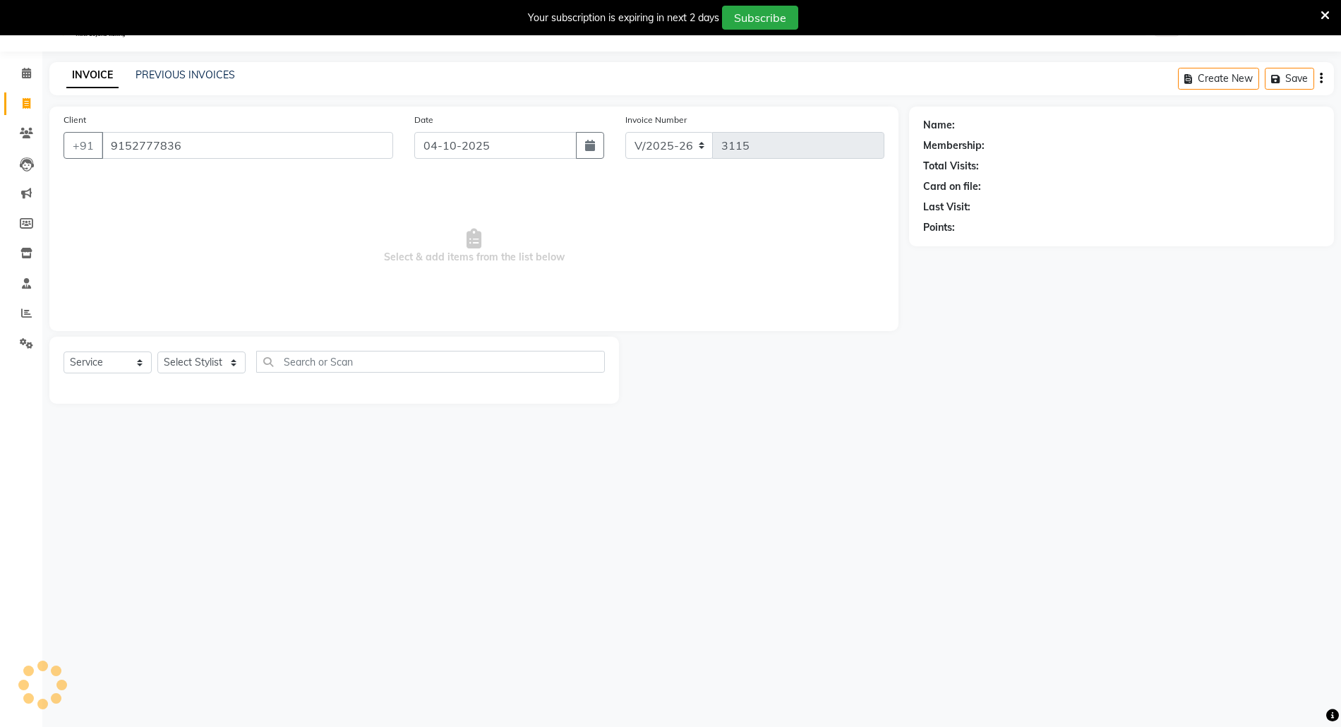
type input "9152777836"
click at [198, 366] on select "Select Stylist Aaru Ahire Aatik Salmanai Admin Gauri Chilap Irfan Seraj Ahemad …" at bounding box center [201, 362] width 88 height 22
select select "33147"
click at [157, 351] on select "Select Stylist Aaru Ahire Aatik Salmanai Admin Gauri Chilap Irfan Seraj Ahemad …" at bounding box center [201, 362] width 88 height 22
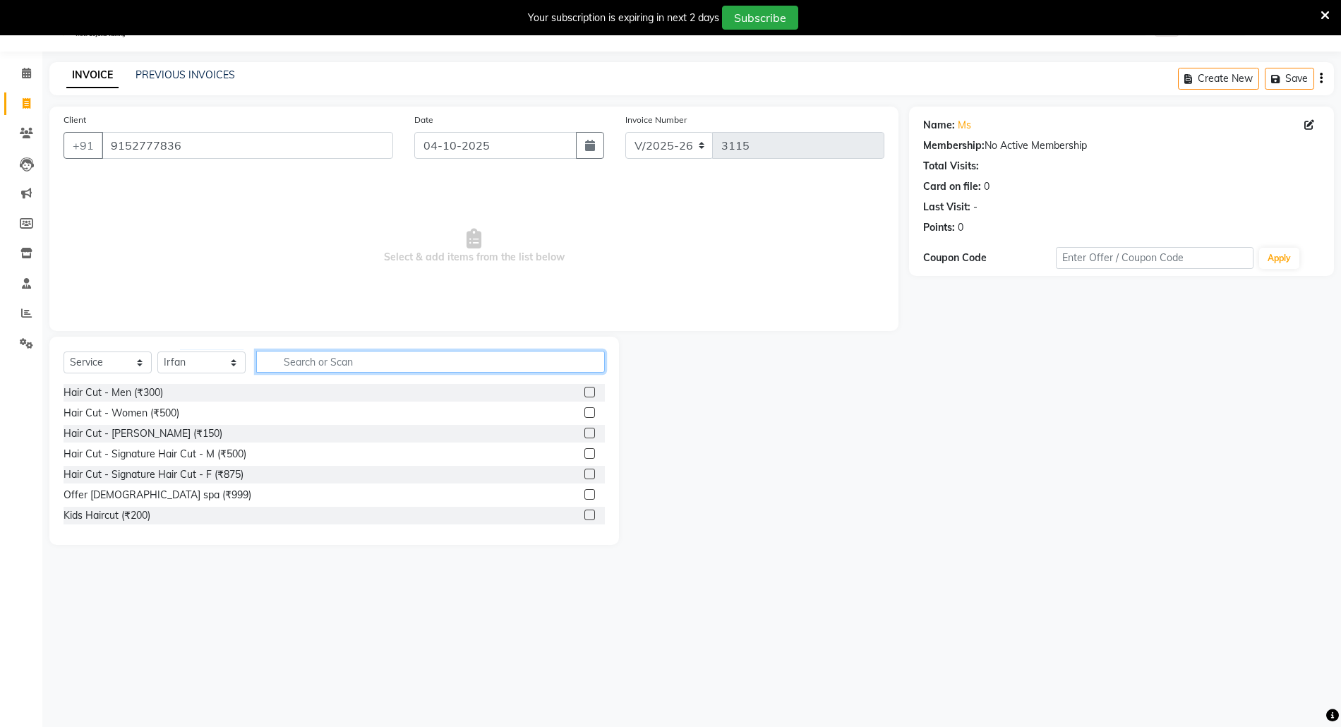
click at [328, 353] on input "text" at bounding box center [430, 362] width 349 height 22
type input "oil"
click at [584, 390] on label at bounding box center [589, 392] width 11 height 11
click at [584, 390] on input "checkbox" at bounding box center [588, 392] width 9 height 9
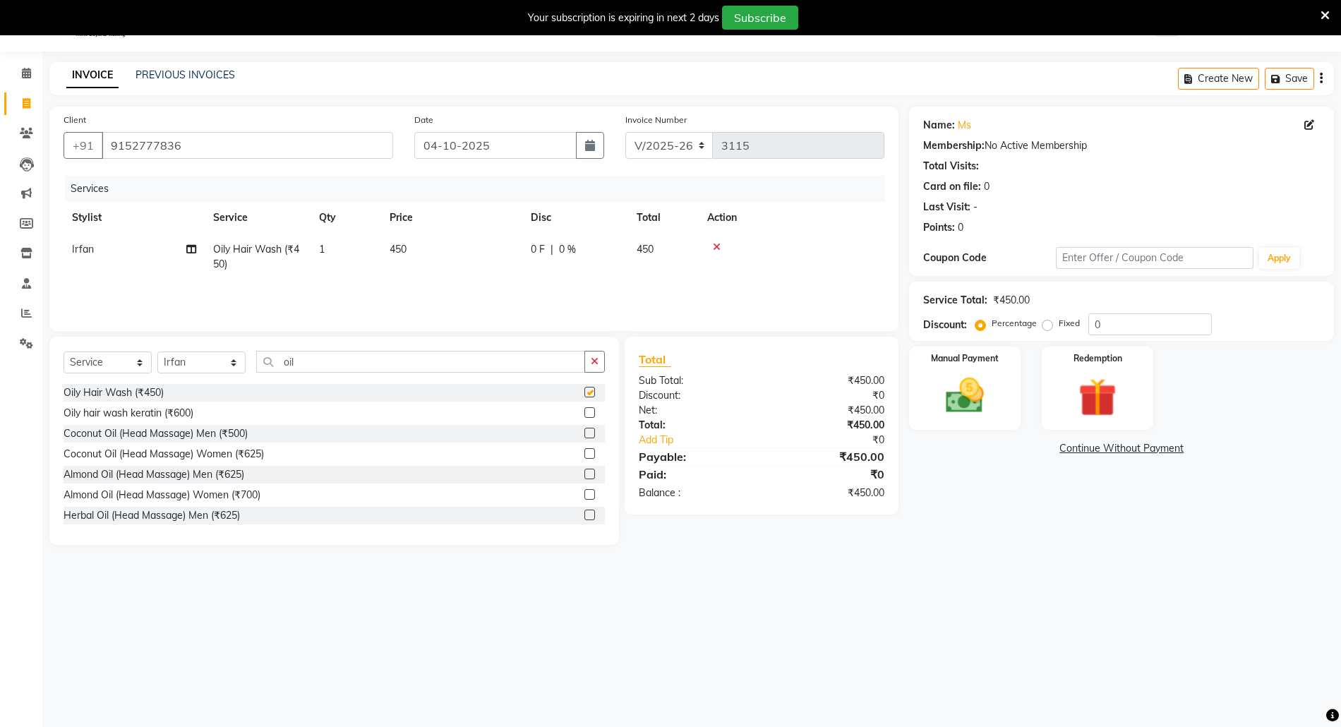
checkbox input "false"
click at [1310, 124] on icon at bounding box center [1309, 125] width 10 height 10
select select "female"
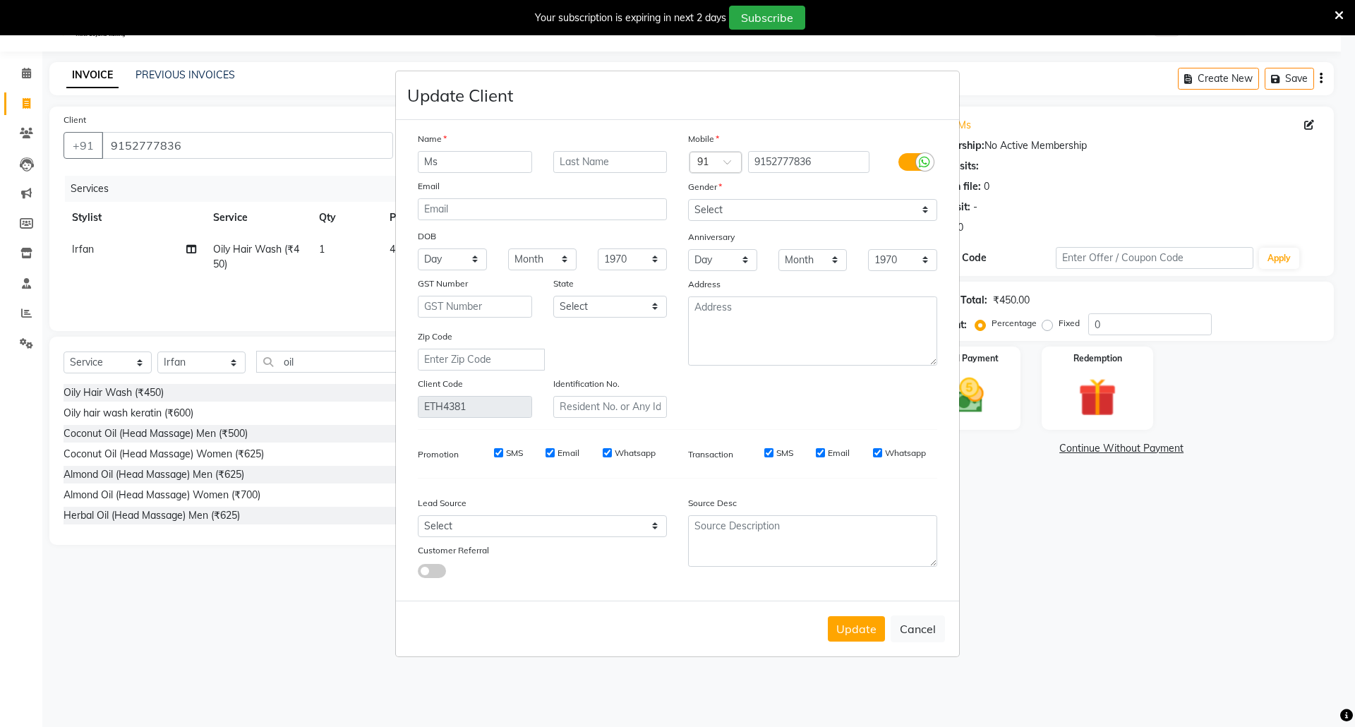
drag, startPoint x: 481, startPoint y: 164, endPoint x: 258, endPoint y: 144, distance: 223.9
click at [258, 144] on ngb-modal-window "Update Client Name Ms Email DOB Day 01 02 03 04 05 06 07 08 09 10 11 12 13 14 1…" at bounding box center [677, 363] width 1355 height 727
type input "Pooja"
click at [754, 212] on select "Select Male Female Other Prefer Not To Say" at bounding box center [812, 210] width 249 height 22
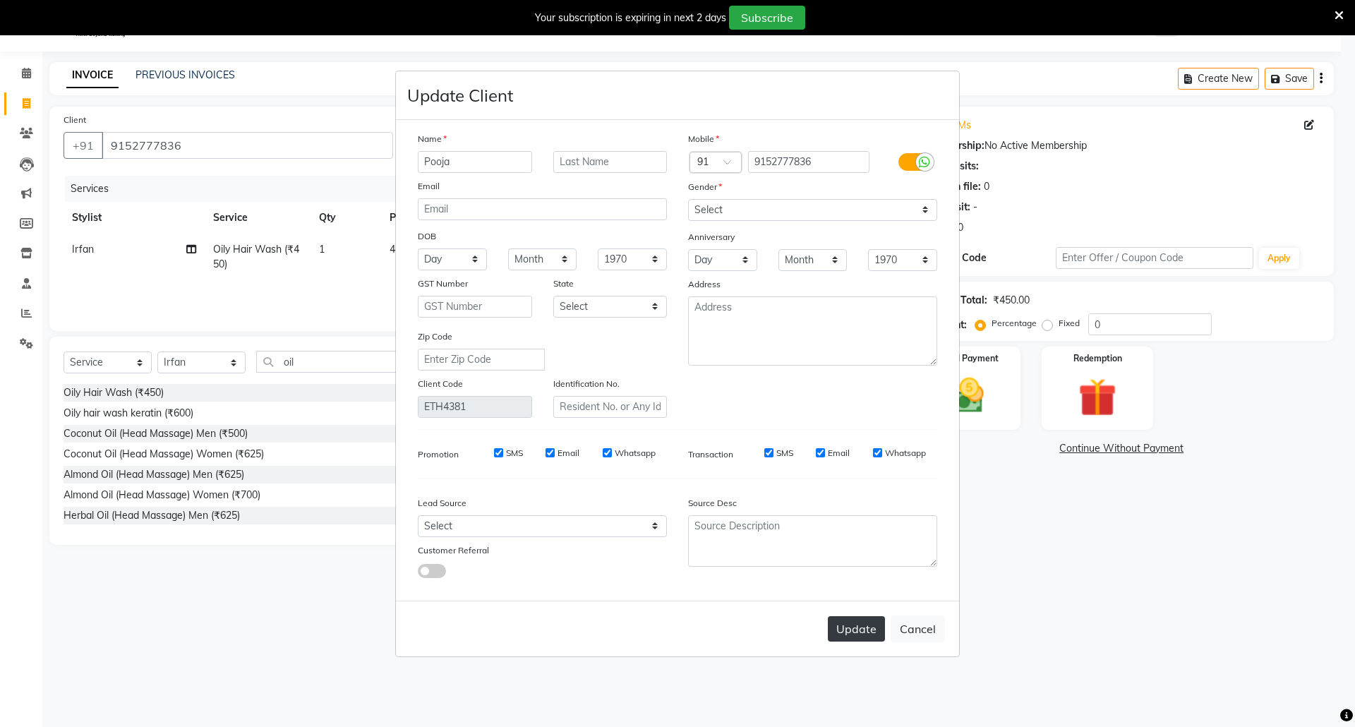
click at [845, 629] on button "Update" at bounding box center [856, 628] width 57 height 25
select select
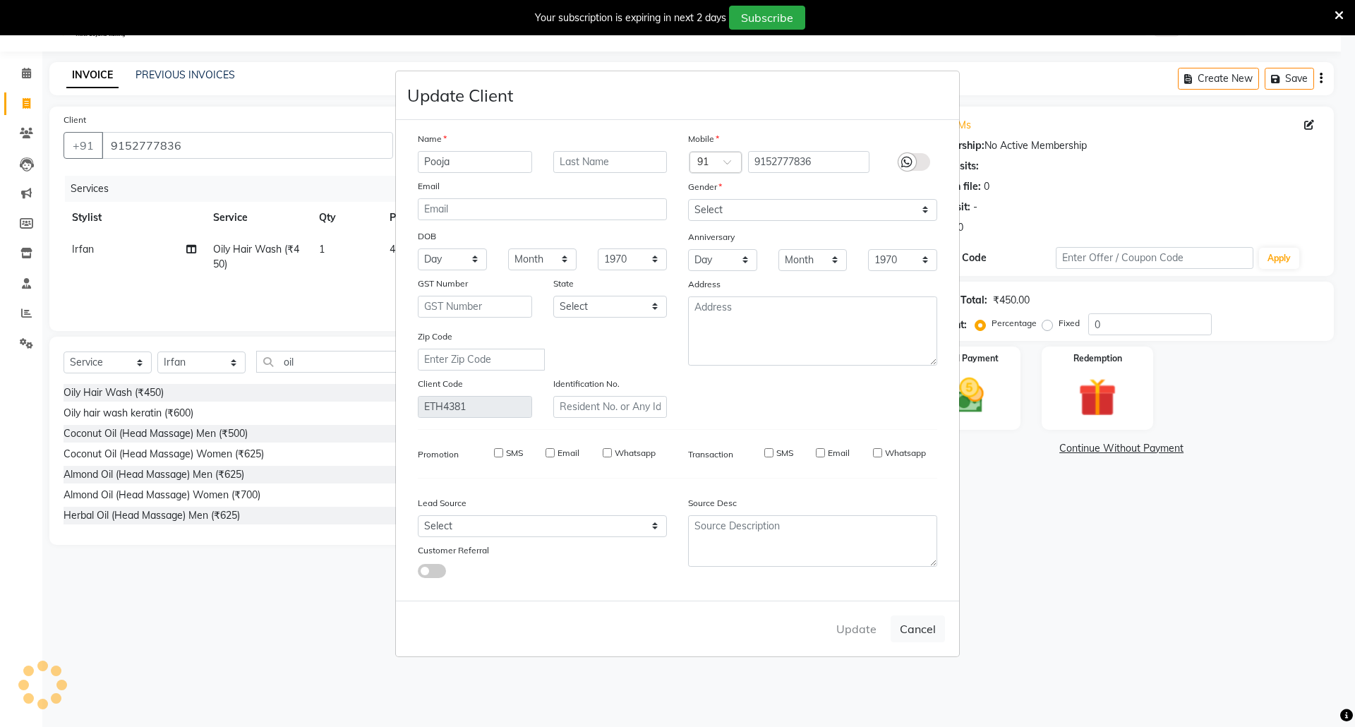
select select
checkbox input "false"
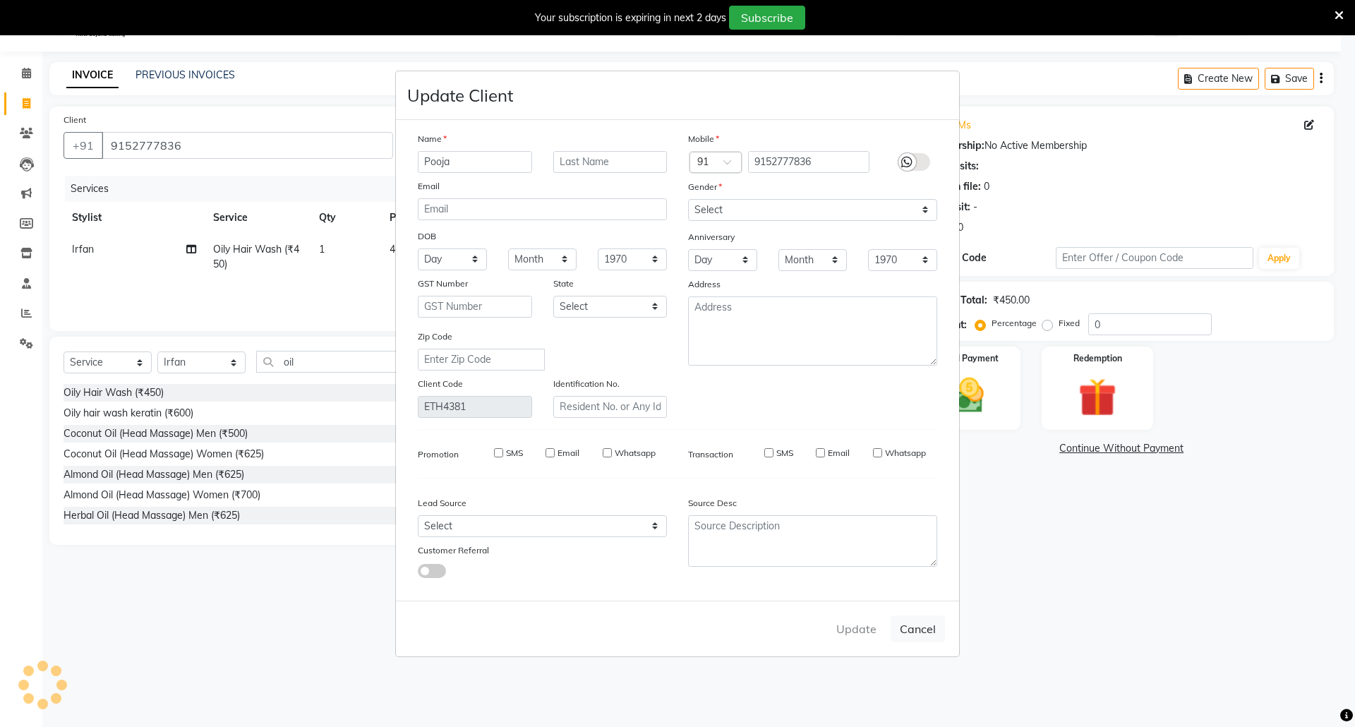
checkbox input "false"
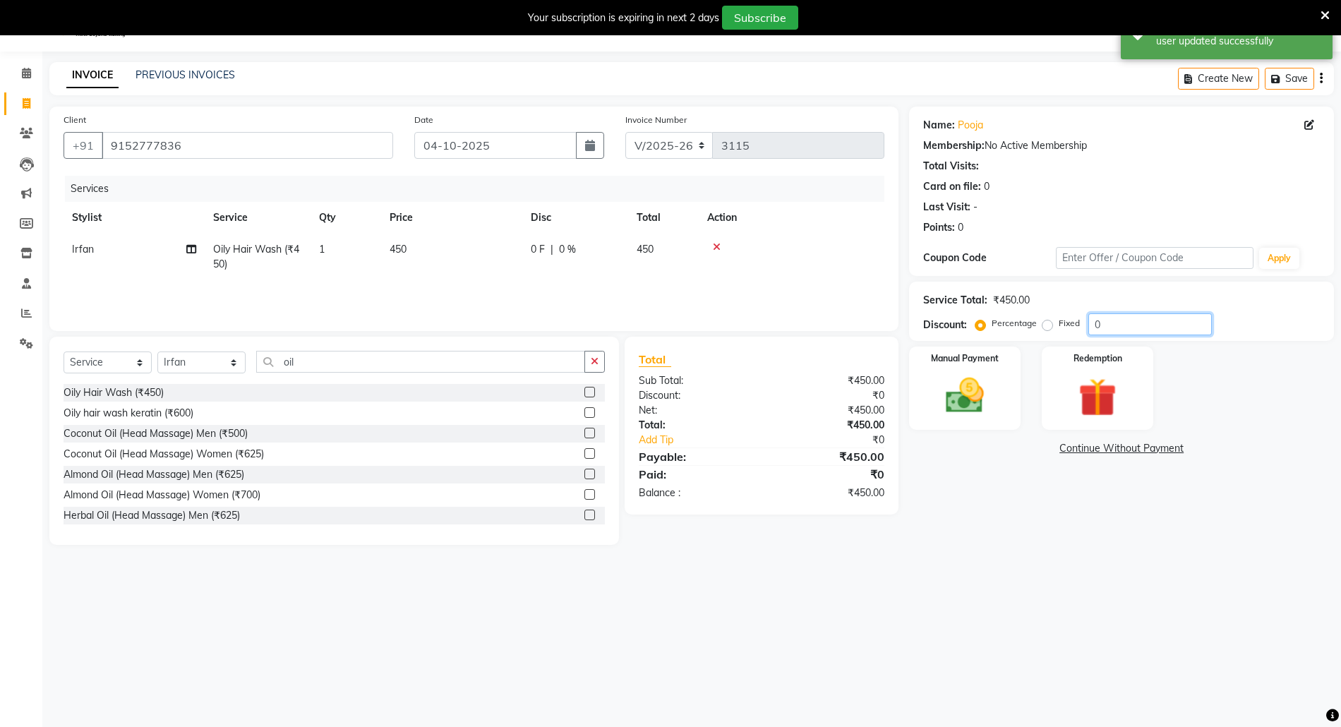
click at [1092, 320] on input "0" at bounding box center [1149, 324] width 123 height 22
type input "20"
click at [983, 388] on img at bounding box center [964, 396] width 65 height 46
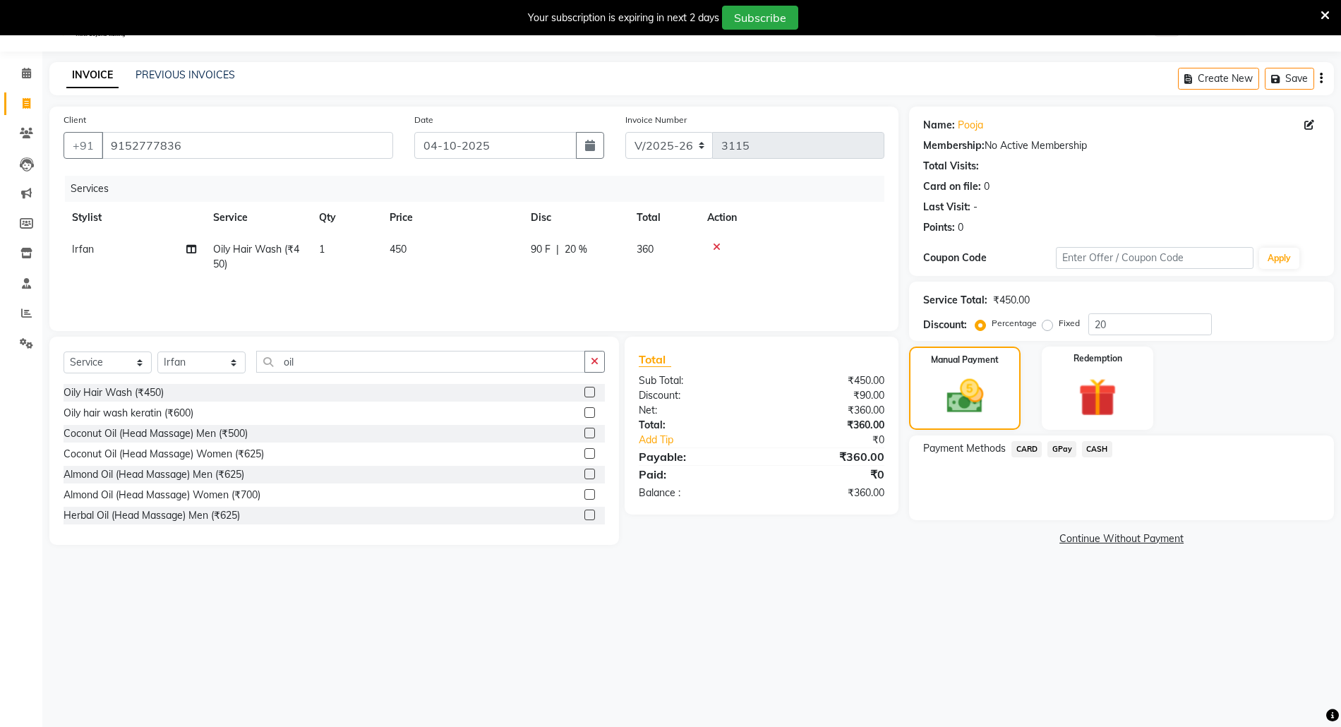
click at [1032, 452] on span "CARD" at bounding box center [1026, 449] width 30 height 16
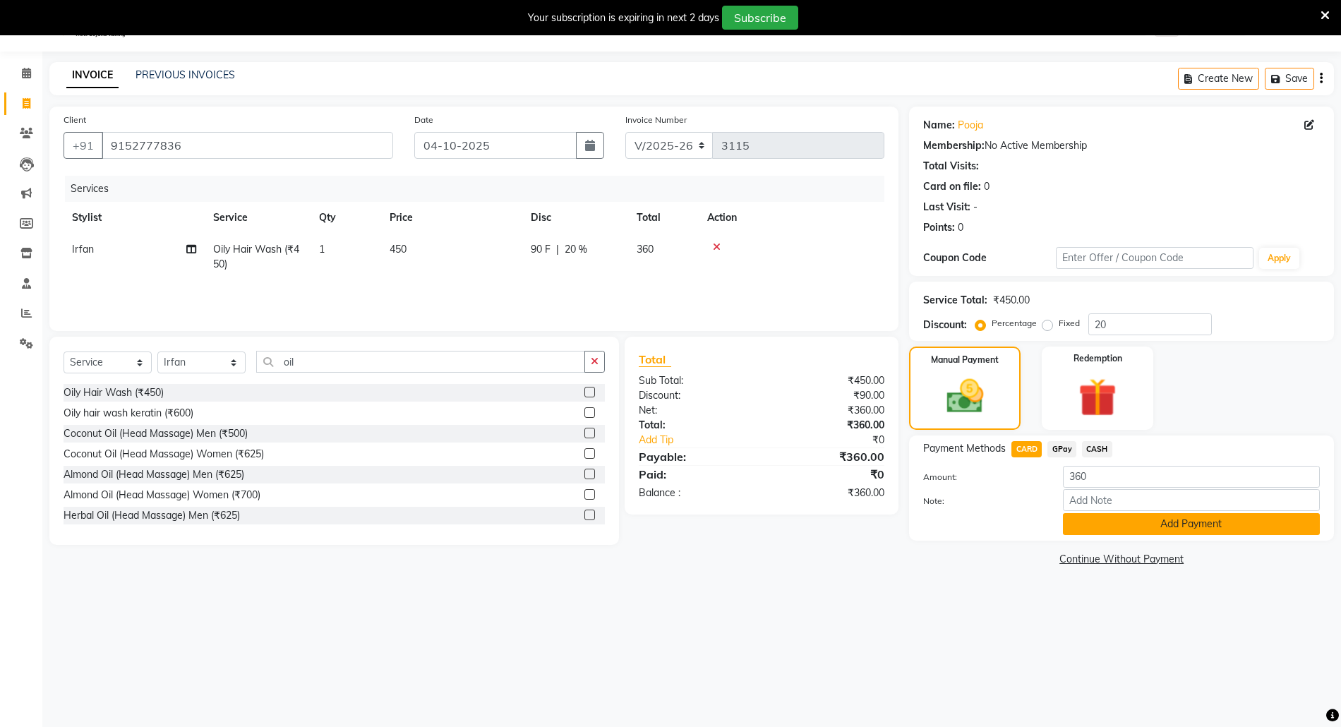
click at [1123, 529] on button "Add Payment" at bounding box center [1191, 524] width 257 height 22
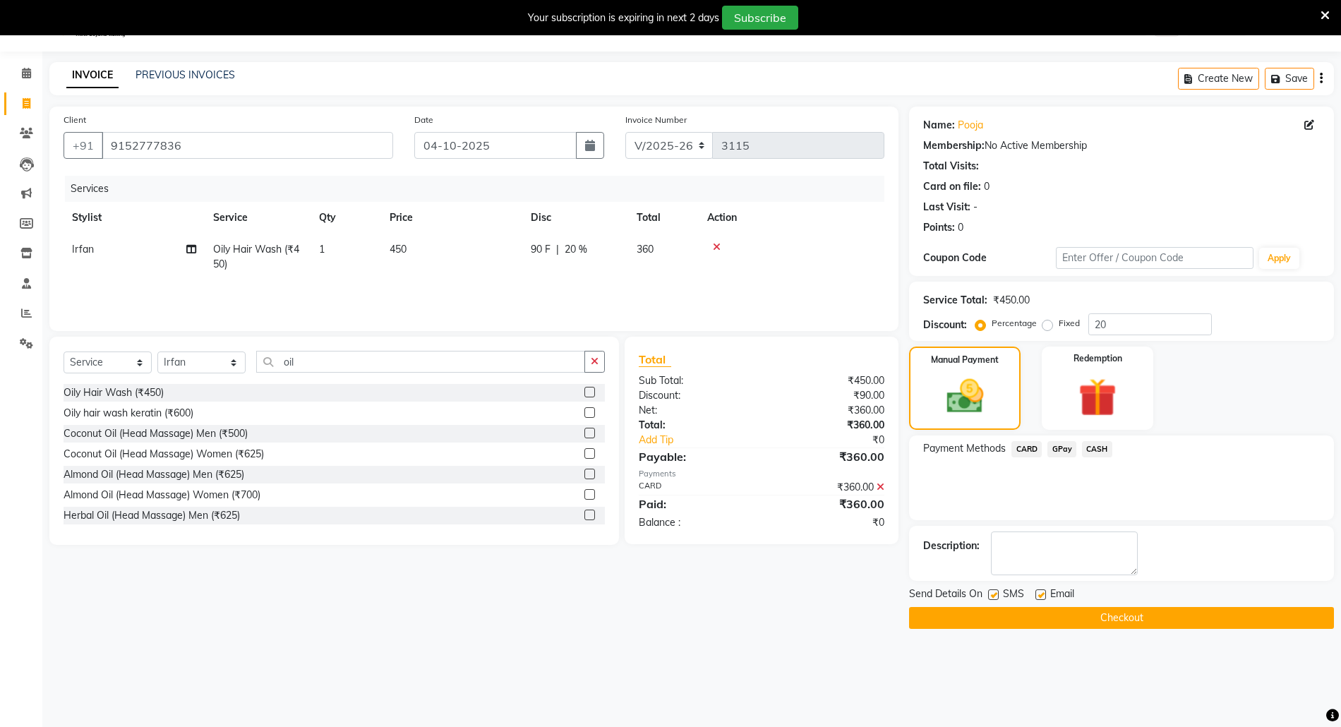
click at [1126, 627] on button "Checkout" at bounding box center [1121, 618] width 425 height 22
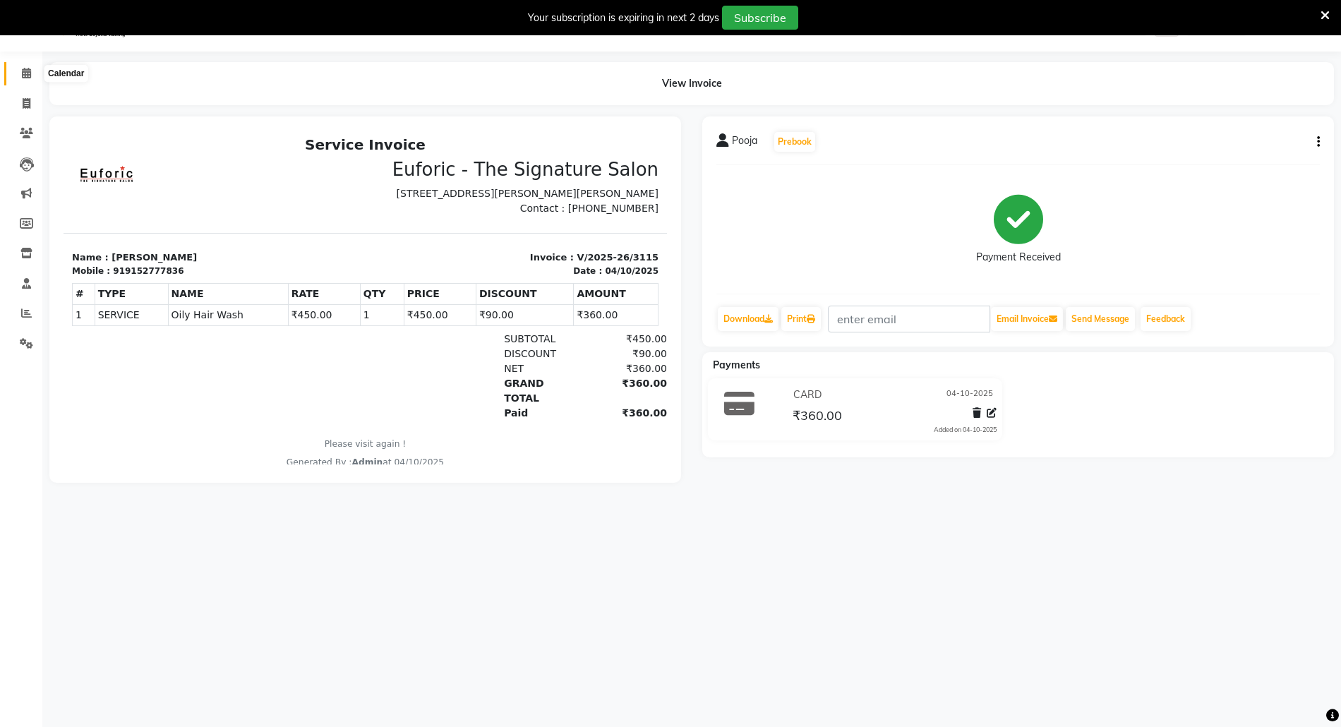
click at [18, 72] on span at bounding box center [26, 74] width 25 height 16
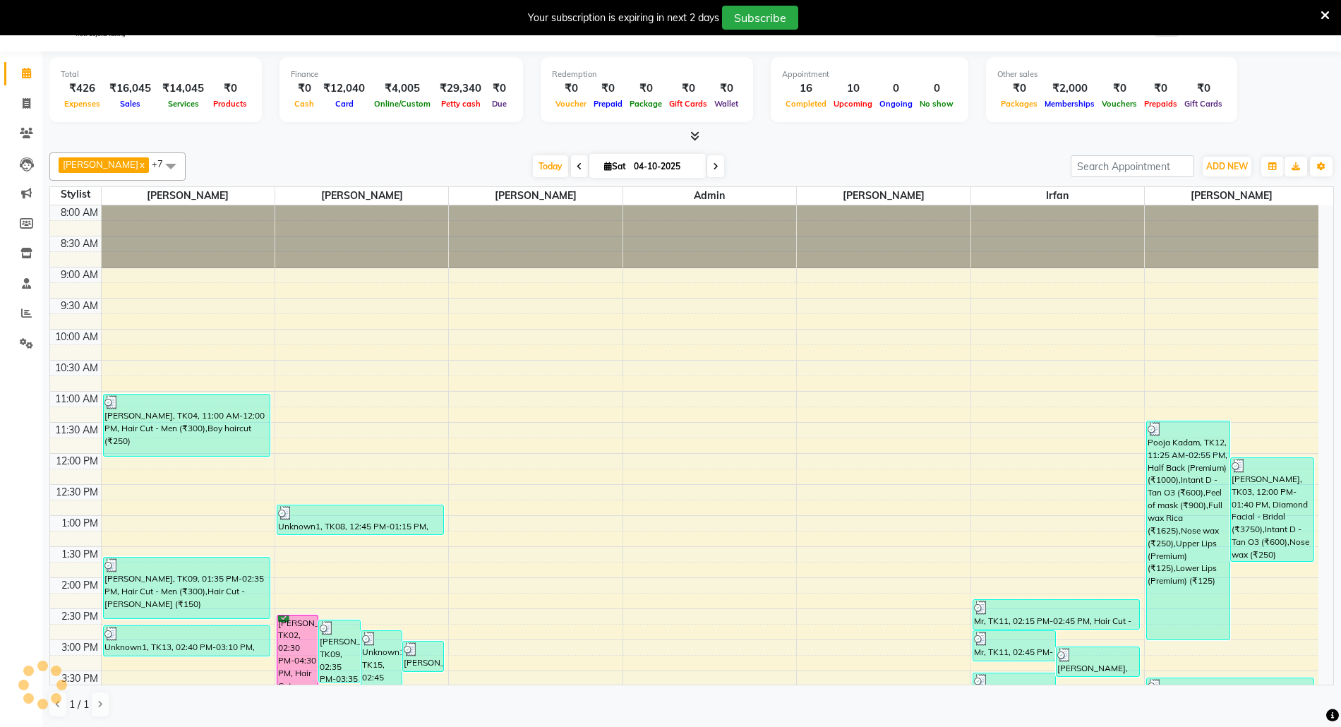
scroll to position [376, 0]
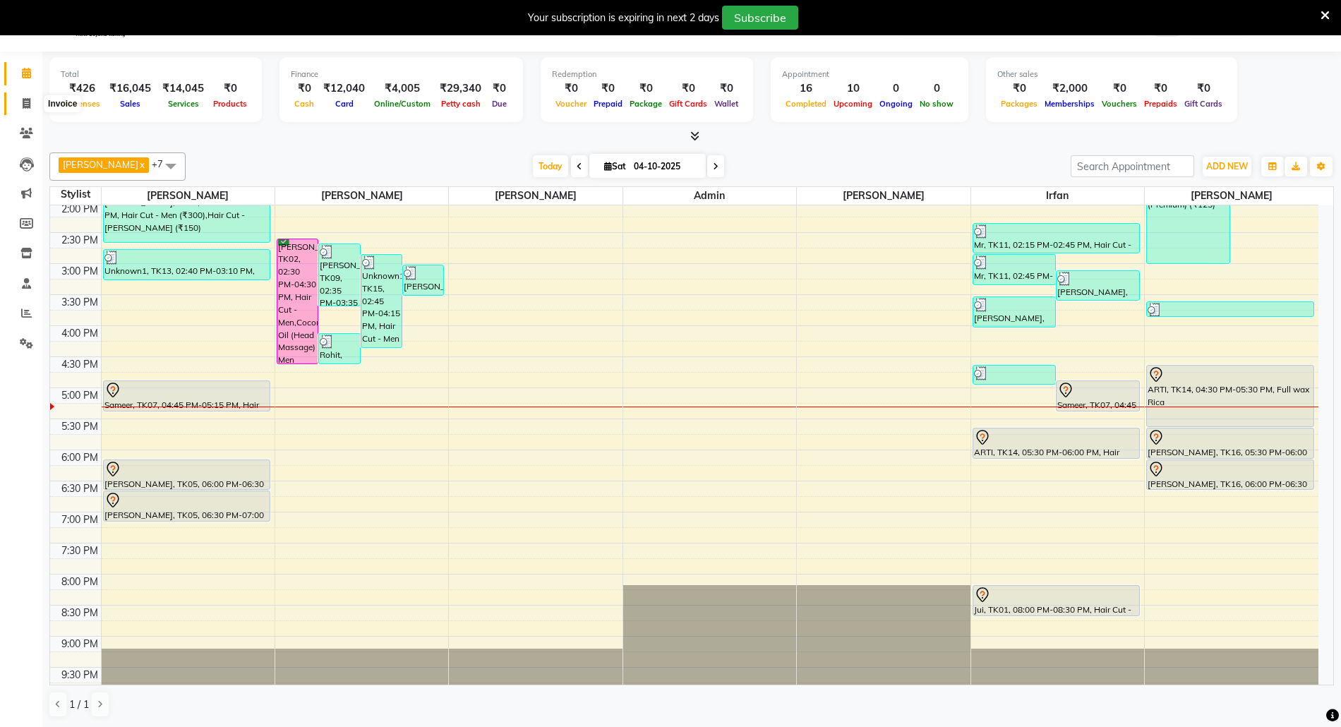
click at [17, 100] on span at bounding box center [26, 104] width 25 height 16
select select "5063"
select select "service"
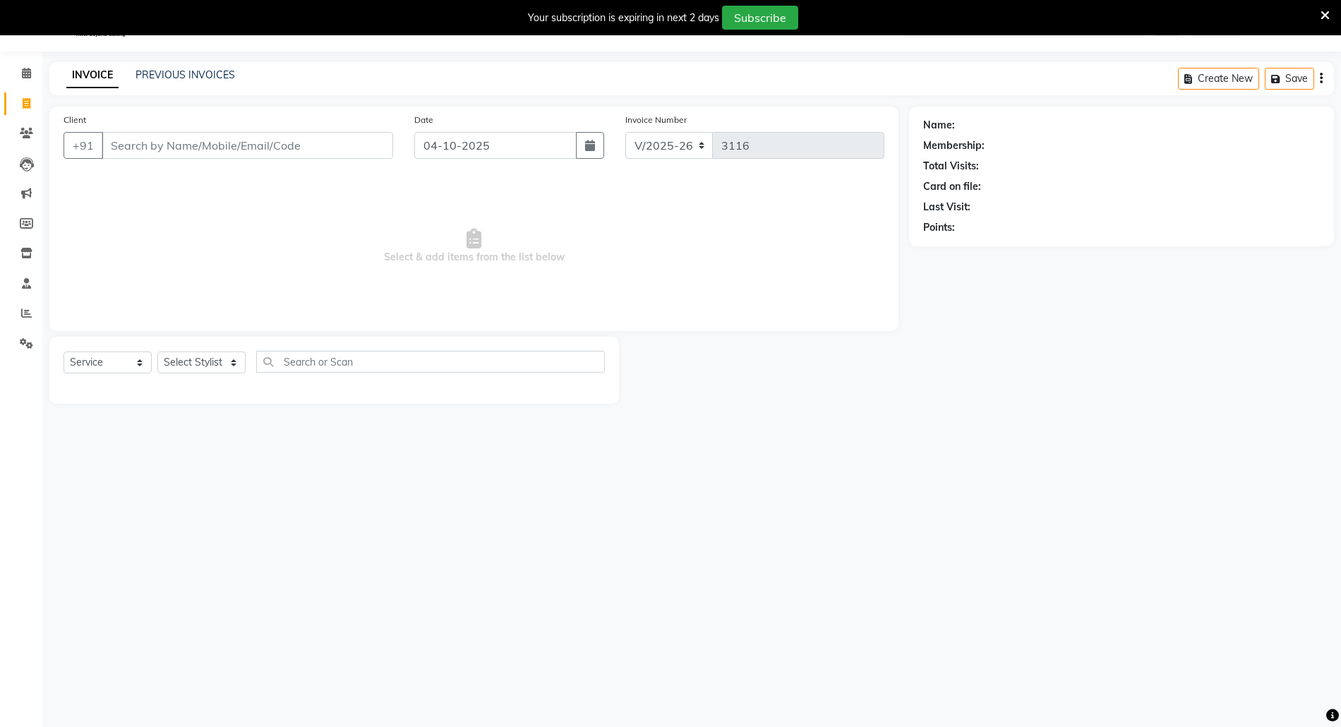
click at [150, 137] on input "Client" at bounding box center [247, 145] width 291 height 27
click at [164, 176] on span "Shruti Shinde" at bounding box center [164, 178] width 91 height 14
type input "9167695011"
select select "1: Object"
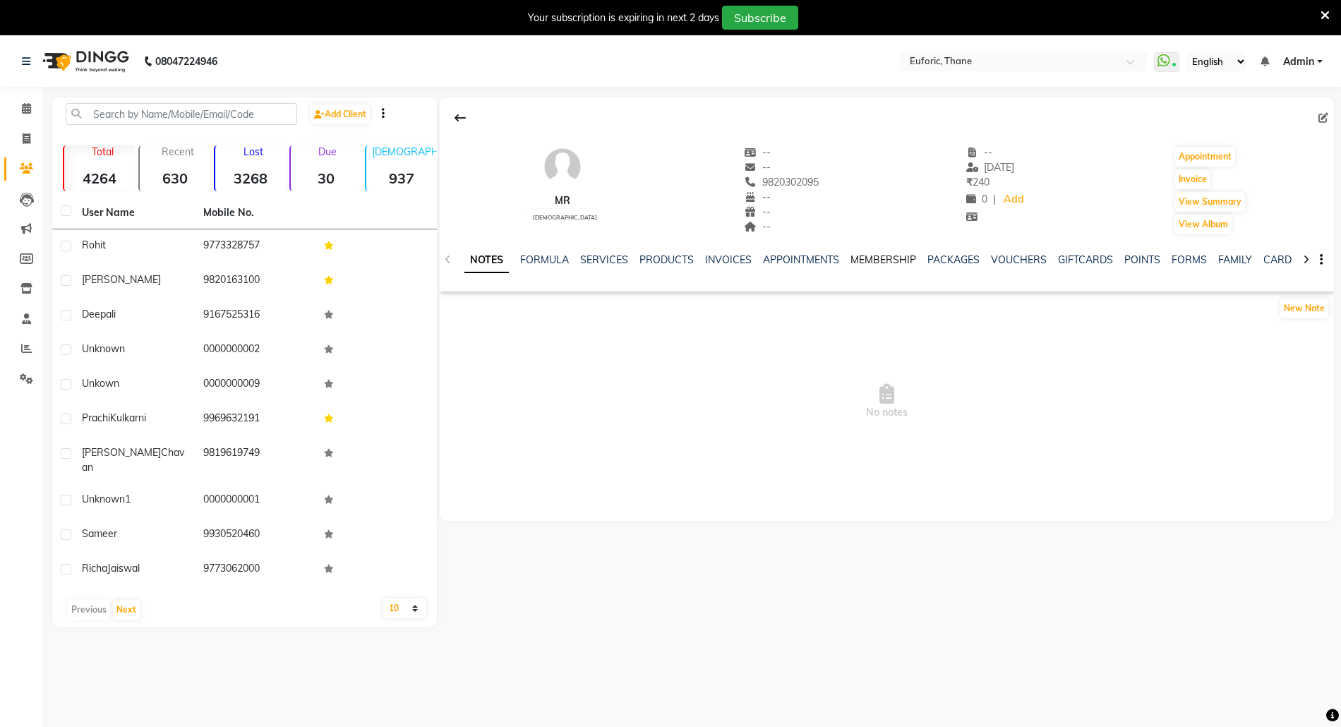
click at [881, 264] on link "MEMBERSHIP" at bounding box center [883, 259] width 66 height 13
click at [1194, 181] on button "Invoice" at bounding box center [1192, 179] width 35 height 20
select select "5063"
select select "service"
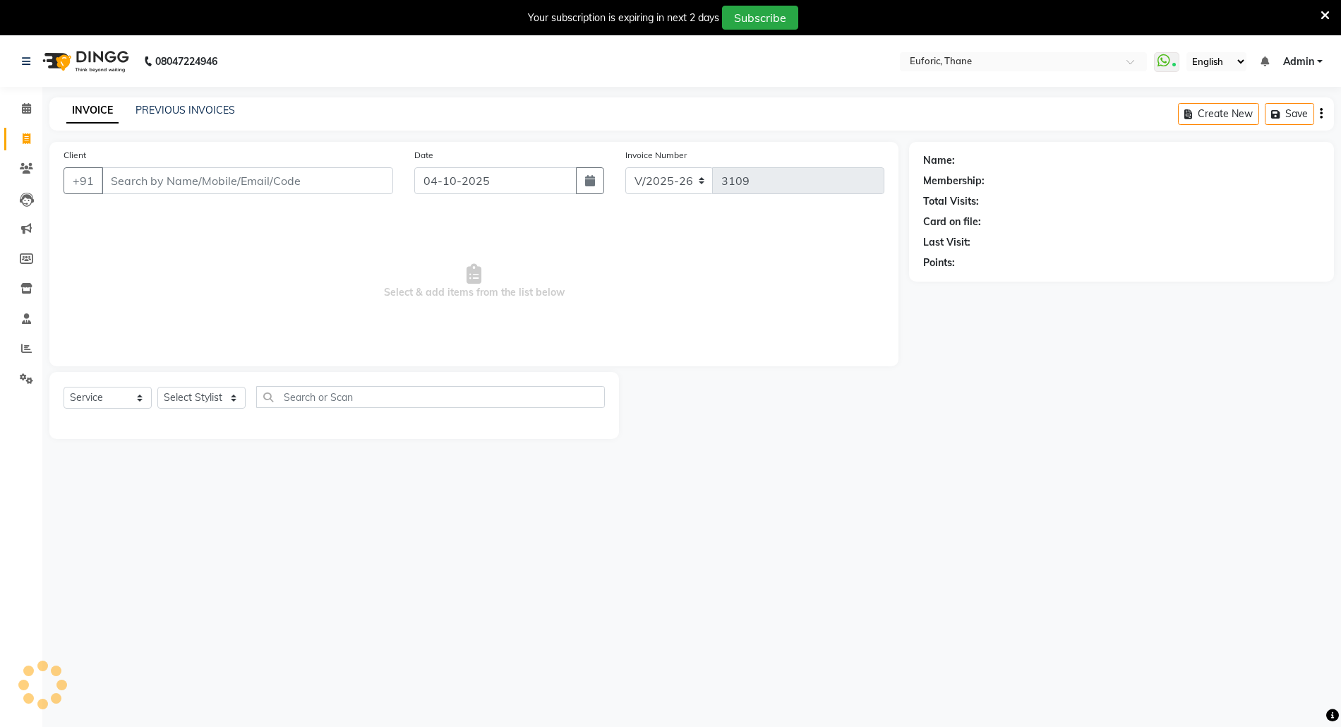
scroll to position [9, 0]
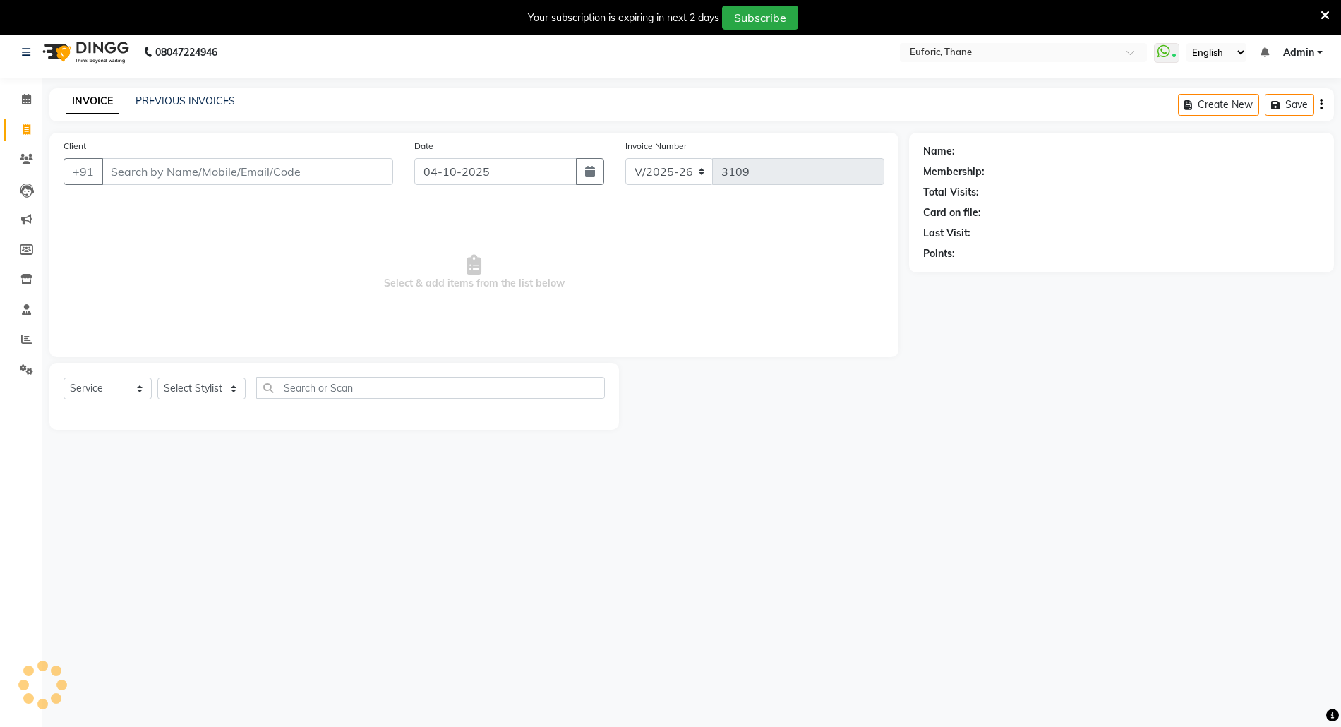
type input "9820302095"
click at [205, 388] on select "Select Stylist [PERSON_NAME] Aatik Salmanai Admin [PERSON_NAME] [PERSON_NAME] […" at bounding box center [201, 389] width 88 height 22
select select "31986"
click at [157, 378] on select "Select Stylist [PERSON_NAME] Aatik Salmanai Admin [PERSON_NAME] [PERSON_NAME] […" at bounding box center [201, 389] width 88 height 22
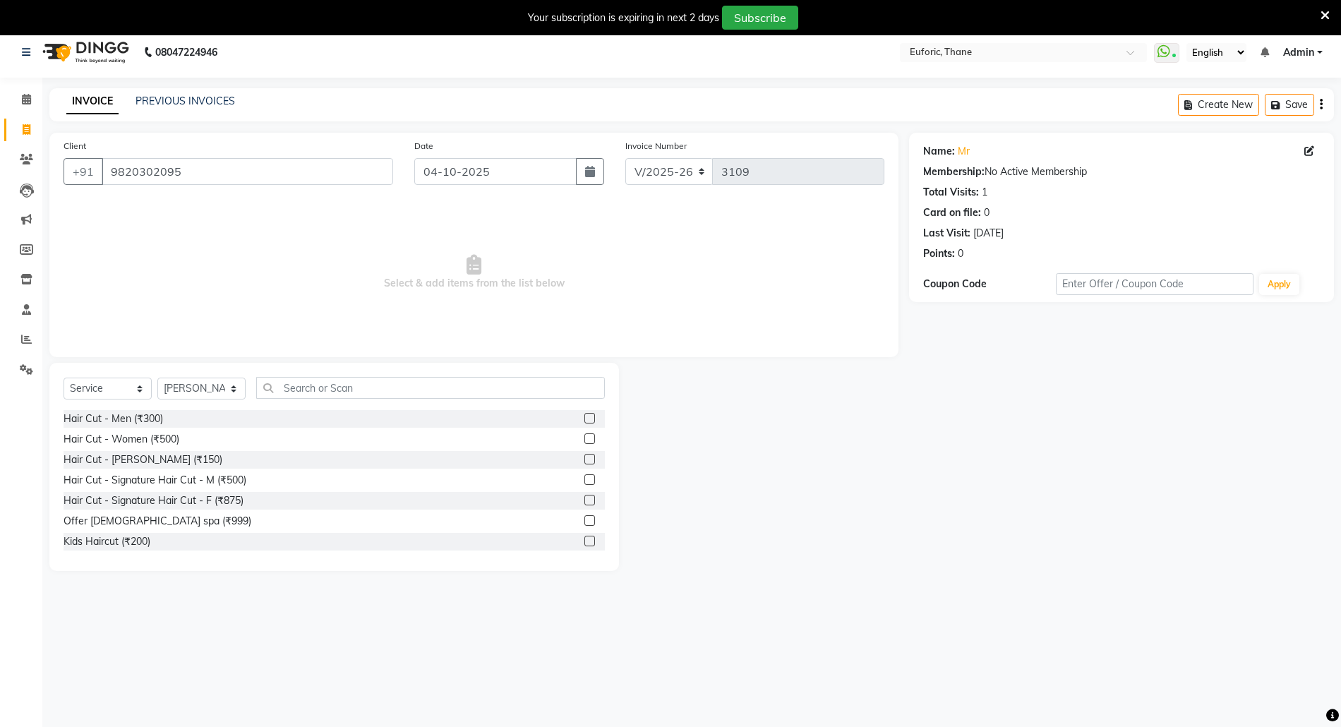
click at [584, 416] on label at bounding box center [589, 418] width 11 height 11
click at [584, 416] on input "checkbox" at bounding box center [588, 418] width 9 height 9
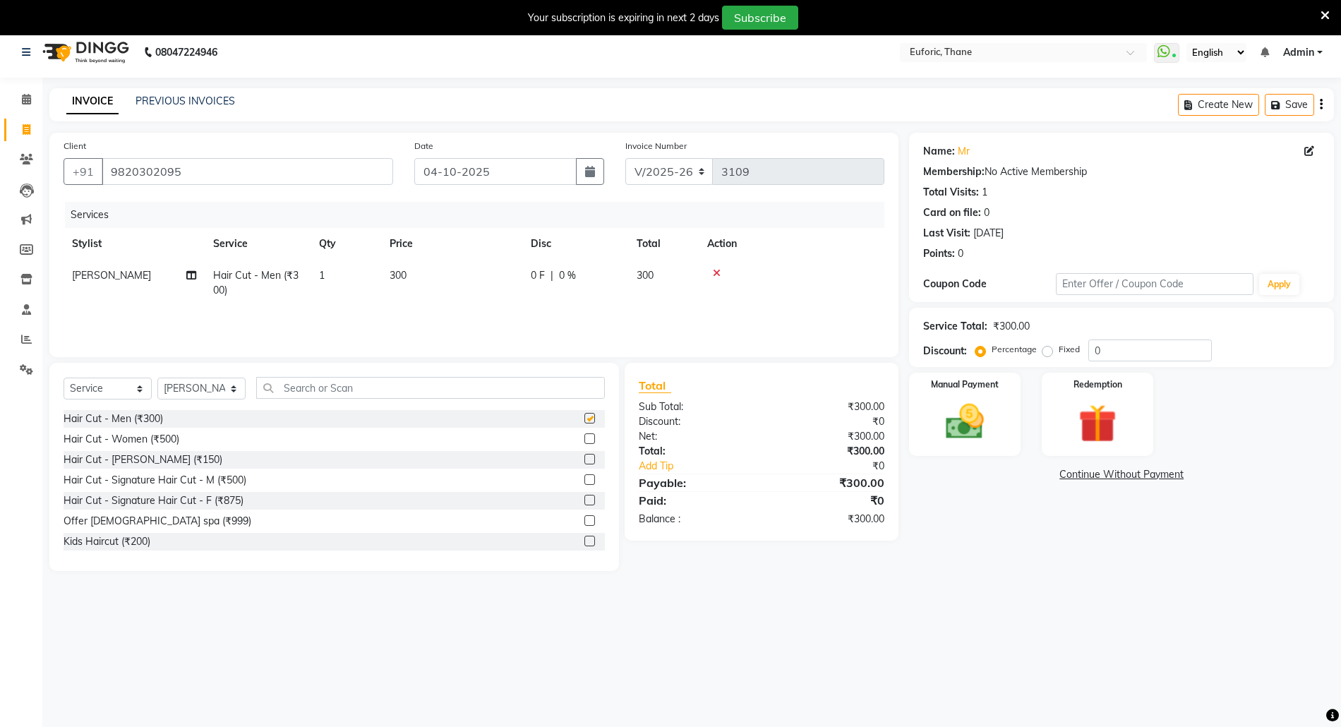
checkbox input "false"
click at [1095, 347] on input "0" at bounding box center [1149, 350] width 123 height 22
type input "20"
click at [958, 634] on div "08047224946 Select Location × Euforic, Thane WhatsApp Status ✕ Status: Connecte…" at bounding box center [670, 390] width 1341 height 727
click at [109, 385] on select "Select Service Product Membership Package Voucher Prepaid Gift Card" at bounding box center [108, 389] width 88 height 22
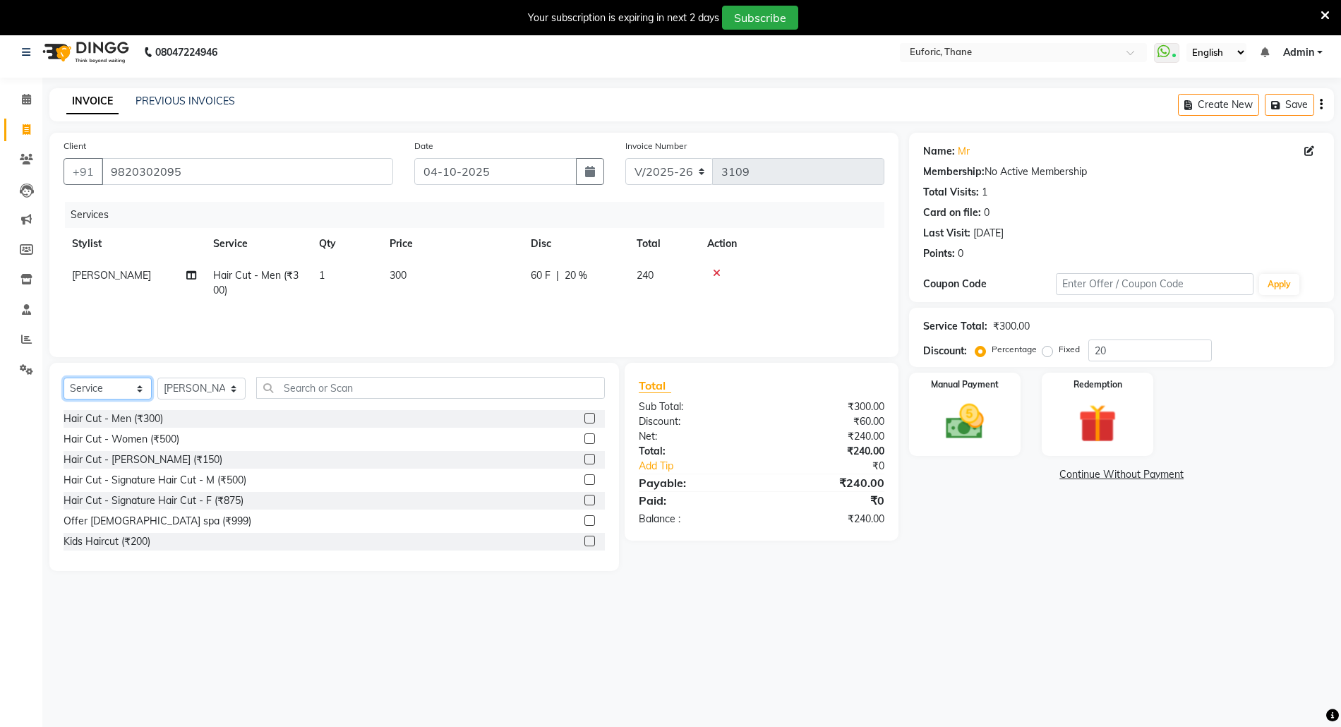
click at [109, 385] on select "Select Service Product Membership Package Voucher Prepaid Gift Card" at bounding box center [108, 389] width 88 height 22
click at [119, 284] on td "[PERSON_NAME]" at bounding box center [134, 283] width 141 height 47
select select "31986"
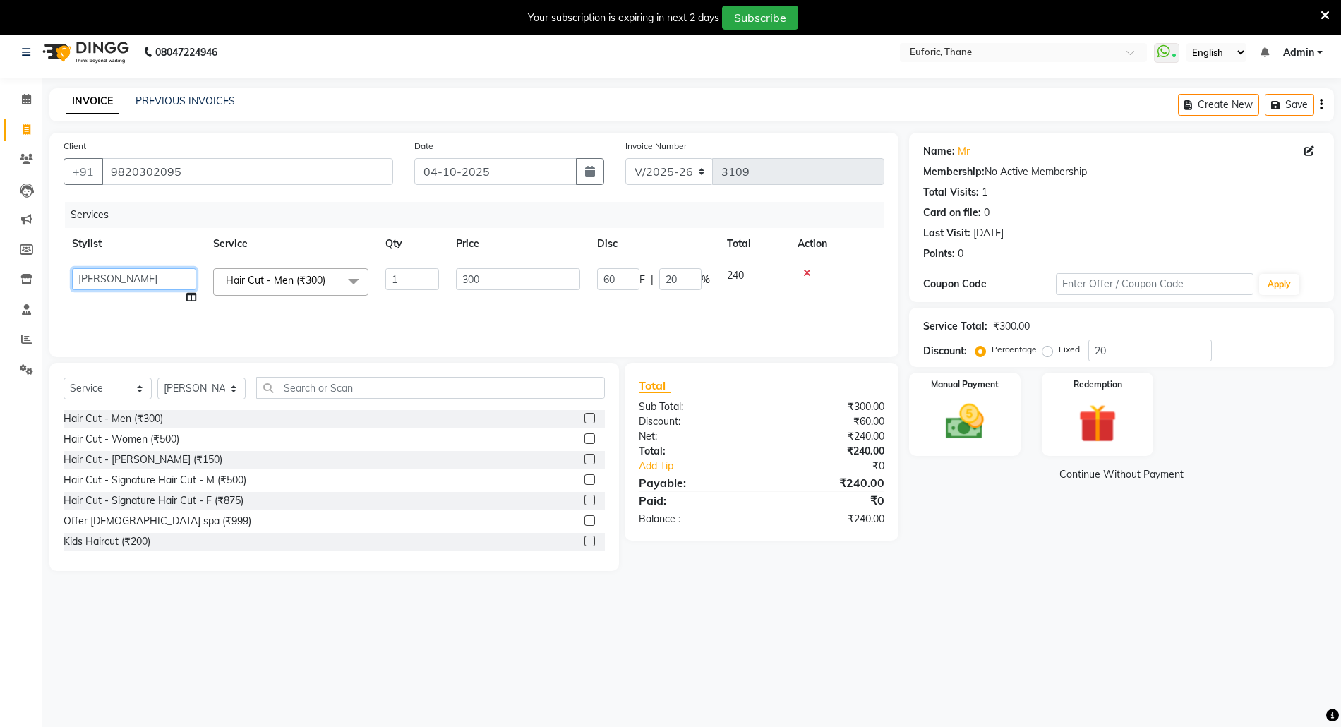
click at [119, 280] on select "[PERSON_NAME] [PERSON_NAME] Admin [PERSON_NAME] [PERSON_NAME] [PERSON_NAME]" at bounding box center [134, 279] width 124 height 22
select select "33147"
drag, startPoint x: 229, startPoint y: 391, endPoint x: 227, endPoint y: 399, distance: 7.9
click at [229, 391] on select "Select Stylist [PERSON_NAME] Aatik Salmanai Admin [PERSON_NAME] [PERSON_NAME] […" at bounding box center [201, 389] width 88 height 22
select select "33147"
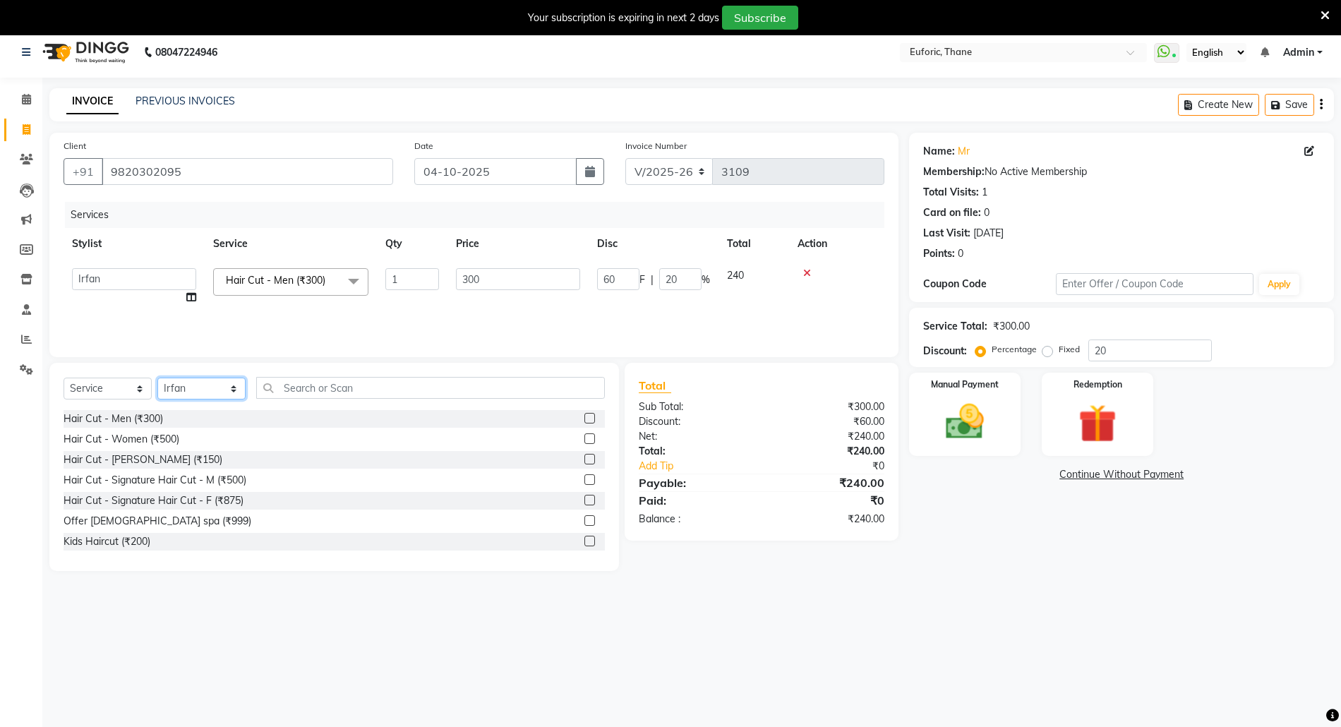
click at [157, 378] on select "Select Stylist [PERSON_NAME] Aatik Salmanai Admin [PERSON_NAME] [PERSON_NAME] […" at bounding box center [201, 389] width 88 height 22
click at [317, 393] on input "text" at bounding box center [430, 388] width 349 height 22
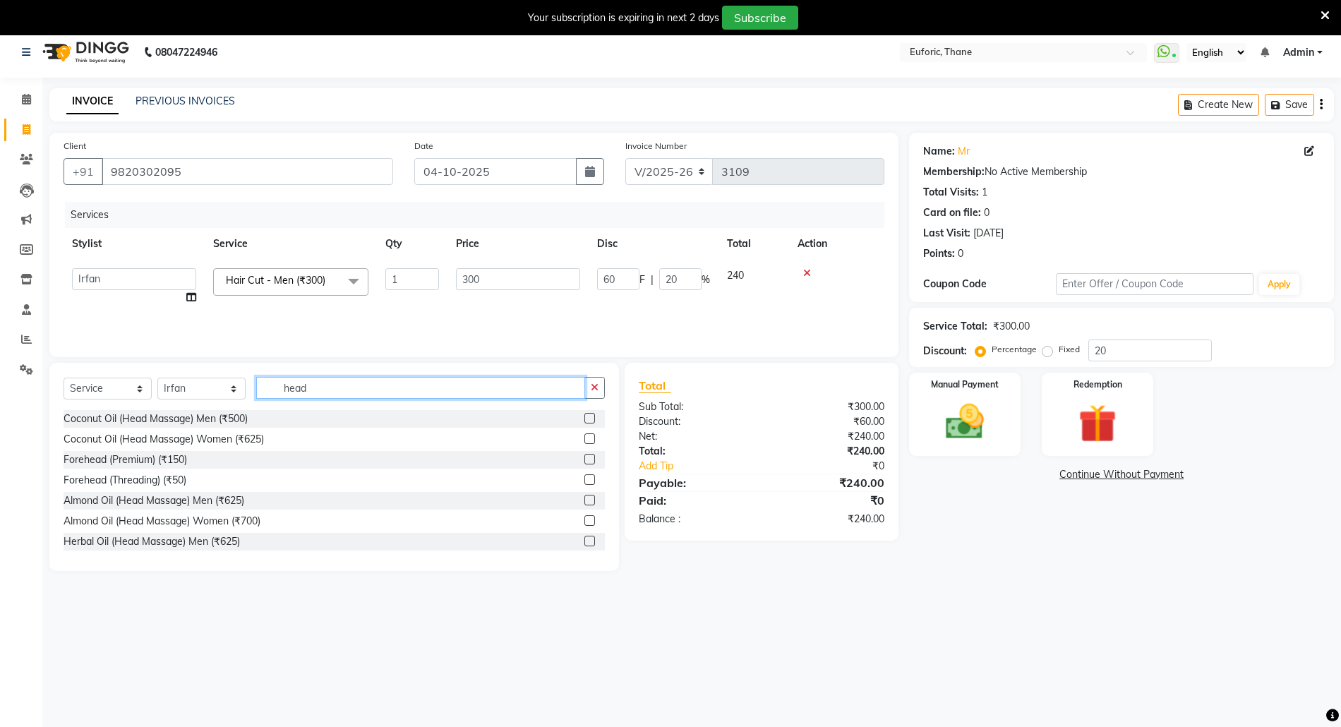
type input "head"
click at [584, 418] on label at bounding box center [589, 418] width 11 height 11
click at [584, 418] on input "checkbox" at bounding box center [588, 418] width 9 height 9
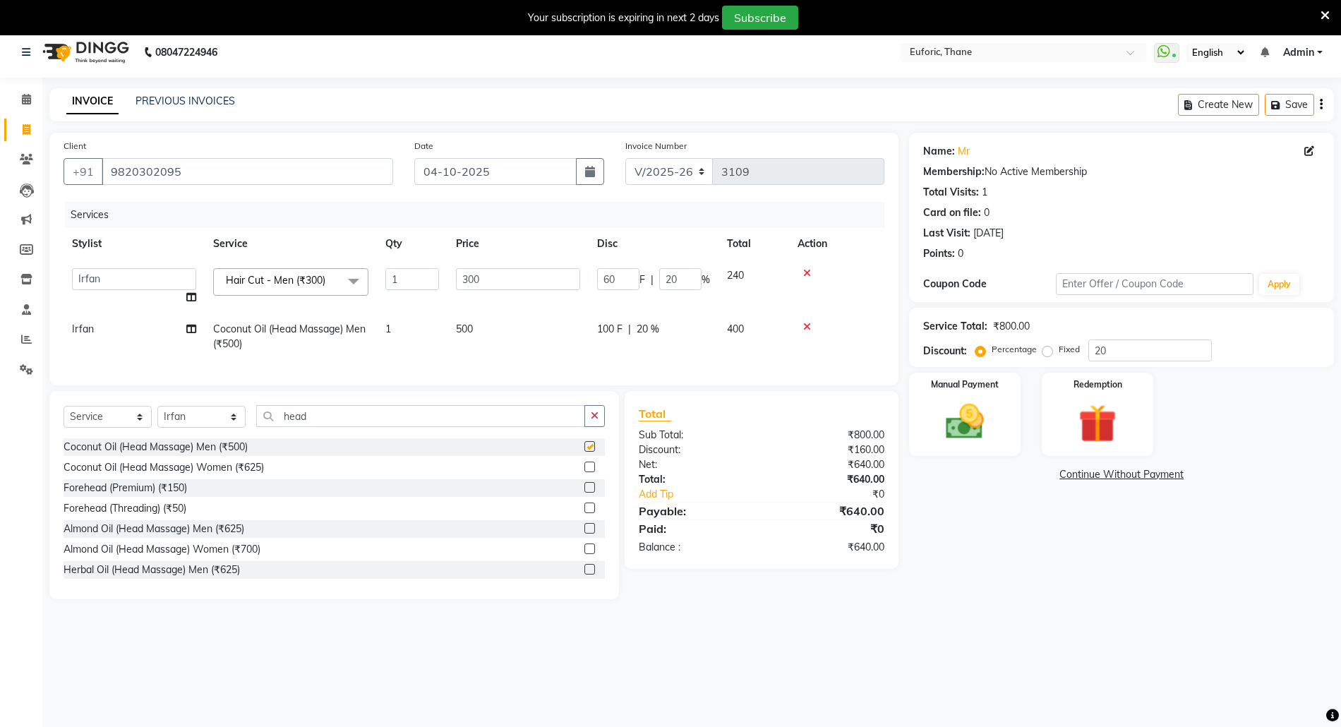
checkbox input "false"
click at [125, 428] on select "Select Service Product Membership Package Voucher Prepaid Gift Card" at bounding box center [108, 417] width 88 height 22
click at [64, 420] on select "Select Service Product Membership Package Voucher Prepaid Gift Card" at bounding box center [108, 417] width 88 height 22
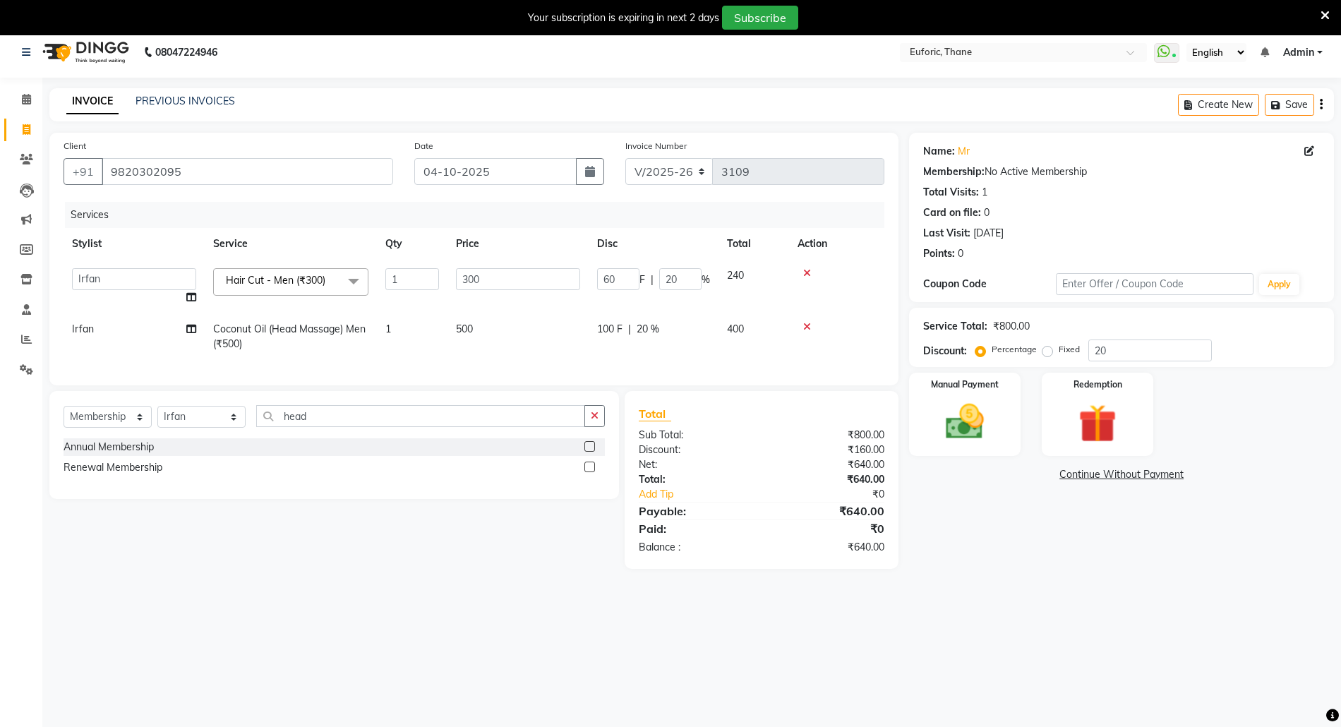
click at [589, 452] on label at bounding box center [589, 446] width 11 height 11
click at [589, 452] on input "checkbox" at bounding box center [588, 446] width 9 height 9
select select "select"
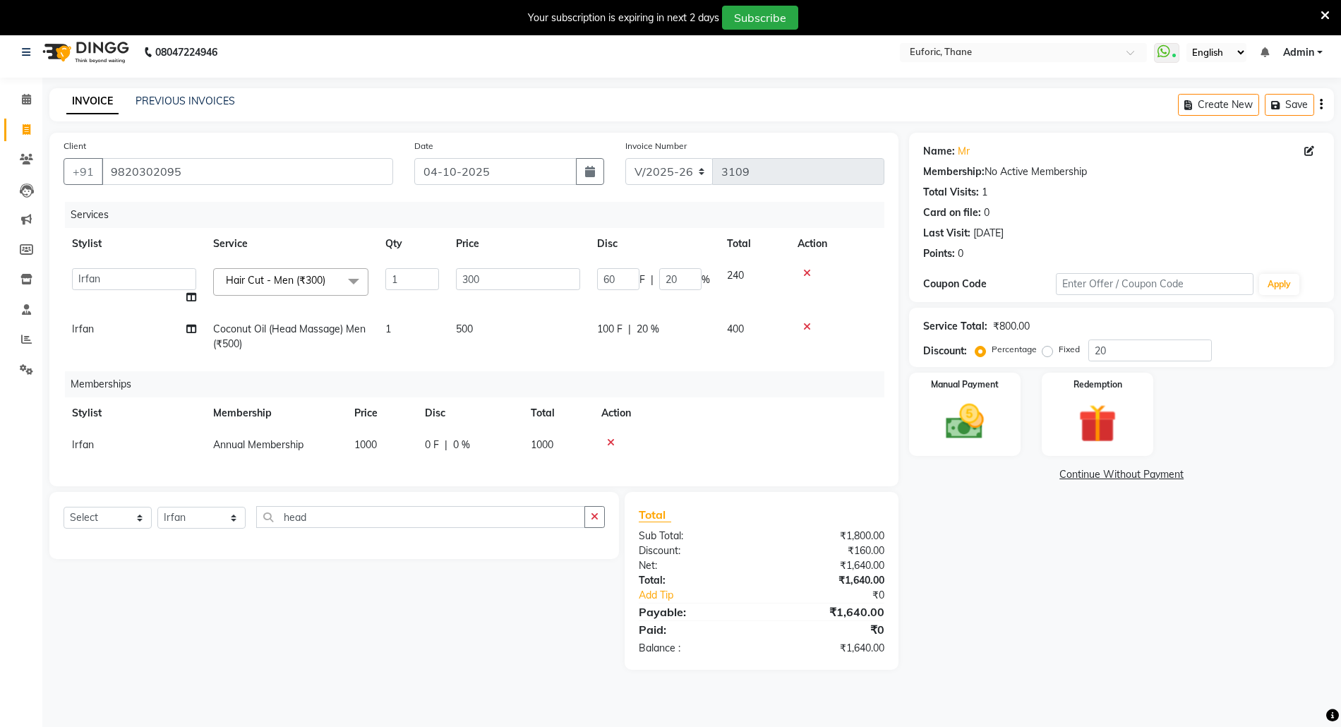
drag, startPoint x: 92, startPoint y: 443, endPoint x: 68, endPoint y: 443, distance: 24.0
click at [85, 443] on span "Irfan" at bounding box center [83, 444] width 22 height 13
select select "33147"
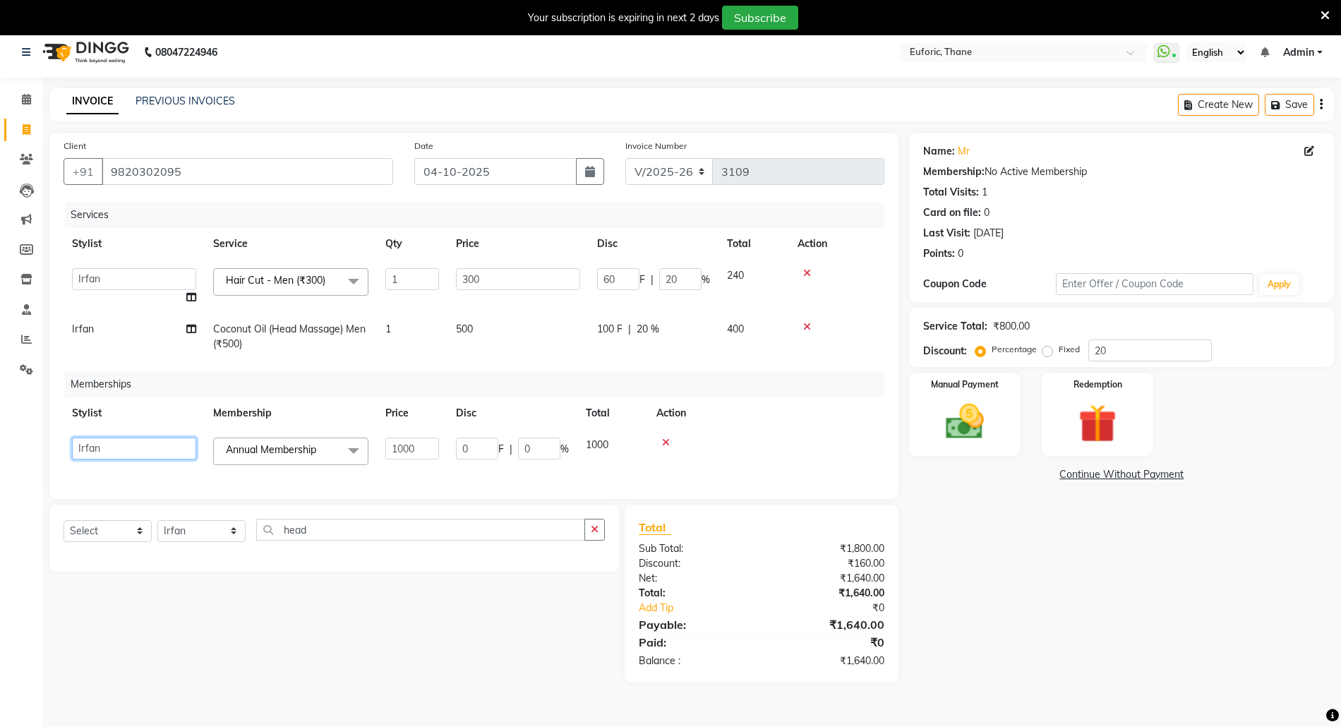
click at [100, 441] on select "[PERSON_NAME] [PERSON_NAME] Admin [PERSON_NAME] [PERSON_NAME] [PERSON_NAME]" at bounding box center [134, 449] width 124 height 22
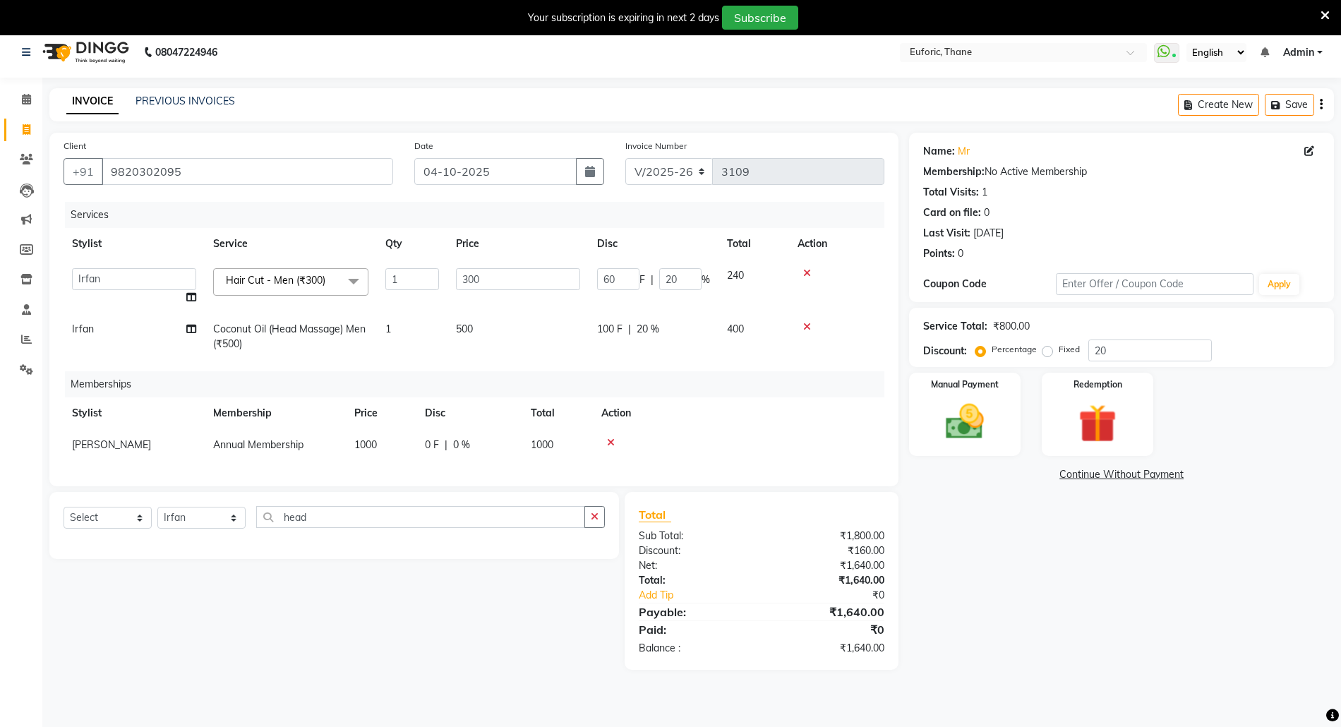
click at [1049, 566] on div "Name: Mr Membership: No Active Membership Total Visits: 1 Card on file: 0 Last …" at bounding box center [1126, 401] width 435 height 537
click at [979, 435] on img at bounding box center [964, 422] width 65 height 46
click at [1020, 474] on span "CARD" at bounding box center [1026, 475] width 30 height 16
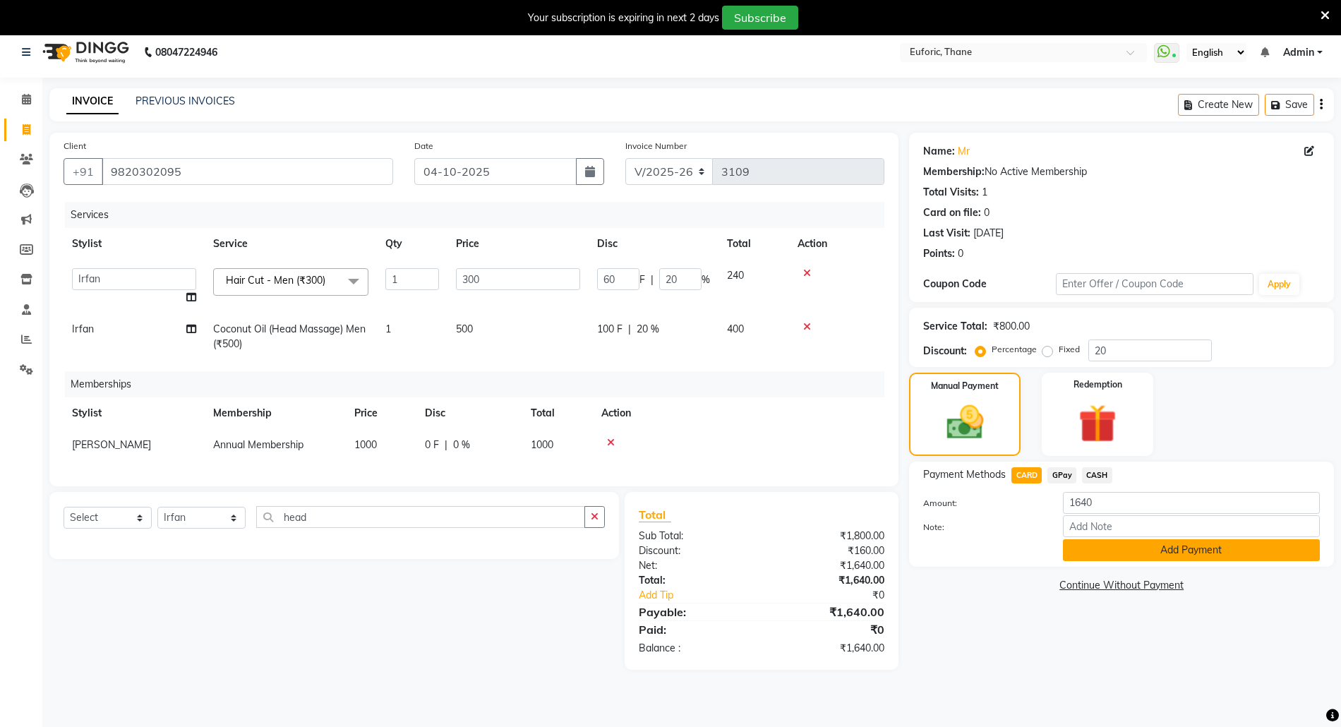
click at [1130, 553] on button "Add Payment" at bounding box center [1191, 550] width 257 height 22
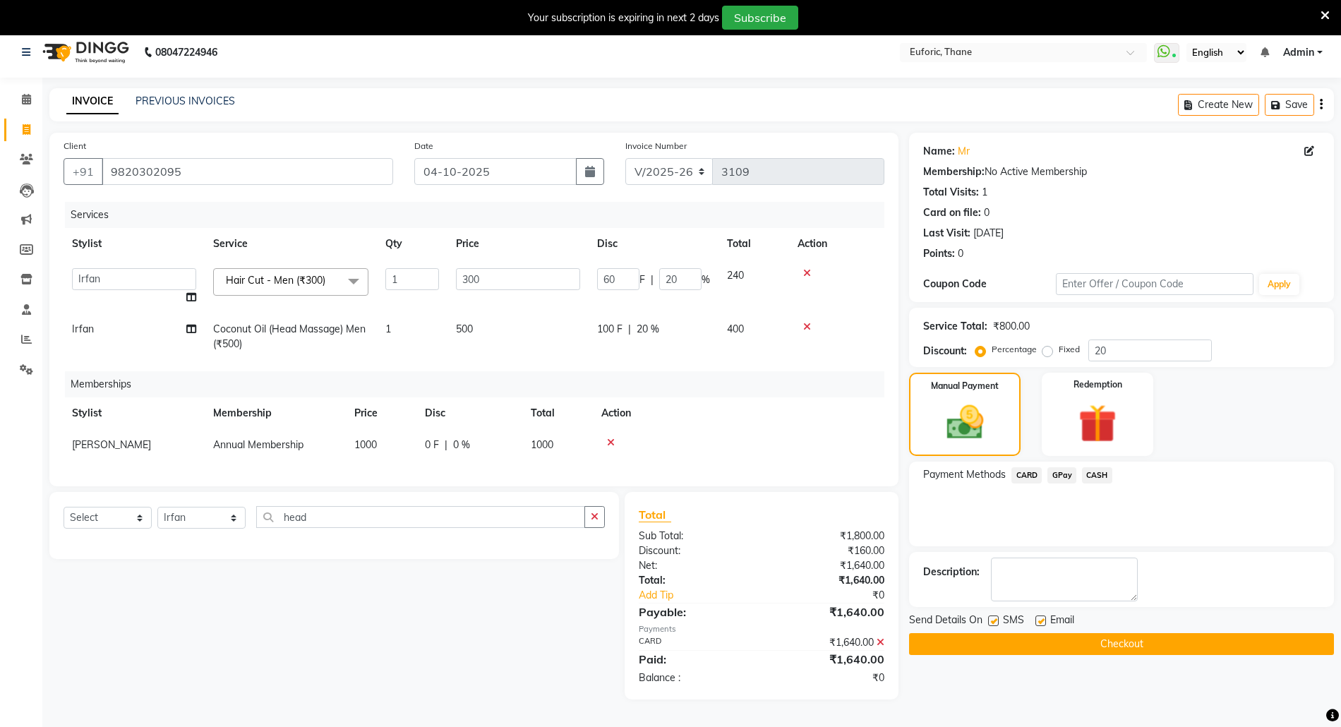
click at [1141, 644] on button "Checkout" at bounding box center [1121, 644] width 425 height 22
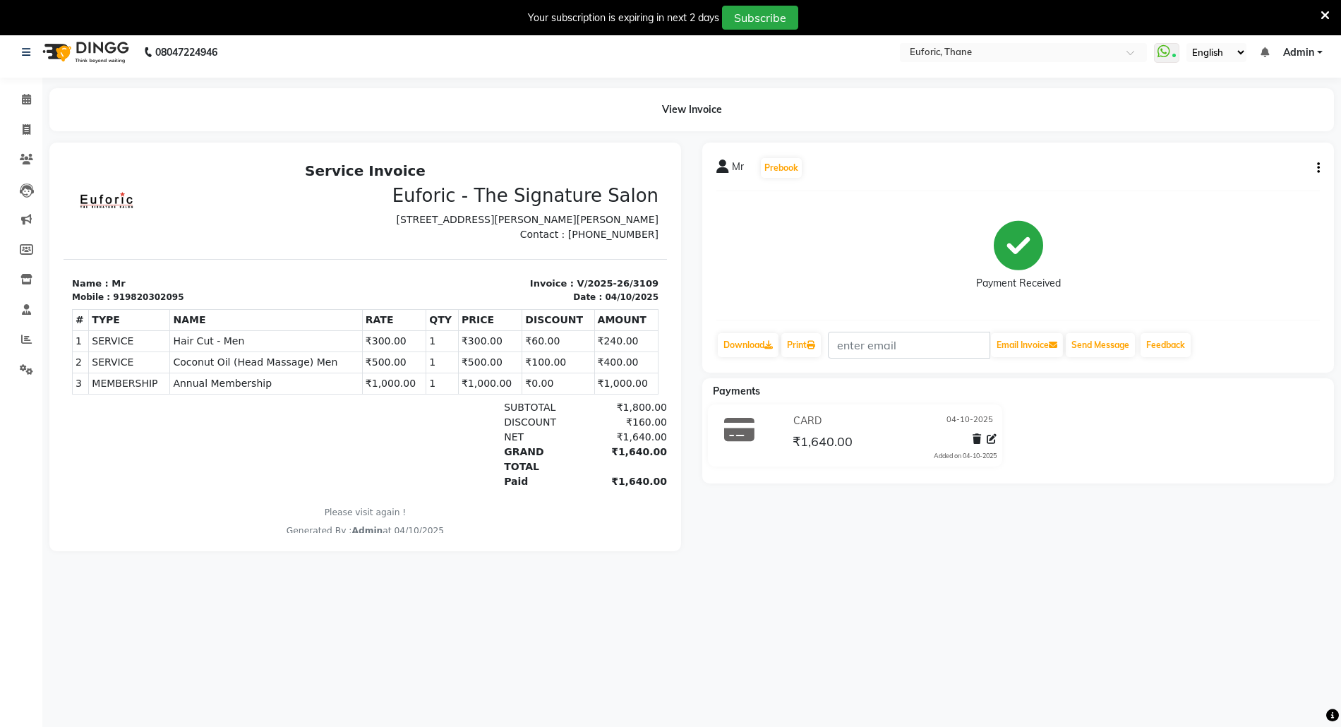
click at [728, 167] on div "Mr" at bounding box center [730, 169] width 28 height 20
click at [89, 303] on div "Mobile :" at bounding box center [91, 297] width 38 height 13
drag, startPoint x: 31, startPoint y: 142, endPoint x: 18, endPoint y: 150, distance: 15.9
click at [31, 142] on li "Invoice" at bounding box center [21, 130] width 42 height 30
click at [18, 150] on link "Clients" at bounding box center [21, 159] width 34 height 23
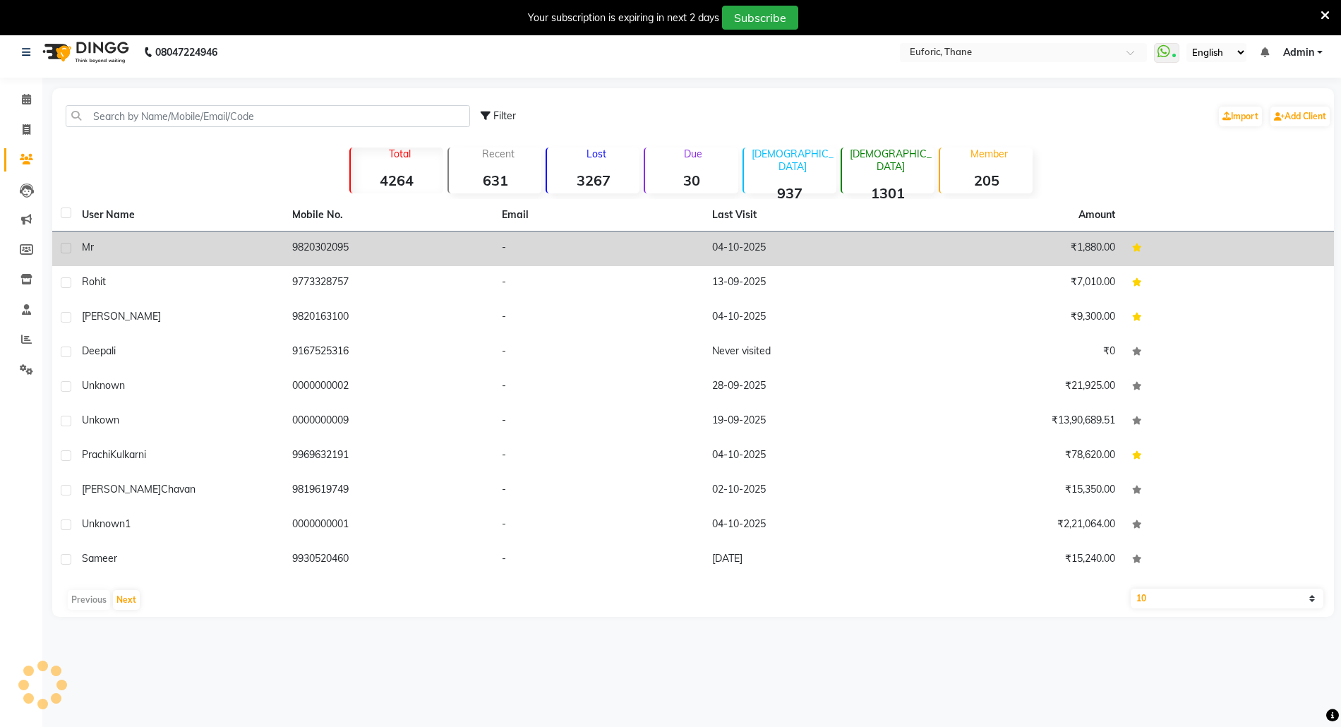
click at [93, 252] on span "Mr" at bounding box center [88, 247] width 12 height 13
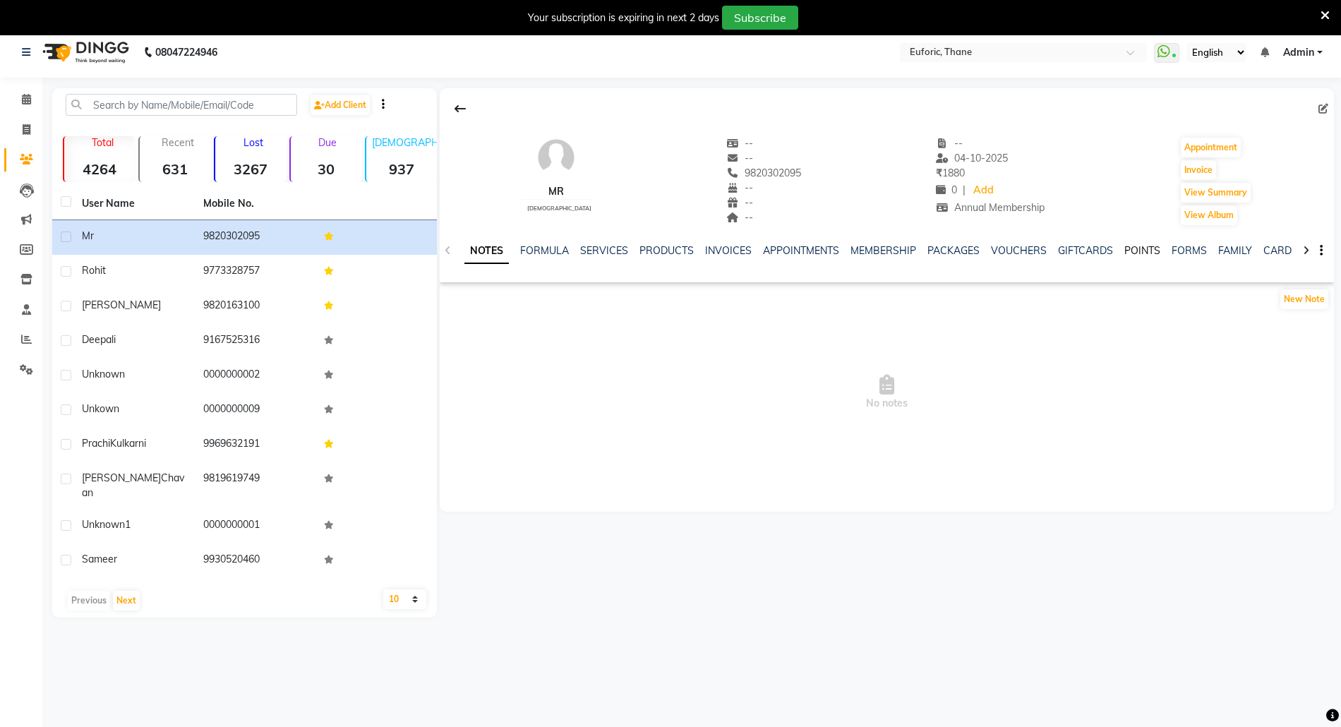
click at [1126, 248] on link "POINTS" at bounding box center [1142, 250] width 36 height 13
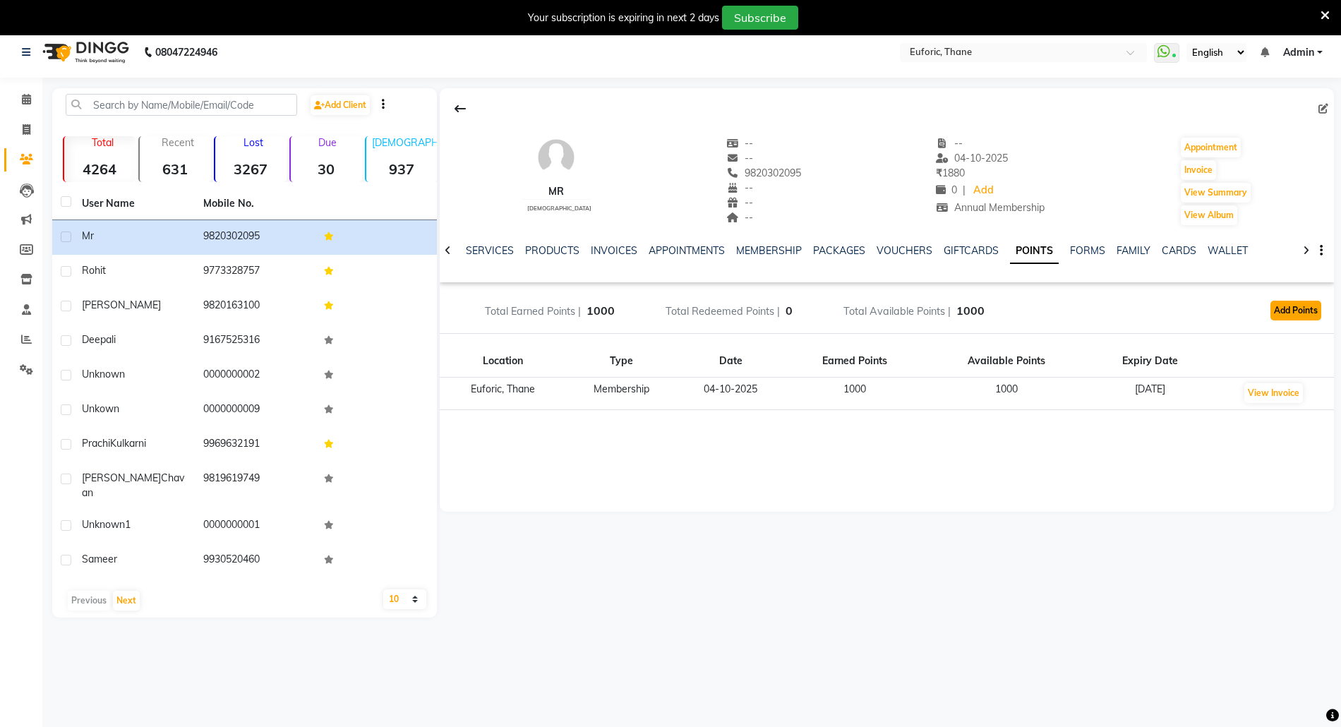
click at [1279, 308] on button "Add Points" at bounding box center [1295, 311] width 51 height 20
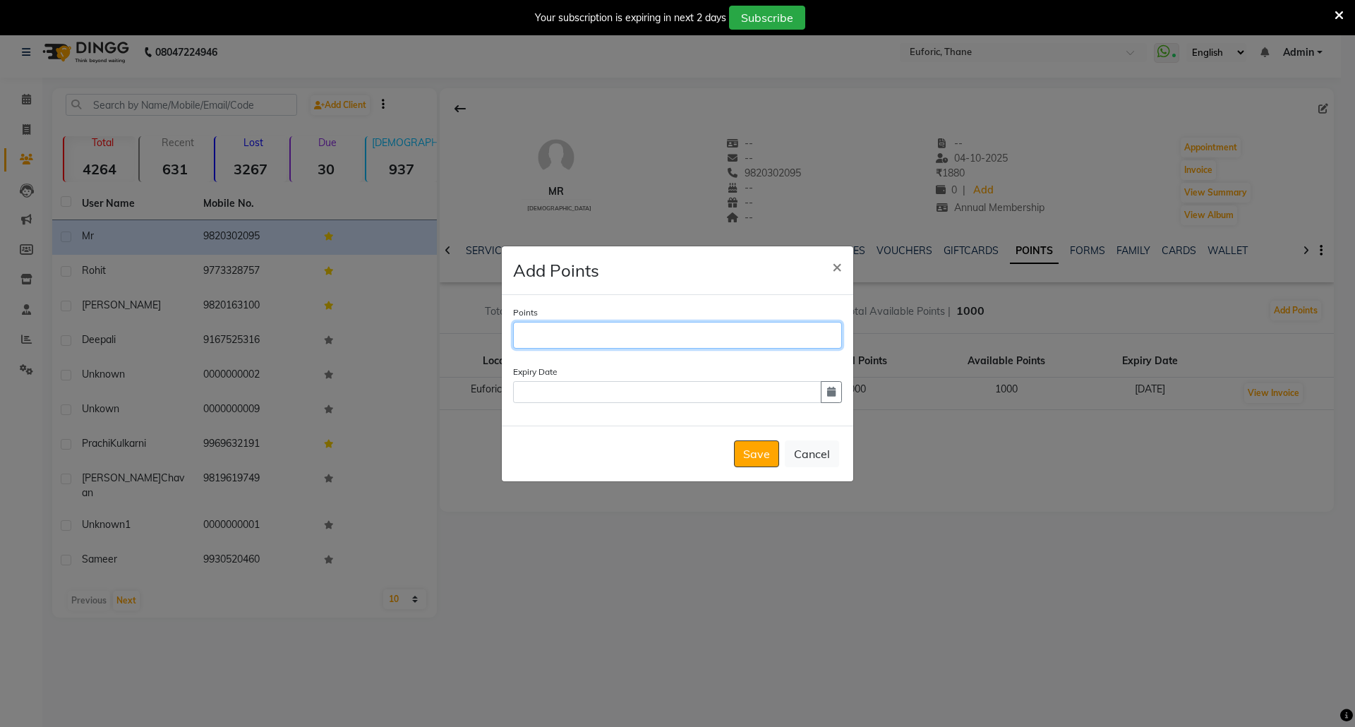
click at [532, 337] on input "Points" at bounding box center [677, 335] width 329 height 27
type input "1000"
click at [831, 398] on button "button" at bounding box center [831, 392] width 21 height 22
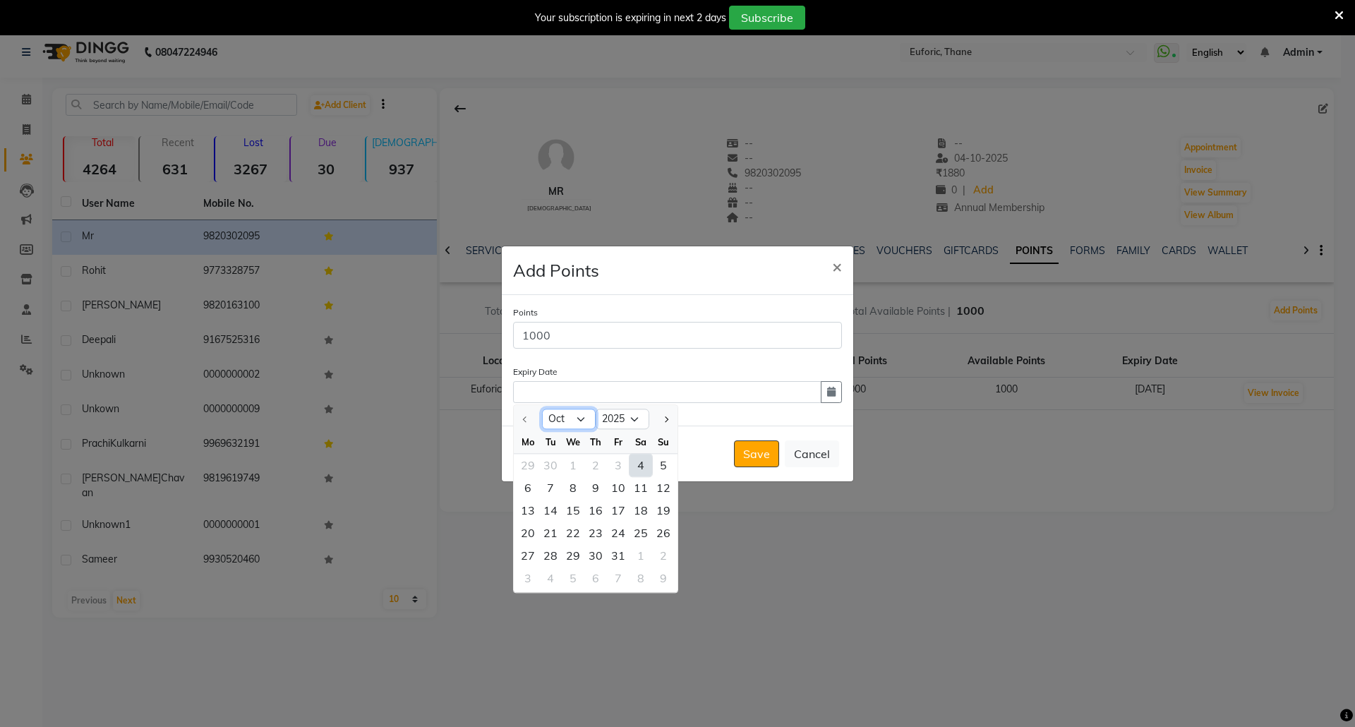
click at [585, 421] on select "Oct Nov Dec" at bounding box center [569, 419] width 54 height 21
click at [542, 409] on select "Oct Nov Dec" at bounding box center [569, 419] width 54 height 21
click at [613, 416] on select "2025 2026 2027 2028 2029 2030 2031 2032 2033 2034 2035" at bounding box center [623, 419] width 54 height 21
click at [579, 416] on select "Oct Nov Dec" at bounding box center [569, 419] width 54 height 21
select select "10"
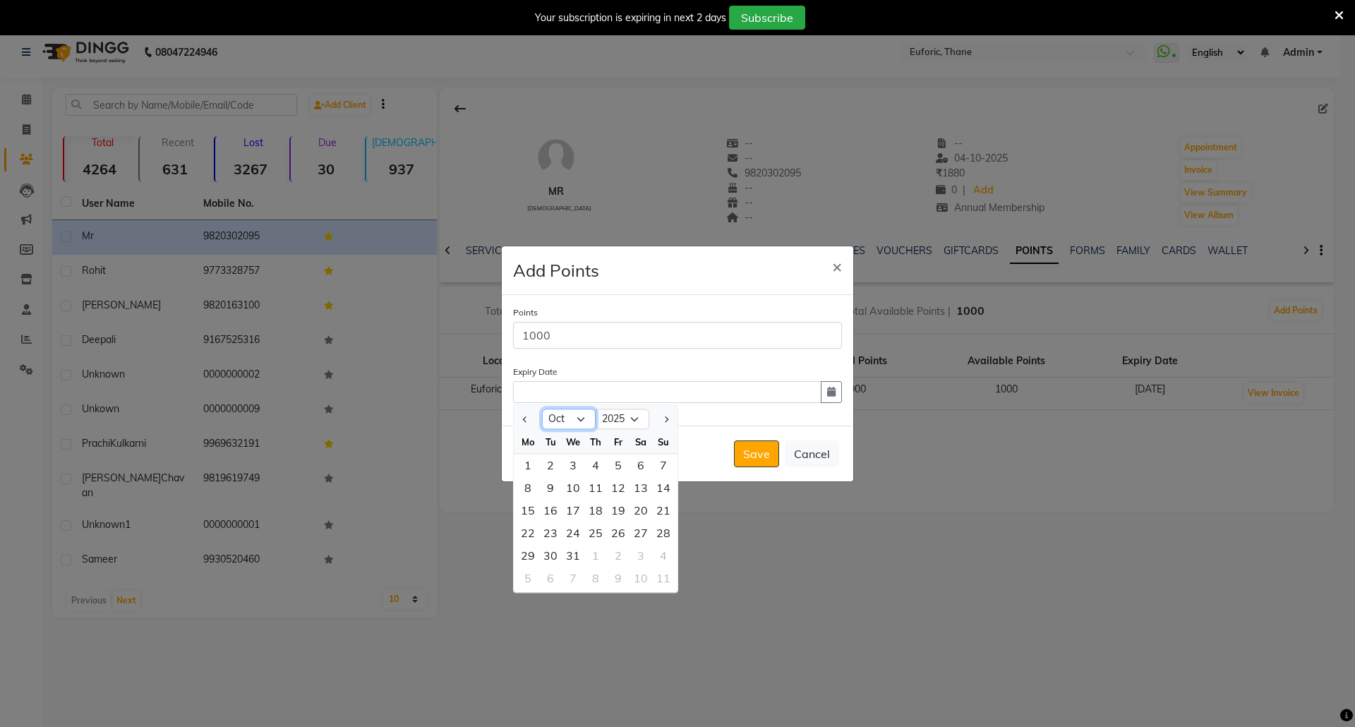
click at [542, 409] on select "Oct Nov Dec" at bounding box center [569, 419] width 54 height 21
click at [627, 421] on select "2025 2026 2027 2028 2029 2030 2031 2032 2033 2034 2035" at bounding box center [623, 419] width 54 height 21
select select "2026"
click at [596, 409] on select "2025 2026 2027 2028 2029 2030 2031 2032 2033 2034 2035" at bounding box center [623, 419] width 54 height 21
click at [644, 559] on div "31" at bounding box center [640, 555] width 23 height 23
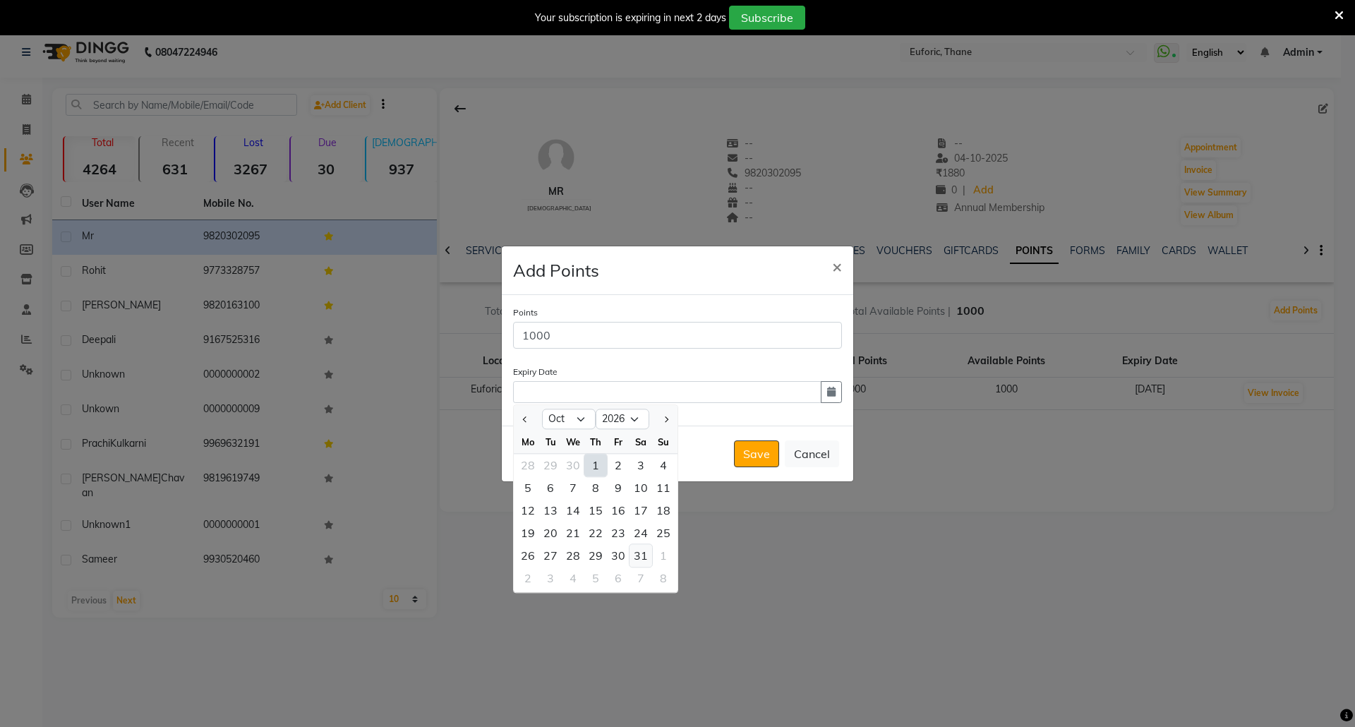
type input "31-10-2026"
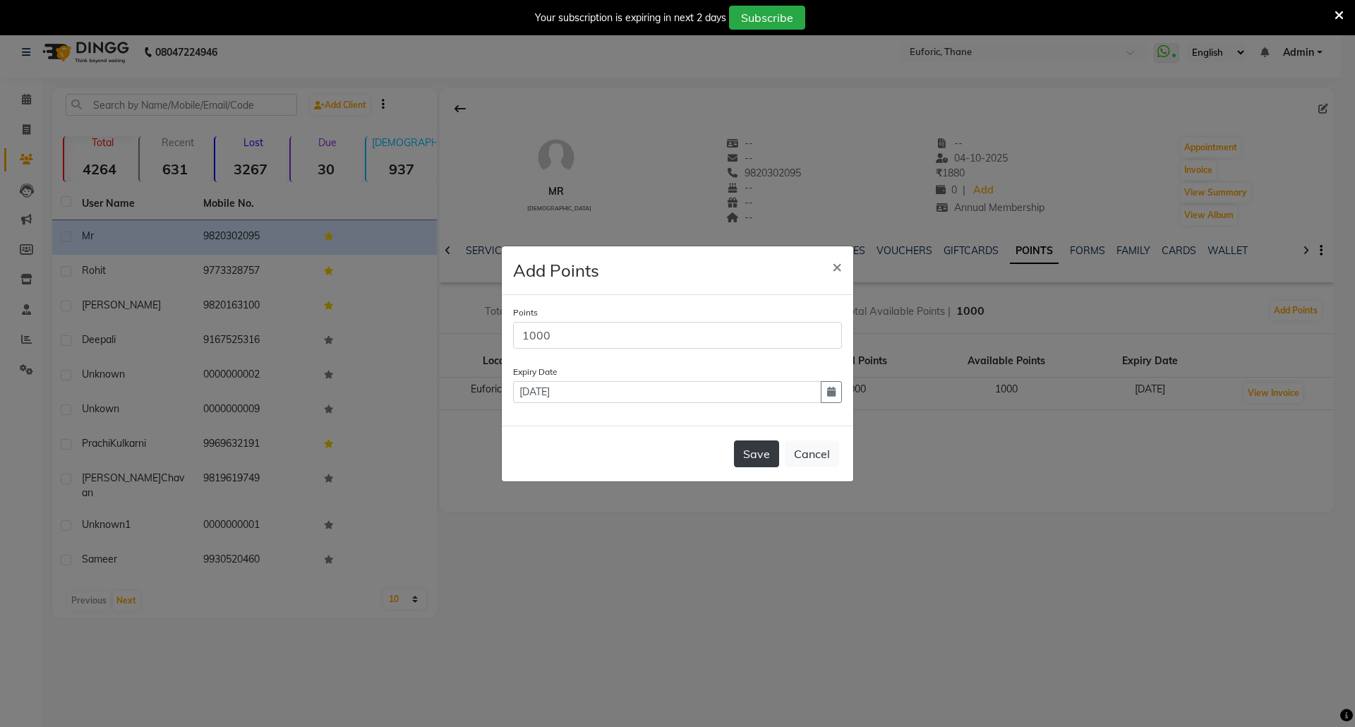
click at [744, 460] on button "Save" at bounding box center [756, 453] width 45 height 27
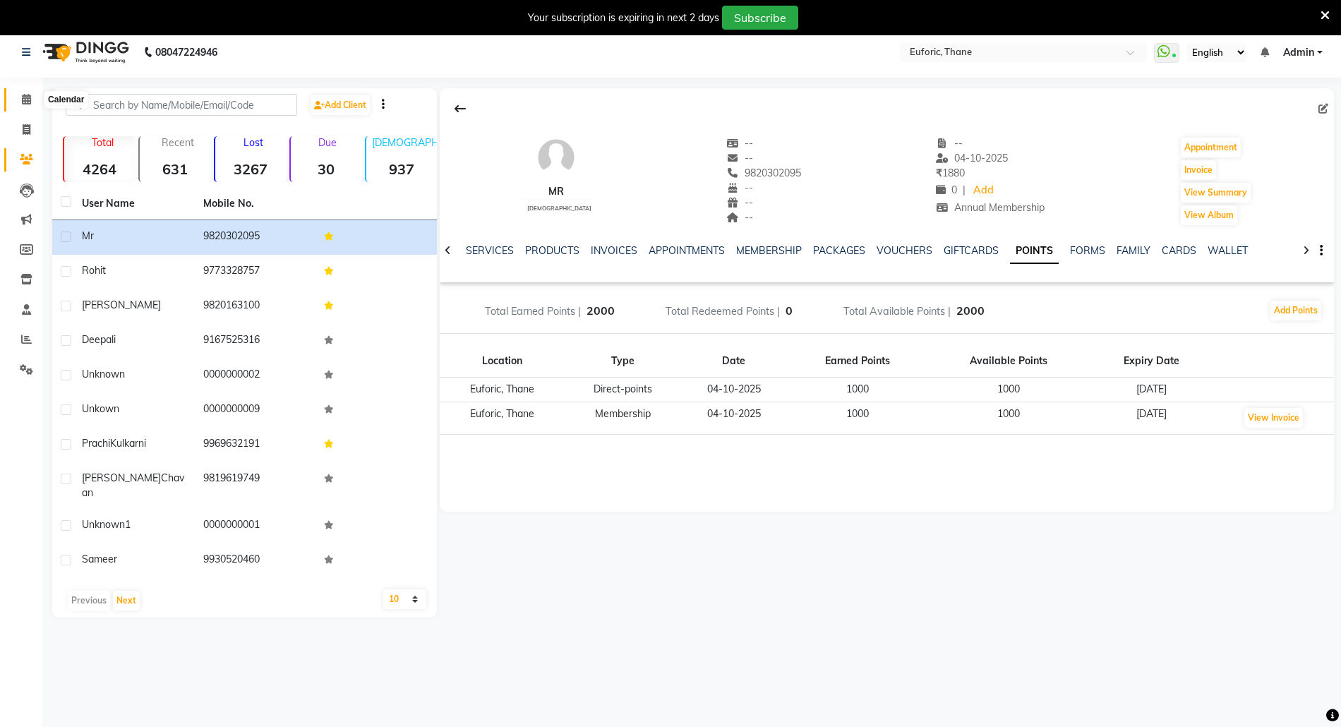
click at [27, 94] on icon at bounding box center [26, 99] width 9 height 11
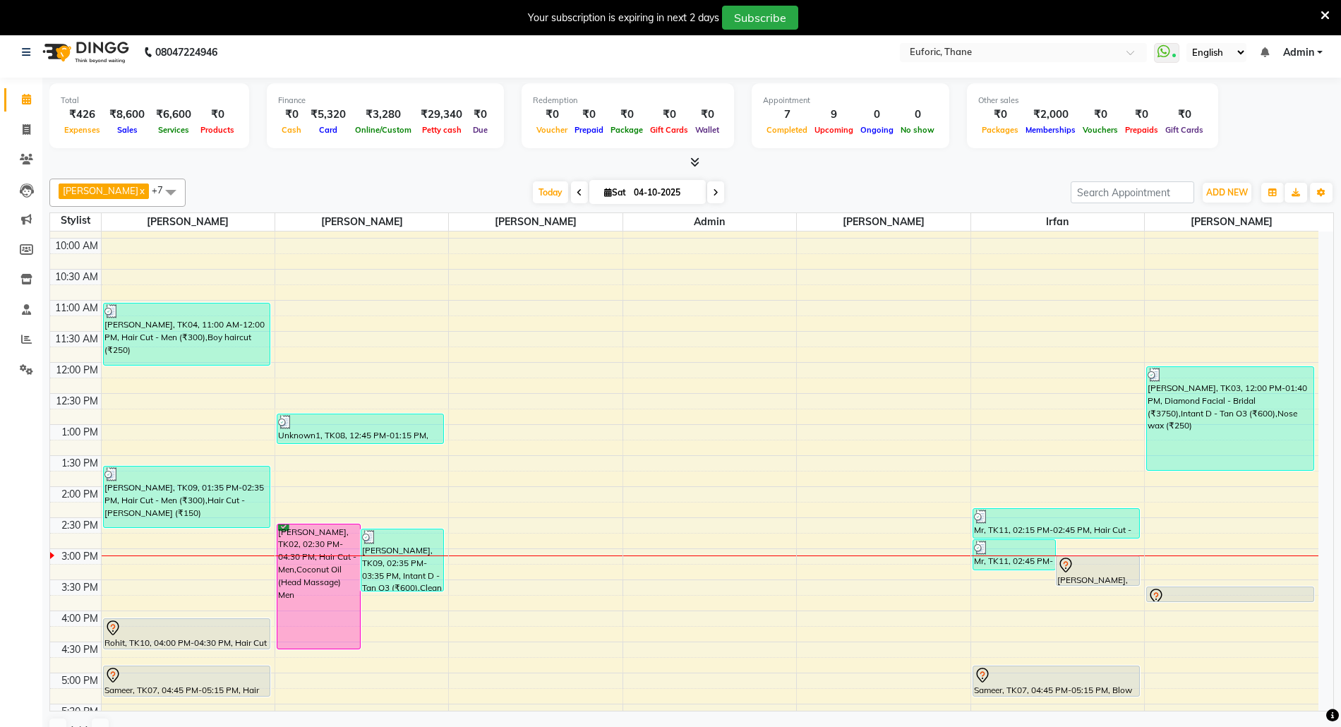
scroll to position [282, 0]
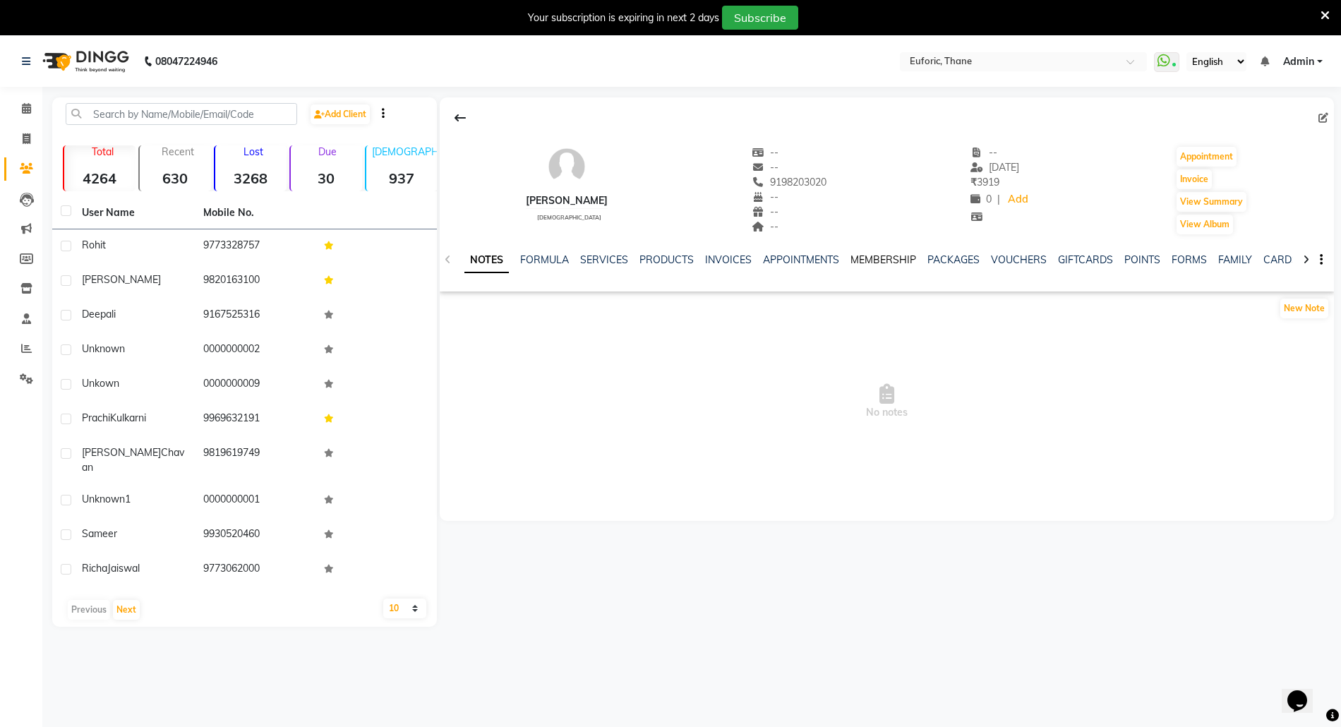
click at [861, 258] on link "MEMBERSHIP" at bounding box center [883, 259] width 66 height 13
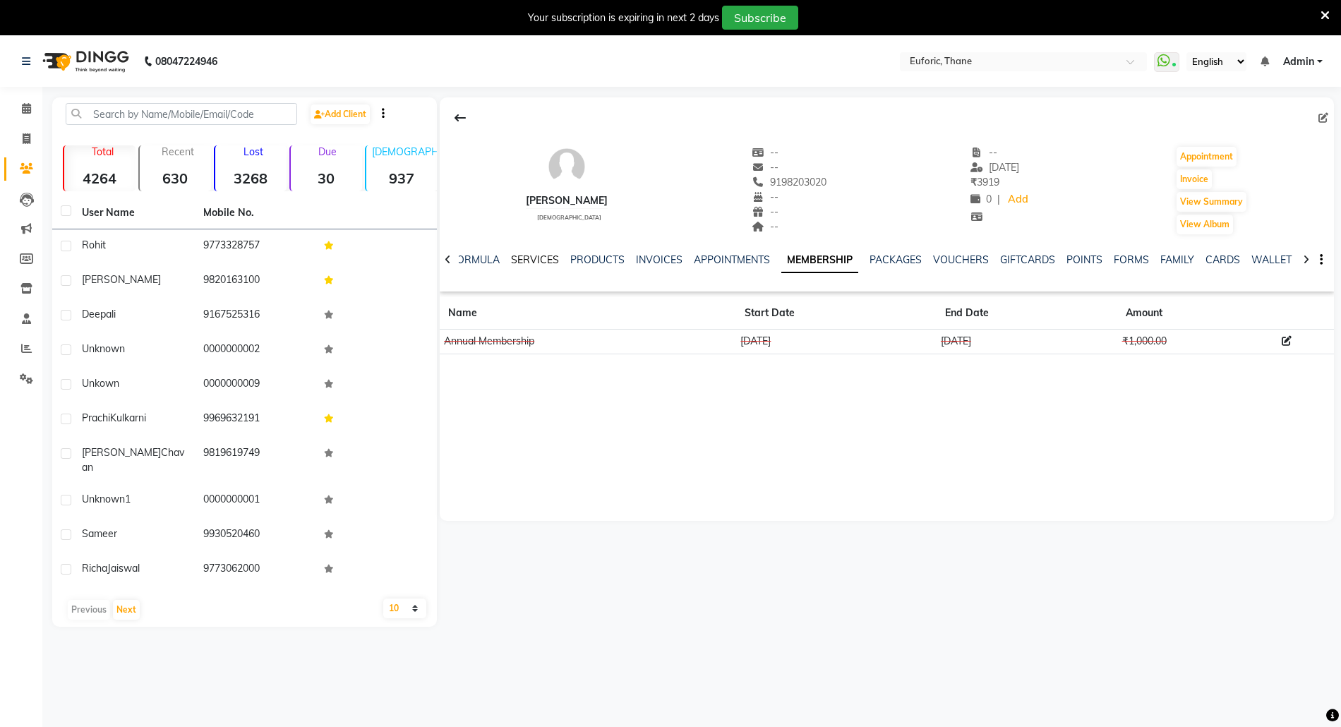
click at [526, 258] on link "SERVICES" at bounding box center [535, 259] width 48 height 13
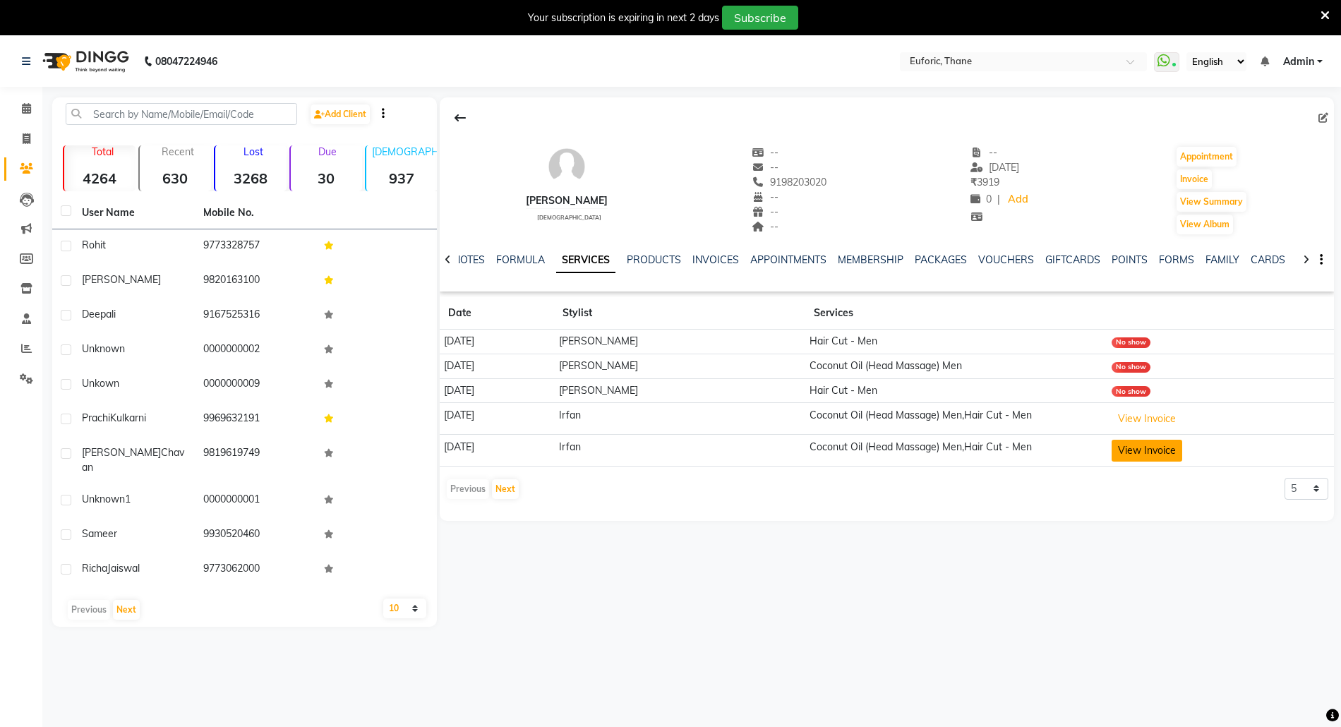
click at [1169, 447] on button "View Invoice" at bounding box center [1146, 451] width 71 height 22
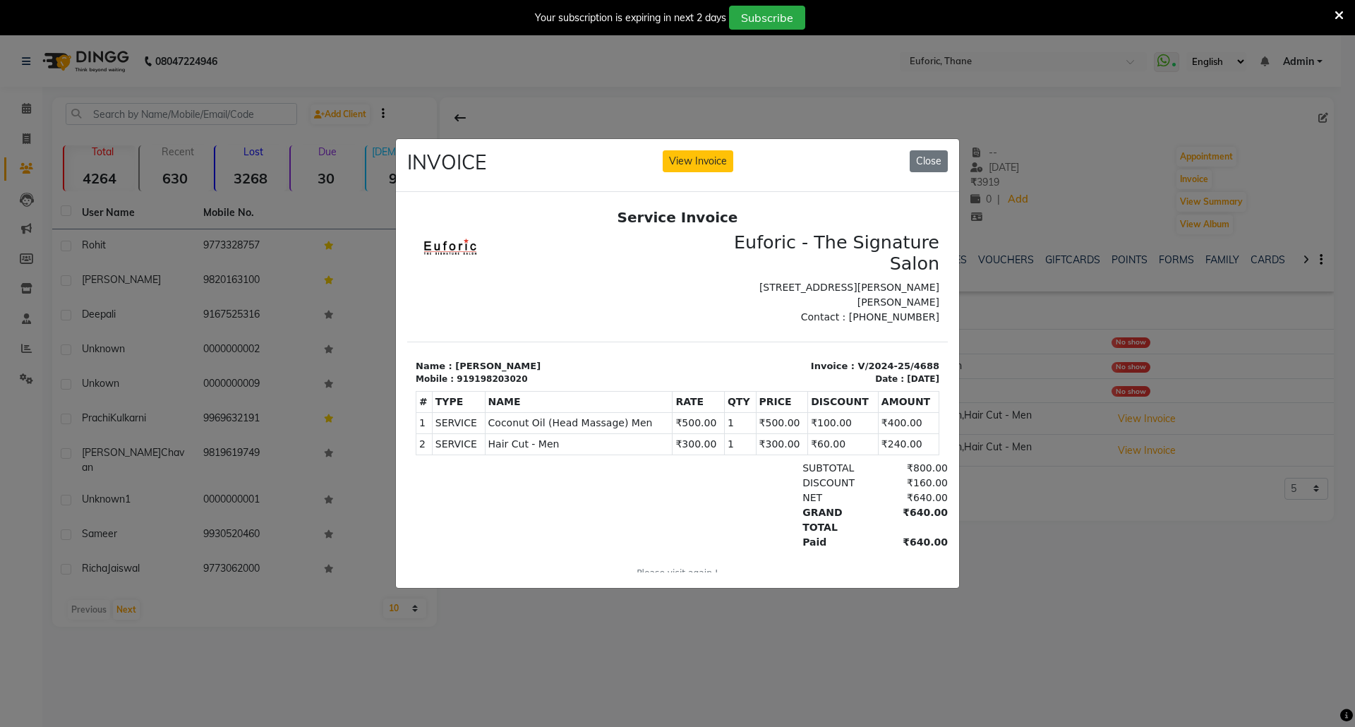
click at [930, 141] on div "INVOICE View Invoice Close" at bounding box center [677, 165] width 563 height 53
click at [924, 139] on div "INVOICE View Invoice Close" at bounding box center [677, 165] width 563 height 53
click at [927, 150] on button "Close" at bounding box center [929, 161] width 38 height 22
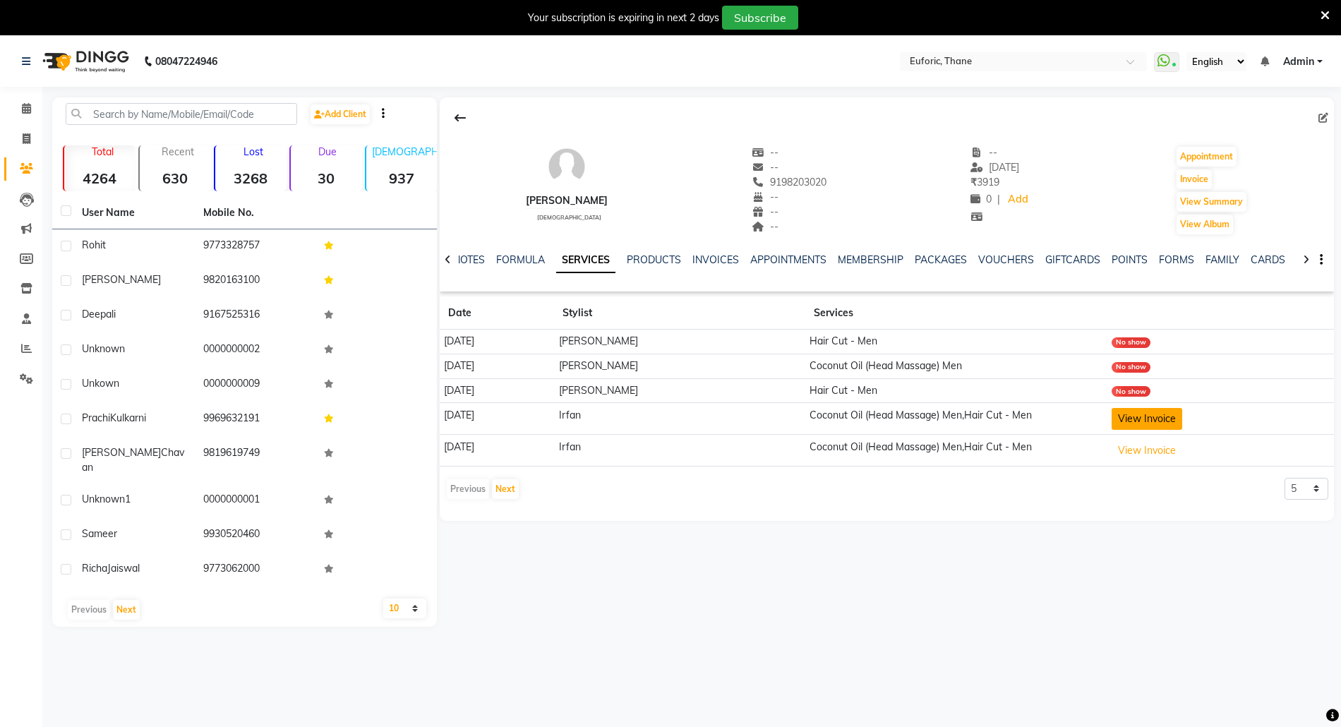
click at [1147, 421] on button "View Invoice" at bounding box center [1146, 419] width 71 height 22
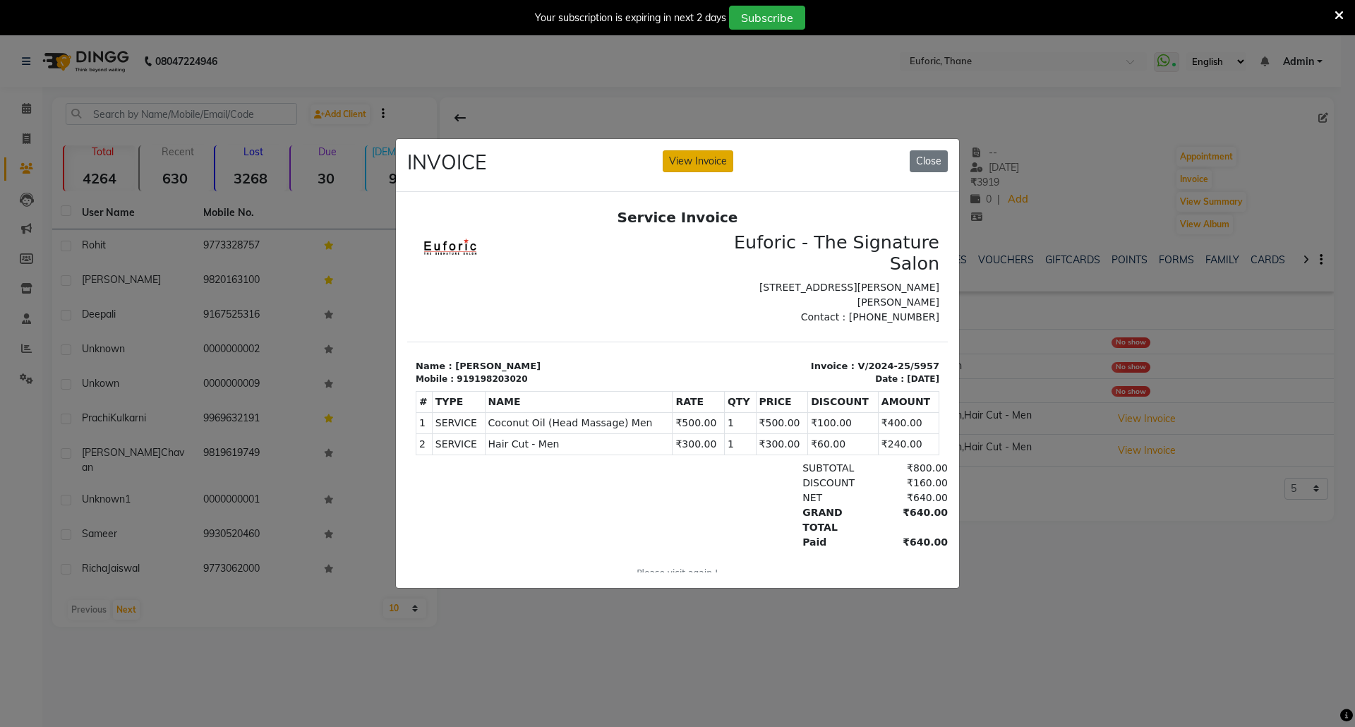
click at [696, 152] on button "View Invoice" at bounding box center [698, 161] width 71 height 22
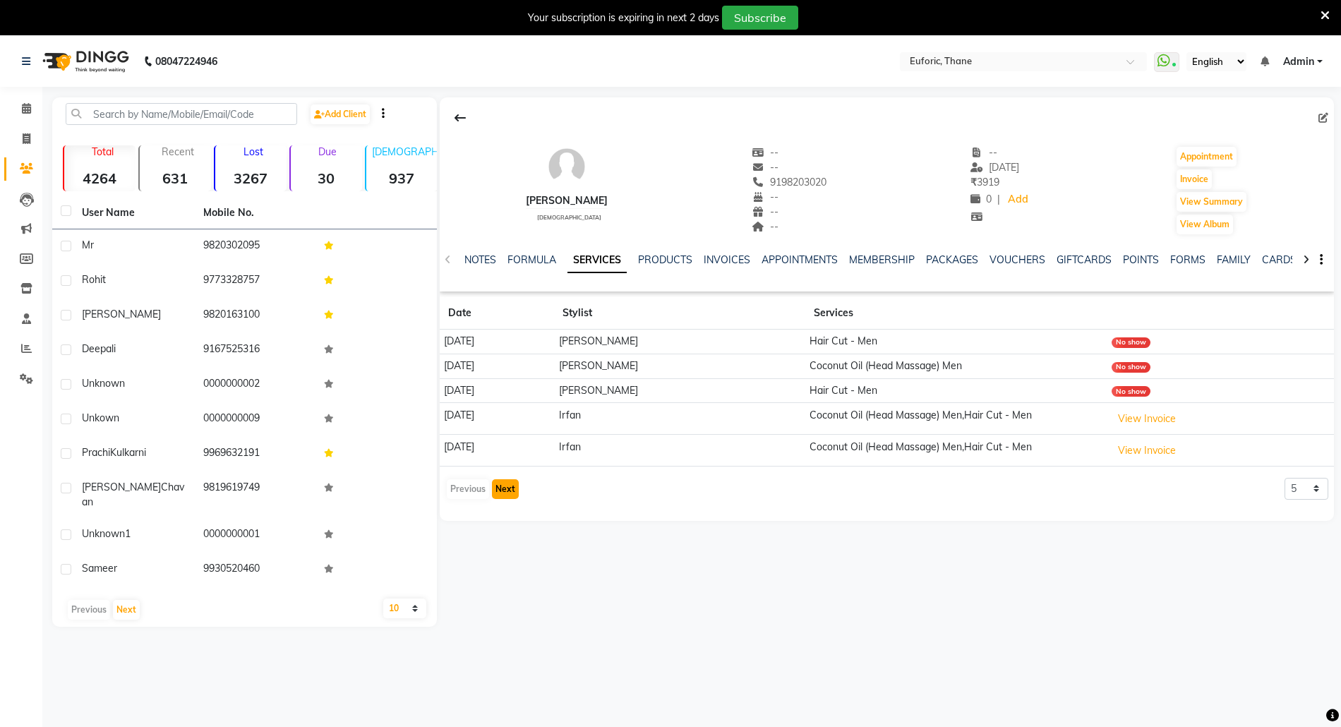
click at [505, 495] on button "Next" at bounding box center [505, 489] width 27 height 20
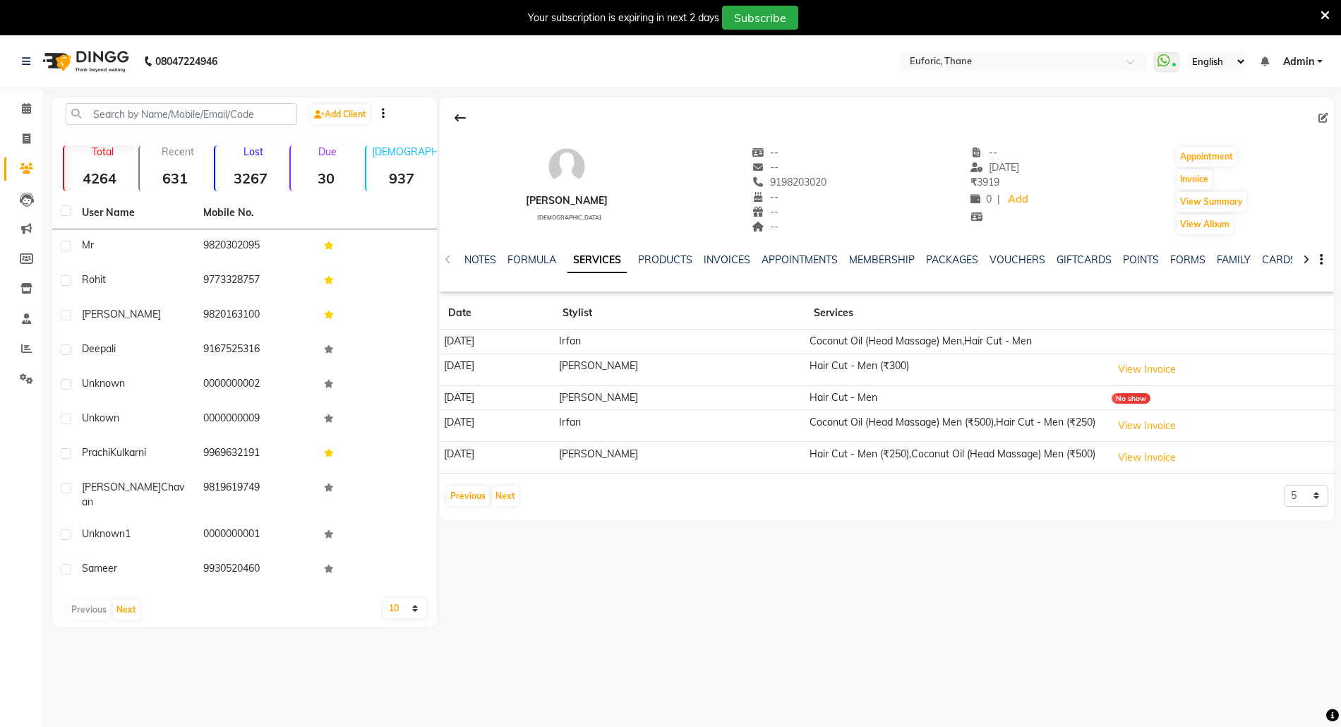
click at [1135, 358] on td "View Invoice" at bounding box center [1219, 370] width 227 height 32
click at [1135, 365] on button "View Invoice" at bounding box center [1146, 369] width 71 height 22
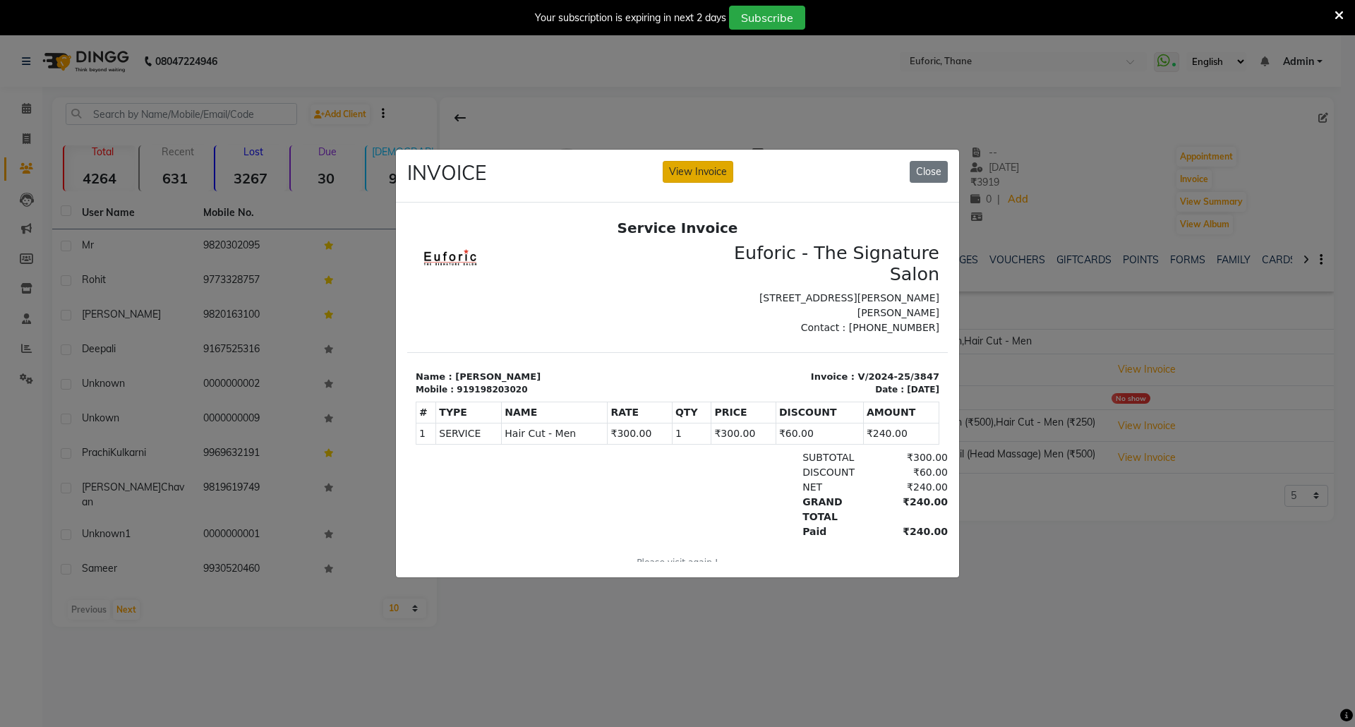
click at [689, 161] on button "View Invoice" at bounding box center [698, 172] width 71 height 22
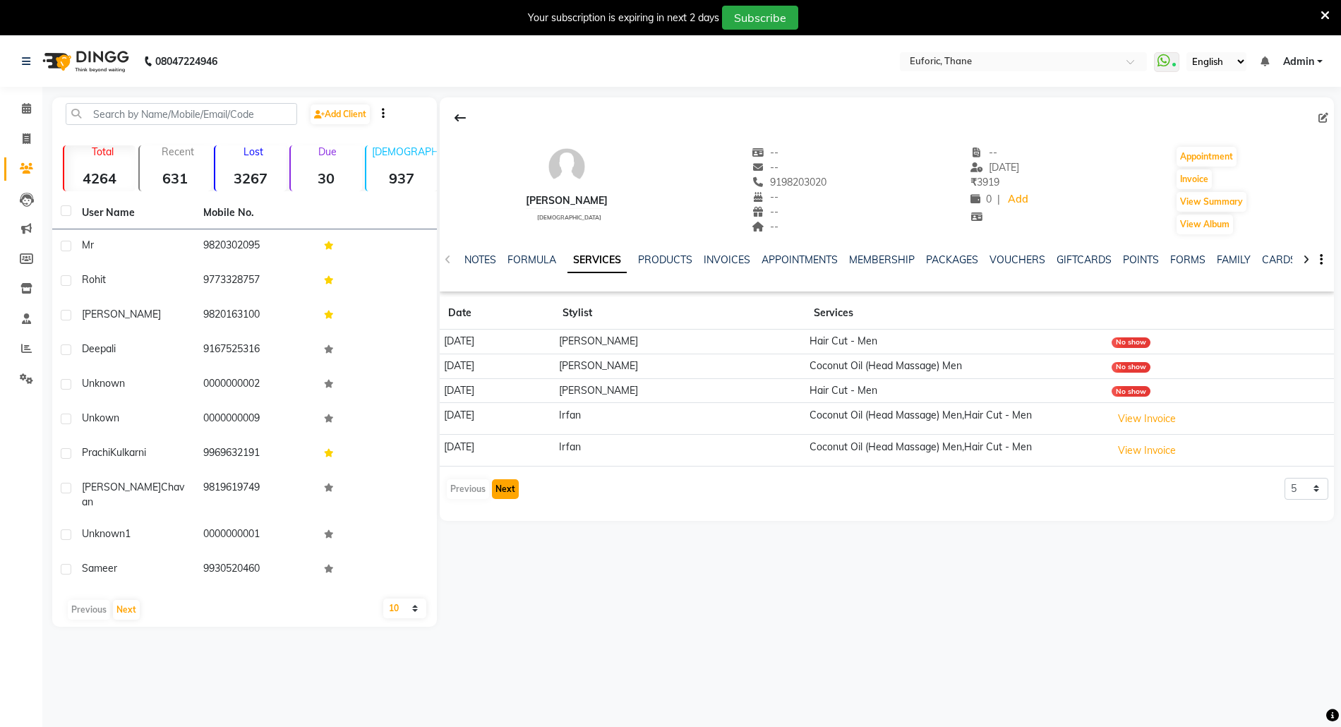
click at [509, 498] on button "Next" at bounding box center [505, 489] width 27 height 20
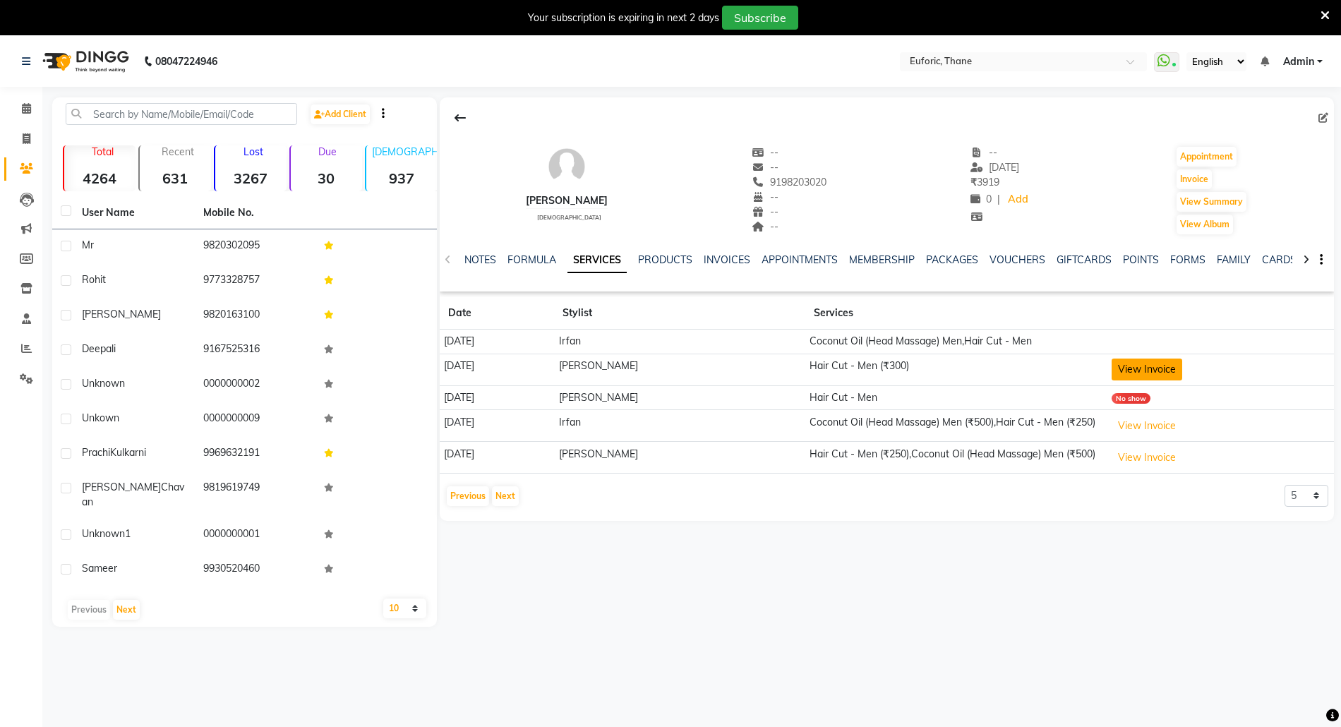
click at [1170, 361] on button "View Invoice" at bounding box center [1146, 369] width 71 height 22
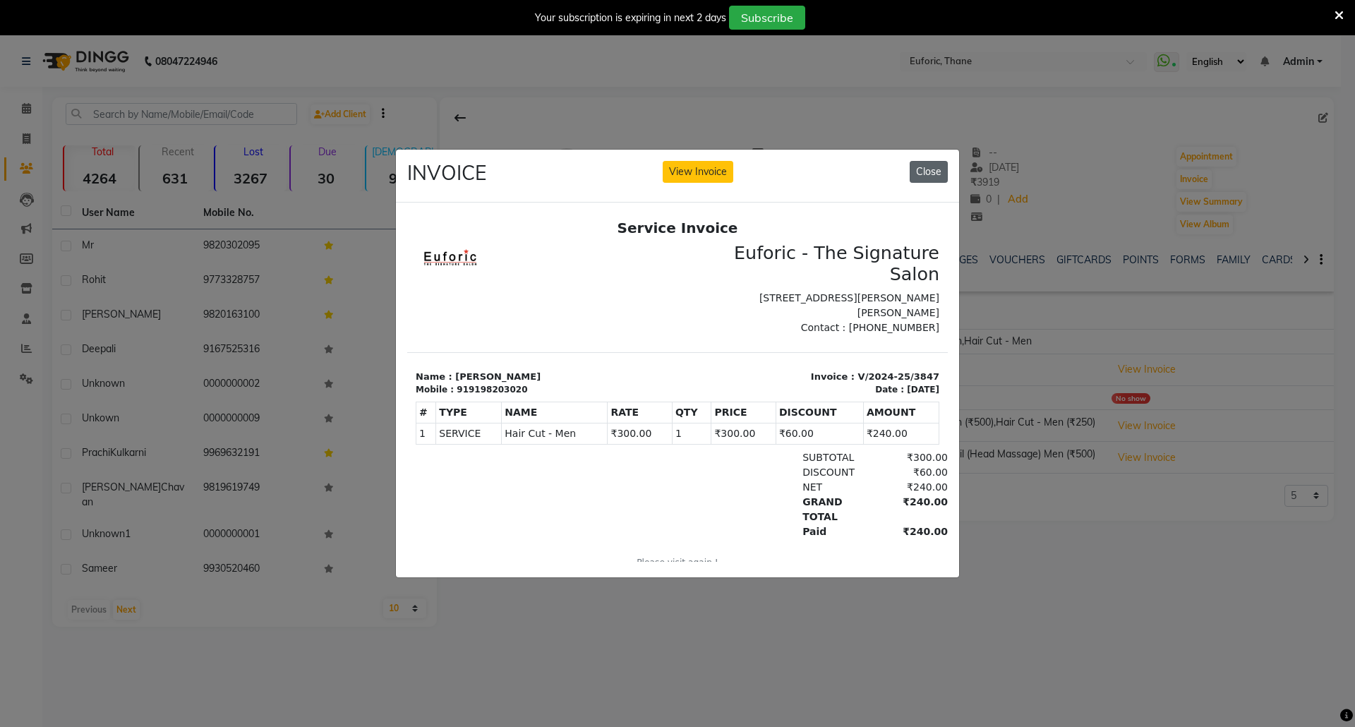
click at [915, 162] on button "Close" at bounding box center [929, 172] width 38 height 22
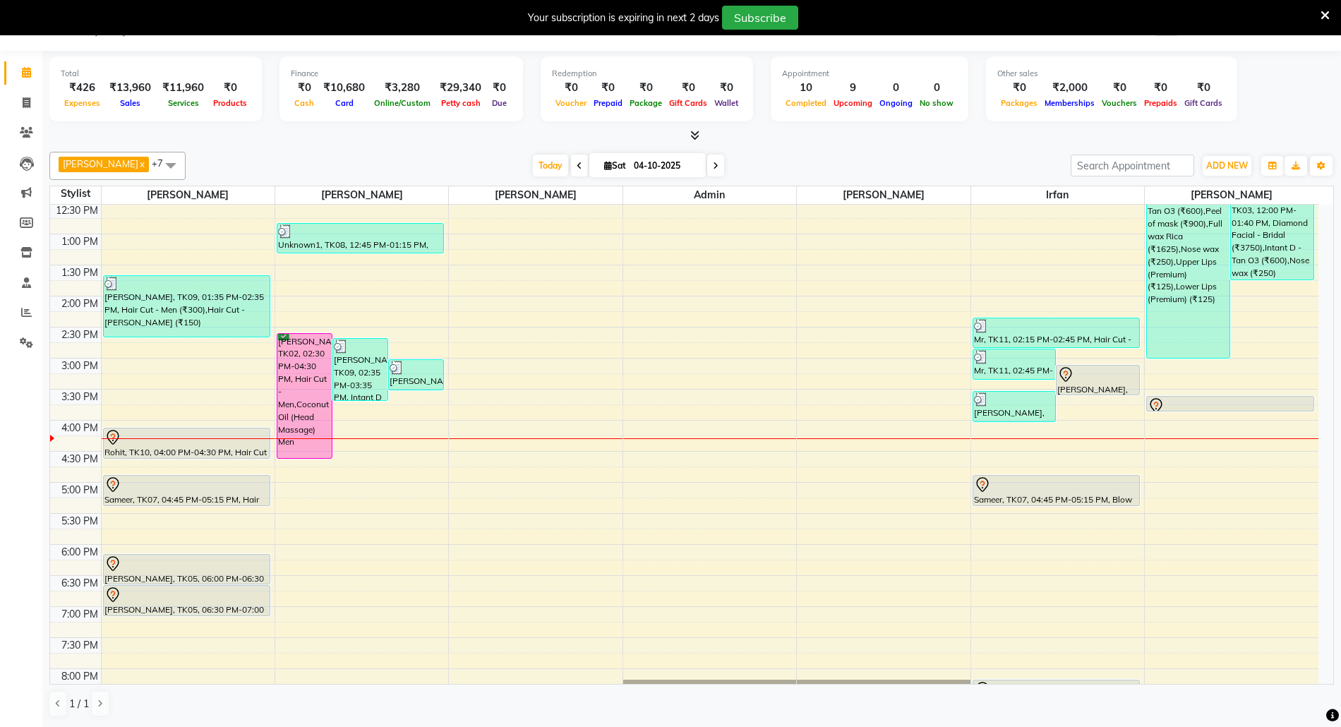
scroll to position [282, 0]
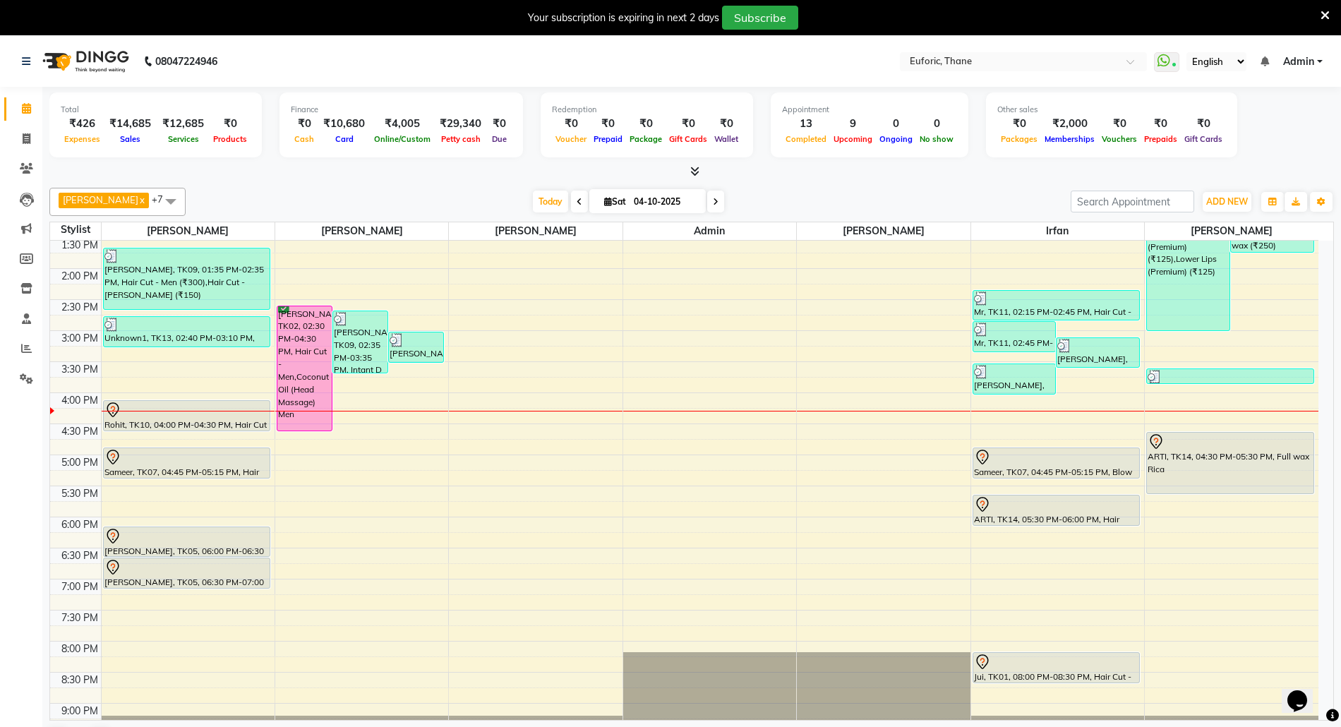
scroll to position [376, 0]
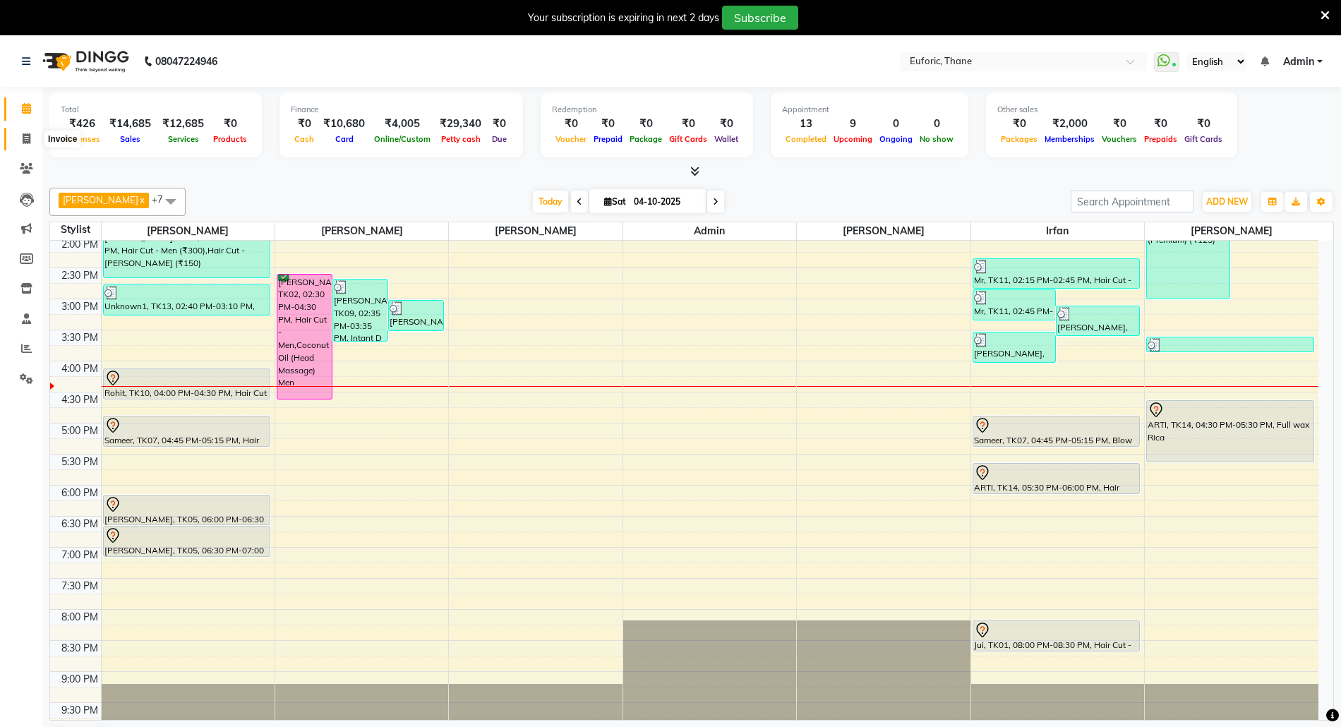
click at [28, 144] on icon at bounding box center [27, 138] width 8 height 11
select select "5063"
select select "service"
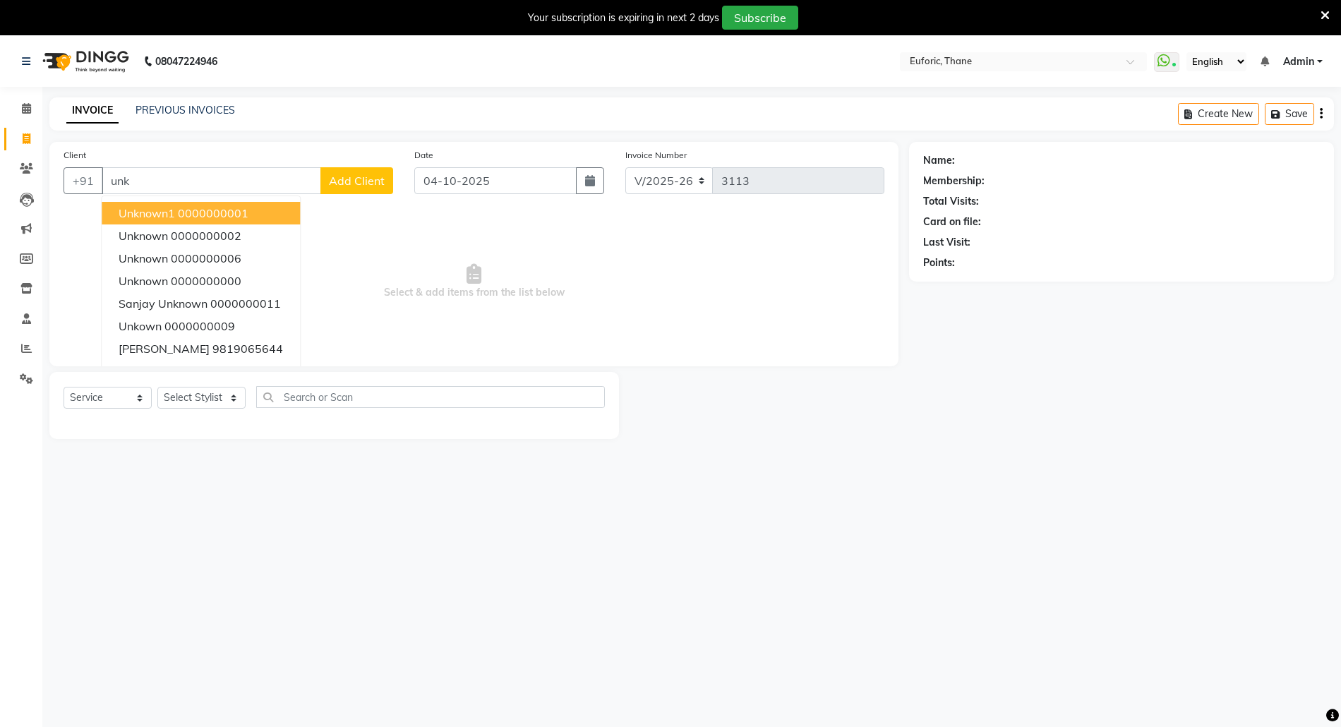
click at [193, 216] on ngb-highlight "0000000001" at bounding box center [213, 213] width 71 height 14
type input "0000000001"
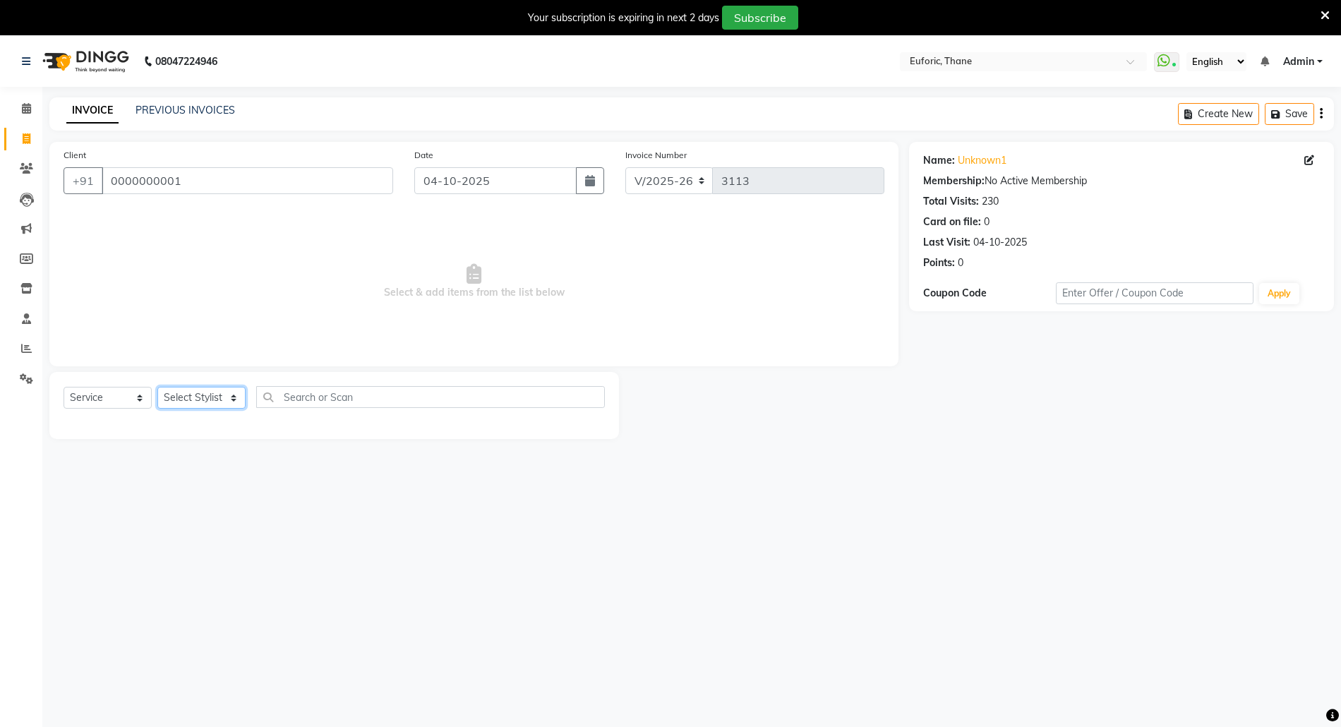
click at [200, 404] on select "Select Stylist [PERSON_NAME] Aatik Salmanai Admin [PERSON_NAME] [PERSON_NAME] […" at bounding box center [201, 398] width 88 height 22
select select "31986"
click at [157, 387] on select "Select Stylist [PERSON_NAME] Aatik Salmanai Admin [PERSON_NAME] [PERSON_NAME] […" at bounding box center [201, 398] width 88 height 22
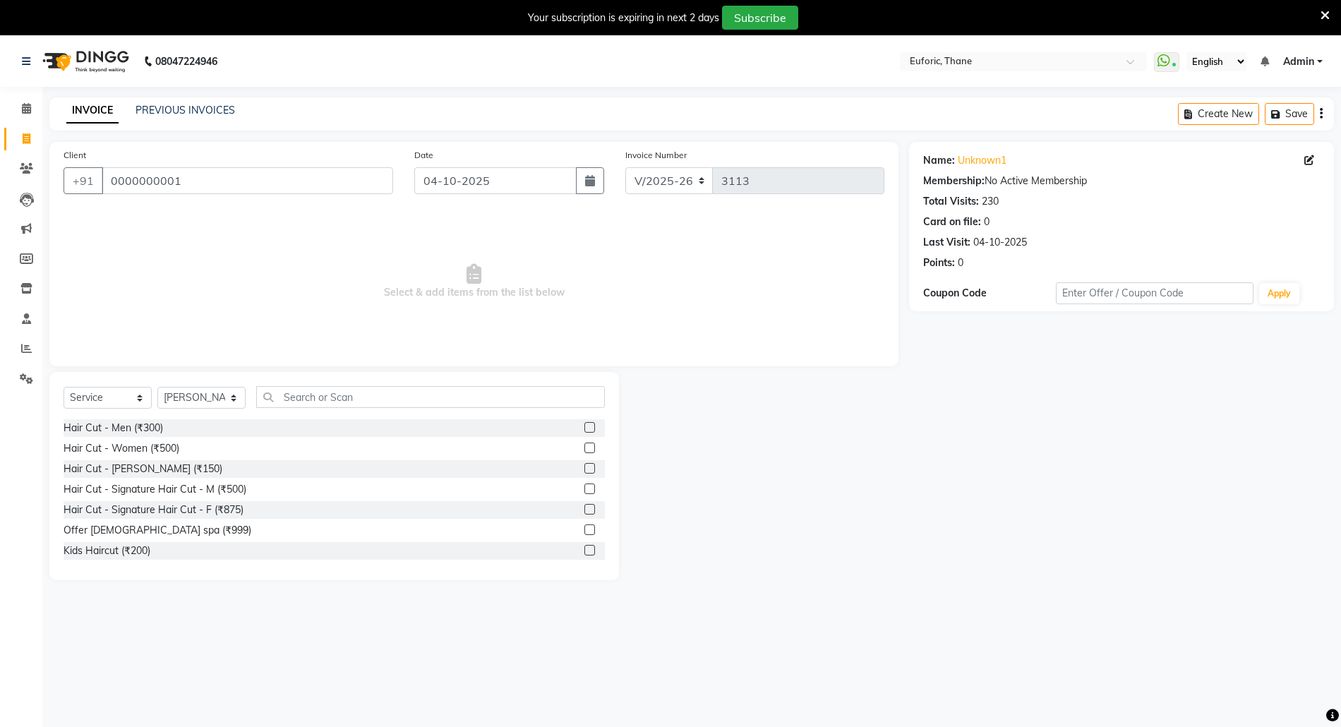
click at [584, 428] on label at bounding box center [589, 427] width 11 height 11
click at [584, 428] on input "checkbox" at bounding box center [588, 427] width 9 height 9
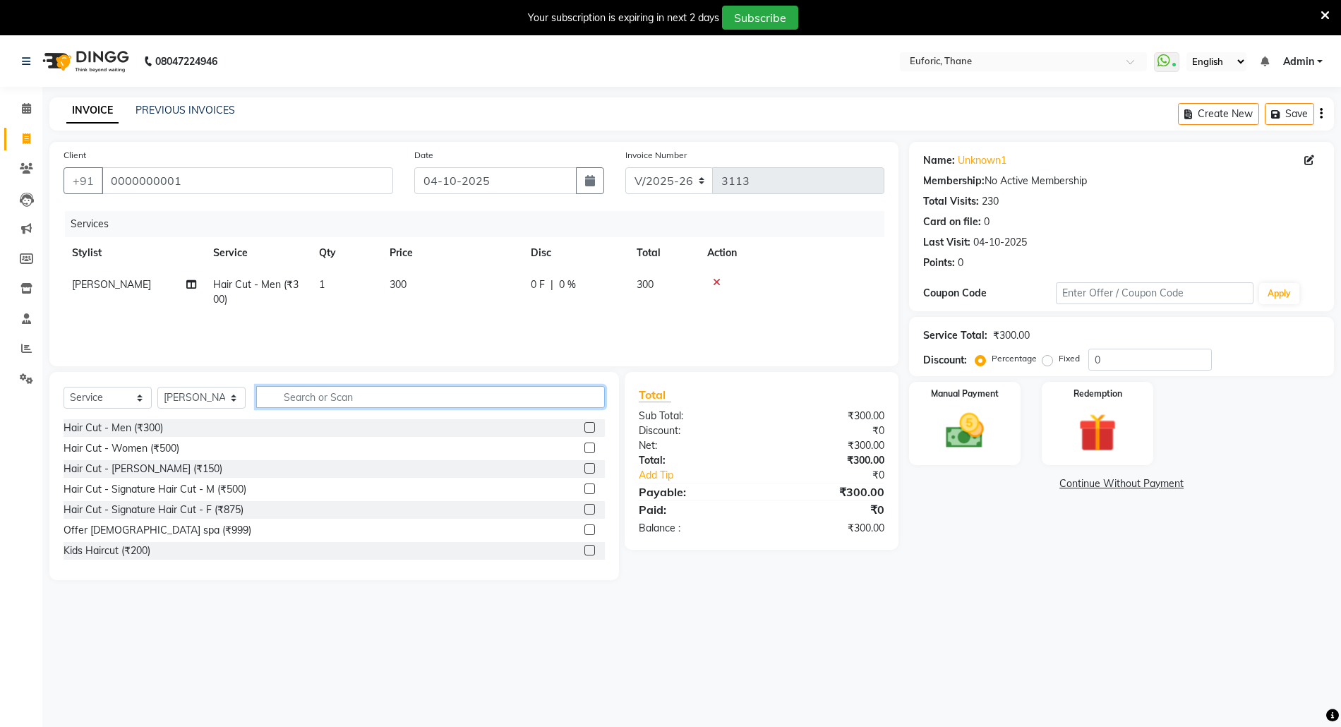
checkbox input "false"
click at [517, 401] on input "text" at bounding box center [430, 397] width 349 height 22
type input "hea"
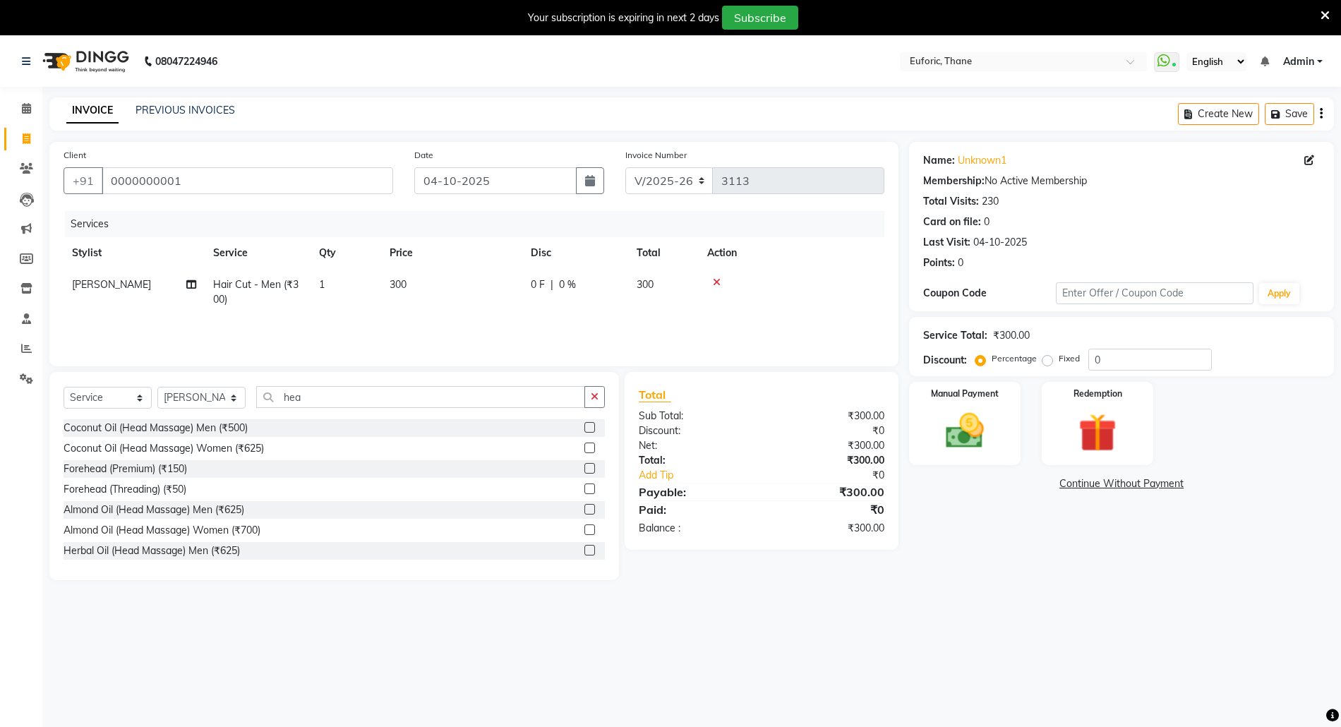
click at [584, 429] on label at bounding box center [589, 427] width 11 height 11
click at [584, 429] on input "checkbox" at bounding box center [588, 427] width 9 height 9
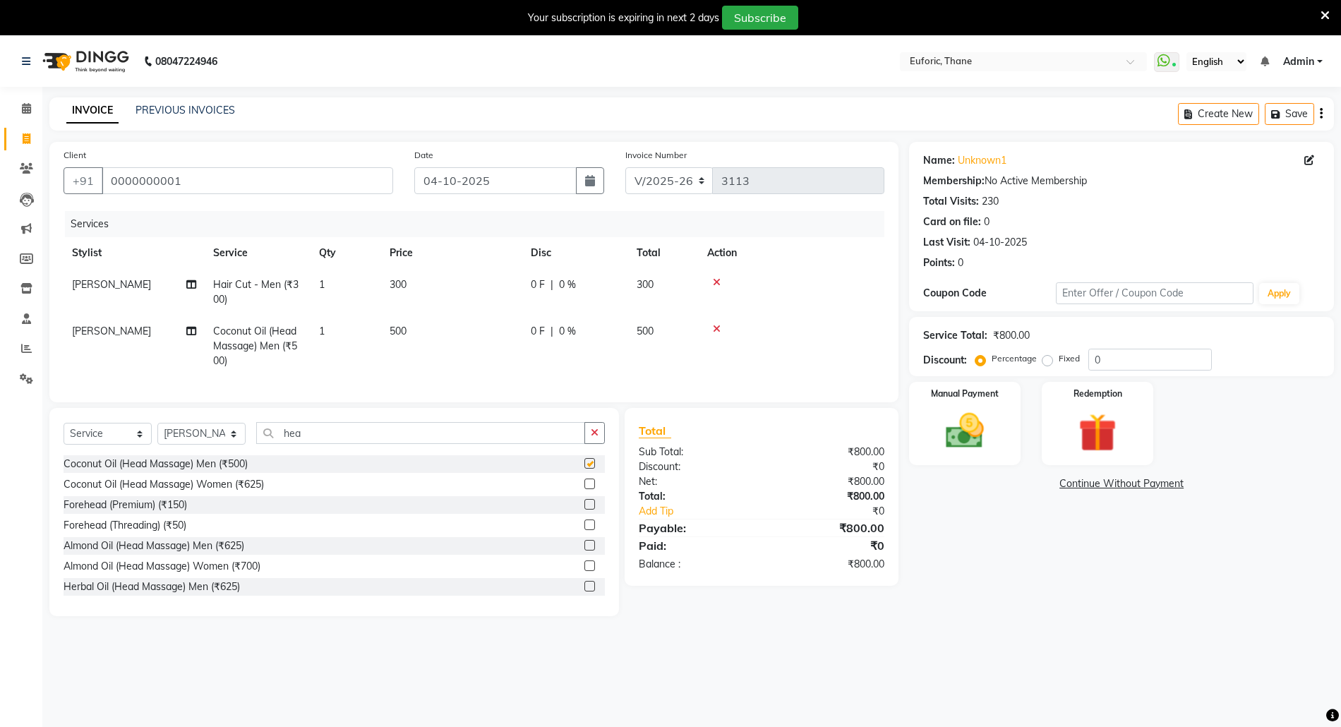
checkbox input "false"
click at [584, 509] on label at bounding box center [589, 504] width 11 height 11
click at [584, 509] on input "checkbox" at bounding box center [588, 504] width 9 height 9
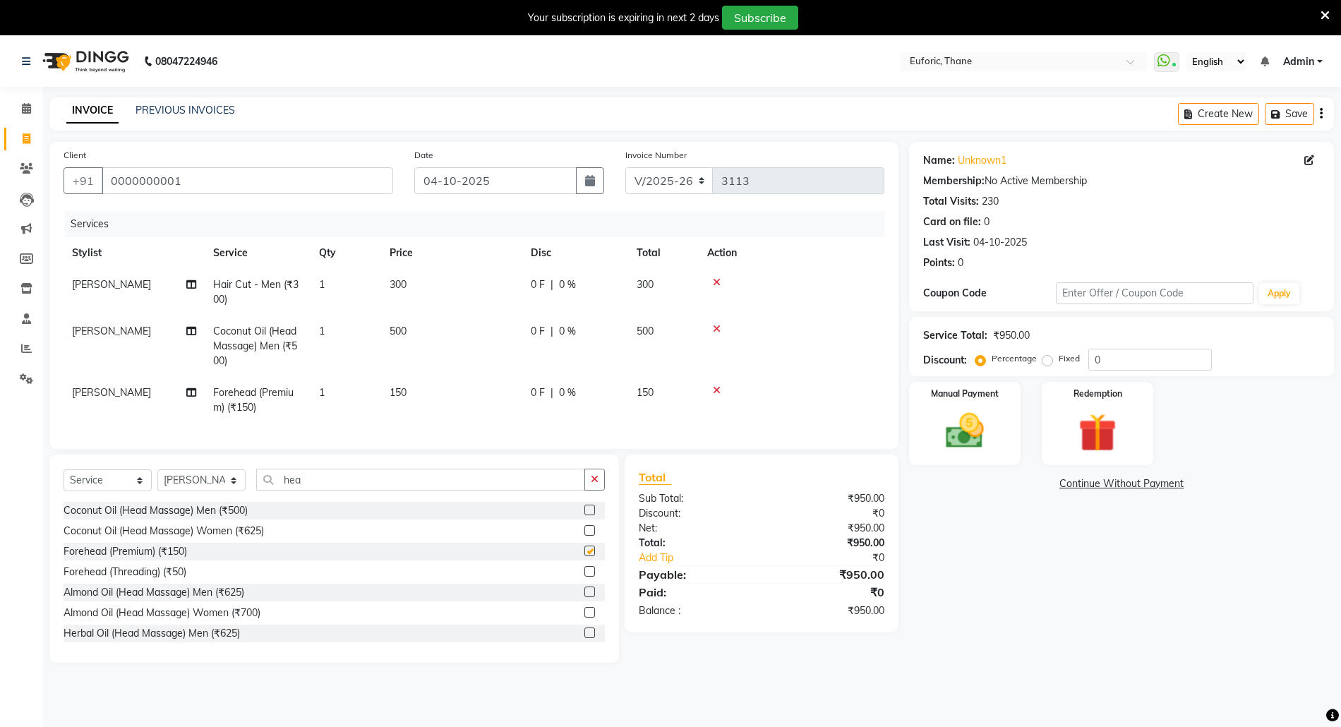
checkbox input "false"
click at [1092, 359] on input "0" at bounding box center [1149, 360] width 123 height 22
type input "20"
click at [984, 423] on img at bounding box center [964, 431] width 65 height 46
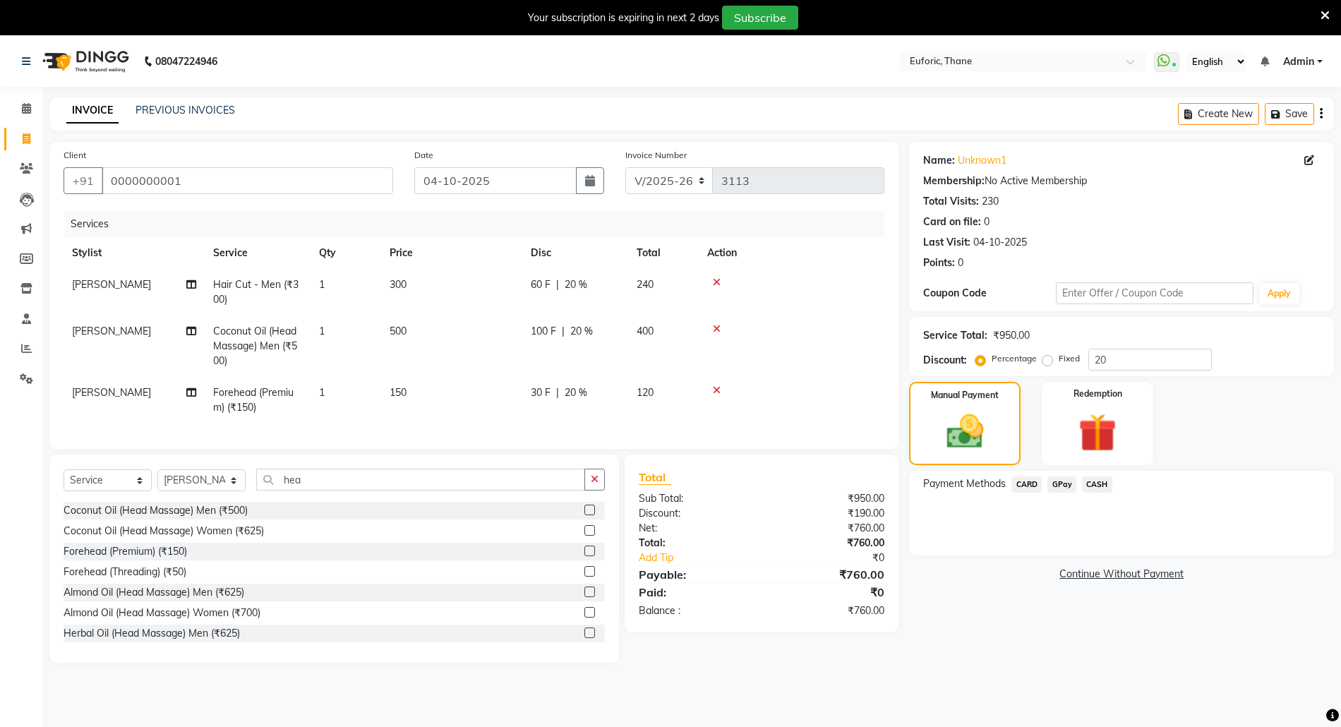
click at [1023, 483] on span "CARD" at bounding box center [1026, 484] width 30 height 16
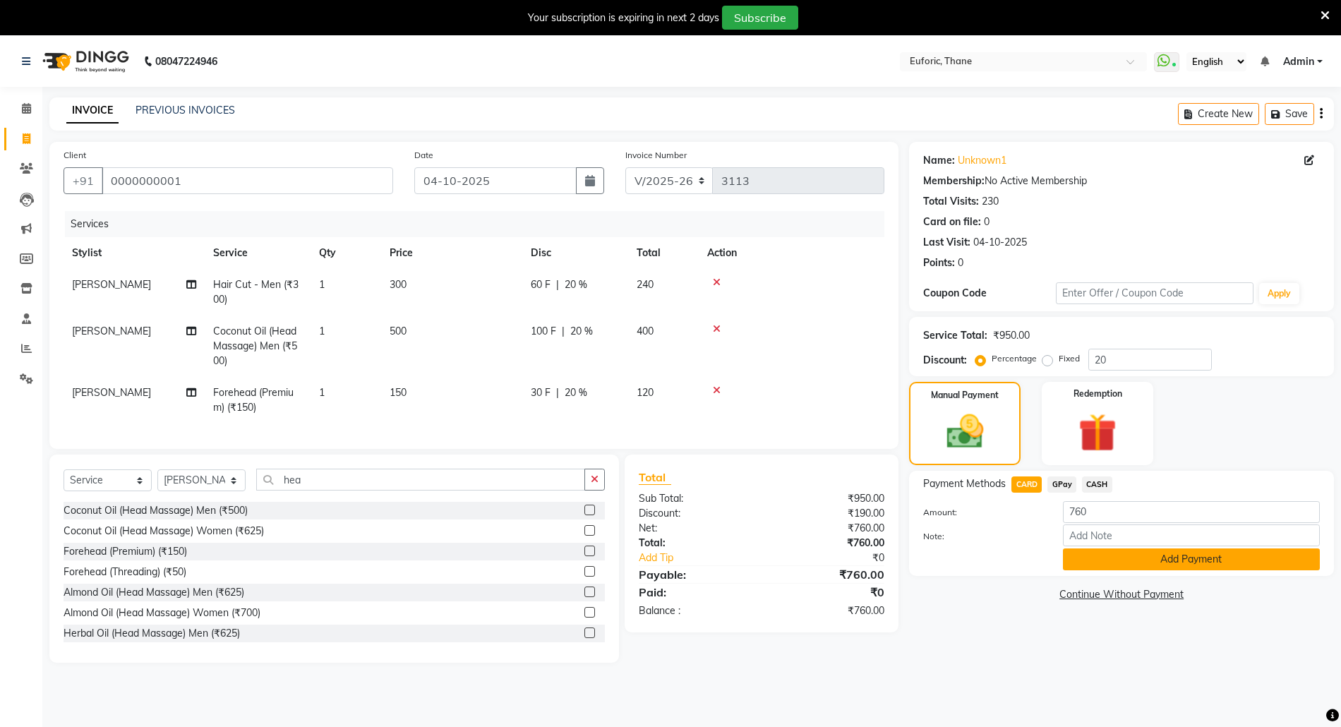
click at [1096, 548] on button "Add Payment" at bounding box center [1191, 559] width 257 height 22
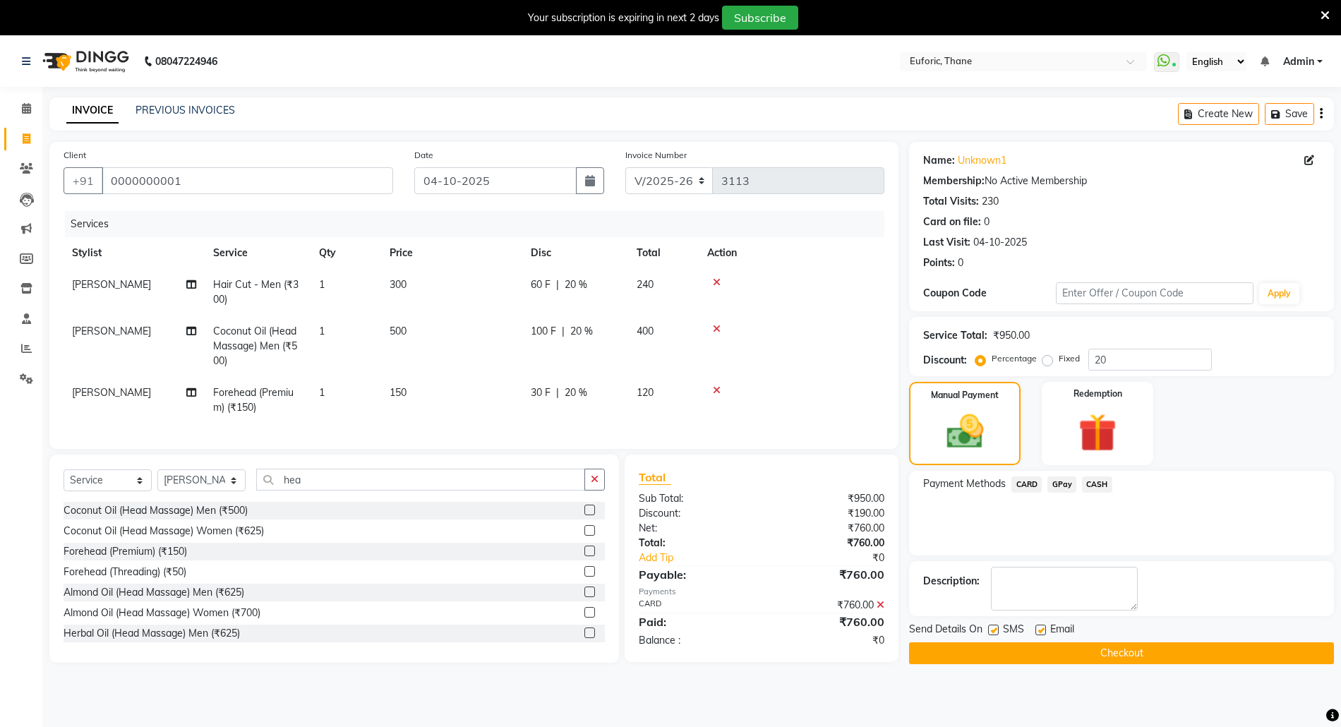
click at [1082, 650] on button "Checkout" at bounding box center [1121, 653] width 425 height 22
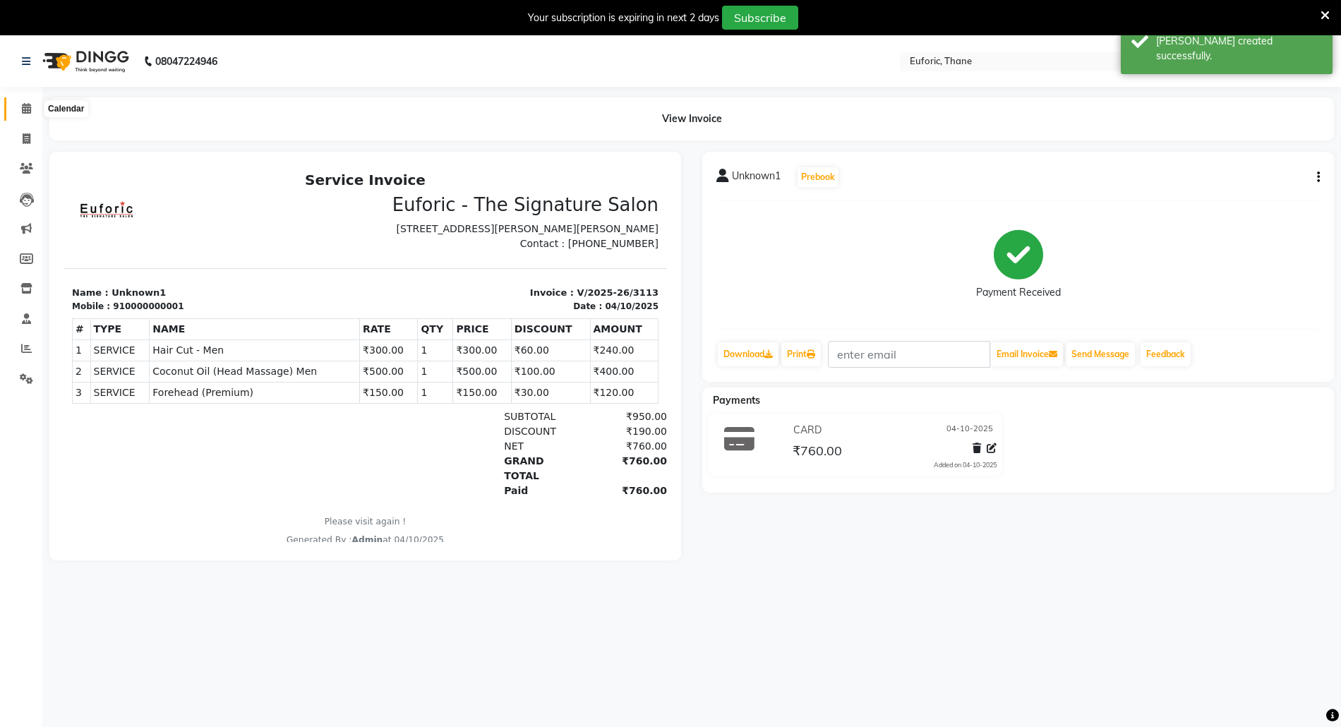
click at [25, 104] on icon at bounding box center [26, 108] width 9 height 11
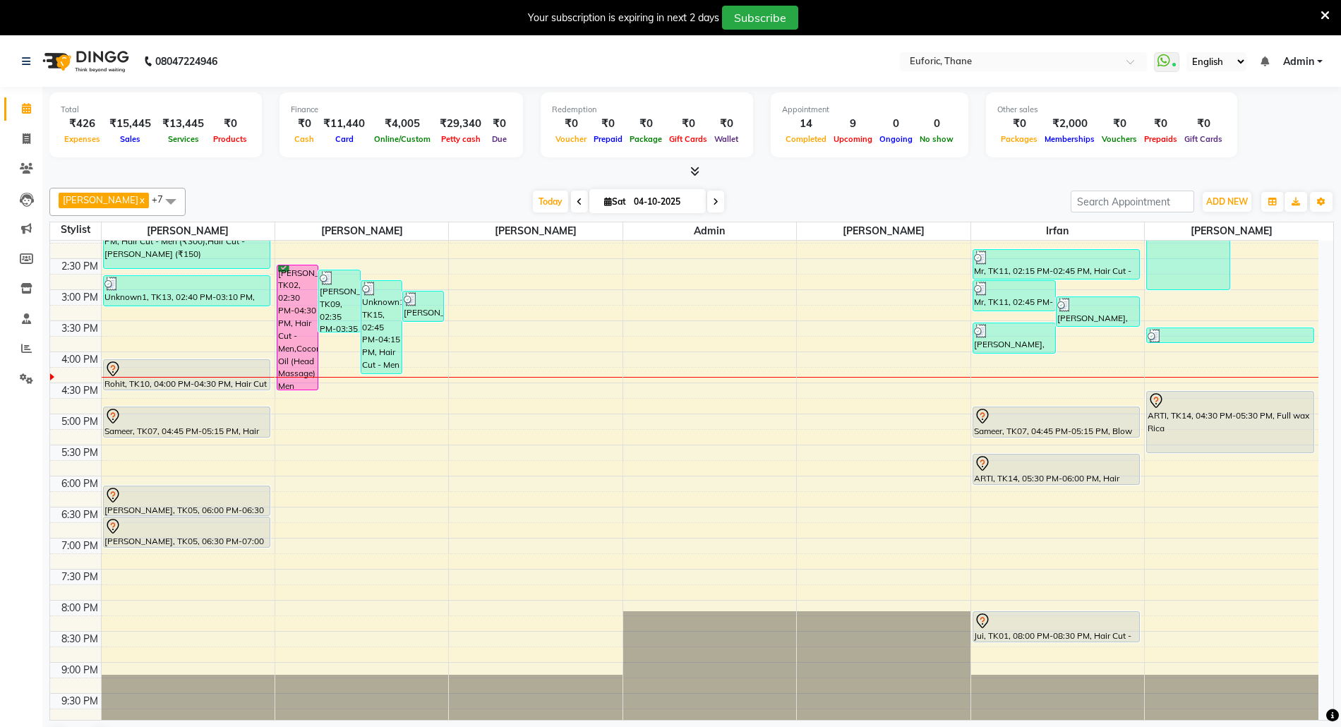
scroll to position [402, 0]
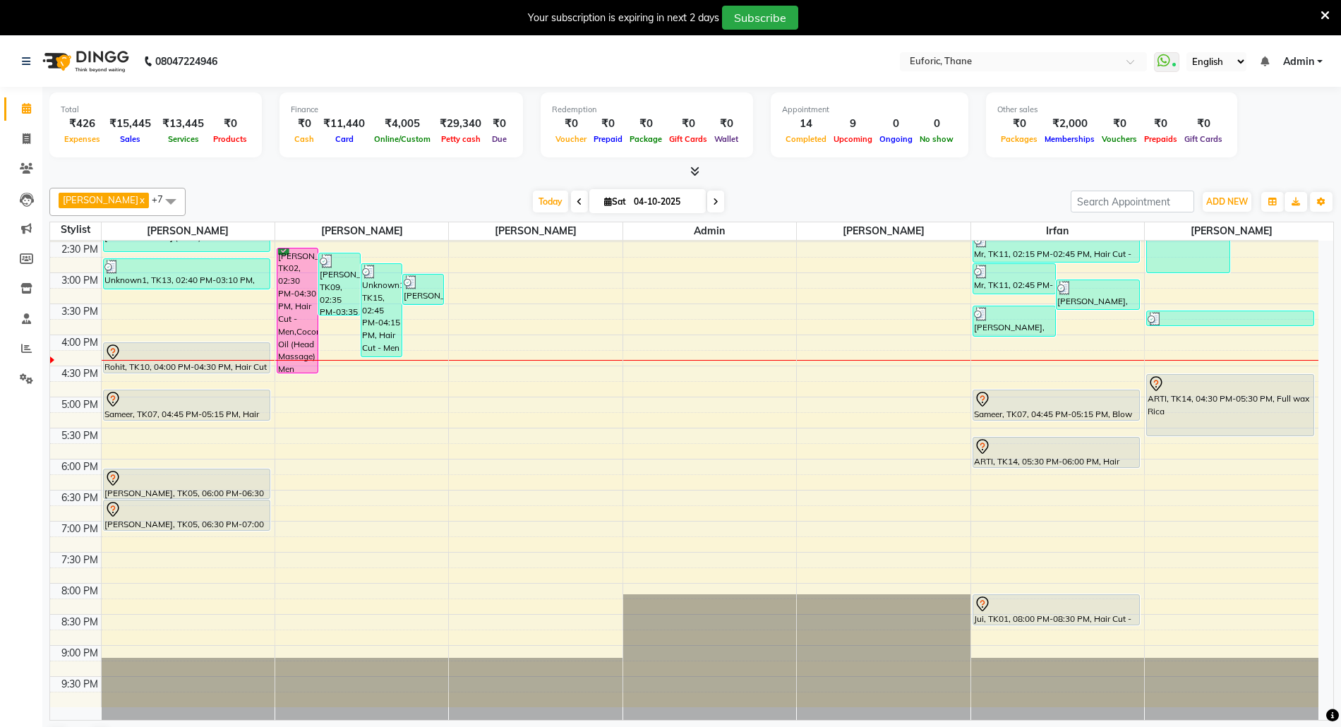
click at [1178, 455] on div "8:00 AM 8:30 AM 9:00 AM 9:30 AM 10:00 AM 10:30 AM 11:00 AM 11:30 AM 12:00 PM 12…" at bounding box center [684, 272] width 1268 height 869
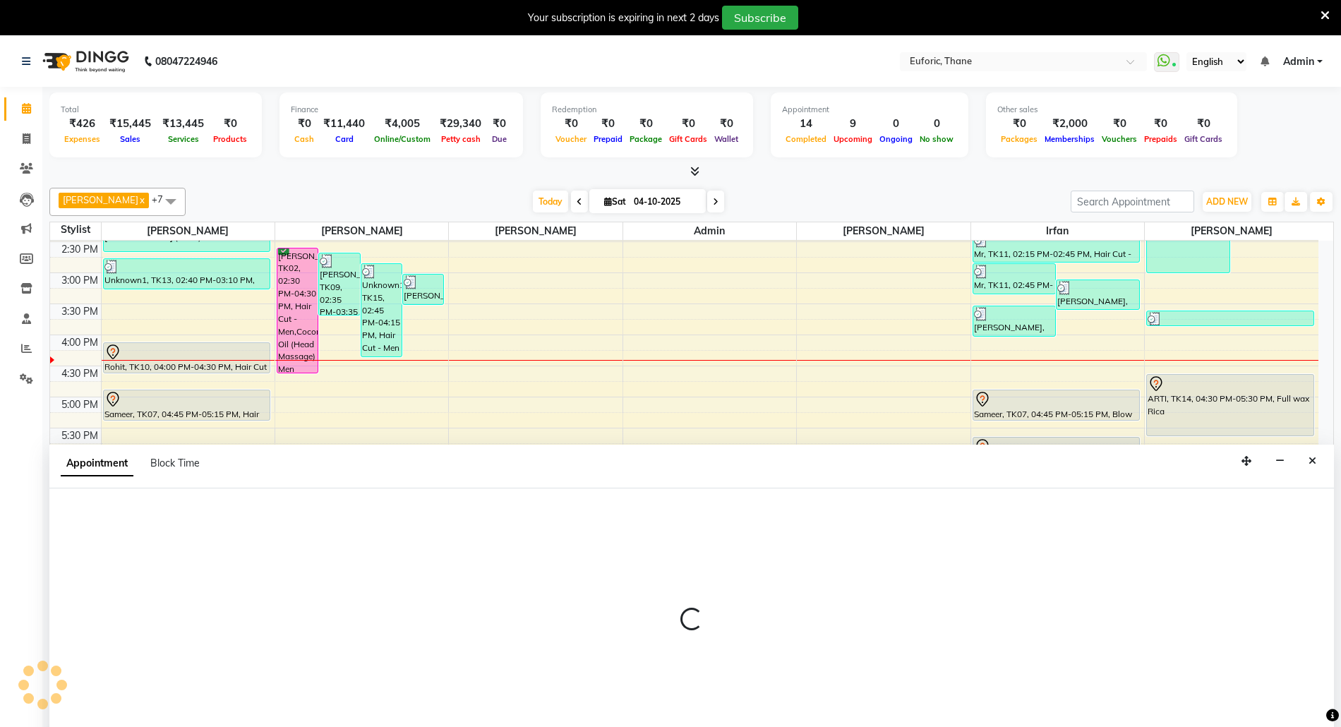
scroll to position [37, 0]
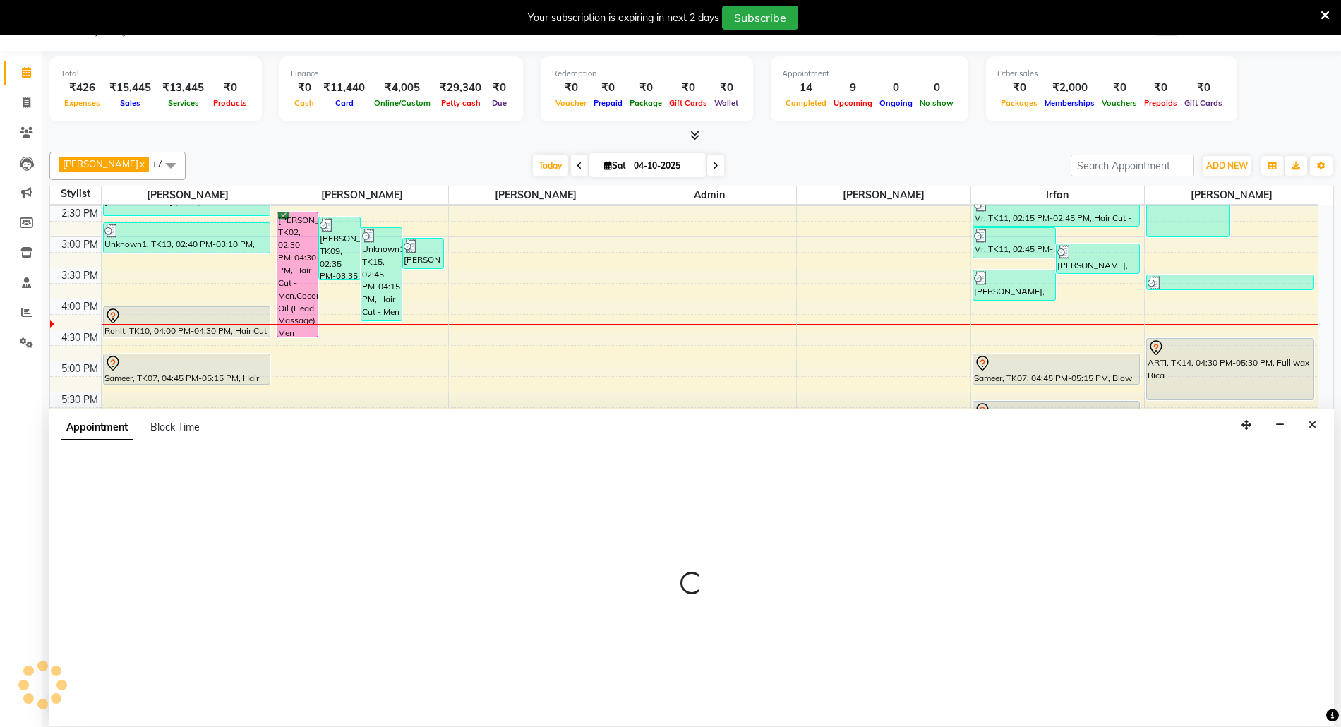
select select "58800"
select select "tentative"
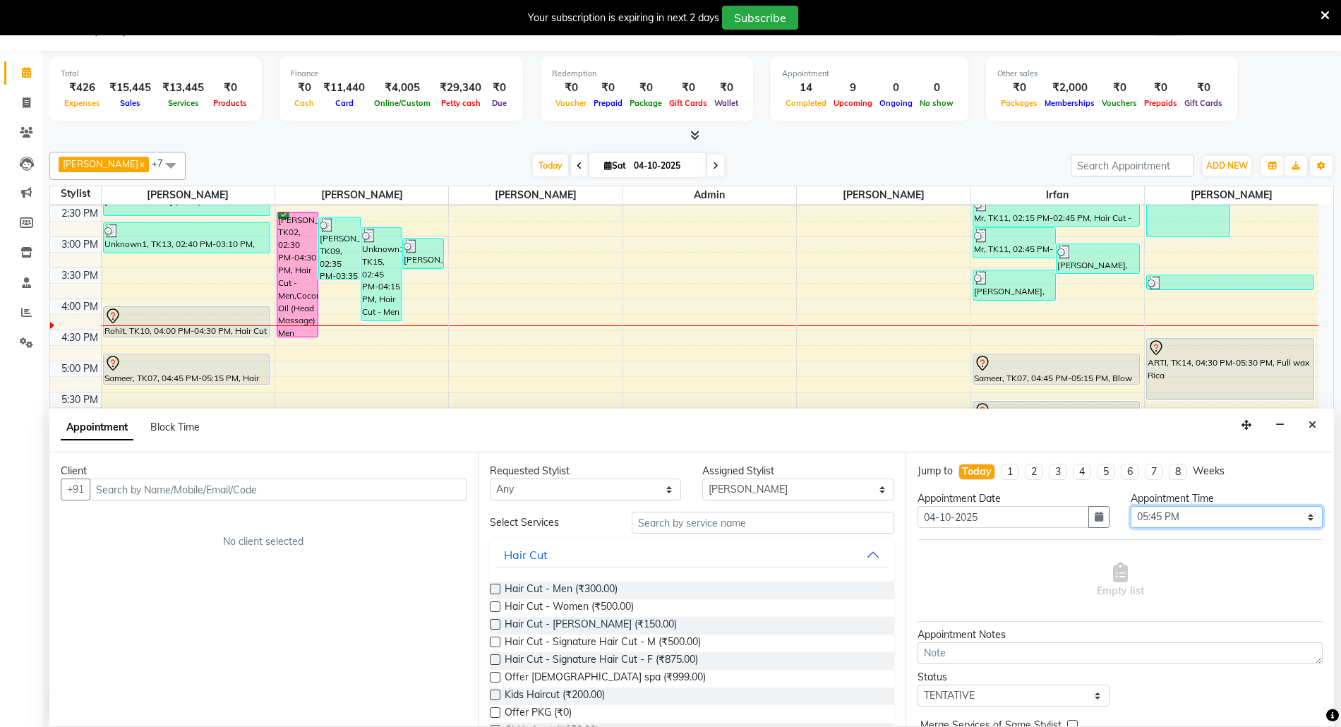
click at [1234, 514] on select "Select 09:00 AM 09:15 AM 09:30 AM 09:45 AM 10:00 AM 10:15 AM 10:30 AM 10:45 AM …" at bounding box center [1226, 517] width 192 height 22
select select "1080"
click at [1130, 507] on select "Select 09:00 AM 09:15 AM 09:30 AM 09:45 AM 10:00 AM 10:15 AM 10:30 AM 10:45 AM …" at bounding box center [1226, 517] width 192 height 22
click at [339, 491] on input "text" at bounding box center [278, 489] width 377 height 22
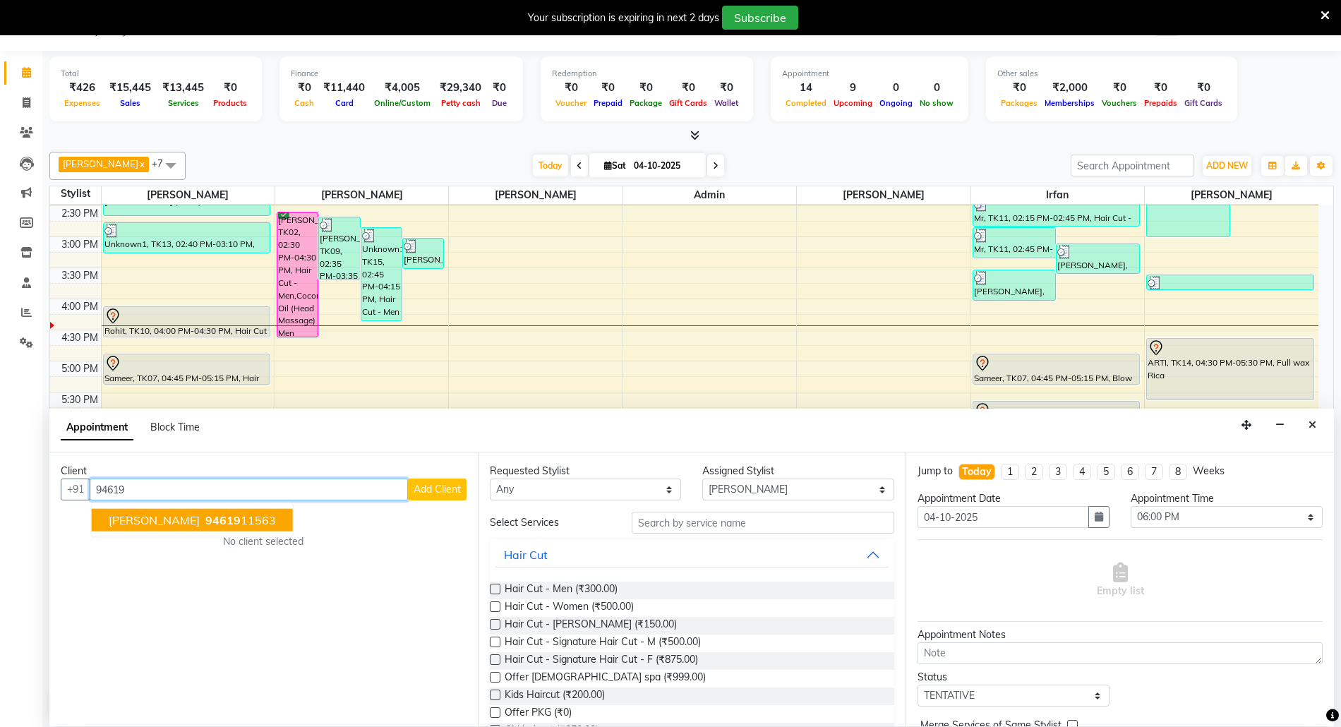
click at [205, 520] on span "94619" at bounding box center [222, 520] width 35 height 14
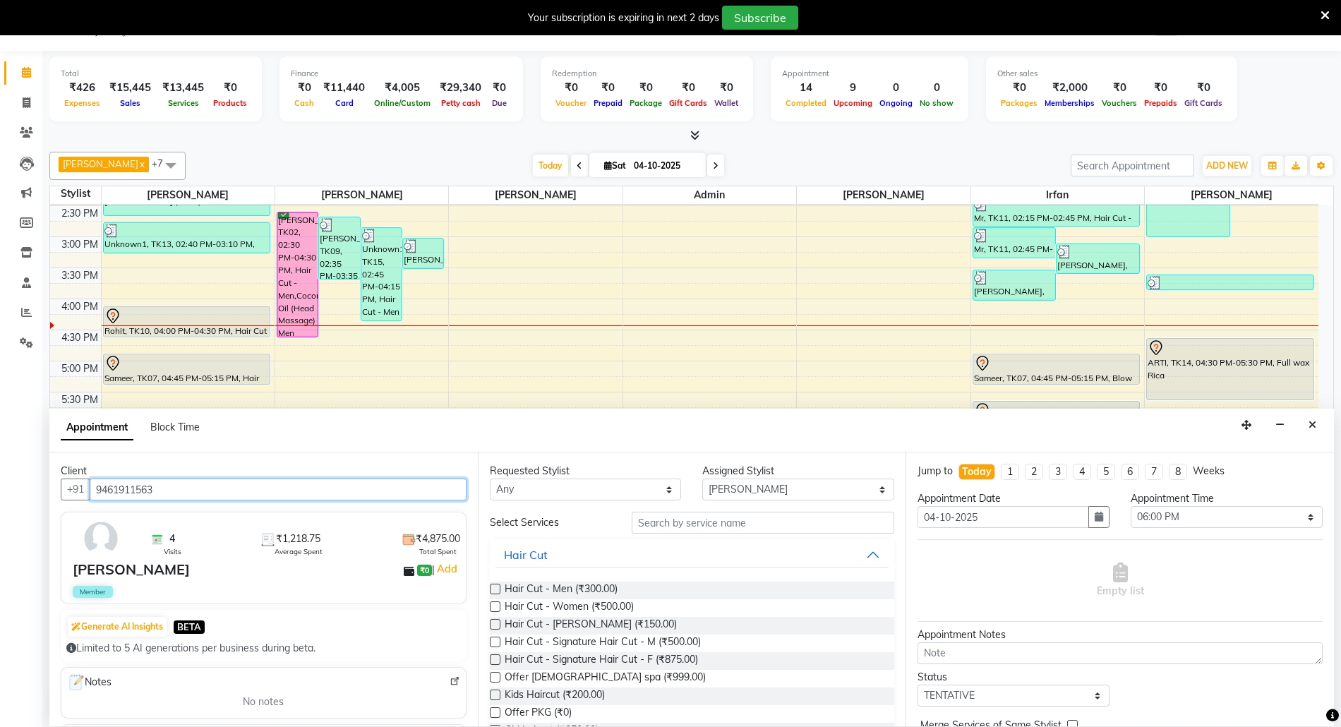
type input "9461911563"
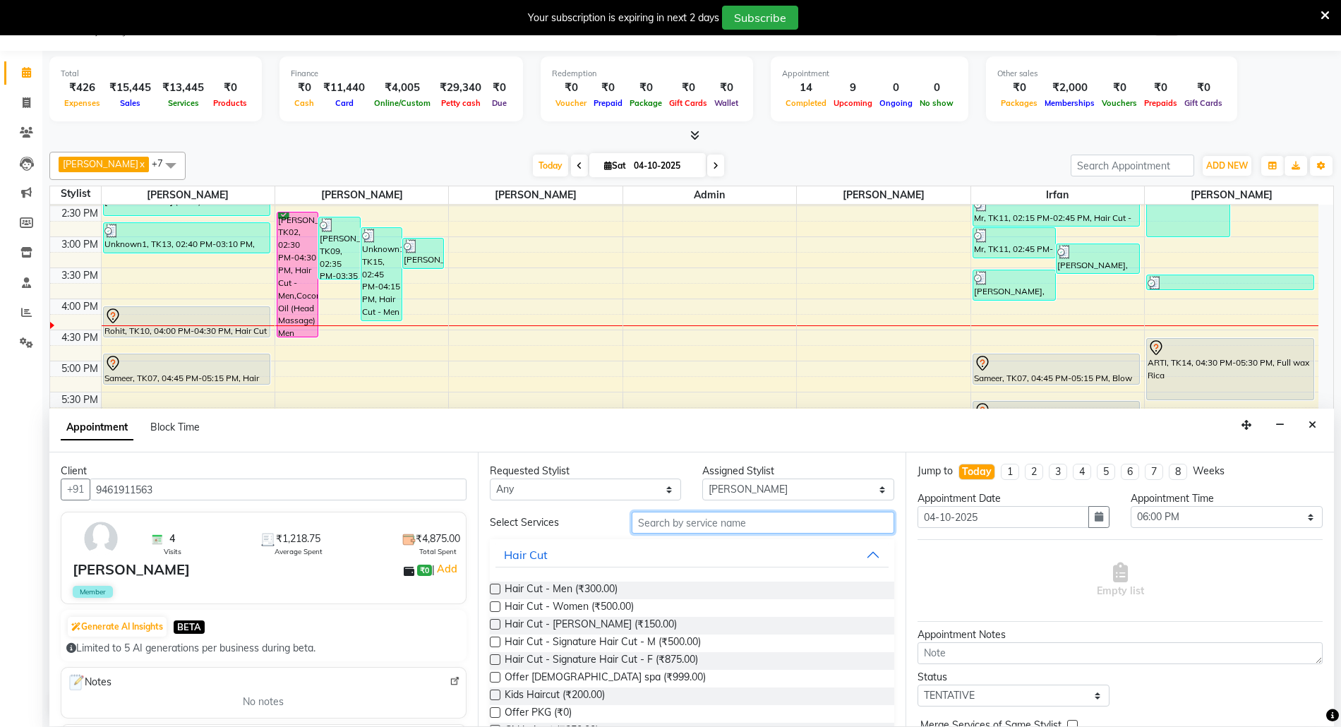
click at [673, 518] on input "text" at bounding box center [763, 523] width 263 height 22
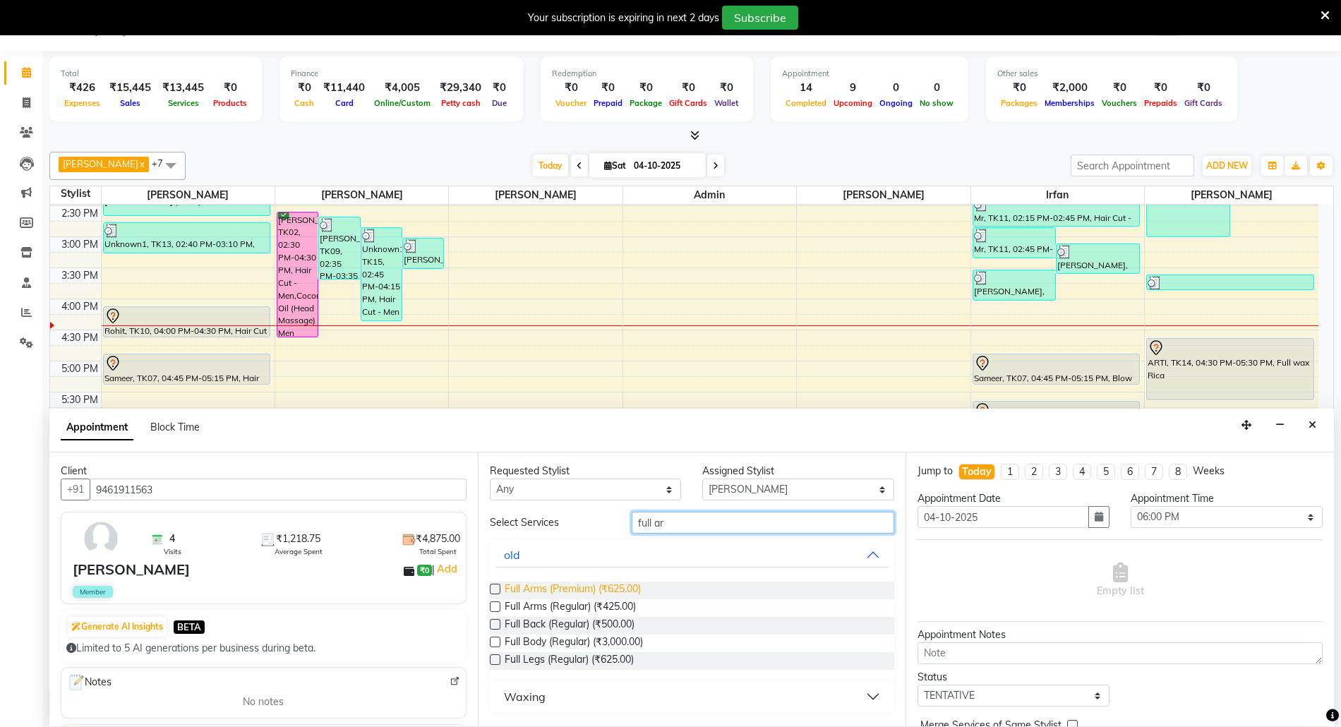
type input "full ar"
click at [608, 583] on span "Full Arms (Premium) (₹625.00)" at bounding box center [573, 590] width 136 height 18
checkbox input "false"
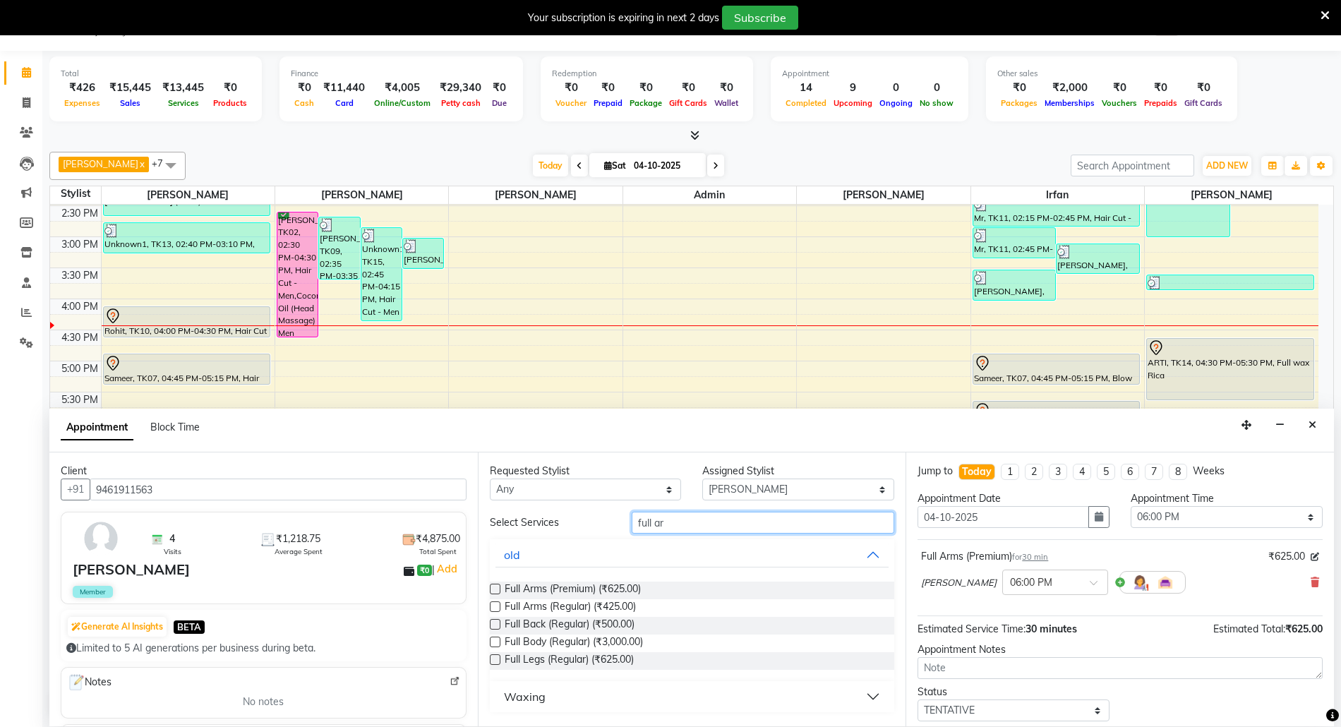
drag, startPoint x: 670, startPoint y: 532, endPoint x: 566, endPoint y: 512, distance: 105.7
click at [566, 512] on div "Select Services full ar" at bounding box center [692, 523] width 426 height 22
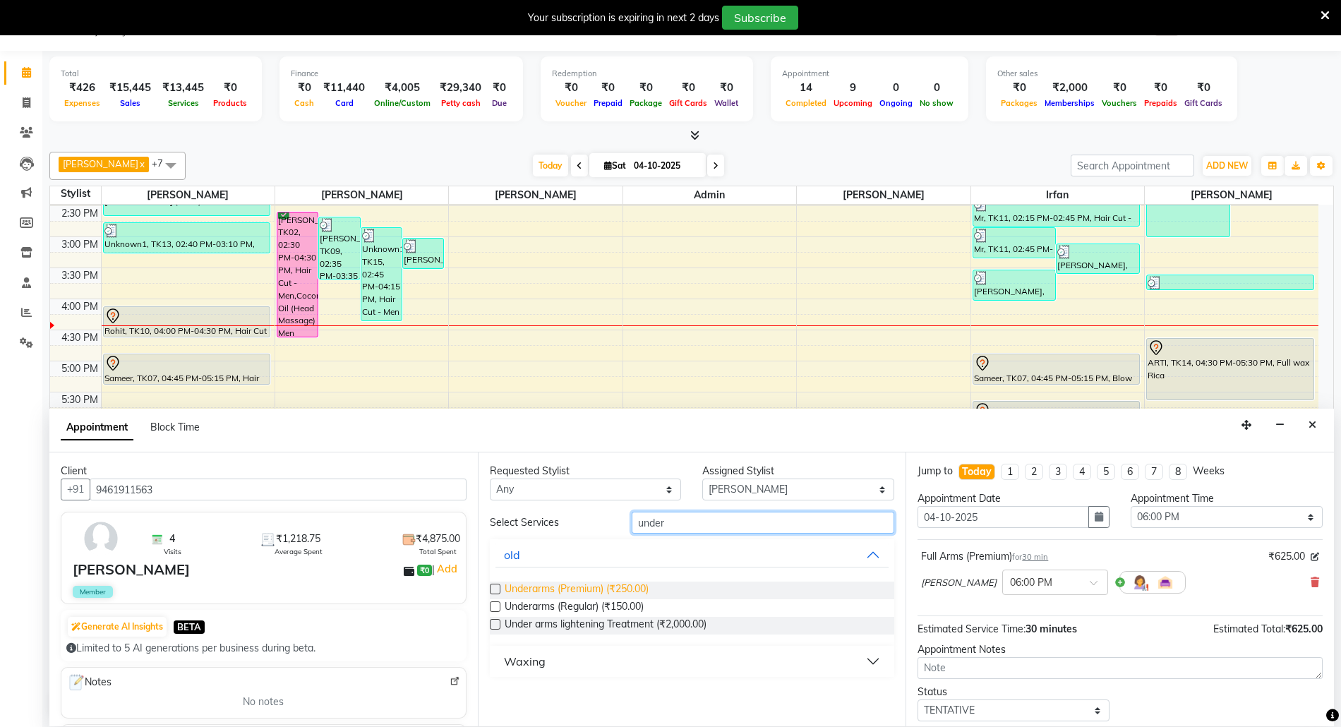
type input "under"
click at [585, 588] on span "Underarms (Premium) (₹250.00)" at bounding box center [577, 590] width 144 height 18
checkbox input "false"
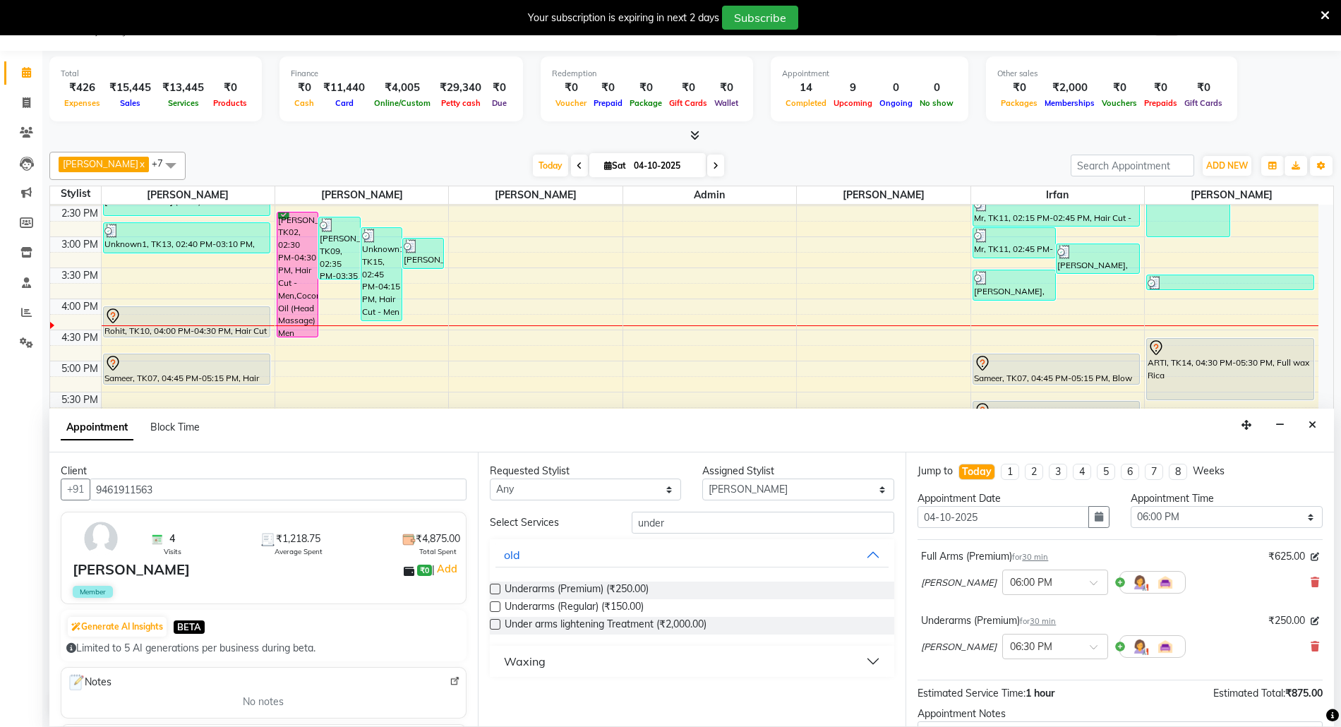
scroll to position [150, 0]
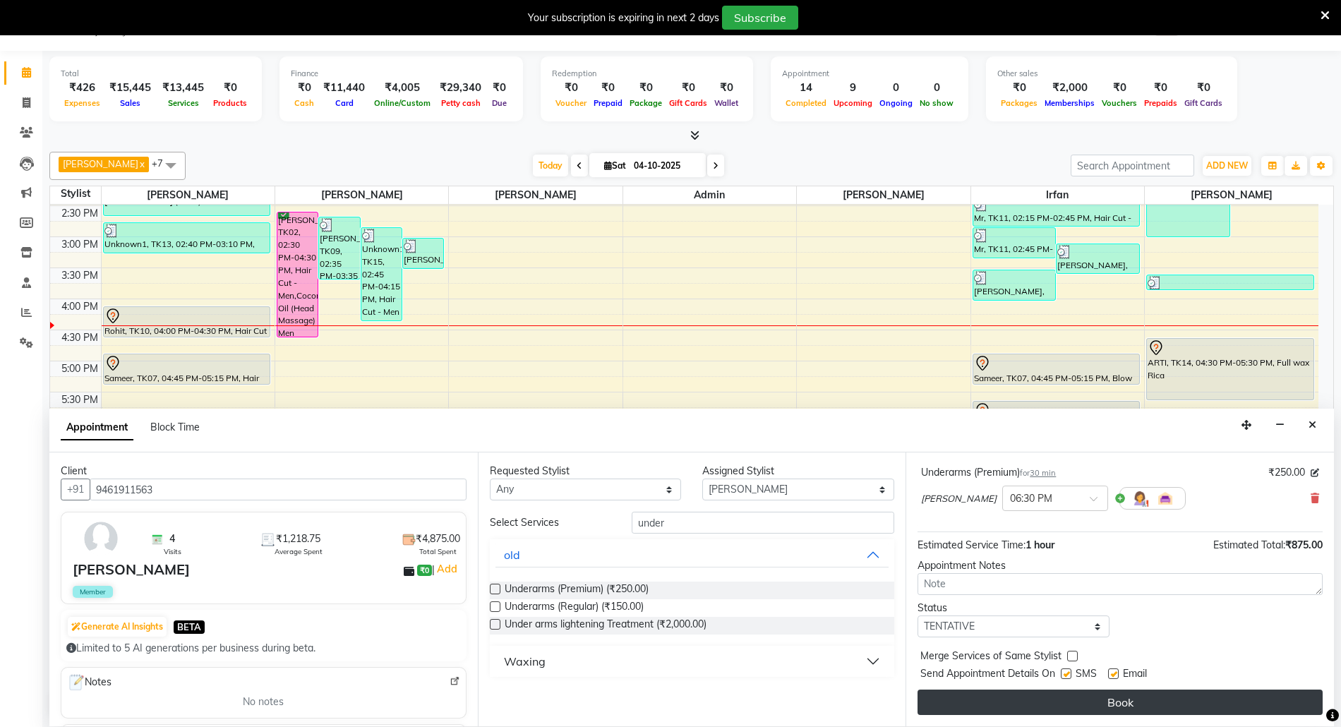
click at [1152, 707] on button "Book" at bounding box center [1119, 701] width 405 height 25
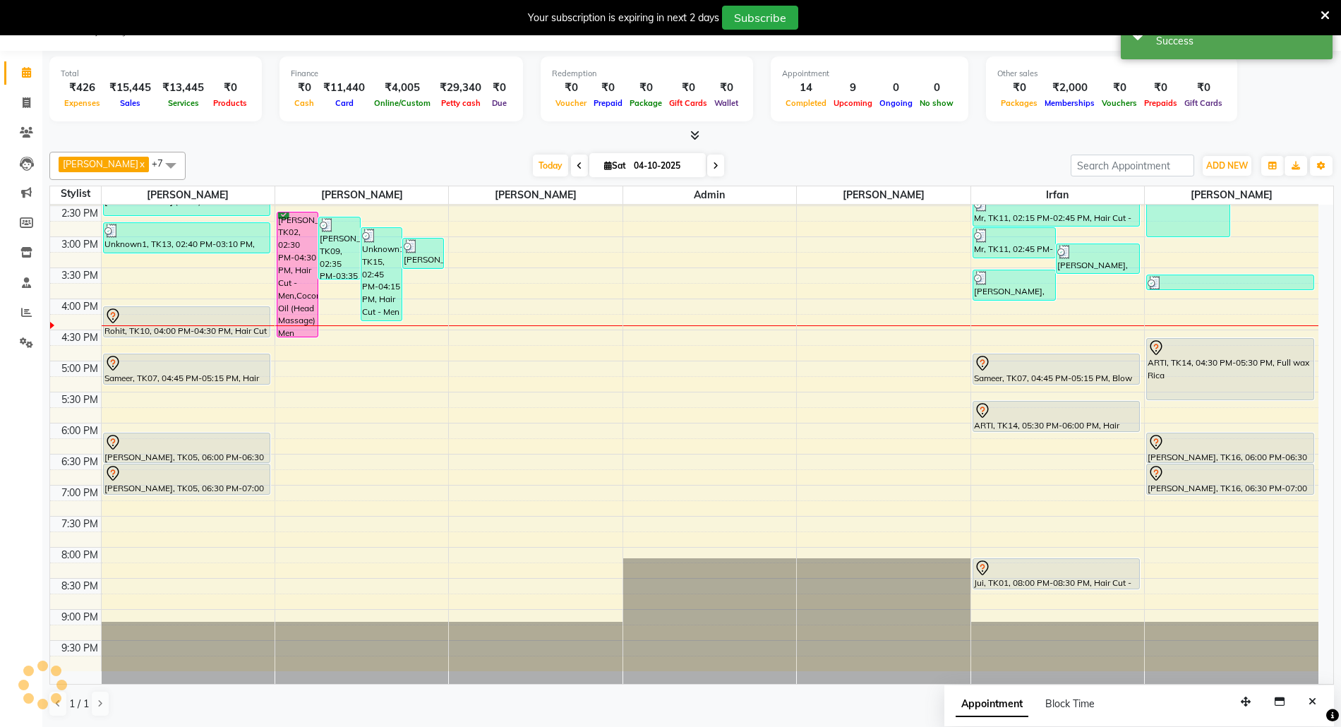
scroll to position [0, 0]
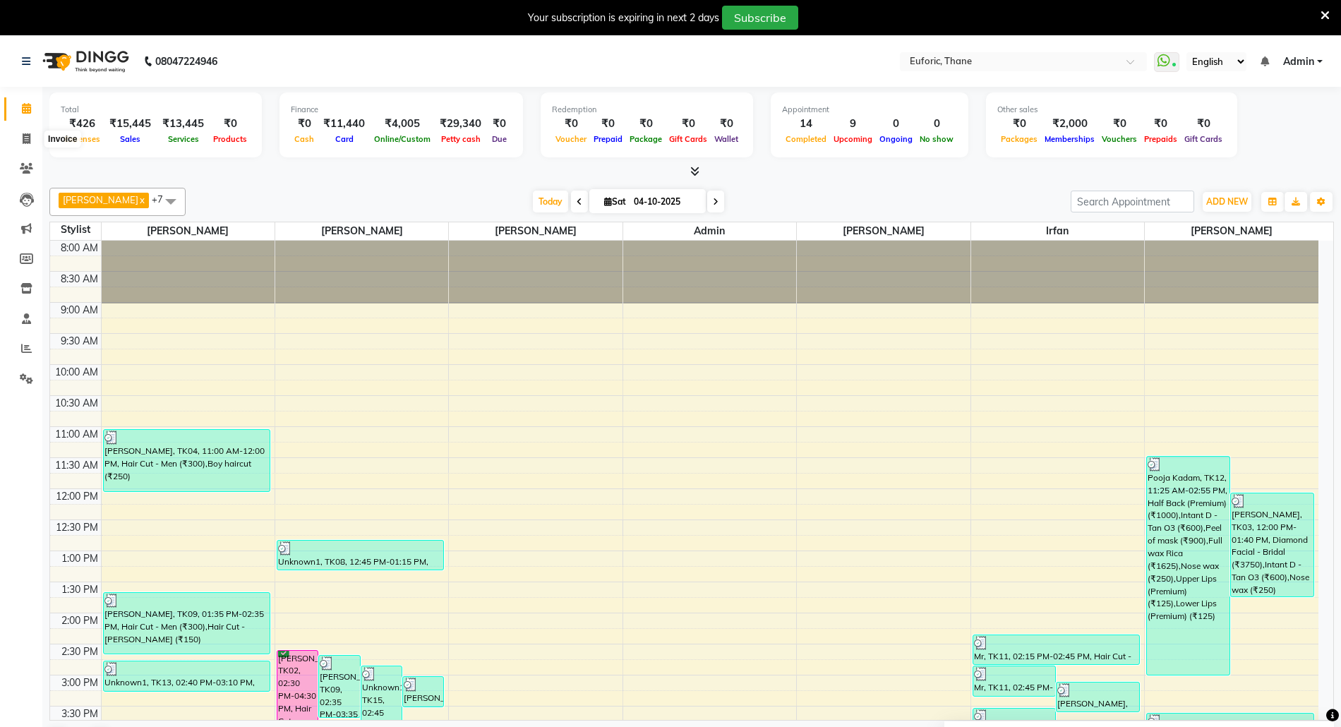
click at [23, 131] on span at bounding box center [26, 139] width 25 height 16
select select "5063"
select select "service"
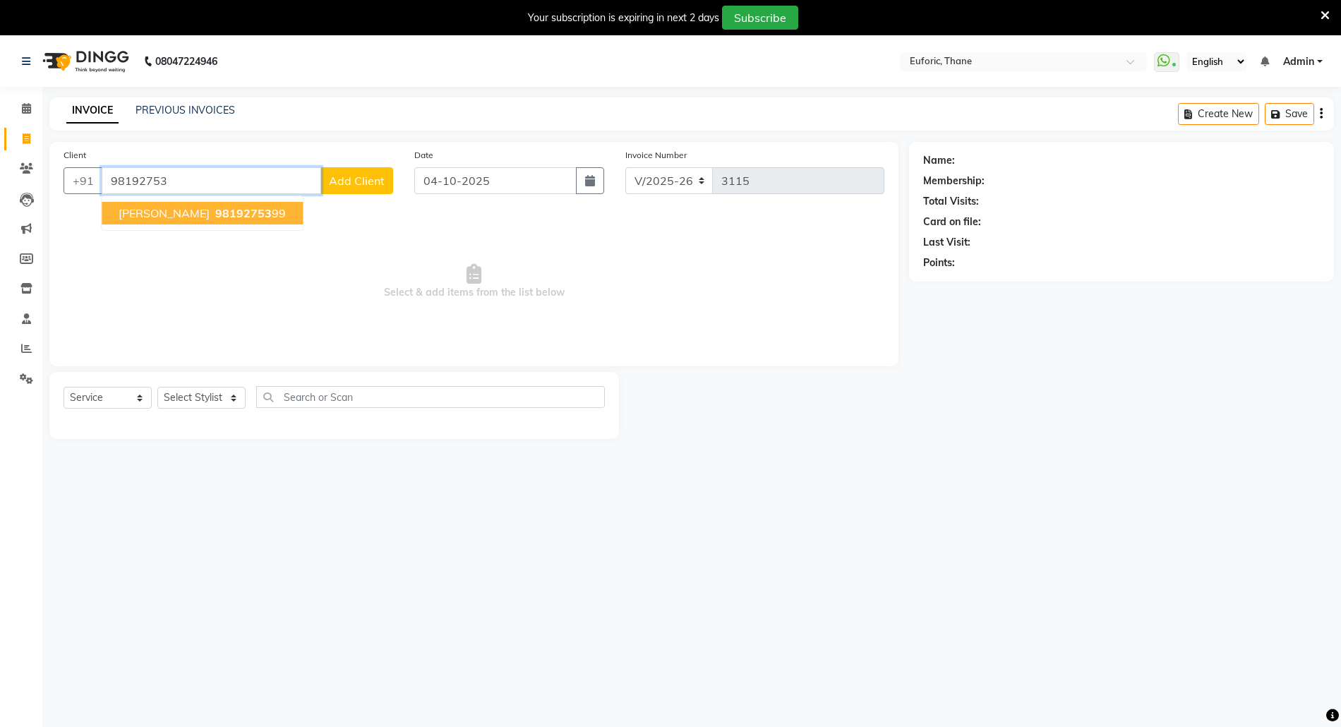
click at [179, 223] on button "[PERSON_NAME] 98192753 99" at bounding box center [202, 213] width 201 height 23
type input "9819275399"
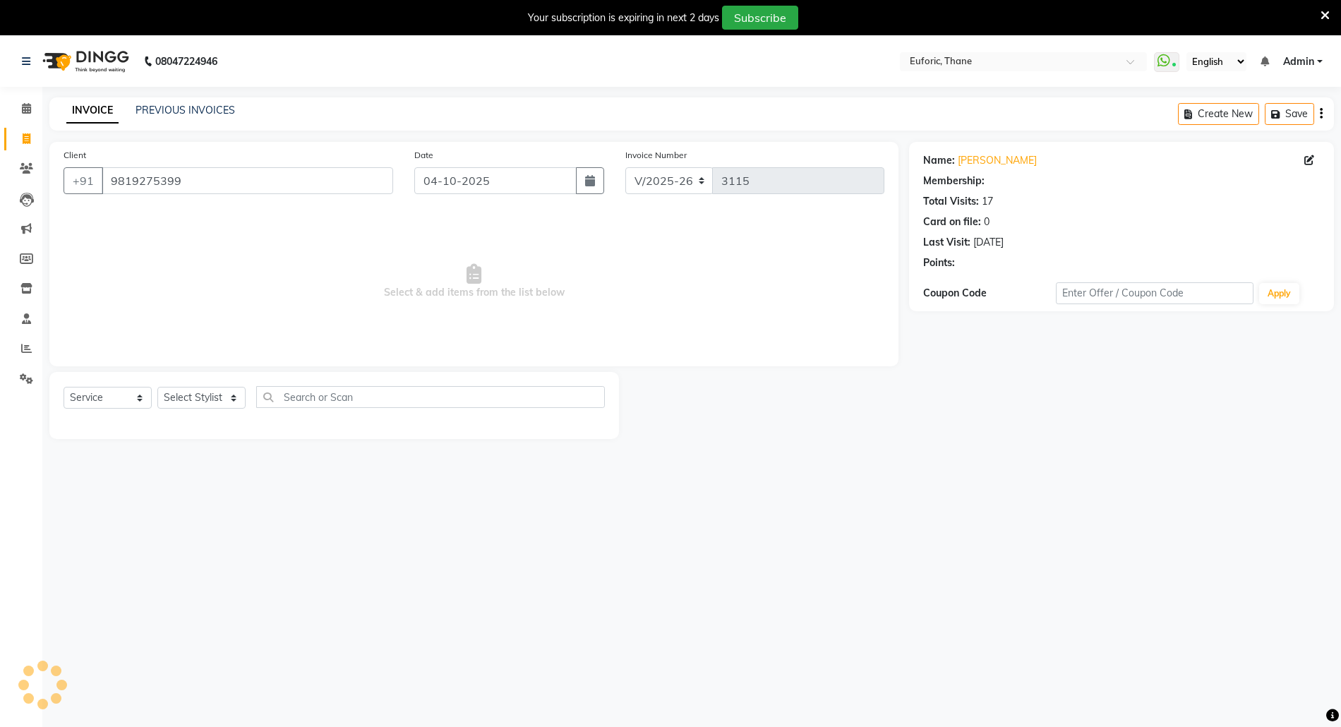
select select "1: Object"
click at [26, 104] on icon at bounding box center [26, 108] width 9 height 11
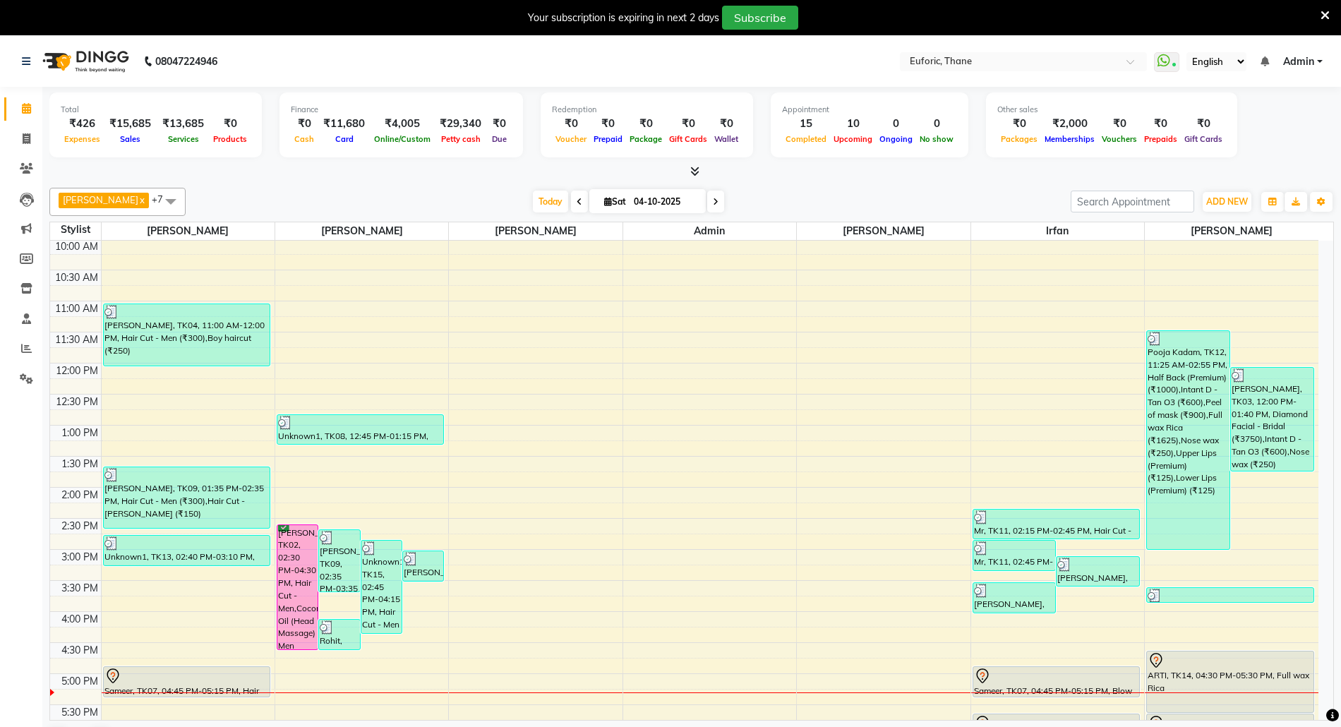
scroll to position [376, 0]
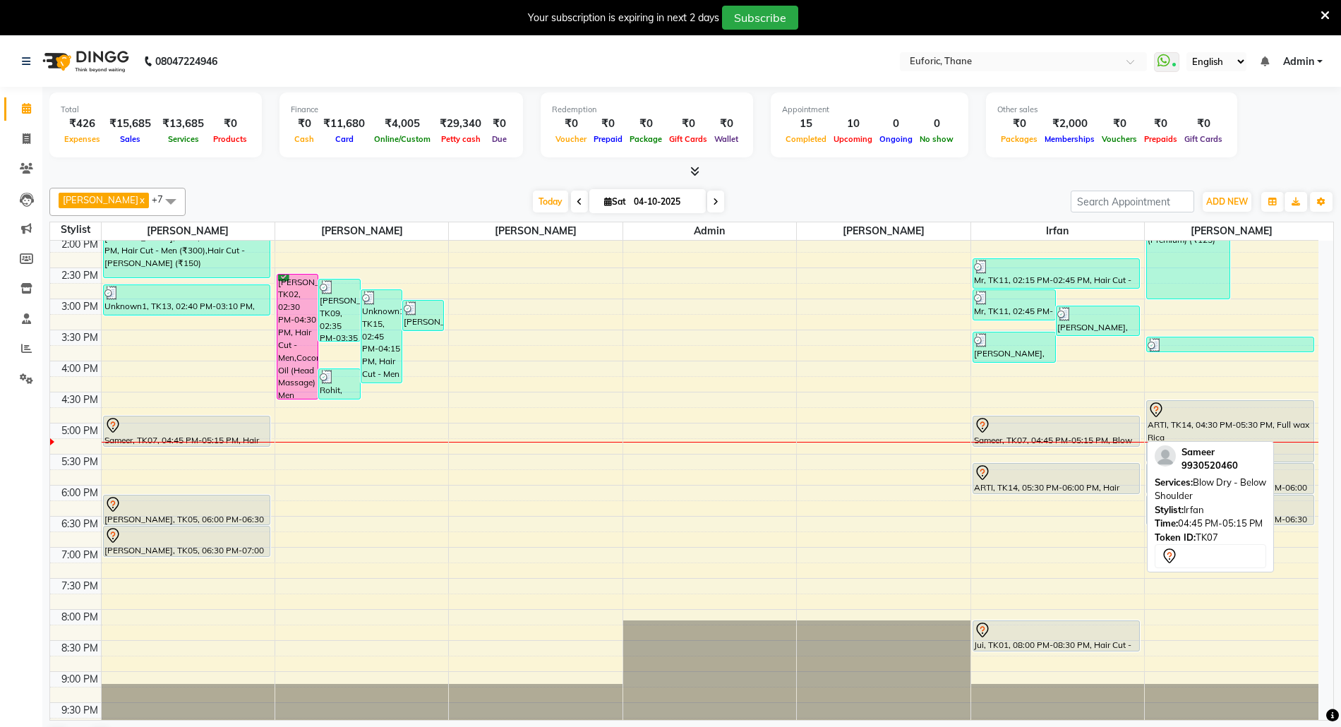
click at [1036, 428] on div at bounding box center [1056, 425] width 164 height 17
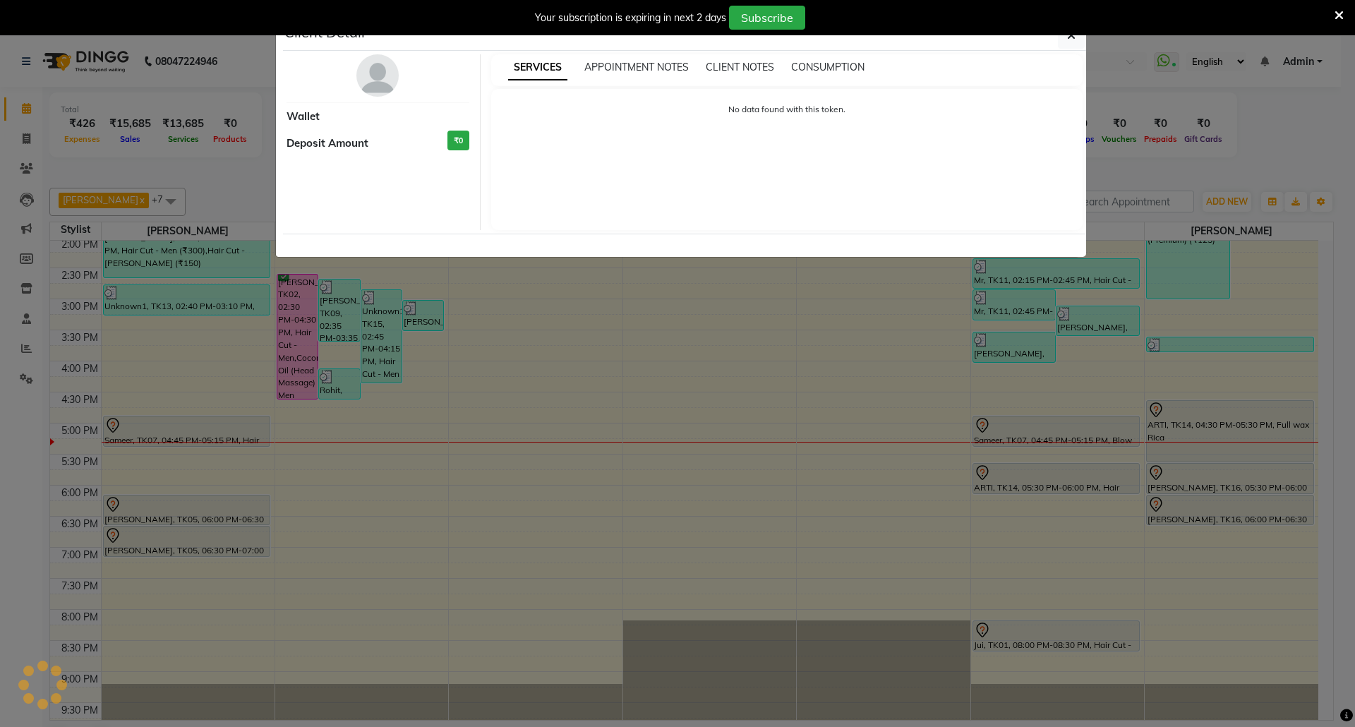
select select "7"
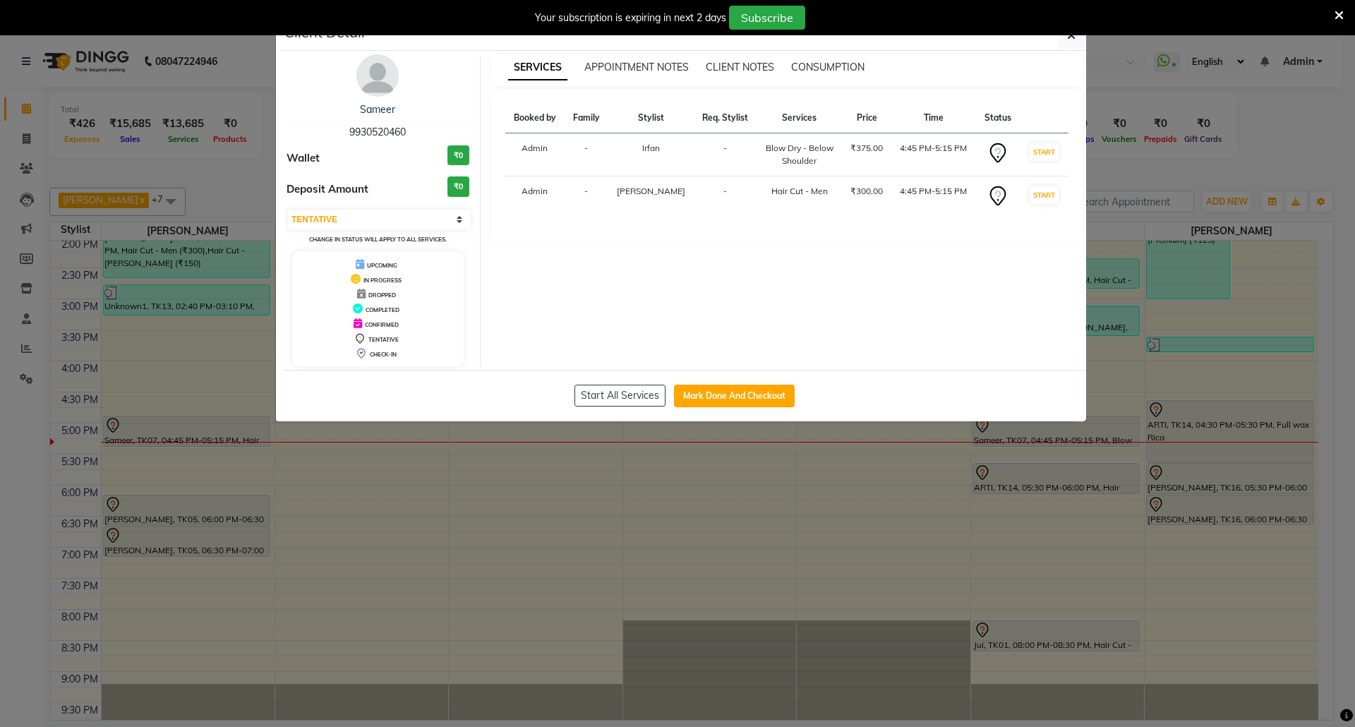
click at [926, 507] on ngb-modal-window "Client Detail Sameer 9930520460 Wallet ₹0 Deposit Amount ₹0 Select IN SERVICE C…" at bounding box center [677, 363] width 1355 height 727
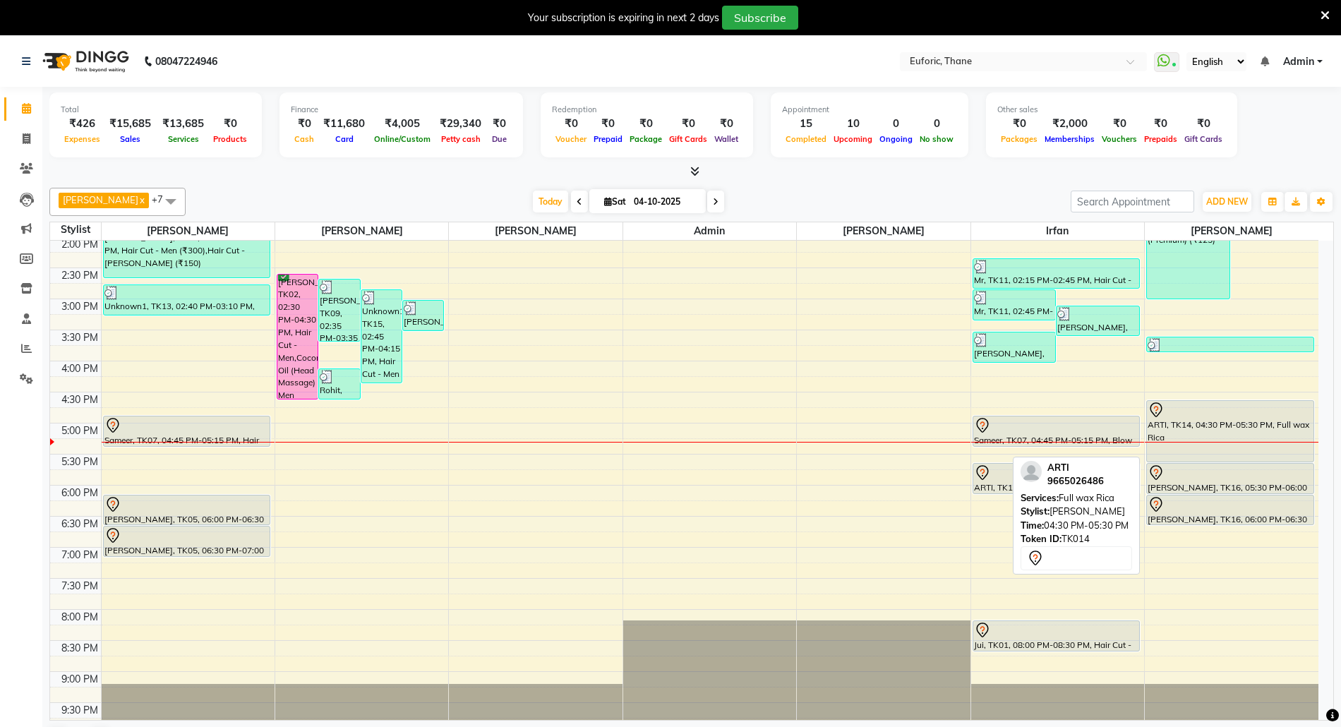
click at [1217, 425] on div "ARTI, TK14, 04:30 PM-05:30 PM, Full wax Rica" at bounding box center [1230, 431] width 167 height 61
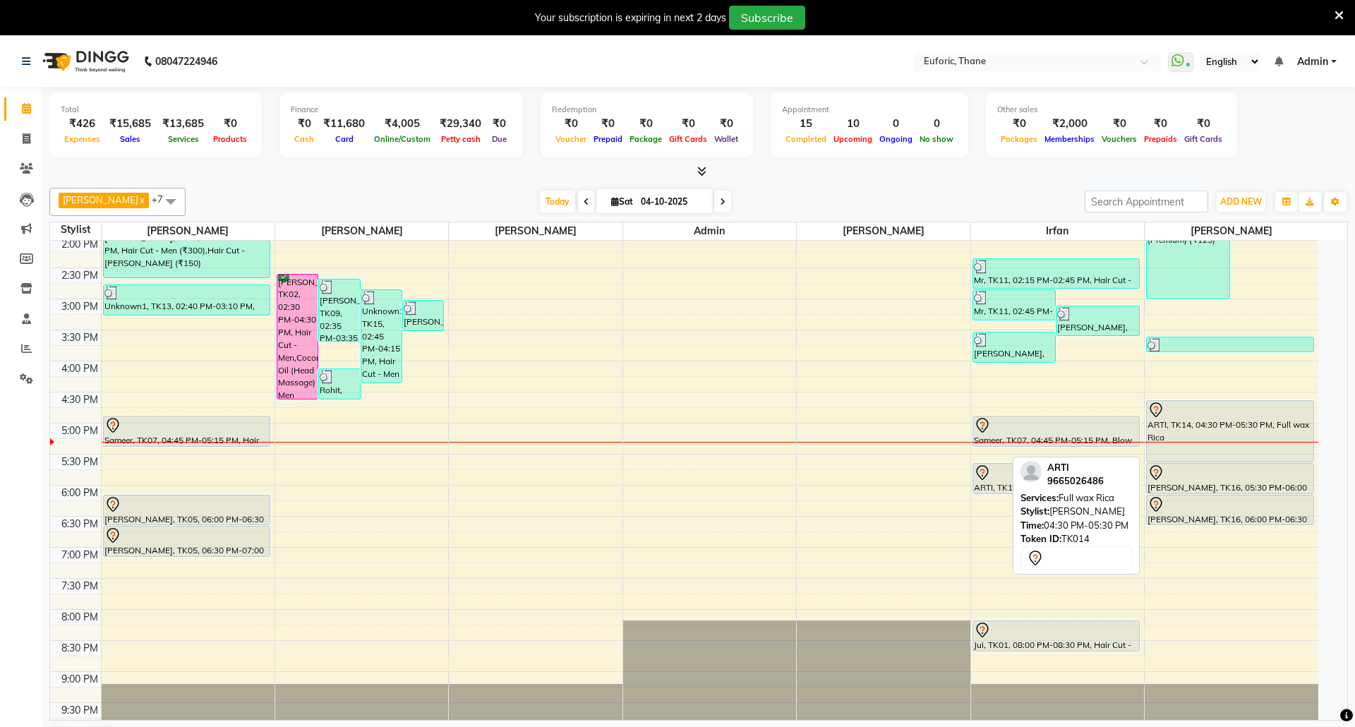
select select "7"
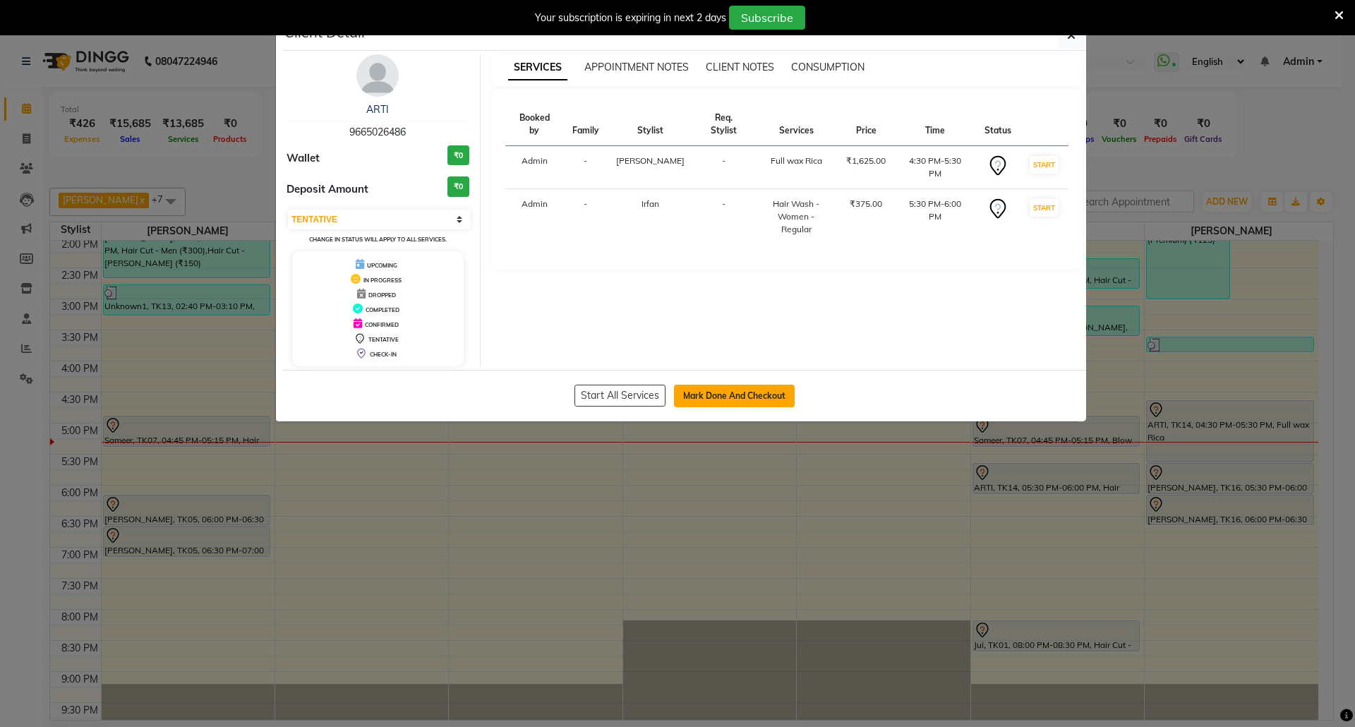
click at [747, 392] on button "Mark Done And Checkout" at bounding box center [734, 396] width 121 height 23
select select "5063"
select select "service"
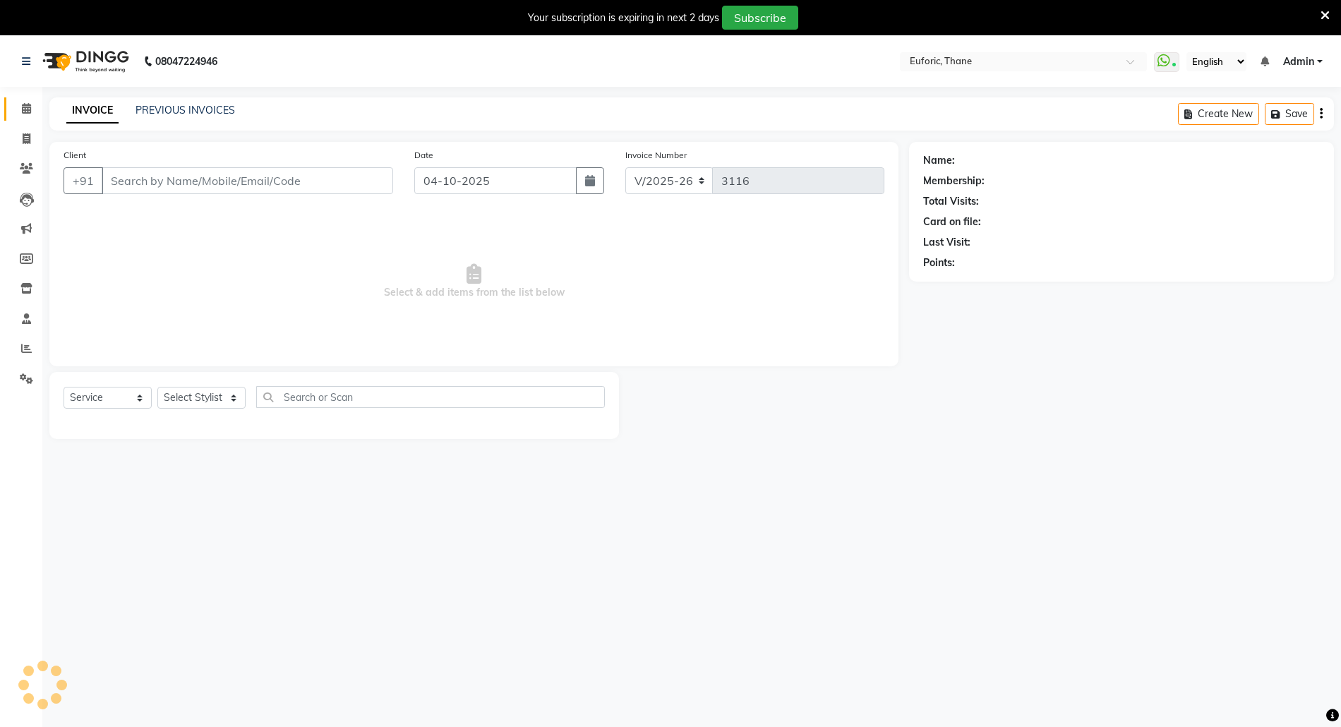
type input "9665026486"
select select "58800"
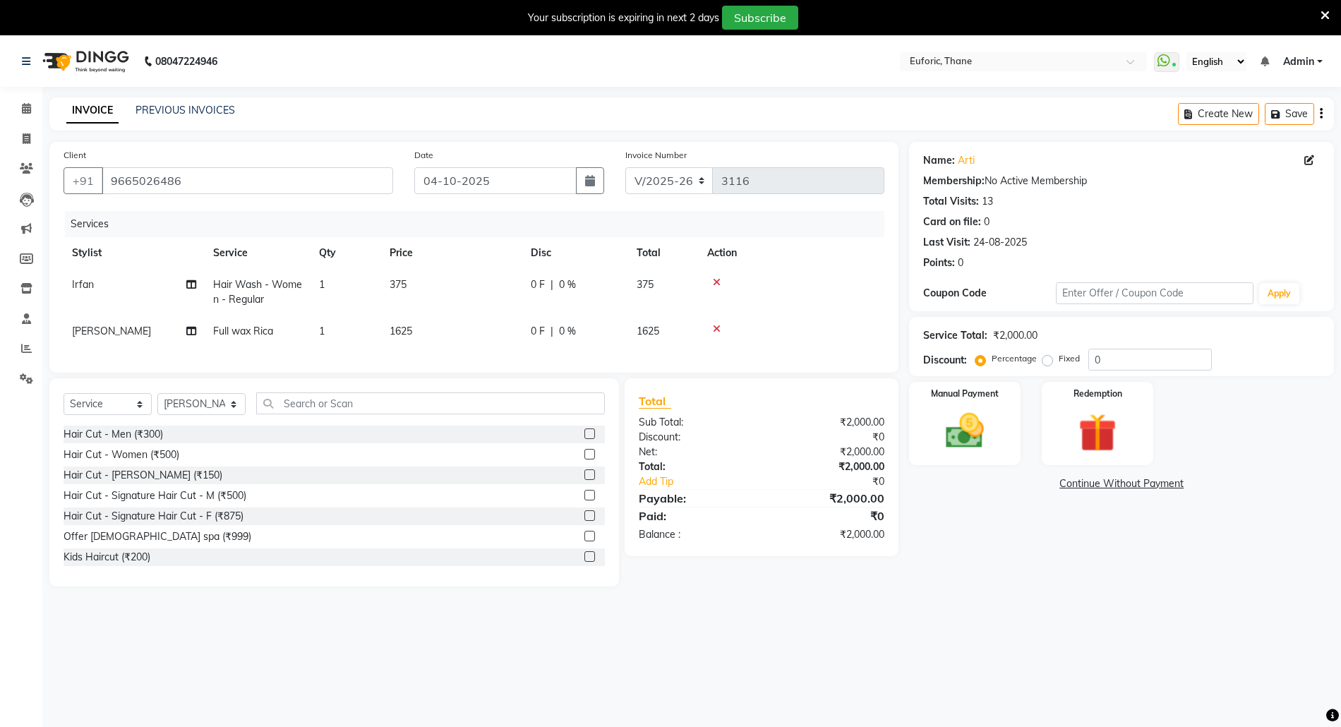
click at [402, 356] on div "Services Stylist Service Qty Price Disc Total Action Irfan Hair Wash - Women - …" at bounding box center [474, 284] width 821 height 147
click at [435, 327] on td "1625" at bounding box center [451, 331] width 141 height 32
select select "58800"
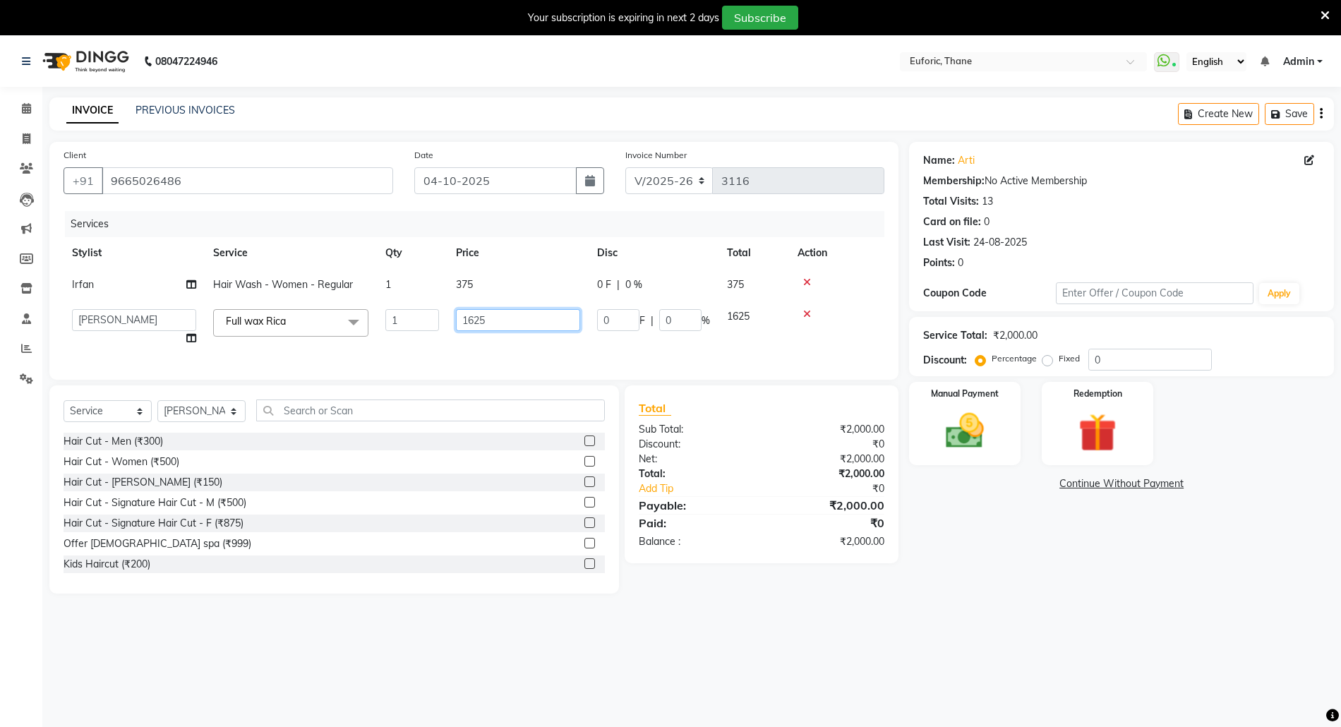
drag, startPoint x: 466, startPoint y: 311, endPoint x: 573, endPoint y: 322, distance: 107.1
click at [573, 322] on input "1625" at bounding box center [518, 320] width 124 height 22
type input "1500"
click at [106, 284] on td "Irfan" at bounding box center [134, 285] width 141 height 32
select select "33147"
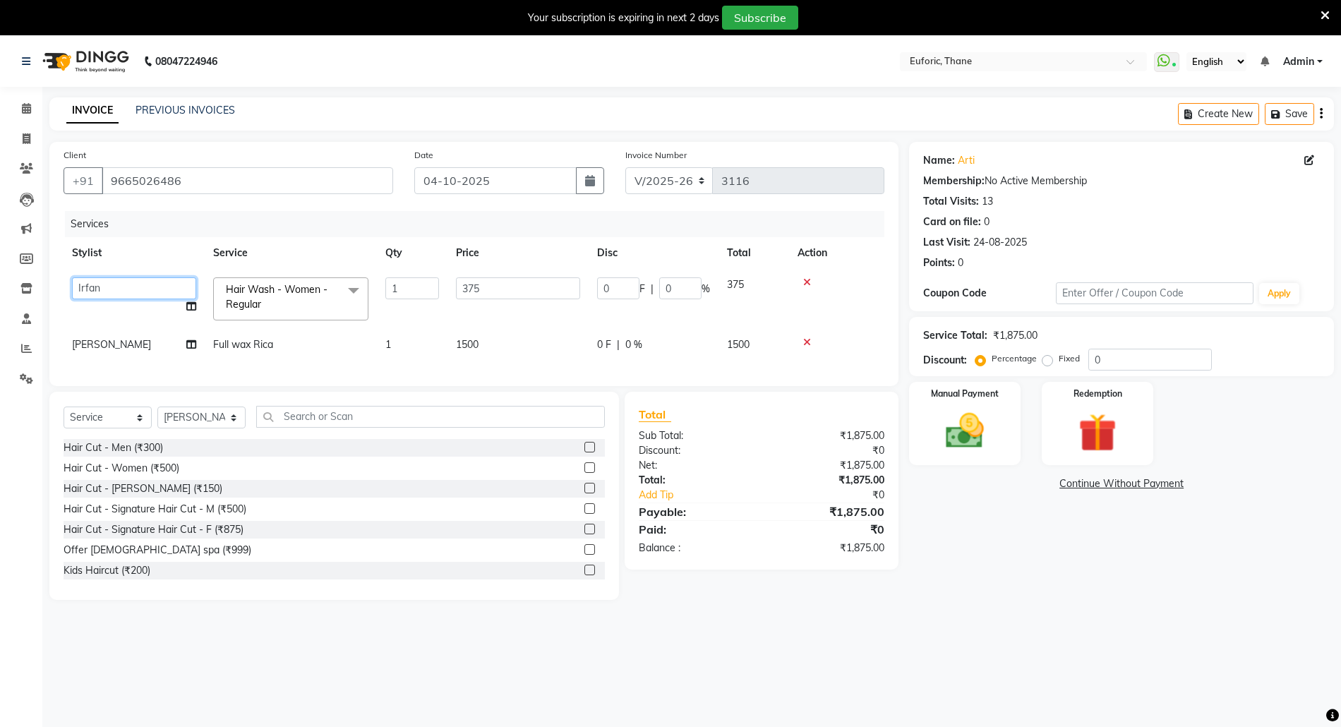
click at [103, 284] on select "Aaru Ahire Aatik Salmanai Admin Gauri Chilap Irfan Seraj Ahemad Shraddha Kumbhar" at bounding box center [134, 288] width 124 height 22
select select "31986"
drag, startPoint x: 459, startPoint y: 286, endPoint x: 517, endPoint y: 299, distance: 59.2
click at [517, 299] on td "375" at bounding box center [517, 299] width 141 height 60
type input "300"
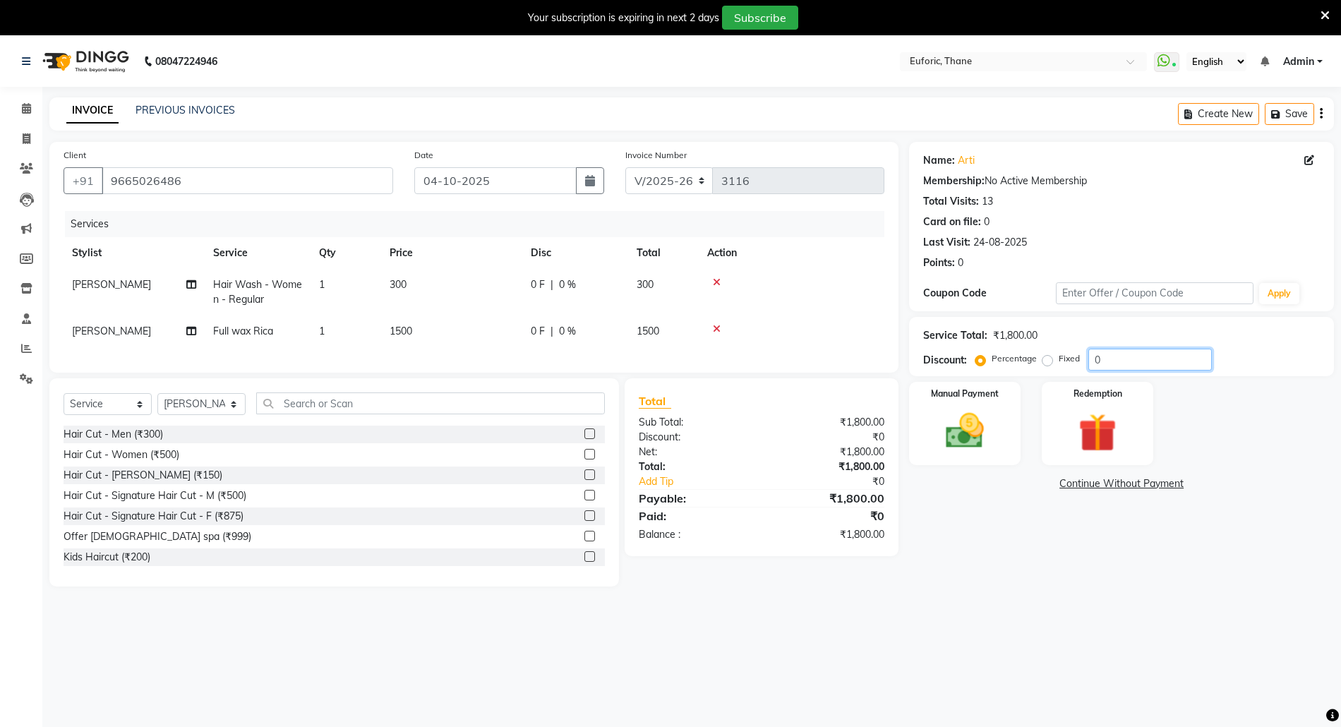
click at [1092, 361] on input "0" at bounding box center [1149, 360] width 123 height 22
click at [583, 316] on td "0 F | 0 %" at bounding box center [575, 331] width 106 height 32
select select "58800"
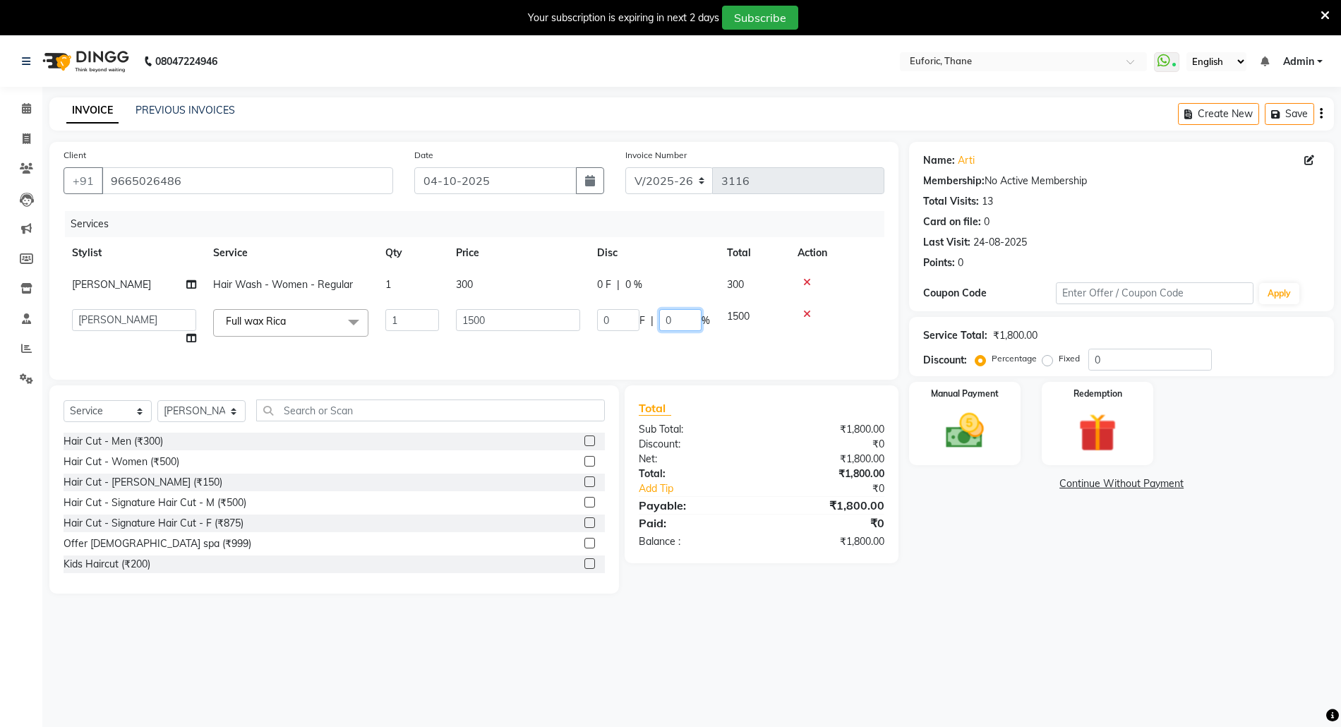
click at [659, 316] on input "0" at bounding box center [680, 320] width 42 height 22
type input "20"
click at [1071, 601] on main "INVOICE PREVIOUS INVOICES Create New Save Client +91 9665026486 Date 04-10-2025…" at bounding box center [691, 355] width 1298 height 517
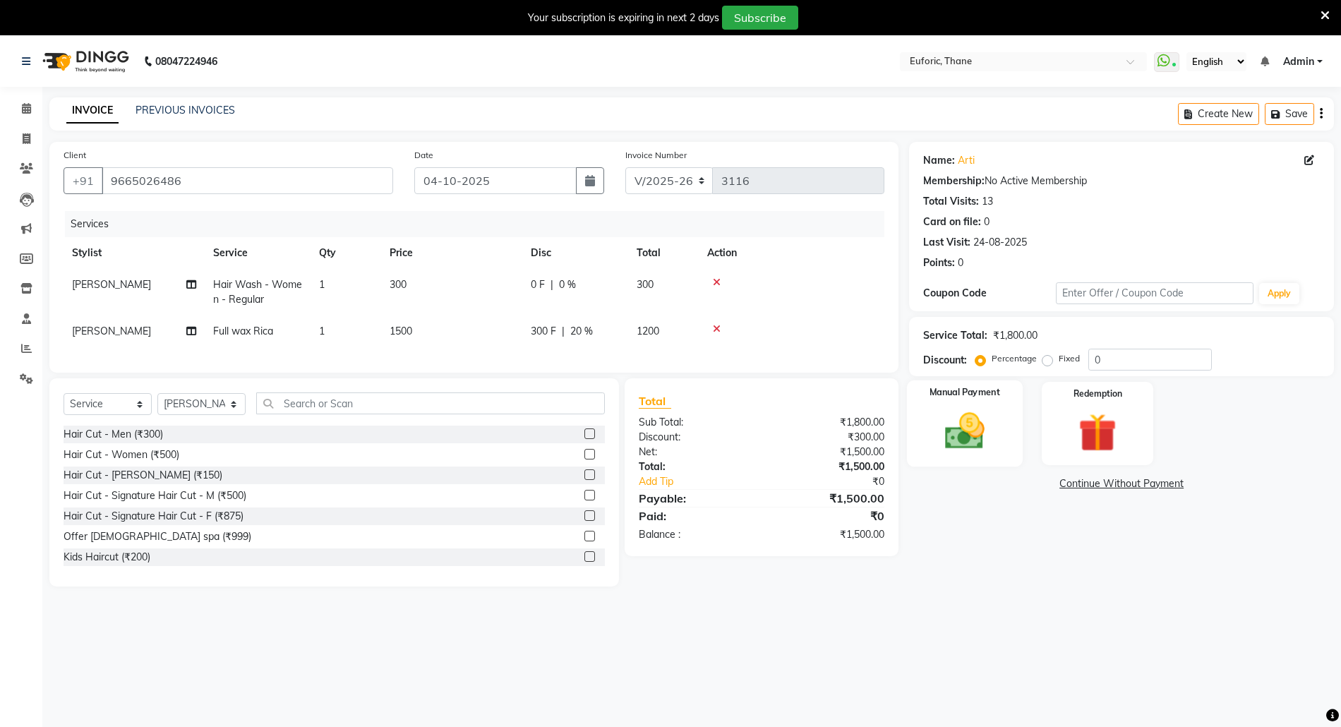
click at [979, 438] on img at bounding box center [964, 431] width 65 height 46
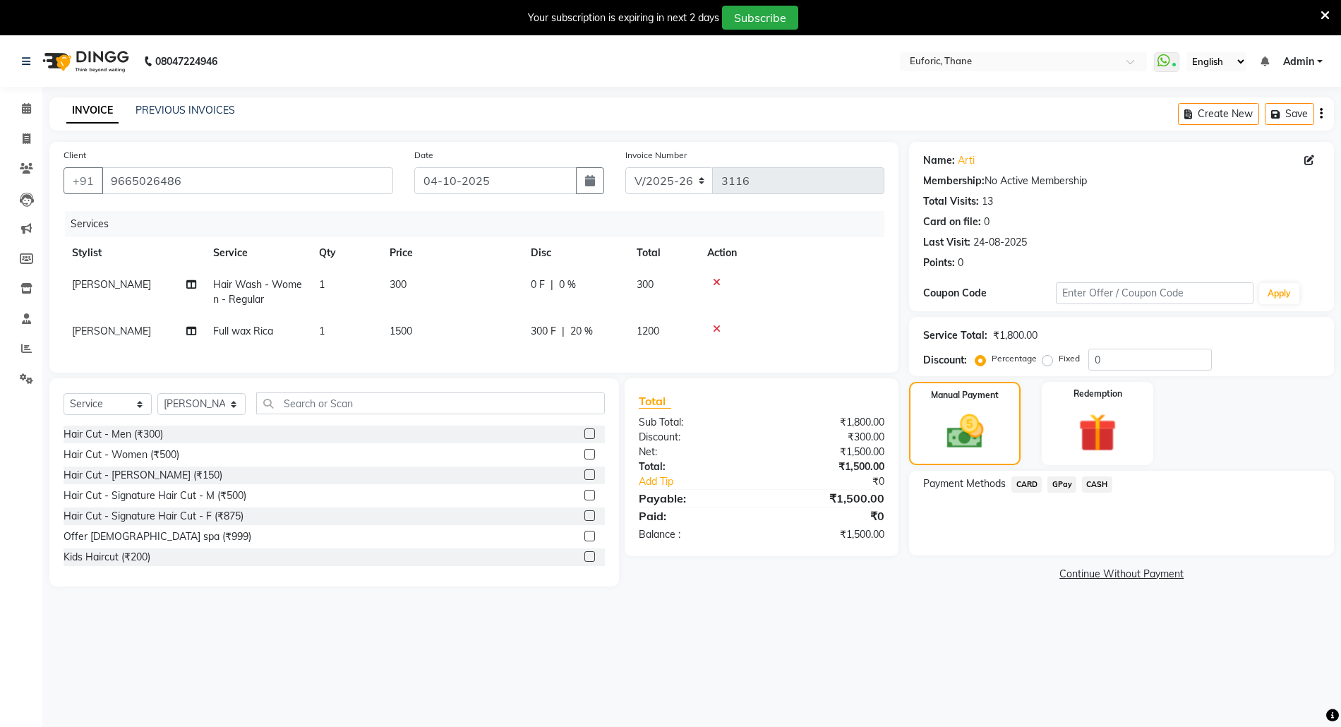
click at [1030, 485] on span "CARD" at bounding box center [1026, 484] width 30 height 16
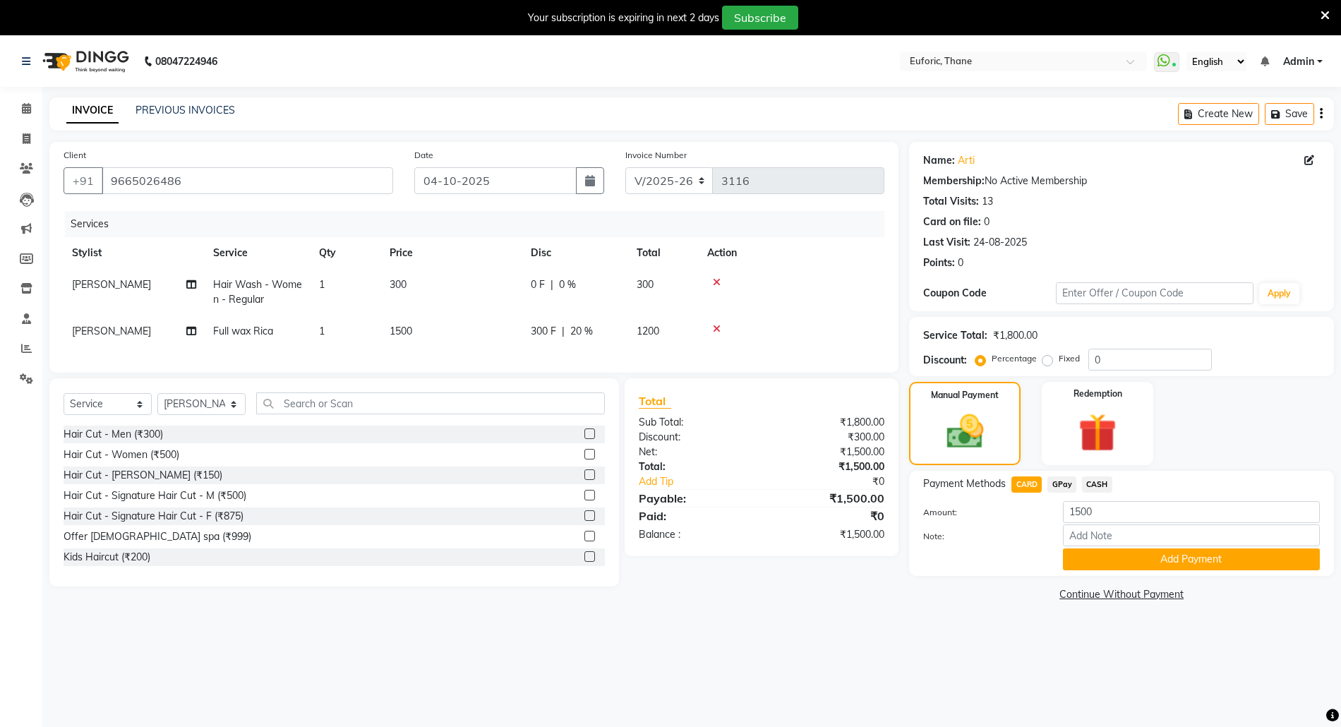
click at [1085, 556] on button "Add Payment" at bounding box center [1191, 559] width 257 height 22
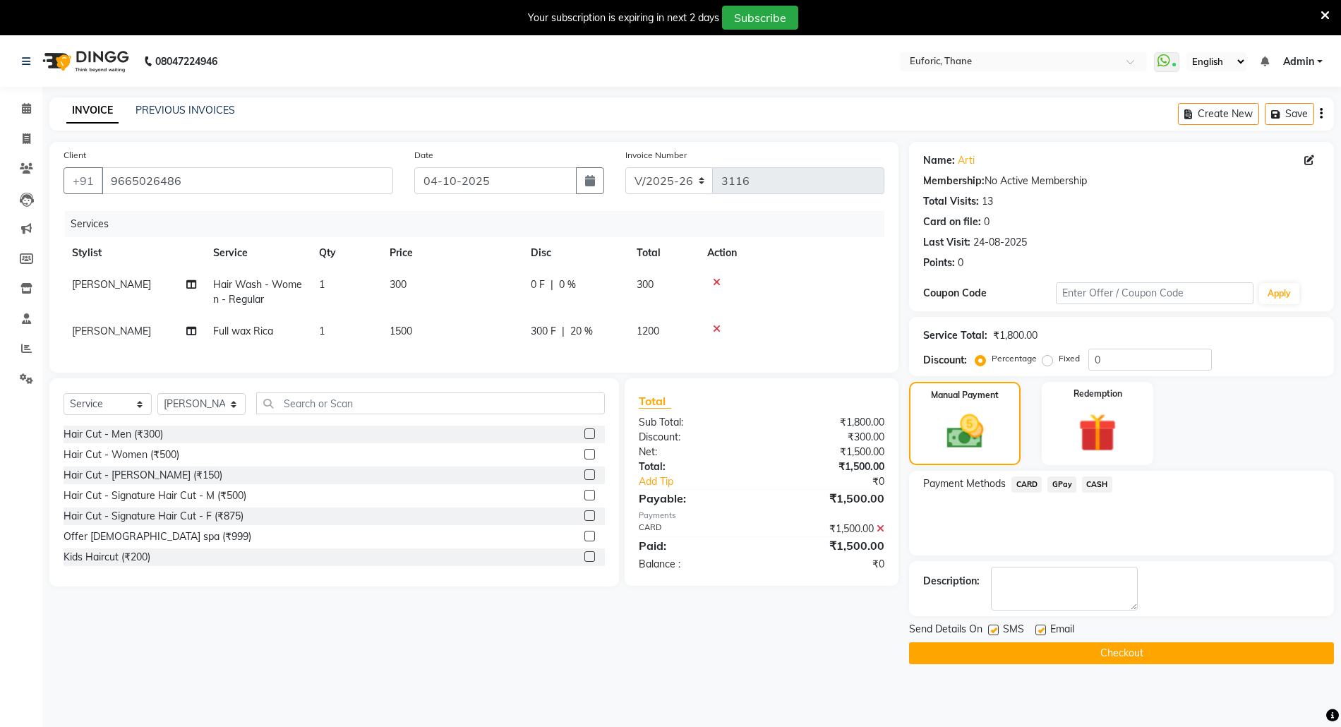
click at [1098, 648] on button "Checkout" at bounding box center [1121, 653] width 425 height 22
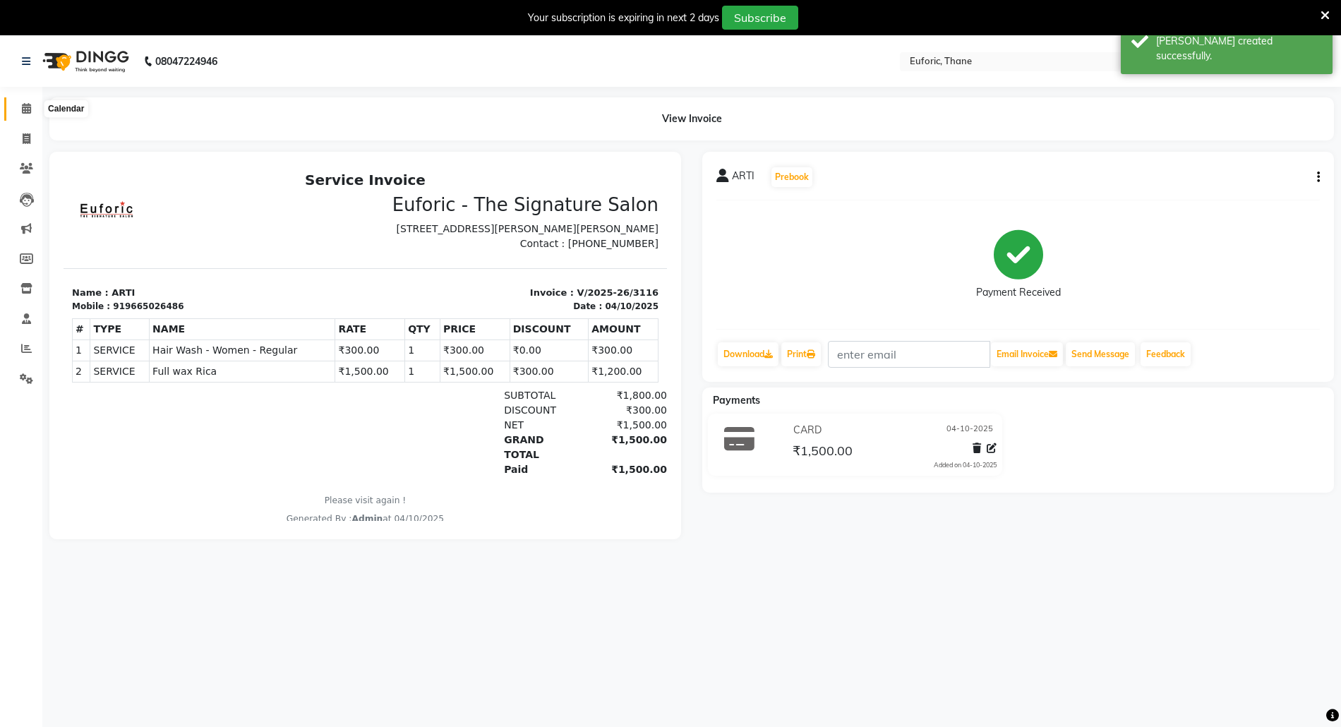
click at [18, 108] on span at bounding box center [26, 109] width 25 height 16
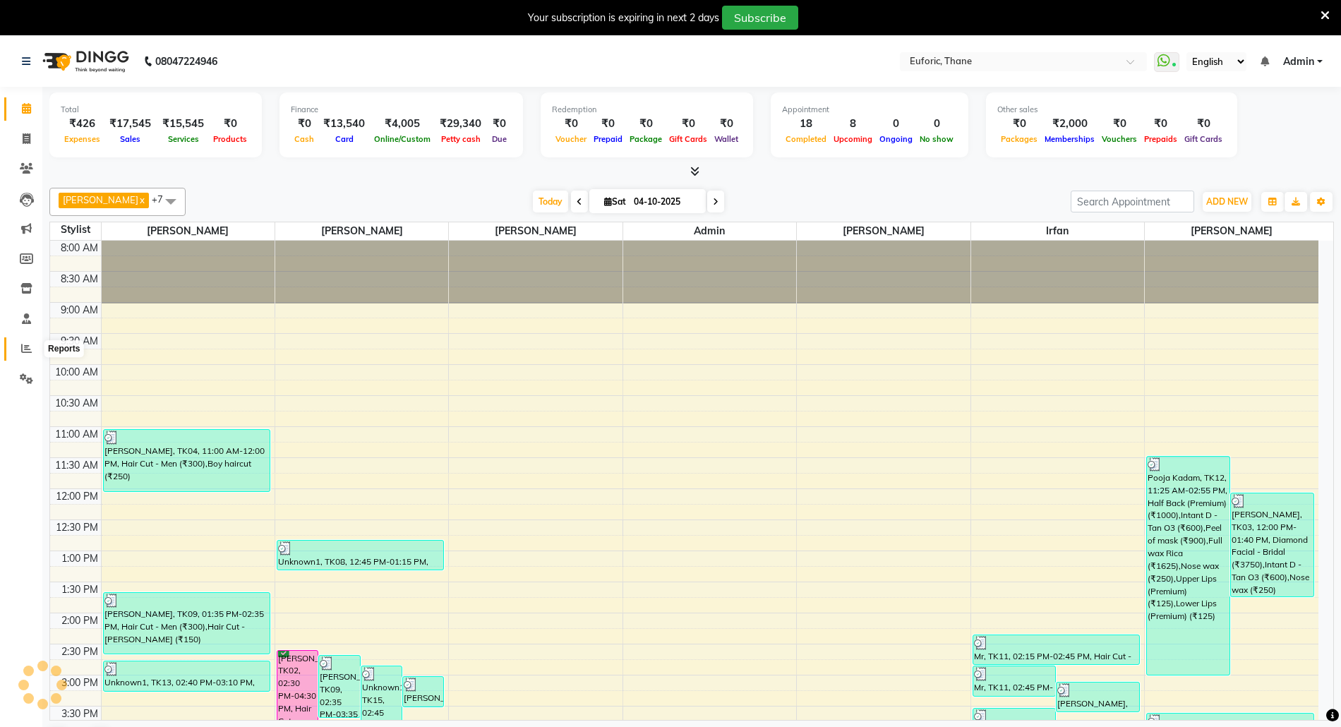
click at [21, 344] on icon at bounding box center [26, 348] width 11 height 11
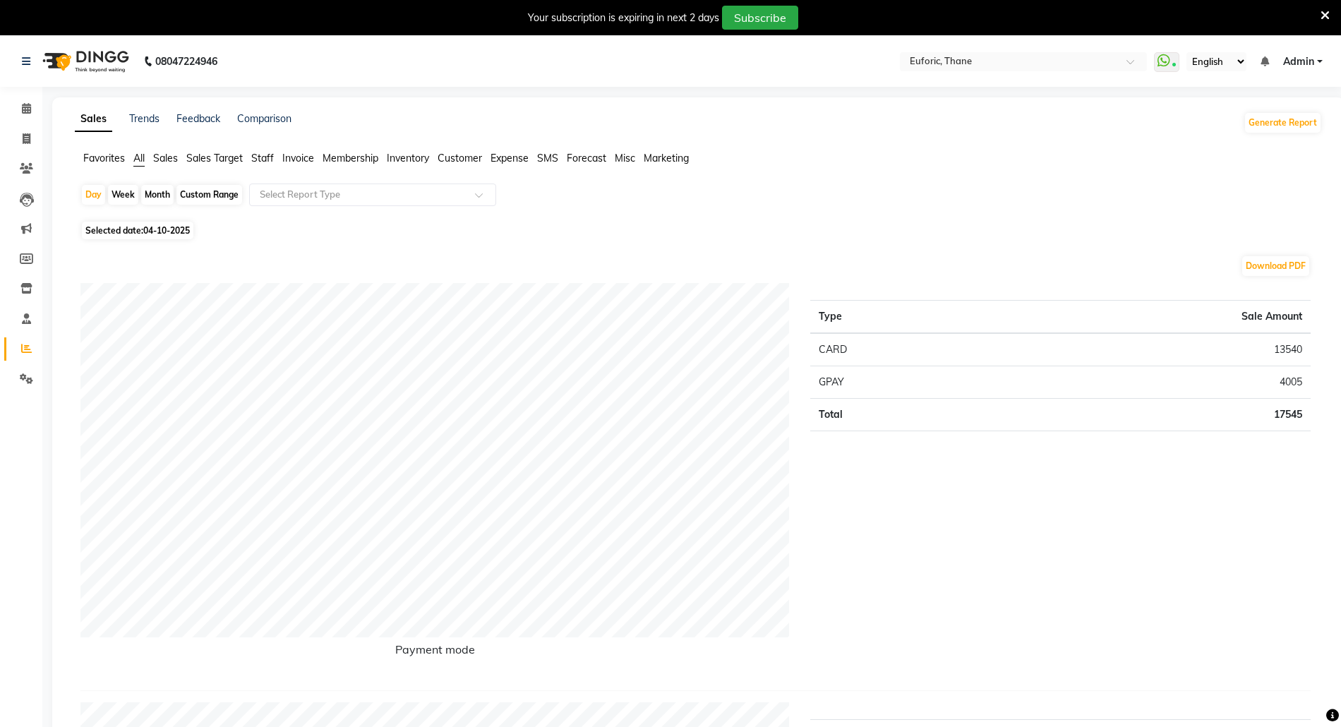
click at [139, 198] on div "Day Week Month Custom Range Select Report Type" at bounding box center [698, 200] width 1236 height 34
click at [147, 198] on div "Month" at bounding box center [157, 195] width 32 height 20
select select "10"
select select "2025"
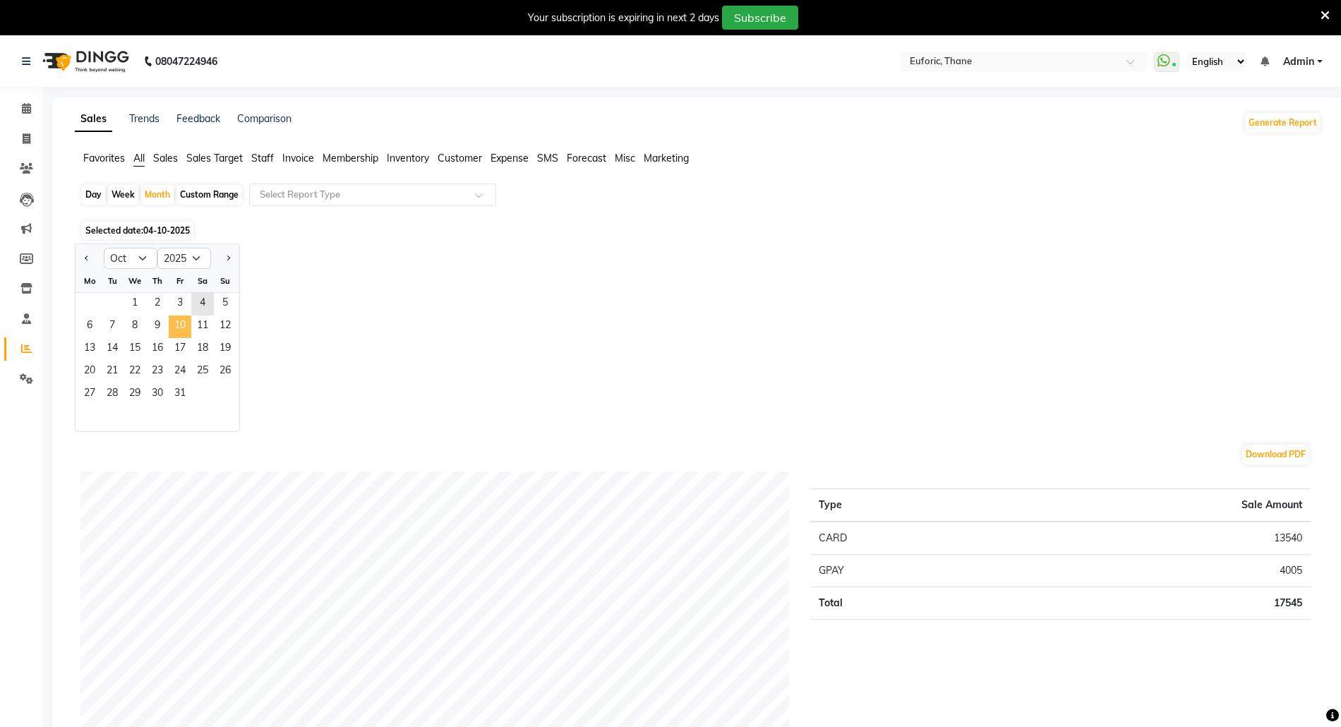
click at [190, 325] on span "10" at bounding box center [180, 326] width 23 height 23
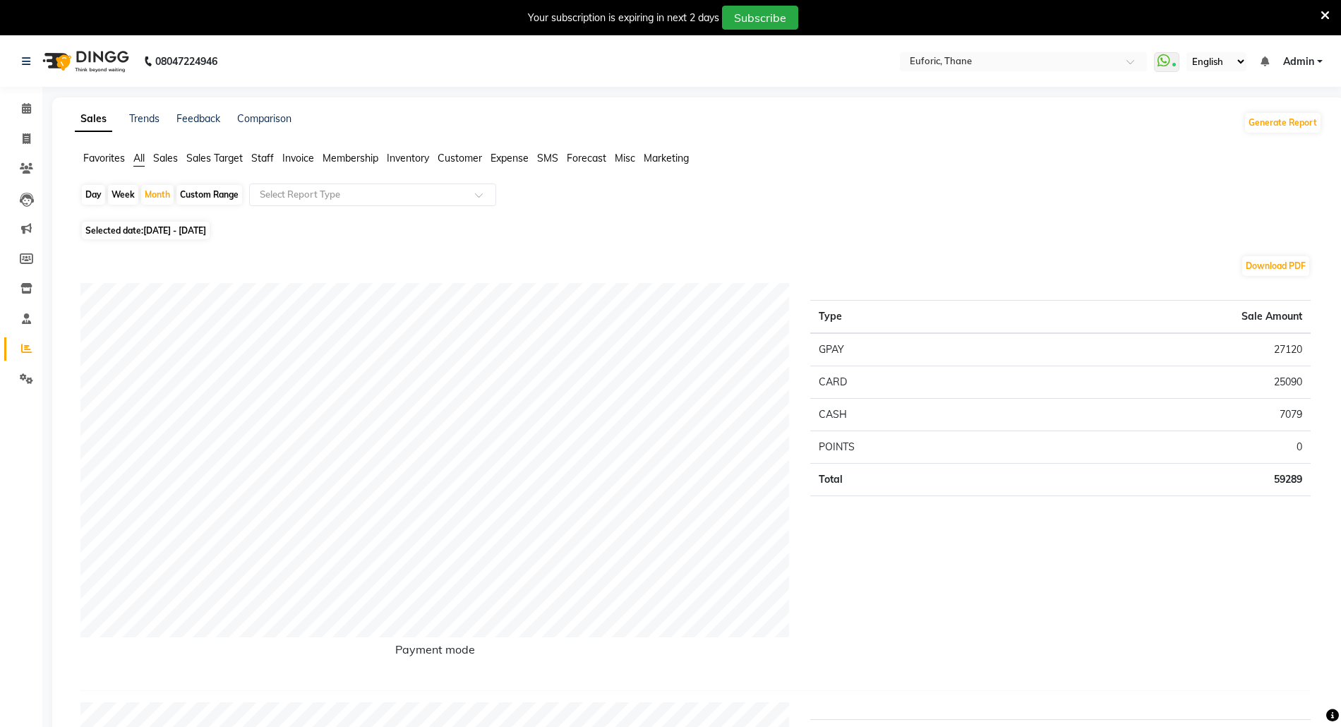
click at [264, 159] on span "Staff" at bounding box center [262, 158] width 23 height 13
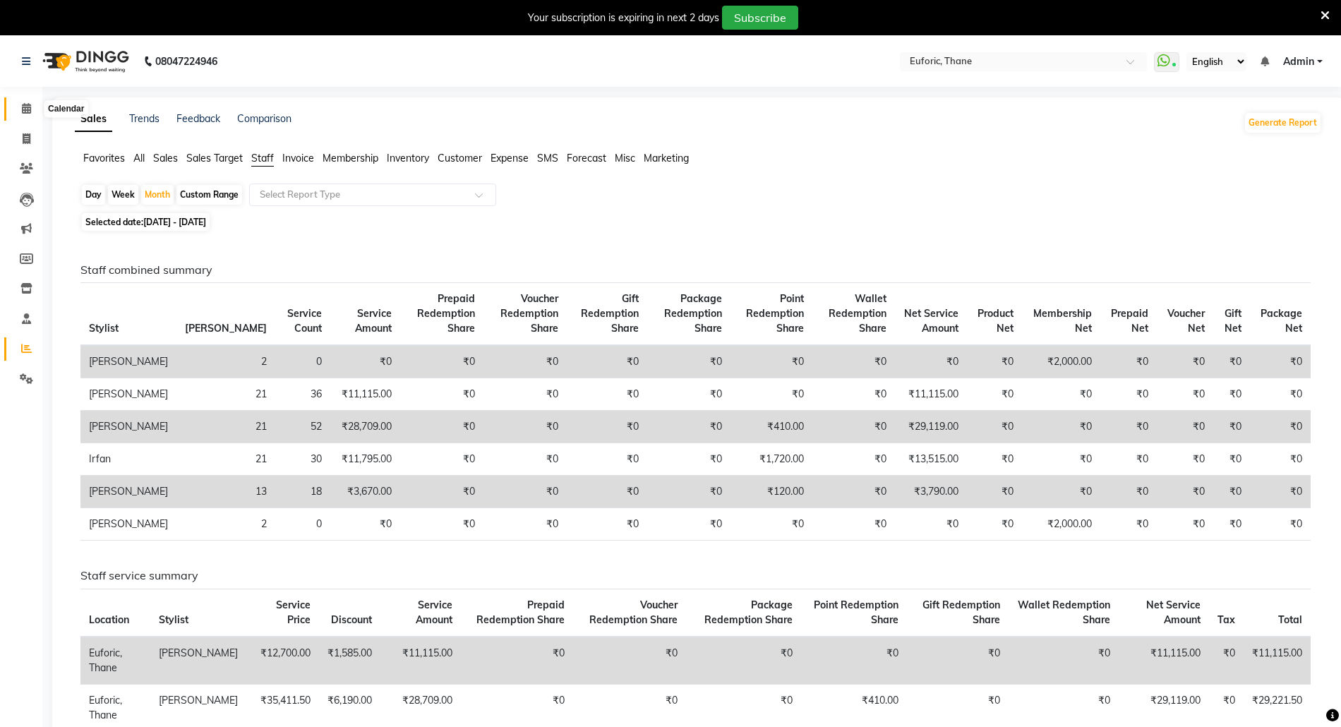
click at [17, 103] on span at bounding box center [26, 109] width 25 height 16
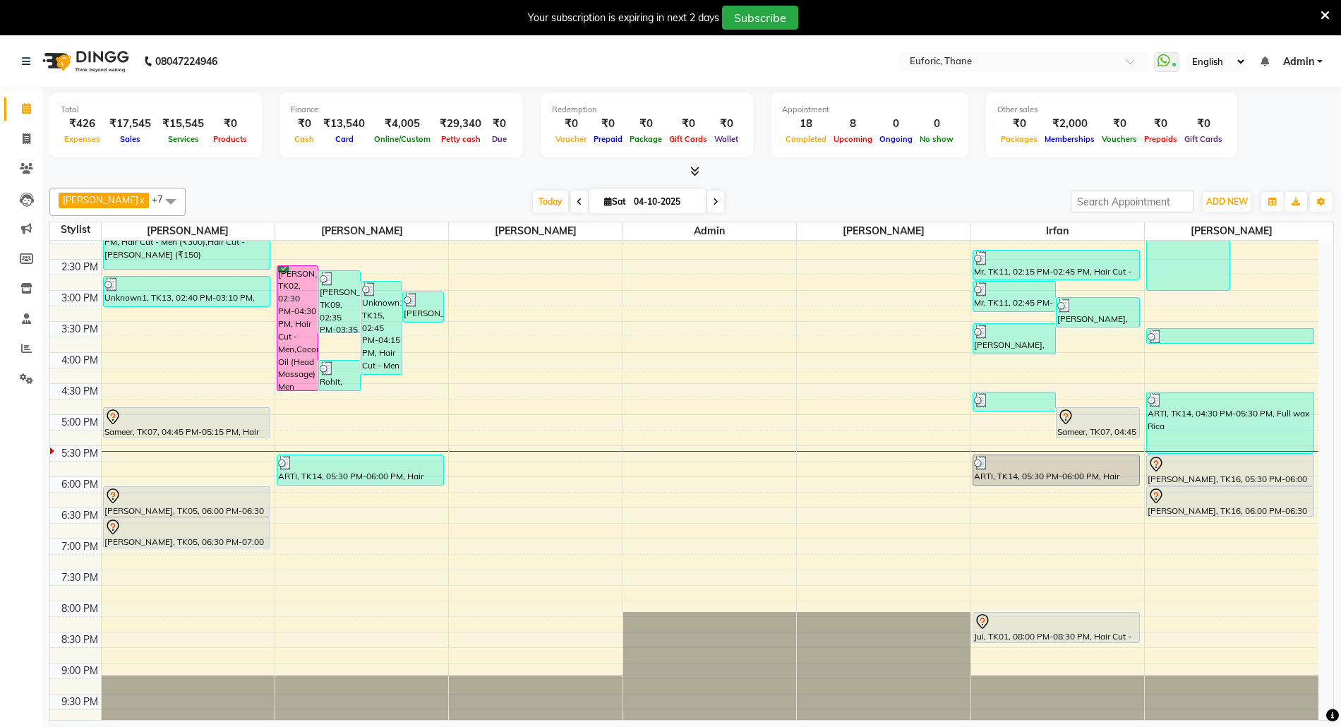
scroll to position [402, 0]
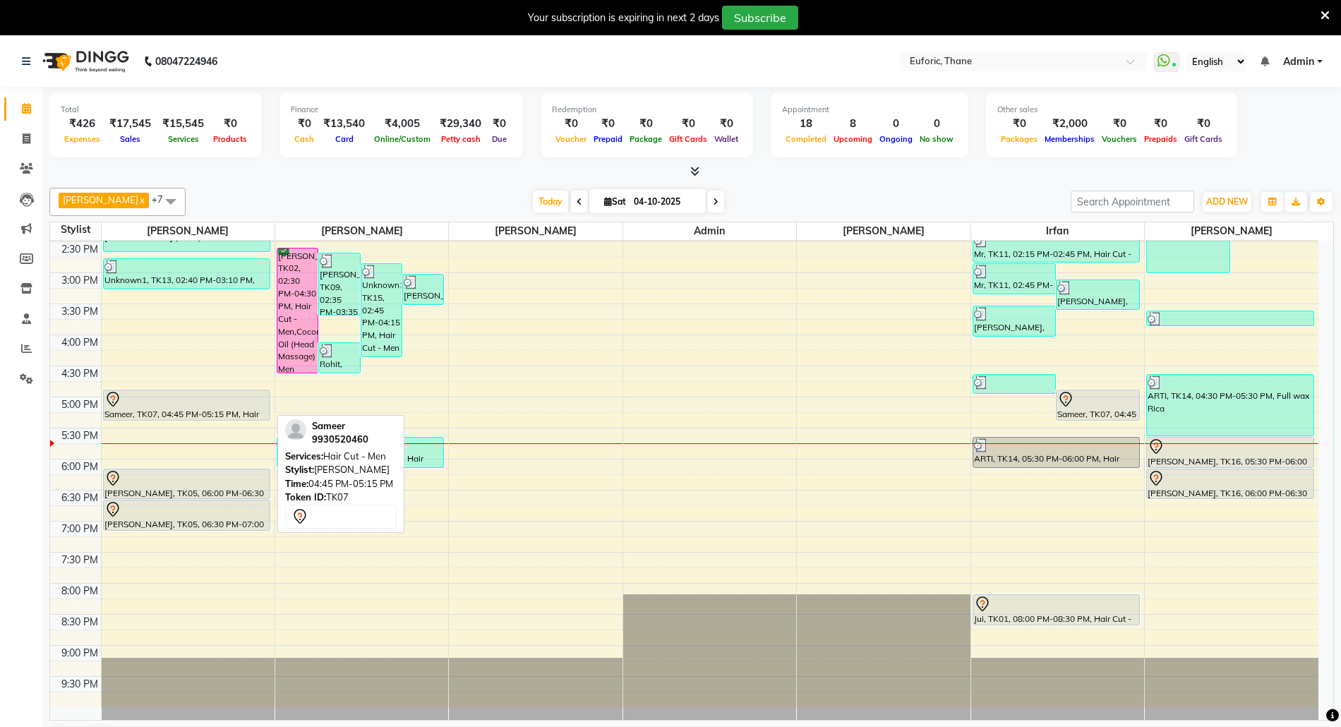
click at [145, 412] on div "Sameer, TK07, 04:45 PM-05:15 PM, Hair Cut - Men" at bounding box center [187, 405] width 166 height 30
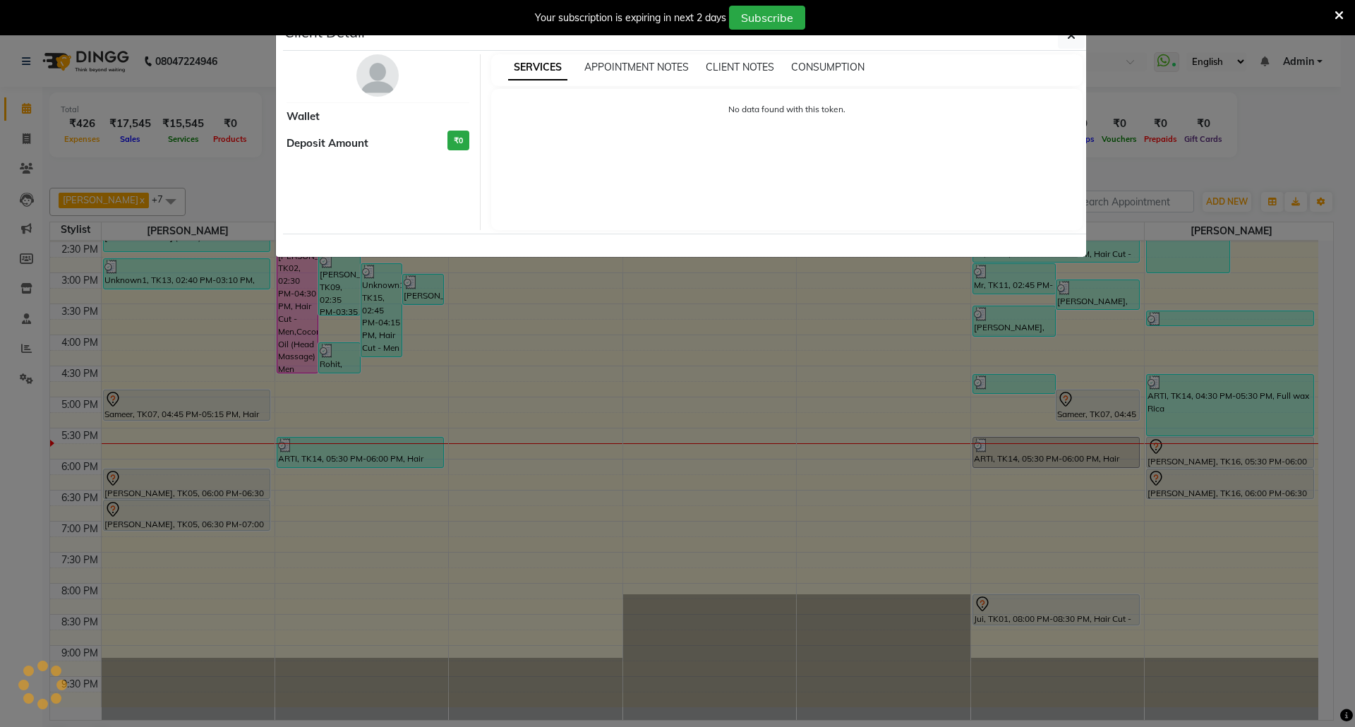
select select "7"
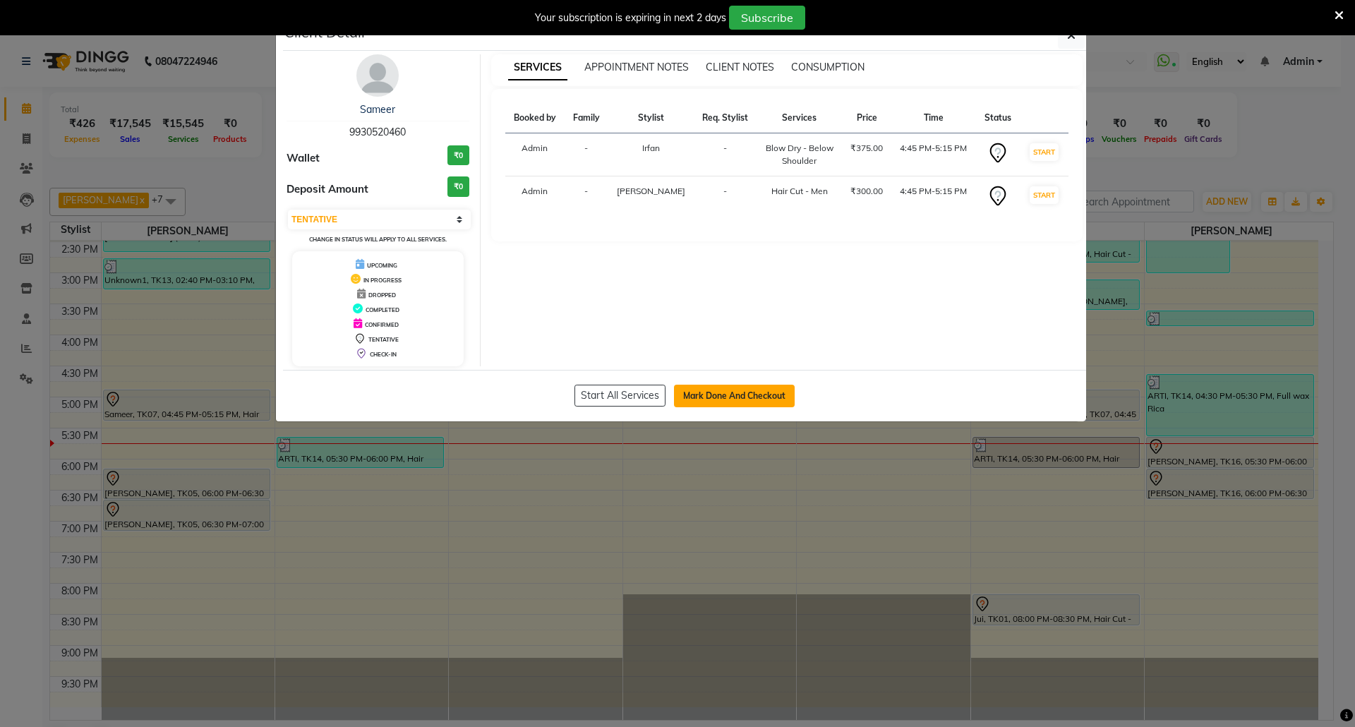
click at [752, 391] on button "Mark Done And Checkout" at bounding box center [734, 396] width 121 height 23
select select "5063"
select select "service"
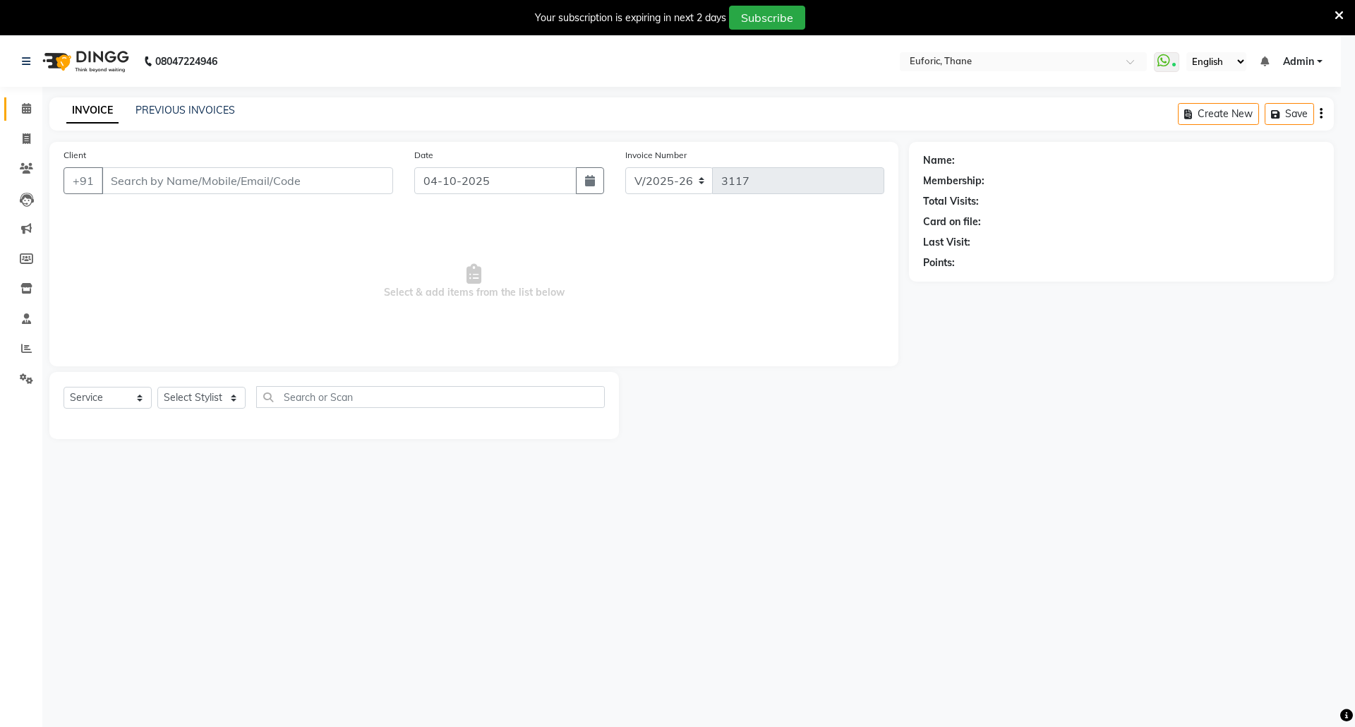
select select "3"
type input "9930520460"
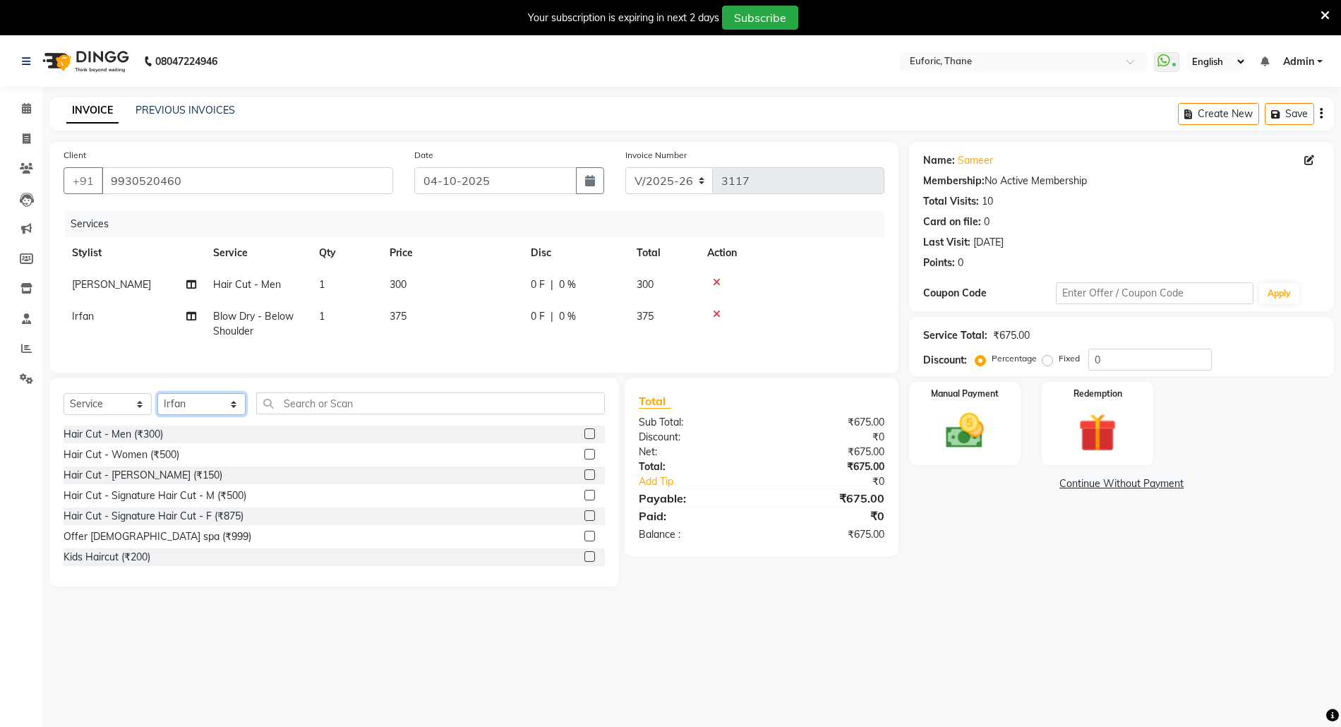
click at [193, 412] on select "Select Stylist Aaru Ahire Aatik Salmanai Admin Gauri Chilap Irfan Seraj Ahemad …" at bounding box center [201, 404] width 88 height 22
select select "31985"
click at [157, 407] on select "Select Stylist Aaru Ahire Aatik Salmanai Admin Gauri Chilap Irfan Seraj Ahemad …" at bounding box center [201, 404] width 88 height 22
click at [584, 480] on label at bounding box center [589, 474] width 11 height 11
click at [584, 480] on input "checkbox" at bounding box center [588, 475] width 9 height 9
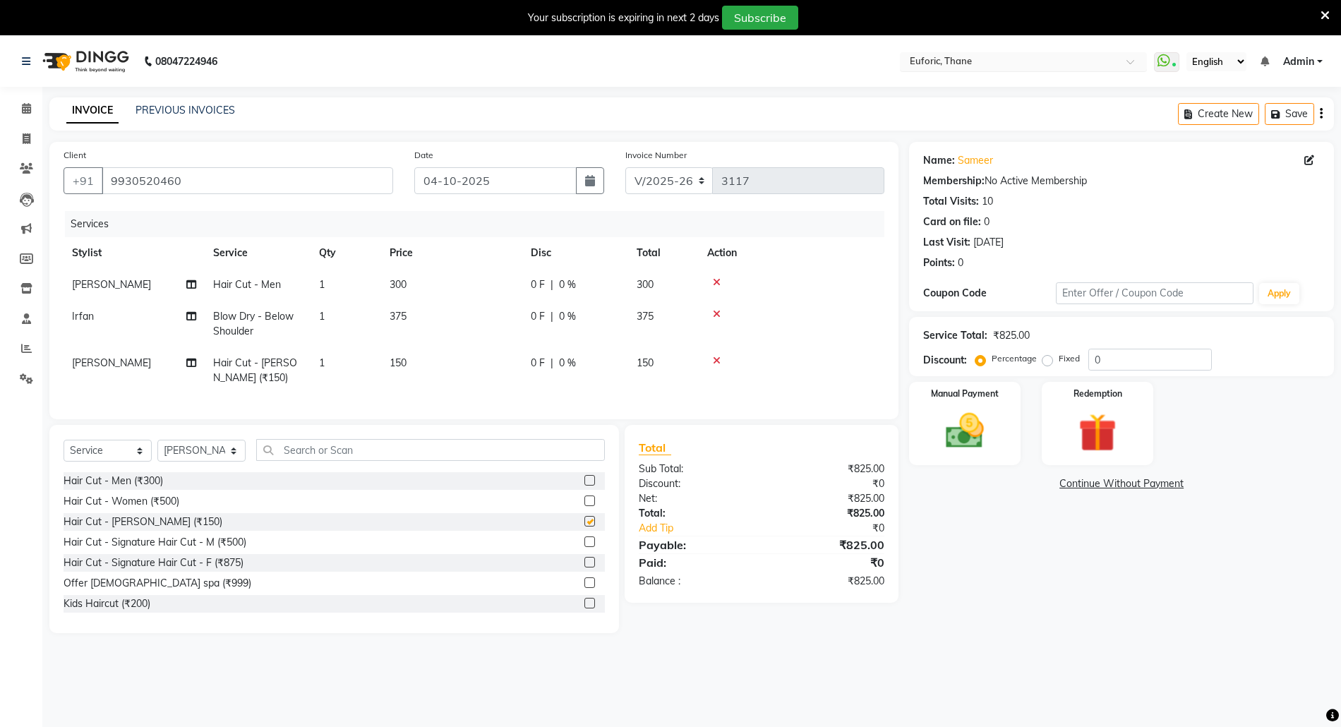
checkbox input "false"
click at [978, 156] on link "Sameer" at bounding box center [975, 160] width 35 height 15
click at [1095, 359] on input "0" at bounding box center [1149, 360] width 123 height 22
type input "20"
drag, startPoint x: 1090, startPoint y: 360, endPoint x: 1046, endPoint y: 359, distance: 44.5
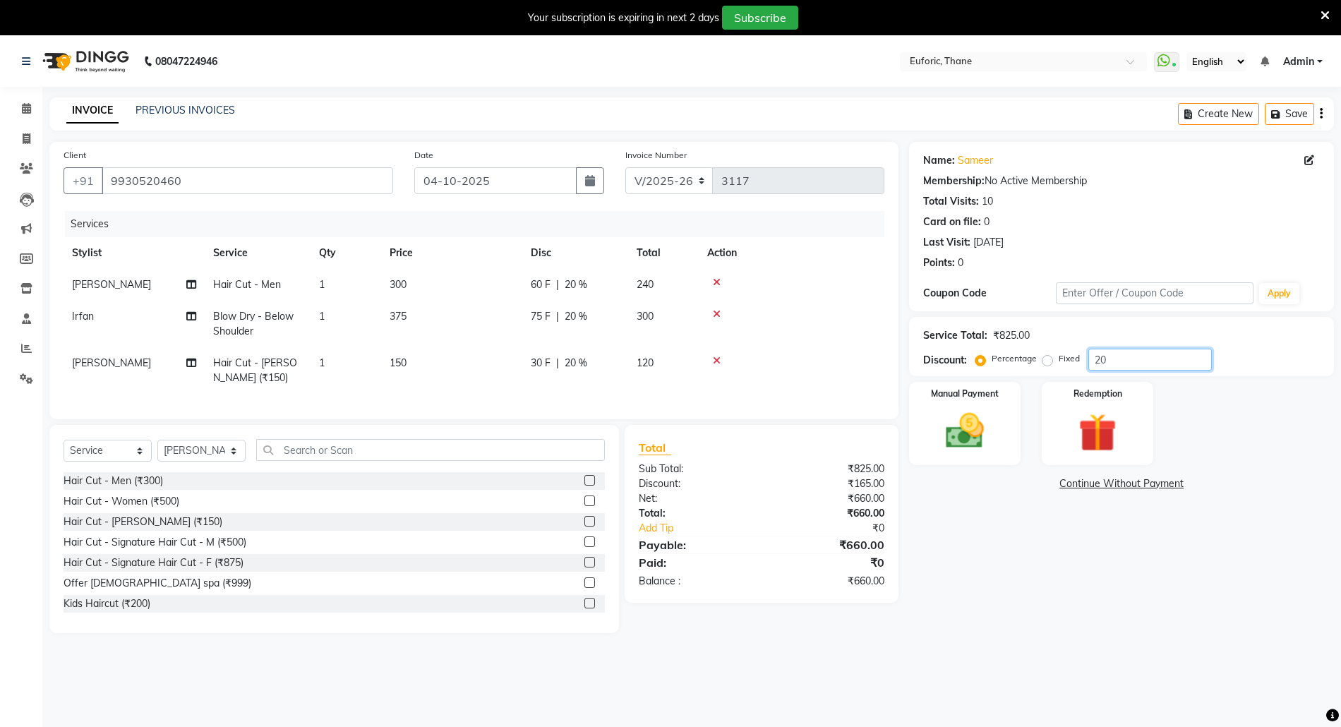
click at [1046, 359] on div "Percentage Fixed 20" at bounding box center [1095, 360] width 234 height 22
click at [586, 331] on td "0 F | 0 %" at bounding box center [575, 324] width 106 height 47
select select "33147"
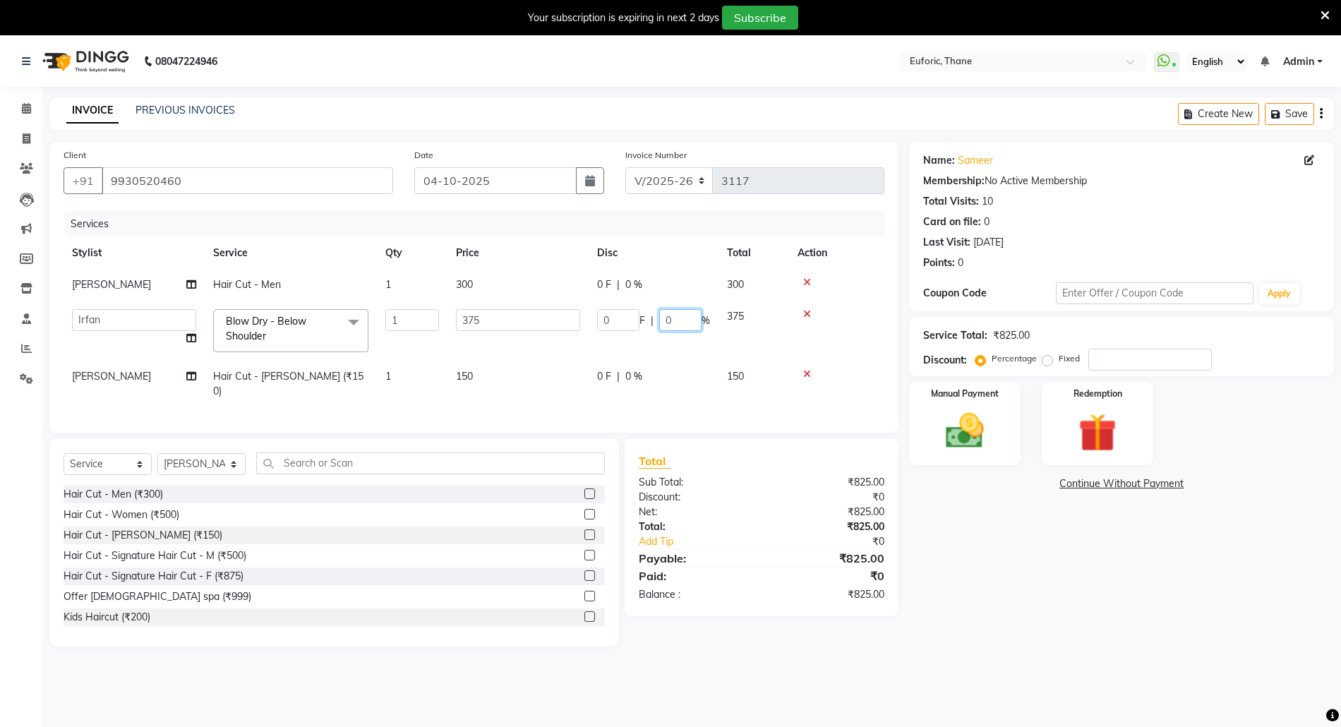
click at [661, 320] on input "0" at bounding box center [680, 320] width 42 height 22
type input "20"
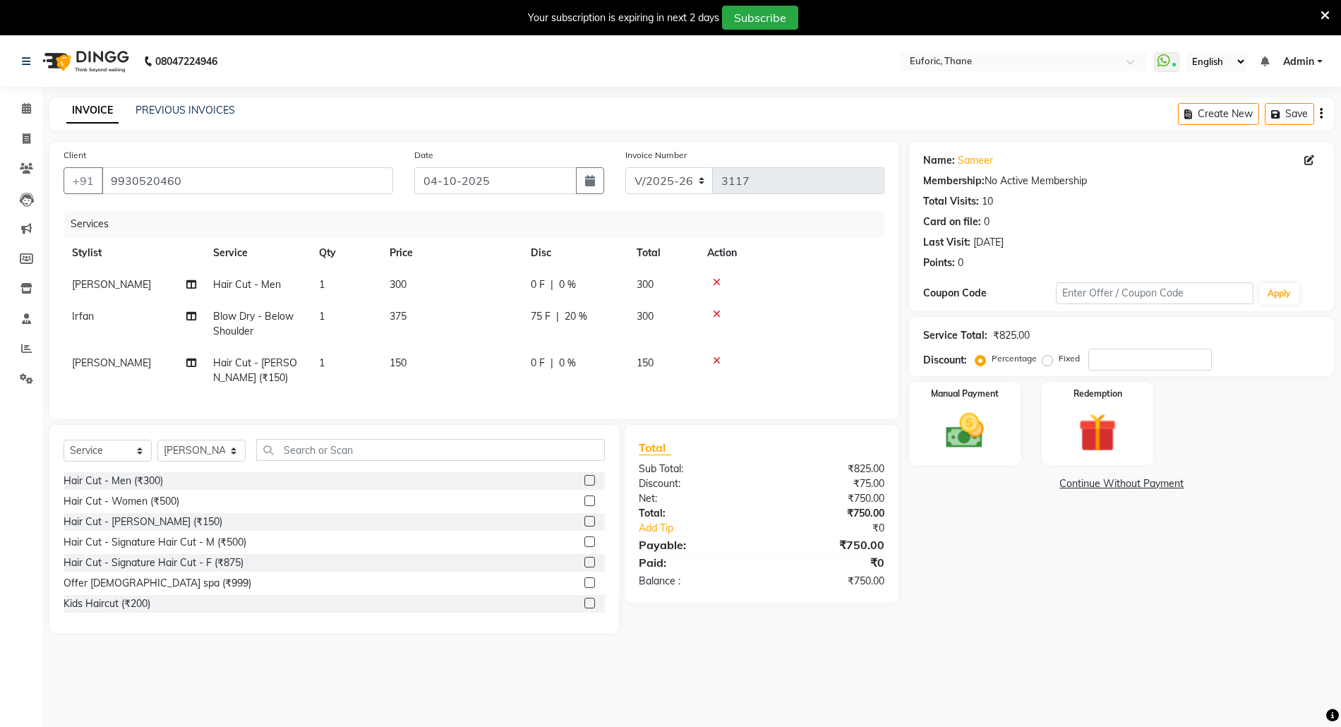
click at [1073, 610] on div "Name: Sameer Membership: No Active Membership Total Visits: 10 Card on file: 0 …" at bounding box center [1126, 387] width 435 height 491
click at [1005, 416] on div "Manual Payment" at bounding box center [965, 423] width 116 height 86
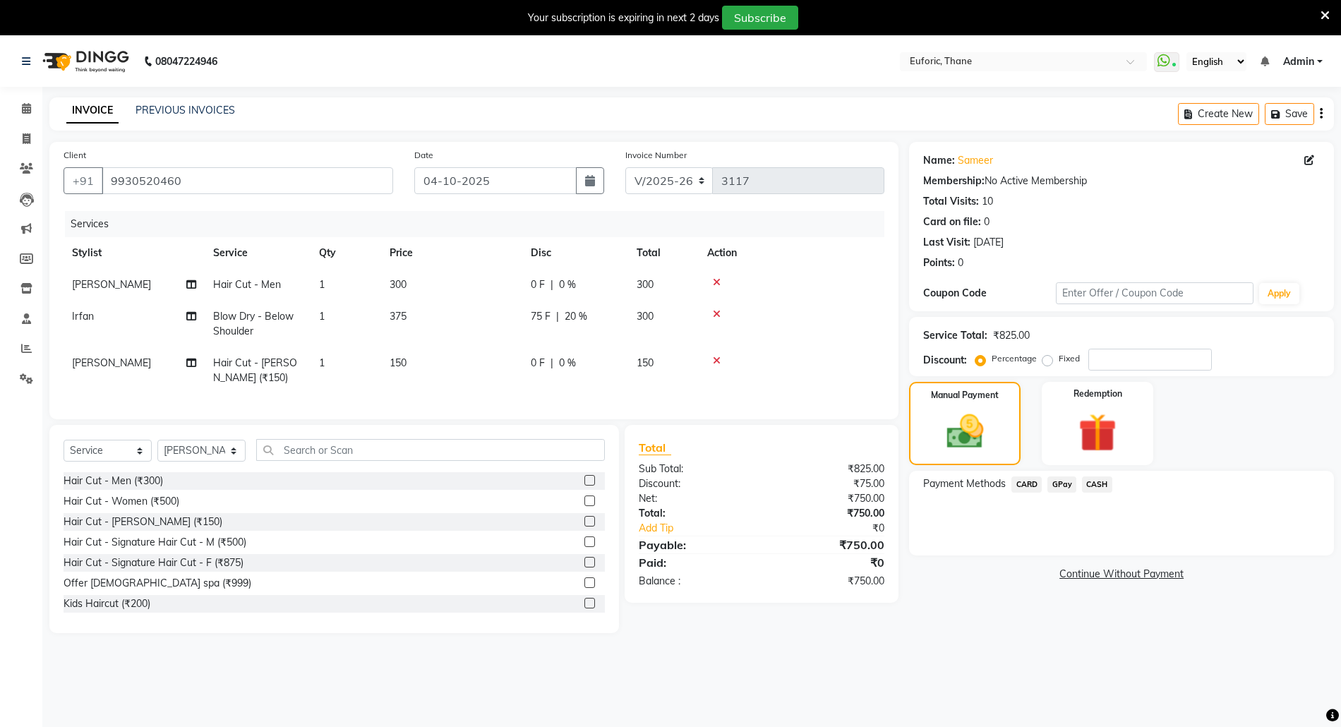
click at [1070, 486] on span "GPay" at bounding box center [1061, 484] width 29 height 16
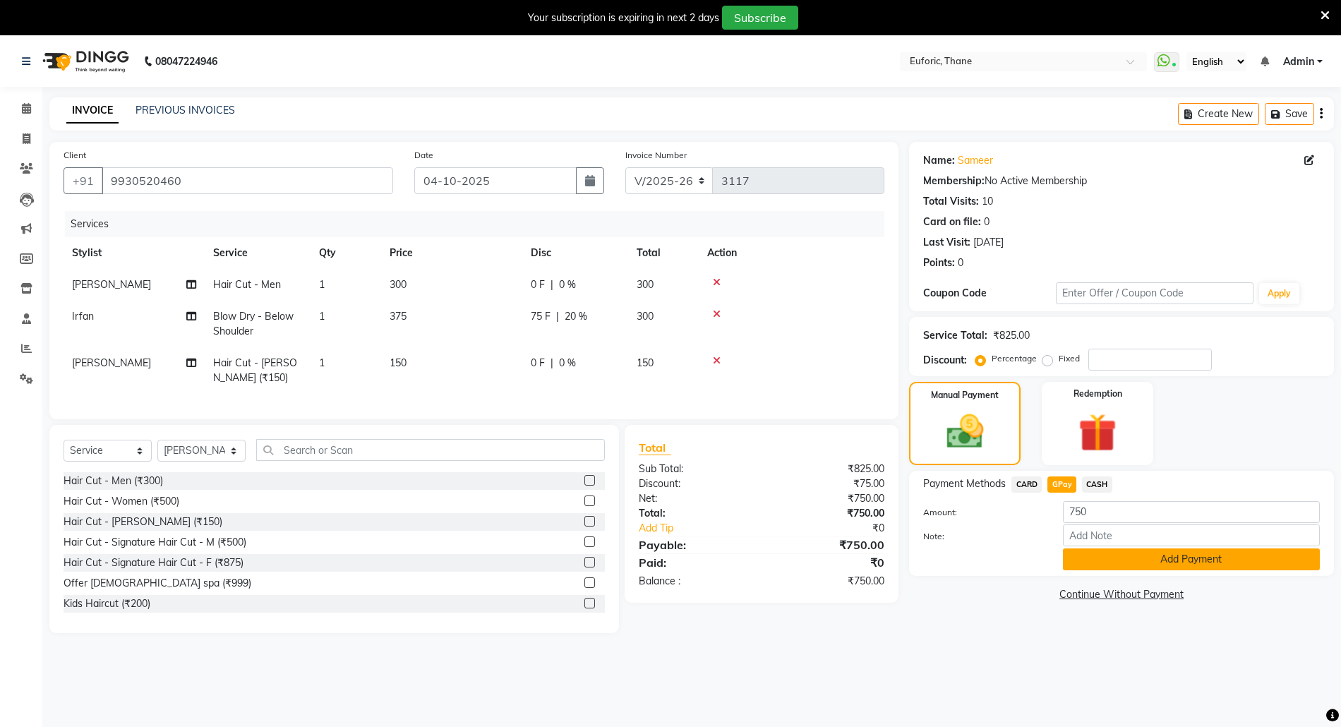
click at [1099, 563] on button "Add Payment" at bounding box center [1191, 559] width 257 height 22
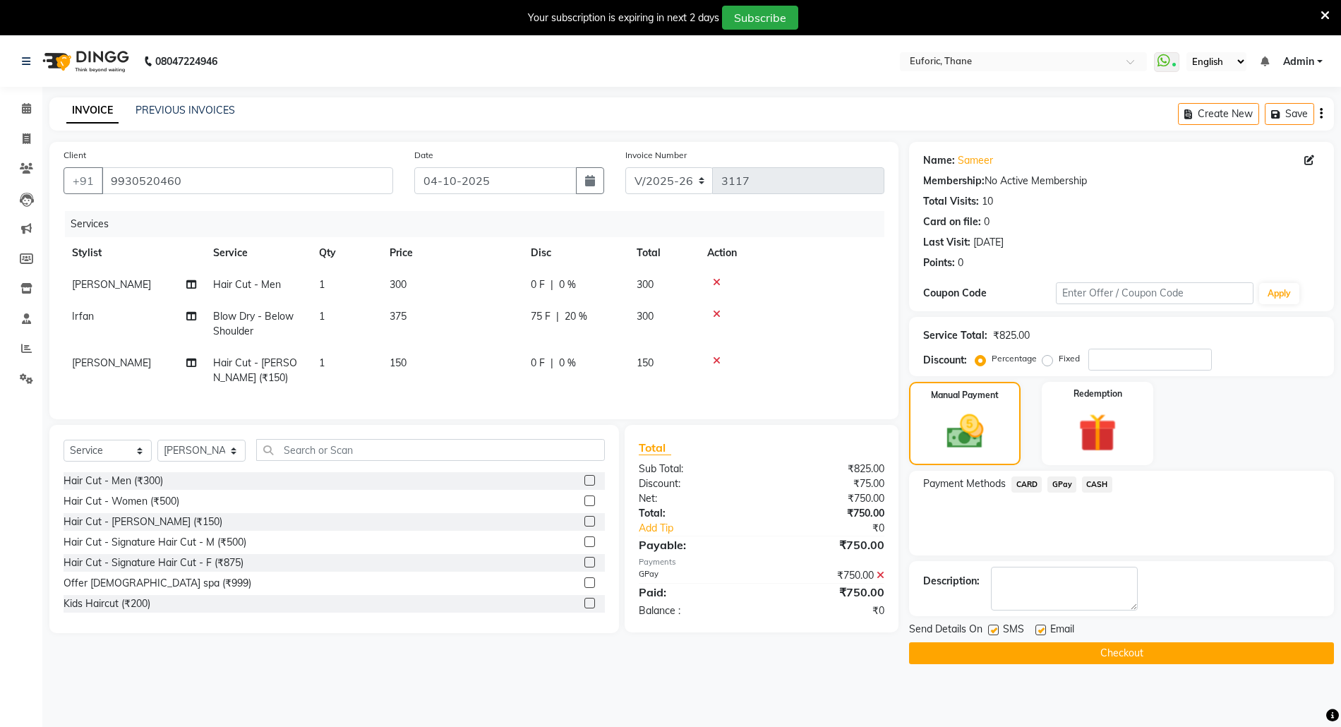
click at [1109, 646] on button "Checkout" at bounding box center [1121, 653] width 425 height 22
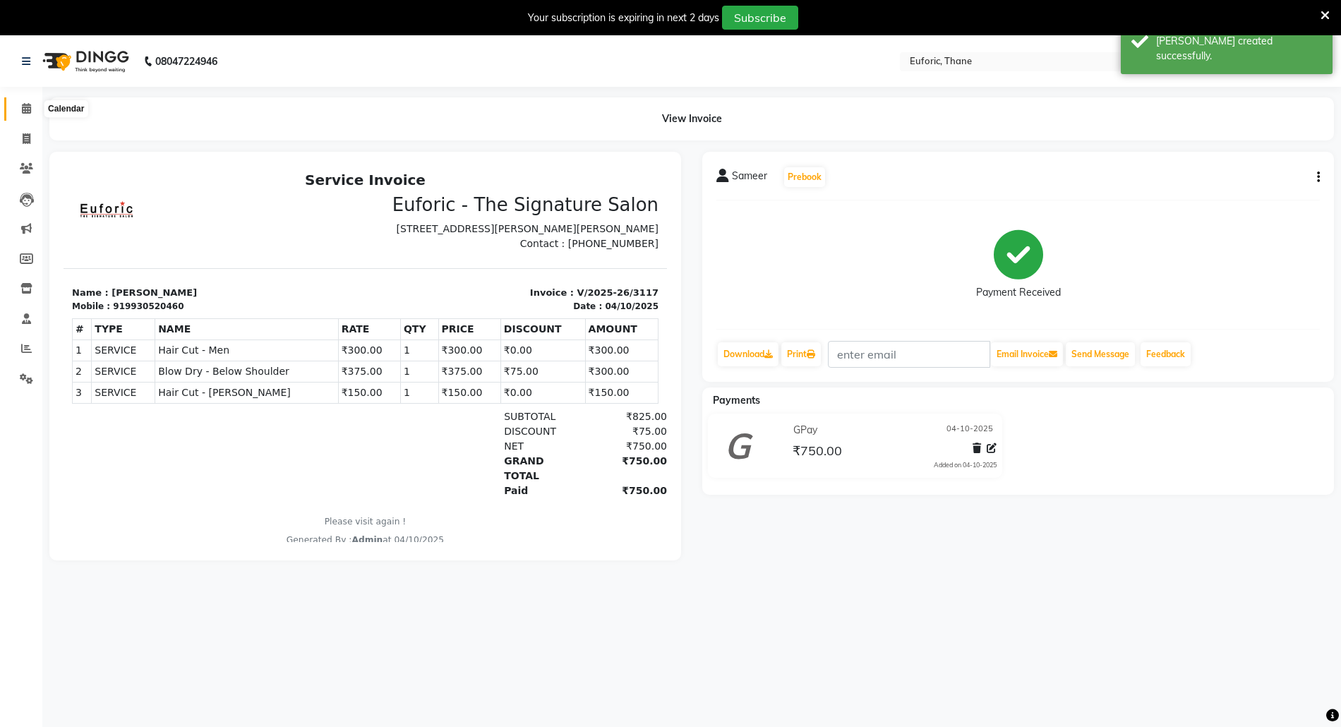
click at [20, 105] on span at bounding box center [26, 109] width 25 height 16
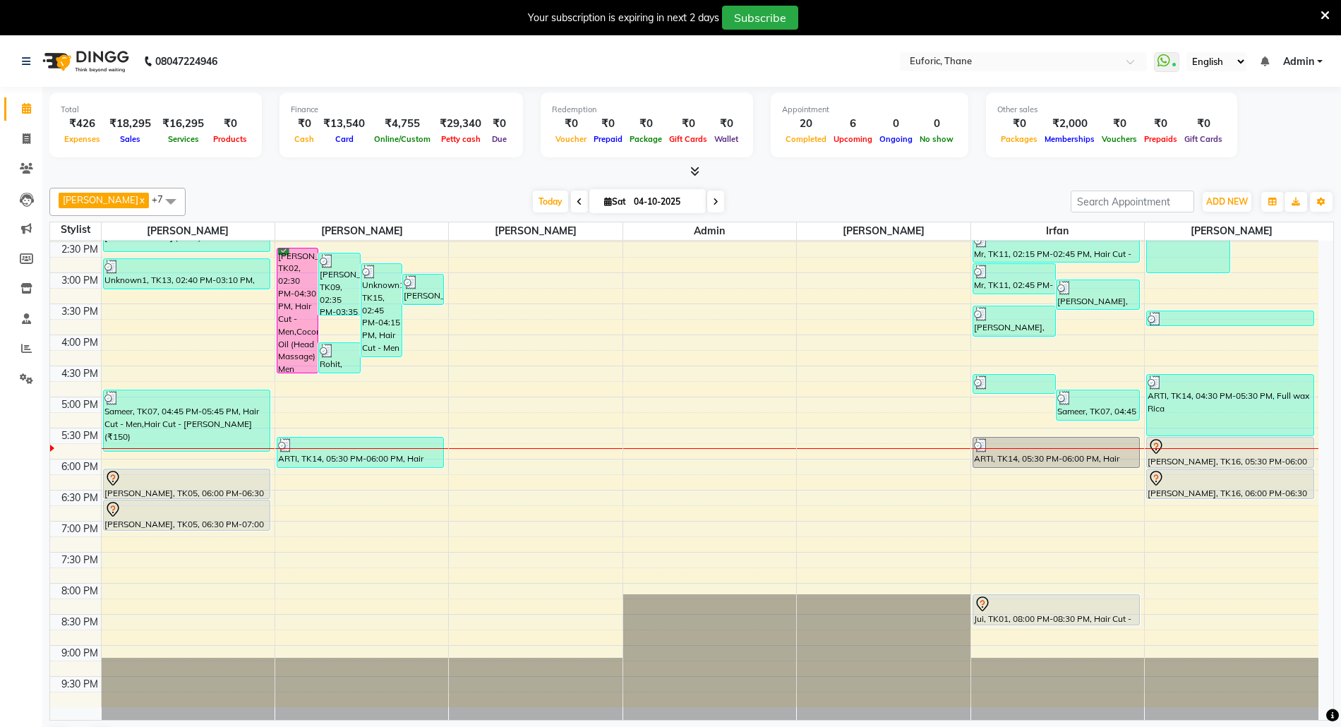
scroll to position [37, 0]
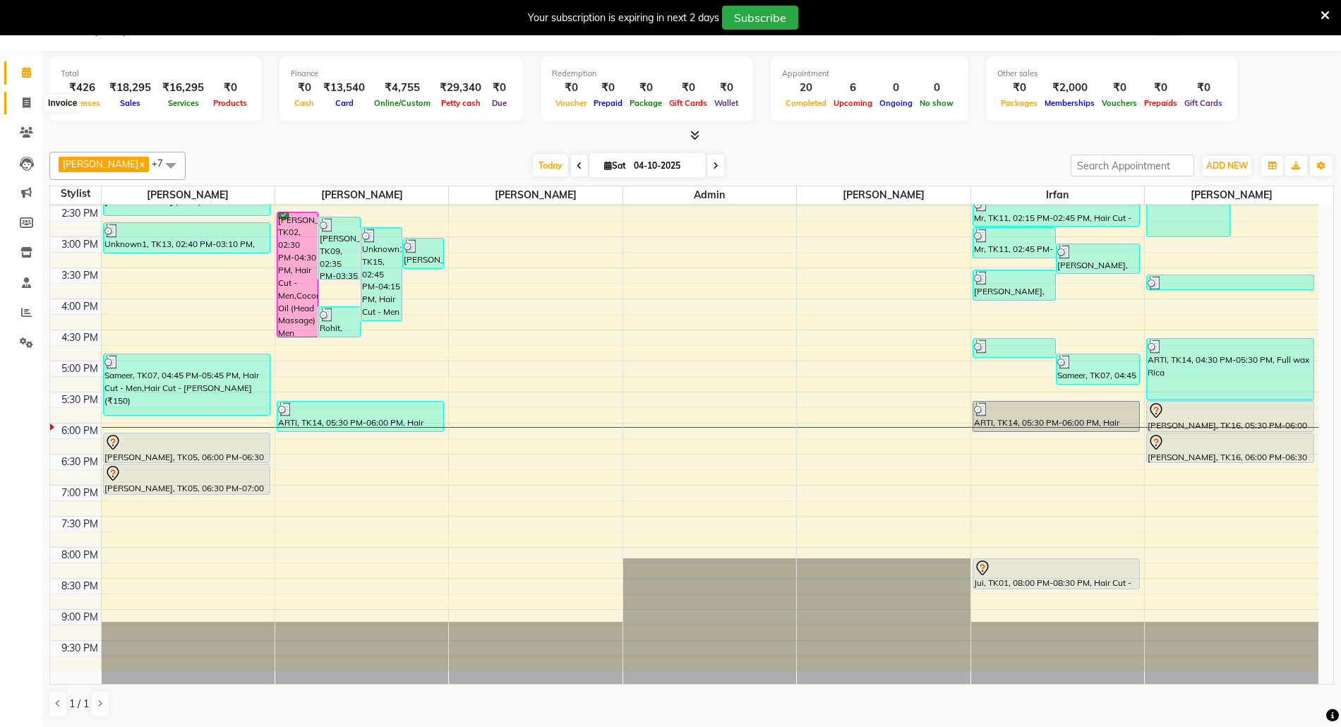
click at [24, 105] on icon at bounding box center [27, 102] width 8 height 11
select select "5063"
select select "service"
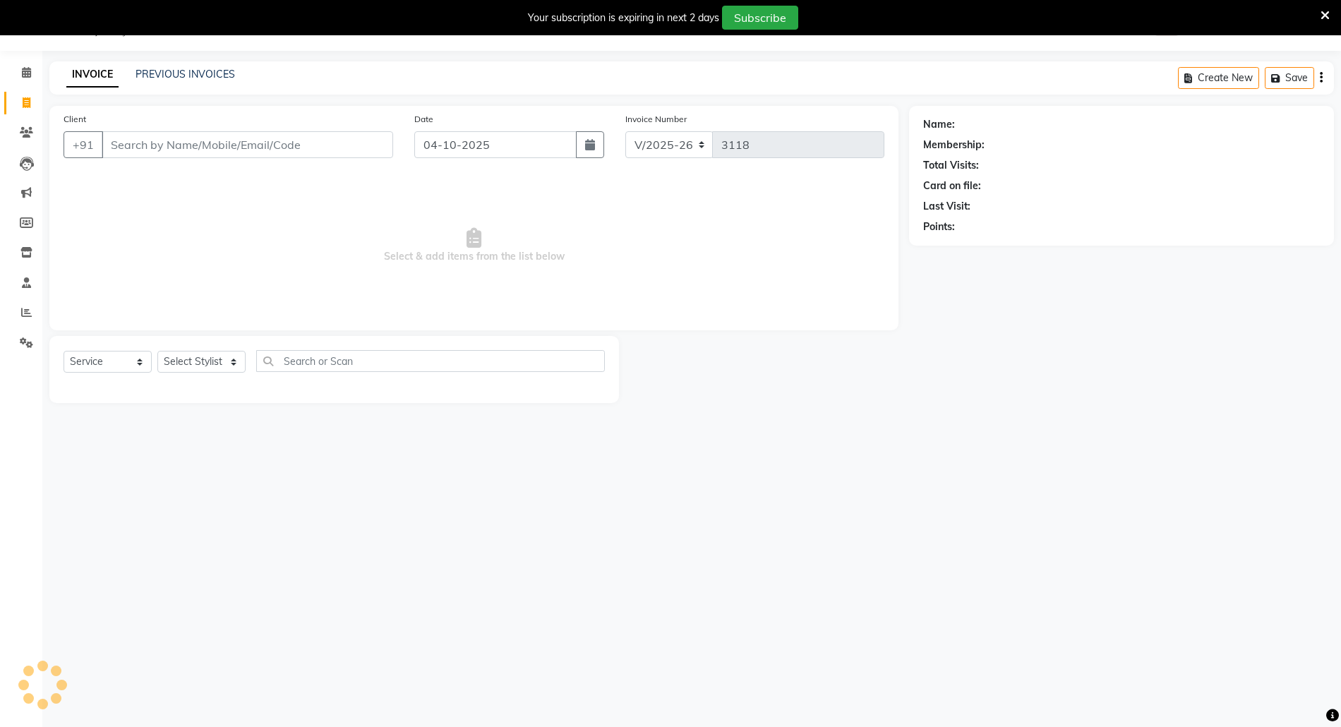
scroll to position [35, 0]
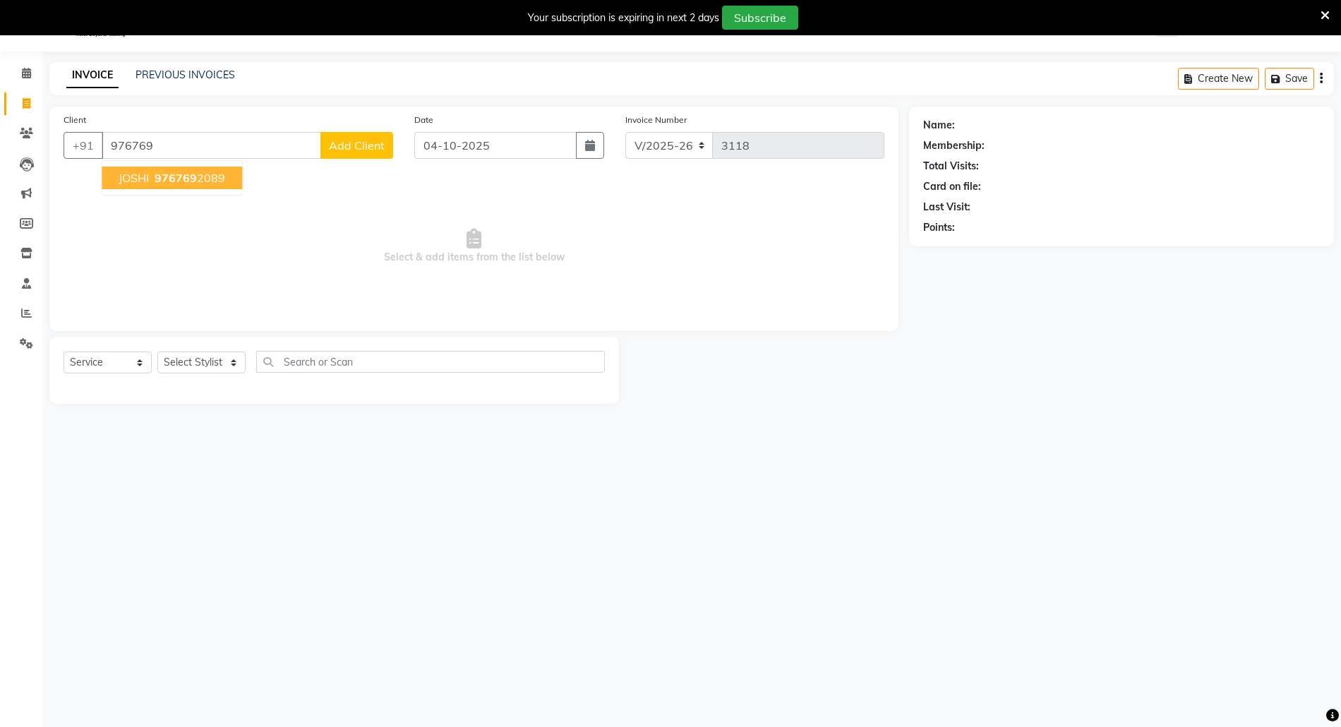
click at [145, 185] on button "JOSHI 976769 2089" at bounding box center [172, 178] width 140 height 23
type input "9767692089"
select select "1: Object"
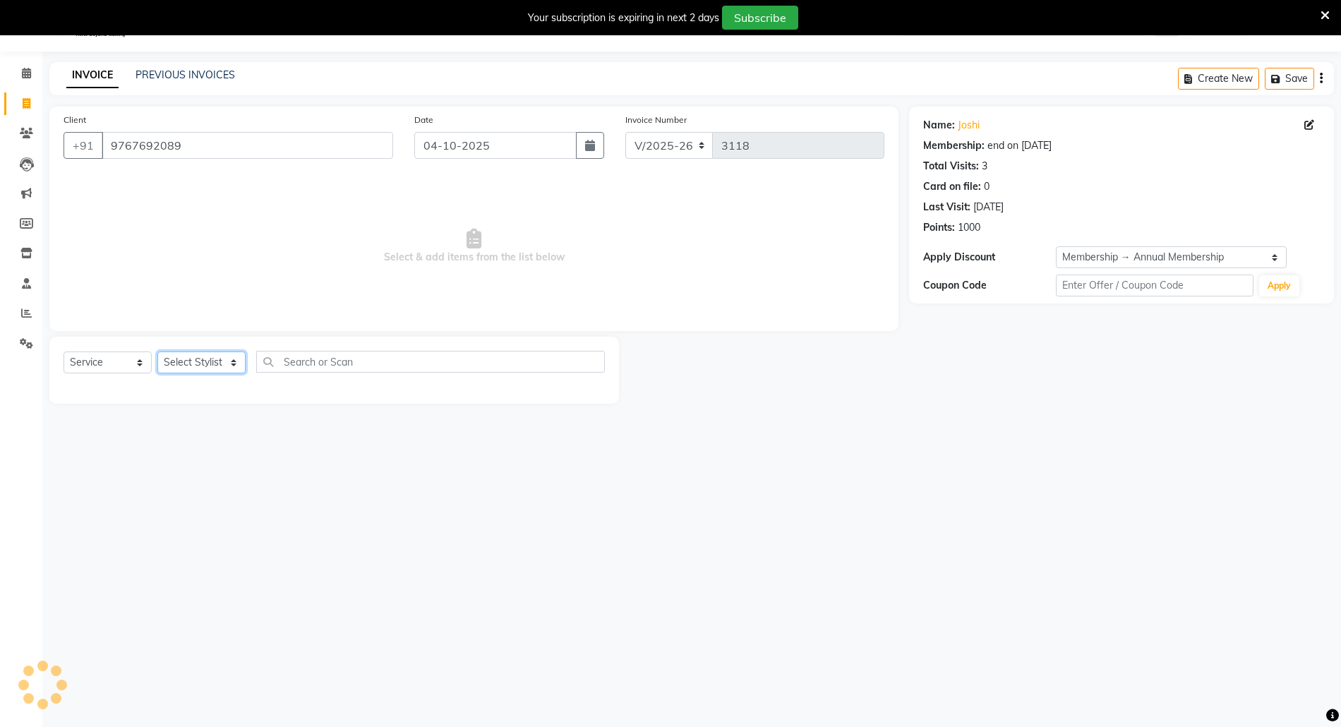
click at [212, 359] on select "Select Stylist Aaru Ahire Aatik Salmanai Admin Gauri Chilap Irfan Seraj Ahemad …" at bounding box center [201, 362] width 88 height 22
select select "33147"
click at [157, 351] on select "Select Stylist Aaru Ahire Aatik Salmanai Admin Gauri Chilap Irfan Seraj Ahemad …" at bounding box center [201, 362] width 88 height 22
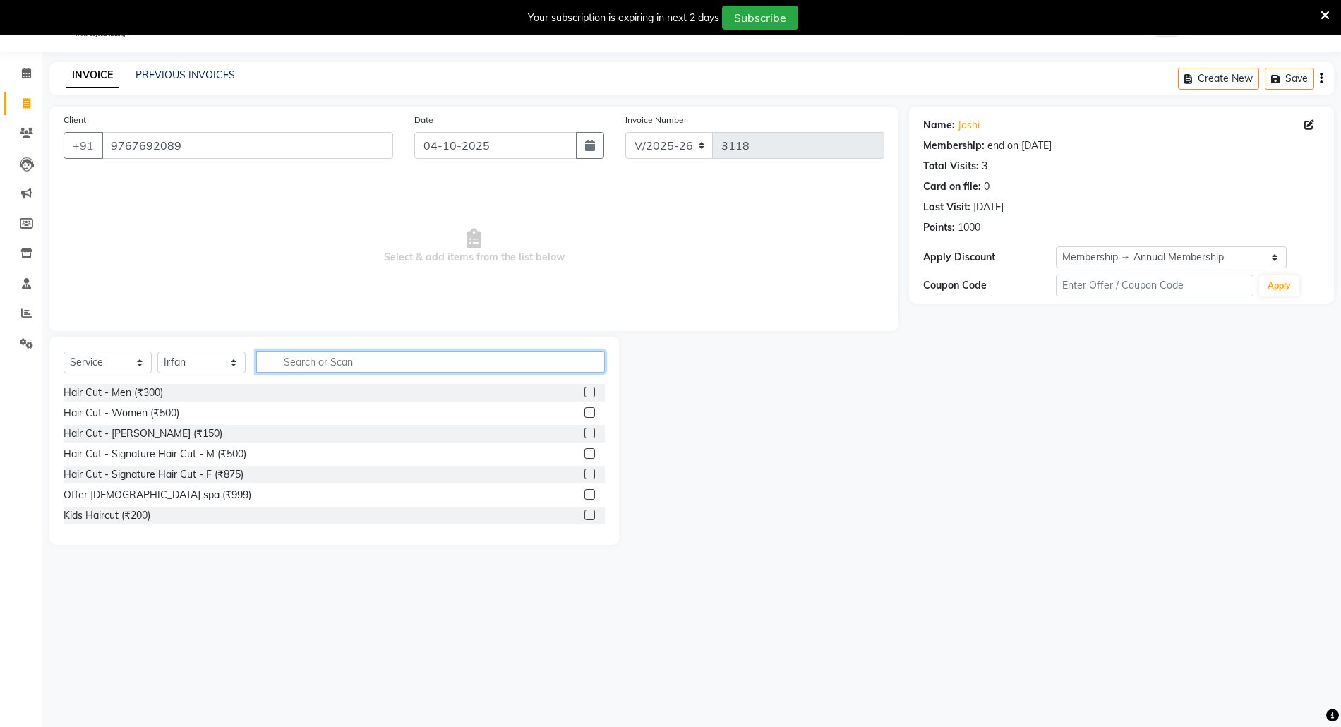
click at [354, 354] on input "text" at bounding box center [430, 362] width 349 height 22
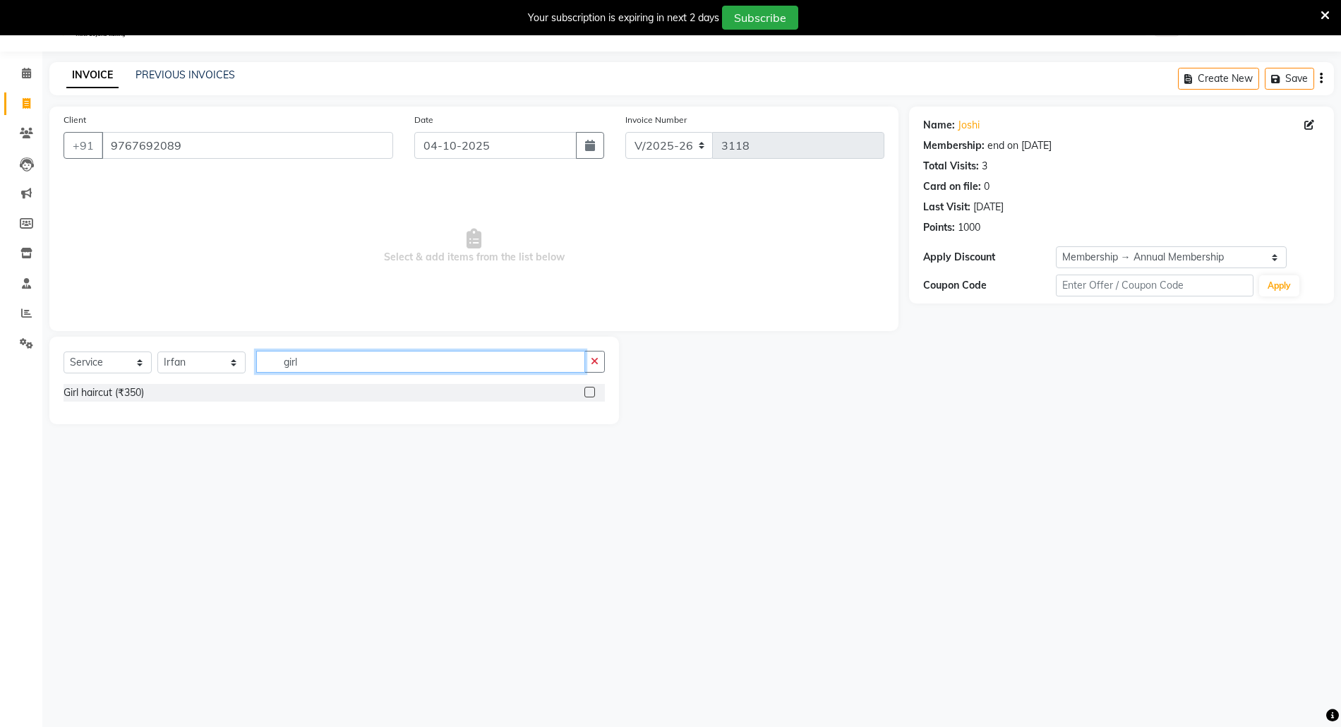
type input "girl"
drag, startPoint x: 590, startPoint y: 391, endPoint x: 585, endPoint y: 382, distance: 9.8
click at [589, 391] on label at bounding box center [589, 392] width 11 height 11
click at [589, 391] on input "checkbox" at bounding box center [588, 392] width 9 height 9
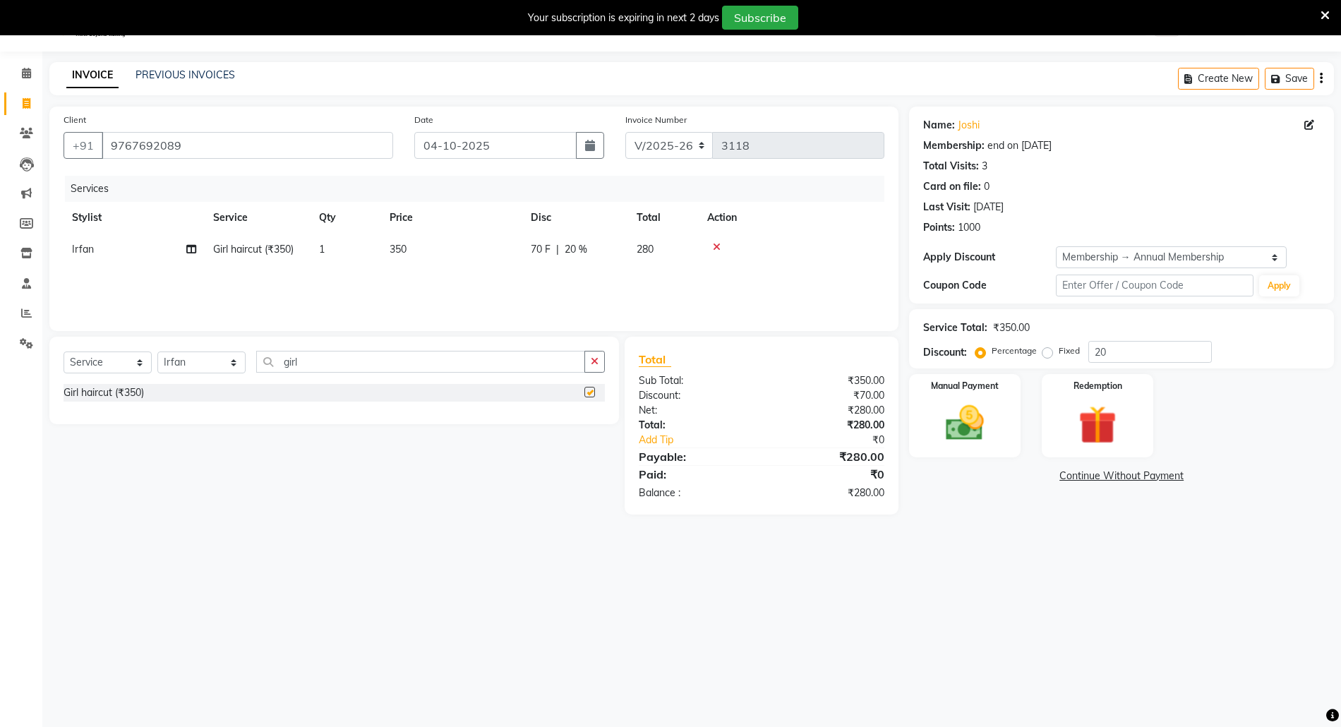
checkbox input "false"
click at [423, 260] on td "350" at bounding box center [451, 250] width 141 height 32
select select "33147"
drag, startPoint x: 458, startPoint y: 247, endPoint x: 466, endPoint y: 249, distance: 8.7
click at [466, 249] on input "350" at bounding box center [518, 253] width 124 height 22
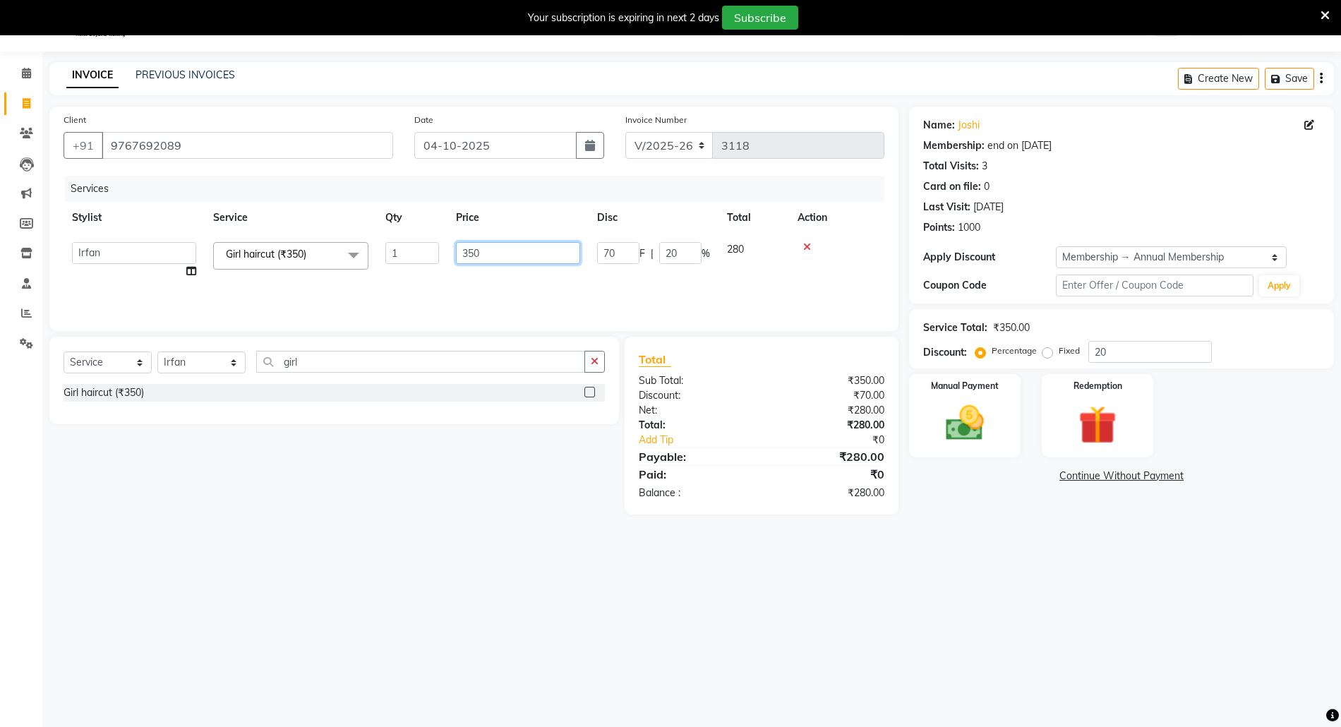
type input "250"
click at [972, 538] on div "08047224946 Select Location × Euforic, Thane WhatsApp Status ✕ Status: Connecte…" at bounding box center [670, 364] width 1341 height 727
click at [980, 390] on label "Manual Payment" at bounding box center [964, 384] width 71 height 13
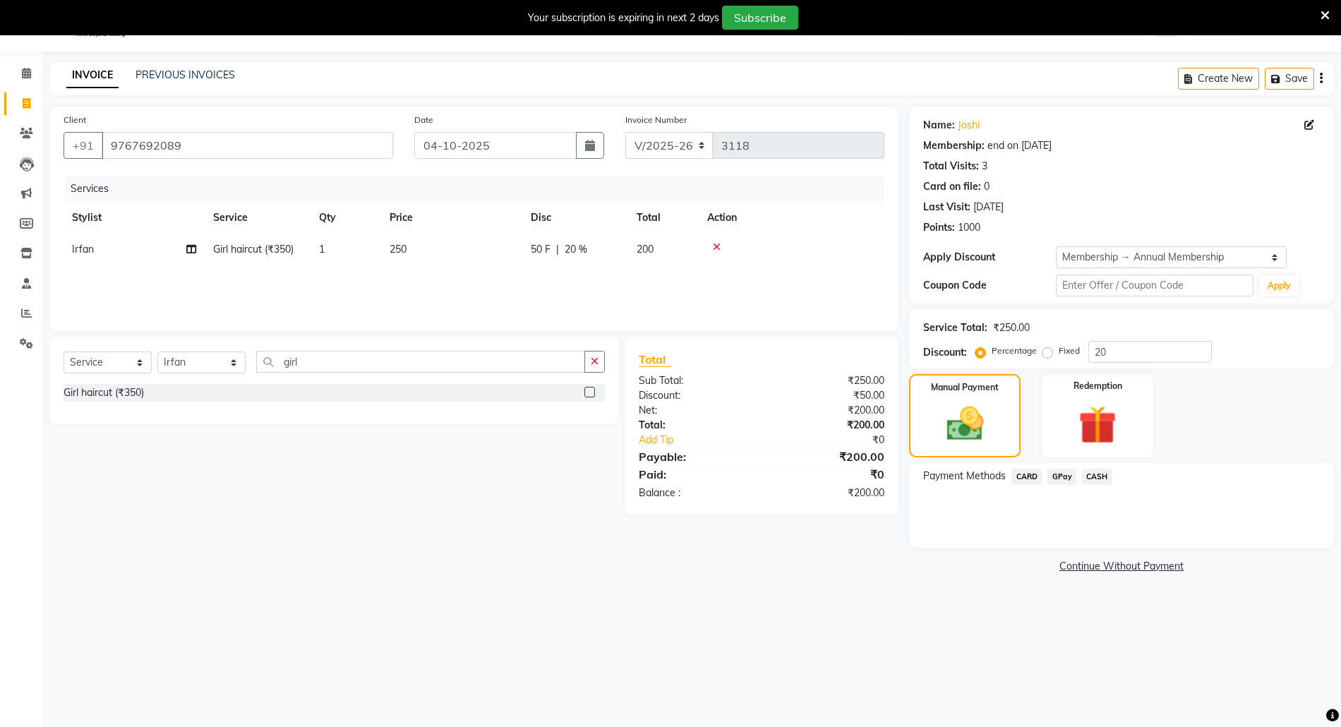
click at [1057, 476] on span "GPay" at bounding box center [1061, 477] width 29 height 16
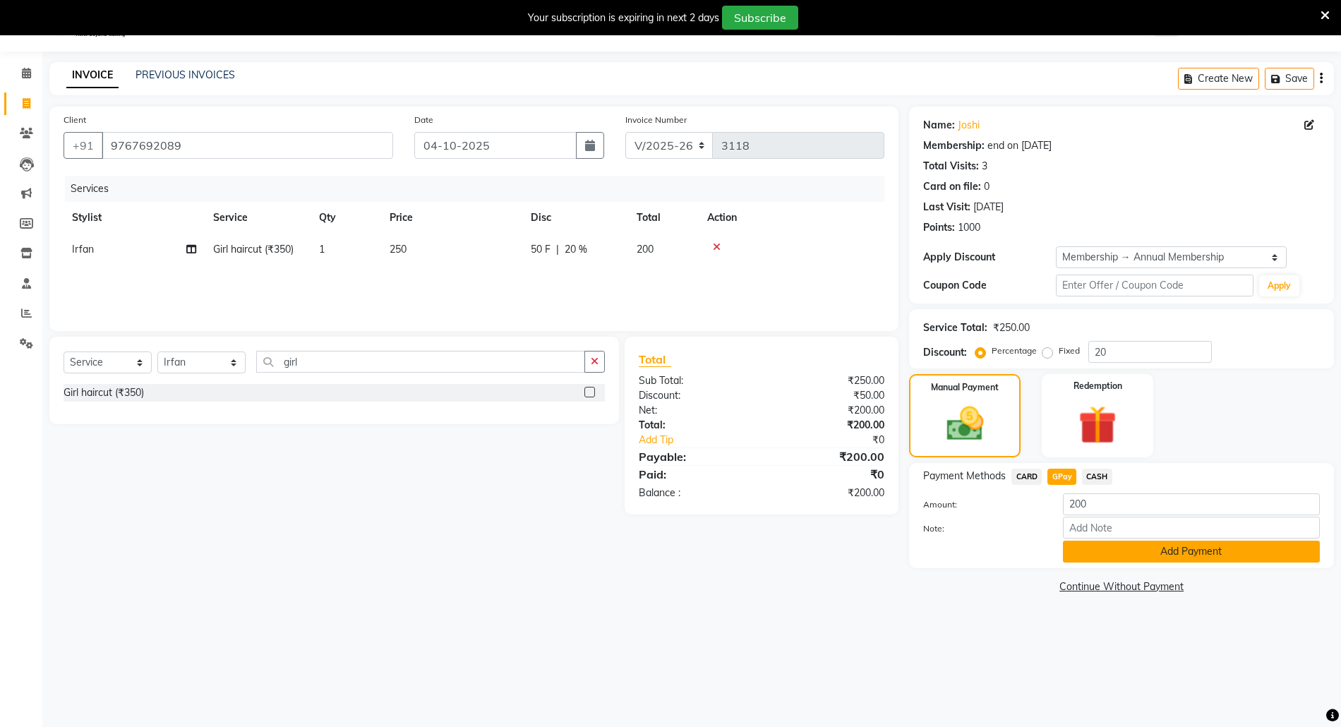
click at [1094, 555] on button "Add Payment" at bounding box center [1191, 552] width 257 height 22
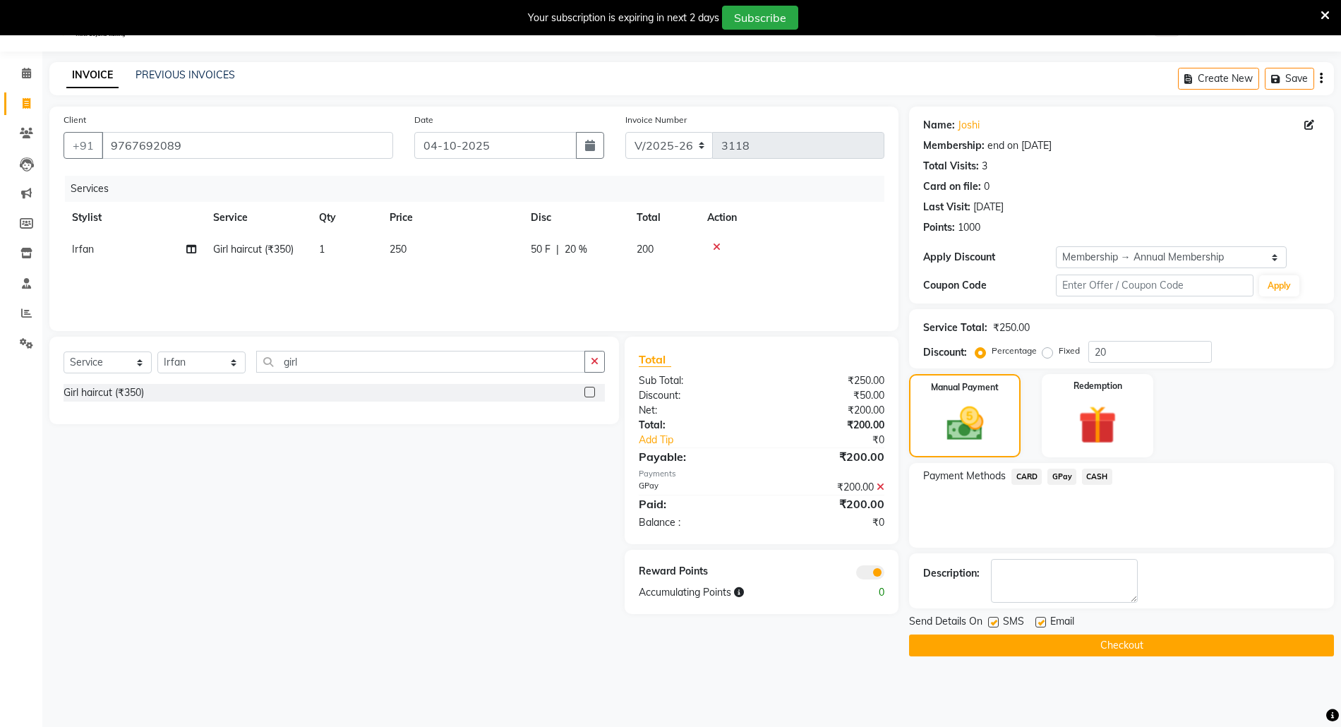
click at [1115, 642] on button "Checkout" at bounding box center [1121, 645] width 425 height 22
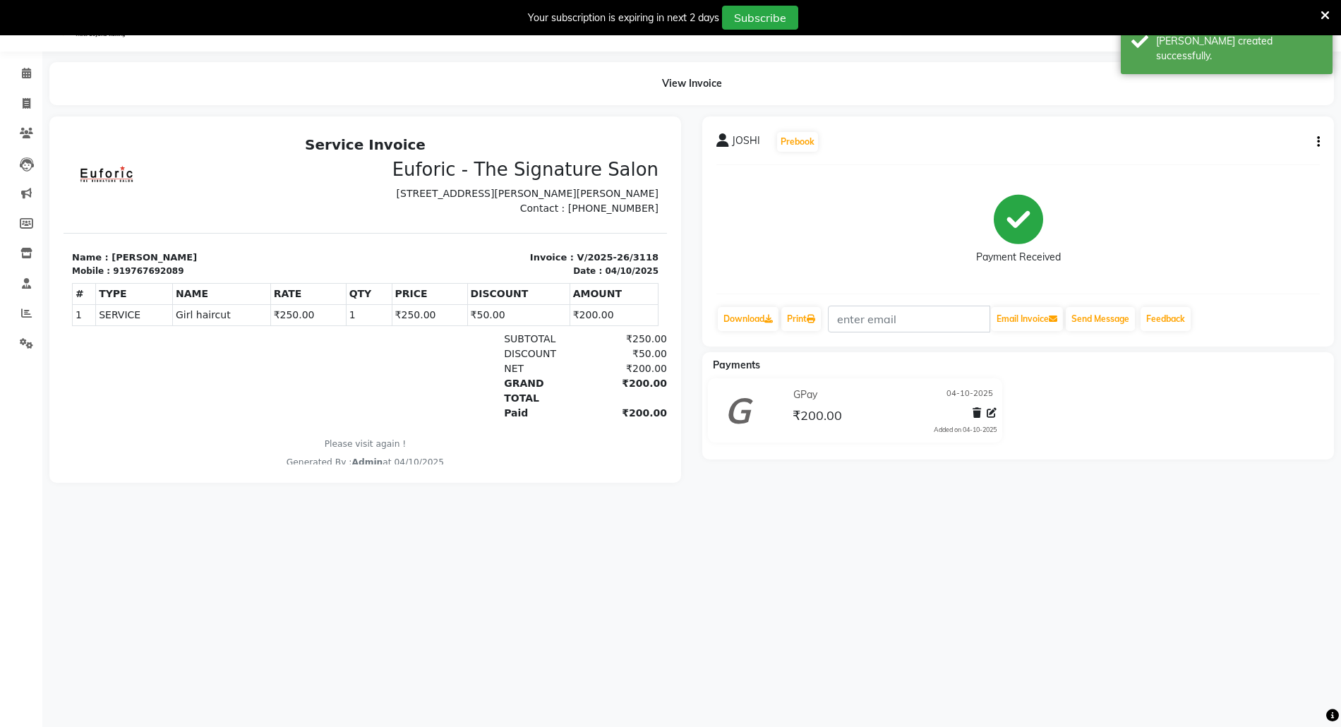
click at [14, 51] on nav "08047224946 Select Location × Euforic, Thane WhatsApp Status ✕ Status: Connecte…" at bounding box center [670, 26] width 1341 height 51
click at [18, 66] on span at bounding box center [26, 74] width 25 height 16
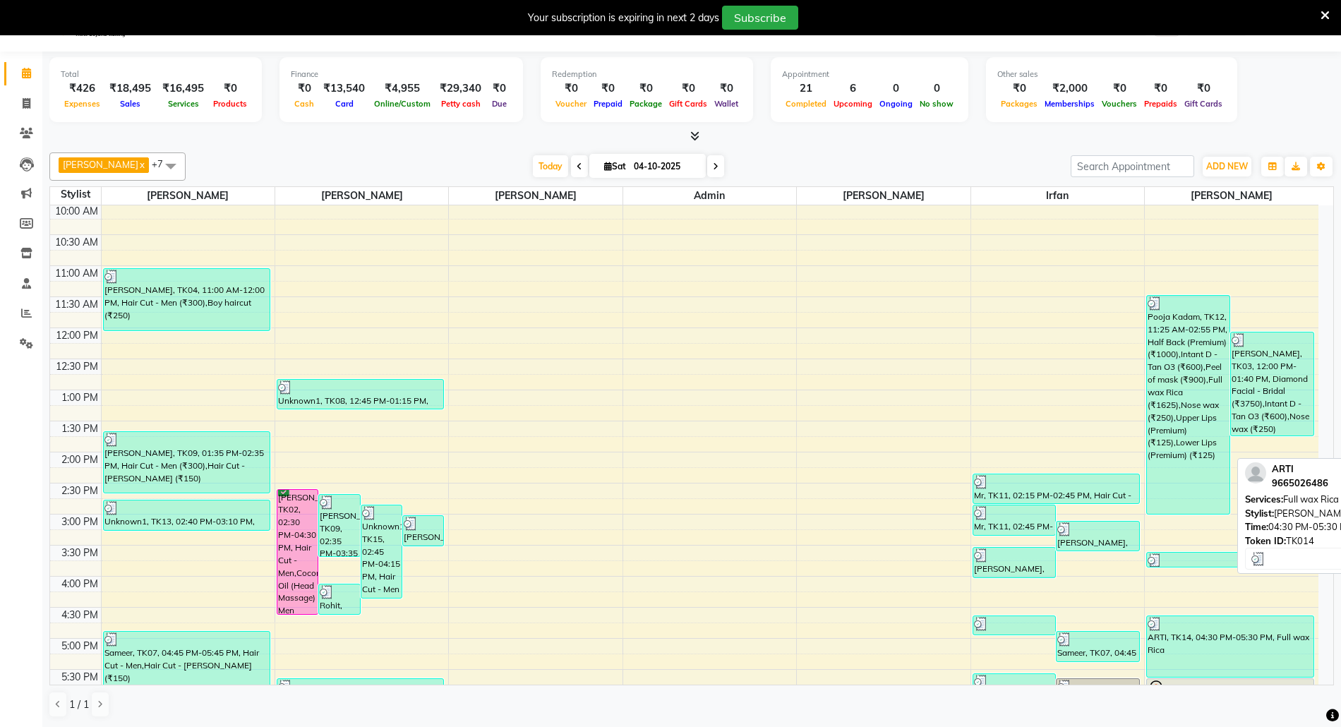
scroll to position [402, 0]
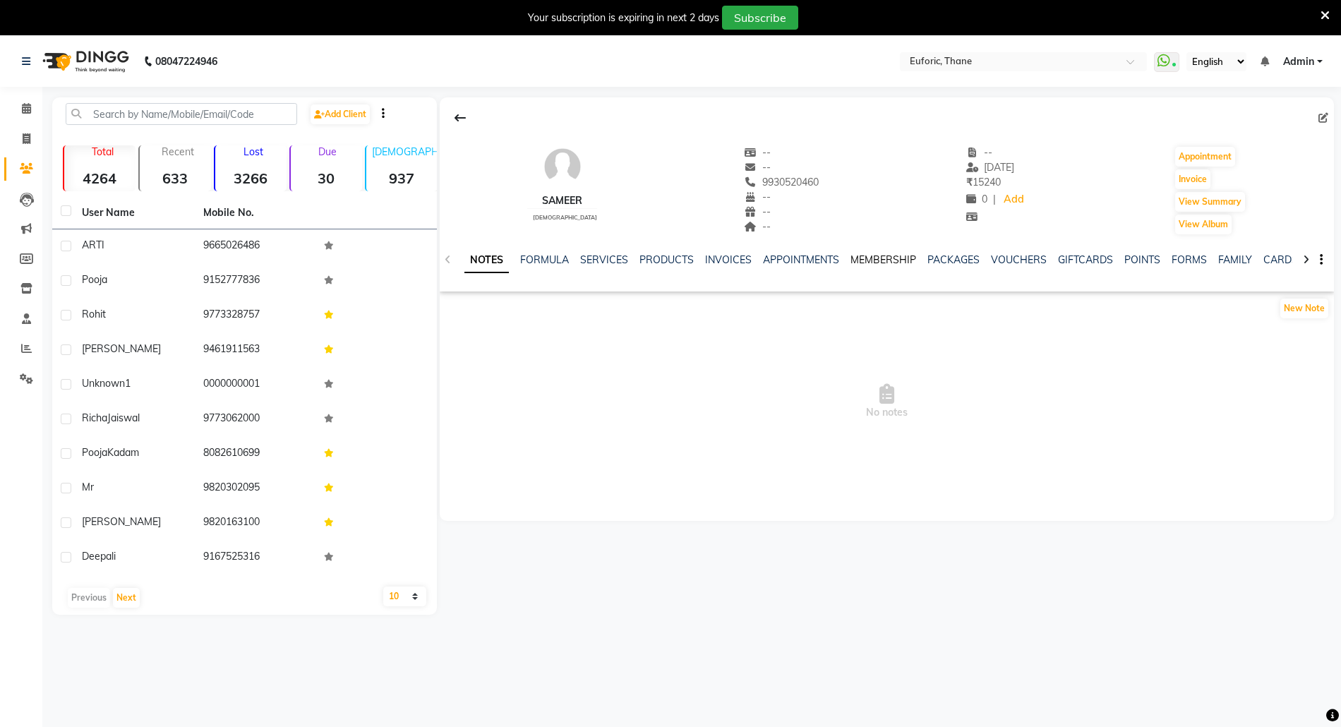
click at [859, 255] on link "MEMBERSHIP" at bounding box center [883, 259] width 66 height 13
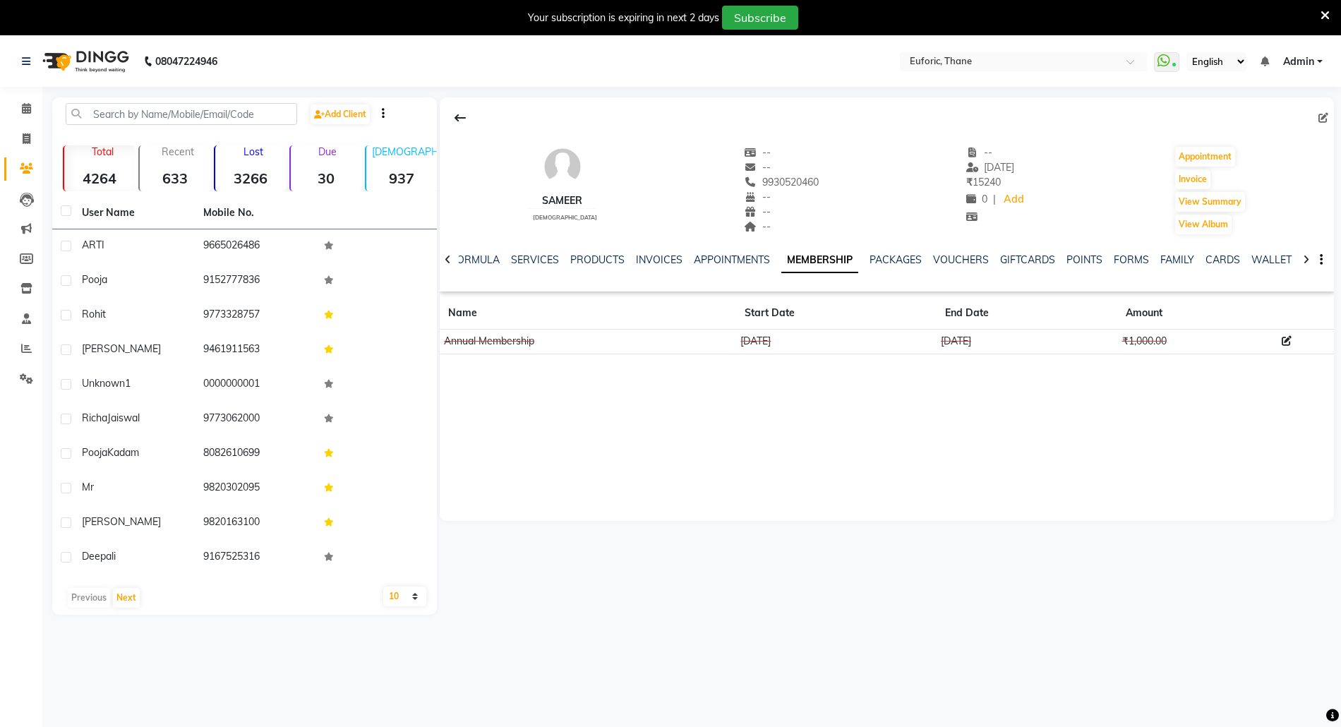
click at [7, 77] on nav "08047224946 Select Location × Euforic, Thane WhatsApp Status ✕ Status: Connecte…" at bounding box center [670, 61] width 1341 height 51
click at [15, 103] on span at bounding box center [26, 109] width 25 height 16
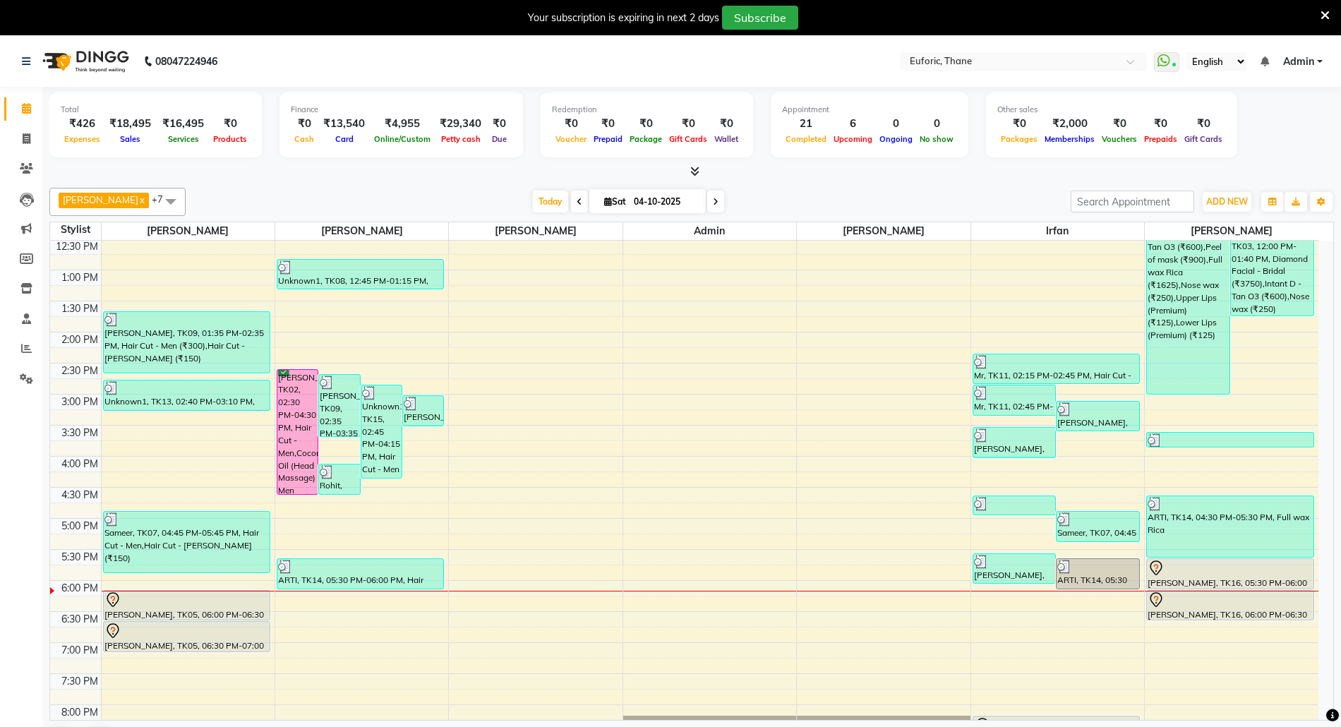
scroll to position [282, 0]
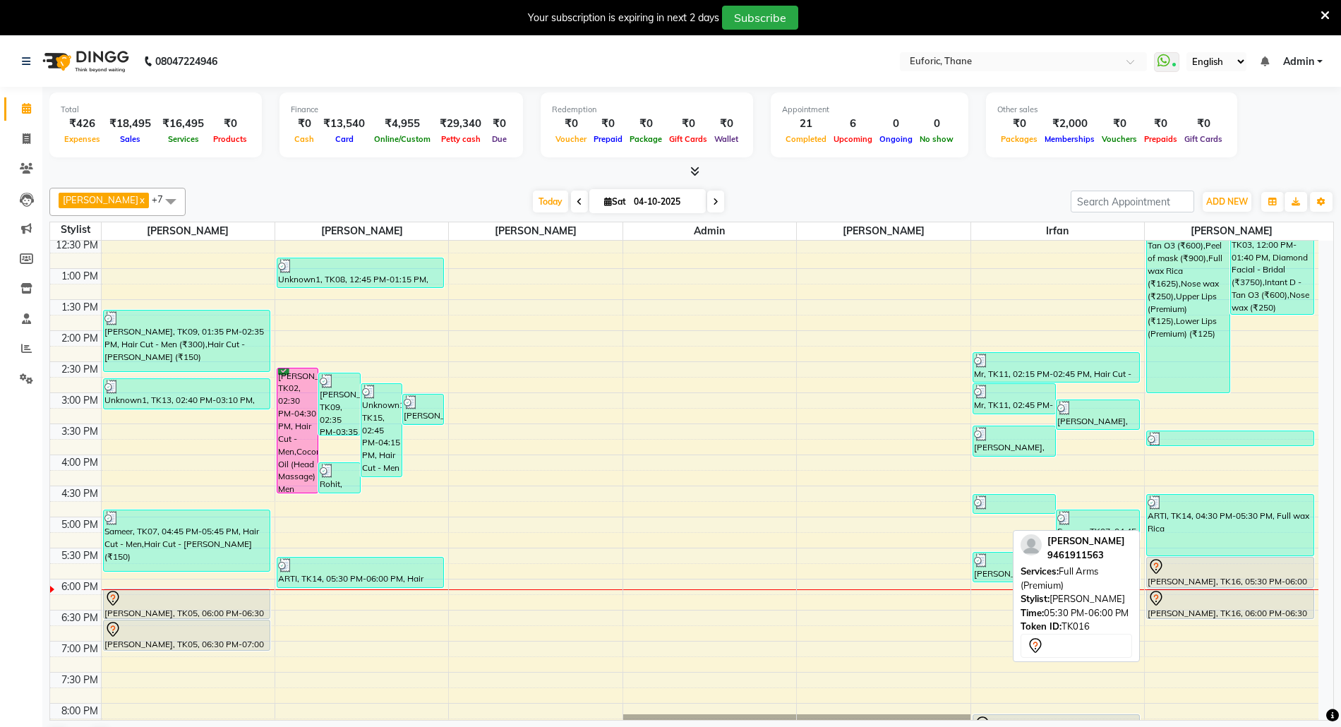
click at [1233, 574] on div at bounding box center [1229, 566] width 165 height 17
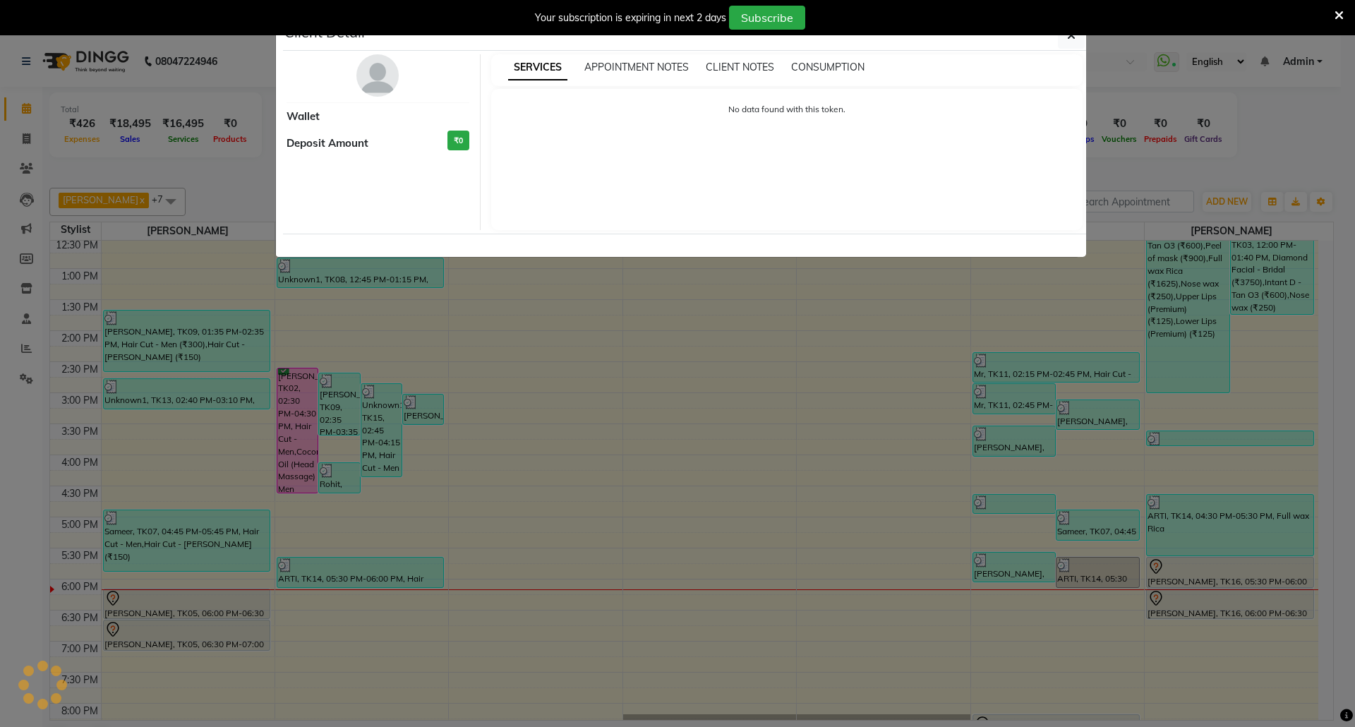
select select "7"
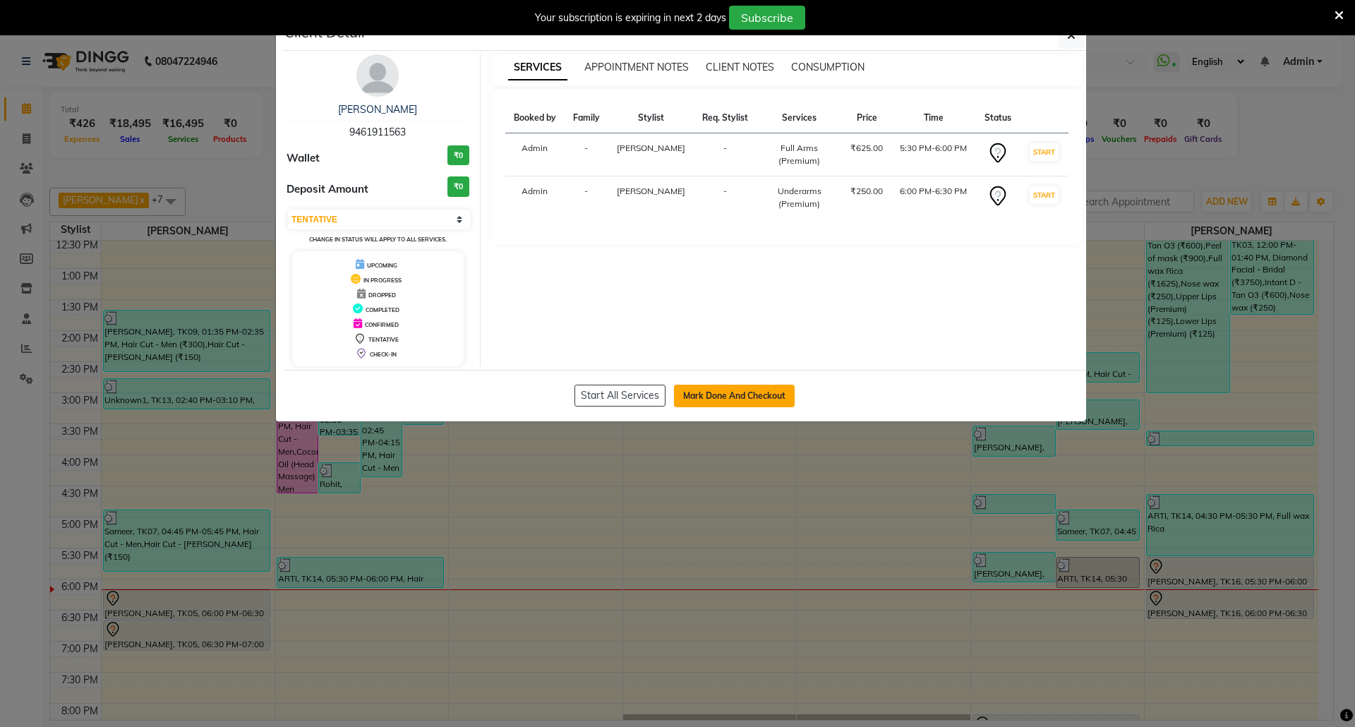
click at [742, 393] on button "Mark Done And Checkout" at bounding box center [734, 396] width 121 height 23
select select "5063"
select select "service"
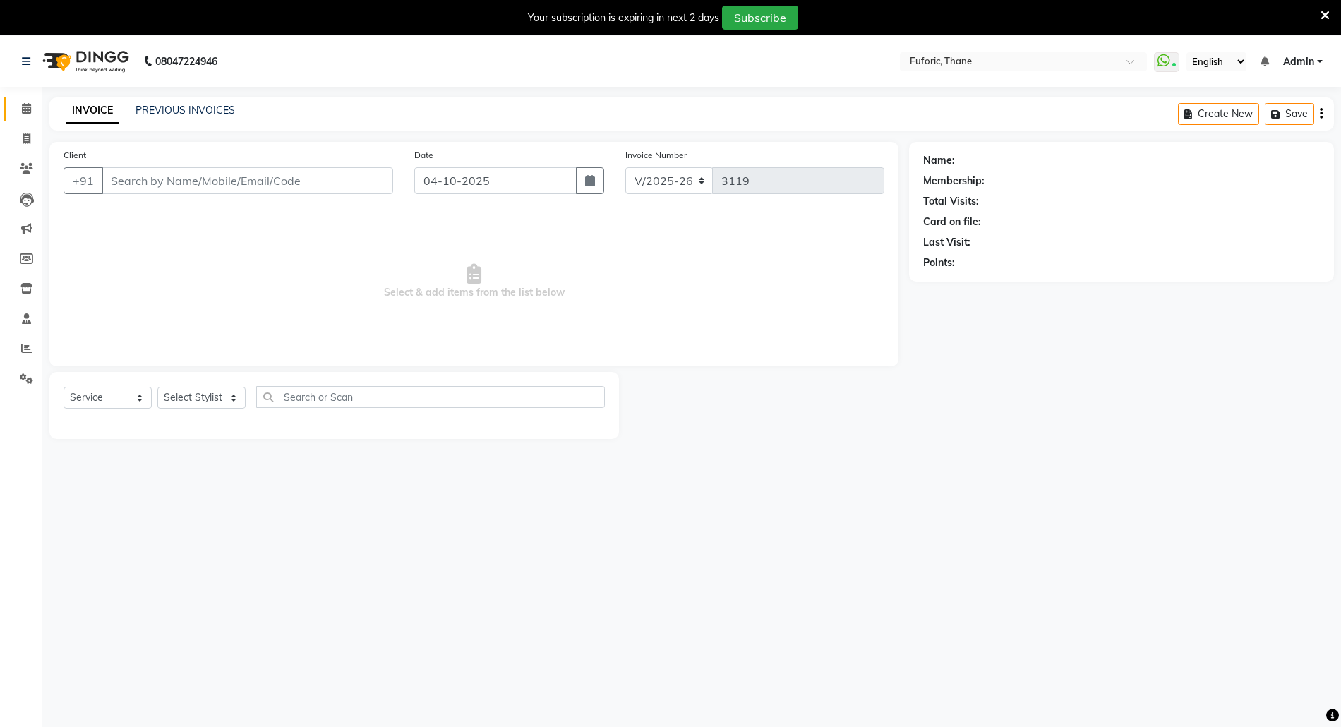
type input "9461911563"
select select "58800"
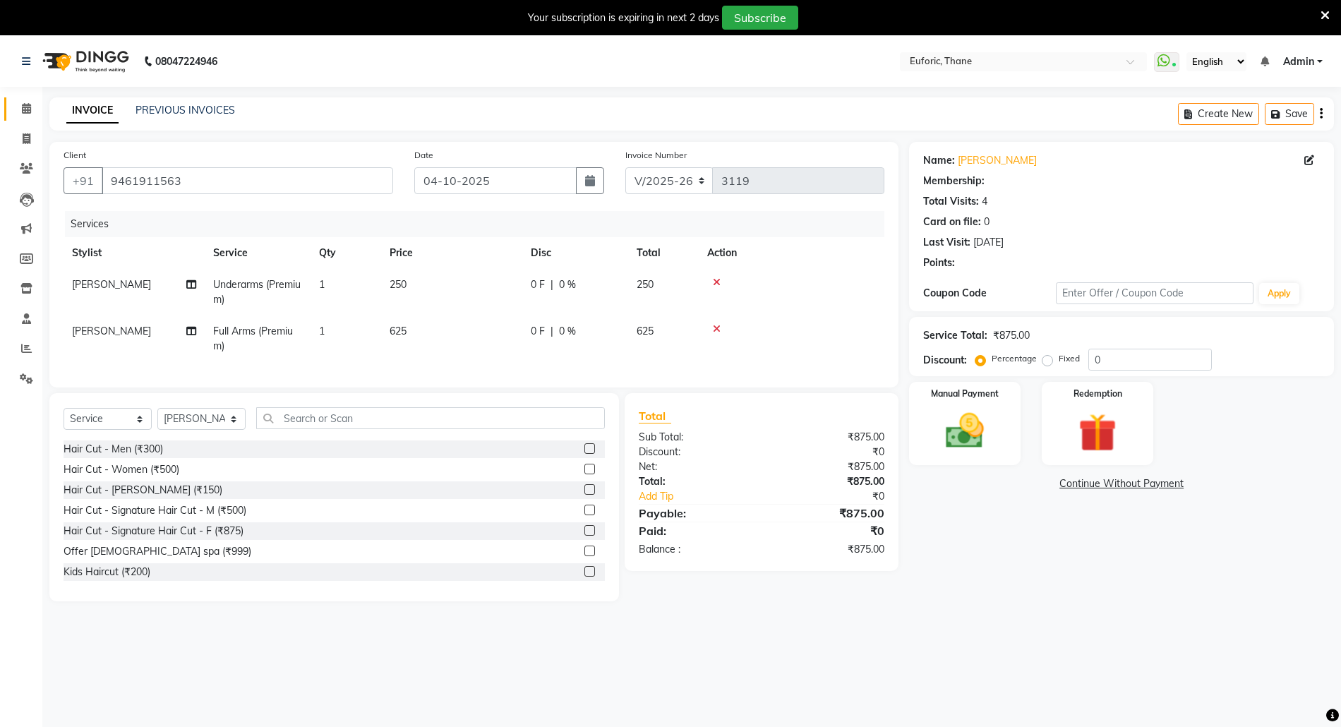
select select "1: Object"
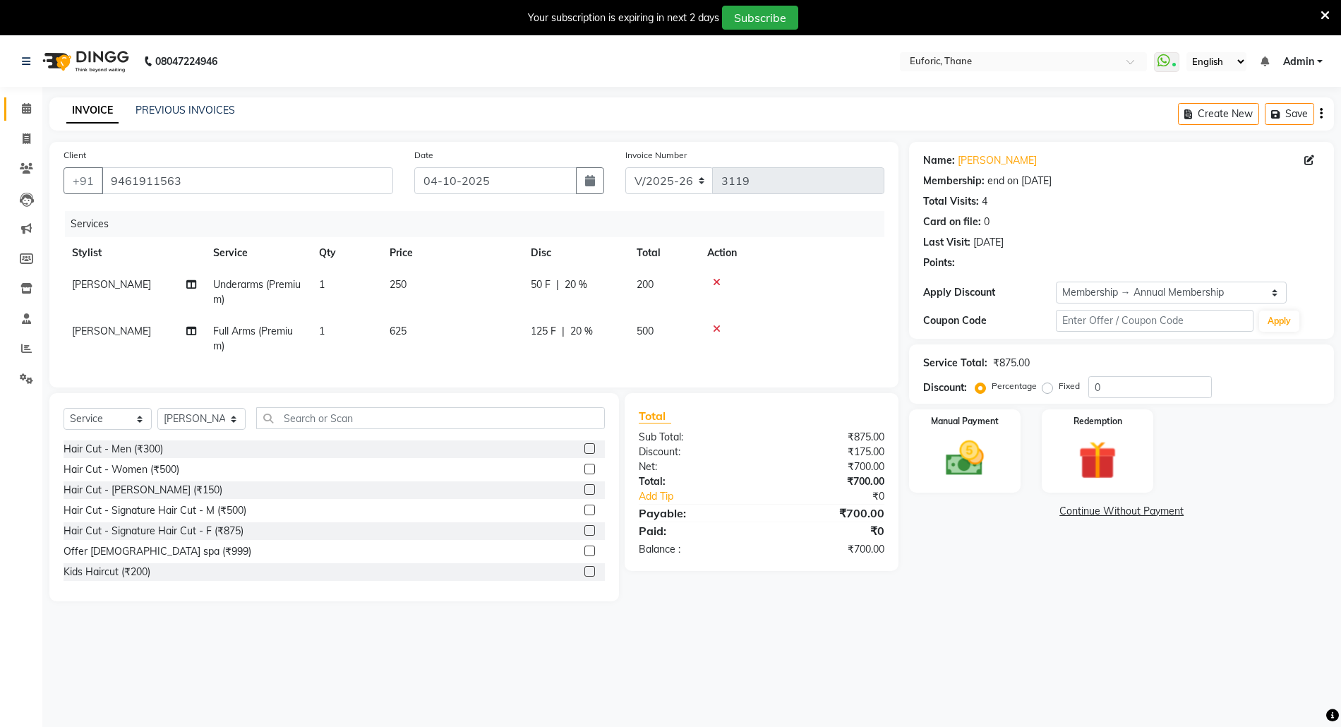
type input "20"
click at [298, 428] on input "text" at bounding box center [430, 418] width 349 height 22
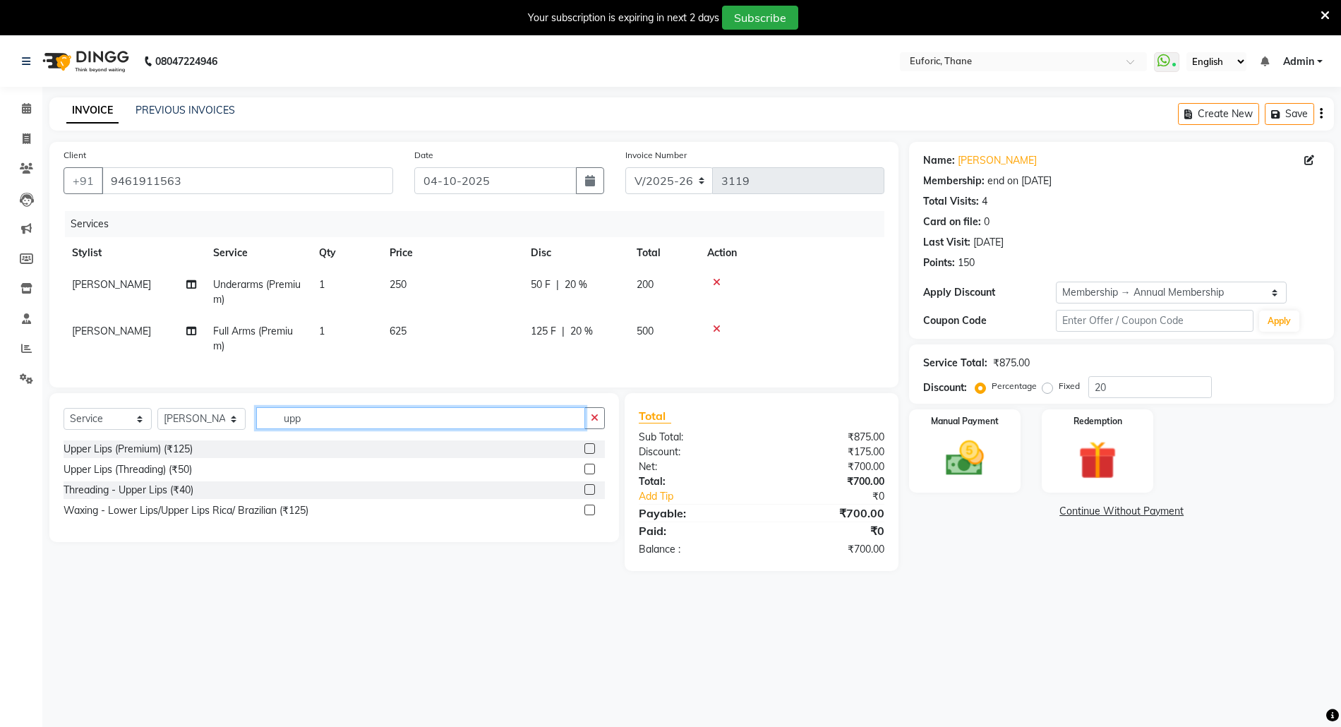
type input "upp"
click at [583, 458] on div "Upper Lips (Premium) (₹125)" at bounding box center [334, 449] width 541 height 18
click at [590, 454] on label at bounding box center [589, 448] width 11 height 11
click at [590, 454] on input "checkbox" at bounding box center [588, 449] width 9 height 9
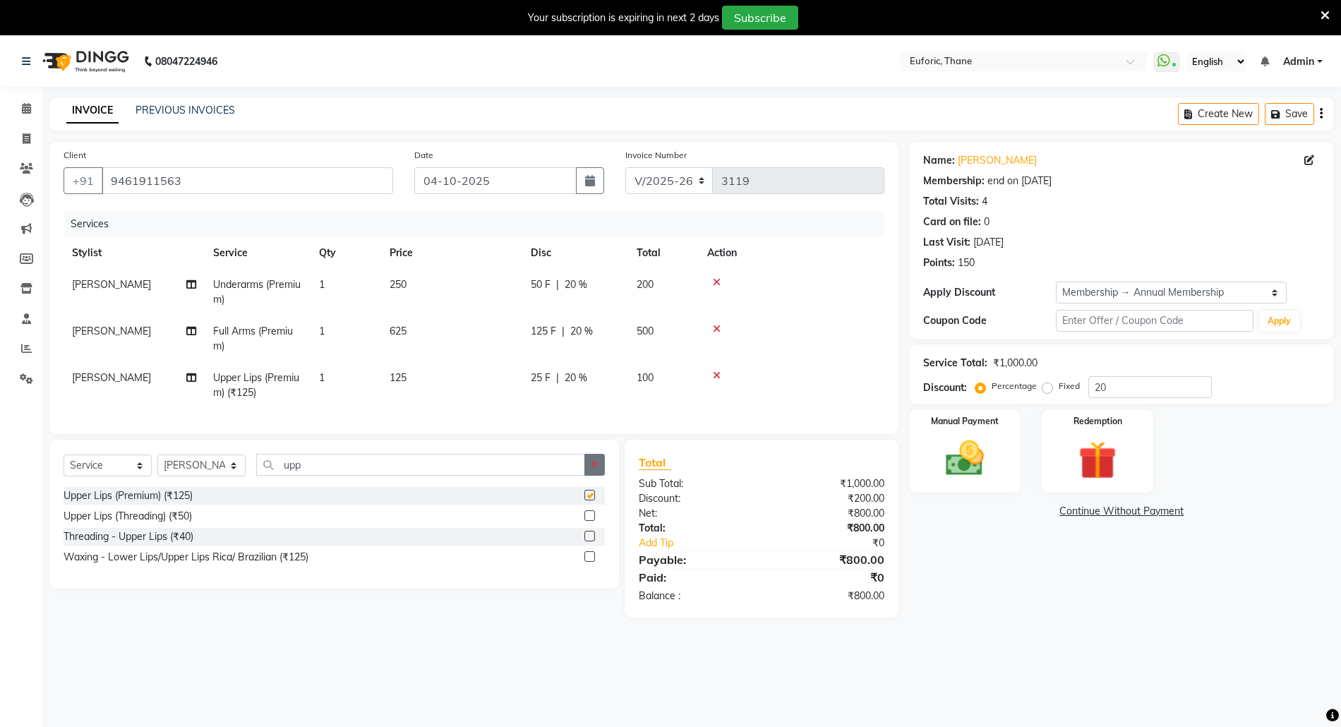
checkbox input "false"
click at [593, 469] on icon "button" at bounding box center [595, 464] width 8 height 10
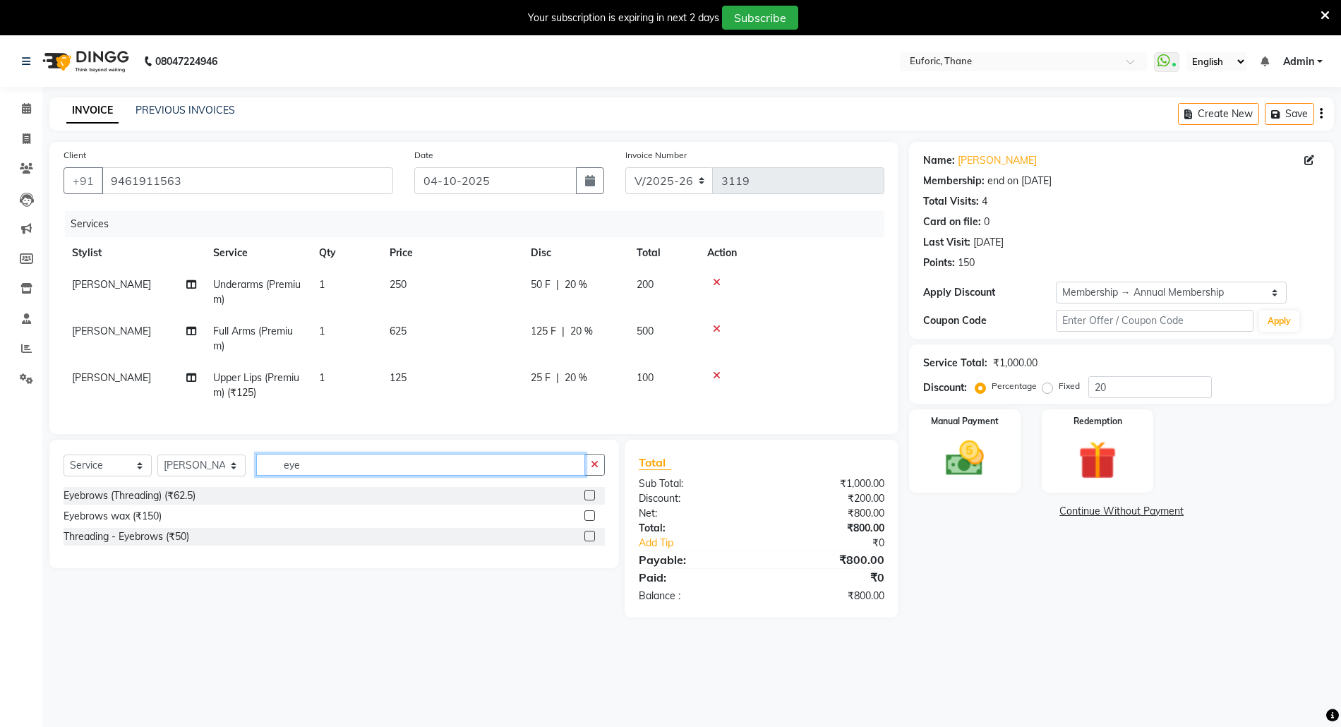
type input "eye"
click at [585, 500] on label at bounding box center [589, 495] width 11 height 11
click at [585, 500] on input "checkbox" at bounding box center [588, 495] width 9 height 9
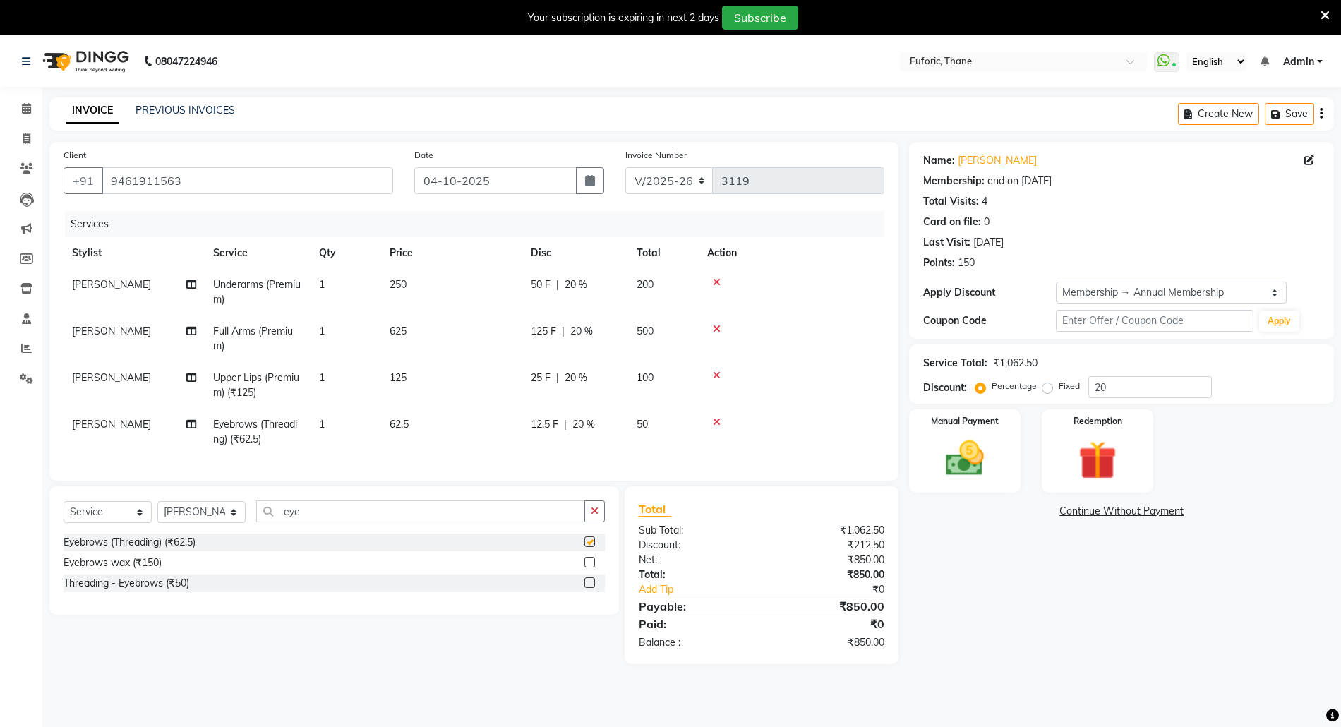
checkbox input "false"
click at [944, 438] on img at bounding box center [964, 458] width 65 height 46
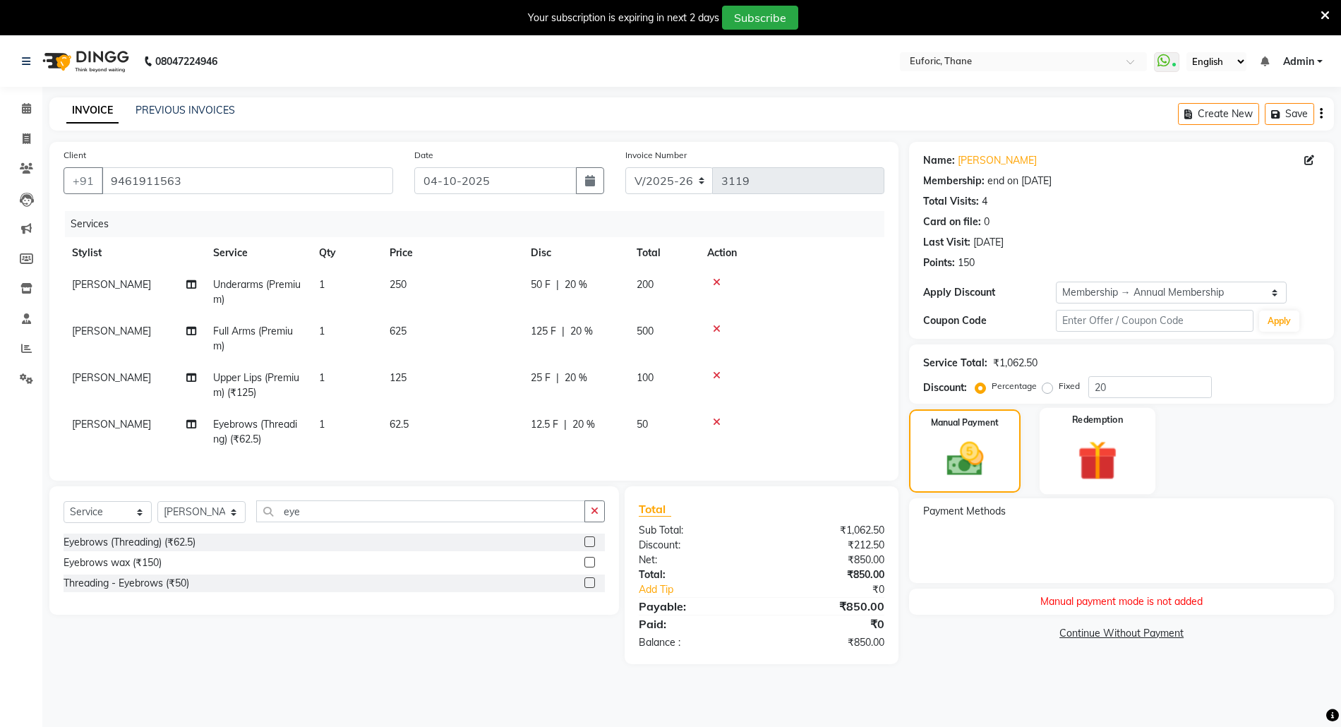
click at [1102, 446] on img at bounding box center [1097, 459] width 65 height 49
click at [1057, 423] on div "Redemption" at bounding box center [1097, 452] width 116 height 88
click at [1098, 464] on img at bounding box center [1097, 461] width 63 height 48
click at [1101, 602] on div "Redemption payment not added" at bounding box center [1121, 602] width 425 height 26
click at [1173, 596] on div "Redemption payment not added" at bounding box center [1121, 602] width 425 height 26
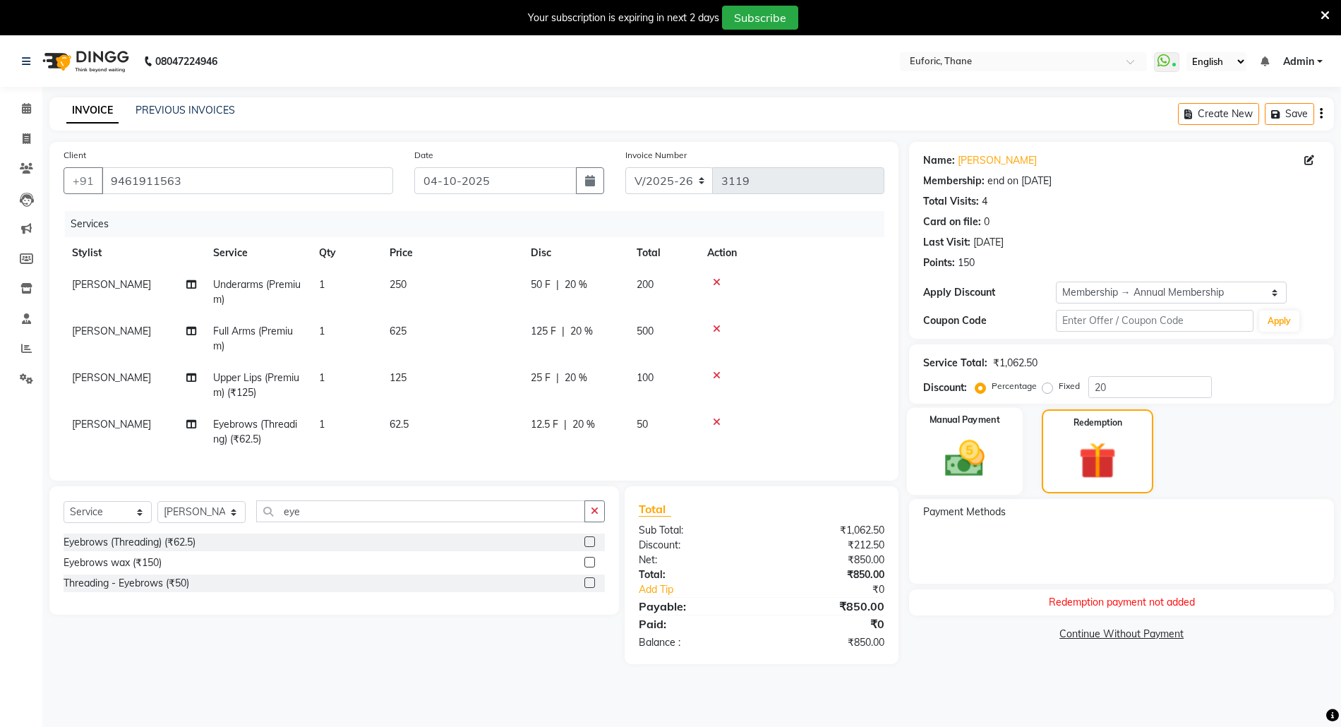
click at [1003, 458] on div "Manual Payment" at bounding box center [965, 452] width 116 height 88
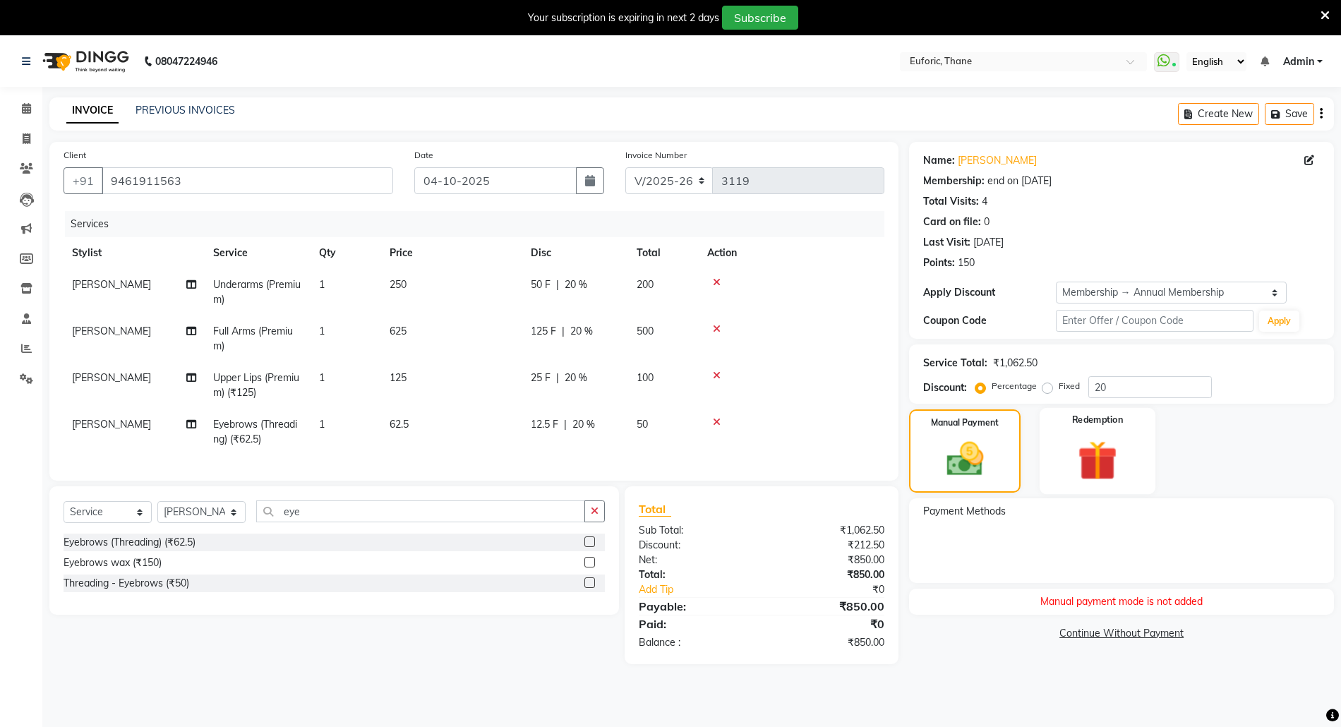
click at [1060, 466] on div "Redemption" at bounding box center [1097, 451] width 116 height 86
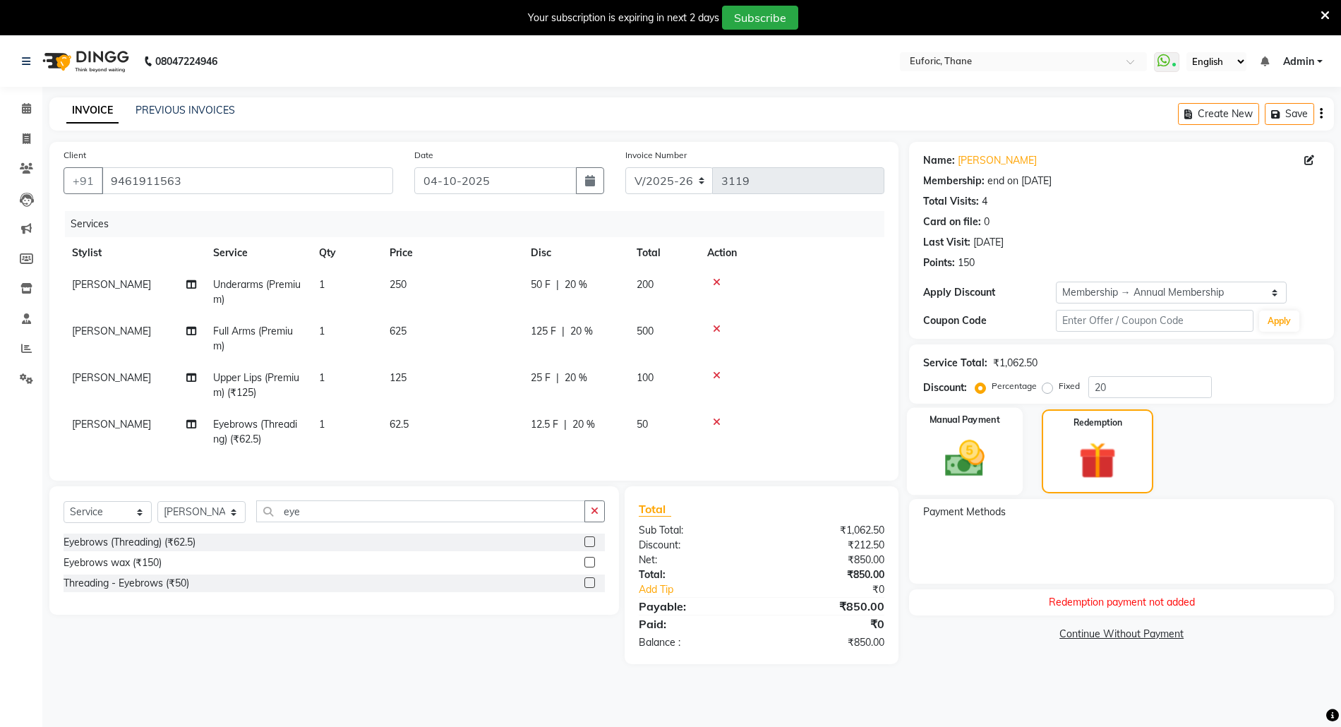
click at [921, 445] on div "Manual Payment" at bounding box center [965, 452] width 116 height 88
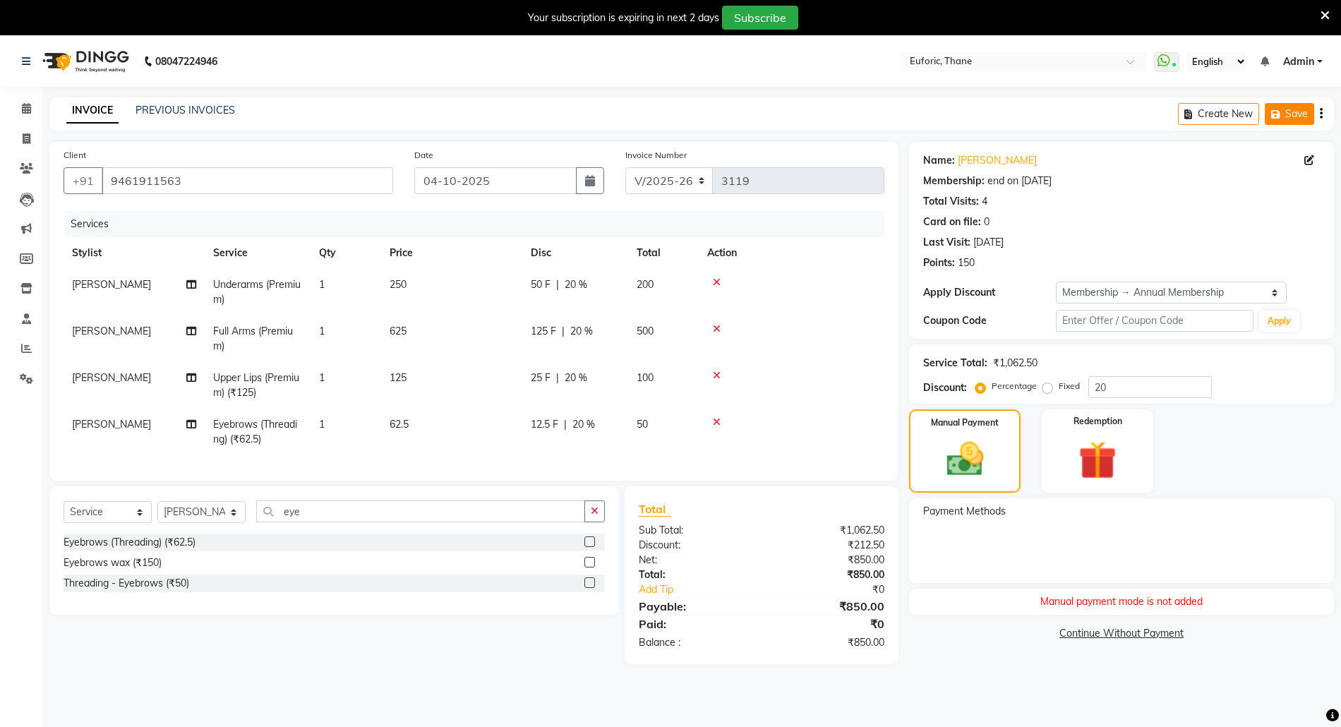
click at [1296, 117] on button "Save" at bounding box center [1289, 114] width 49 height 22
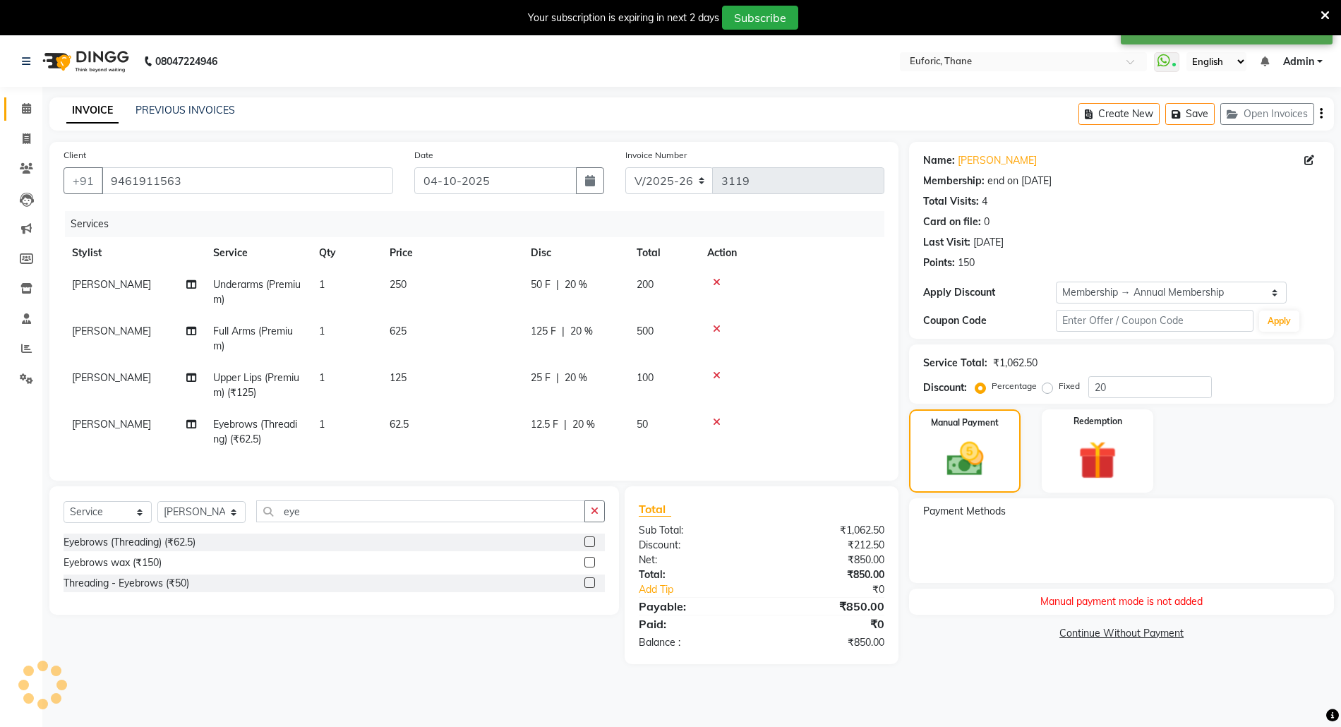
click at [24, 97] on link "Calendar" at bounding box center [21, 108] width 34 height 23
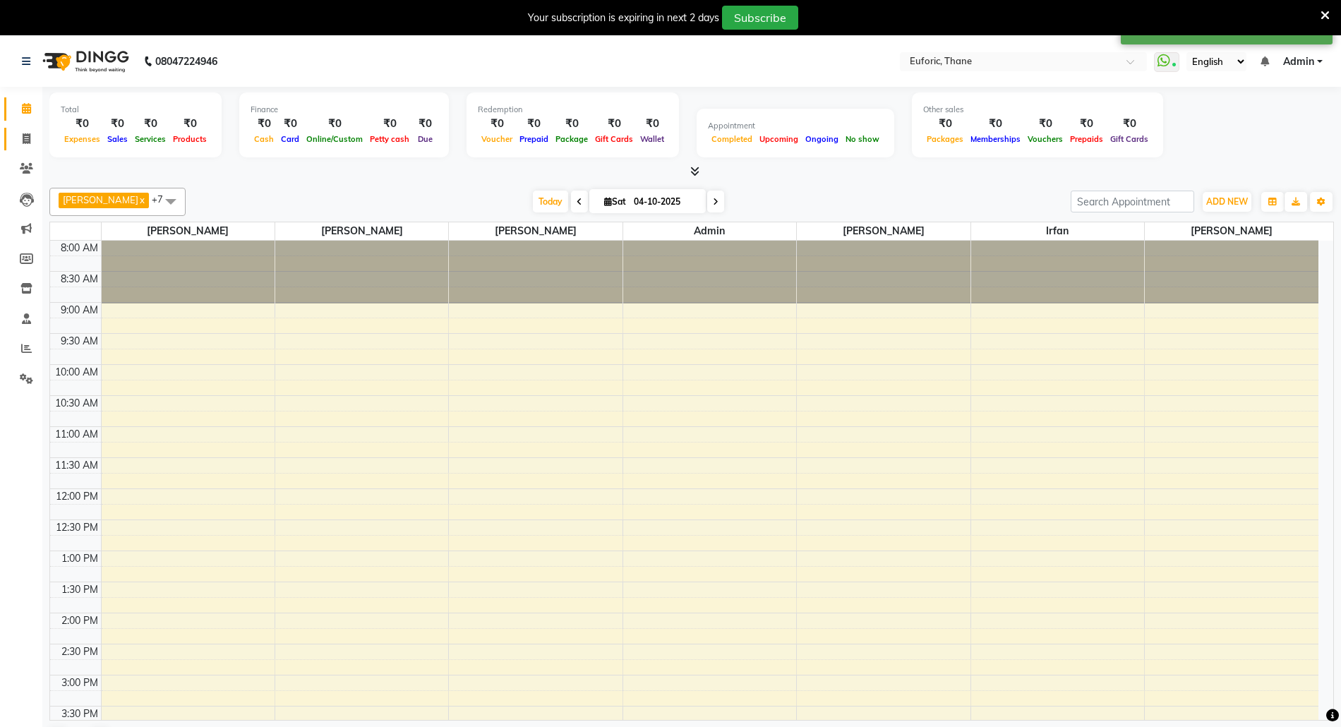
click at [24, 142] on icon at bounding box center [27, 138] width 8 height 11
select select "service"
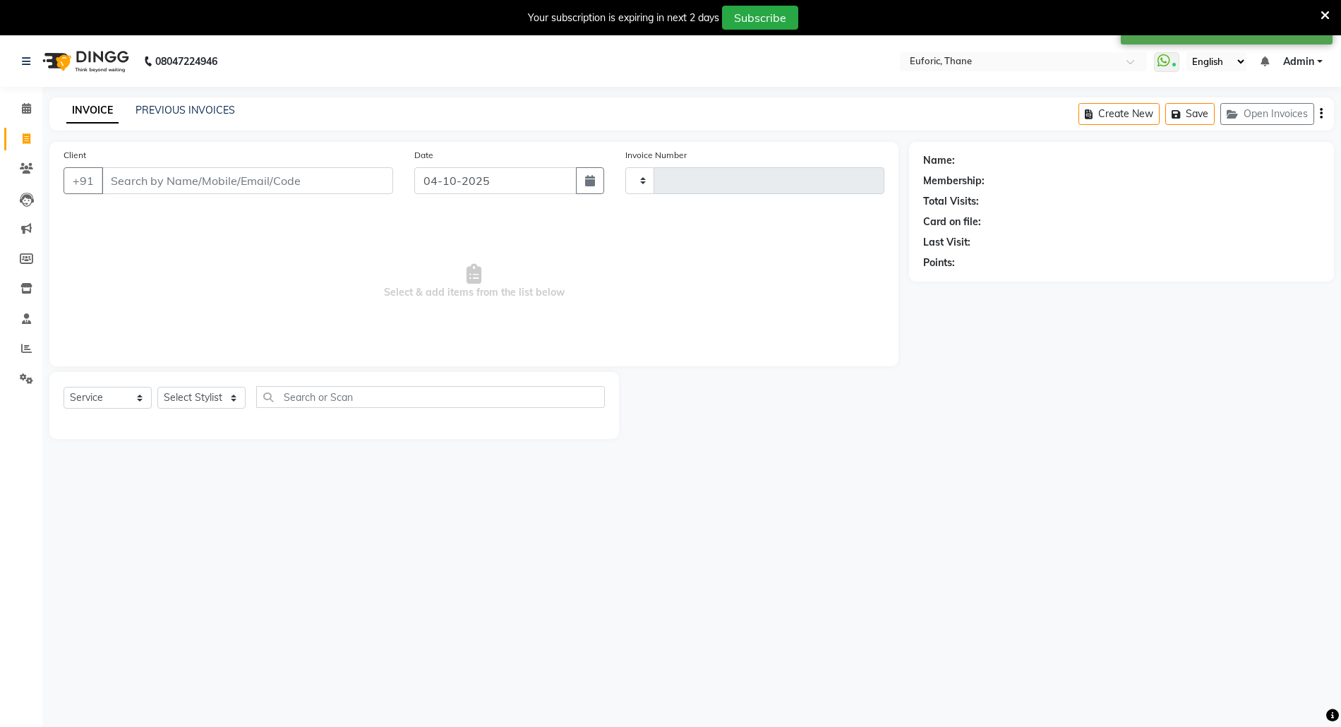
type input "3119"
select select "5063"
click at [1297, 111] on button "Open Invoices" at bounding box center [1267, 114] width 94 height 22
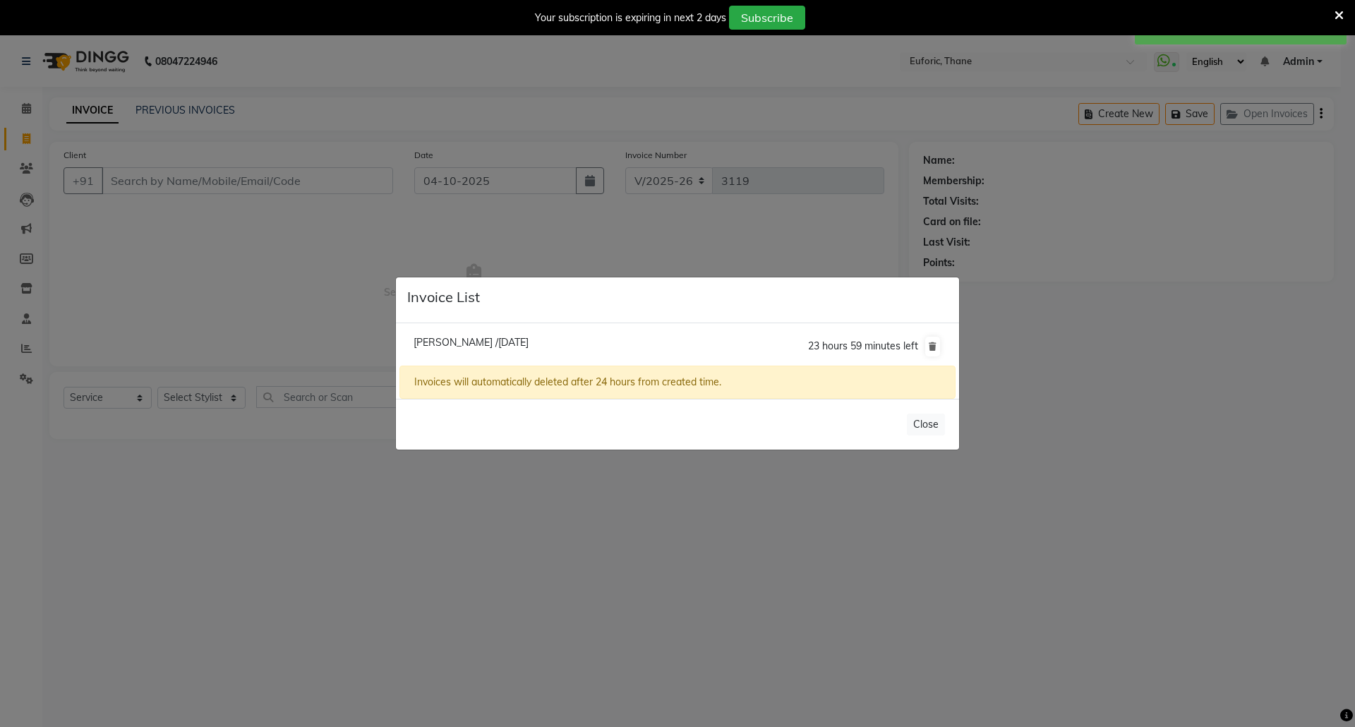
click at [464, 339] on span "Jyotsna /04 October 2025" at bounding box center [471, 342] width 115 height 13
type input "9461911563"
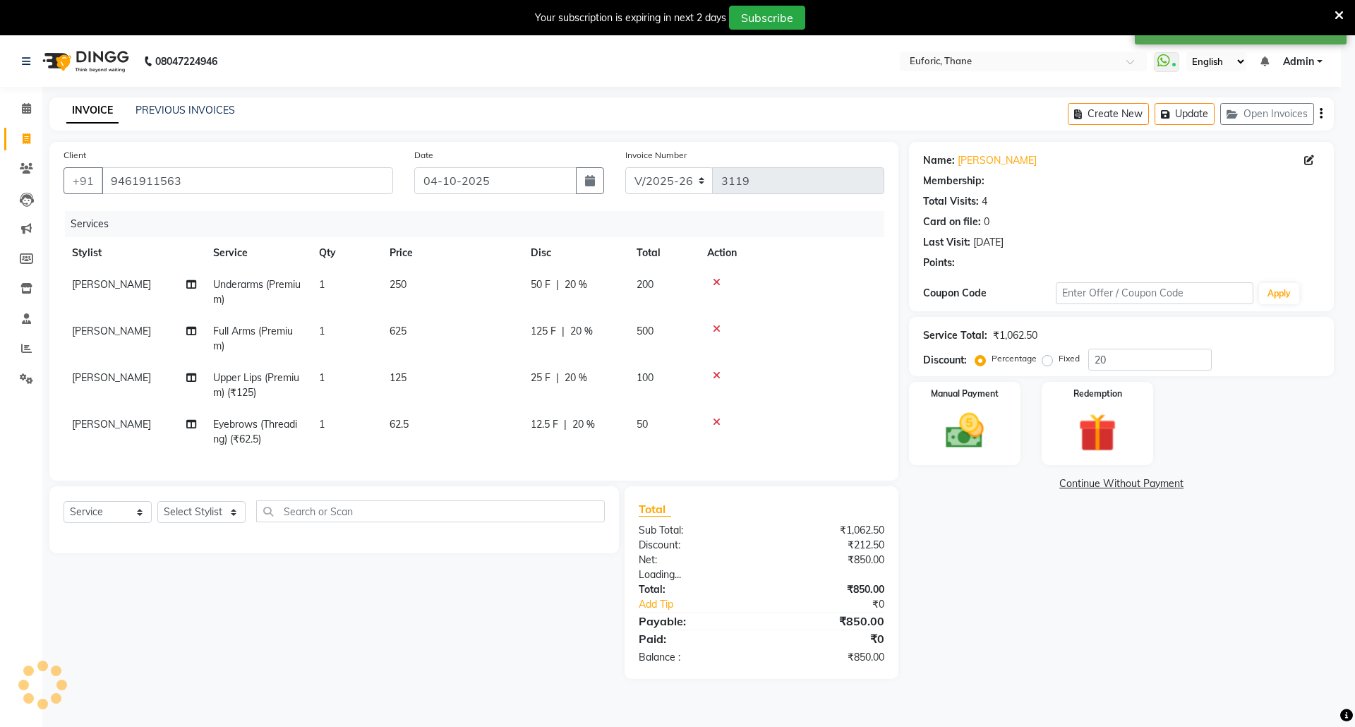
type input "0"
select select "1: Object"
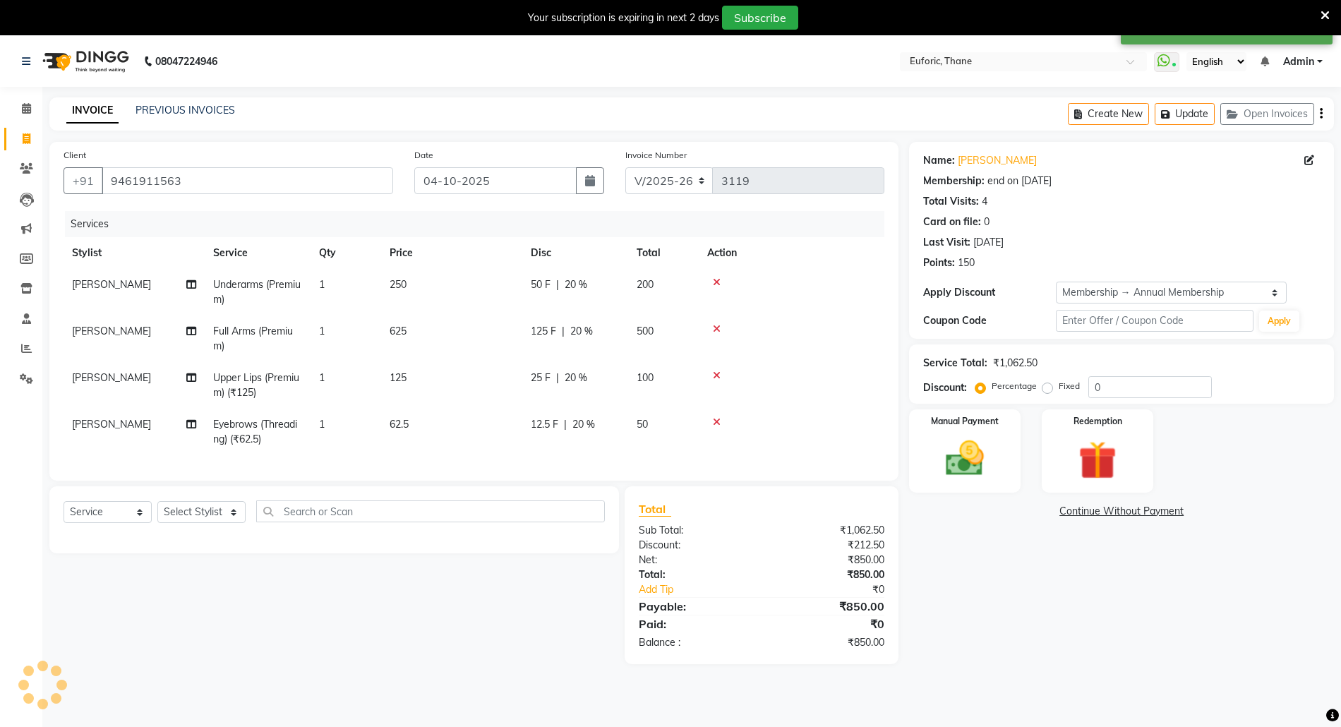
type input "20"
click at [1115, 457] on img at bounding box center [1097, 459] width 65 height 49
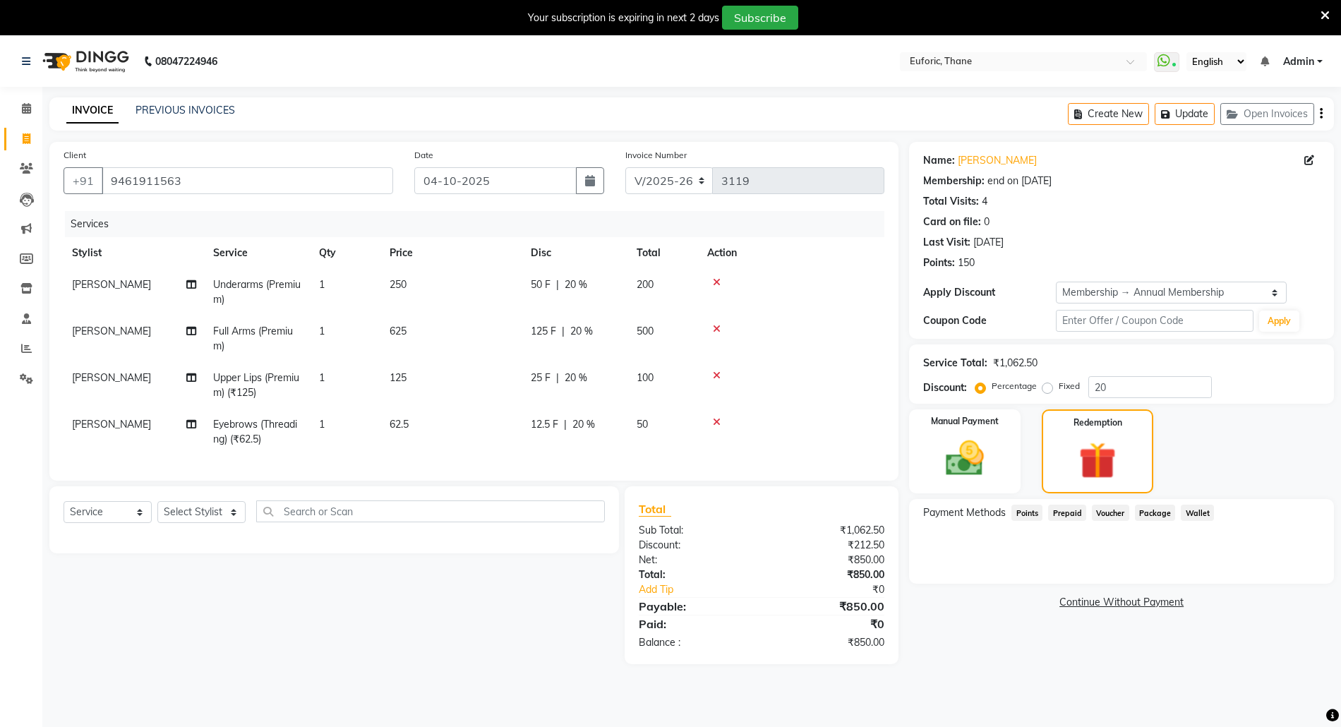
click at [1033, 514] on span "Points" at bounding box center [1026, 513] width 31 height 16
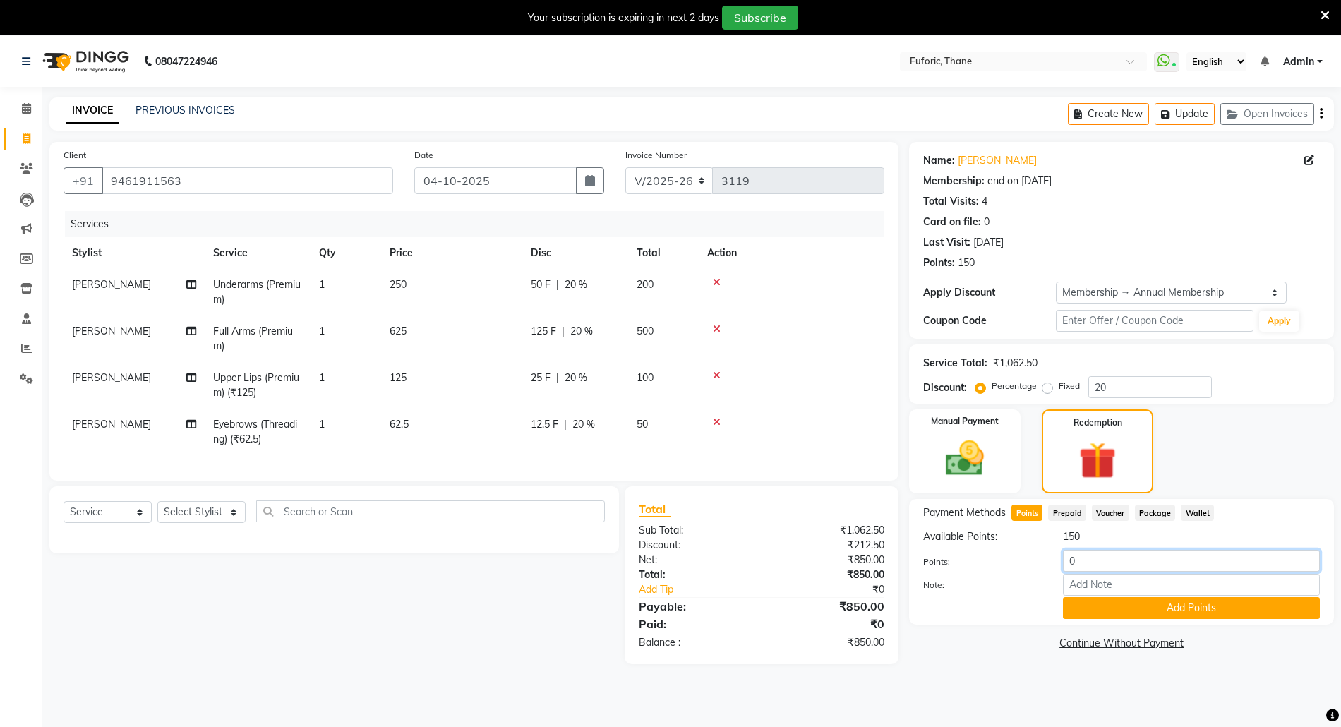
click at [1063, 560] on input "0" at bounding box center [1191, 561] width 257 height 22
type input "150"
click at [1110, 615] on button "Add Points" at bounding box center [1191, 608] width 257 height 22
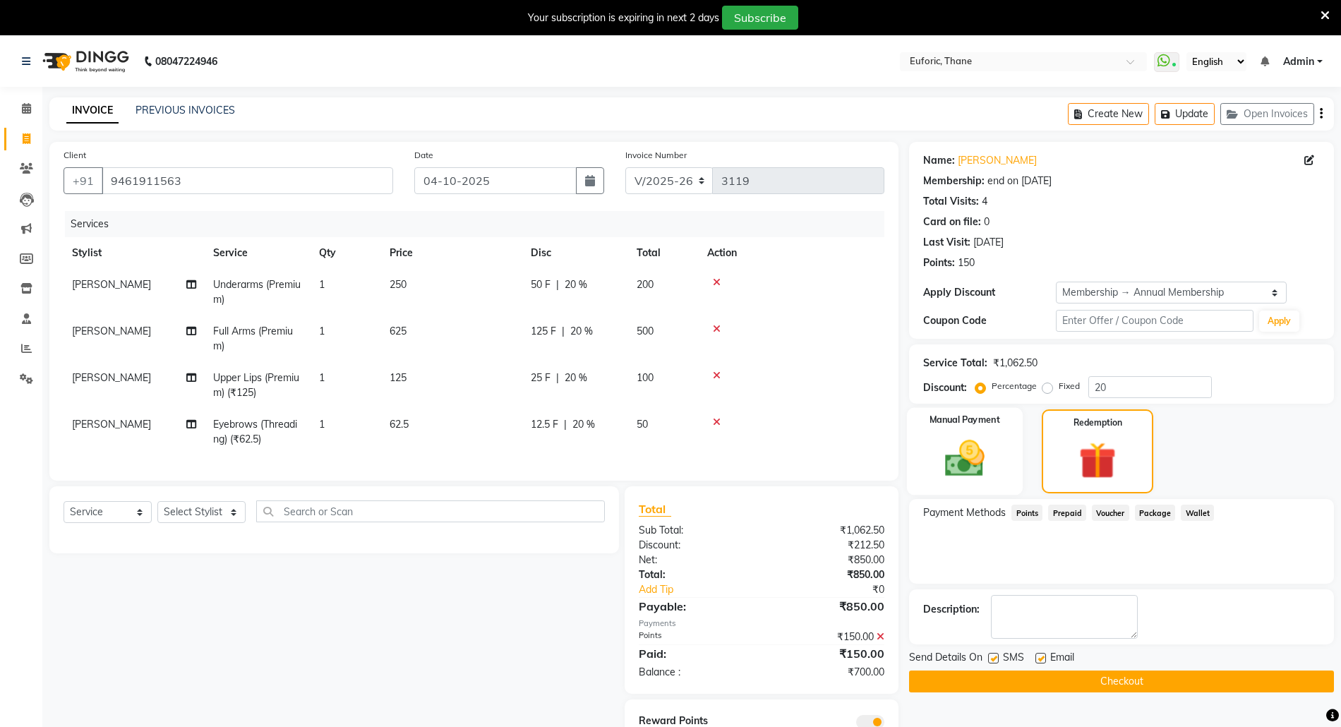
click at [1002, 457] on div "Manual Payment" at bounding box center [965, 452] width 116 height 88
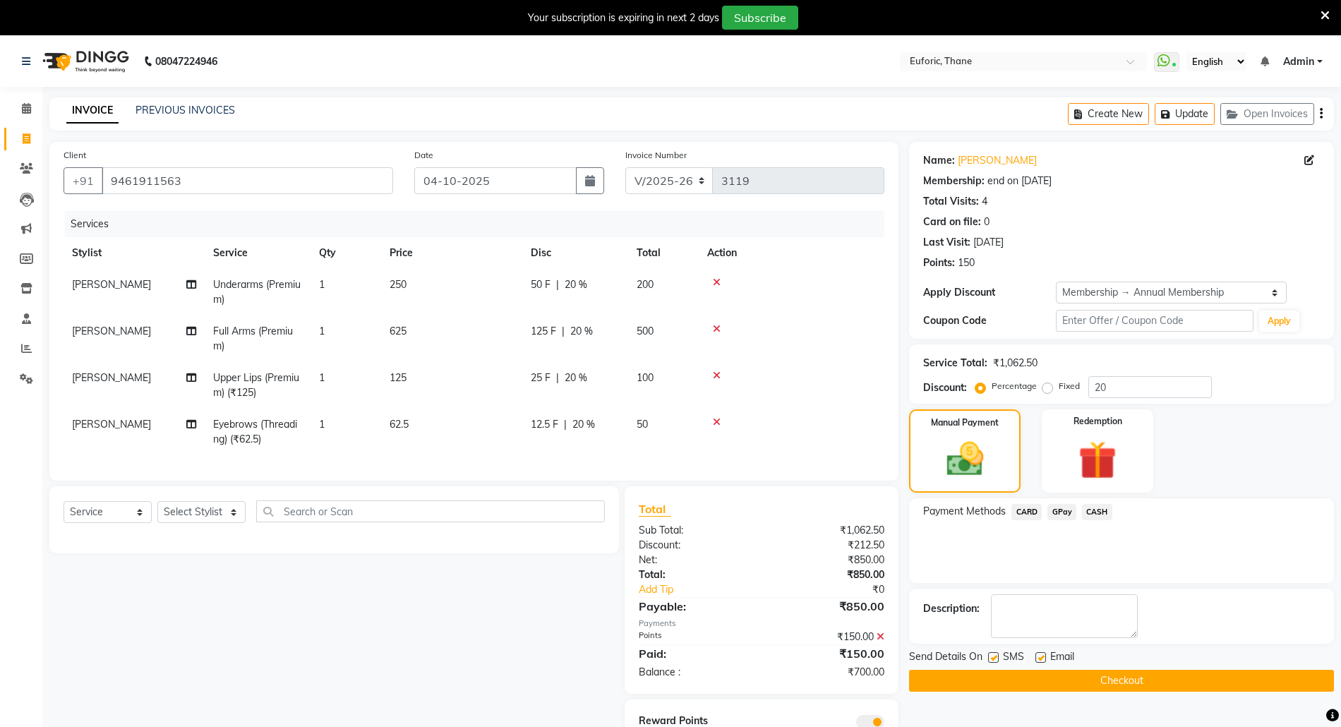
drag, startPoint x: 1079, startPoint y: 506, endPoint x: 1097, endPoint y: 517, distance: 20.9
click at [1079, 507] on div "CASH" at bounding box center [1094, 513] width 36 height 19
click at [1104, 518] on span "CASH" at bounding box center [1097, 512] width 30 height 16
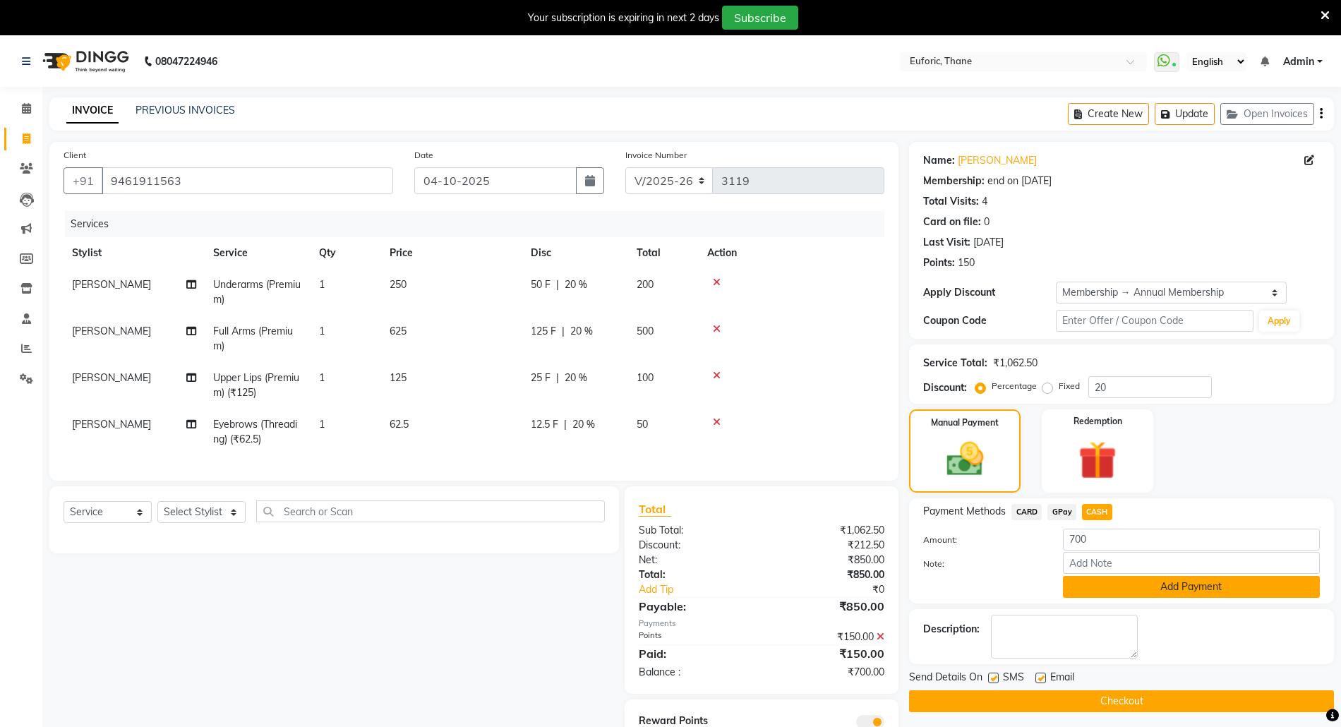
click at [1160, 586] on button "Add Payment" at bounding box center [1191, 587] width 257 height 22
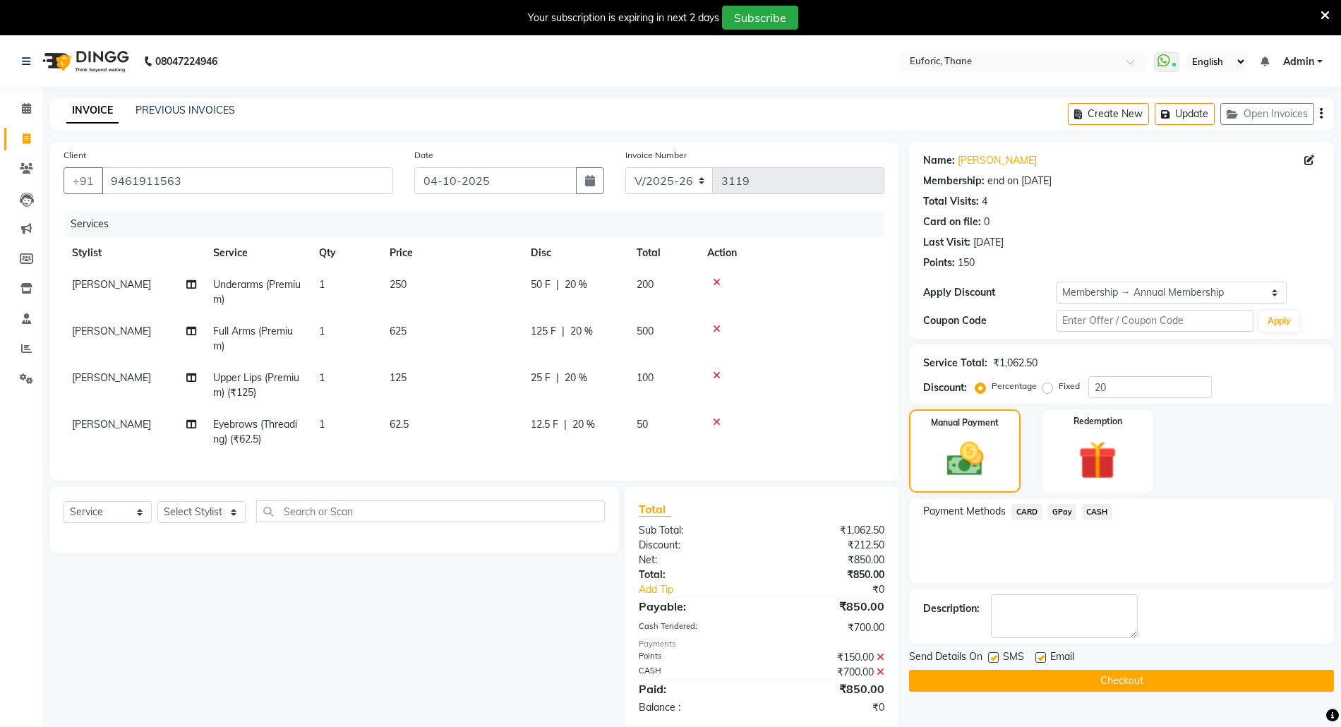
click at [1149, 682] on button "Checkout" at bounding box center [1121, 681] width 425 height 22
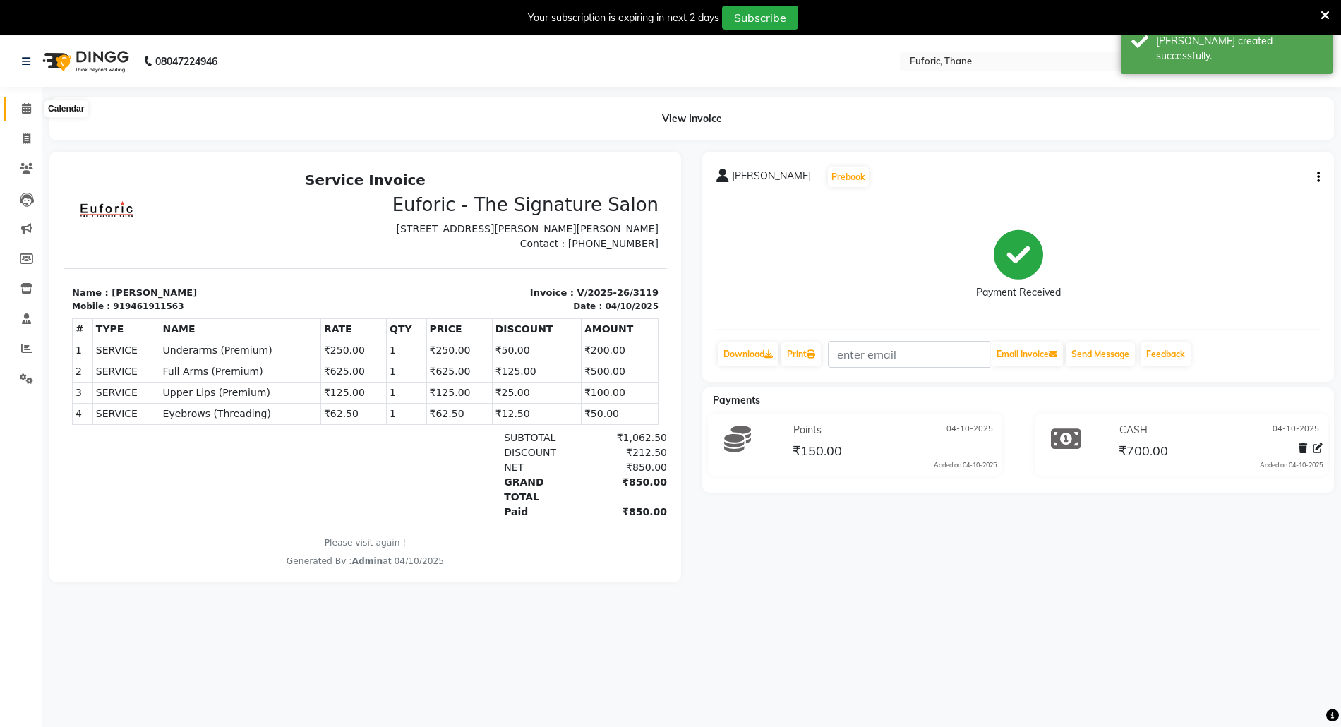
click at [20, 109] on span at bounding box center [26, 109] width 25 height 16
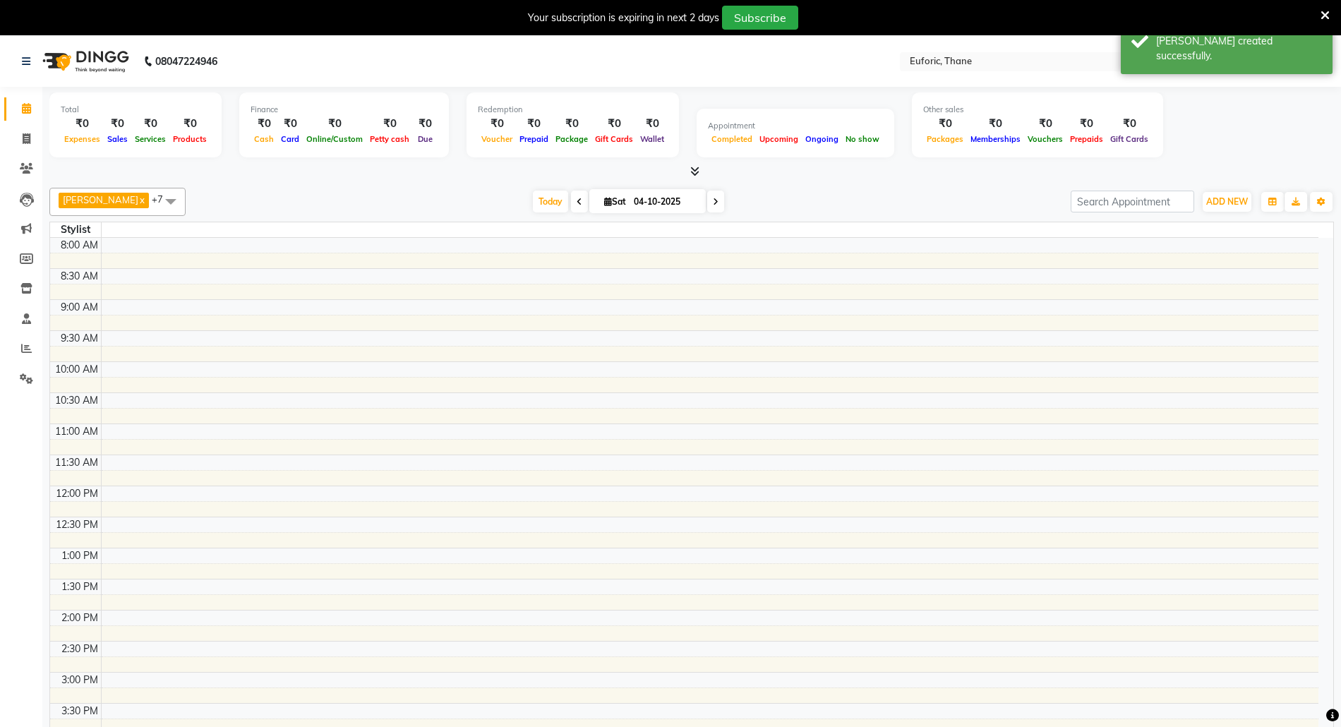
scroll to position [376, 0]
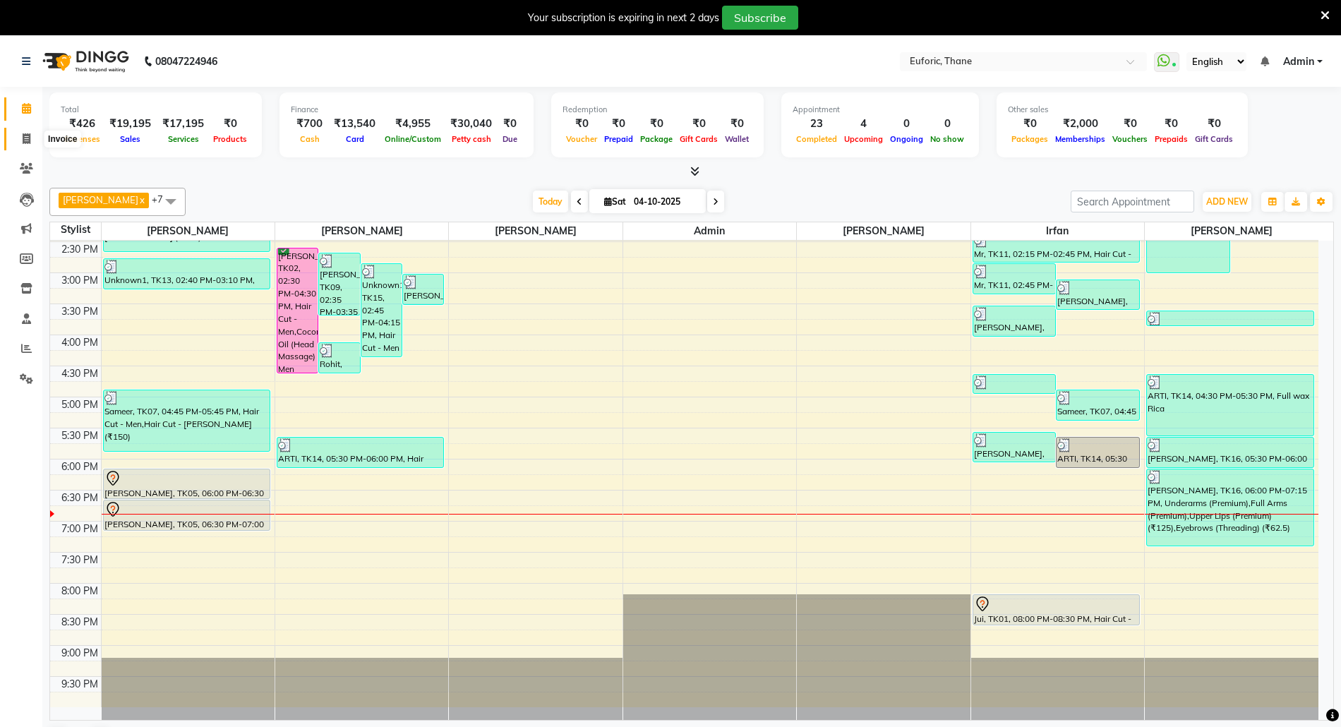
click at [32, 133] on span at bounding box center [26, 139] width 25 height 16
select select "5063"
select select "service"
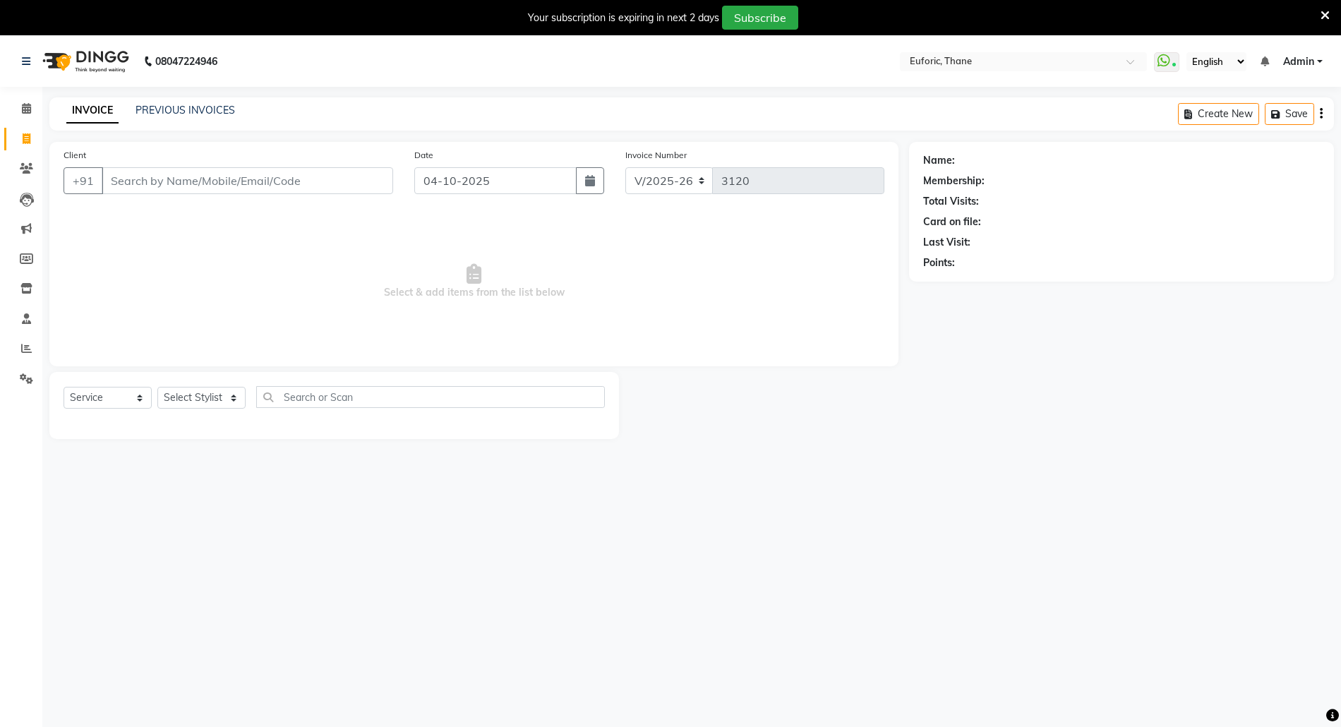
click at [167, 175] on input "Client" at bounding box center [247, 180] width 291 height 27
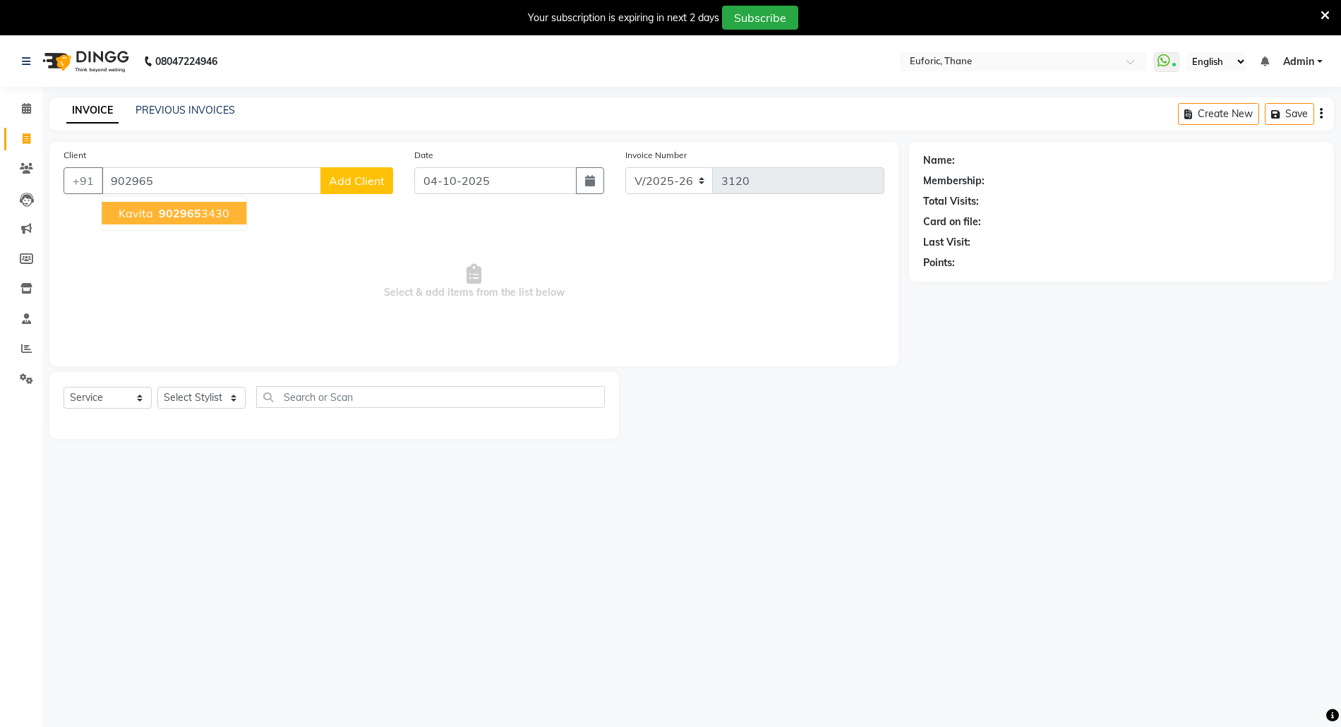
click at [189, 215] on span "902965" at bounding box center [180, 213] width 42 height 14
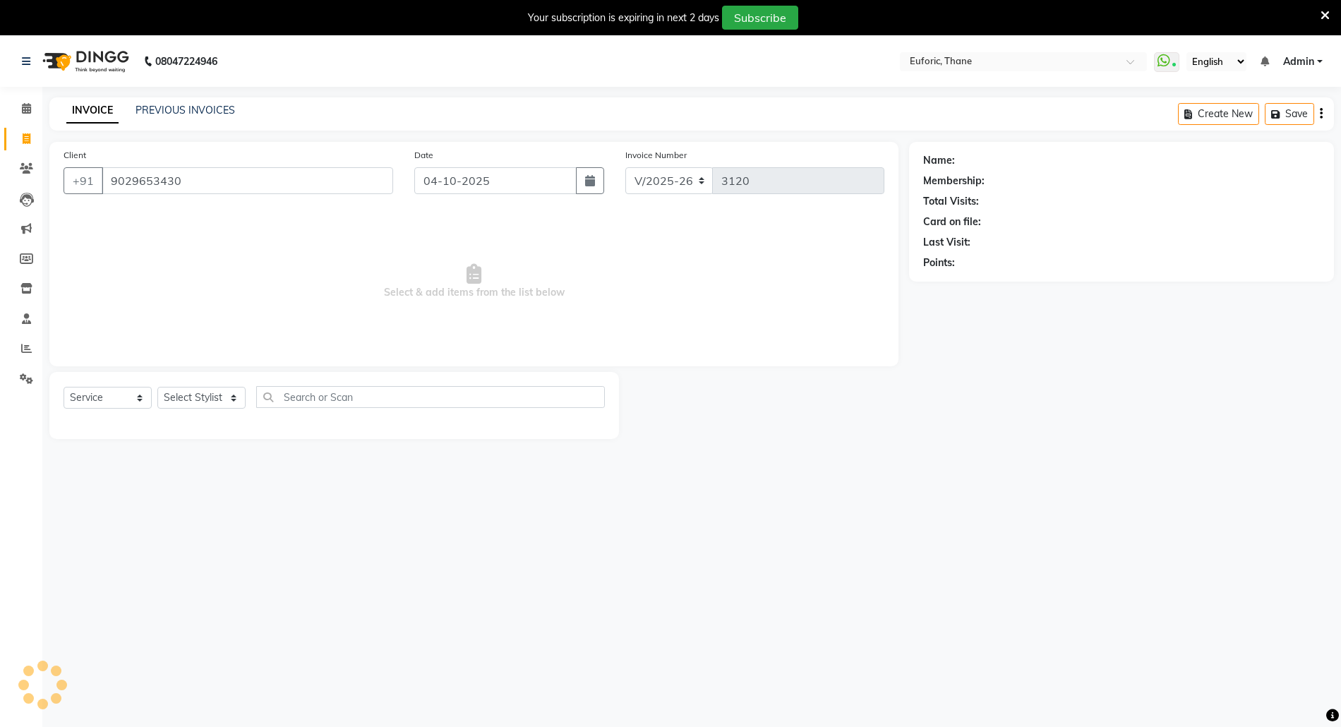
type input "9029653430"
select select "1: Object"
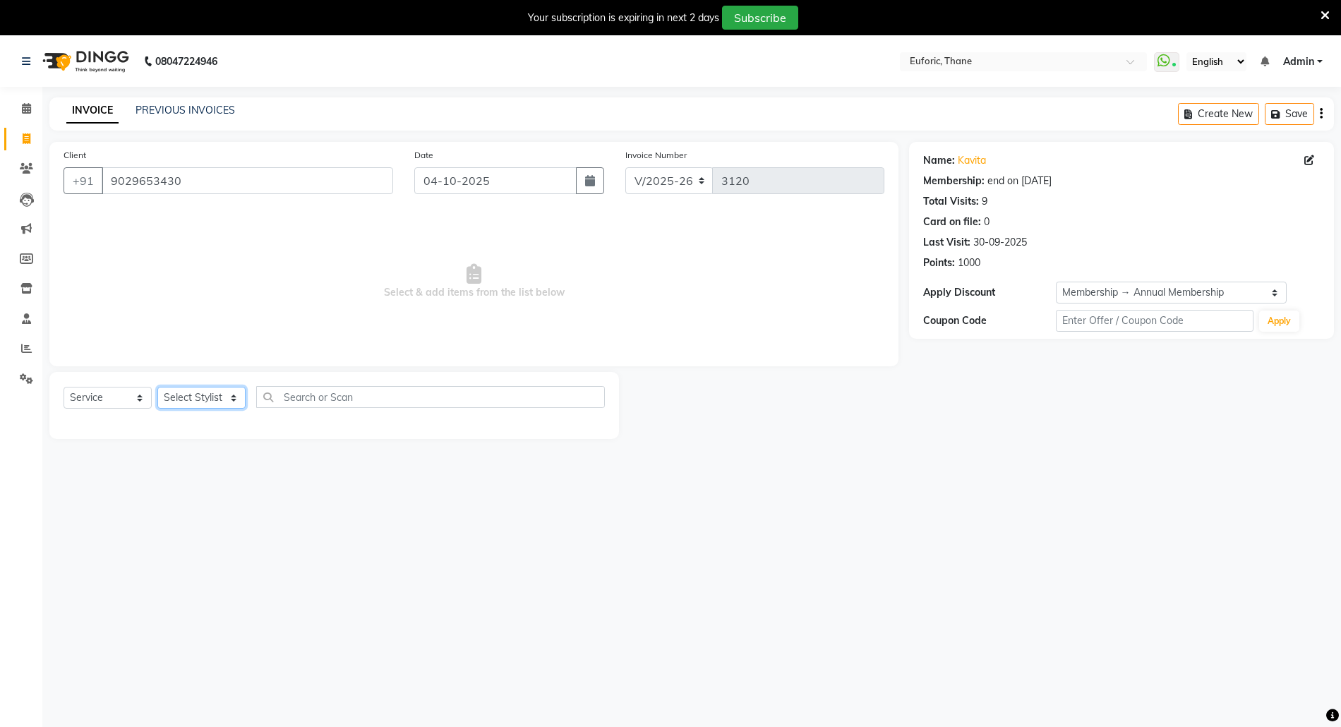
click at [204, 404] on select "Select Stylist Aaru Ahire Aatik Salmanai Admin Gauri Chilap Irfan Seraj Ahemad …" at bounding box center [201, 398] width 88 height 22
select select "58800"
click at [157, 387] on select "Select Stylist Aaru Ahire Aatik Salmanai Admin Gauri Chilap Irfan Seraj Ahemad …" at bounding box center [201, 398] width 88 height 22
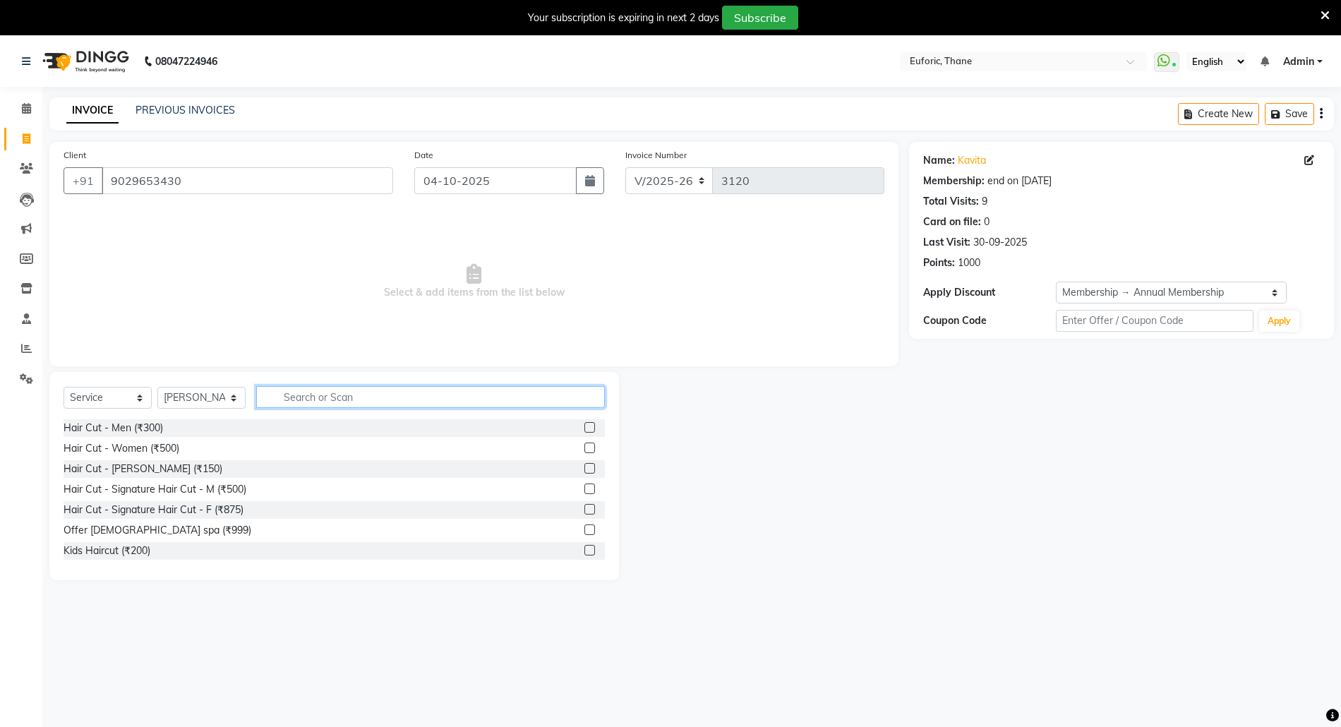
click at [306, 399] on input "text" at bounding box center [430, 397] width 349 height 22
type input "chi"
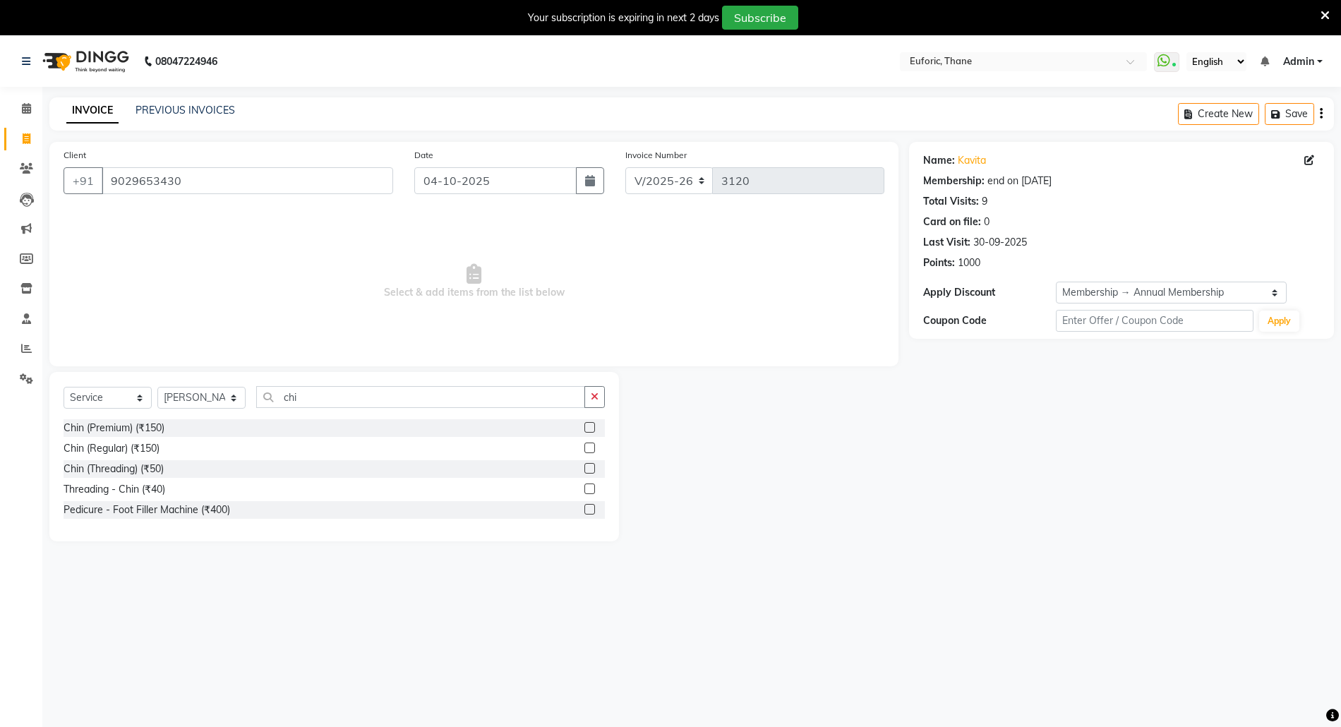
click at [591, 424] on label at bounding box center [589, 427] width 11 height 11
click at [591, 424] on input "checkbox" at bounding box center [588, 427] width 9 height 9
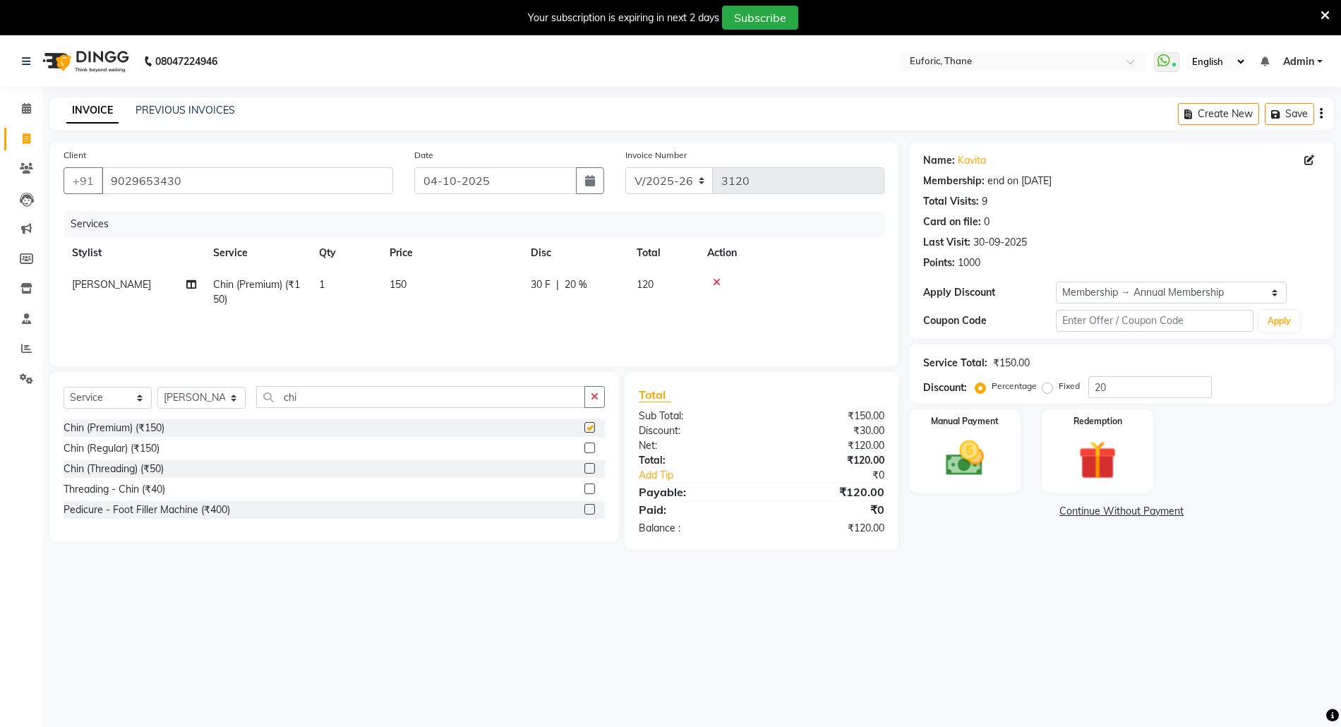
checkbox input "false"
click at [961, 162] on link "Kavita" at bounding box center [972, 160] width 28 height 15
click at [596, 394] on icon "button" at bounding box center [595, 397] width 8 height 10
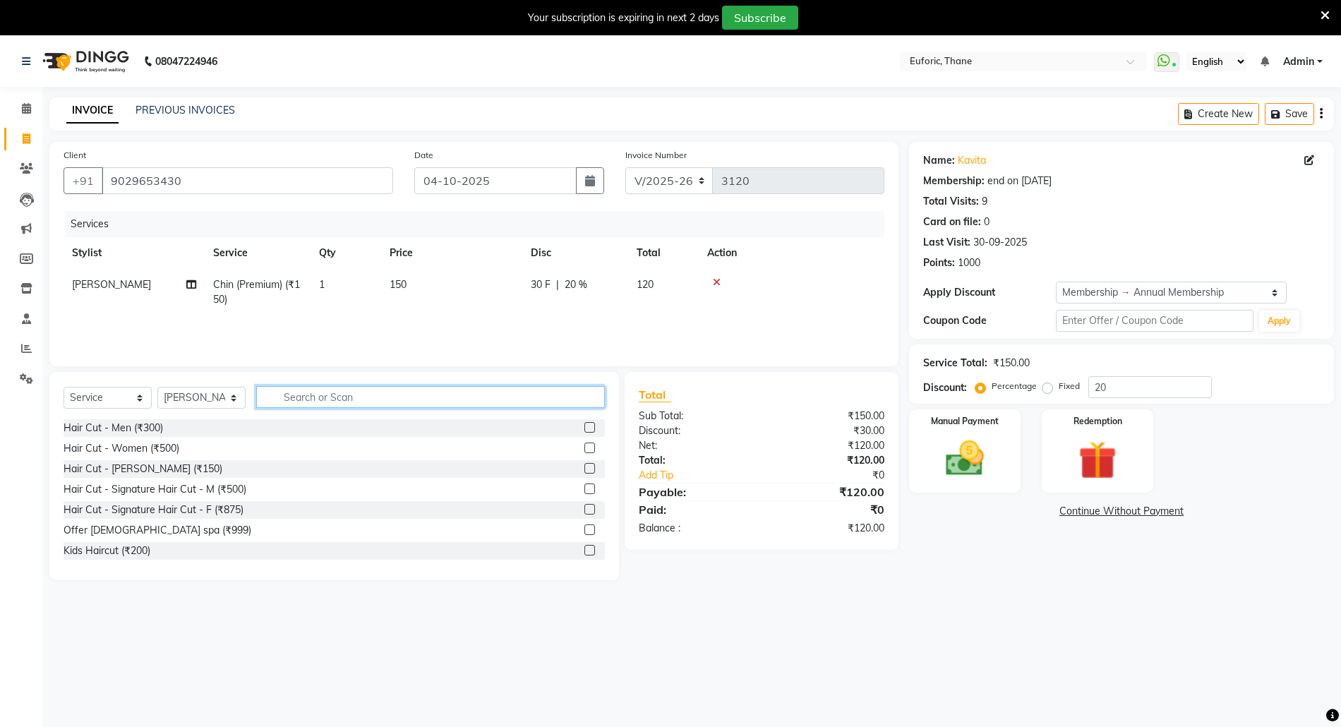
click at [457, 391] on input "text" at bounding box center [430, 397] width 349 height 22
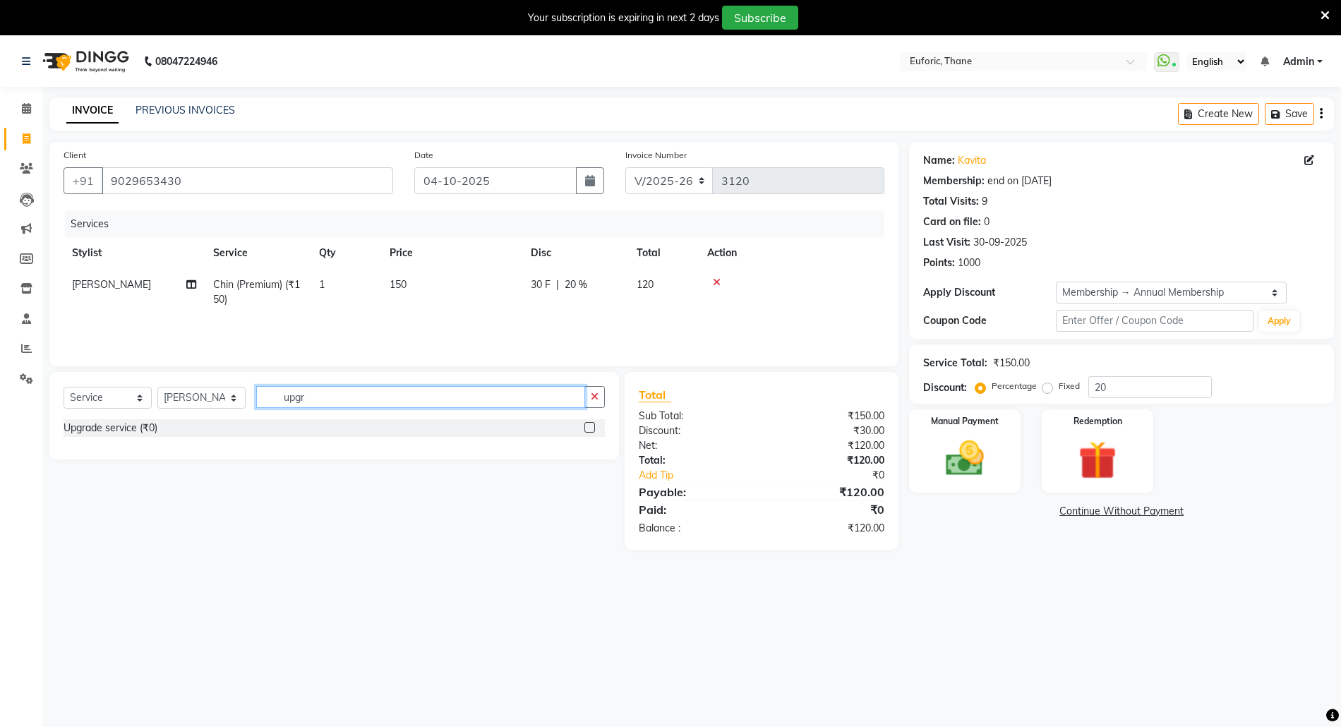
type input "upgr"
click at [591, 430] on label at bounding box center [589, 427] width 11 height 11
click at [591, 430] on input "checkbox" at bounding box center [588, 427] width 9 height 9
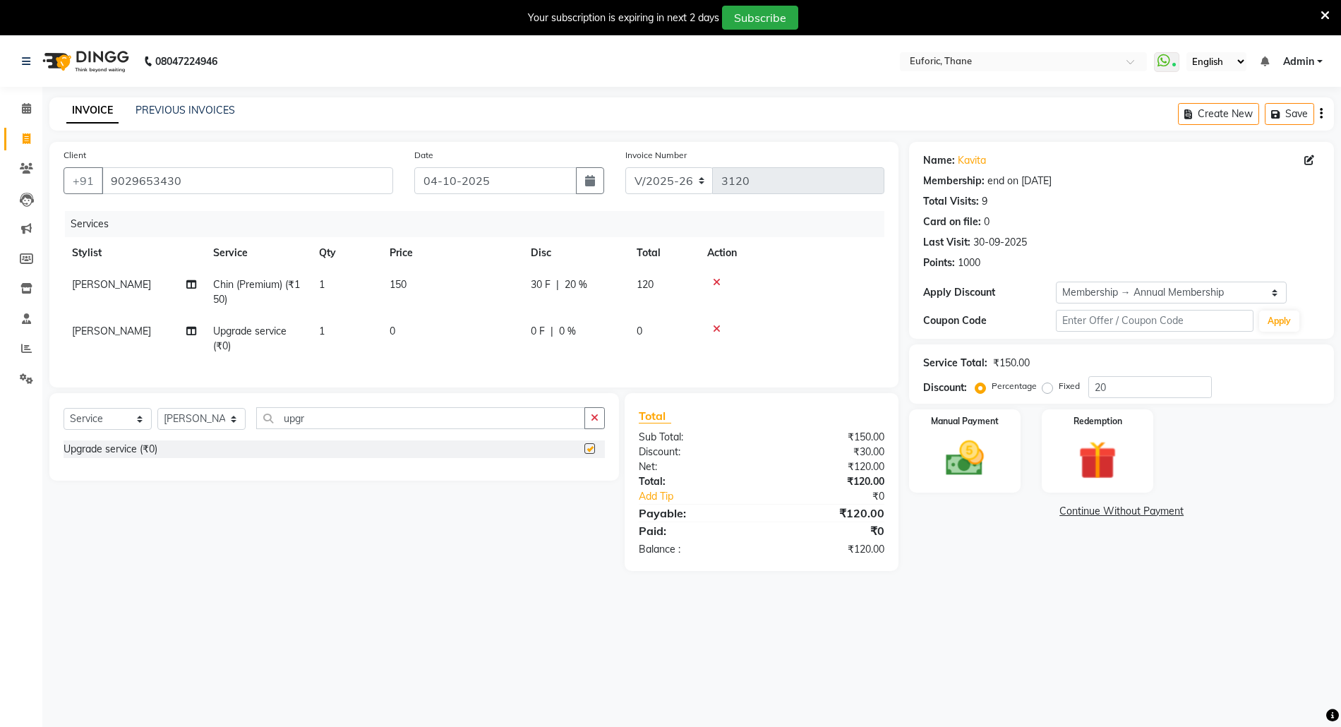
checkbox input "false"
click at [447, 325] on td "0" at bounding box center [451, 338] width 141 height 47
select select "58800"
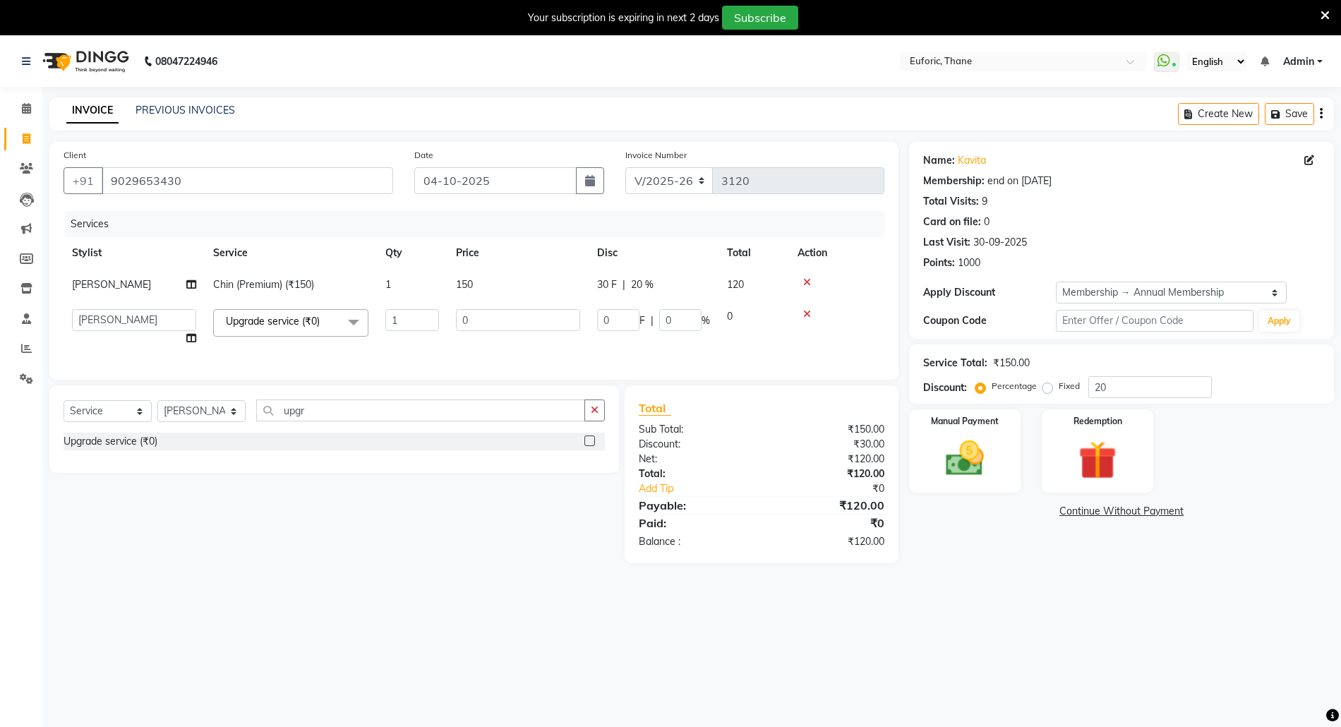
click at [455, 310] on td "0" at bounding box center [517, 328] width 141 height 54
click at [457, 322] on input "0" at bounding box center [518, 320] width 124 height 22
type input "250"
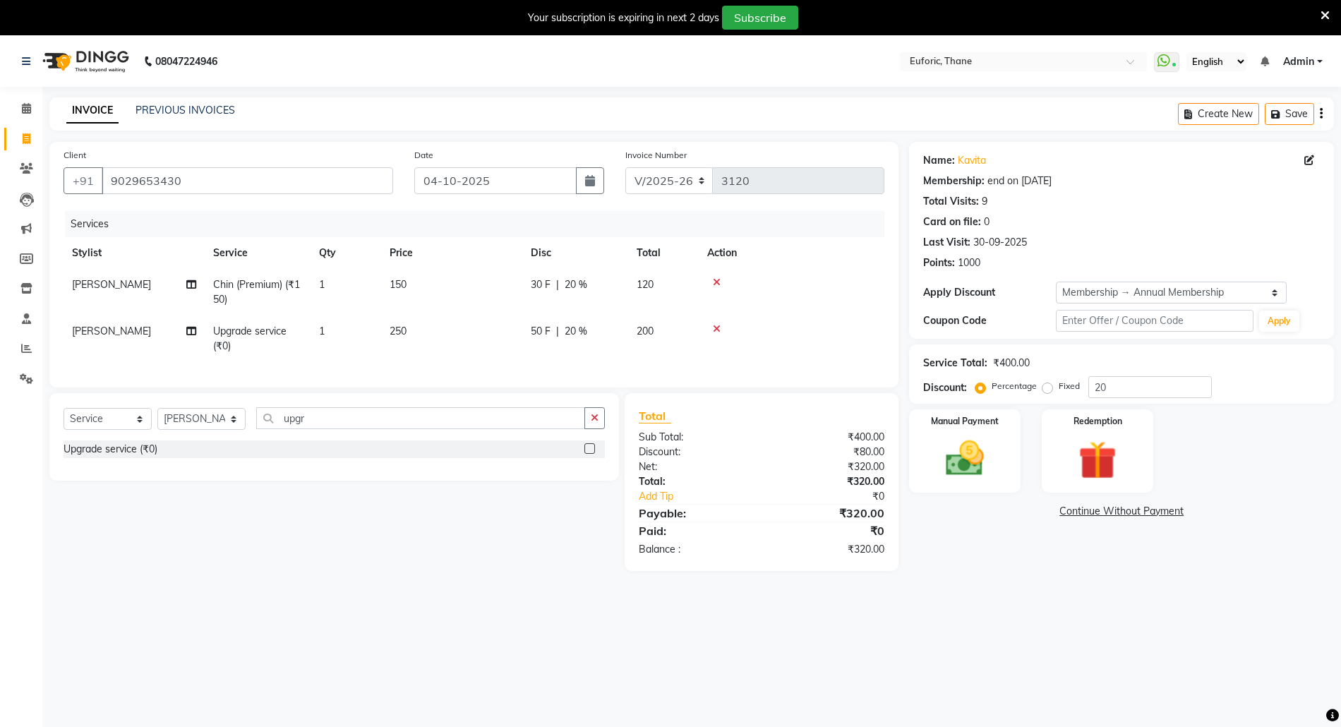
click at [980, 608] on div "08047224946 Select Location × Euforic, Thane WhatsApp Status ✕ Status: Connecte…" at bounding box center [670, 399] width 1341 height 727
click at [970, 440] on img at bounding box center [964, 458] width 65 height 46
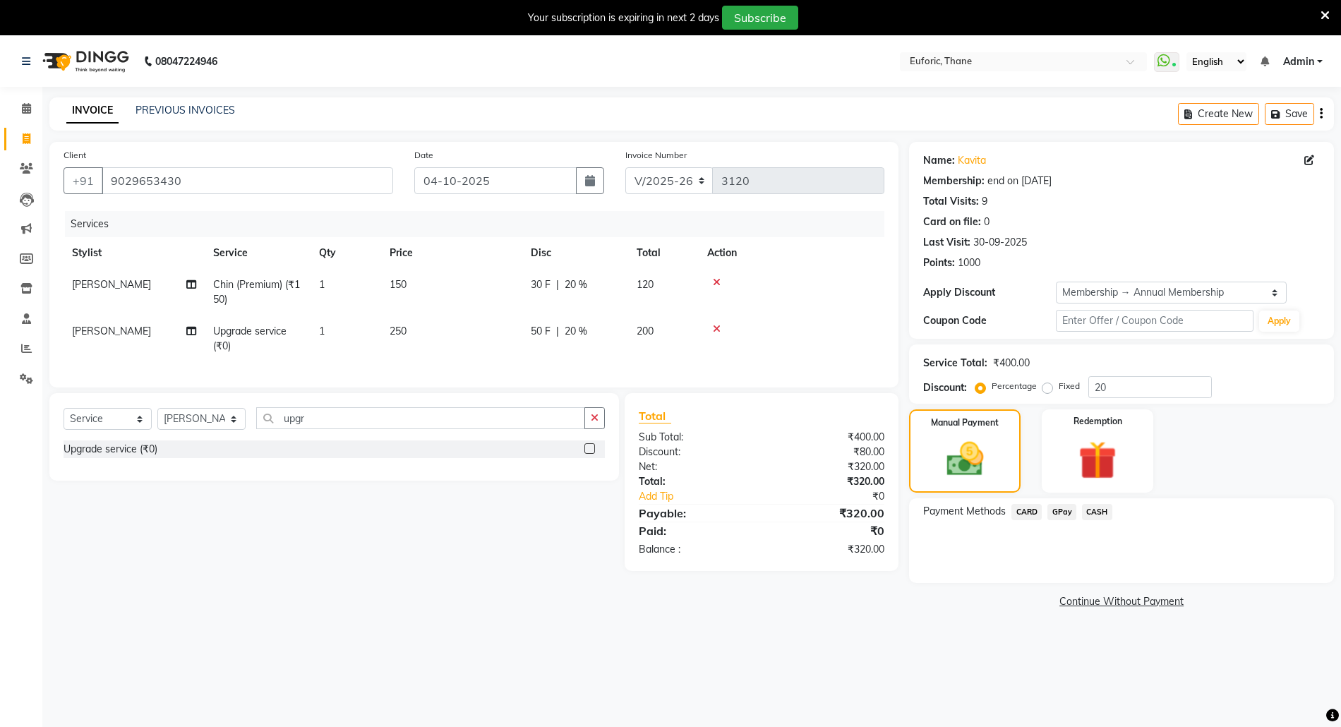
click at [1059, 512] on span "GPay" at bounding box center [1061, 512] width 29 height 16
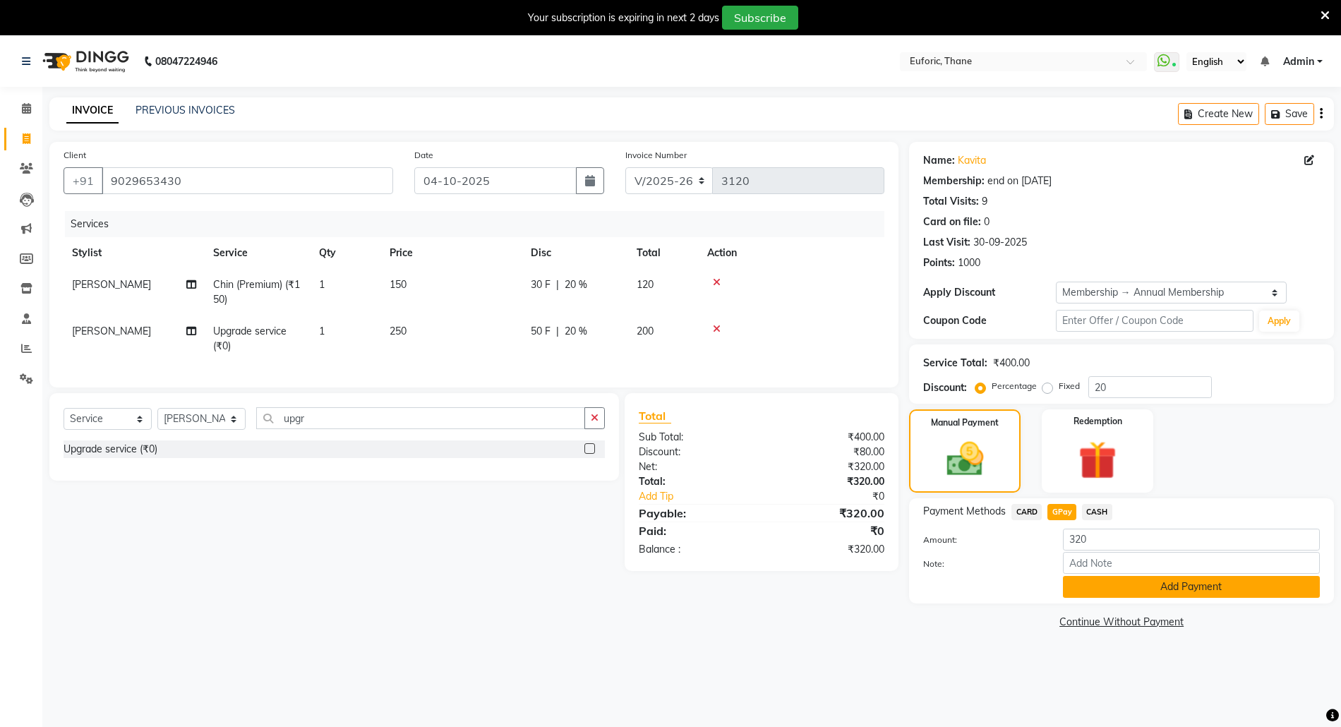
click at [1157, 591] on button "Add Payment" at bounding box center [1191, 587] width 257 height 22
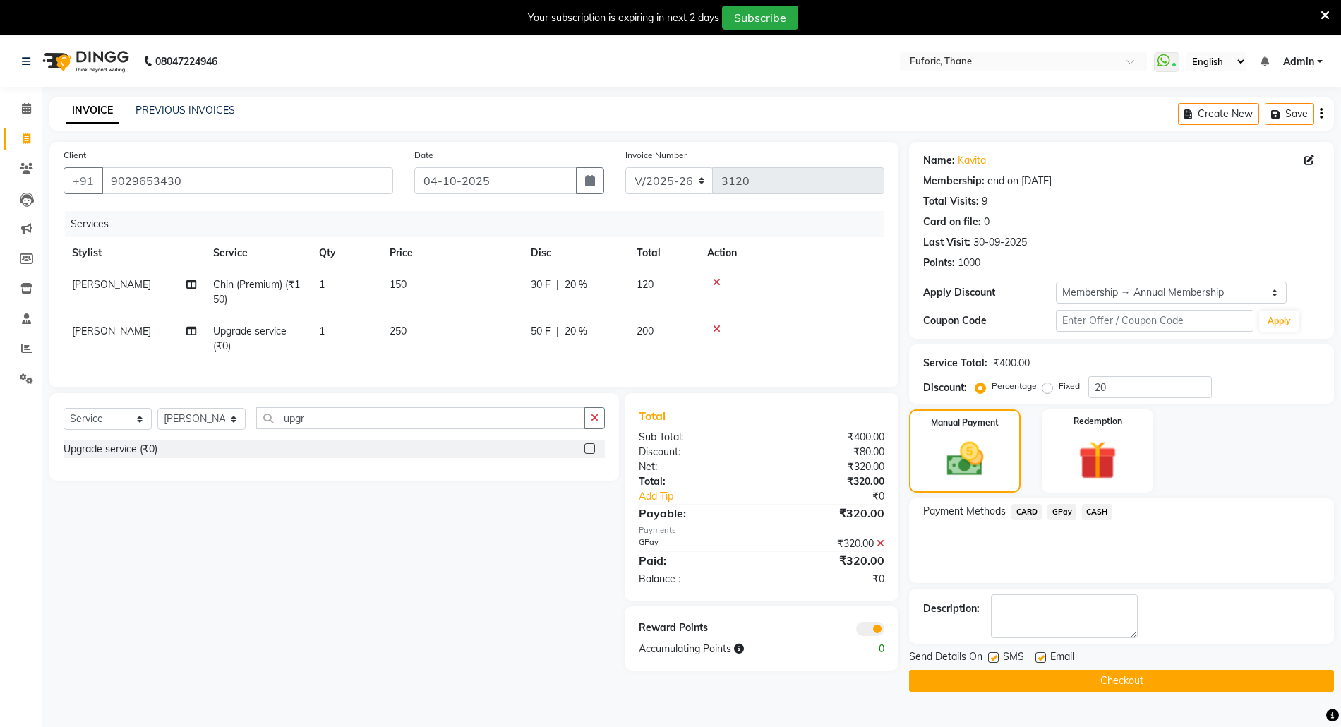
click at [1155, 665] on div "Send Details On SMS Email" at bounding box center [1121, 658] width 425 height 18
drag, startPoint x: 1155, startPoint y: 665, endPoint x: 1155, endPoint y: 692, distance: 26.8
click at [1153, 690] on div "Send Details On SMS Email Checkout" at bounding box center [1121, 670] width 425 height 42
click at [1154, 683] on button "Checkout" at bounding box center [1121, 681] width 425 height 22
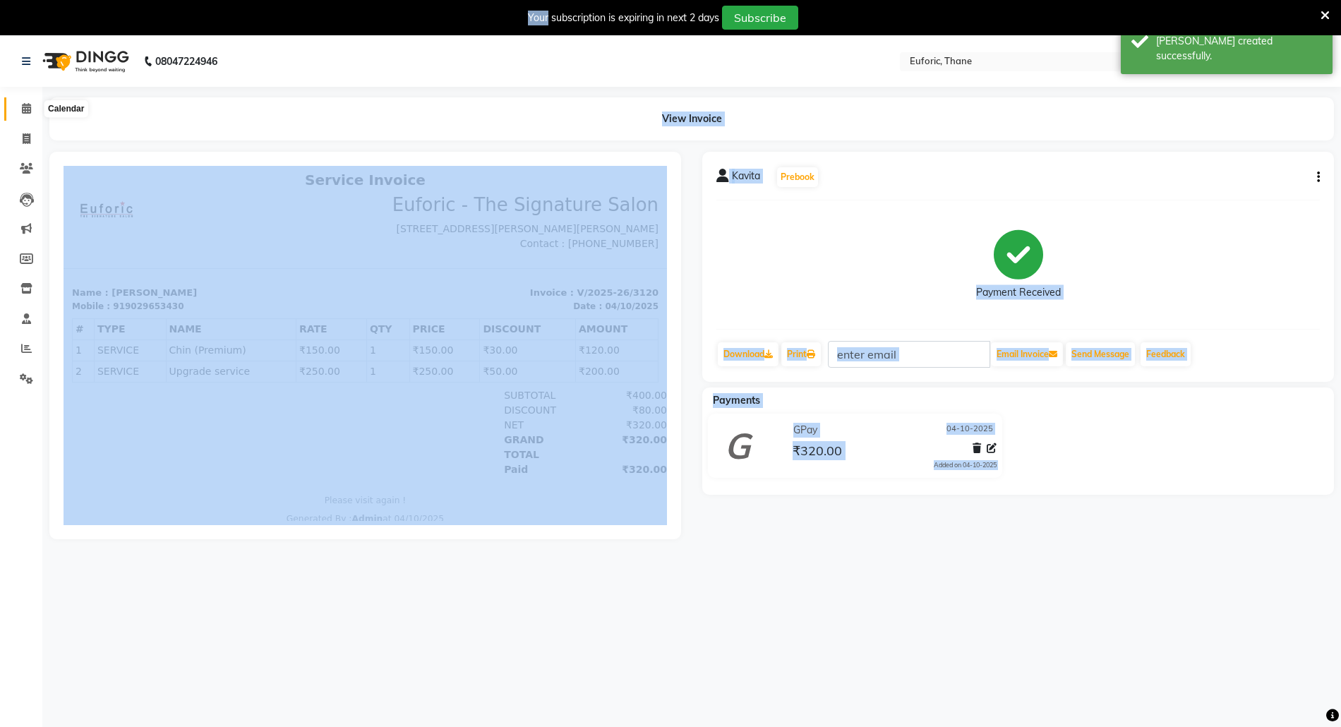
click at [22, 103] on icon at bounding box center [26, 108] width 9 height 11
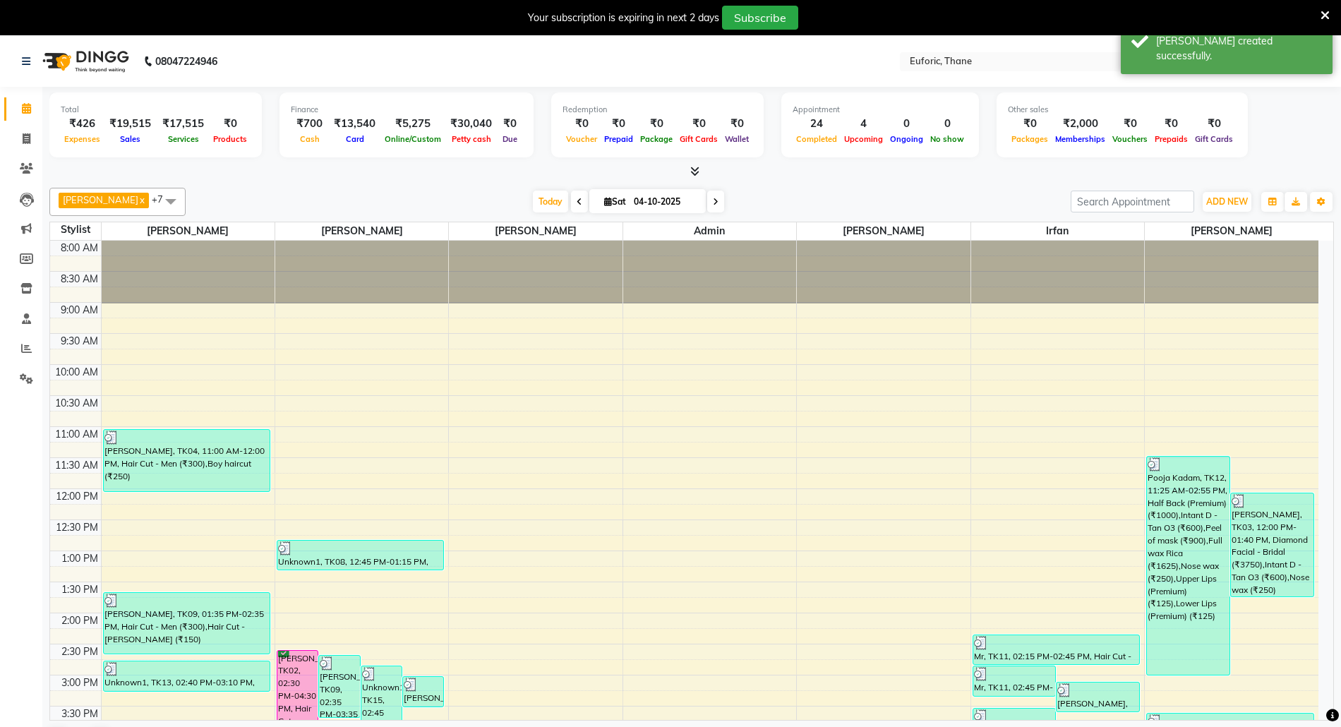
click at [9, 441] on div "Calendar Invoice Clients Leads Marketing Members Inventory Staff Reports Settin…" at bounding box center [95, 408] width 191 height 665
click at [16, 347] on span at bounding box center [26, 349] width 25 height 16
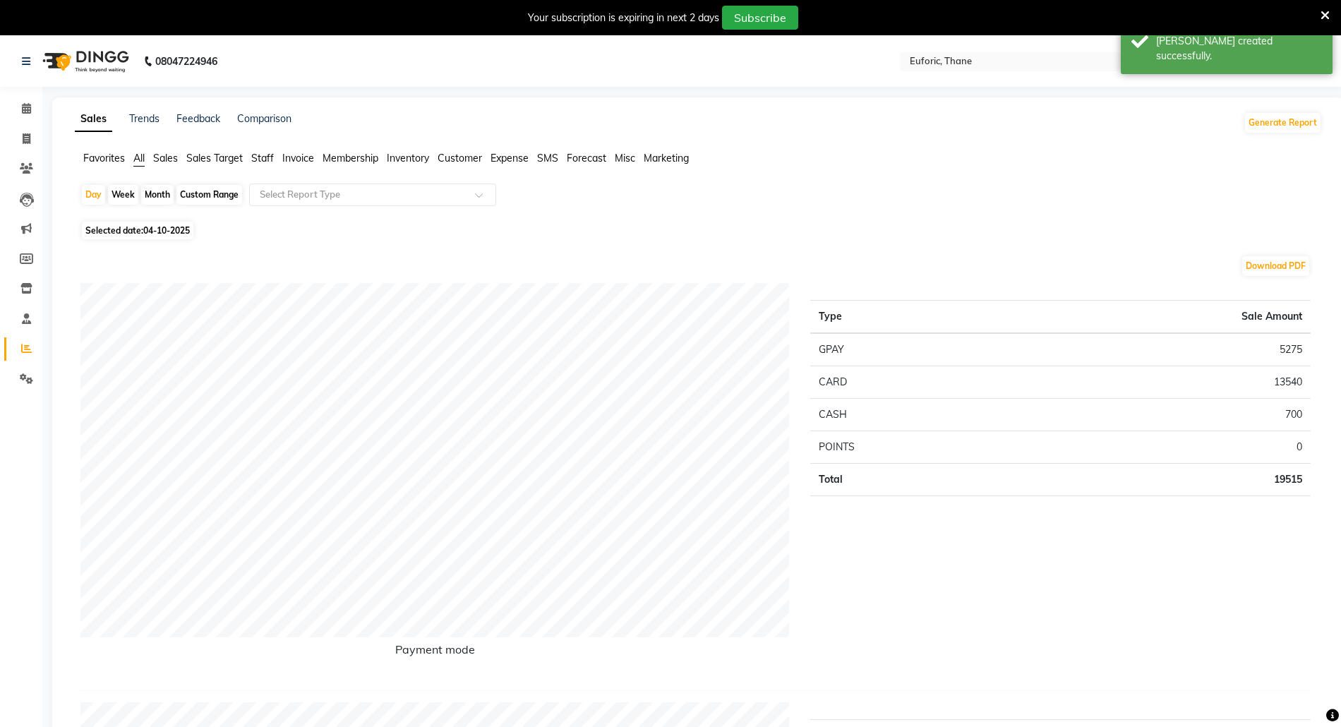
click at [9, 365] on li "Settings" at bounding box center [21, 379] width 42 height 30
click at [18, 374] on span at bounding box center [26, 379] width 25 height 16
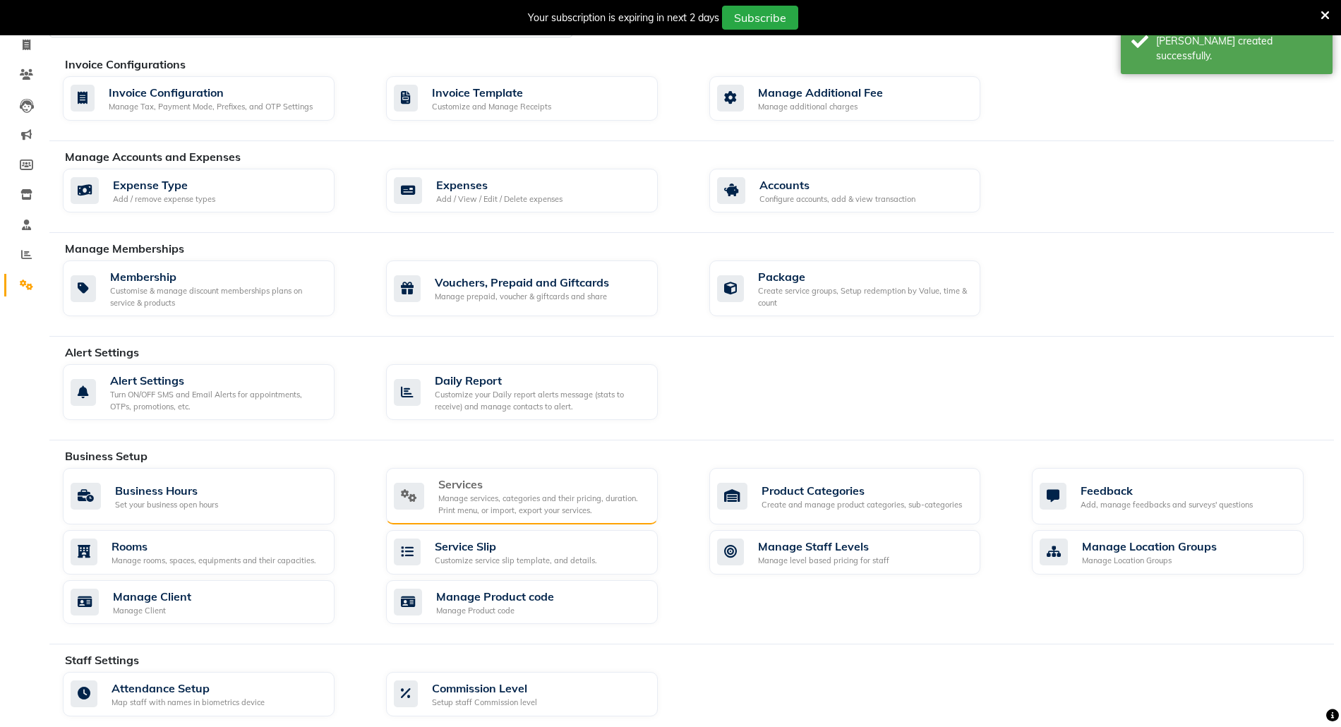
click at [490, 483] on div "Services" at bounding box center [542, 484] width 208 height 17
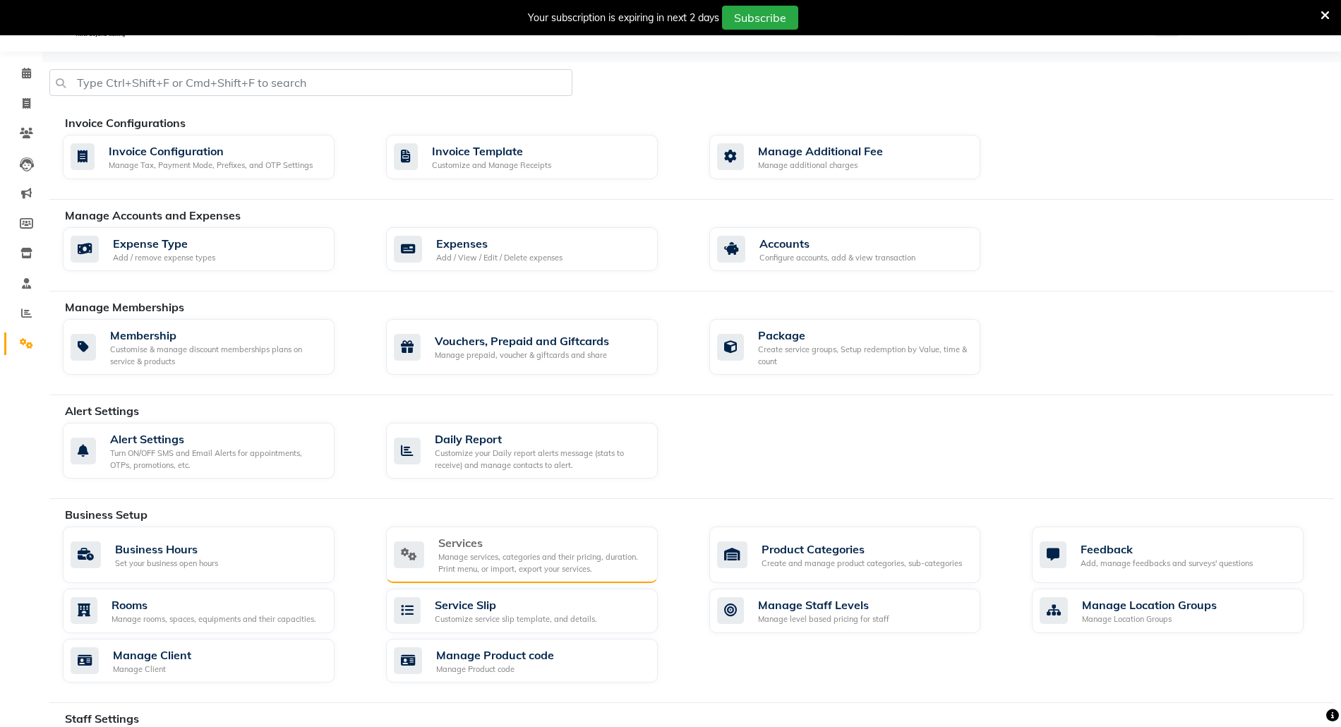
scroll to position [94, 0]
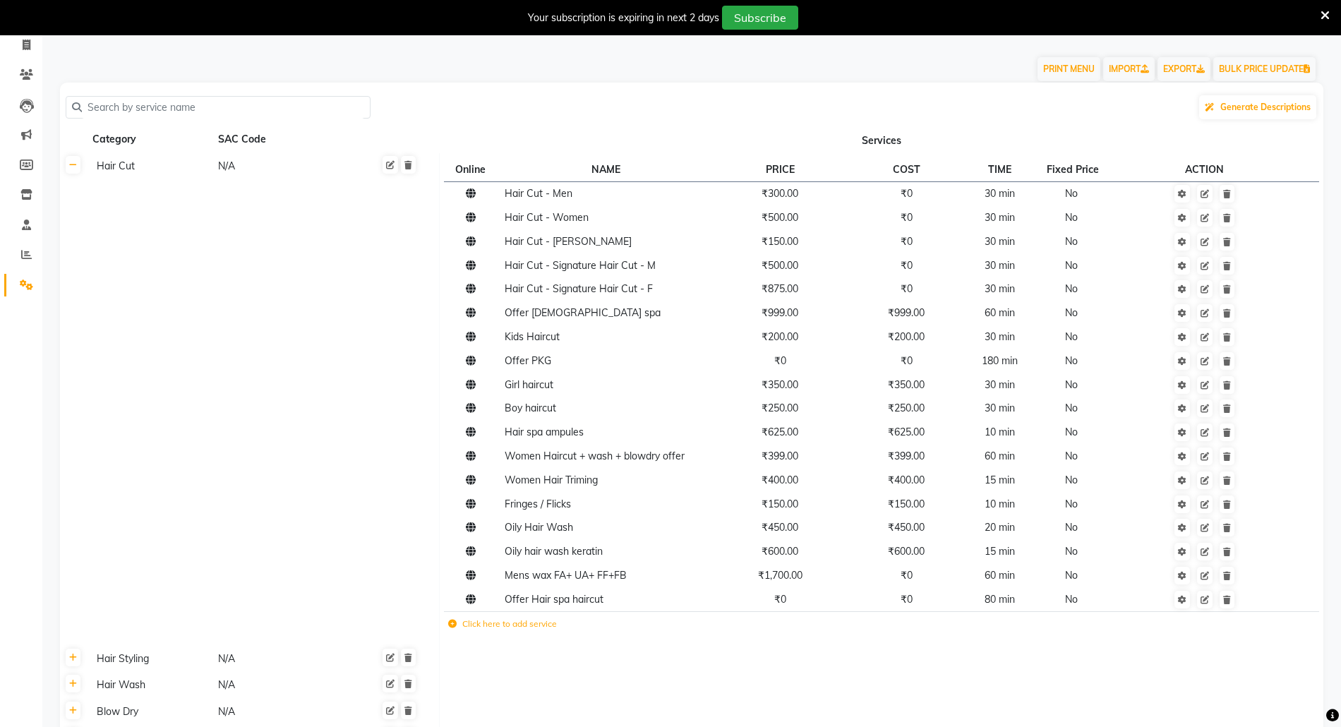
click at [150, 104] on input "text" at bounding box center [223, 108] width 282 height 22
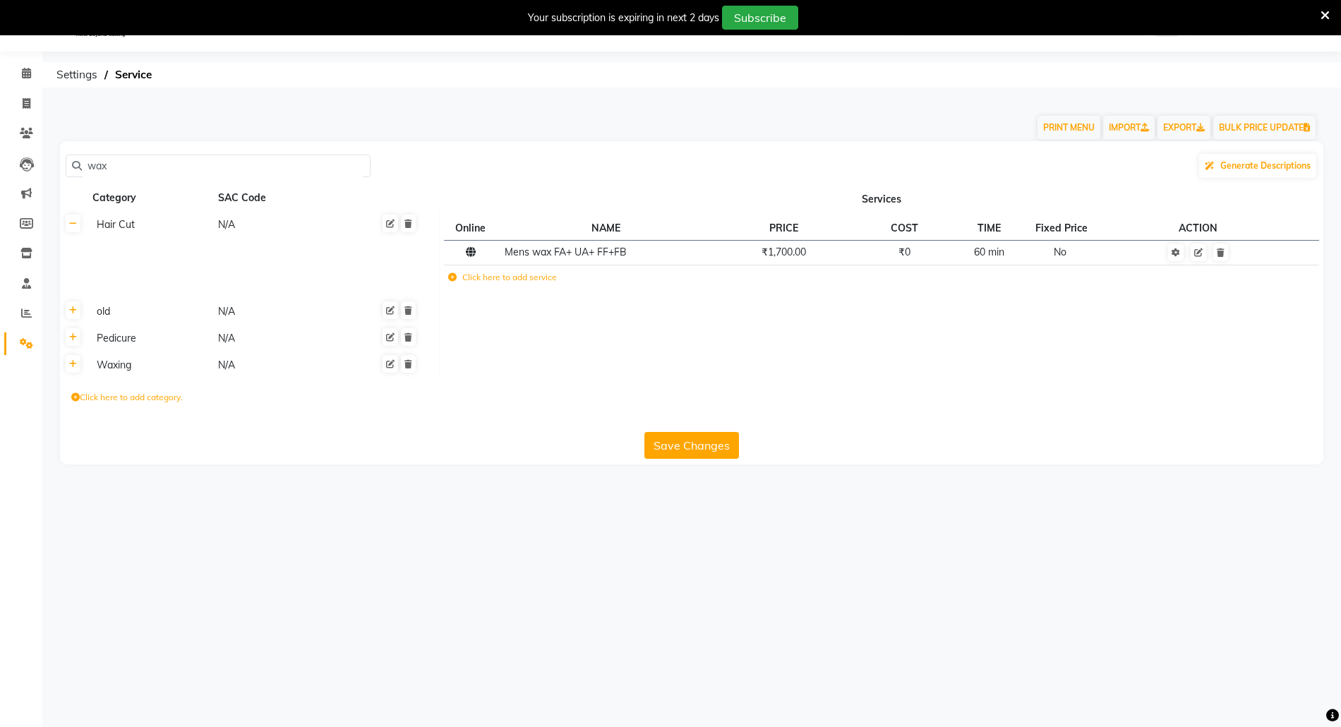
type input "wax"
click at [116, 371] on div "Waxing" at bounding box center [151, 365] width 120 height 18
click at [490, 277] on label "Click here to add service" at bounding box center [502, 277] width 109 height 13
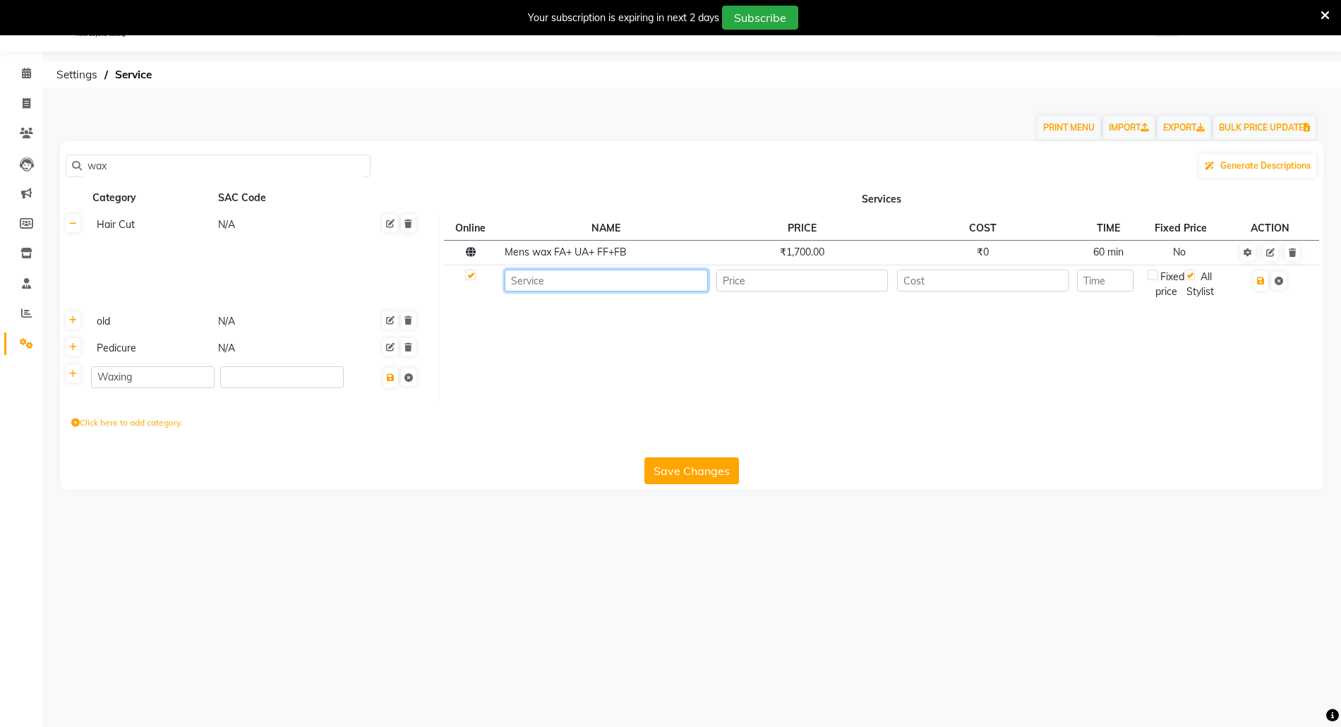
click at [536, 279] on input at bounding box center [606, 281] width 203 height 22
type input "N"
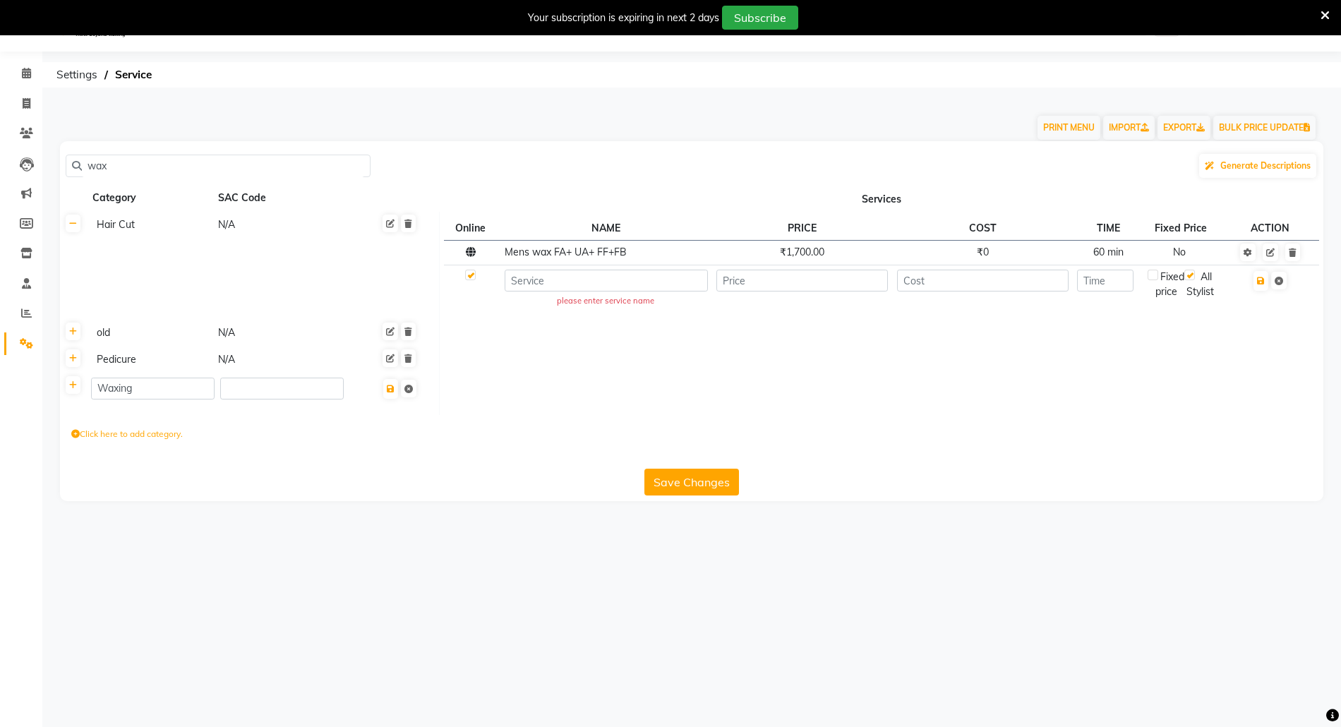
click at [873, 443] on div "Click here to add category." at bounding box center [691, 436] width 1263 height 42
click at [495, 421] on div "Click here to add category." at bounding box center [691, 436] width 1263 height 42
click at [130, 161] on input "wax" at bounding box center [223, 166] width 282 height 22
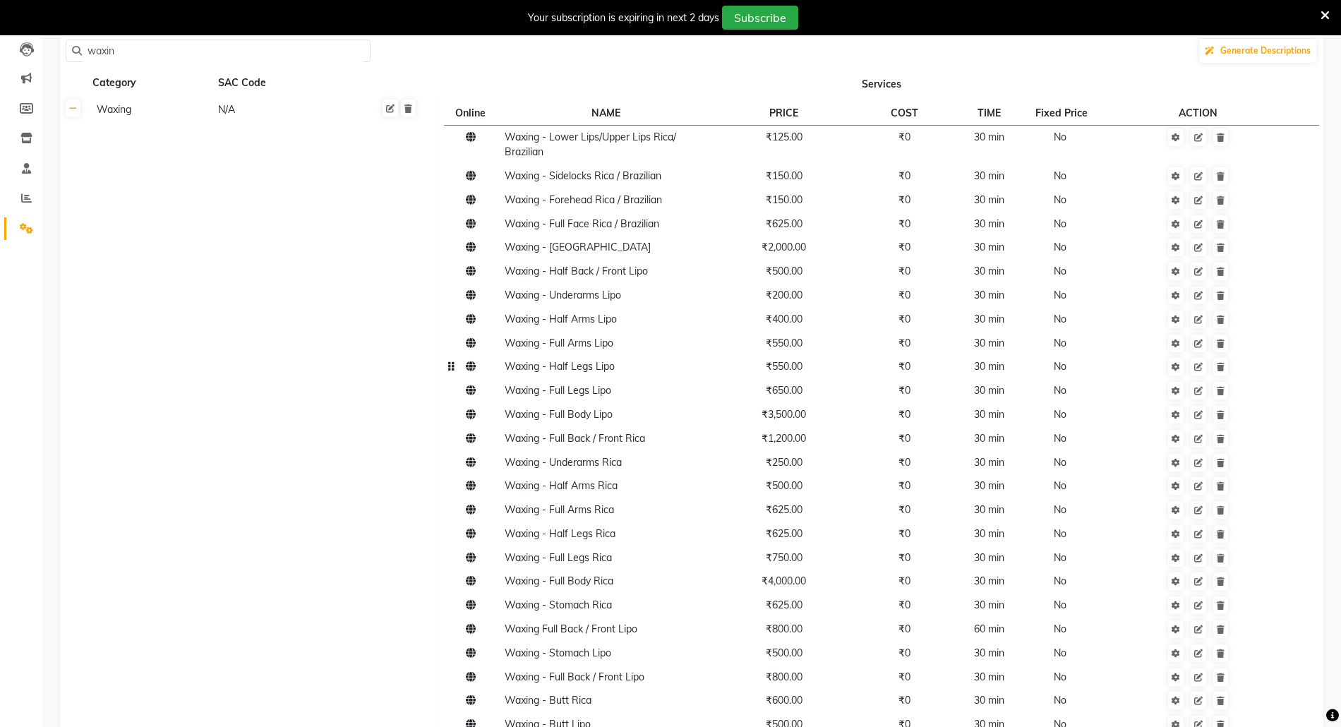
scroll to position [301, 0]
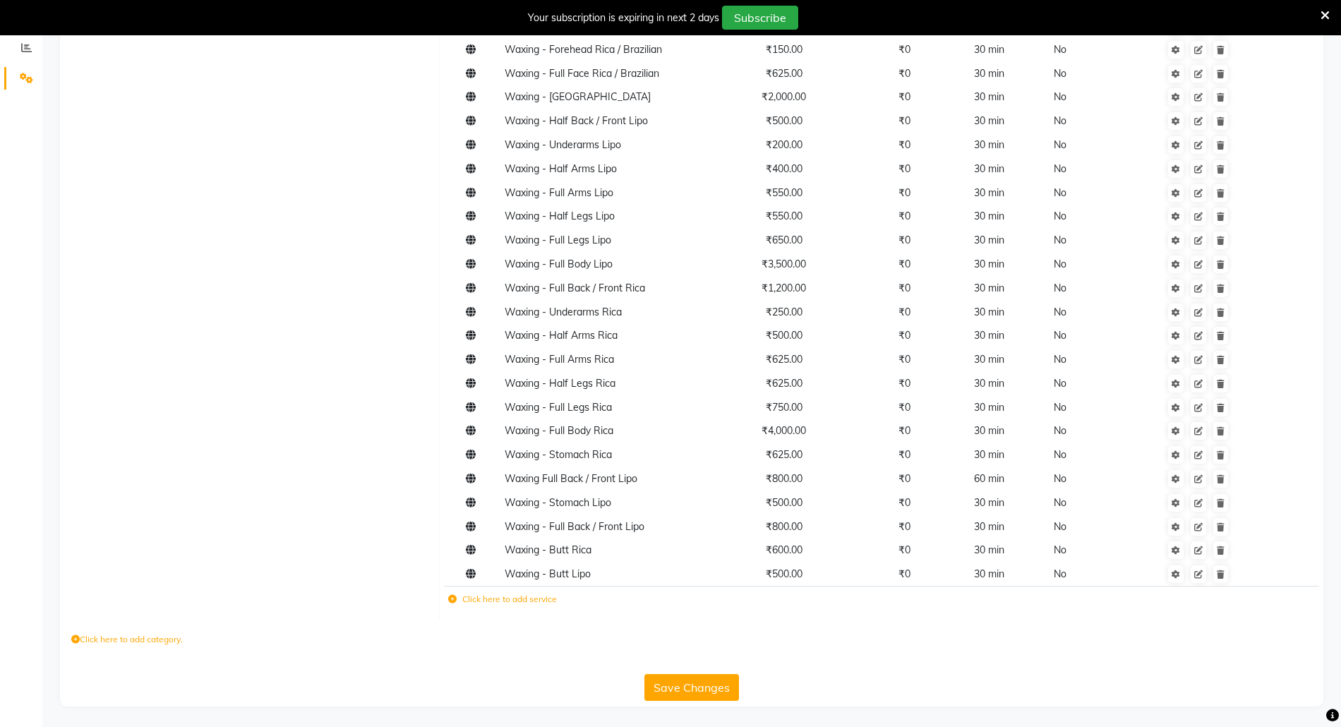
type input "waxin"
click at [495, 598] on label "Click here to add service" at bounding box center [502, 599] width 109 height 13
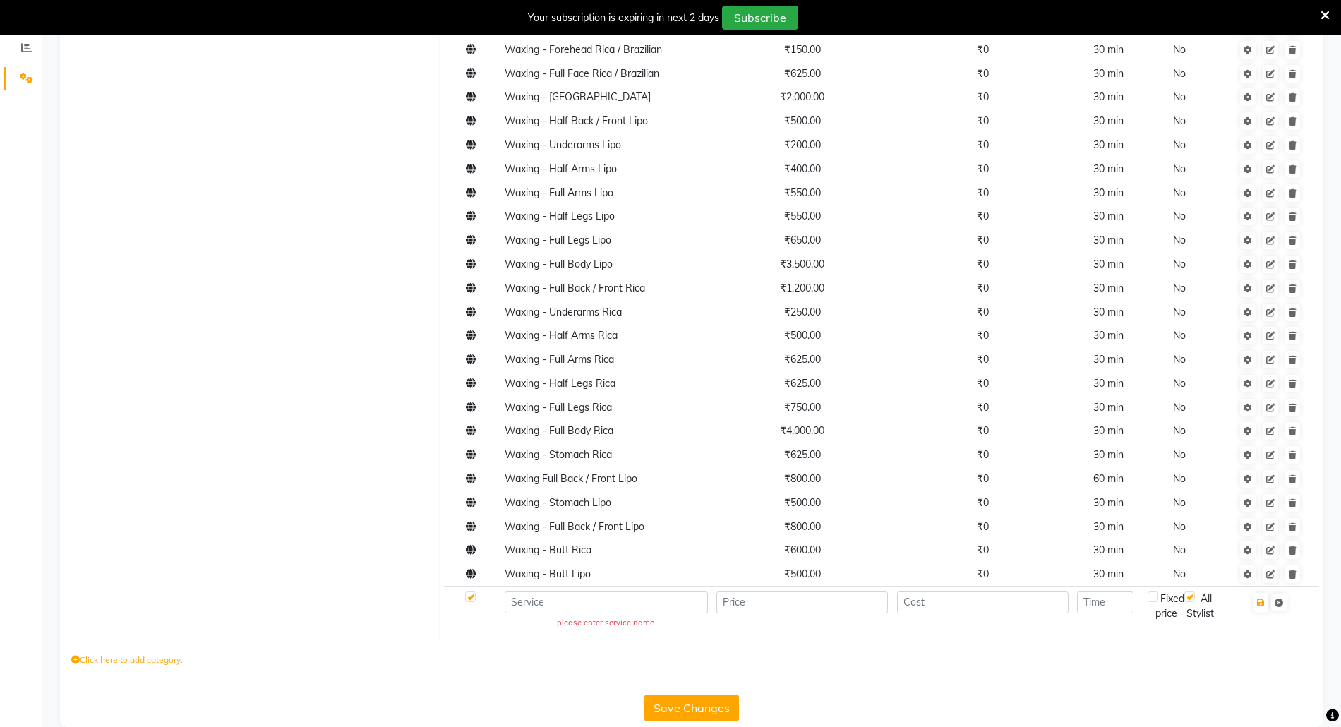
click at [615, 613] on td "please enter service name" at bounding box center [606, 611] width 212 height 50
click at [594, 604] on input at bounding box center [606, 602] width 203 height 22
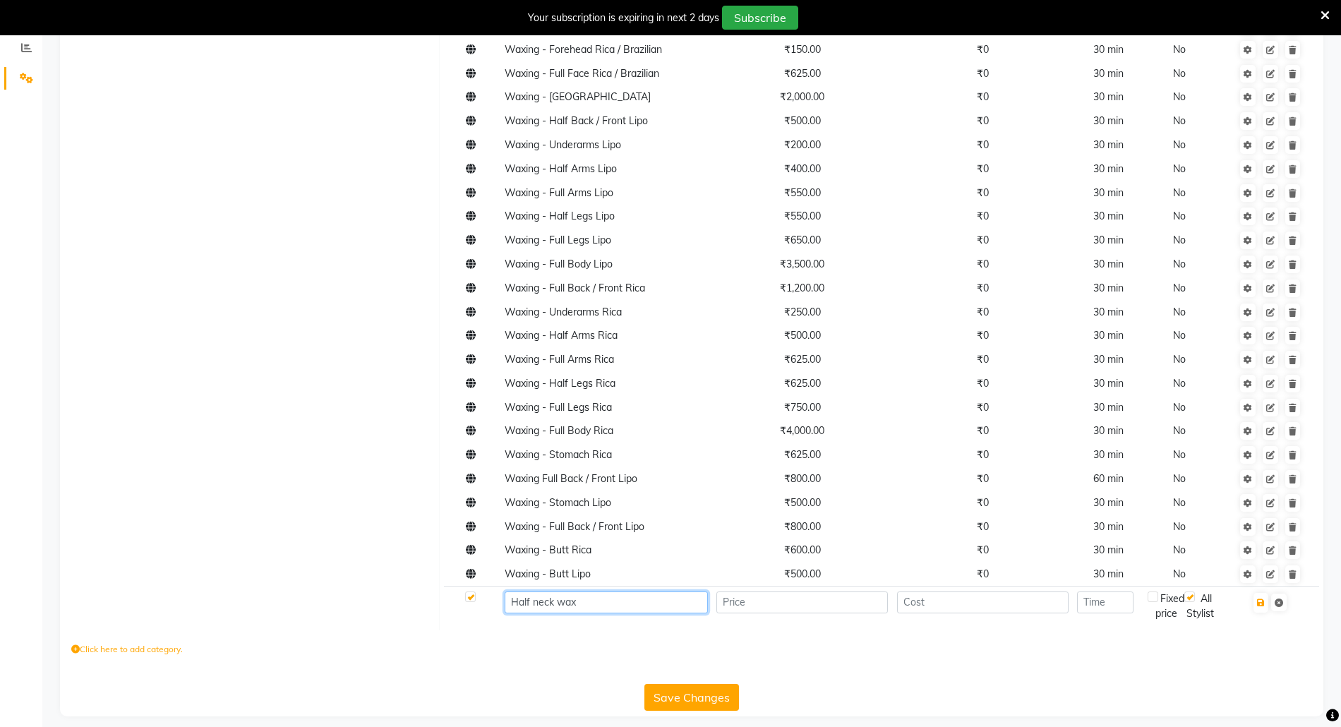
type input "Half neck wax"
type input "250"
type input "10"
click at [1265, 603] on icon "button" at bounding box center [1261, 602] width 8 height 8
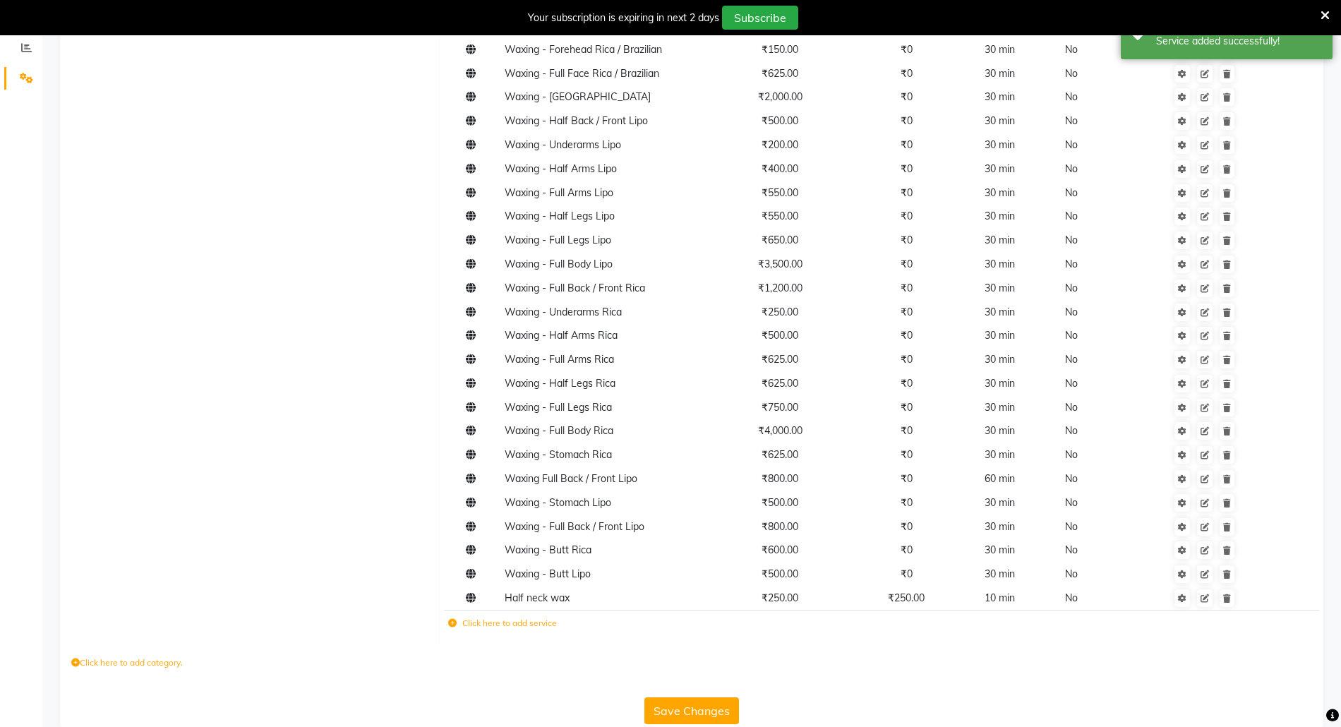
click at [509, 635] on td "Click here to add service" at bounding box center [704, 624] width 521 height 29
click at [505, 622] on label "Click here to add service" at bounding box center [502, 623] width 109 height 13
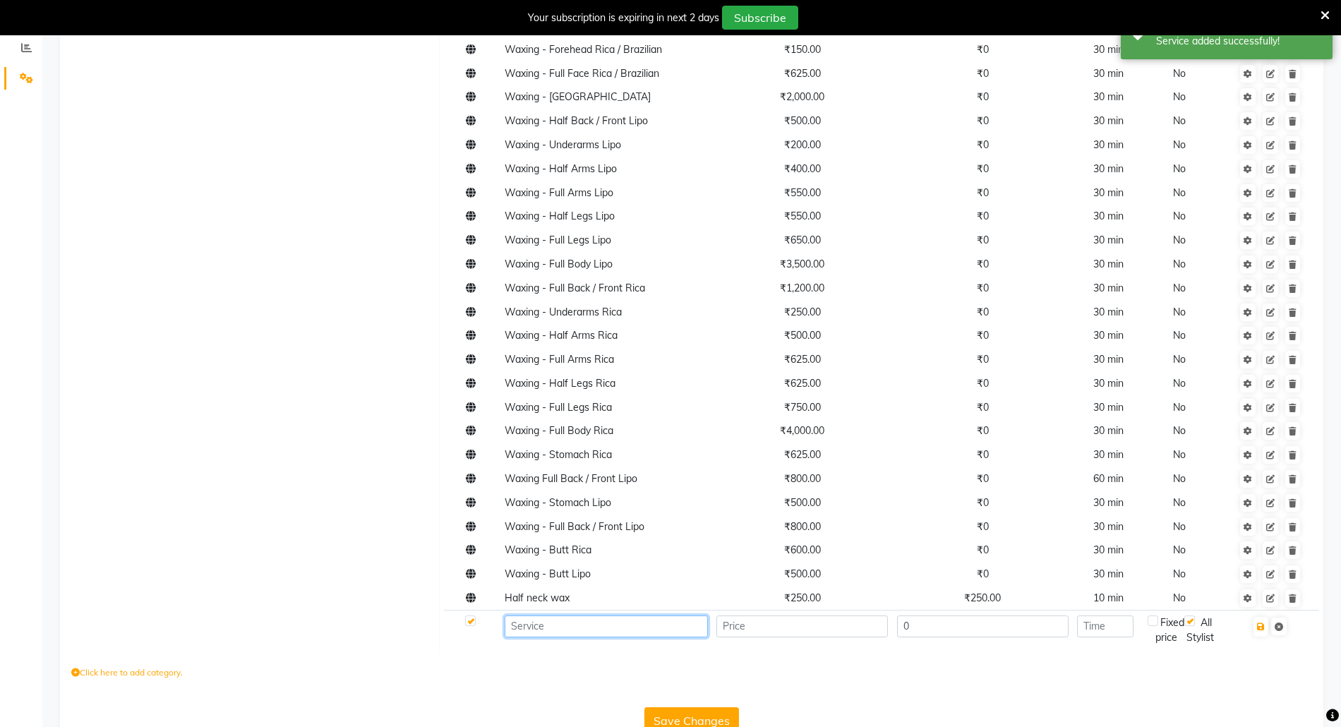
click at [559, 627] on input at bounding box center [606, 626] width 203 height 22
type input "Full neck wax"
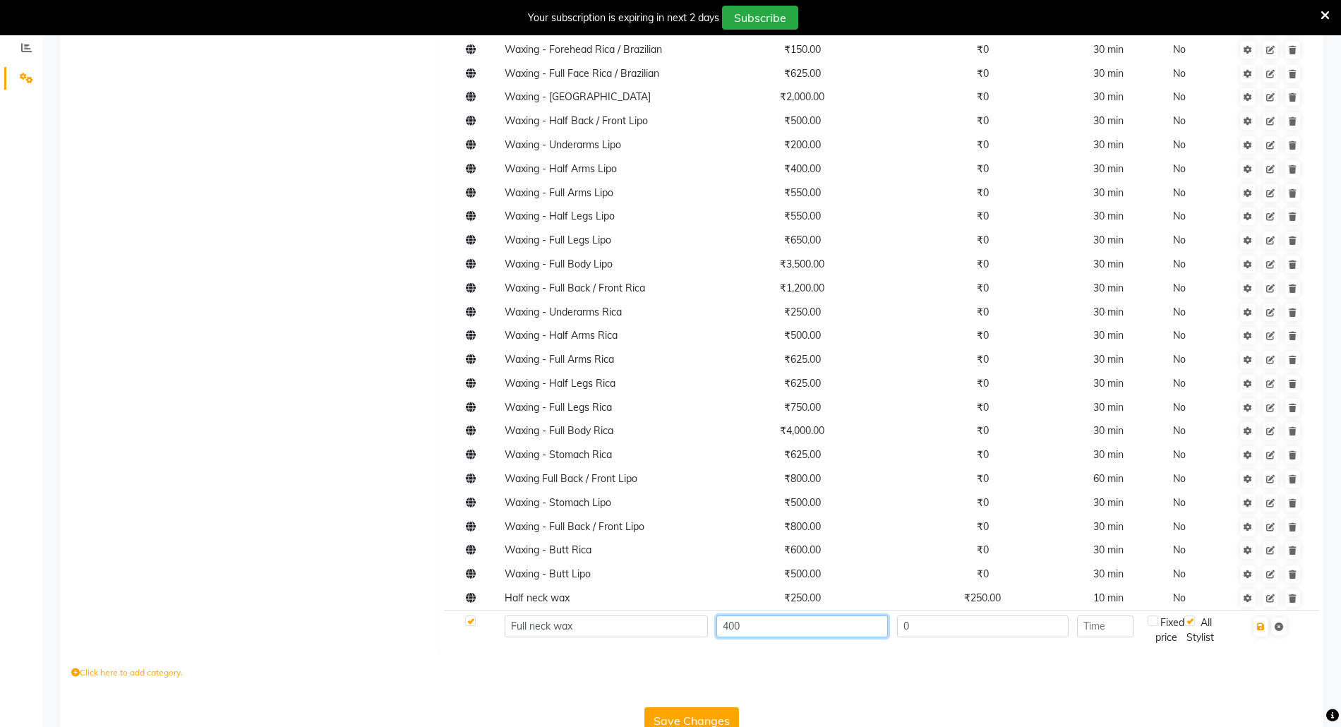
type input "400"
type input "15"
click at [1262, 629] on icon "button" at bounding box center [1261, 626] width 8 height 8
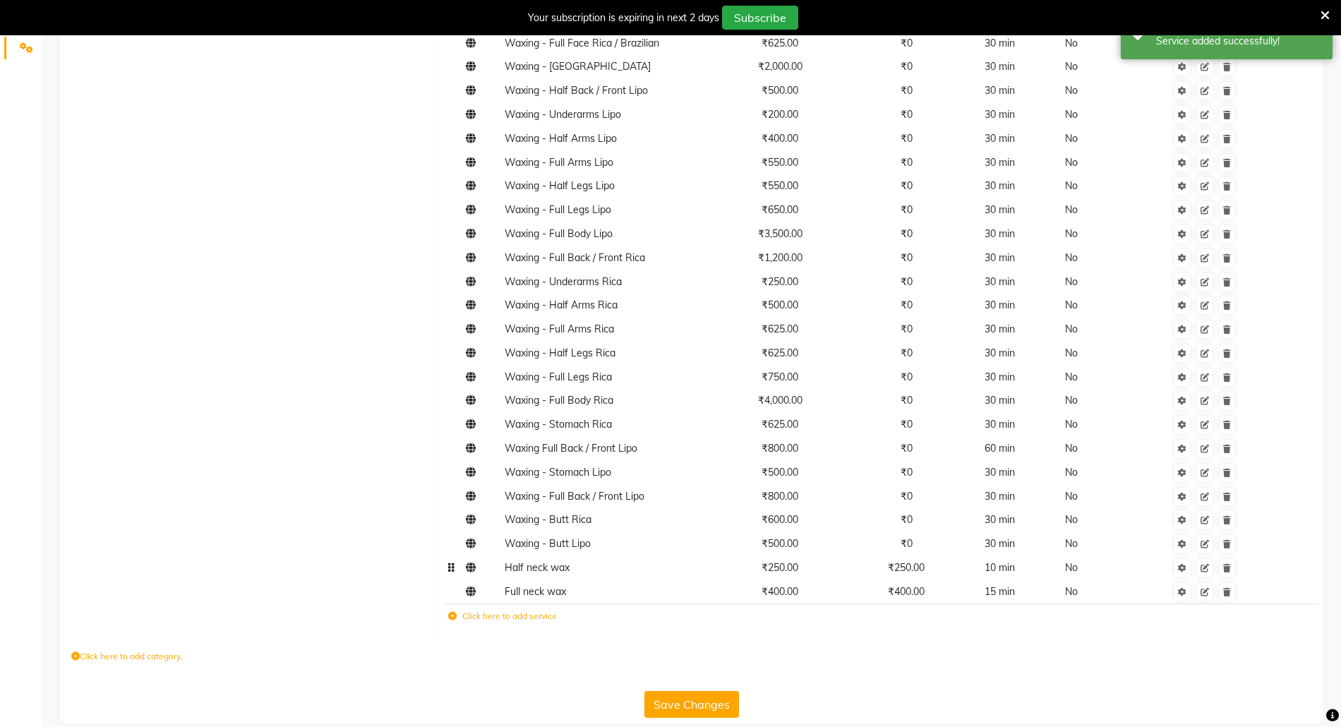
scroll to position [348, 0]
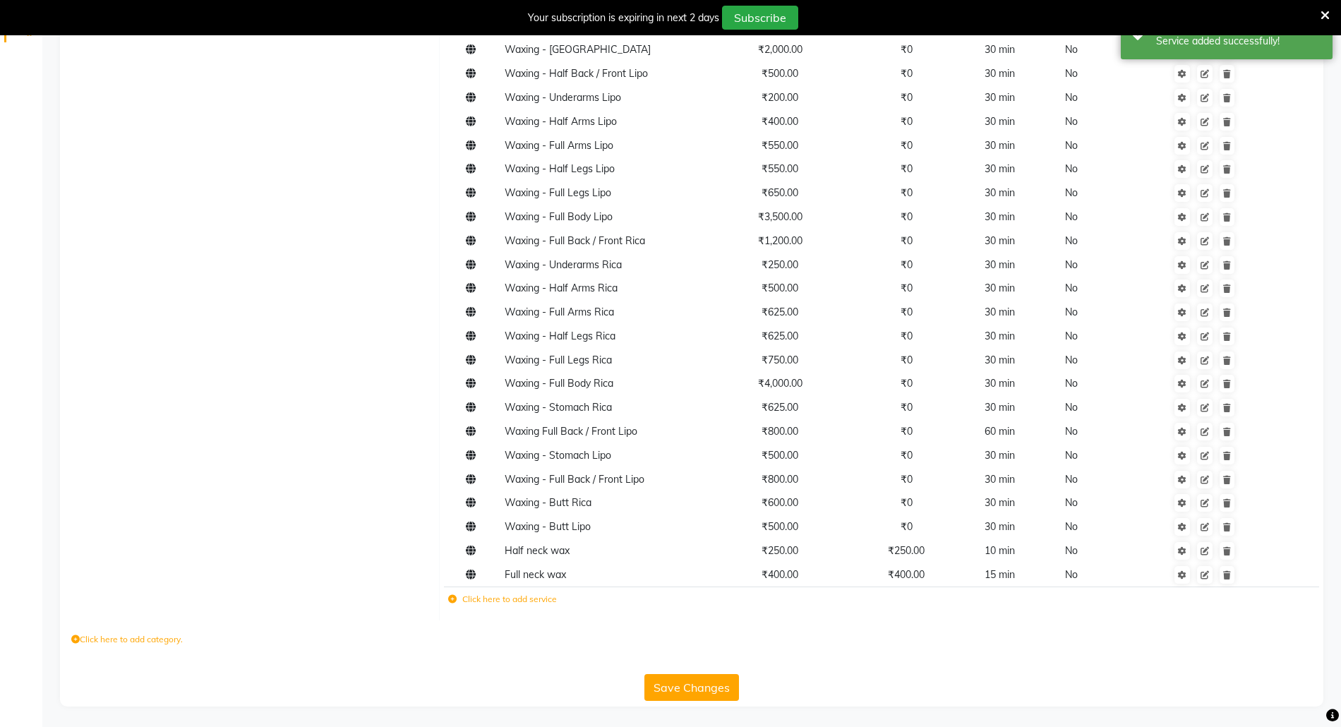
click at [669, 677] on button "Save Changes" at bounding box center [691, 687] width 95 height 27
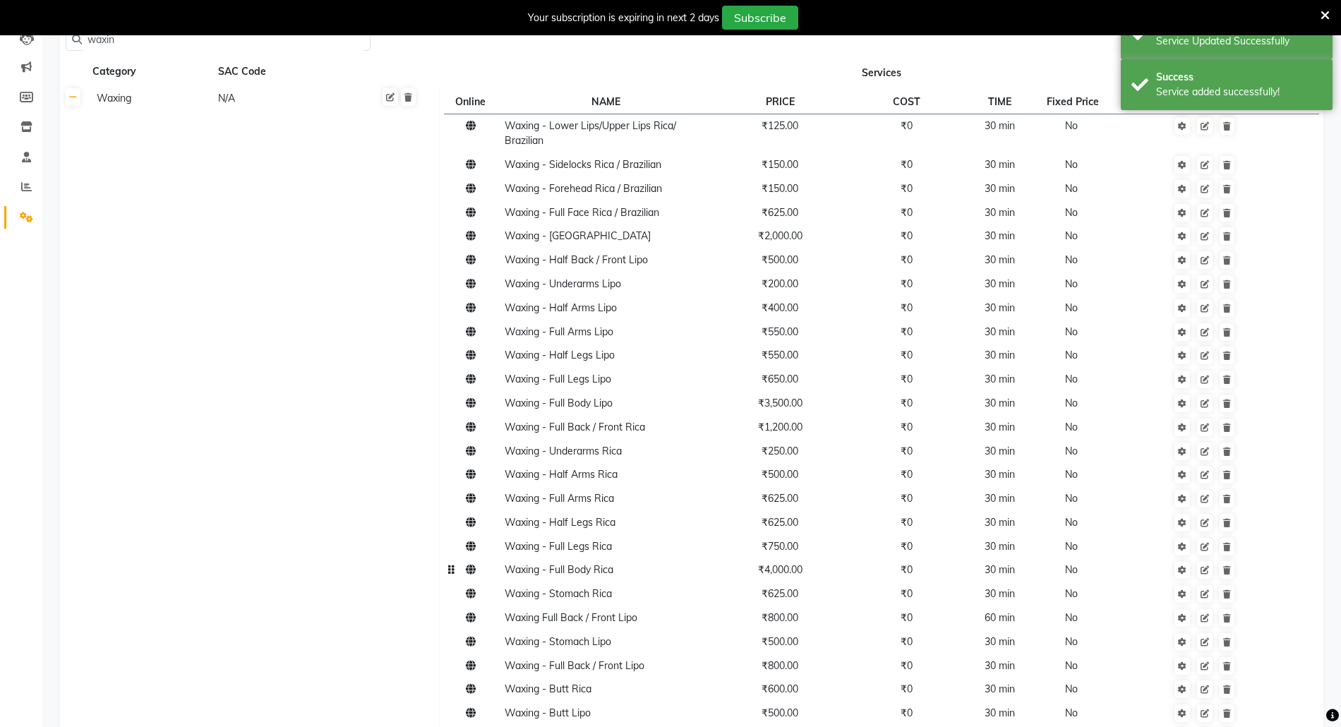
scroll to position [0, 0]
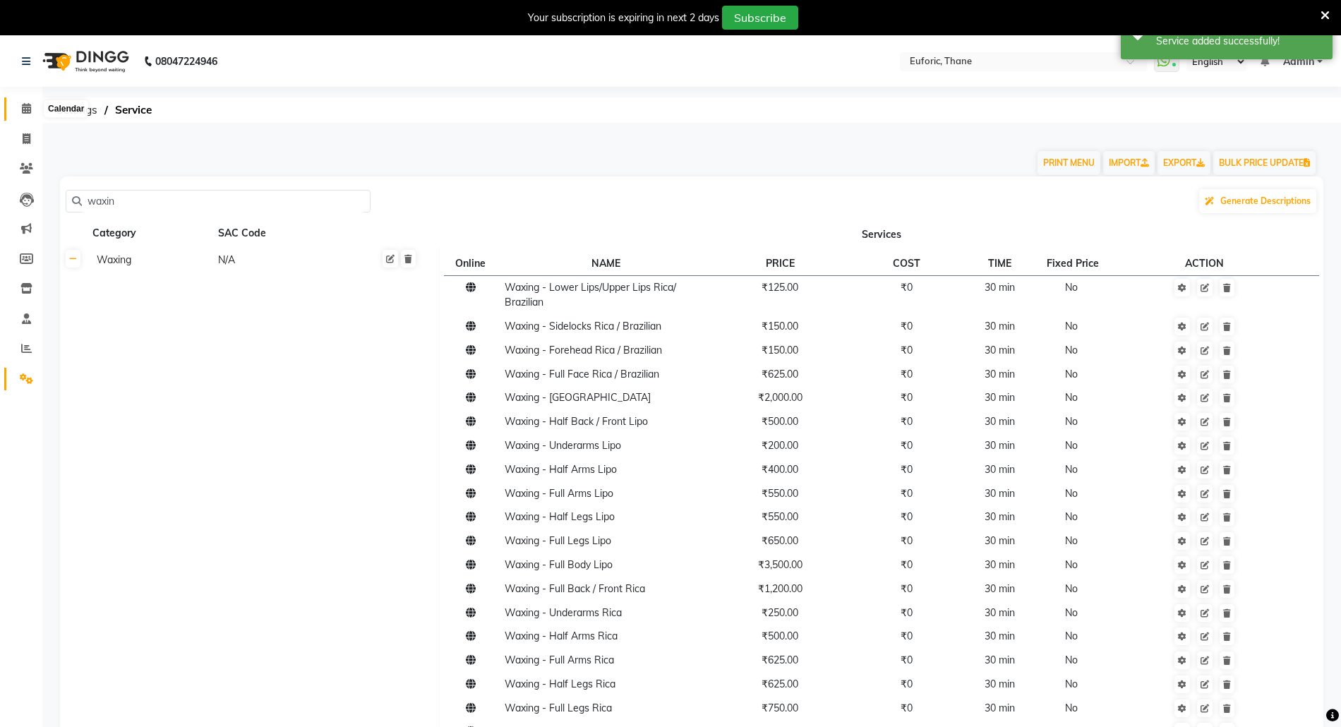
click at [25, 111] on icon at bounding box center [26, 108] width 9 height 11
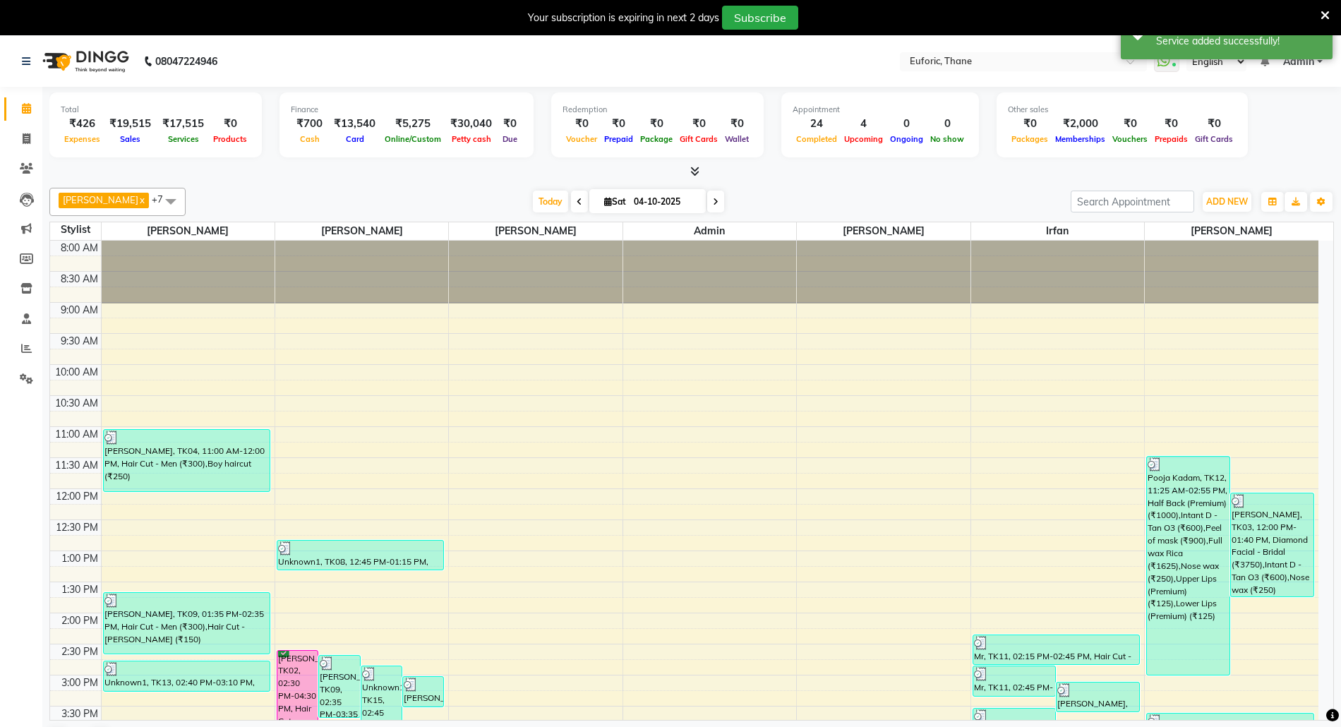
click at [656, 200] on input "04-10-2025" at bounding box center [664, 201] width 71 height 21
select select "10"
select select "2025"
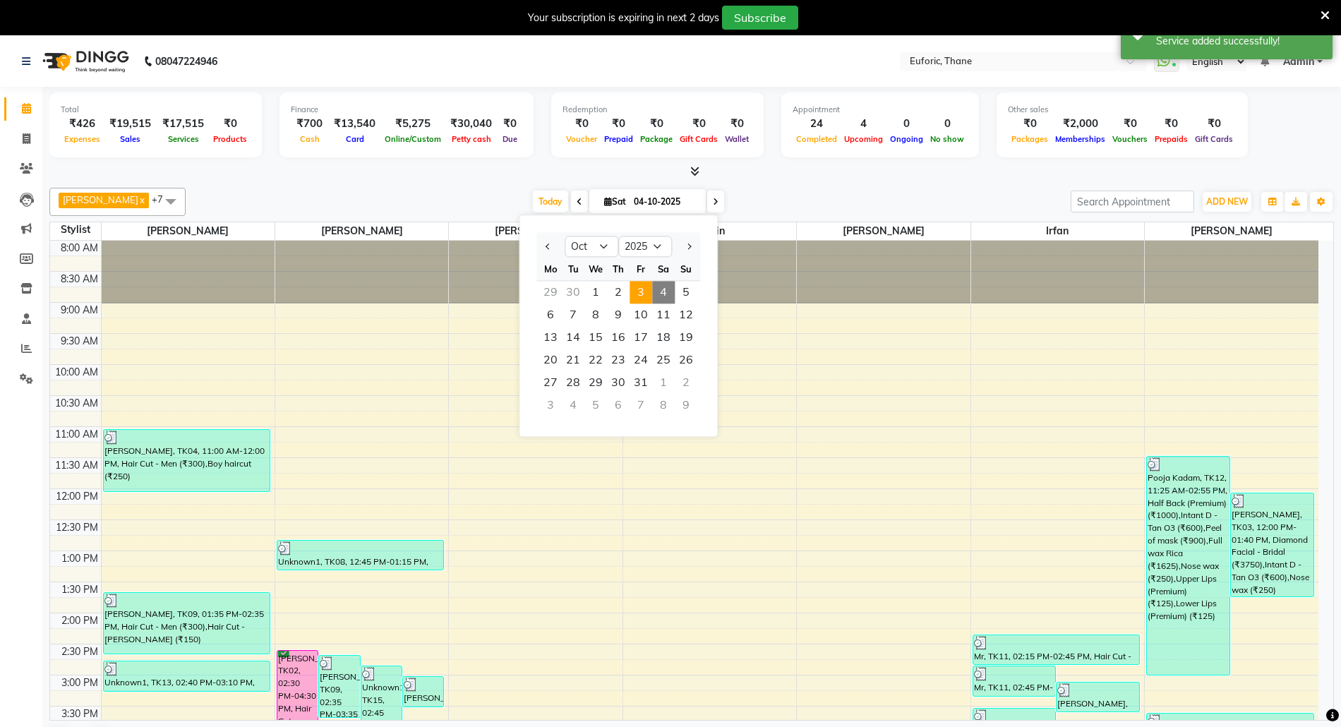
click at [644, 295] on span "3" at bounding box center [640, 292] width 23 height 23
type input "03-10-2025"
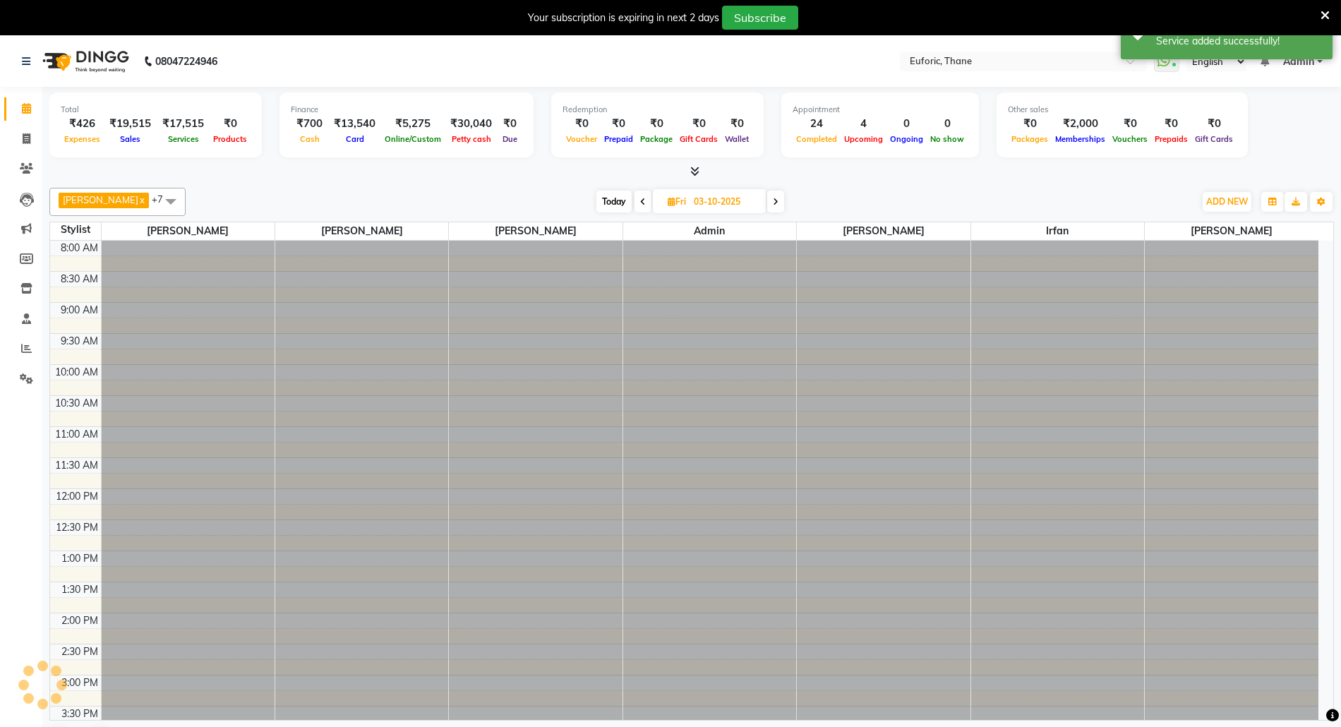
scroll to position [402, 0]
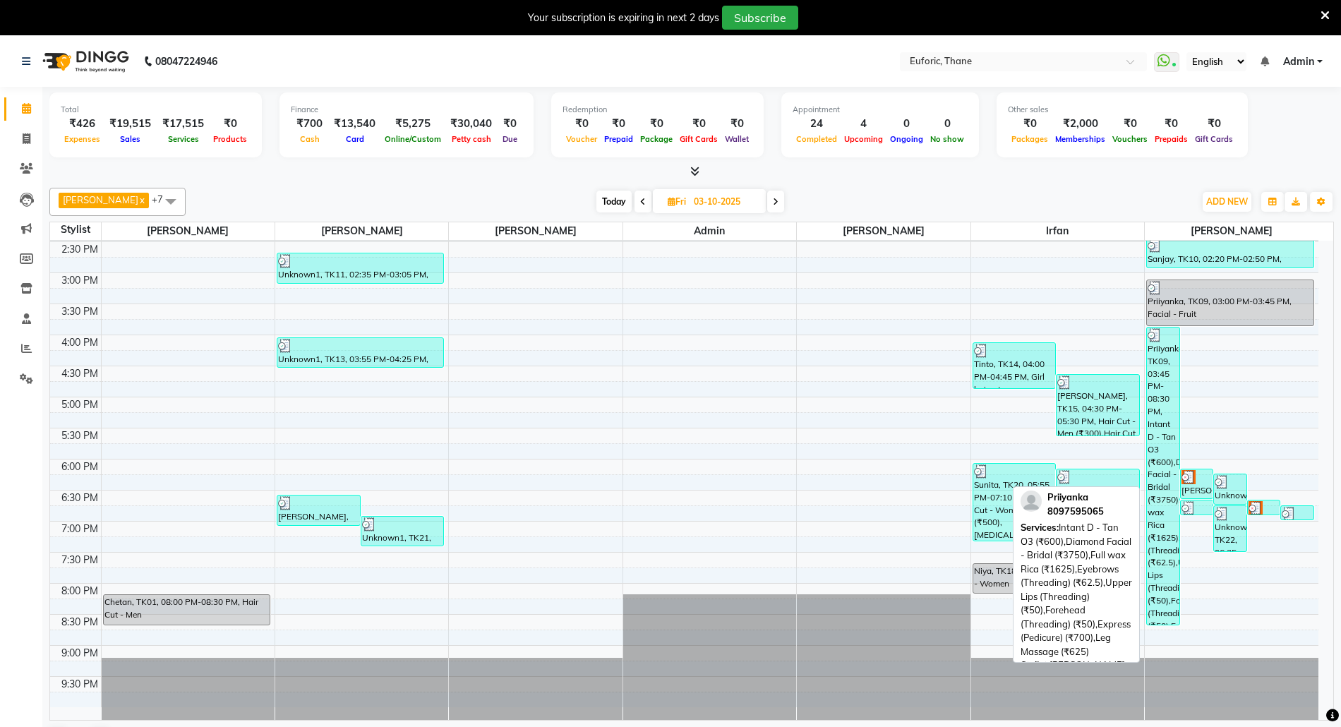
click at [1170, 421] on div "Priiyanka, TK09, 03:45 PM-08:30 PM, Intant D - Tan O3 (₹600),Diamond Facial - B…" at bounding box center [1163, 475] width 32 height 297
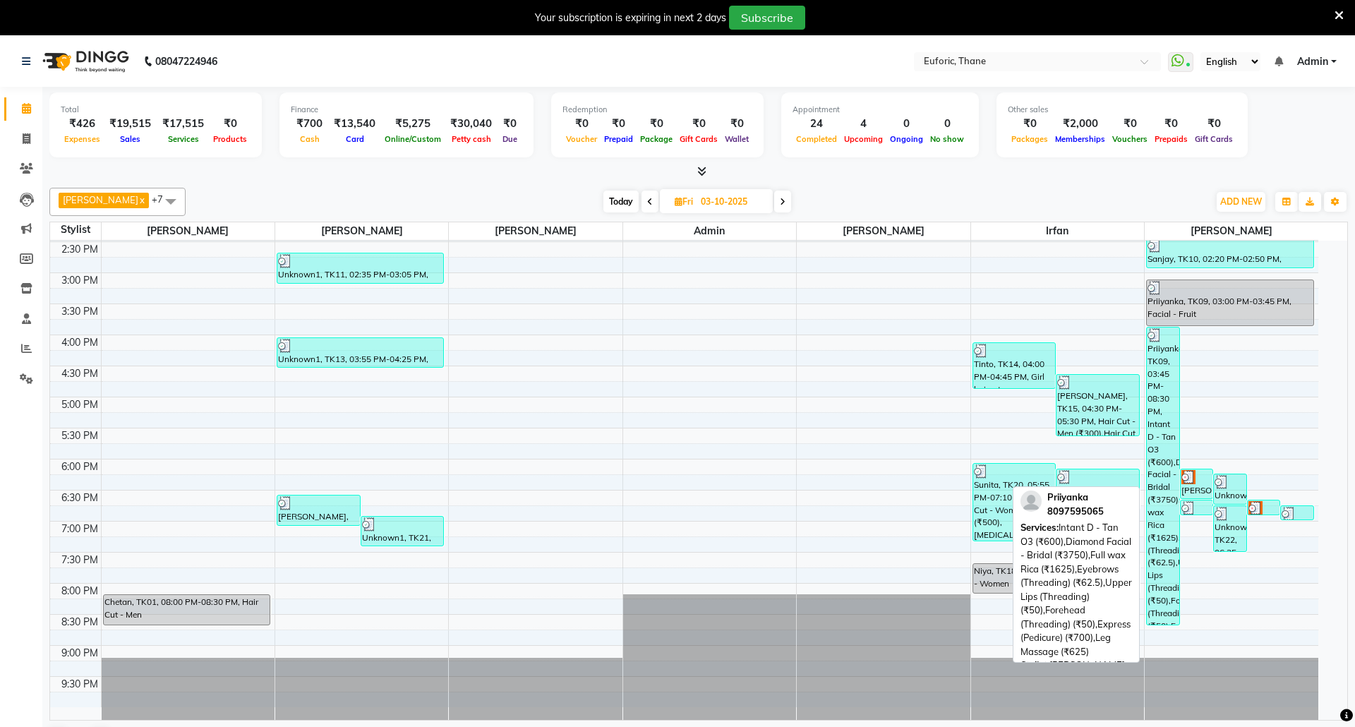
select select "3"
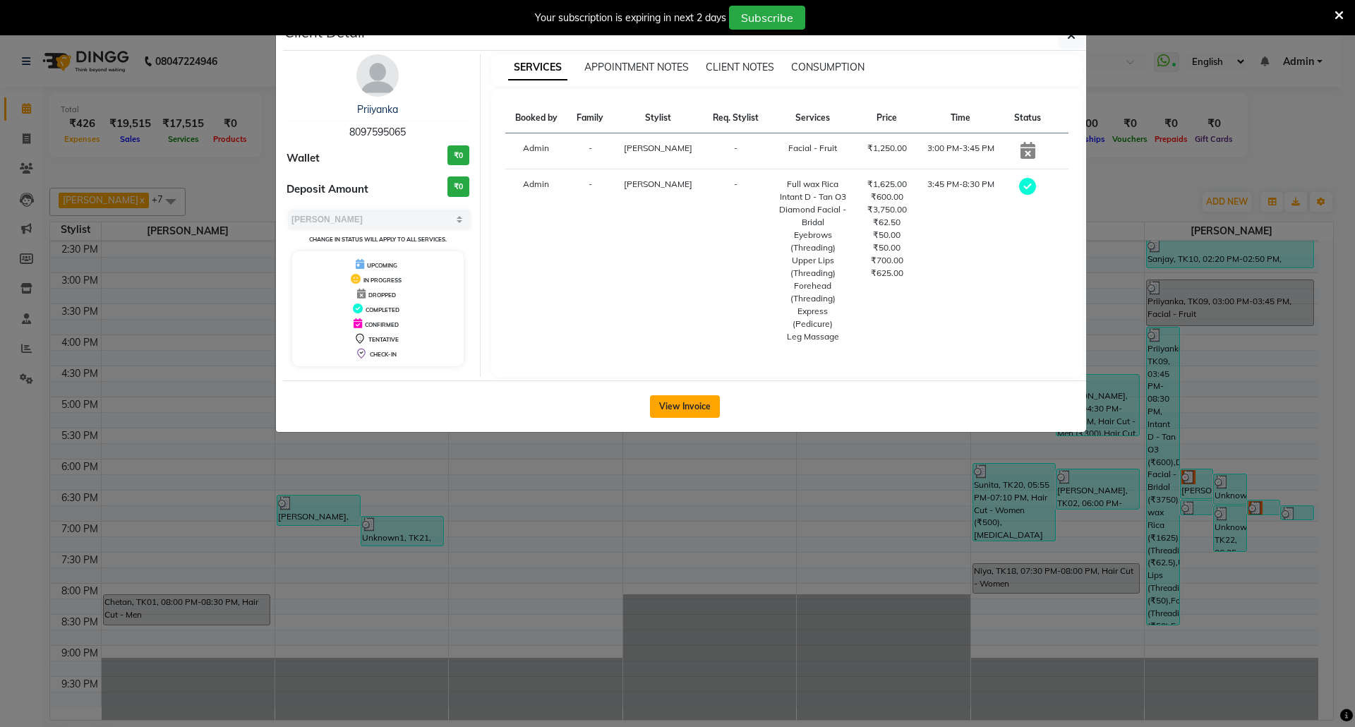
click at [701, 395] on button "View Invoice" at bounding box center [685, 406] width 70 height 23
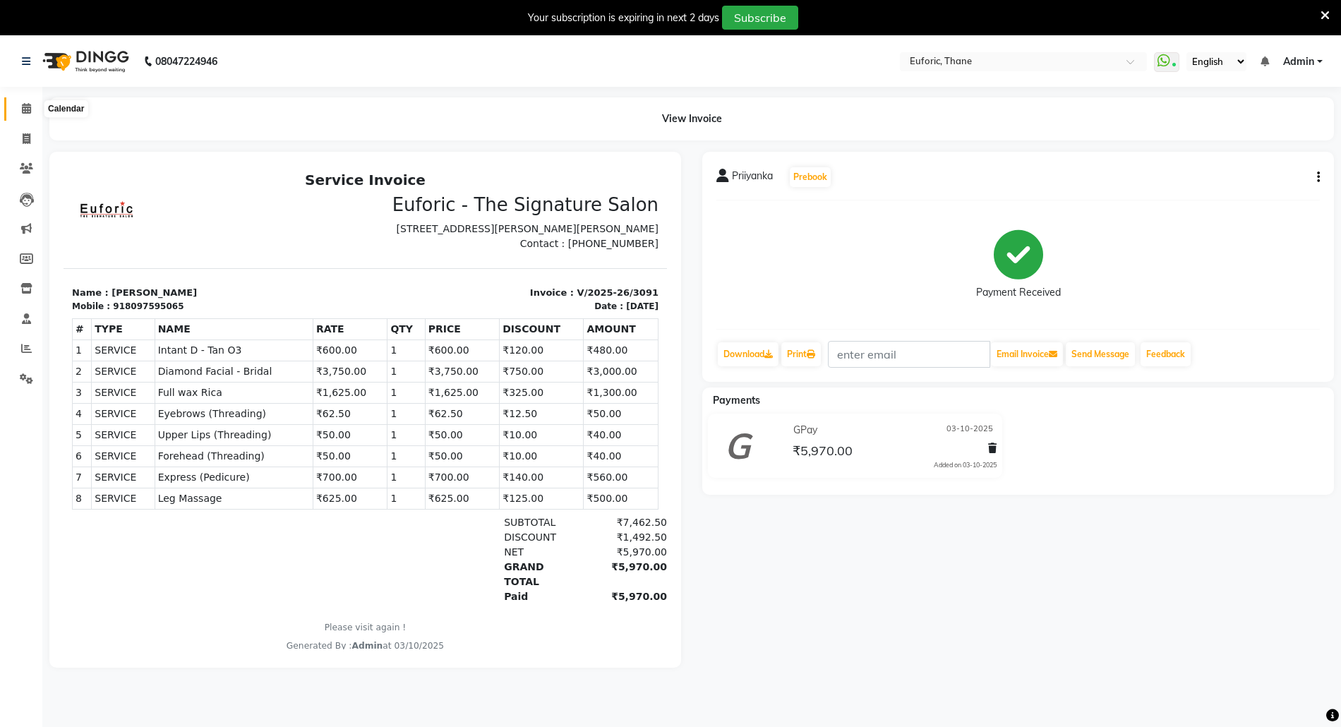
click at [29, 108] on icon at bounding box center [26, 108] width 9 height 11
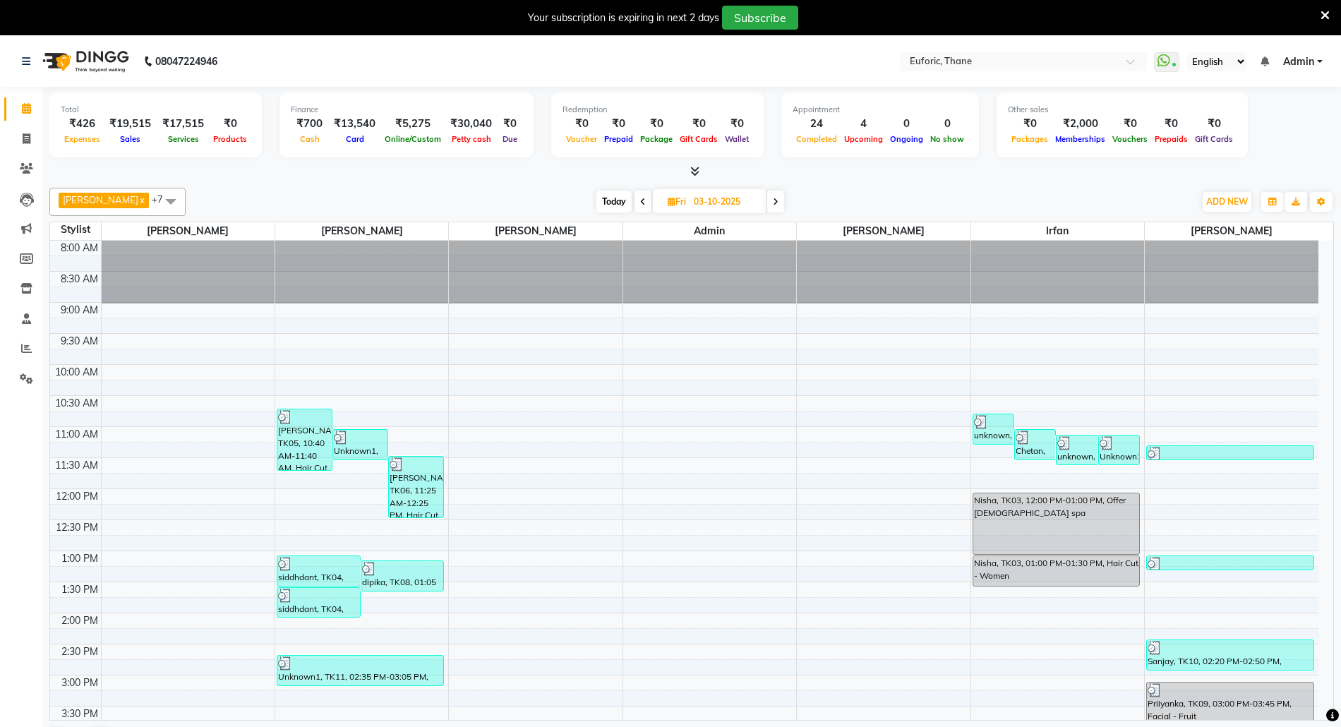
click at [697, 202] on input "03-10-2025" at bounding box center [724, 201] width 71 height 21
select select "10"
select select "2025"
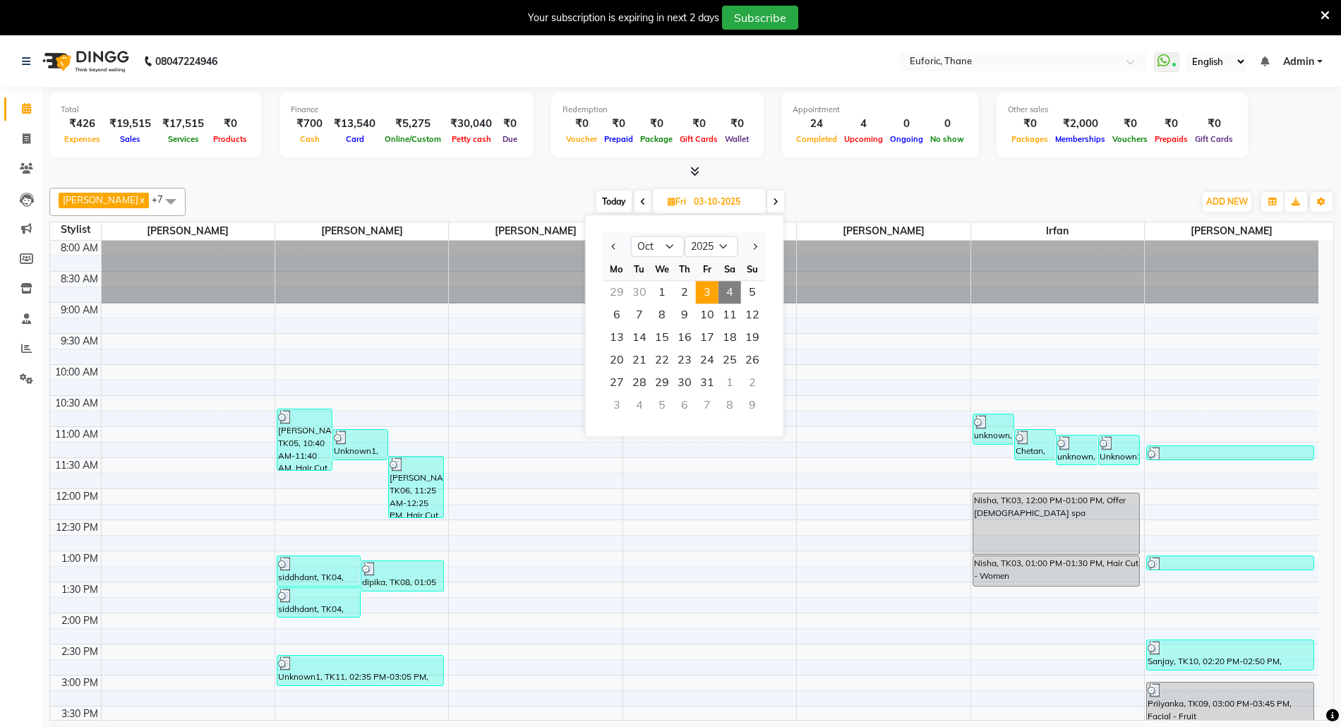
click at [730, 286] on span "4" at bounding box center [729, 292] width 23 height 23
type input "04-10-2025"
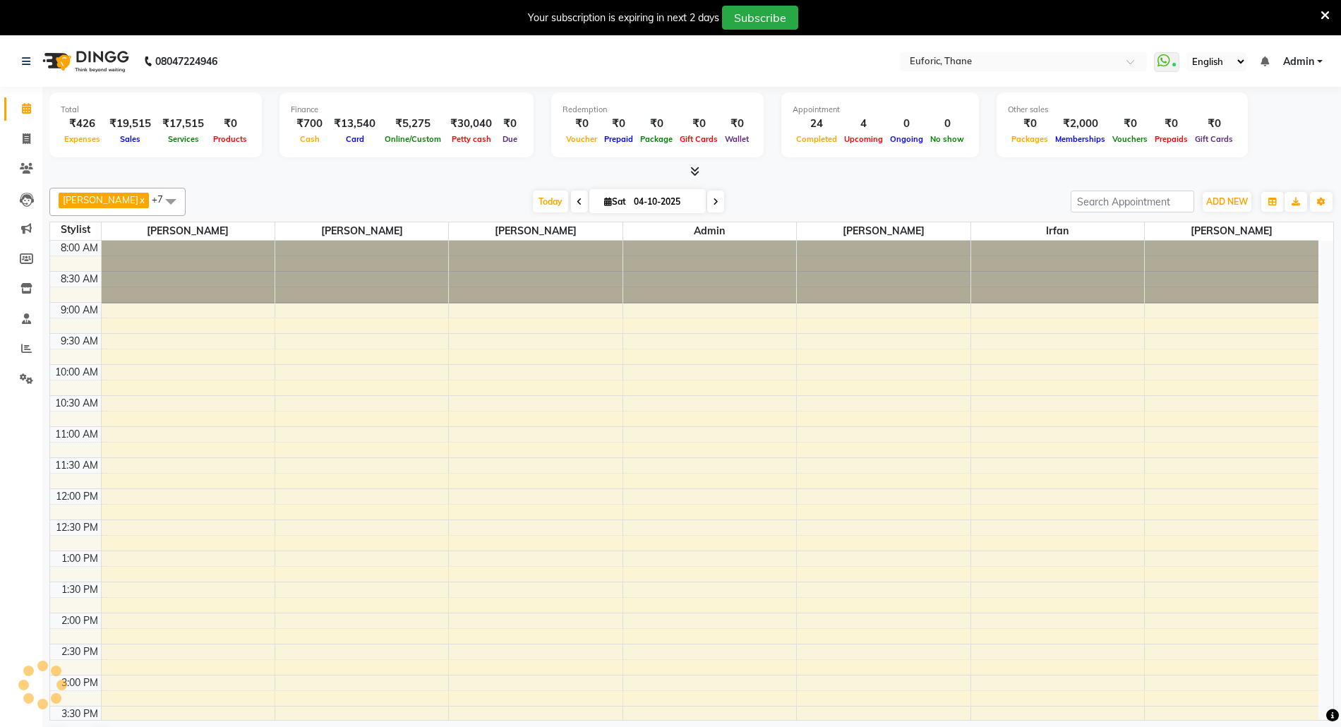
scroll to position [402, 0]
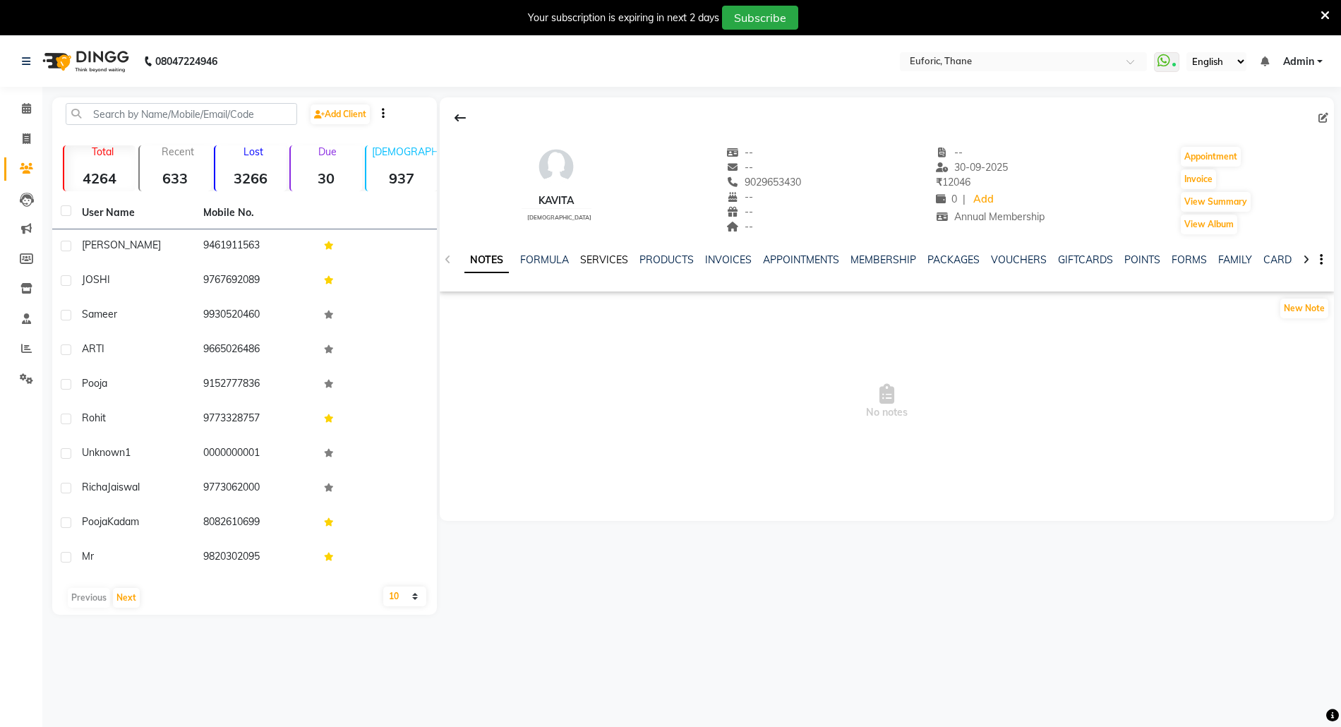
click at [596, 260] on link "SERVICES" at bounding box center [604, 259] width 48 height 13
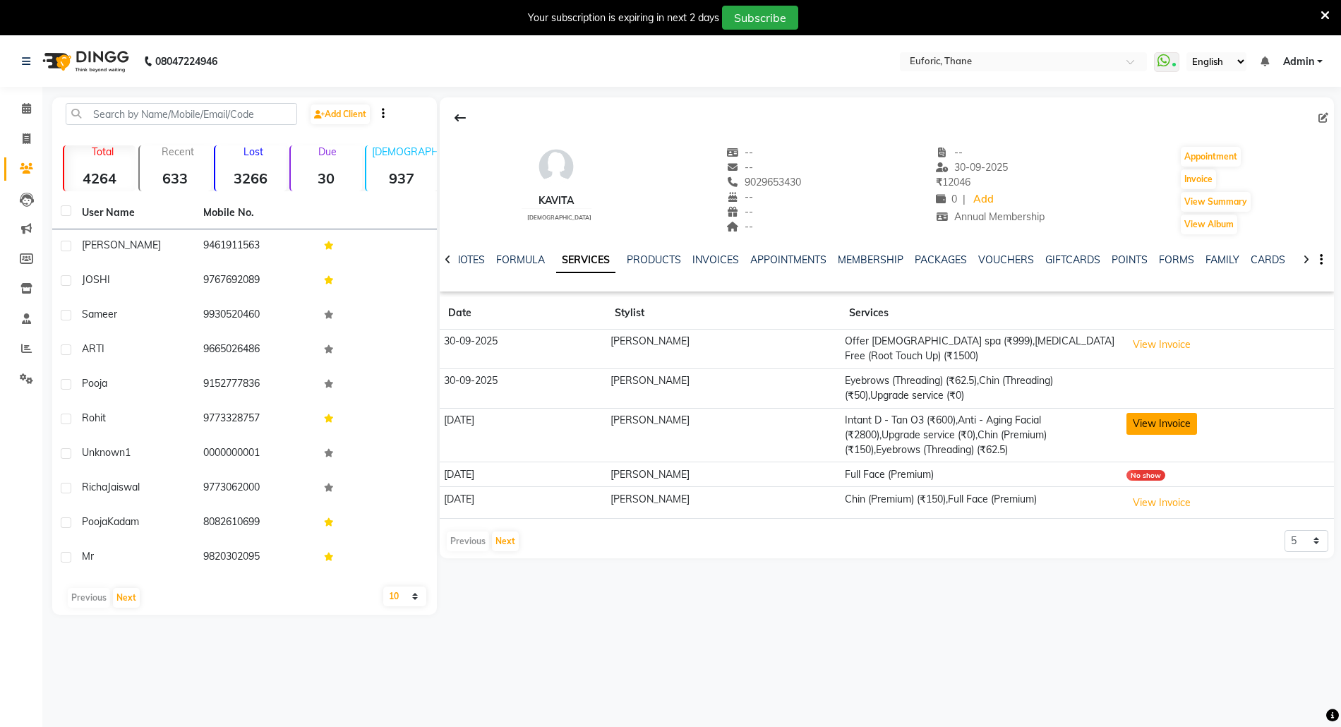
click at [1139, 424] on button "View Invoice" at bounding box center [1161, 424] width 71 height 22
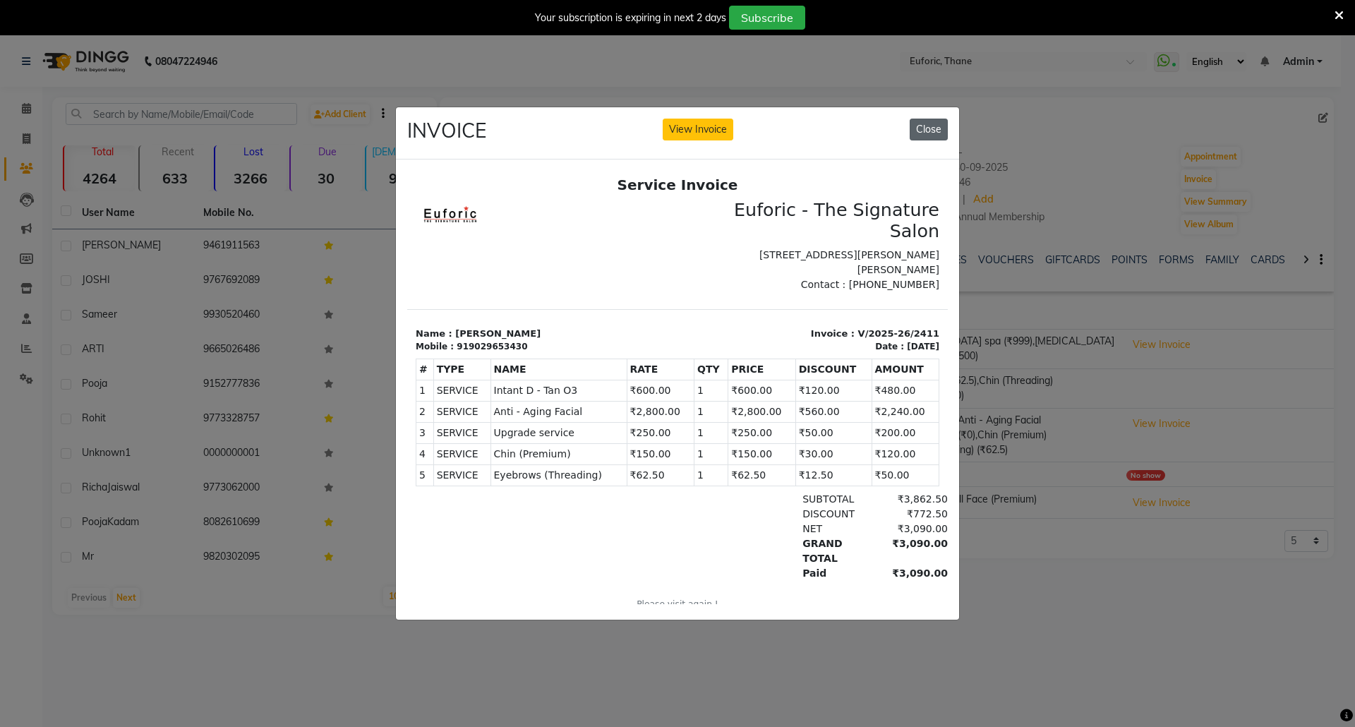
click at [937, 119] on button "Close" at bounding box center [929, 130] width 38 height 22
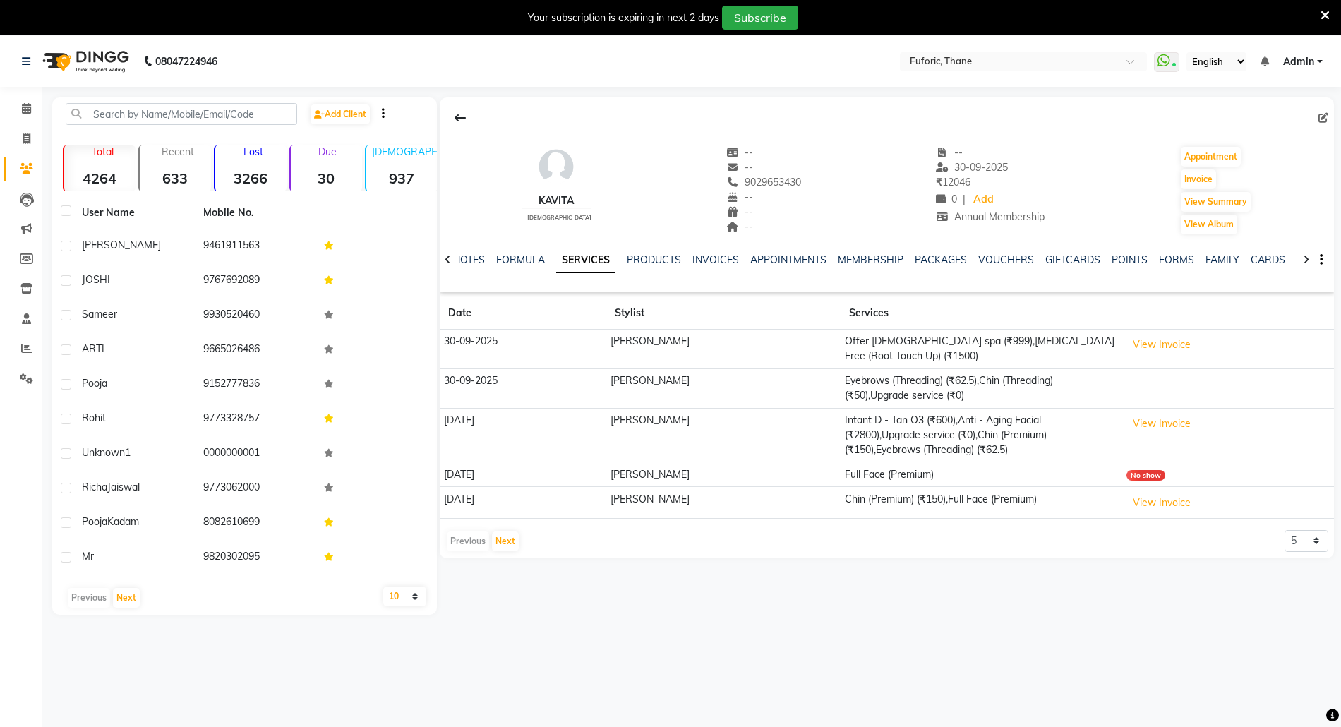
click at [15, 94] on li "Calendar" at bounding box center [21, 109] width 42 height 30
drag, startPoint x: 15, startPoint y: 108, endPoint x: 17, endPoint y: 136, distance: 28.3
click at [15, 107] on span at bounding box center [26, 109] width 25 height 16
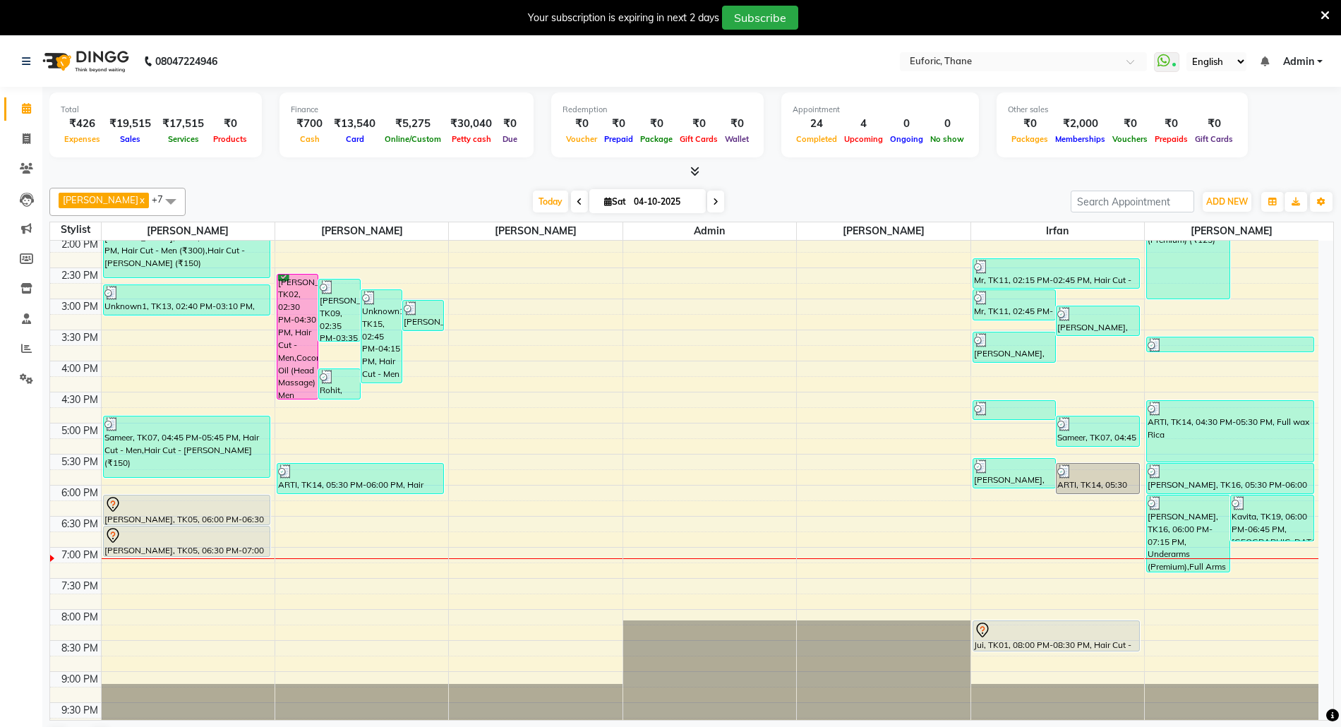
scroll to position [402, 0]
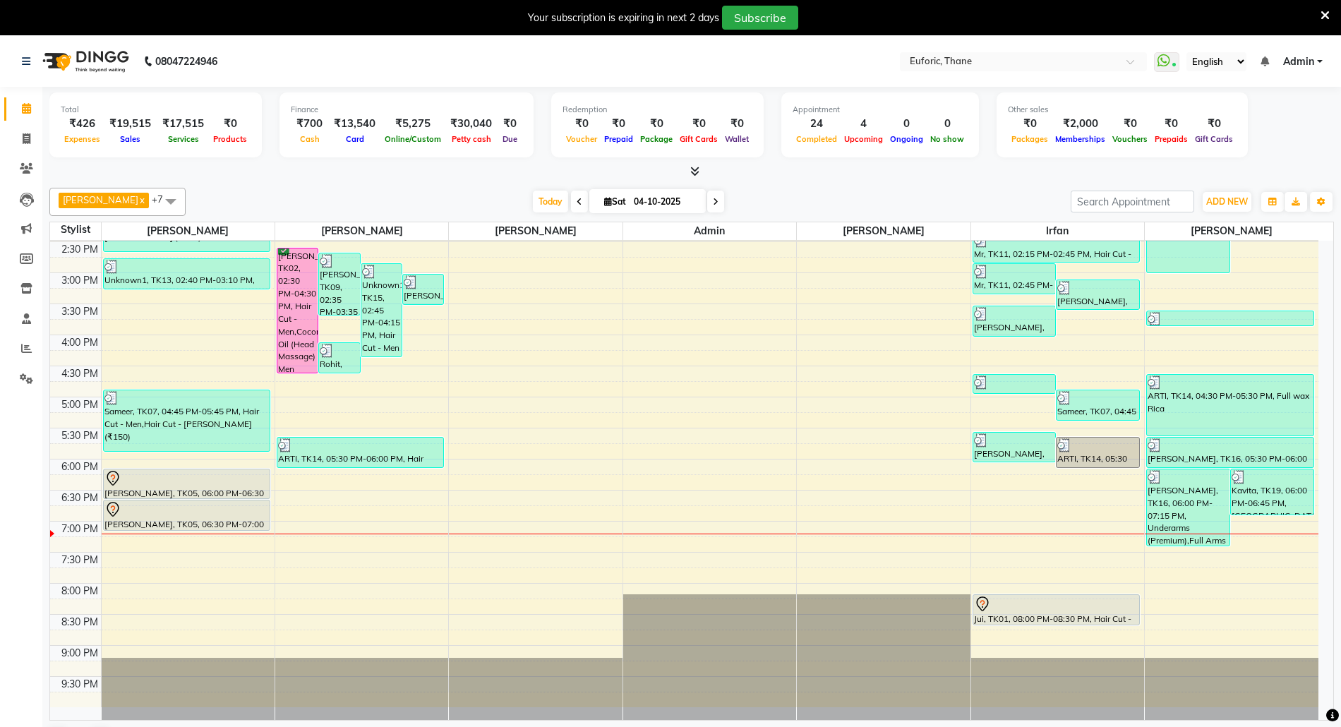
click at [1027, 548] on div "8:00 AM 8:30 AM 9:00 AM 9:30 AM 10:00 AM 10:30 AM 11:00 AM 11:30 AM 12:00 PM 12…" at bounding box center [684, 272] width 1268 height 869
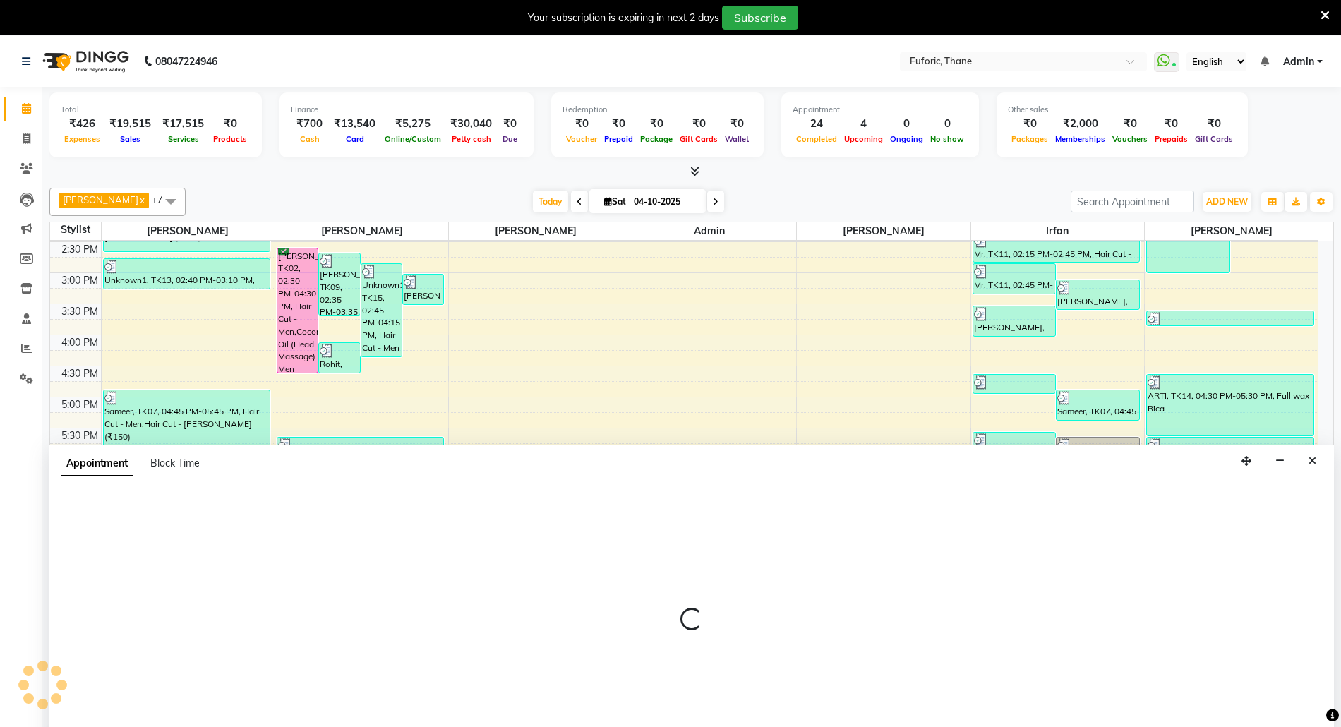
scroll to position [37, 0]
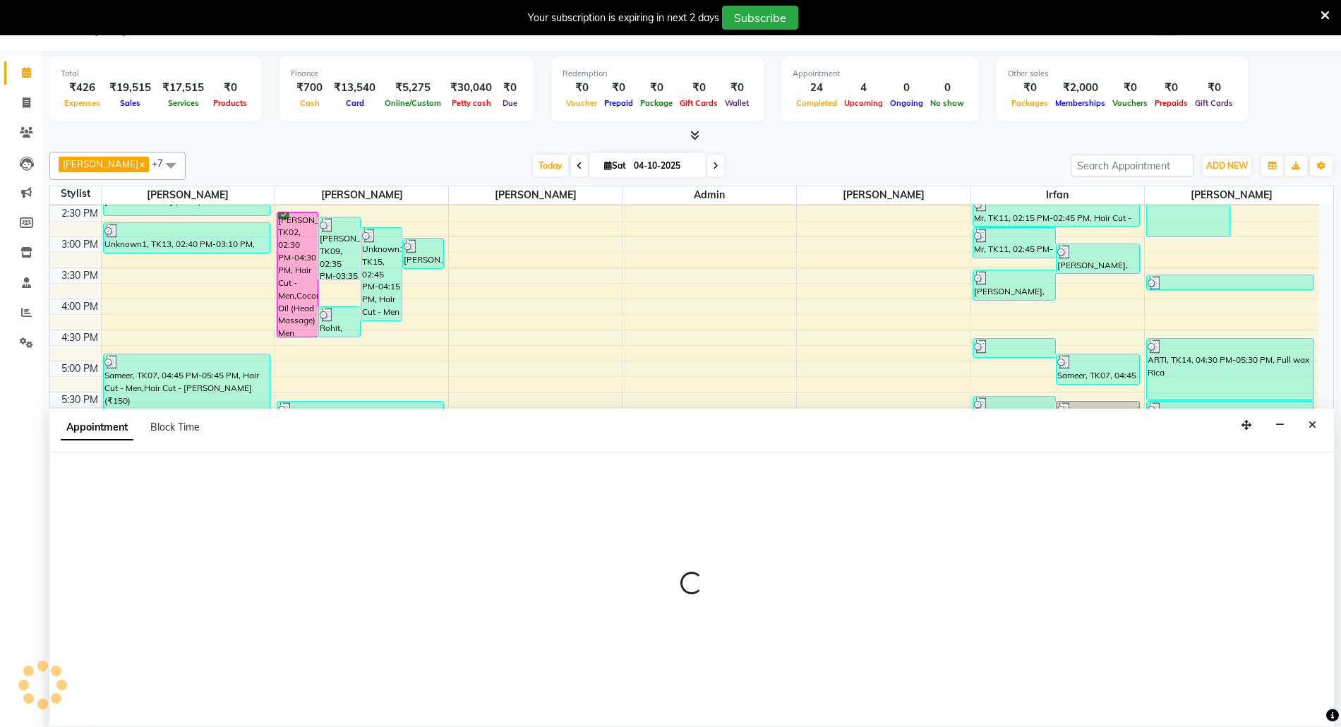
select select "33147"
select select "1140"
select select "tentative"
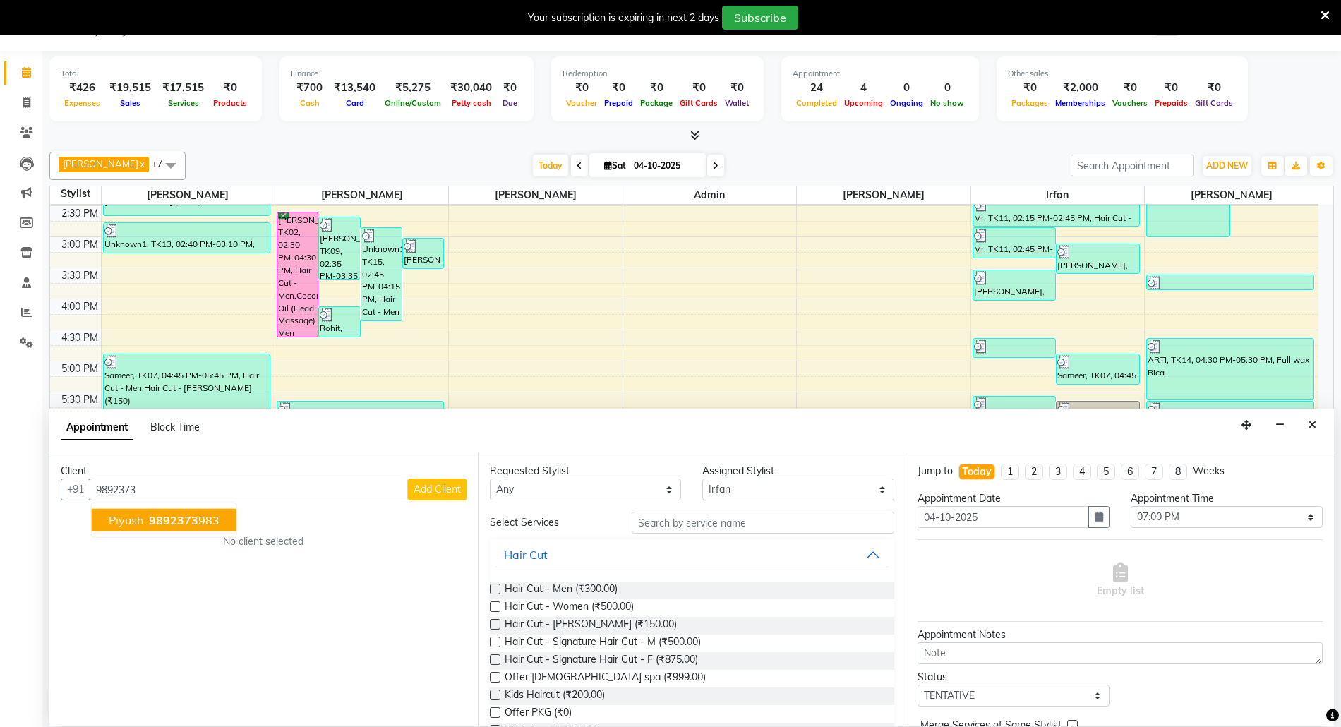
click at [175, 514] on span "9892373" at bounding box center [173, 520] width 49 height 14
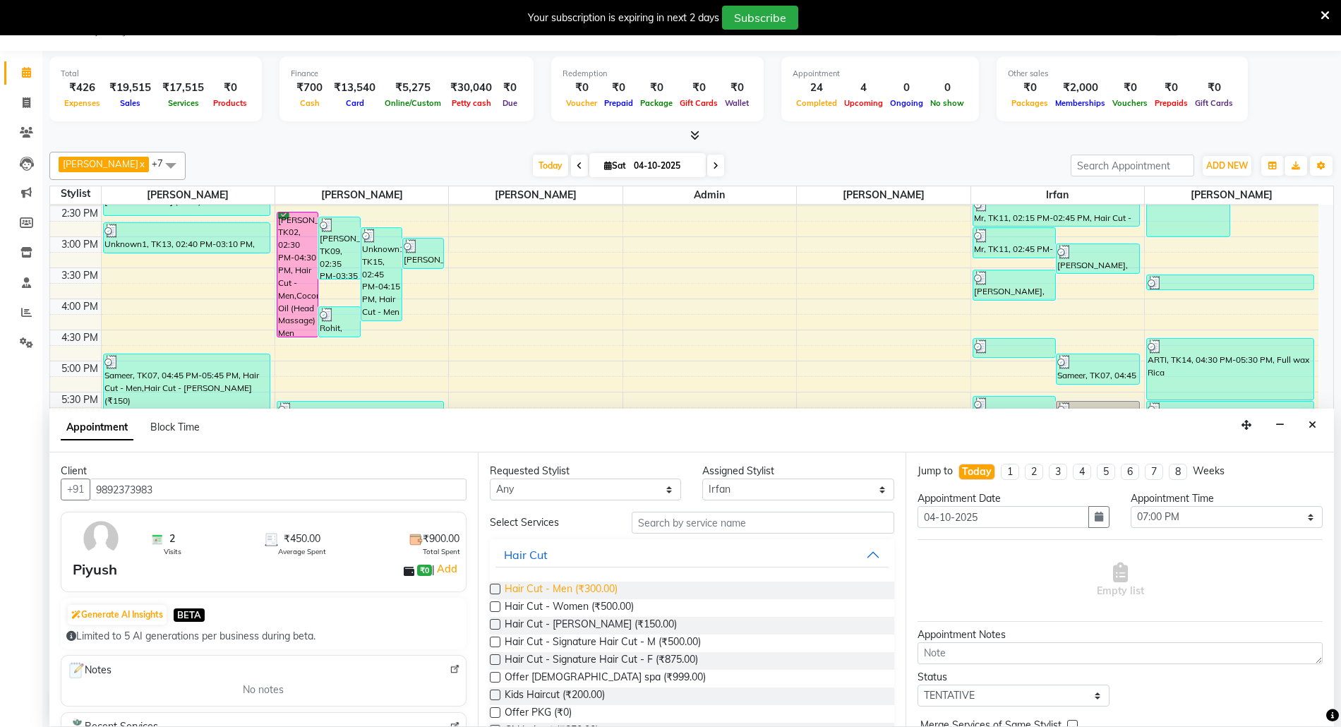
type input "9892373983"
click at [521, 588] on span "Hair Cut - Men (₹300.00)" at bounding box center [561, 590] width 113 height 18
checkbox input "false"
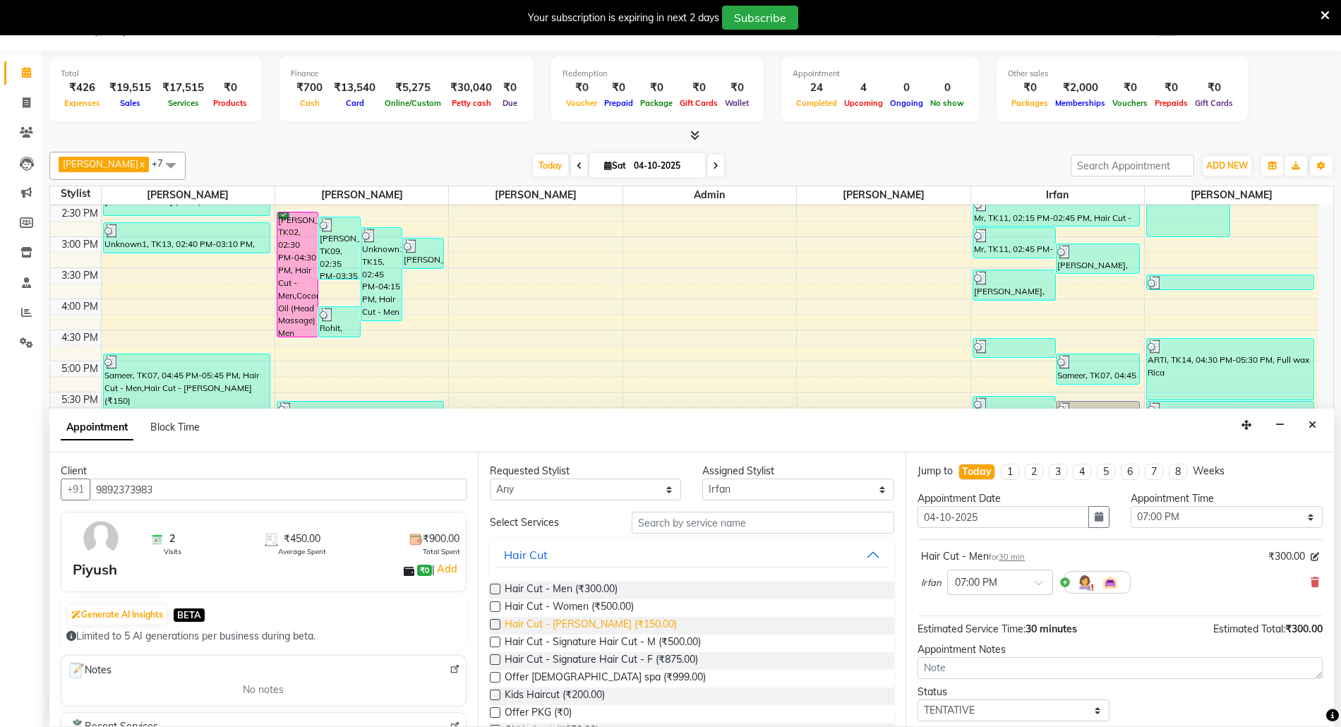
click at [549, 622] on span "Hair Cut - [PERSON_NAME] (₹150.00)" at bounding box center [591, 626] width 172 height 18
checkbox input "false"
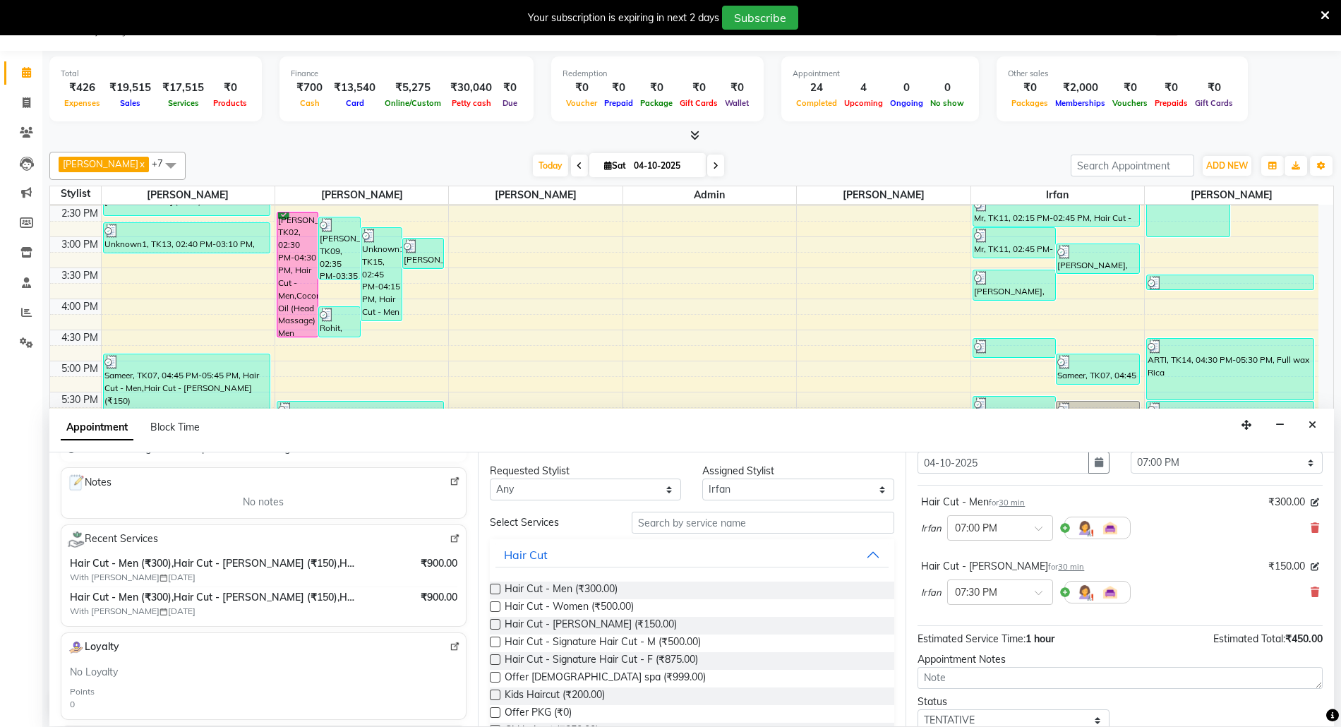
scroll to position [150, 0]
click at [1266, 464] on select "Select 09:00 AM 09:15 AM 09:30 AM 09:45 AM 10:00 AM 10:15 AM 10:30 AM 10:45 AM …" at bounding box center [1226, 462] width 192 height 22
select select "1155"
click at [1130, 452] on select "Select 09:00 AM 09:15 AM 09:30 AM 09:45 AM 10:00 AM 10:15 AM 10:30 AM 10:45 AM …" at bounding box center [1226, 463] width 192 height 22
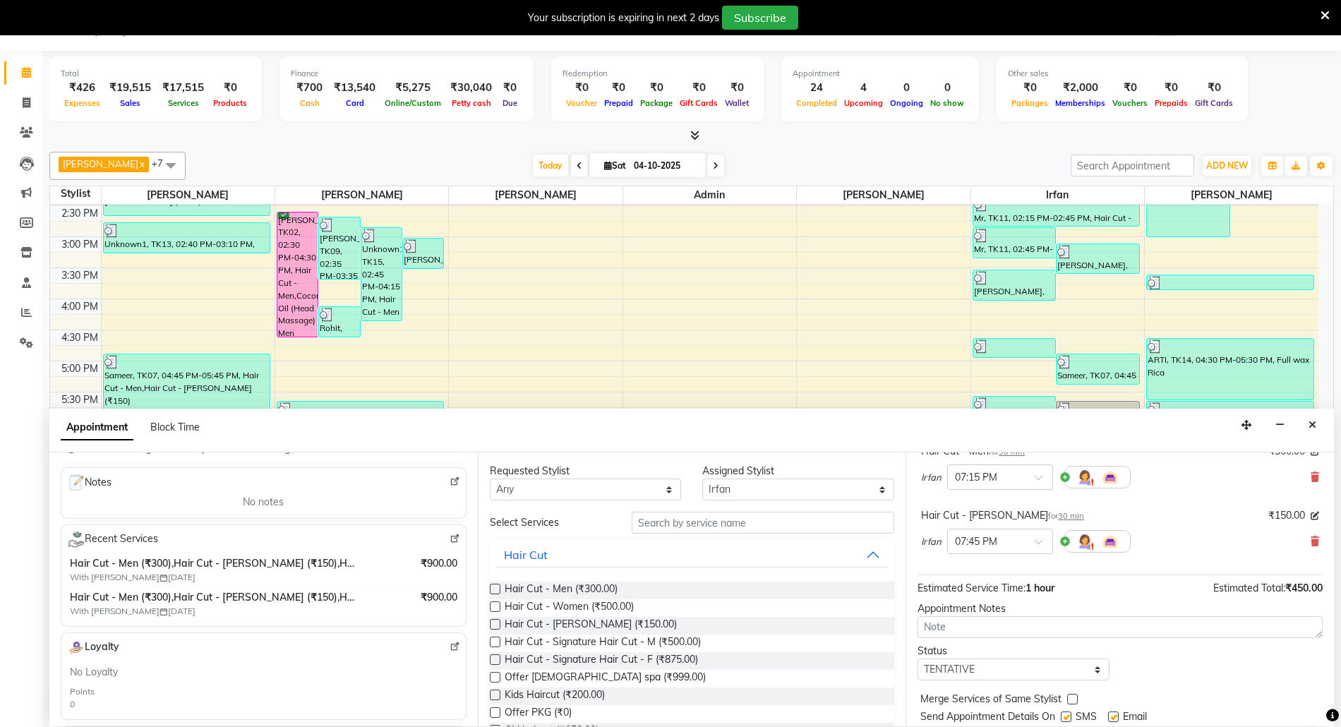
scroll to position [150, 0]
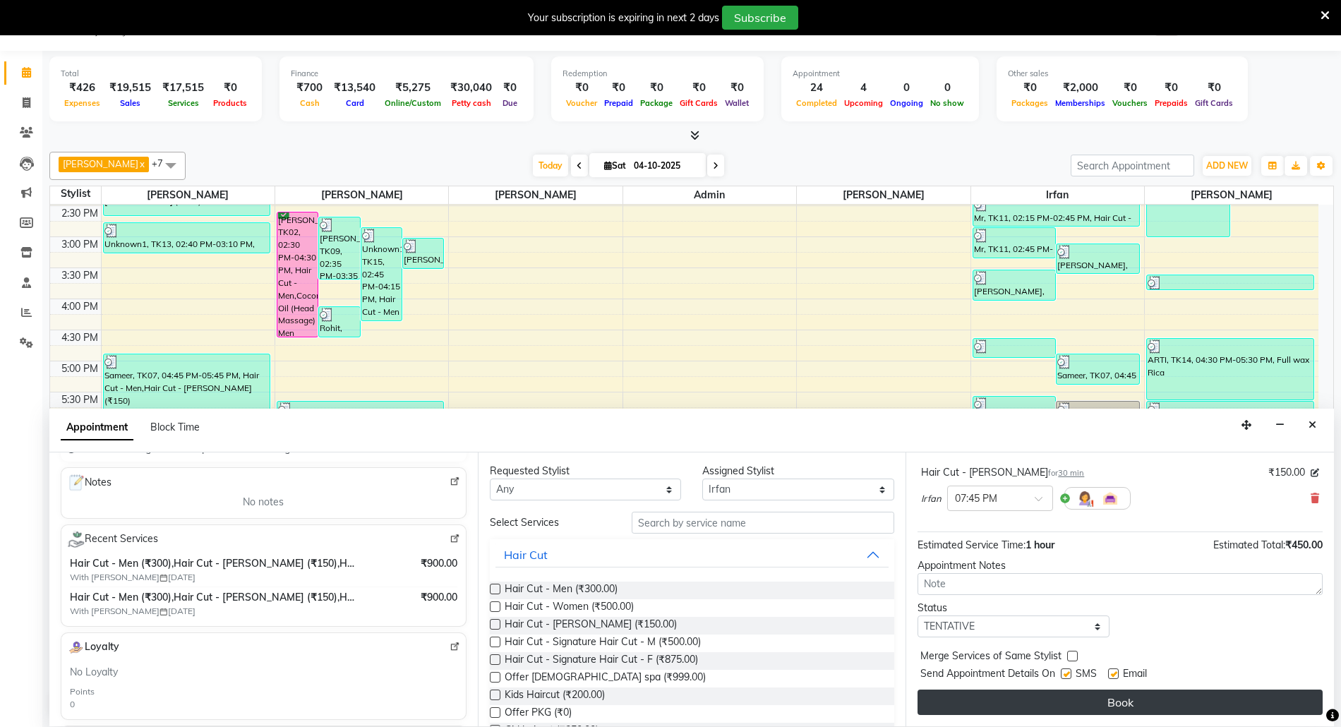
click at [1146, 706] on button "Book" at bounding box center [1119, 701] width 405 height 25
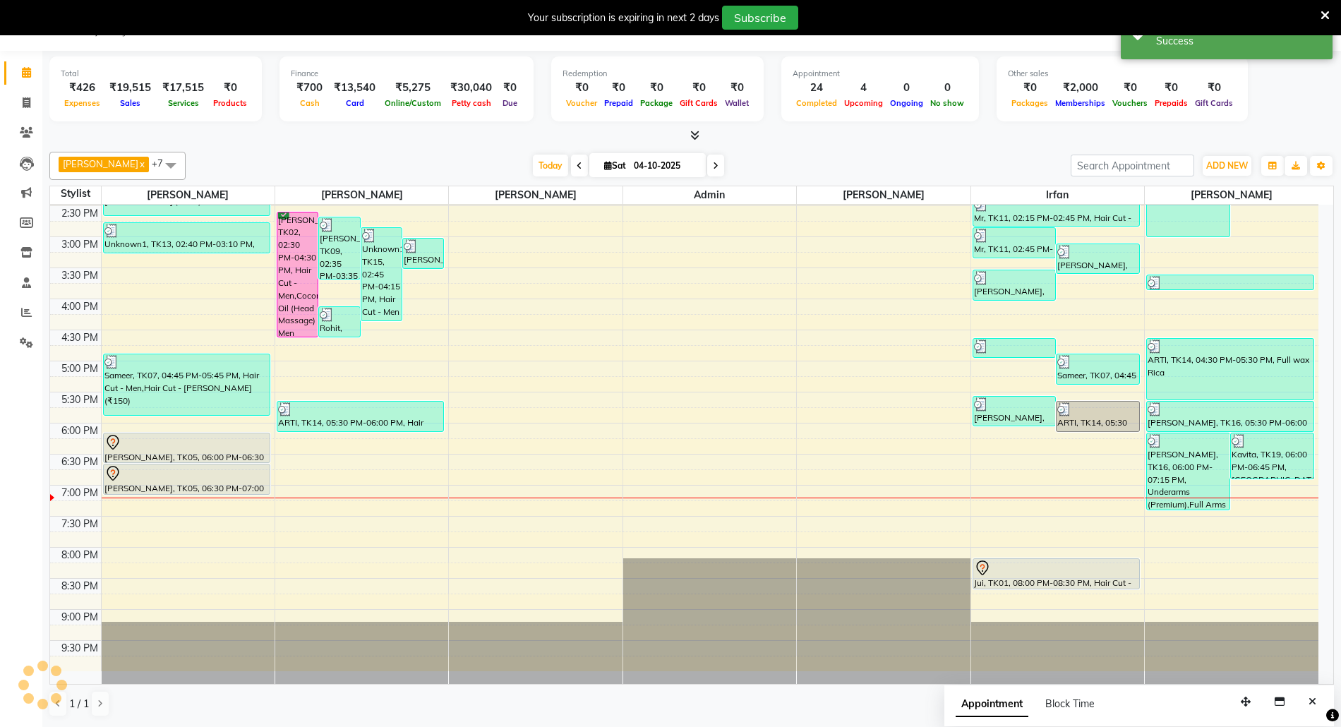
scroll to position [0, 0]
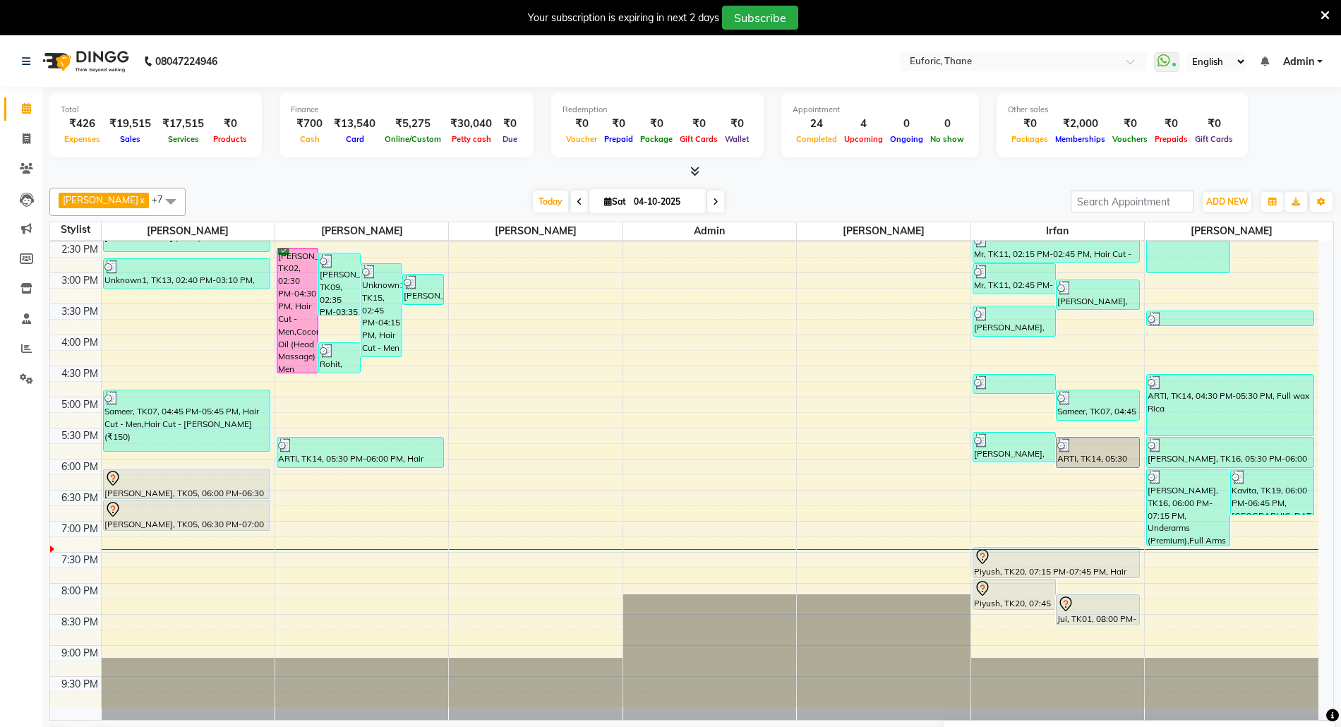
click at [636, 203] on input "04-10-2025" at bounding box center [664, 201] width 71 height 21
select select "10"
select select "2025"
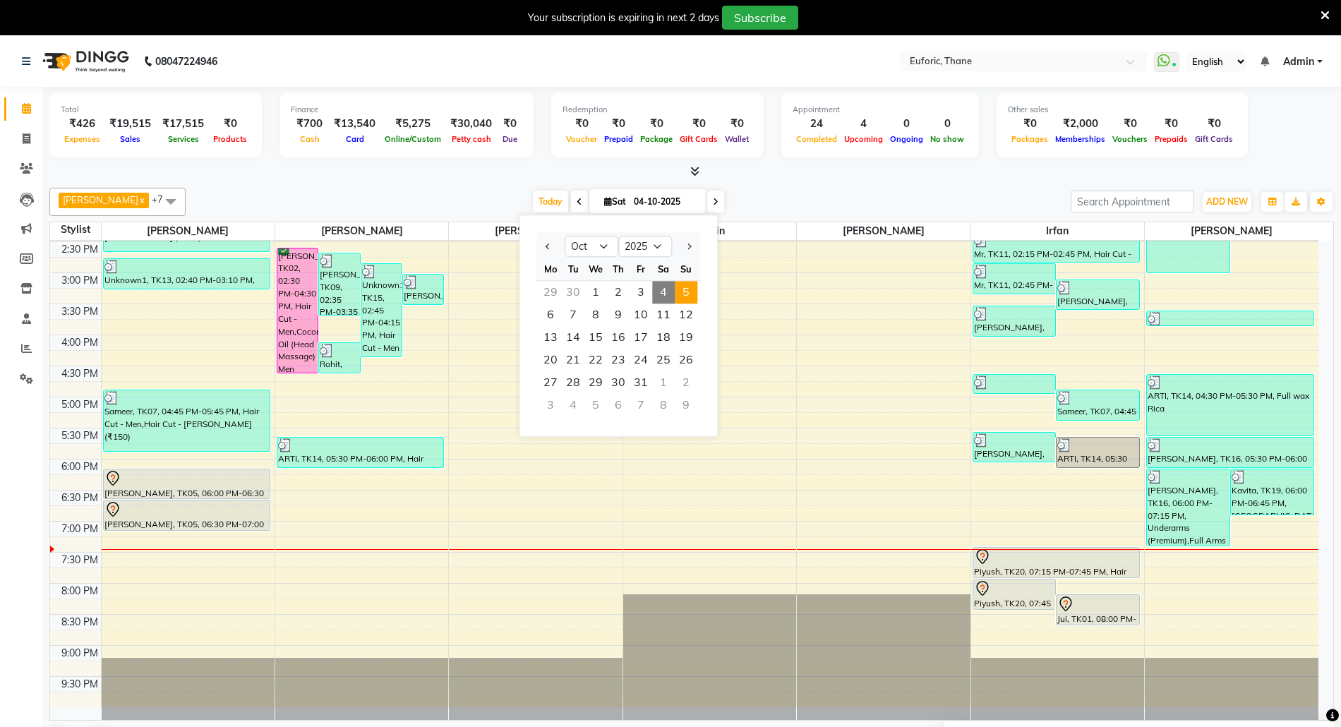
click at [687, 294] on span "5" at bounding box center [686, 292] width 23 height 23
type input "05-10-2025"
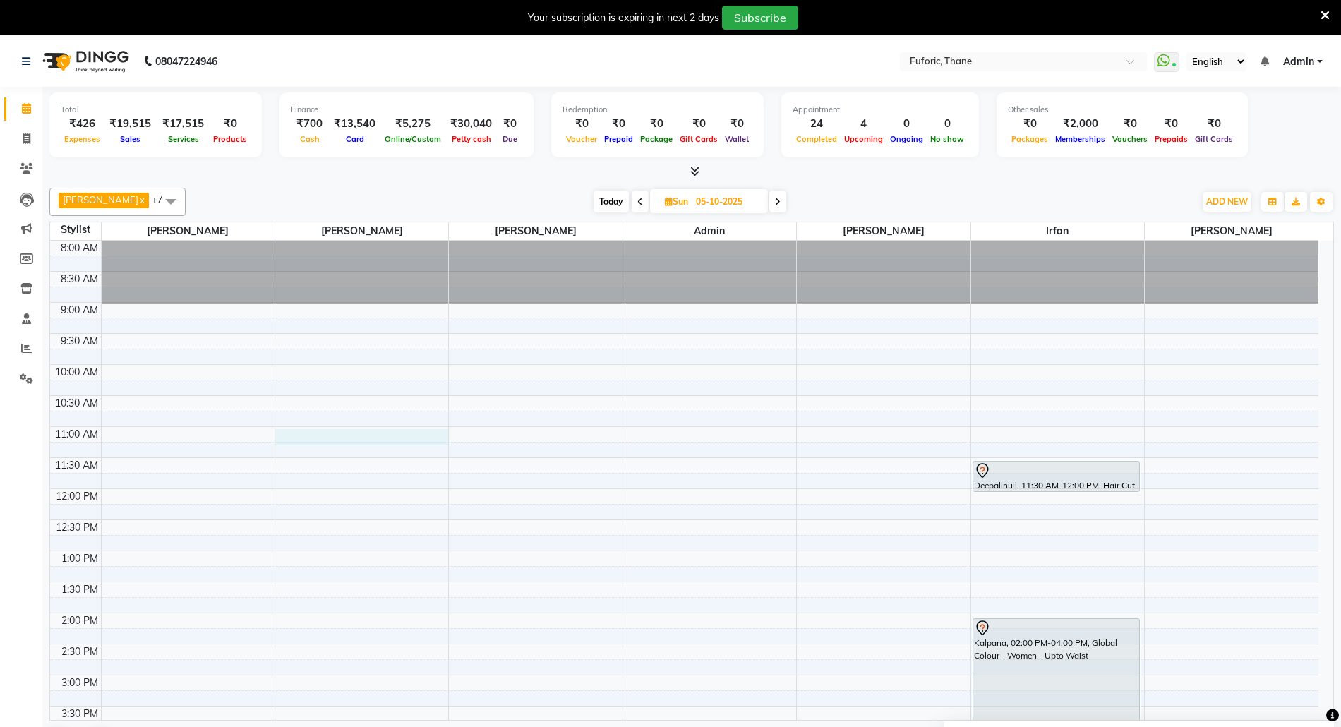
click at [347, 445] on div "8:00 AM 8:30 AM 9:00 AM 9:30 AM 10:00 AM 10:30 AM 11:00 AM 11:30 AM 12:00 PM 12…" at bounding box center [684, 675] width 1268 height 869
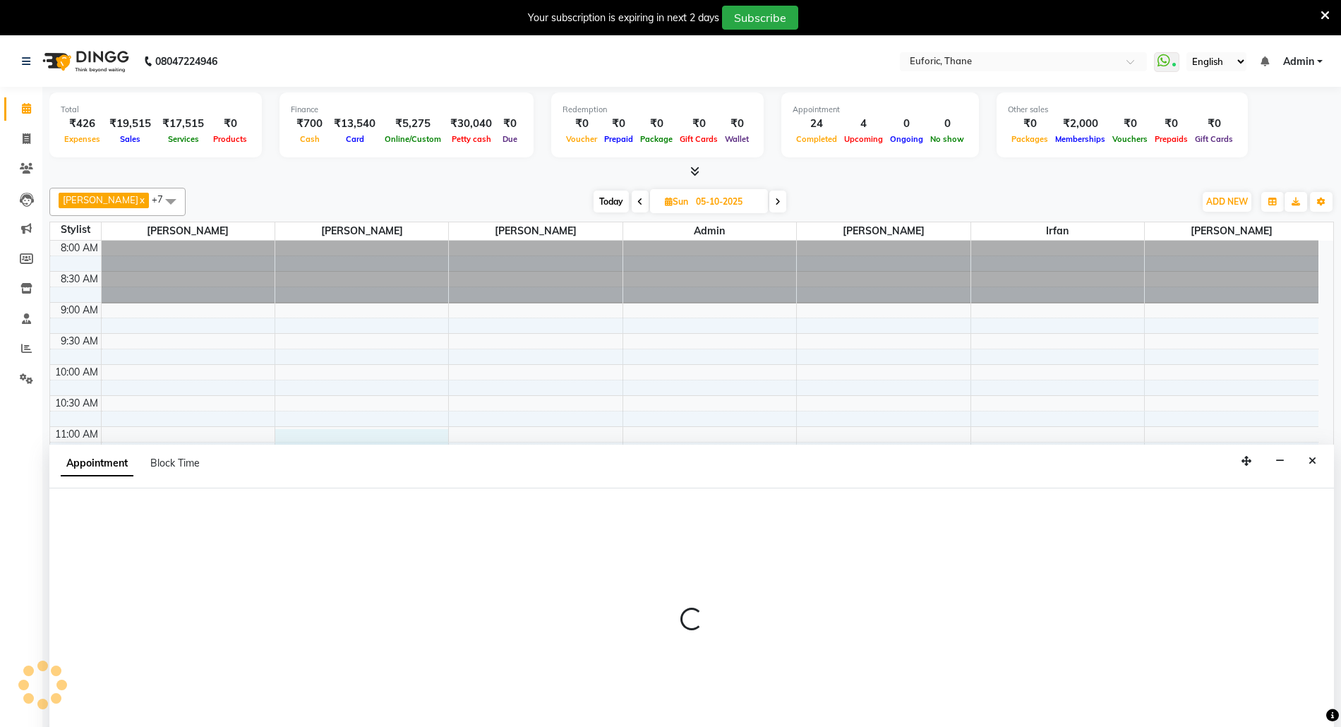
scroll to position [37, 0]
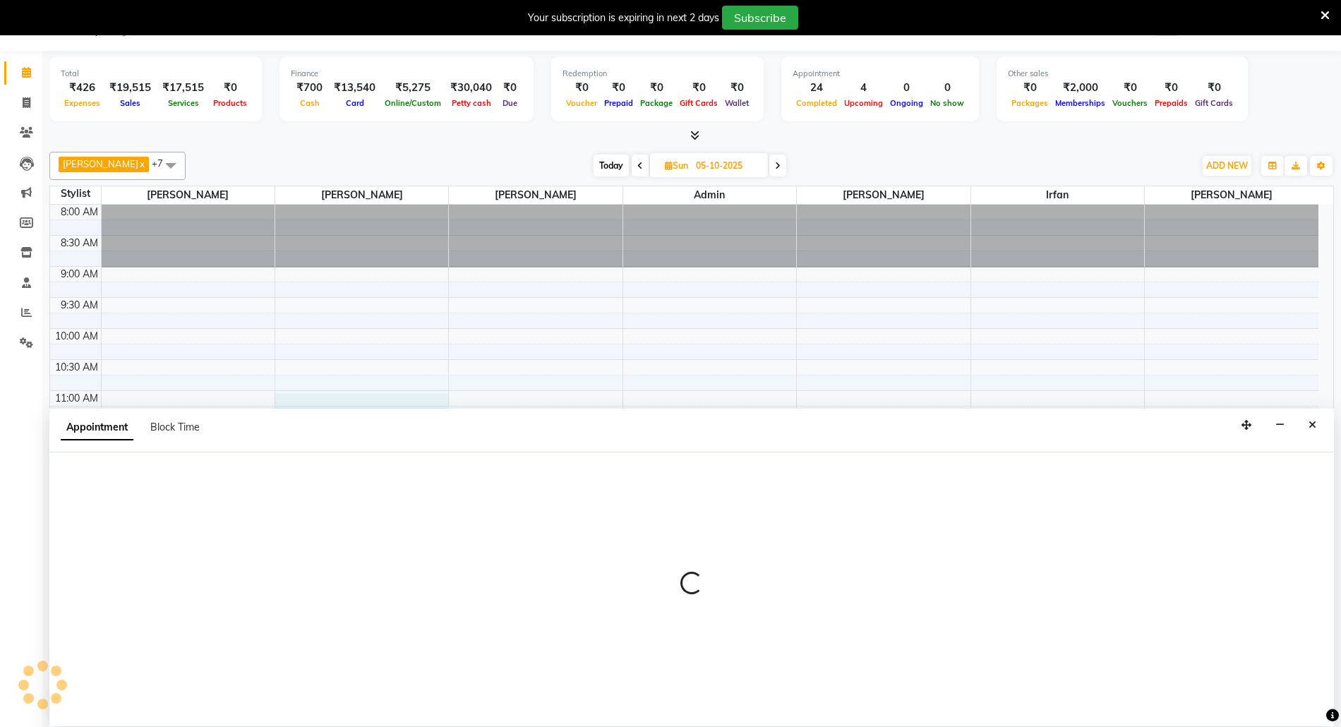
select select "31986"
select select "660"
select select "tentative"
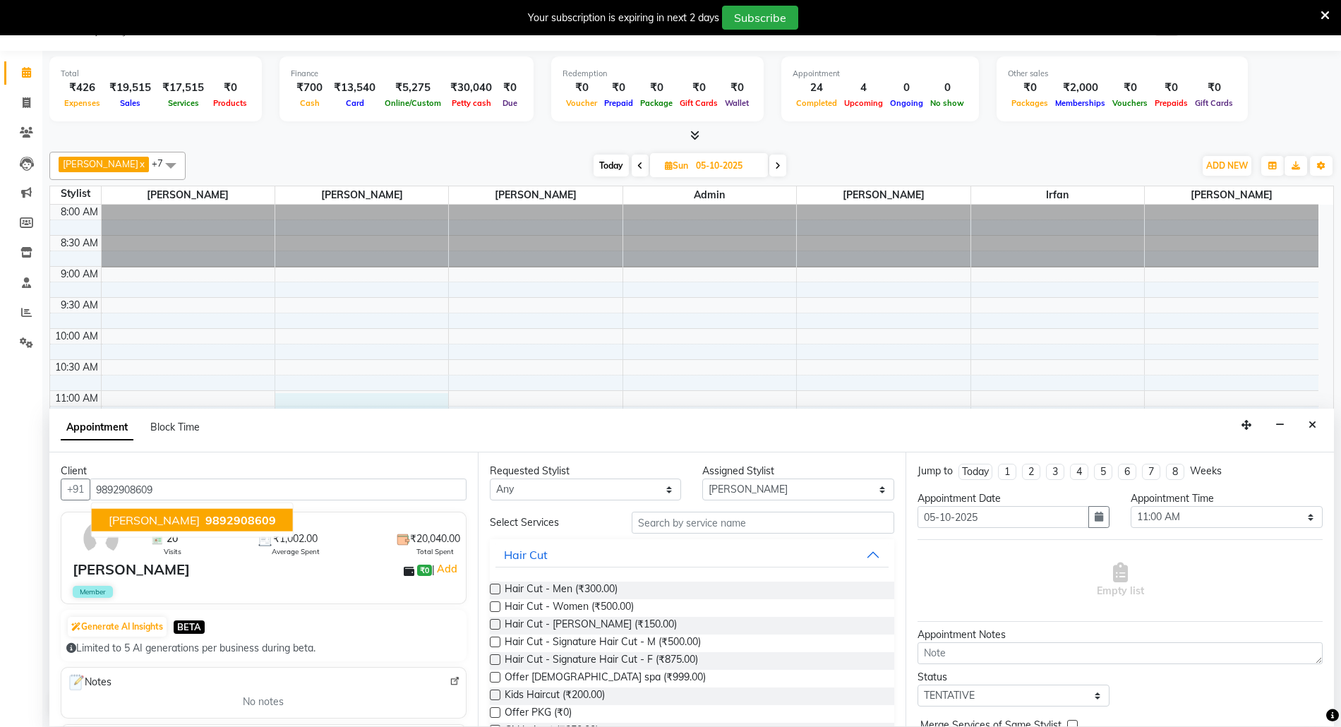
click at [205, 520] on span "9892908609" at bounding box center [240, 520] width 71 height 14
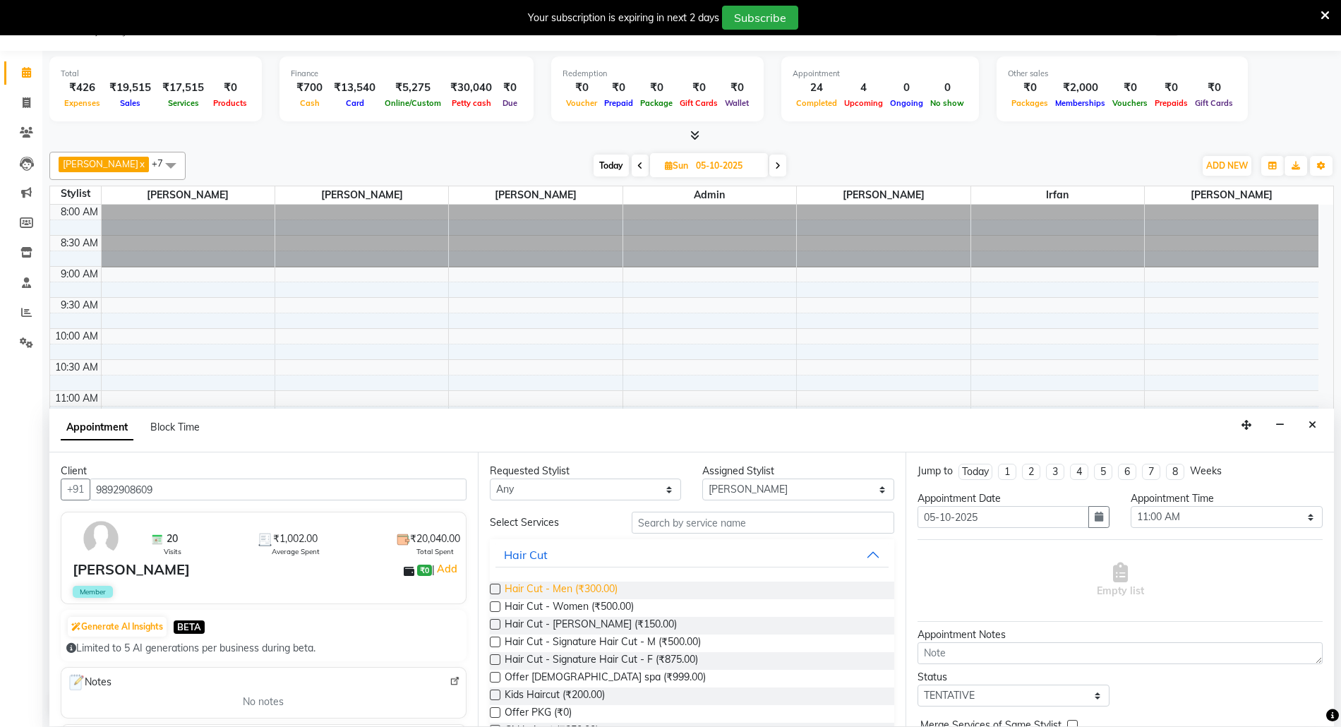
type input "9892908609"
drag, startPoint x: 603, startPoint y: 585, endPoint x: 611, endPoint y: 646, distance: 62.0
click at [603, 587] on span "Hair Cut - Men (₹300.00)" at bounding box center [561, 590] width 113 height 18
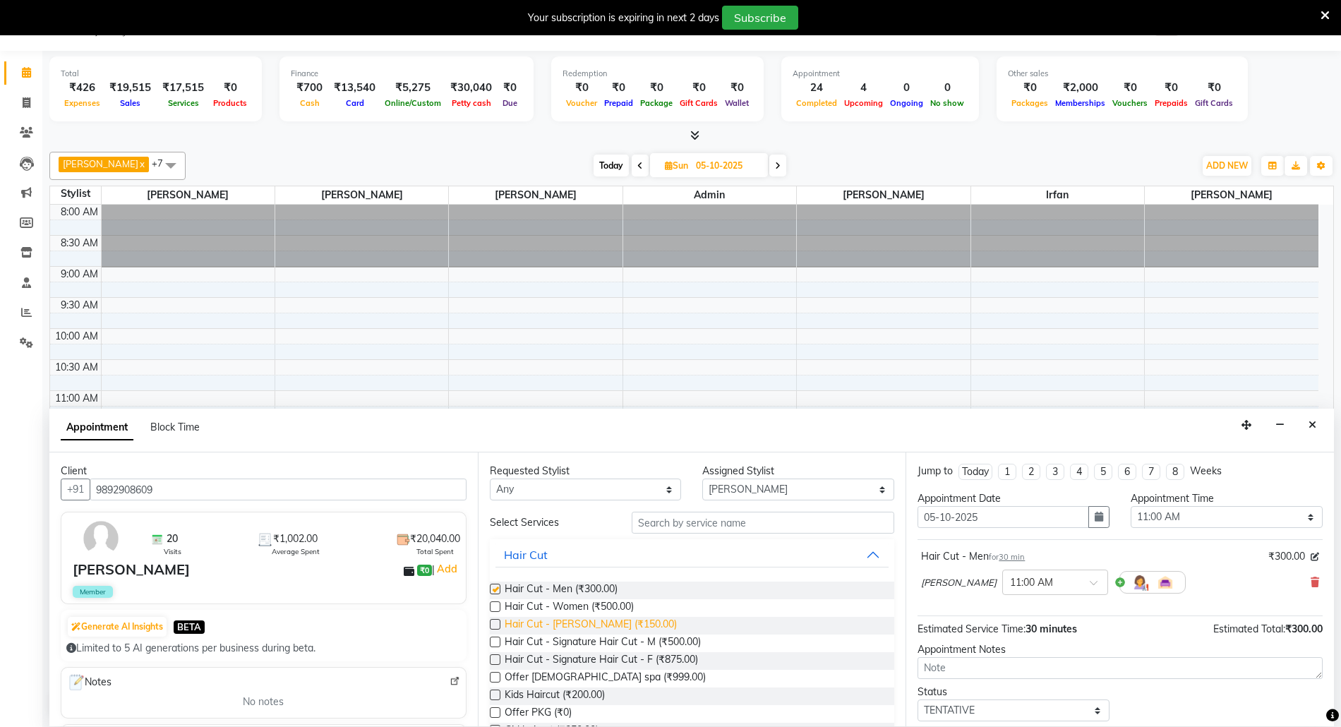
checkbox input "false"
click at [607, 628] on span "Hair Cut - [PERSON_NAME] (₹150.00)" at bounding box center [591, 626] width 172 height 18
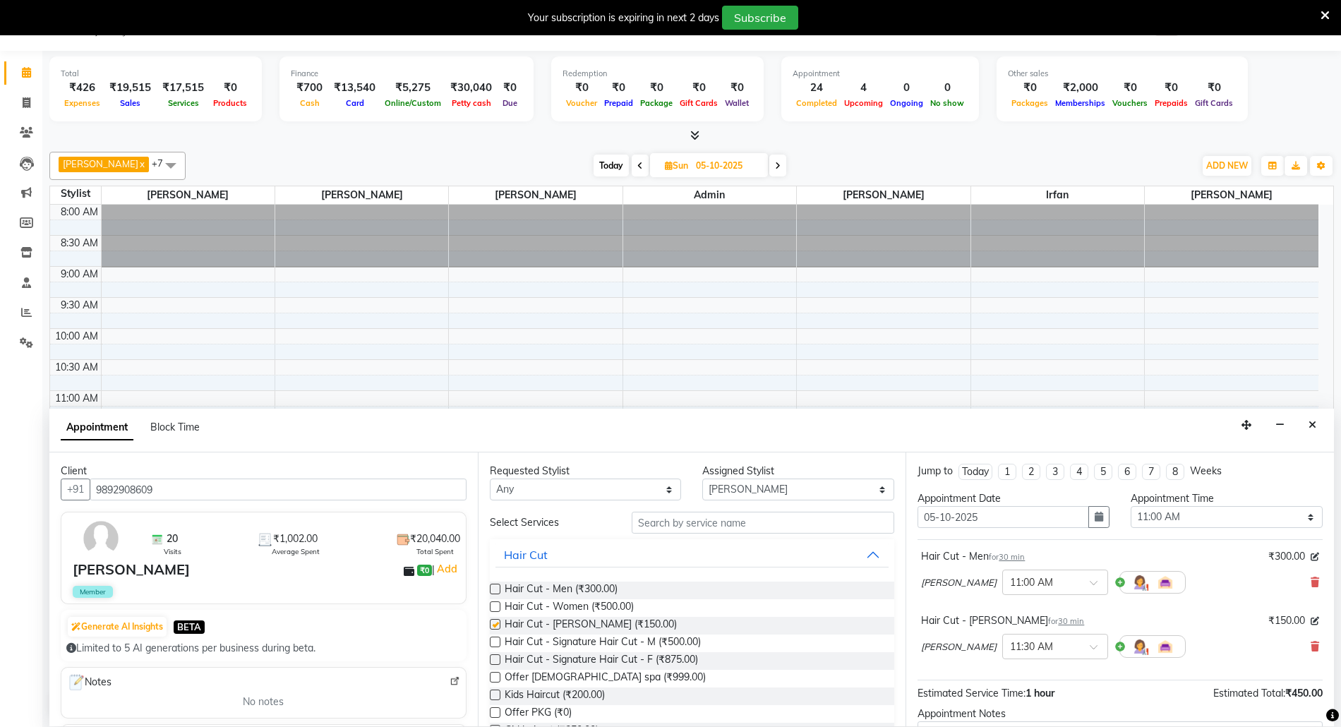
checkbox input "false"
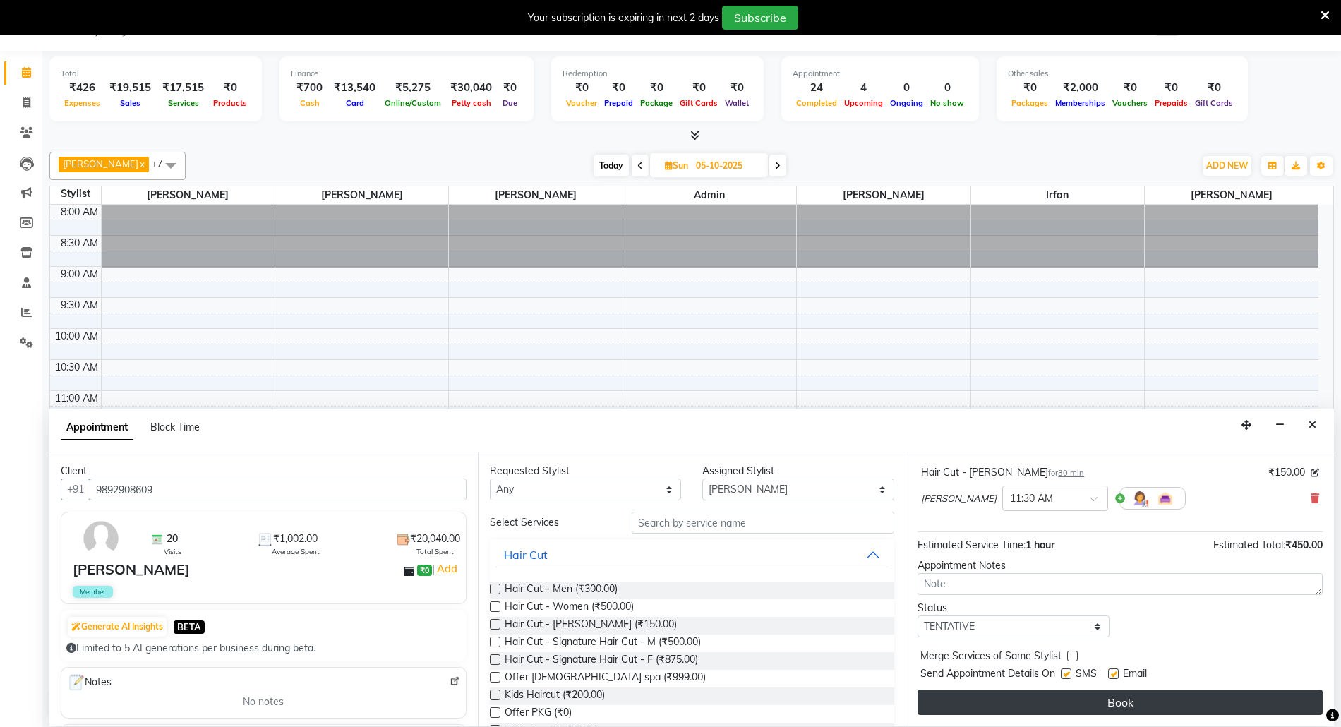
click at [1195, 706] on button "Book" at bounding box center [1119, 701] width 405 height 25
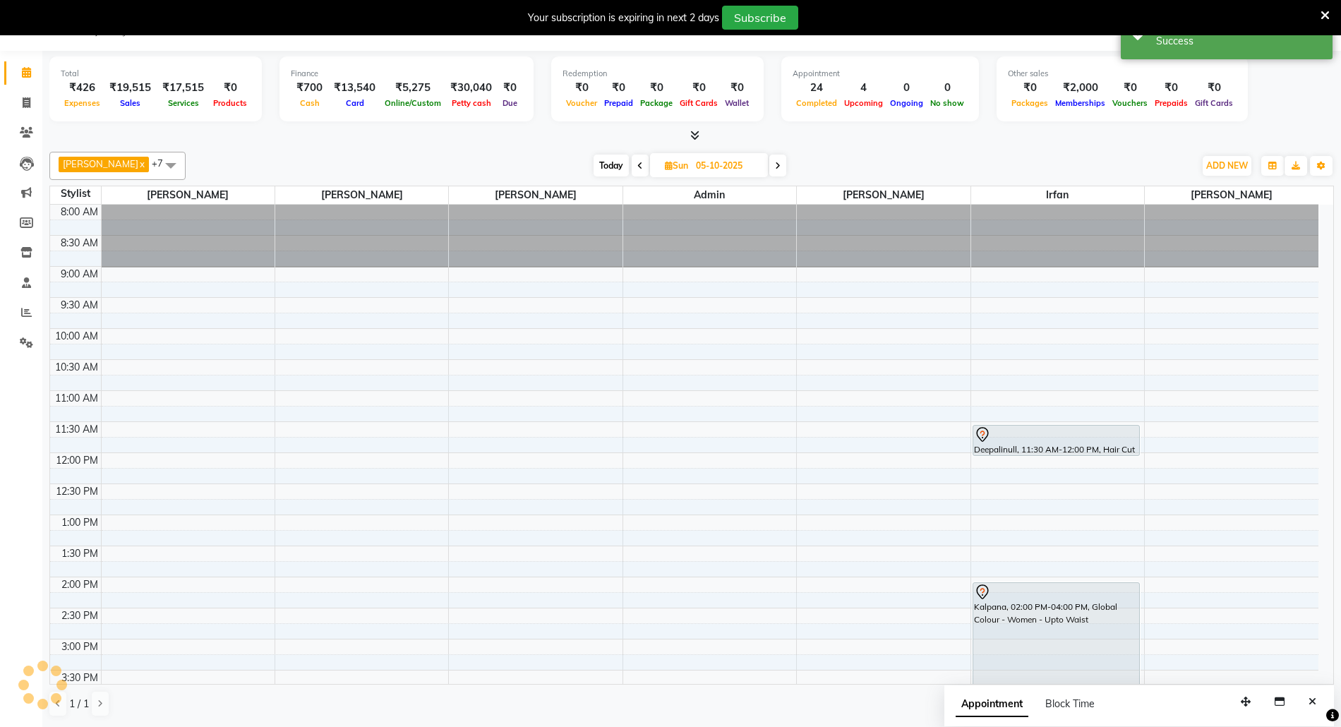
scroll to position [0, 0]
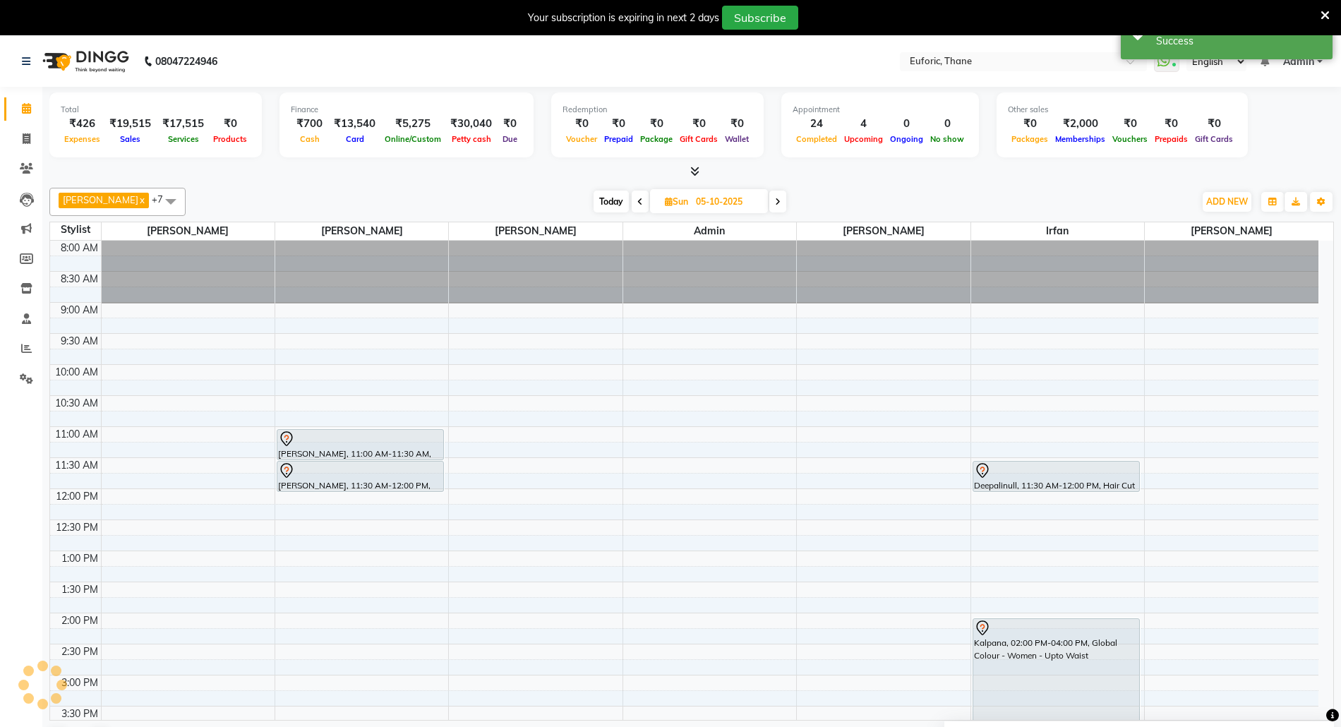
click at [700, 199] on input "05-10-2025" at bounding box center [727, 201] width 71 height 21
select select "10"
select select "2025"
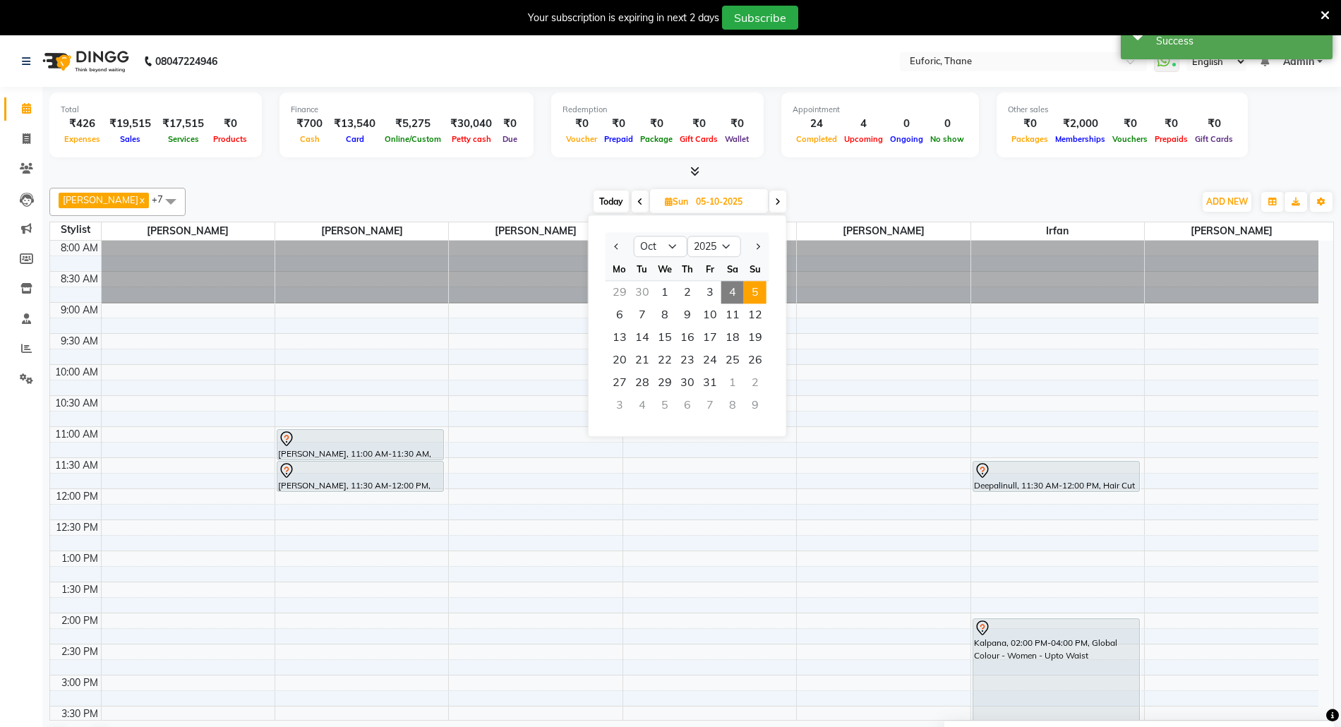
click at [738, 295] on span "4" at bounding box center [732, 292] width 23 height 23
type input "04-10-2025"
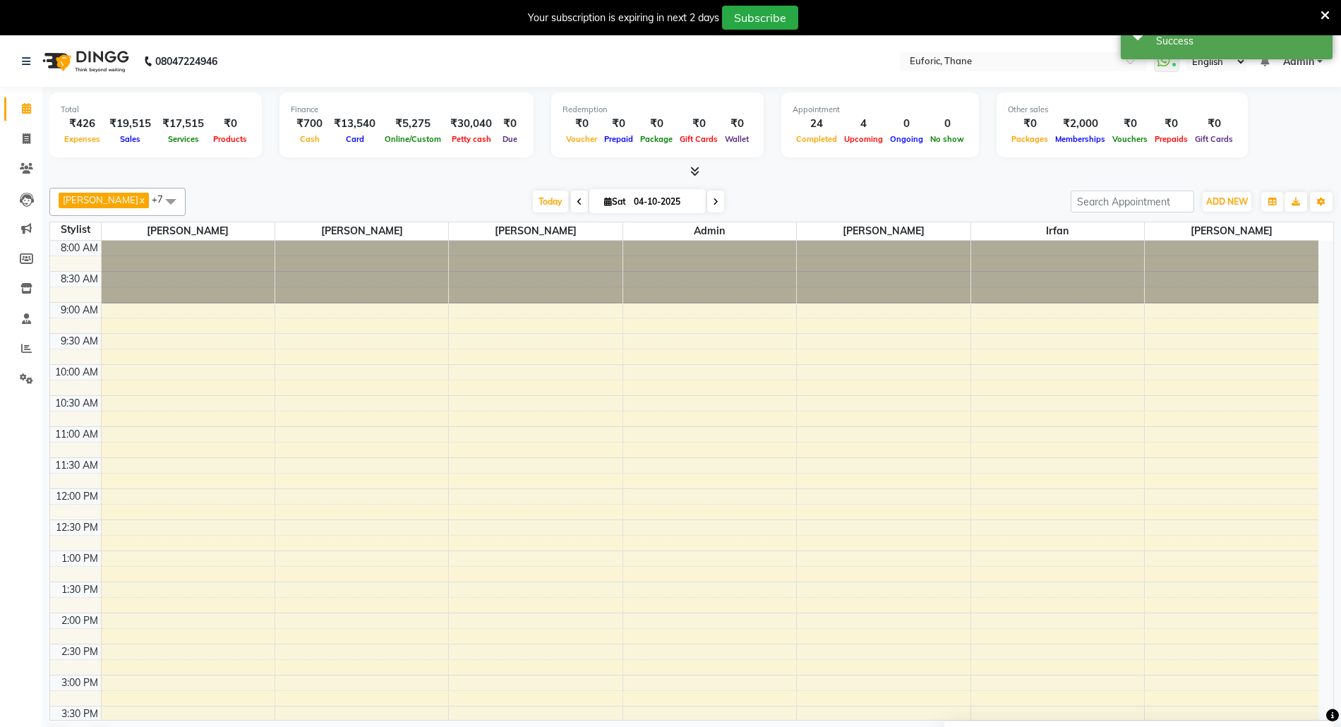
scroll to position [402, 0]
